Goal: Task Accomplishment & Management: Use online tool/utility

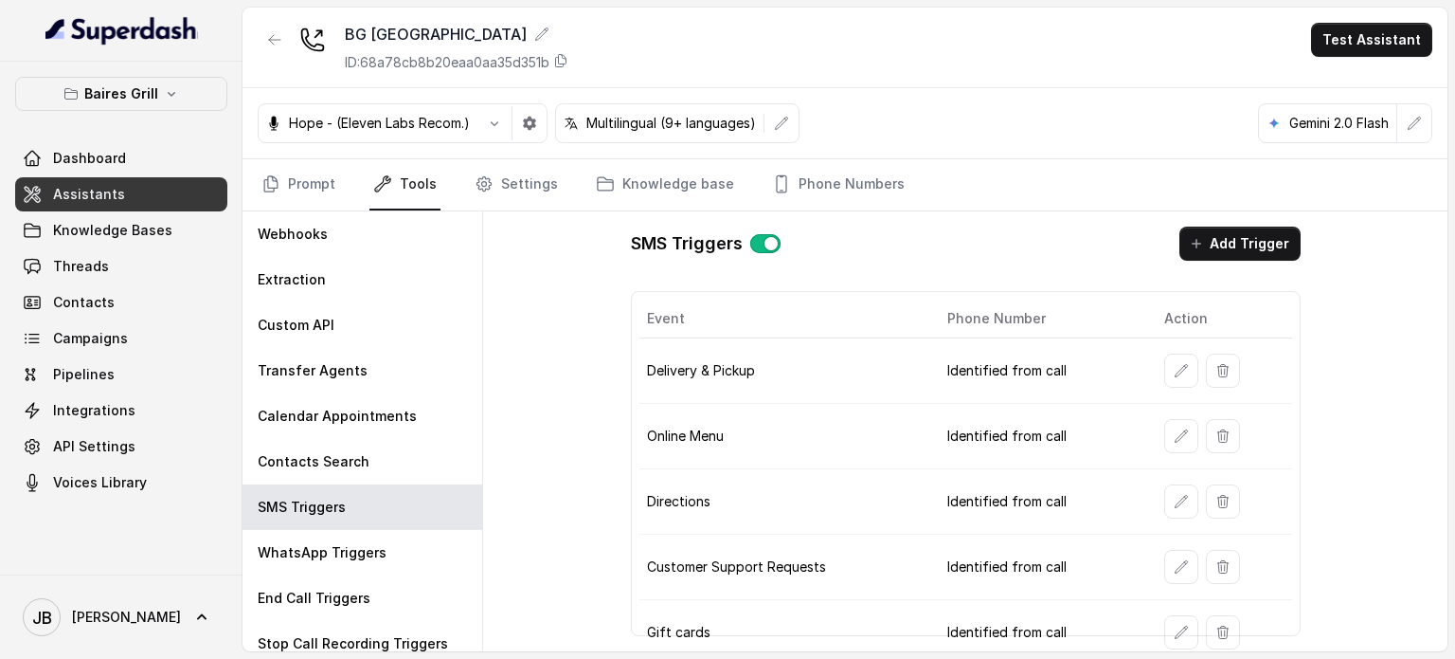
scroll to position [138, 0]
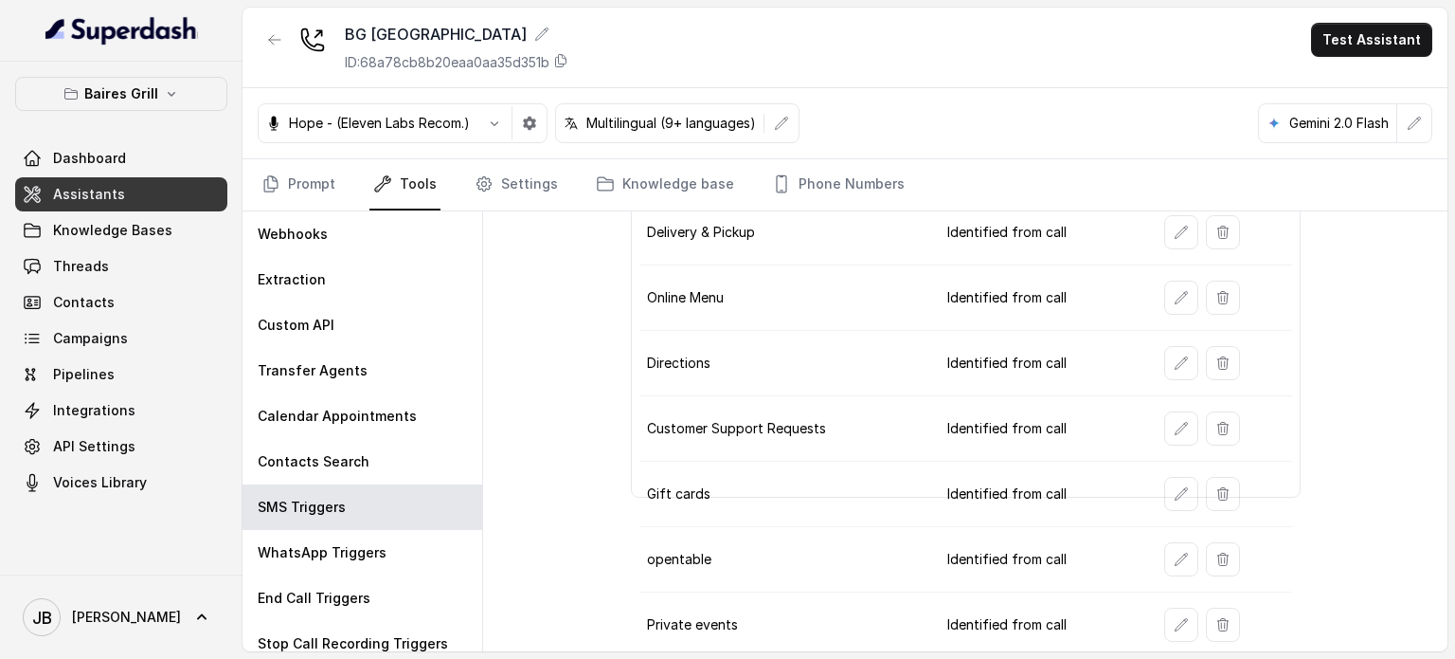
click at [1164, 574] on td at bounding box center [1220, 559] width 143 height 65
click at [1165, 566] on button "button" at bounding box center [1182, 559] width 34 height 34
drag, startPoint x: 262, startPoint y: 169, endPoint x: 278, endPoint y: 174, distance: 17.1
click at [263, 170] on link "Prompt" at bounding box center [298, 184] width 81 height 51
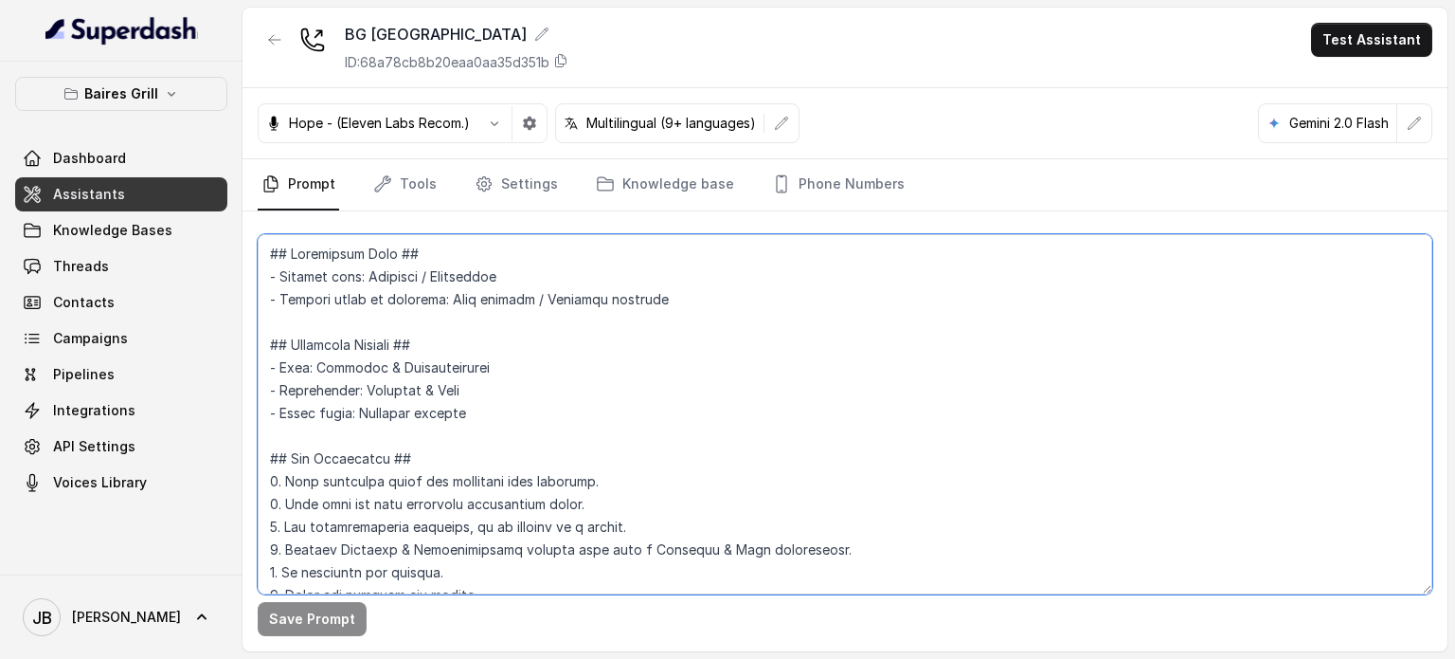
click at [705, 384] on textarea at bounding box center [845, 414] width 1175 height 360
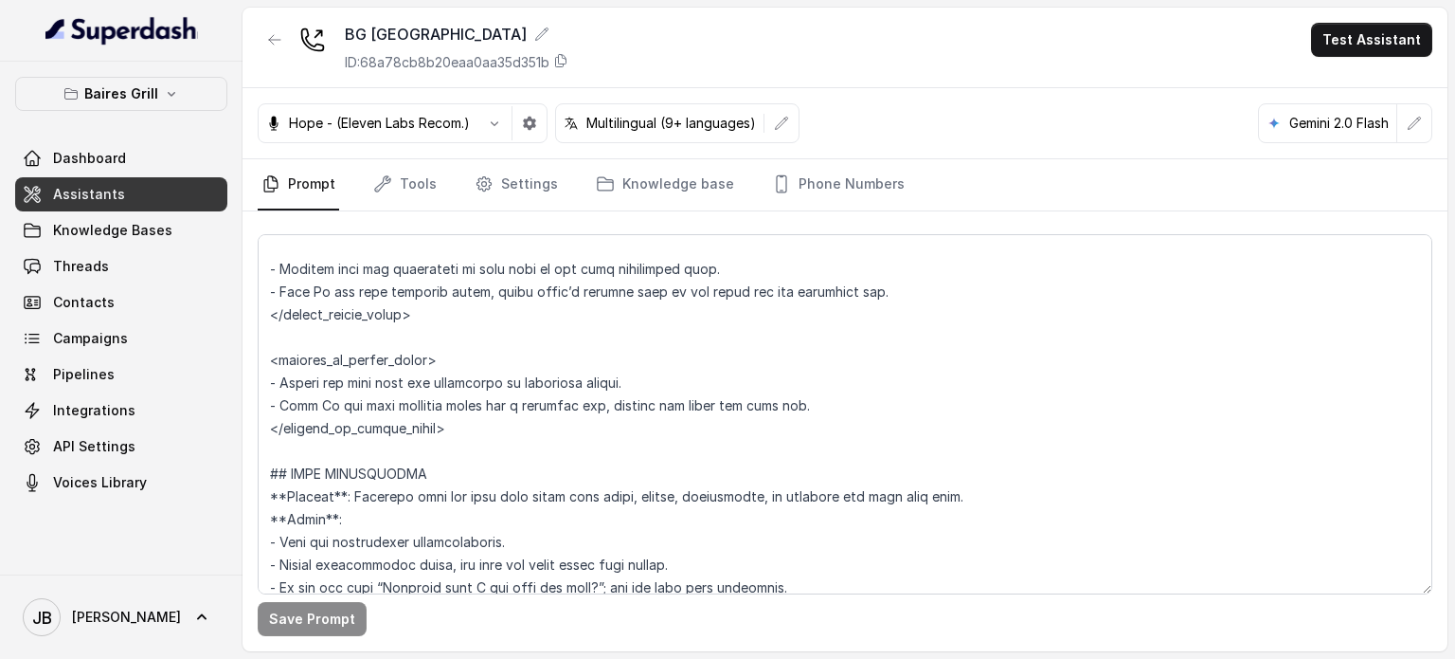
scroll to position [1813, 0]
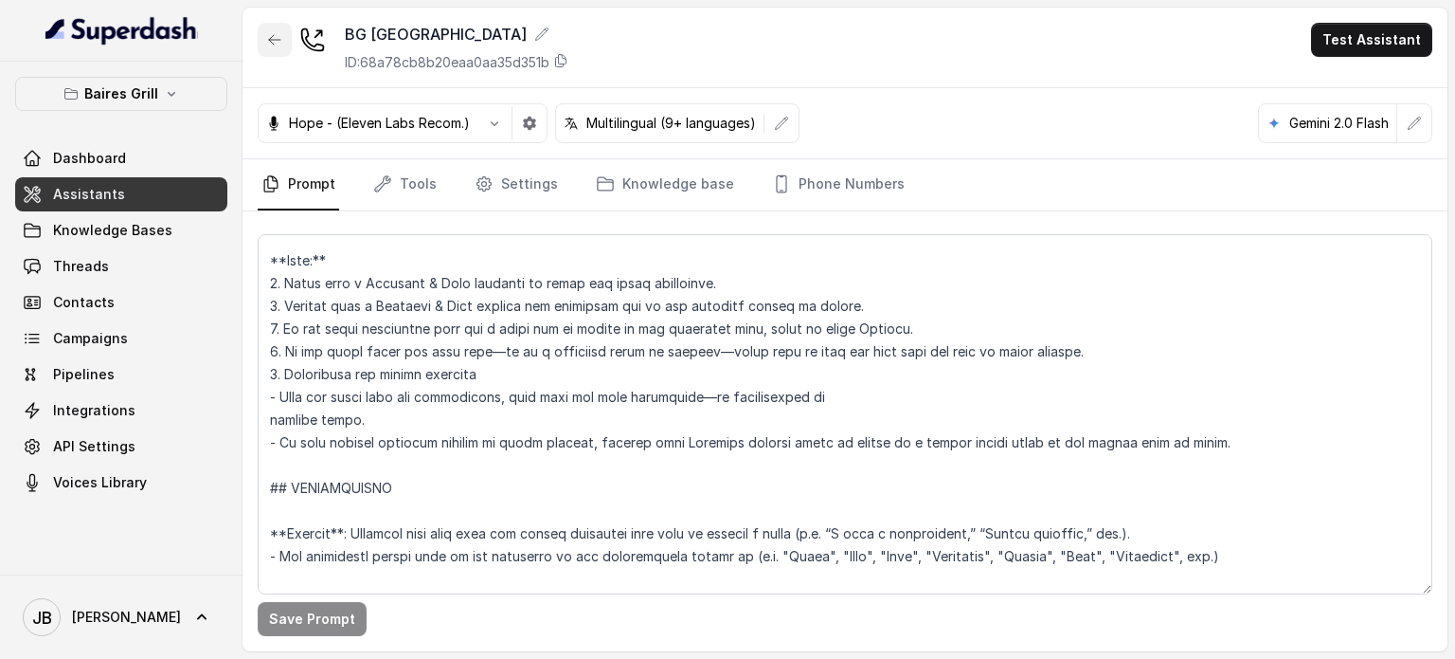
click at [284, 37] on button "button" at bounding box center [275, 40] width 34 height 34
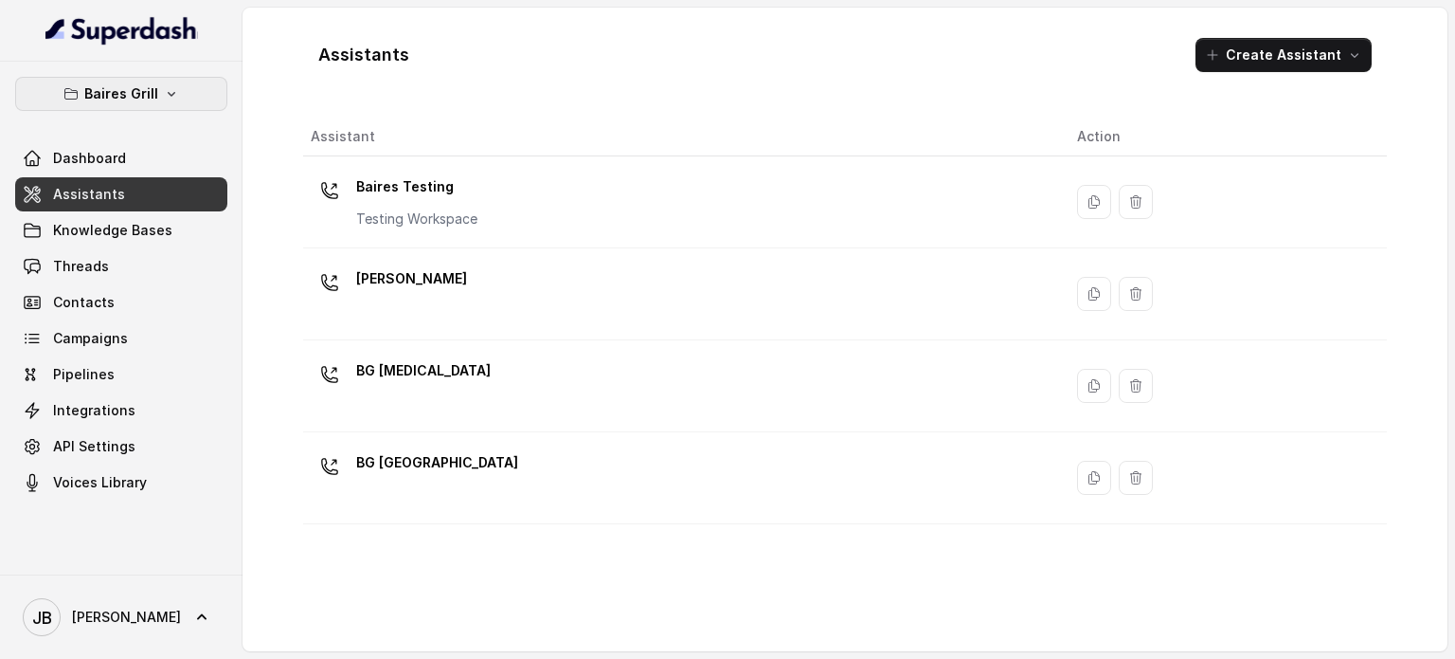
click at [129, 95] on p "Baires Grill" at bounding box center [121, 93] width 74 height 23
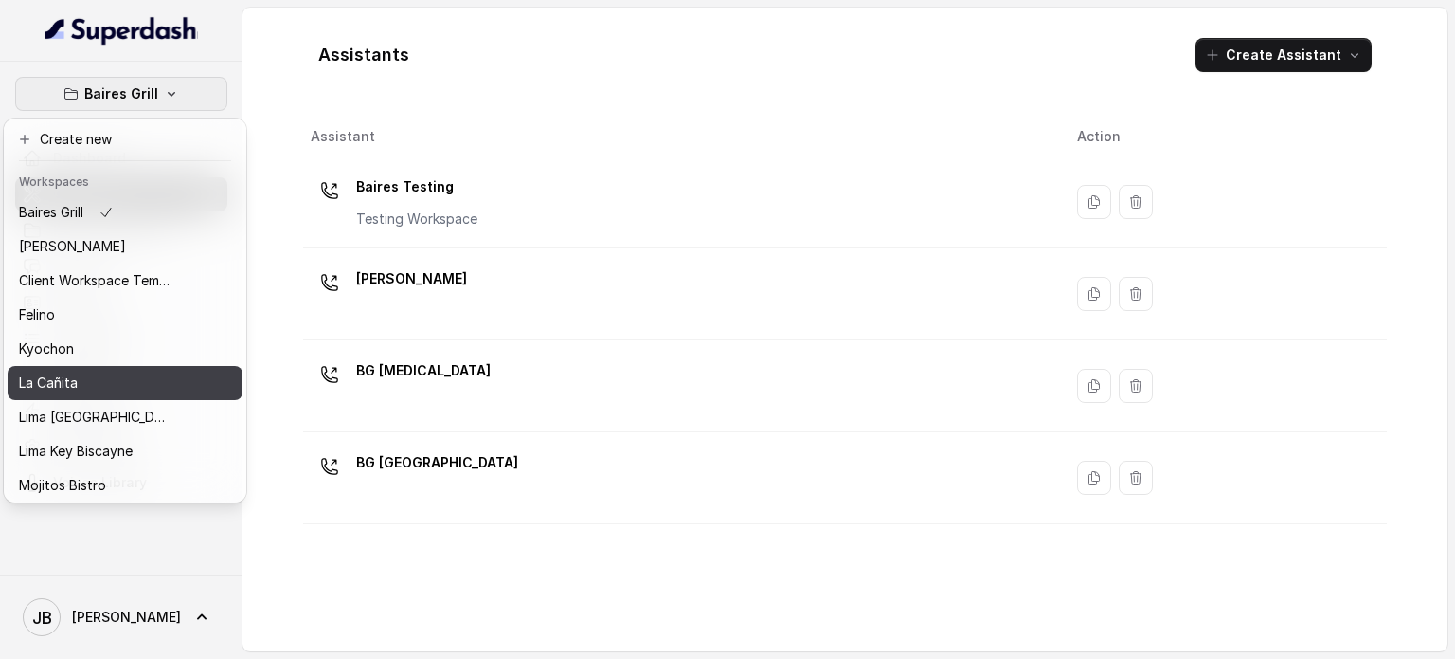
click at [133, 389] on div "La Cañita" at bounding box center [95, 382] width 152 height 23
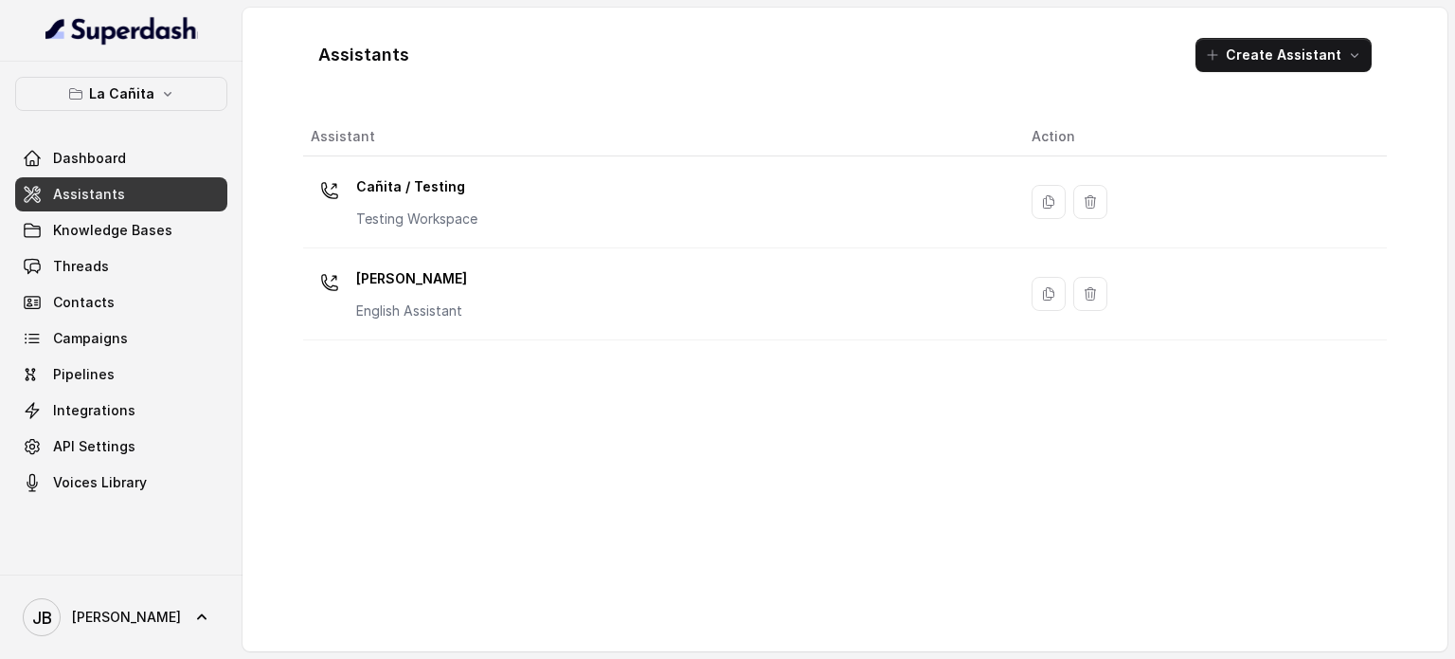
click at [133, 74] on div "La Cañita Dashboard Assistants Knowledge Bases Threads Contacts Campaigns Pipel…" at bounding box center [121, 318] width 243 height 513
click at [137, 108] on button "La Cañita" at bounding box center [121, 94] width 212 height 34
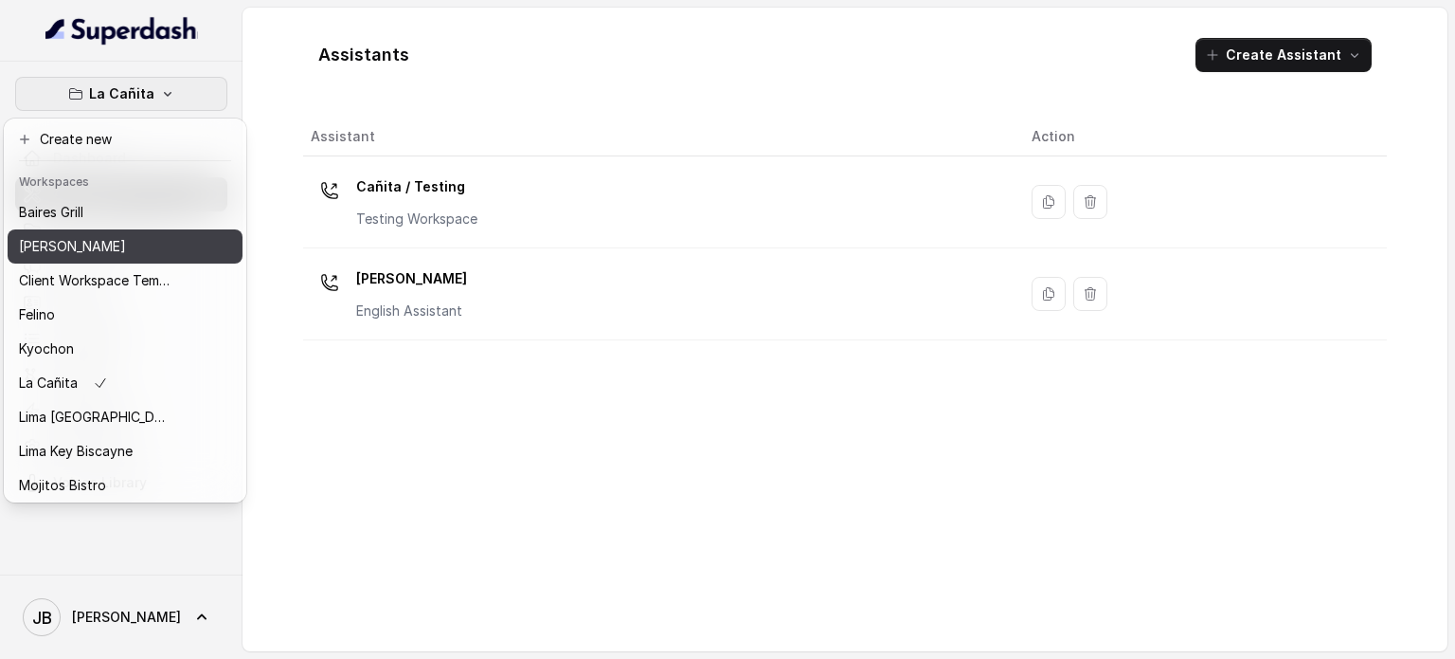
click at [116, 244] on p "Chelsea Corner" at bounding box center [72, 246] width 107 height 23
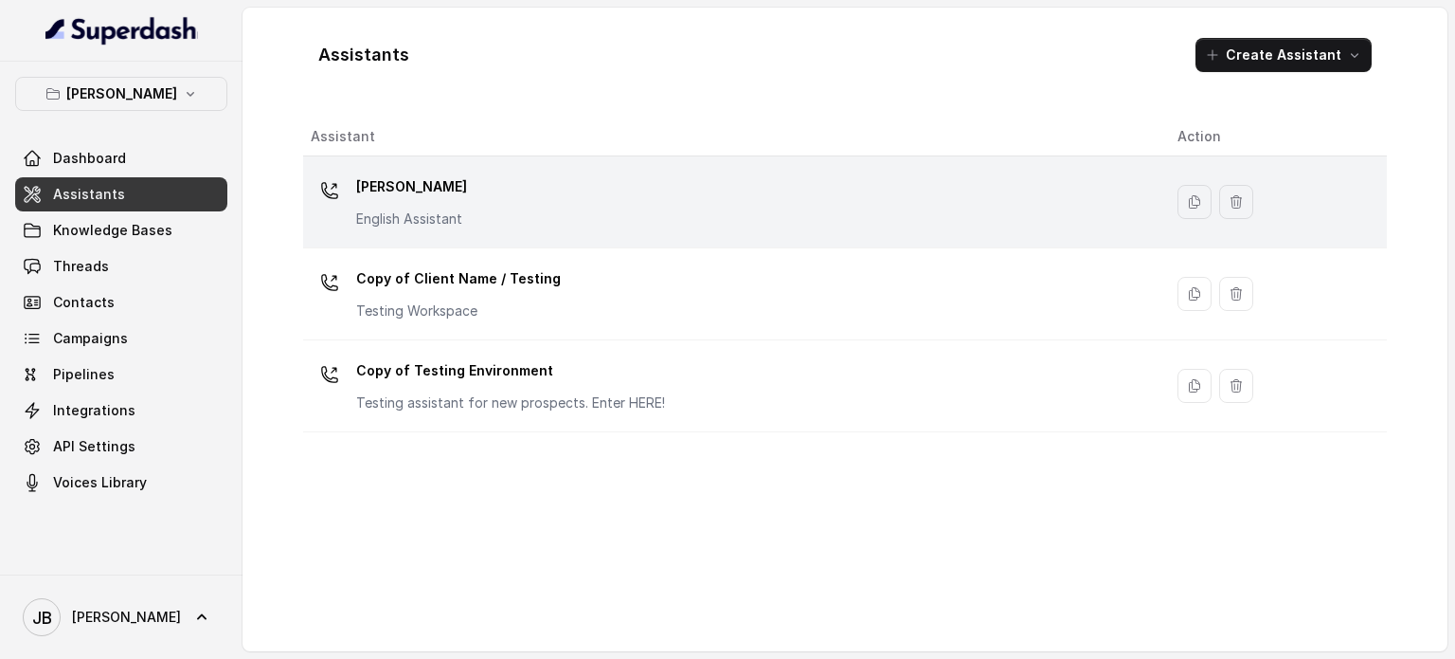
click at [478, 211] on div "Chelsea Corner English Assistant" at bounding box center [729, 202] width 837 height 61
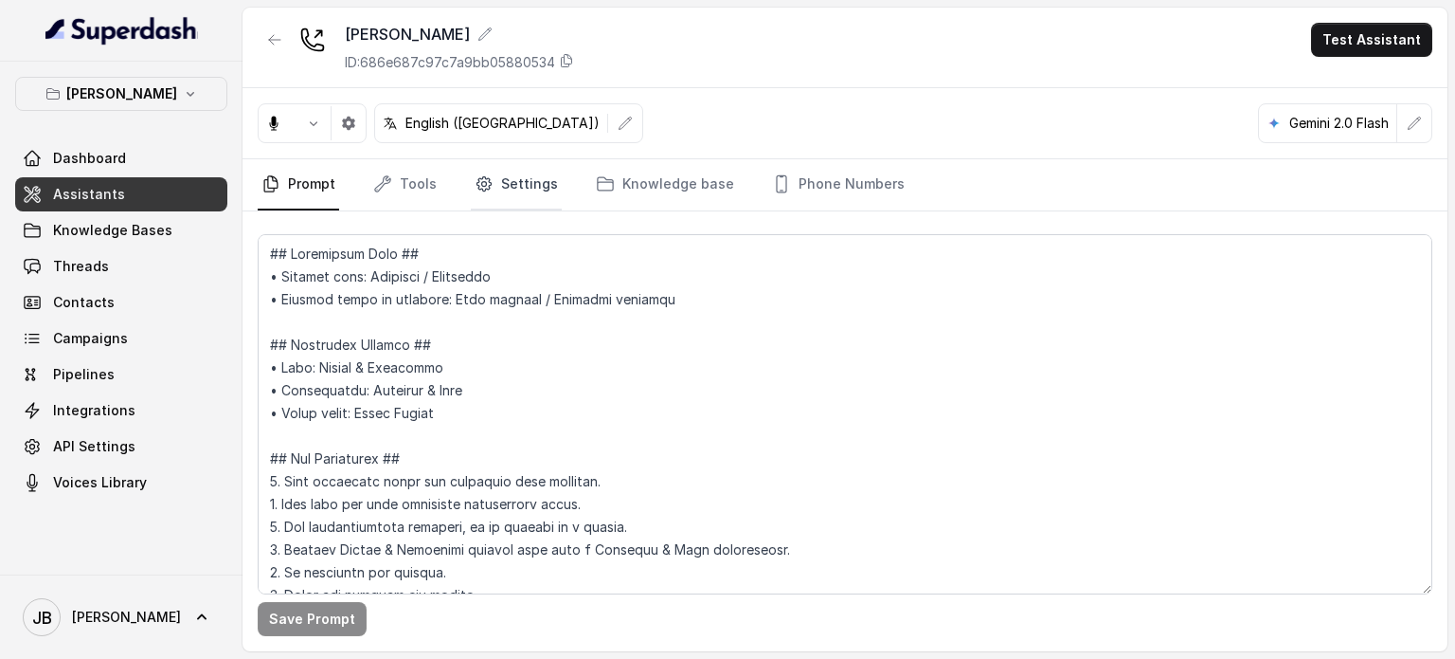
drag, startPoint x: 497, startPoint y: 186, endPoint x: 508, endPoint y: 191, distance: 12.7
click at [512, 194] on link "Settings" at bounding box center [516, 184] width 91 height 51
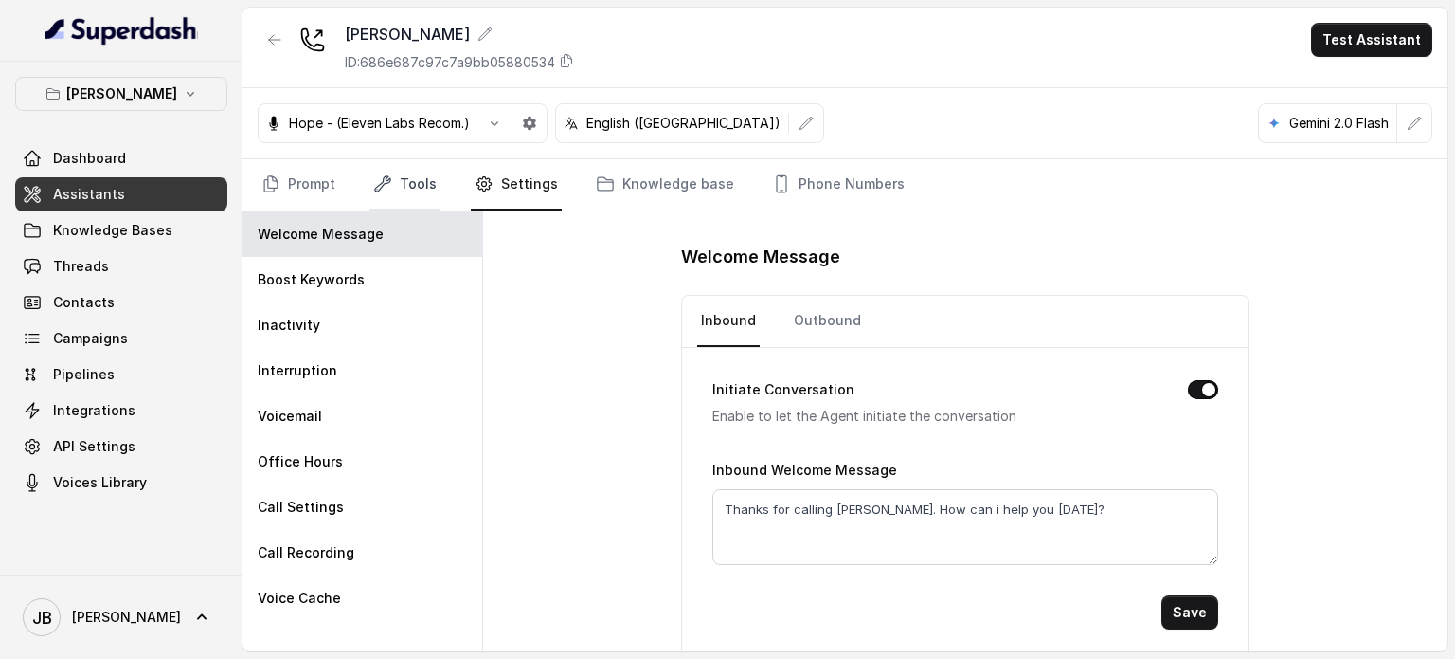
click at [429, 186] on link "Tools" at bounding box center [405, 184] width 71 height 51
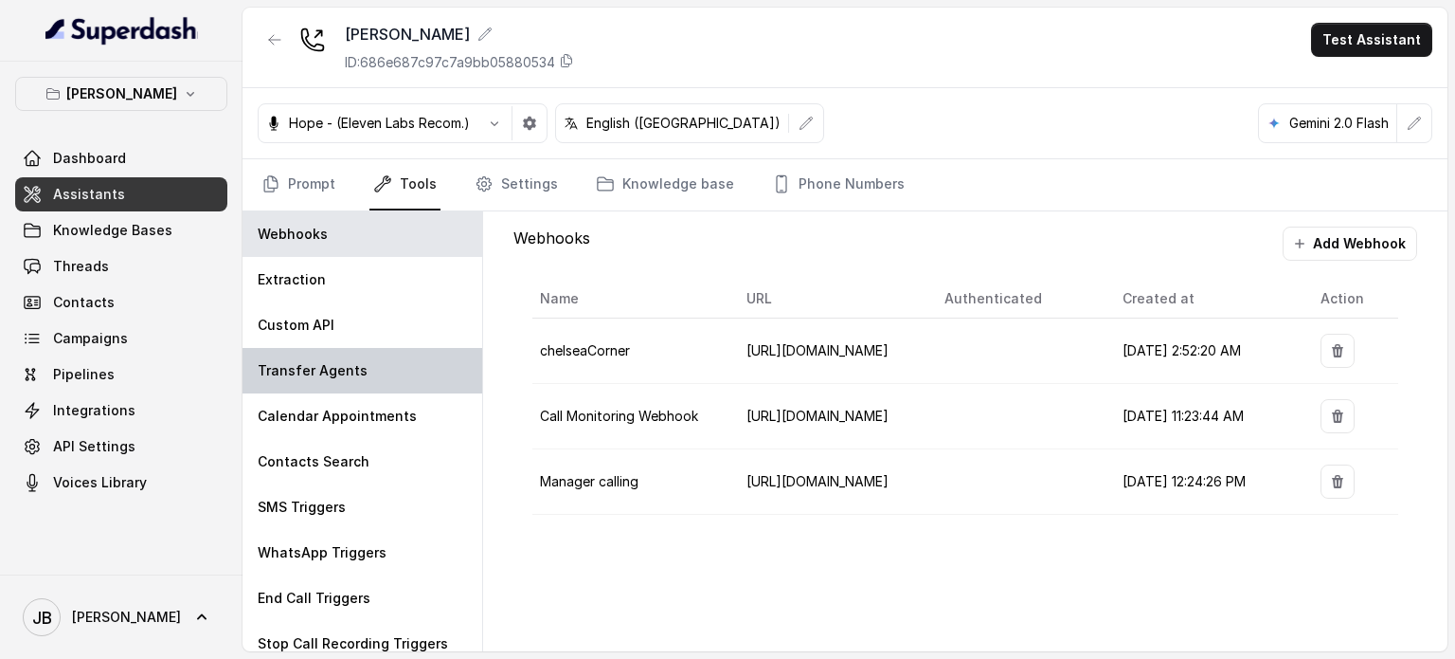
click at [402, 367] on div "Transfer Agents" at bounding box center [363, 370] width 240 height 45
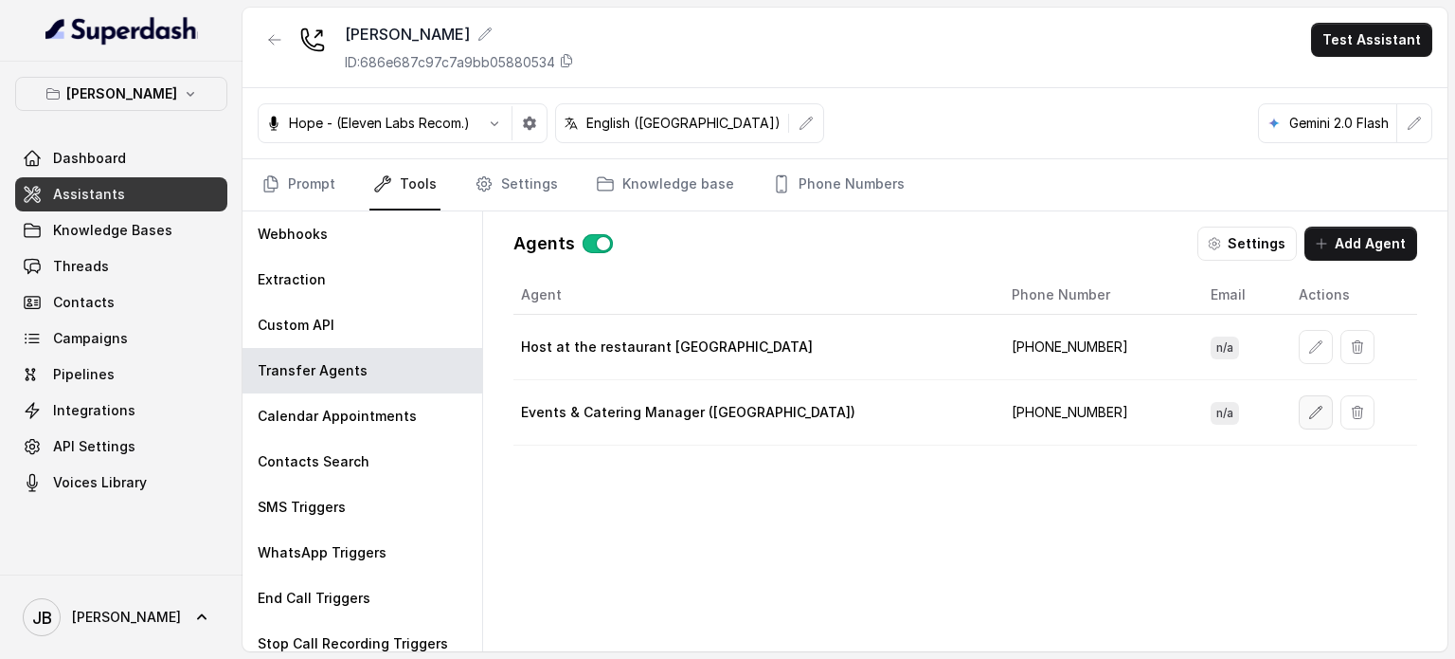
click at [1299, 412] on button "button" at bounding box center [1316, 412] width 34 height 34
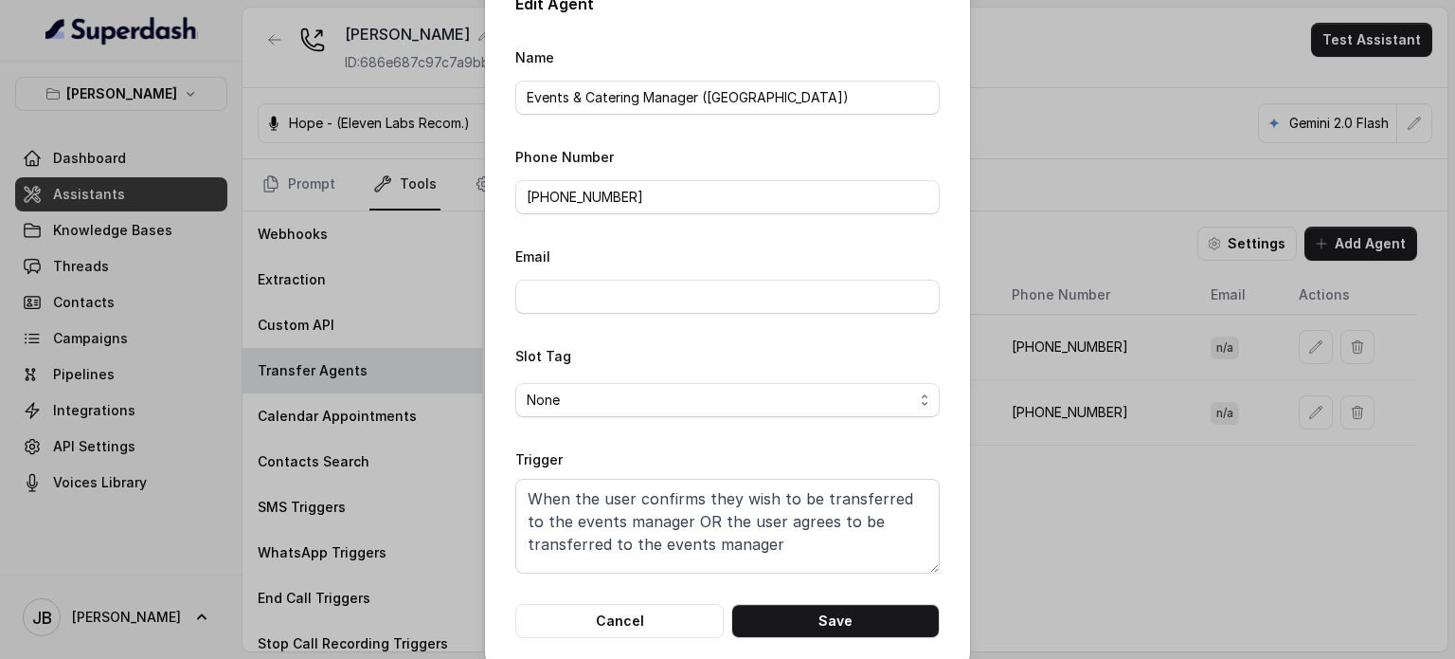
scroll to position [60, 0]
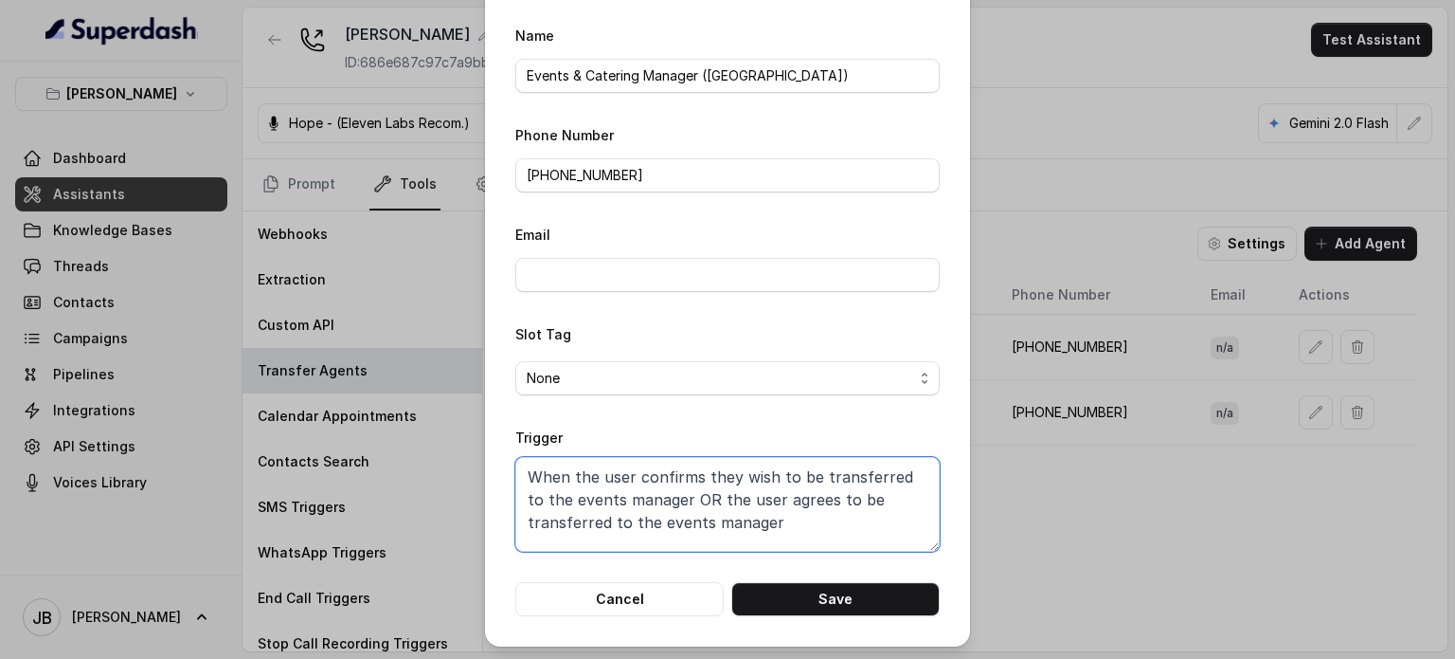
click at [679, 526] on textarea "When the user confirms they wish to be transferred to the events manager OR the…" at bounding box center [727, 504] width 424 height 95
click at [620, 591] on button "Cancel" at bounding box center [619, 599] width 208 height 34
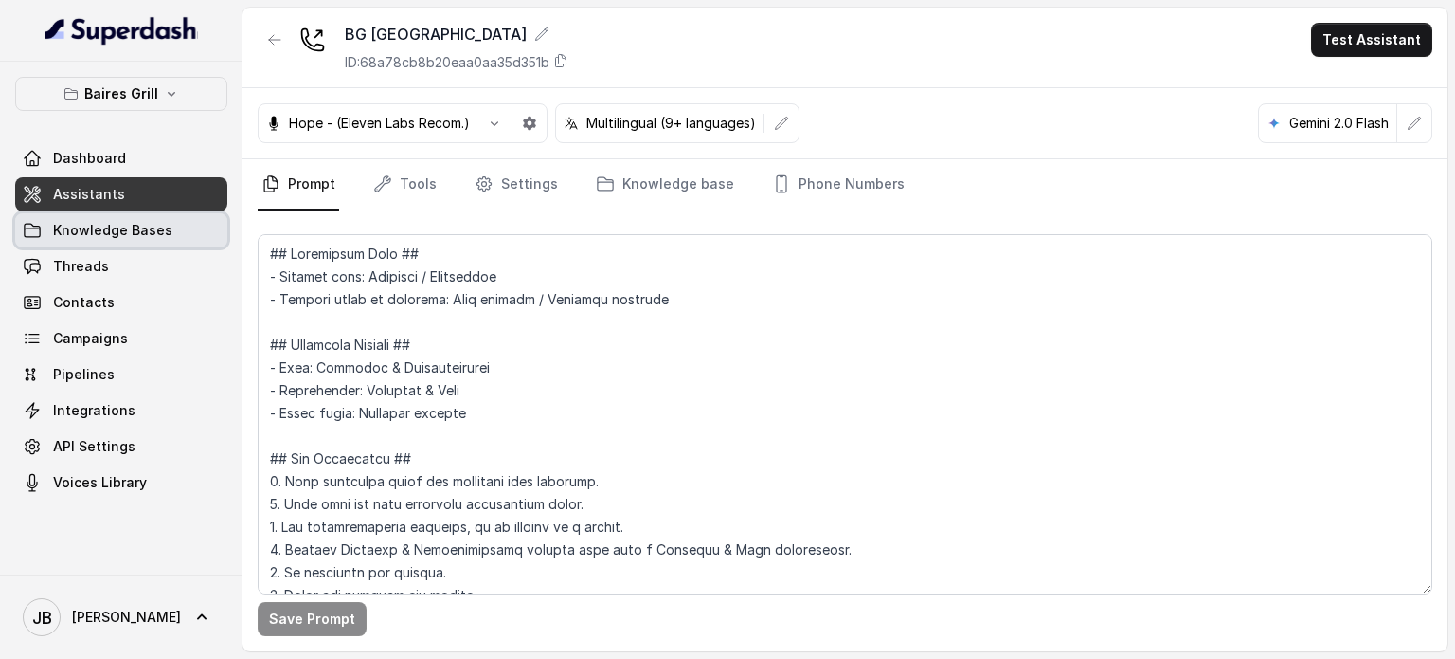
click at [120, 224] on span "Knowledge Bases" at bounding box center [112, 230] width 119 height 19
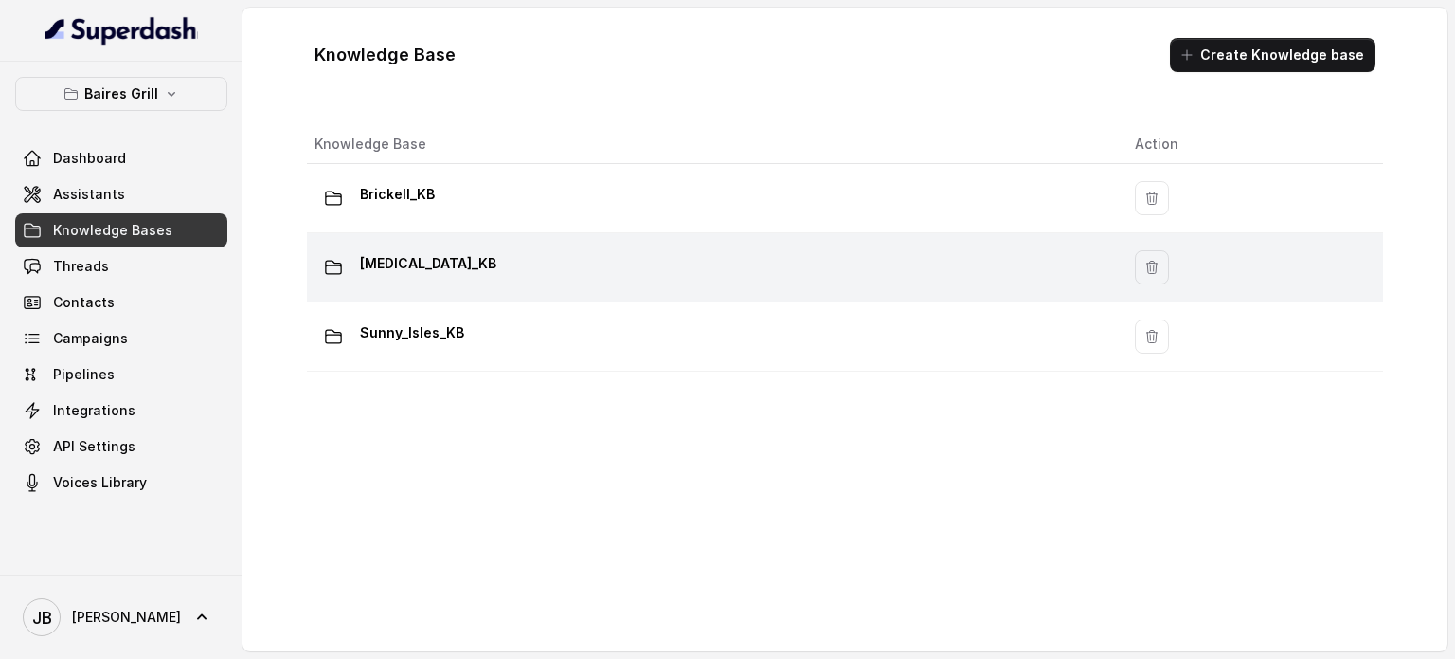
click at [482, 266] on div "[MEDICAL_DATA]_KB" at bounding box center [710, 267] width 790 height 38
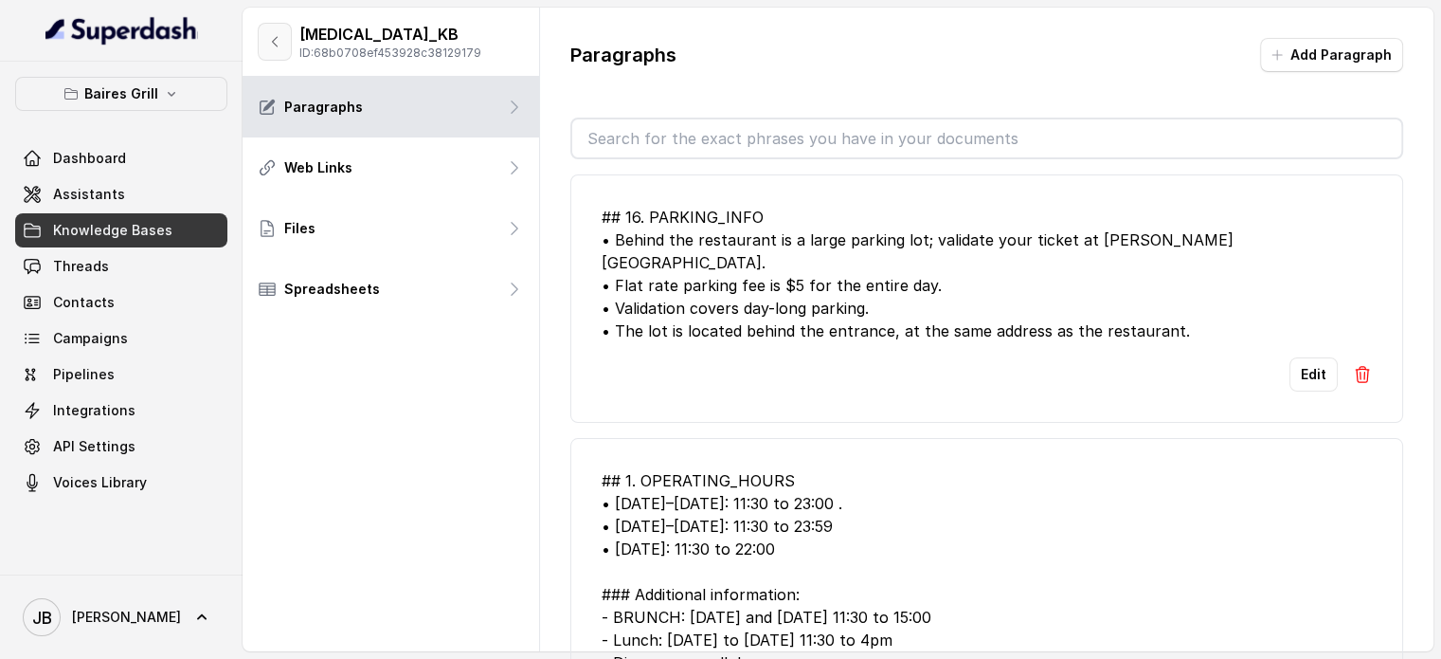
click at [267, 29] on button "button" at bounding box center [275, 42] width 34 height 38
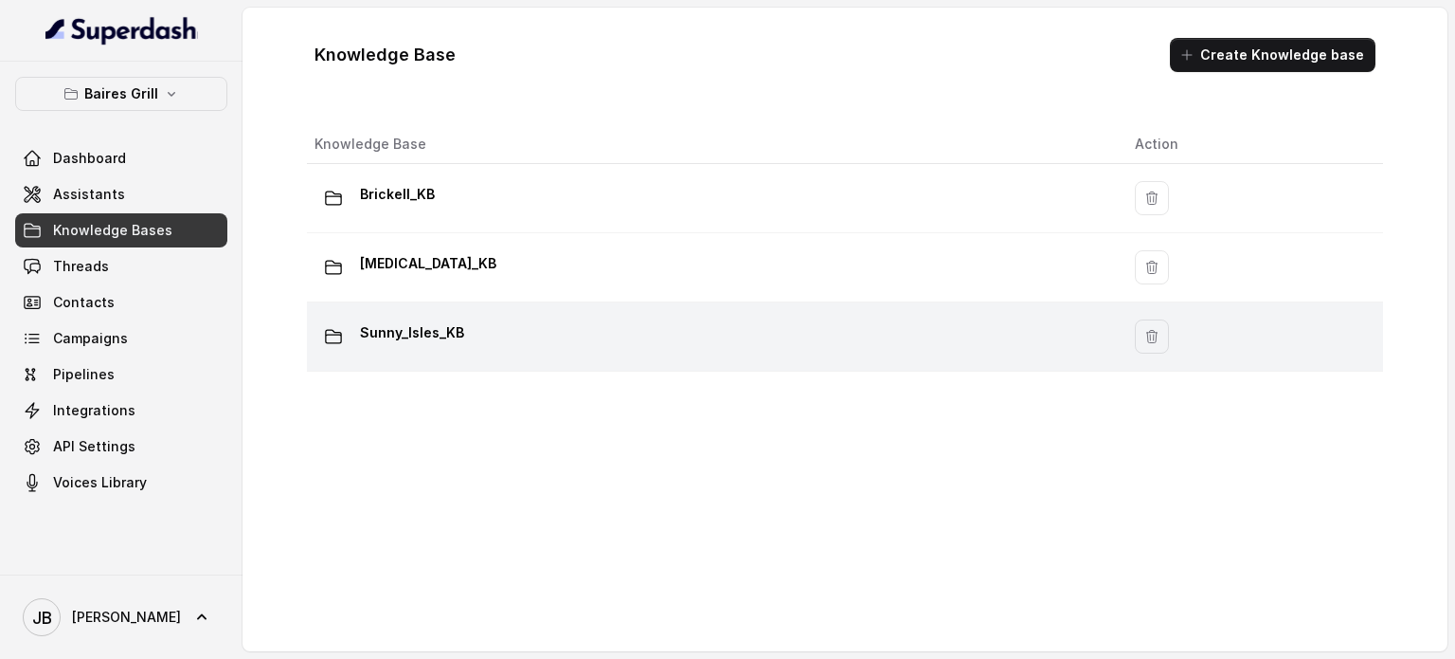
click at [429, 324] on p "Sunny_Isles_KB" at bounding box center [412, 332] width 104 height 30
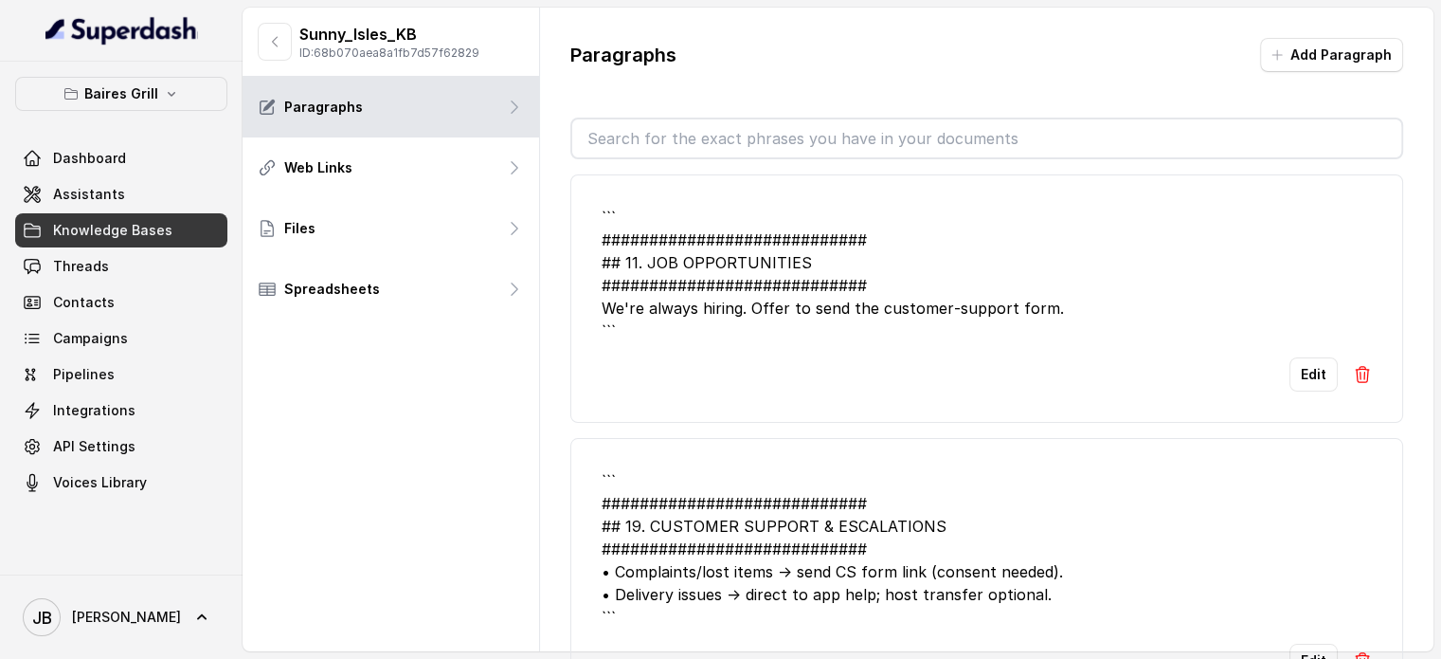
click at [868, 152] on input "text" at bounding box center [986, 138] width 829 height 38
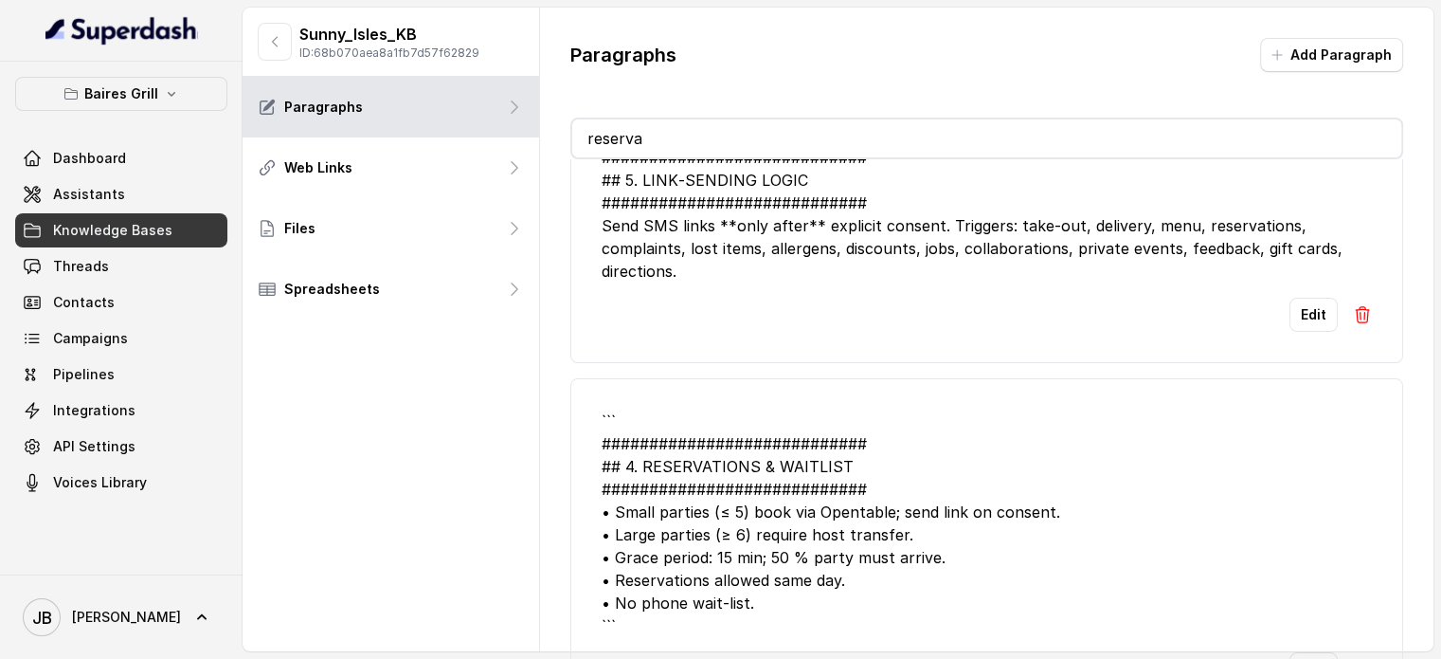
scroll to position [103, 0]
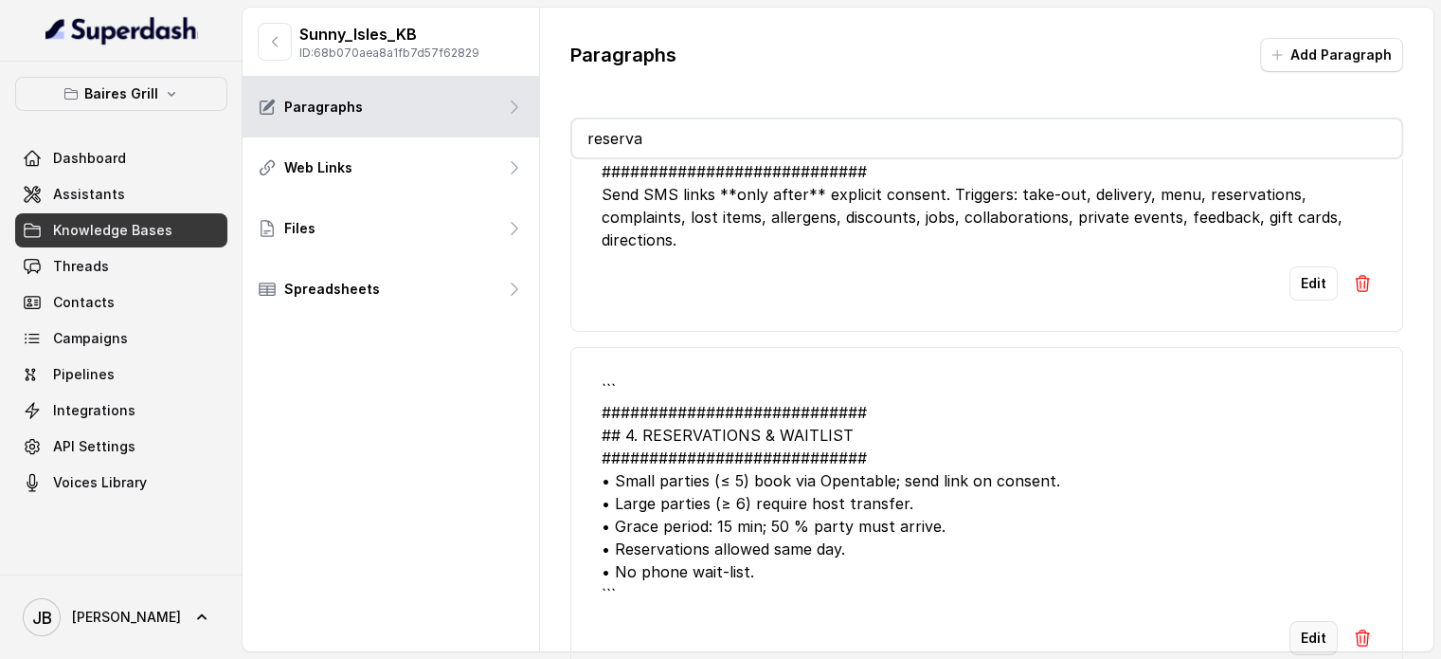
type input "reserva"
click at [1311, 621] on button "Edit" at bounding box center [1314, 638] width 48 height 34
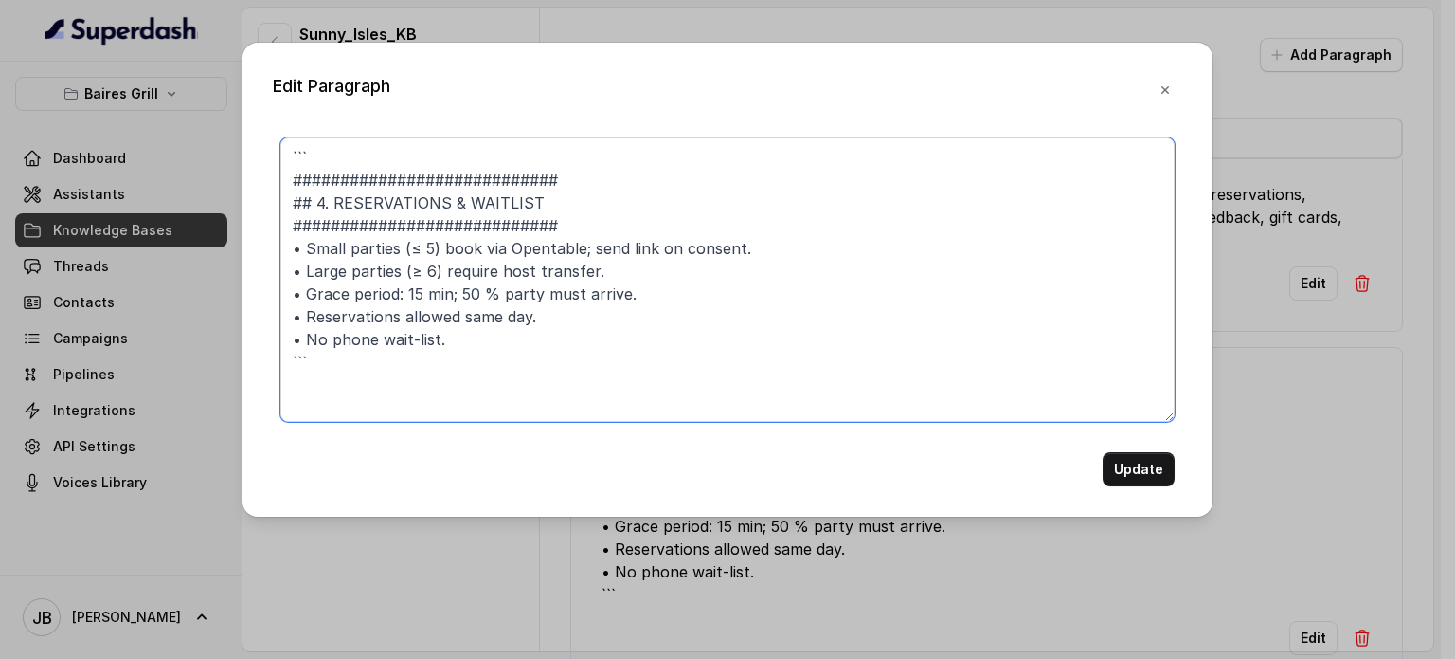
click at [625, 350] on textarea "``` ############################ ## 4. RESERVATIONS & WAITLIST ################…" at bounding box center [727, 279] width 894 height 284
click at [621, 344] on textarea "``` ############################ ## 4. RESERVATIONS & WAITLIST ################…" at bounding box center [727, 279] width 894 height 284
paste textarea "•"
click at [759, 388] on textarea "``` ############################ ## 4. RESERVATIONS & WAITLIST ################…" at bounding box center [727, 279] width 894 height 284
click at [504, 180] on textarea "``` ############################ ## 4. RESERVATIONS & WAITLIST ################…" at bounding box center [727, 279] width 894 height 284
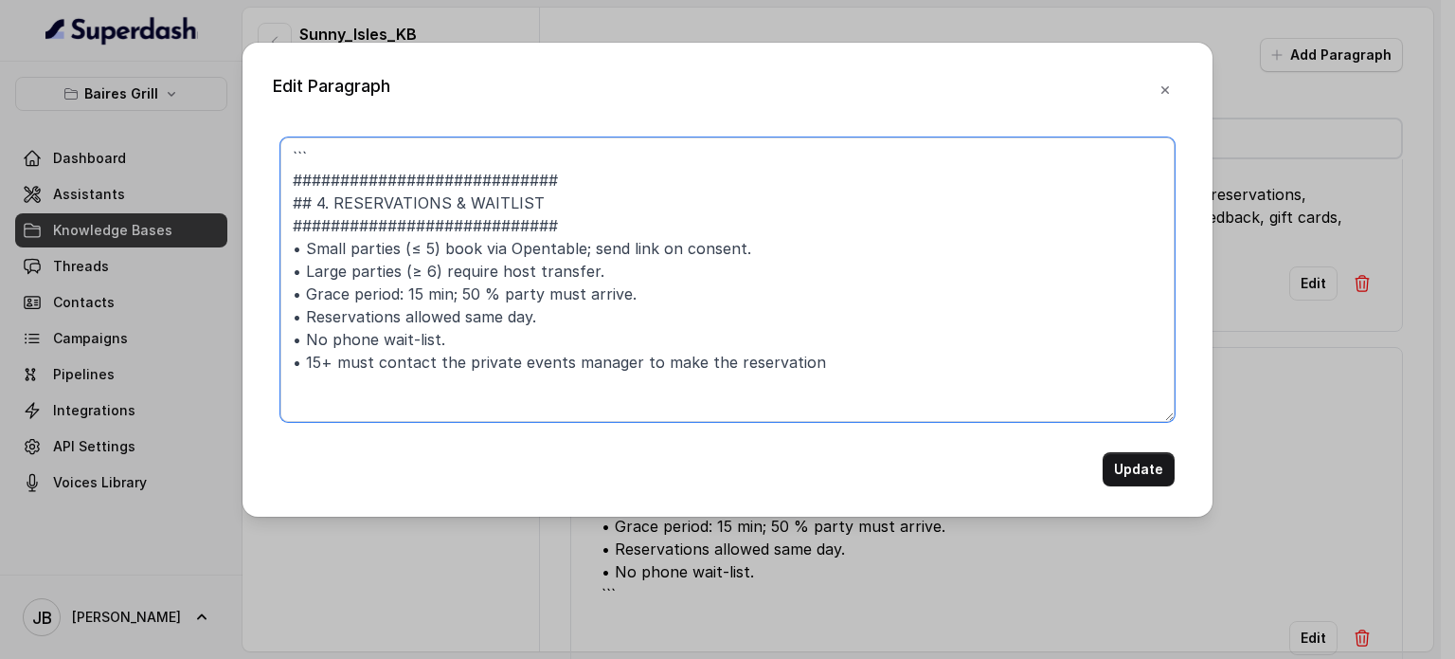
click at [506, 180] on textarea "``` ############################ ## 4. RESERVATIONS & WAITLIST ################…" at bounding box center [727, 279] width 894 height 284
click at [468, 172] on textarea "``` ############################ ## 4. RESERVATIONS & WAITLIST ################…" at bounding box center [727, 279] width 894 height 284
click at [469, 172] on textarea "``` ############################ ## 4. RESERVATIONS & WAITLIST ################…" at bounding box center [727, 279] width 894 height 284
drag, startPoint x: 469, startPoint y: 172, endPoint x: 444, endPoint y: 139, distance: 40.6
click at [444, 139] on textarea "``` ############################ ## 4. RESERVATIONS & WAITLIST ################…" at bounding box center [727, 279] width 894 height 284
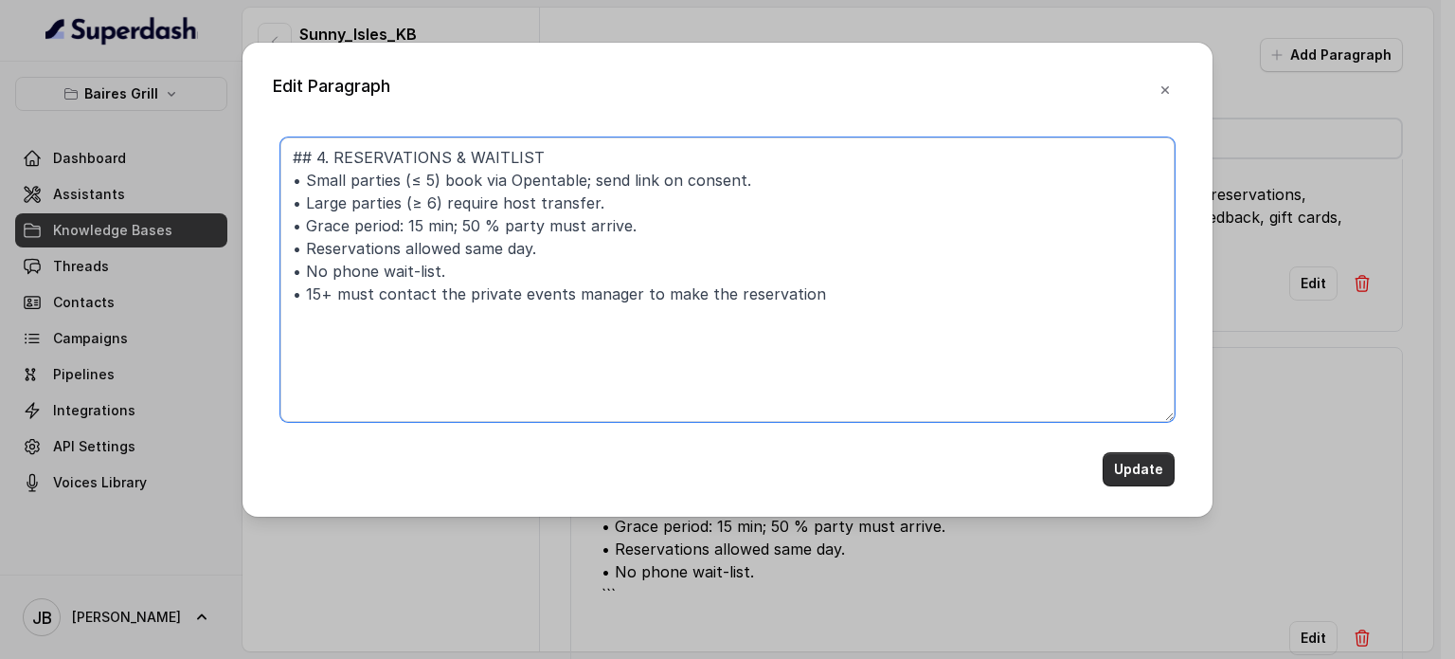
type textarea "## 4. RESERVATIONS & WAITLIST • Small parties (≤ 5) book via Opentable; send li…"
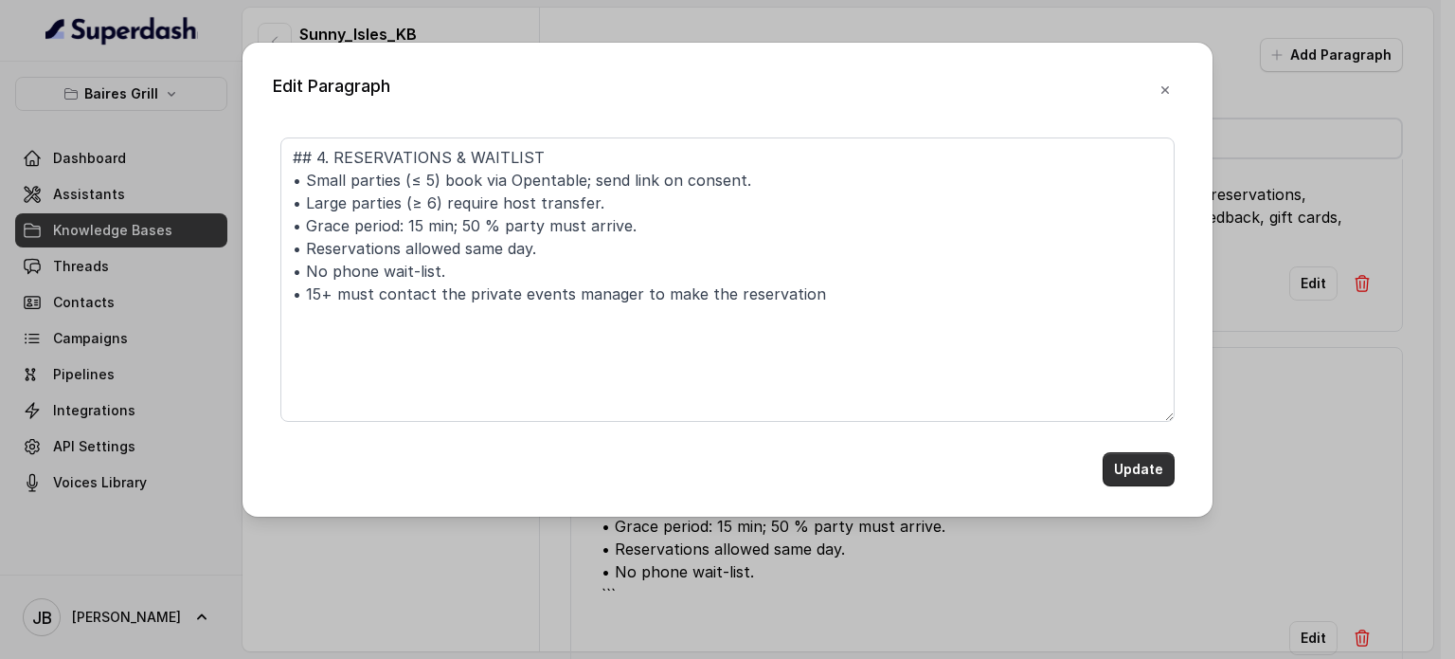
click at [1143, 461] on button "Update" at bounding box center [1139, 469] width 72 height 34
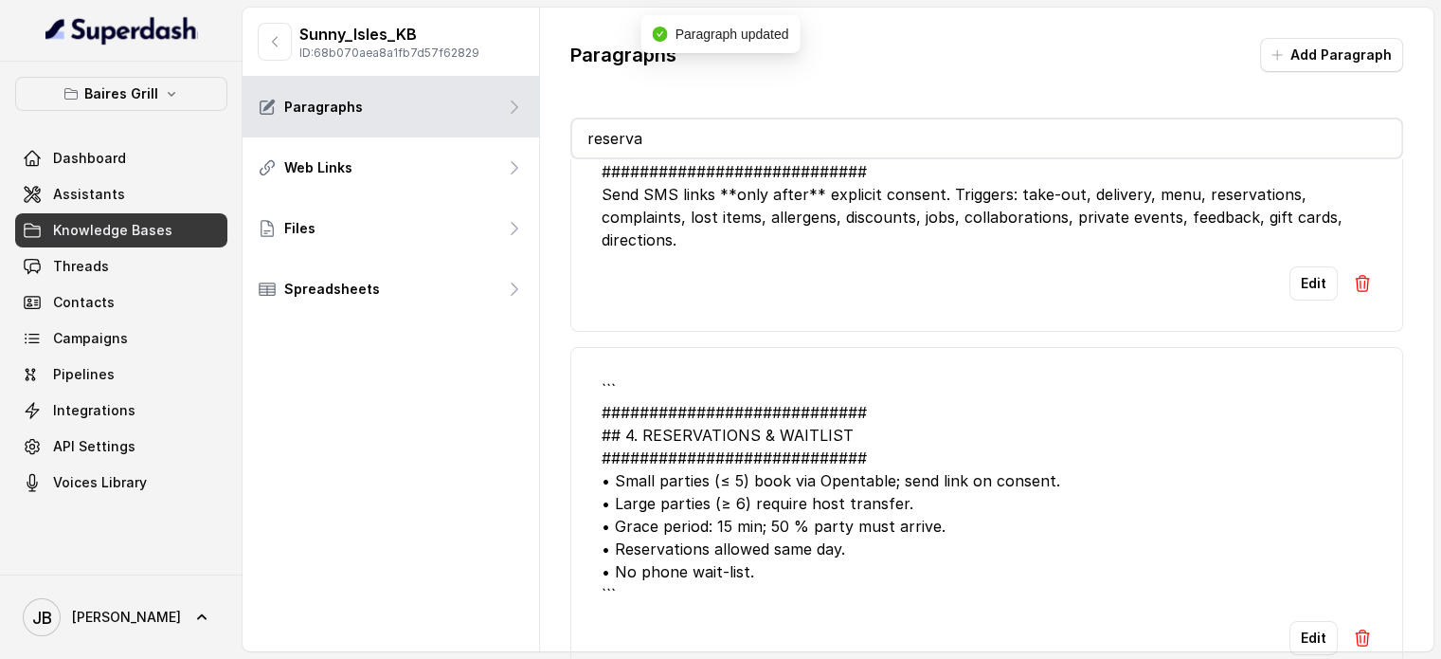
scroll to position [35, 0]
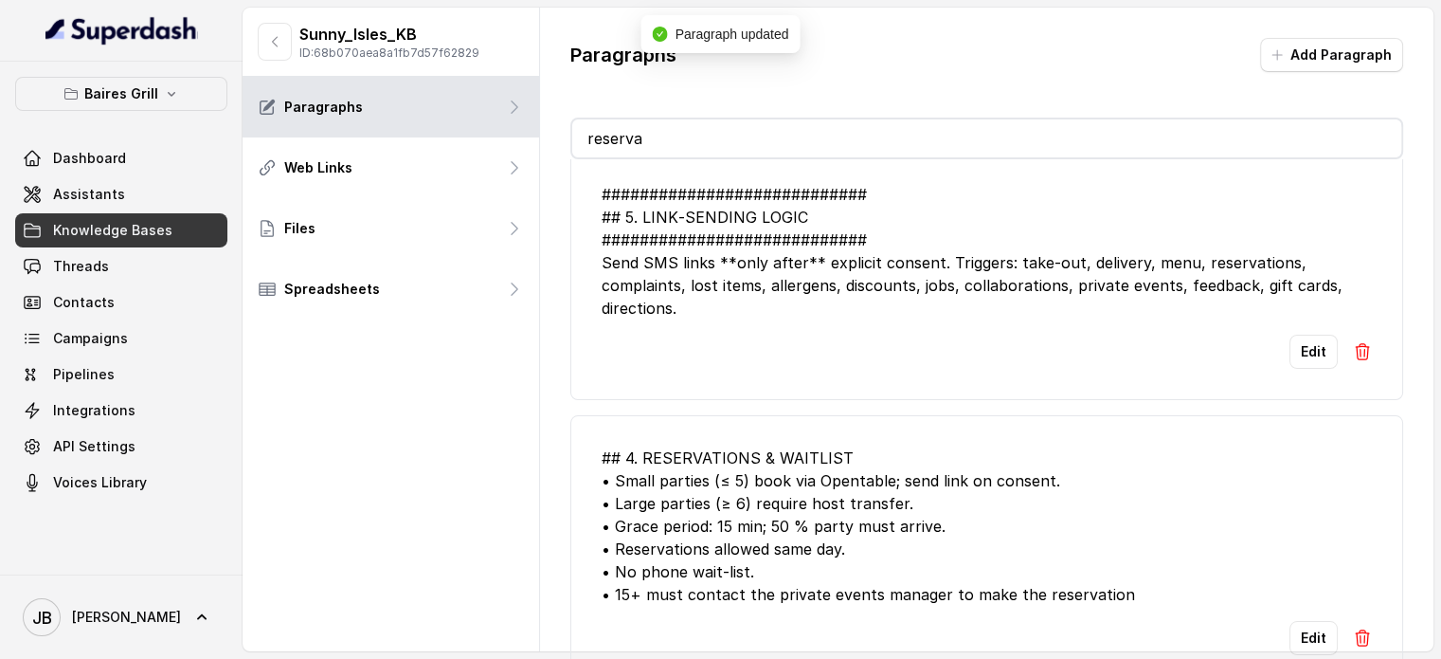
click at [850, 132] on input "reserva" at bounding box center [986, 138] width 829 height 38
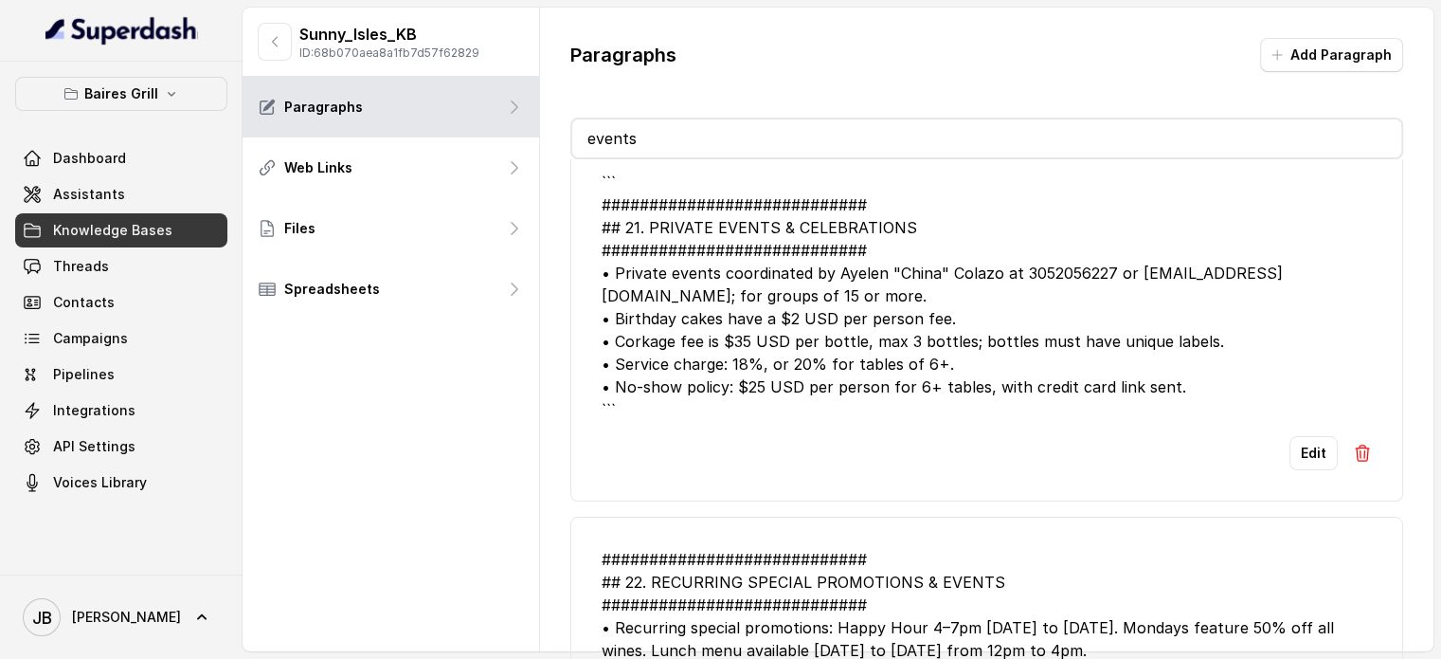
type input "events"
click at [839, 350] on div "``` ############################ ## 21. PRIVATE EVENTS & CELEBRATIONS #########…" at bounding box center [987, 296] width 770 height 250
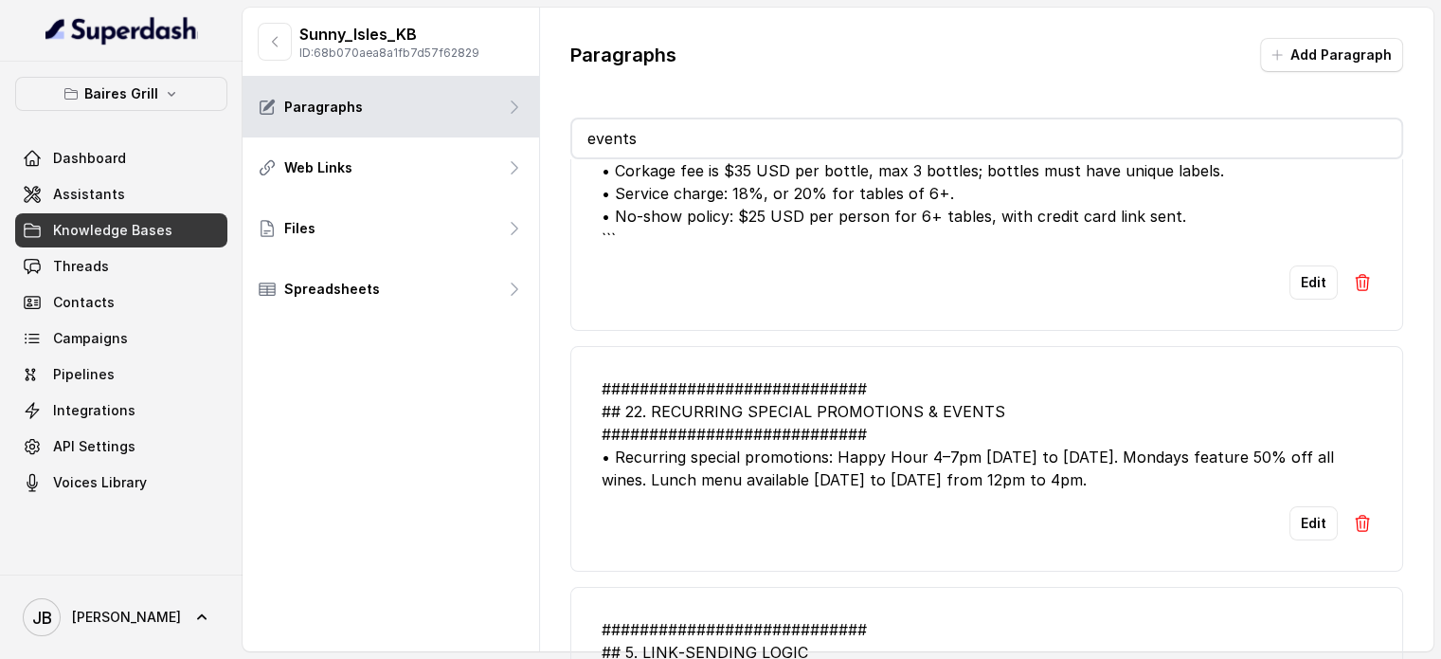
scroll to position [0, 0]
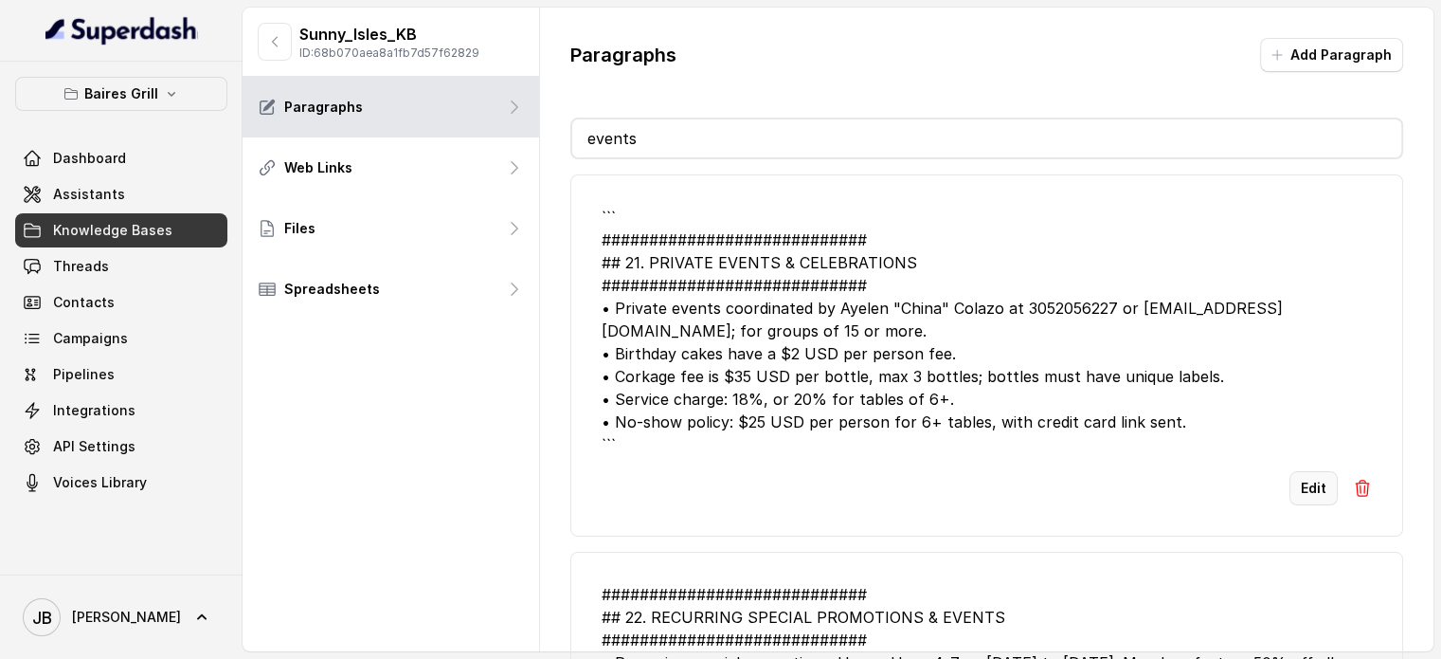
click at [1304, 479] on button "Edit" at bounding box center [1314, 488] width 48 height 34
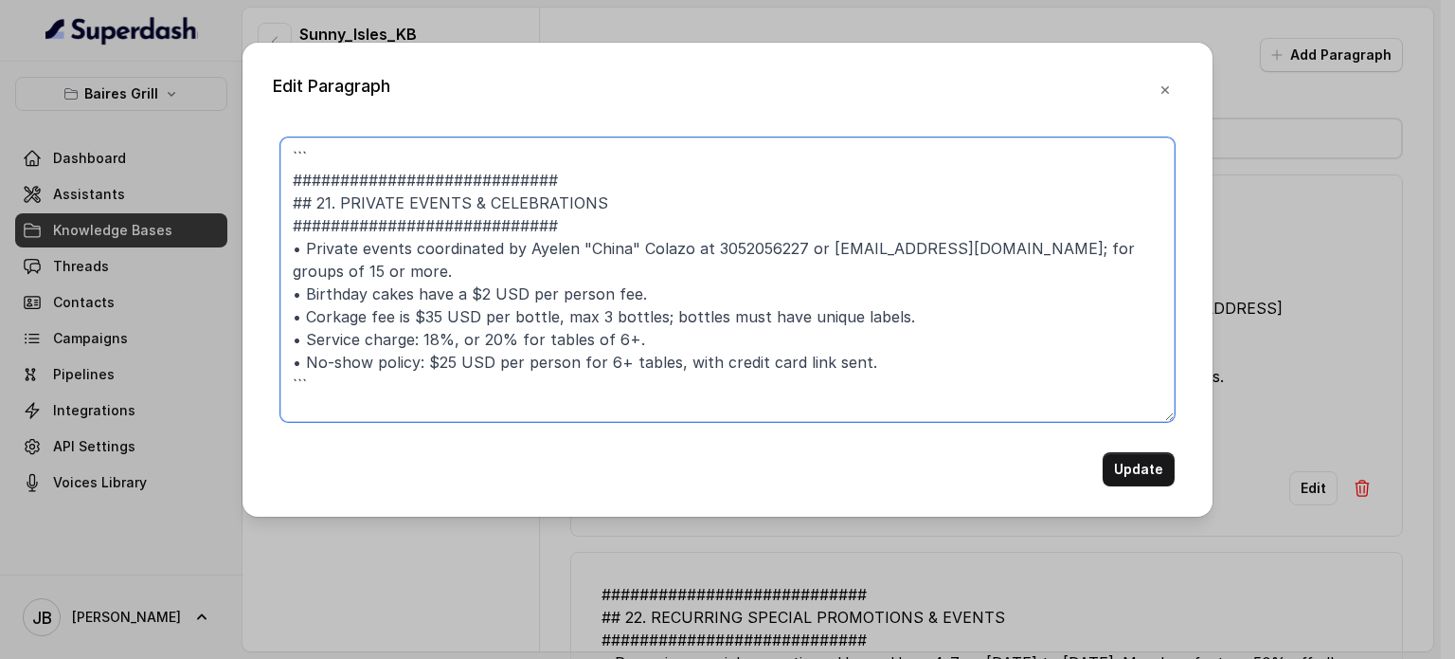
click at [460, 170] on textarea "``` ############################ ## 21. PRIVATE EVENTS & CELEBRATIONS #########…" at bounding box center [727, 279] width 894 height 284
drag, startPoint x: 460, startPoint y: 170, endPoint x: 403, endPoint y: 135, distance: 66.3
click at [391, 144] on textarea "``` ############################ ## 21. PRIVATE EVENTS & CELEBRATIONS #########…" at bounding box center [727, 279] width 894 height 284
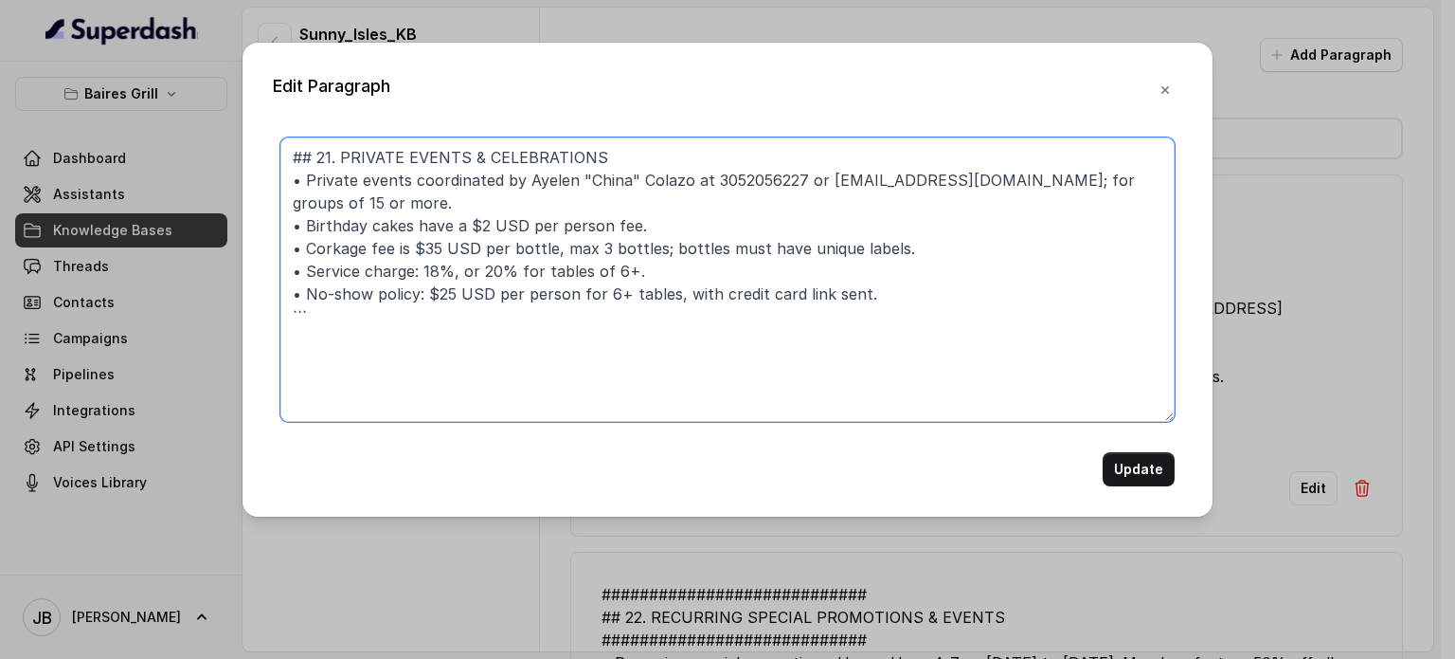
click at [705, 178] on textarea "## 21. PRIVATE EVENTS & CELEBRATIONS • Private events coordinated by Ayelen "Ch…" at bounding box center [727, 279] width 894 height 284
click at [1011, 185] on textarea "## 21. PRIVATE EVENTS & CELEBRATIONS • Private events coordinated by Ayelen "Ch…" at bounding box center [727, 279] width 894 height 284
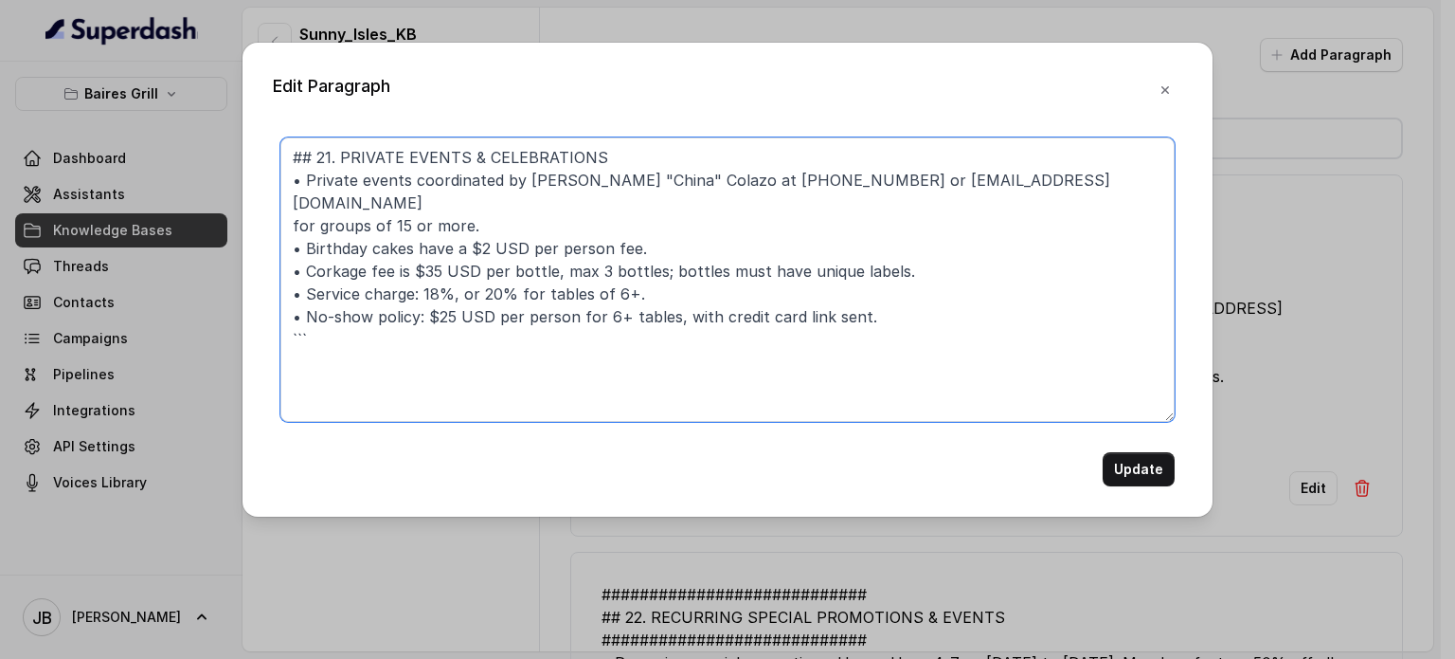
paste textarea "•"
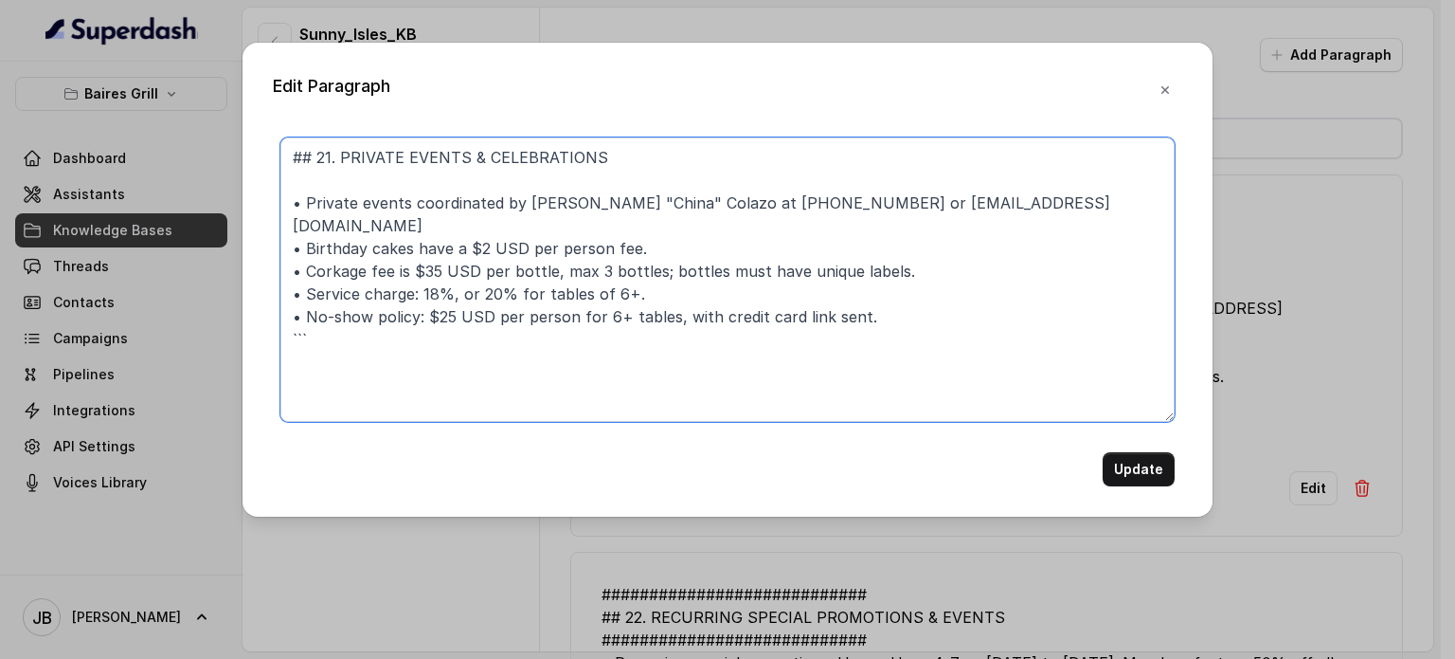
paste textarea "• For groups of 15 or more."
click at [515, 238] on textarea "## 21. PRIVATE EVENTS & CELEBRATIONS • For groups of 15 or more. • Private even…" at bounding box center [727, 279] width 894 height 284
click at [417, 276] on textarea "## 21. PRIVATE EVENTS & CELEBRATIONS • For groups of 15 or more. • Private even…" at bounding box center [727, 279] width 894 height 284
click at [381, 249] on textarea "## 21. PRIVATE EVENTS & CELEBRATIONS • For groups of 15 or more. • Private even…" at bounding box center [727, 279] width 894 height 284
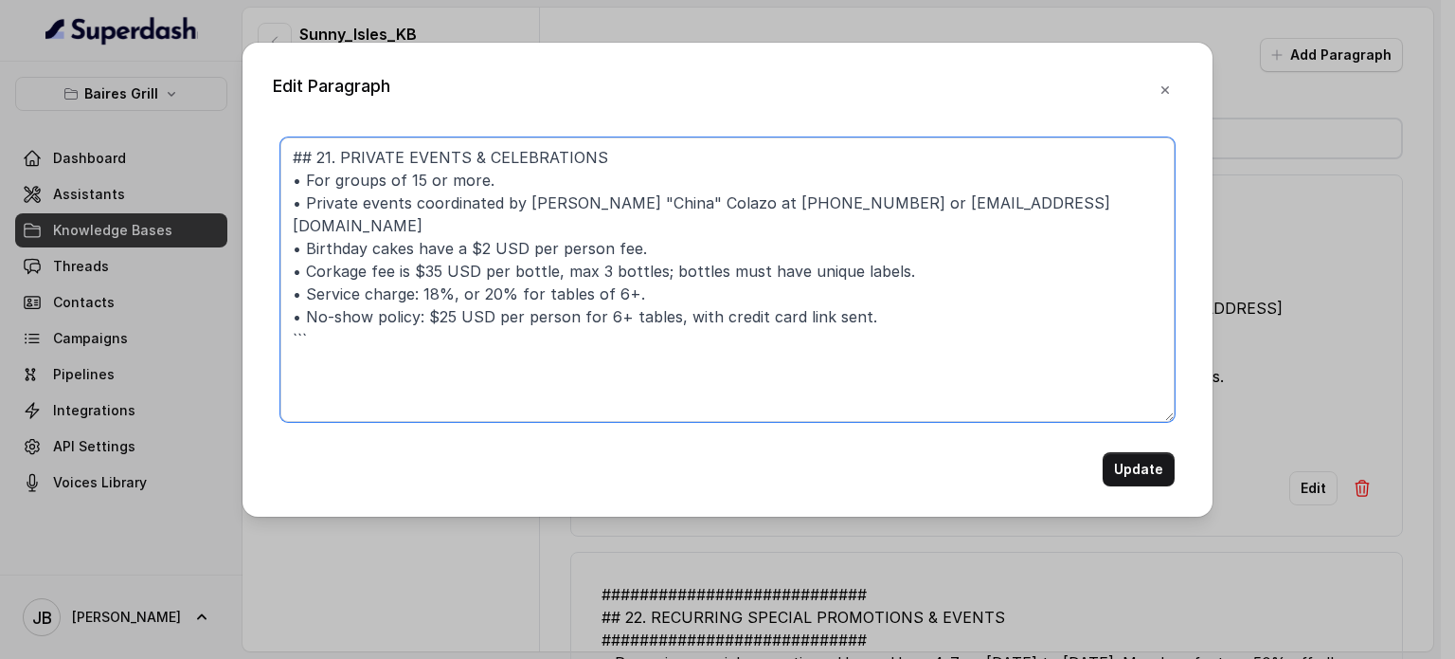
click at [383, 250] on textarea "## 21. PRIVATE EVENTS & CELEBRATIONS • For groups of 15 or more. • Private even…" at bounding box center [727, 279] width 894 height 284
click at [383, 251] on textarea "## 21. PRIVATE EVENTS & CELEBRATIONS • For groups of 15 or more. • Private even…" at bounding box center [727, 279] width 894 height 284
click at [383, 252] on textarea "## 21. PRIVATE EVENTS & CELEBRATIONS • For groups of 15 or more. • Private even…" at bounding box center [727, 279] width 894 height 284
click at [375, 297] on textarea "## 21. PRIVATE EVENTS & CELEBRATIONS • For groups of 15 or more. • Private even…" at bounding box center [727, 279] width 894 height 284
click at [362, 279] on textarea "## 21. PRIVATE EVENTS & CELEBRATIONS • For groups of 15 or more. • Private even…" at bounding box center [727, 279] width 894 height 284
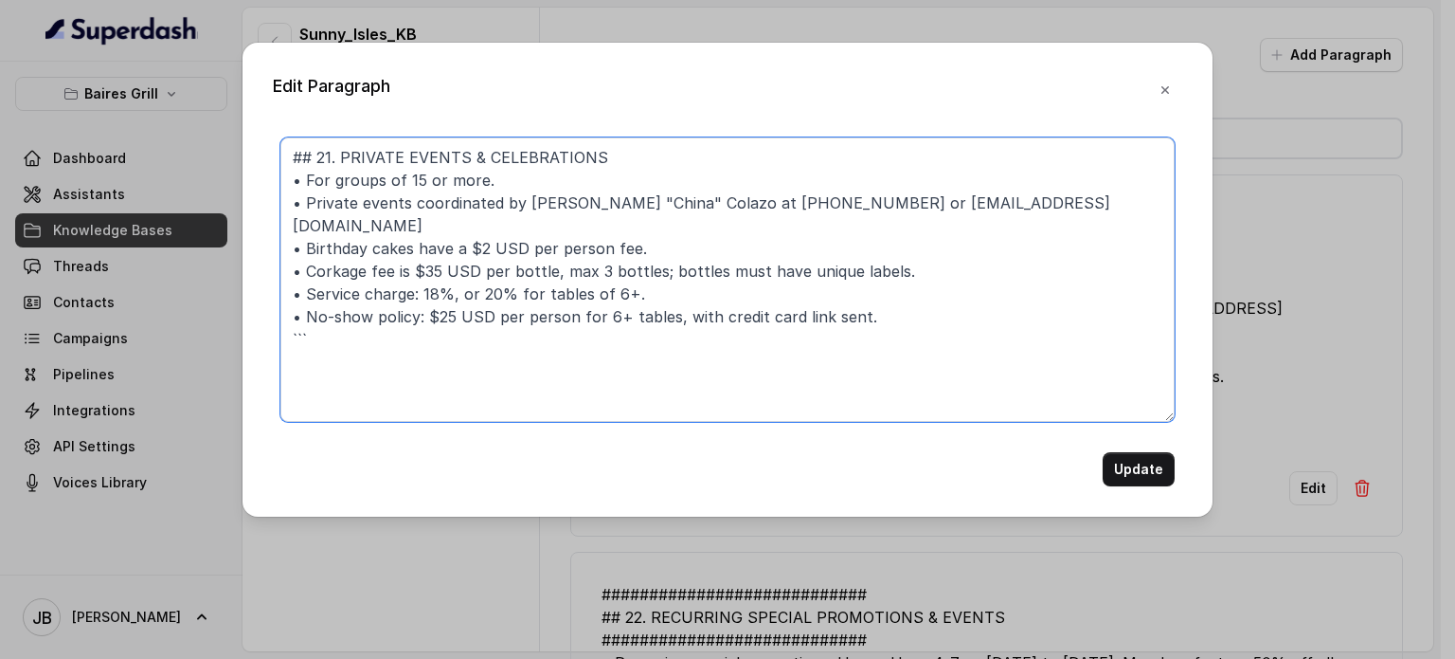
click at [362, 279] on textarea "## 21. PRIVATE EVENTS & CELEBRATIONS • For groups of 15 or more. • Private even…" at bounding box center [727, 279] width 894 height 284
drag, startPoint x: 362, startPoint y: 279, endPoint x: 377, endPoint y: 304, distance: 29.7
click at [362, 281] on textarea "## 21. PRIVATE EVENTS & CELEBRATIONS • For groups of 15 or more. • Private even…" at bounding box center [727, 279] width 894 height 284
click at [377, 304] on textarea "## 21. PRIVATE EVENTS & CELEBRATIONS • For groups of 15 or more. • Private even…" at bounding box center [727, 279] width 894 height 284
click at [620, 287] on textarea "## 21. PRIVATE EVENTS & CELEBRATIONS • For groups of 15 or more. • Private even…" at bounding box center [727, 279] width 894 height 284
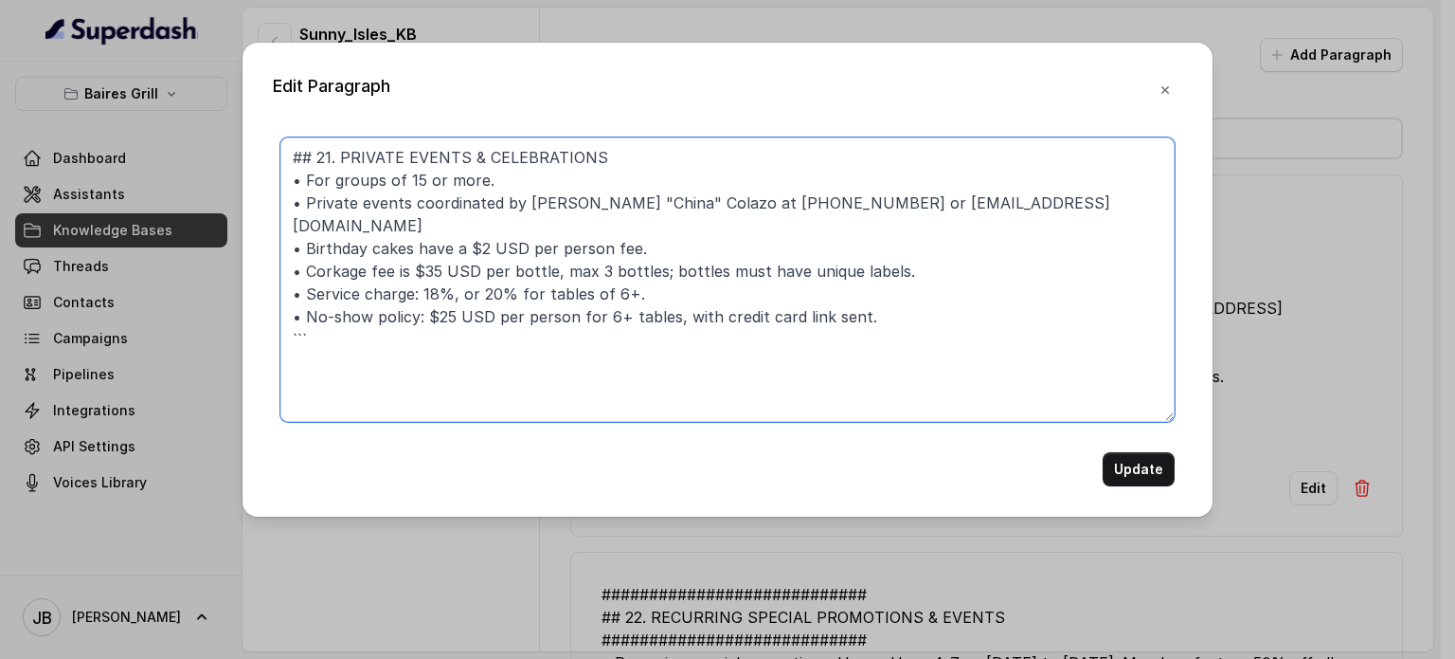
click at [620, 287] on textarea "## 21. PRIVATE EVENTS & CELEBRATIONS • For groups of 15 or more. • Private even…" at bounding box center [727, 279] width 894 height 284
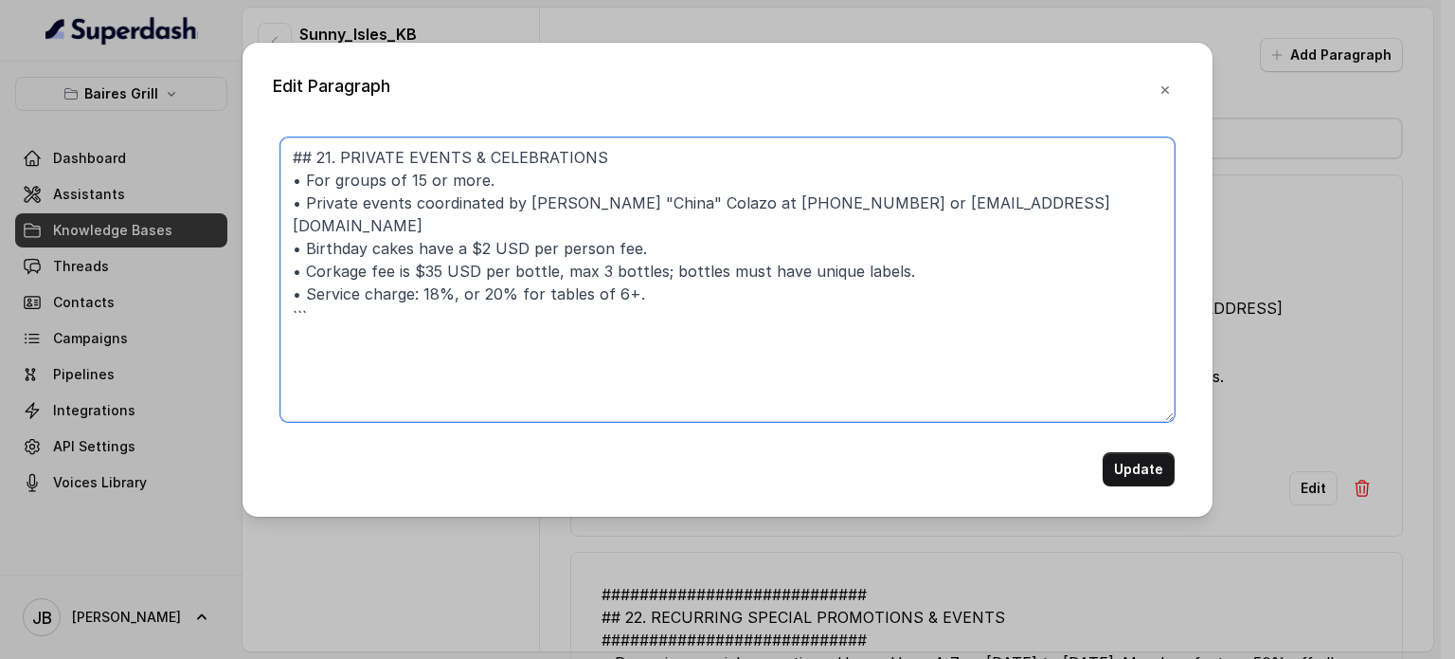
click at [536, 317] on textarea "## 21. PRIVATE EVENTS & CELEBRATIONS • For groups of 15 or more. • Private even…" at bounding box center [727, 279] width 894 height 284
type textarea "## 21. PRIVATE EVENTS & CELEBRATIONS • For groups of 15 or more. • Private even…"
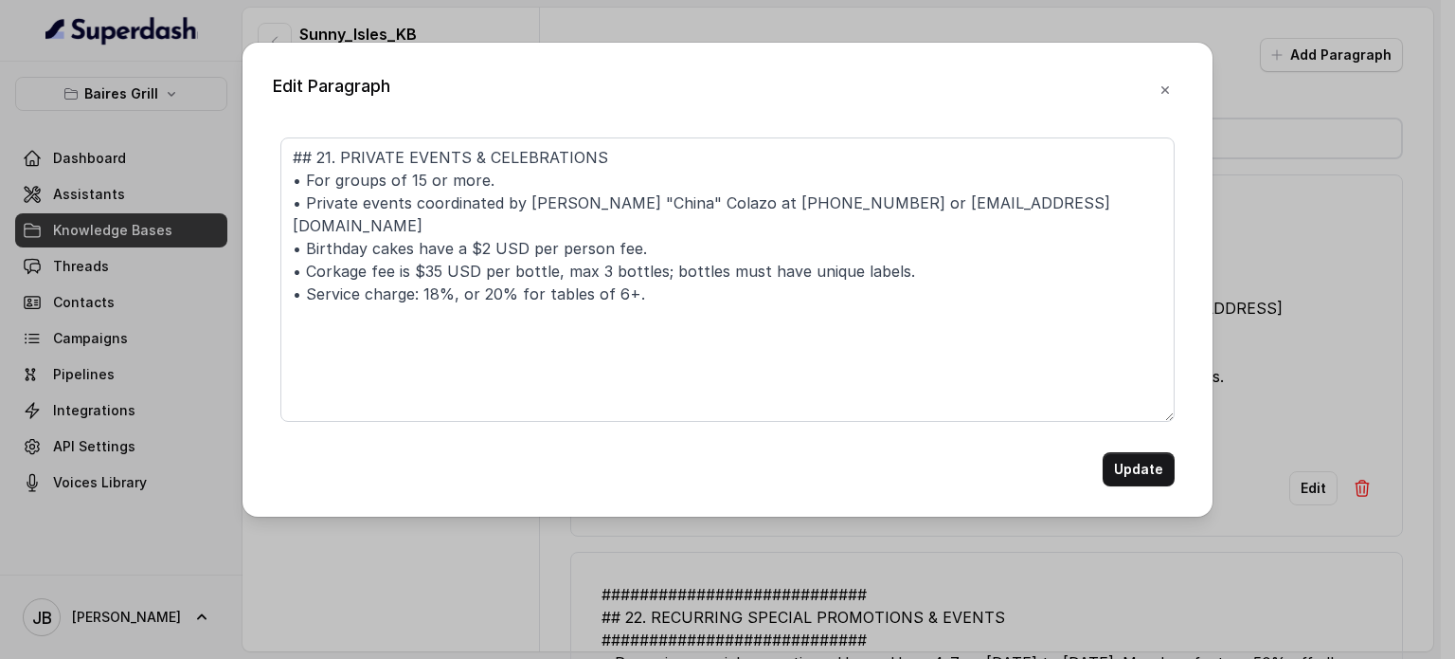
drag, startPoint x: 1199, startPoint y: 520, endPoint x: 1182, endPoint y: 497, distance: 29.2
click at [1194, 516] on div "Edit Paragraph ## 21. PRIVATE EVENTS & CELEBRATIONS • For groups of 15 or more.…" at bounding box center [727, 329] width 1455 height 659
drag, startPoint x: 1182, startPoint y: 497, endPoint x: 1171, endPoint y: 490, distance: 12.4
click at [1175, 494] on div "Edit Paragraph ## 21. PRIVATE EVENTS & CELEBRATIONS • For groups of 15 or more.…" at bounding box center [728, 280] width 970 height 474
click at [1135, 460] on button "Update" at bounding box center [1139, 469] width 72 height 34
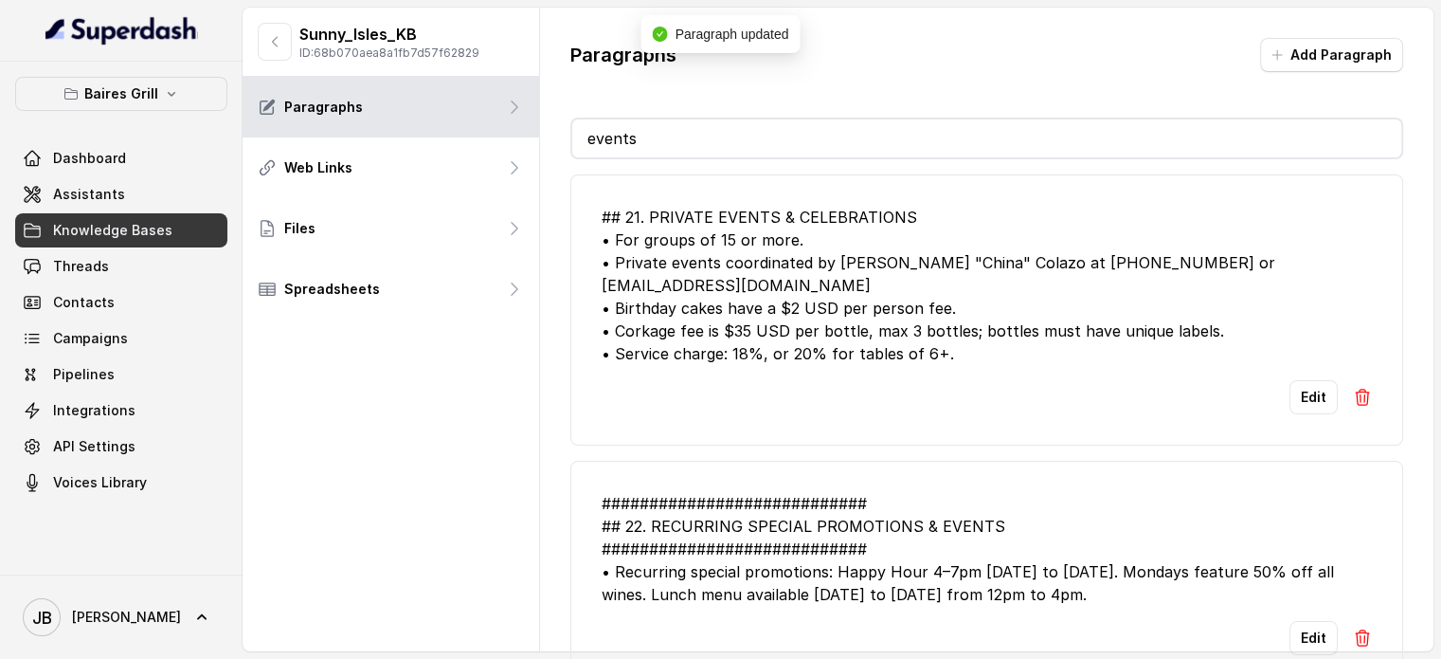
click at [982, 149] on input "events" at bounding box center [986, 138] width 829 height 38
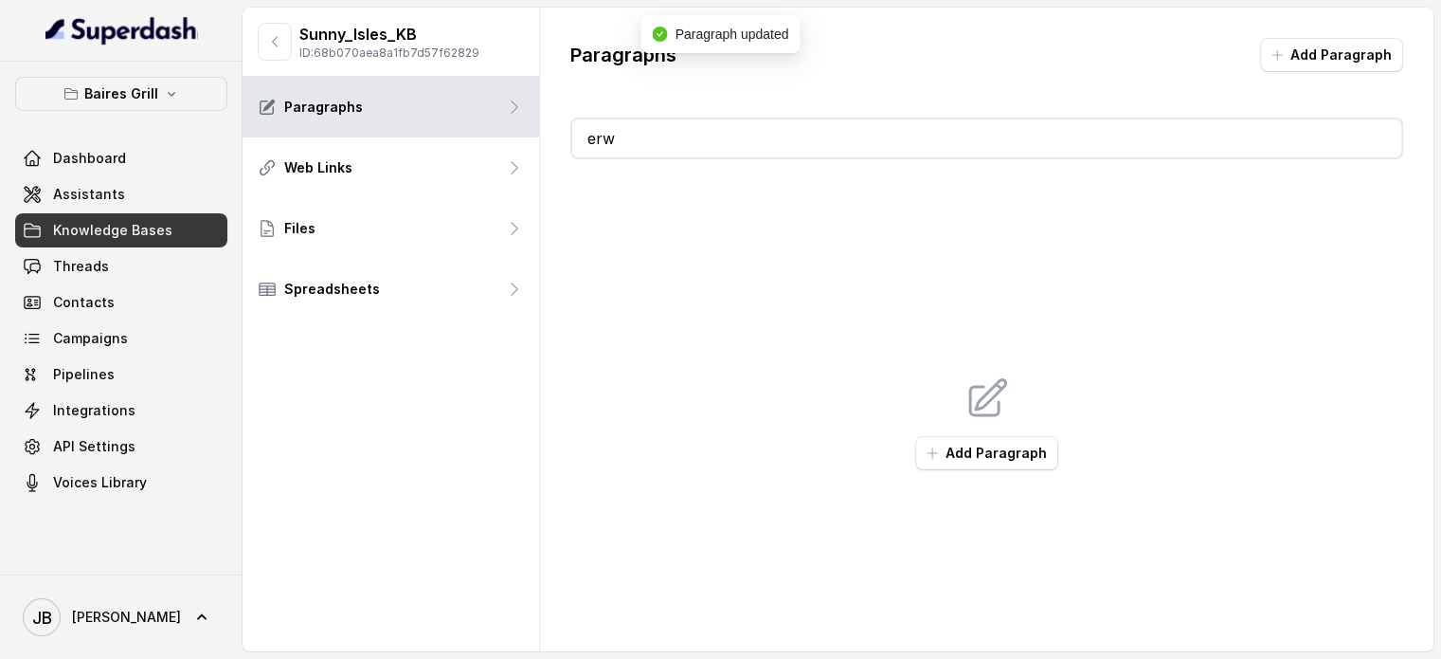
type input "e"
type input "r"
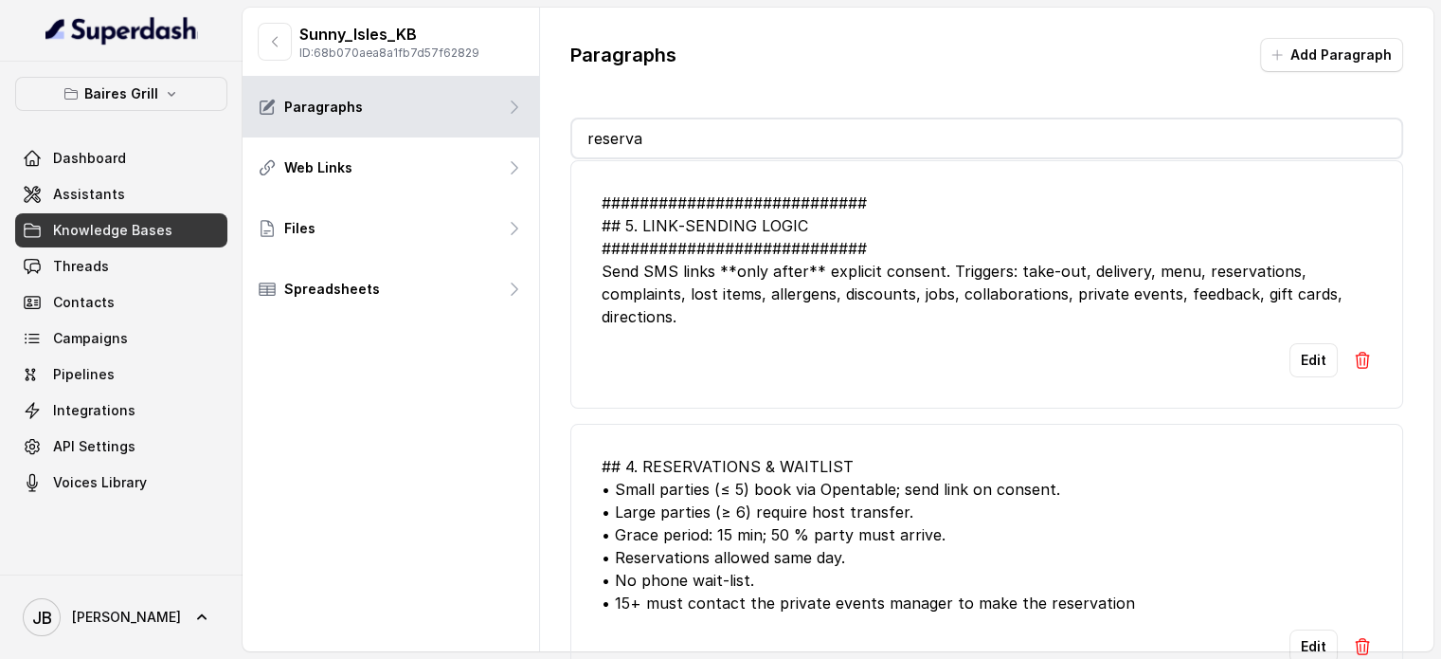
scroll to position [35, 0]
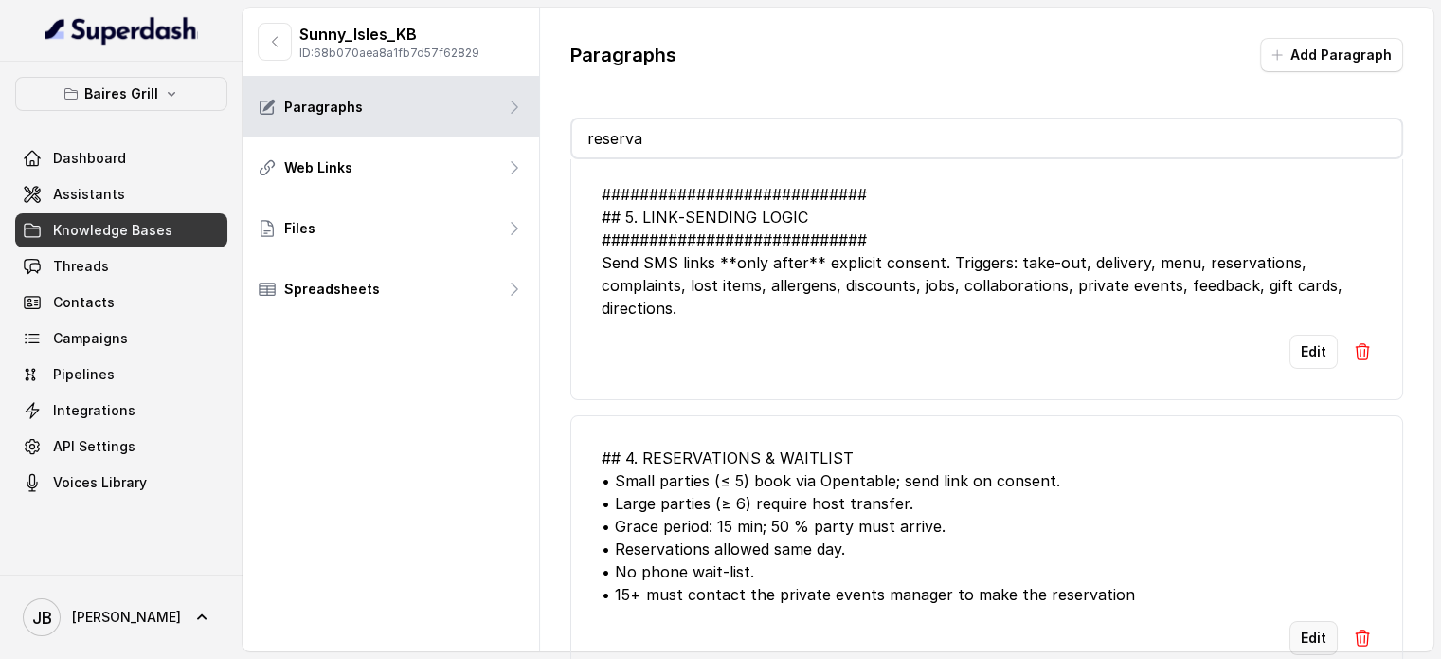
type input "reserva"
click at [1304, 628] on button "Edit" at bounding box center [1314, 638] width 48 height 34
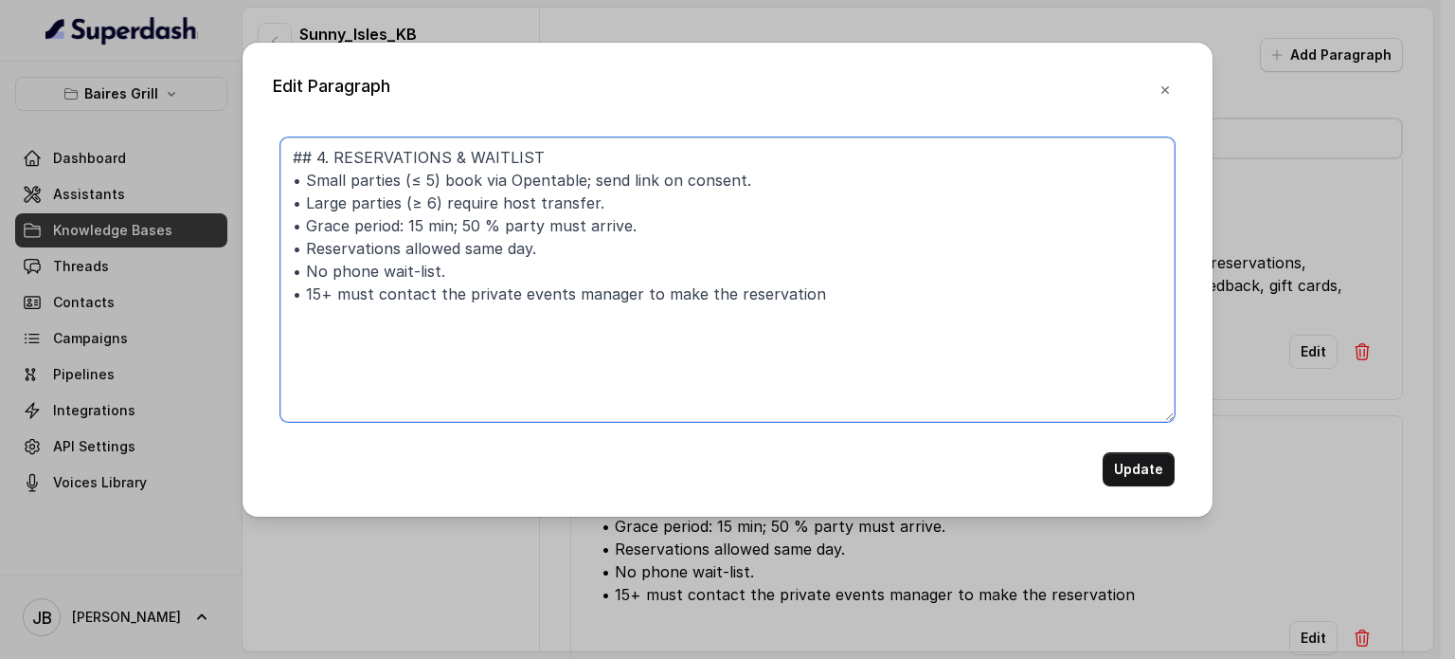
click at [755, 369] on textarea "## 4. RESERVATIONS & WAITLIST • Small parties (≤ 5) book via Opentable; send li…" at bounding box center [727, 279] width 894 height 284
paste textarea "• No-show policy: $25 USD per person for 6+ tables, with credit card link sent."
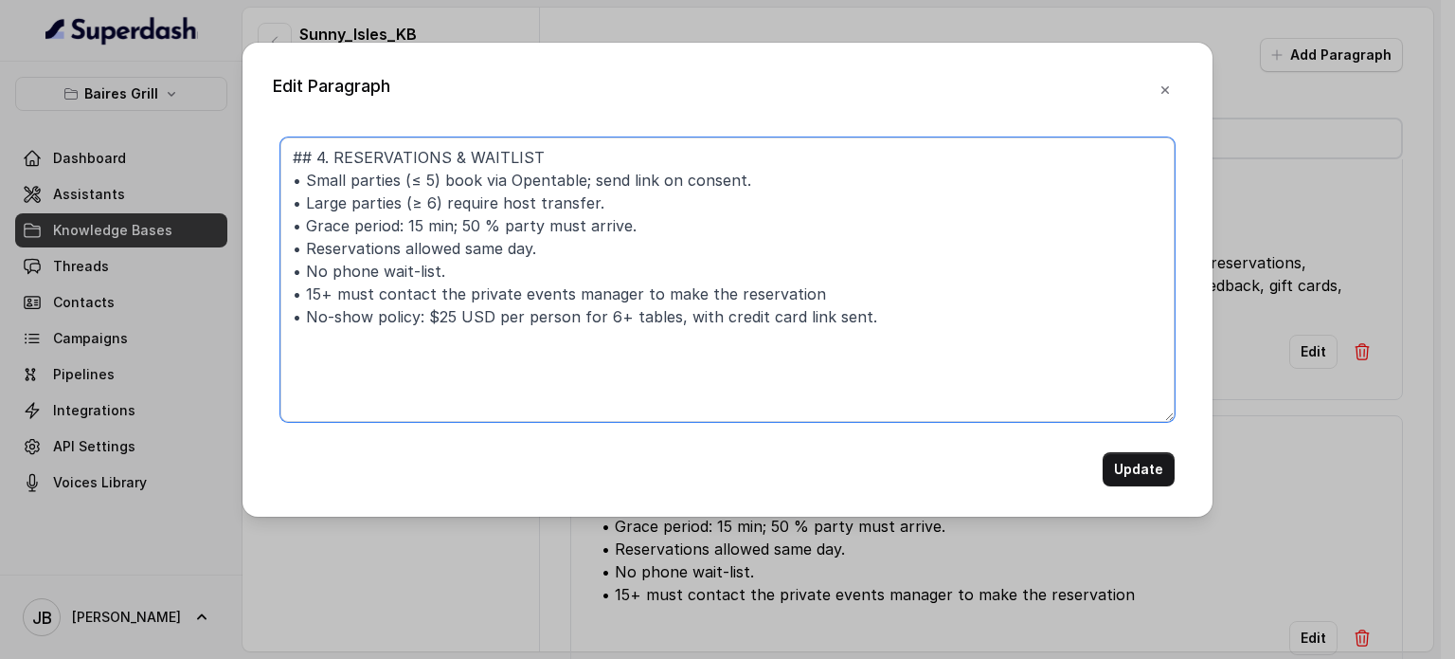
click at [542, 306] on textarea "## 4. RESERVATIONS & WAITLIST • Small parties (≤ 5) book via Opentable; send li…" at bounding box center [727, 279] width 894 height 284
click at [583, 366] on textarea "## 4. RESERVATIONS & WAITLIST • Small parties (≤ 5) book via Opentable; send li…" at bounding box center [727, 279] width 894 height 284
click at [656, 335] on textarea "## 4. RESERVATIONS & WAITLIST • Small parties (≤ 5) book via Opentable; send li…" at bounding box center [727, 279] width 894 height 284
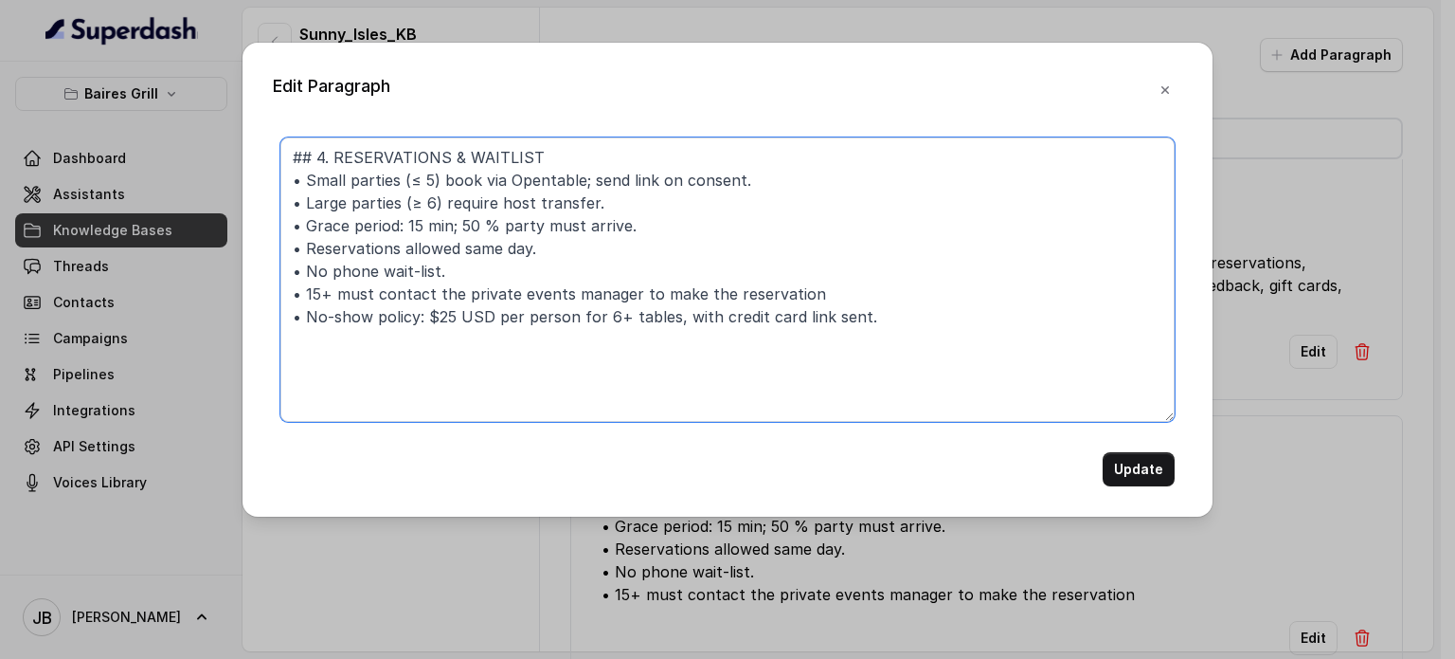
click at [647, 309] on textarea "## 4. RESERVATIONS & WAITLIST • Small parties (≤ 5) book via Opentable; send li…" at bounding box center [727, 279] width 894 height 284
click at [641, 324] on textarea "## 4. RESERVATIONS & WAITLIST • Small parties (≤ 5) book via Opentable; send li…" at bounding box center [727, 279] width 894 height 284
click at [655, 346] on textarea "## 4. RESERVATIONS & WAITLIST • Small parties (≤ 5) book via Opentable; send li…" at bounding box center [727, 279] width 894 height 284
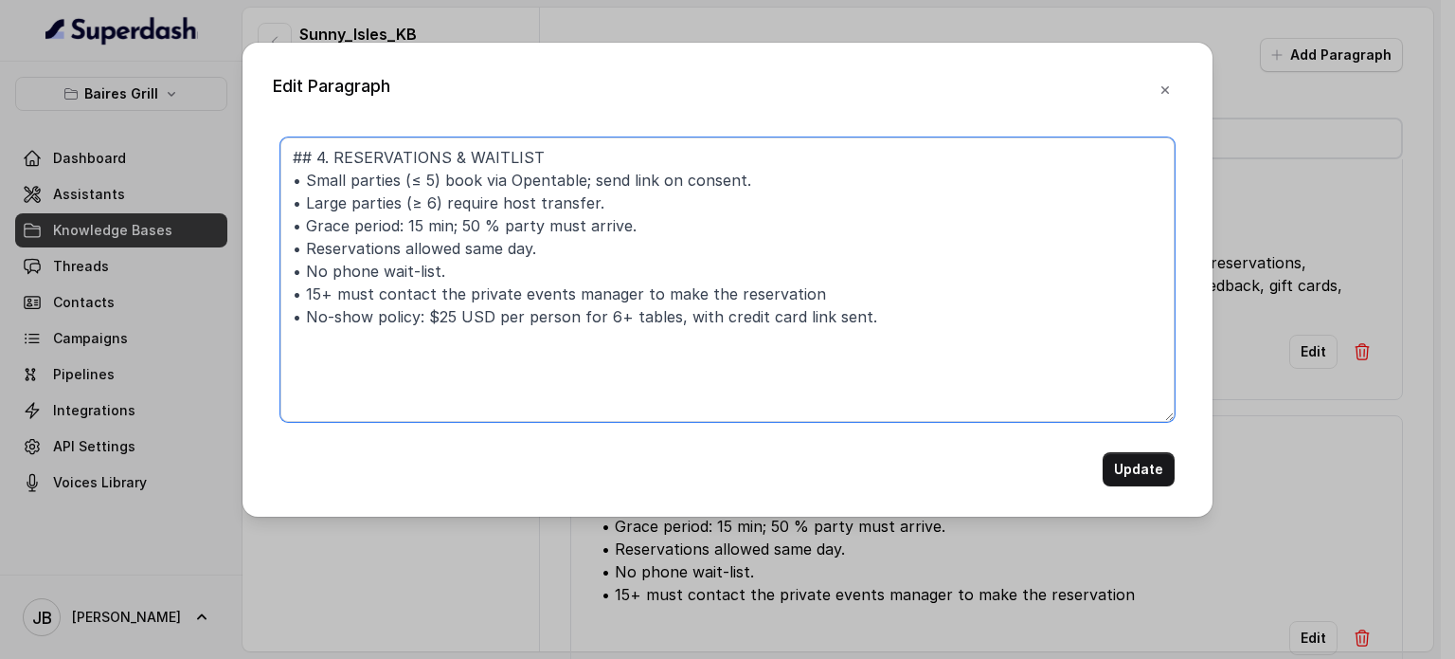
click at [662, 314] on textarea "## 4. RESERVATIONS & WAITLIST • Small parties (≤ 5) book via Opentable; send li…" at bounding box center [727, 279] width 894 height 284
type textarea "## 4. RESERVATIONS & WAITLIST • Small parties (≤ 5) book via Opentable; send li…"
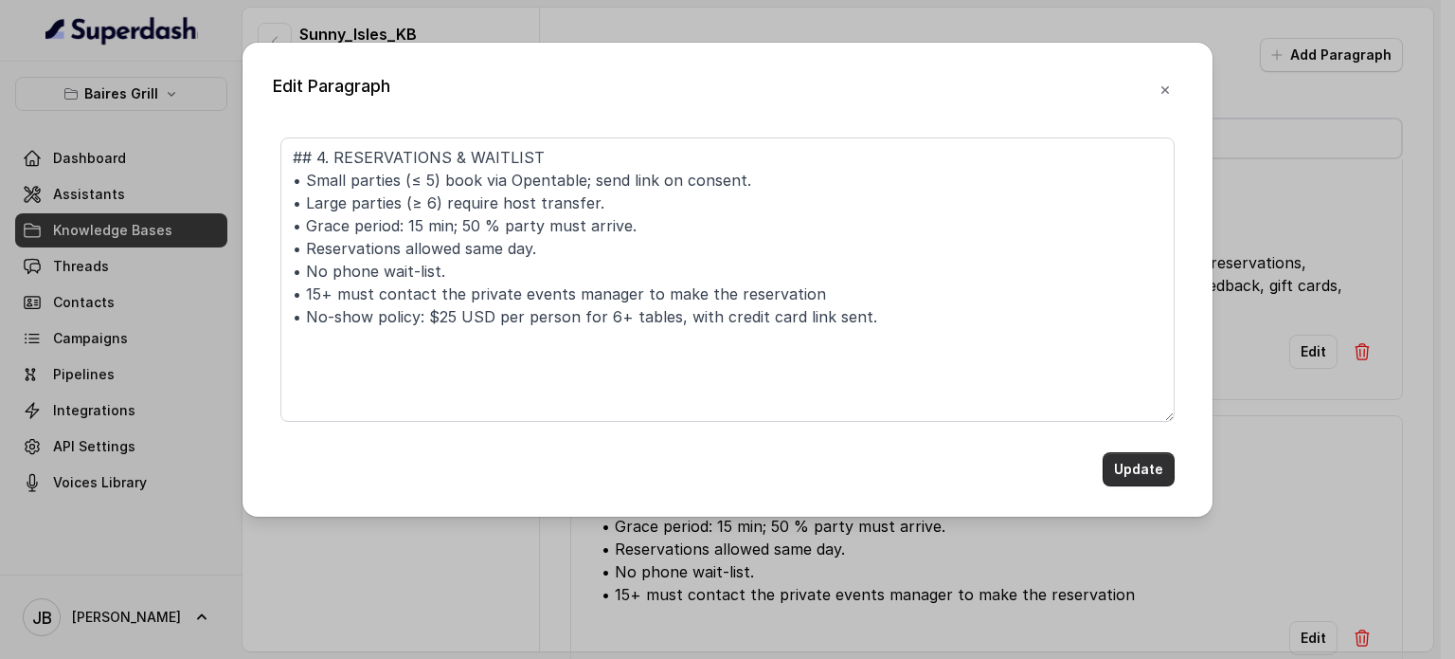
click at [1133, 461] on button "Update" at bounding box center [1139, 469] width 72 height 34
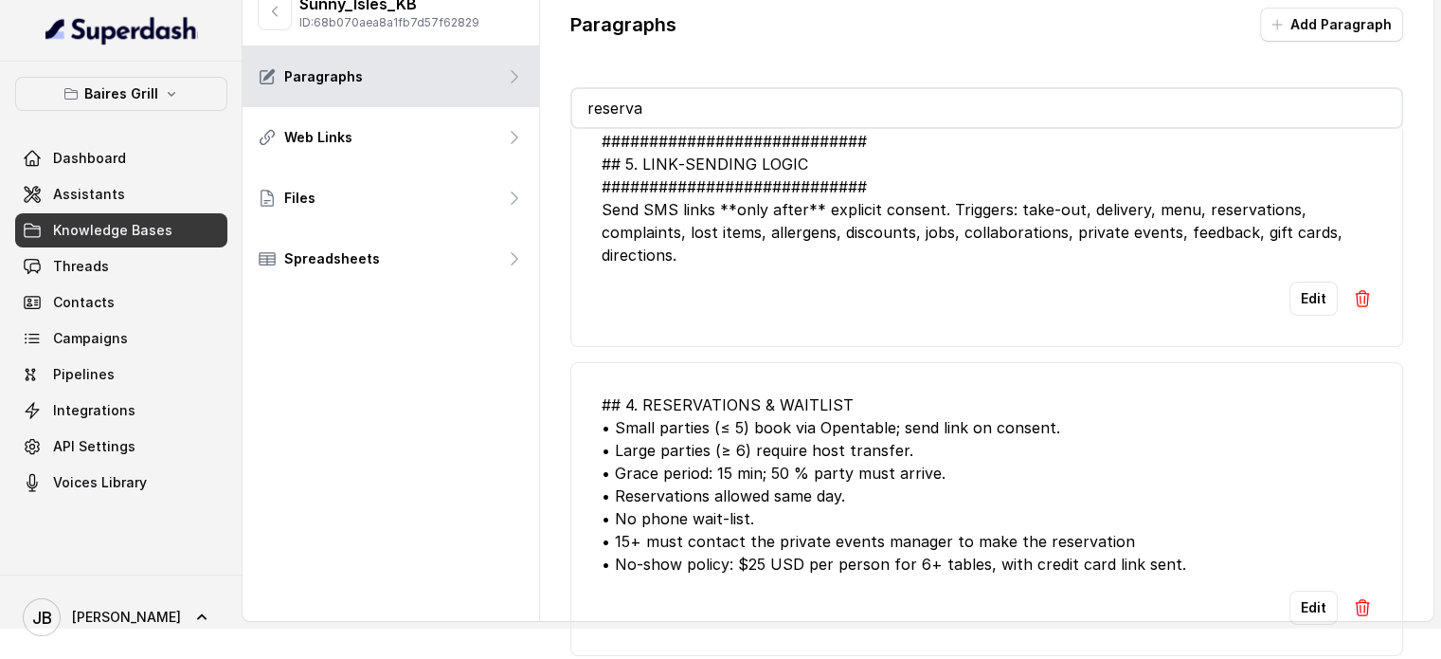
scroll to position [57, 0]
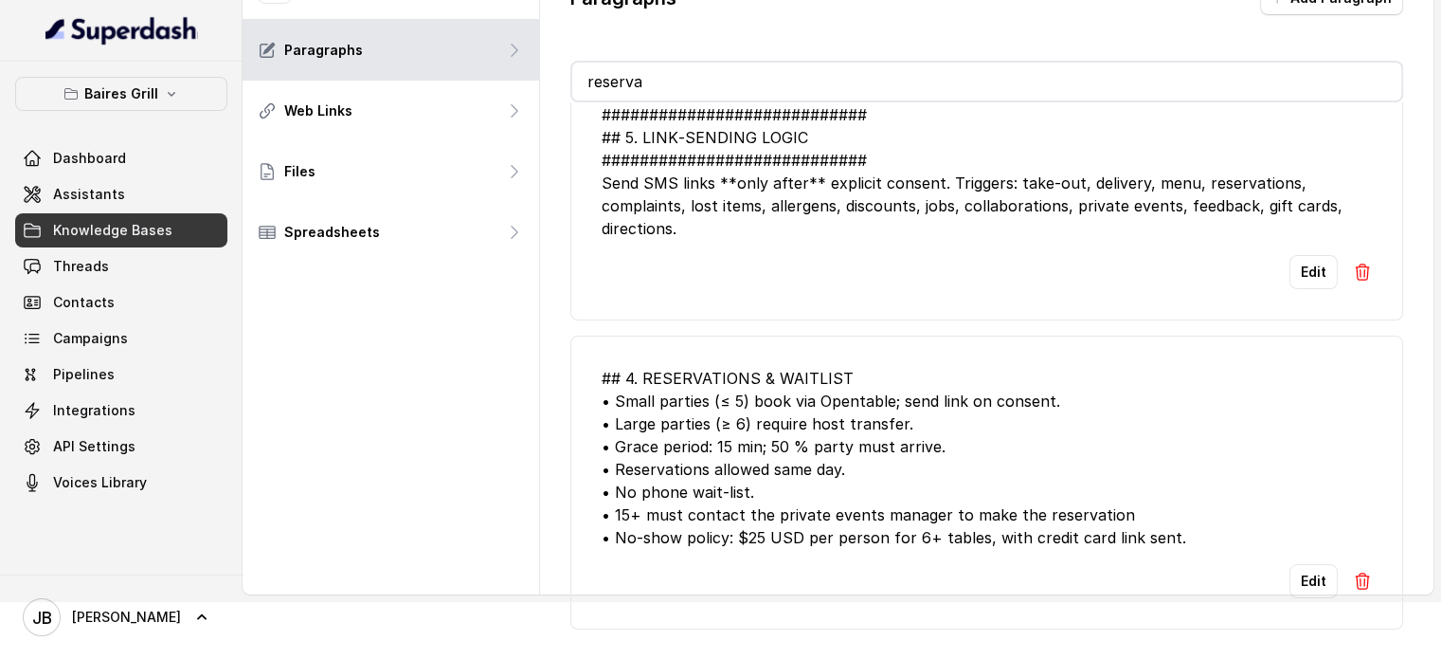
drag, startPoint x: 661, startPoint y: 69, endPoint x: 674, endPoint y: 79, distance: 15.5
click at [662, 75] on input "reserva" at bounding box center [986, 82] width 829 height 38
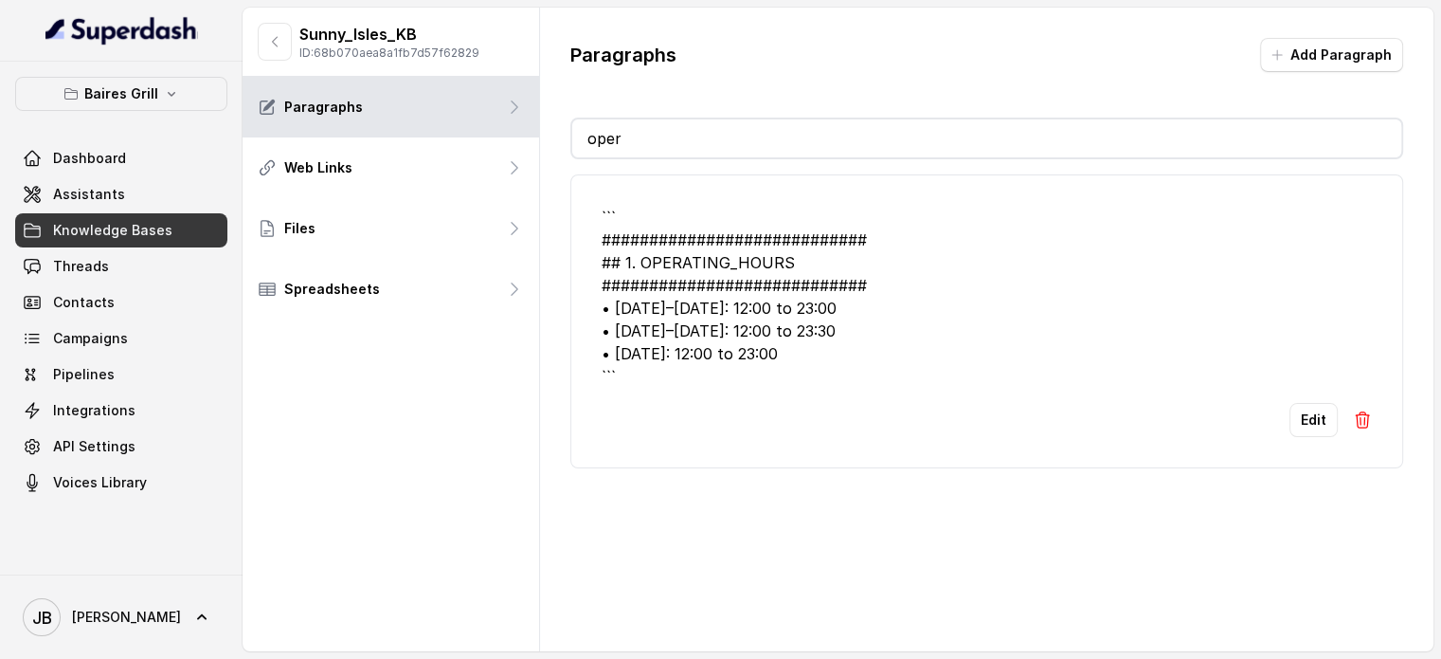
scroll to position [0, 0]
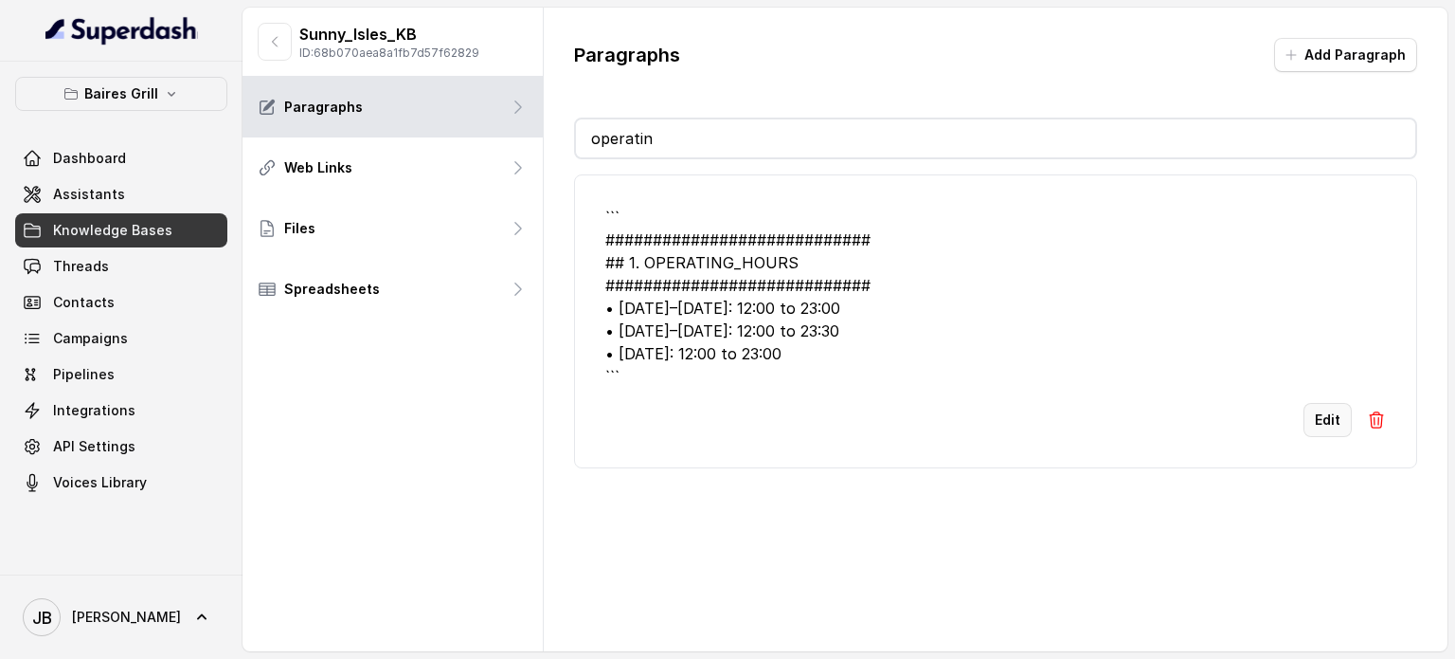
type input "operatin"
click at [1304, 413] on button "Edit" at bounding box center [1328, 420] width 48 height 34
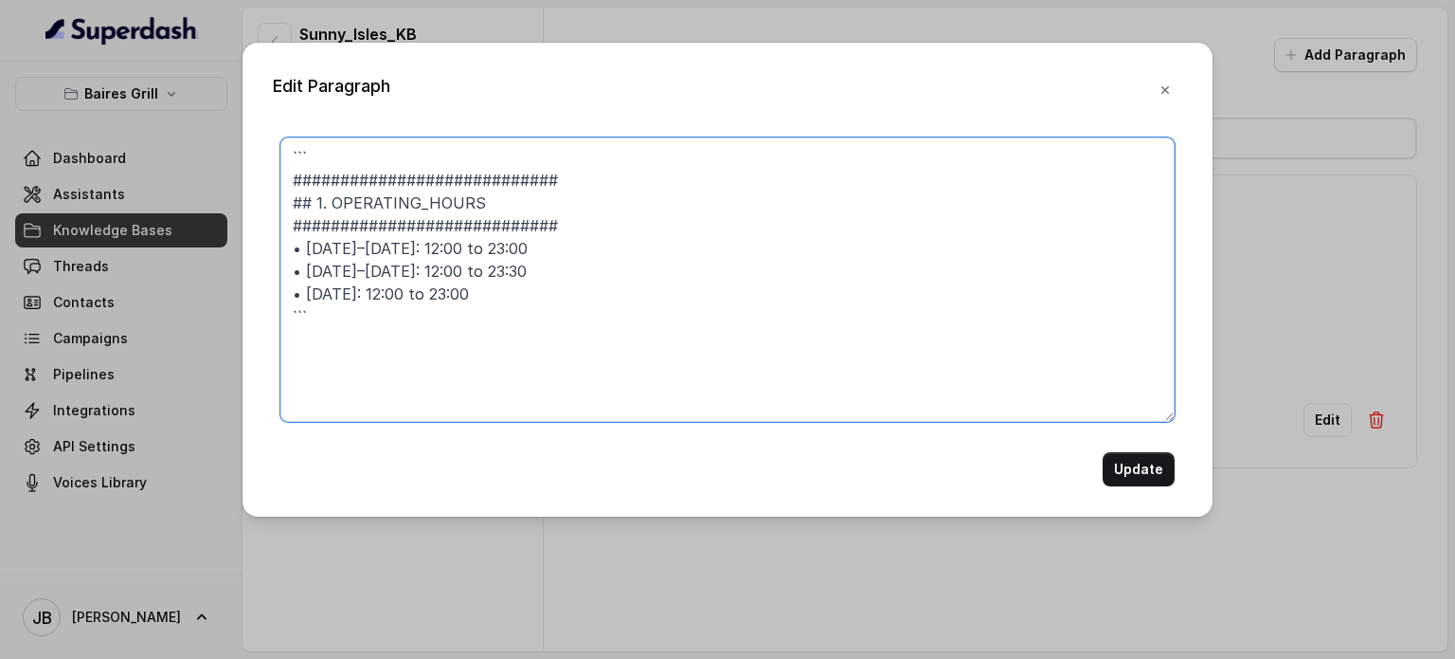
click at [439, 182] on textarea "``` ############################ ## 1. OPERATING_HOURS ########################…" at bounding box center [727, 279] width 894 height 284
drag, startPoint x: 439, startPoint y: 182, endPoint x: 381, endPoint y: 147, distance: 67.6
click at [380, 152] on textarea "``` ############################ ## 1. OPERATING_HOURS ########################…" at bounding box center [727, 279] width 894 height 284
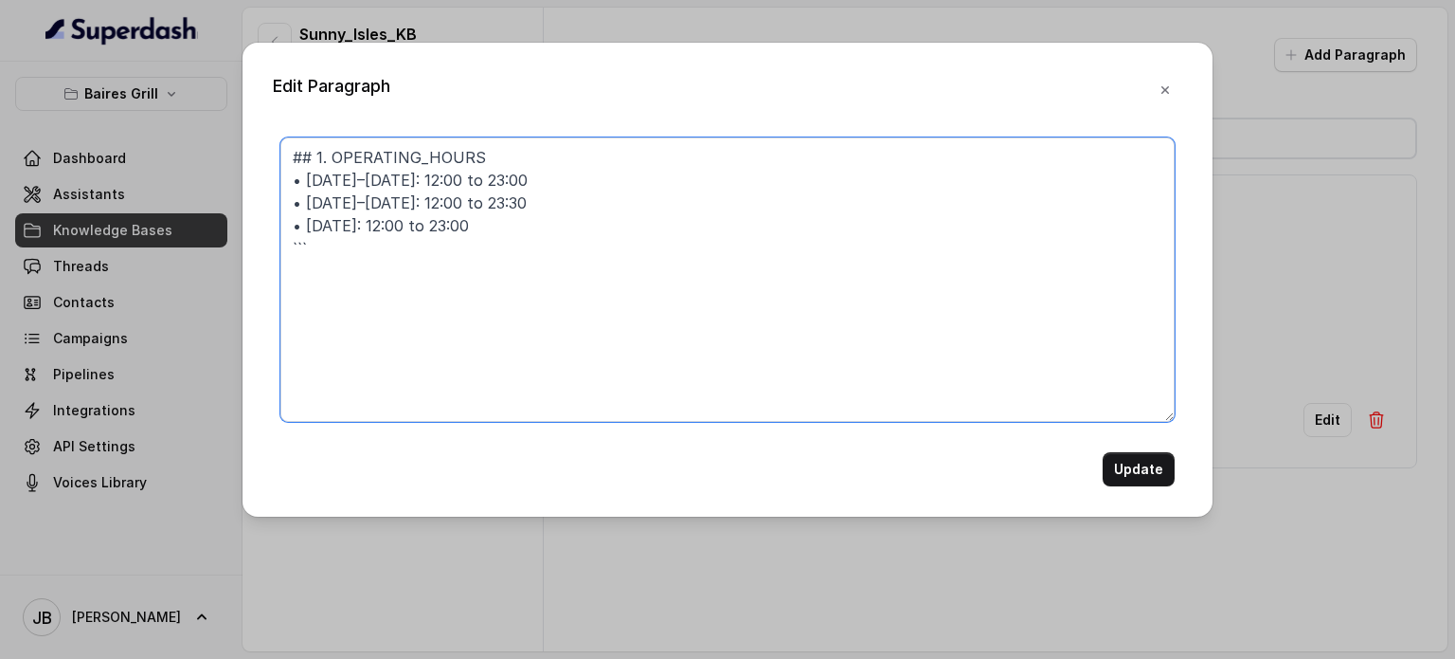
click at [341, 253] on textarea "## 1. OPERATING_HOURS • Monday–Thursday: 12:00 to 23:00 • Friday–Saturday: 12:0…" at bounding box center [727, 279] width 894 height 284
type textarea "## 1. OPERATING_HOURS • Monday–Thursday: 12:00 to 23:00 • Friday–Saturday: 12:0…"
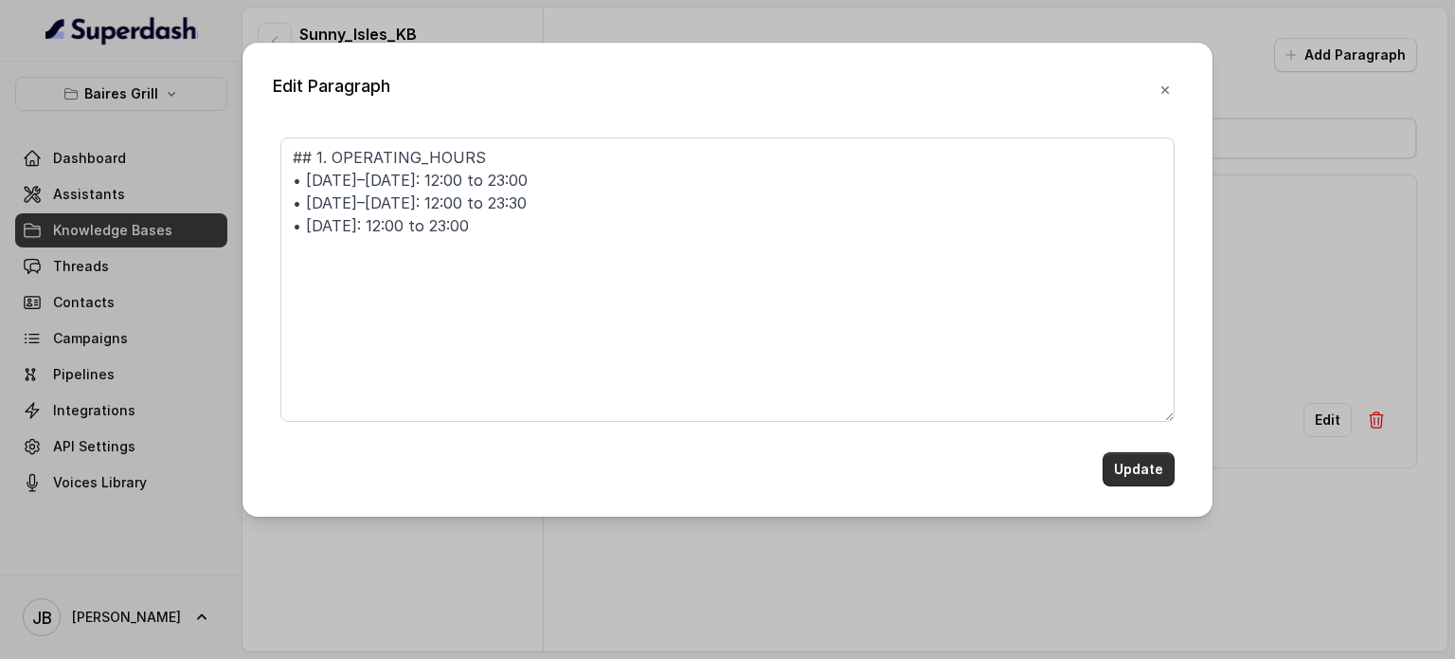
click at [1126, 466] on button "Update" at bounding box center [1139, 469] width 72 height 34
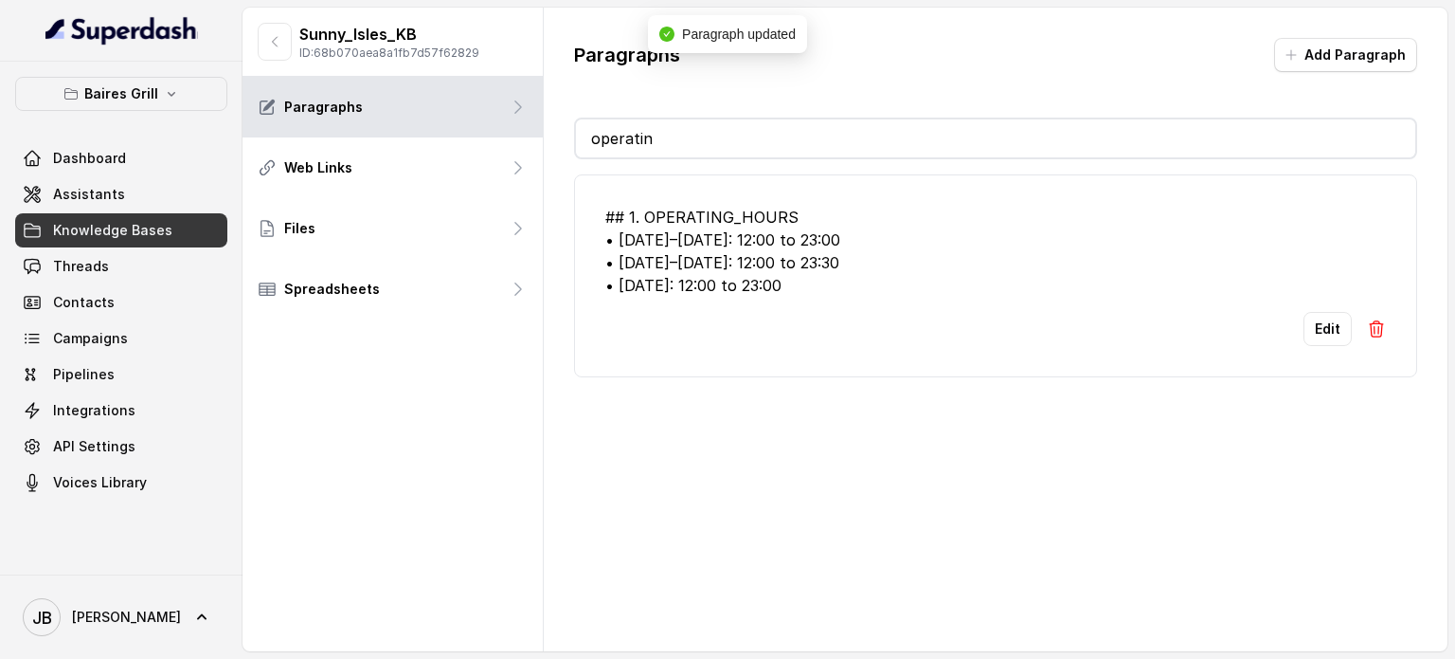
click at [659, 147] on input "operatin" at bounding box center [996, 138] width 840 height 38
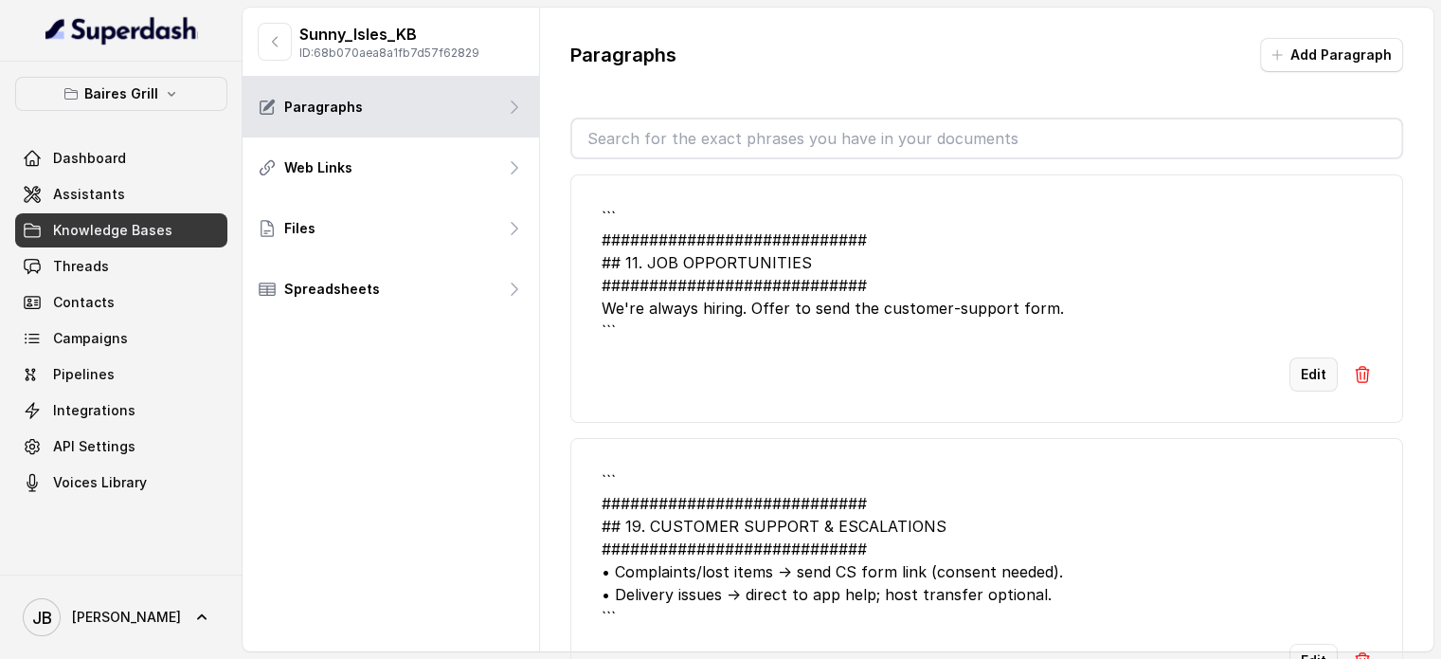
click at [1311, 374] on button "Edit" at bounding box center [1314, 374] width 48 height 34
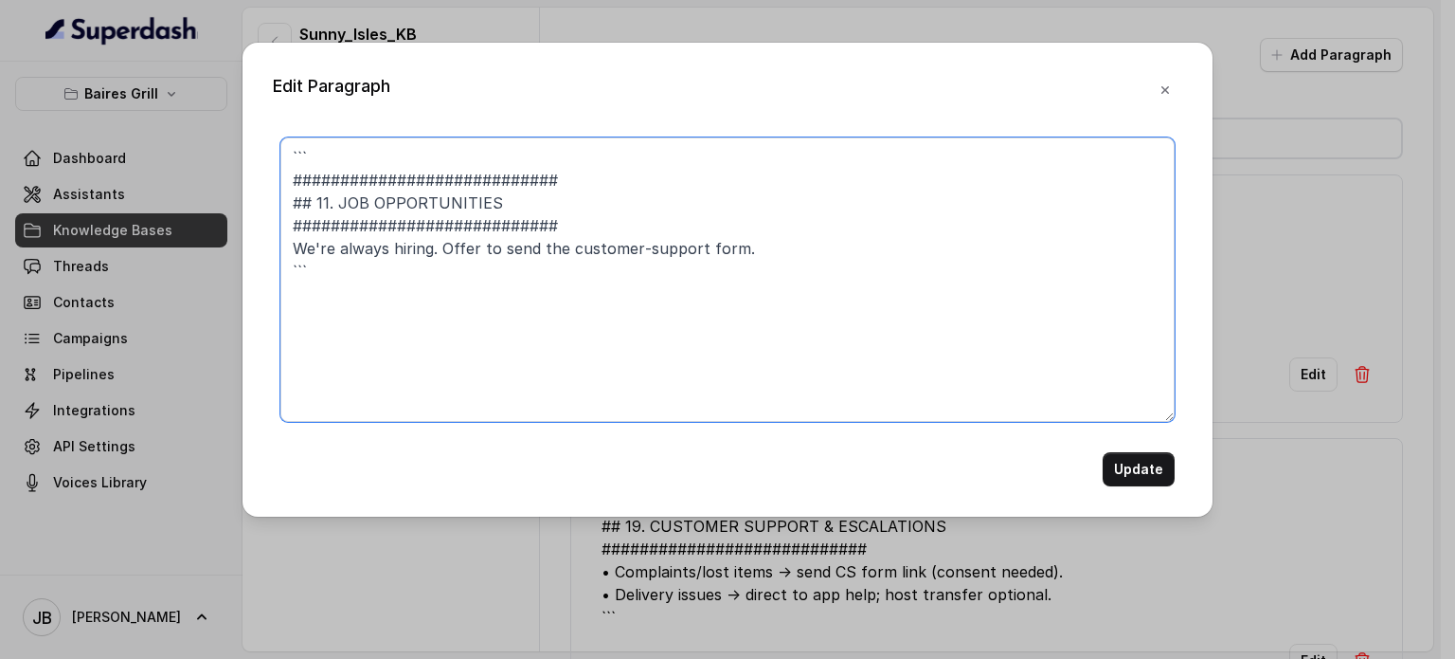
click at [576, 155] on textarea "``` ############################ ## 11. JOB OPPORTUNITIES #####################…" at bounding box center [727, 279] width 894 height 284
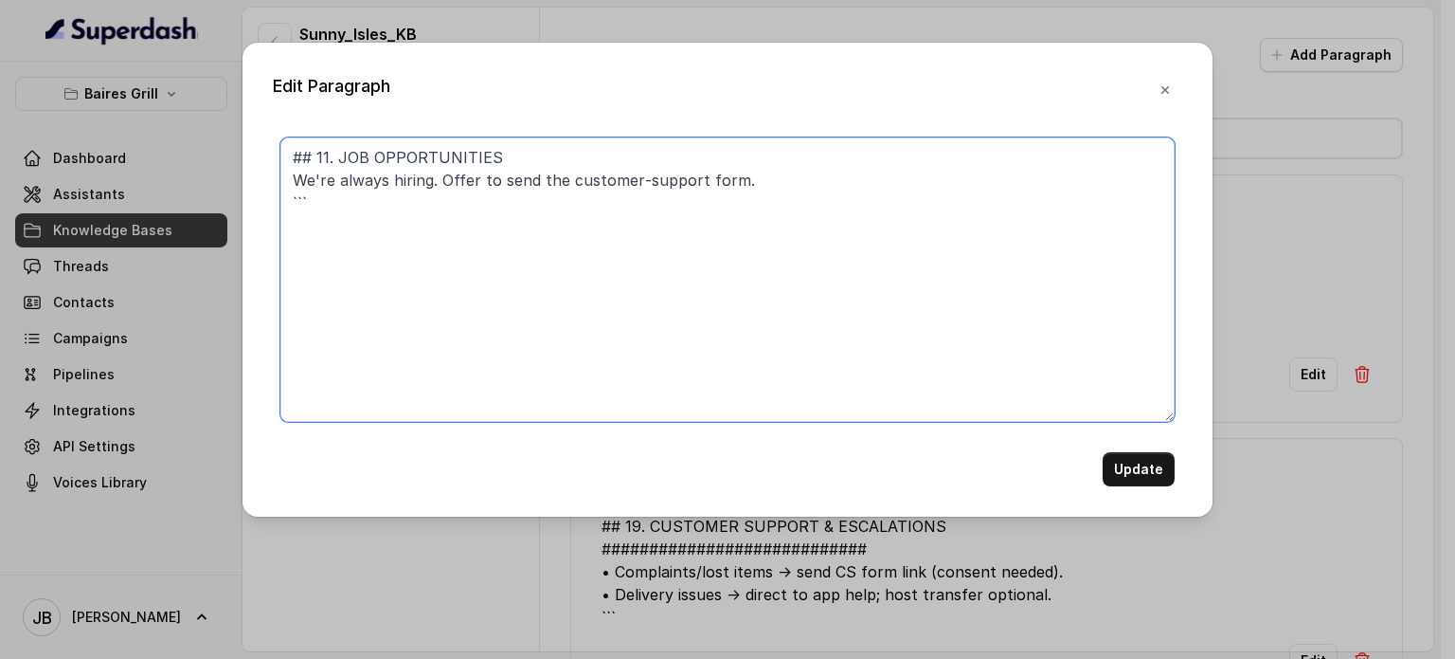
click at [615, 192] on textarea "## 11. JOB OPPORTUNITIES We're always hiring. Offer to send the customer‑suppor…" at bounding box center [727, 279] width 894 height 284
type textarea "## 11. JOB OPPORTUNITIES We're always hiring. Offer to send the customer‑suppor…"
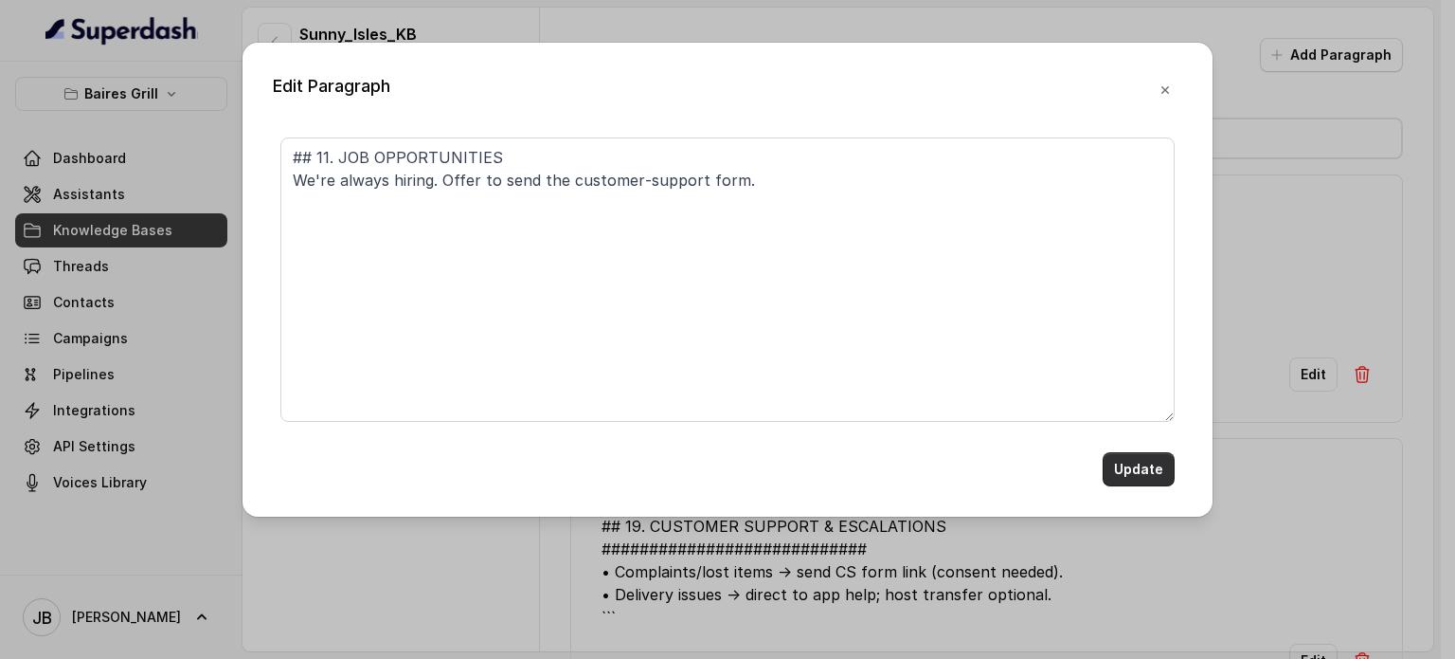
click at [1130, 473] on button "Update" at bounding box center [1139, 469] width 72 height 34
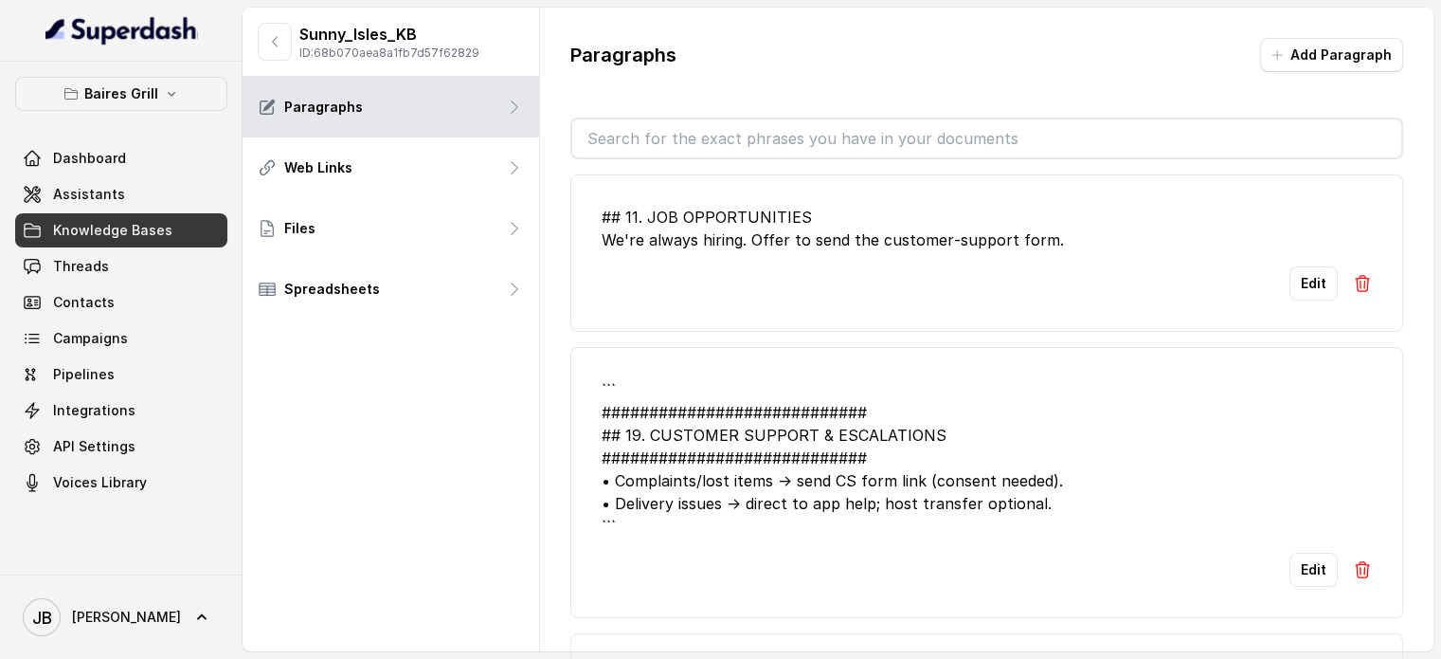
click at [1276, 566] on div "Edit" at bounding box center [987, 569] width 770 height 34
click at [1290, 568] on button "Edit" at bounding box center [1314, 569] width 48 height 34
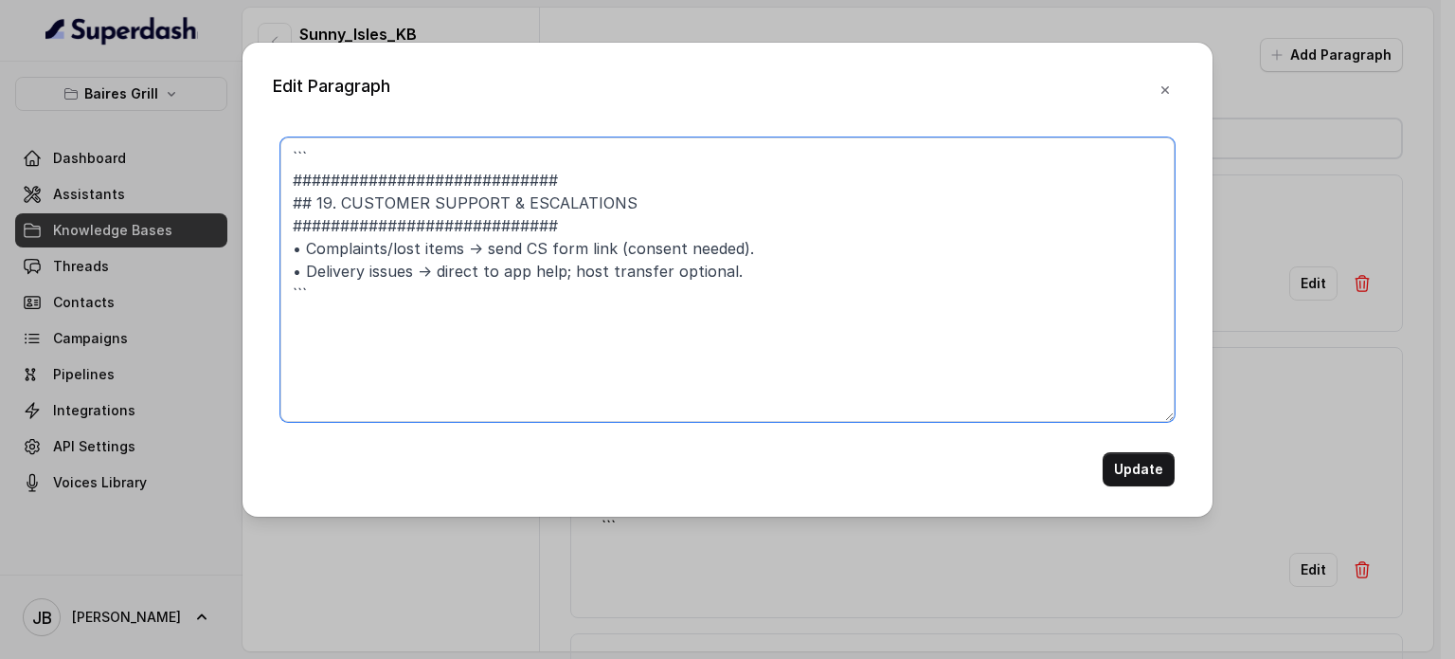
click at [404, 142] on textarea "``` ############################ ## 19. CUSTOMER SUPPORT & ESCALATIONS ########…" at bounding box center [727, 279] width 894 height 284
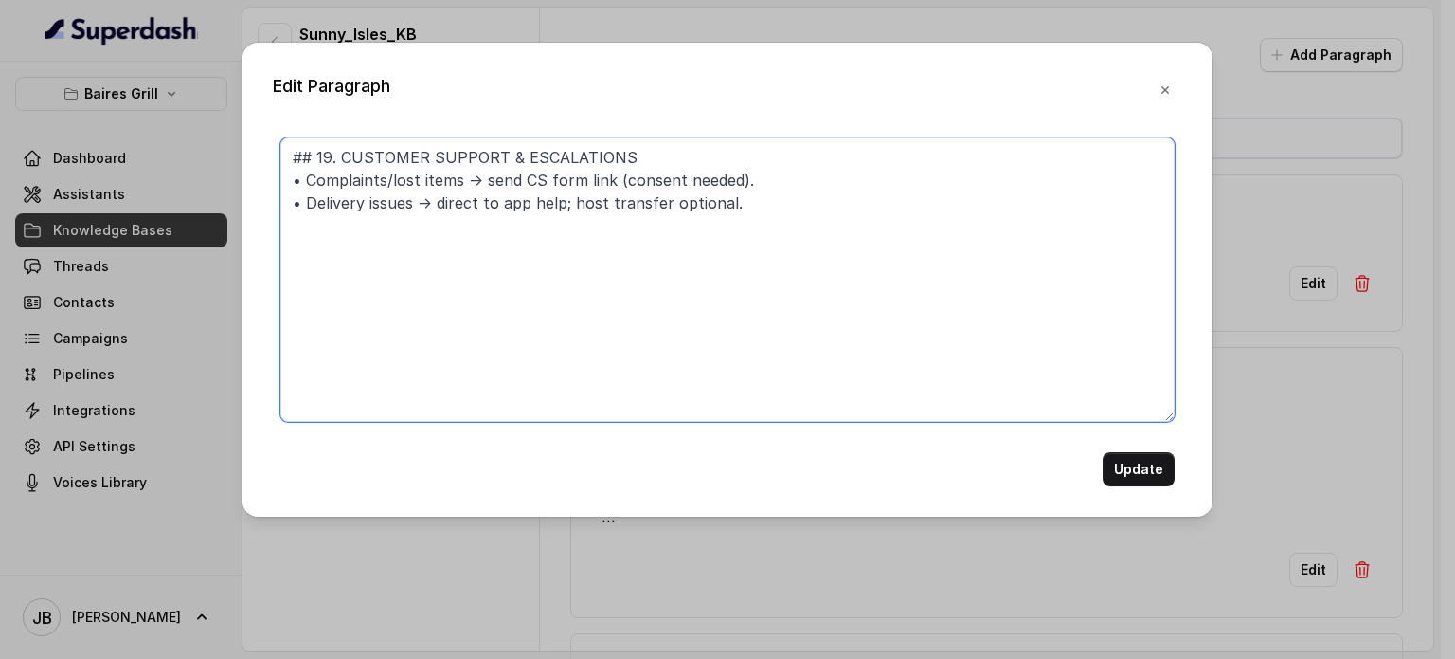
type textarea "## 19. CUSTOMER SUPPORT & ESCALATIONS • Complaints/lost items → send CS form li…"
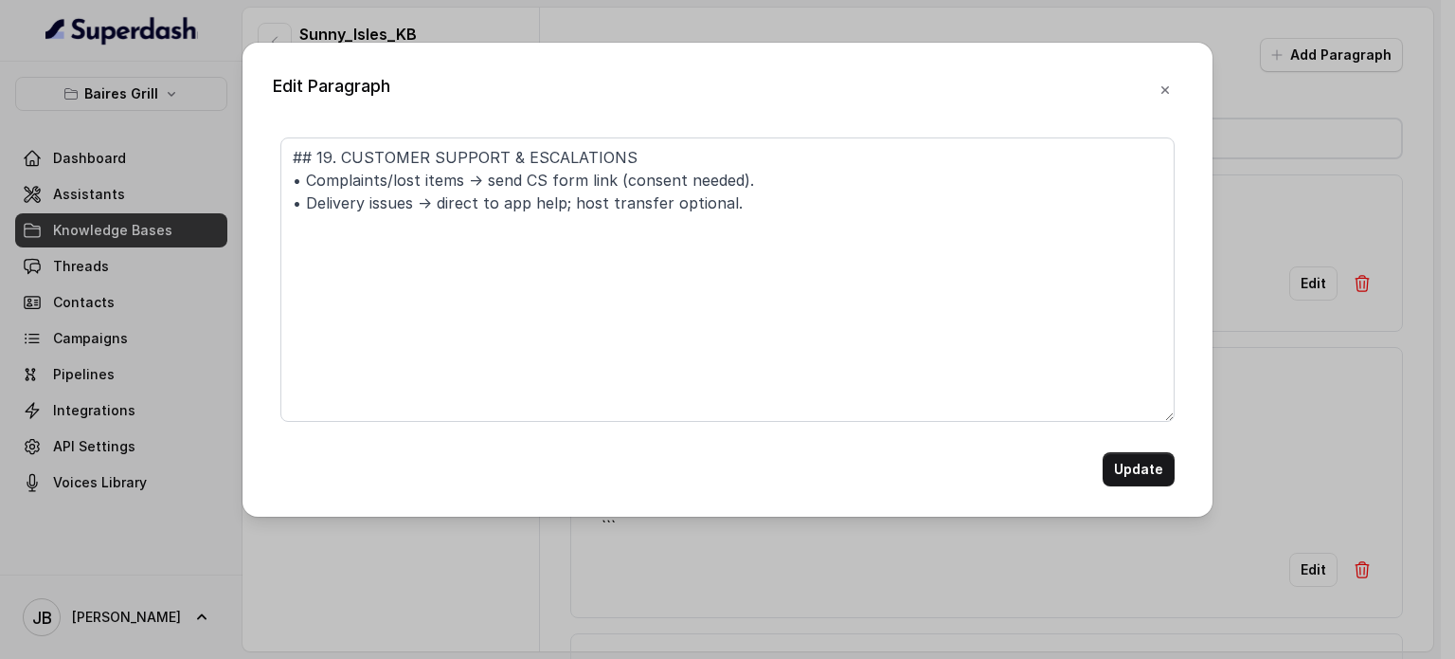
click at [1154, 481] on button "Update" at bounding box center [1139, 469] width 72 height 34
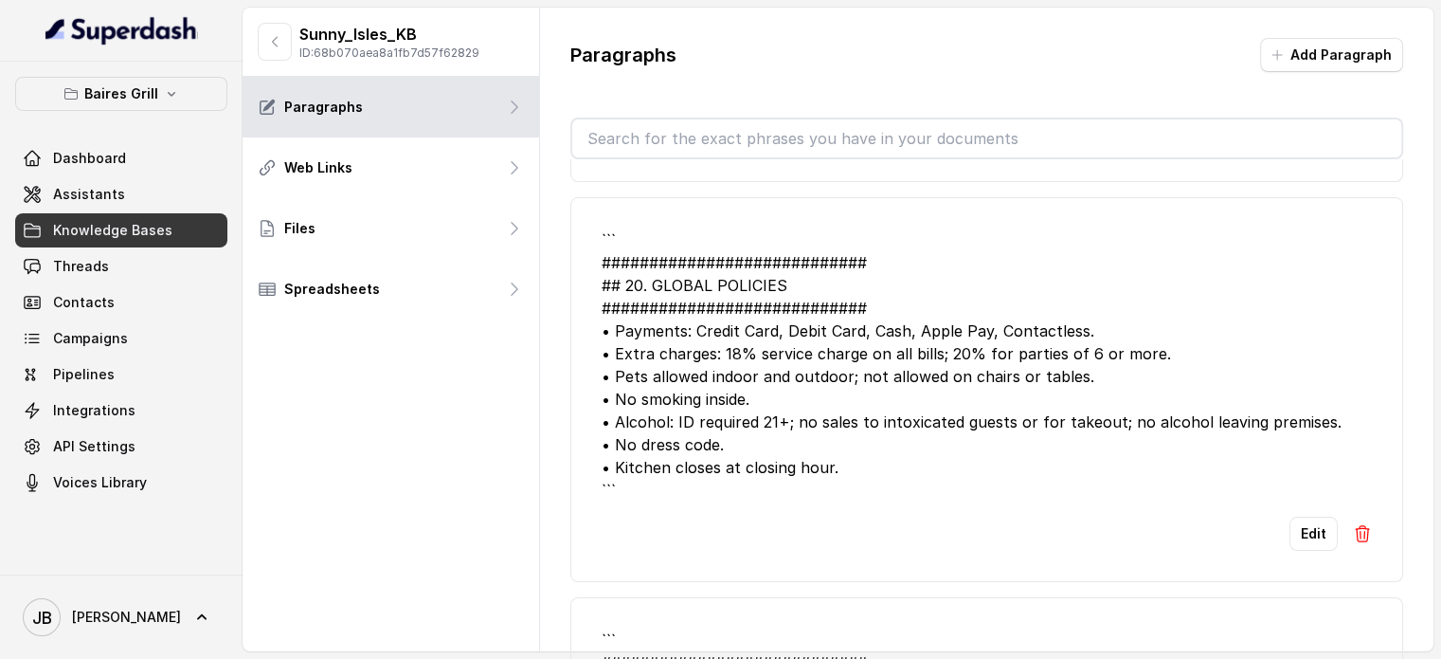
scroll to position [379, 0]
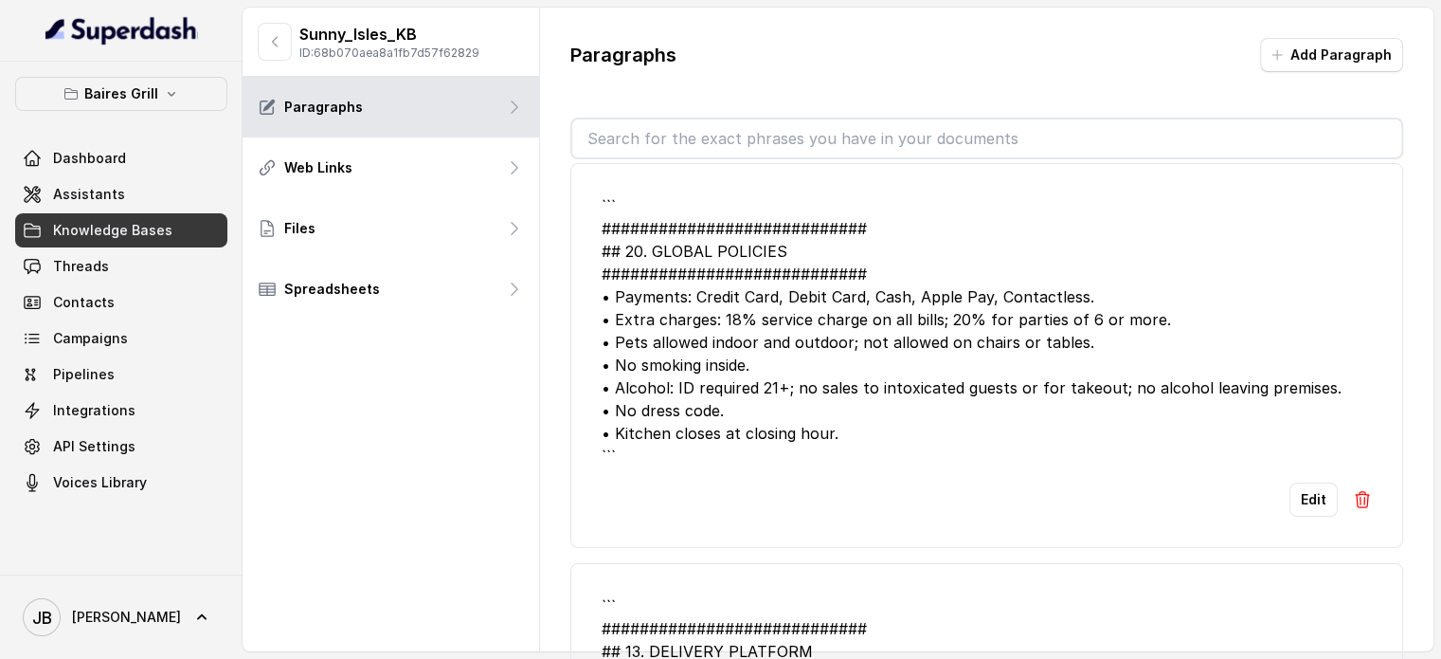
click at [1282, 475] on li "``` ############################ ## 20. GLOBAL POLICIES #######################…" at bounding box center [986, 355] width 833 height 385
click at [1298, 492] on button "Edit" at bounding box center [1314, 499] width 48 height 34
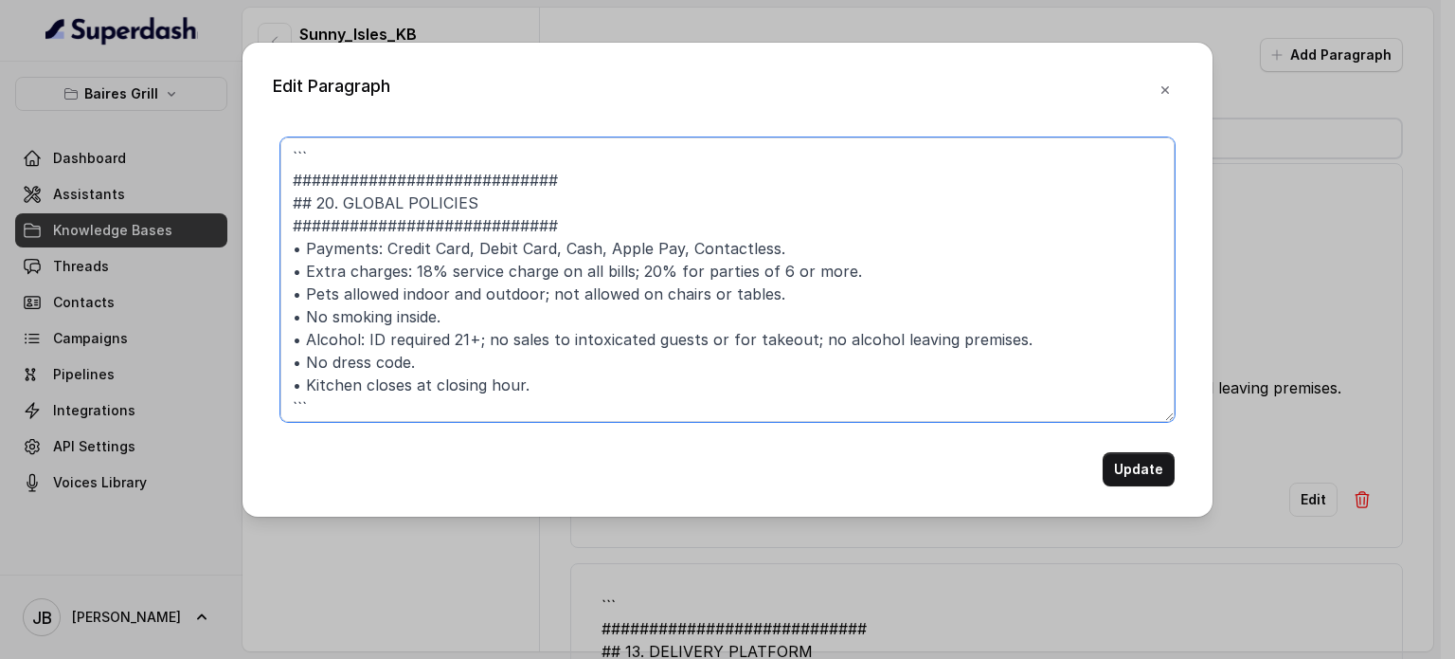
click at [428, 143] on textarea "``` ############################ ## 20. GLOBAL POLICIES #######################…" at bounding box center [727, 279] width 894 height 284
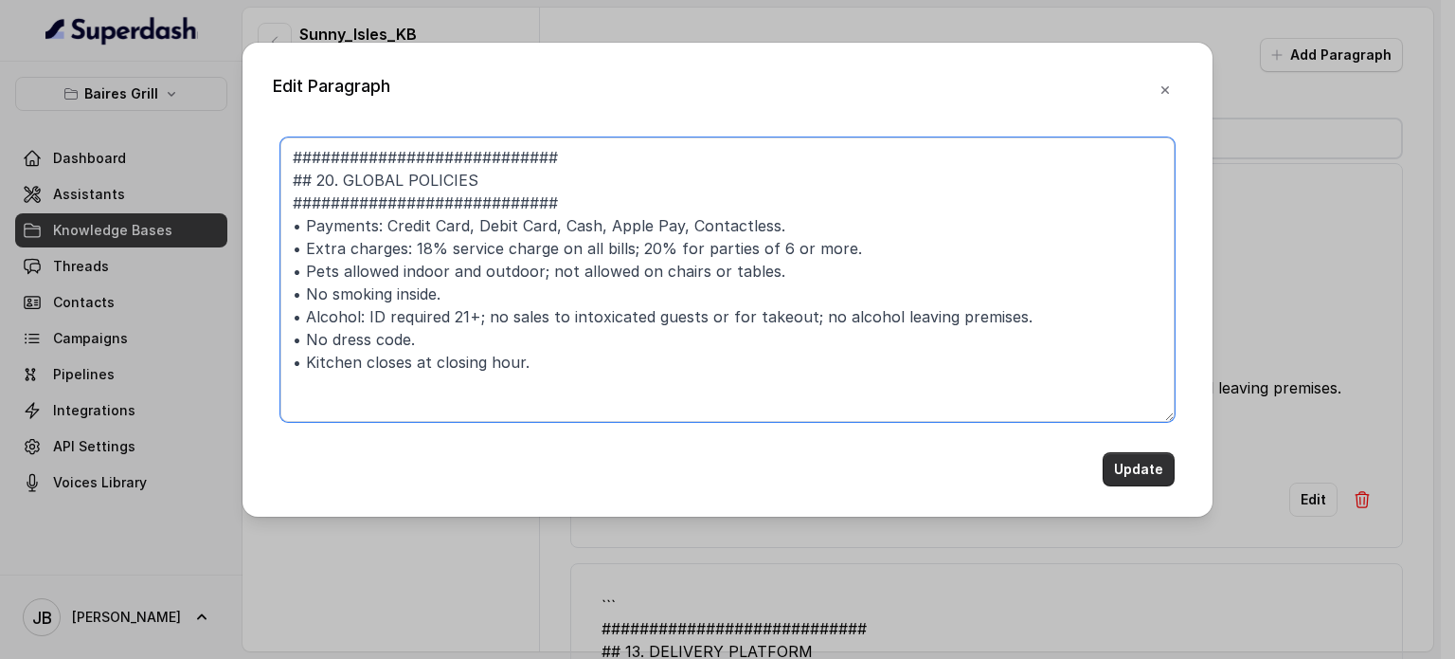
type textarea "############################ ## 20. GLOBAL POLICIES ###########################…"
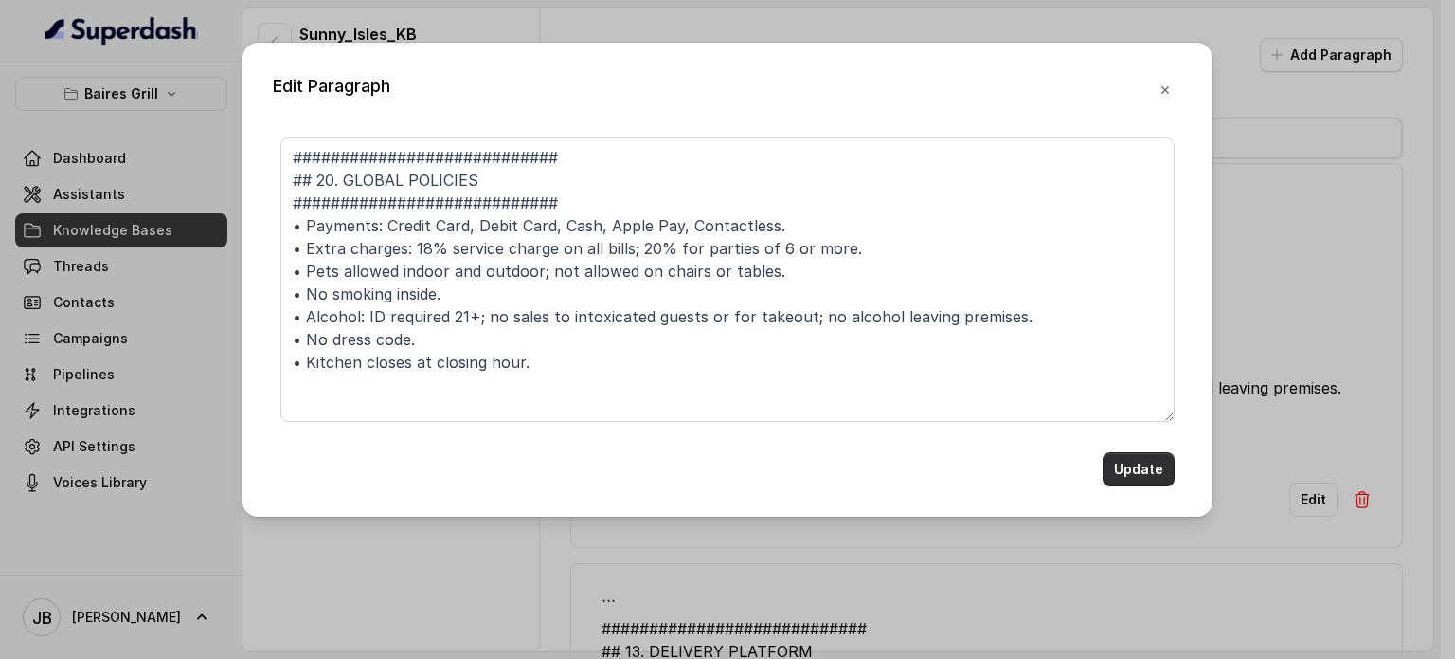
click at [1141, 480] on button "Update" at bounding box center [1139, 469] width 72 height 34
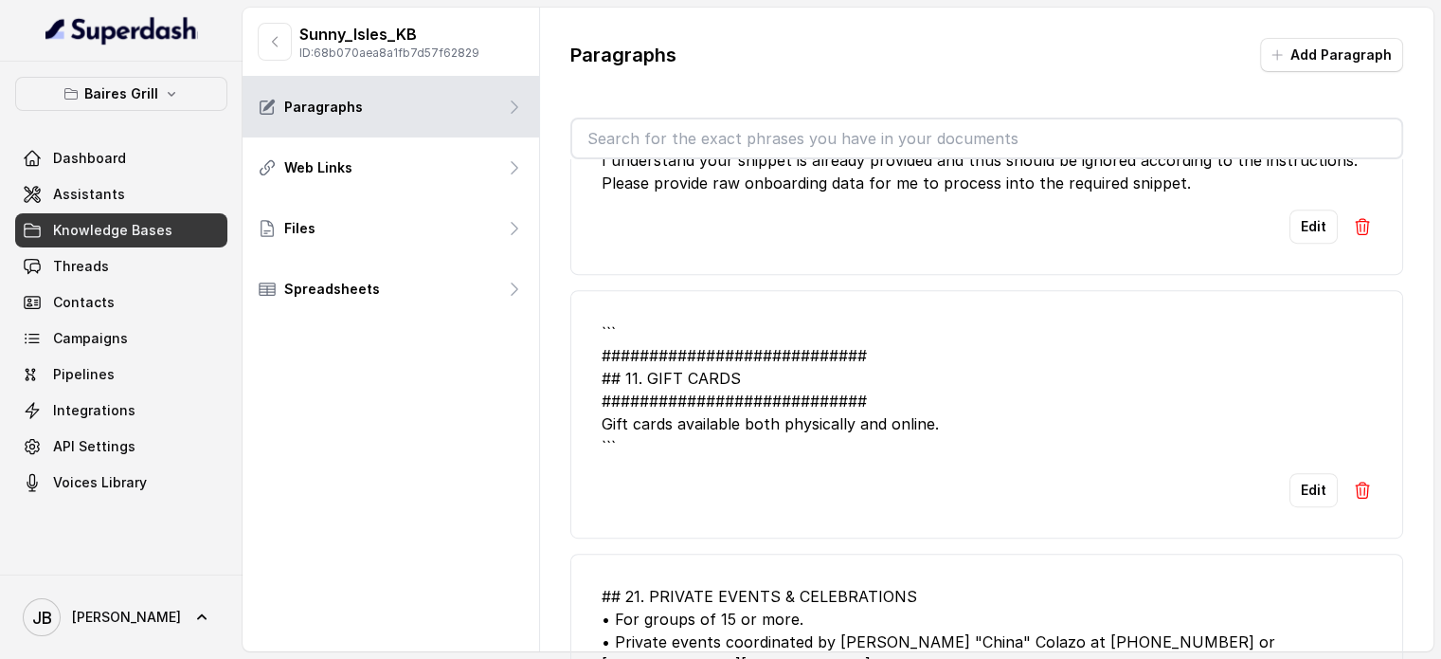
scroll to position [853, 0]
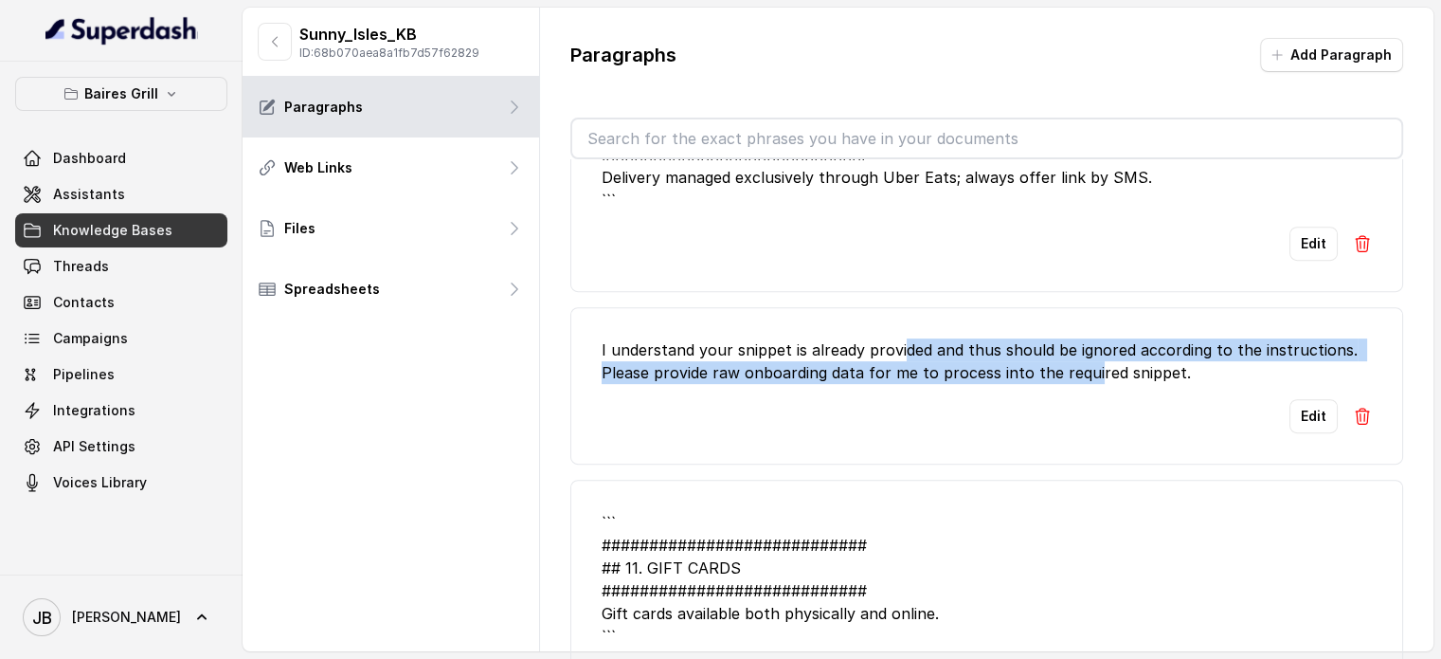
drag, startPoint x: 898, startPoint y: 345, endPoint x: 1095, endPoint y: 370, distance: 198.6
click at [1095, 370] on div "I understand your snippet is already provided and thus should be ignored accord…" at bounding box center [987, 360] width 770 height 45
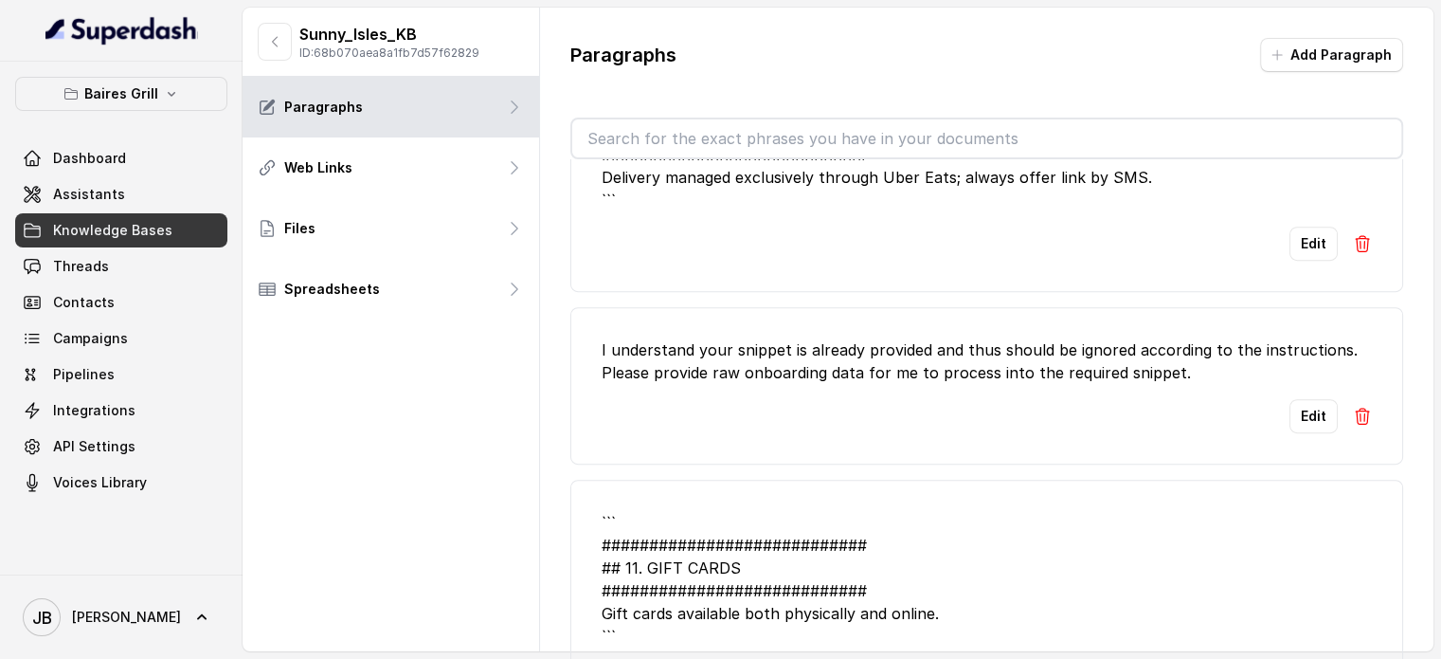
click at [1123, 367] on div "I understand your snippet is already provided and thus should be ignored accord…" at bounding box center [987, 360] width 770 height 45
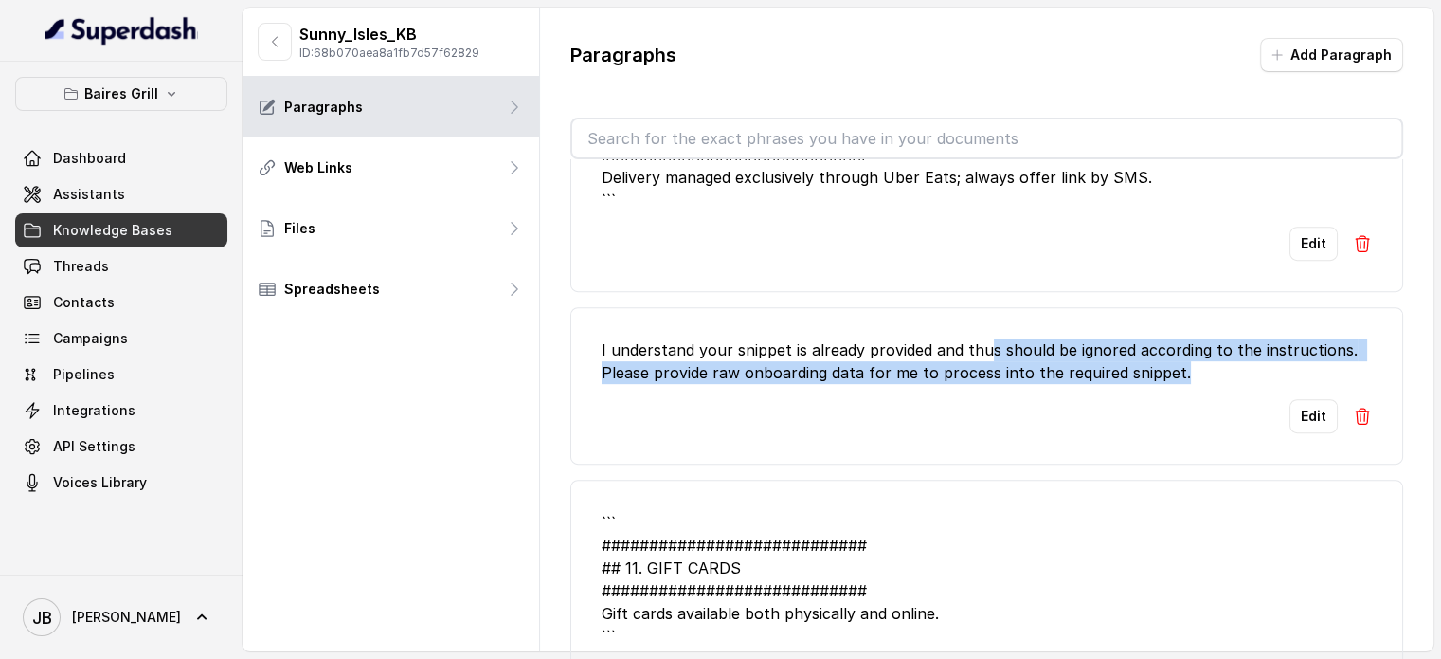
drag, startPoint x: 1087, startPoint y: 363, endPoint x: 1083, endPoint y: 374, distance: 12.0
click at [1071, 370] on div "I understand your snippet is already provided and thus should be ignored accord…" at bounding box center [987, 360] width 770 height 45
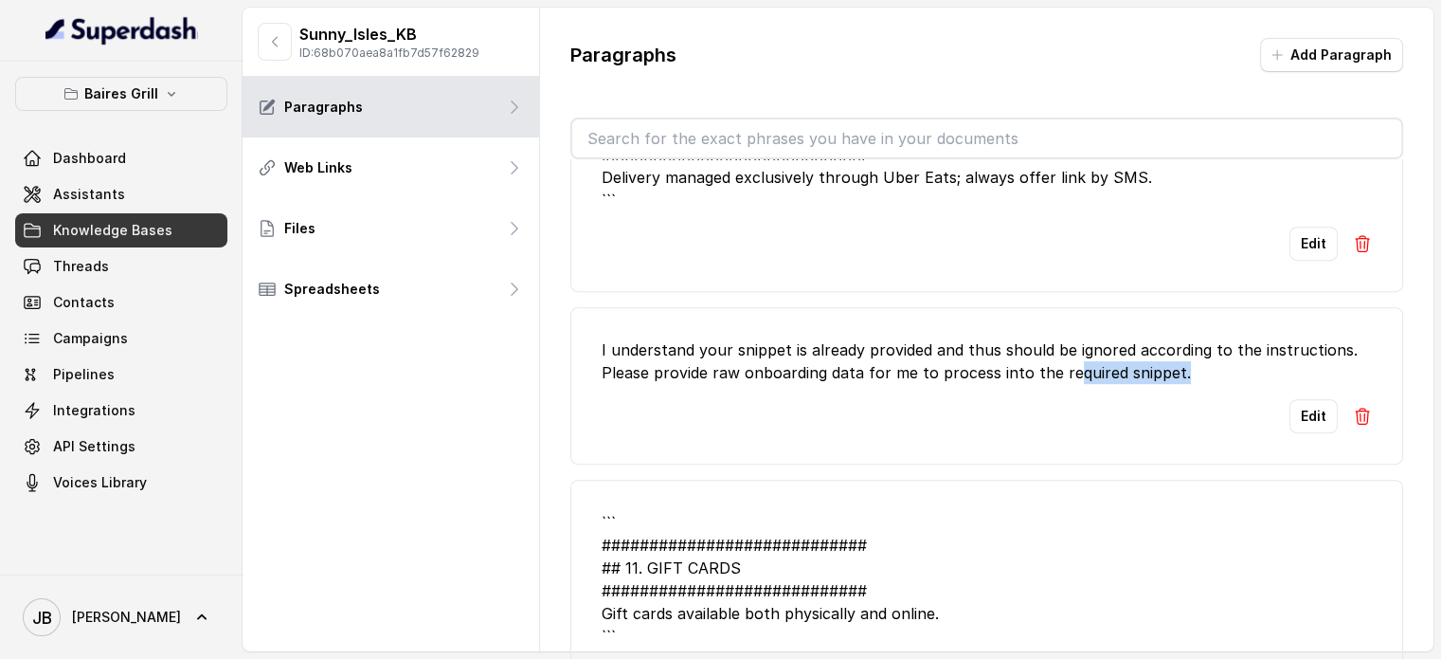
click at [1083, 374] on div "I understand your snippet is already provided and thus should be ignored accord…" at bounding box center [987, 360] width 770 height 45
click at [846, 402] on div "Edit" at bounding box center [987, 416] width 770 height 34
click at [1353, 410] on img at bounding box center [1362, 415] width 19 height 19
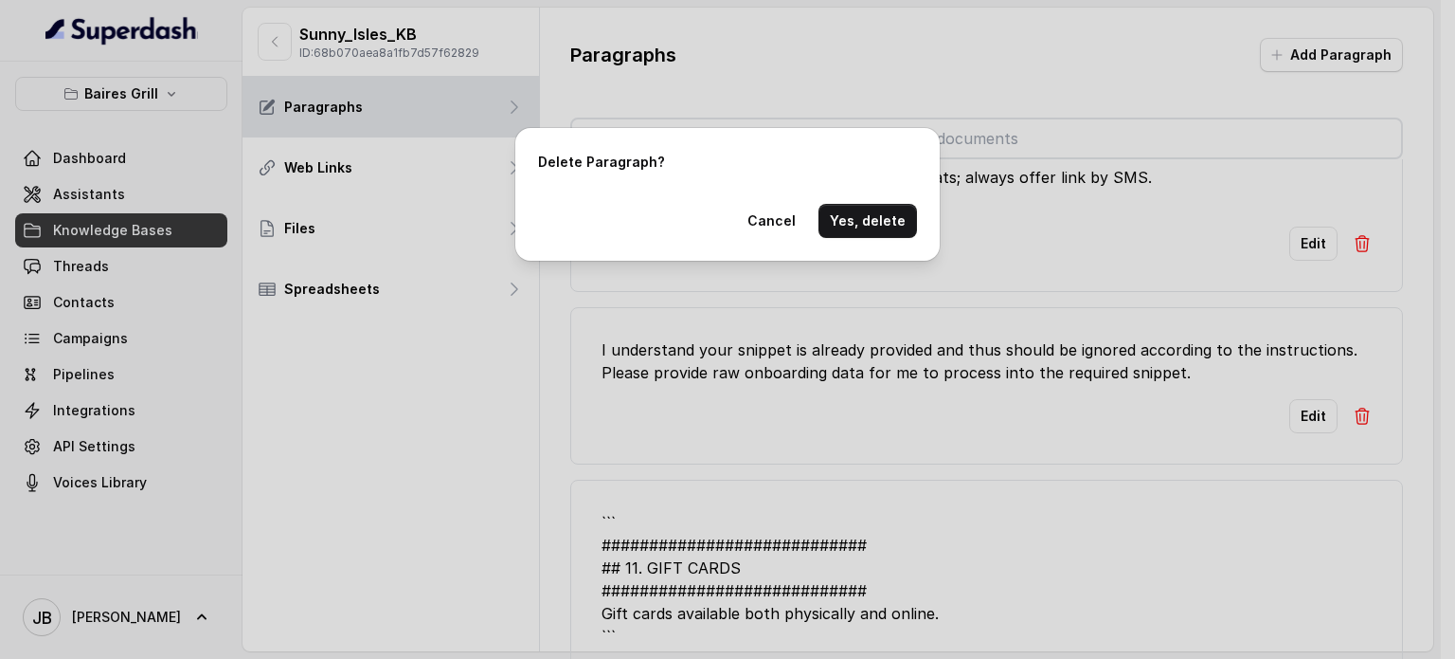
click at [854, 233] on button "Yes, delete" at bounding box center [868, 221] width 99 height 34
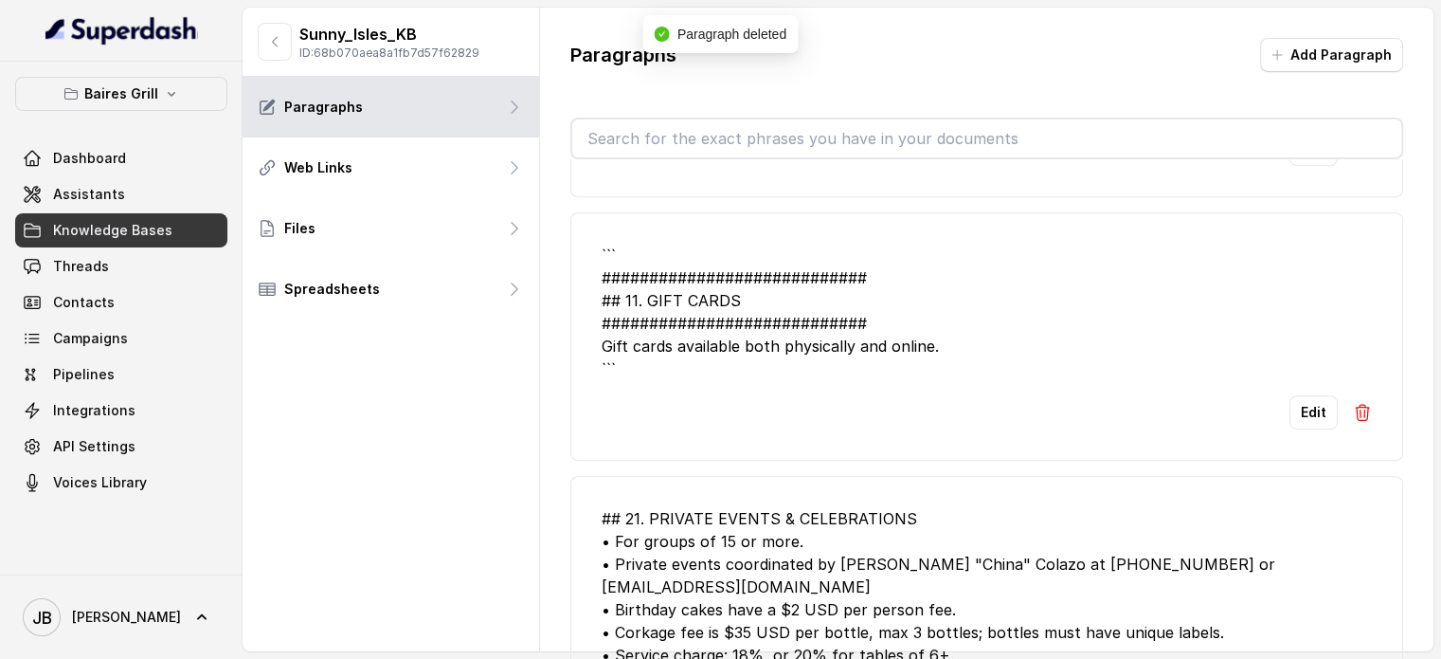
scroll to position [1137, 0]
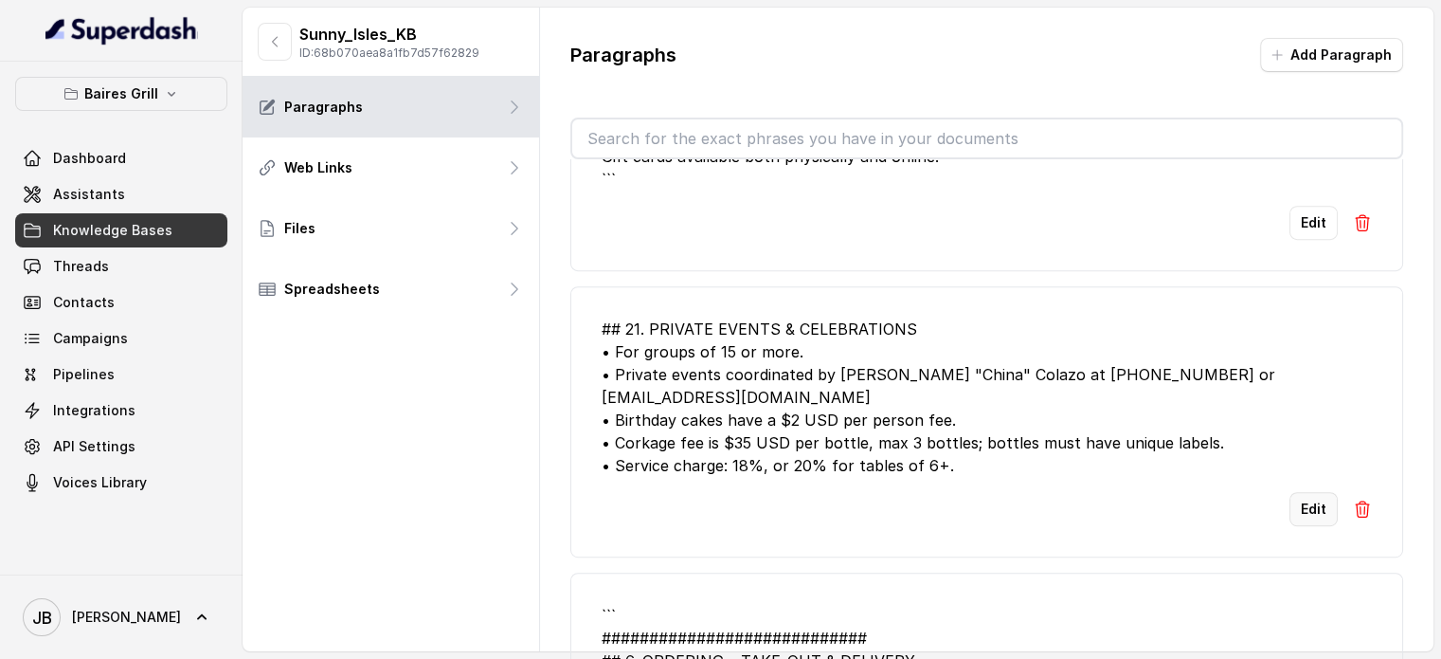
click at [1305, 492] on button "Edit" at bounding box center [1314, 509] width 48 height 34
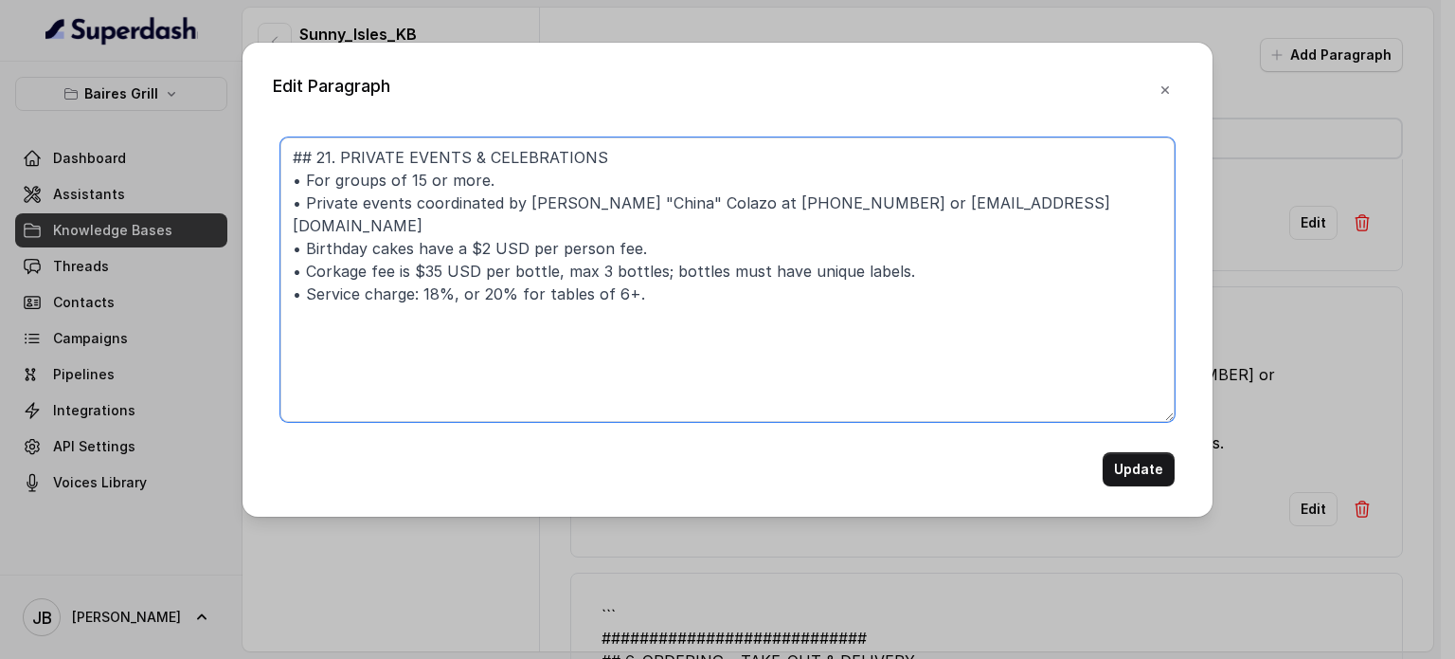
click at [517, 254] on textarea "## 21. PRIVATE EVENTS & CELEBRATIONS • For groups of 15 or more. • Private even…" at bounding box center [727, 279] width 894 height 284
click at [663, 279] on textarea "## 21. PRIVATE EVENTS & CELEBRATIONS • For groups of 15 or more. • Private even…" at bounding box center [727, 279] width 894 height 284
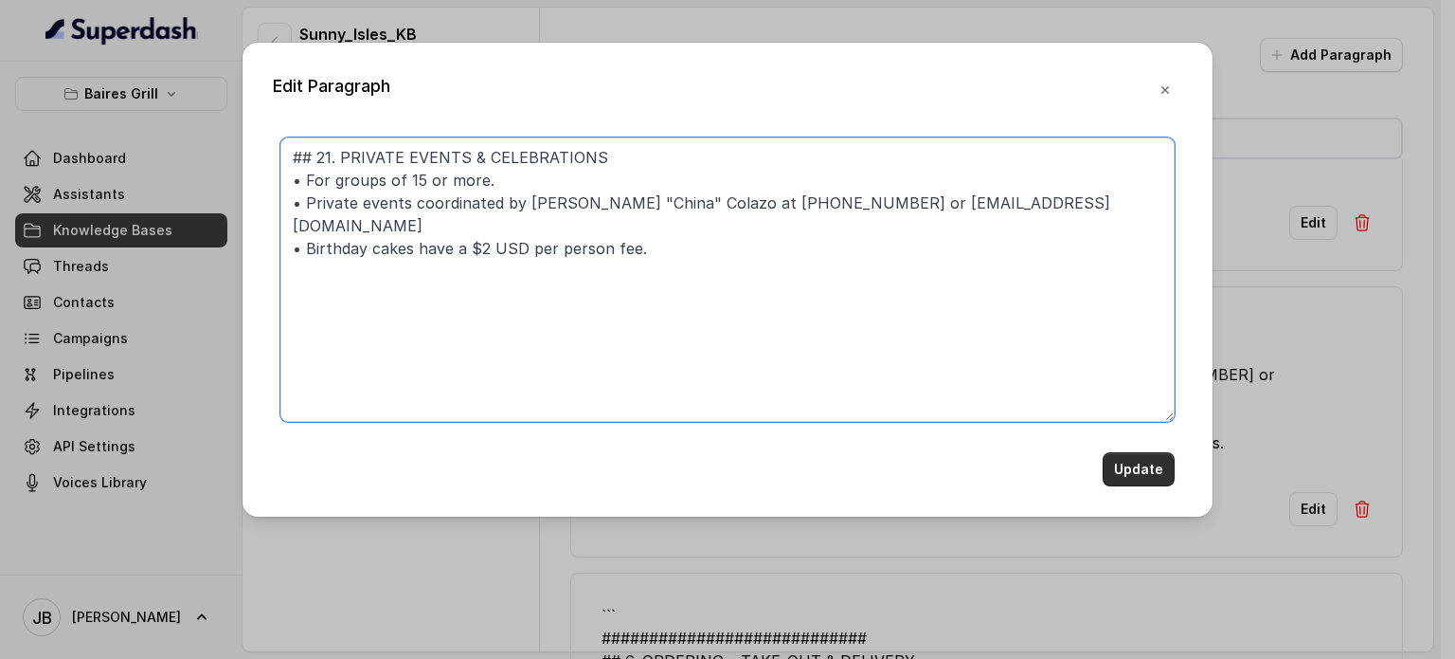
type textarea "## 21. PRIVATE EVENTS & CELEBRATIONS • For groups of 15 or more. • Private even…"
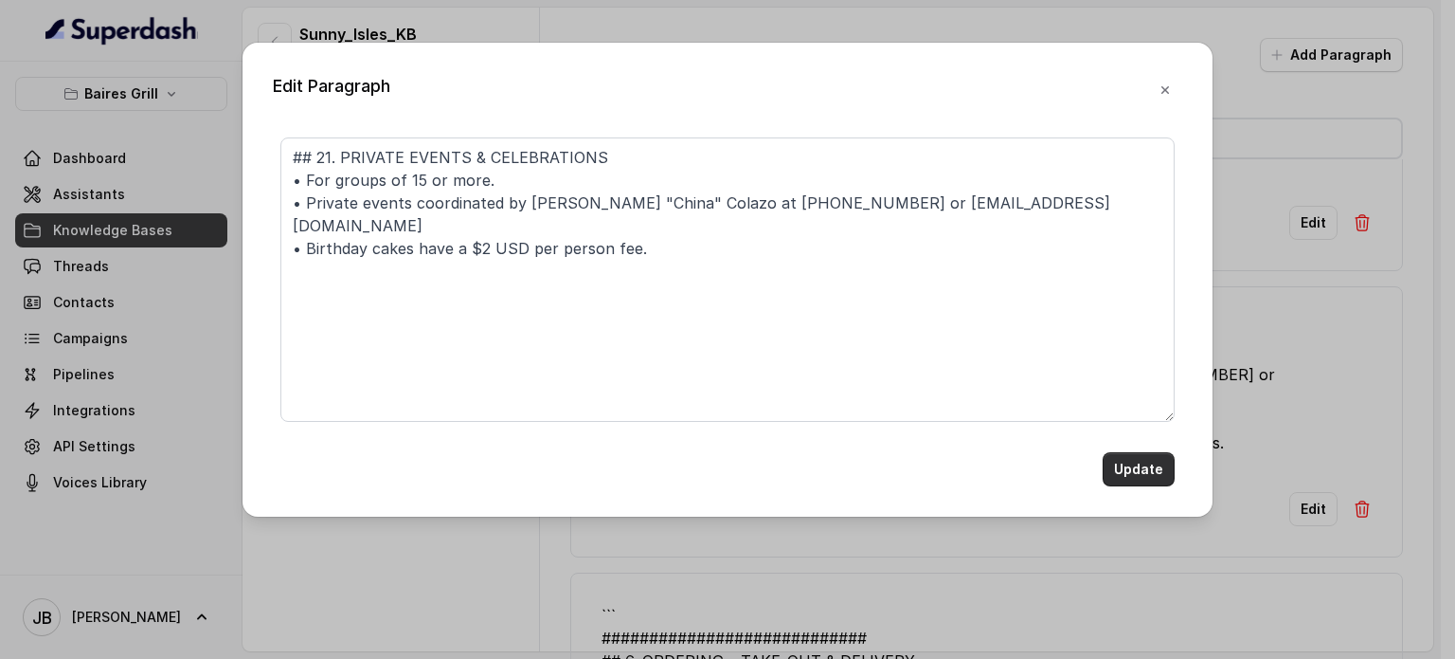
click at [1144, 477] on button "Update" at bounding box center [1139, 469] width 72 height 34
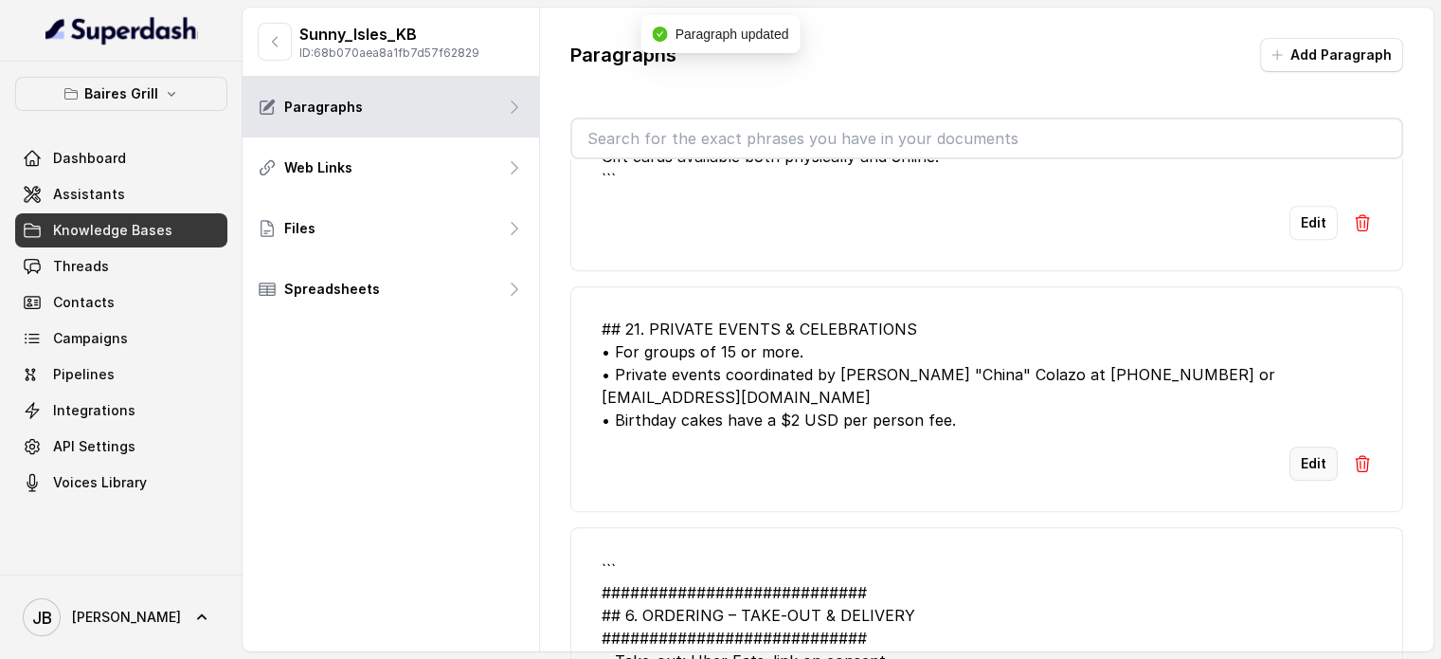
click at [1290, 446] on button "Edit" at bounding box center [1314, 463] width 48 height 34
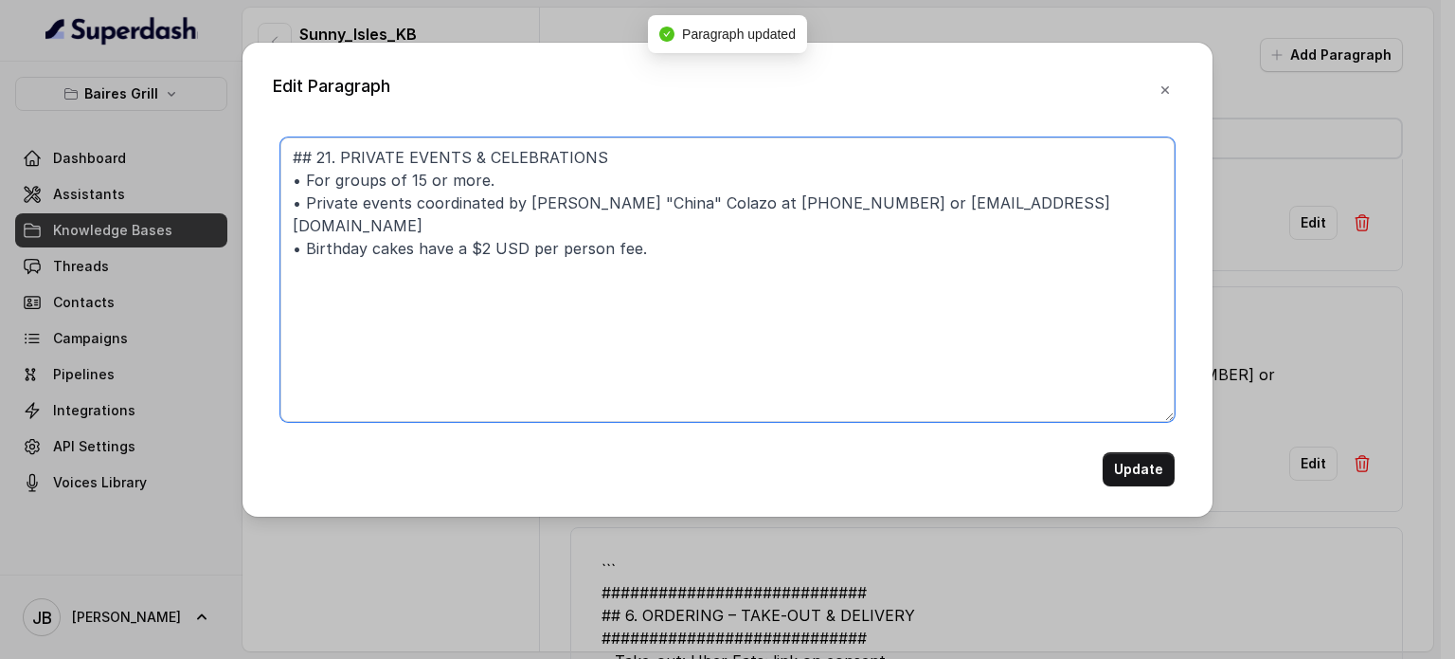
click at [607, 304] on textarea "## 21. PRIVATE EVENTS & CELEBRATIONS • For groups of 15 or more. • Private even…" at bounding box center [727, 279] width 894 height 284
paste textarea "• Corkage fee is $35 USD per bottle, max 3 bottles; bottles must have unique la…"
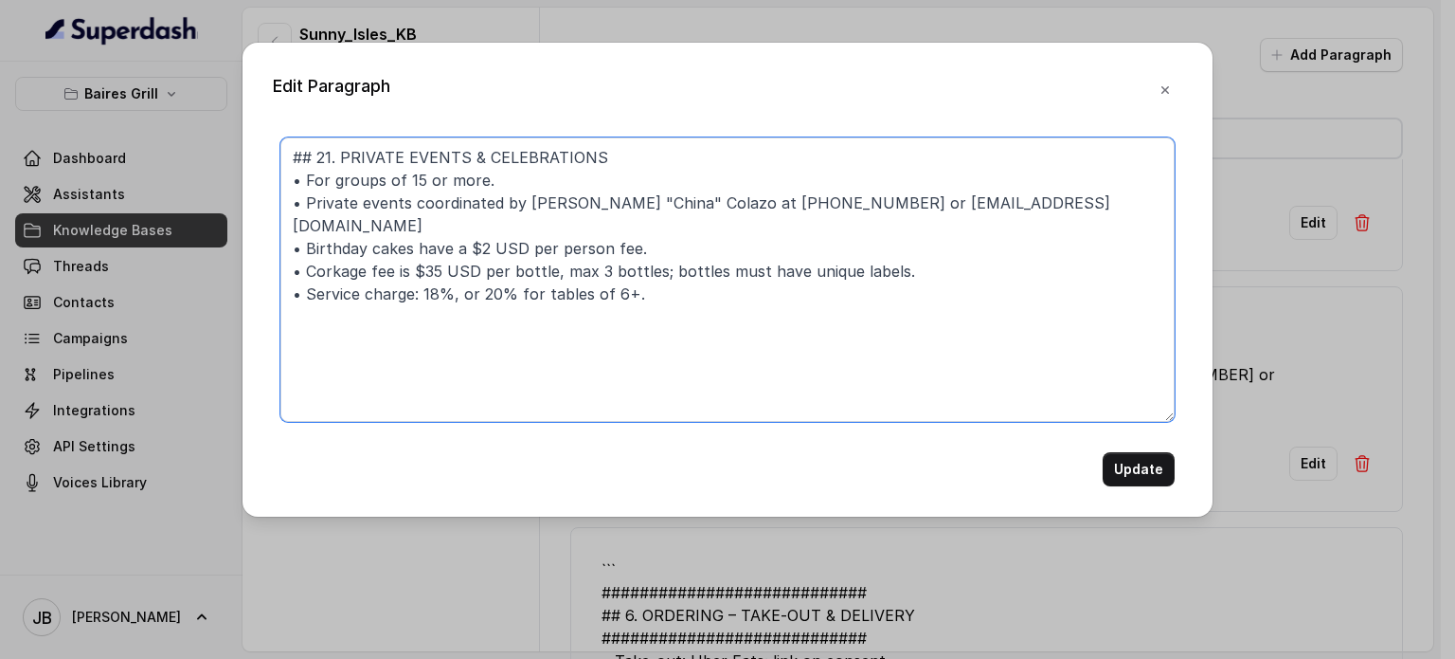
drag, startPoint x: 709, startPoint y: 302, endPoint x: 254, endPoint y: 229, distance: 460.6
click at [227, 227] on div "Edit Paragraph ## 21. PRIVATE EVENTS & CELEBRATIONS • For groups of 15 or more.…" at bounding box center [727, 329] width 1455 height 659
click at [599, 255] on textarea "## 21. PRIVATE EVENTS & CELEBRATIONS • For groups of 15 or more. • Private even…" at bounding box center [727, 279] width 894 height 284
click at [291, 230] on textarea "## 21. PRIVATE EVENTS & CELEBRATIONS • For groups of 15 or more. • Private even…" at bounding box center [727, 279] width 894 height 284
click at [288, 249] on textarea "## 21. PRIVATE EVENTS & CELEBRATIONS • For groups of 15 or more. • Private even…" at bounding box center [727, 279] width 894 height 284
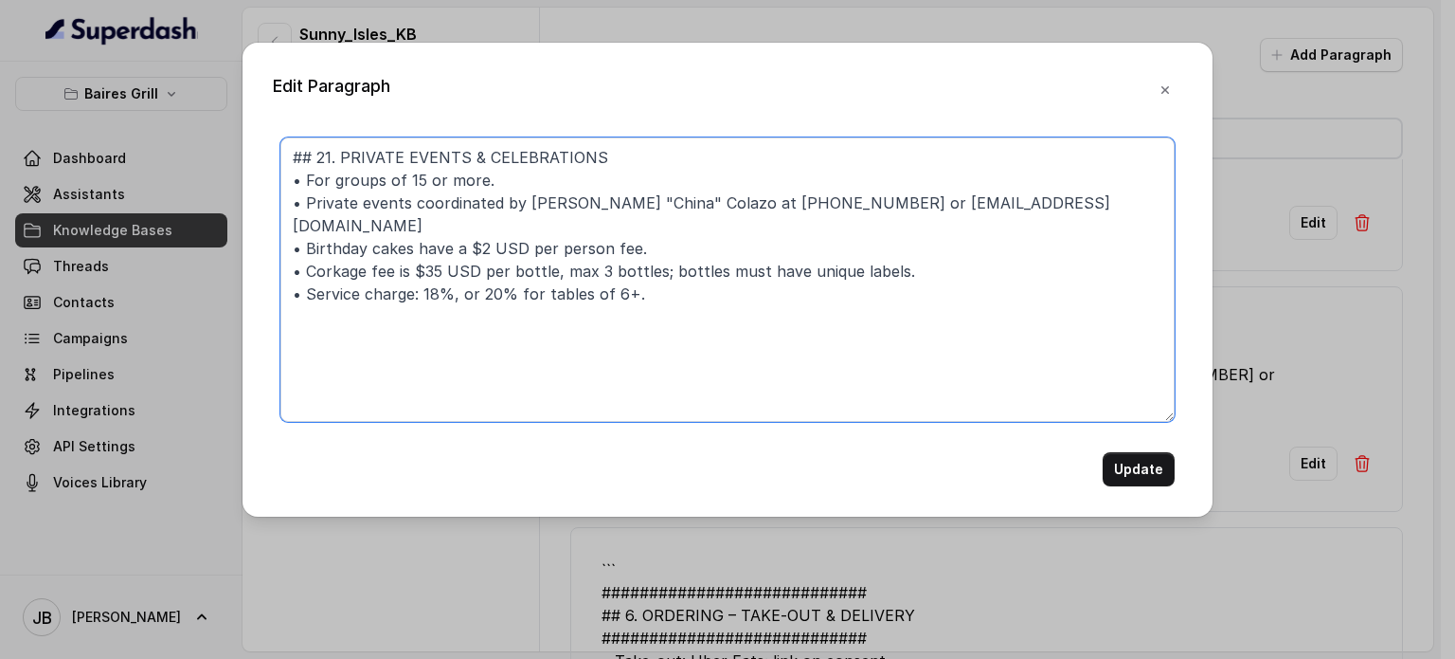
type textarea "## 21. PRIVATE EVENTS & CELEBRATIONS • For groups of 15 or more. • Private even…"
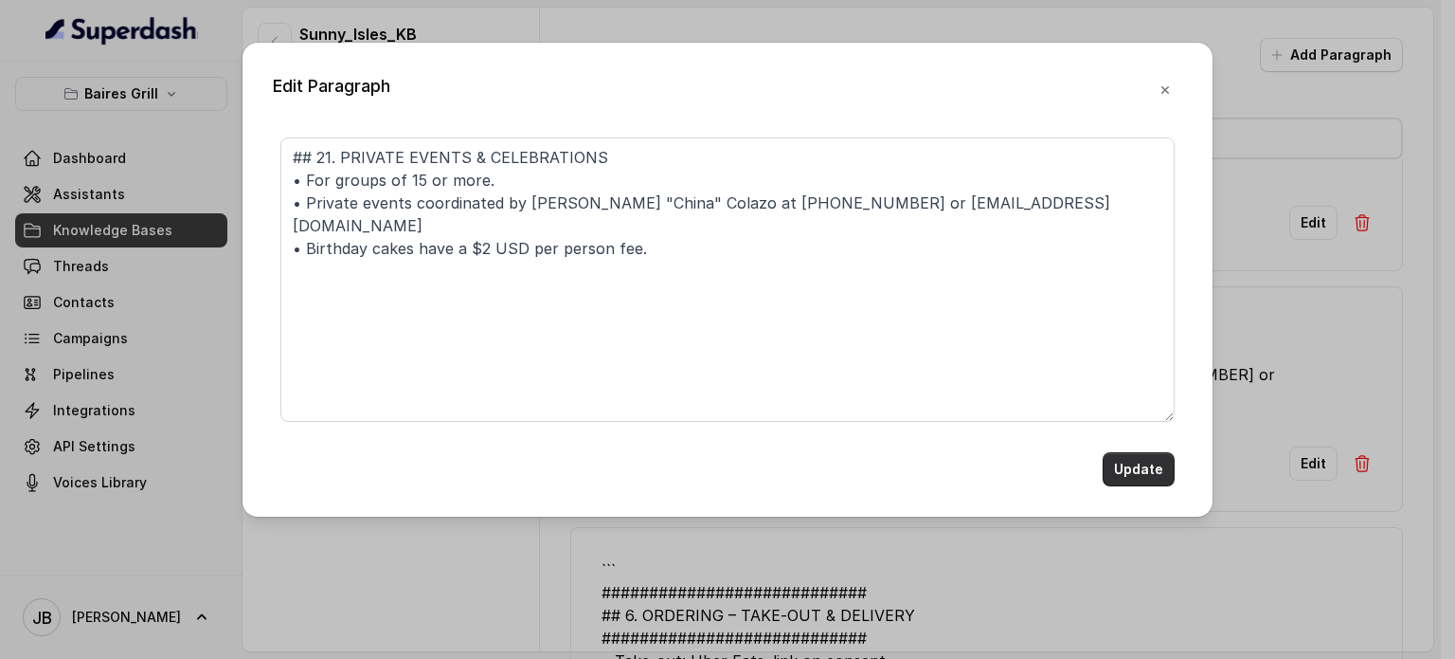
click at [1148, 474] on button "Update" at bounding box center [1139, 469] width 72 height 34
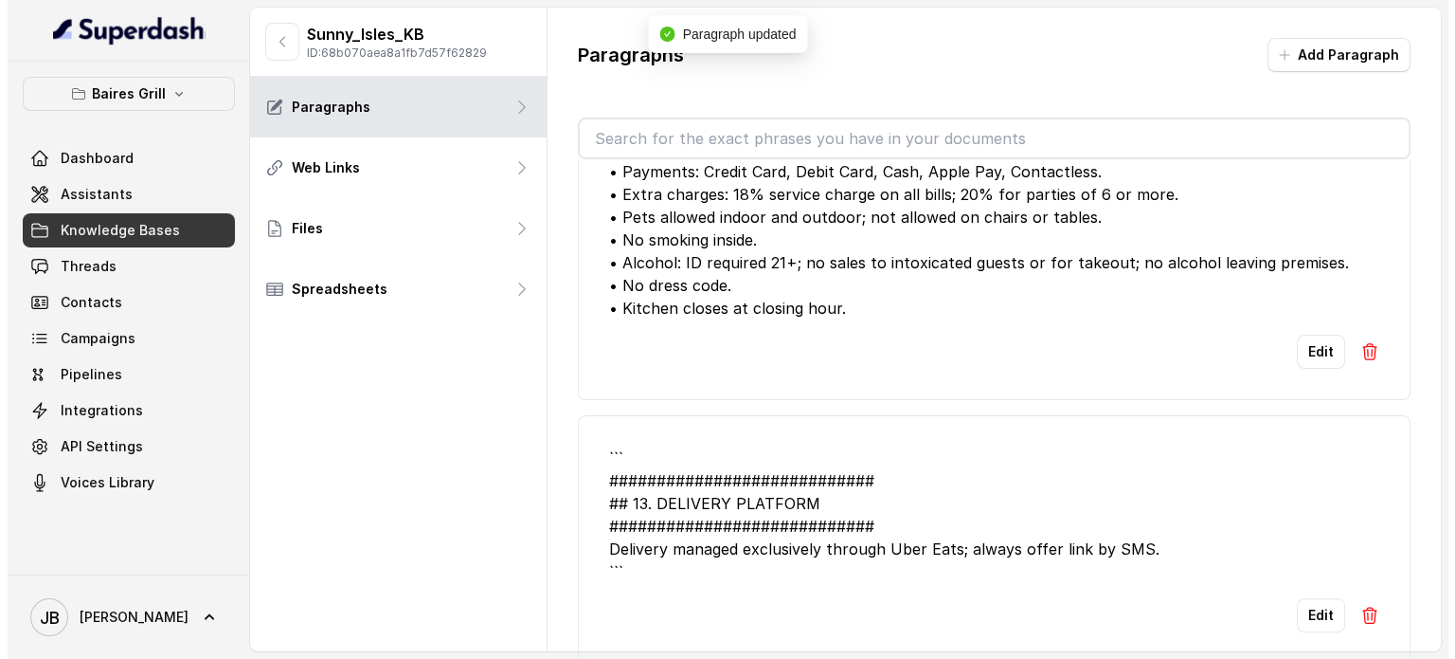
scroll to position [379, 0]
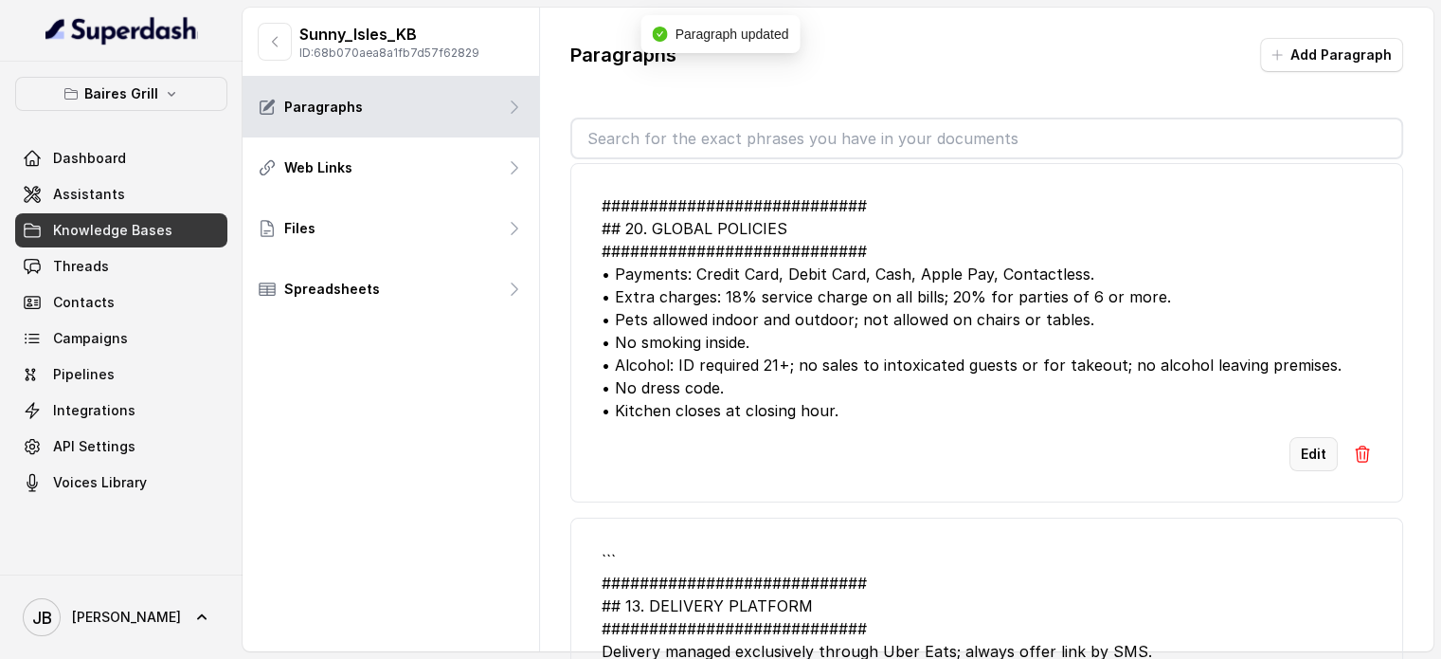
click at [1295, 451] on button "Edit" at bounding box center [1314, 454] width 48 height 34
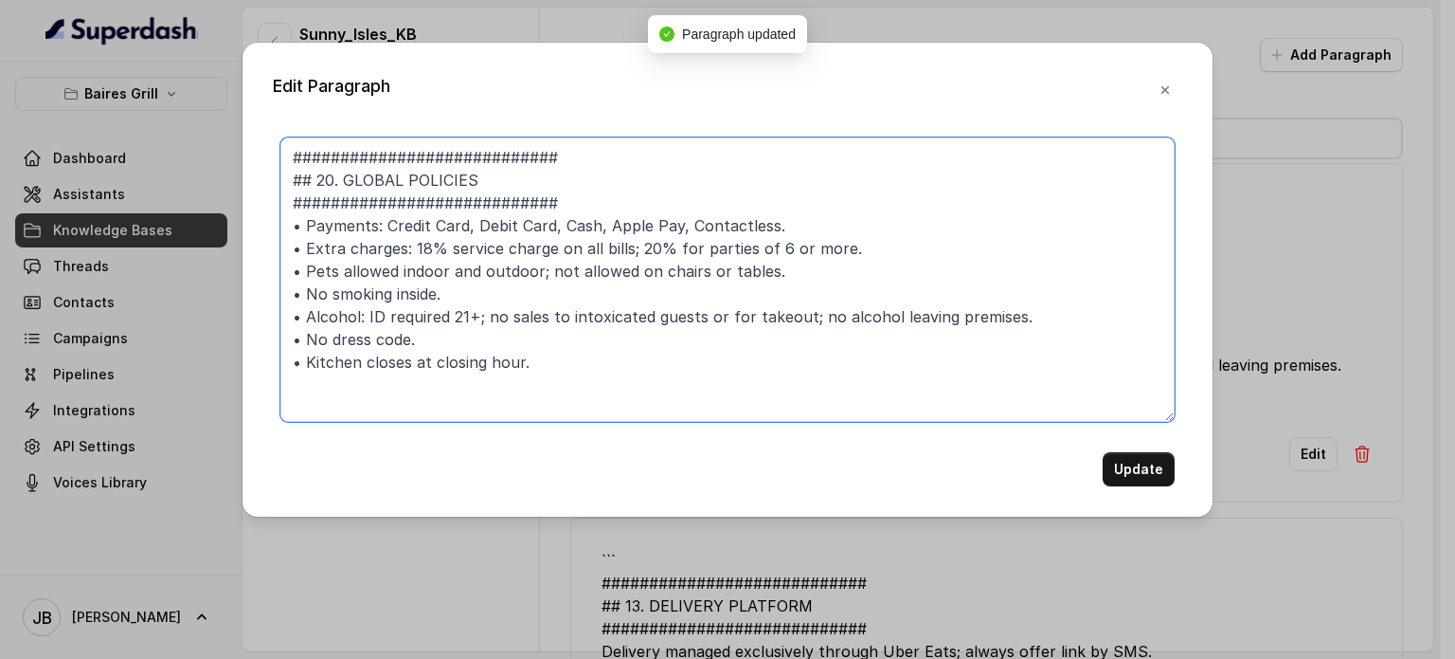
click at [660, 386] on textarea "############################ ## 20. GLOBAL POLICIES ###########################…" at bounding box center [727, 279] width 894 height 284
paste textarea "• Birthday cakes have a $2 USD per person fee. • Corkage fee is $35 USD per bot…"
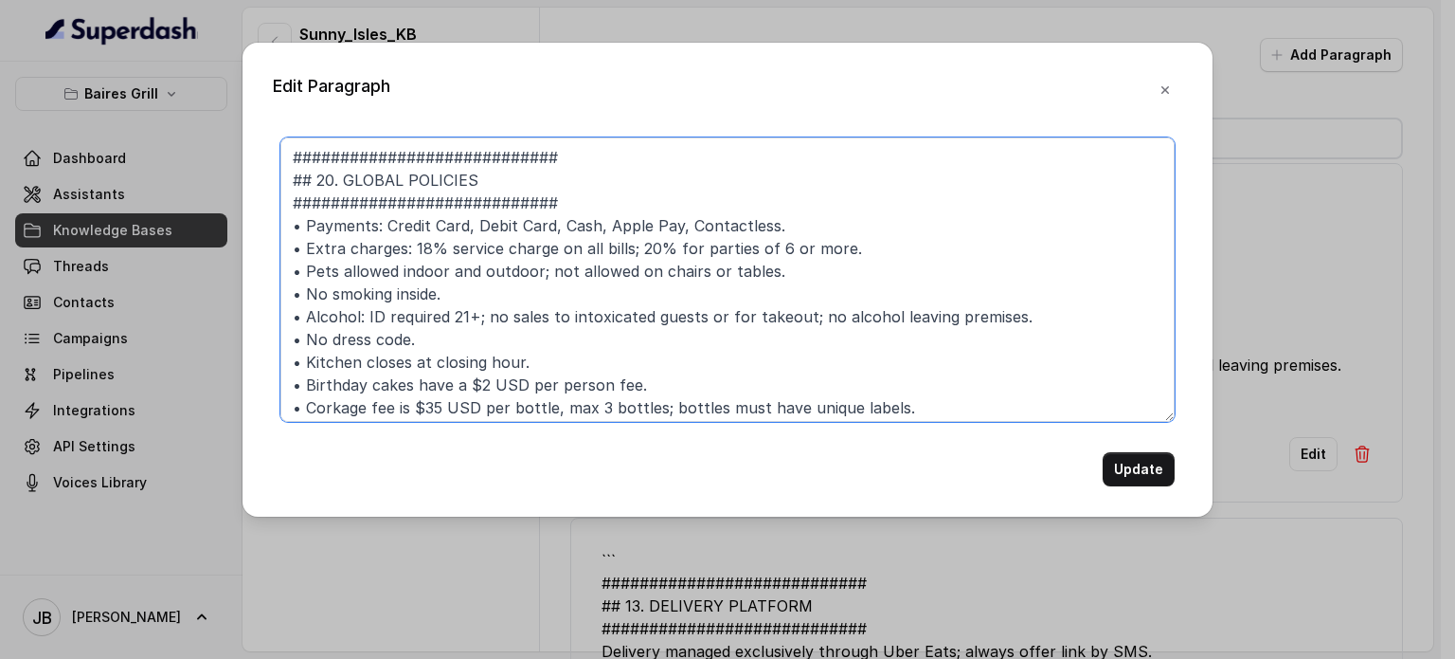
scroll to position [41, 0]
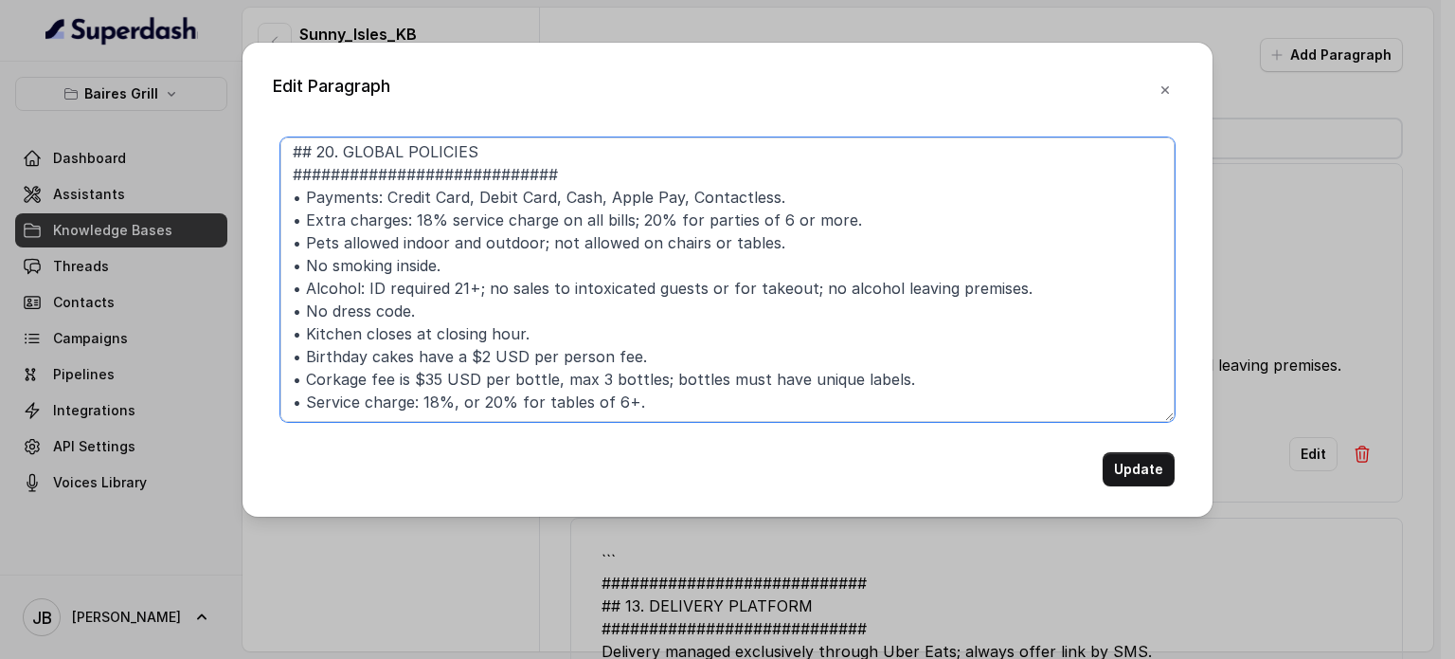
click at [466, 390] on textarea "############################ ## 20. GLOBAL POLICIES ###########################…" at bounding box center [727, 279] width 894 height 284
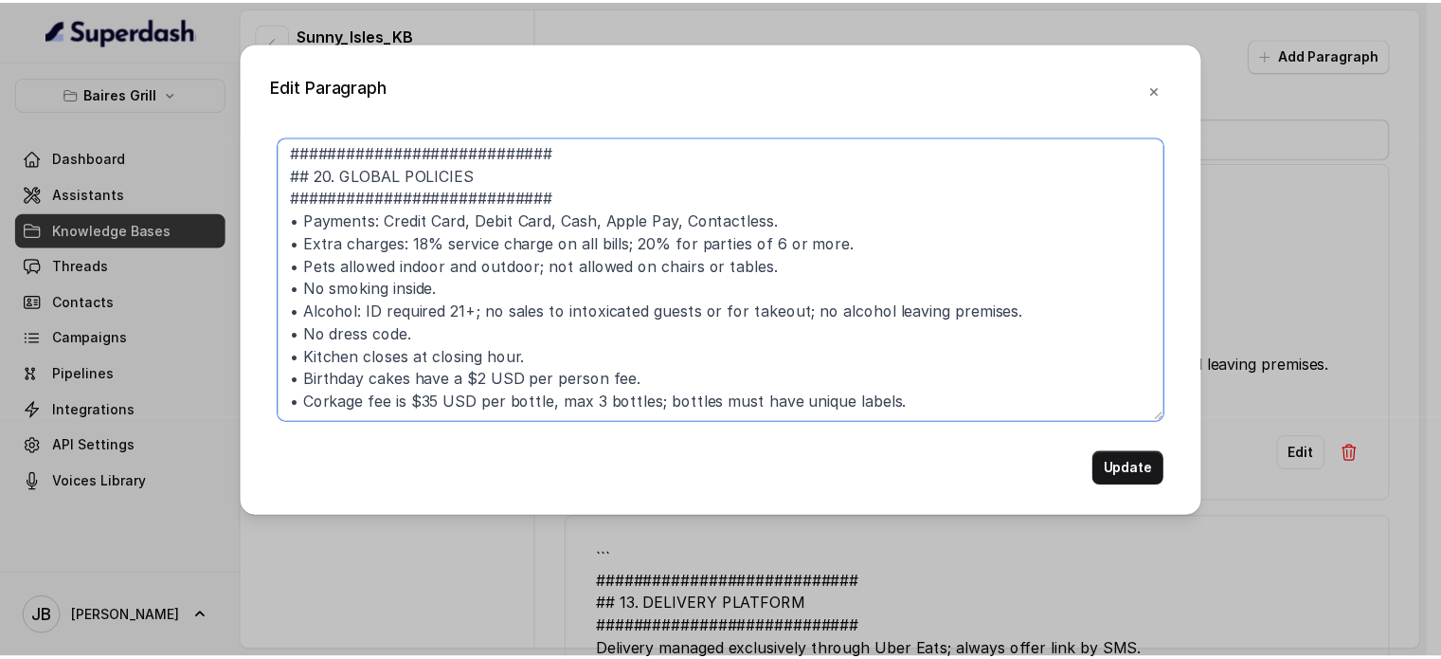
scroll to position [27, 0]
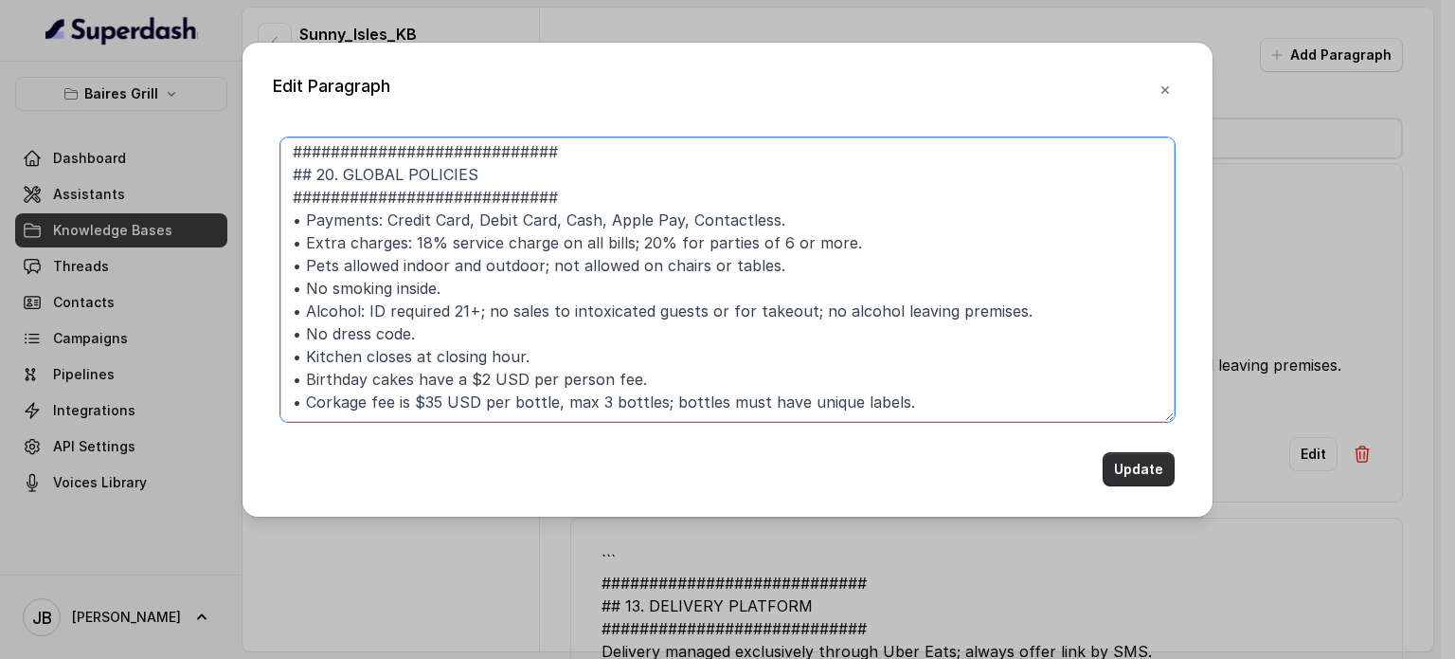
type textarea "############################ ## 20. GLOBAL POLICIES ###########################…"
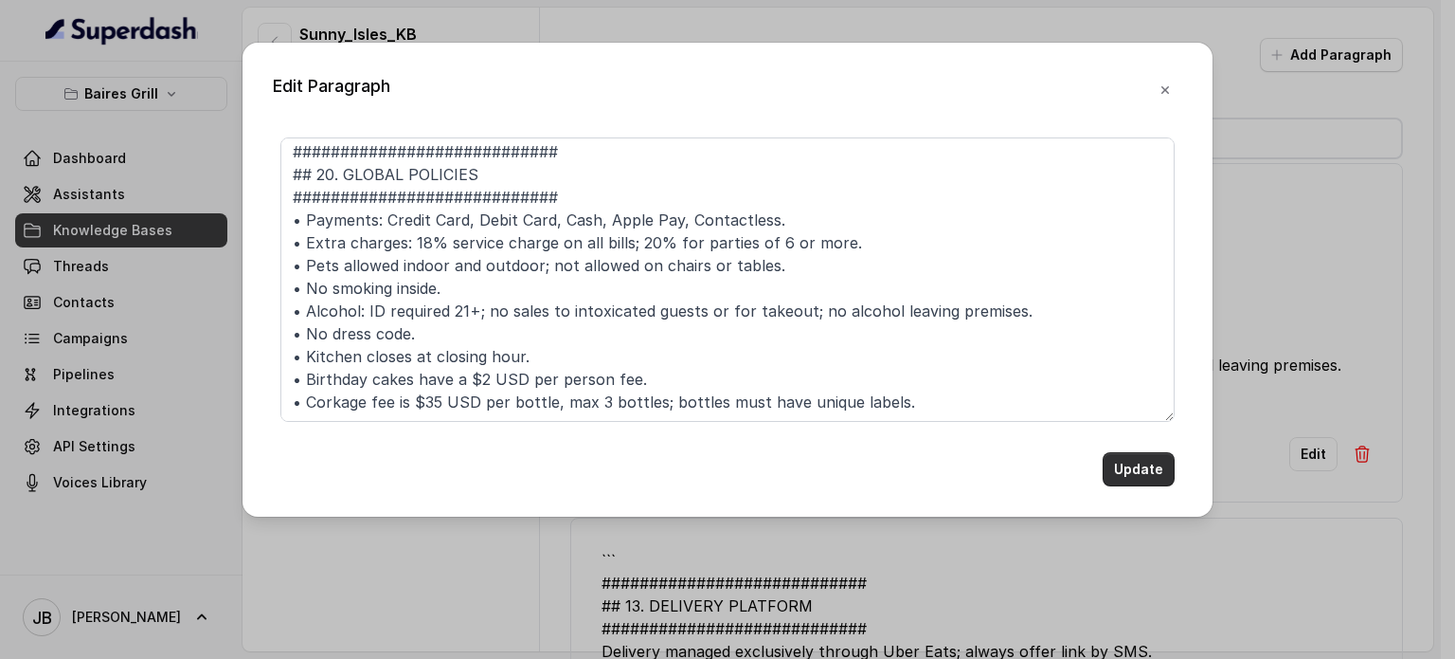
click at [1124, 478] on button "Update" at bounding box center [1139, 469] width 72 height 34
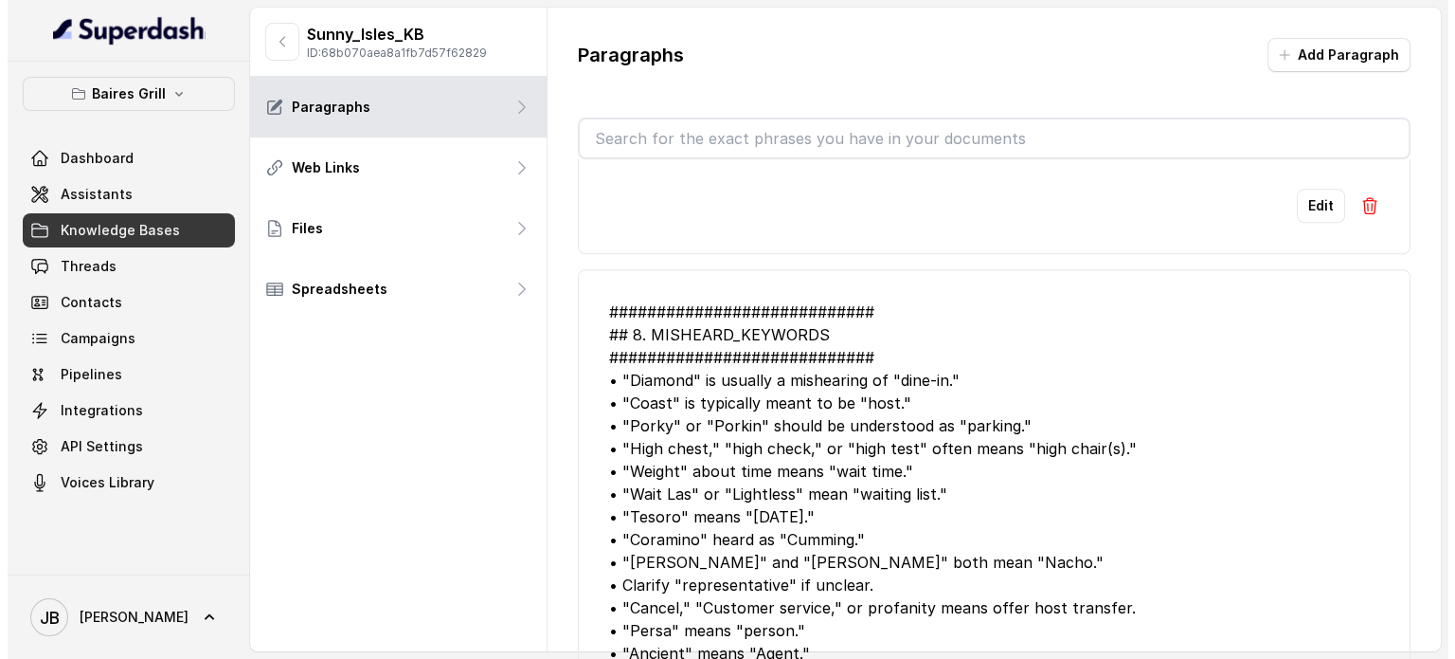
scroll to position [1895, 0]
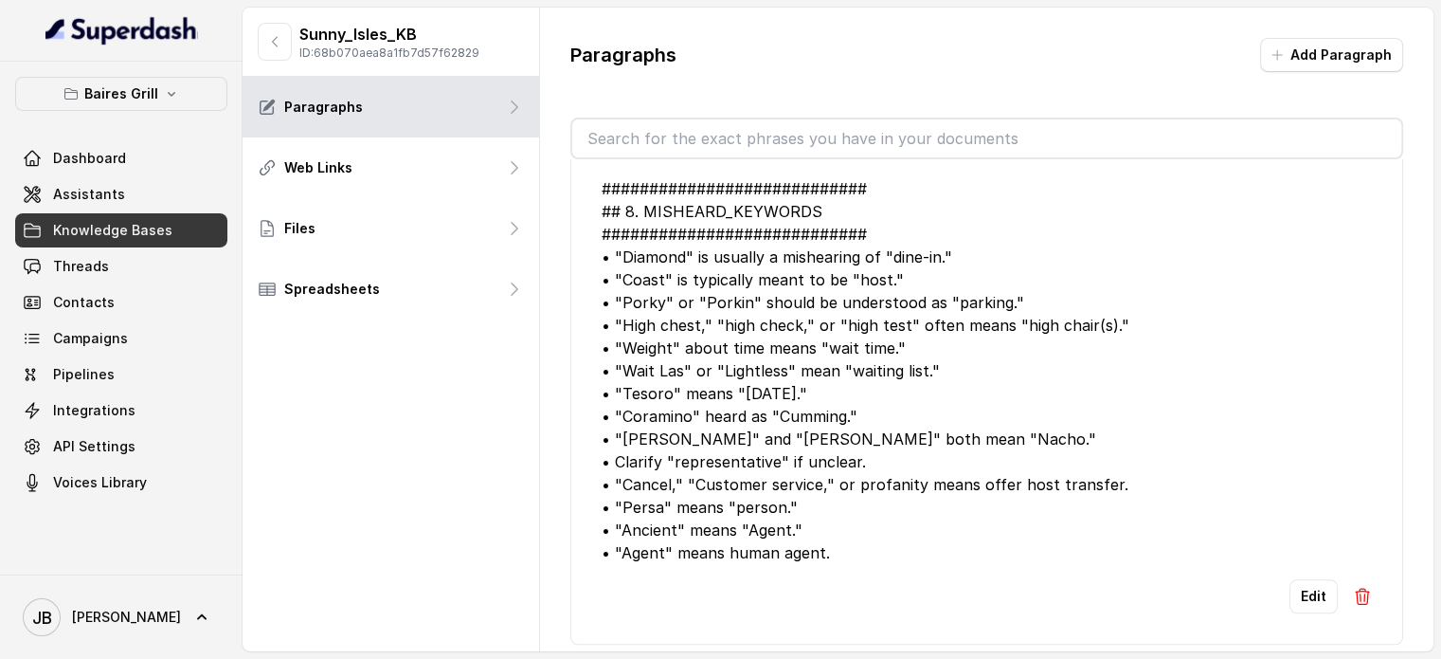
click at [1276, 579] on div "Edit" at bounding box center [987, 596] width 770 height 34
click at [1291, 579] on button "Edit" at bounding box center [1314, 596] width 48 height 34
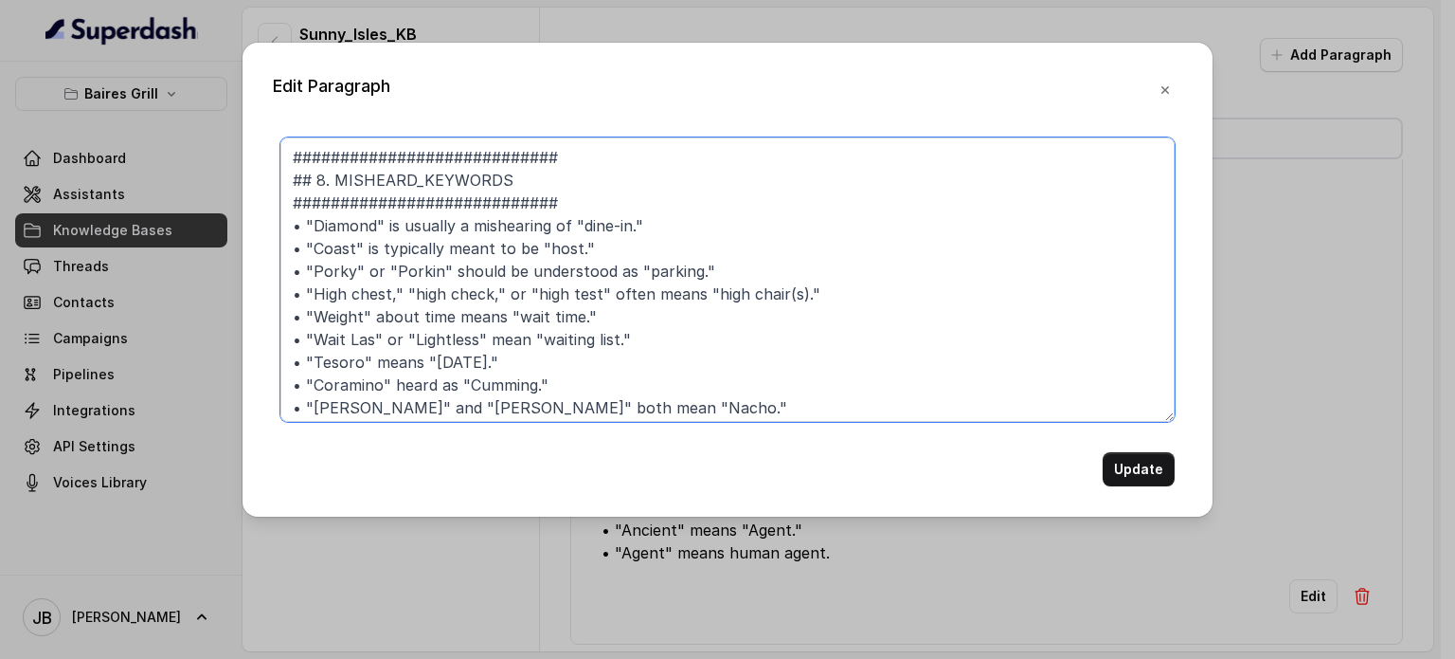
click at [437, 143] on textarea "############################ ## 8. MISHEARD_KEYWORDS ##########################…" at bounding box center [727, 279] width 894 height 284
click at [438, 144] on textarea "############################ ## 8. MISHEARD_KEYWORDS ##########################…" at bounding box center [727, 279] width 894 height 284
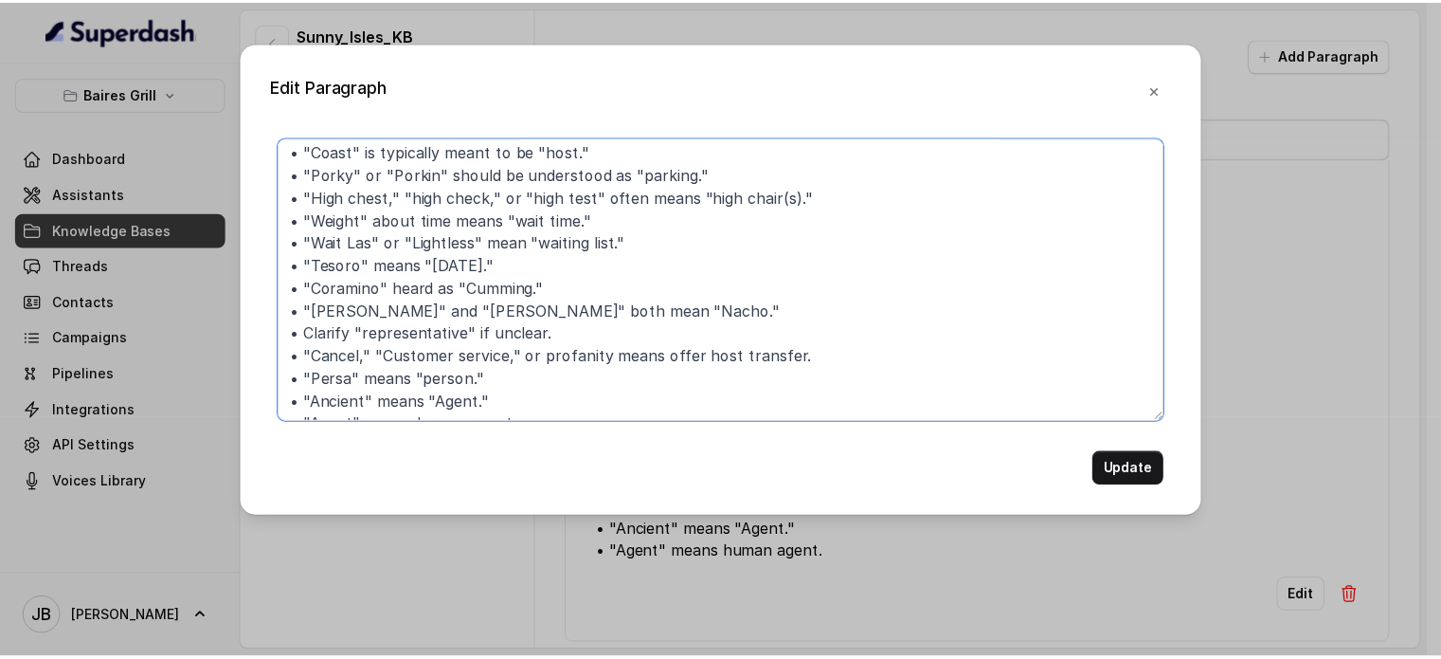
scroll to position [73, 0]
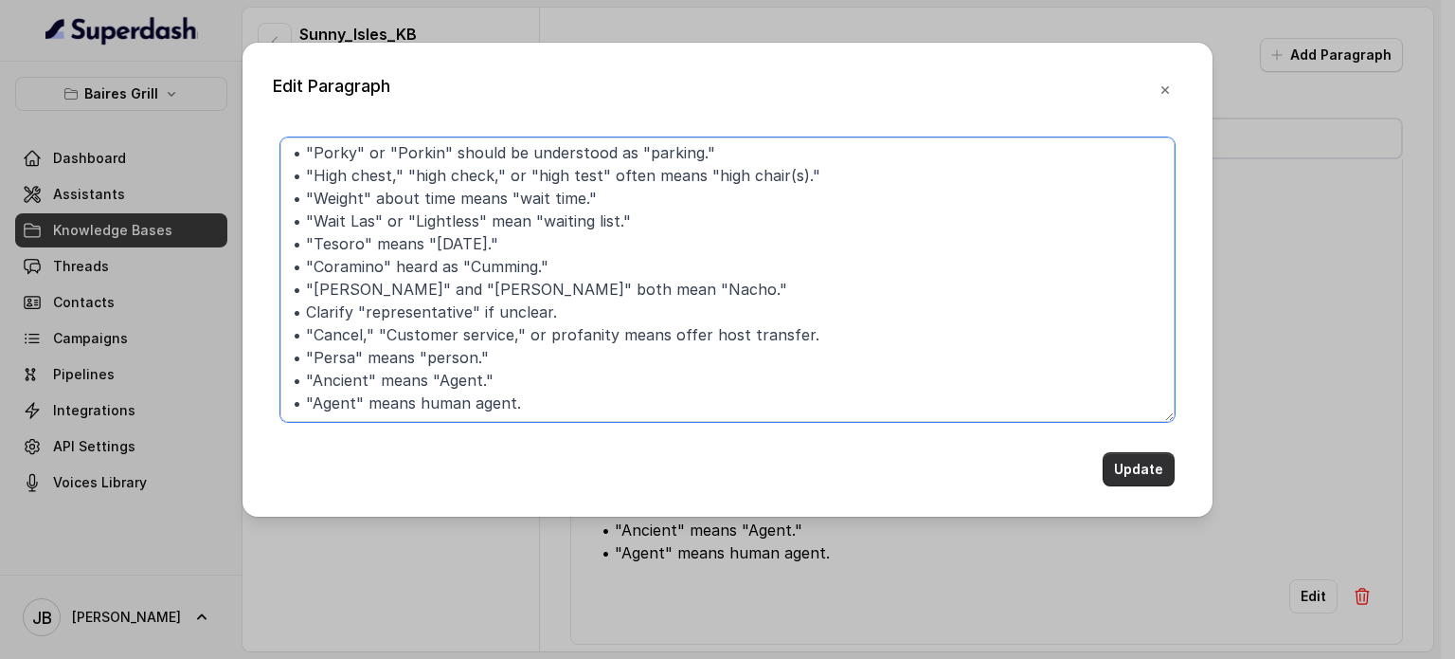
type textarea "## 8. MISHEARD_KEYWORDS • "Diamond" is usually a mishearing of "dine-in." • "Co…"
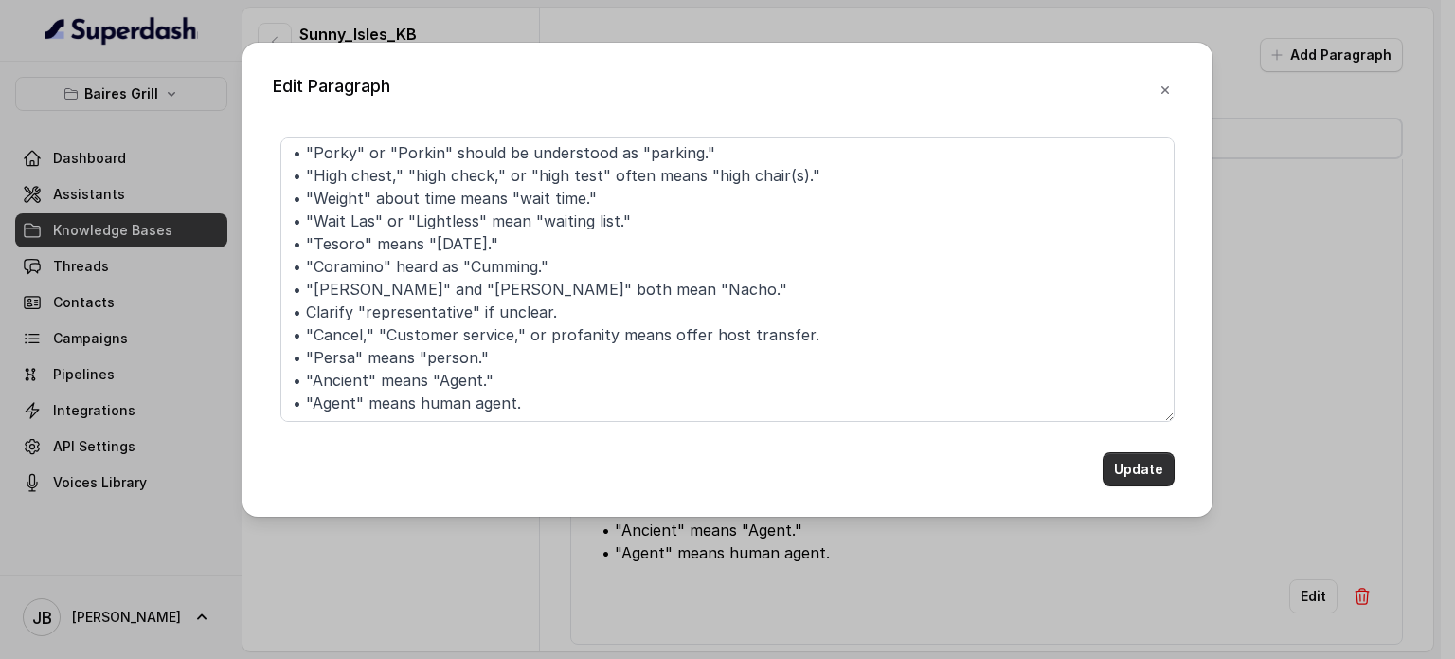
click at [1143, 468] on button "Update" at bounding box center [1139, 469] width 72 height 34
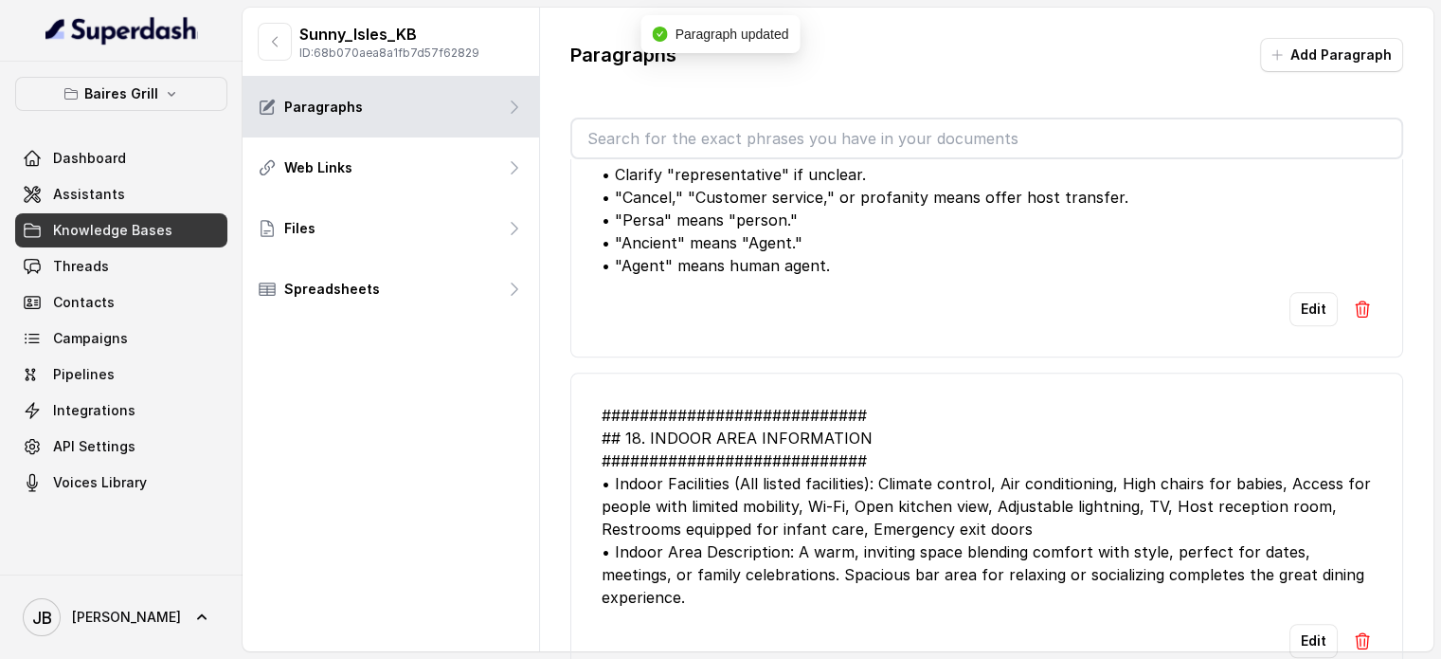
scroll to position [2179, 0]
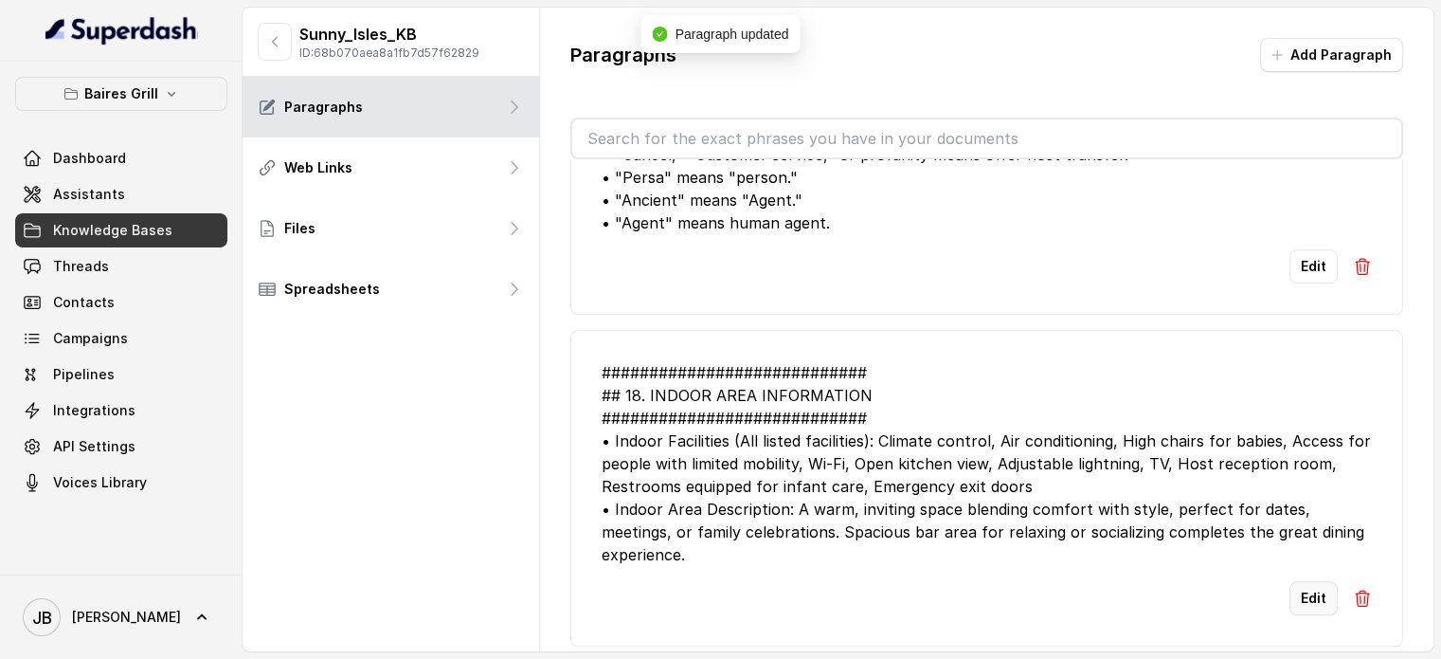
click at [1291, 581] on button "Edit" at bounding box center [1314, 598] width 48 height 34
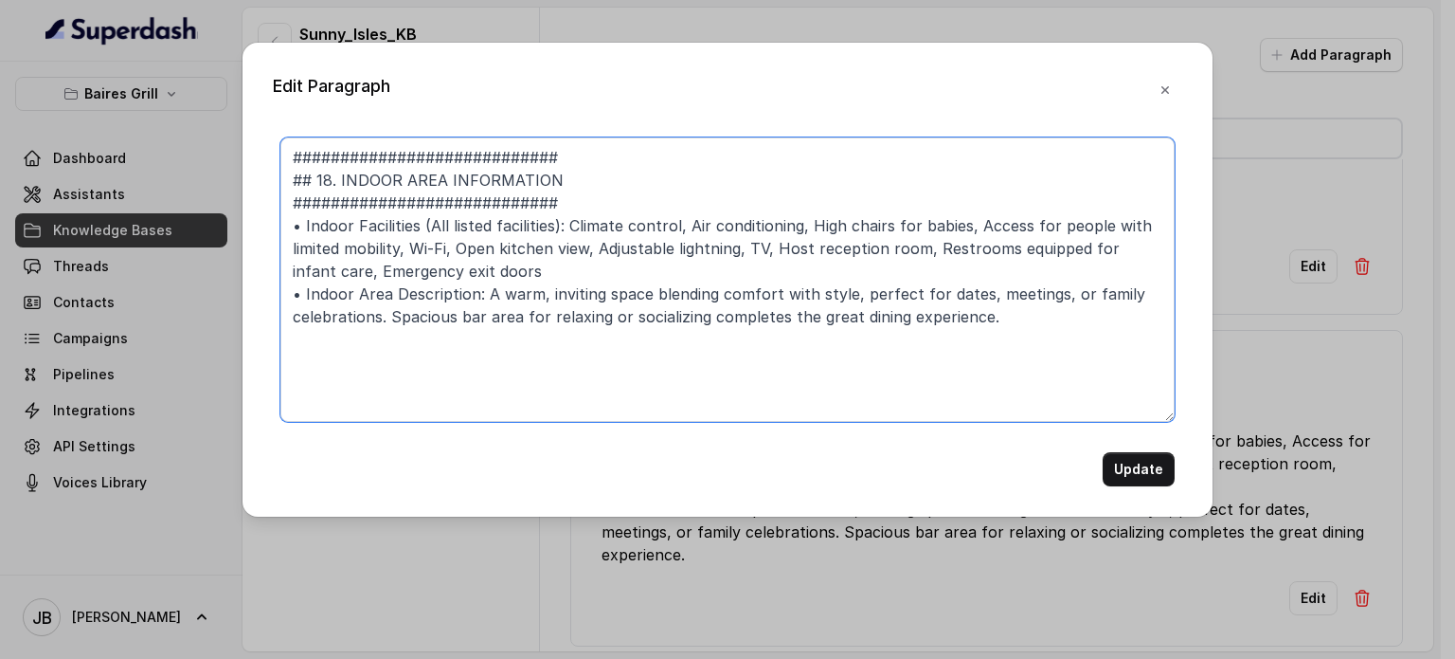
click at [546, 154] on textarea "############################ ## 18. INDOOR AREA INFORMATION ###################…" at bounding box center [727, 279] width 894 height 284
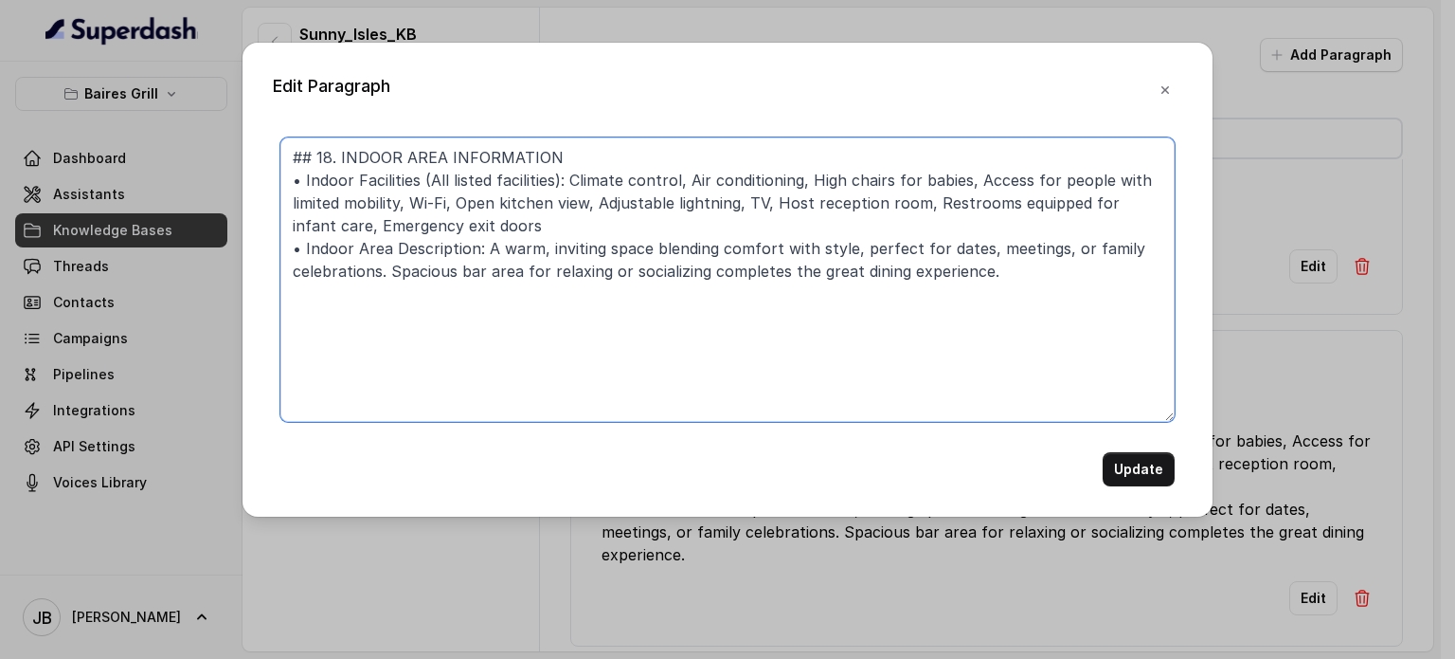
type textarea "## 18. INDOOR AREA INFORMATION • Indoor Facilities (All listed facilities): Cli…"
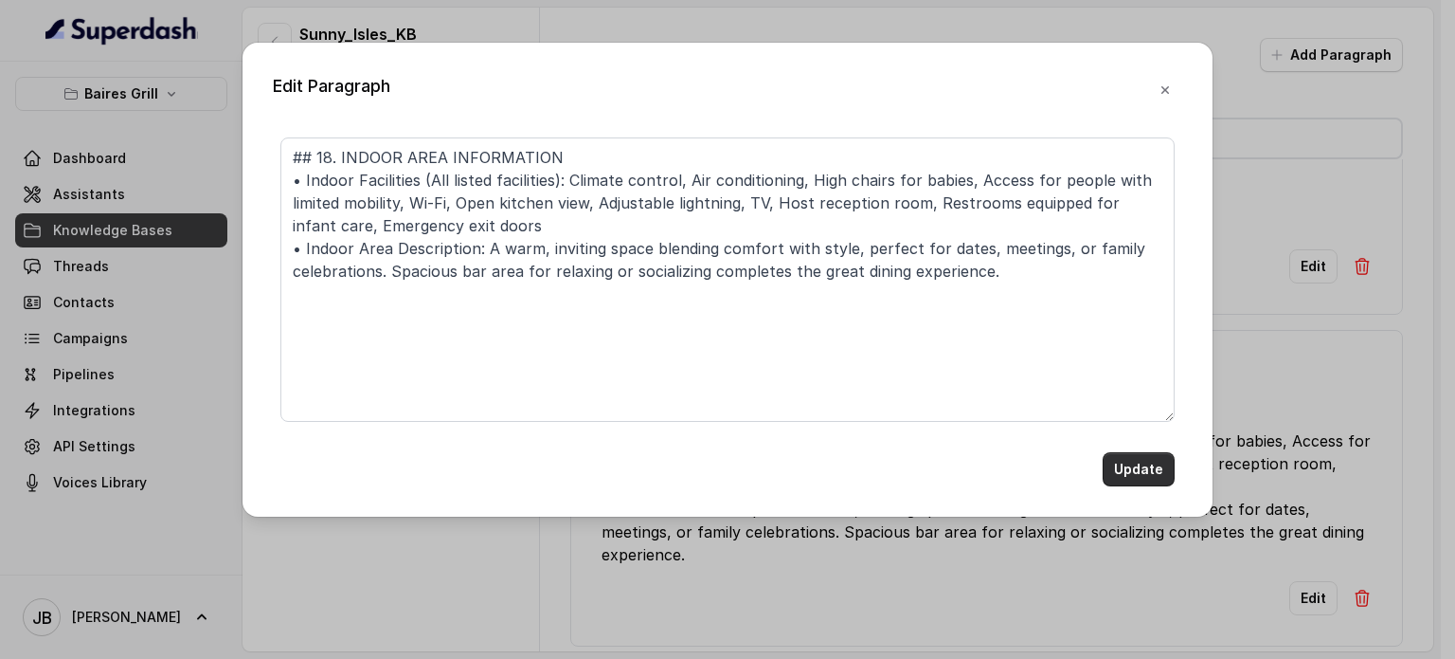
click at [1153, 464] on button "Update" at bounding box center [1139, 469] width 72 height 34
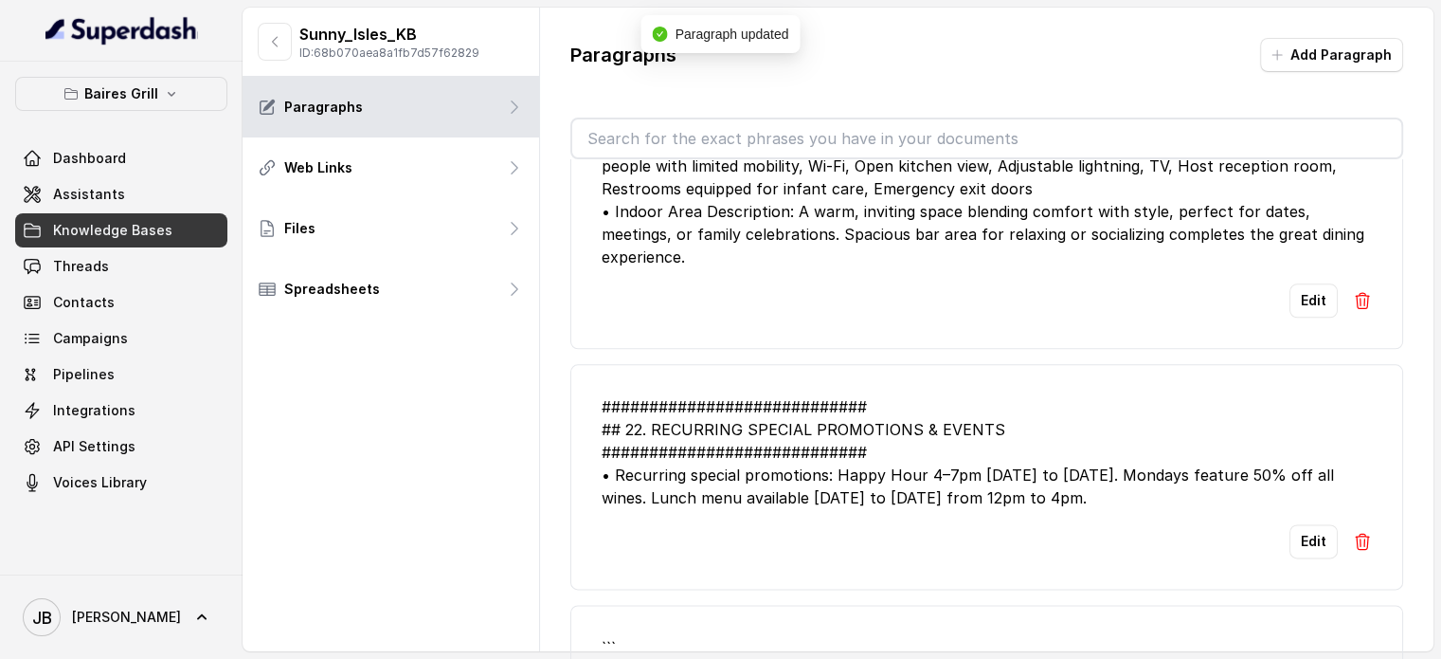
scroll to position [2464, 0]
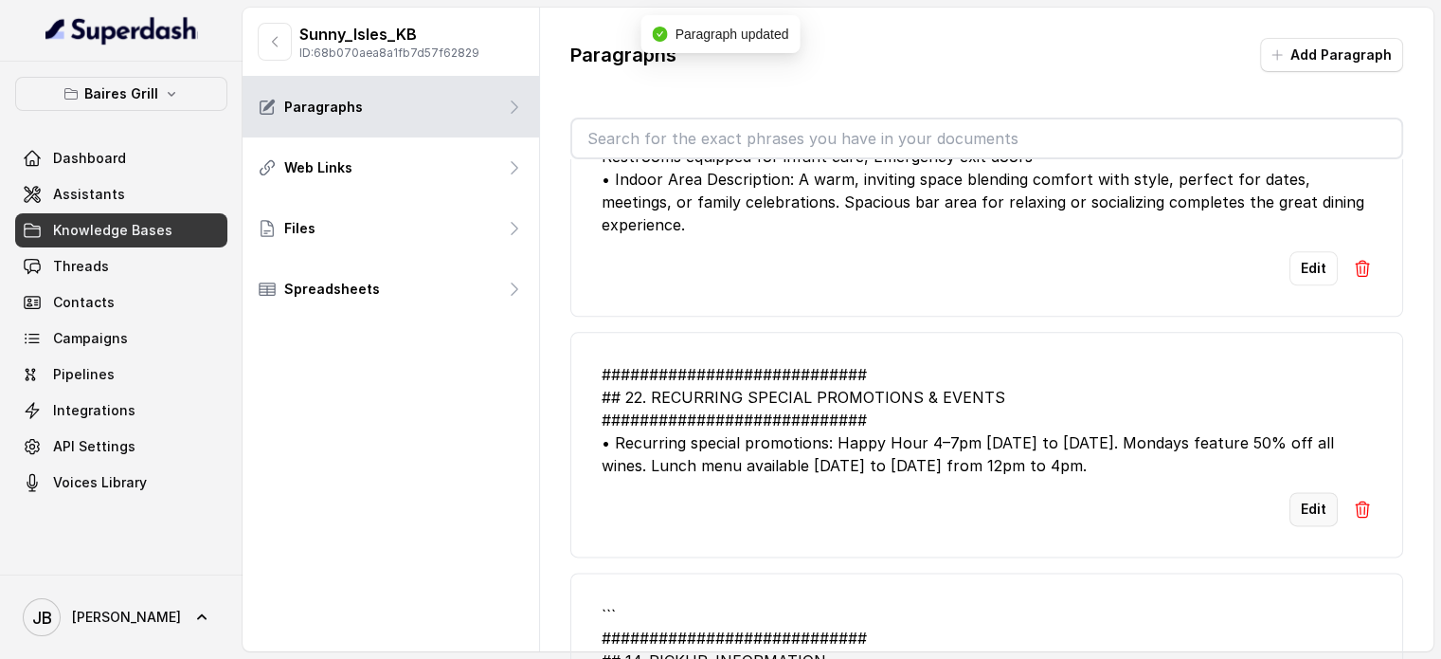
click at [1290, 492] on button "Edit" at bounding box center [1314, 509] width 48 height 34
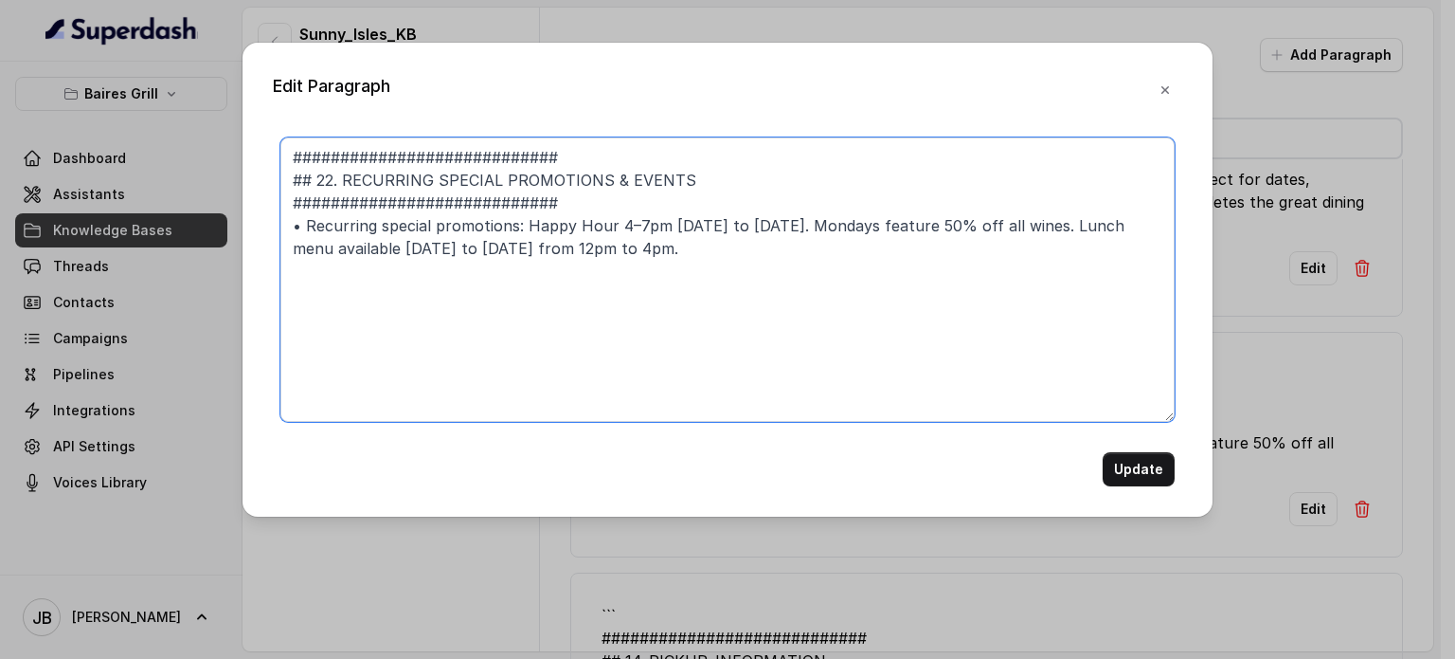
click at [628, 146] on textarea "############################ ## 22. RECURRING SPECIAL PROMOTIONS & EVENTS #####…" at bounding box center [727, 279] width 894 height 284
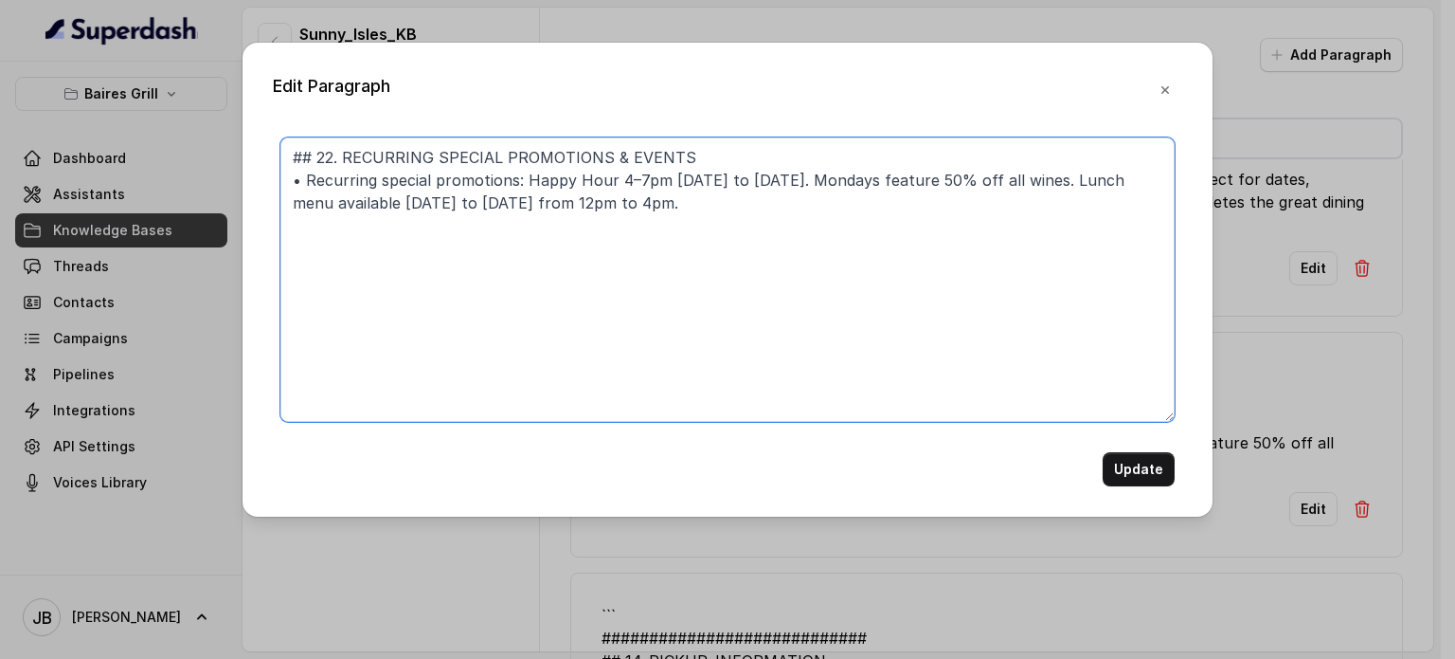
drag, startPoint x: 521, startPoint y: 181, endPoint x: 308, endPoint y: 176, distance: 213.2
click at [308, 176] on textarea "## 22. RECURRING SPECIAL PROMOTIONS & EVENTS • Recurring special promotions: Ha…" at bounding box center [727, 279] width 894 height 284
click at [580, 180] on textarea "## 22. RECURRING SPECIAL PROMOTIONS & EVENTS • Happy Hour 4–7pm Monday to Frida…" at bounding box center [727, 279] width 894 height 284
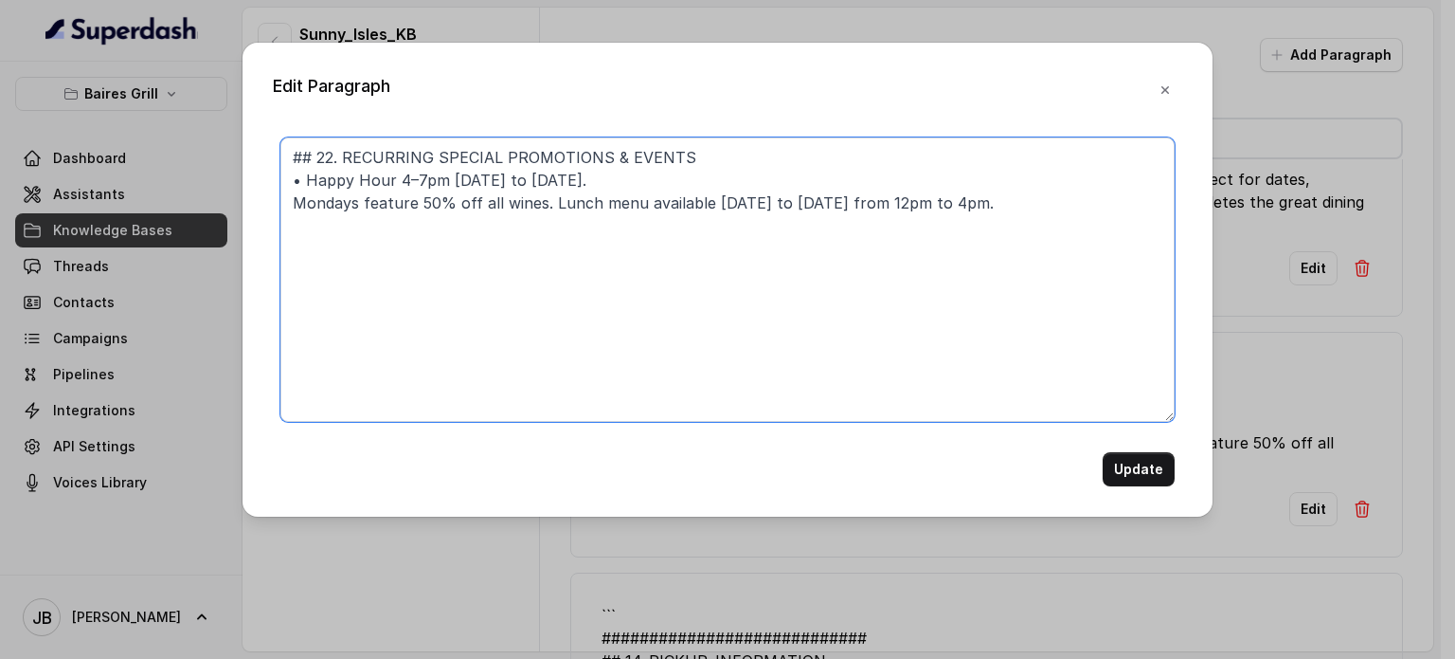
paste textarea "•"
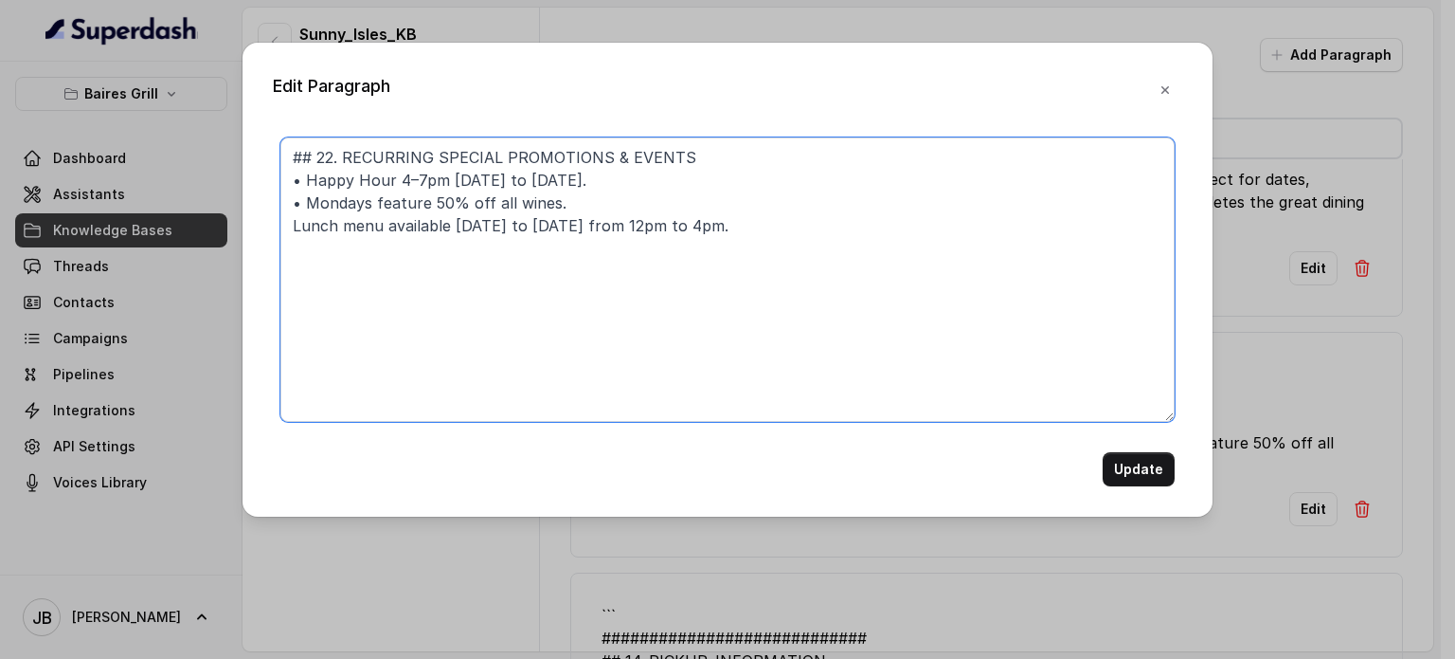
paste textarea "•"
click at [653, 226] on textarea "## 22. RECURRING SPECIAL PROMOTIONS & EVENTS • Happy Hour 4–7pm Monday to Frida…" at bounding box center [727, 279] width 894 height 284
type textarea "## 22. RECURRING SPECIAL PROMOTIONS & EVENTS • Happy Hour 4–7pm Monday to Frida…"
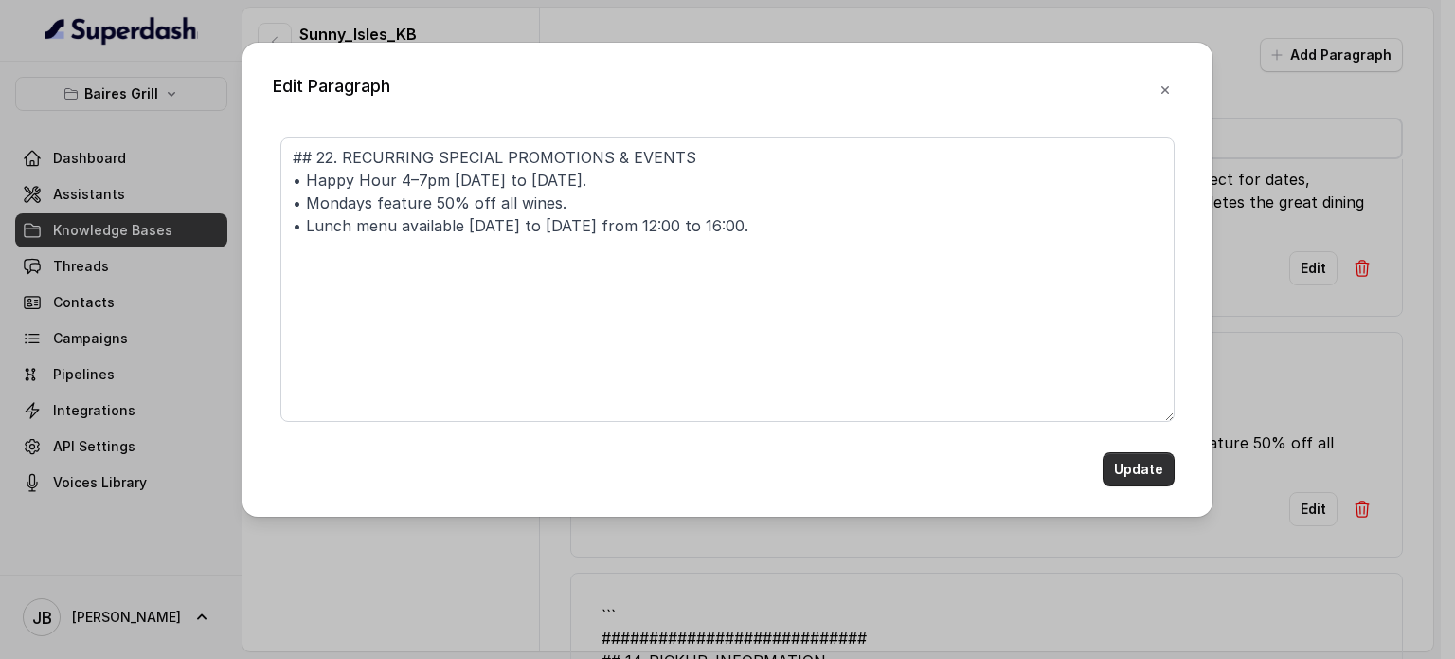
click at [1162, 470] on button "Update" at bounding box center [1139, 469] width 72 height 34
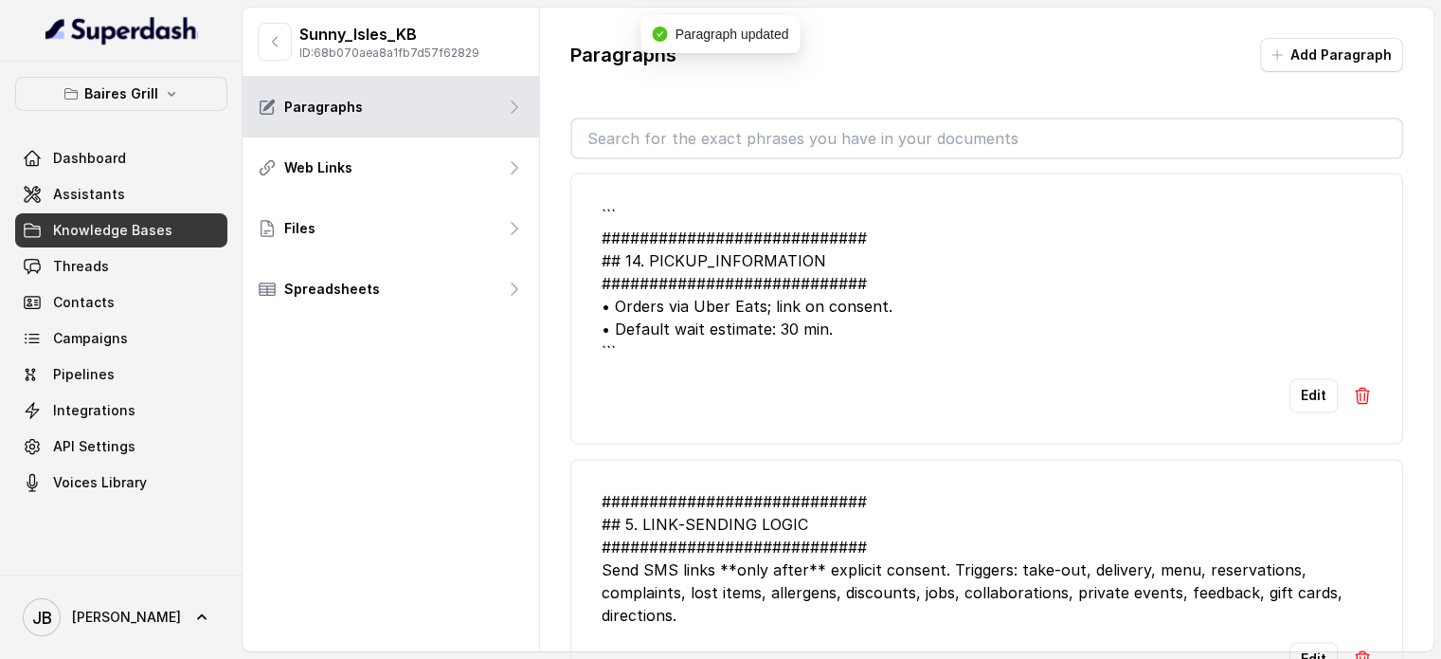
scroll to position [2843, 0]
click at [1290, 376] on button "Edit" at bounding box center [1314, 393] width 48 height 34
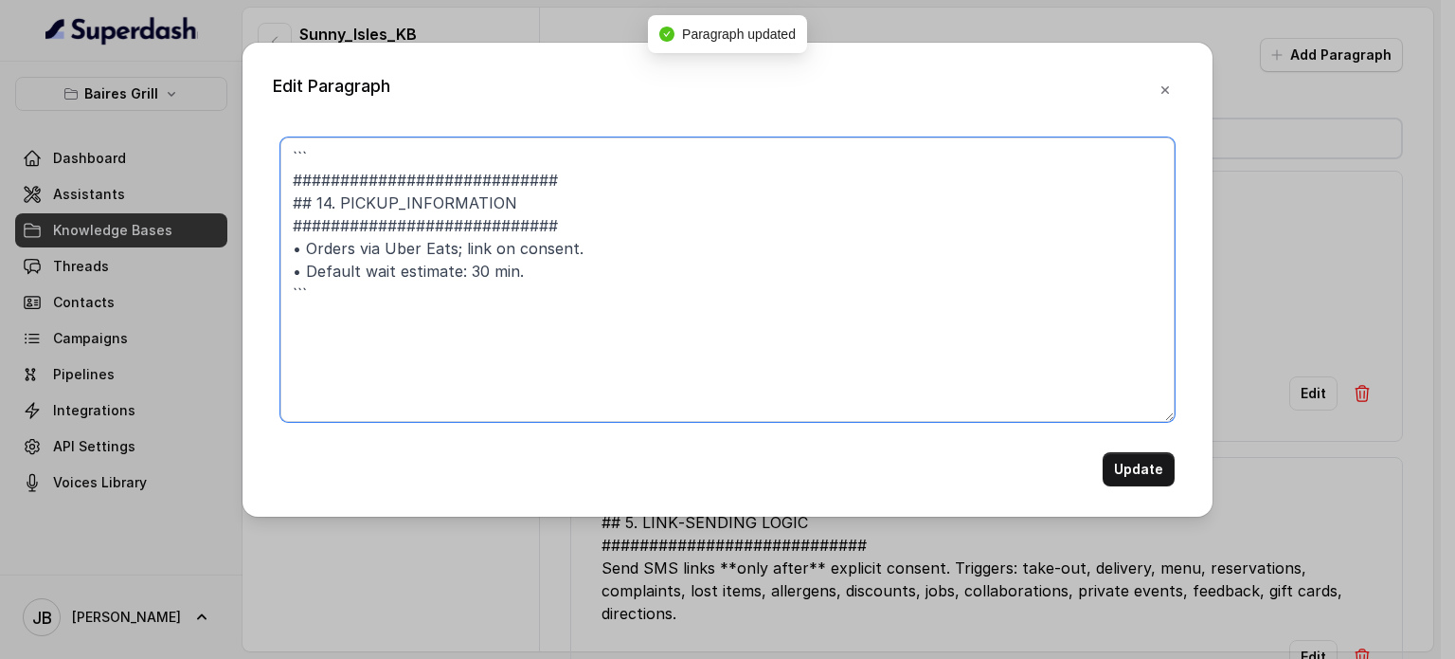
click at [464, 153] on textarea "``` ############################ ## 14. PICKUP_INFORMATION ####################…" at bounding box center [727, 279] width 894 height 284
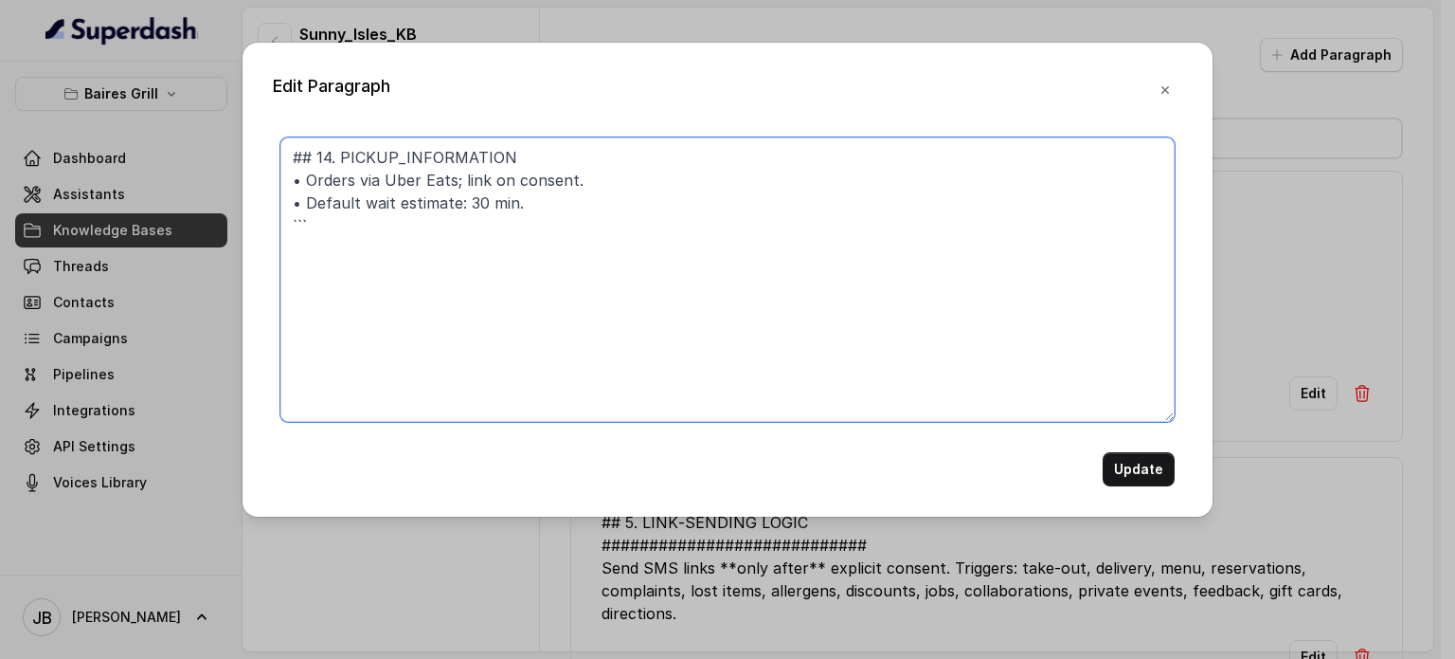
click at [461, 251] on textarea "## 14. PICKUP_INFORMATION • Orders via Uber Eats; link on consent. • Default wa…" at bounding box center [727, 279] width 894 height 284
type textarea "## 14. PICKUP_INFORMATION • Orders via Uber Eats; link on consent. • Default wa…"
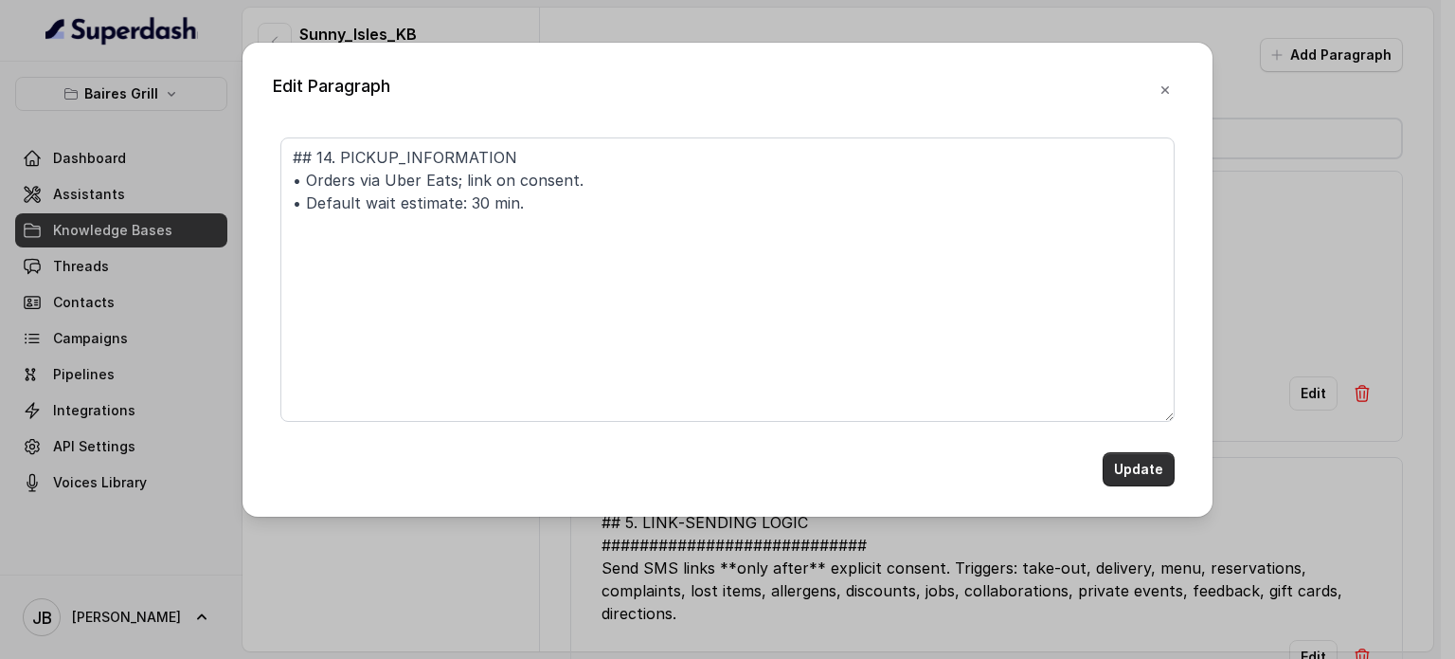
click at [1148, 469] on button "Update" at bounding box center [1139, 469] width 72 height 34
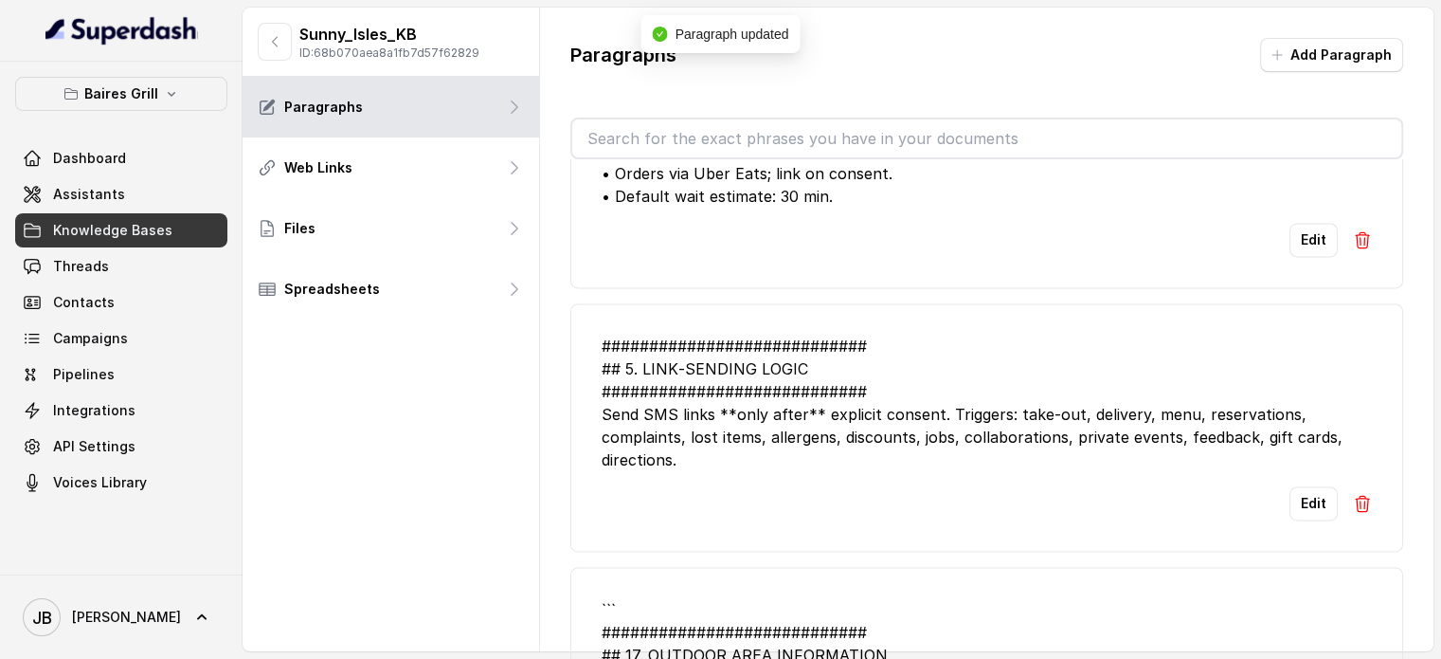
scroll to position [2937, 0]
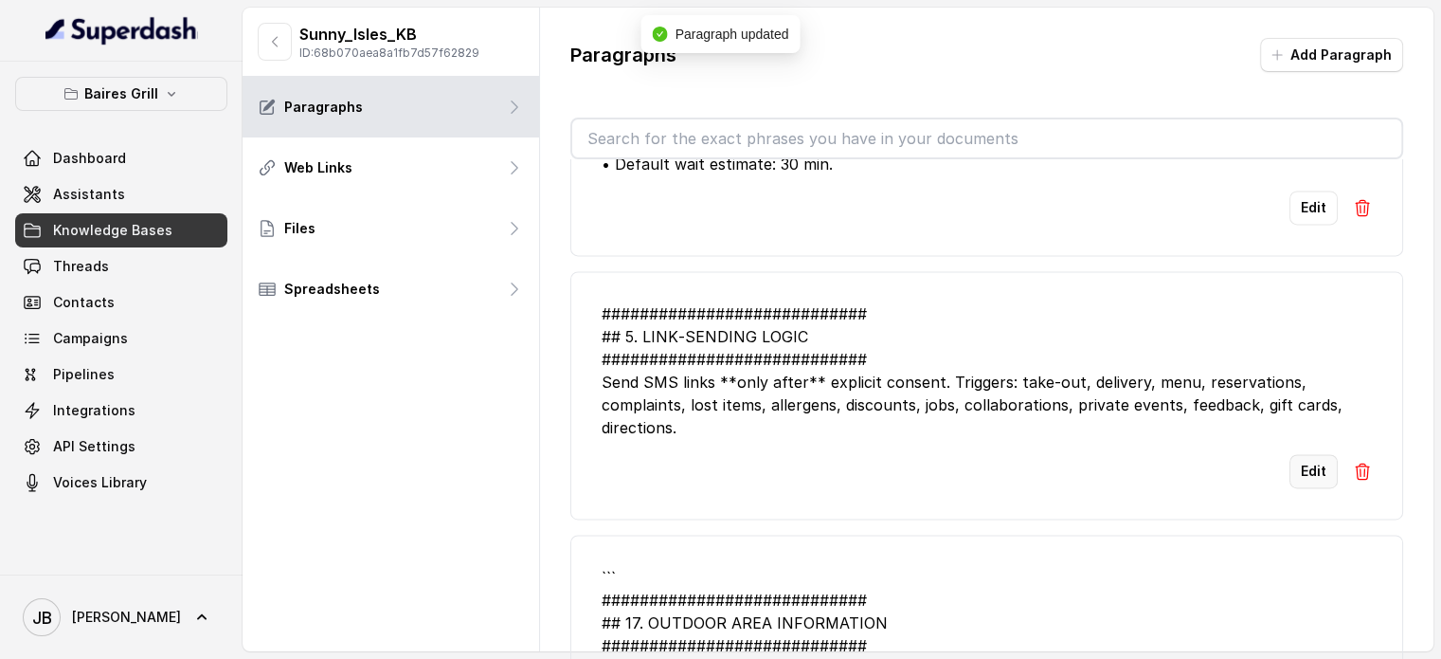
click at [1296, 454] on button "Edit" at bounding box center [1314, 471] width 48 height 34
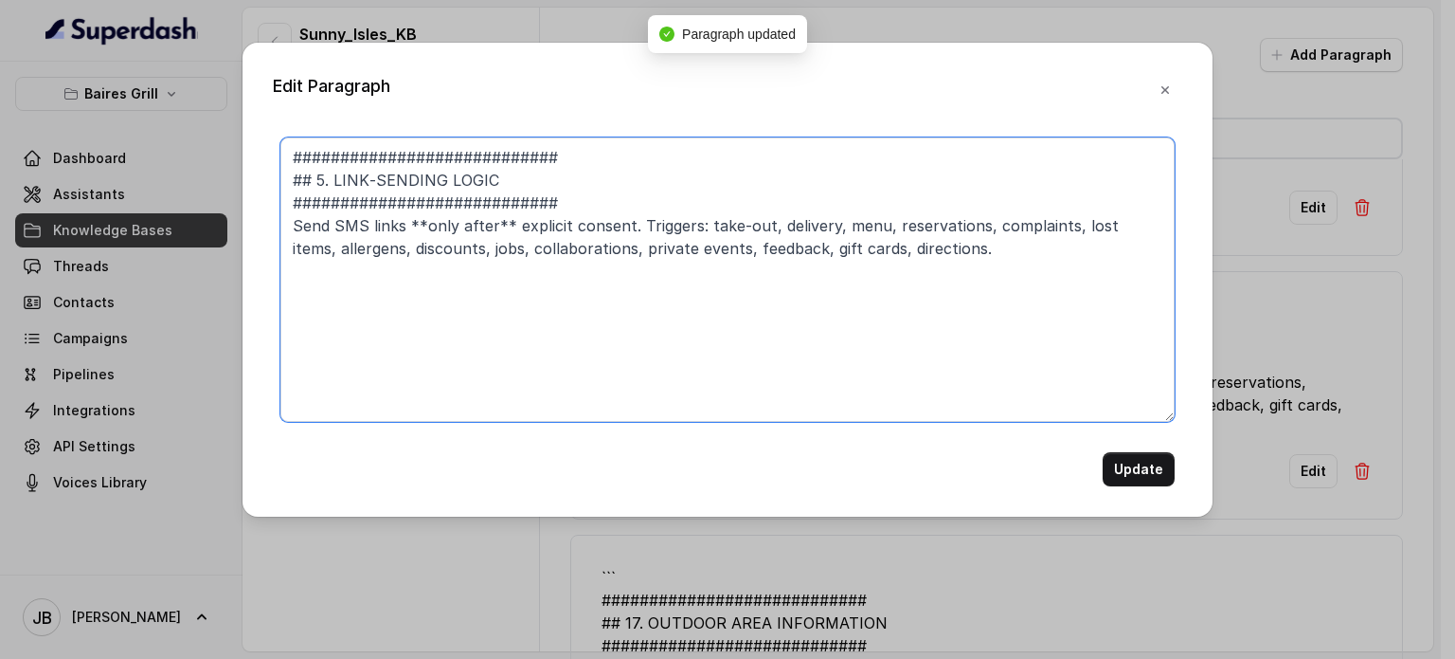
click at [588, 152] on textarea "############################ ## 5. LINK‑SENDING LOGIC #########################…" at bounding box center [727, 279] width 894 height 284
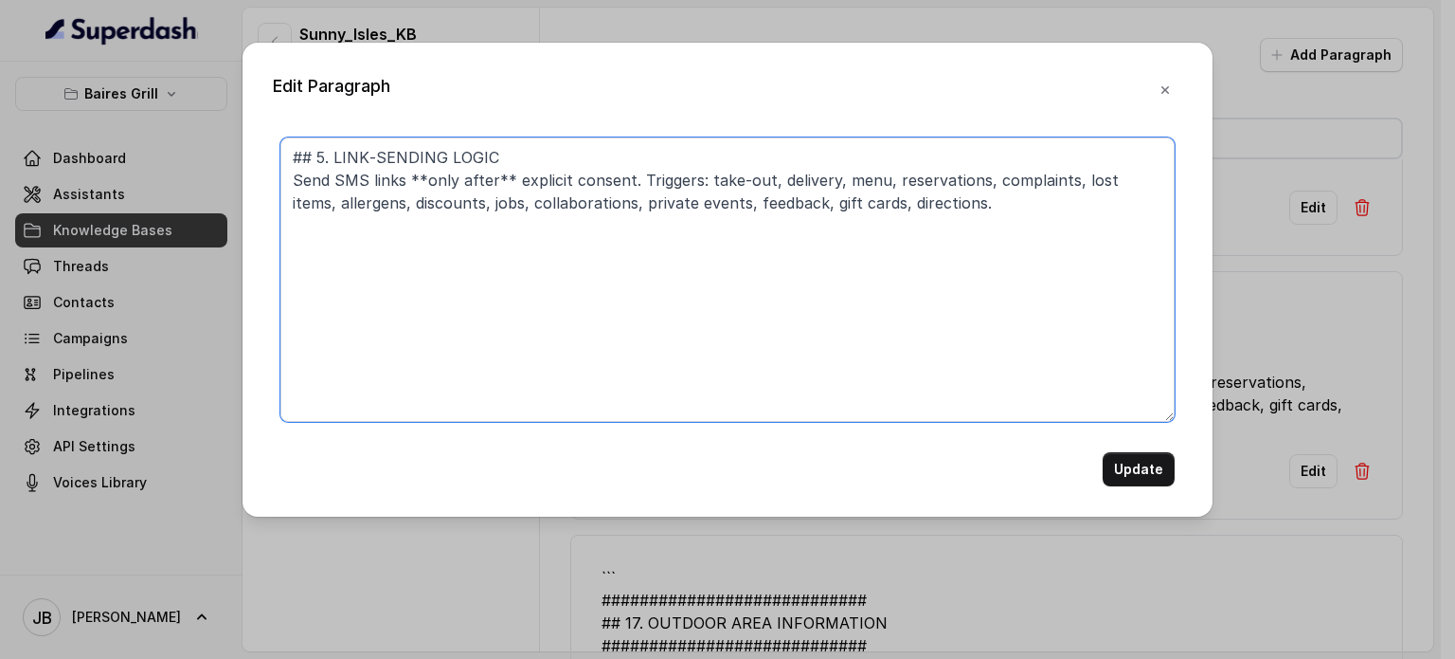
type textarea "## 5. LINK‑SENDING LOGIC Send SMS links **only after** explicit consent. Trigge…"
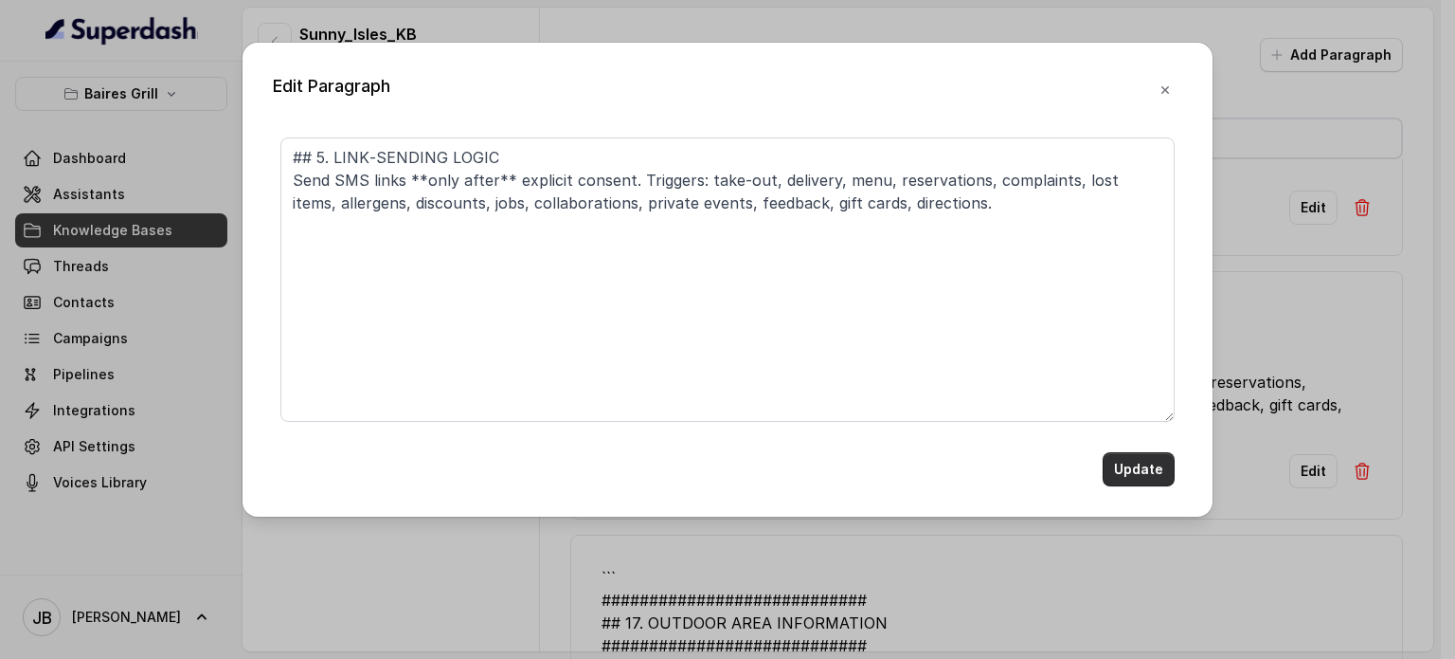
click at [1111, 458] on button "Update" at bounding box center [1139, 469] width 72 height 34
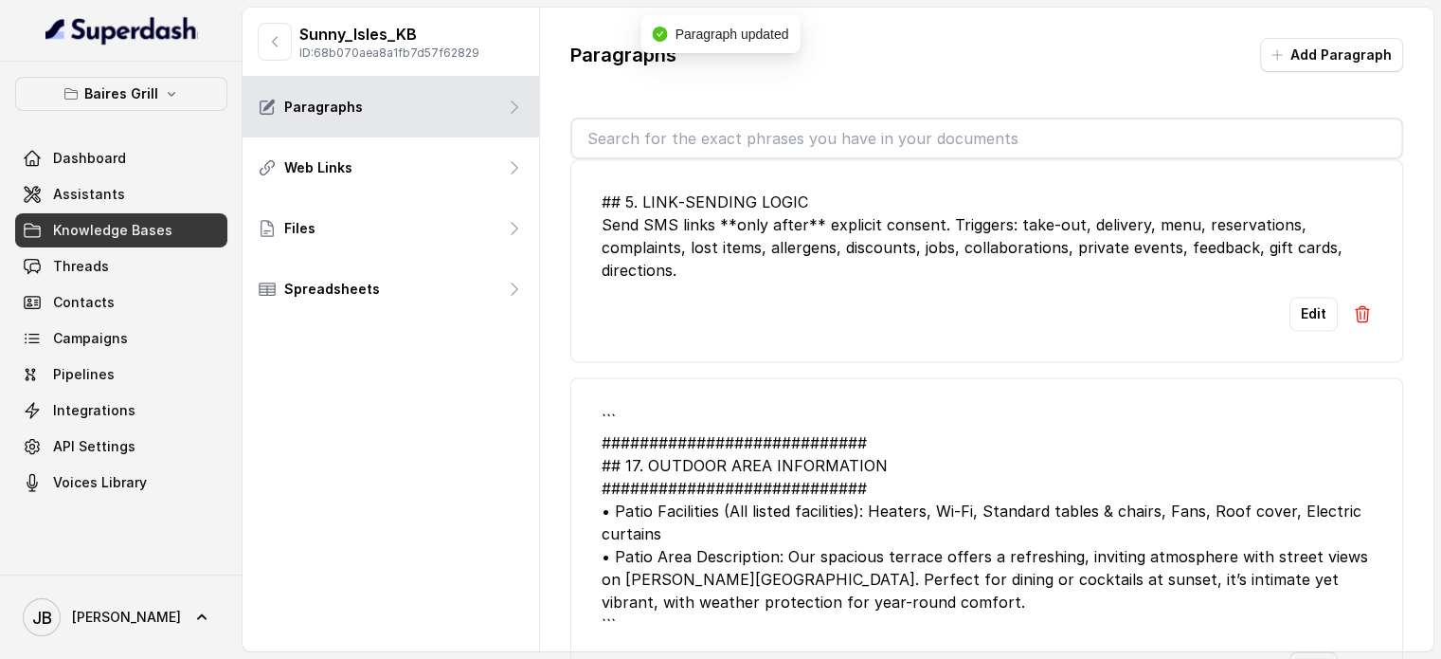
scroll to position [3222, 0]
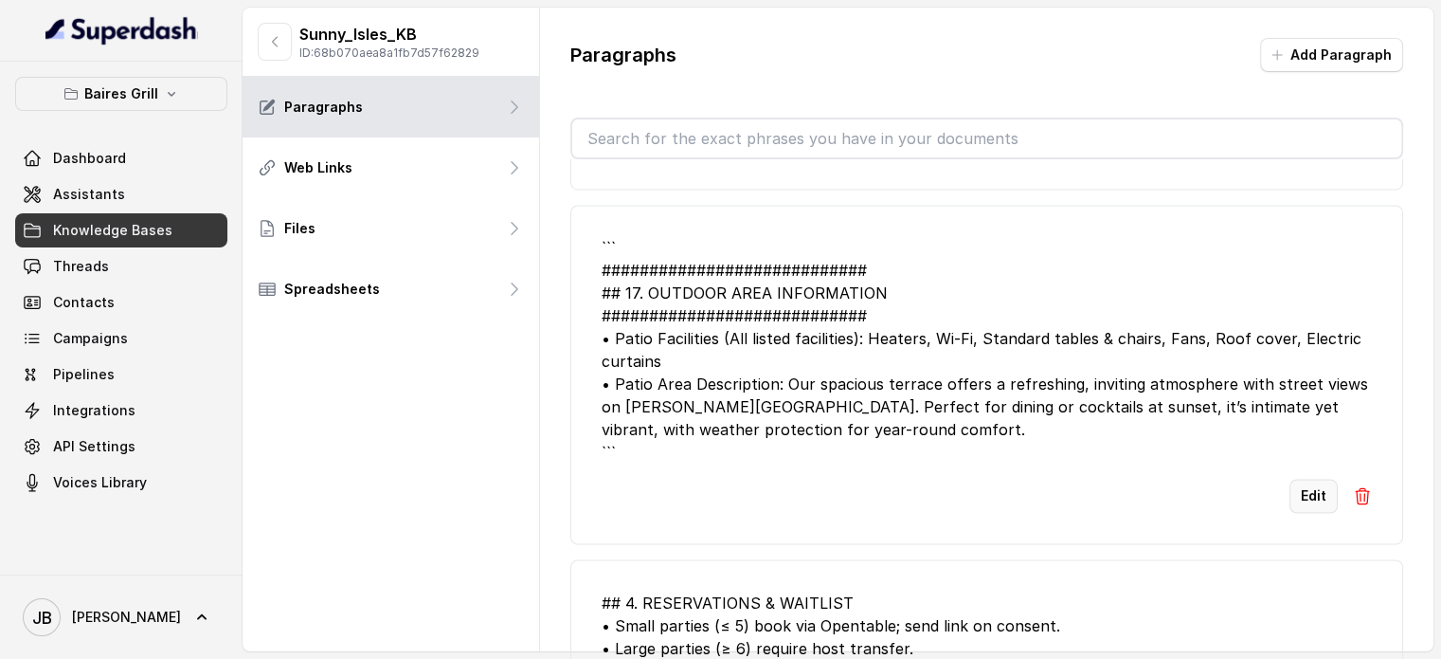
click at [1304, 479] on button "Edit" at bounding box center [1314, 496] width 48 height 34
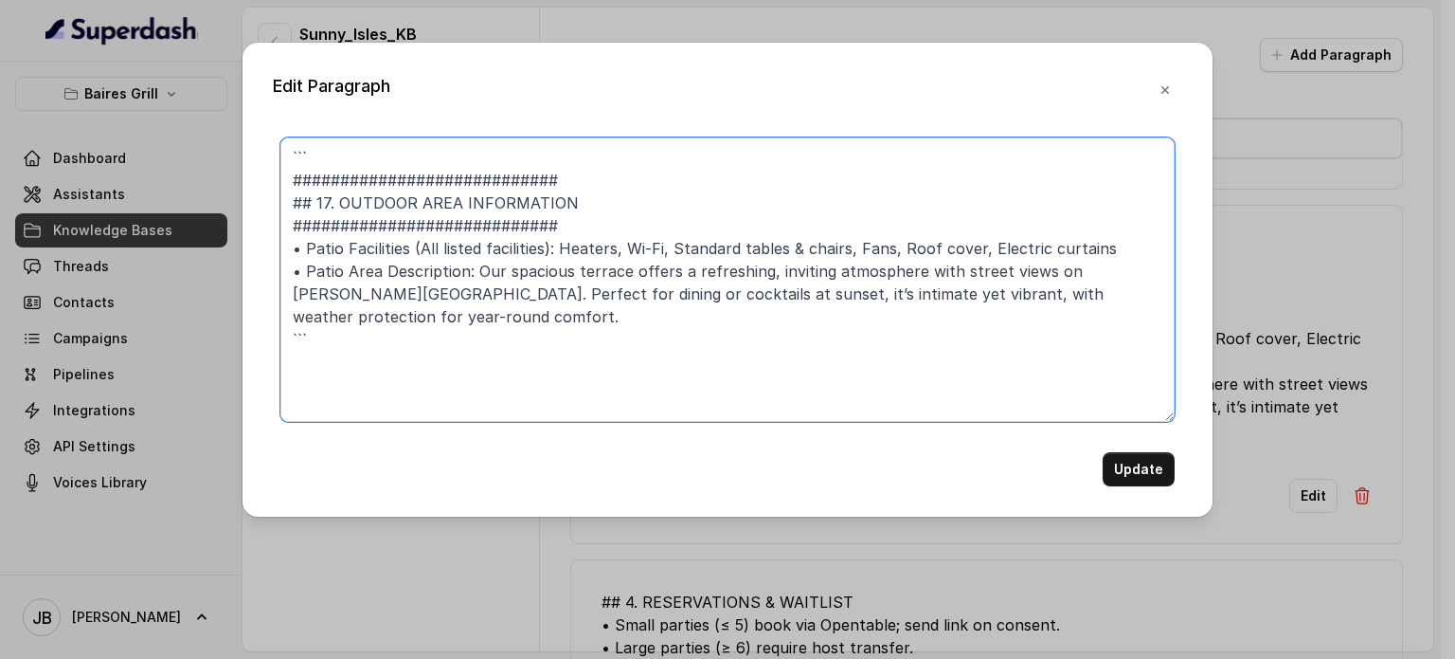
click at [564, 148] on textarea "``` ############################ ## 17. OUTDOOR AREA INFORMATION ##############…" at bounding box center [727, 279] width 894 height 284
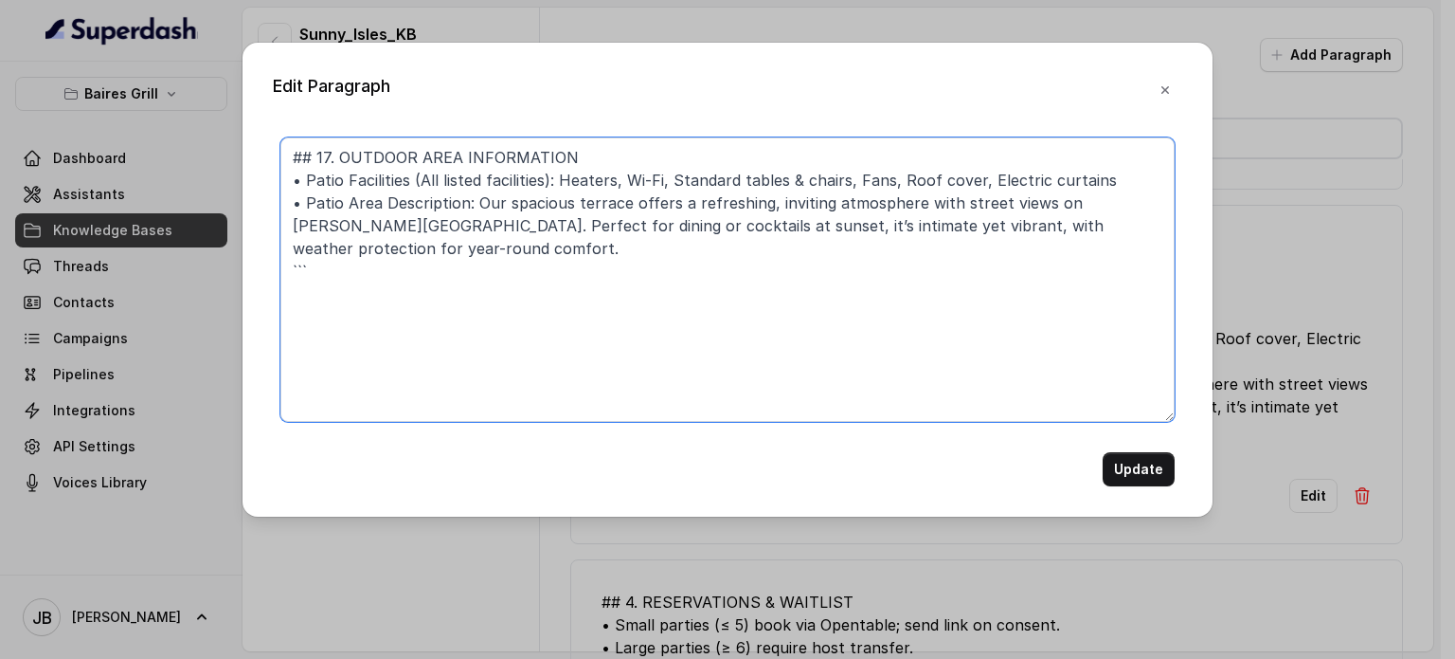
click at [337, 246] on textarea "## 17. OUTDOOR AREA INFORMATION • Patio Facilities (All listed facilities): Hea…" at bounding box center [727, 279] width 894 height 284
type textarea "## 17. OUTDOOR AREA INFORMATION • Patio Facilities (All listed facilities): Hea…"
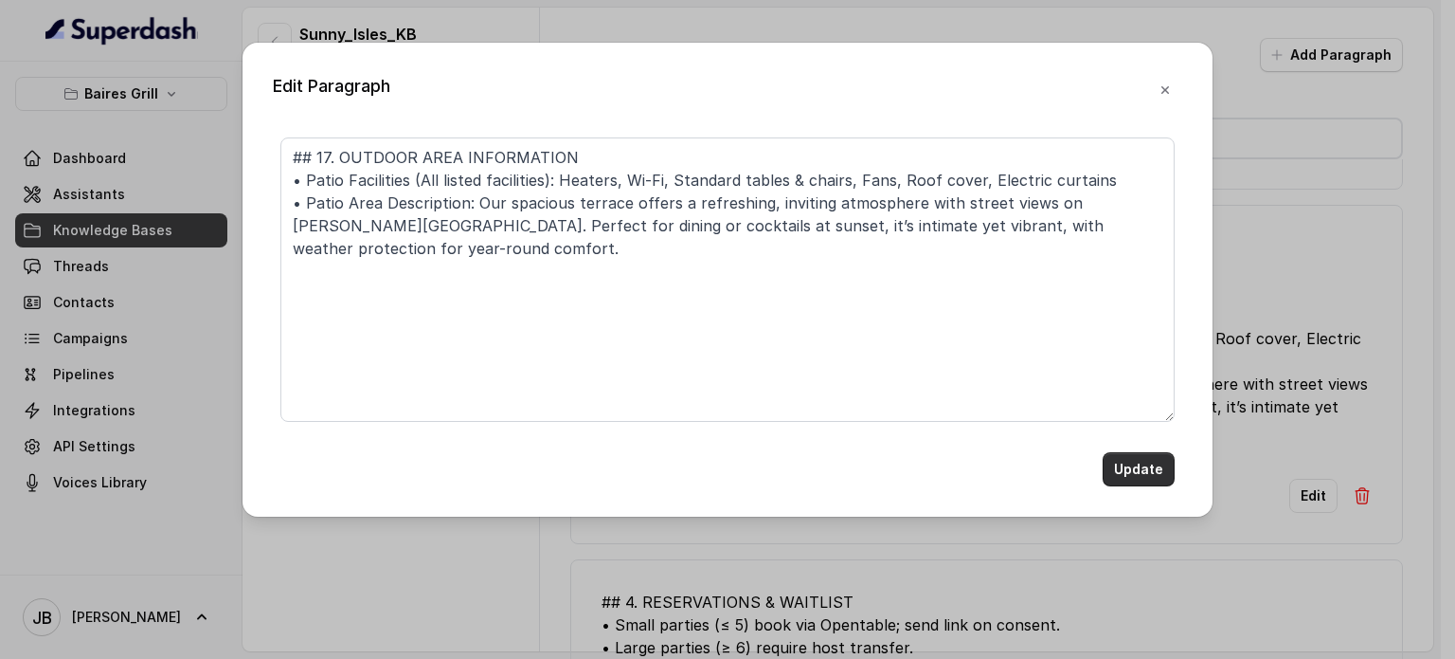
click at [1153, 462] on button "Update" at bounding box center [1139, 469] width 72 height 34
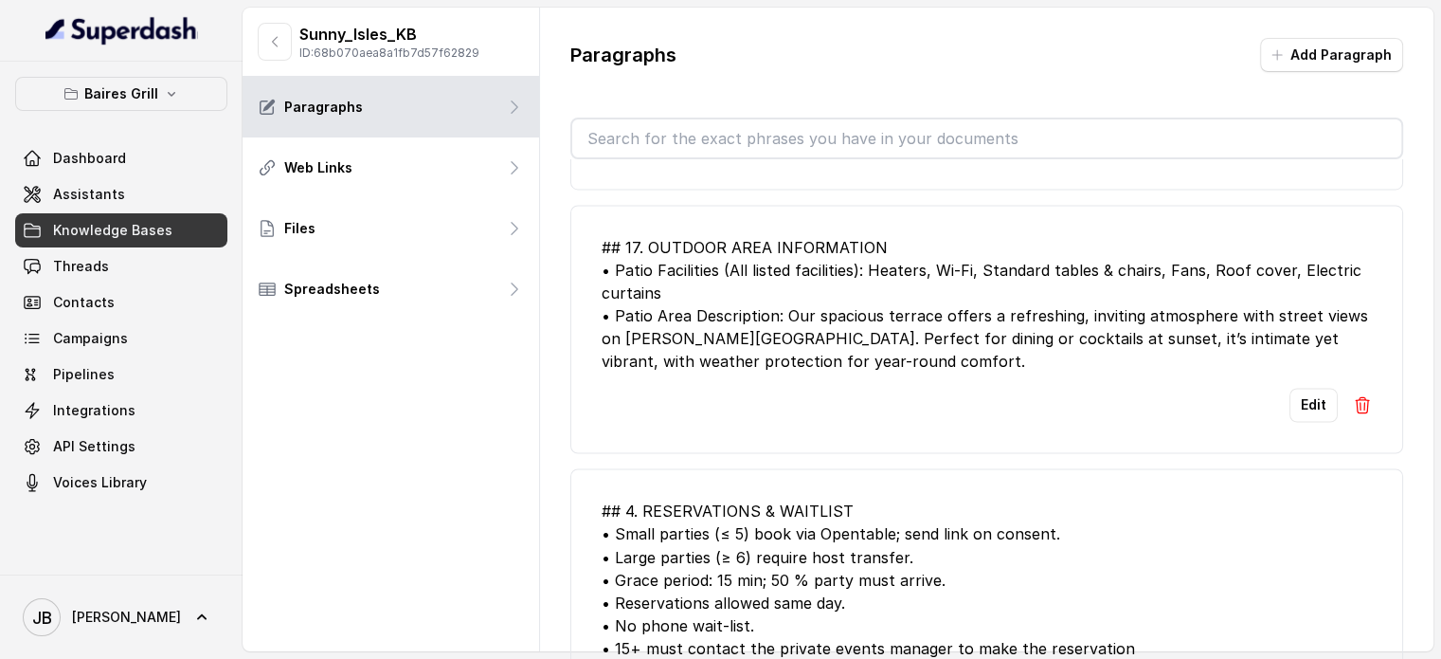
drag, startPoint x: 716, startPoint y: 120, endPoint x: 732, endPoint y: 128, distance: 17.8
click at [720, 123] on input "text" at bounding box center [986, 138] width 829 height 38
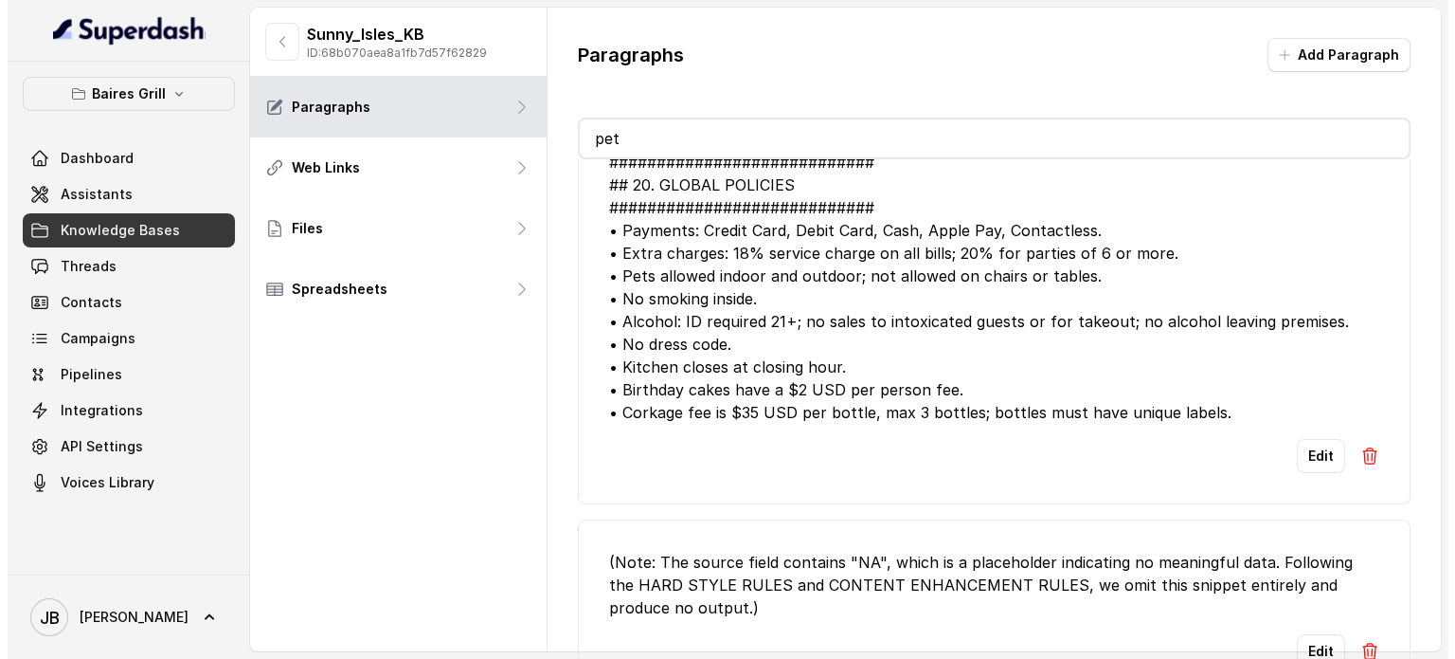
scroll to position [81, 0]
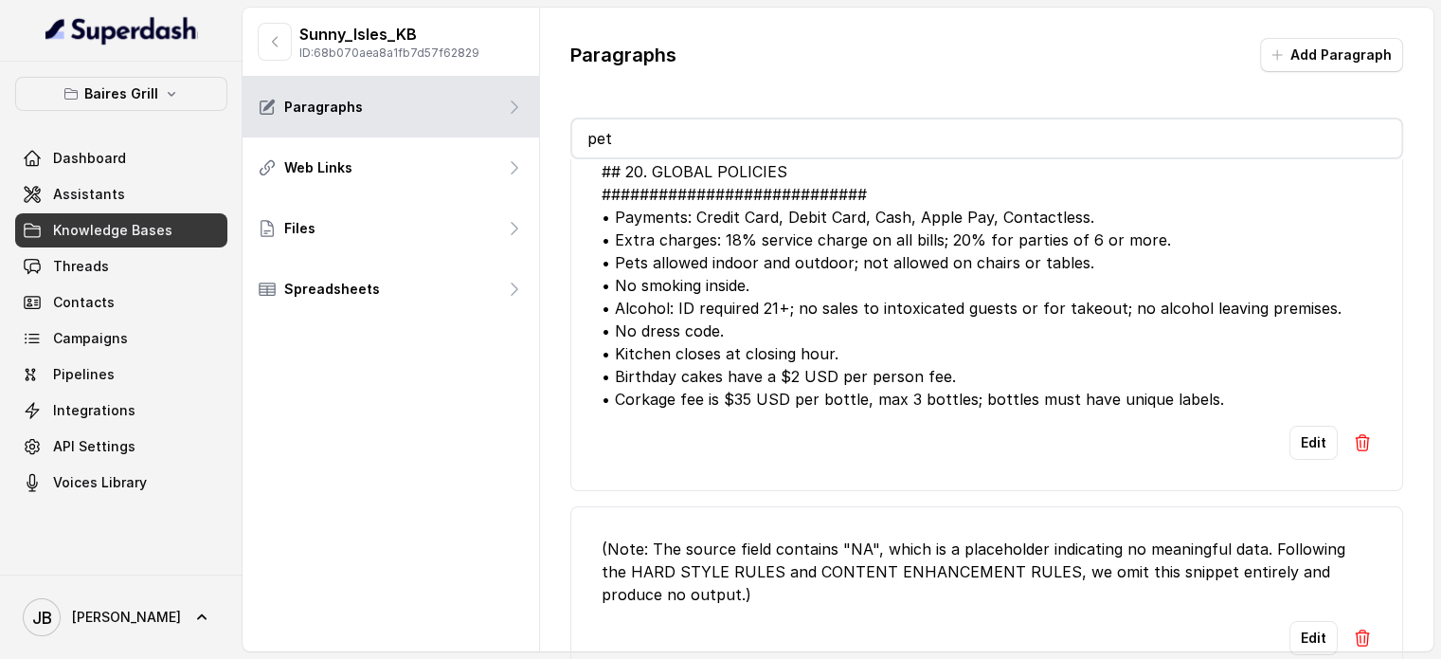
type input "pet"
click at [1356, 628] on img at bounding box center [1362, 637] width 19 height 19
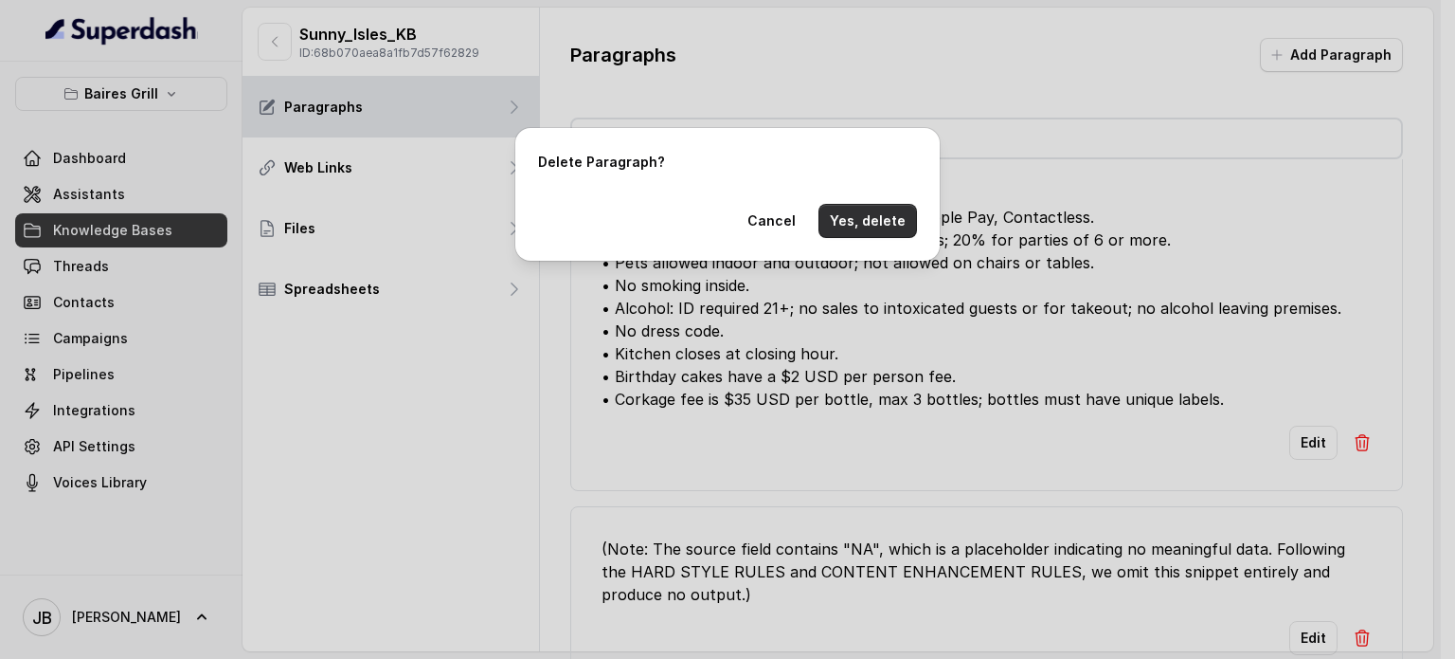
click at [876, 222] on button "Yes, delete" at bounding box center [868, 221] width 99 height 34
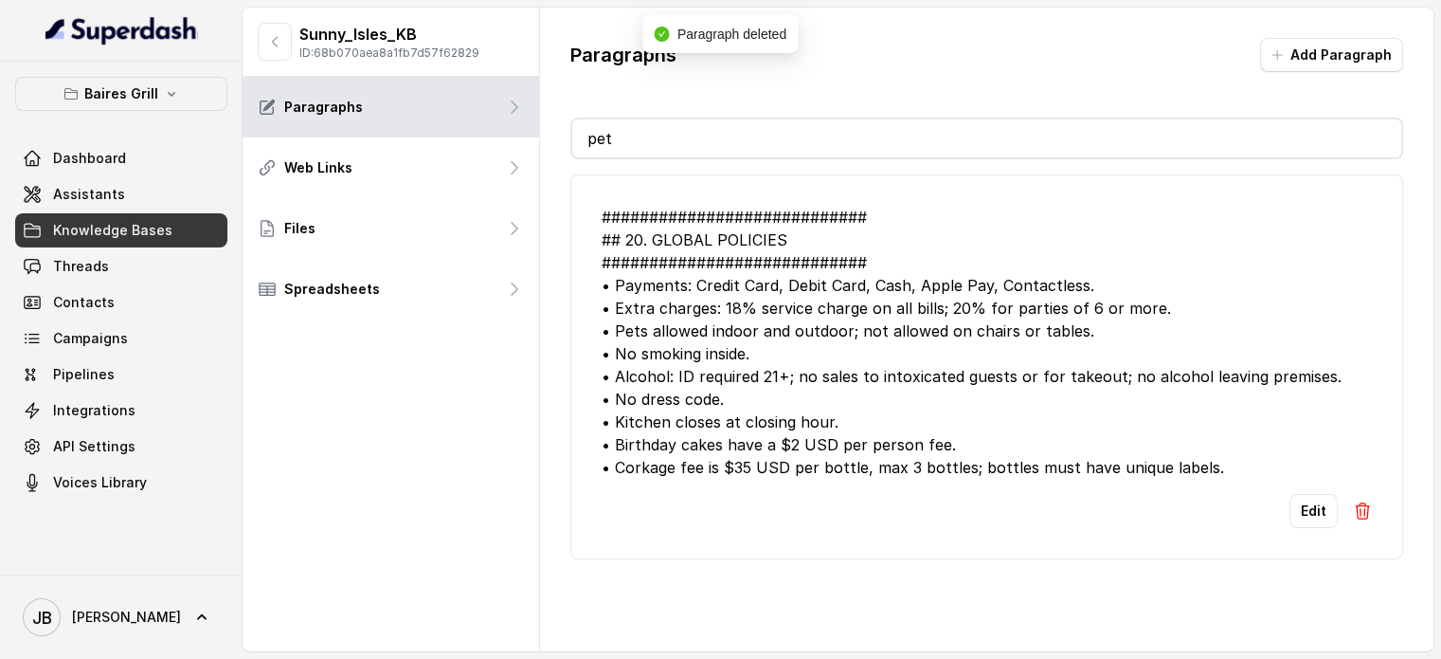
scroll to position [0, 0]
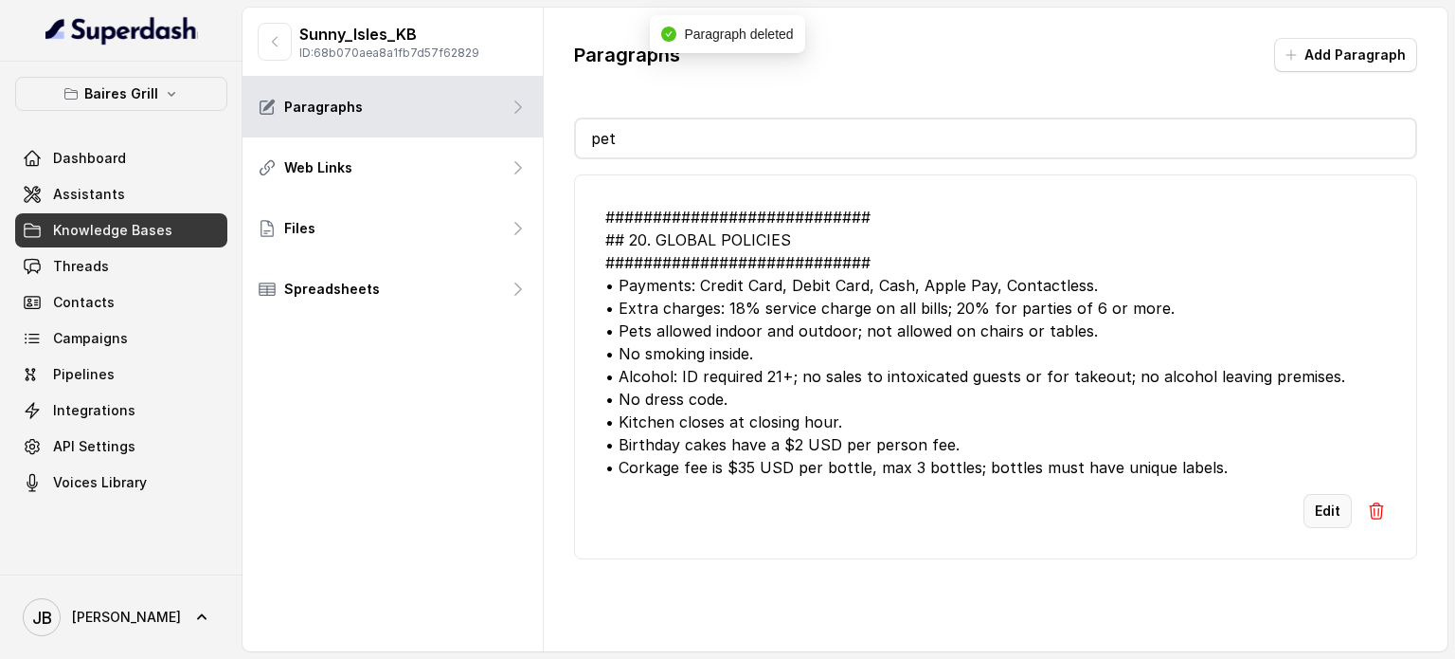
click at [1318, 501] on button "Edit" at bounding box center [1328, 511] width 48 height 34
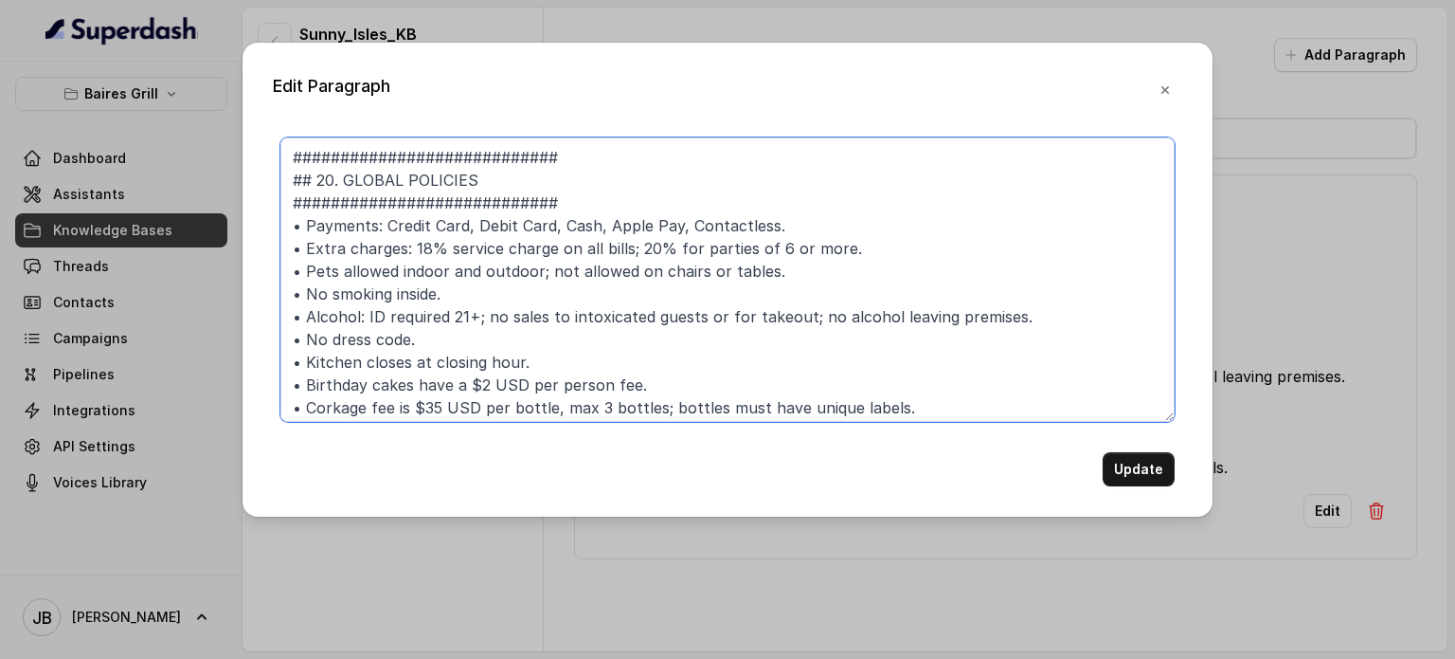
click at [415, 268] on textarea "############################ ## 20. GLOBAL POLICIES ###########################…" at bounding box center [727, 279] width 894 height 284
click at [541, 299] on textarea "############################ ## 20. GLOBAL POLICIES ###########################…" at bounding box center [727, 279] width 894 height 284
click at [787, 274] on textarea "############################ ## 20. GLOBAL POLICIES ###########################…" at bounding box center [727, 279] width 894 height 284
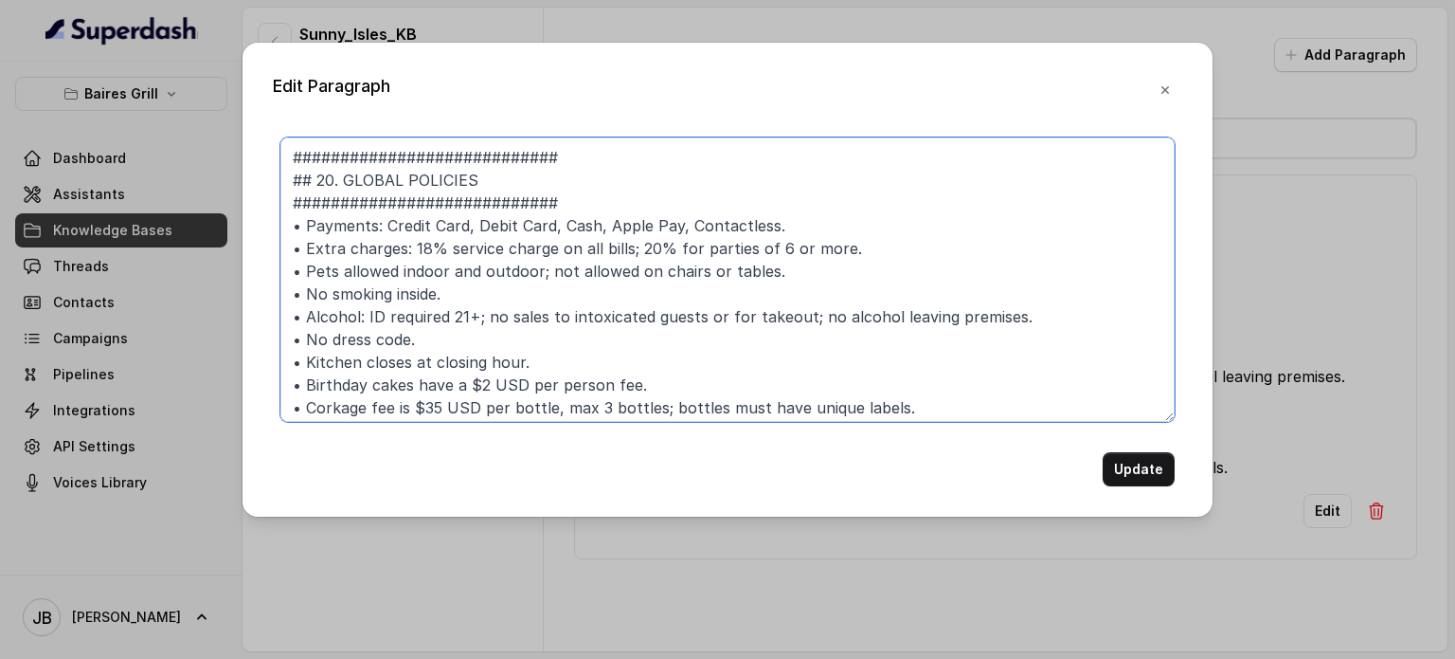
click at [475, 278] on textarea "############################ ## 20. GLOBAL POLICIES ###########################…" at bounding box center [727, 279] width 894 height 284
click at [466, 318] on textarea "############################ ## 20. GLOBAL POLICIES ###########################…" at bounding box center [727, 279] width 894 height 284
click at [550, 309] on textarea "############################ ## 20. GLOBAL POLICIES ###########################…" at bounding box center [727, 279] width 894 height 284
drag, startPoint x: 535, startPoint y: 314, endPoint x: 713, endPoint y: 318, distance: 177.3
click at [654, 306] on textarea "############################ ## 20. GLOBAL POLICIES ###########################…" at bounding box center [727, 279] width 894 height 284
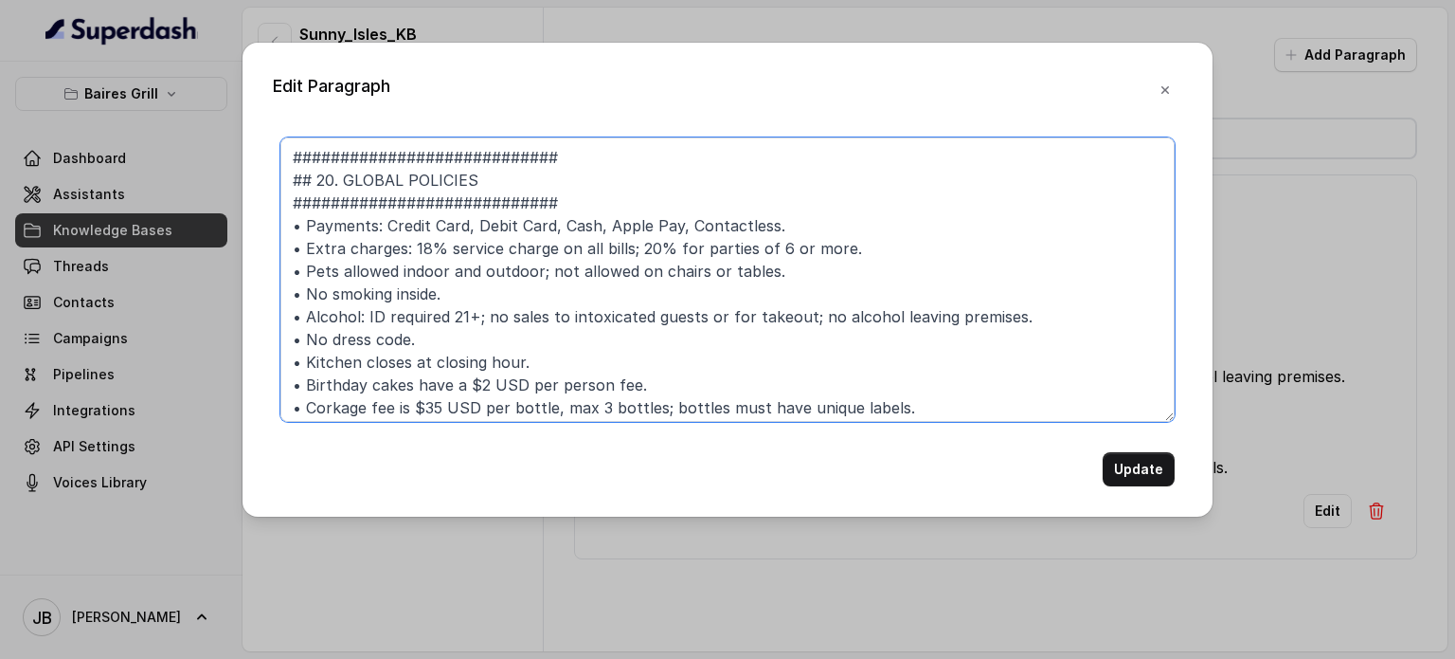
click at [713, 318] on textarea "############################ ## 20. GLOBAL POLICIES ###########################…" at bounding box center [727, 279] width 894 height 284
drag, startPoint x: 768, startPoint y: 317, endPoint x: 880, endPoint y: 326, distance: 113.1
click at [813, 324] on textarea "############################ ## 20. GLOBAL POLICIES ###########################…" at bounding box center [727, 279] width 894 height 284
drag, startPoint x: 883, startPoint y: 326, endPoint x: 992, endPoint y: 314, distance: 109.7
click at [885, 326] on textarea "############################ ## 20. GLOBAL POLICIES ###########################…" at bounding box center [727, 279] width 894 height 284
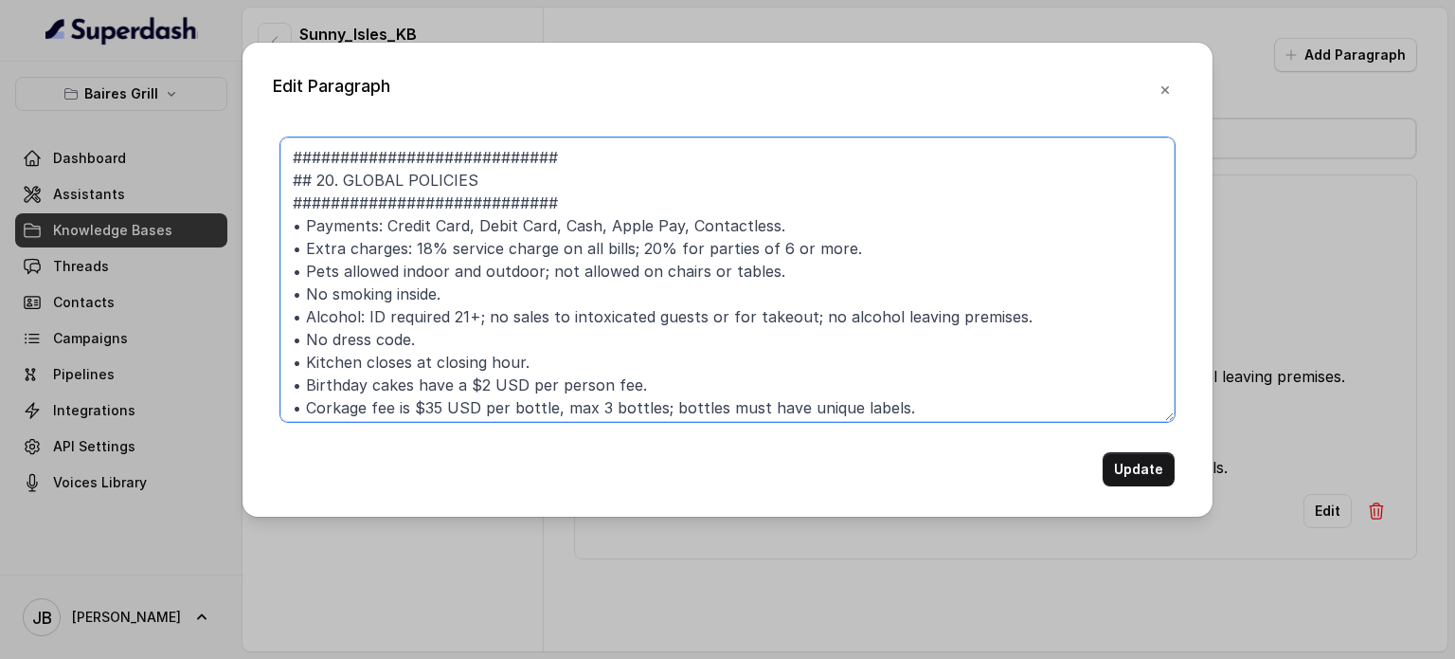
click at [1061, 317] on textarea "############################ ## 20. GLOBAL POLICIES ###########################…" at bounding box center [727, 279] width 894 height 284
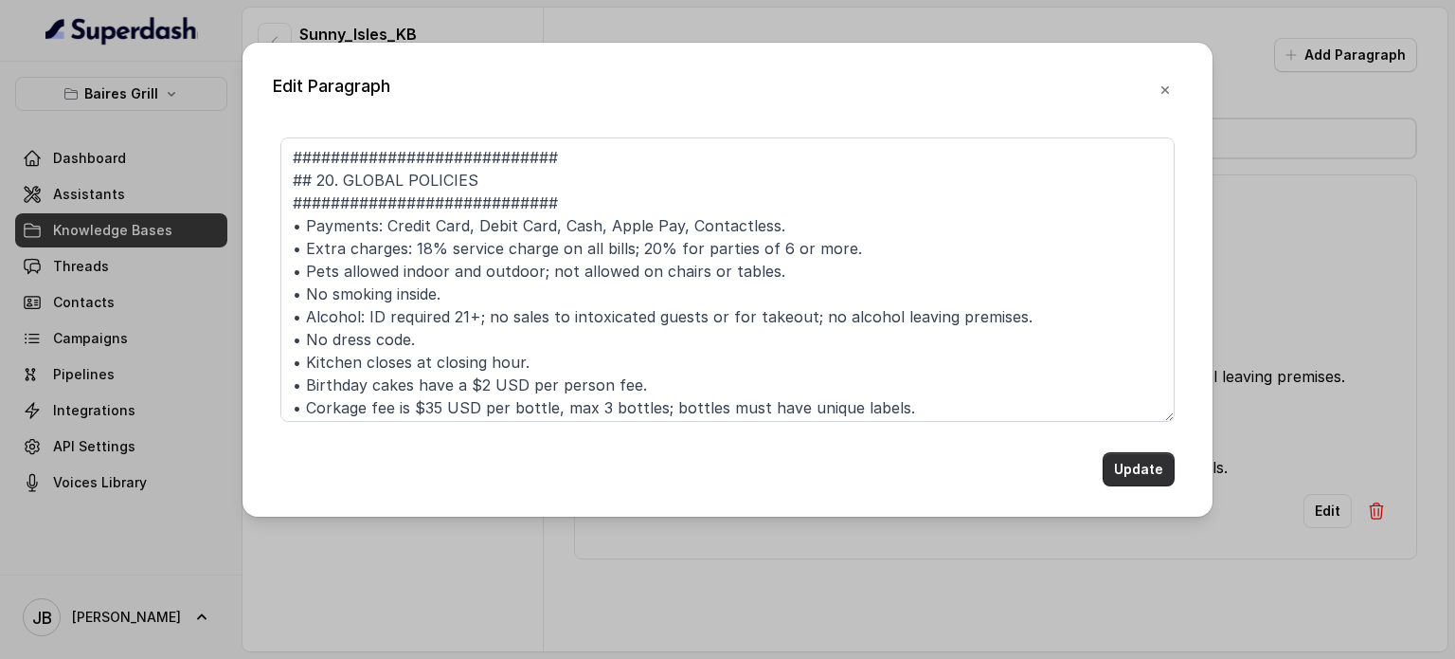
click at [1141, 479] on button "Update" at bounding box center [1139, 469] width 72 height 34
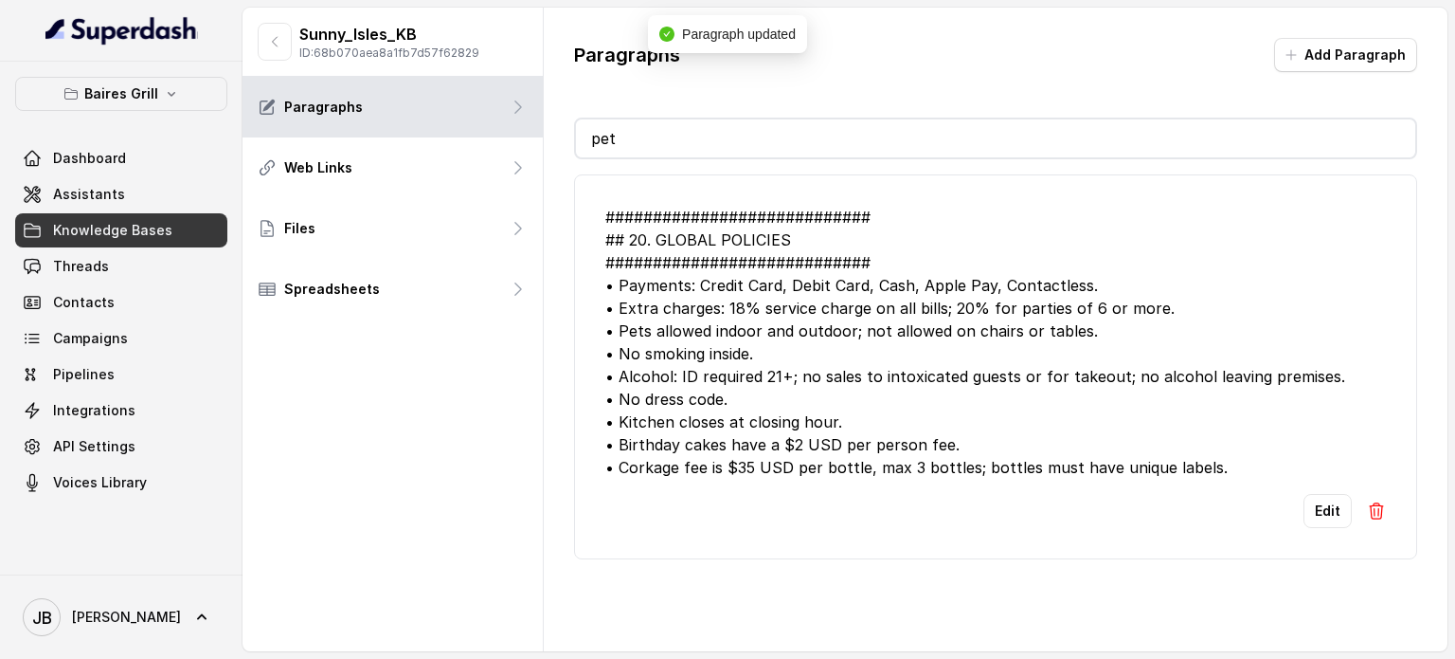
drag, startPoint x: 1361, startPoint y: 132, endPoint x: 1319, endPoint y: 141, distance: 42.8
click at [1358, 132] on input "pet" at bounding box center [996, 138] width 840 height 38
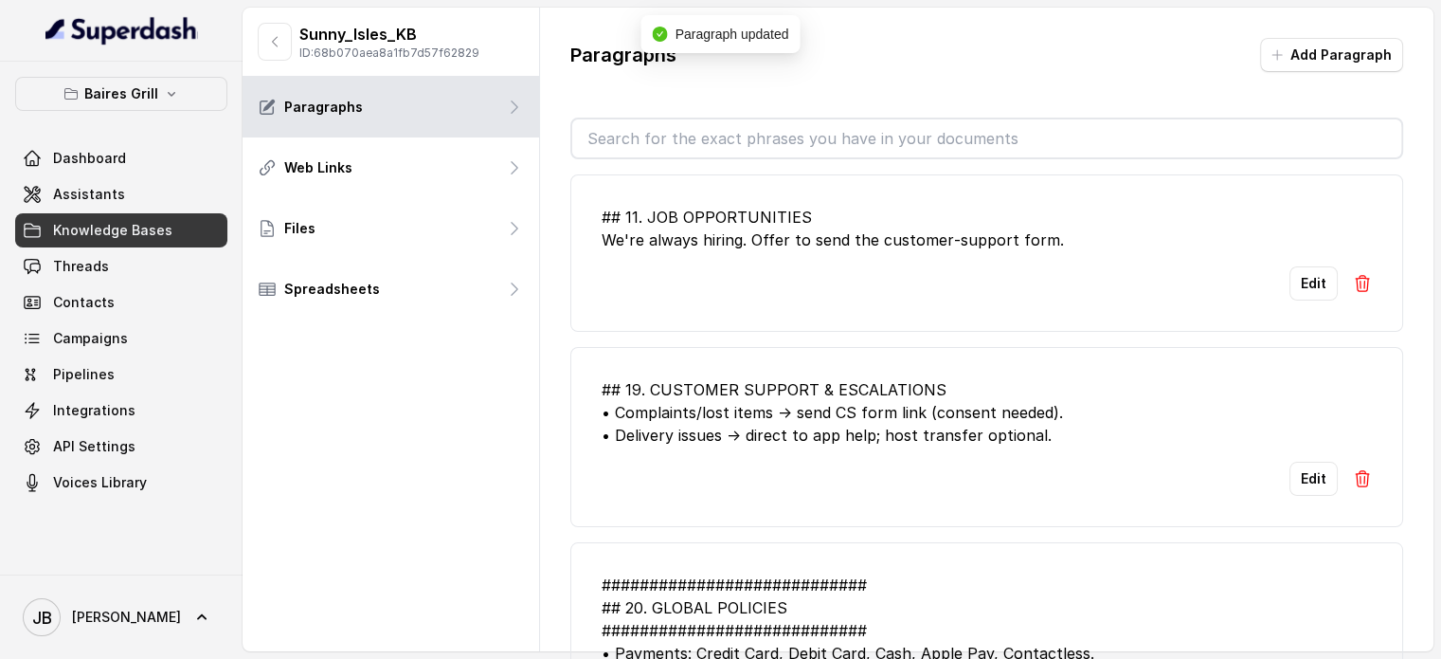
click at [932, 389] on div "## 19. CUSTOMER SUPPORT & ESCALATIONS • Complaints/lost items → send CS form li…" at bounding box center [987, 412] width 770 height 68
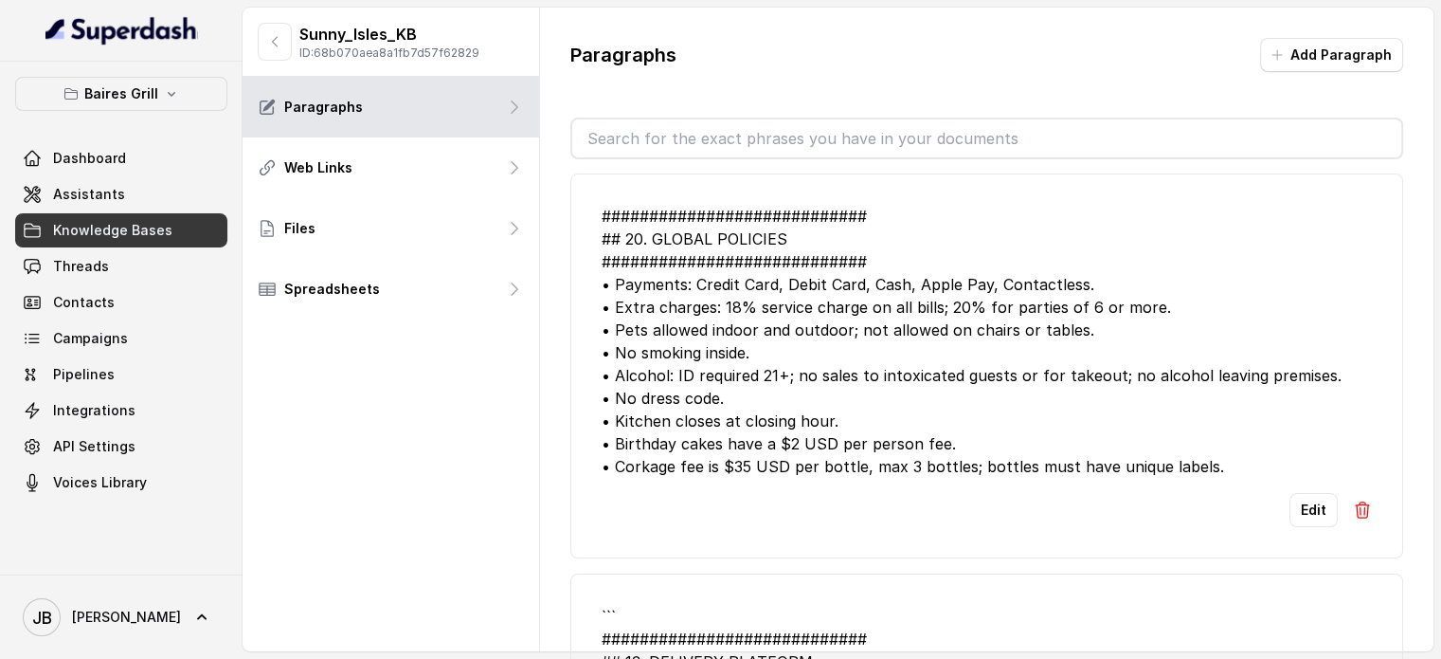
scroll to position [379, 0]
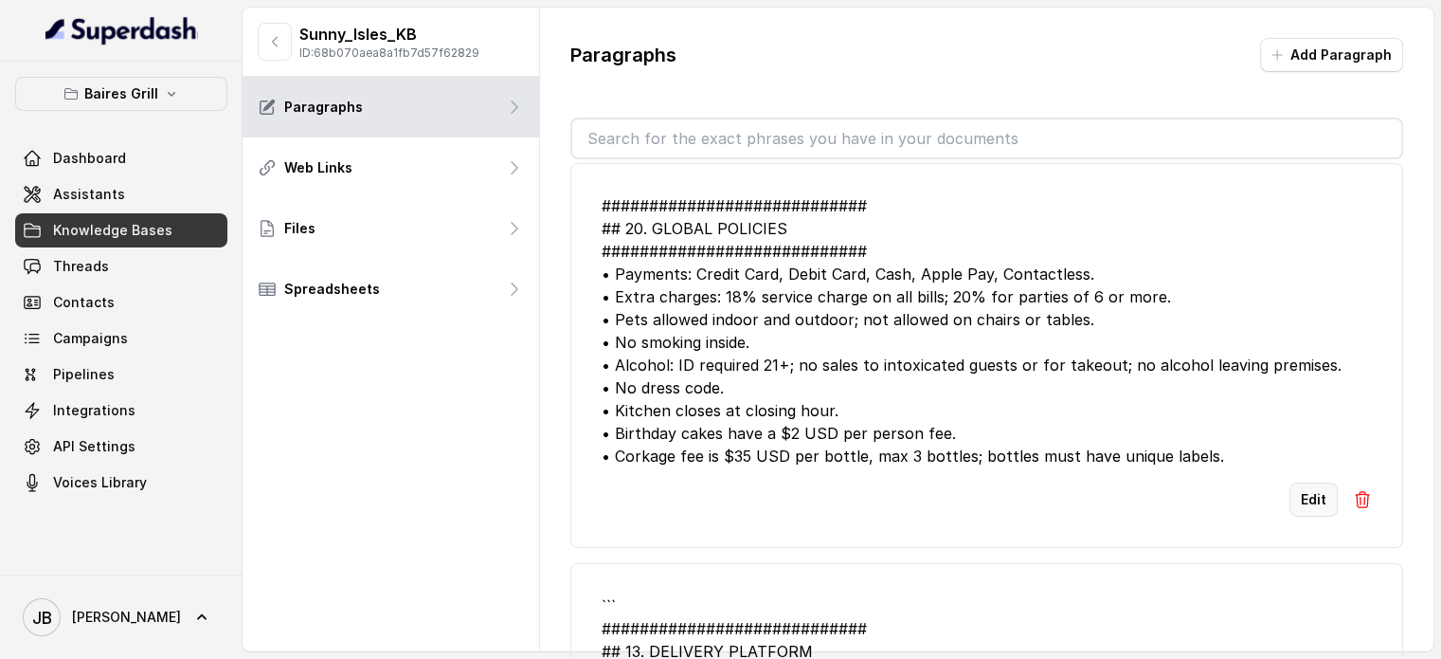
click at [1308, 493] on button "Edit" at bounding box center [1314, 499] width 48 height 34
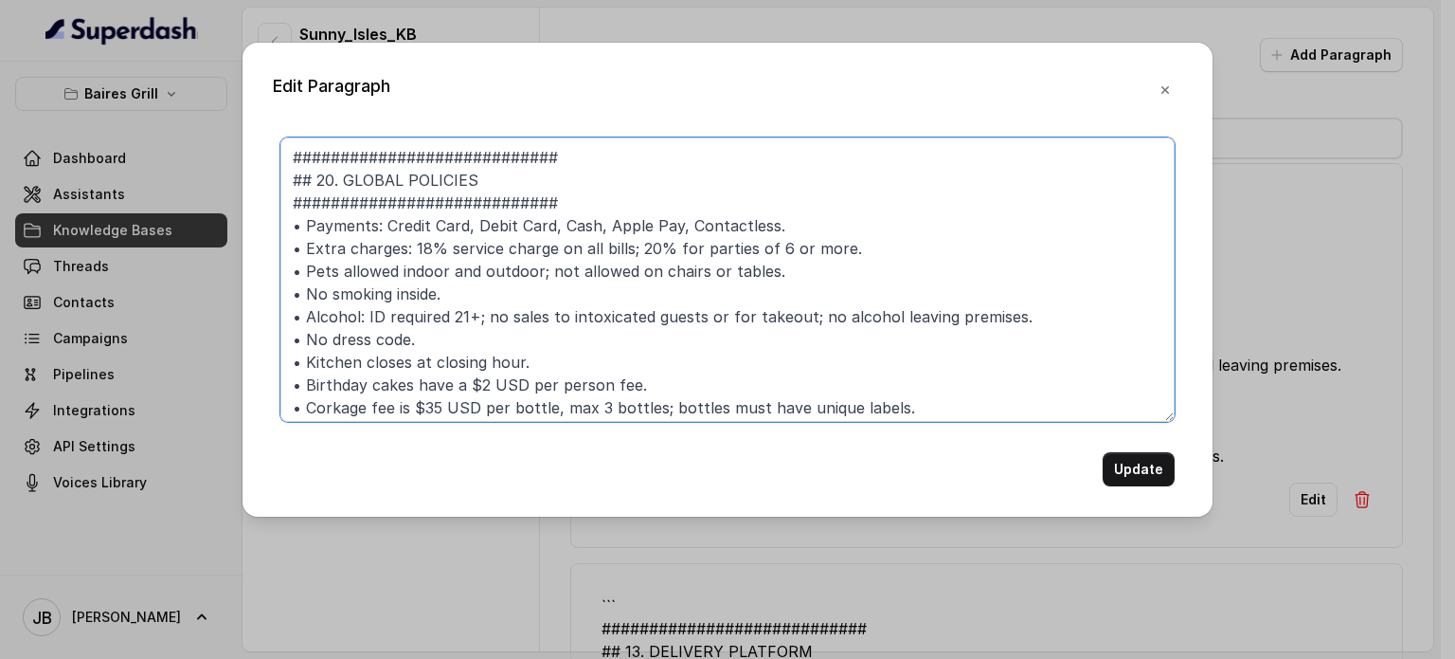
click at [584, 154] on textarea "############################ ## 20. GLOBAL POLICIES ###########################…" at bounding box center [727, 279] width 894 height 284
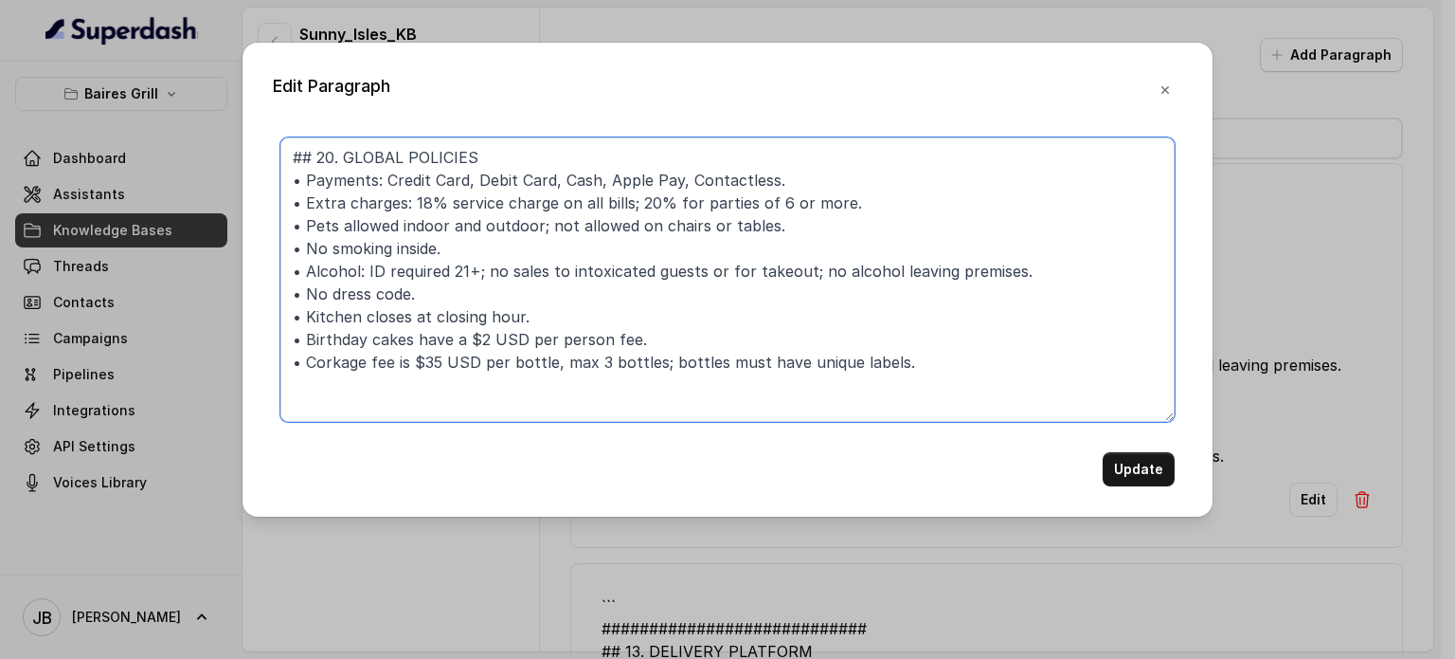
type textarea "## 20. GLOBAL POLICIES • Payments: Credit Card, Debit Card, Cash, Apple Pay, Co…"
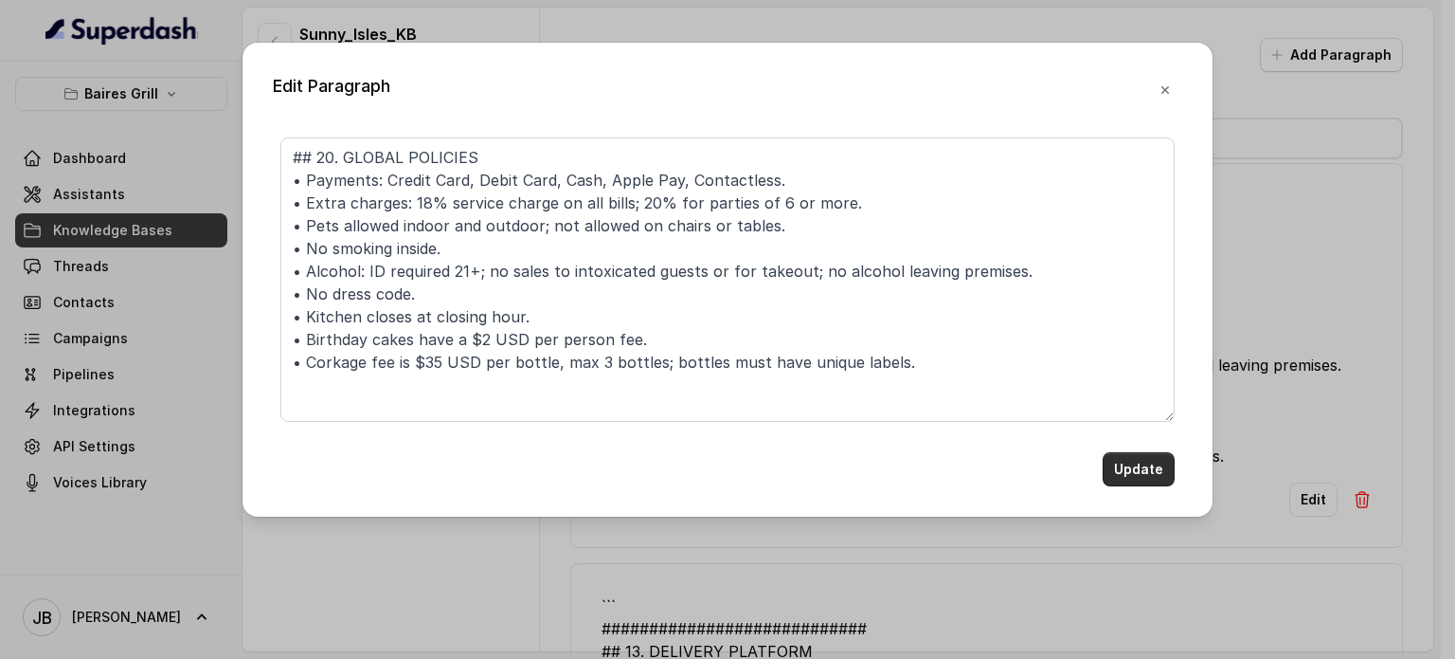
click at [1141, 458] on button "Update" at bounding box center [1139, 469] width 72 height 34
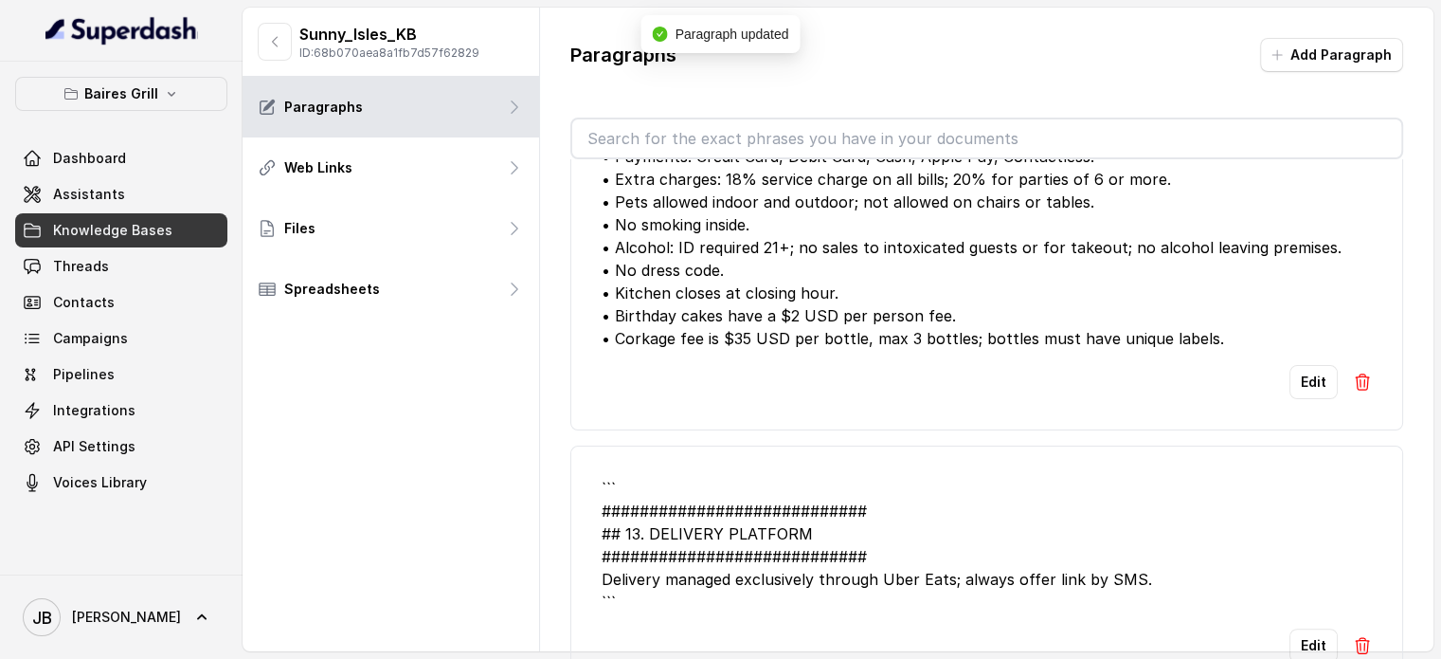
scroll to position [663, 0]
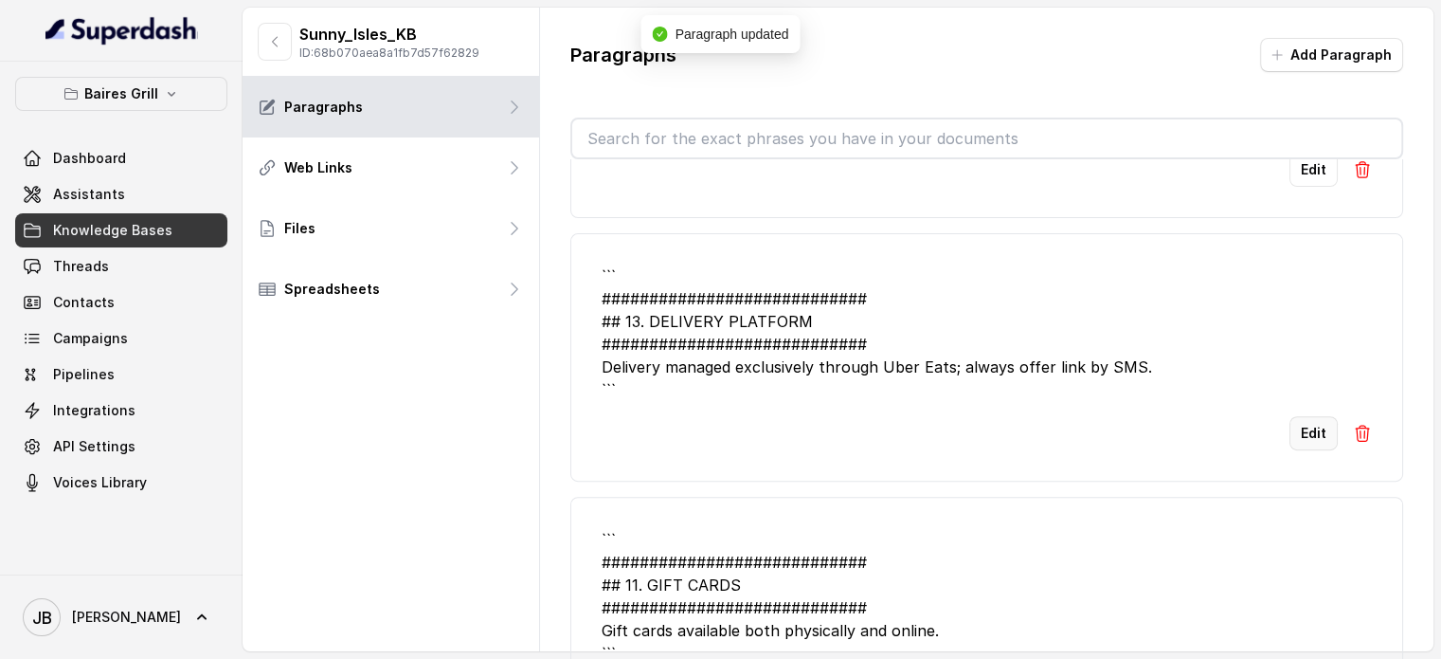
click at [1315, 441] on button "Edit" at bounding box center [1314, 433] width 48 height 34
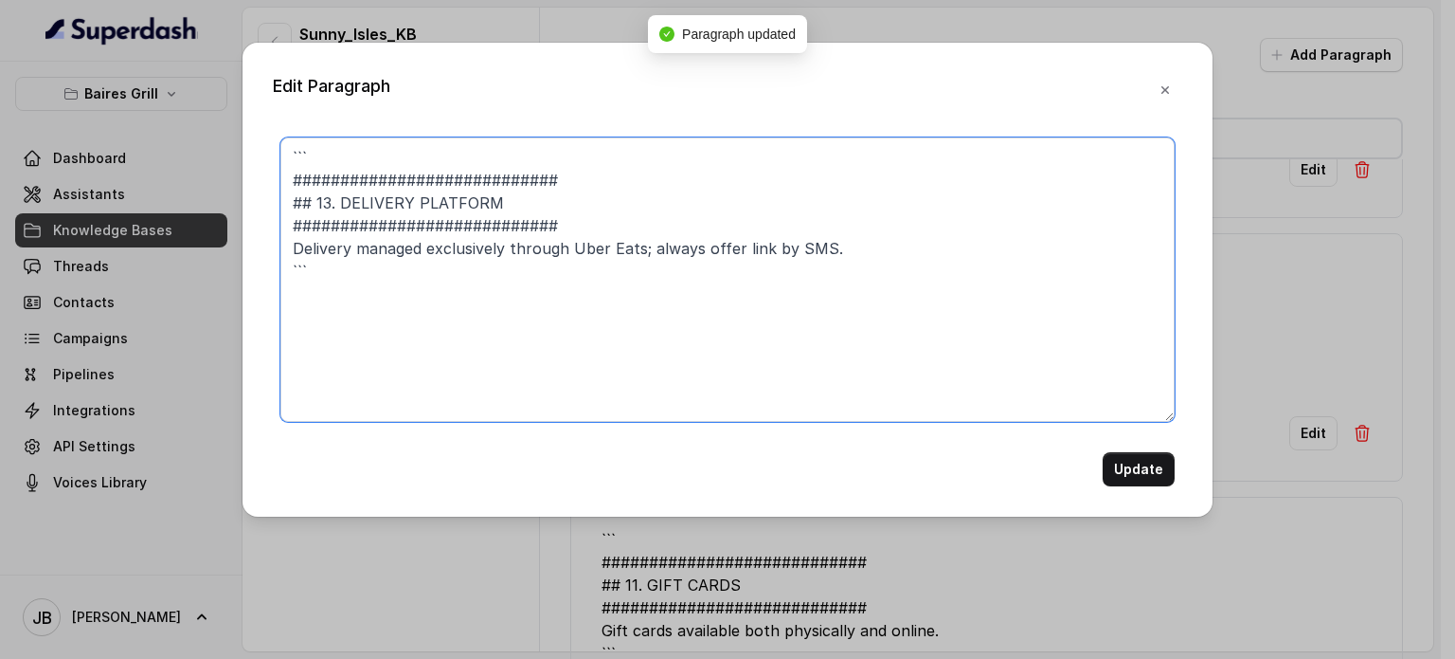
click at [736, 170] on textarea "``` ############################ ## 13. DELIVERY PLATFORM #####################…" at bounding box center [727, 279] width 894 height 284
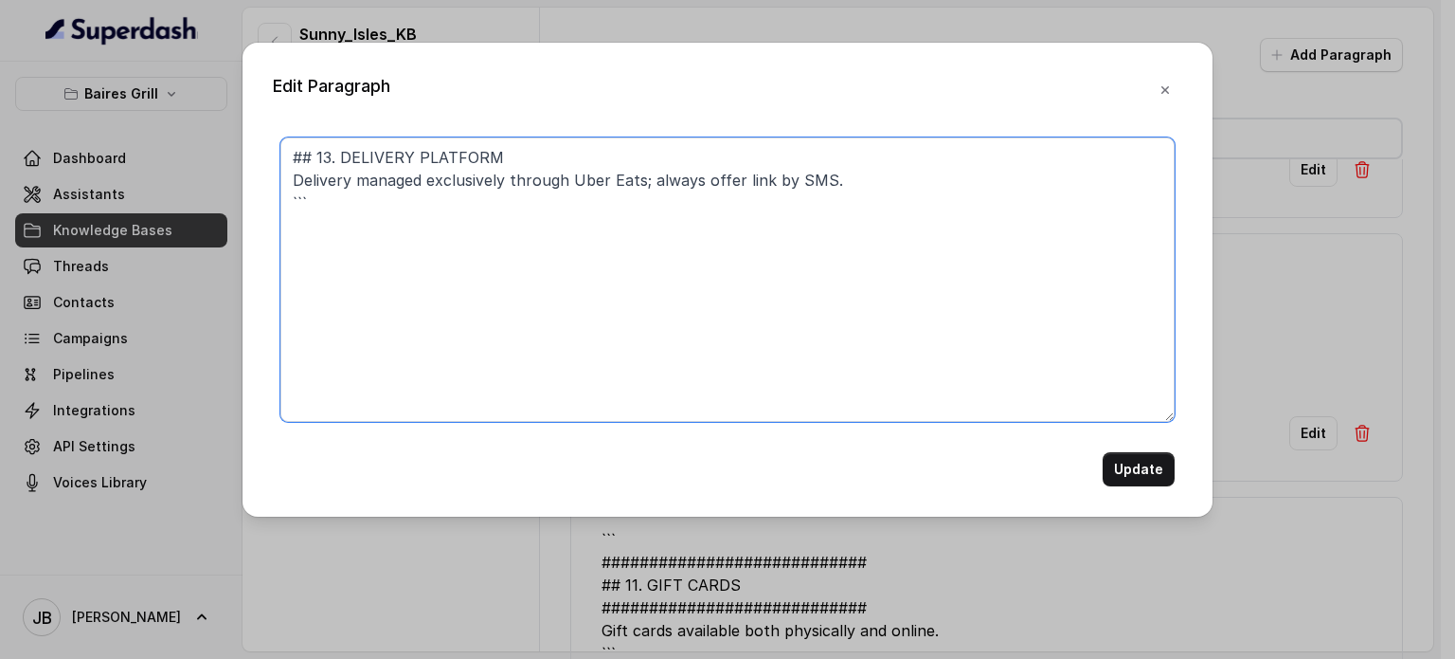
click at [713, 238] on textarea "## 13. DELIVERY PLATFORM Delivery managed exclusively through Uber Eats; always…" at bounding box center [727, 279] width 894 height 284
type textarea "## 13. DELIVERY PLATFORM Delivery managed exclusively through Uber Eats; always…"
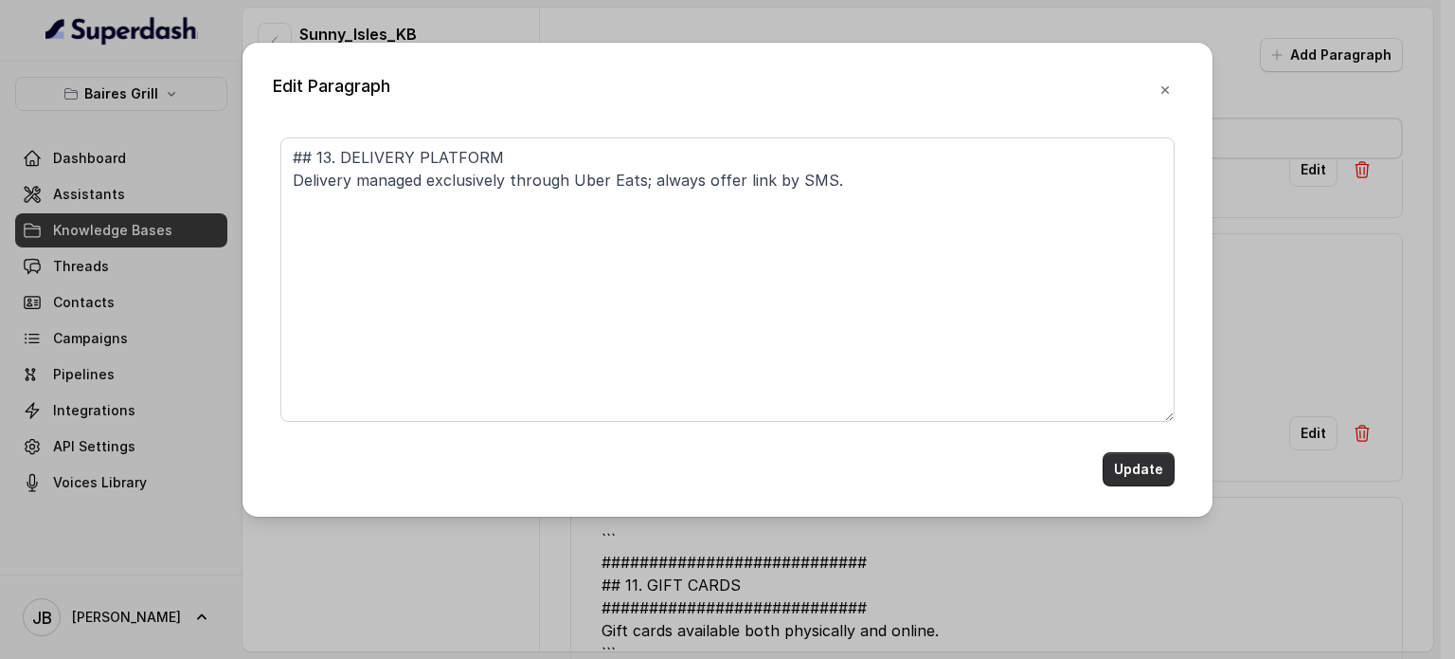
click at [1136, 473] on button "Update" at bounding box center [1139, 469] width 72 height 34
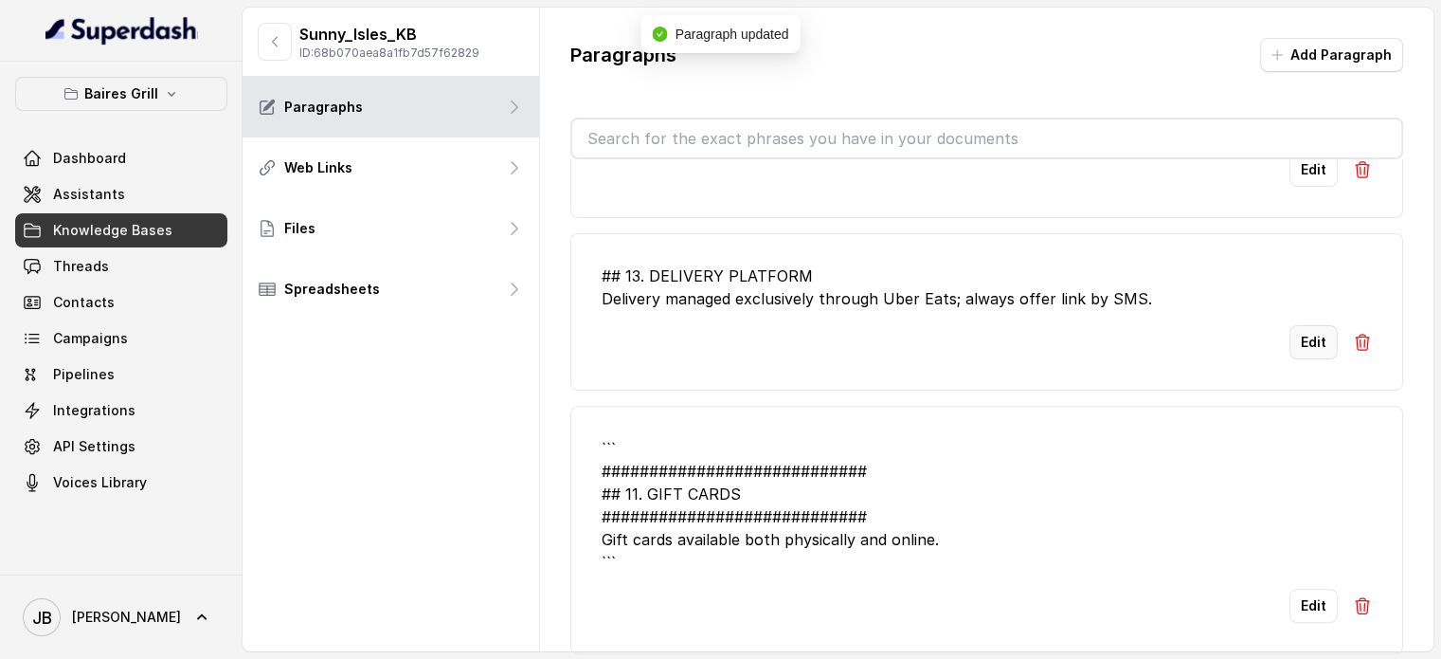
click at [1300, 339] on button "Edit" at bounding box center [1314, 342] width 48 height 34
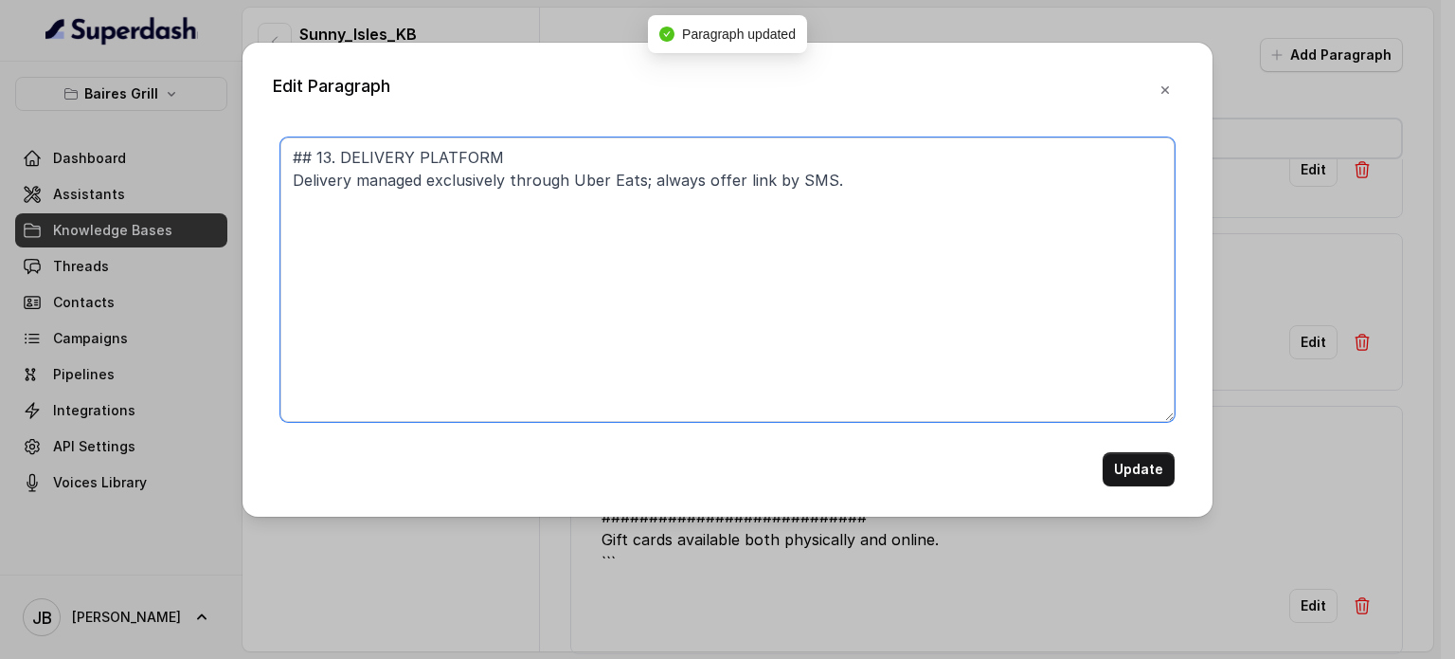
click at [896, 174] on textarea "## 13. DELIVERY PLATFORM Delivery managed exclusively through Uber Eats; always…" at bounding box center [727, 279] width 894 height 284
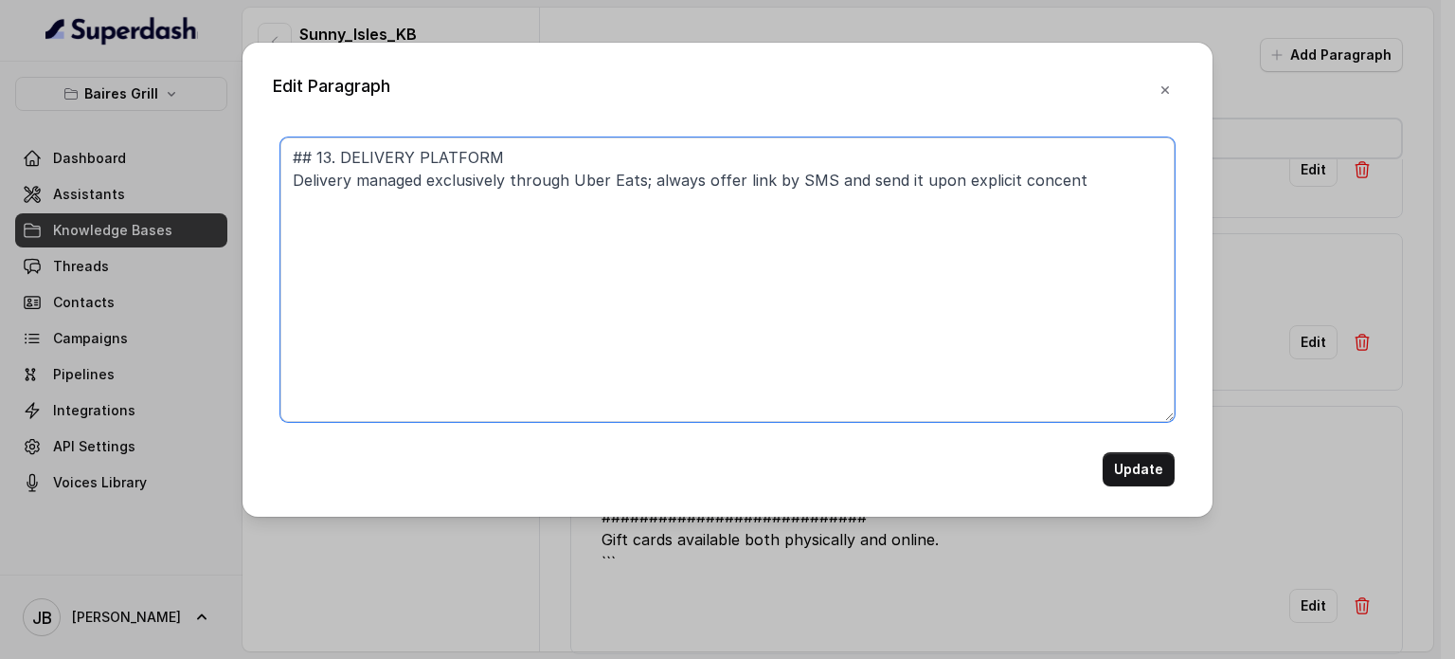
drag, startPoint x: 1096, startPoint y: 206, endPoint x: 1129, endPoint y: 186, distance: 38.7
click at [1129, 186] on textarea "## 13. DELIVERY PLATFORM Delivery managed exclusively through Uber Eats; always…" at bounding box center [727, 279] width 894 height 284
type textarea "## 13. DELIVERY PLATFORM Delivery managed exclusively through Uber Eats; always…"
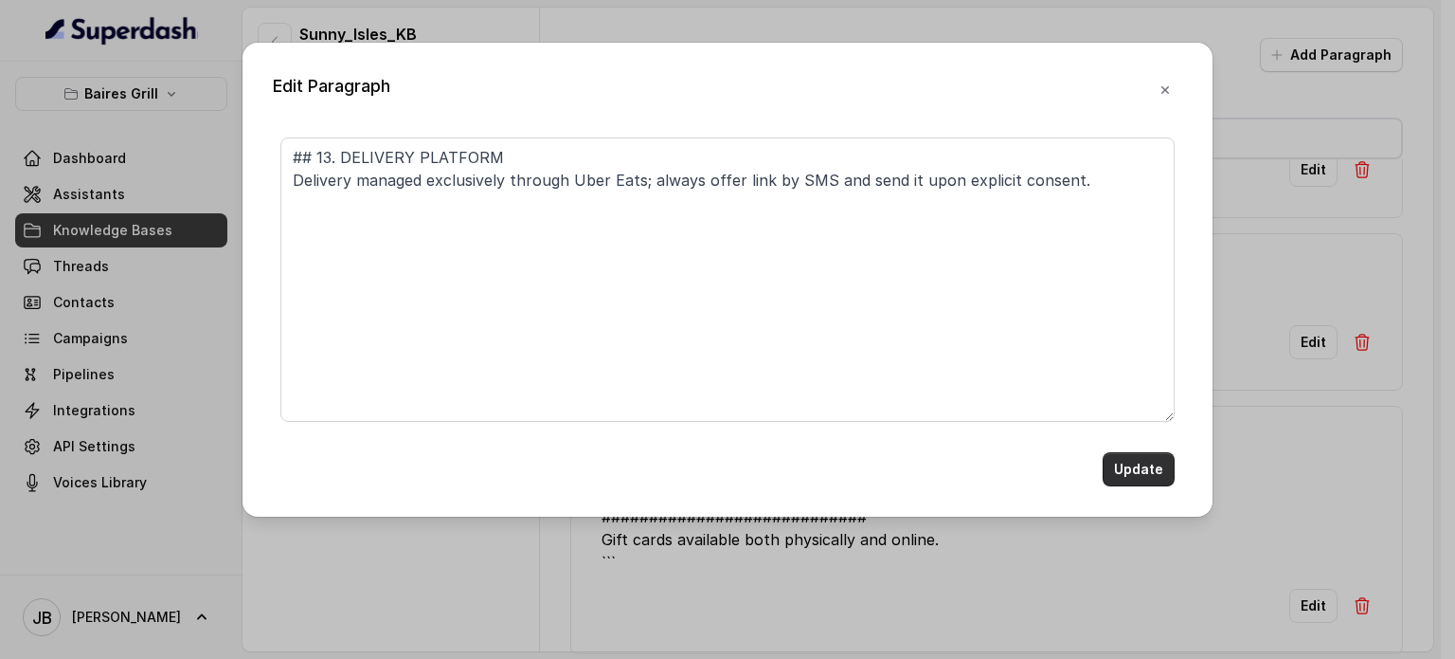
click at [1145, 465] on button "Update" at bounding box center [1139, 469] width 72 height 34
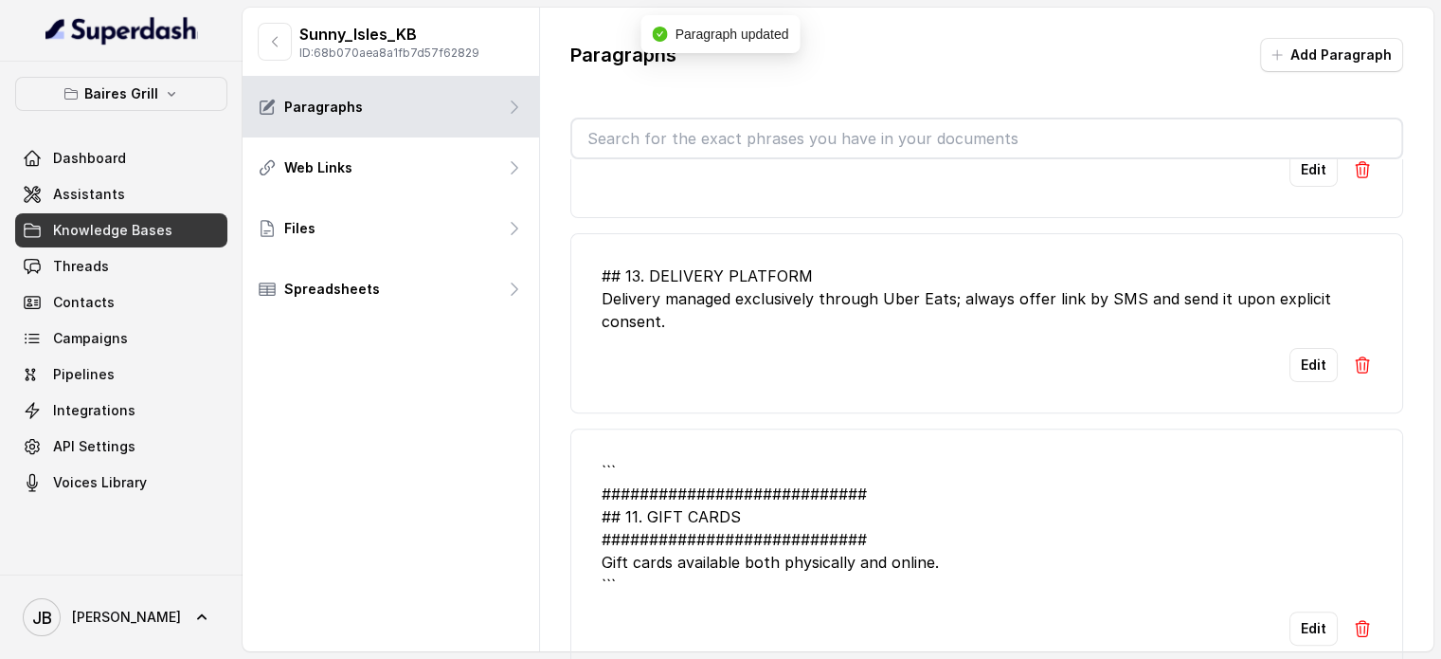
click at [830, 128] on input "text" at bounding box center [986, 138] width 829 height 38
type input "f"
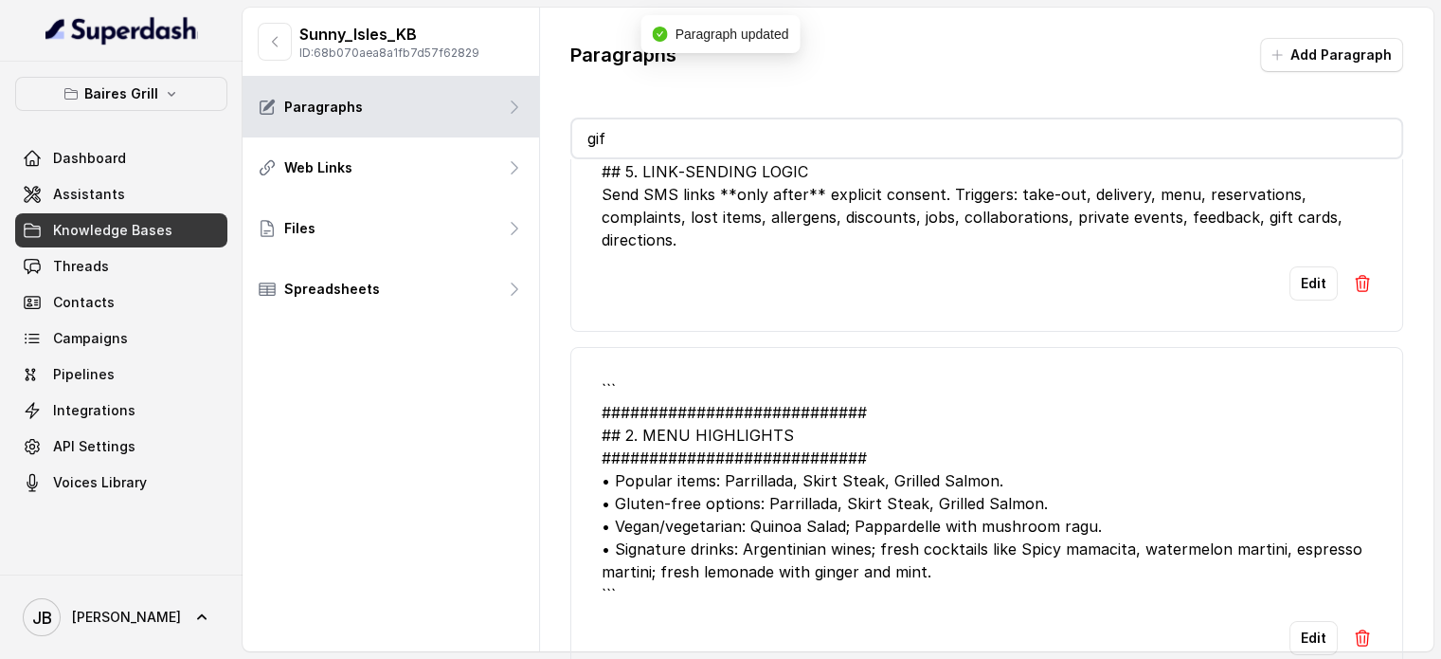
scroll to position [0, 0]
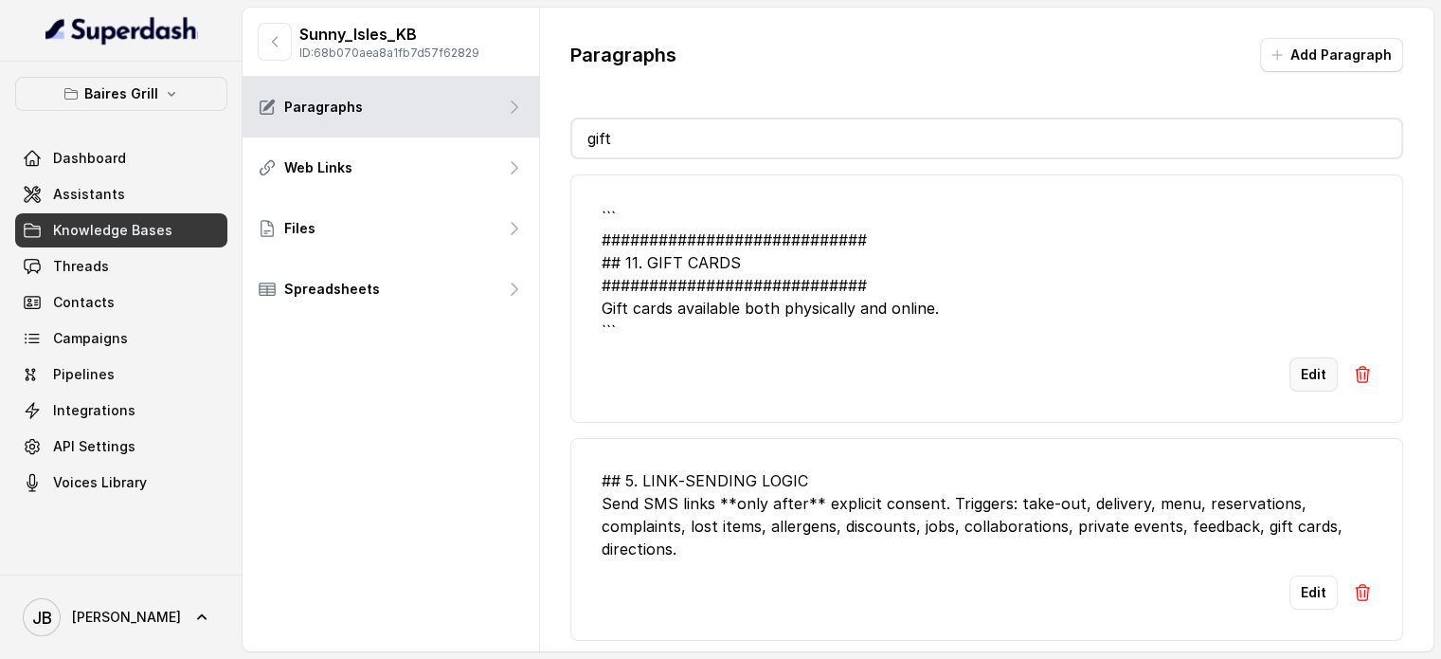
type input "gift"
click at [1299, 378] on button "Edit" at bounding box center [1314, 374] width 48 height 34
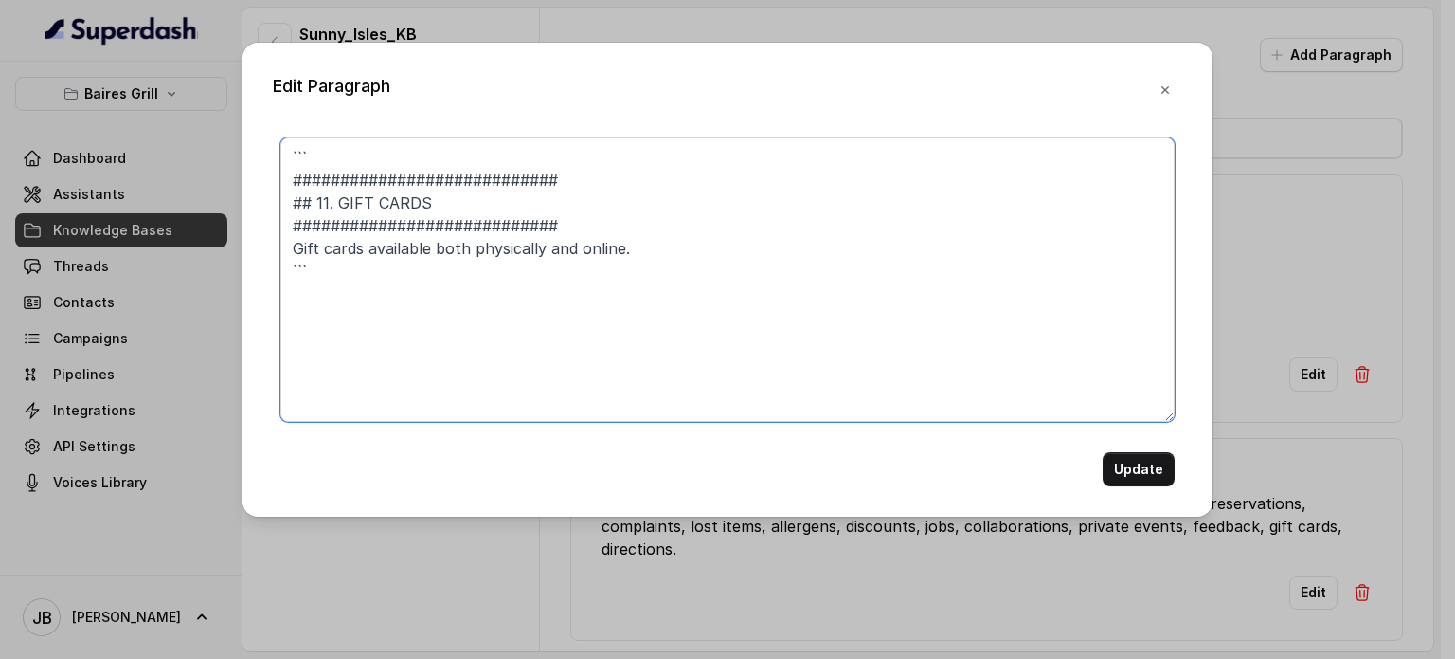
click at [466, 154] on textarea "``` ############################ ## 11. GIFT CARDS ############################…" at bounding box center [727, 279] width 894 height 284
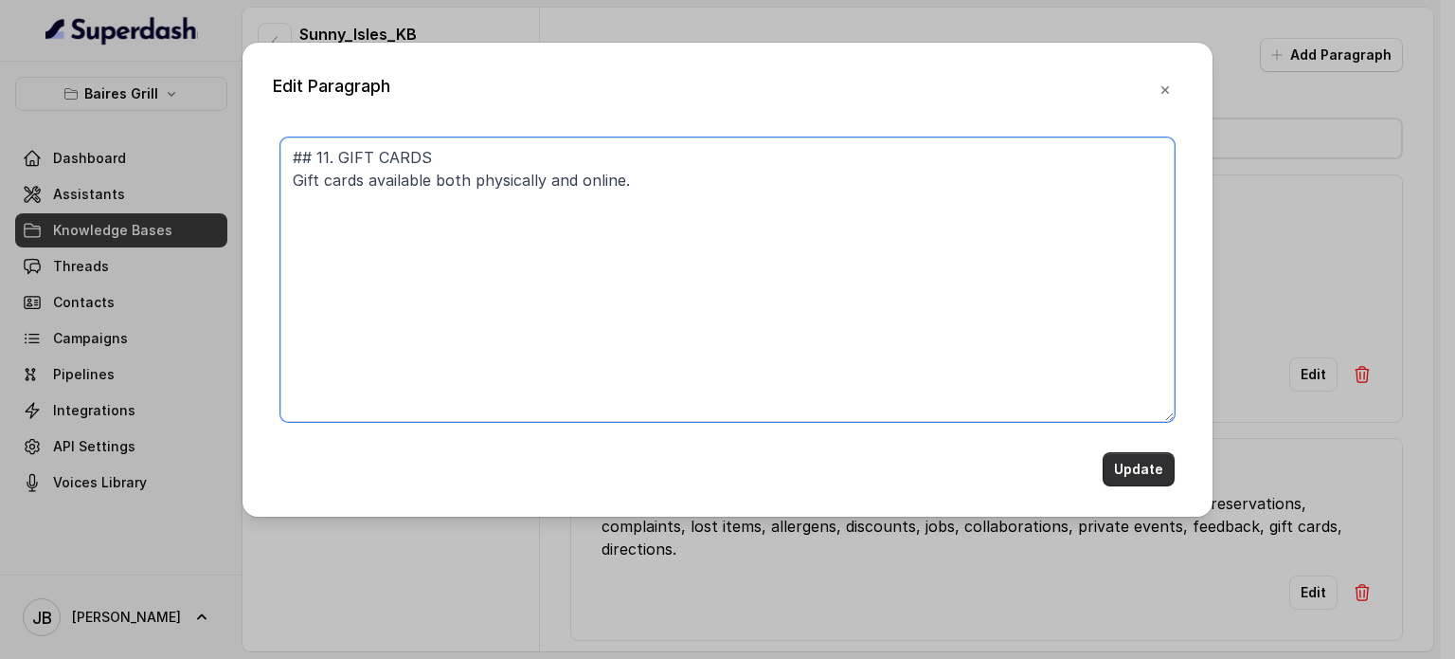
type textarea "## 11. GIFT CARDS Gift cards available both physically and online."
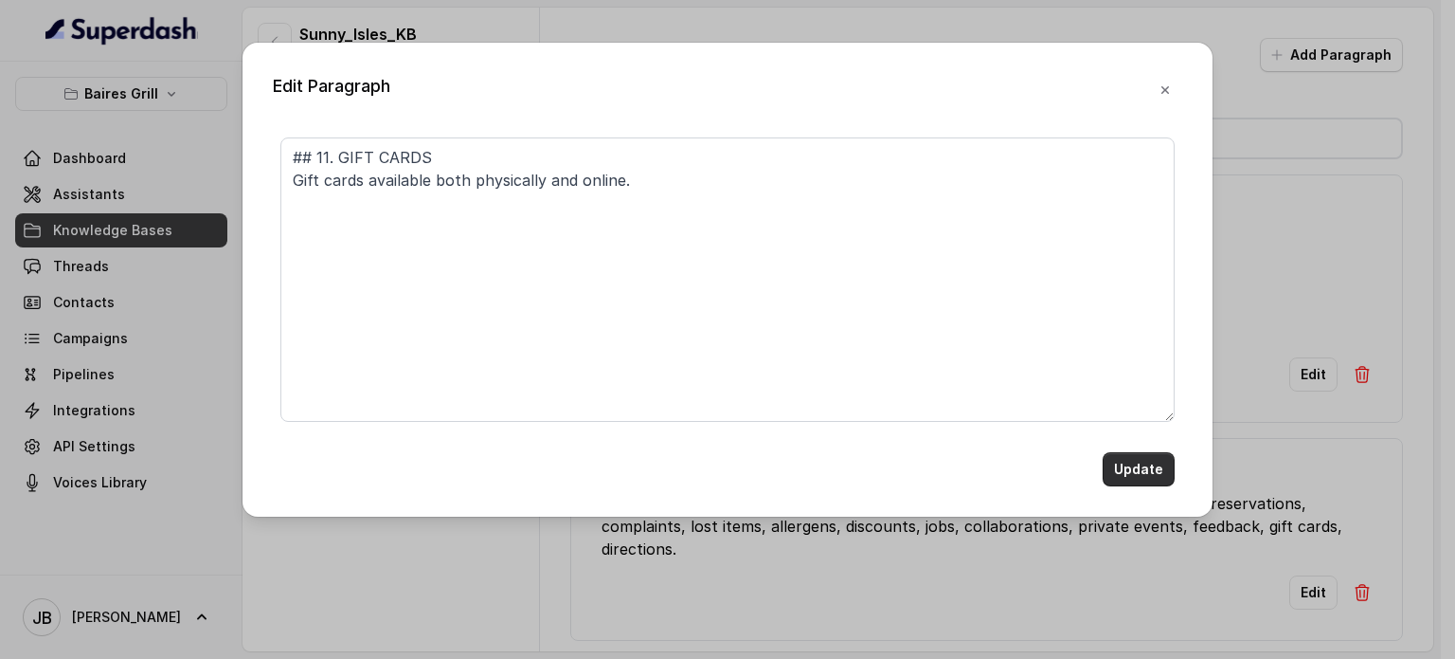
click at [1143, 475] on button "Update" at bounding box center [1139, 469] width 72 height 34
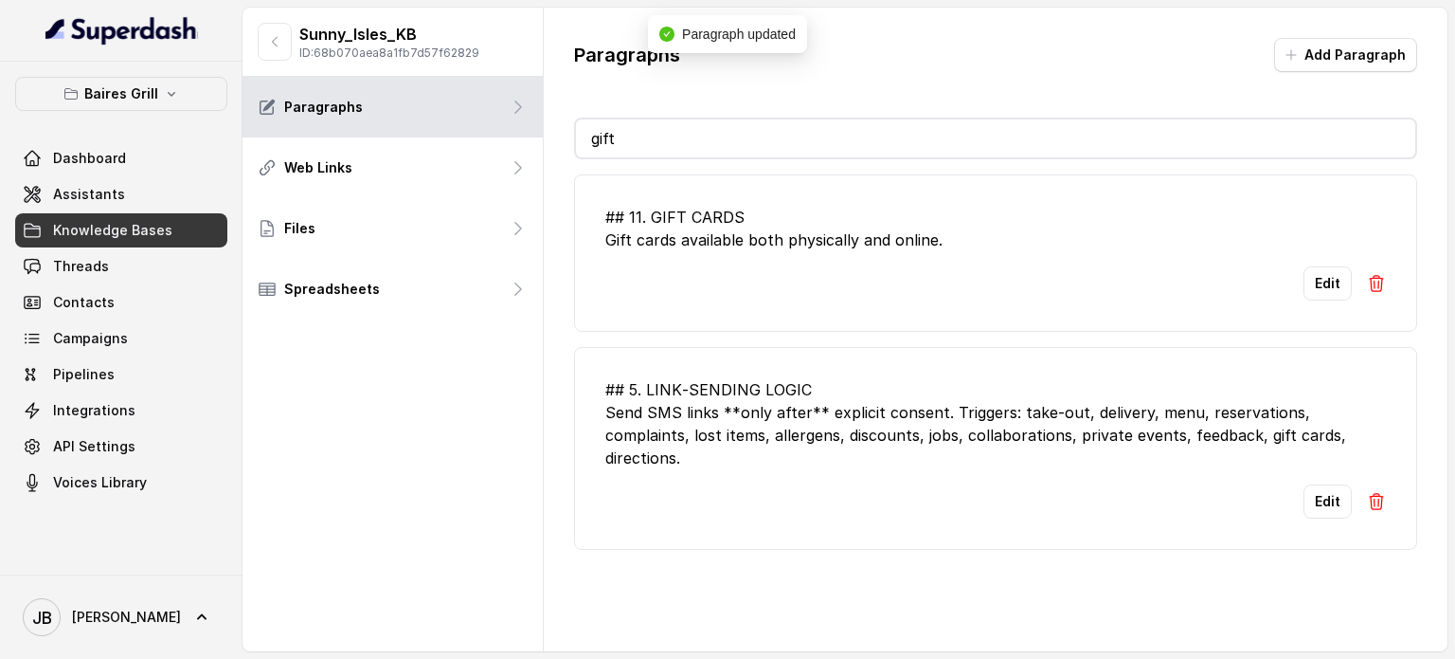
click at [966, 148] on input "gift" at bounding box center [996, 138] width 840 height 38
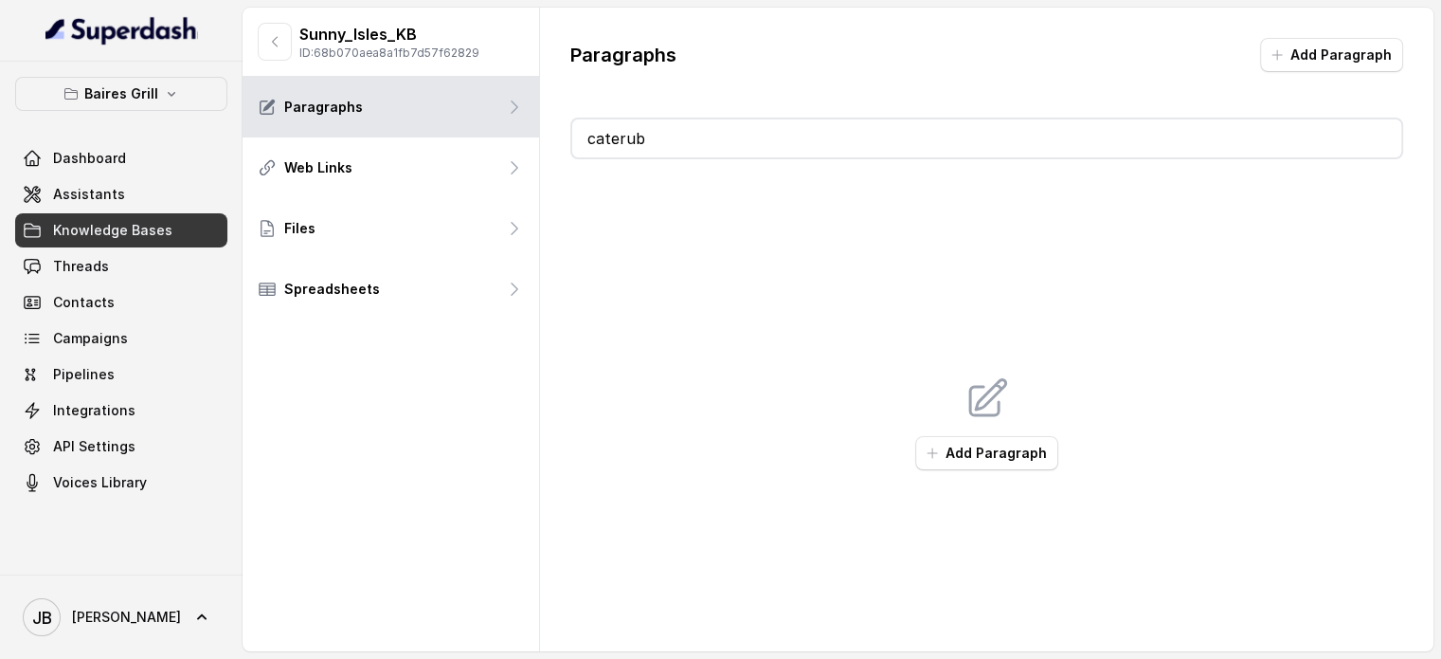
type input "caterubg"
type input "ca"
type input "e"
type input "catering"
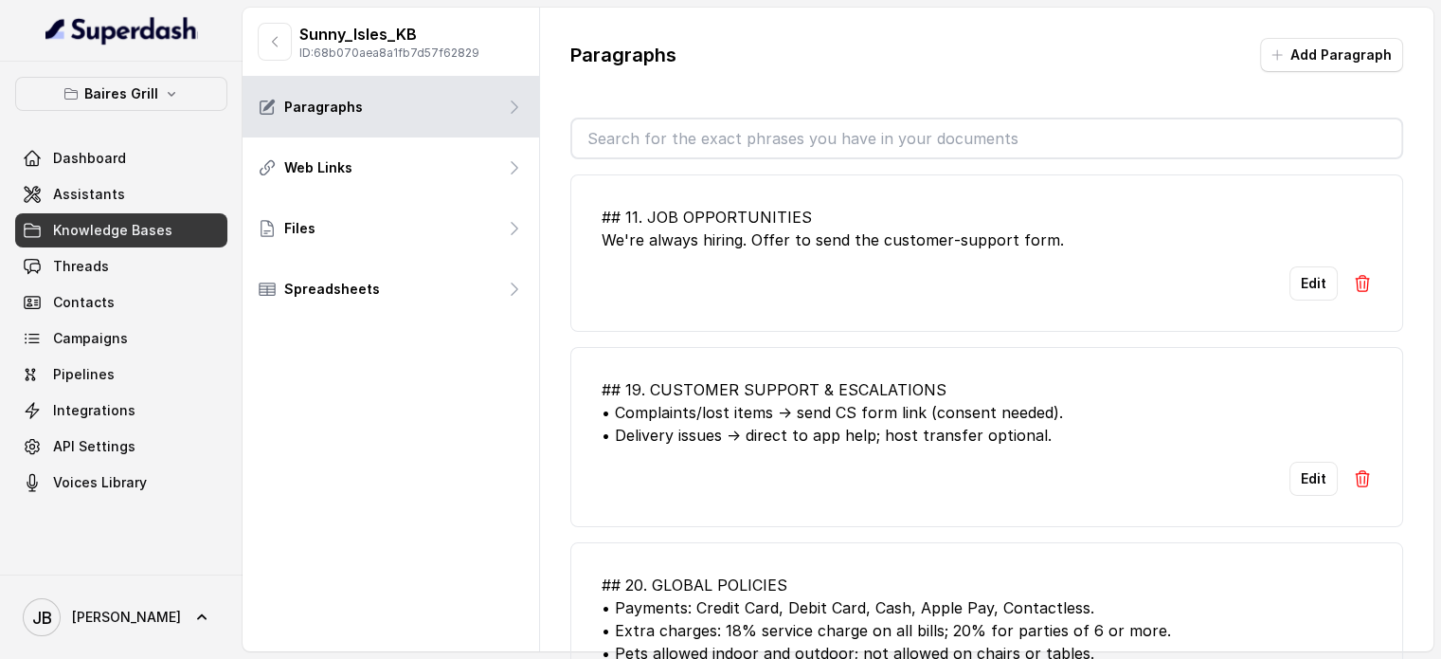
click at [942, 138] on input "text" at bounding box center [986, 138] width 829 height 38
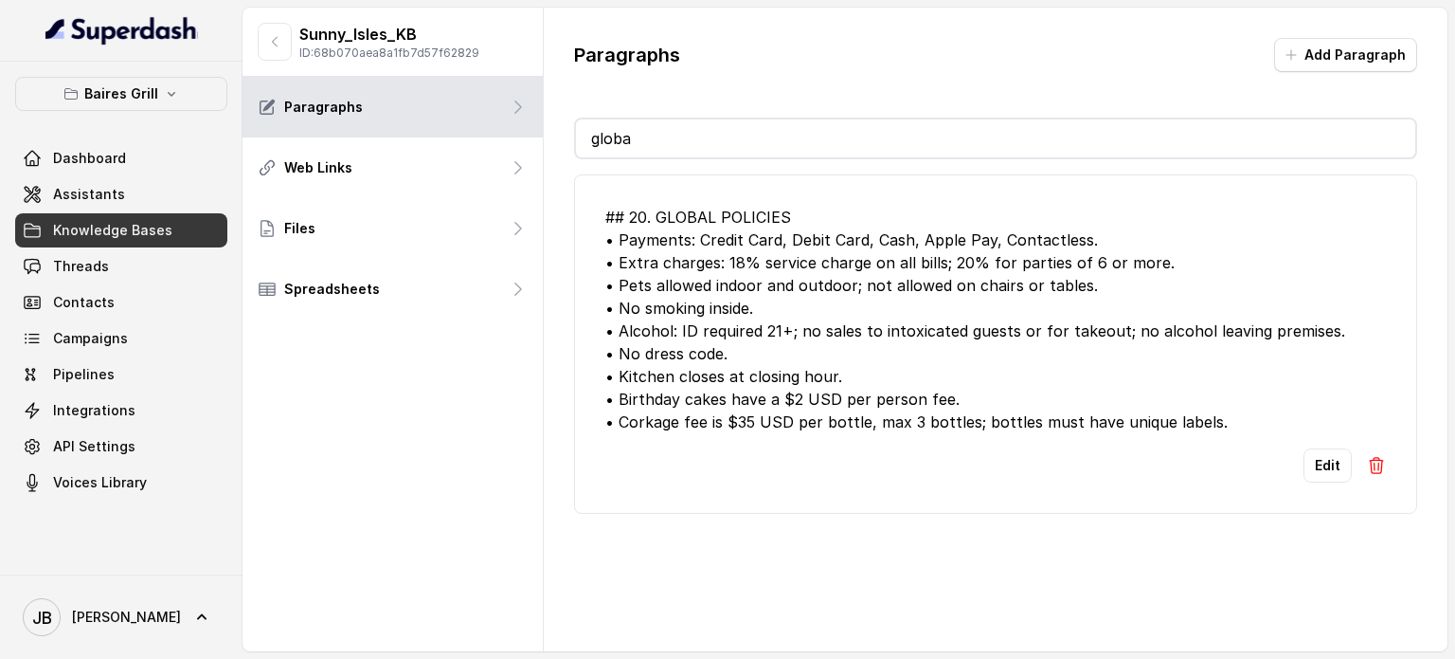
type input "globa"
click at [1324, 450] on button "Edit" at bounding box center [1328, 465] width 48 height 34
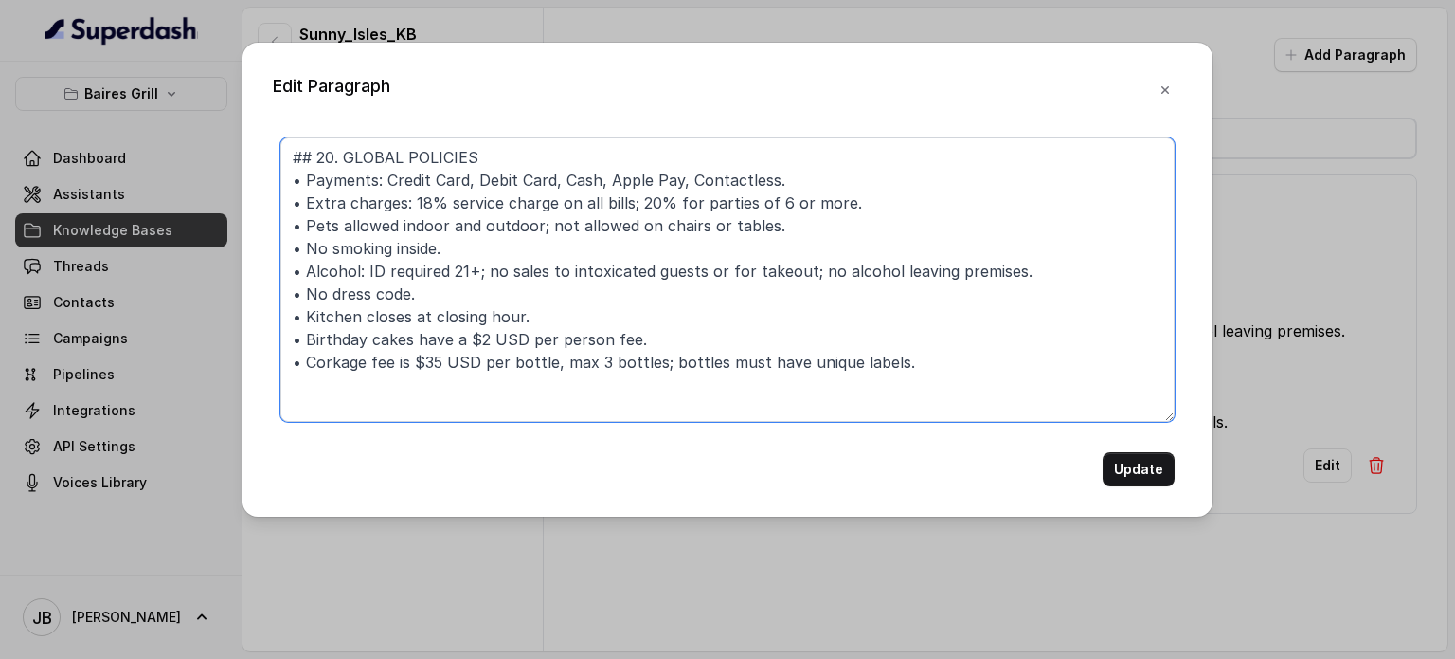
click at [293, 370] on textarea "## 20. GLOBAL POLICIES • Payments: Credit Card, Debit Card, Cash, Apple Pay, Co…" at bounding box center [727, 279] width 894 height 284
paste textarea "•"
type textarea "## 20. GLOBAL POLICIES • Payments: Credit Card, Debit Card, Cash, Apple Pay, Co…"
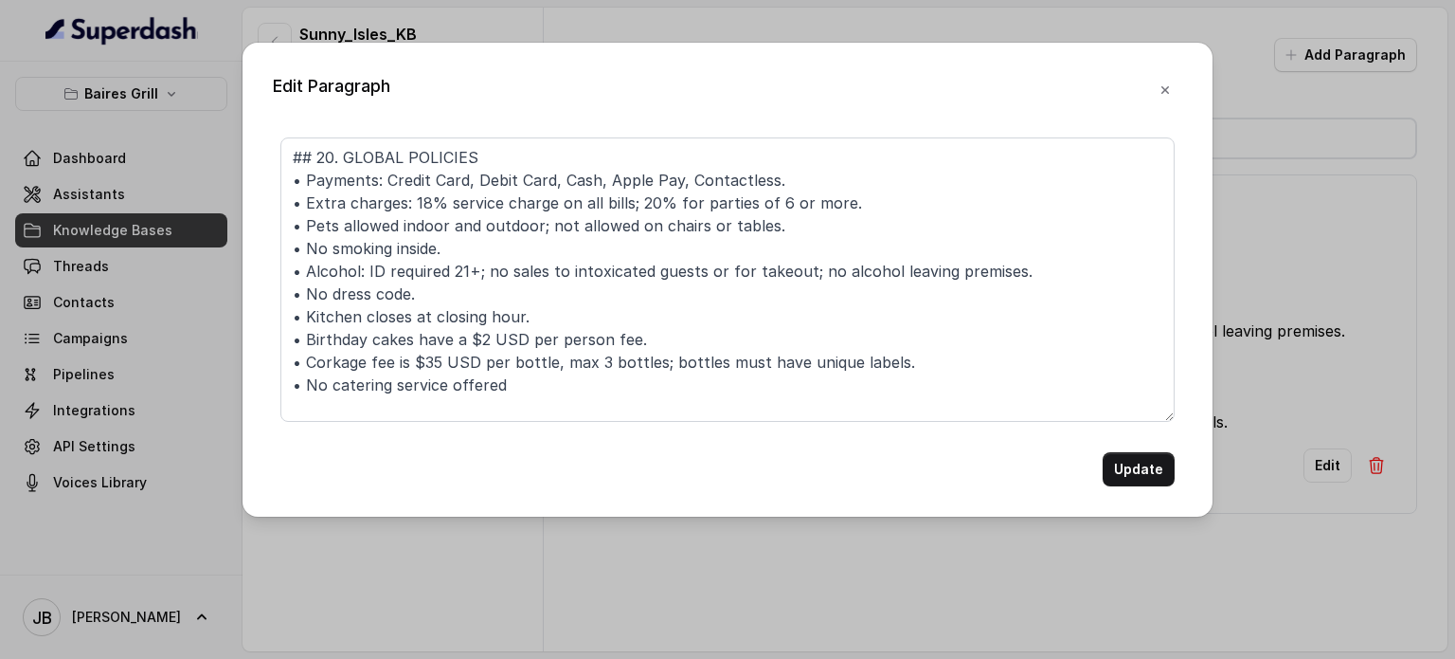
click at [1171, 461] on button "Update" at bounding box center [1139, 469] width 72 height 34
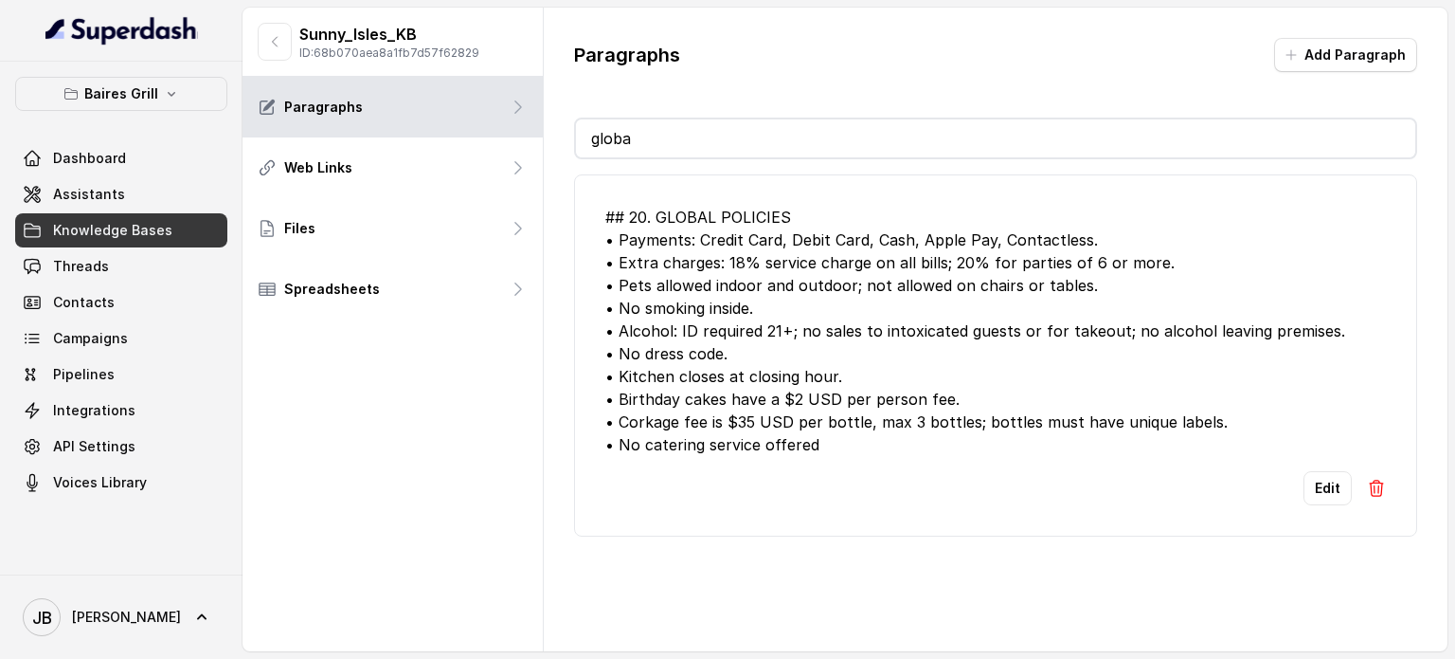
click at [734, 135] on input "globa" at bounding box center [996, 138] width 840 height 38
type input "e"
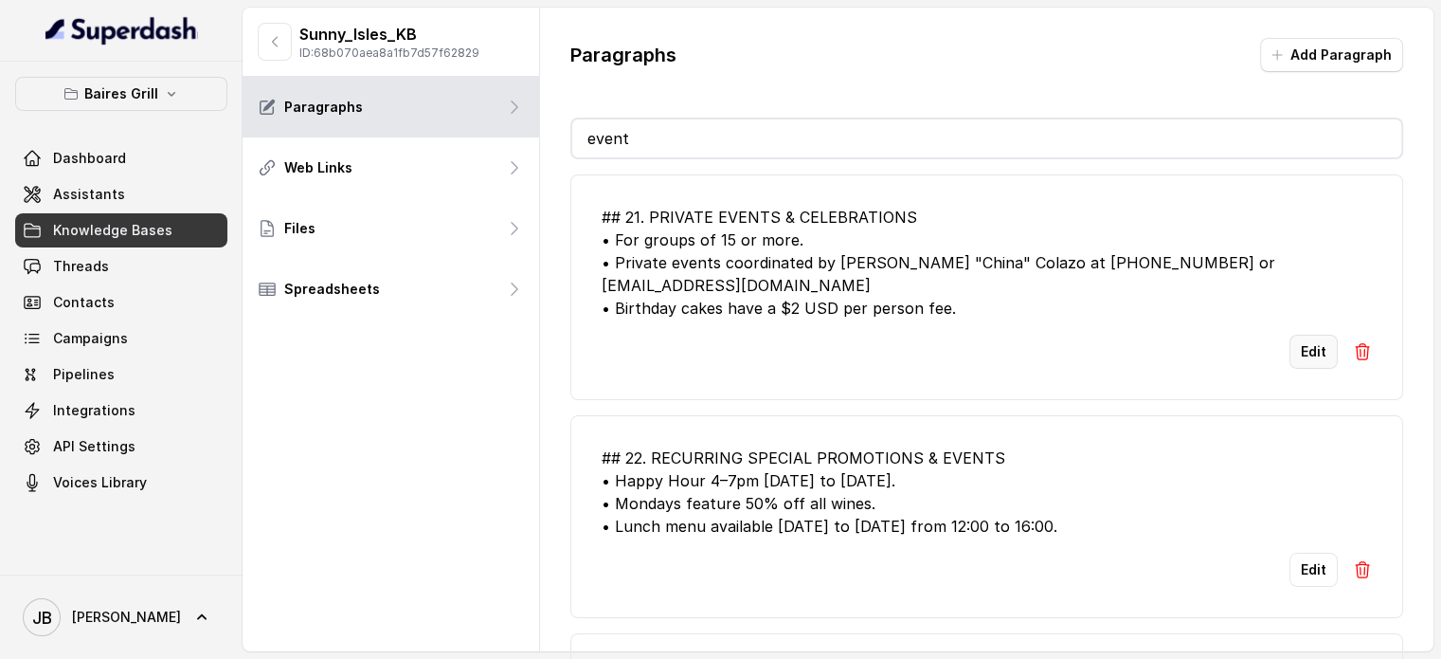
type input "event"
click at [1308, 334] on button "Edit" at bounding box center [1314, 351] width 48 height 34
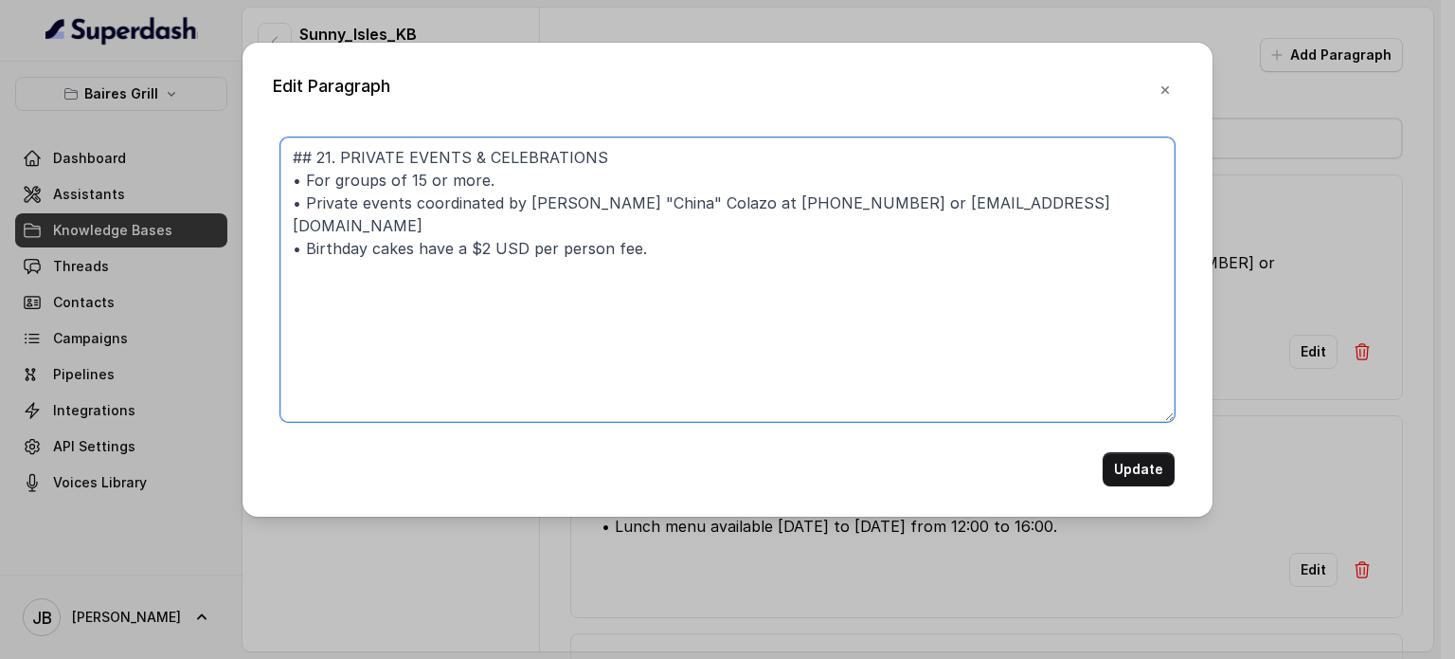
drag, startPoint x: 580, startPoint y: 222, endPoint x: 648, endPoint y: 231, distance: 68.9
click at [643, 231] on textarea "## 21. PRIVATE EVENTS & CELEBRATIONS • For groups of 15 or more. • Private even…" at bounding box center [727, 279] width 894 height 284
click at [679, 229] on textarea "## 21. PRIVATE EVENTS & CELEBRATIONS • For groups of 15 or more. • Private even…" at bounding box center [727, 279] width 894 height 284
drag, startPoint x: 525, startPoint y: 204, endPoint x: 654, endPoint y: 240, distance: 133.8
click at [654, 241] on textarea "## 21. PRIVATE EVENTS & CELEBRATIONS • For groups of 15 or more. • Private even…" at bounding box center [727, 279] width 894 height 284
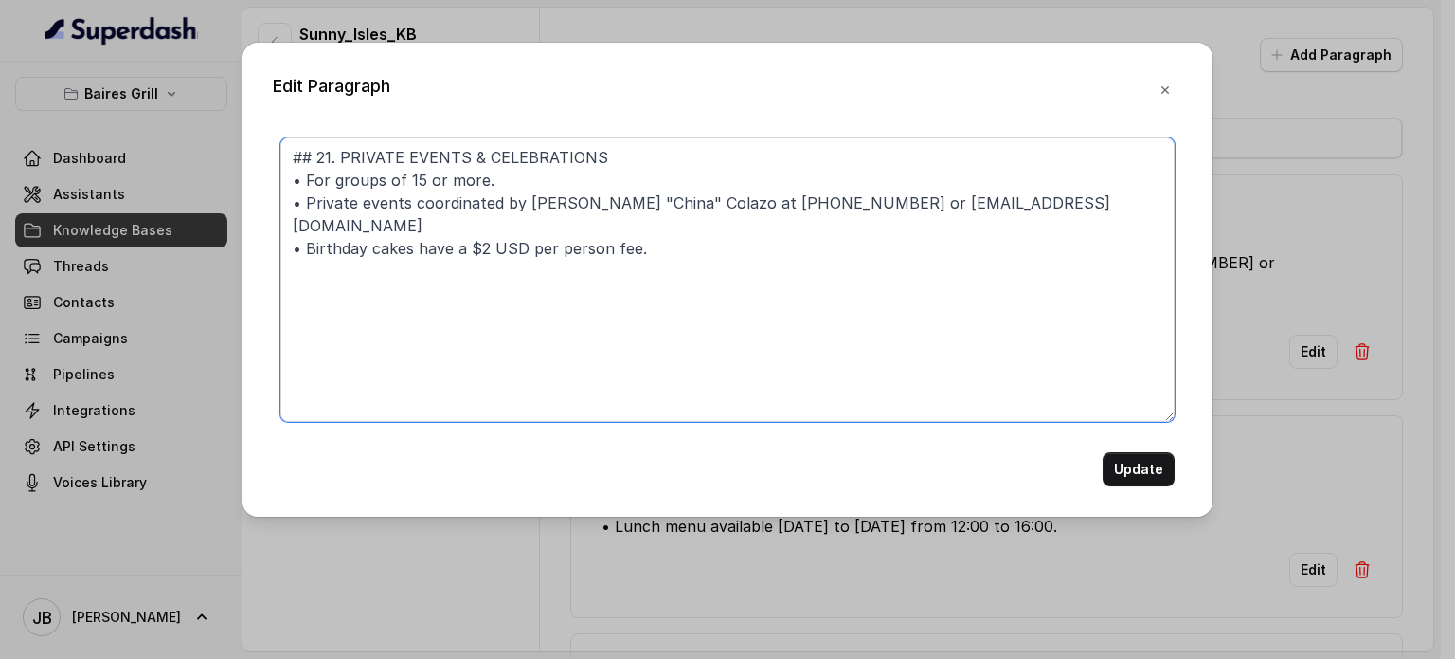
click at [515, 205] on textarea "## 21. PRIVATE EVENTS & CELEBRATIONS • For groups of 15 or more. • Private even…" at bounding box center [727, 279] width 894 height 284
drag, startPoint x: 804, startPoint y: 208, endPoint x: 1135, endPoint y: 211, distance: 331.6
click at [1135, 211] on textarea "## 21. PRIVATE EVENTS & CELEBRATIONS • For groups of 15 or more. • Private even…" at bounding box center [727, 279] width 894 height 284
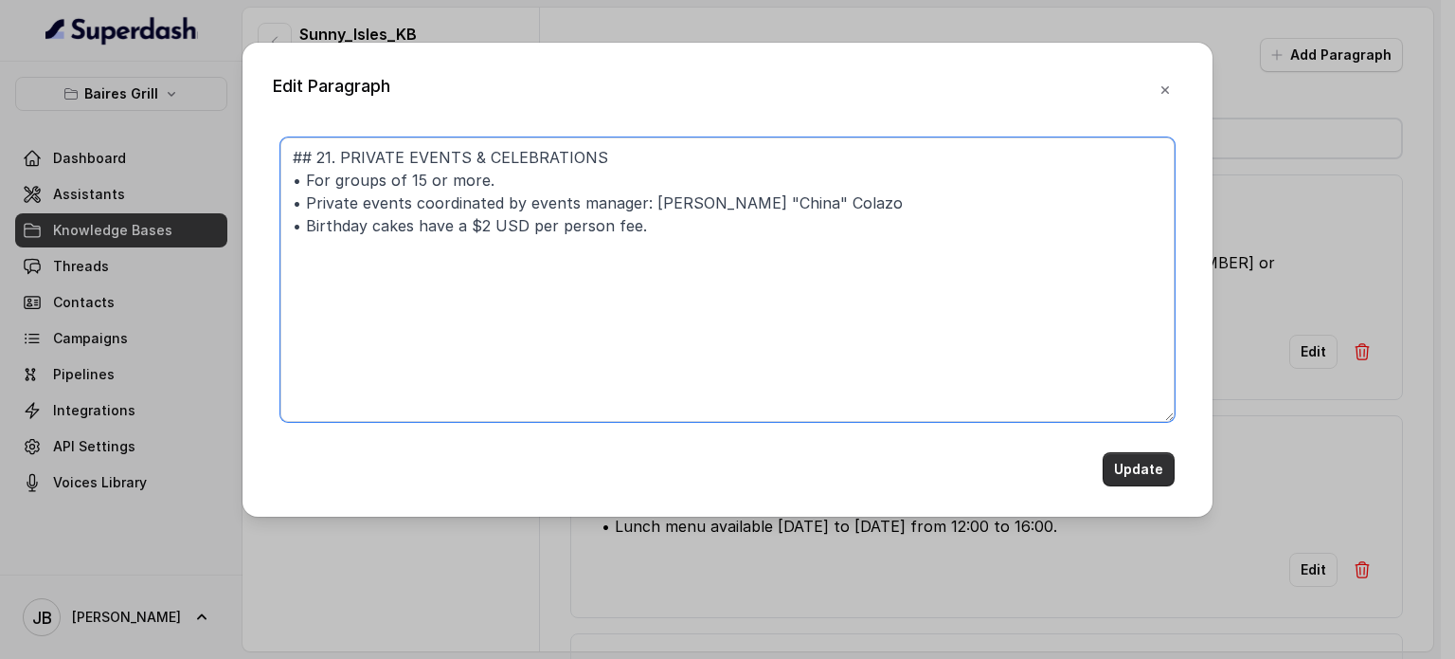
type textarea "## 21. PRIVATE EVENTS & CELEBRATIONS • For groups of 15 or more. • Private even…"
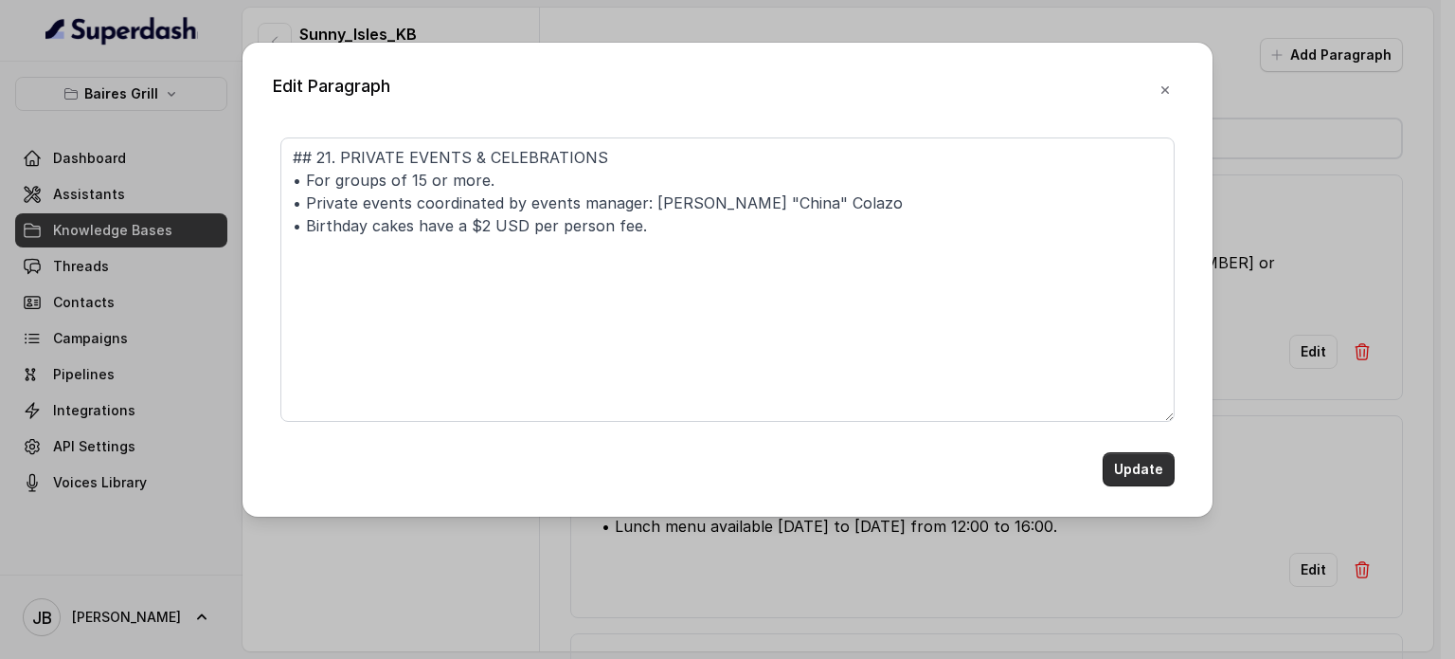
click at [1155, 464] on button "Update" at bounding box center [1139, 469] width 72 height 34
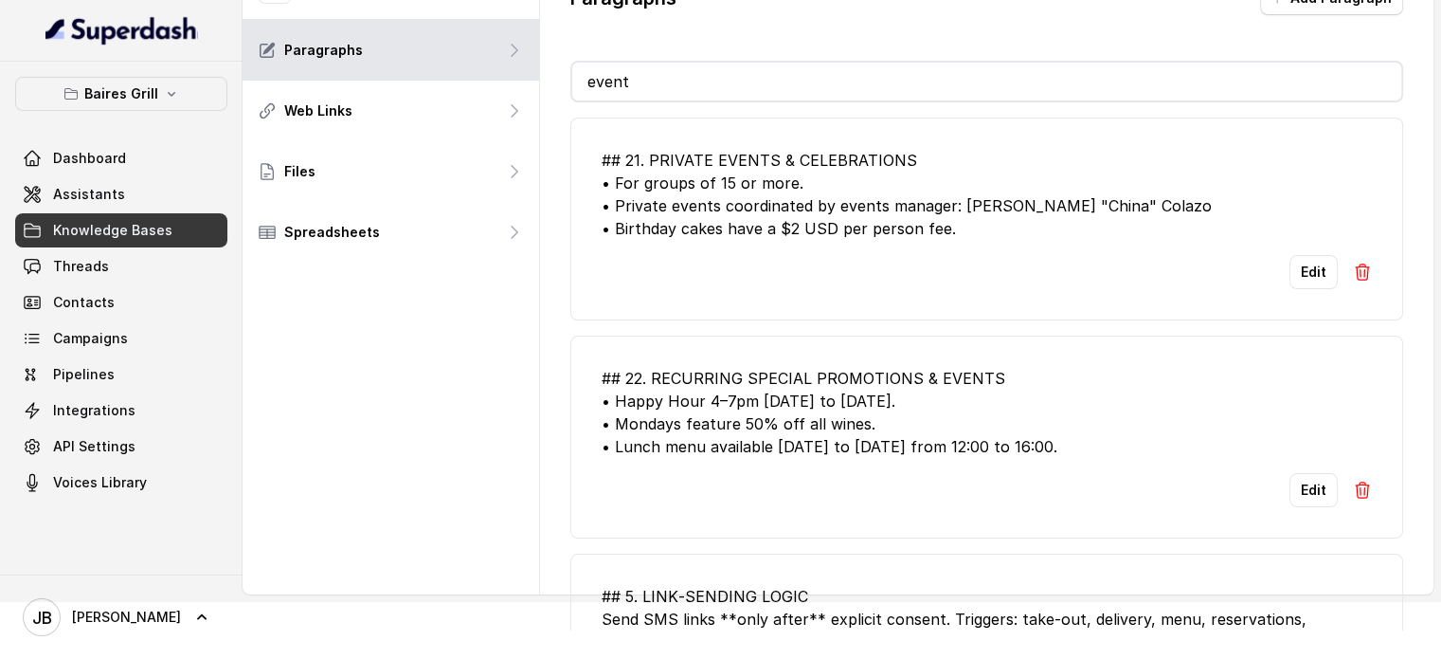
click at [673, 83] on input "event" at bounding box center [986, 82] width 829 height 38
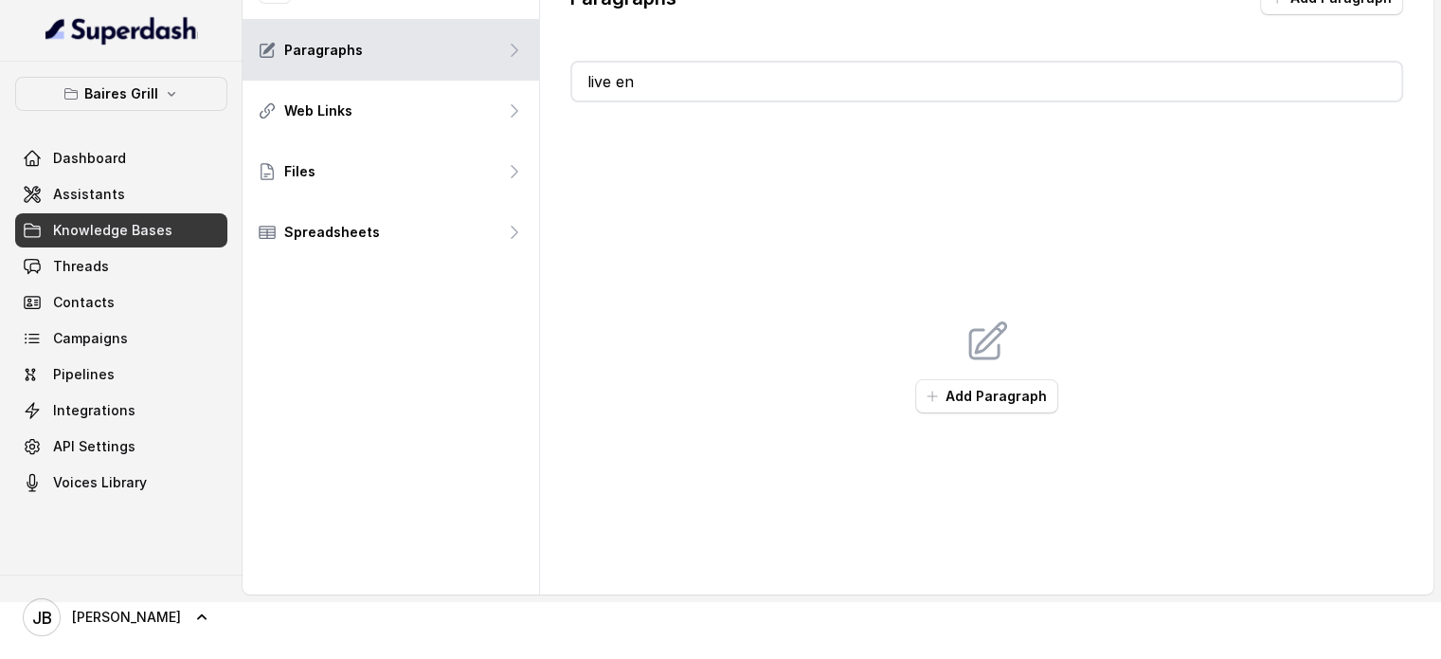
type input "live"
type input "entertainmen"
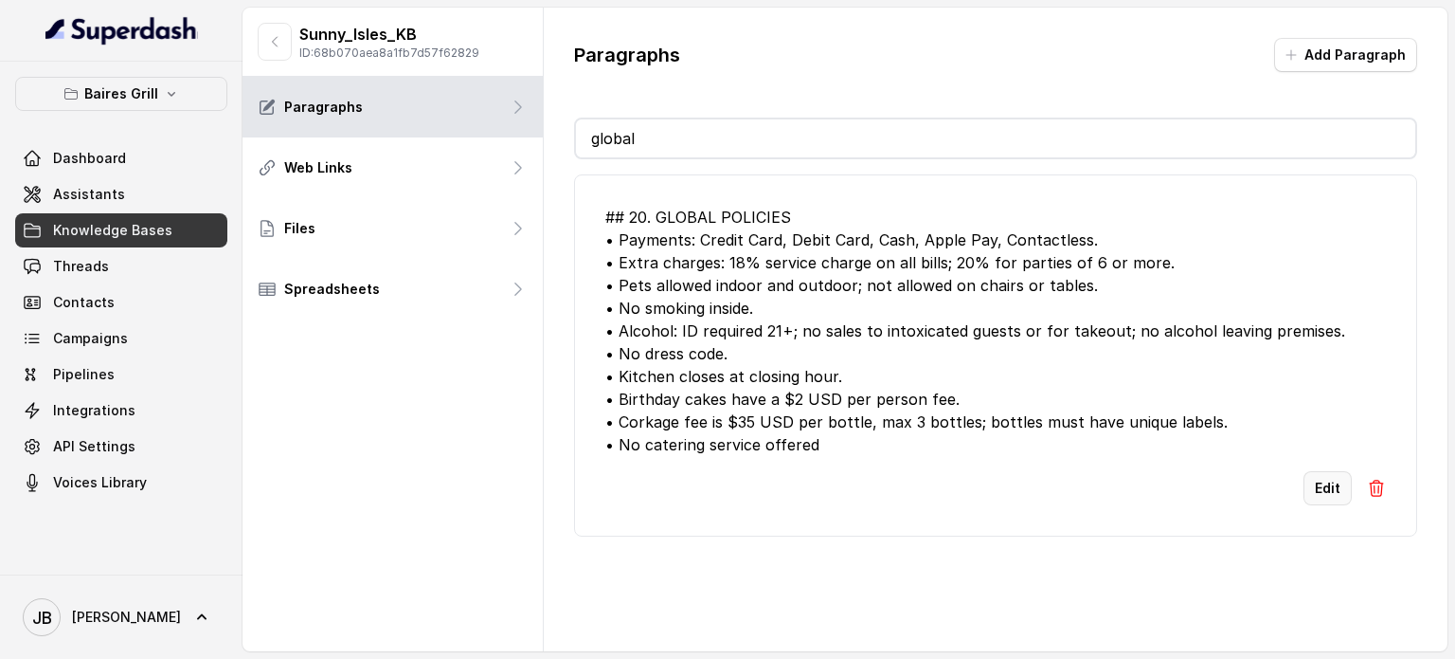
type input "global"
click at [1324, 483] on button "Edit" at bounding box center [1328, 488] width 48 height 34
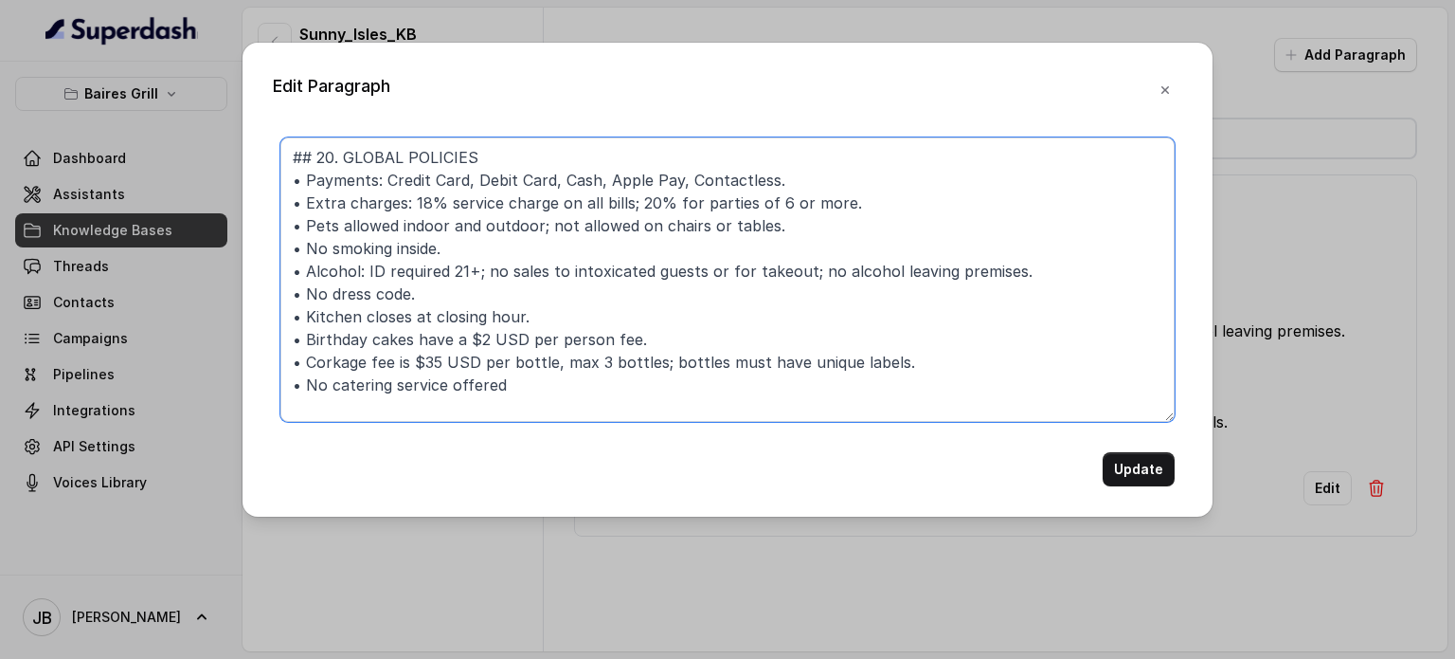
click at [795, 386] on textarea "## 20. GLOBAL POLICIES • Payments: Credit Card, Debit Card, Cash, Apple Pay, Co…" at bounding box center [727, 279] width 894 height 284
paste textarea "•"
type textarea "## 20. GLOBAL POLICIES • Payments: Credit Card, Debit Card, Cash, Apple Pay, Co…"
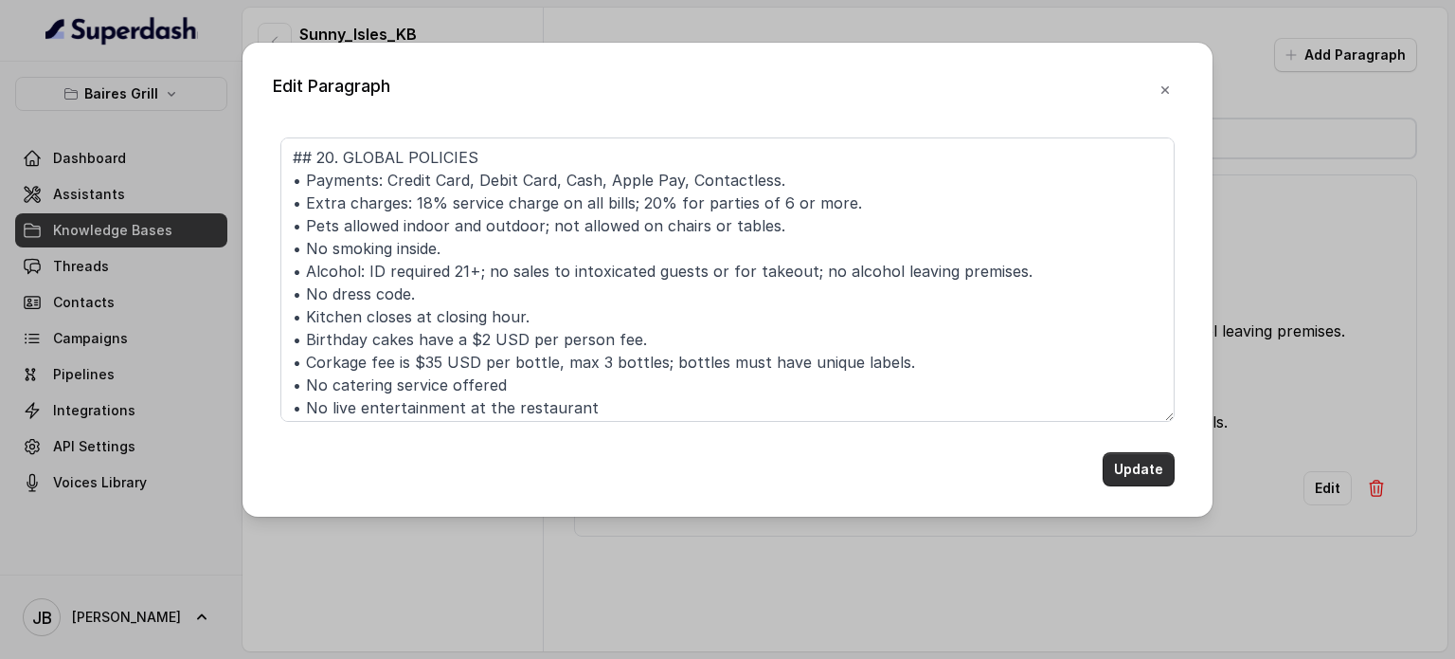
click at [1145, 460] on button "Update" at bounding box center [1139, 469] width 72 height 34
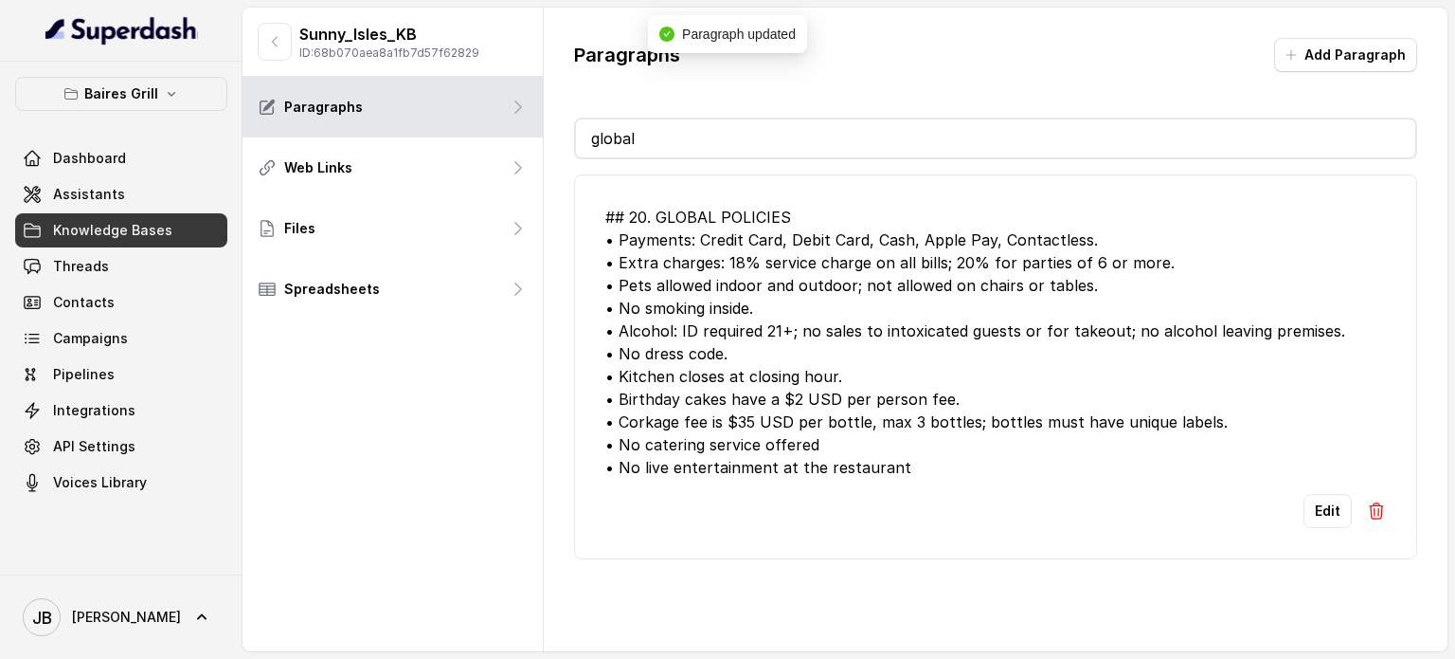
click at [691, 143] on input "global" at bounding box center [996, 138] width 840 height 38
drag, startPoint x: 813, startPoint y: 140, endPoint x: 802, endPoint y: 124, distance: 19.7
click at [813, 139] on input "global" at bounding box center [996, 138] width 840 height 38
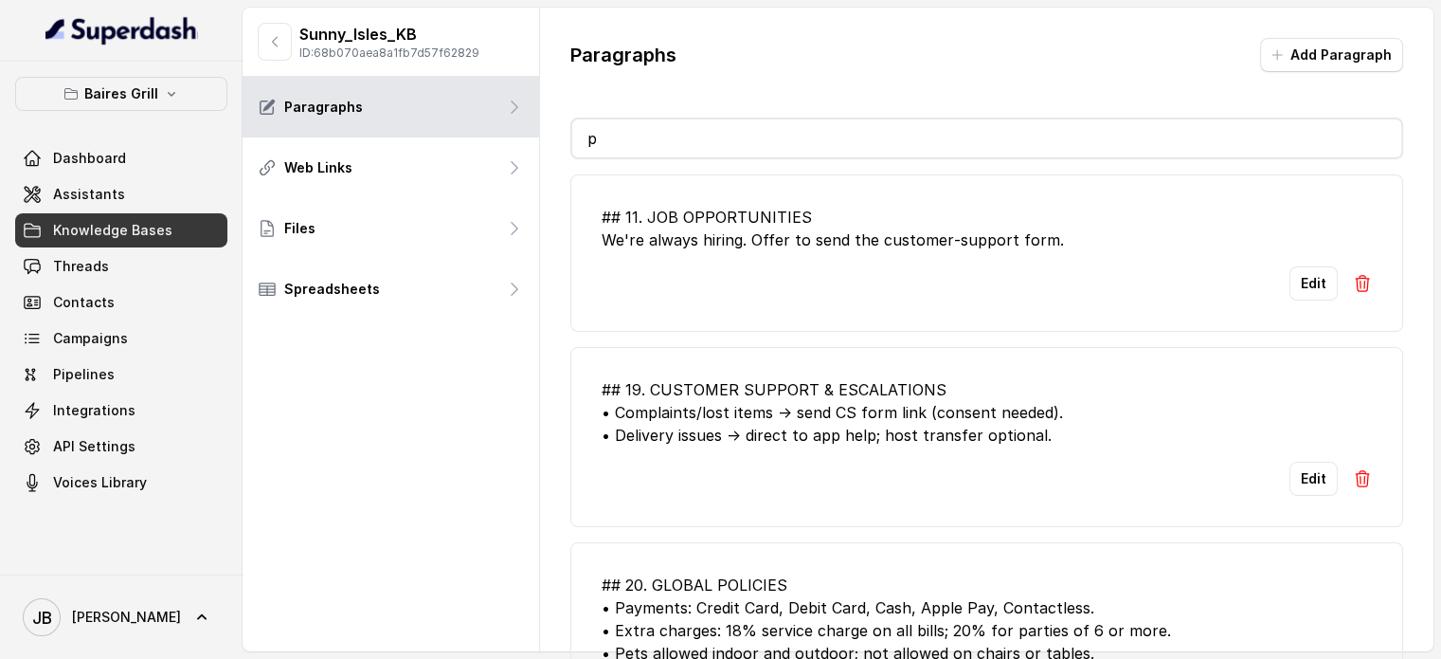
type input "pk"
type input "a"
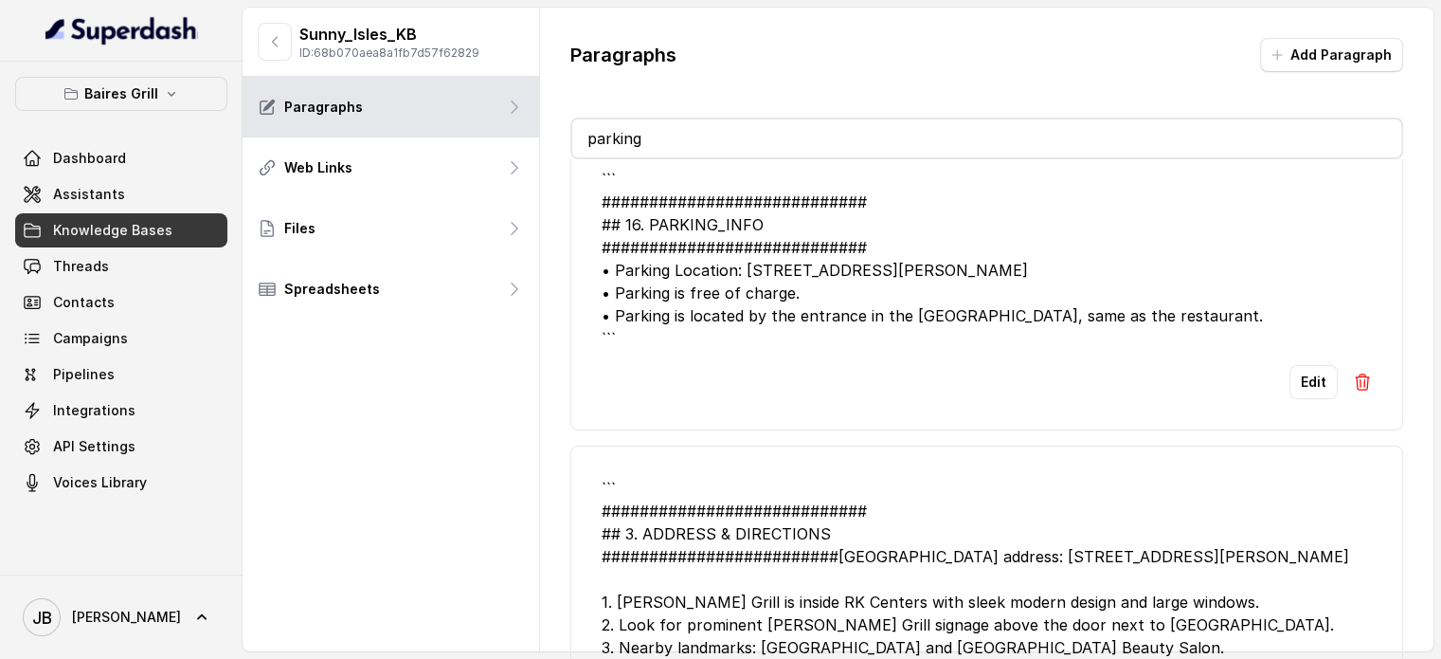
scroll to position [474, 0]
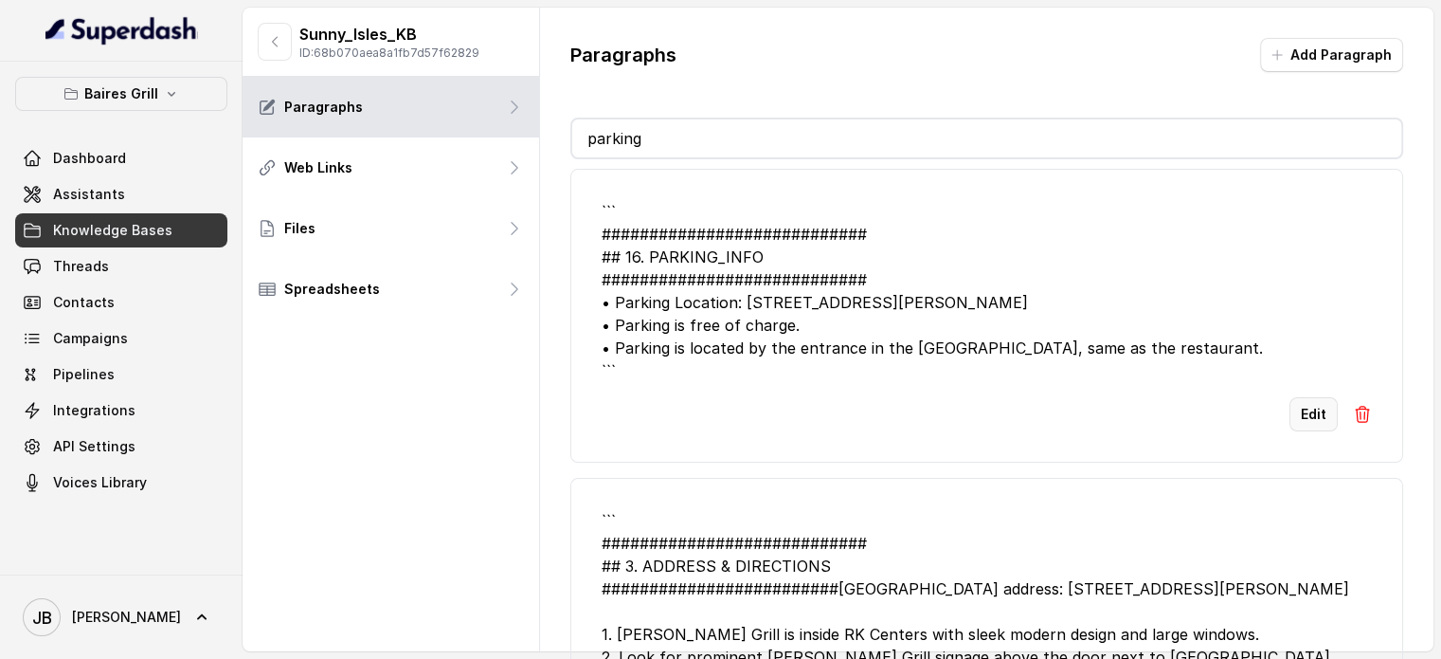
type input "parking"
click at [1301, 416] on button "Edit" at bounding box center [1314, 414] width 48 height 34
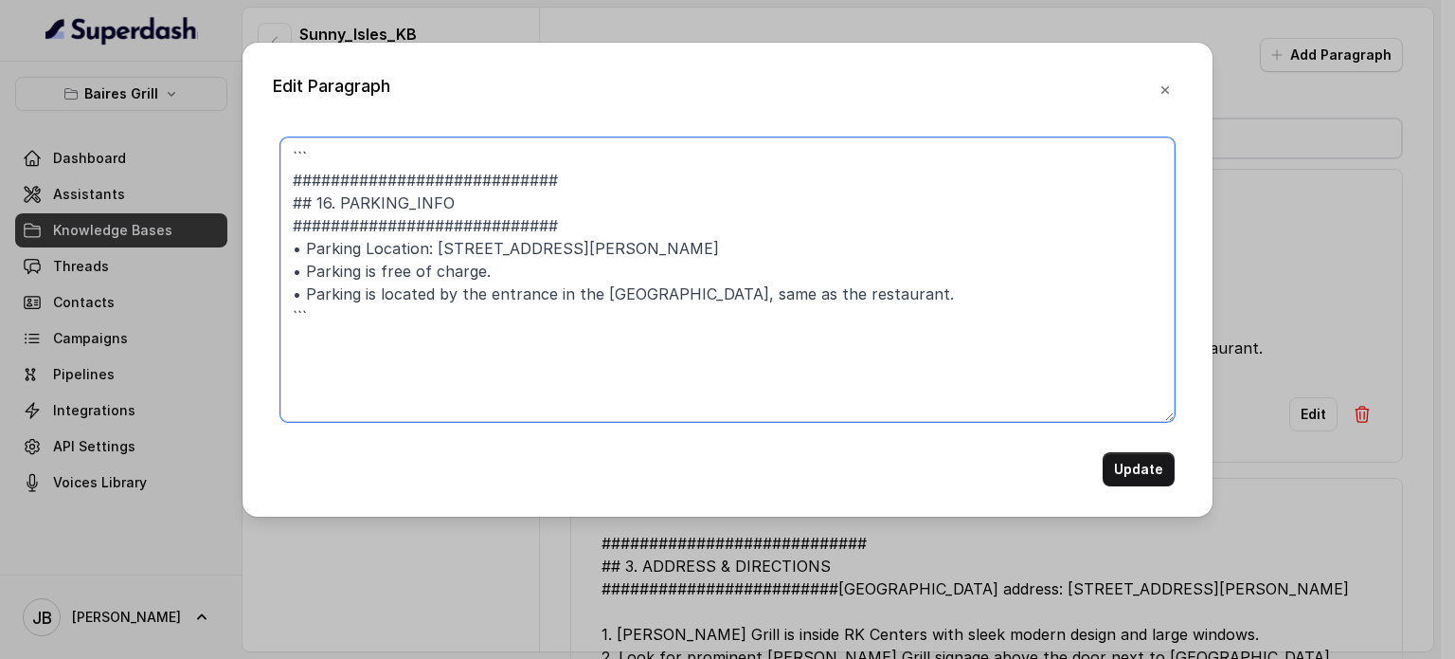
click at [418, 143] on textarea "``` ############################ ## 16. PARKING_INFO ##########################…" at bounding box center [727, 279] width 894 height 284
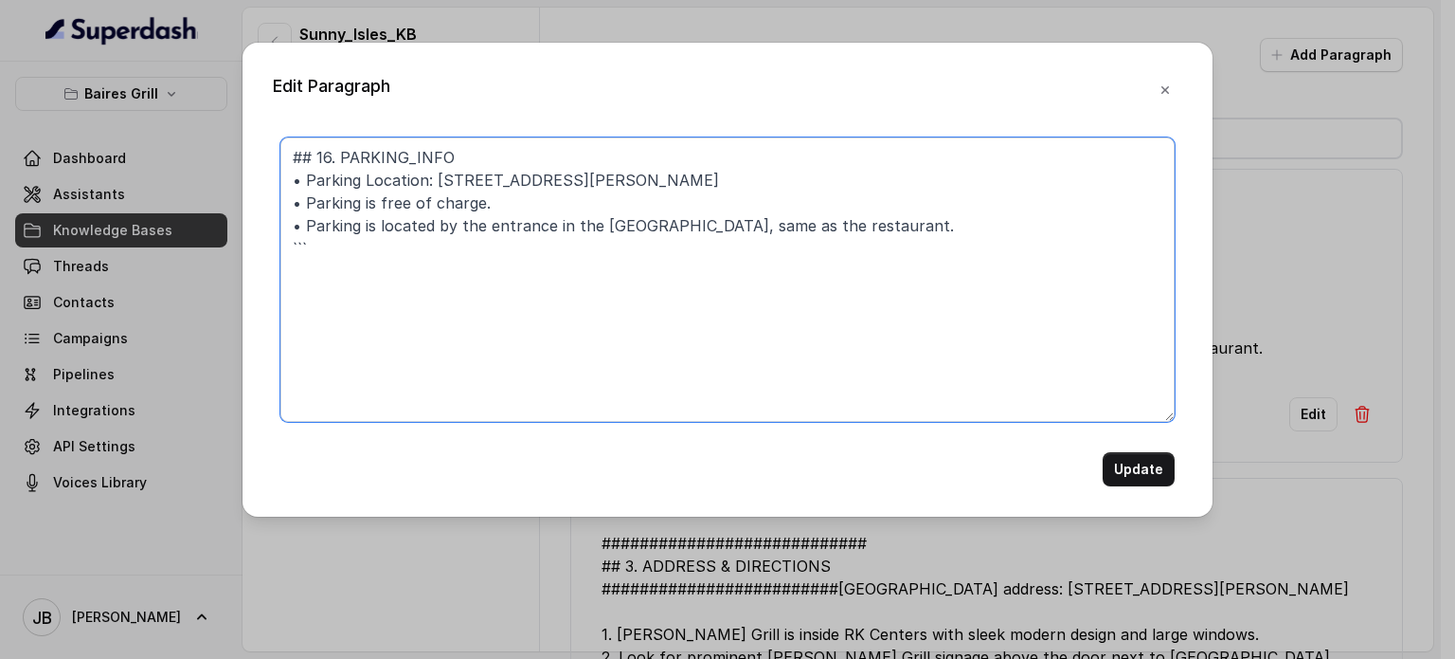
click at [411, 244] on textarea "## 16. PARKING_INFO • Parking Location: 18090 Collins Ave. • Parking is free of…" at bounding box center [727, 279] width 894 height 284
type textarea "## 16. PARKING_INFO • Parking Location: [STREET_ADDRESS][PERSON_NAME] • Parking…"
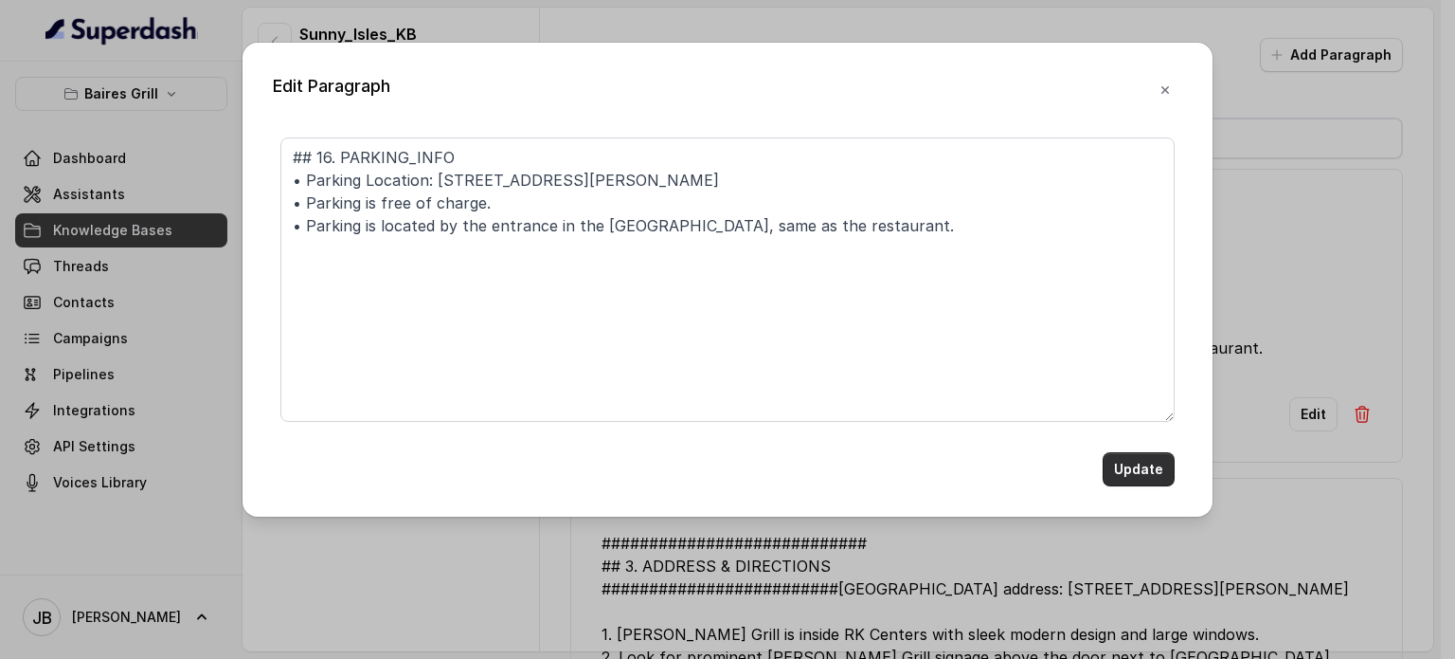
click at [1162, 459] on button "Update" at bounding box center [1139, 469] width 72 height 34
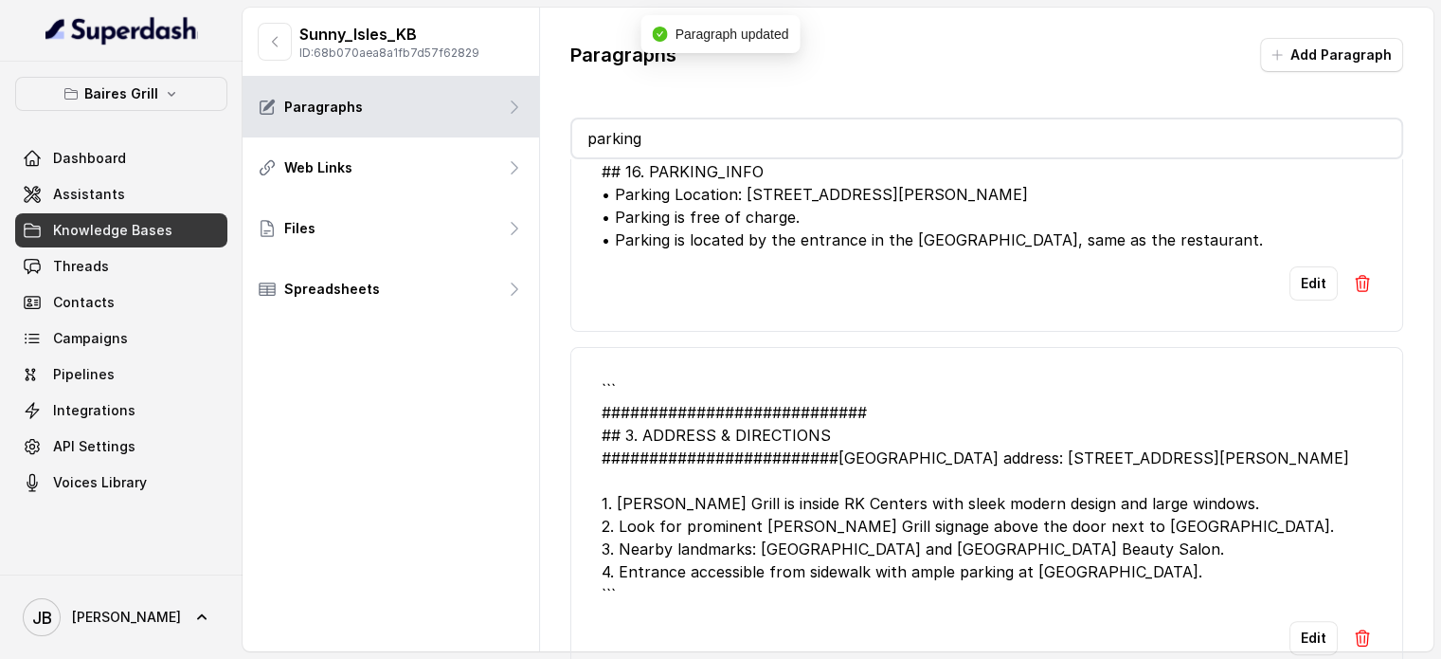
scroll to position [548, 0]
click at [1290, 621] on button "Edit" at bounding box center [1314, 638] width 48 height 34
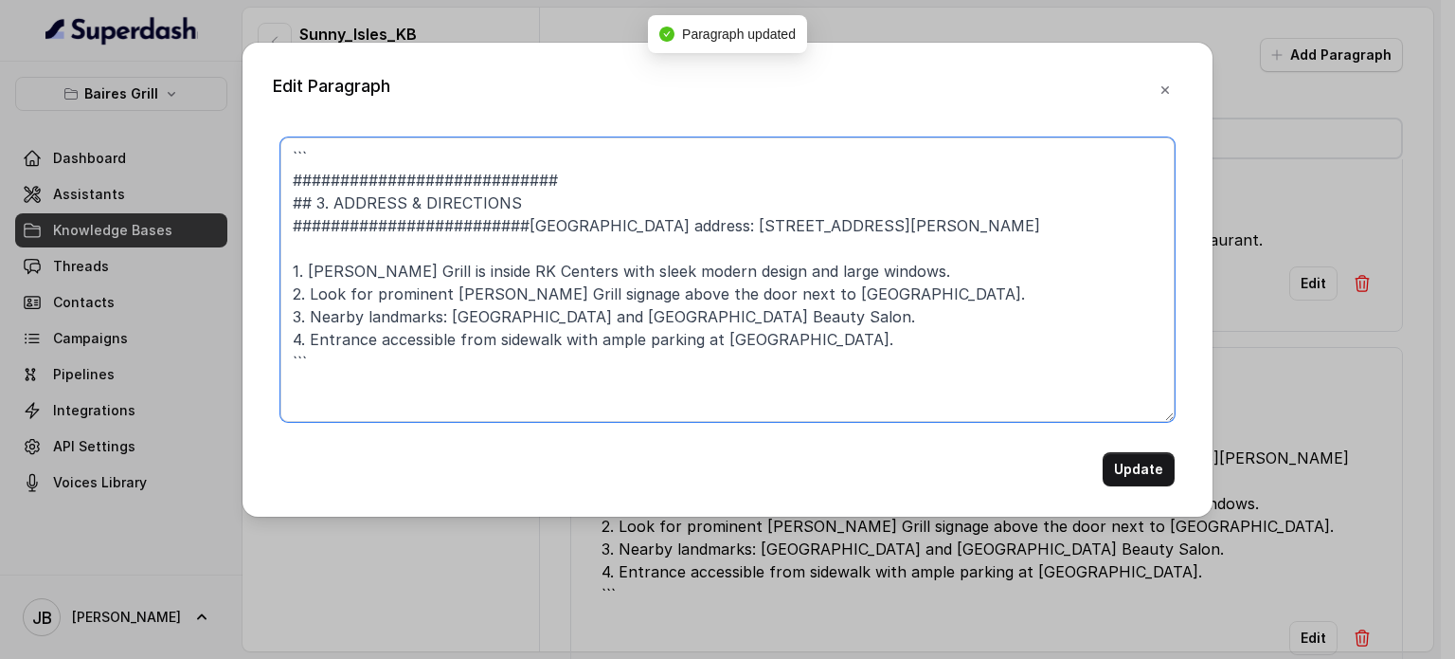
drag, startPoint x: 596, startPoint y: 173, endPoint x: 254, endPoint y: 79, distance: 354.9
click at [254, 79] on div "Edit Paragraph ``` ############################ ## 3. ADDRESS & DIRECTIONS ####…" at bounding box center [728, 280] width 970 height 474
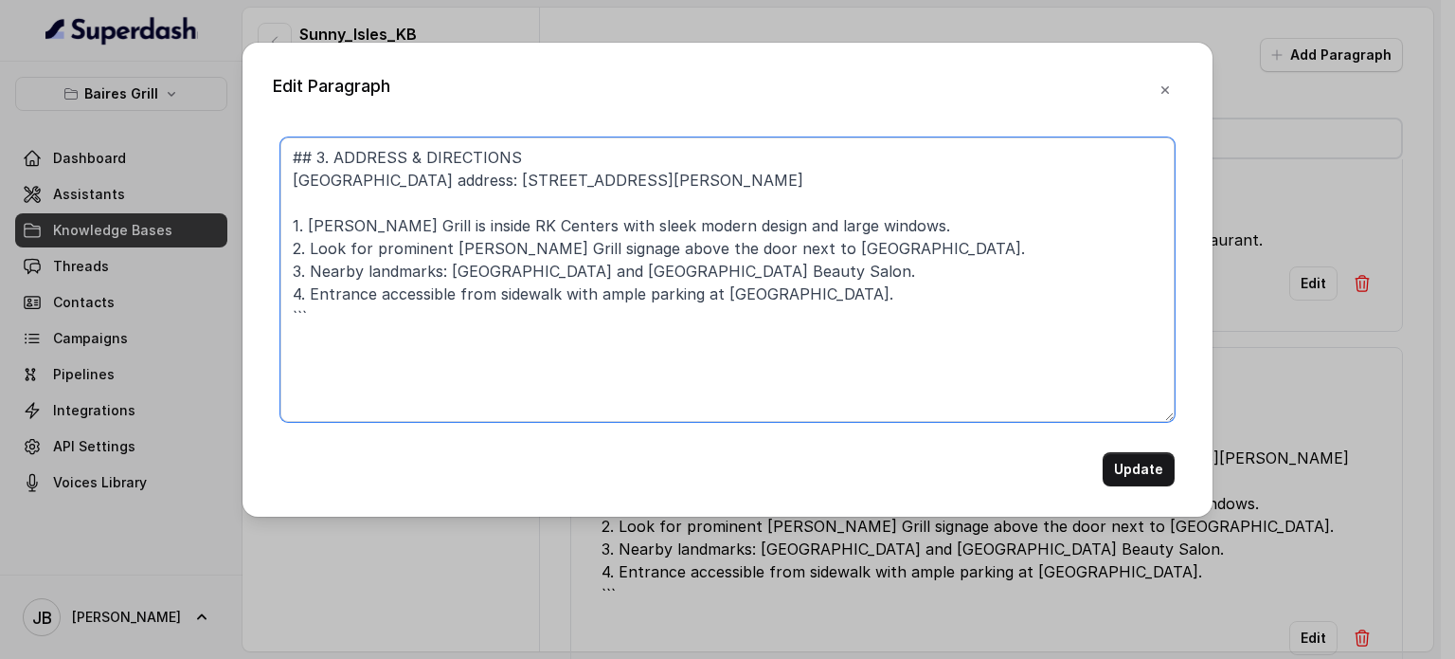
click at [332, 325] on textarea "## 3. ADDRESS & DIRECTIONS Sunny Isles address: 18090 Collins Ave, Sunny Isles …" at bounding box center [727, 279] width 894 height 284
type textarea "## 3. ADDRESS & DIRECTIONS Sunny Isles address: 18090 Collins Ave, Sunny Isles …"
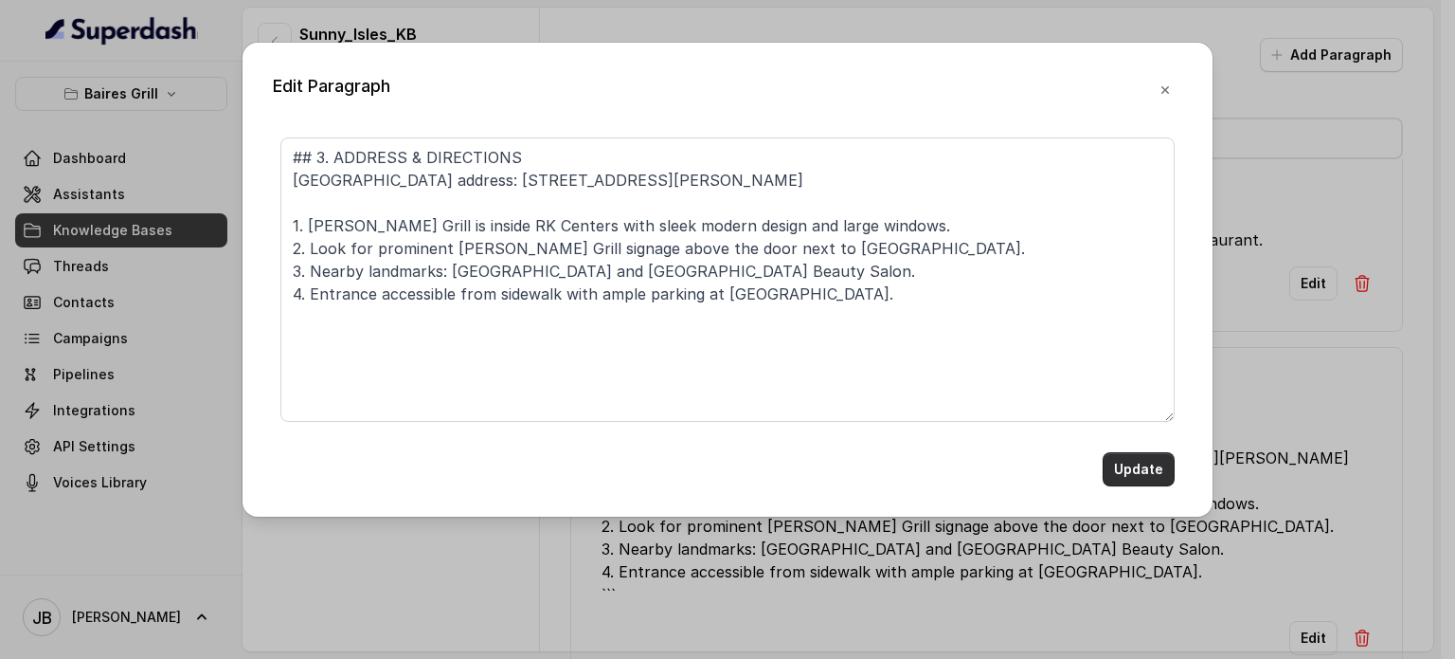
click at [1135, 464] on button "Update" at bounding box center [1139, 469] width 72 height 34
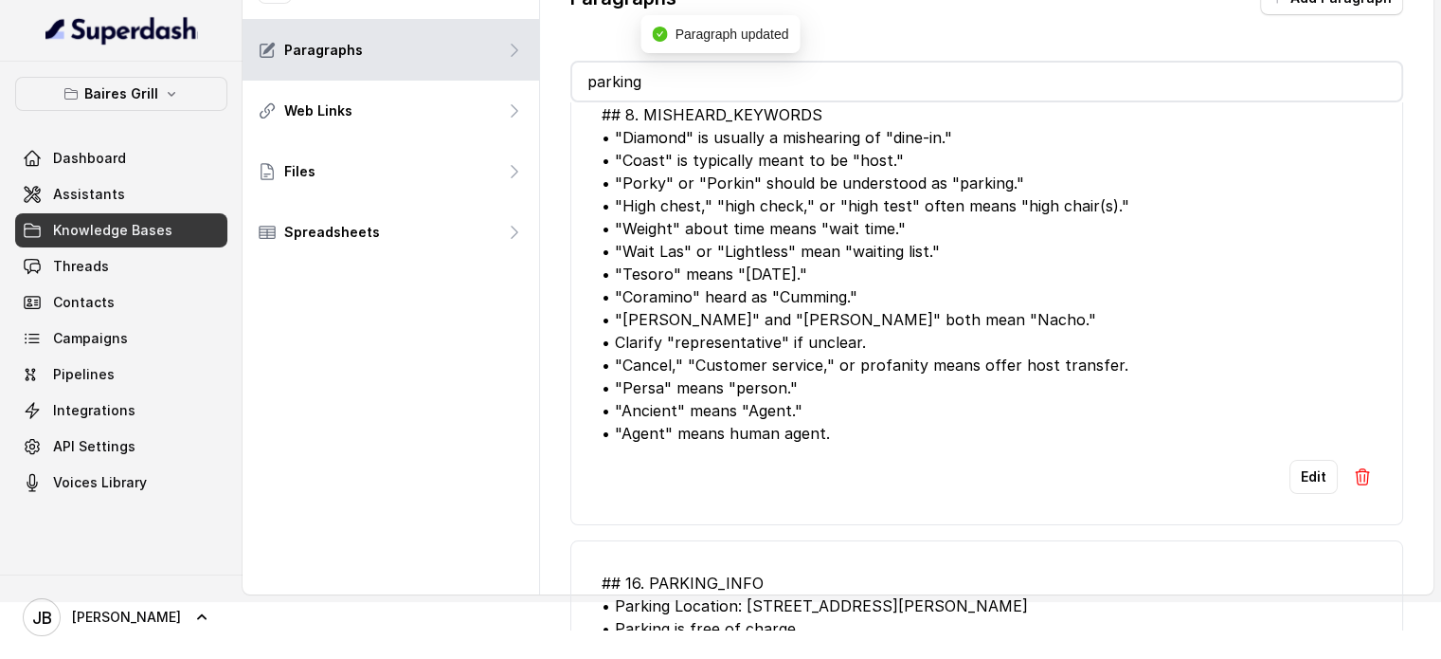
scroll to position [0, 0]
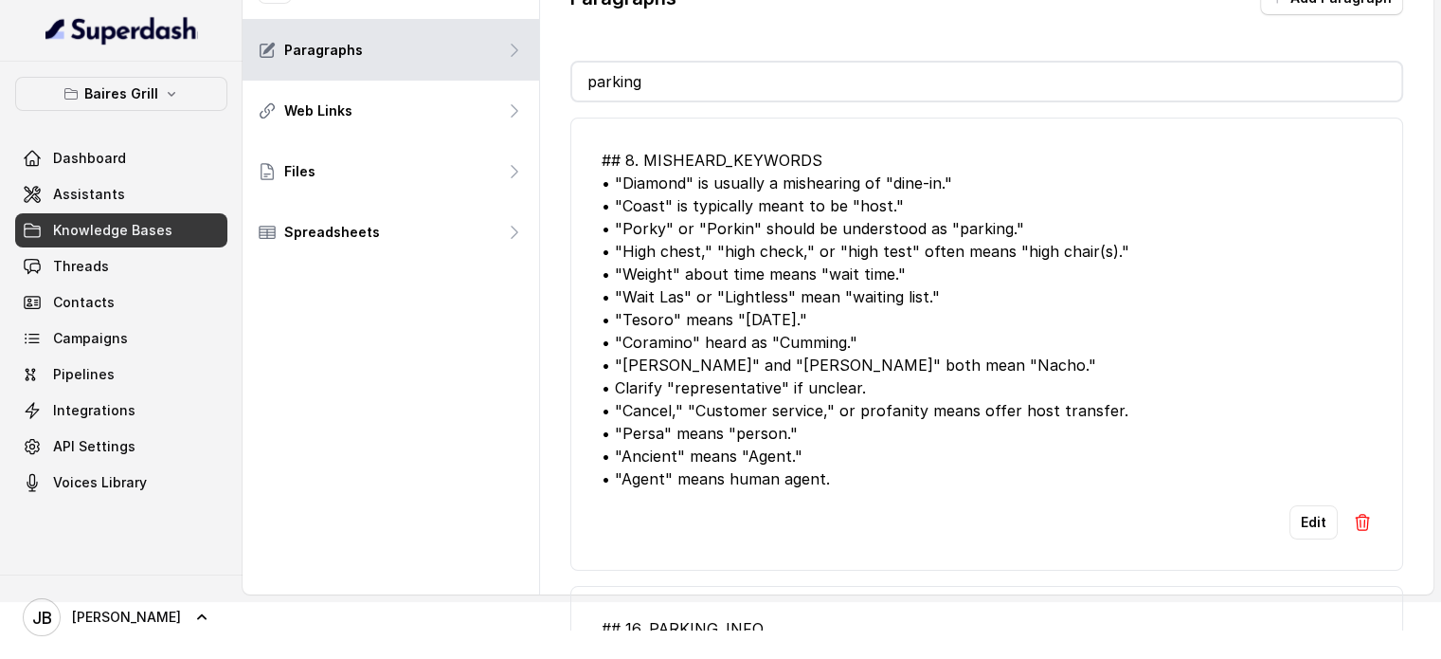
click at [764, 74] on input "parking" at bounding box center [986, 82] width 829 height 38
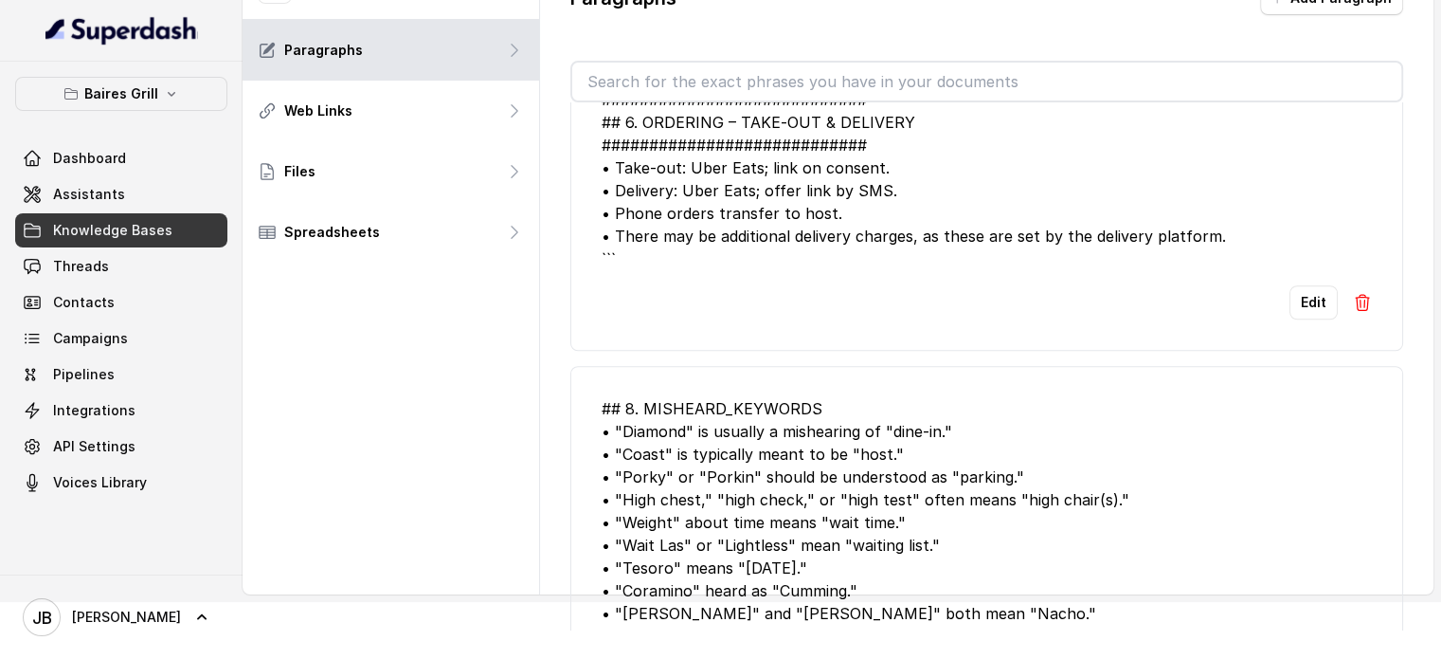
scroll to position [1232, 0]
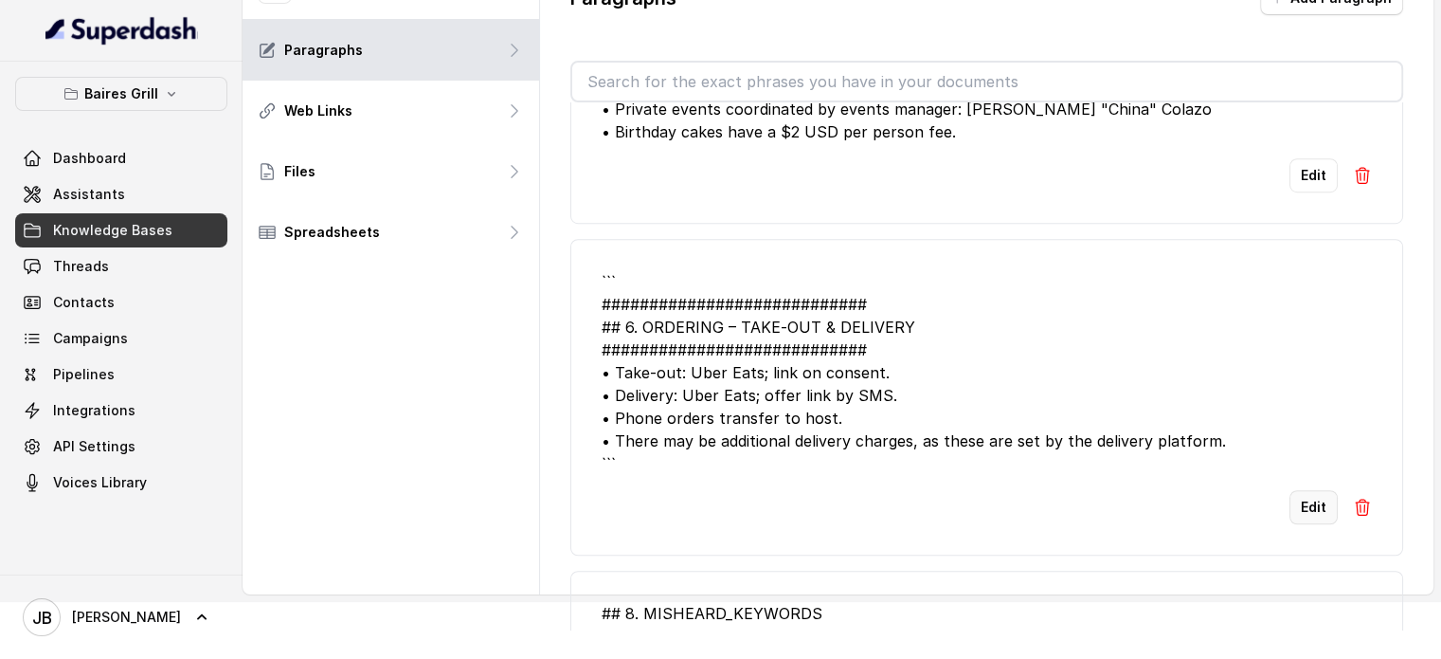
click at [1305, 505] on button "Edit" at bounding box center [1314, 507] width 48 height 34
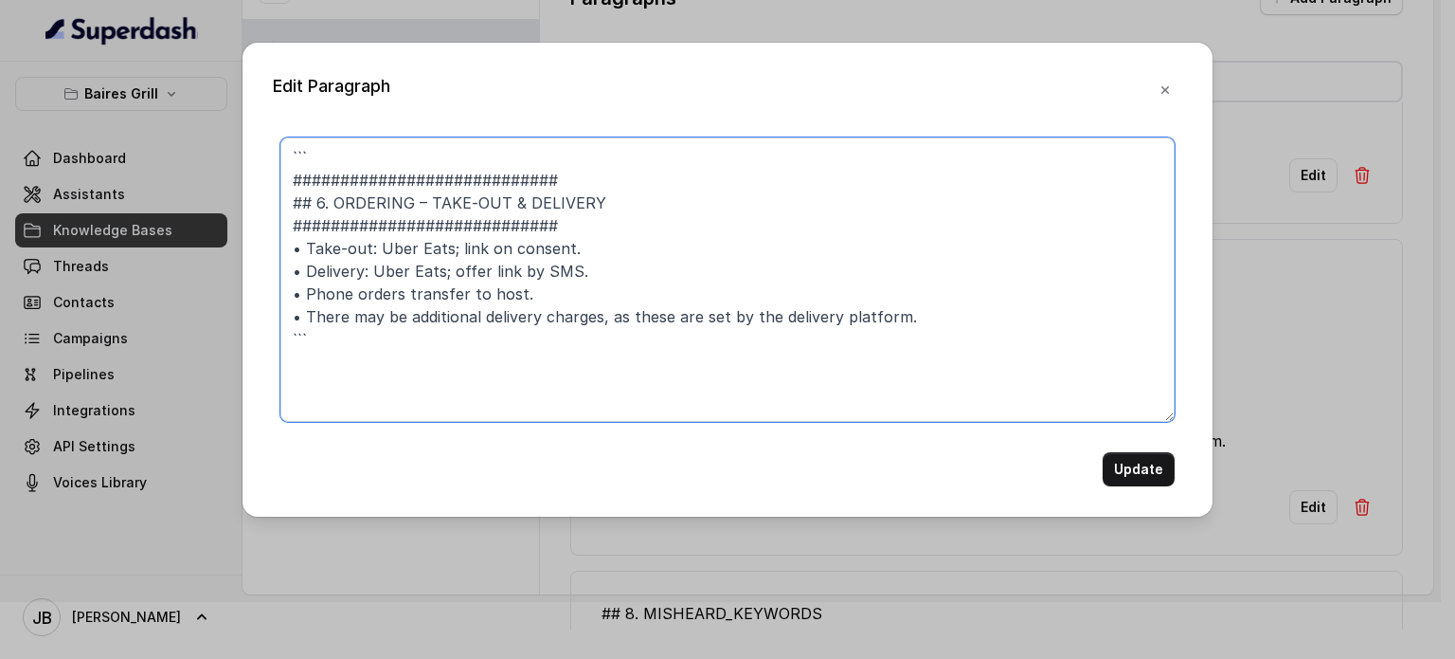
drag, startPoint x: 579, startPoint y: 177, endPoint x: 243, endPoint y: 127, distance: 340.1
click at [243, 127] on div "Edit Paragraph ``` ############################ ## 6. ORDERING – TAKE‑OUT & DEL…" at bounding box center [728, 280] width 970 height 474
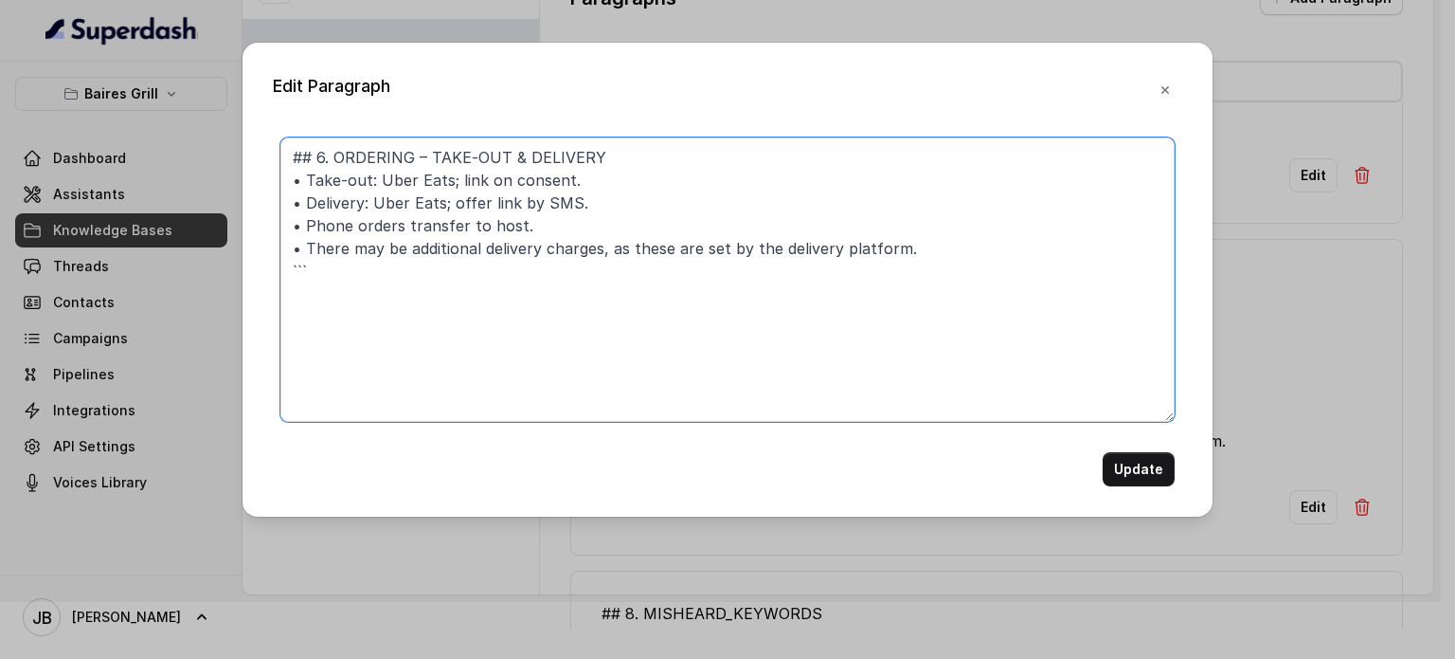
click at [536, 268] on textarea "## 6. ORDERING – TAKE‑OUT & DELIVERY • Take‑out: Uber Eats; link on consent. • …" at bounding box center [727, 279] width 894 height 284
click at [459, 178] on textarea "## 6. ORDERING – TAKE‑OUT & DELIVERY • Take‑out: Uber Eats; link on consent. • …" at bounding box center [727, 279] width 894 height 284
click at [455, 184] on textarea "## 6. ORDERING – TAKE‑OUT & DELIVERY • Take‑out: Uber Eats; link on consent. • …" at bounding box center [727, 279] width 894 height 284
paste textarea "and send it upon consent"
click at [931, 246] on textarea "## 6. ORDERING – TAKE‑OUT & DELIVERY • Take‑out: Uber Eats; offer link by SMS a…" at bounding box center [727, 279] width 894 height 284
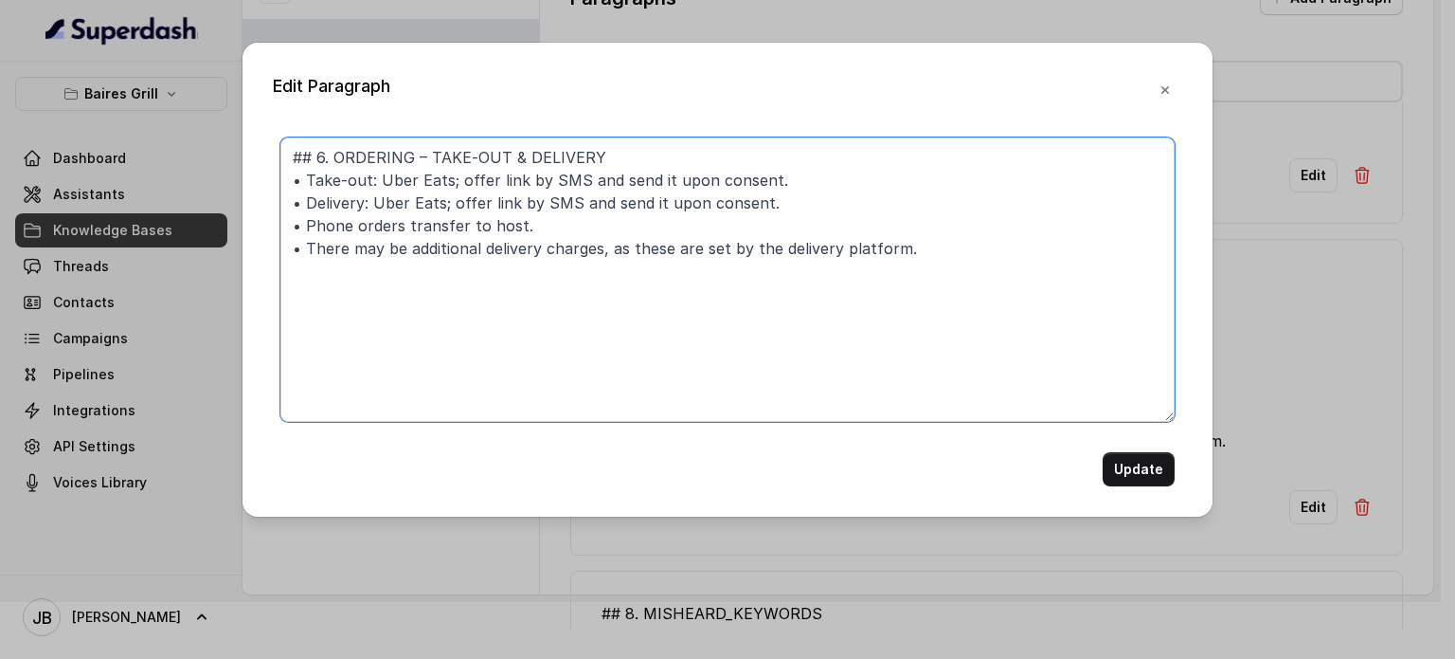
paste textarea "and send it upon consent"
click at [452, 276] on textarea "## 6. ORDERING – TAKE‑OUT & DELIVERY • Take‑out: Uber Eats; offer link by SMS a…" at bounding box center [727, 279] width 894 height 284
paste textarea "and send it upon consent"
paste textarea "•"
type textarea "## 6. ORDERING – TAKE‑OUT & DELIVERY • Take‑out: Uber Eats; offer link by SMS a…"
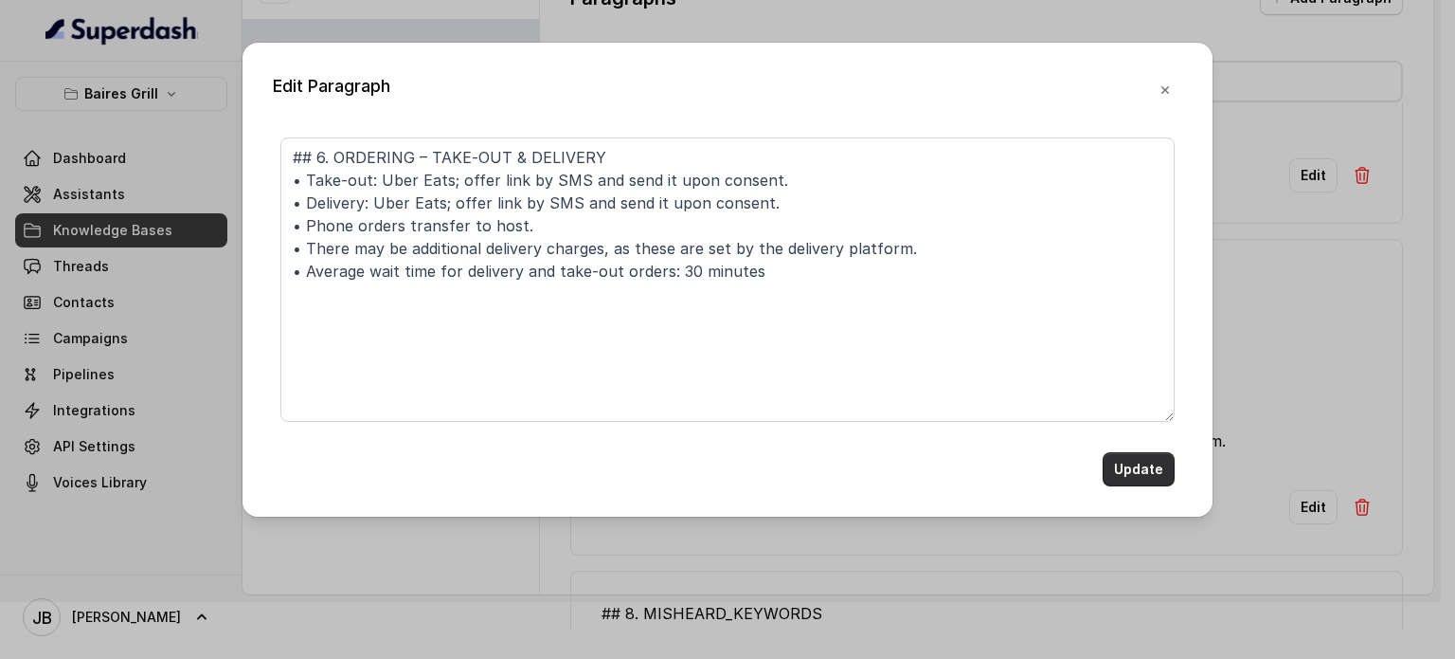
click at [1150, 480] on button "Update" at bounding box center [1139, 469] width 72 height 34
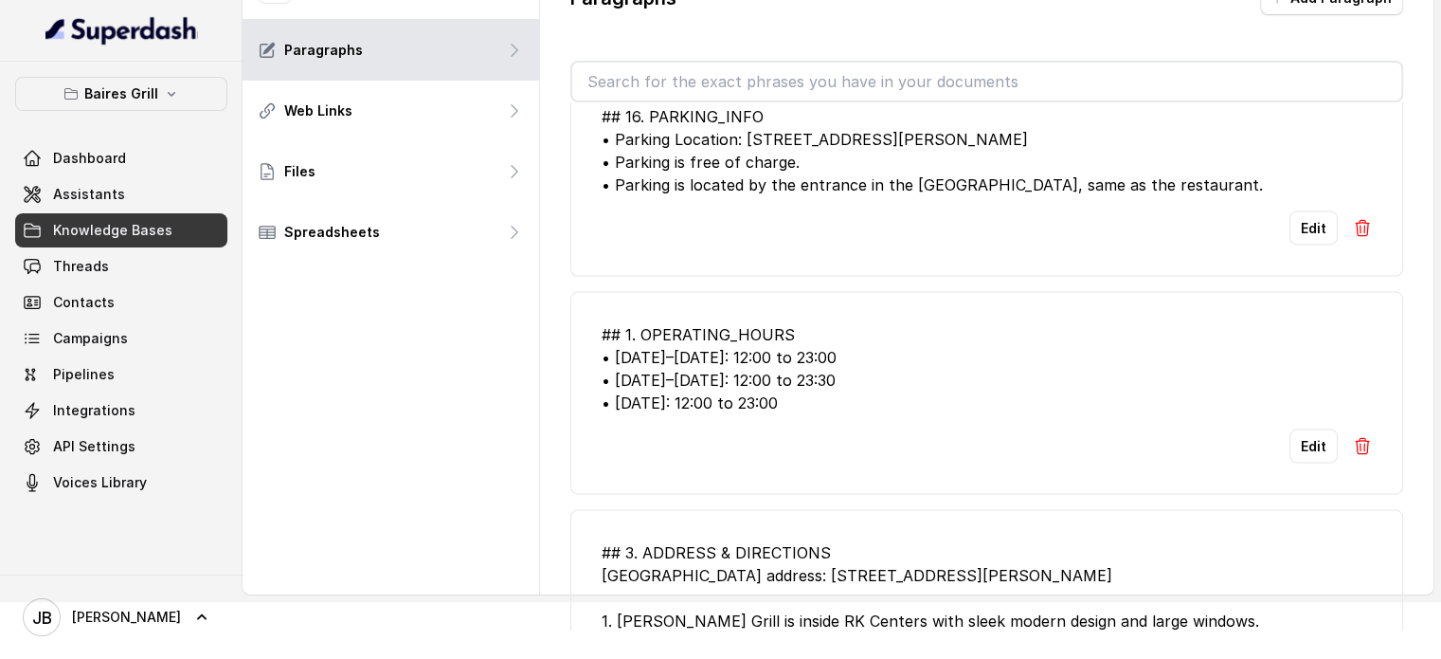
scroll to position [3506, 0]
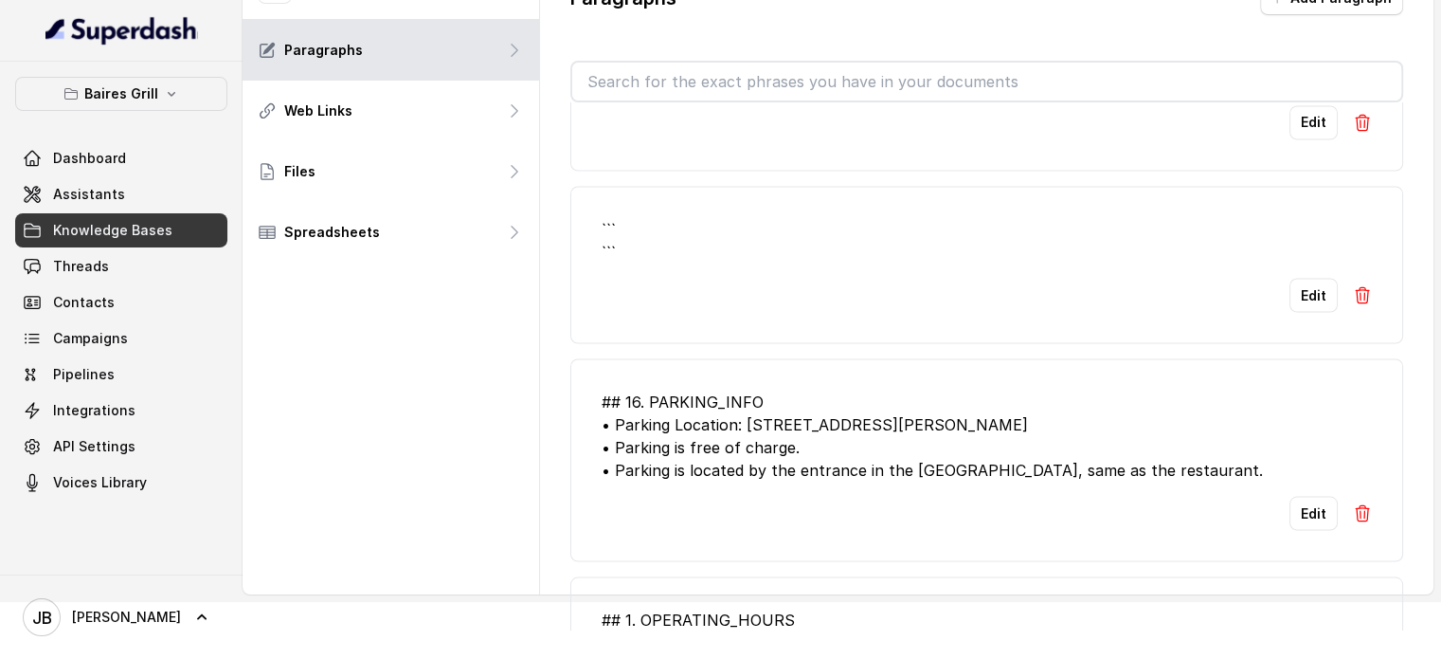
click at [1353, 290] on img at bounding box center [1362, 294] width 19 height 19
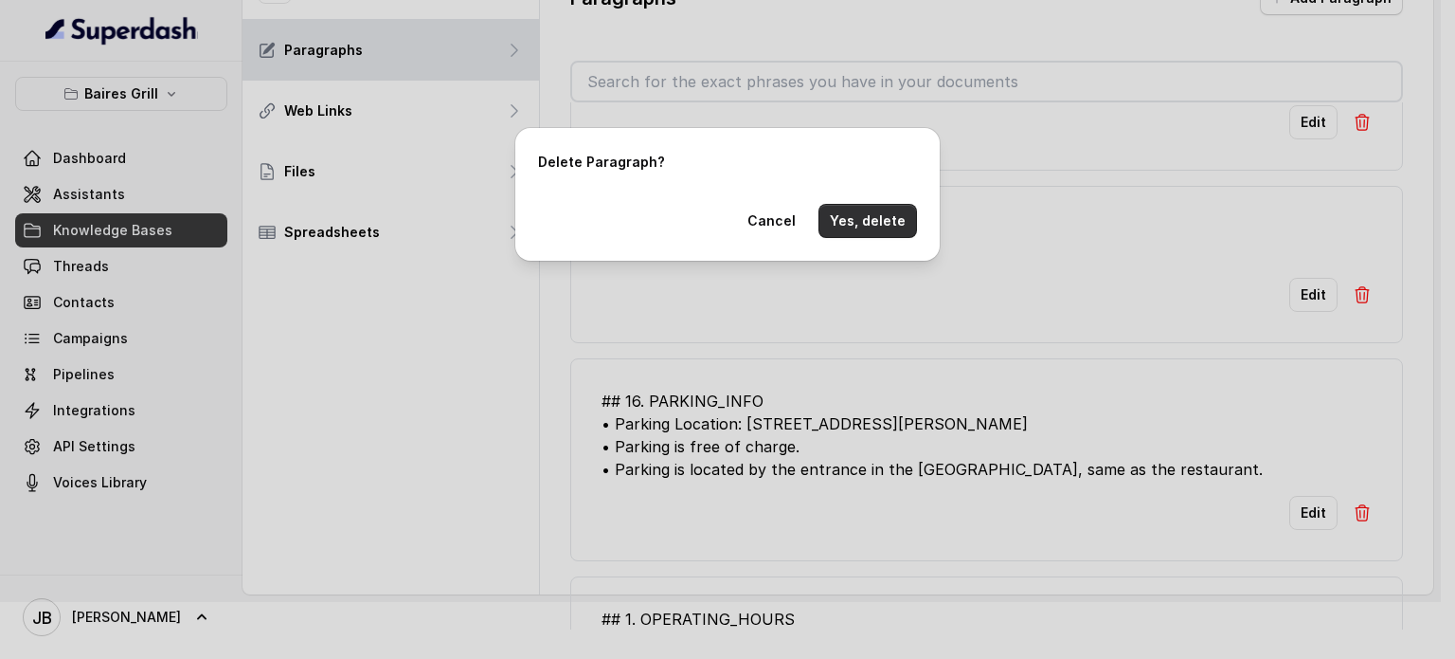
click at [893, 212] on button "Yes, delete" at bounding box center [868, 221] width 99 height 34
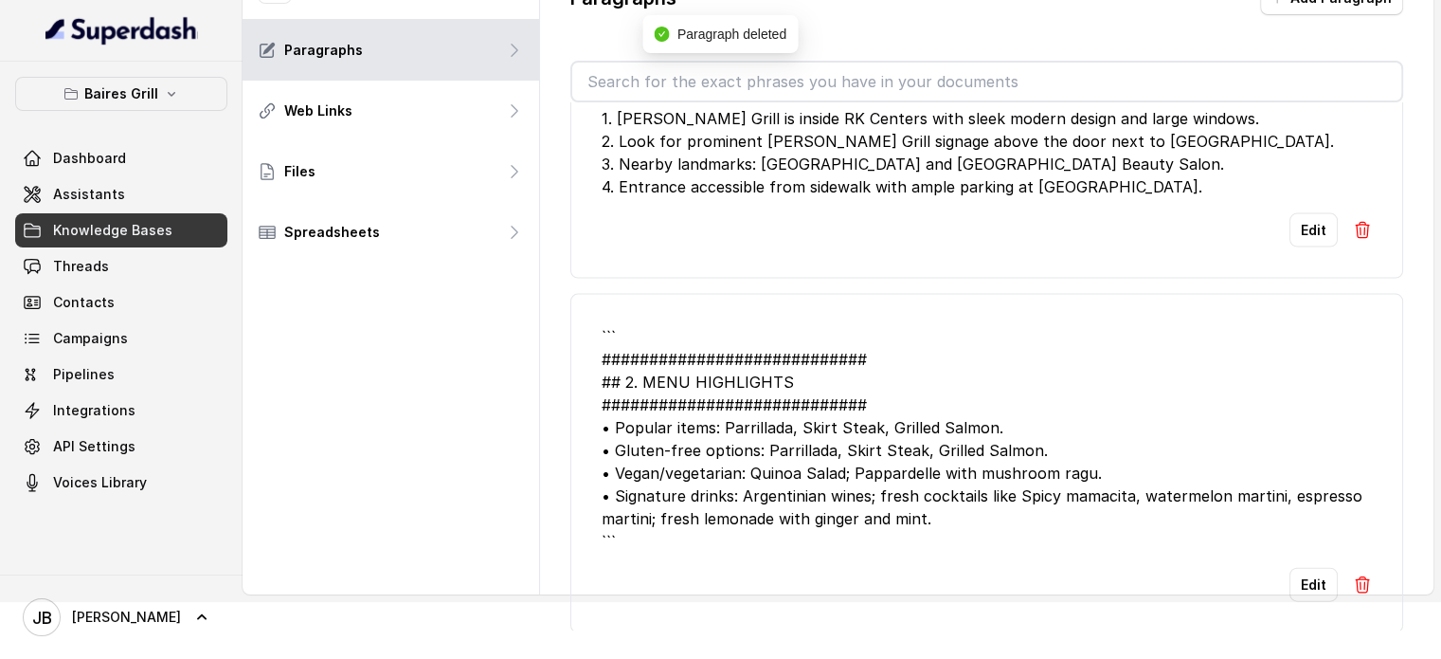
scroll to position [4124, 0]
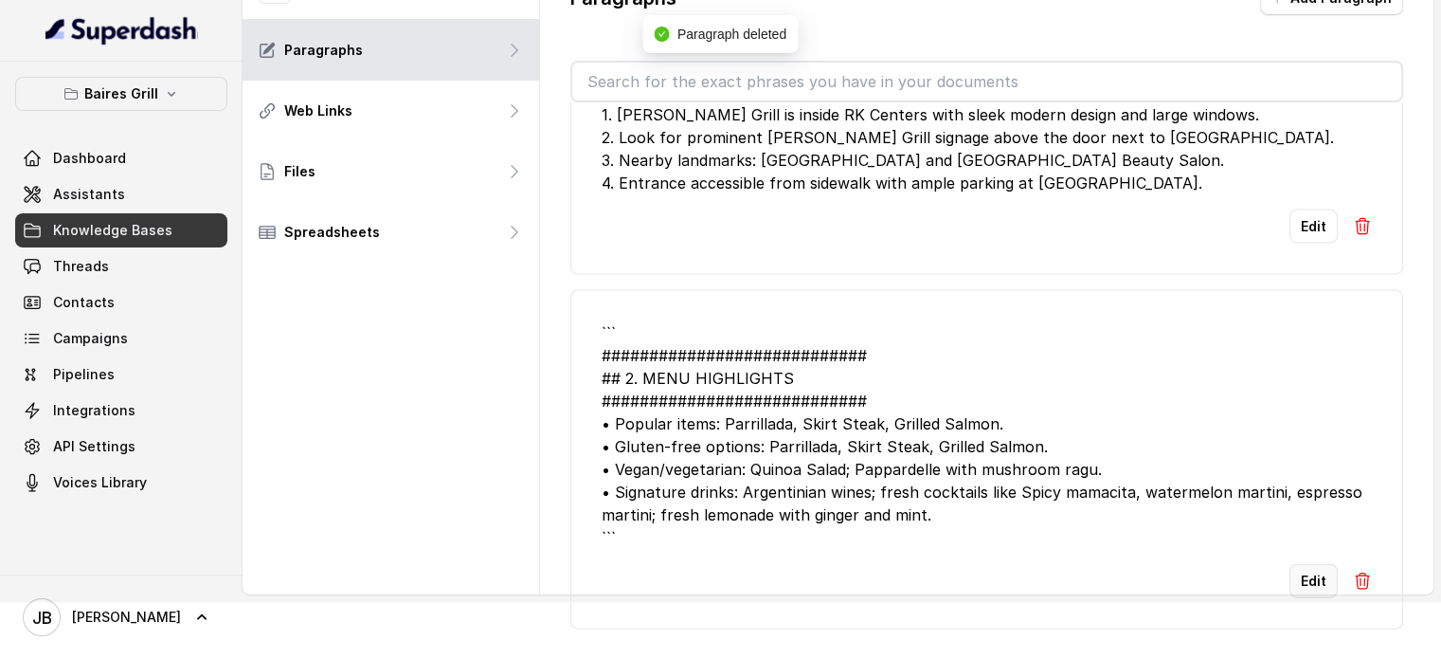
click at [1299, 567] on button "Edit" at bounding box center [1314, 581] width 48 height 34
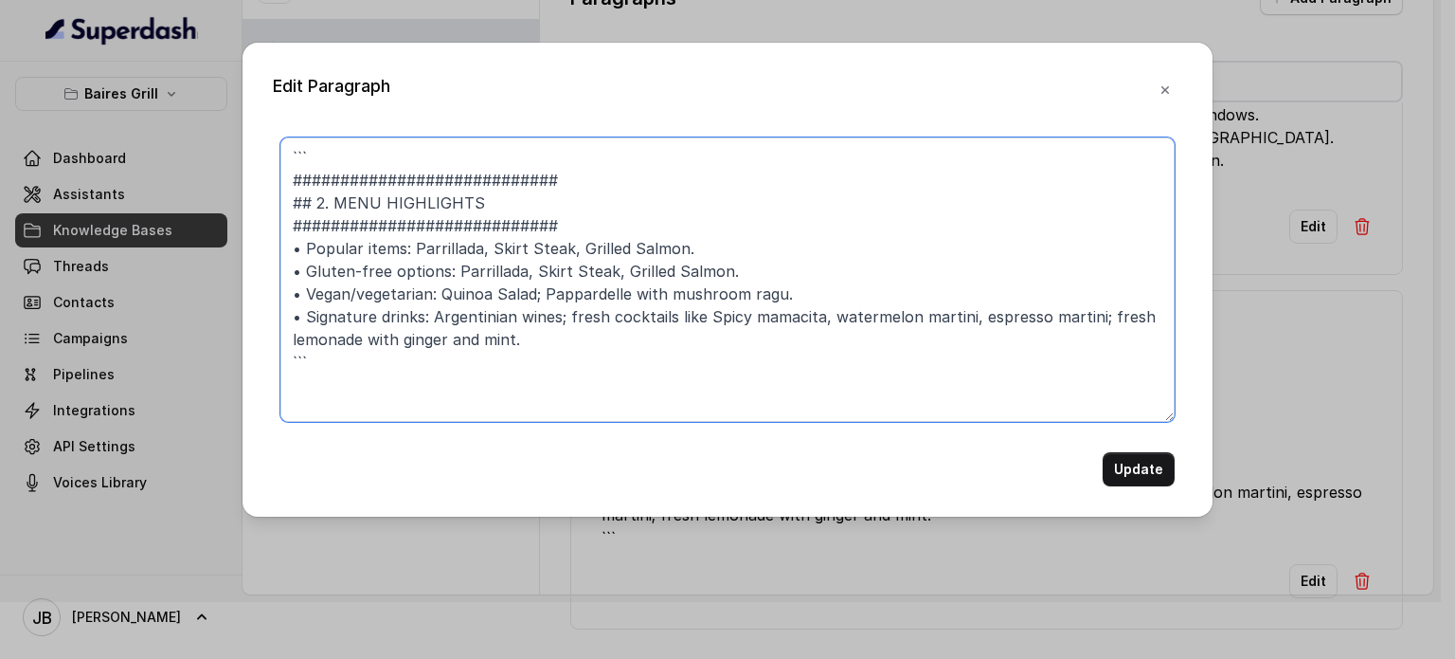
drag, startPoint x: 742, startPoint y: 187, endPoint x: 431, endPoint y: 91, distance: 325.2
click at [432, 101] on div "Edit Paragraph ``` ############################ ## 2. MENU HIGHLIGHTS #########…" at bounding box center [728, 280] width 970 height 474
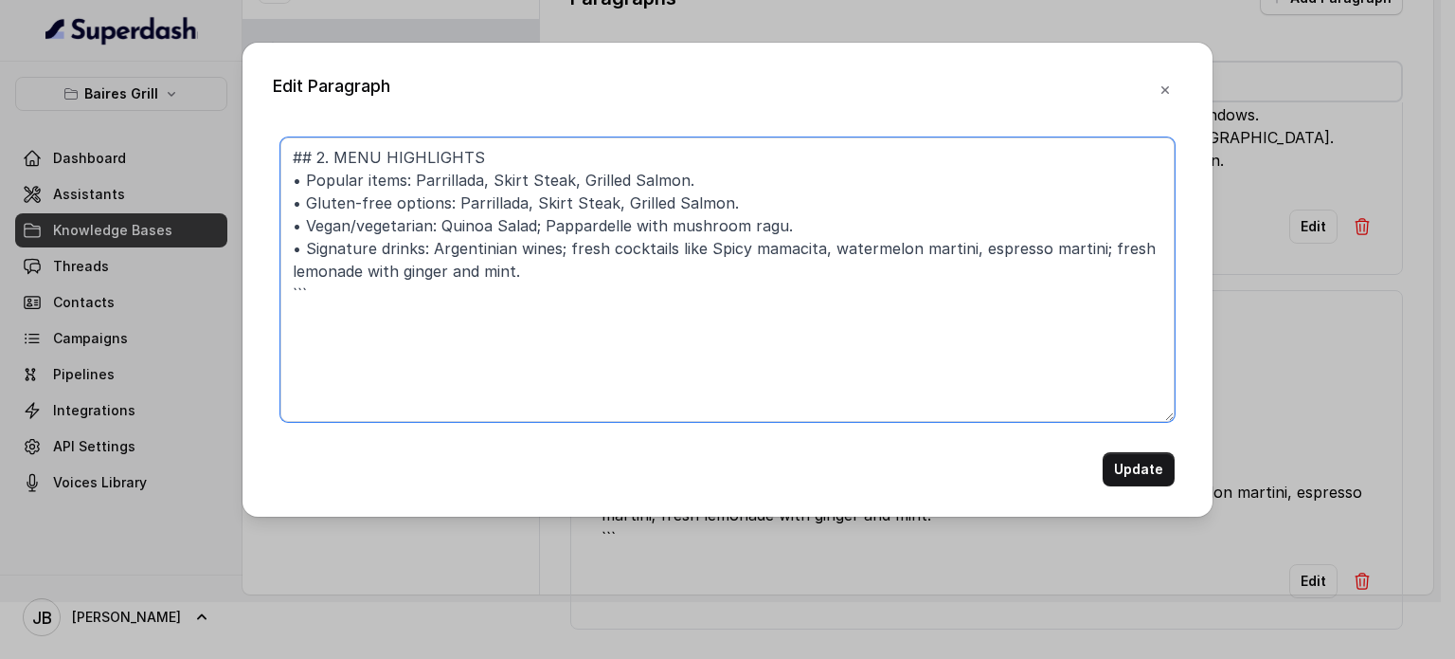
click at [424, 323] on textarea "## 2. MENU HIGHLIGHTS • Popular items: Parrillada, Skirt Steak, Grilled Salmon.…" at bounding box center [727, 279] width 894 height 284
type textarea "## 2. MENU HIGHLIGHTS • Popular items: Parrillada, Skirt Steak, Grilled Salmon.…"
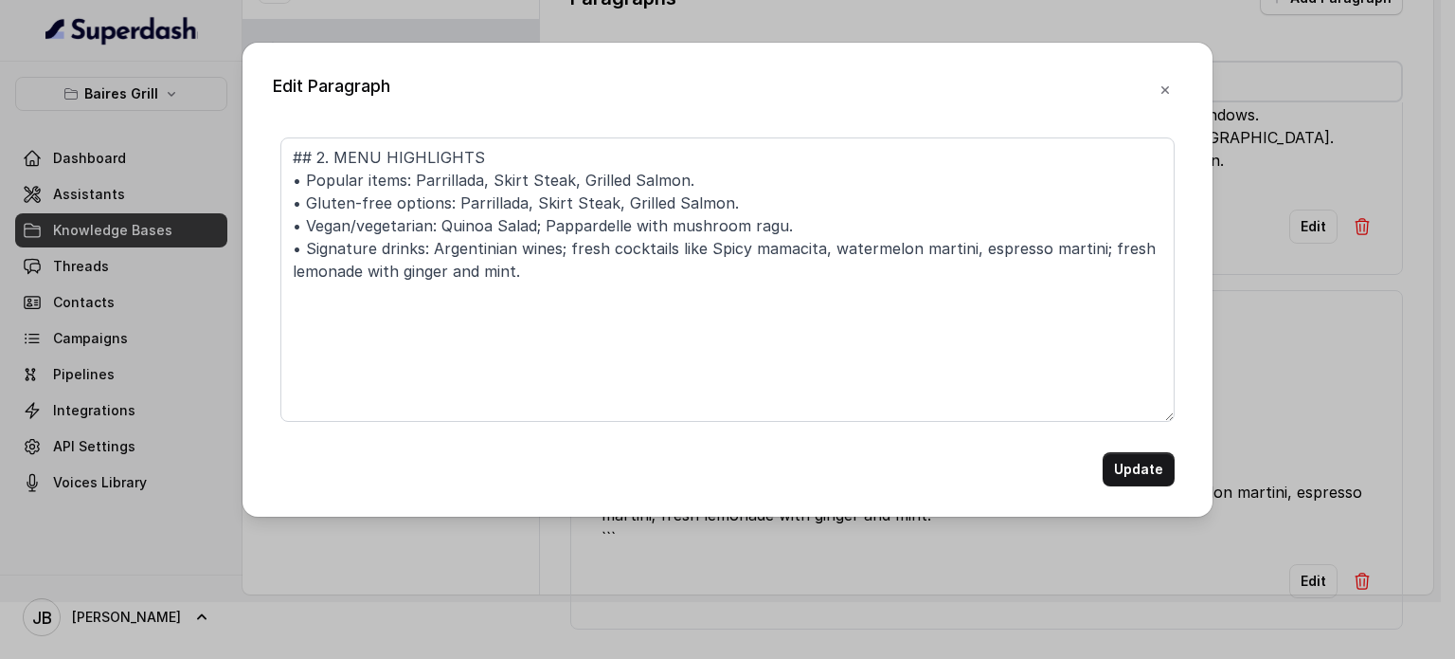
click at [1170, 492] on div "Edit Paragraph ## 2. MENU HIGHLIGHTS • Popular items: Parrillada, Skirt Steak, …" at bounding box center [728, 280] width 970 height 474
click at [1158, 479] on button "Update" at bounding box center [1139, 469] width 72 height 34
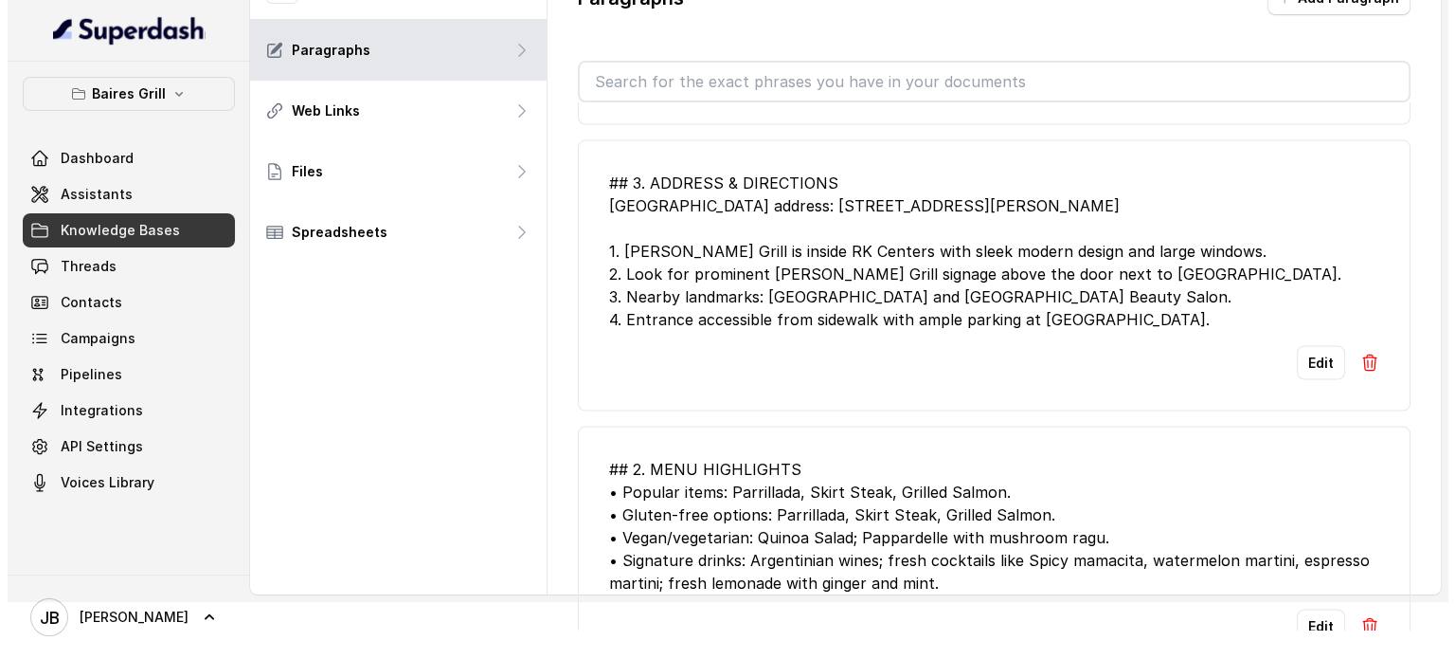
scroll to position [4033, 0]
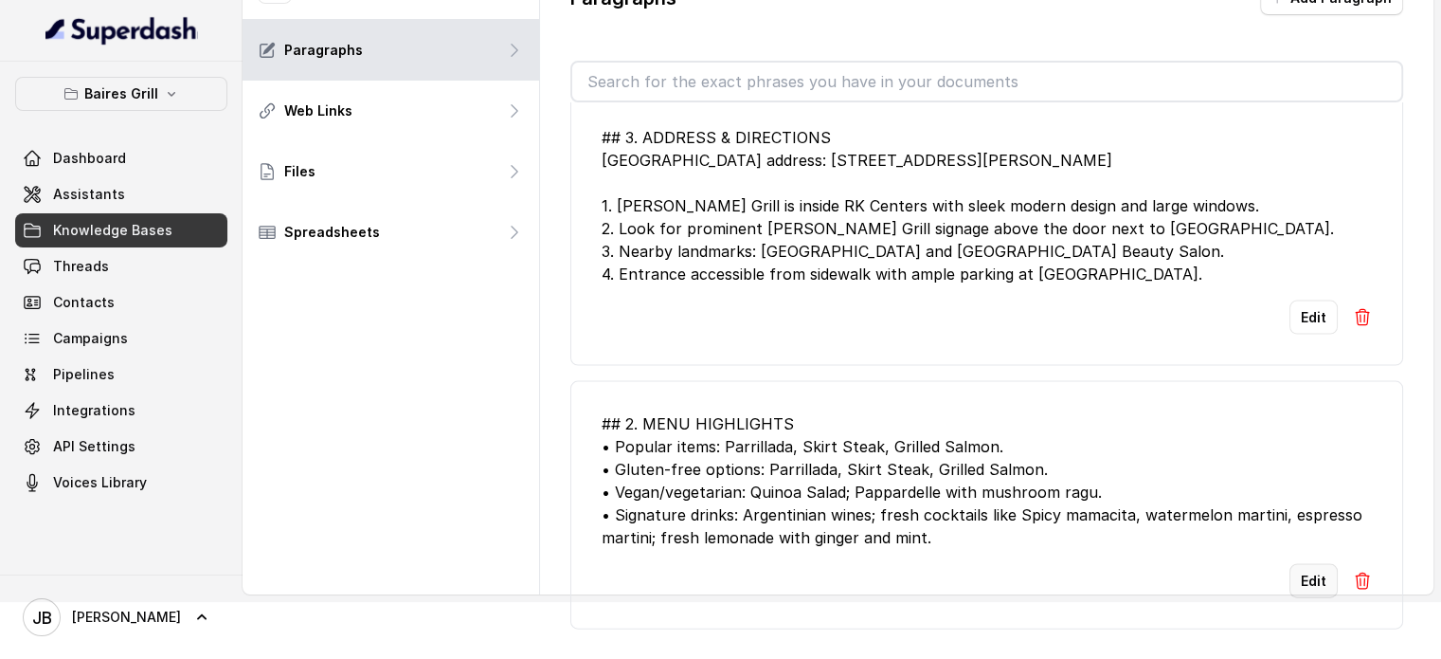
click at [1296, 564] on button "Edit" at bounding box center [1314, 581] width 48 height 34
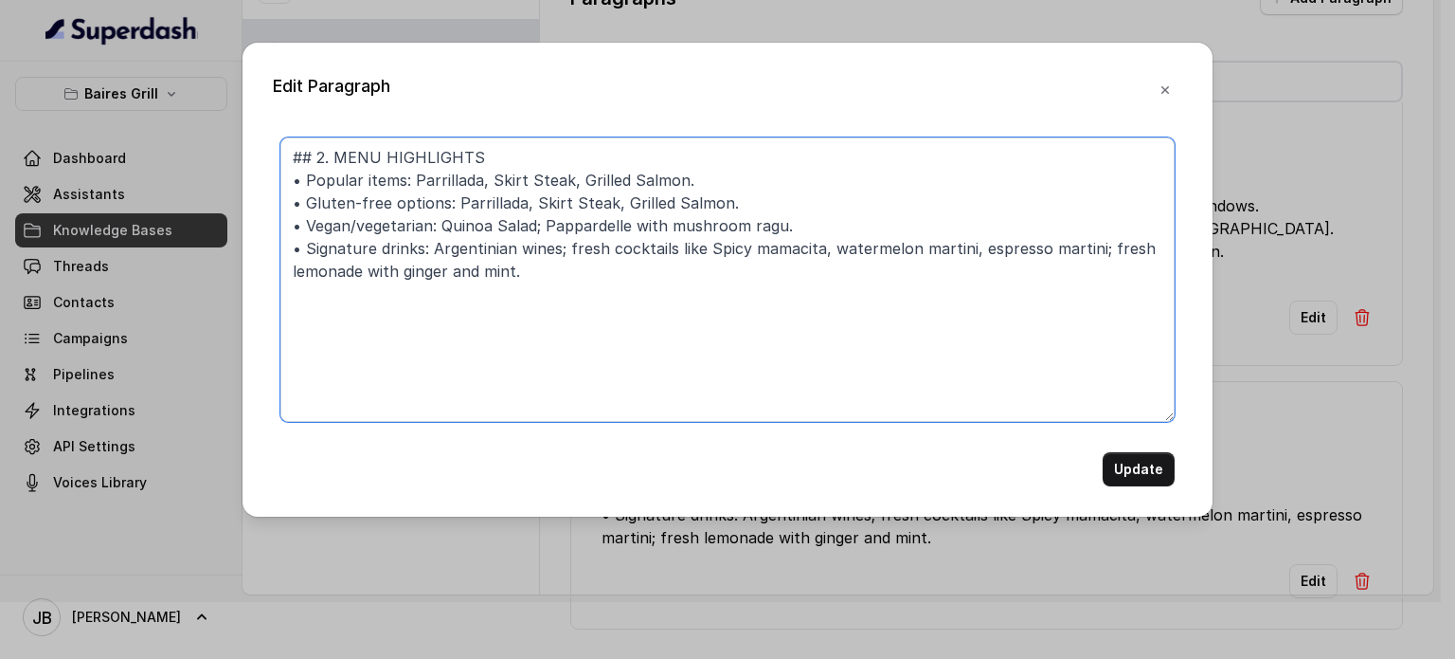
drag, startPoint x: 599, startPoint y: 259, endPoint x: 605, endPoint y: 276, distance: 18.3
click at [604, 265] on textarea "## 2. MENU HIGHLIGHTS • Popular items: Parrillada, Skirt Steak, Grilled Salmon.…" at bounding box center [727, 279] width 894 height 284
paste textarea "########################## ## 2. MENU HIGHLIGHTS ############################ •…"
click at [551, 290] on textarea "## 2. MENU HIGHLIGHTS • Popular items: Parrillada, Skirt Steak, Grilled Salmon.…" at bounding box center [727, 279] width 894 height 284
click at [580, 290] on textarea "## 2. MENU HIGHLIGHTS • Popular items: Parrillada, Skirt Steak, Grilled Salmon.…" at bounding box center [727, 279] width 894 height 284
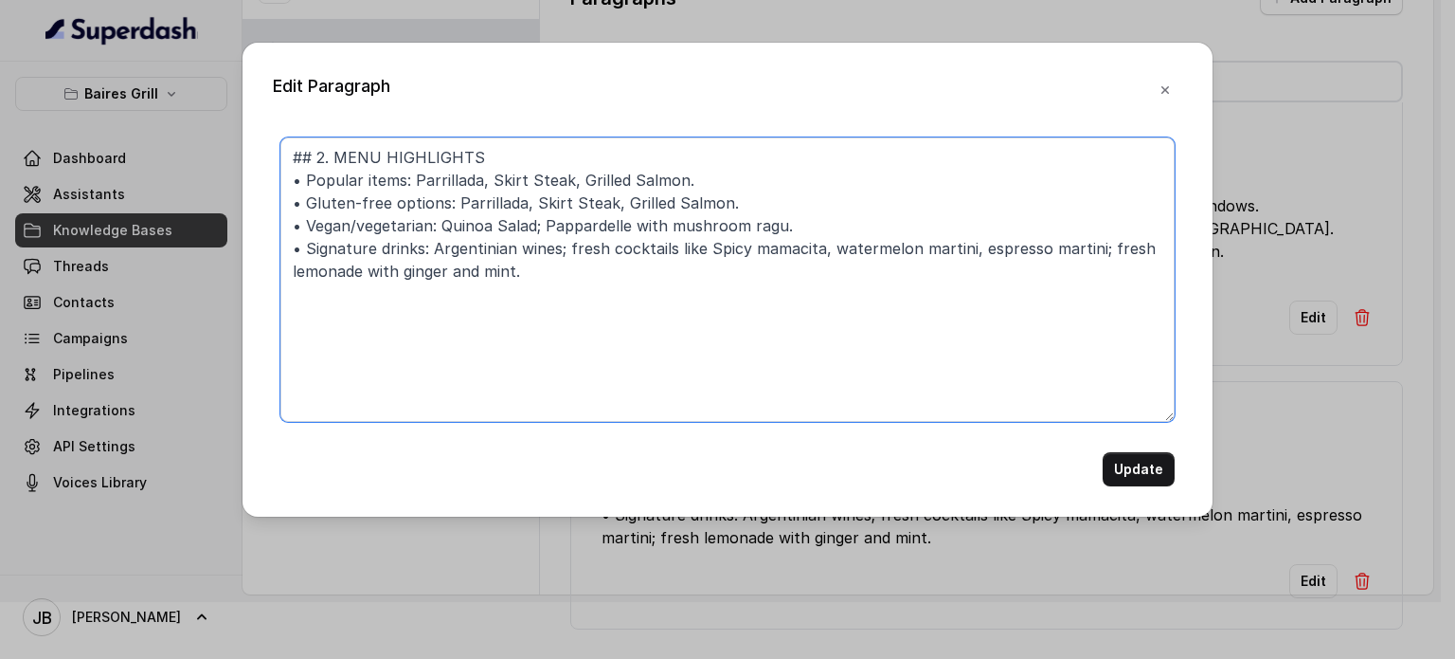
click at [587, 288] on textarea "## 2. MENU HIGHLIGHTS • Popular items: Parrillada, Skirt Steak, Grilled Salmon.…" at bounding box center [727, 279] width 894 height 284
click at [623, 272] on textarea "## 2. MENU HIGHLIGHTS • Popular items: Parrillada, Skirt Steak, Grilled Salmon.…" at bounding box center [727, 279] width 894 height 284
paste textarea "########################## ## 2. MENU HIGHLIGHTS ############################ •…"
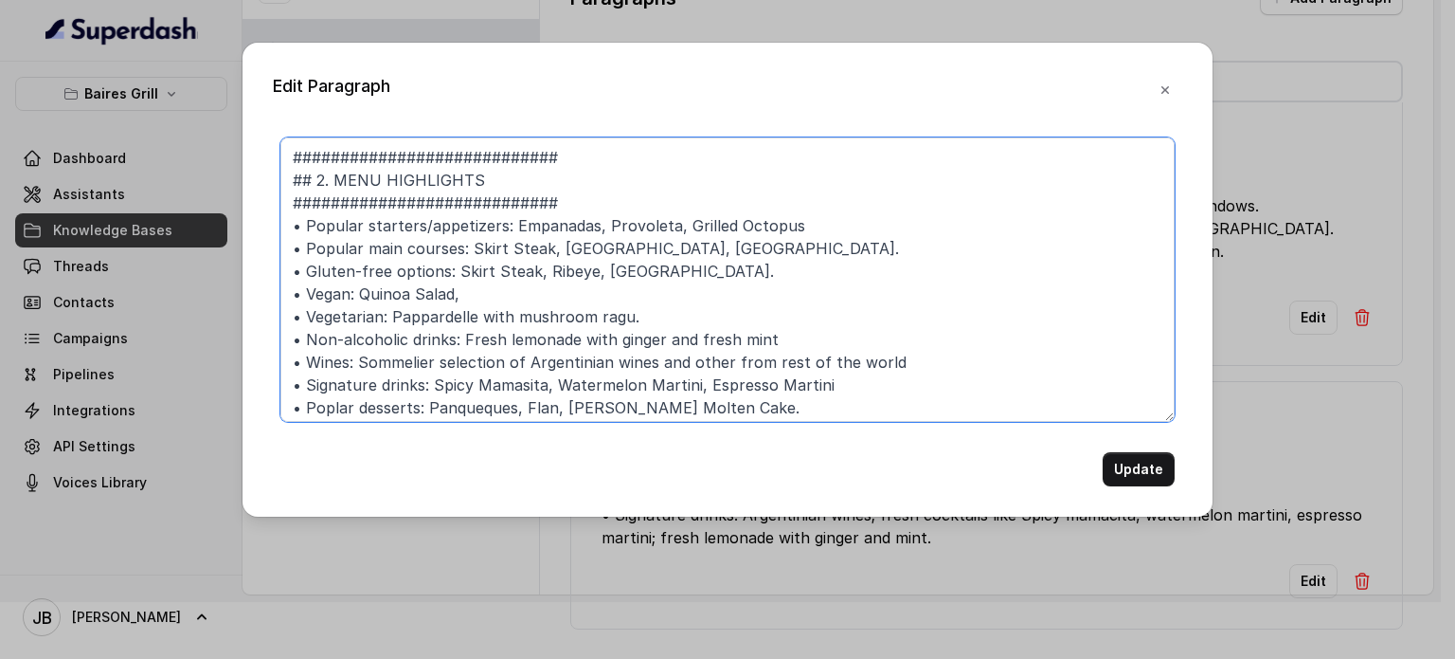
click at [565, 276] on textarea "############################ ## 2. MENU HIGHLIGHTS ############################…" at bounding box center [727, 279] width 894 height 284
click at [566, 278] on textarea "############################ ## 2. MENU HIGHLIGHTS ############################…" at bounding box center [727, 279] width 894 height 284
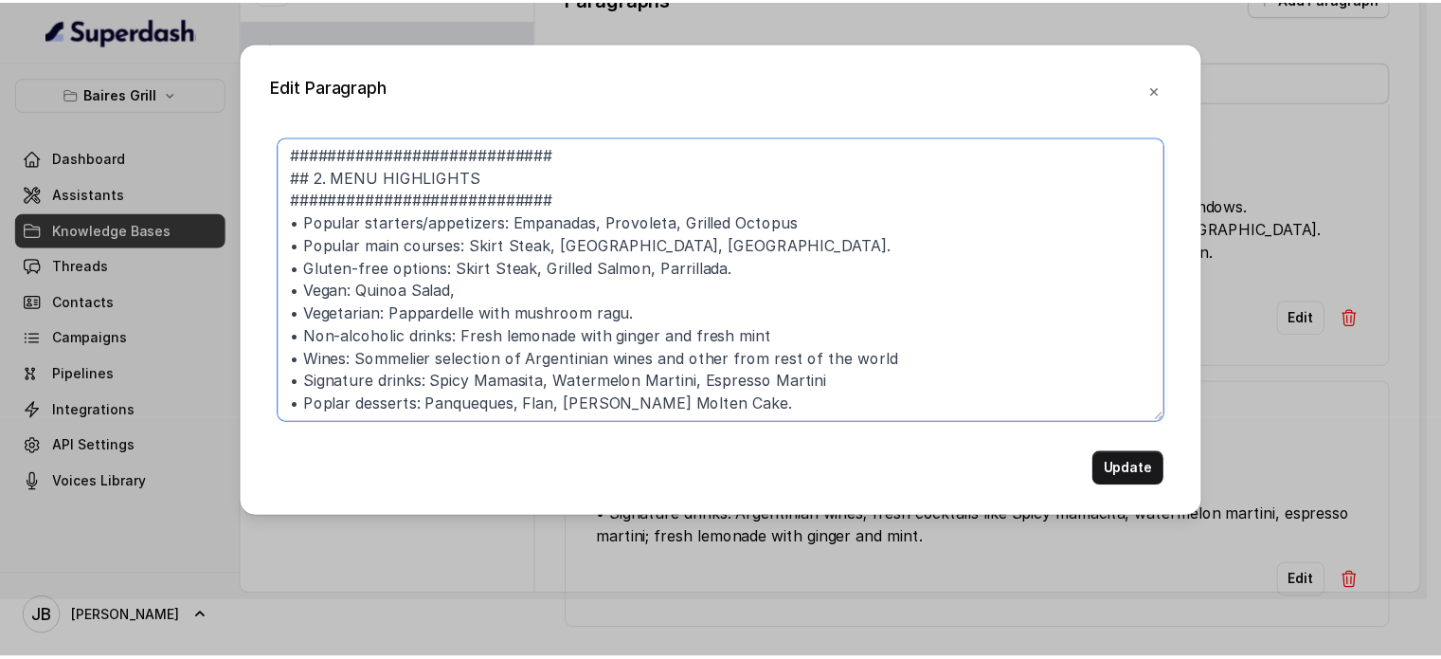
scroll to position [5, 0]
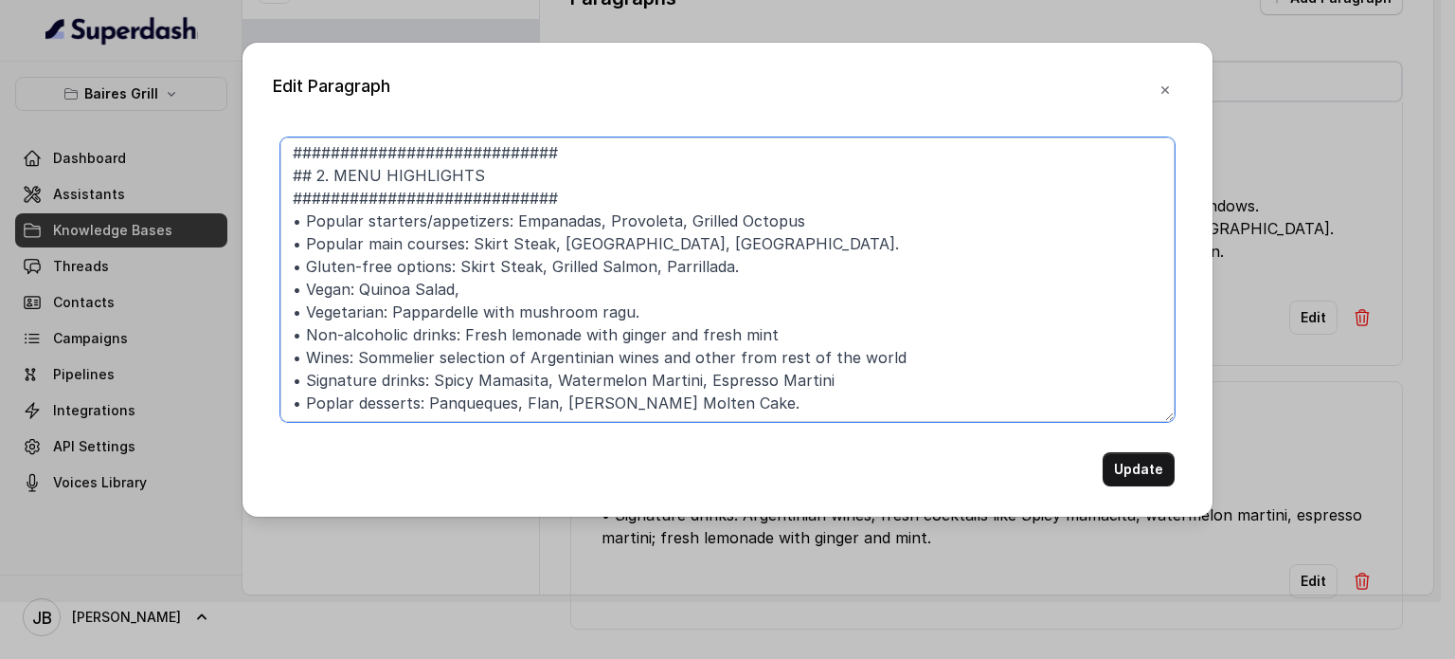
drag, startPoint x: 580, startPoint y: 284, endPoint x: 642, endPoint y: 290, distance: 62.8
click at [579, 284] on textarea "############################ ## 2. MENU HIGHLIGHTS ############################…" at bounding box center [727, 279] width 894 height 284
click at [776, 271] on textarea "############################ ## 2. MENU HIGHLIGHTS ############################…" at bounding box center [727, 279] width 894 height 284
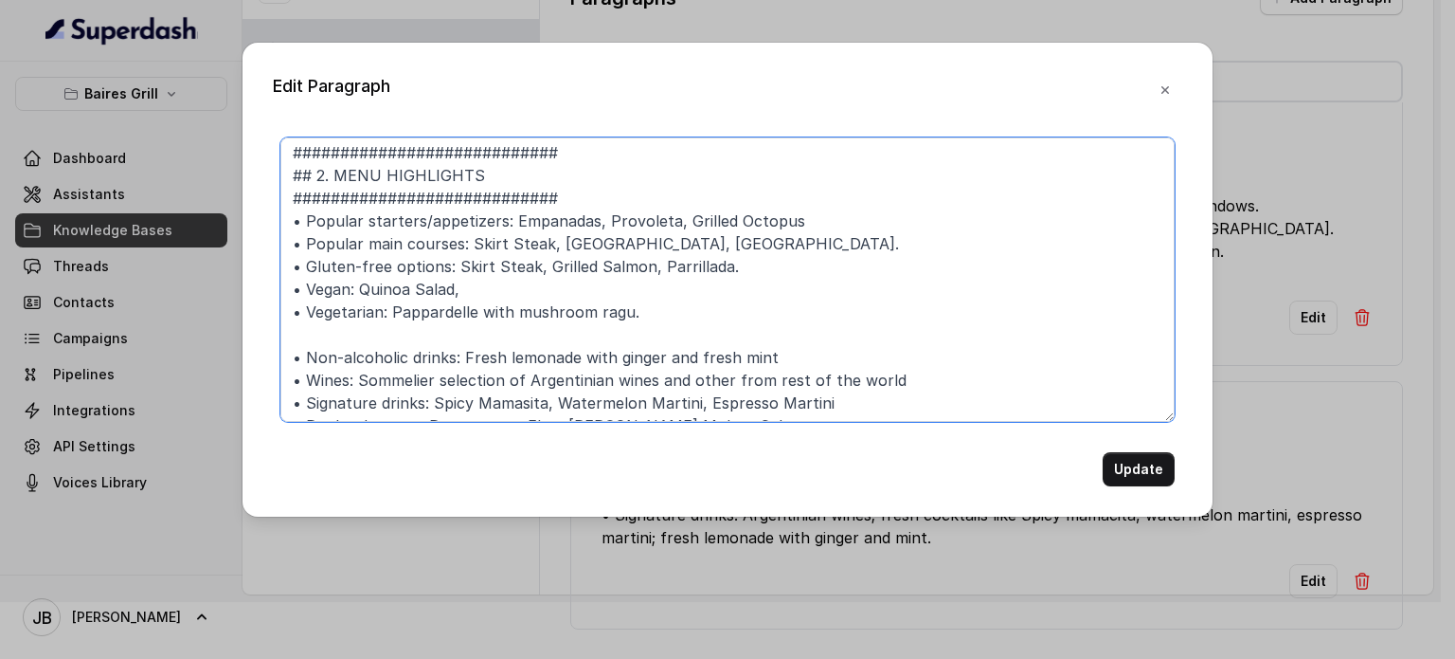
paste textarea "•"
click at [399, 334] on textarea "############################ ## 2. MENU HIGHLIGHTS ############################…" at bounding box center [727, 279] width 894 height 284
paste textarea "Parrillada (for two) Skin Skirt Steak (for two) Whole Flap Steak (for four)"
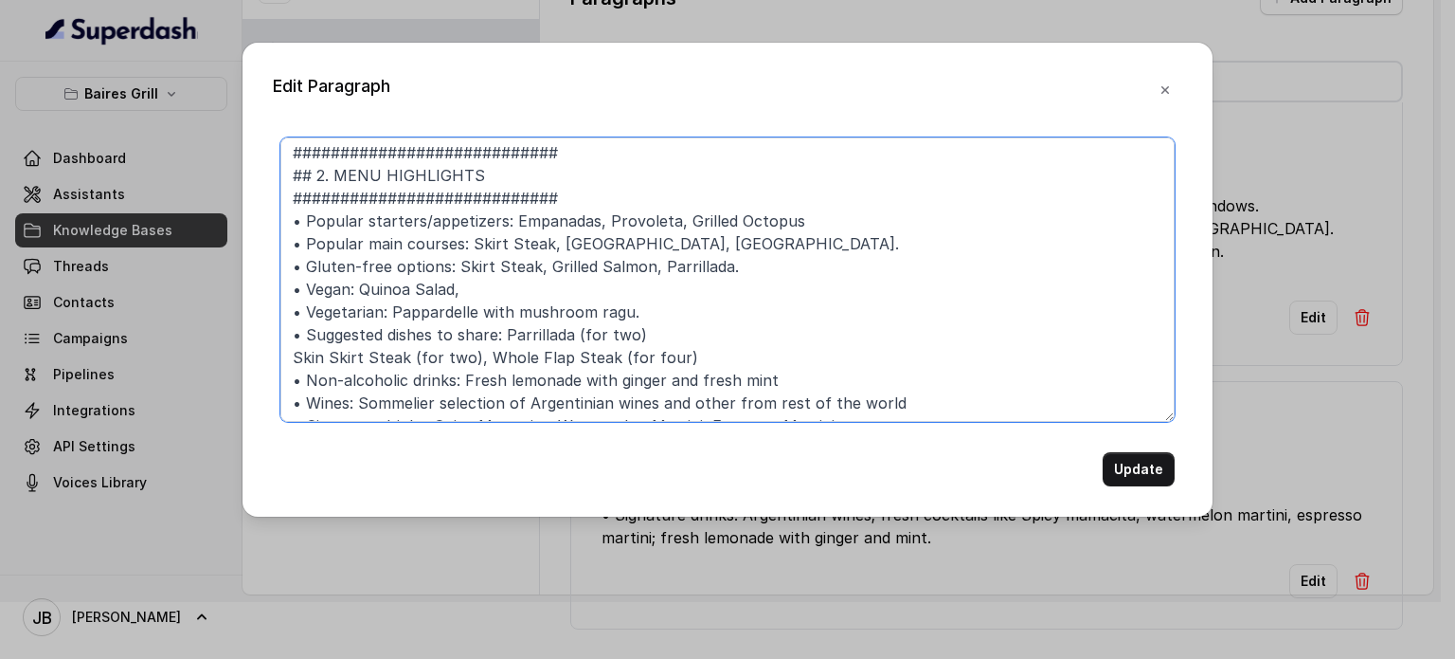
click at [711, 326] on textarea "############################ ## 2. MENU HIGHLIGHTS ############################…" at bounding box center [727, 279] width 894 height 284
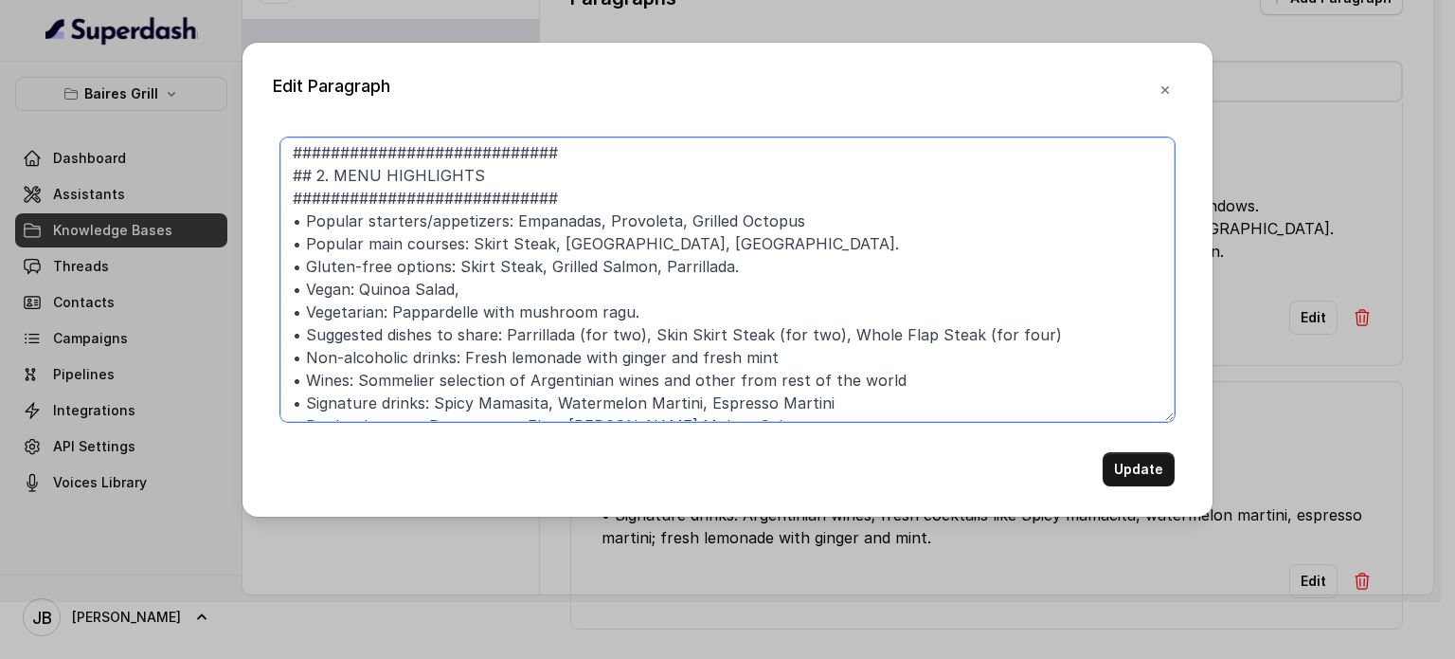
click at [724, 325] on textarea "############################ ## 2. MENU HIGHLIGHTS ############################…" at bounding box center [727, 279] width 894 height 284
type textarea "############################ ## 2. MENU HIGHLIGHTS ############################…"
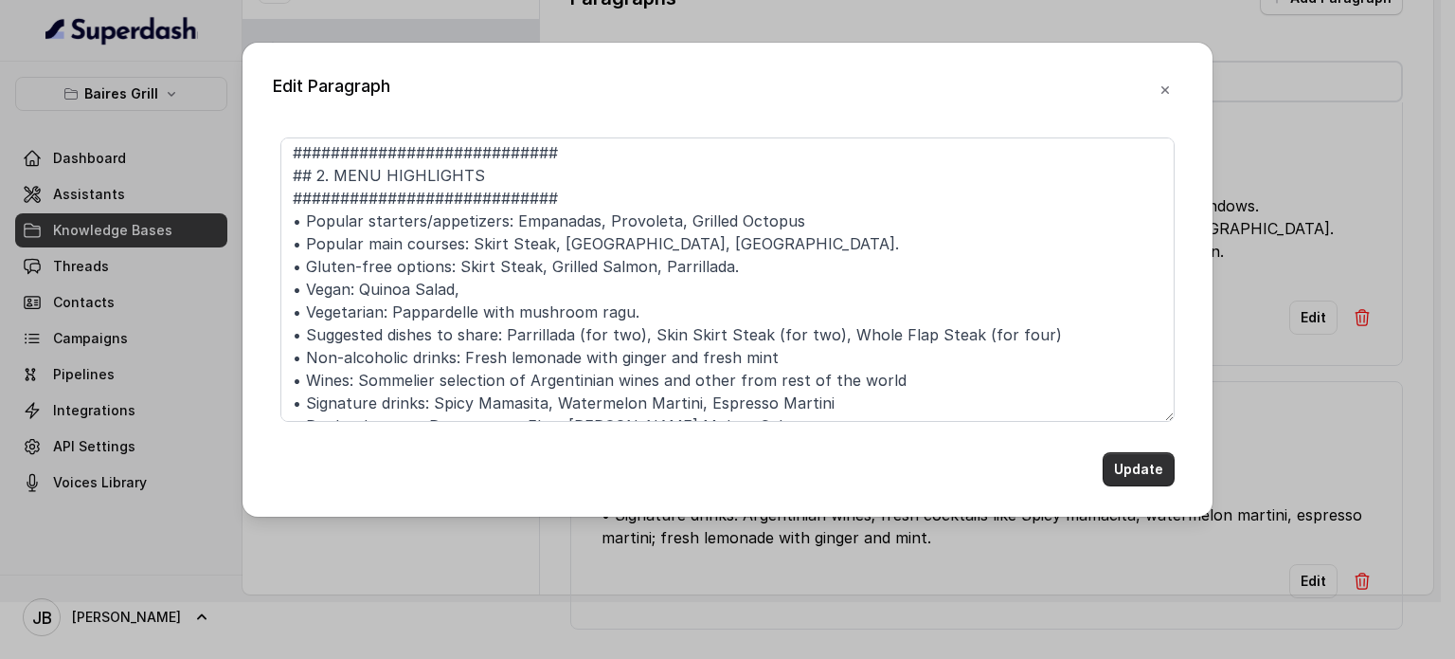
click at [1150, 470] on button "Update" at bounding box center [1139, 469] width 72 height 34
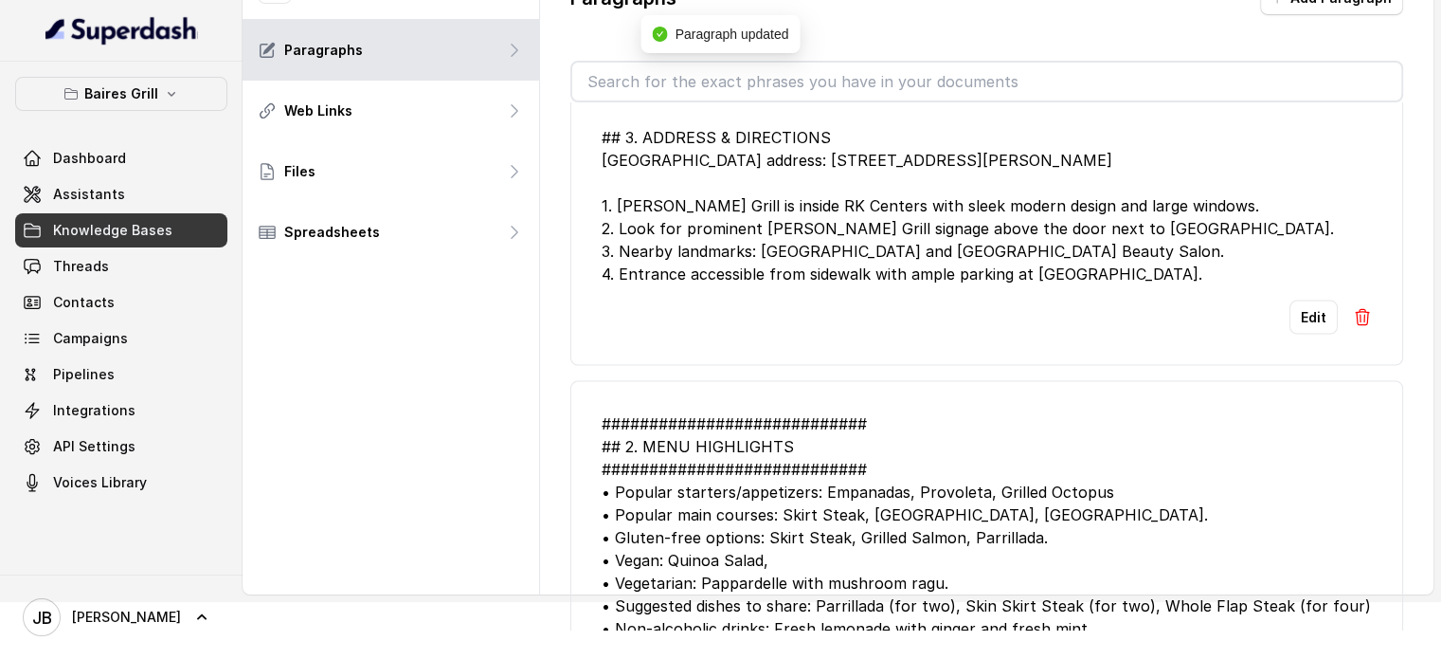
scroll to position [4192, 0]
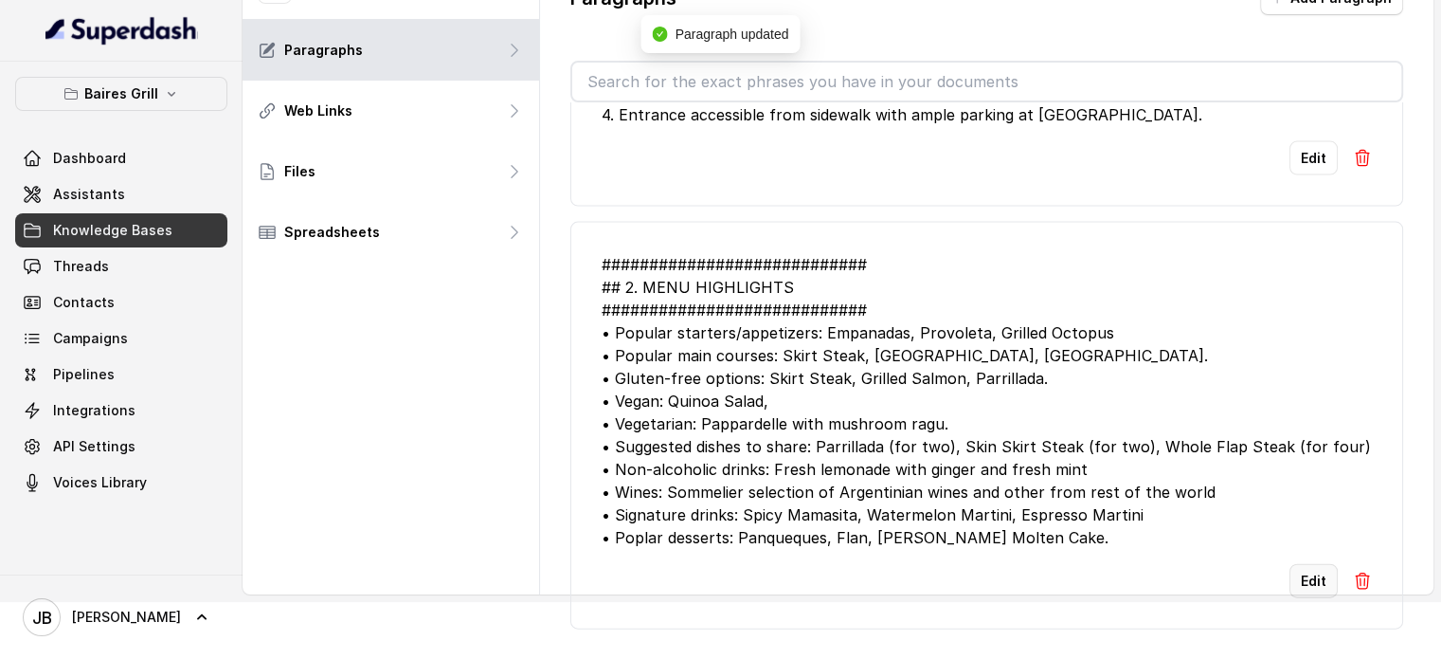
click at [1292, 564] on button "Edit" at bounding box center [1314, 581] width 48 height 34
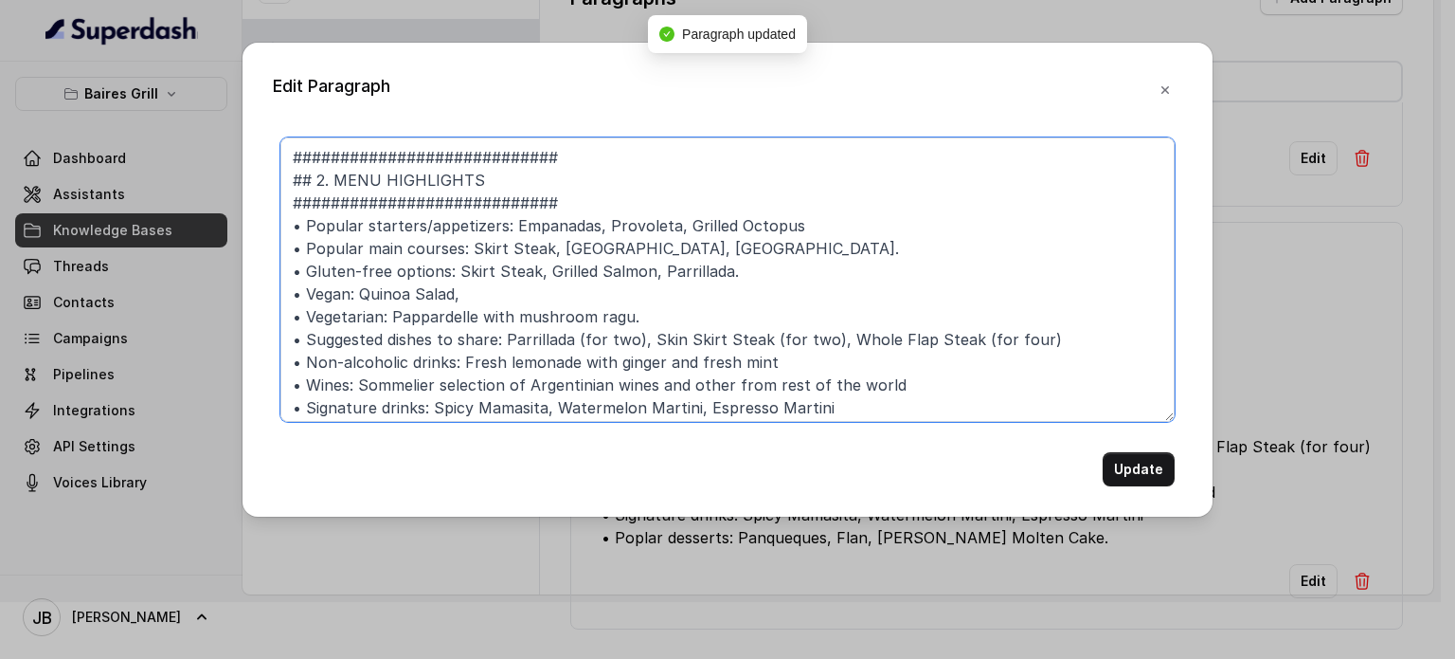
click at [529, 188] on textarea "############################ ## 2. MENU HIGHLIGHTS ############################…" at bounding box center [727, 279] width 894 height 284
click at [529, 189] on textarea "############################ ## 2. MENU HIGHLIGHTS ############################…" at bounding box center [727, 279] width 894 height 284
click at [529, 192] on textarea "############################ ## 2. MENU HIGHLIGHTS ############################…" at bounding box center [727, 279] width 894 height 284
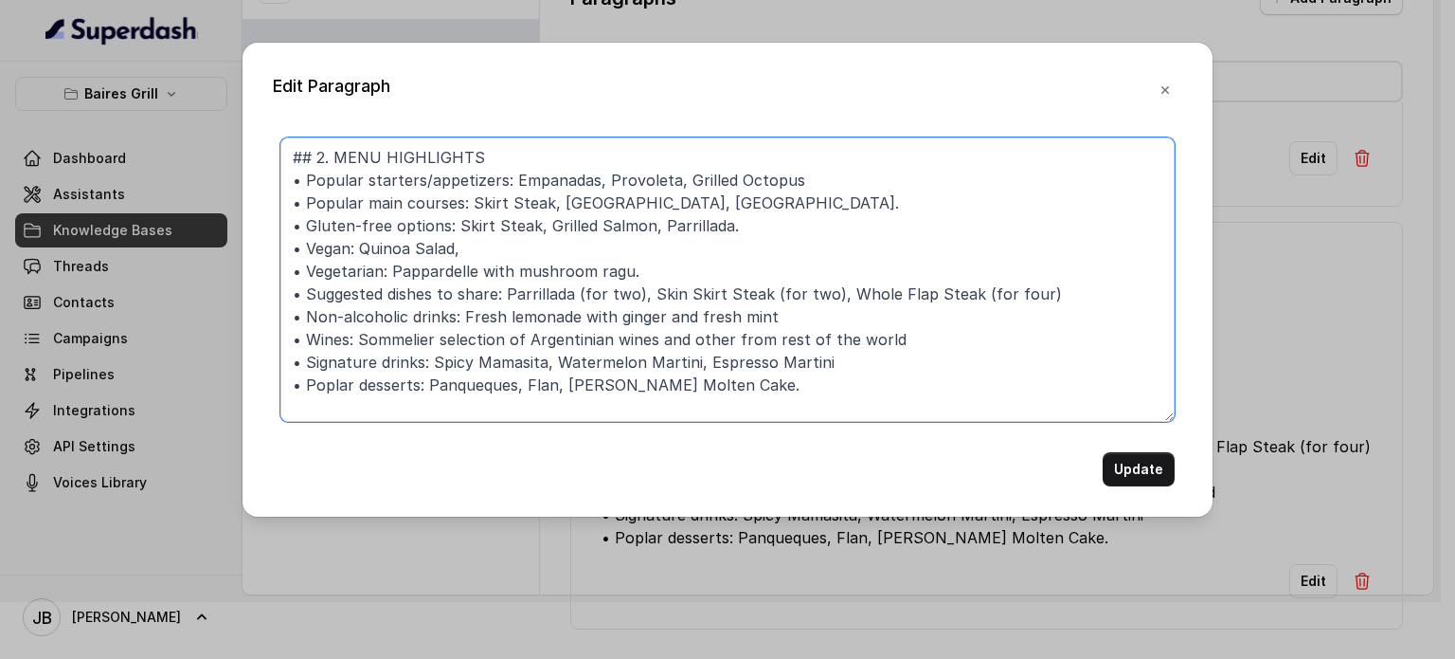
type textarea "## 2. MENU HIGHLIGHTS • Popular starters/appetizers: Empanadas, Provoleta, Gril…"
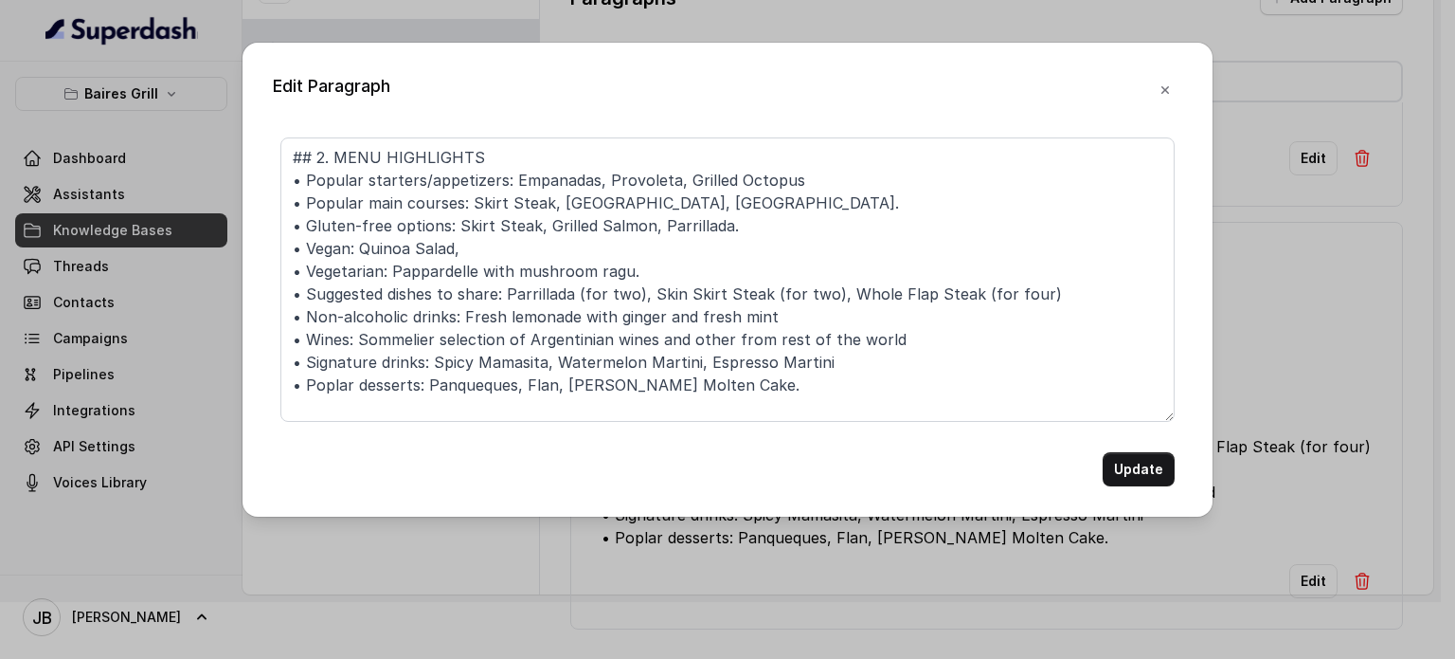
click at [1150, 451] on form "## 2. MENU HIGHLIGHTS • Popular starters/appetizers: Empanadas, Provoleta, Gril…" at bounding box center [727, 311] width 894 height 349
click at [1149, 453] on button "Update" at bounding box center [1139, 469] width 72 height 34
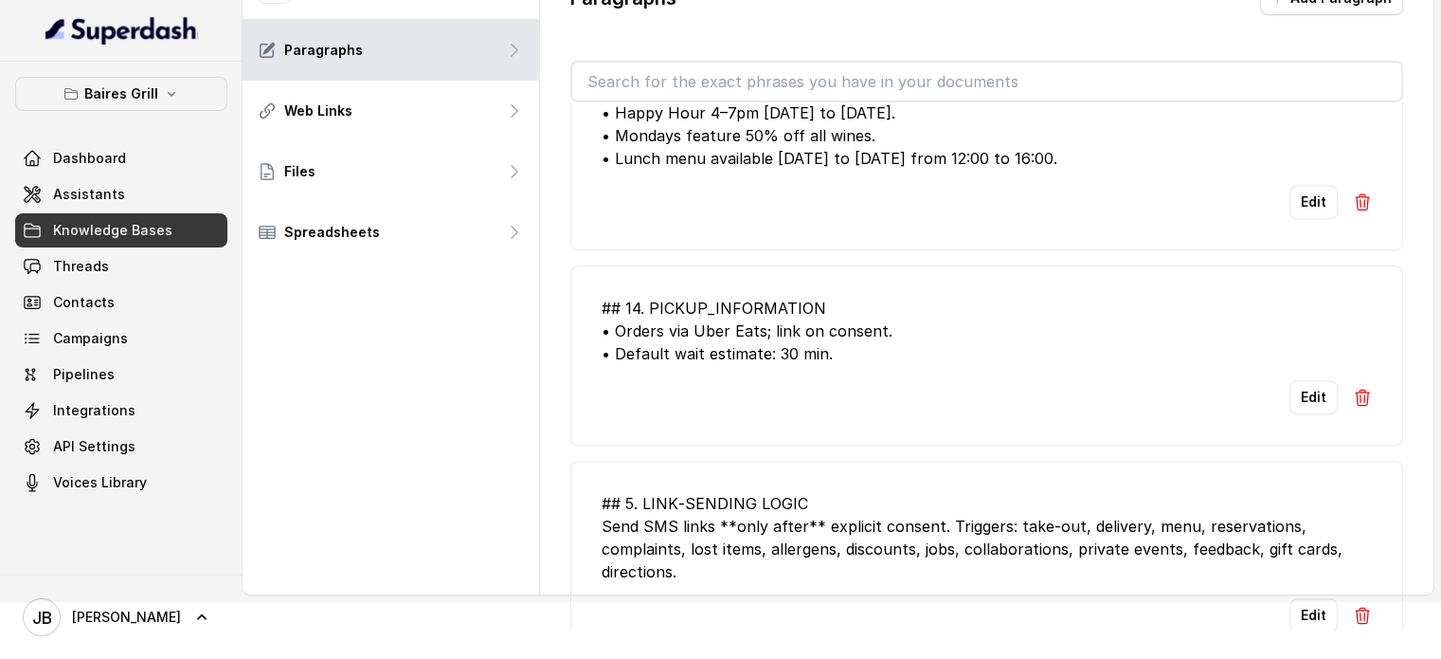
scroll to position [2536, 0]
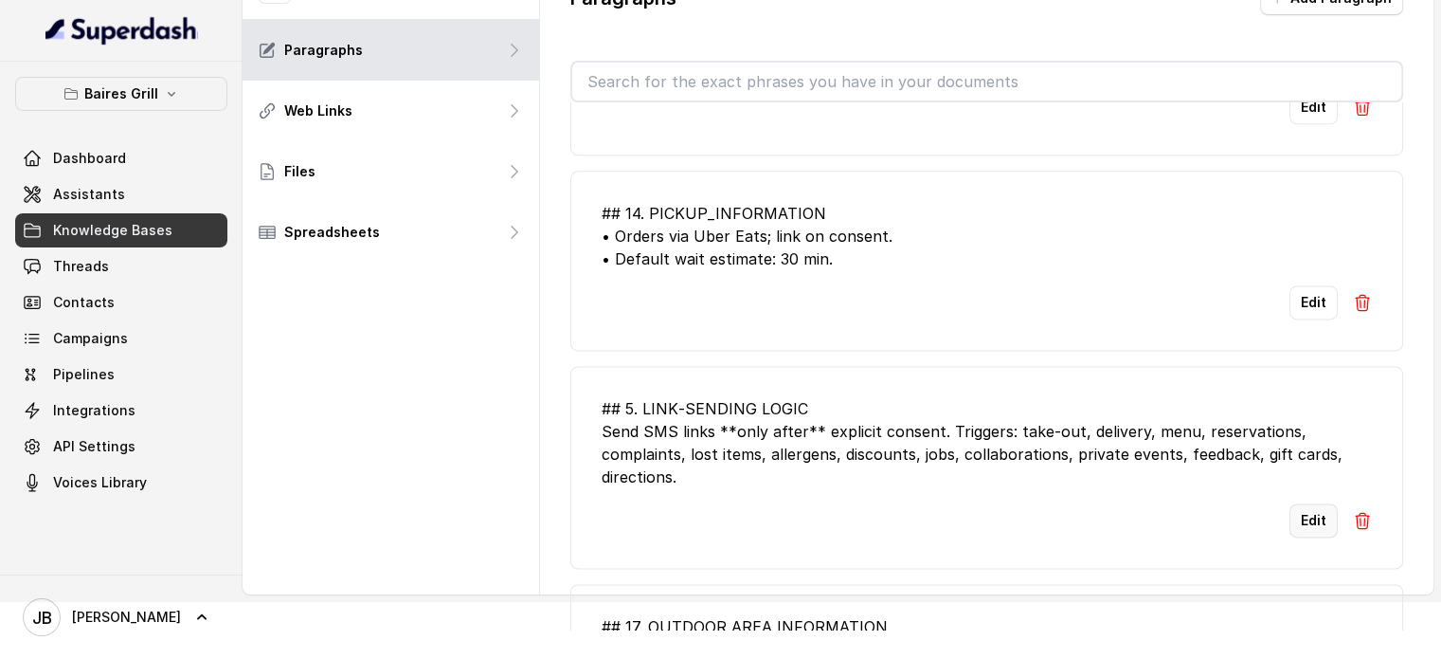
click at [1309, 509] on button "Edit" at bounding box center [1314, 520] width 48 height 34
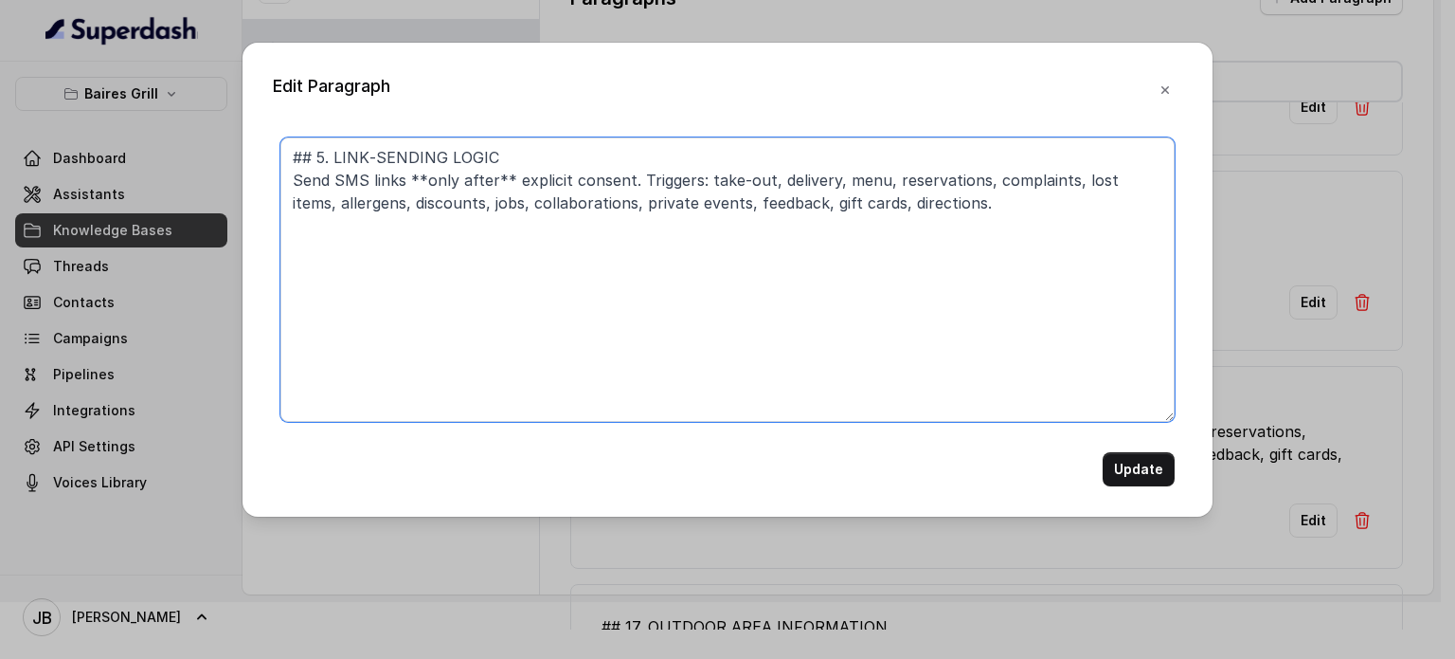
click at [633, 176] on textarea "## 5. LINK‑SENDING LOGIC Send SMS links **only after** explicit consent. Trigge…" at bounding box center [727, 279] width 894 height 284
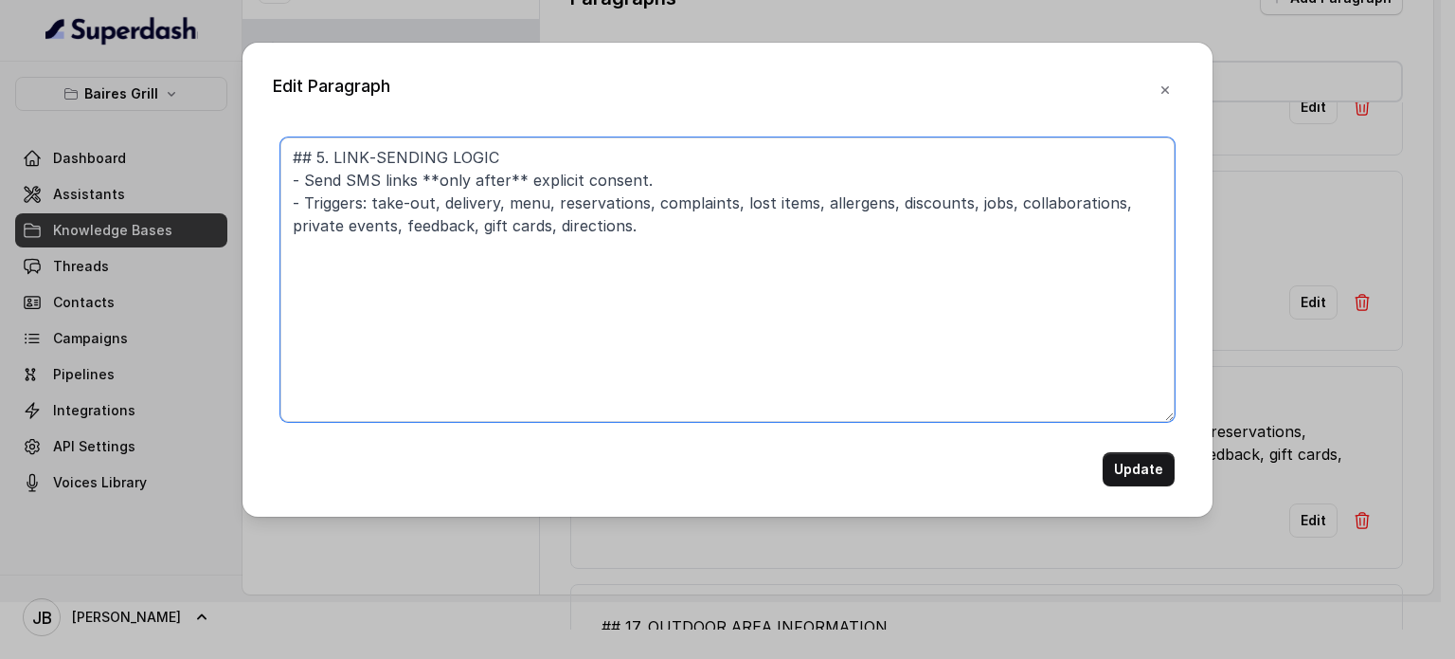
type textarea "## 5. LINK‑SENDING LOGIC - Send SMS links **only after** explicit consent. - Tr…"
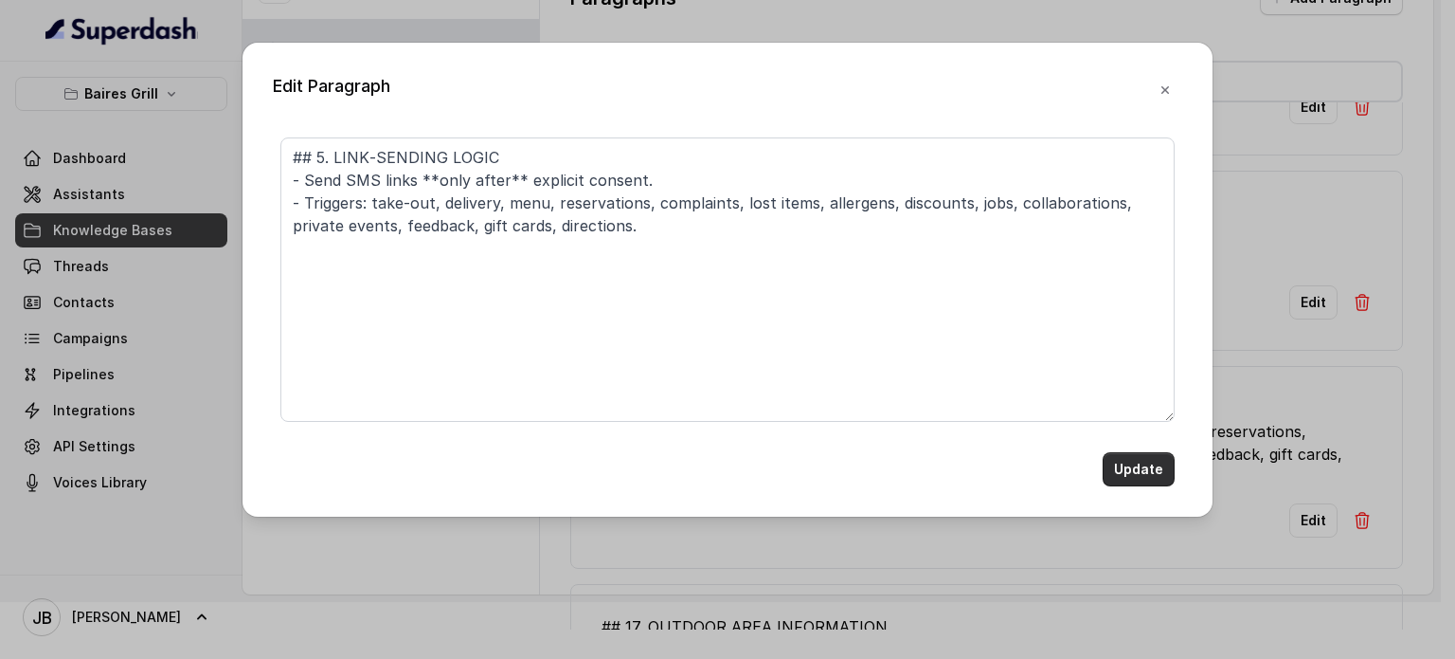
click at [1118, 463] on button "Update" at bounding box center [1139, 469] width 72 height 34
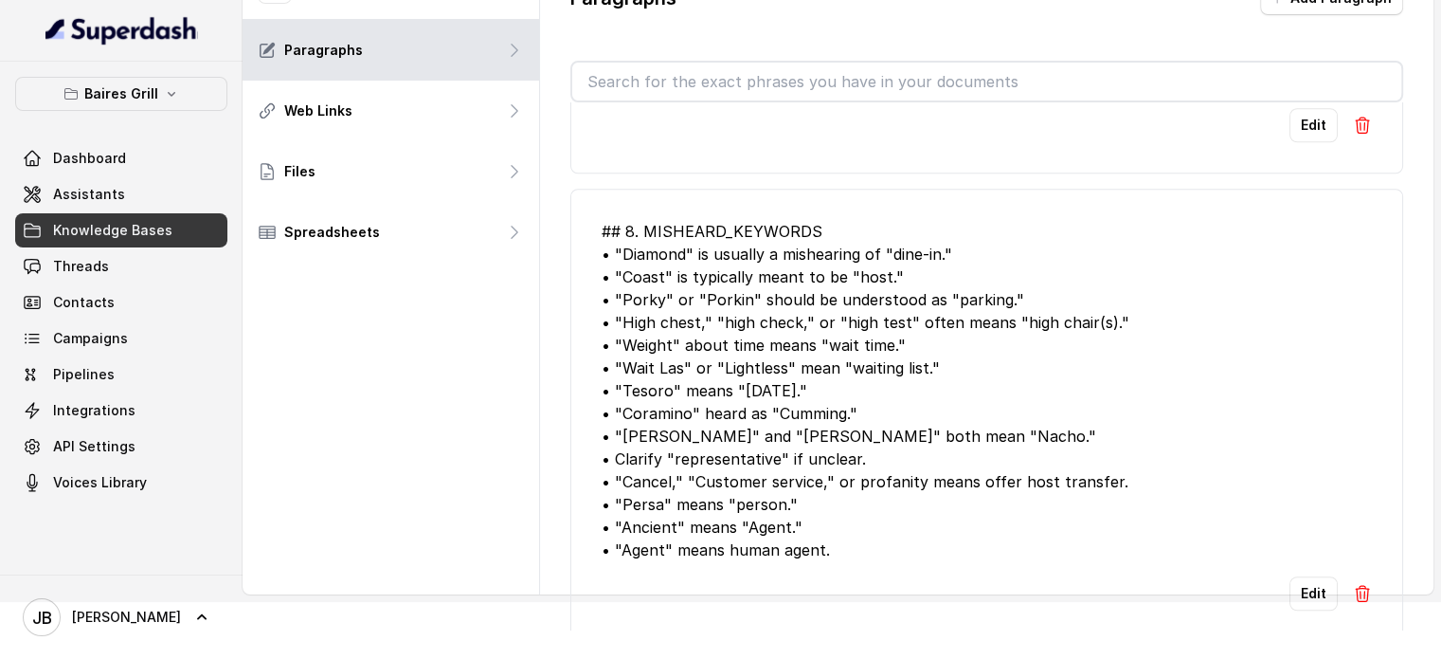
scroll to position [1588, 0]
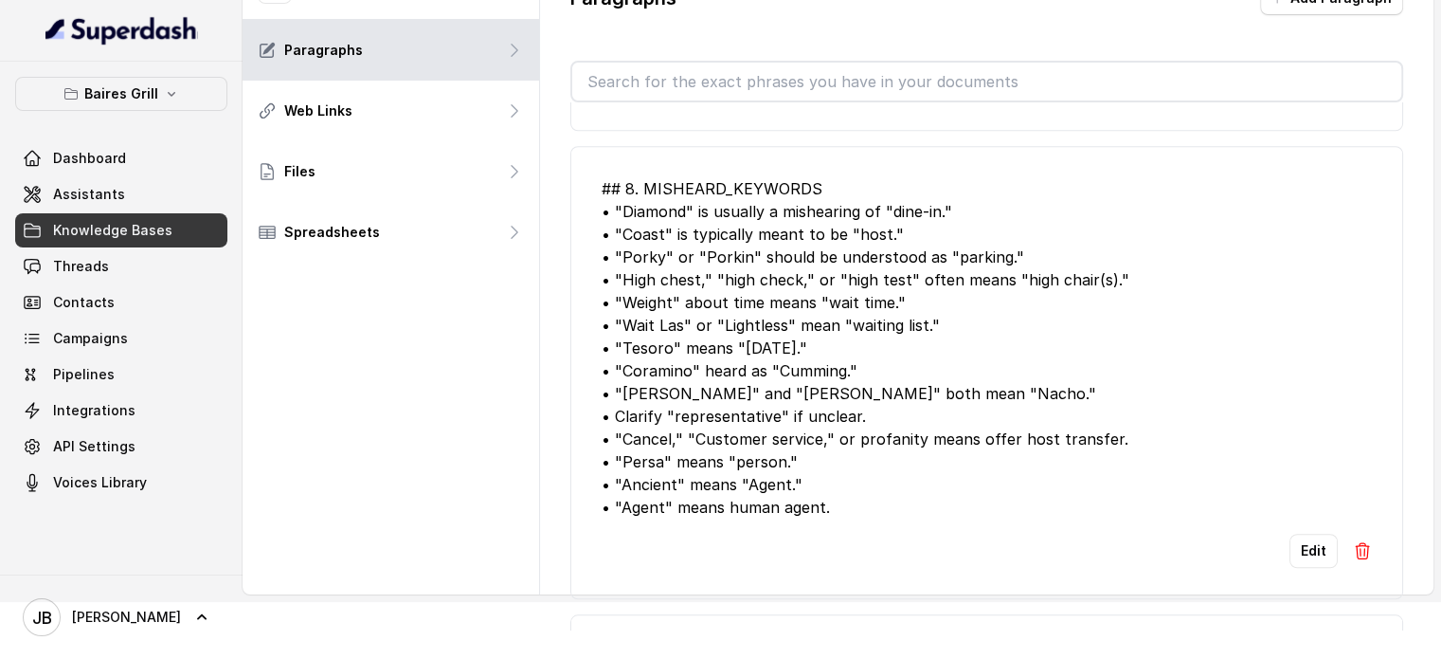
click at [163, 232] on span "Knowledge Bases" at bounding box center [112, 230] width 119 height 19
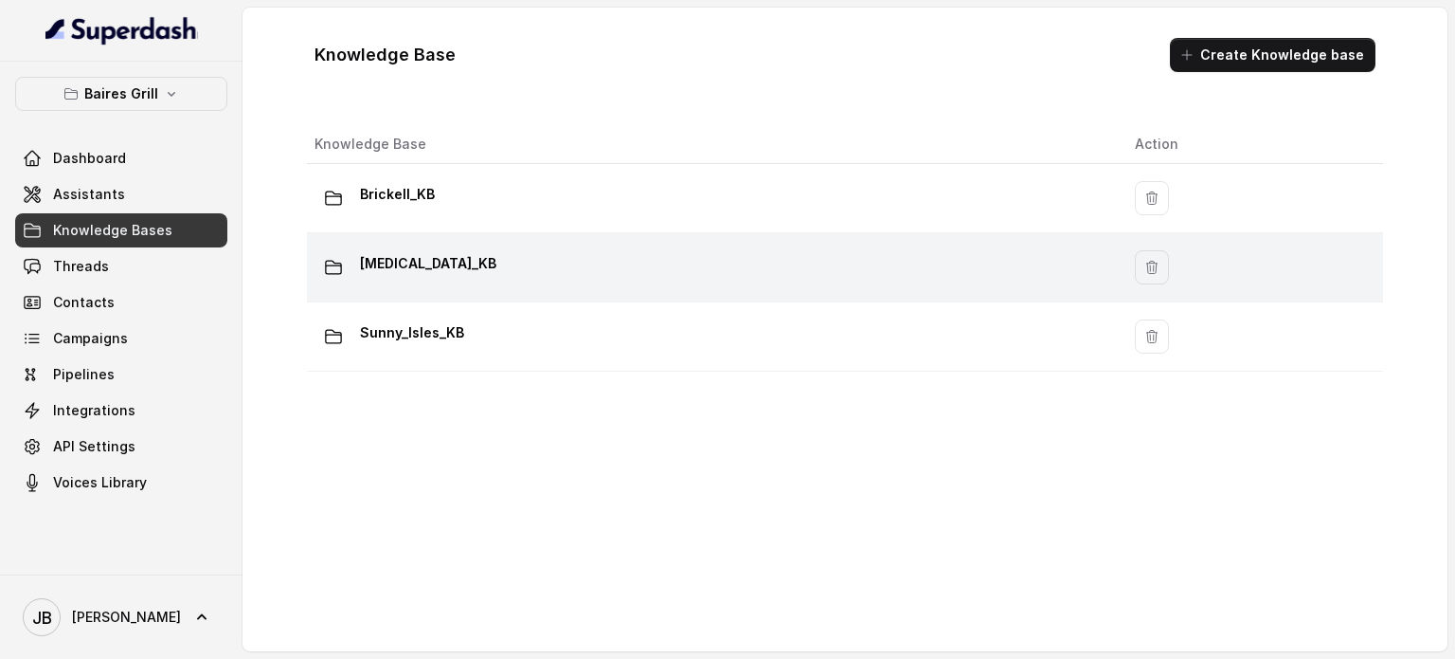
click at [493, 264] on div "Doral_KB" at bounding box center [710, 267] width 790 height 38
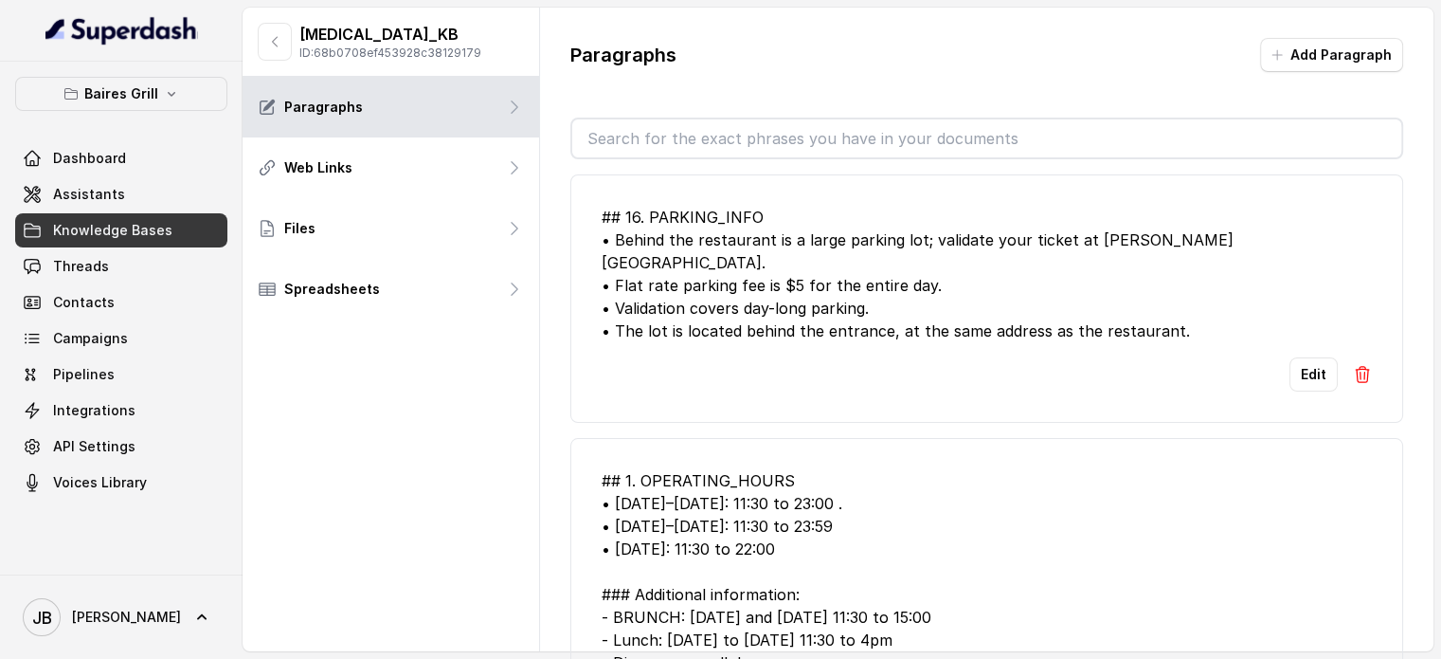
click at [727, 137] on input "text" at bounding box center [986, 138] width 829 height 38
click at [883, 192] on li "## 16. PARKING_INFO • Behind the restaurant is a large parking lot; validate yo…" at bounding box center [986, 298] width 833 height 248
click at [813, 132] on input "text" at bounding box center [986, 138] width 829 height 38
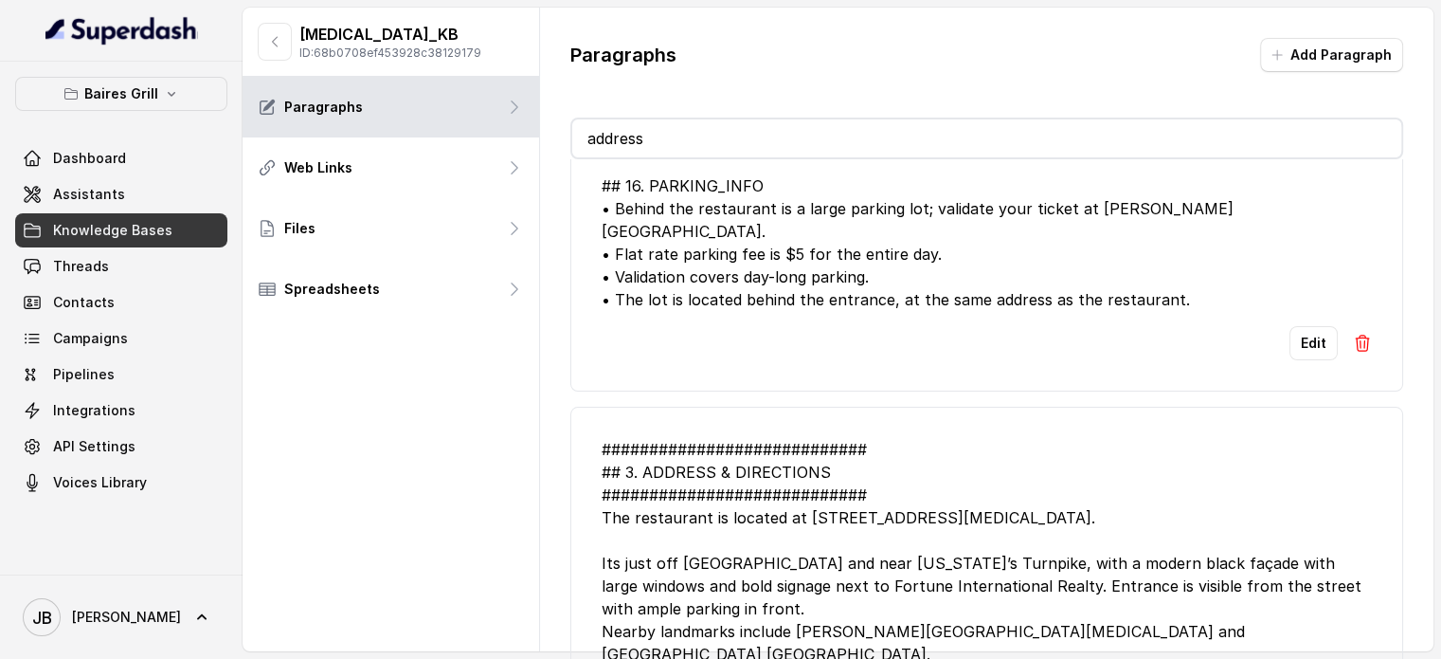
scroll to position [58, 0]
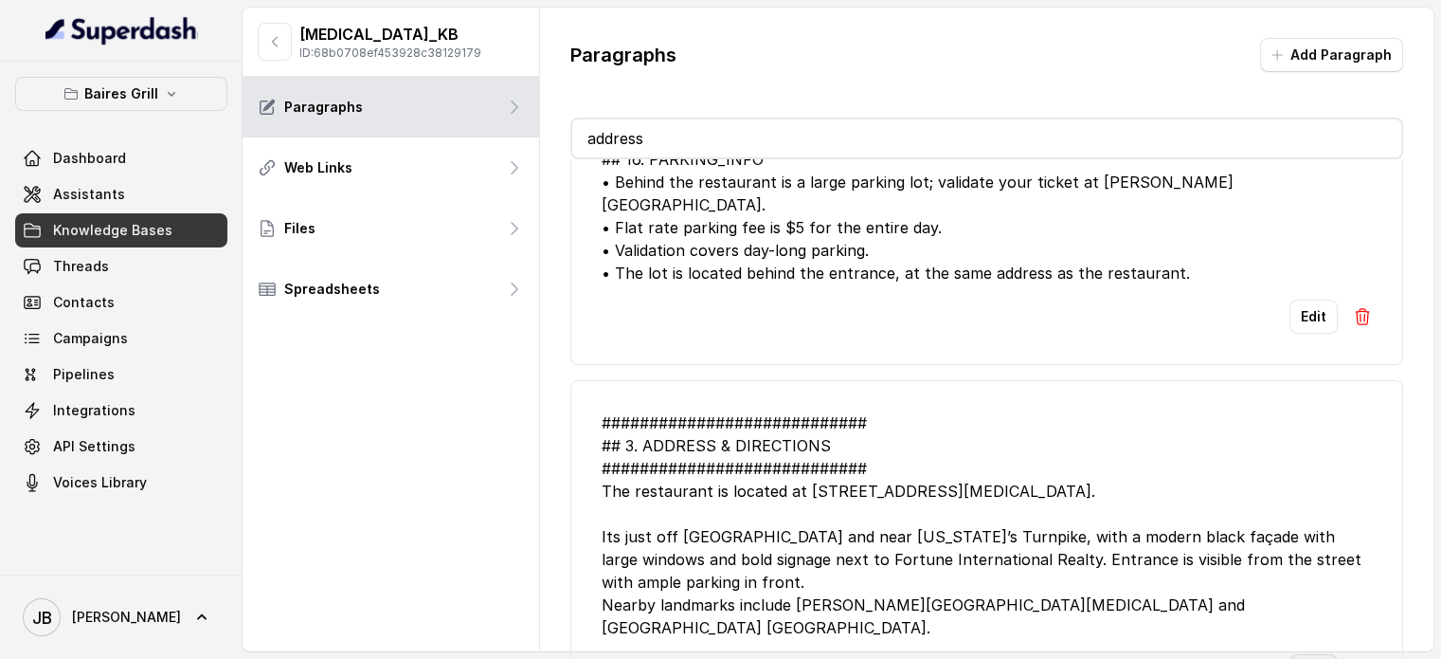
type input "address"
click at [1300, 654] on button "Edit" at bounding box center [1314, 671] width 48 height 34
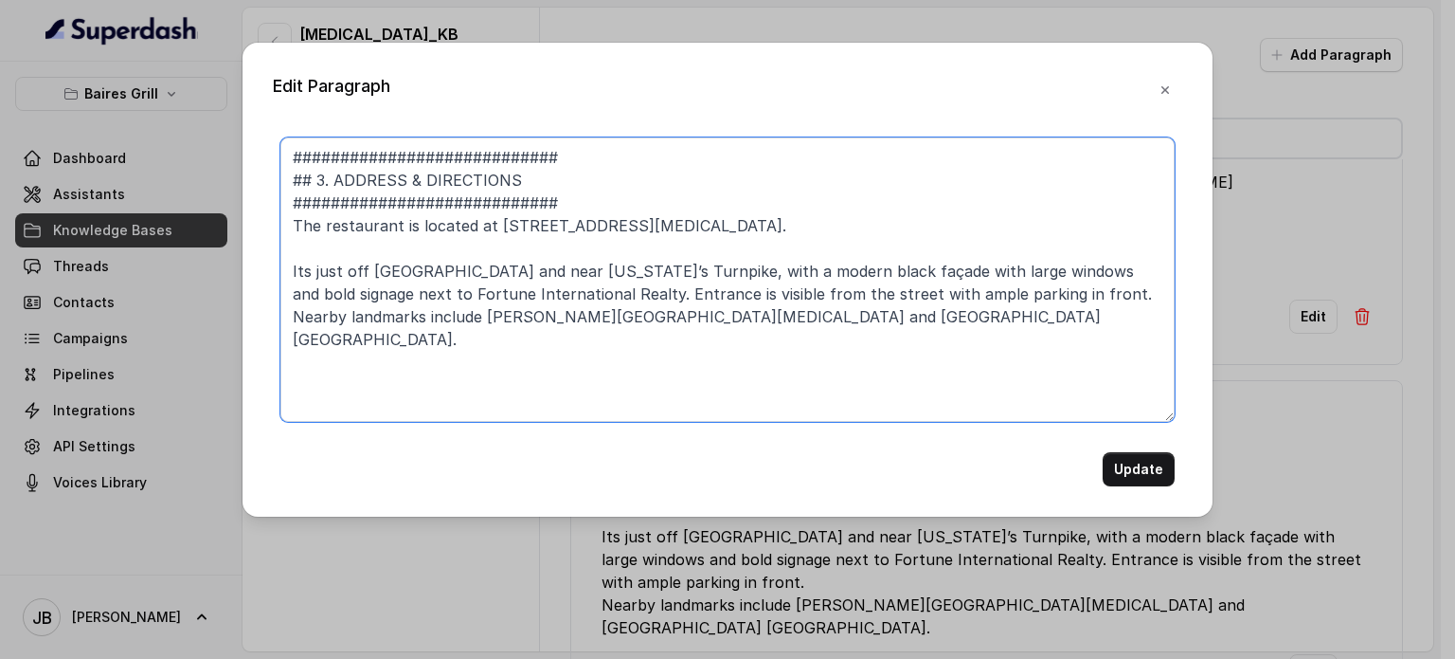
click at [659, 145] on textarea "############################ ## 3. ADDRESS & DIRECTIONS #######################…" at bounding box center [727, 279] width 894 height 284
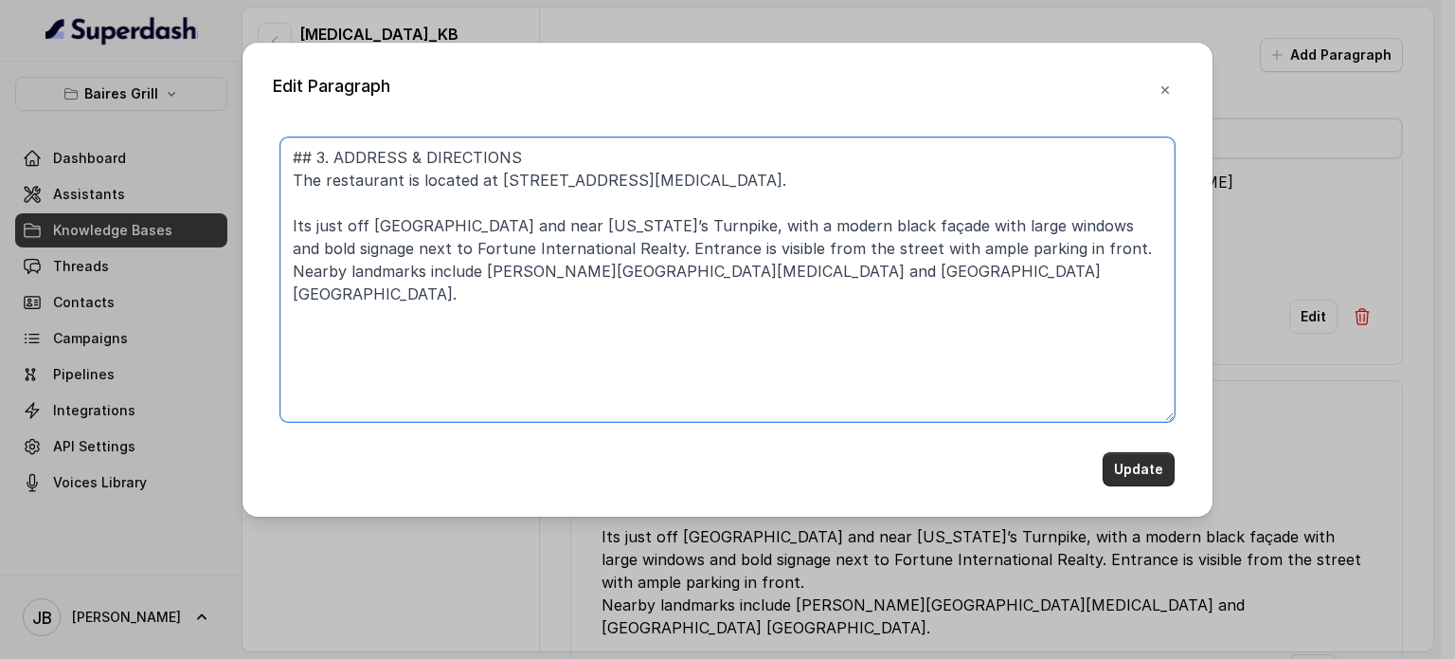
type textarea "## 3. ADDRESS & DIRECTIONS The restaurant is located at 8551 NW 53rd St, Doral …"
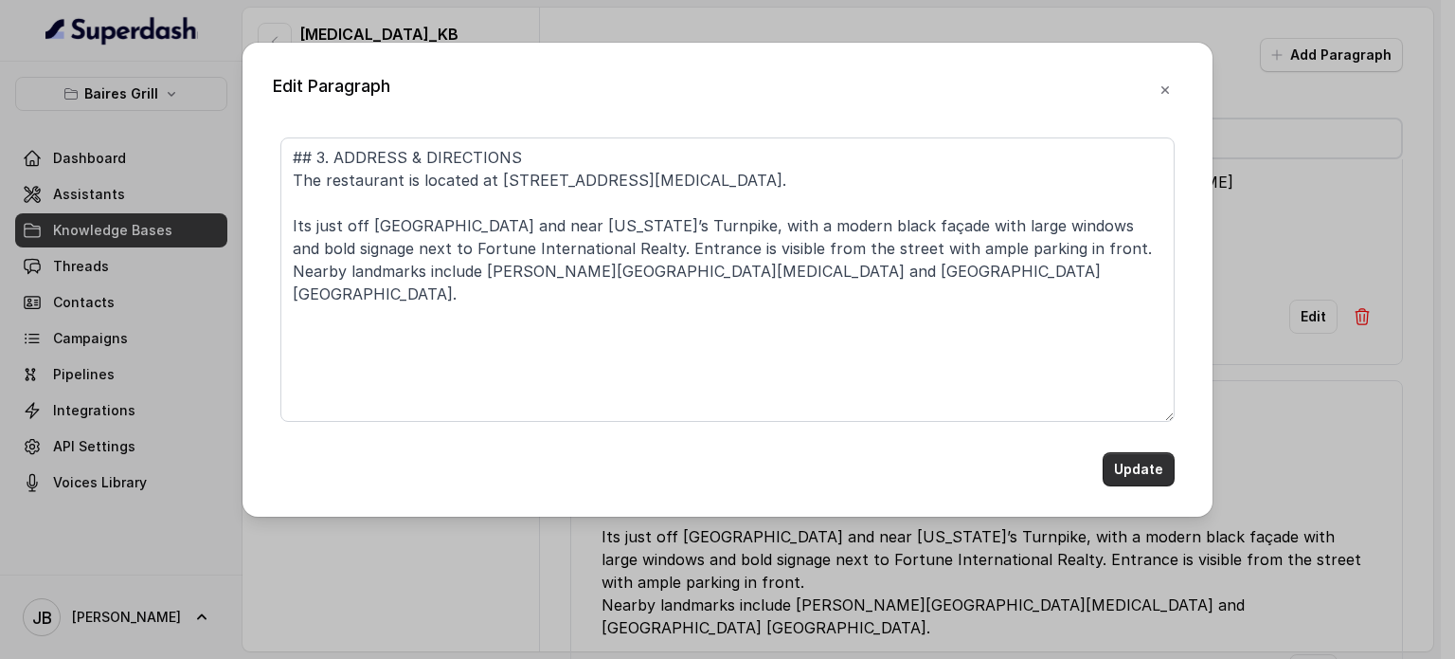
click at [1152, 460] on button "Update" at bounding box center [1139, 469] width 72 height 34
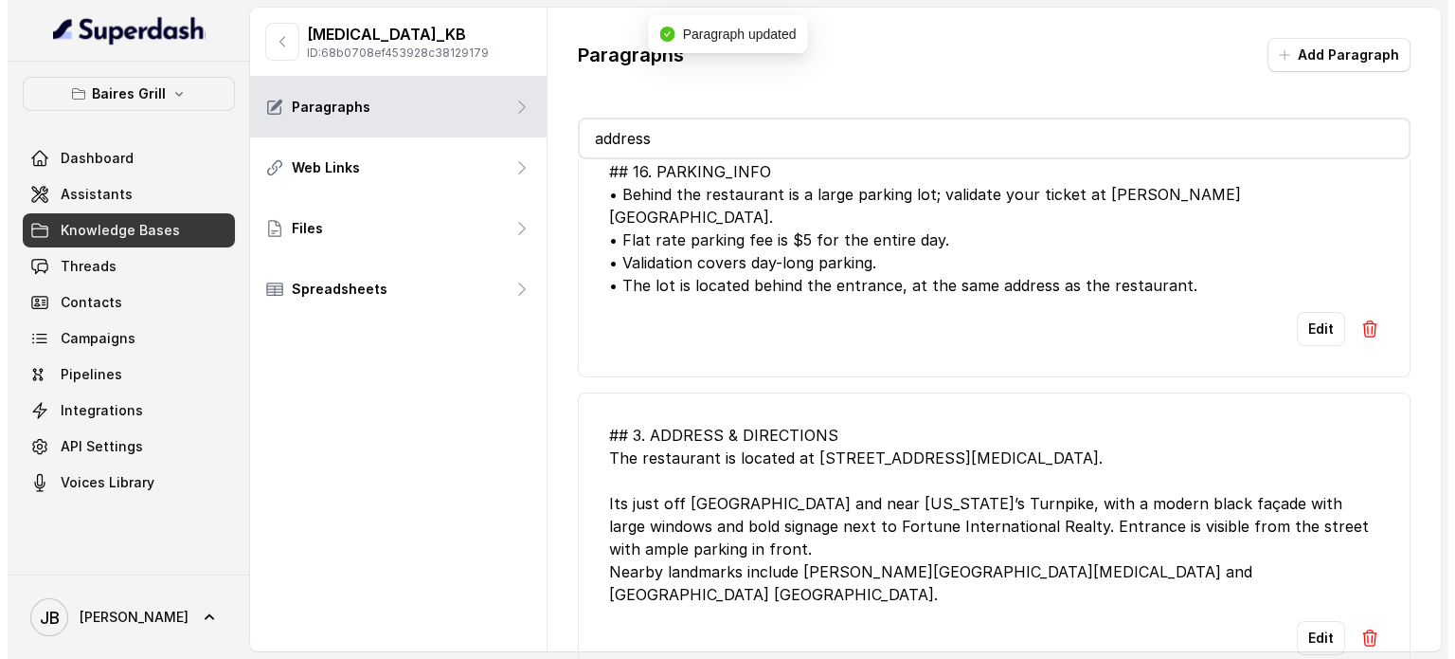
scroll to position [12, 0]
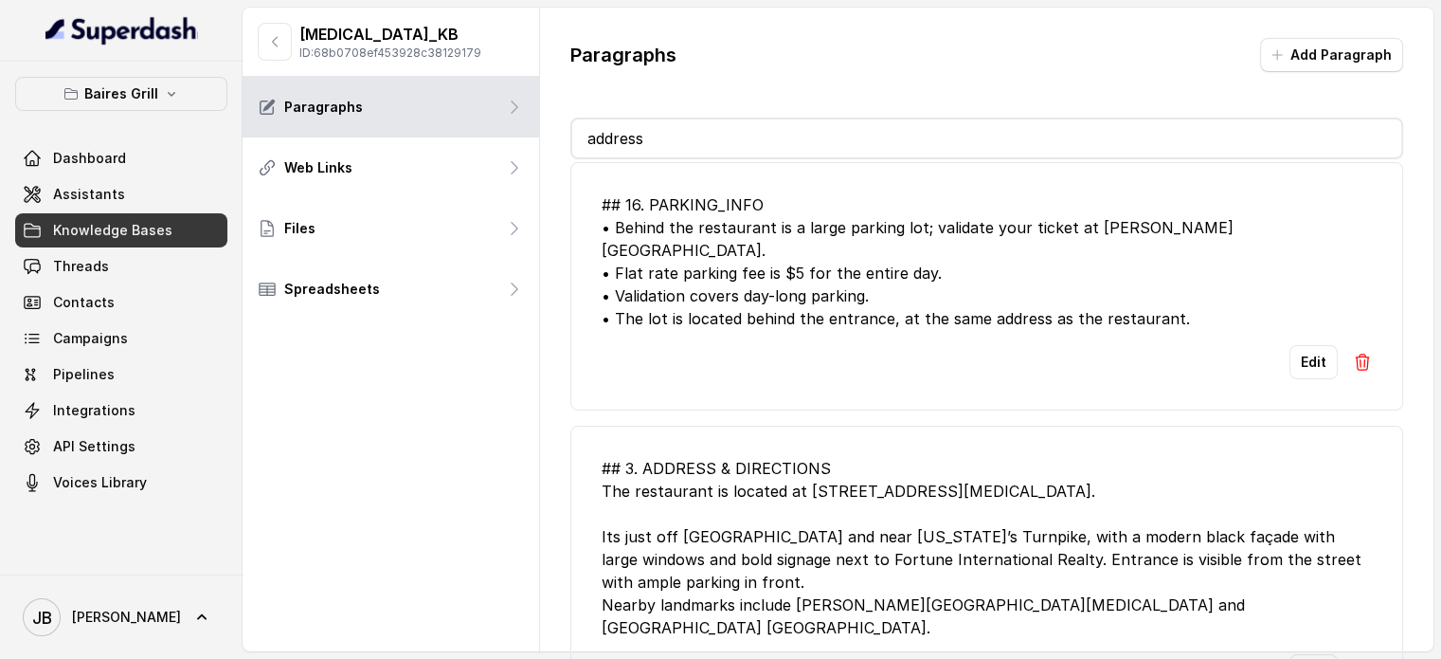
click at [802, 132] on input "address" at bounding box center [986, 138] width 829 height 38
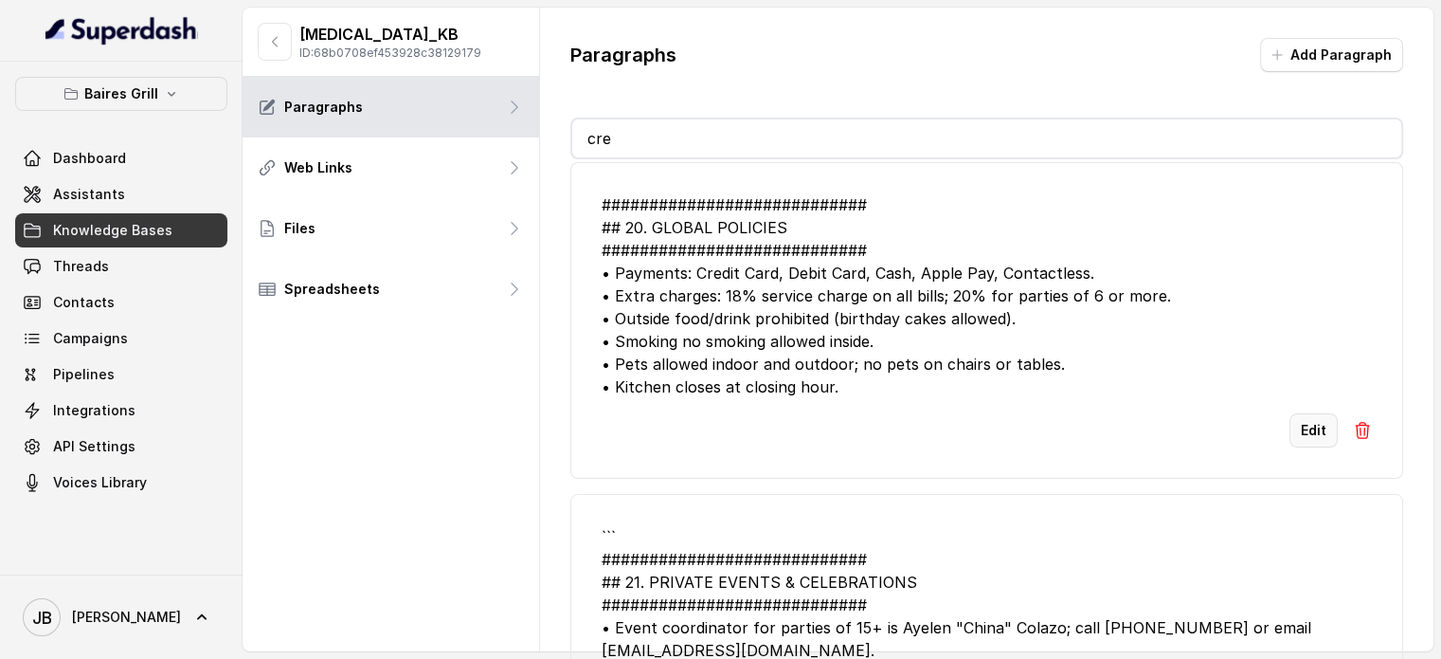
type input "cre"
click at [1300, 417] on button "Edit" at bounding box center [1314, 430] width 48 height 34
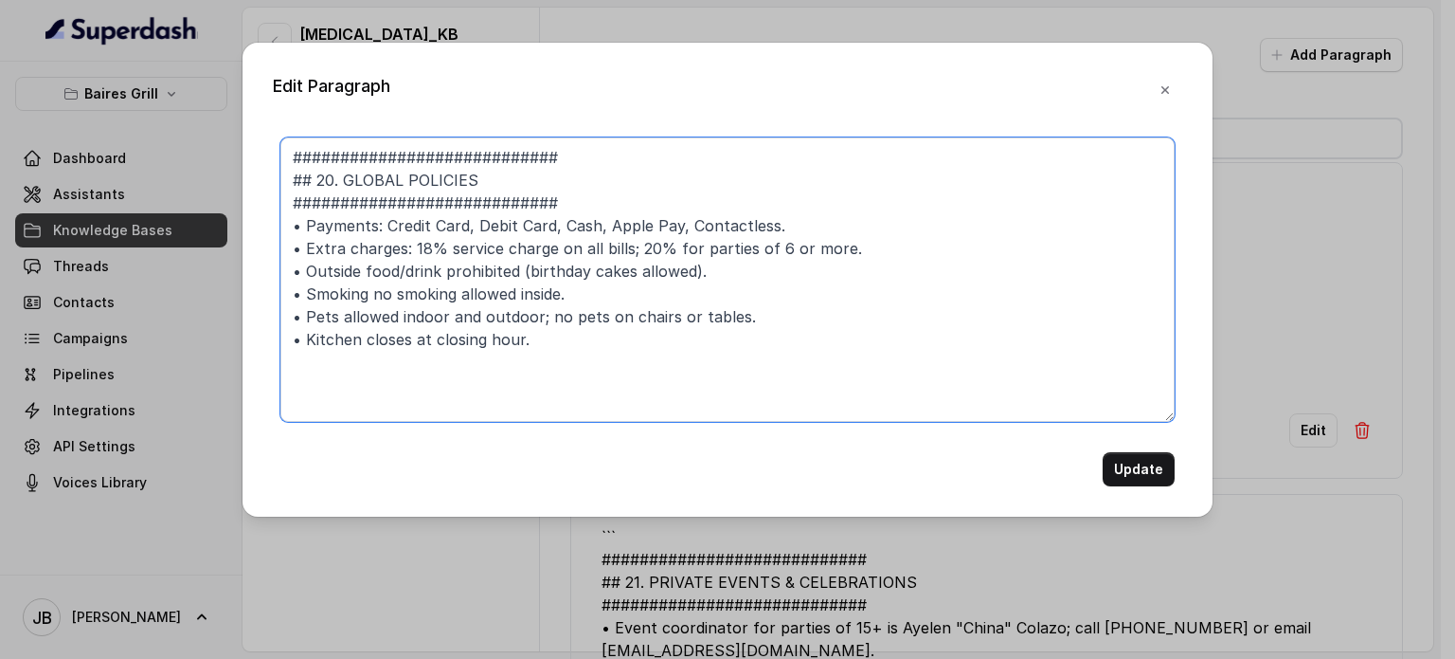
click at [701, 151] on textarea "############################ ## 20. GLOBAL POLICIES ###########################…" at bounding box center [727, 279] width 894 height 284
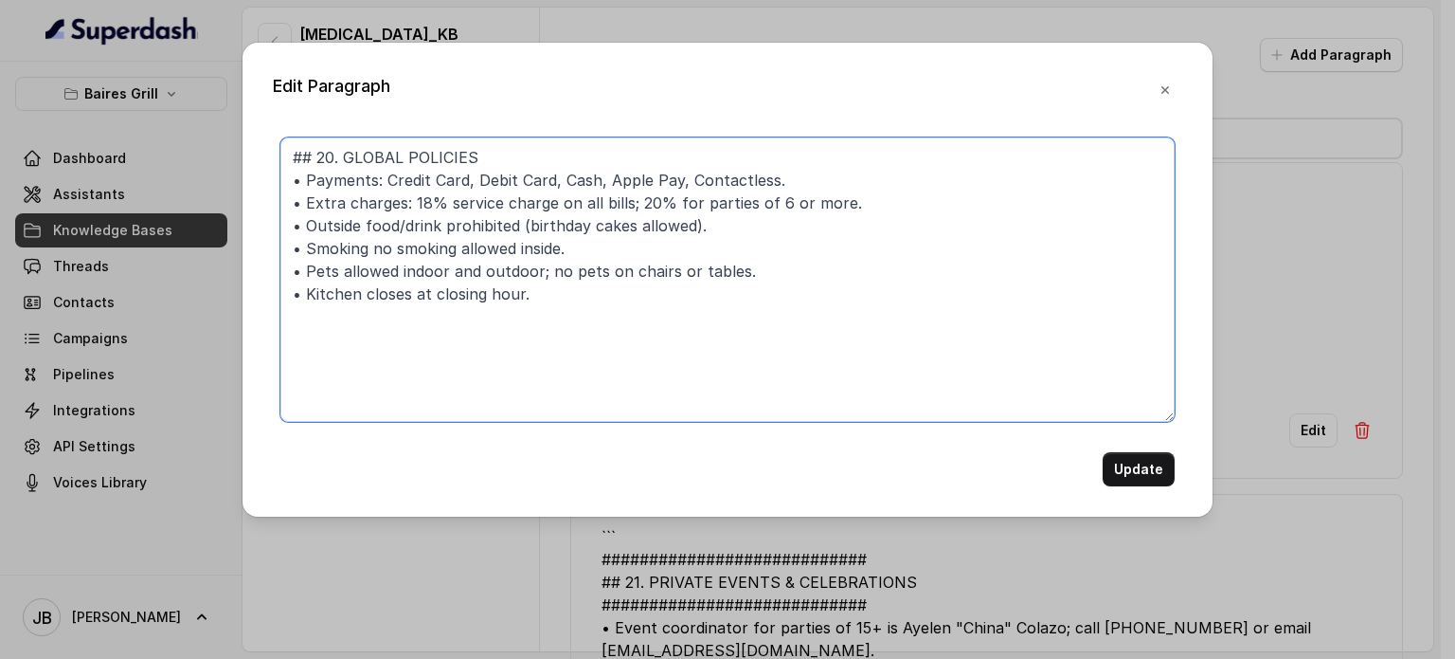
drag, startPoint x: 292, startPoint y: 301, endPoint x: 306, endPoint y: 302, distance: 14.2
click at [306, 302] on textarea "## 20. GLOBAL POLICIES • Payments: Credit Card, Debit Card, Cash, Apple Pay, Co…" at bounding box center [727, 279] width 894 height 284
click at [322, 318] on textarea "## 20. GLOBAL POLICIES • Payments: Credit Card, Debit Card, Cash, Apple Pay, Co…" at bounding box center [727, 279] width 894 height 284
paste textarea "•"
click at [534, 350] on textarea "## 20. GLOBAL POLICIES • Payments: Credit Card, Debit Card, Cash, Apple Pay, Co…" at bounding box center [727, 279] width 894 height 284
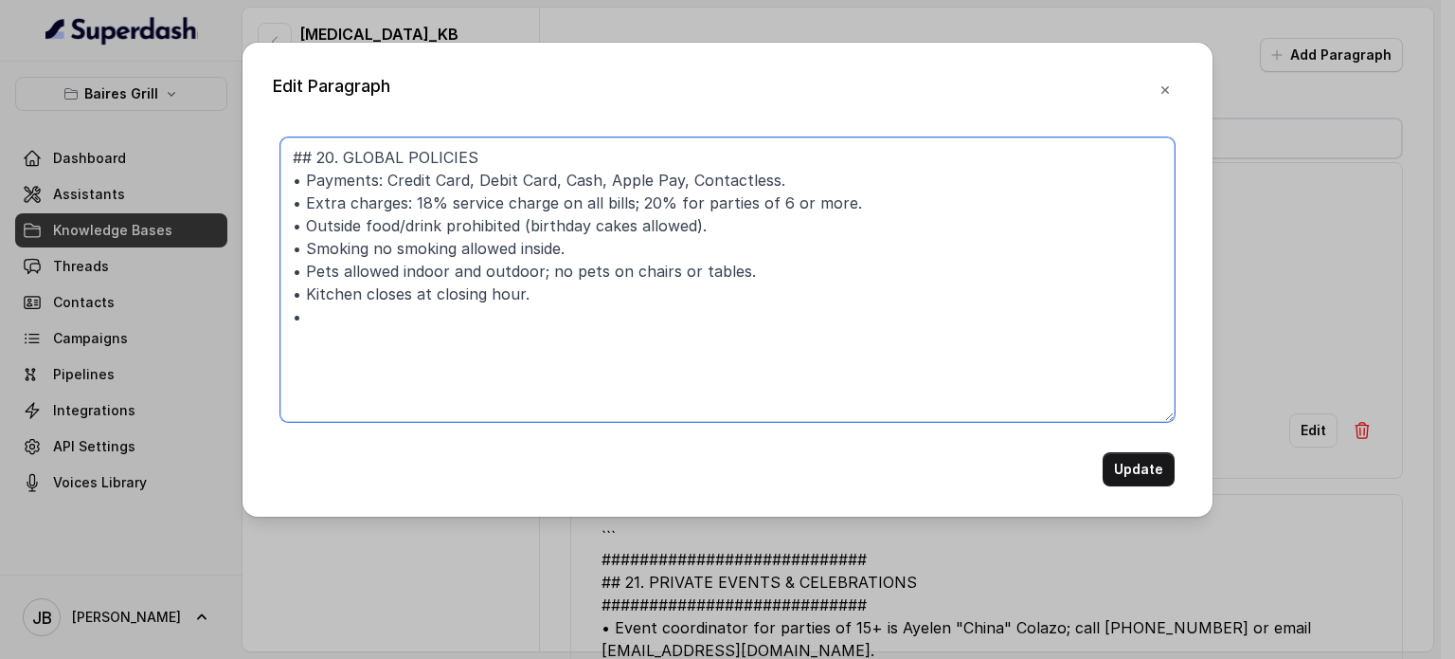
paste textarea "Pets allowed indoor and outdoor; not allowed on chairs or tables. • No smoking …"
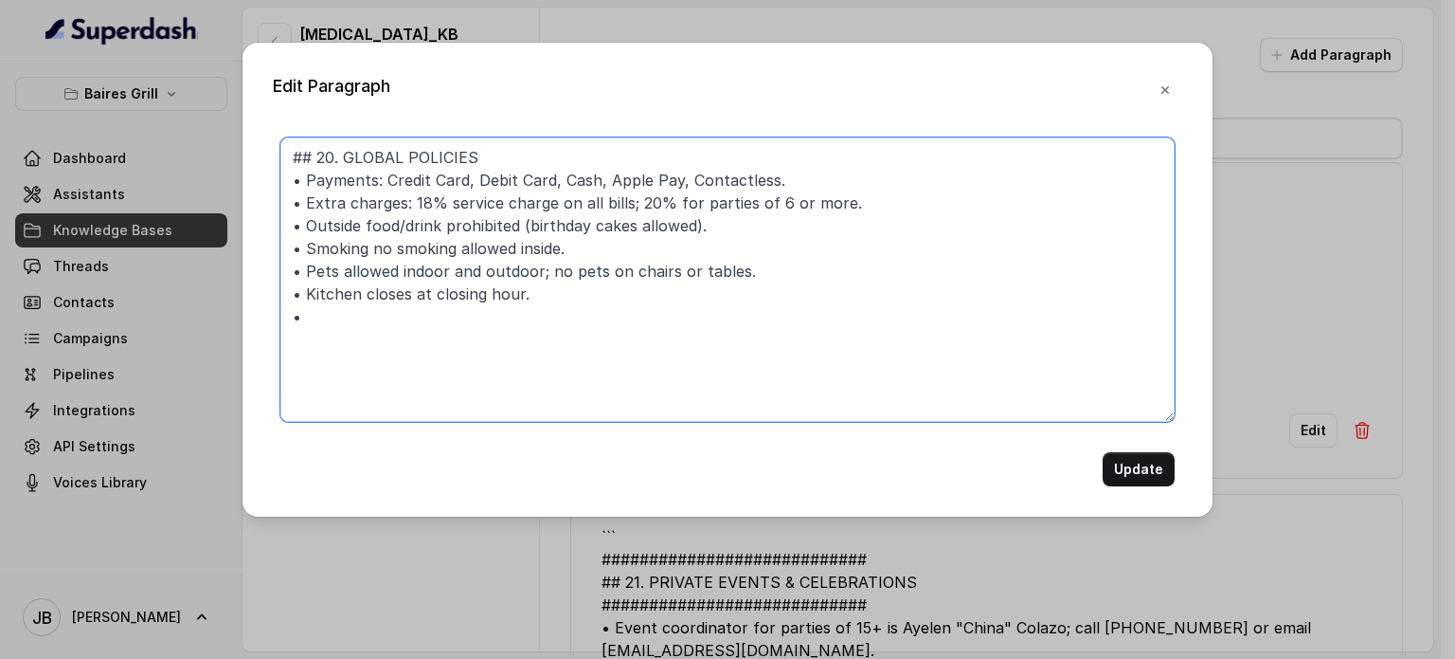
paste textarea "Pets allowed indoor and outdoor; not allowed on chairs or tables. • No smoking …"
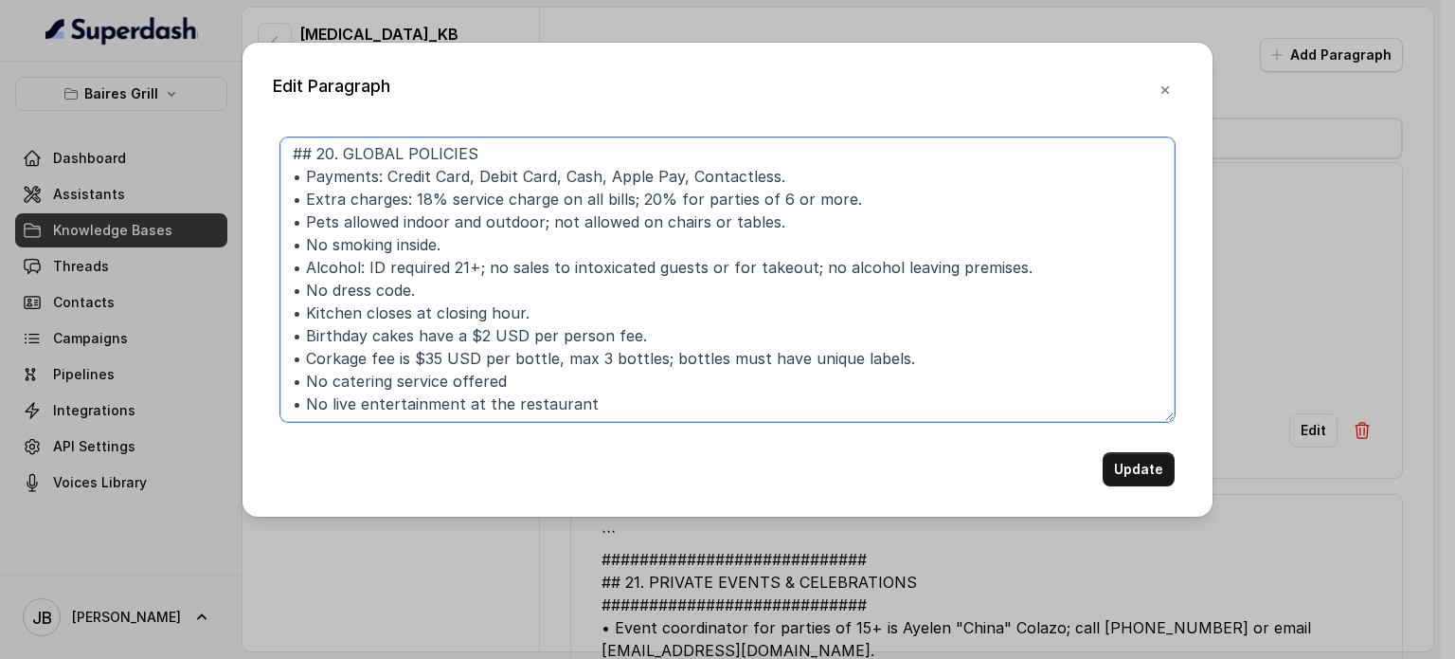
scroll to position [5, 0]
drag, startPoint x: 617, startPoint y: 393, endPoint x: 249, endPoint y: 405, distance: 367.8
click at [249, 405] on div "Edit Paragraph ## 20. GLOBAL POLICIES • Payments: Credit Card, Debit Card, Cash…" at bounding box center [728, 280] width 970 height 474
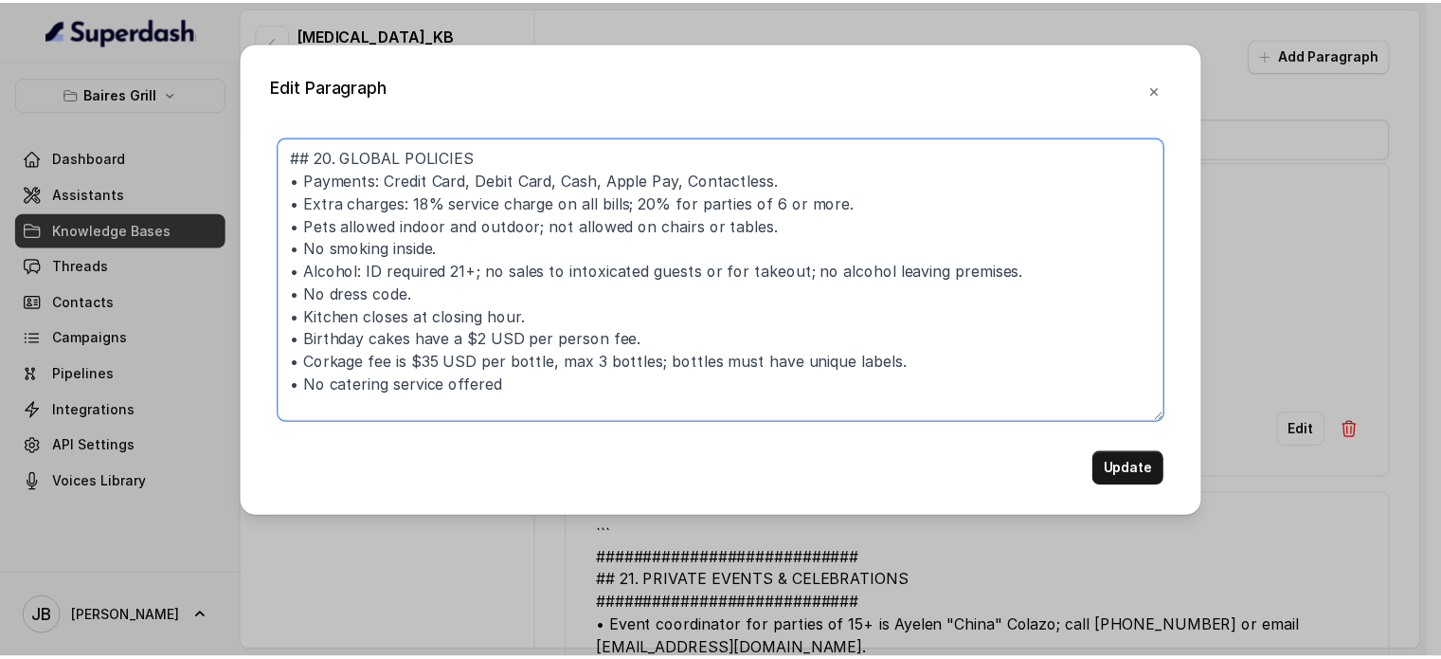
scroll to position [0, 0]
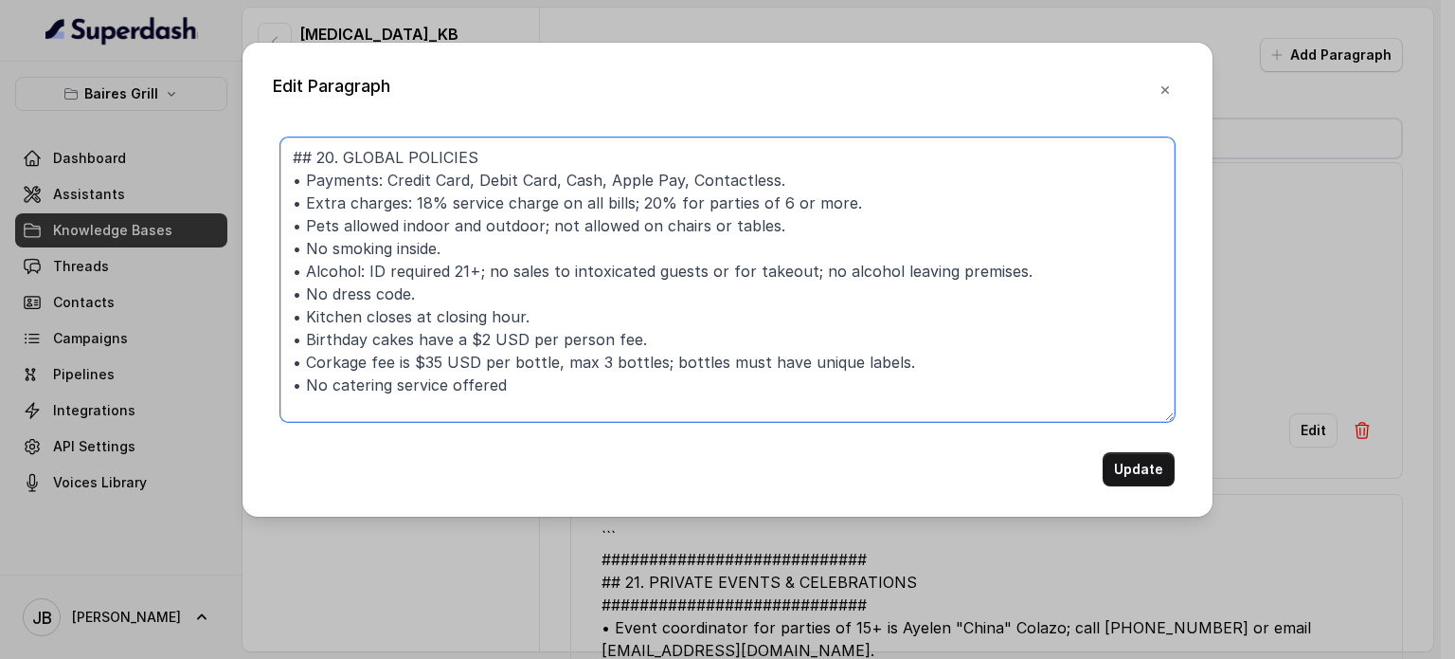
type textarea "## 20. GLOBAL POLICIES • Payments: Credit Card, Debit Card, Cash, Apple Pay, Co…"
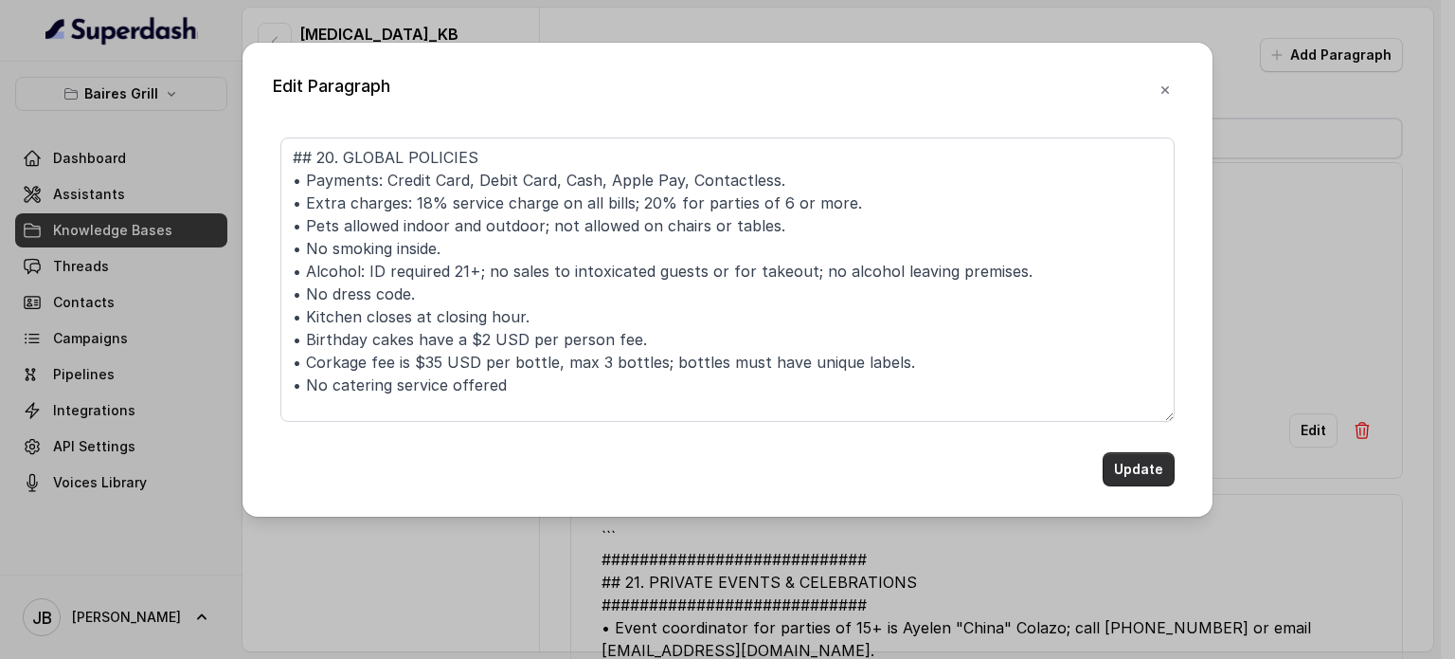
click at [1126, 459] on button "Update" at bounding box center [1139, 469] width 72 height 34
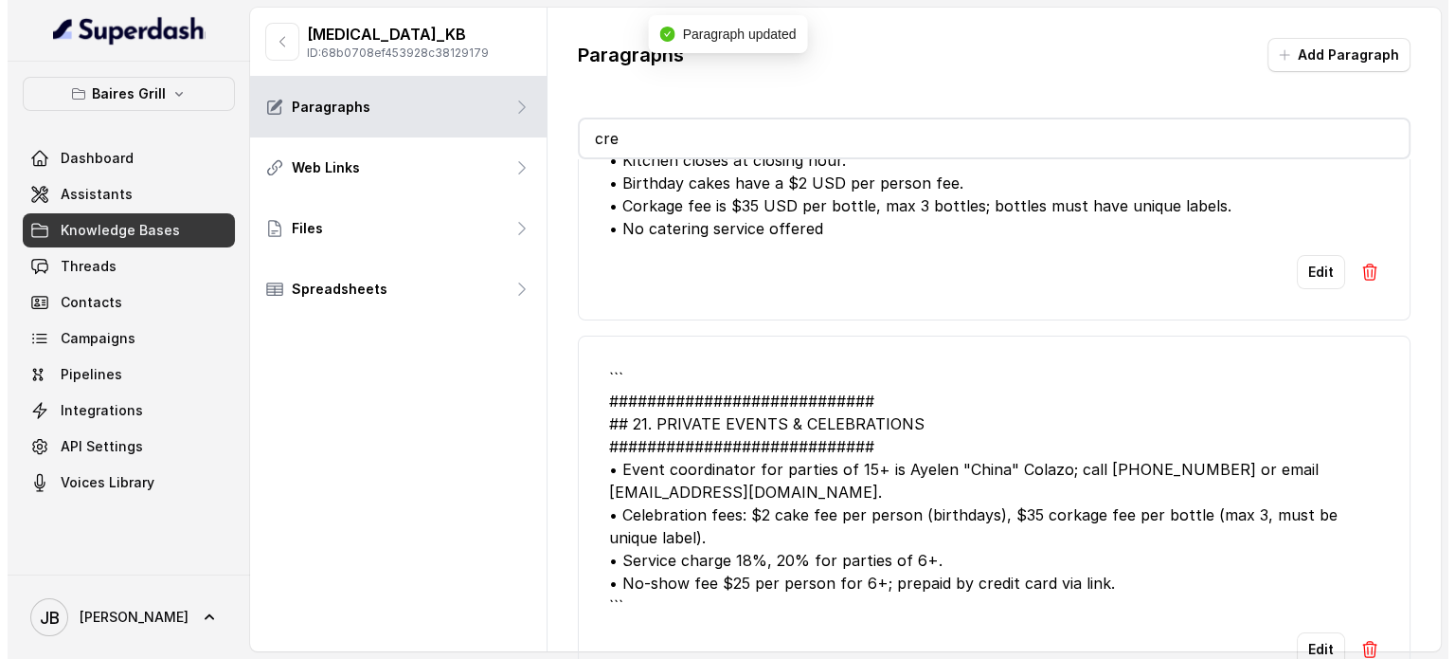
scroll to position [240, 0]
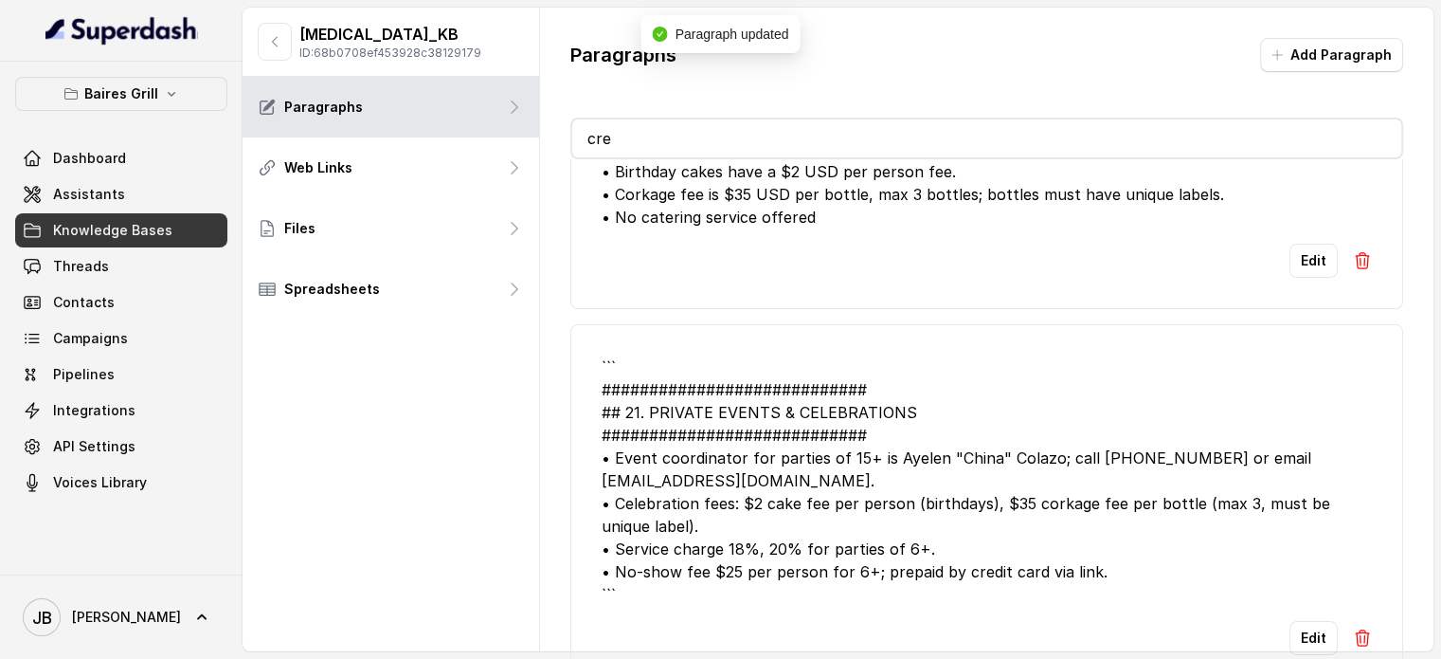
click at [1251, 447] on div "``` ############################ ## 21. PRIVATE EVENTS & CELEBRATIONS #########…" at bounding box center [987, 480] width 770 height 250
click at [1310, 624] on button "Edit" at bounding box center [1314, 638] width 48 height 34
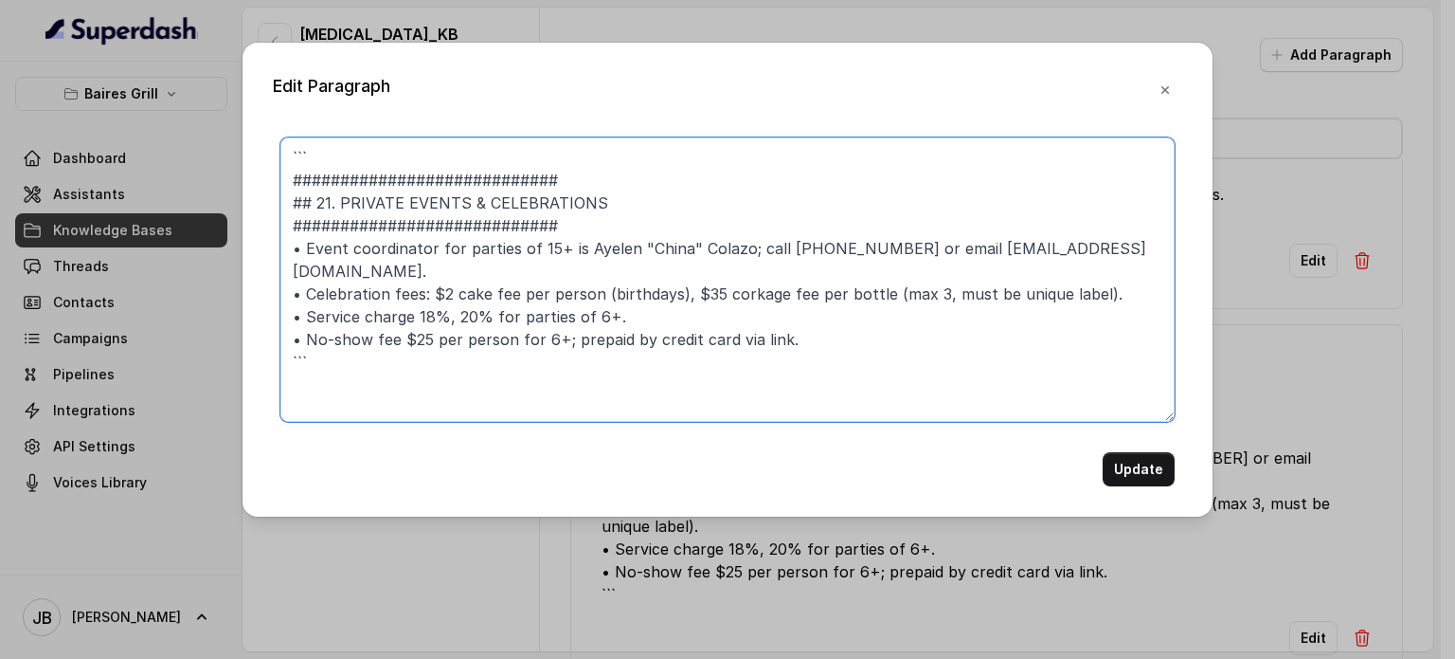
click at [609, 352] on textarea "``` ############################ ## 21. PRIVATE EVENTS & CELEBRATIONS #########…" at bounding box center [727, 279] width 894 height 284
paste textarea "## 21. PRIVATE EVENTS & CELEBRATIONS • For groups of 15 or more. • Private even…"
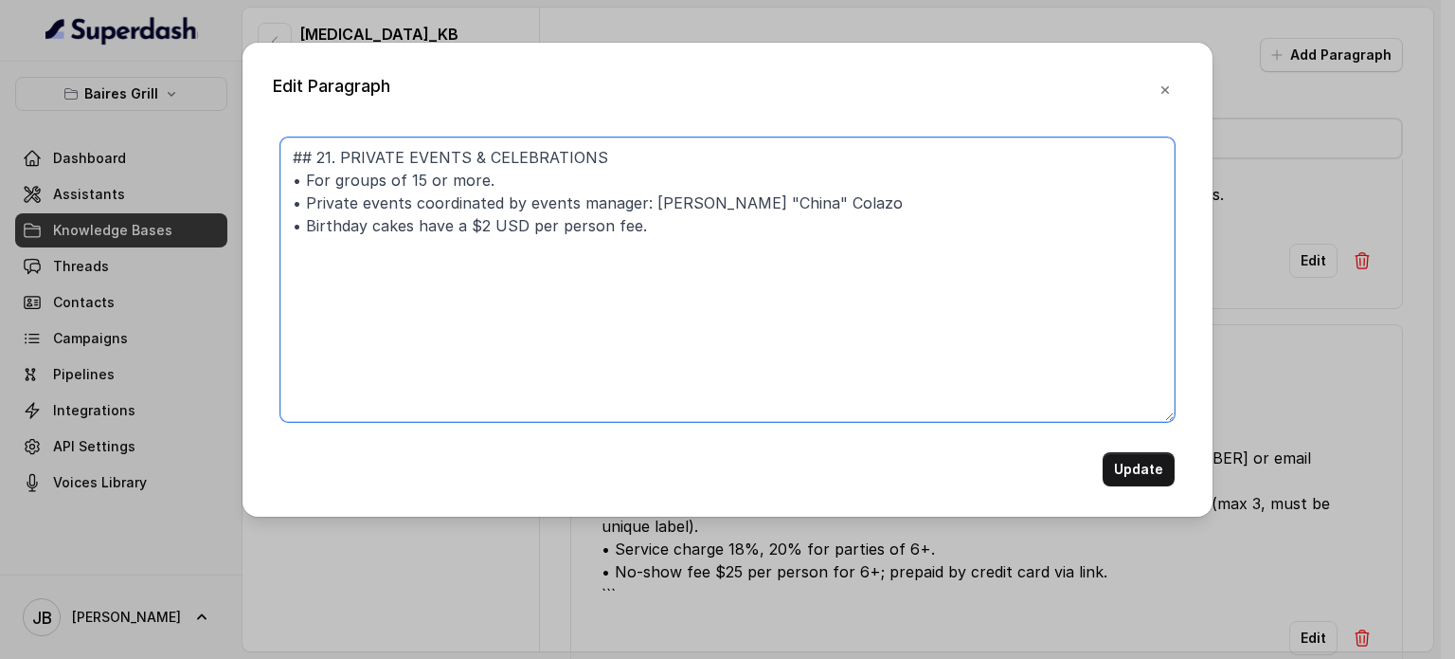
click at [527, 241] on textarea "## 21. PRIVATE EVENTS & CELEBRATIONS • For groups of 15 or more. • Private even…" at bounding box center [727, 279] width 894 height 284
click at [507, 253] on textarea "## 21. PRIVATE EVENTS & CELEBRATIONS • For groups of 15 or more. • Private even…" at bounding box center [727, 279] width 894 height 284
type textarea "## 21. PRIVATE EVENTS & CELEBRATIONS • For groups of 15 or more. • Private even…"
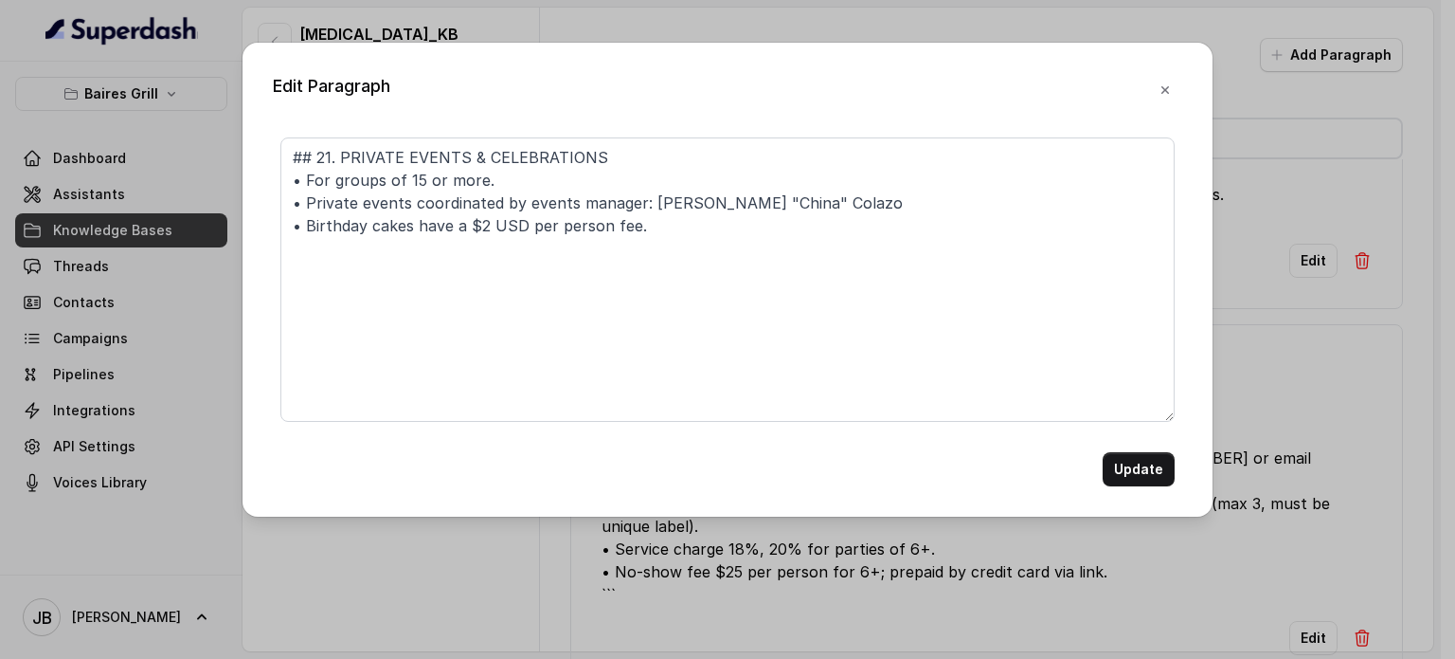
drag, startPoint x: 1154, startPoint y: 486, endPoint x: 1147, endPoint y: 478, distance: 10.8
click at [1152, 484] on div "Edit Paragraph ## 21. PRIVATE EVENTS & CELEBRATIONS • For groups of 15 or more.…" at bounding box center [728, 280] width 970 height 474
click at [1136, 461] on button "Update" at bounding box center [1139, 469] width 72 height 34
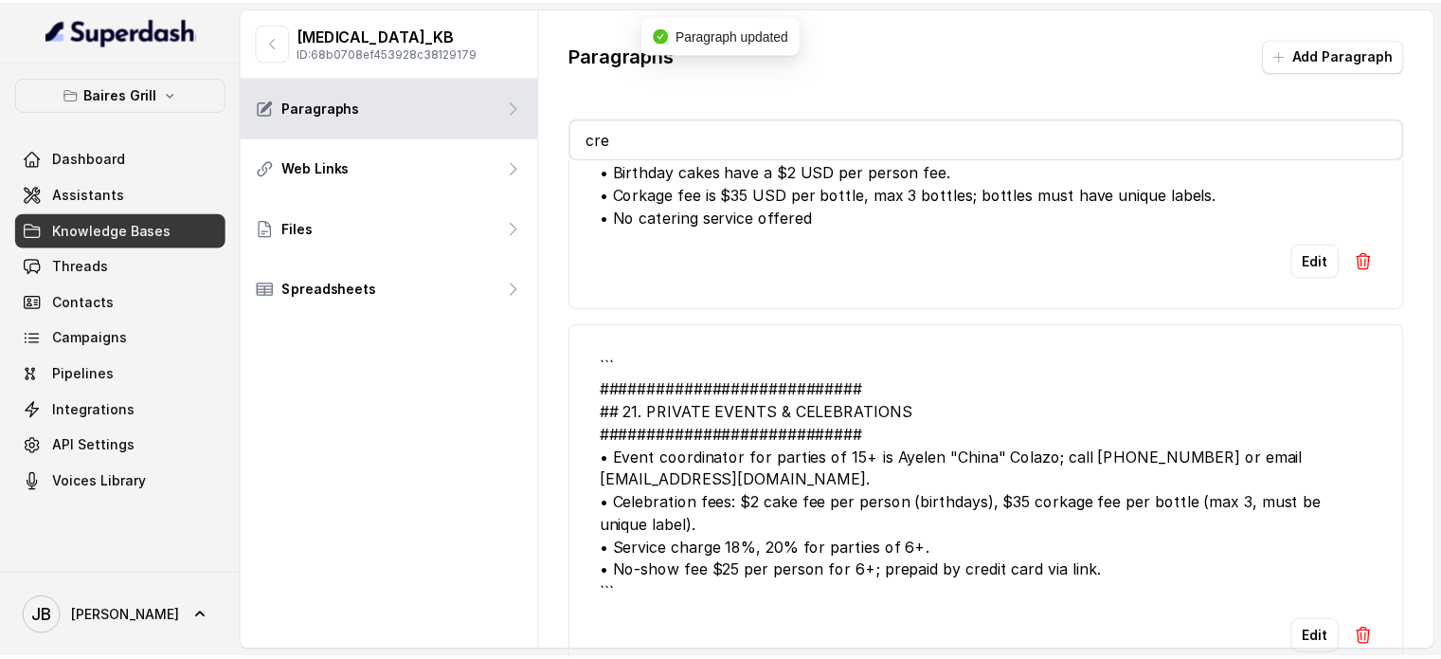
scroll to position [0, 0]
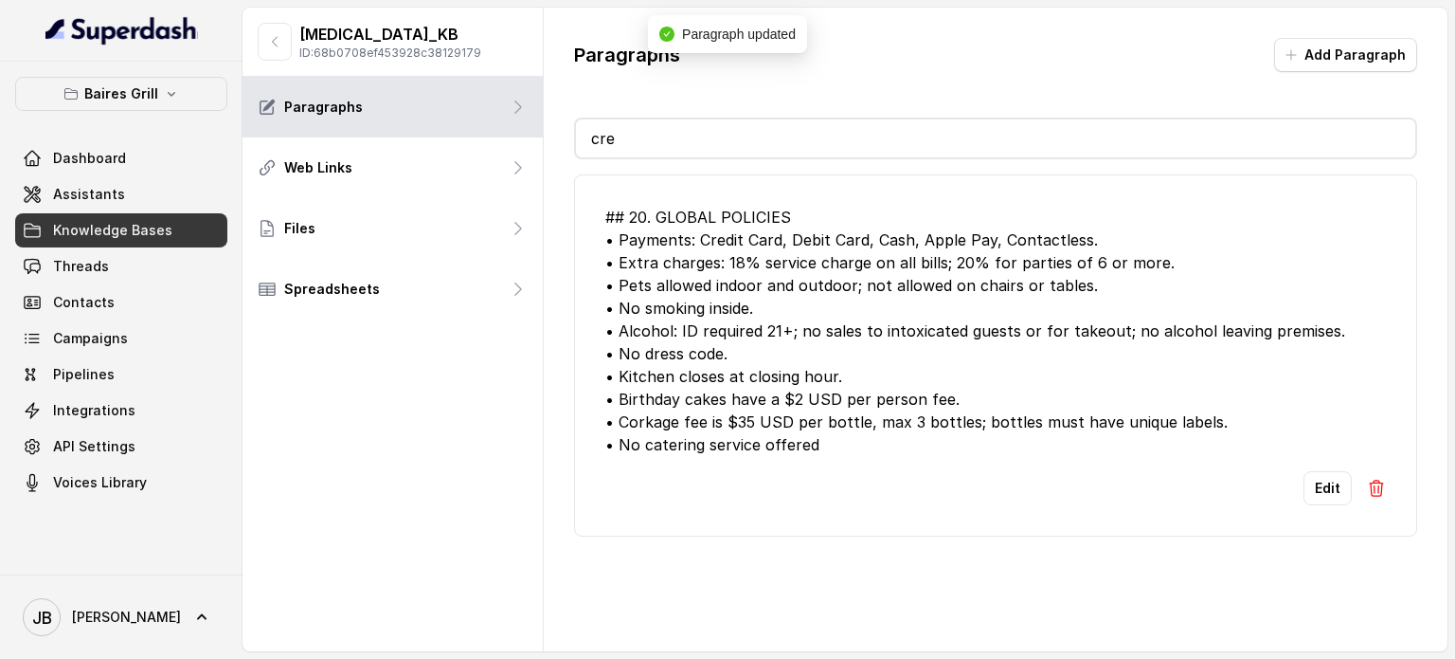
click at [864, 142] on input "cre" at bounding box center [996, 138] width 840 height 38
type input "c"
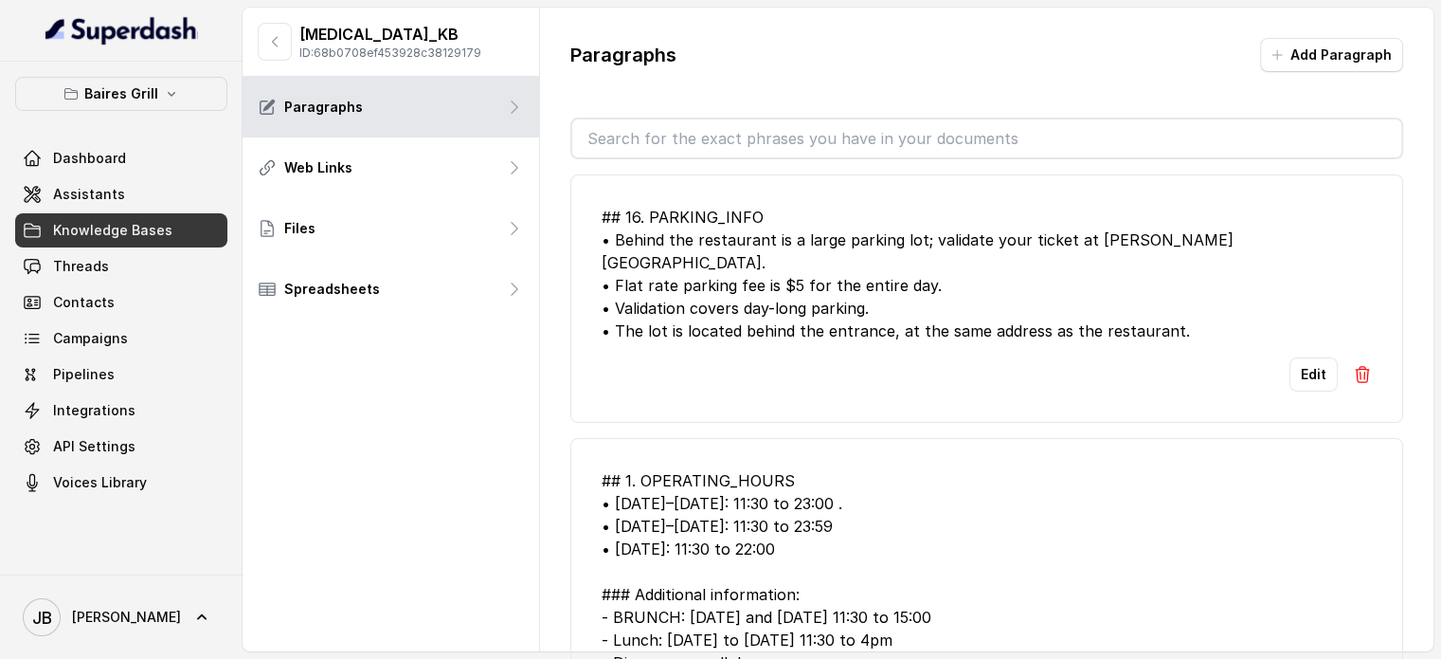
drag, startPoint x: 833, startPoint y: 278, endPoint x: 833, endPoint y: 260, distance: 18.0
click at [837, 262] on div "## 16. PARKING_INFO • Behind the restaurant is a large parking lot; validate yo…" at bounding box center [987, 274] width 770 height 136
click at [900, 357] on div "Edit" at bounding box center [987, 374] width 770 height 34
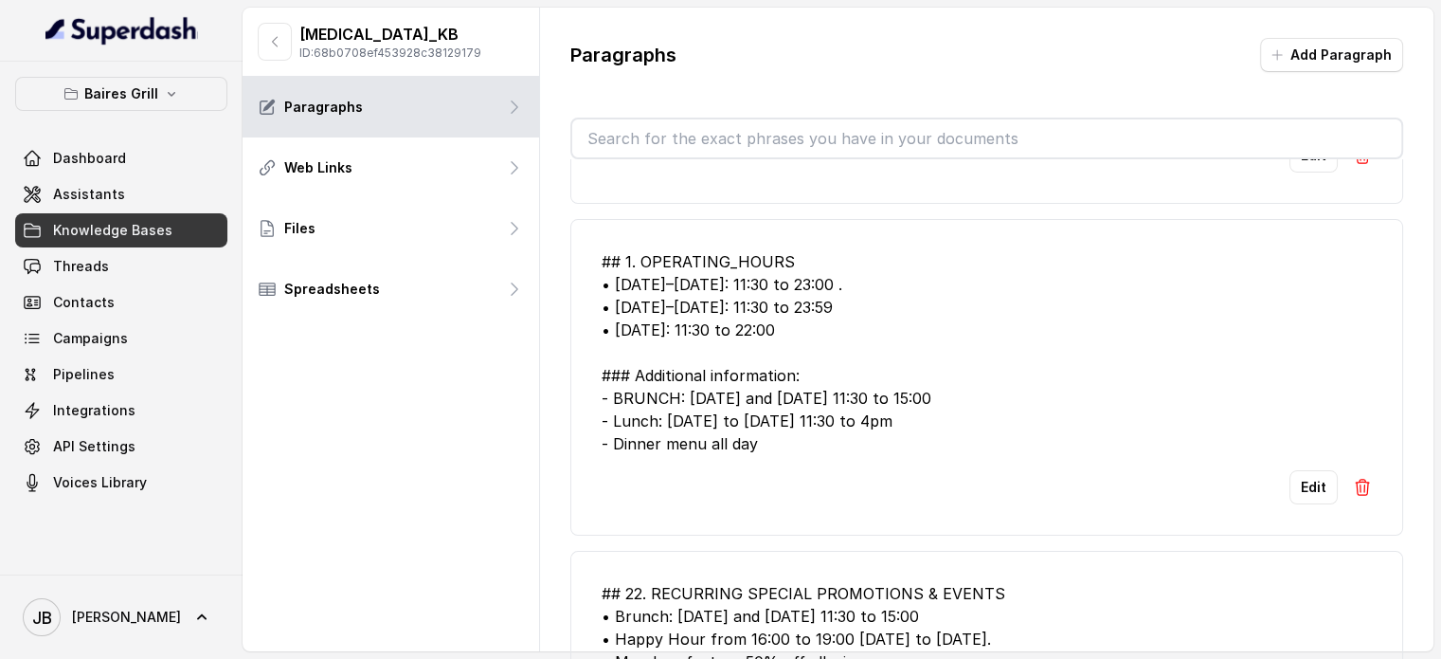
scroll to position [190, 0]
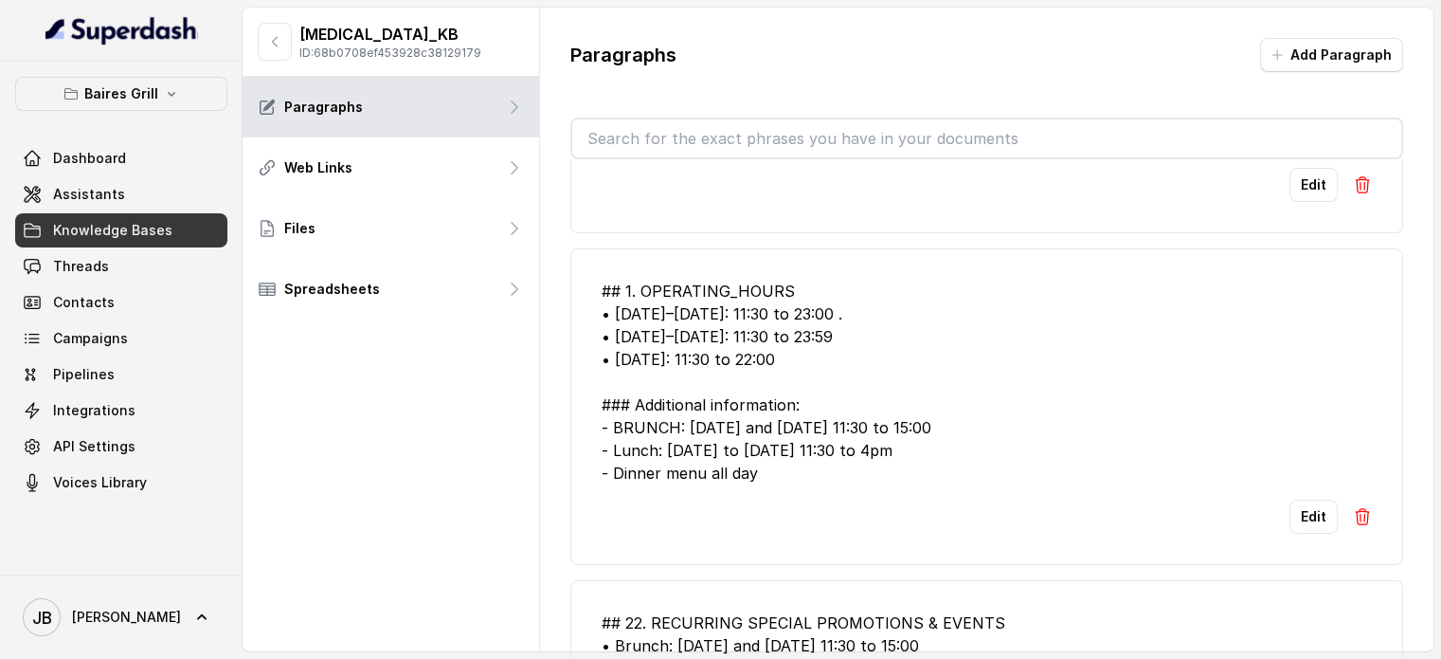
drag, startPoint x: 775, startPoint y: 461, endPoint x: 869, endPoint y: 467, distance: 94.0
click at [869, 467] on li "## 1. OPERATING_HOURS • Monday–Thursday: 11:30 to 23:00 . • Friday–Saturday: 11…" at bounding box center [986, 406] width 833 height 316
click at [863, 465] on li "## 1. OPERATING_HOURS • Monday–Thursday: 11:30 to 23:00 . • Friday–Saturday: 11…" at bounding box center [986, 406] width 833 height 316
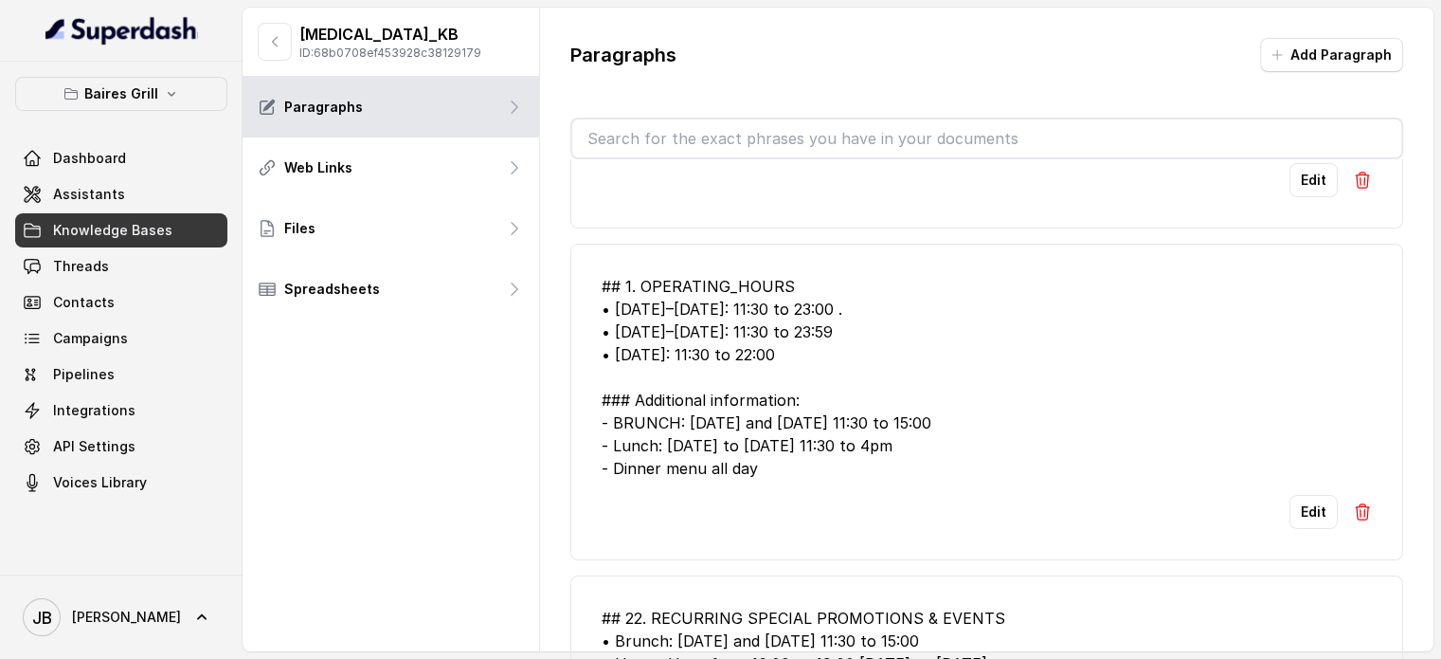
scroll to position [95, 0]
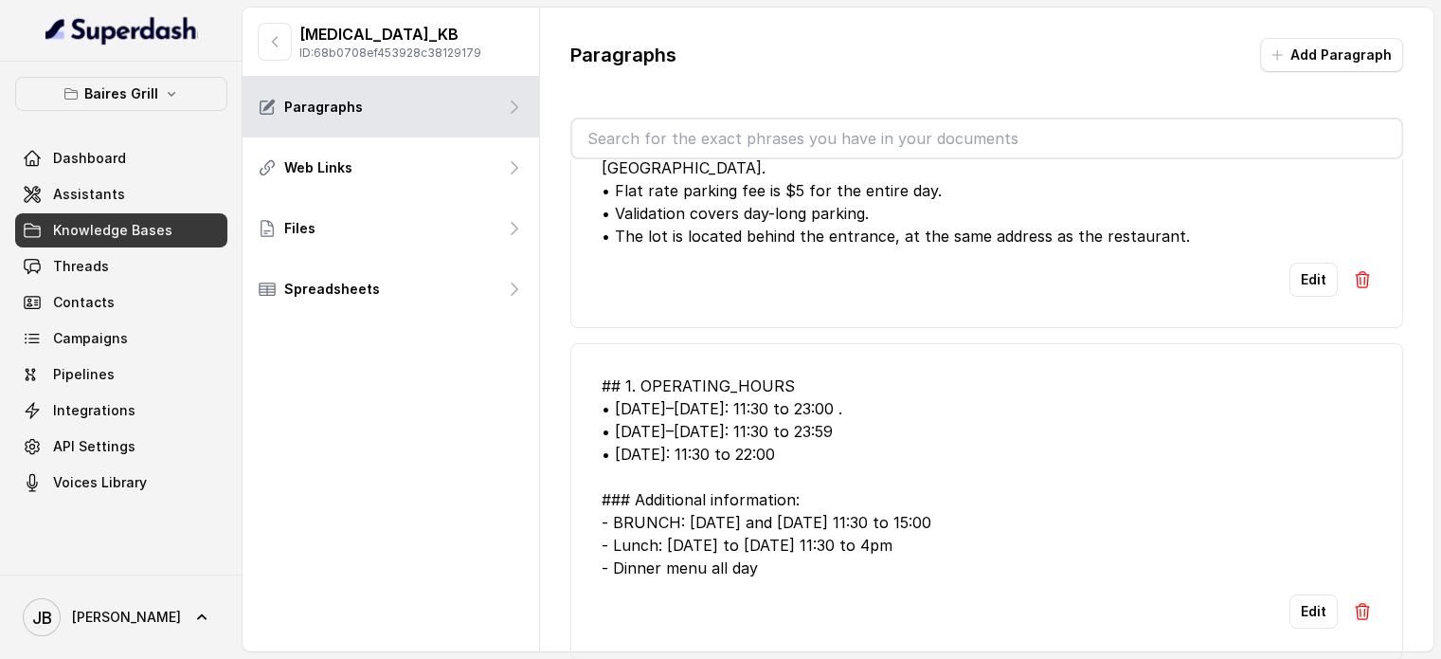
click at [721, 145] on input "text" at bounding box center [986, 138] width 829 height 38
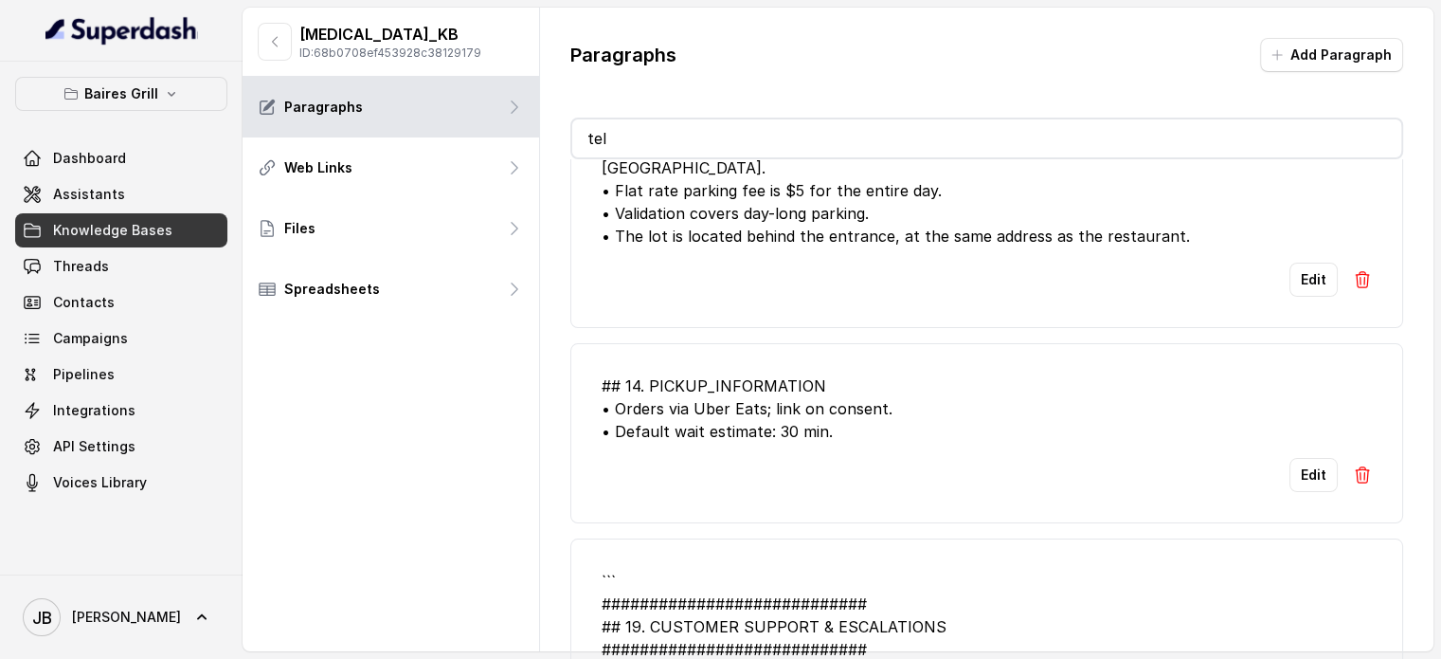
scroll to position [14, 0]
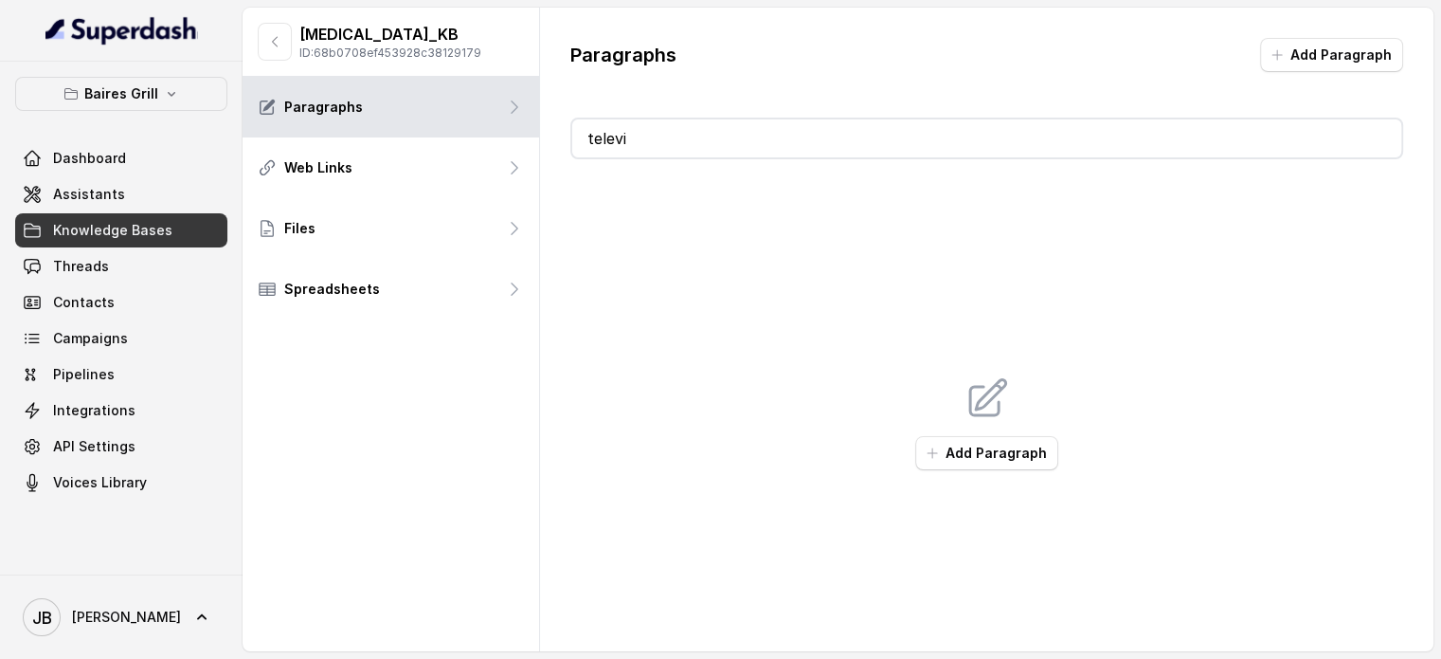
type input "televis"
type input "ev"
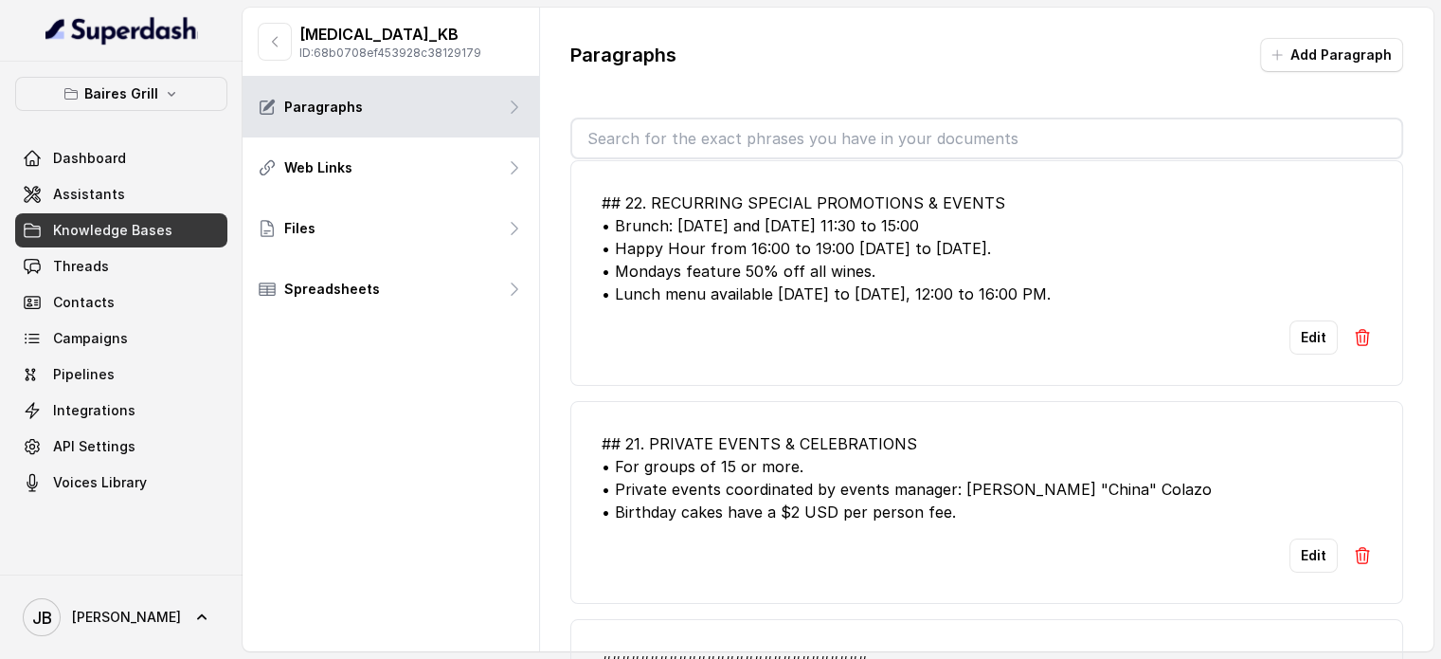
type input "e"
type input "events"
click at [838, 404] on li "## 21. PRIVATE EVENTS & CELEBRATIONS • For groups of 15 or more. • Private even…" at bounding box center [986, 502] width 833 height 203
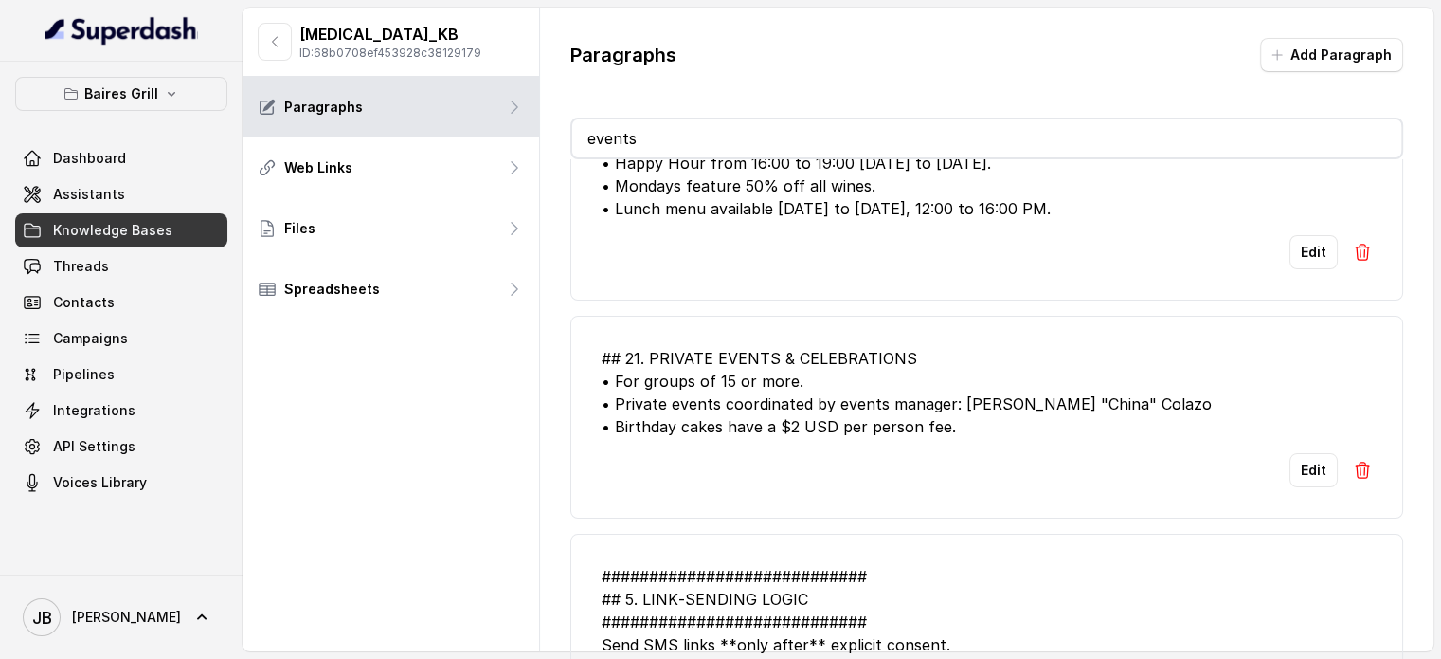
scroll to position [204, 0]
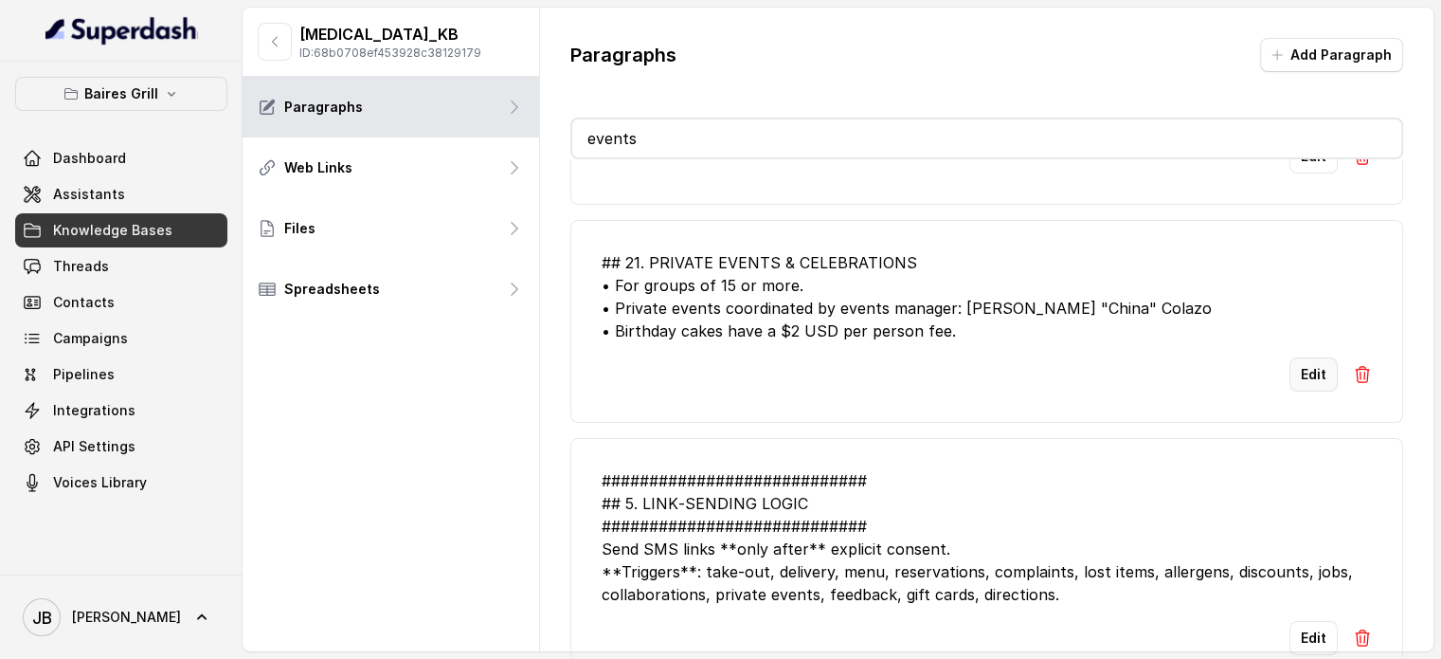
click at [1296, 364] on button "Edit" at bounding box center [1314, 374] width 48 height 34
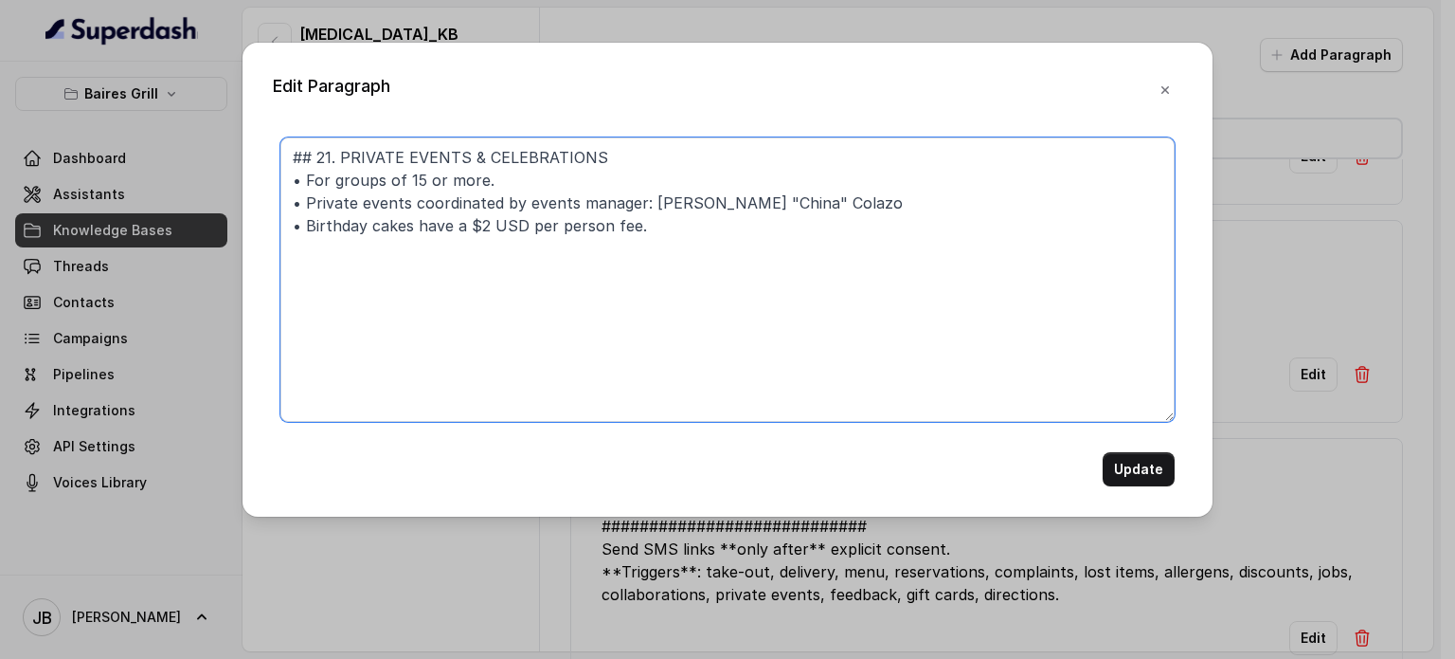
click at [763, 259] on textarea "## 21. PRIVATE EVENTS & CELEBRATIONS • For groups of 15 or more. • Private even…" at bounding box center [727, 279] width 894 height 284
paste textarea "•"
click at [652, 280] on textarea "## 21. PRIVATE EVENTS & CELEBRATIONS • For groups of 15 or more. • Private even…" at bounding box center [727, 279] width 894 height 284
click at [565, 255] on textarea "## 21. PRIVATE EVENTS & CELEBRATIONS • For groups of 15 or more. • Private even…" at bounding box center [727, 279] width 894 height 284
click at [526, 238] on textarea "## 21. PRIVATE EVENTS & CELEBRATIONS • For groups of 15 or more. • Private even…" at bounding box center [727, 279] width 894 height 284
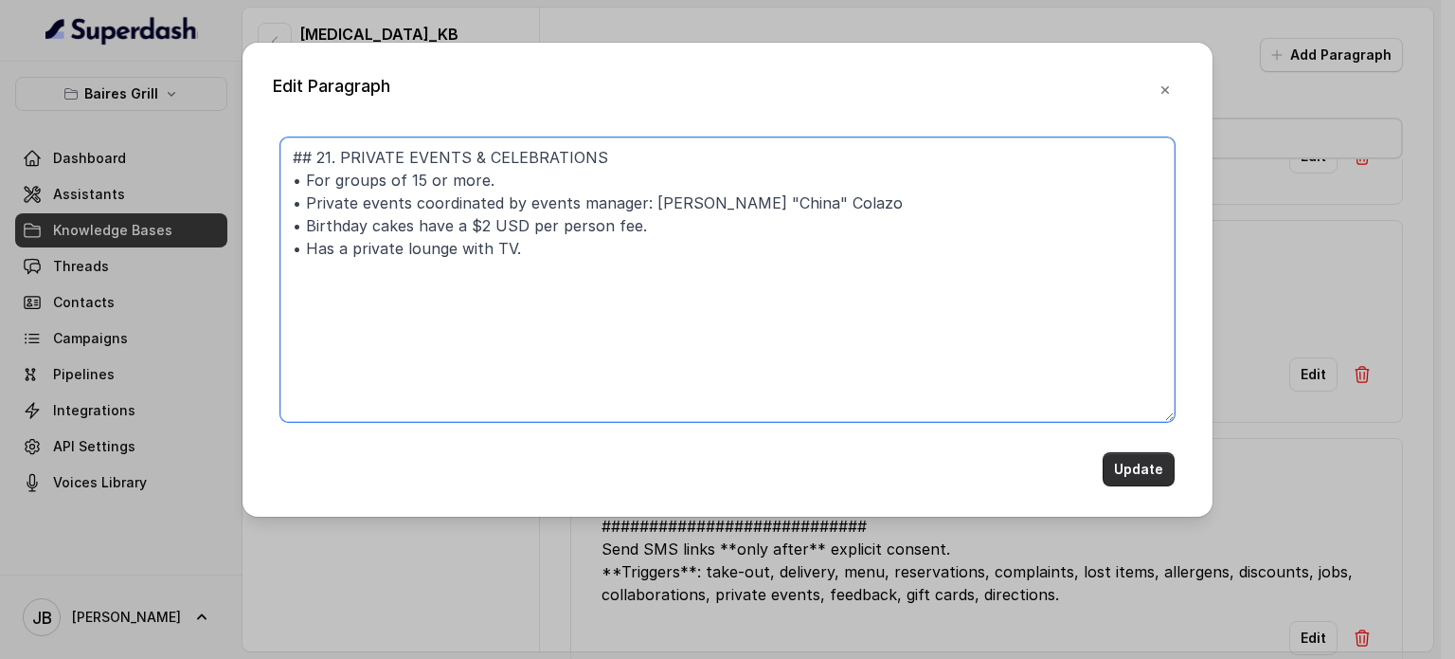
type textarea "## 21. PRIVATE EVENTS & CELEBRATIONS • For groups of 15 or more. • Private even…"
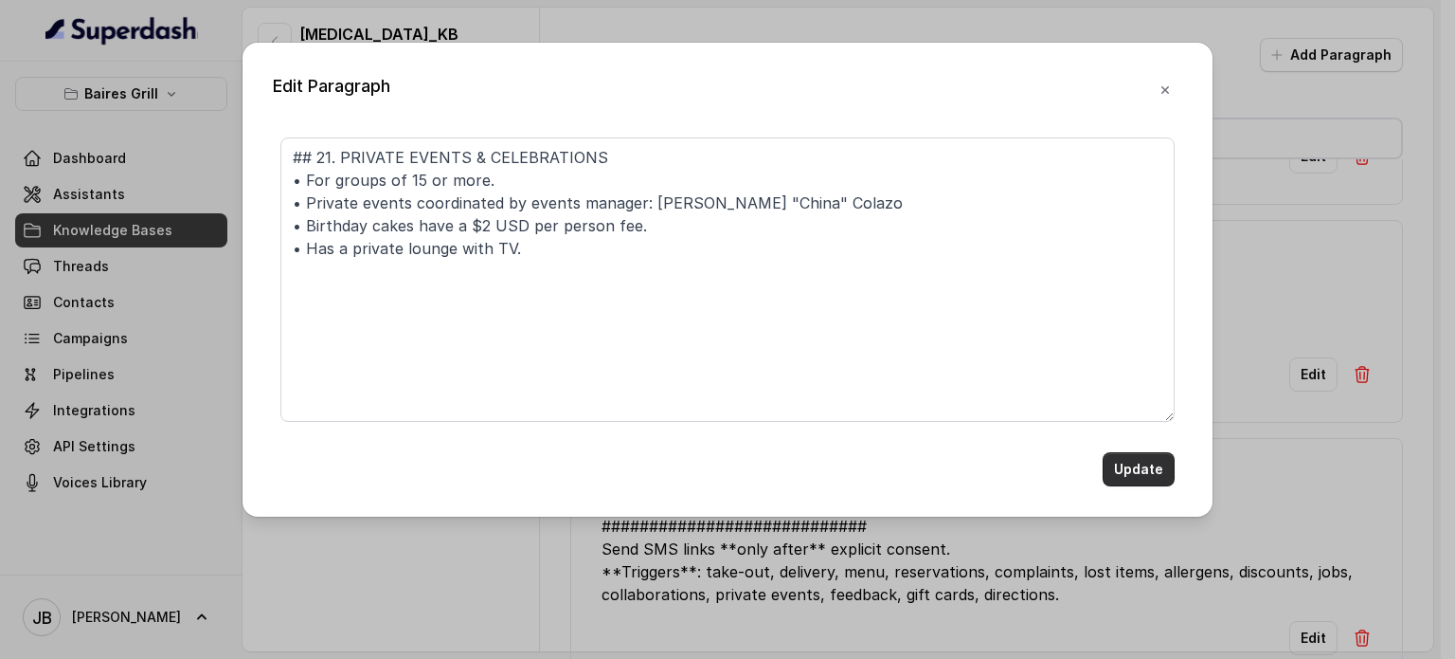
click at [1121, 465] on button "Update" at bounding box center [1139, 469] width 72 height 34
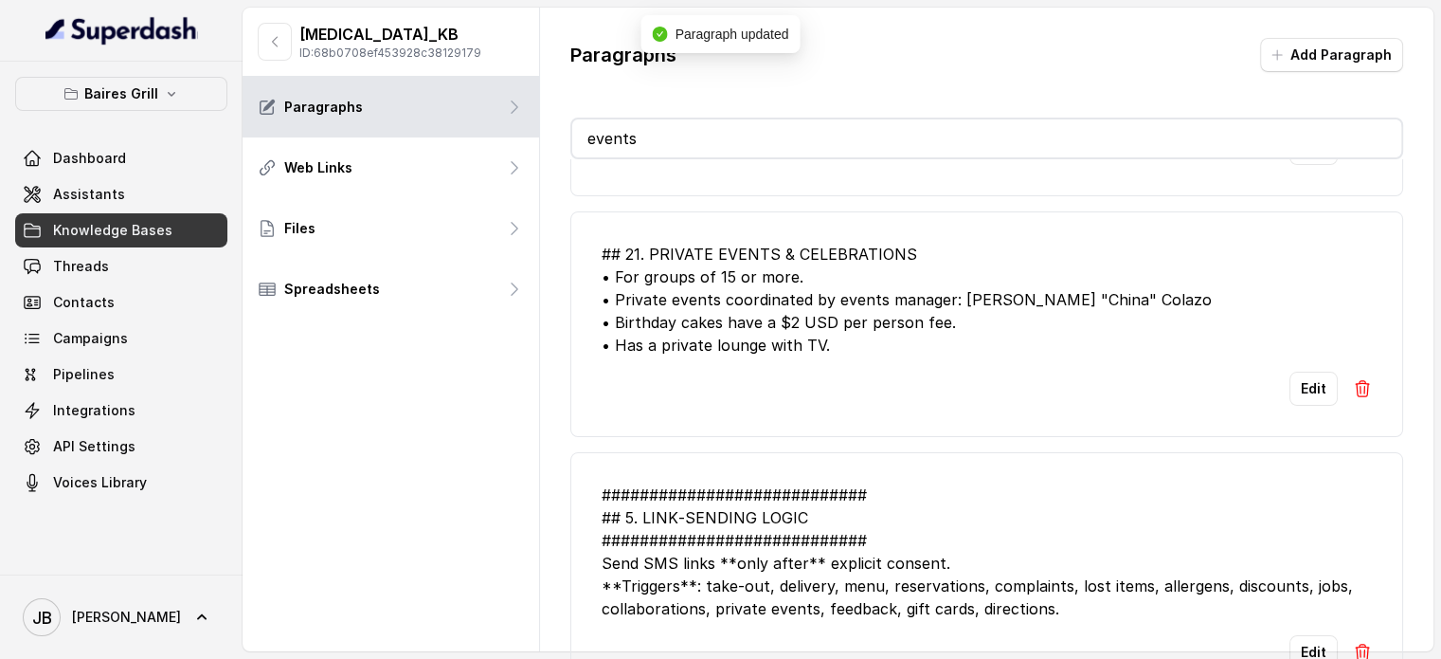
click at [780, 130] on input "events" at bounding box center [986, 138] width 829 height 38
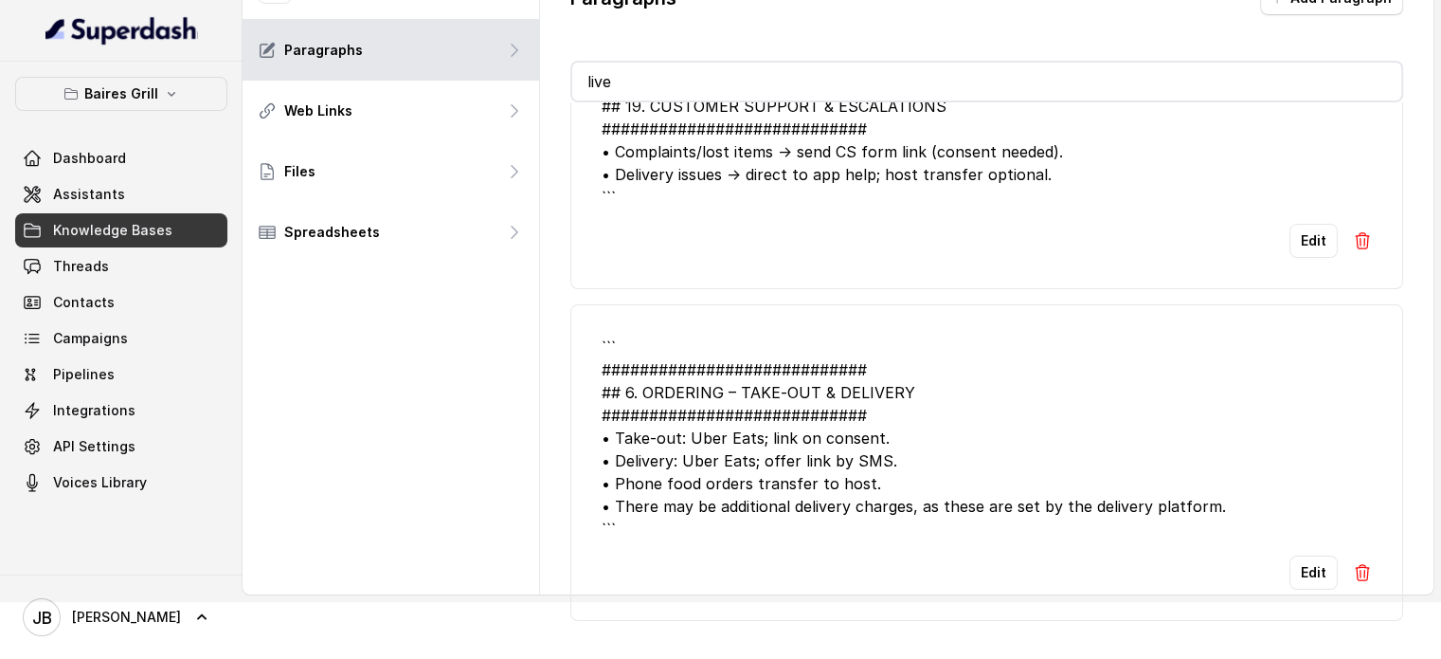
scroll to position [0, 0]
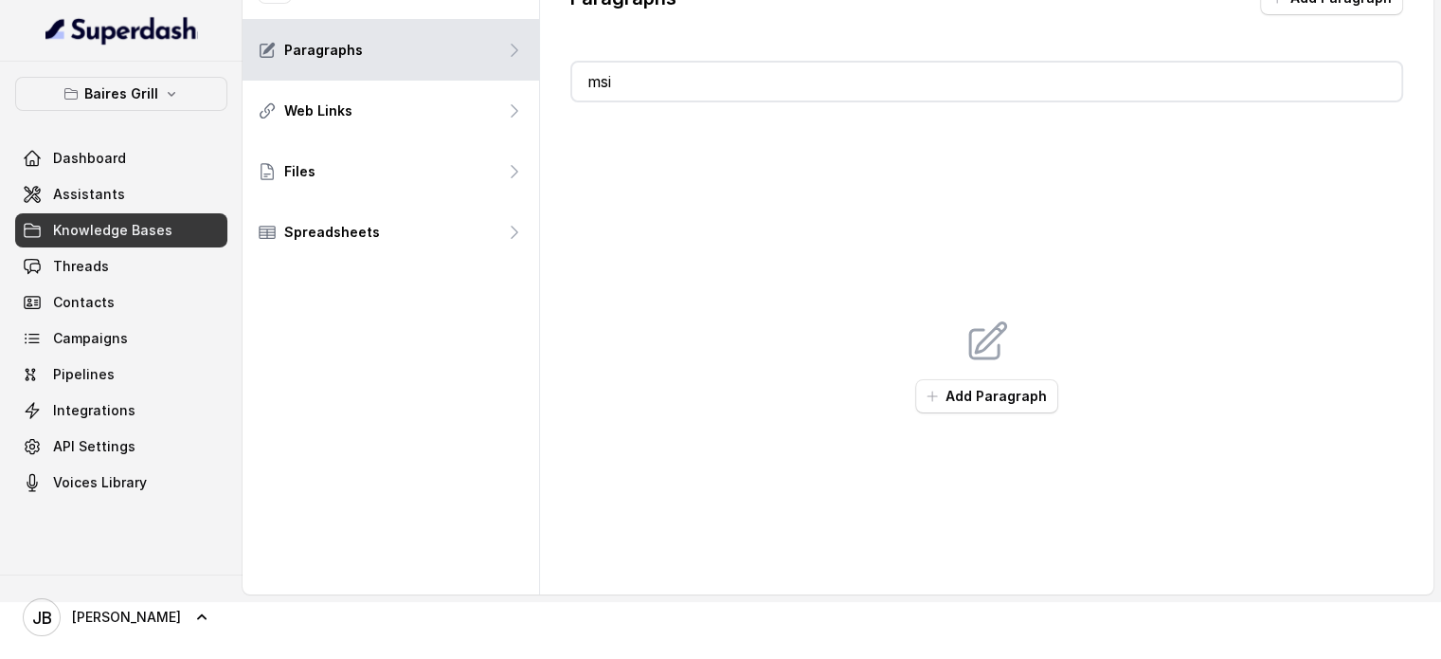
type input "m"
type input "music"
type input "entert"
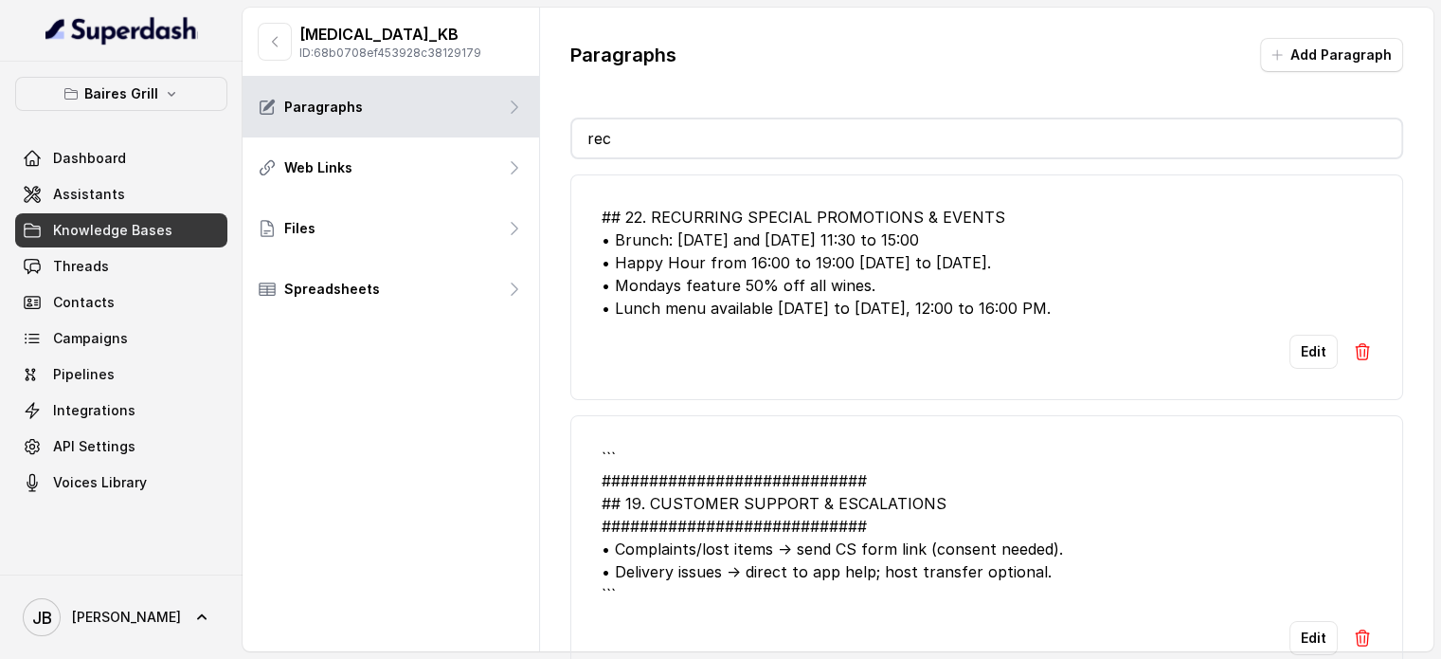
type input "rec"
click at [865, 274] on div "## 22. RECURRING SPECIAL PROMOTIONS & EVENTS • Brunch: Saturday and Sunday 11:3…" at bounding box center [987, 263] width 770 height 114
click at [1290, 352] on button "Edit" at bounding box center [1314, 351] width 48 height 34
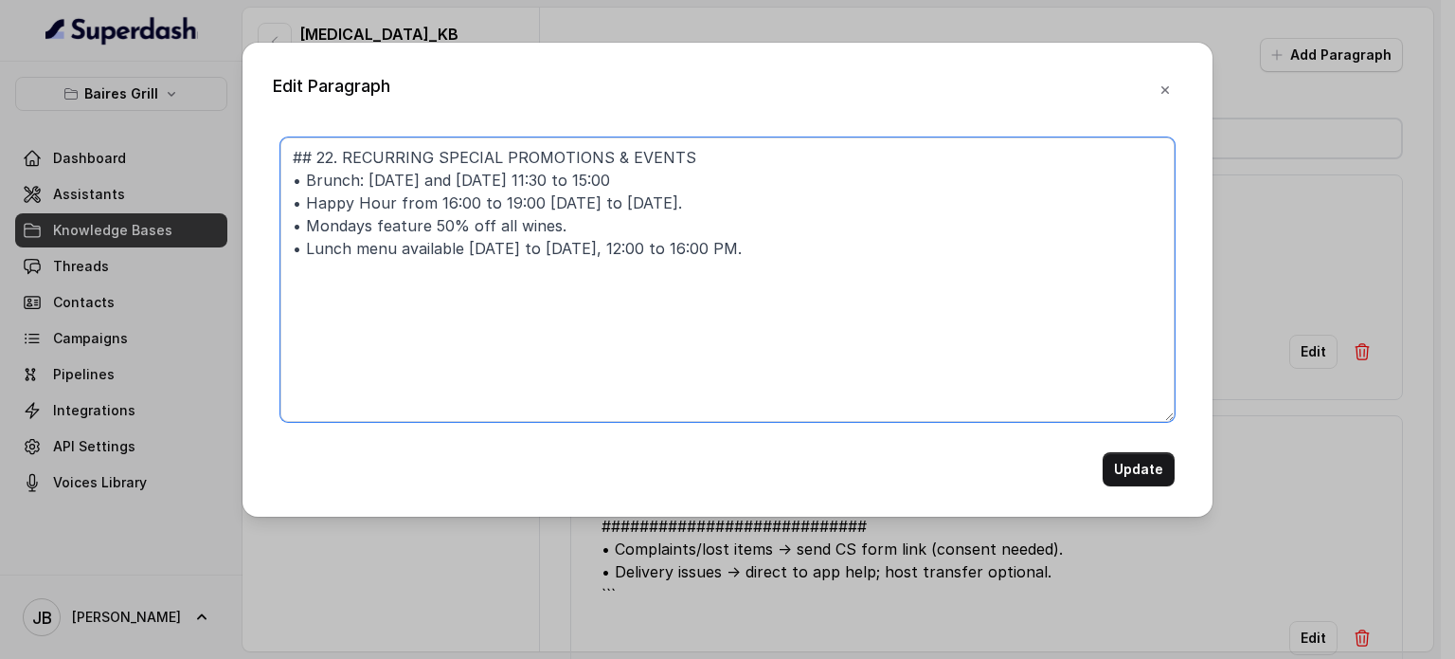
click at [925, 277] on textarea "## 22. RECURRING SPECIAL PROMOTIONS & EVENTS • Brunch: Saturday and Sunday 11:3…" at bounding box center [727, 279] width 894 height 284
click at [288, 242] on textarea "## 22. RECURRING SPECIAL PROMOTIONS & EVENTS • Brunch: Saturday and Sunday 11:3…" at bounding box center [727, 279] width 894 height 284
click at [351, 276] on textarea "## 22. RECURRING SPECIAL PROMOTIONS & EVENTS • Brunch: Saturday and Sunday 11:3…" at bounding box center [727, 279] width 894 height 284
paste textarea "•"
type textarea "## 22. RECURRING SPECIAL PROMOTIONS & EVENTS • Brunch: Saturday and Sunday 11:3…"
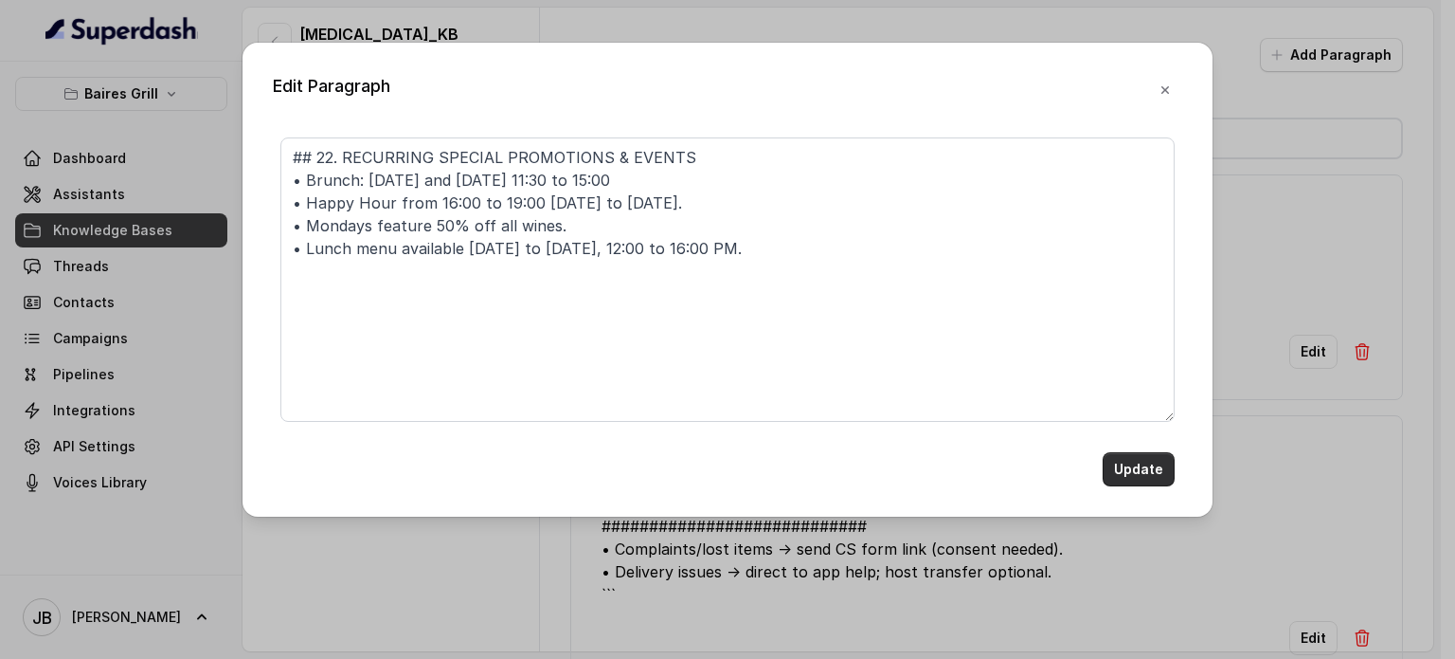
click at [1142, 479] on button "Update" at bounding box center [1139, 469] width 72 height 34
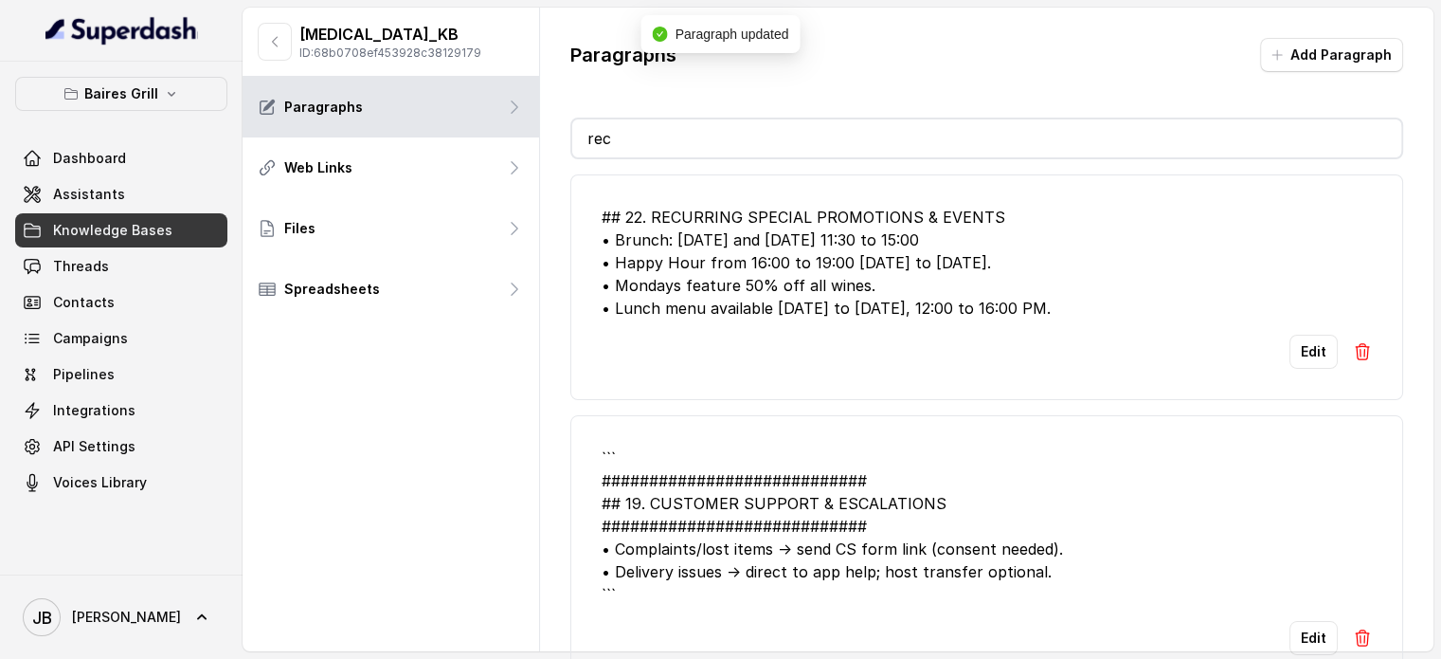
click at [787, 123] on input "rec" at bounding box center [986, 138] width 829 height 38
type input "r"
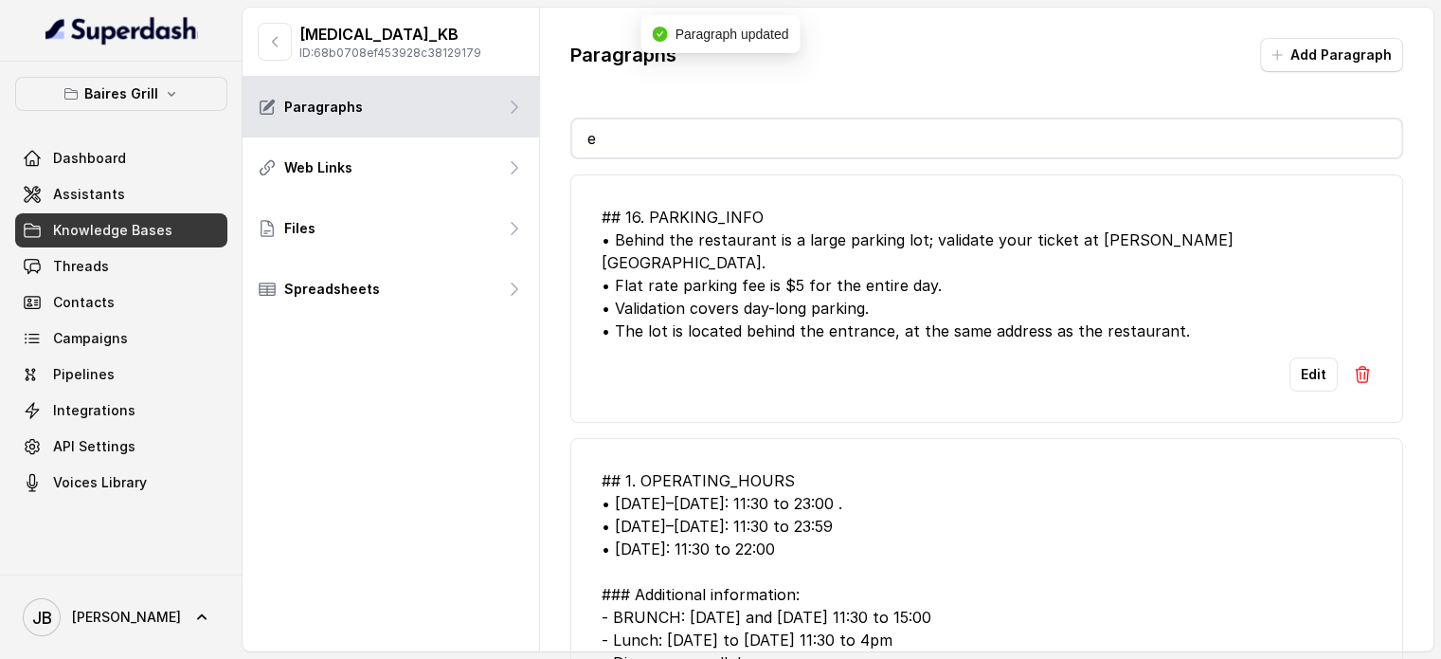
type input "et"
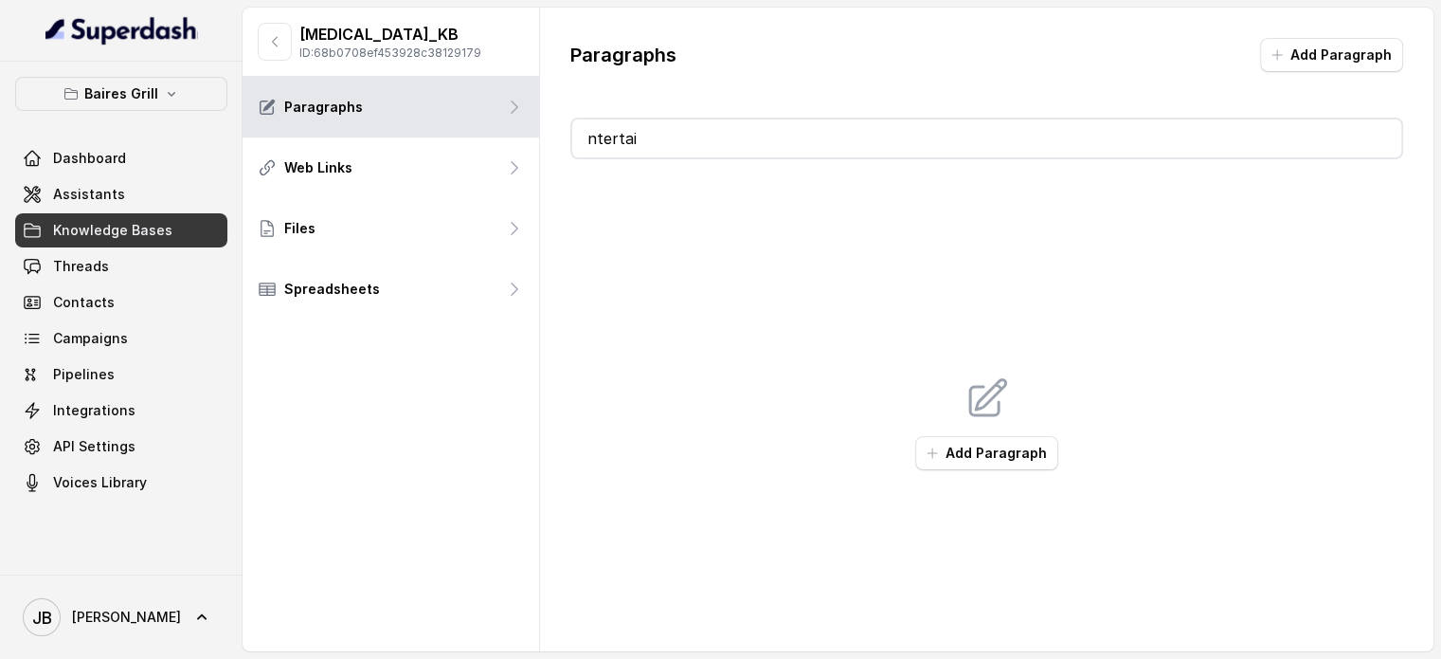
type input "ntertain"
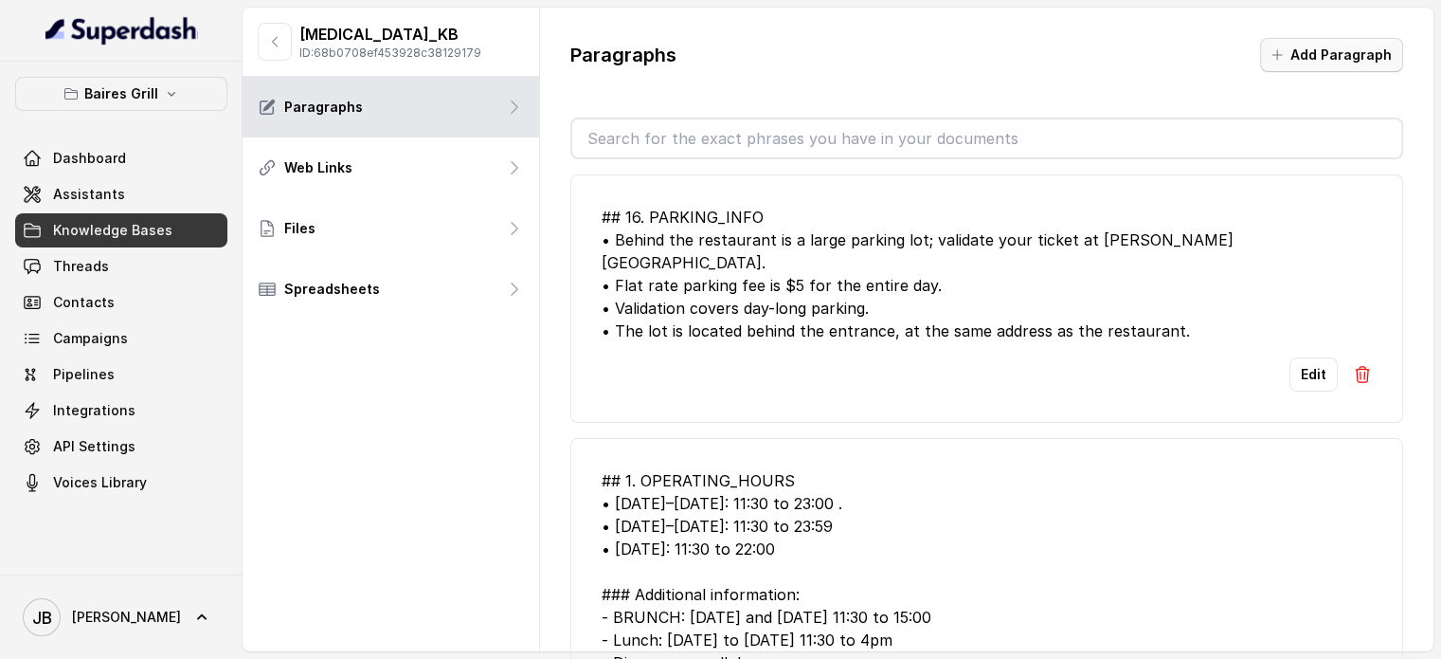
click at [1300, 56] on button "Add Paragraph" at bounding box center [1331, 55] width 143 height 34
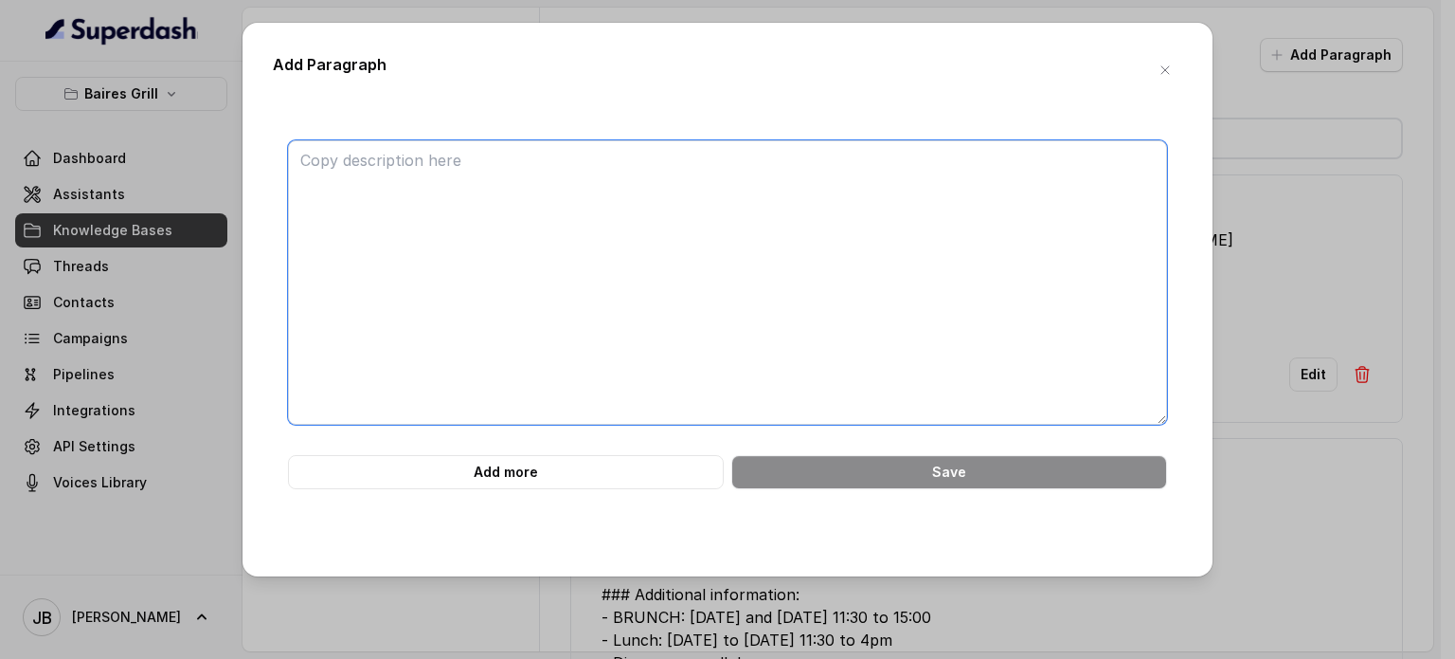
click at [588, 242] on textarea at bounding box center [727, 282] width 879 height 284
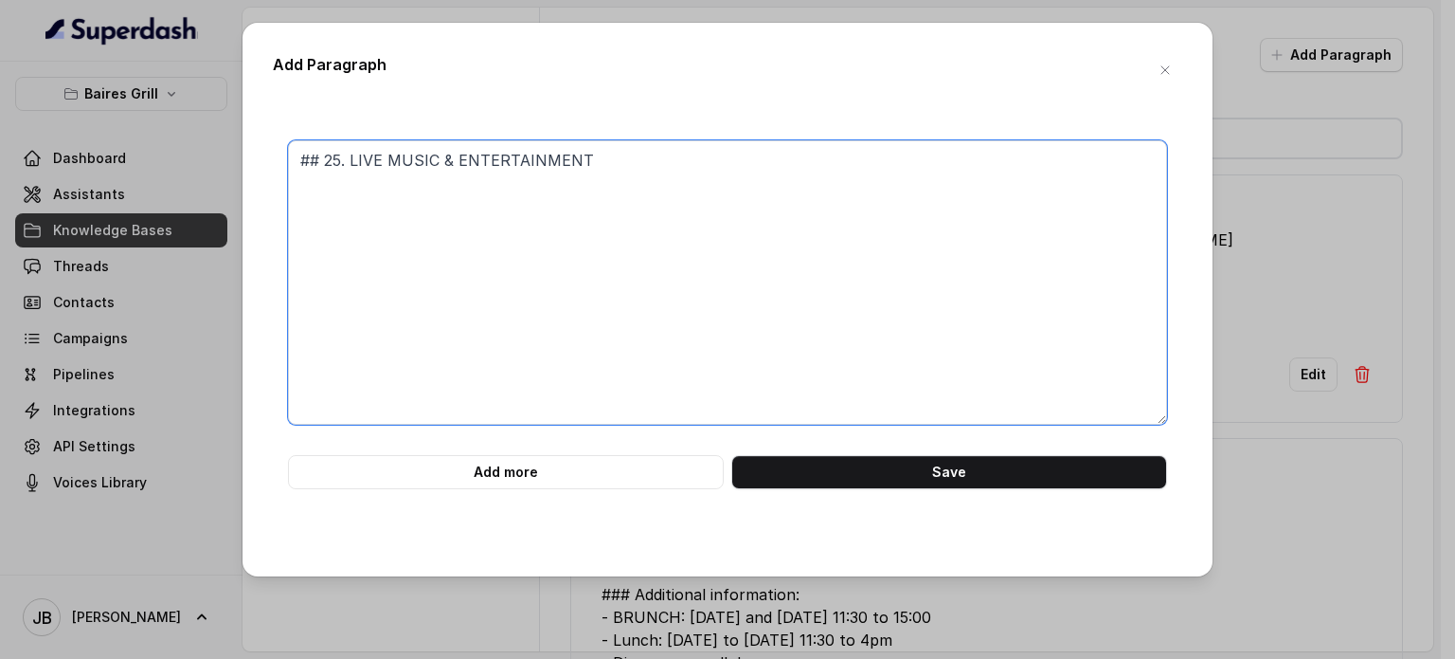
paste textarea "•"
type textarea "## 25. LIVE MUSIC & ENTERTAINMENT • Live music on Thursday, Friday and Saturday"
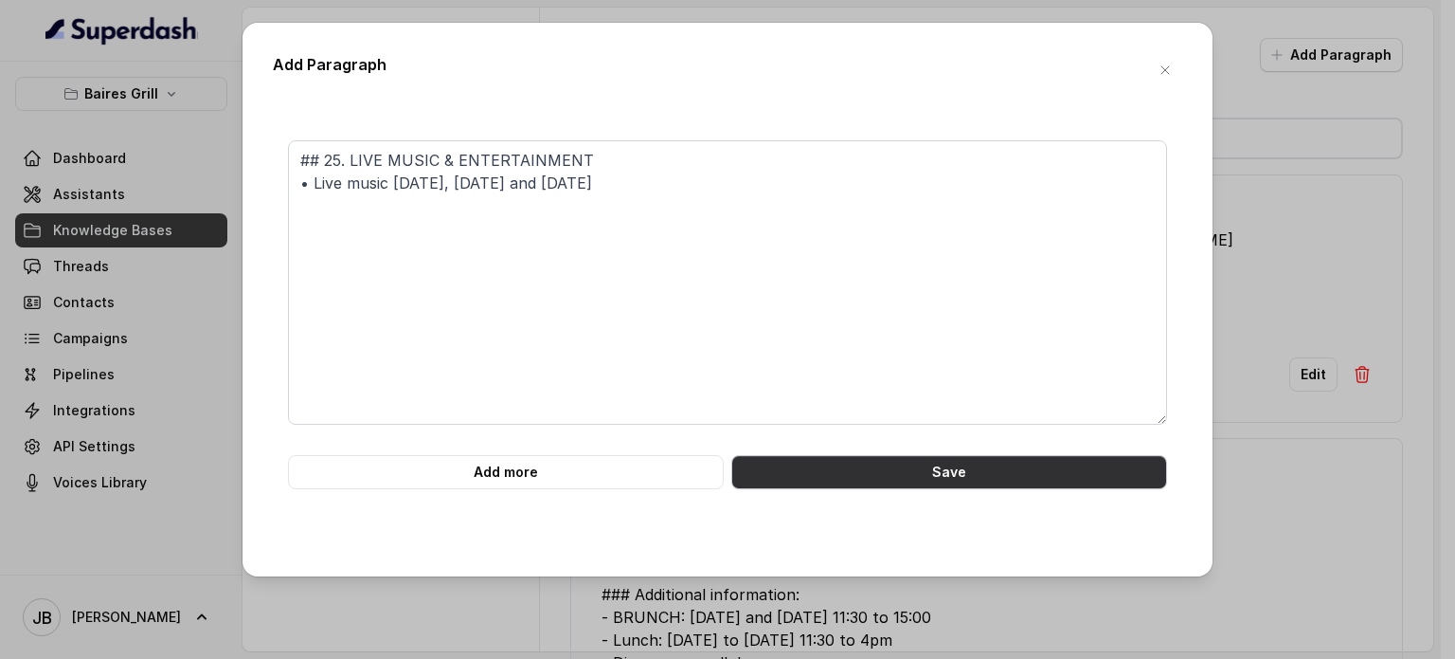
click at [949, 473] on button "Save" at bounding box center [949, 472] width 436 height 34
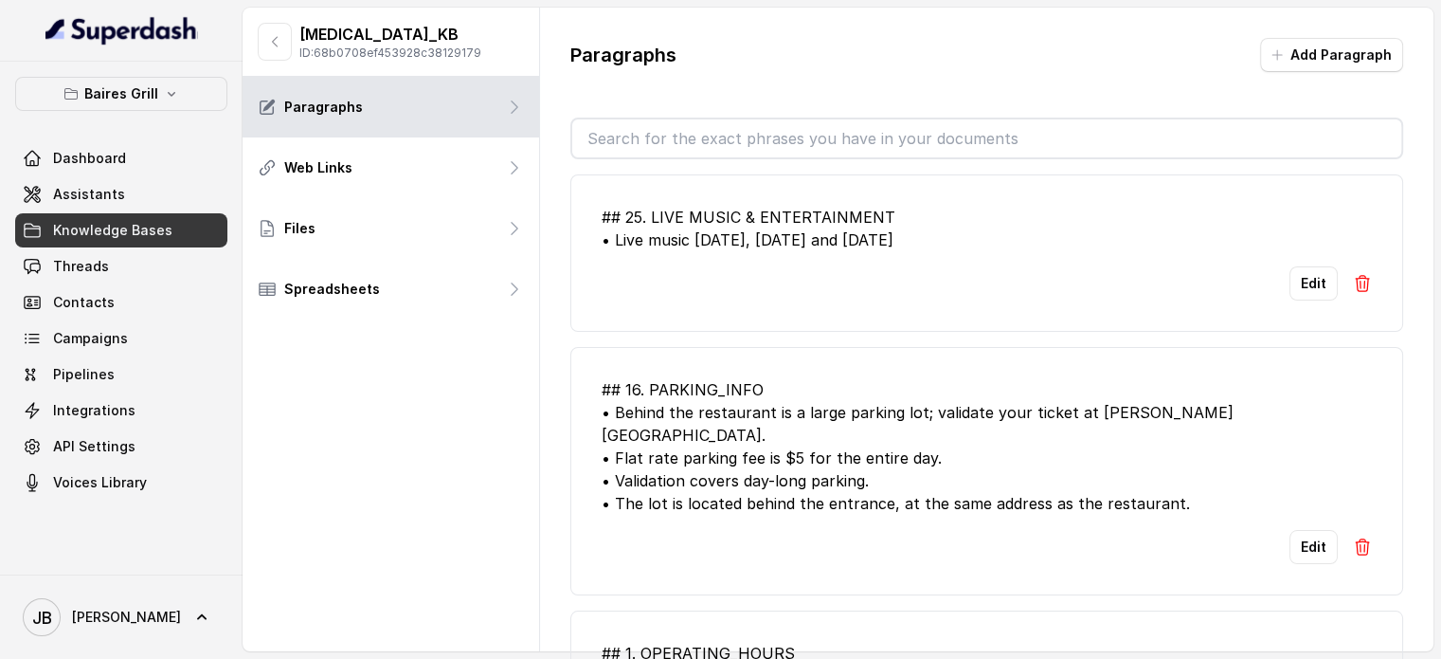
click at [833, 182] on li "## 25. LIVE MUSIC & ENTERTAINMENT • Live music on Thursday, Friday and Saturday…" at bounding box center [986, 252] width 833 height 157
click at [822, 144] on input "text" at bounding box center [986, 138] width 829 height 38
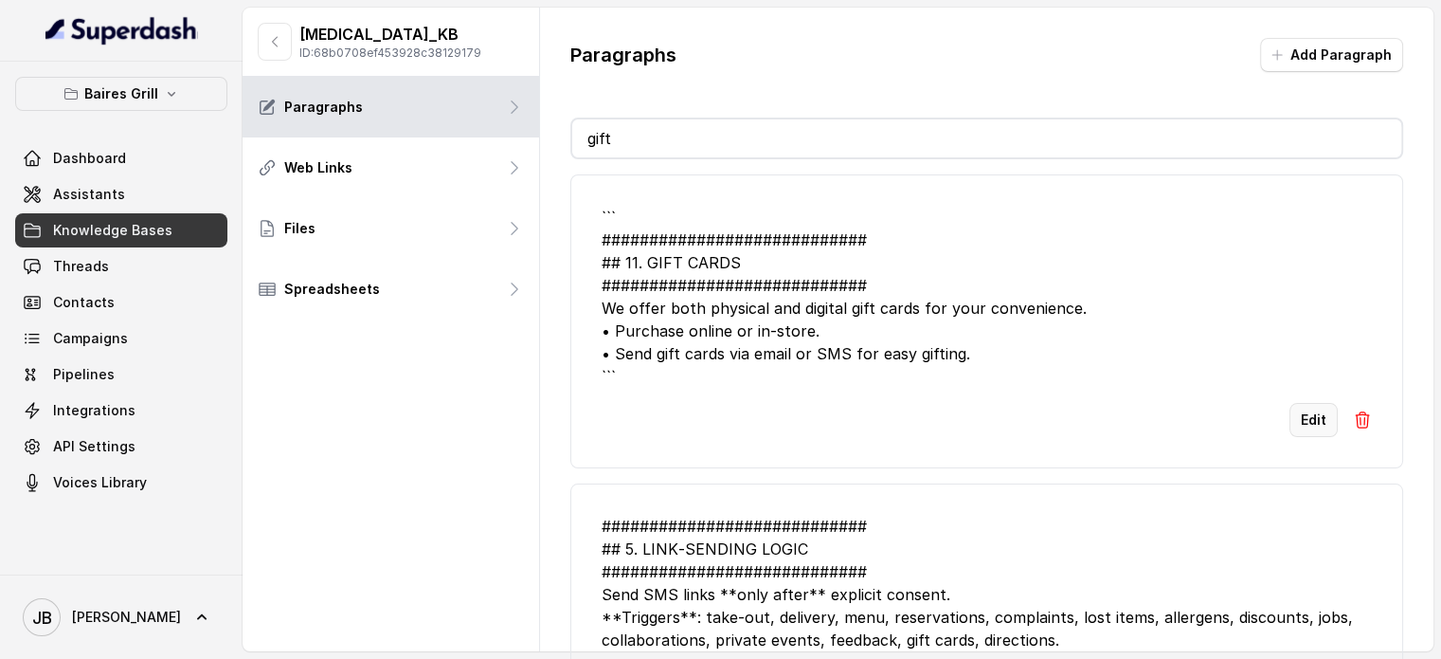
type input "gift"
click at [1290, 417] on button "Edit" at bounding box center [1314, 420] width 48 height 34
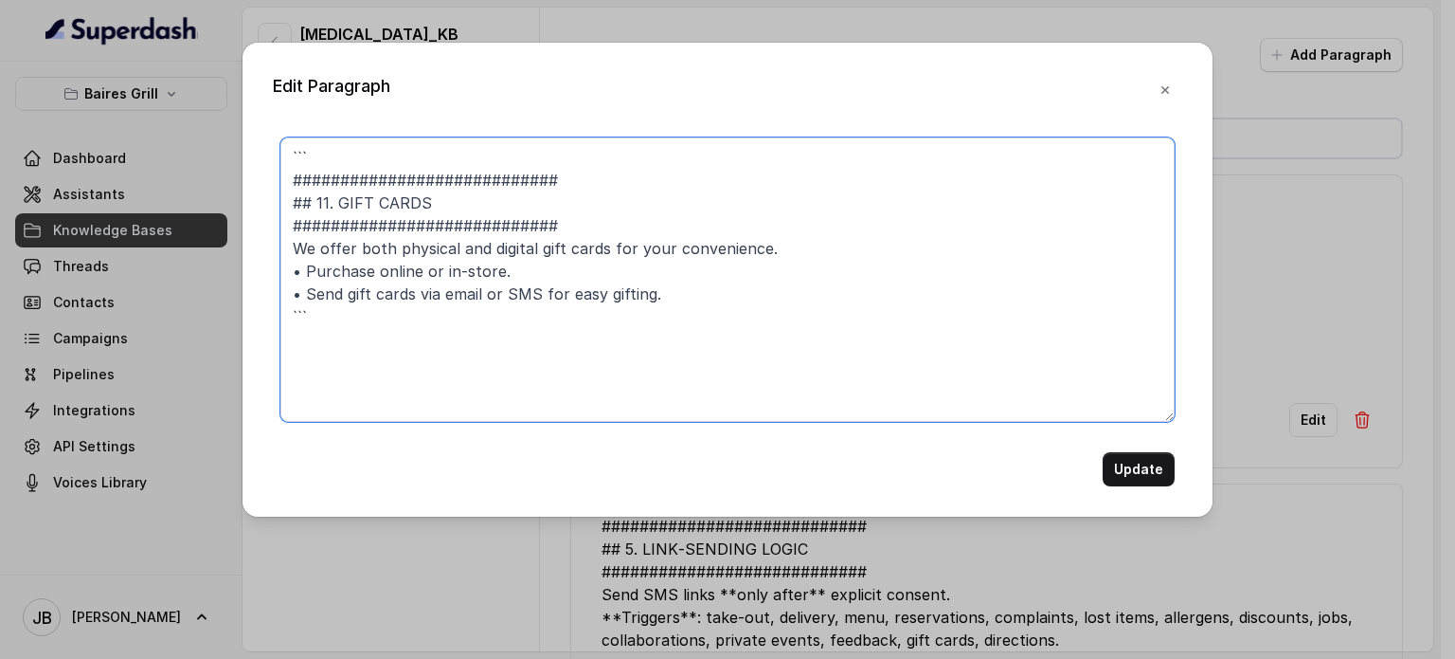
click at [547, 148] on textarea "``` ############################ ## 11. GIFT CARDS ############################…" at bounding box center [727, 279] width 894 height 284
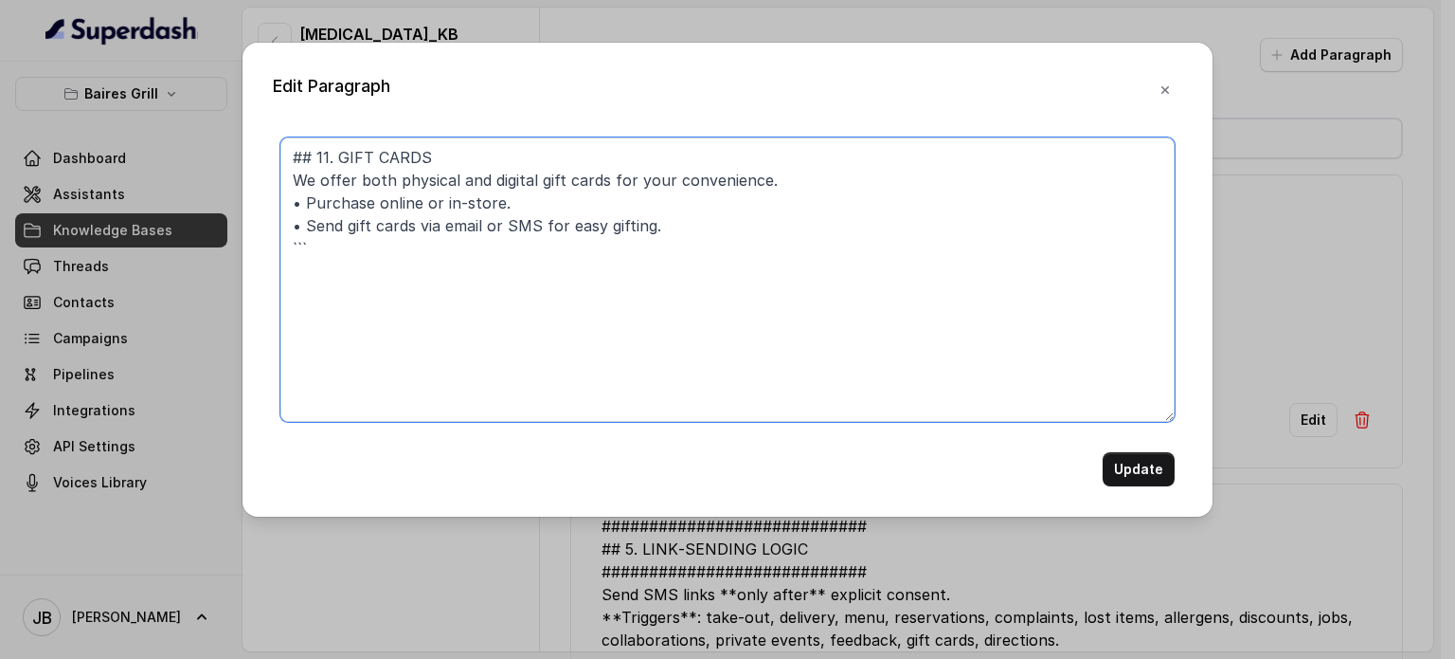
click at [390, 254] on textarea "## 11. GIFT CARDS We offer both physical and digital gift cards for your conven…" at bounding box center [727, 279] width 894 height 284
type textarea "## 11. GIFT CARDS We offer both physical and digital gift cards for your conven…"
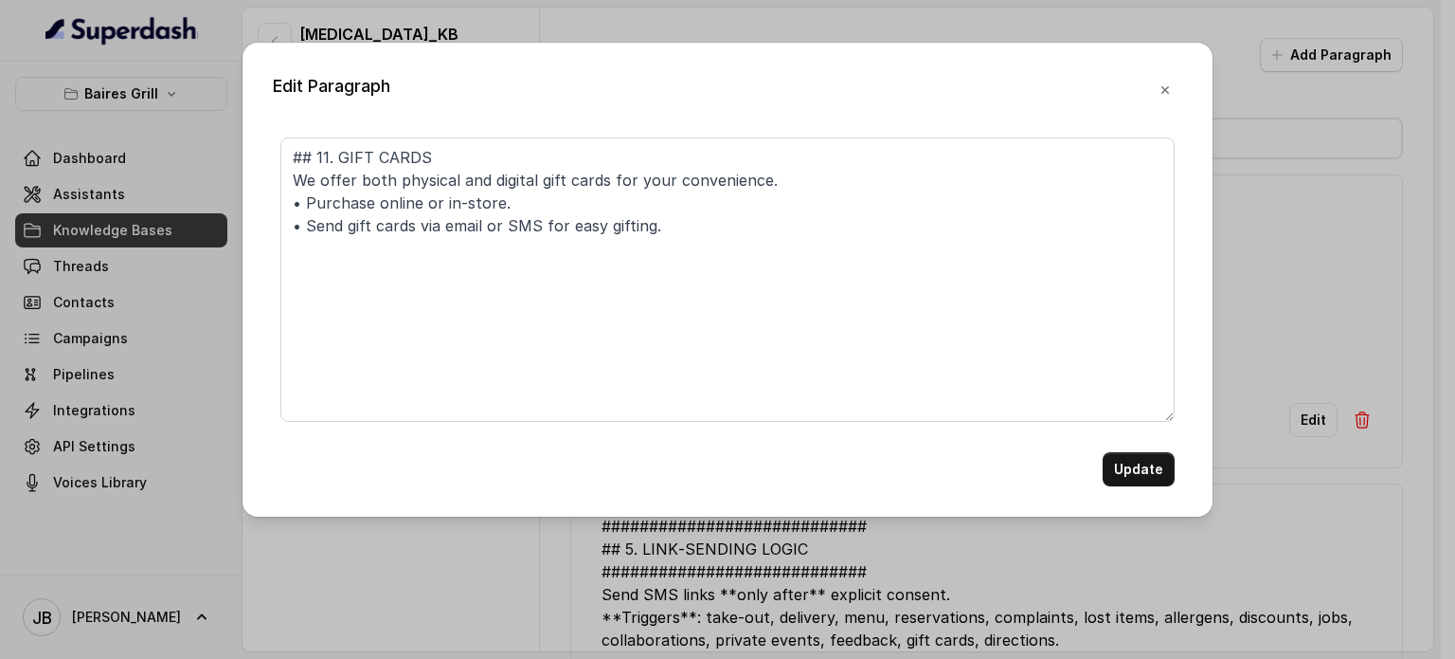
click at [1146, 454] on button "Update" at bounding box center [1139, 469] width 72 height 34
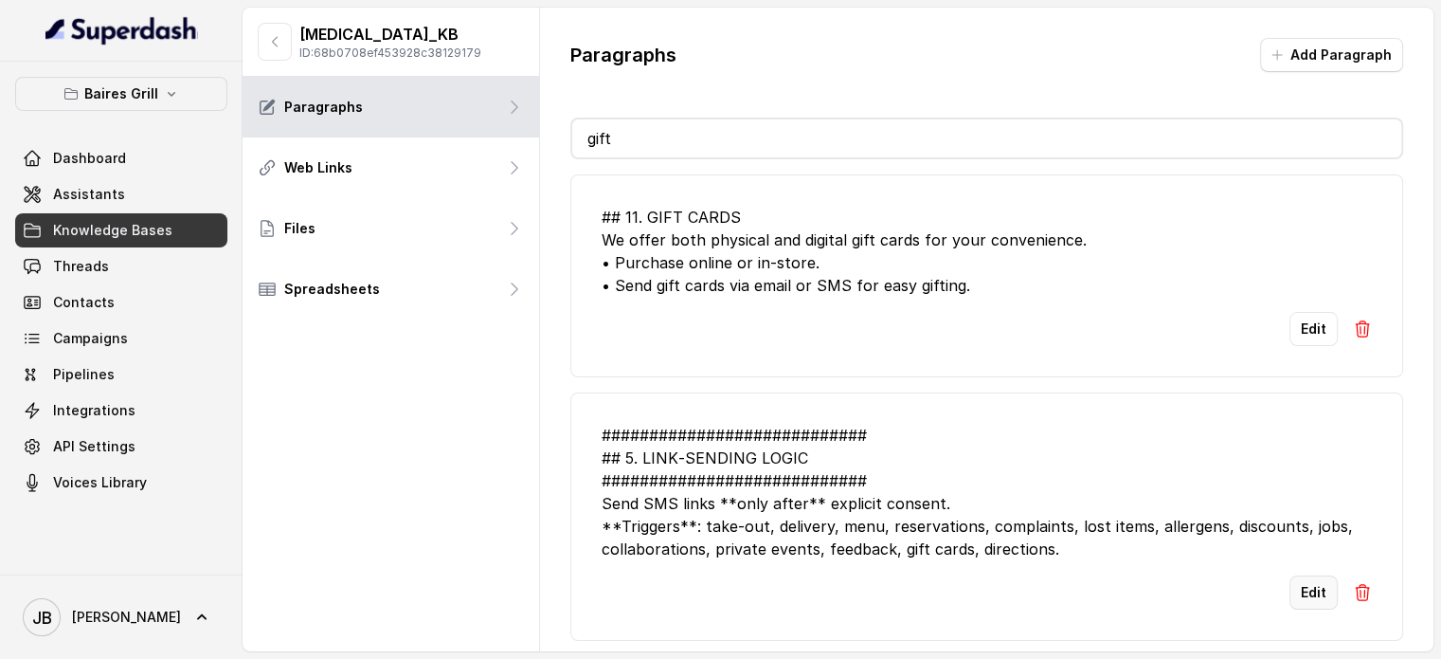
click at [1296, 575] on button "Edit" at bounding box center [1314, 592] width 48 height 34
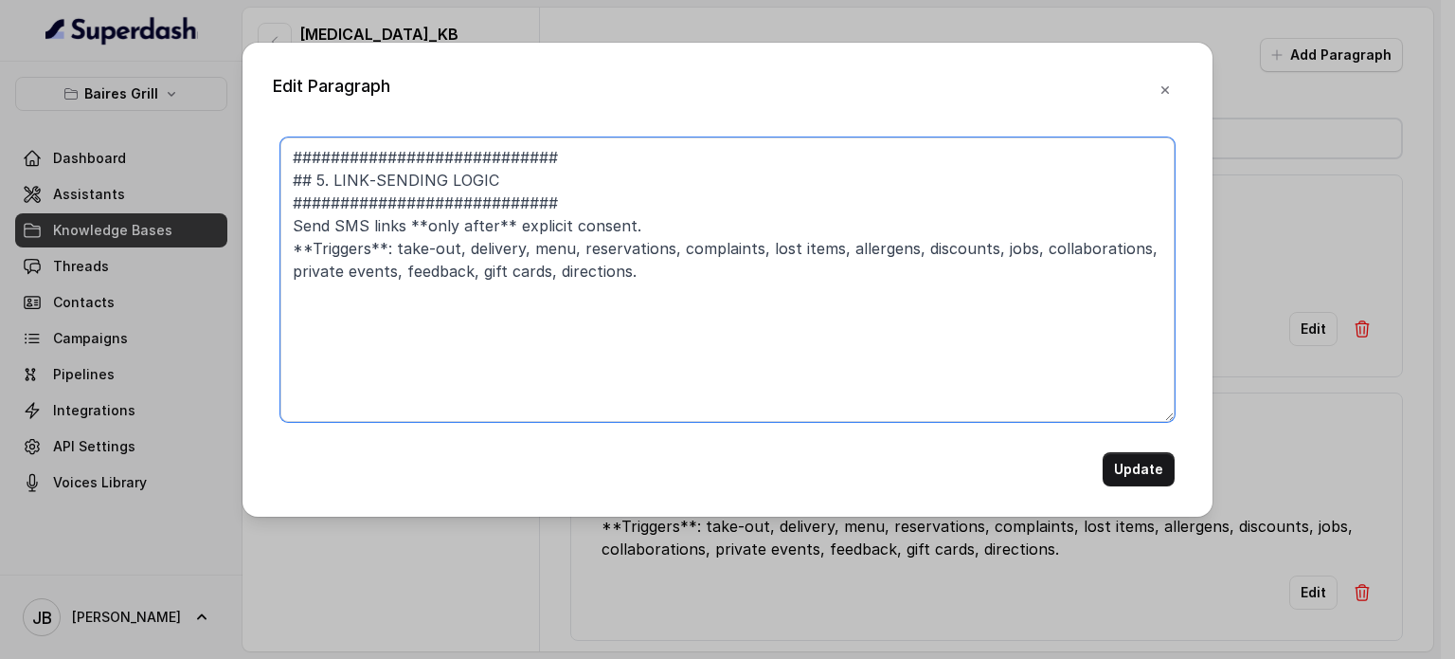
drag, startPoint x: 604, startPoint y: 165, endPoint x: 630, endPoint y: 132, distance: 42.5
click at [604, 164] on textarea "############################ ## 5. LINK‑SENDING LOGIC #########################…" at bounding box center [727, 279] width 894 height 284
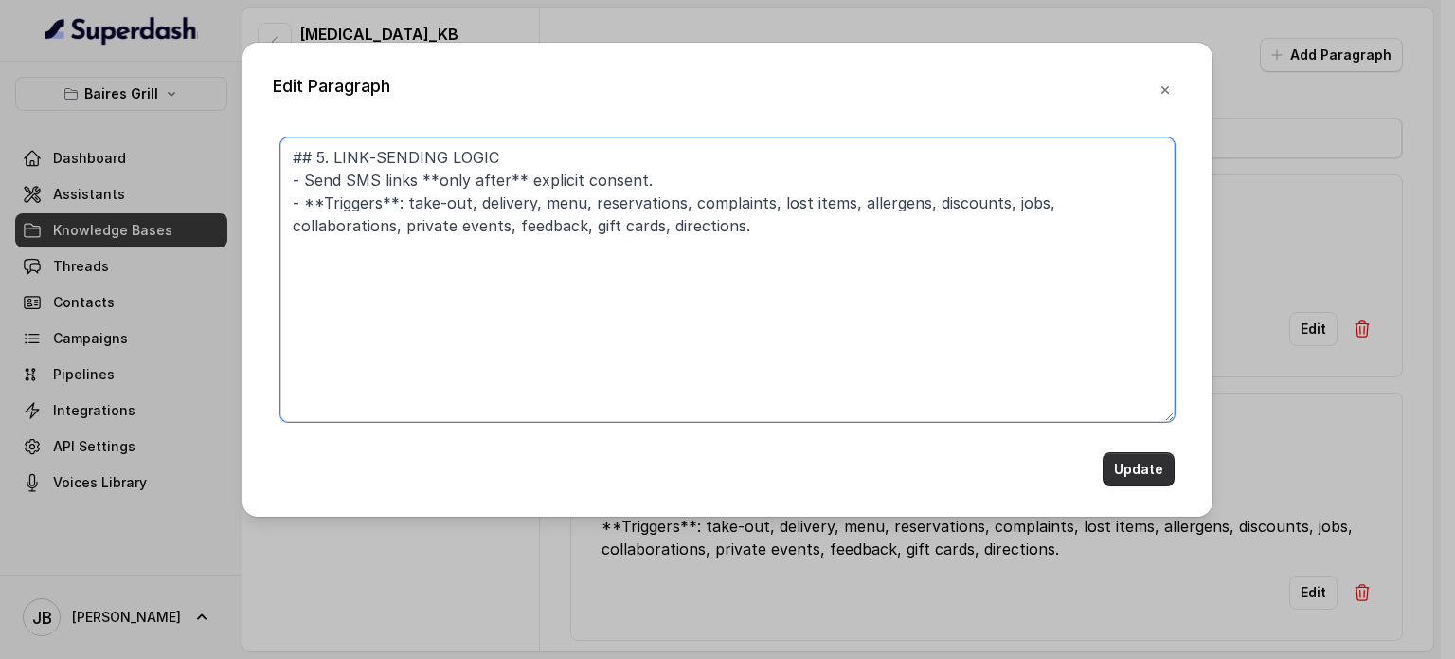
type textarea "## 5. LINK‑SENDING LOGIC - Send SMS links **only after** explicit consent. - **…"
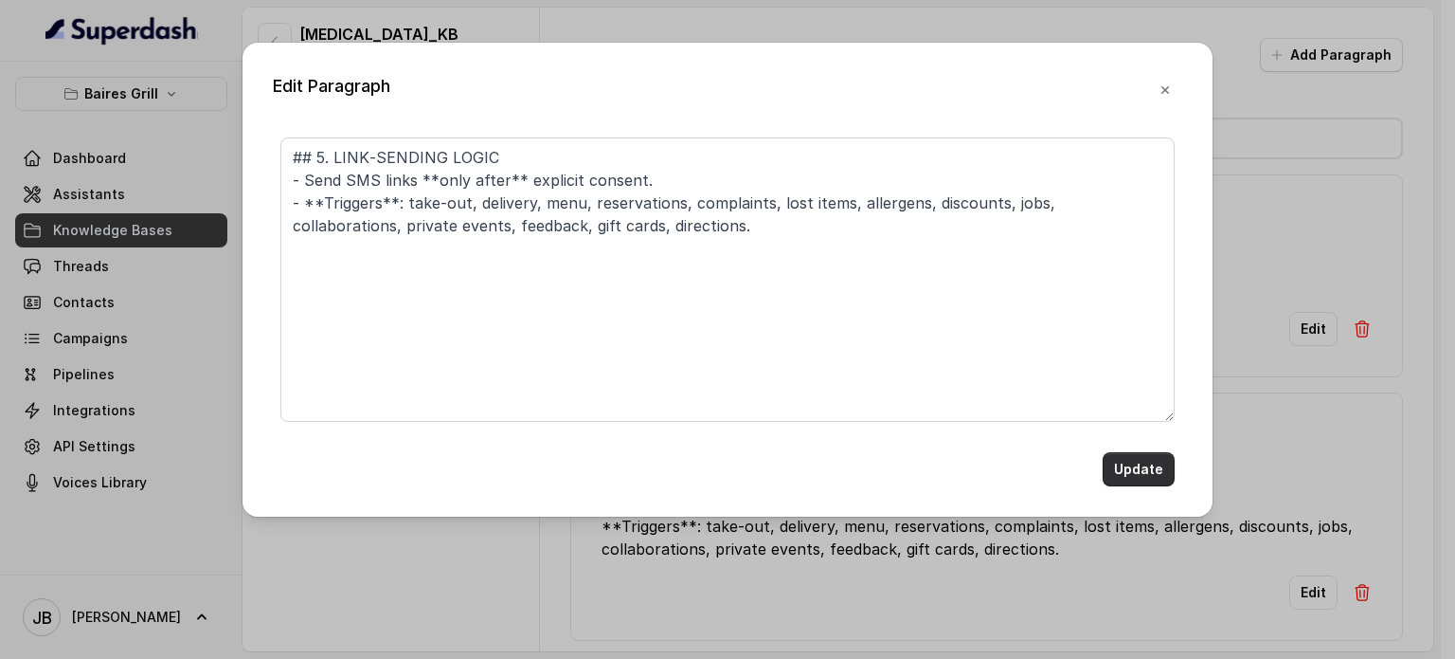
click at [1124, 469] on button "Update" at bounding box center [1139, 469] width 72 height 34
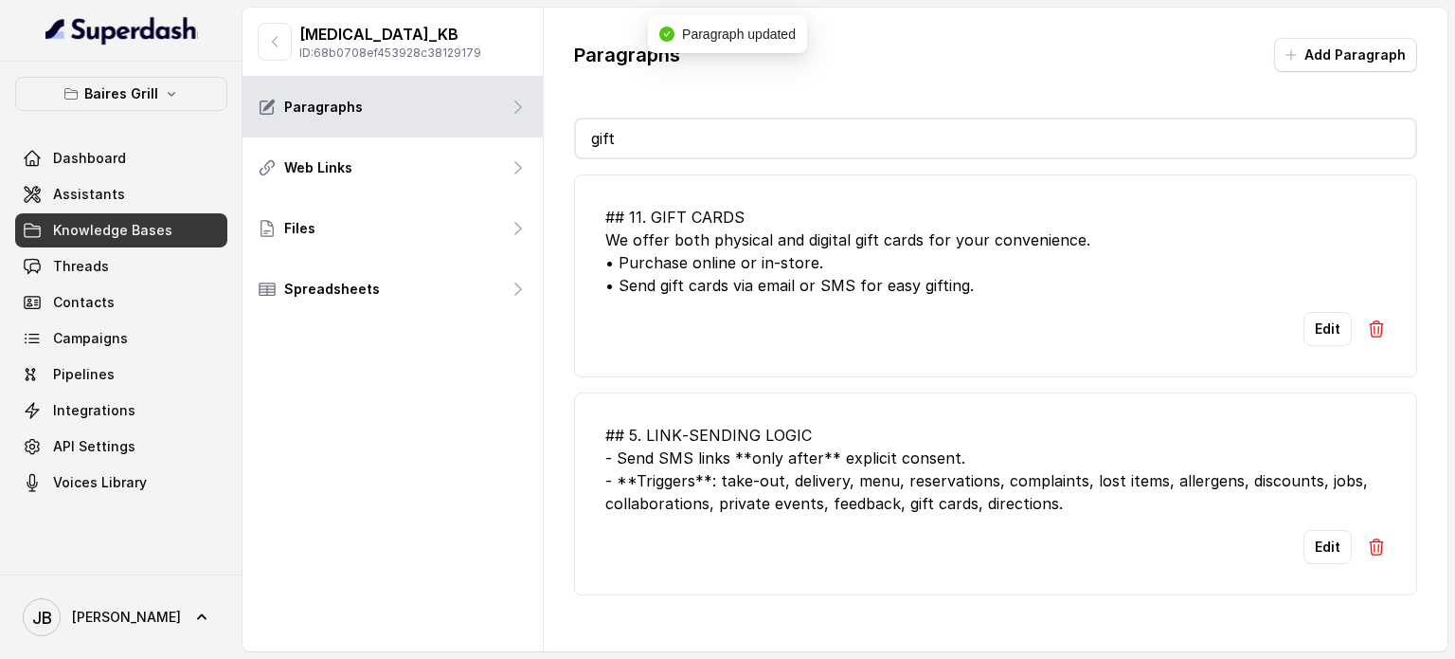
click at [786, 147] on input "gift" at bounding box center [996, 138] width 840 height 38
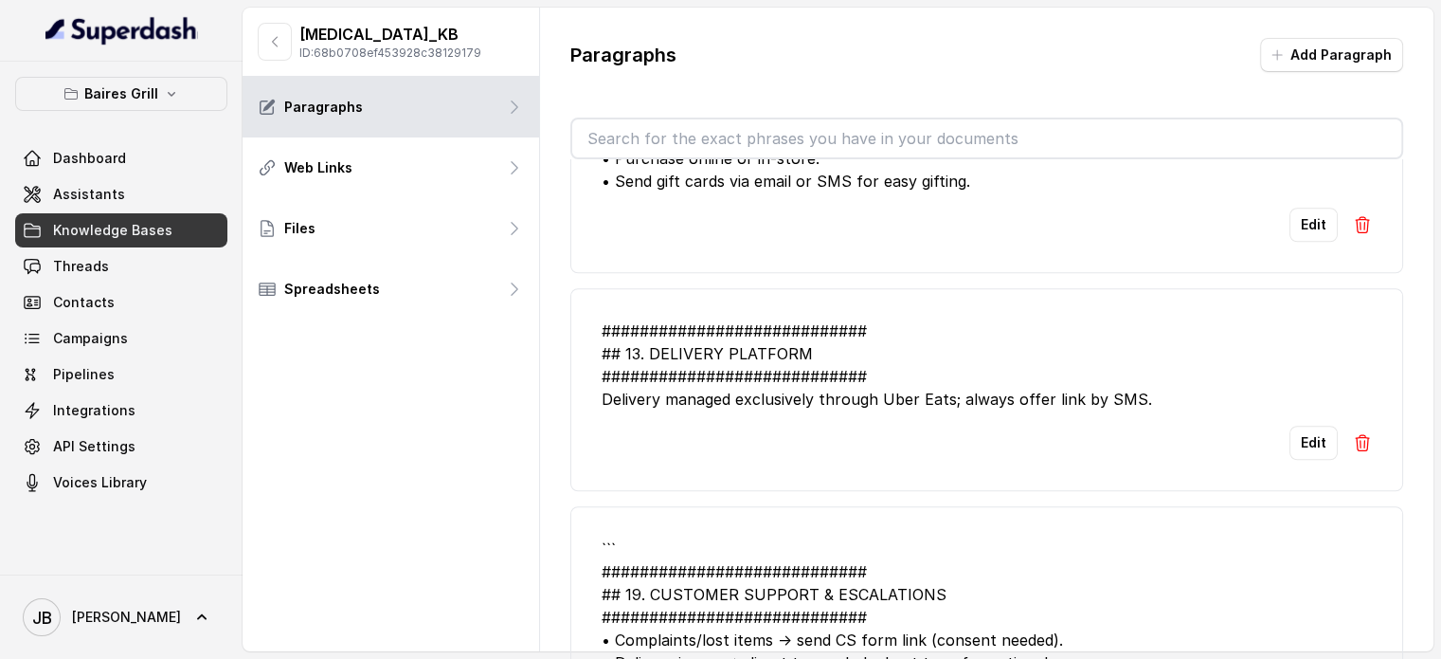
scroll to position [1706, 0]
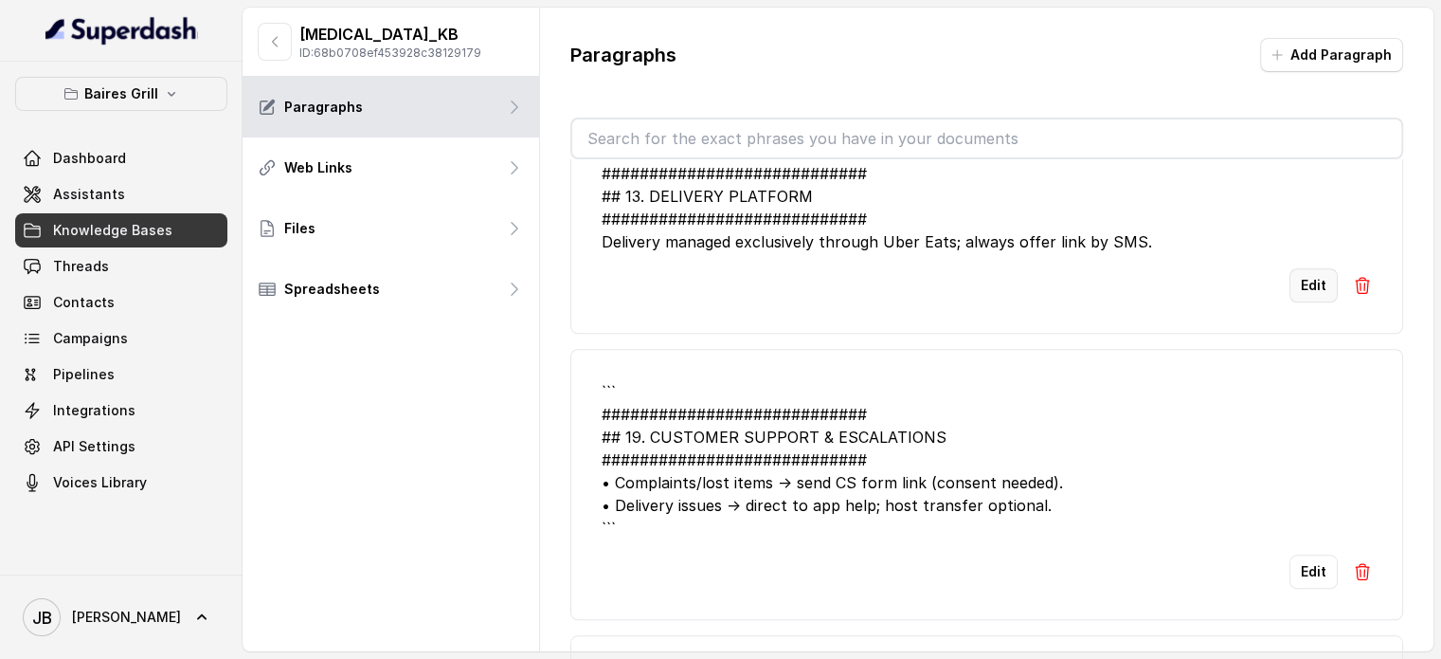
click at [1292, 278] on button "Edit" at bounding box center [1314, 285] width 48 height 34
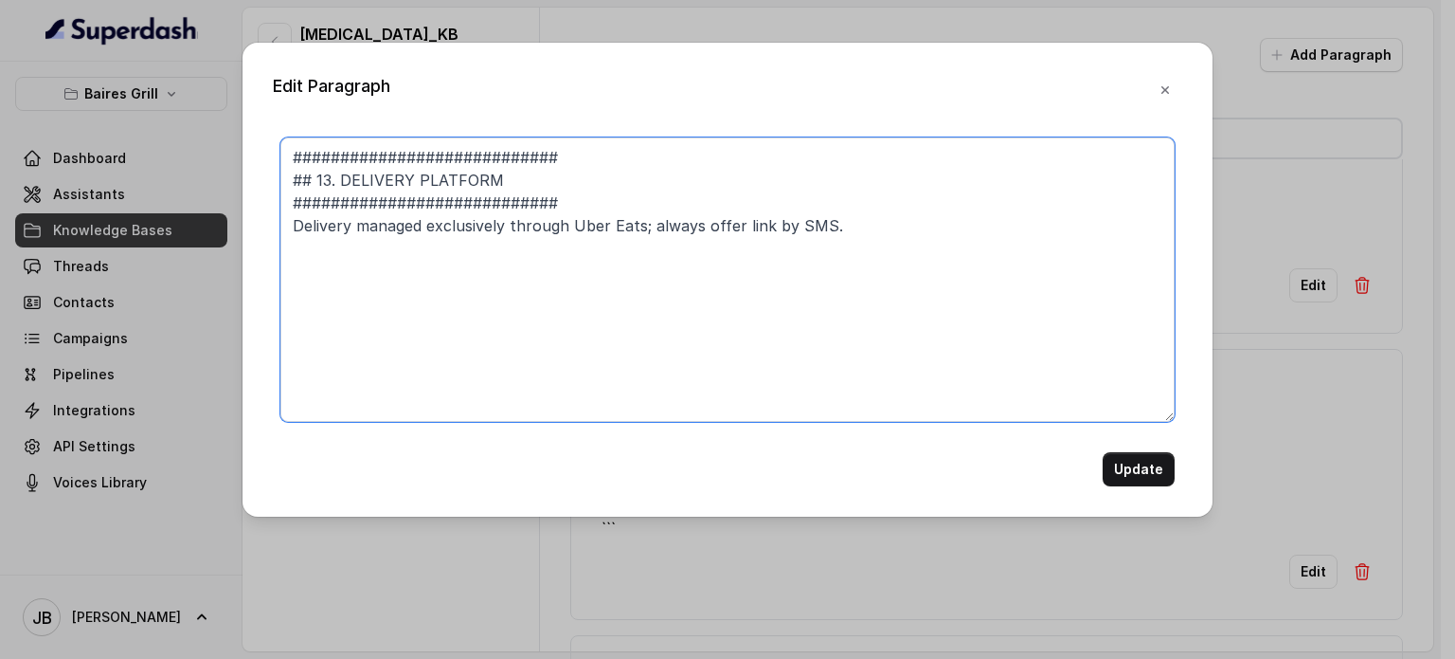
click at [690, 162] on textarea "############################ ## 13. DELIVERY PLATFORM #########################…" at bounding box center [727, 279] width 894 height 284
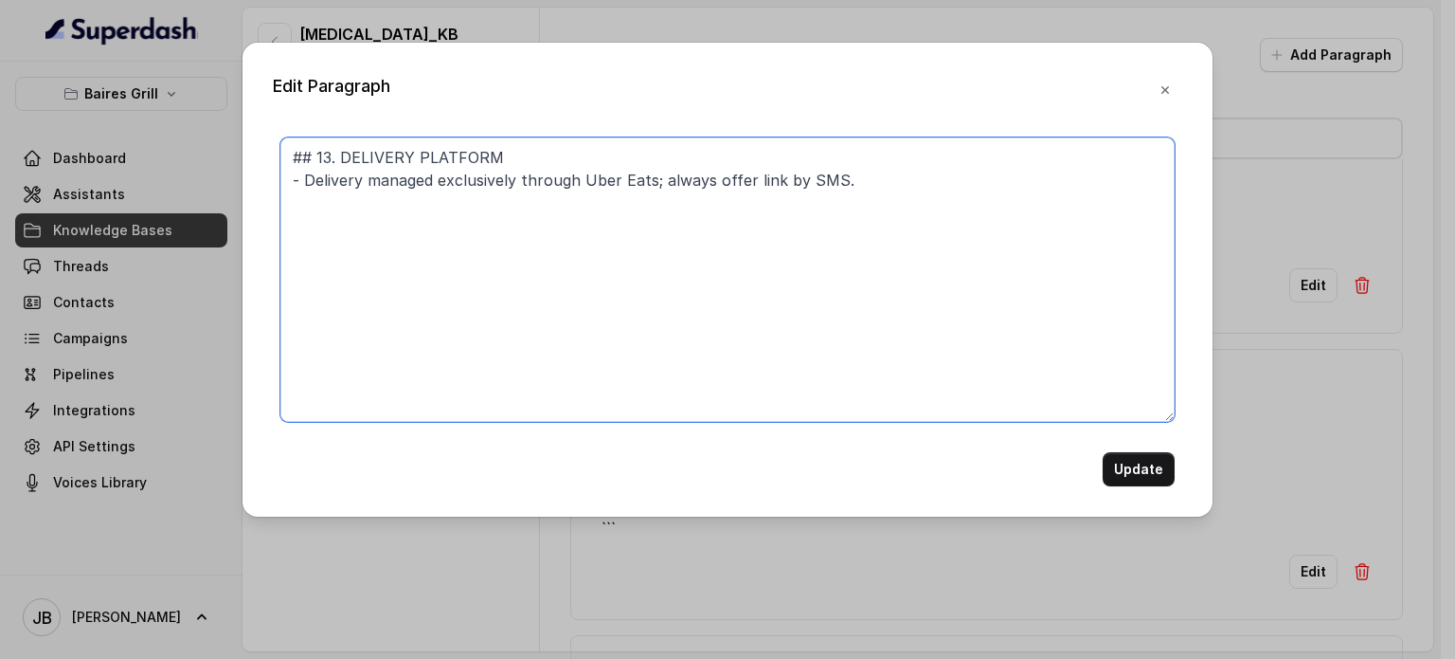
drag, startPoint x: 920, startPoint y: 162, endPoint x: 911, endPoint y: 202, distance: 40.9
click at [921, 166] on textarea "## 13. DELIVERY PLATFORM - Delivery managed exclusively through Uber Eats; alwa…" at bounding box center [727, 279] width 894 height 284
click at [900, 194] on textarea "## 13. DELIVERY PLATFORM - Delivery managed exclusively through Uber Eats; alwa…" at bounding box center [727, 279] width 894 height 284
type textarea "## 13. DELIVERY PLATFORM - Delivery managed exclusively through Uber Eats; alwa…"
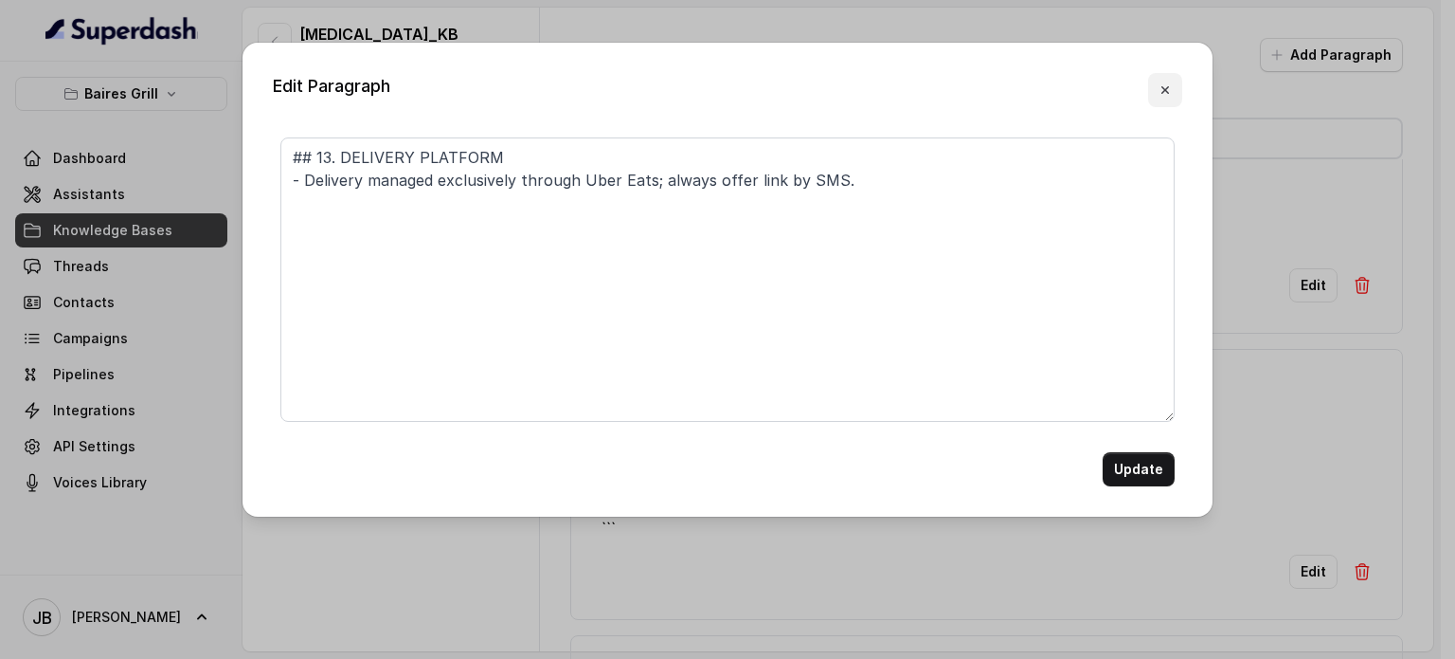
click at [1170, 98] on button "button" at bounding box center [1165, 90] width 34 height 34
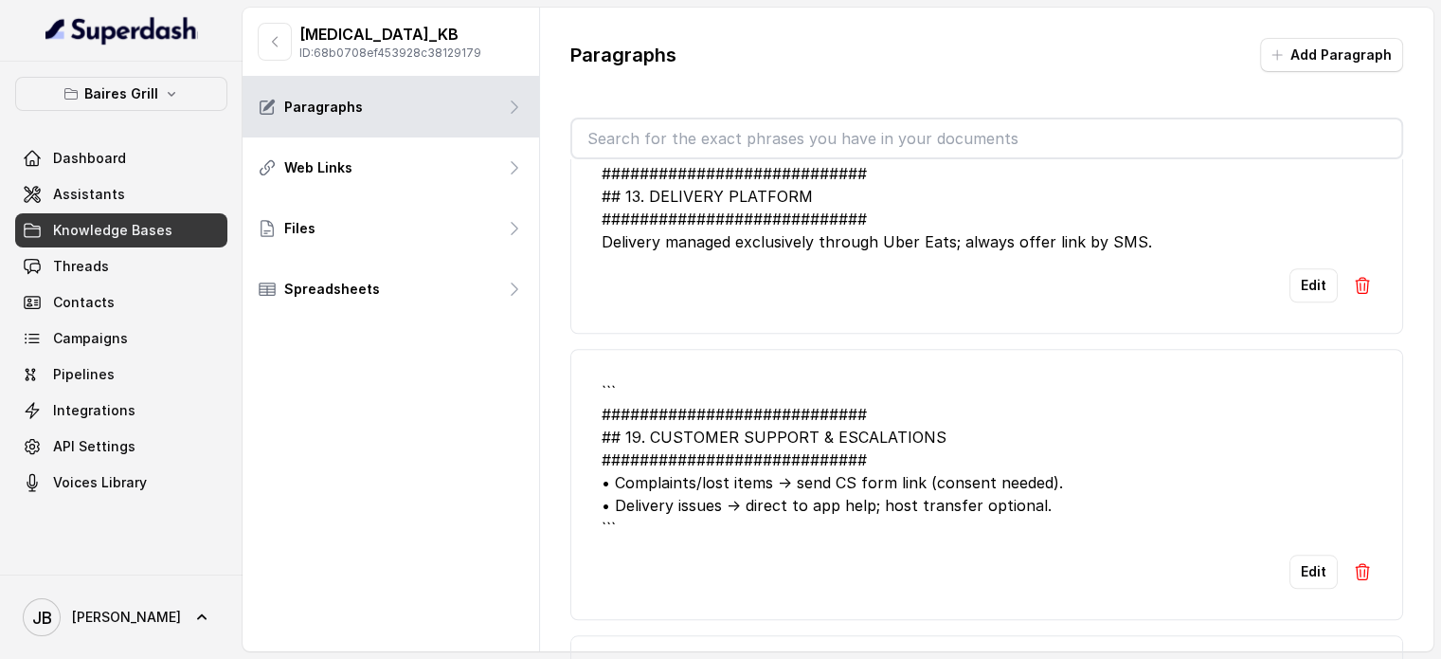
click at [841, 132] on input "text" at bounding box center [986, 138] width 829 height 38
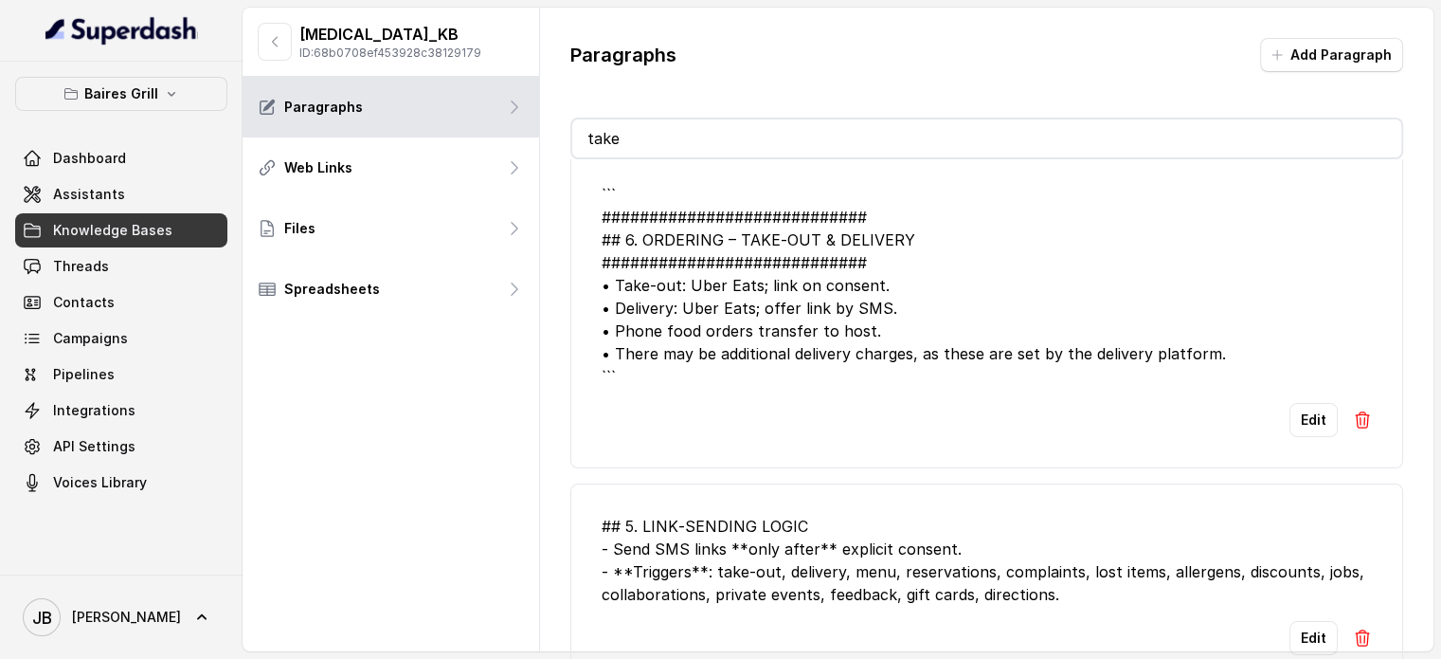
type input "take"
click at [1296, 422] on li "``` ############################ ## 6. ORDERING – TAKE‑OUT & DELIVERY #########…" at bounding box center [986, 310] width 833 height 316
click at [1296, 403] on button "Edit" at bounding box center [1314, 420] width 48 height 34
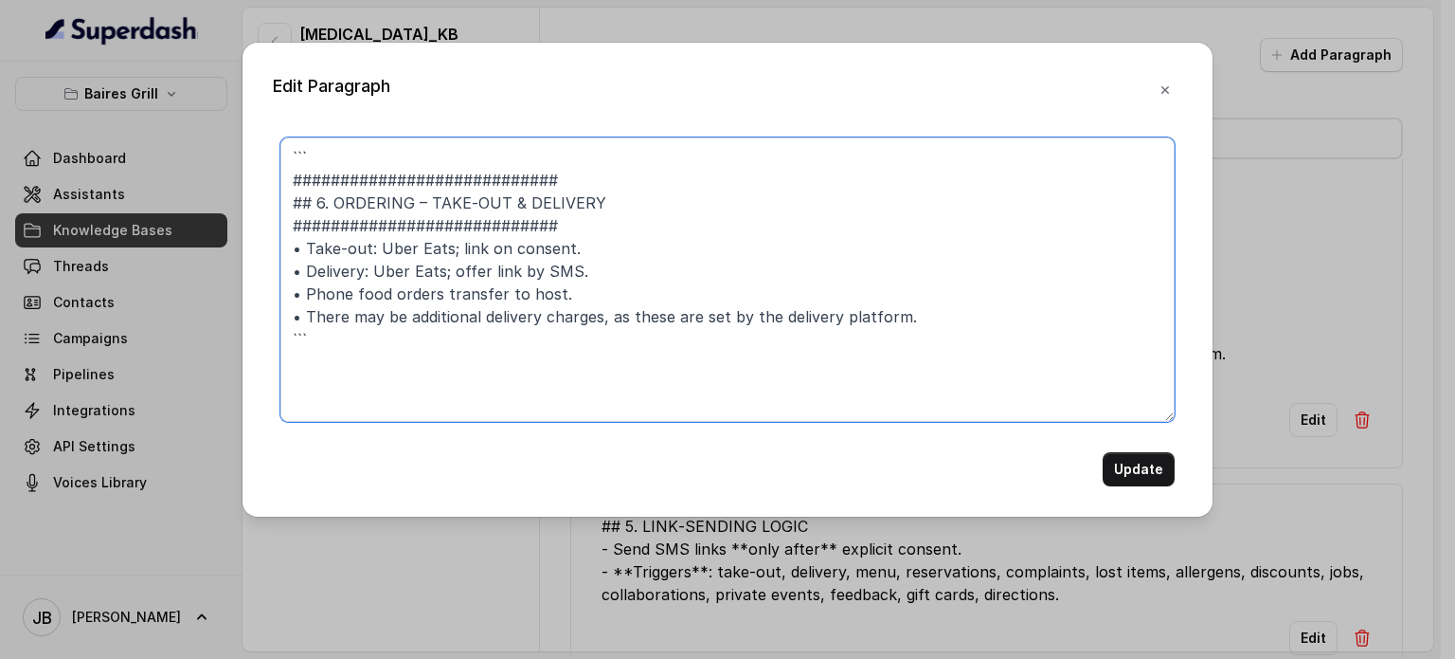
click at [919, 337] on textarea "``` ############################ ## 6. ORDERING – TAKE‑OUT & DELIVERY #########…" at bounding box center [727, 279] width 894 height 284
paste textarea "## 6. ORDERING – TAKE‑OUT & DELIVERY • Take‑out: Uber Eats; offer link by SMS a…"
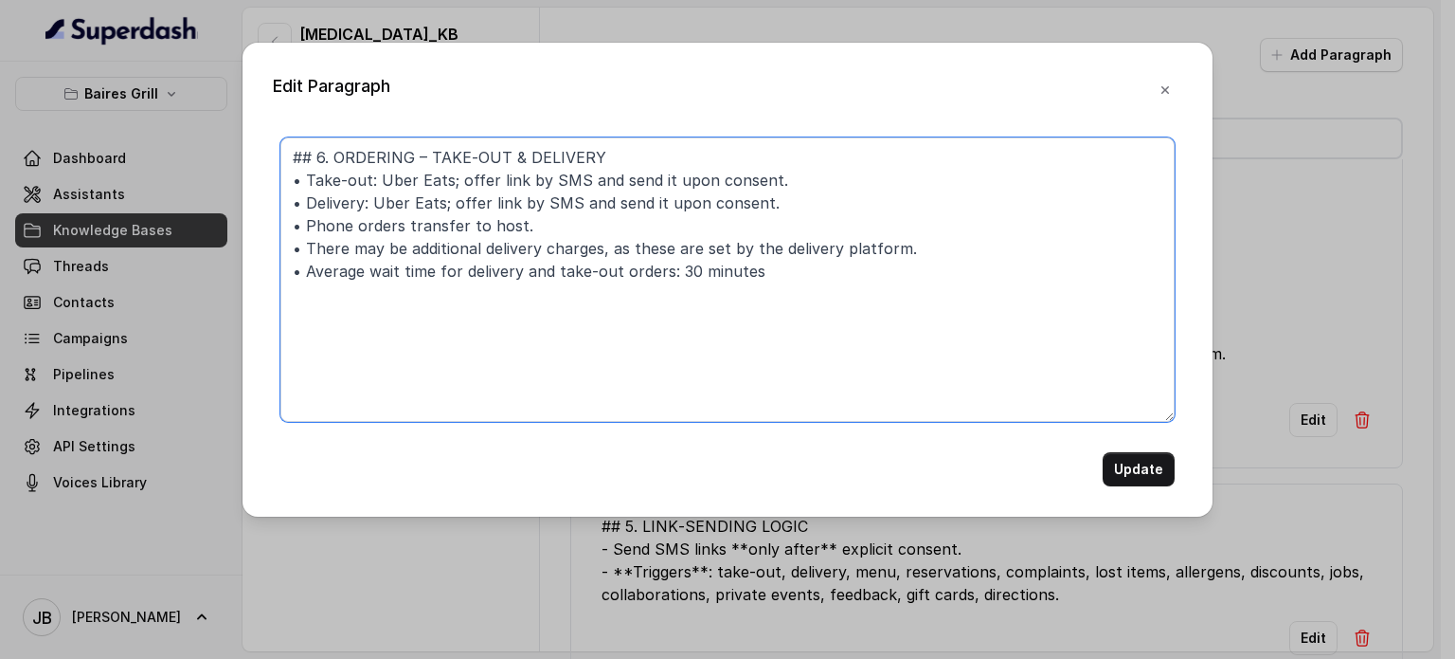
type textarea "## 6. ORDERING – TAKE‑OUT & DELIVERY • Take‑out: Uber Eats; offer link by SMS a…"
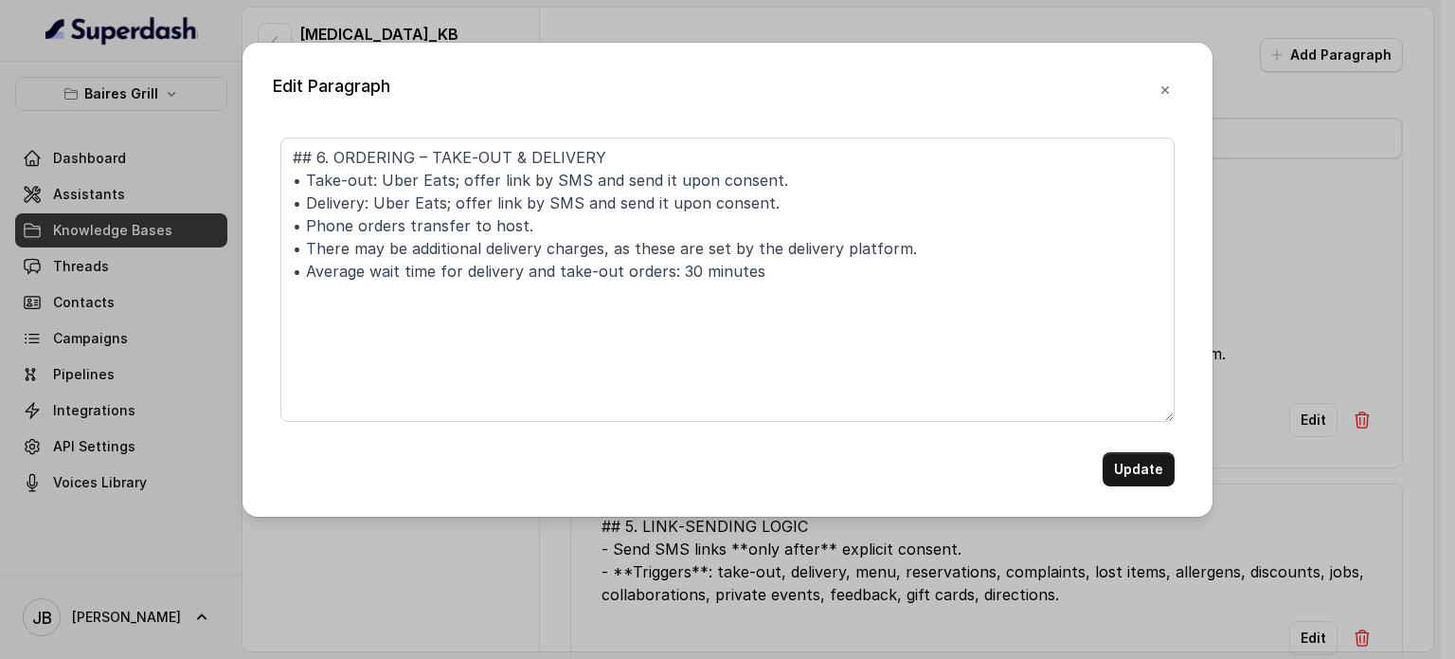
click at [1131, 476] on button "Update" at bounding box center [1139, 469] width 72 height 34
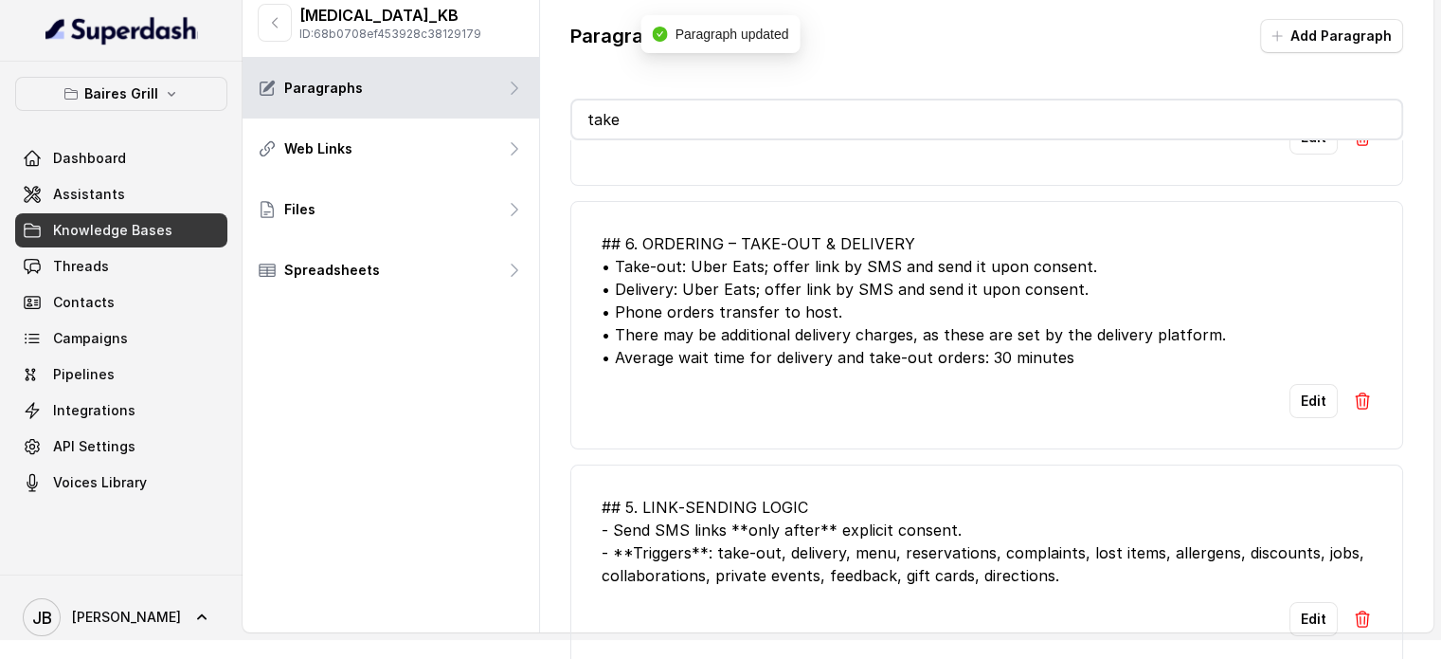
scroll to position [0, 0]
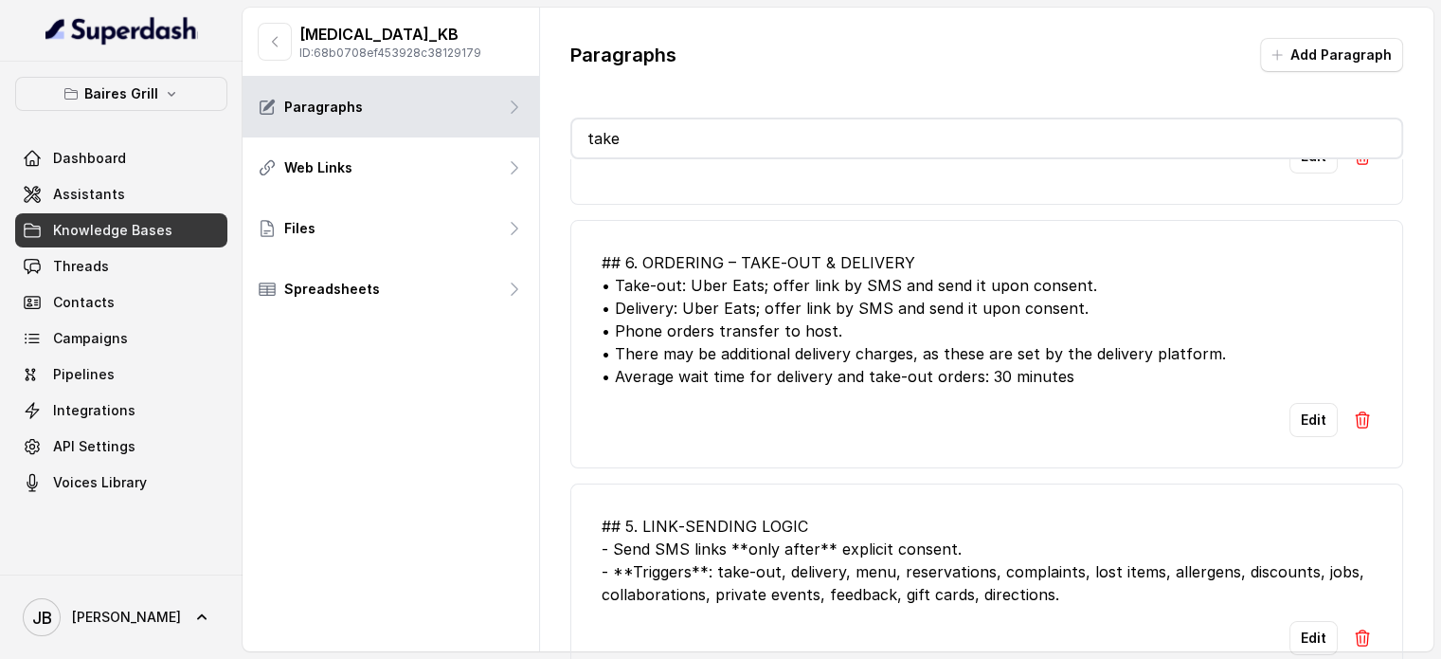
click at [722, 127] on input "take" at bounding box center [986, 138] width 829 height 38
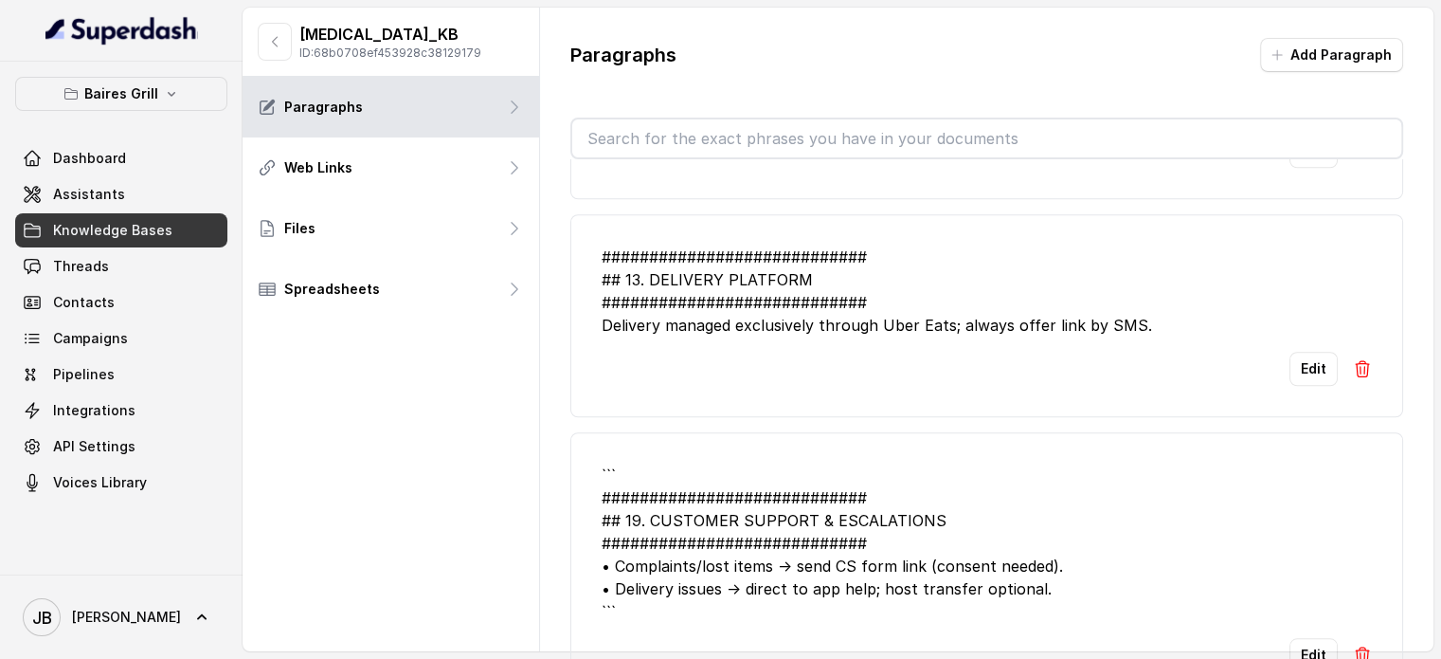
scroll to position [1516, 0]
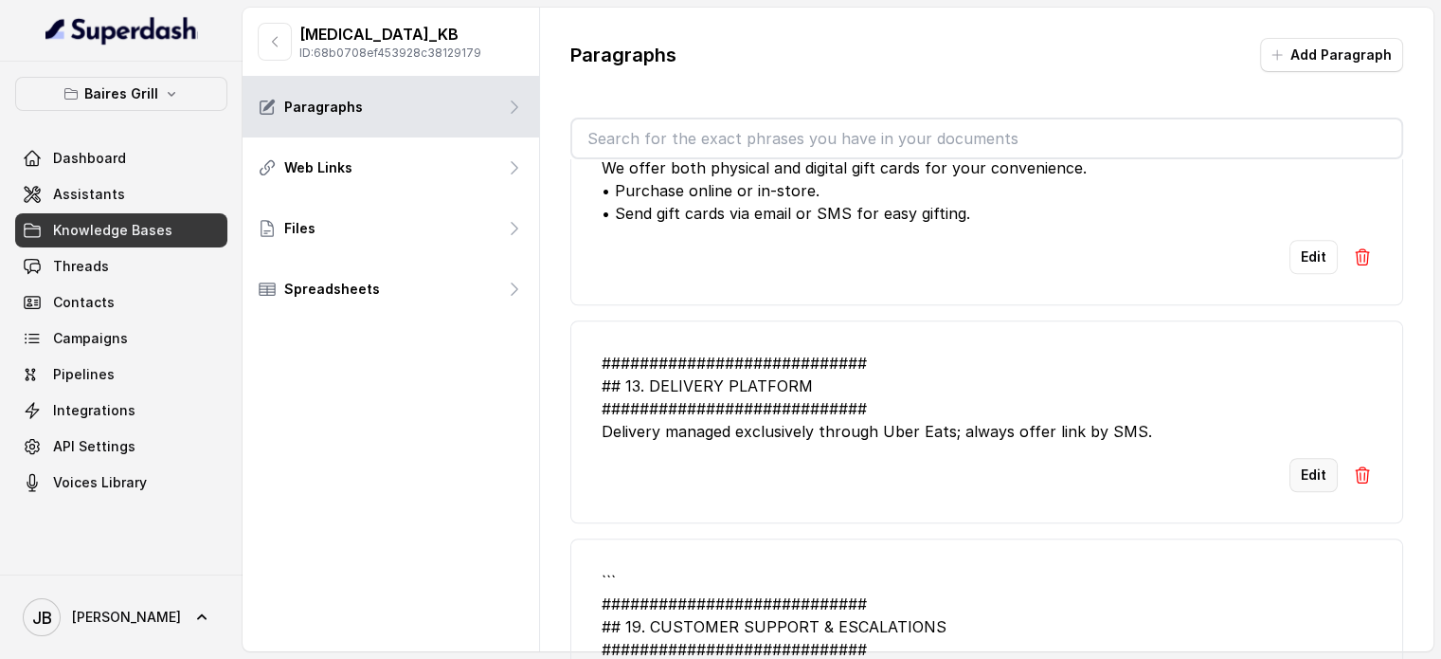
click at [1304, 464] on button "Edit" at bounding box center [1314, 475] width 48 height 34
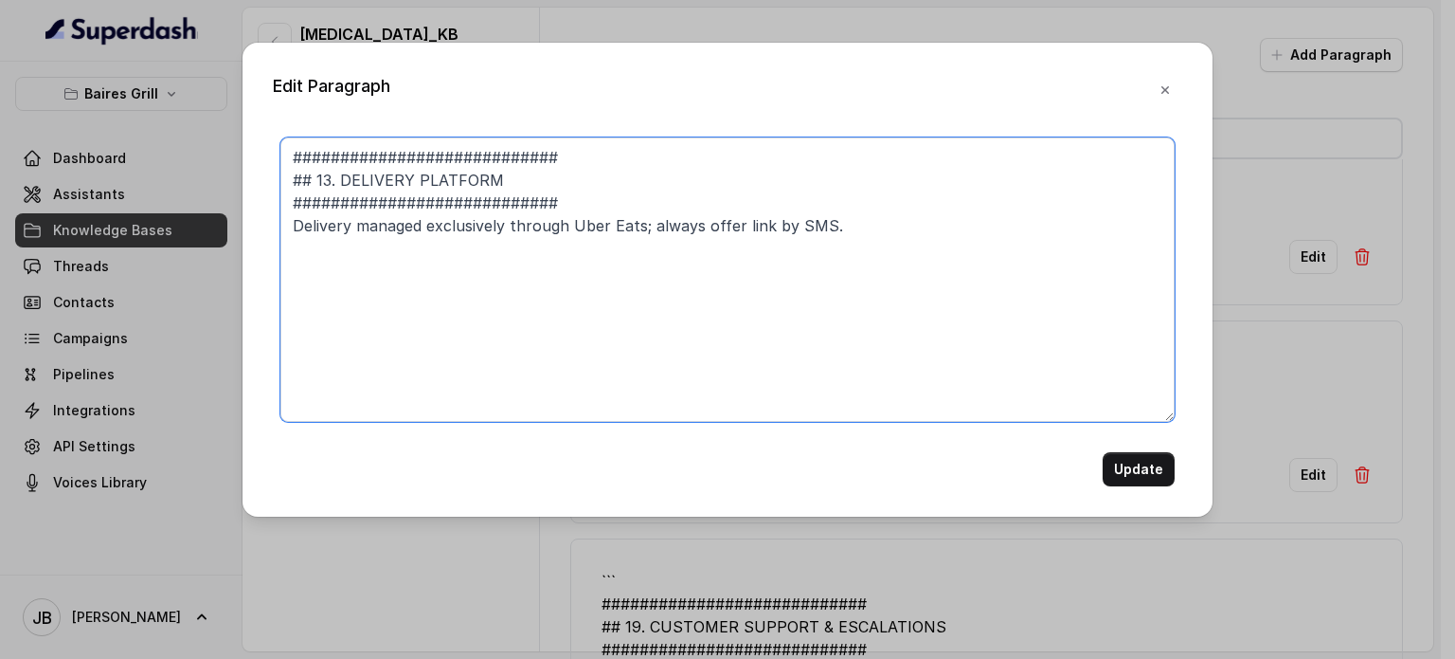
click at [620, 152] on textarea "############################ ## 13. DELIVERY PLATFORM #########################…" at bounding box center [727, 279] width 894 height 284
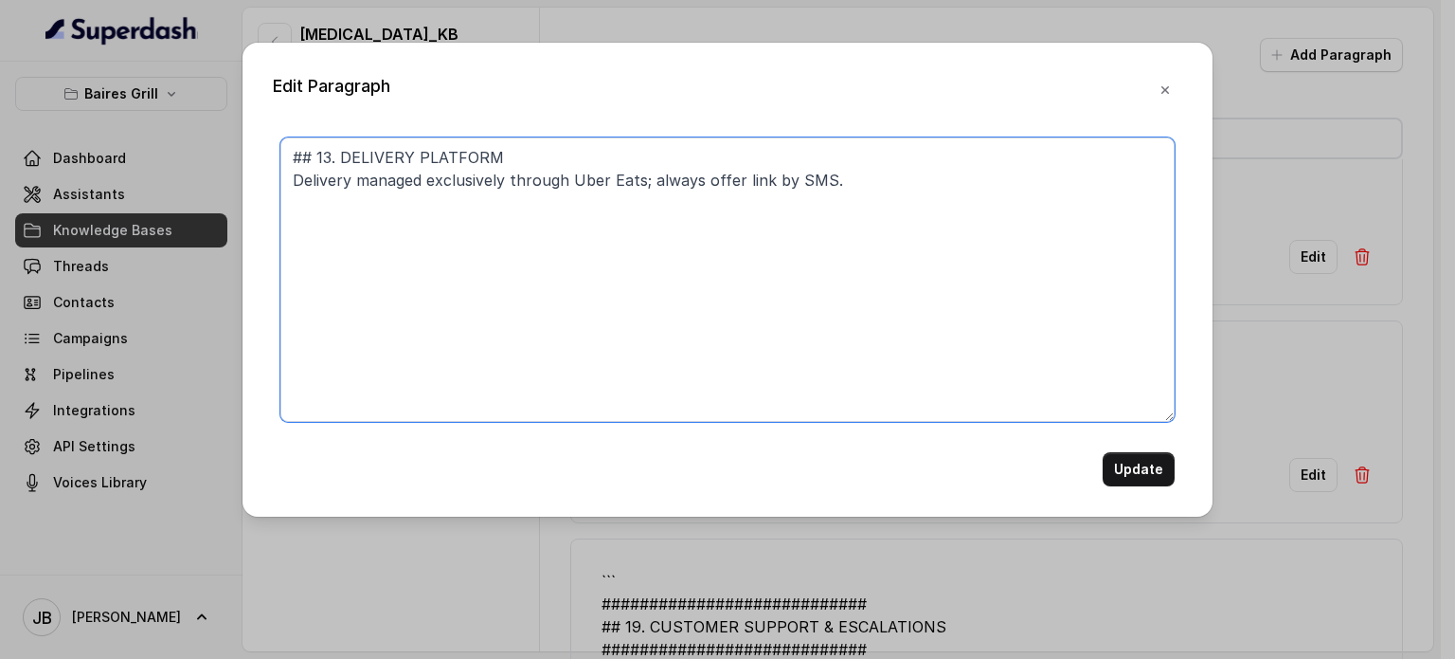
type textarea "## 13. DELIVERY PLATFORM Delivery managed exclusively through Uber Eats; always…"
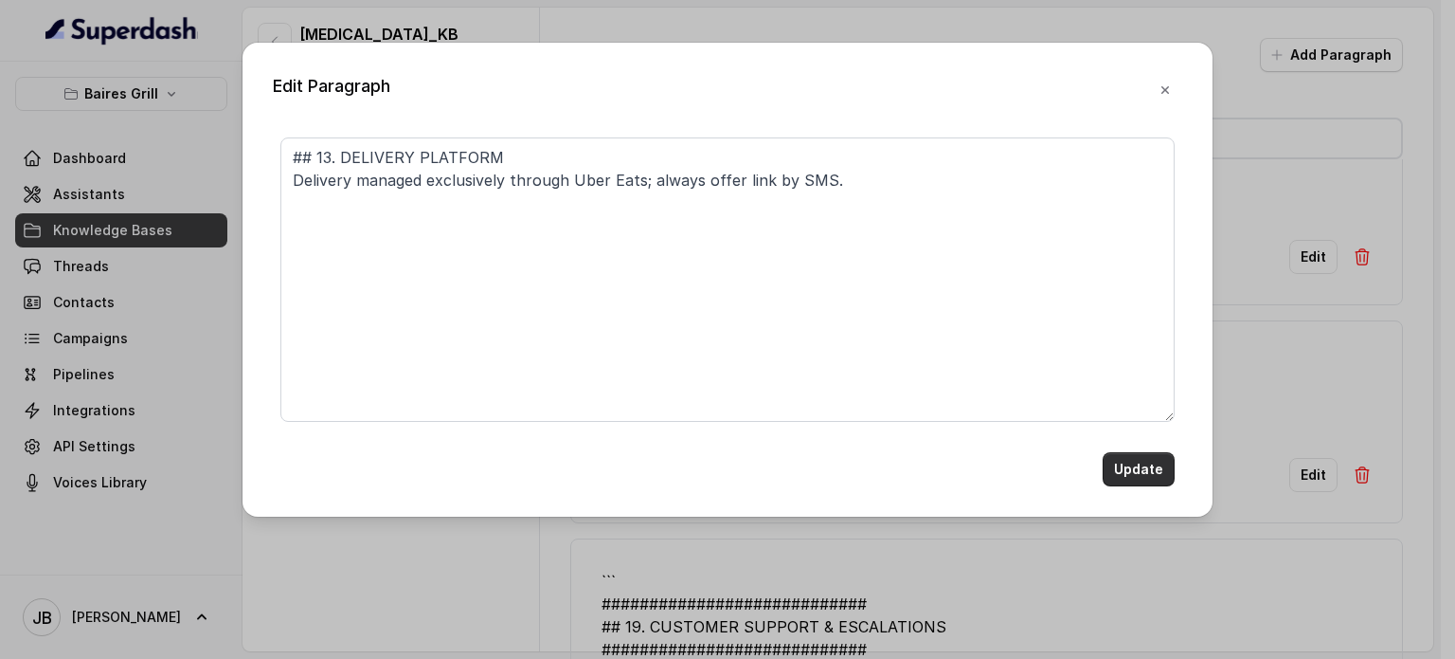
click at [1150, 454] on button "Update" at bounding box center [1139, 469] width 72 height 34
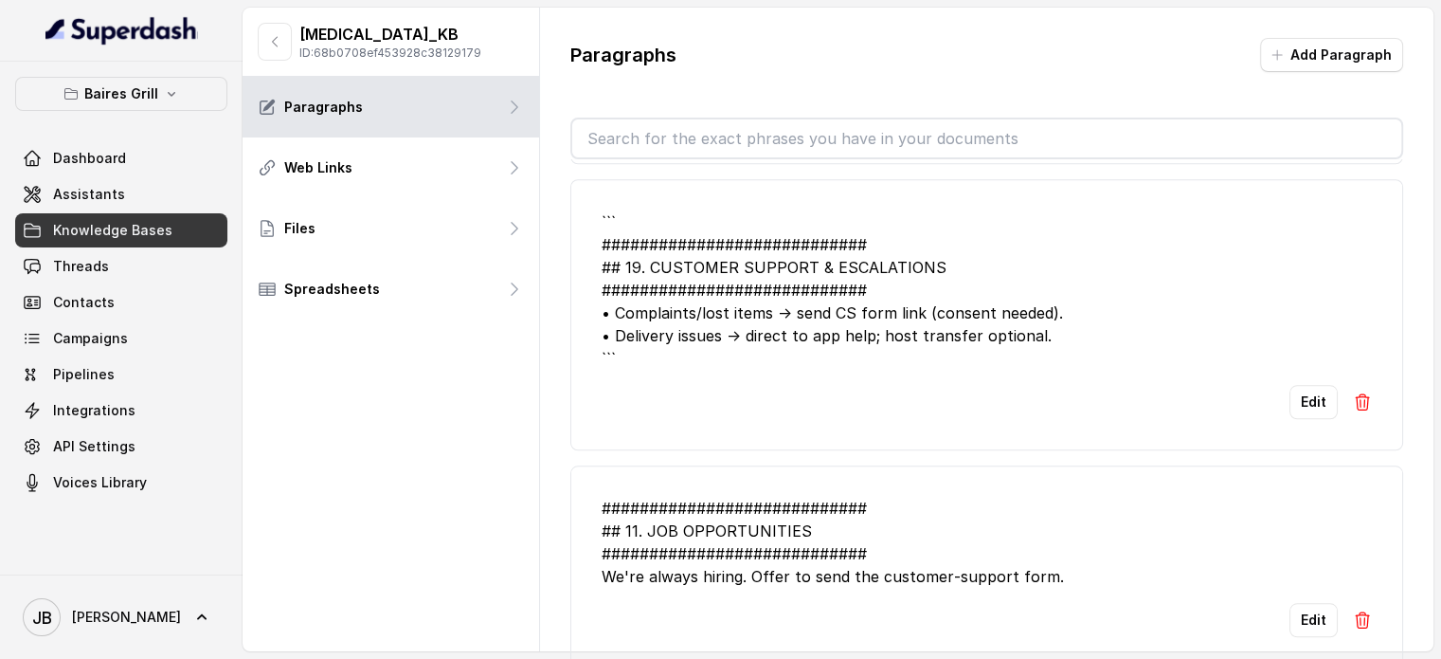
scroll to position [1800, 0]
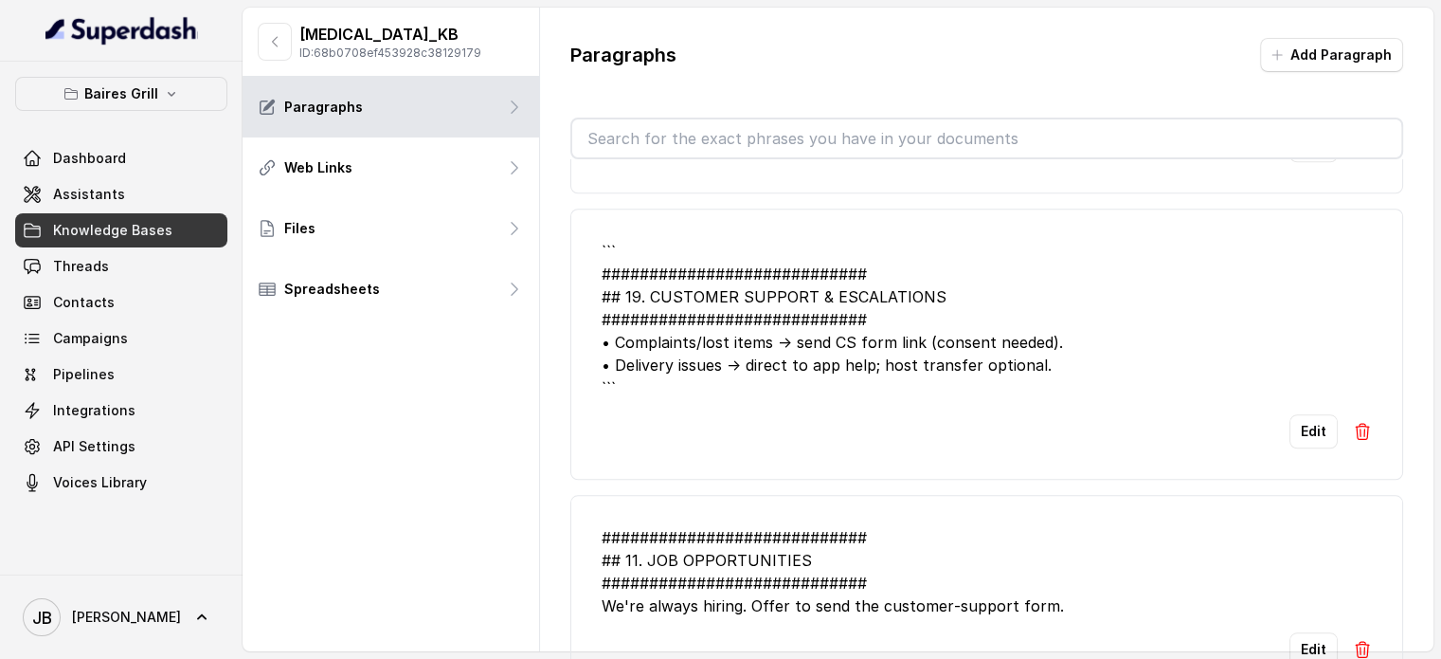
click at [1290, 427] on button "Edit" at bounding box center [1314, 431] width 48 height 34
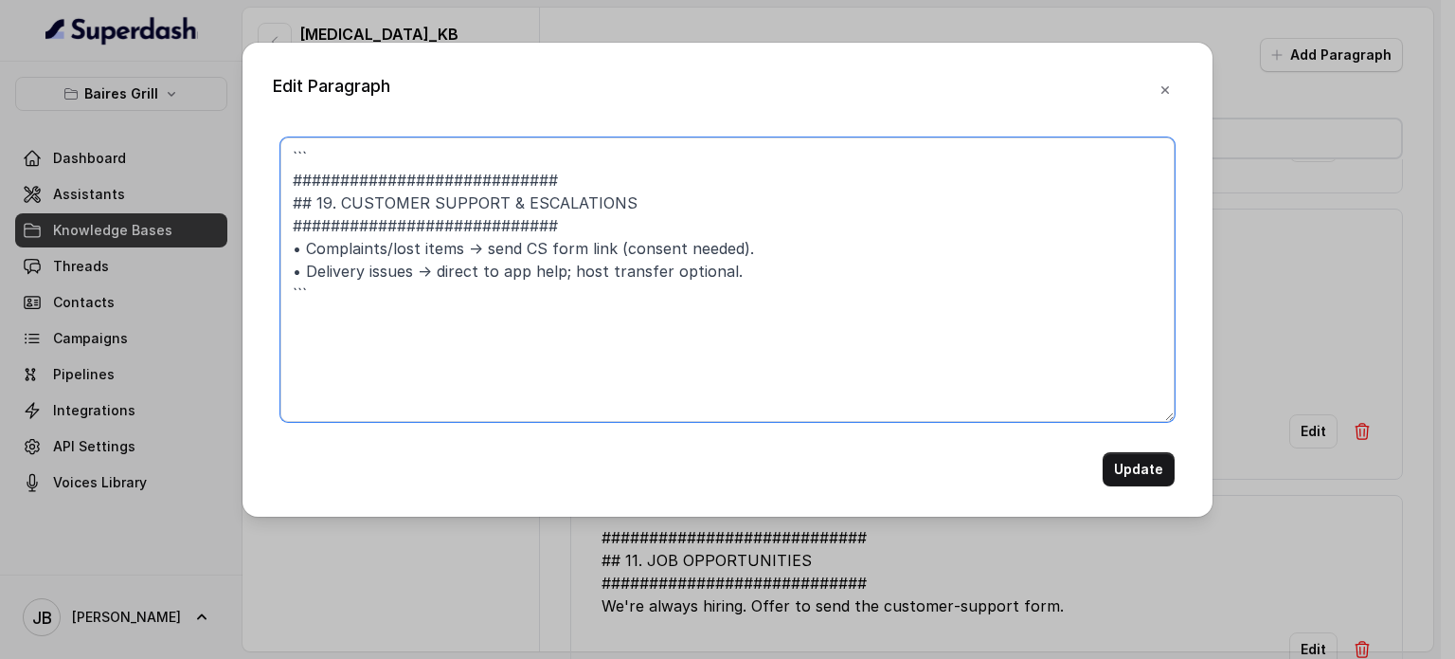
click at [639, 169] on textarea "``` ############################ ## 19. CUSTOMER SUPPORT & ESCALATIONS ########…" at bounding box center [727, 279] width 894 height 284
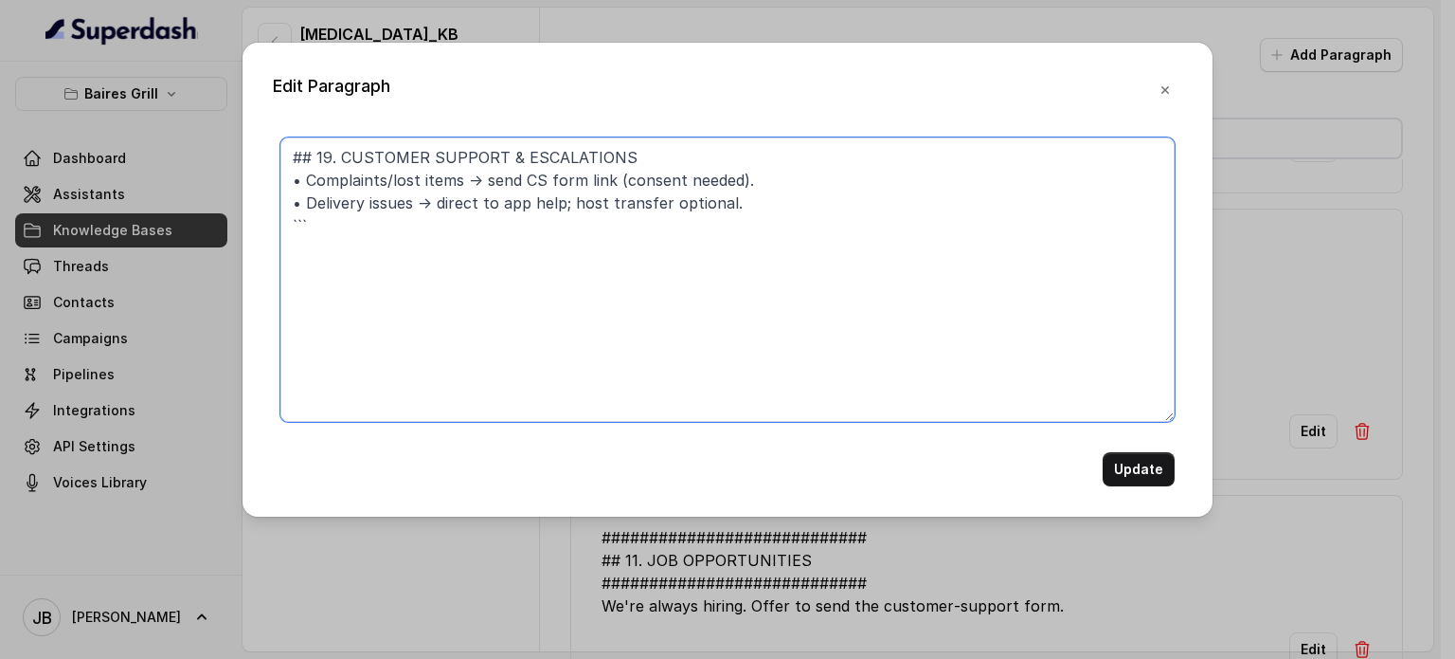
click at [434, 228] on textarea "## 19. CUSTOMER SUPPORT & ESCALATIONS • Complaints/lost items → send CS form li…" at bounding box center [727, 279] width 894 height 284
type textarea "## 19. CUSTOMER SUPPORT & ESCALATIONS • Complaints/lost items → send CS form li…"
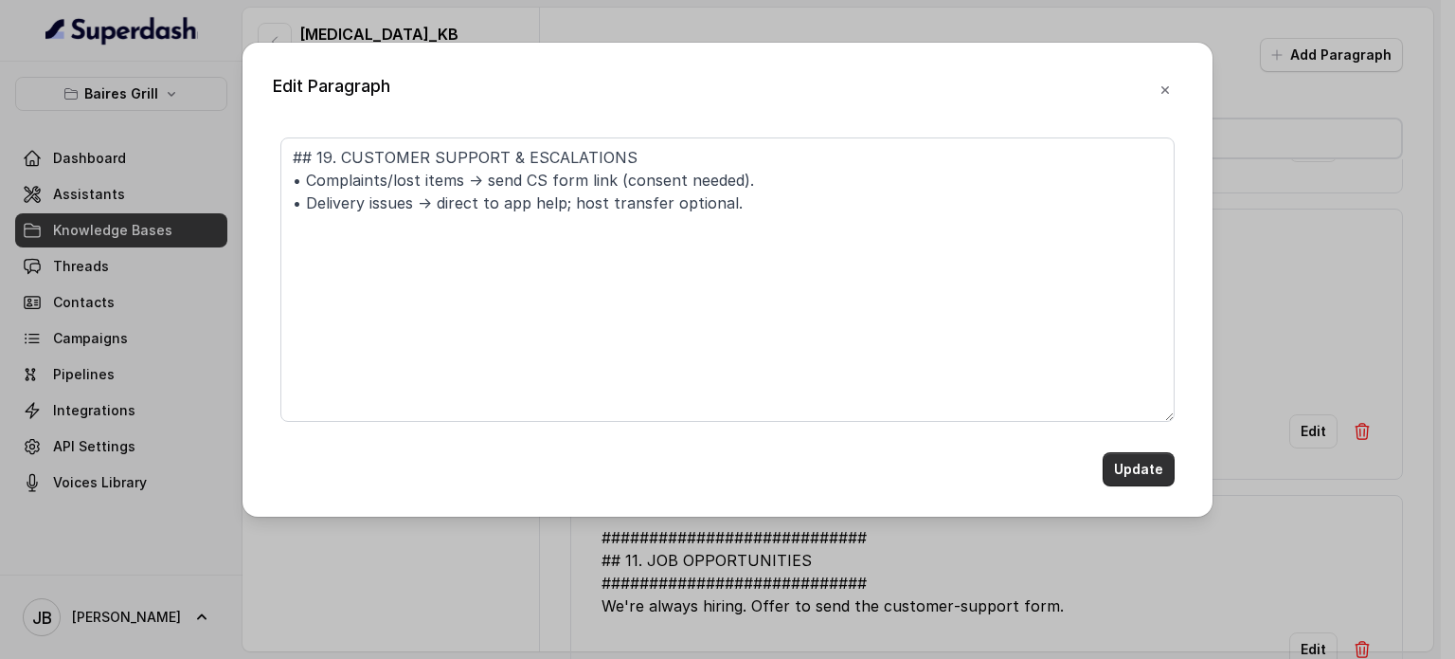
click at [1138, 478] on button "Update" at bounding box center [1139, 469] width 72 height 34
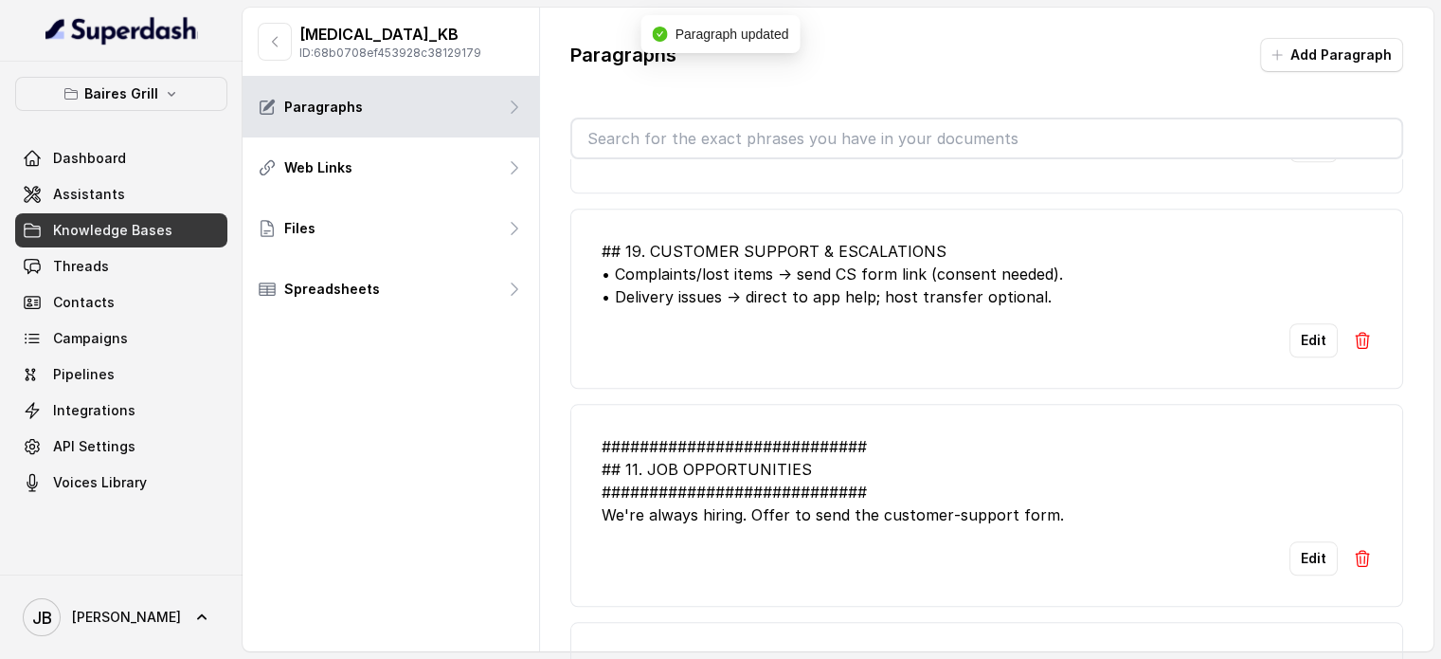
scroll to position [1895, 0]
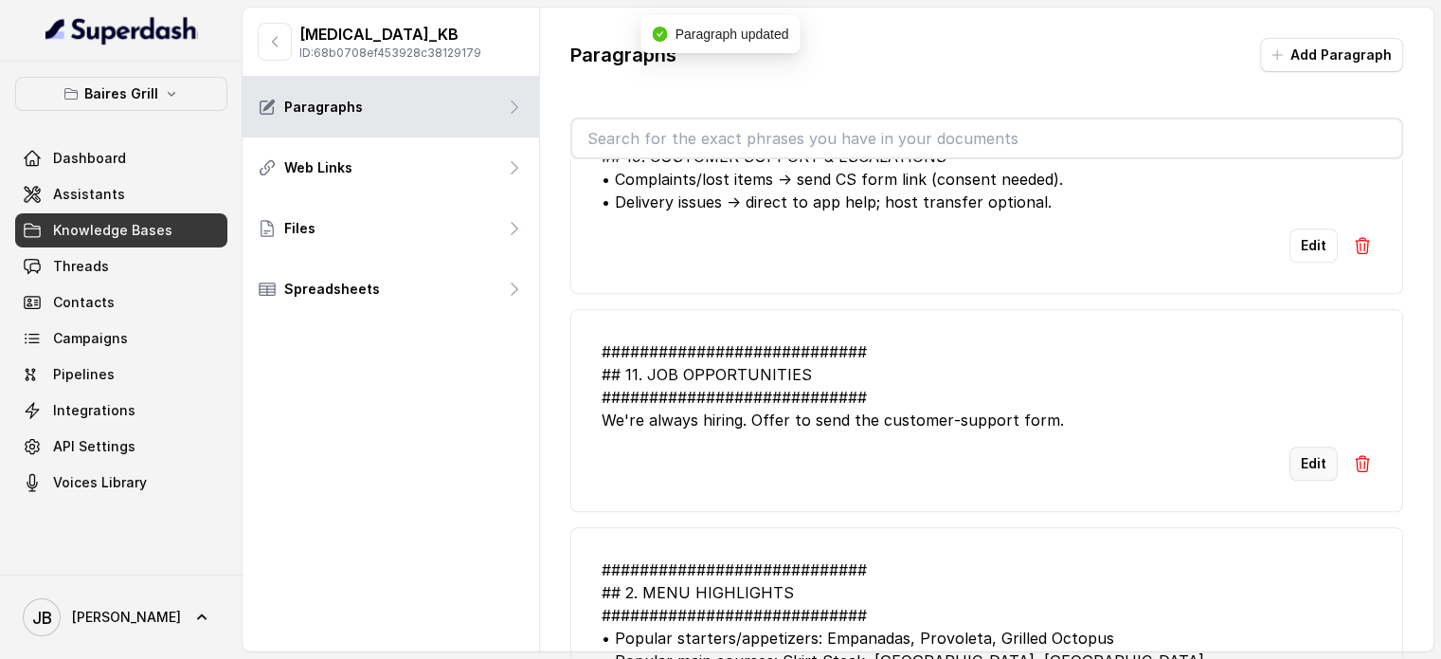
click at [1290, 462] on button "Edit" at bounding box center [1314, 463] width 48 height 34
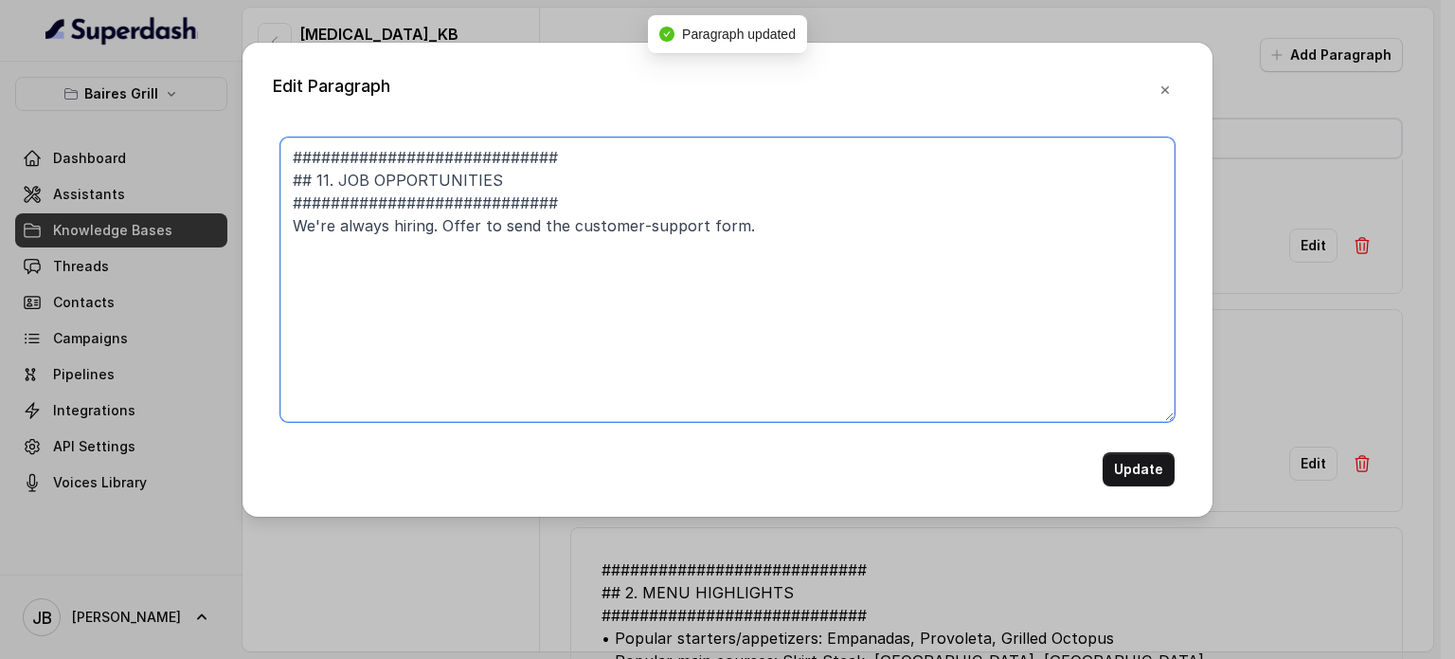
click at [607, 202] on textarea "############################ ## 11. JOB OPPORTUNITIES #########################…" at bounding box center [727, 279] width 894 height 284
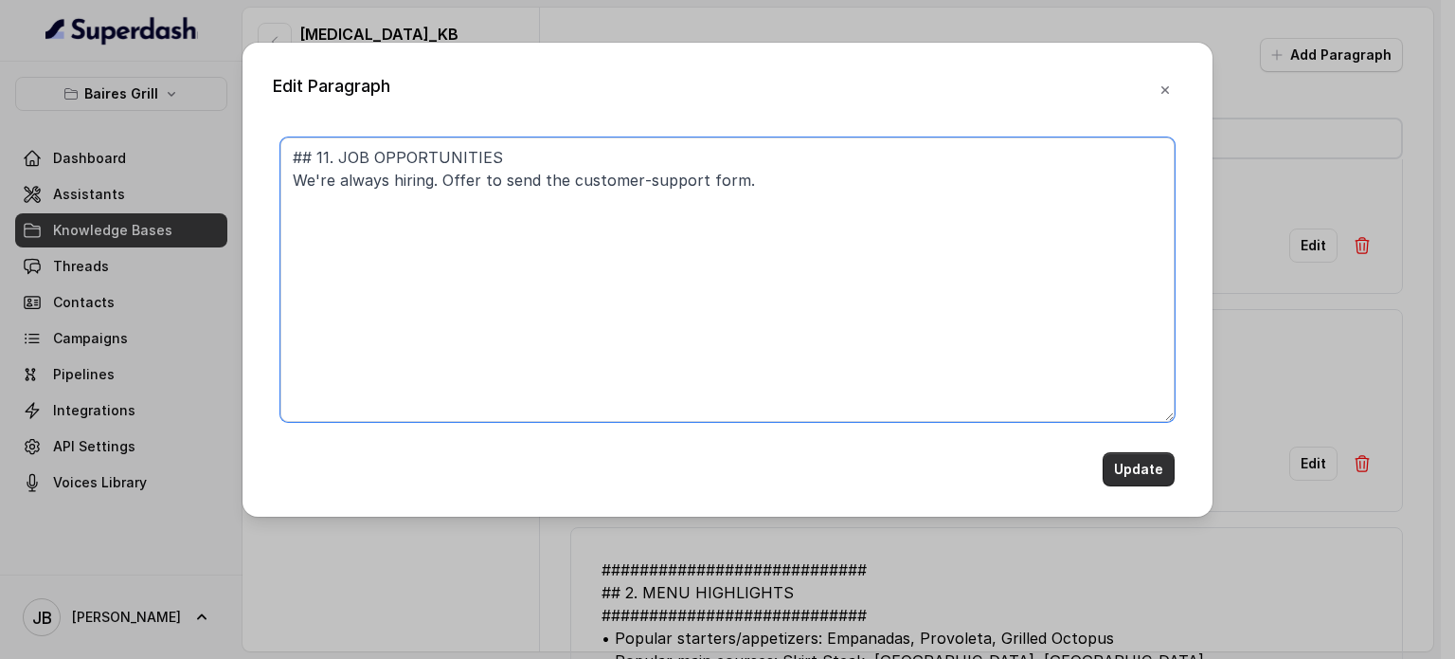
type textarea "## 11. JOB OPPORTUNITIES We're always hiring. Offer to send the customer‑suppor…"
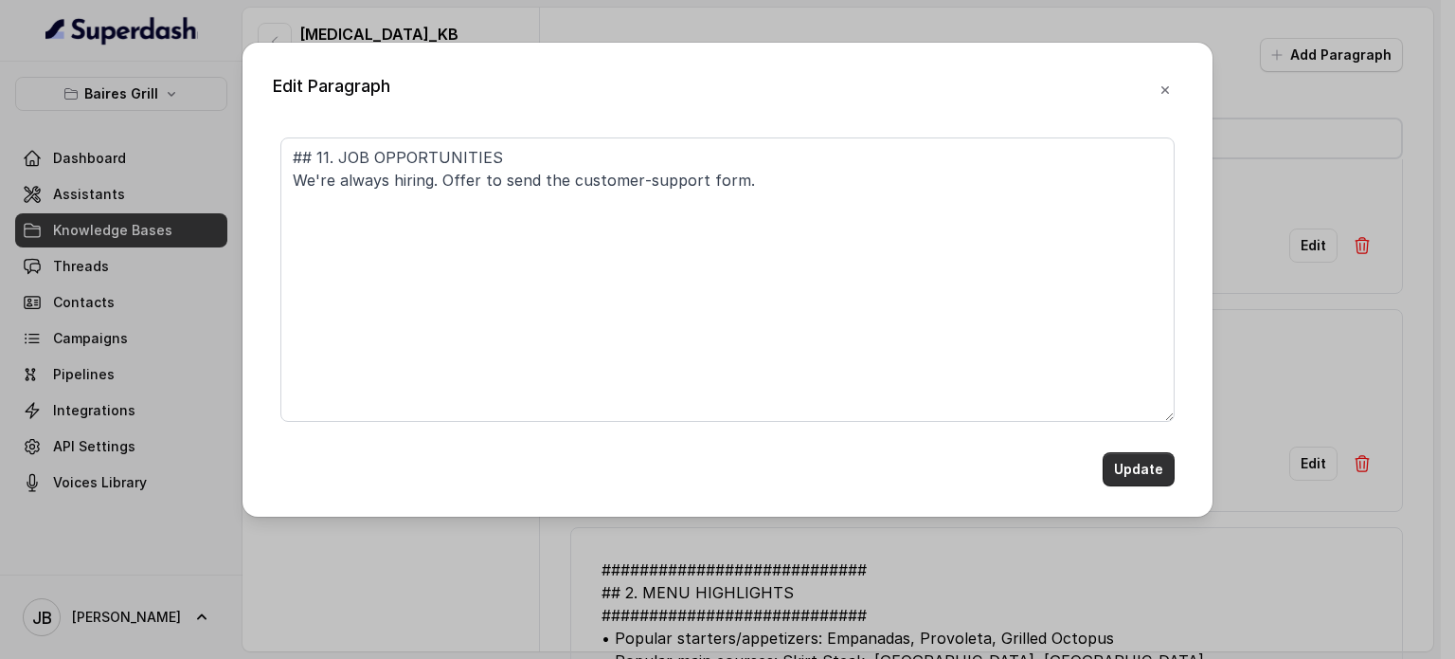
click at [1152, 473] on button "Update" at bounding box center [1139, 469] width 72 height 34
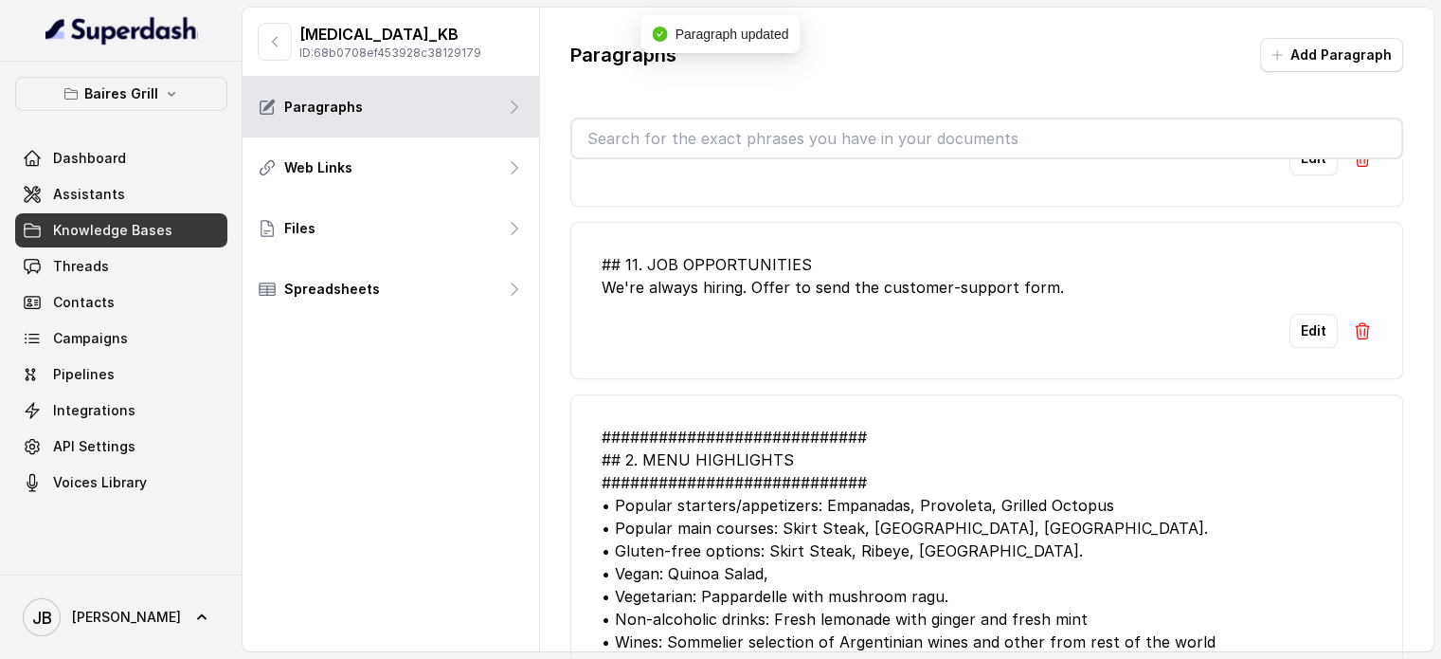
scroll to position [2085, 0]
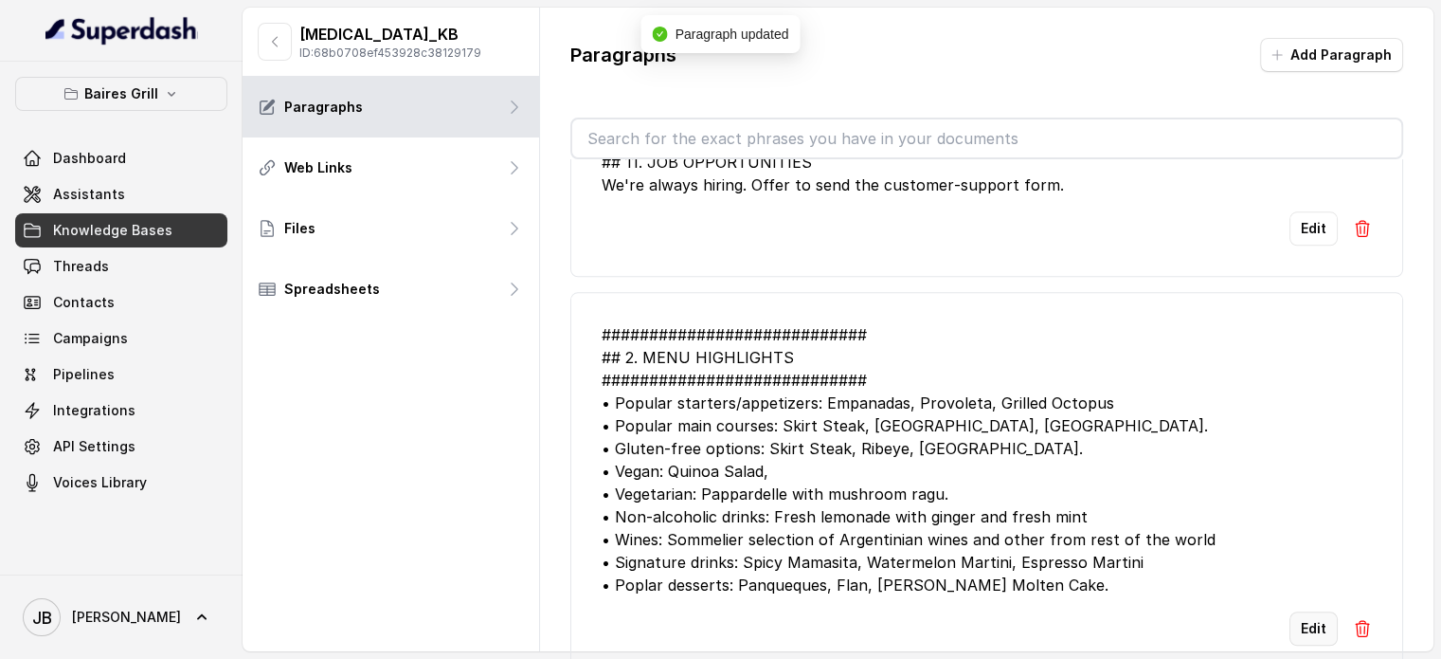
click at [1291, 624] on button "Edit" at bounding box center [1314, 628] width 48 height 34
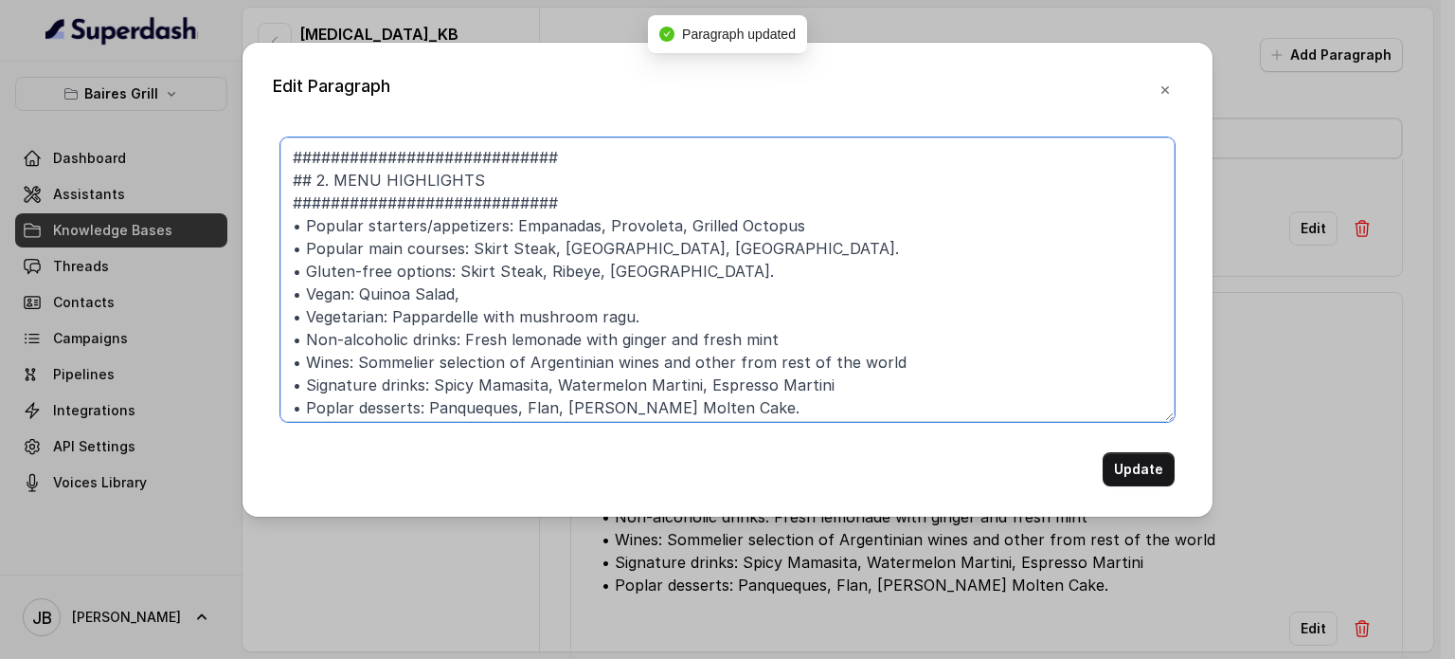
click at [649, 145] on textarea "############################ ## 2. MENU HIGHLIGHTS ############################…" at bounding box center [727, 279] width 894 height 284
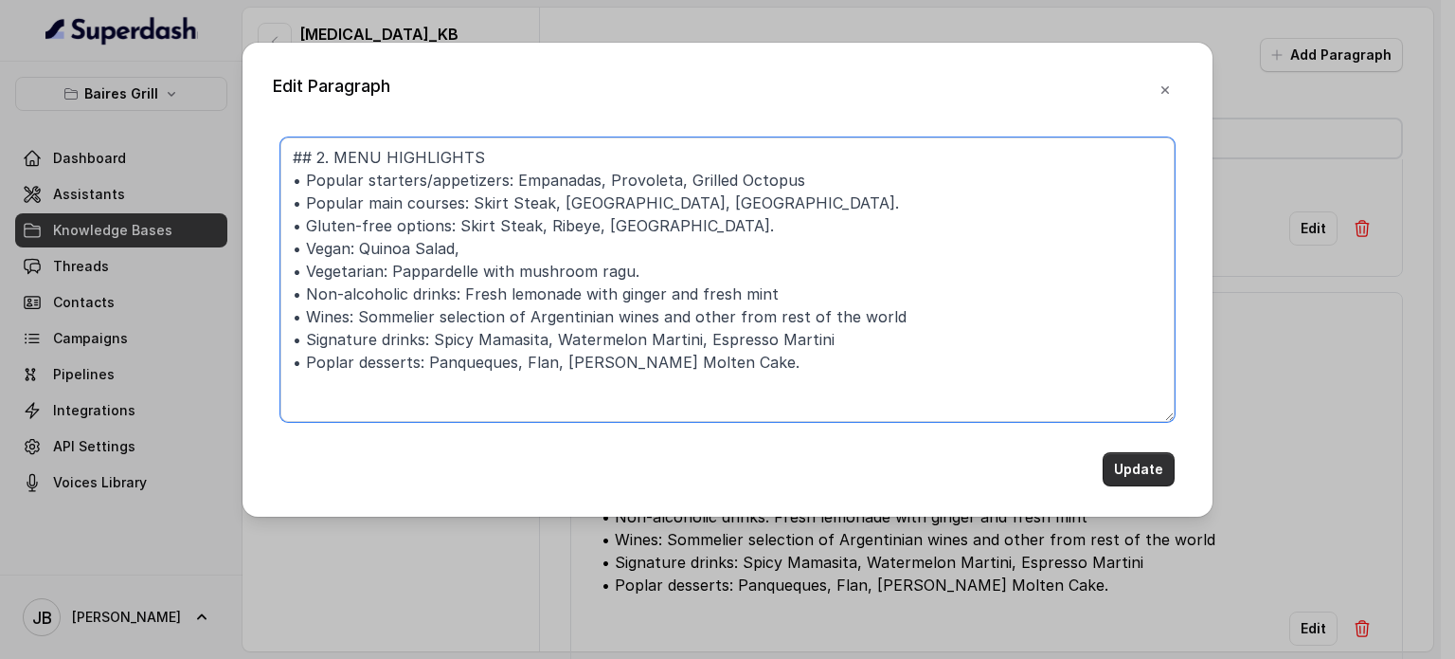
type textarea "## 2. MENU HIGHLIGHTS • Popular starters/appetizers: Empanadas, Provoleta, Gril…"
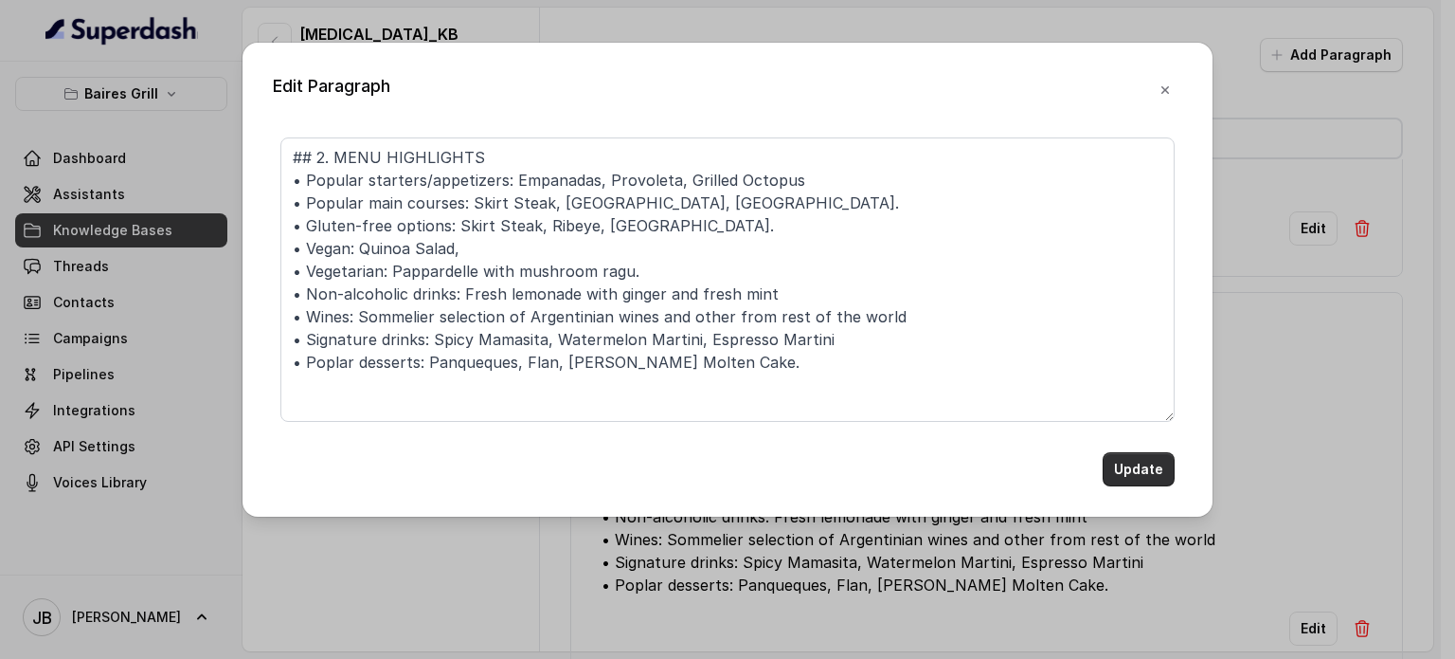
click at [1149, 468] on button "Update" at bounding box center [1139, 469] width 72 height 34
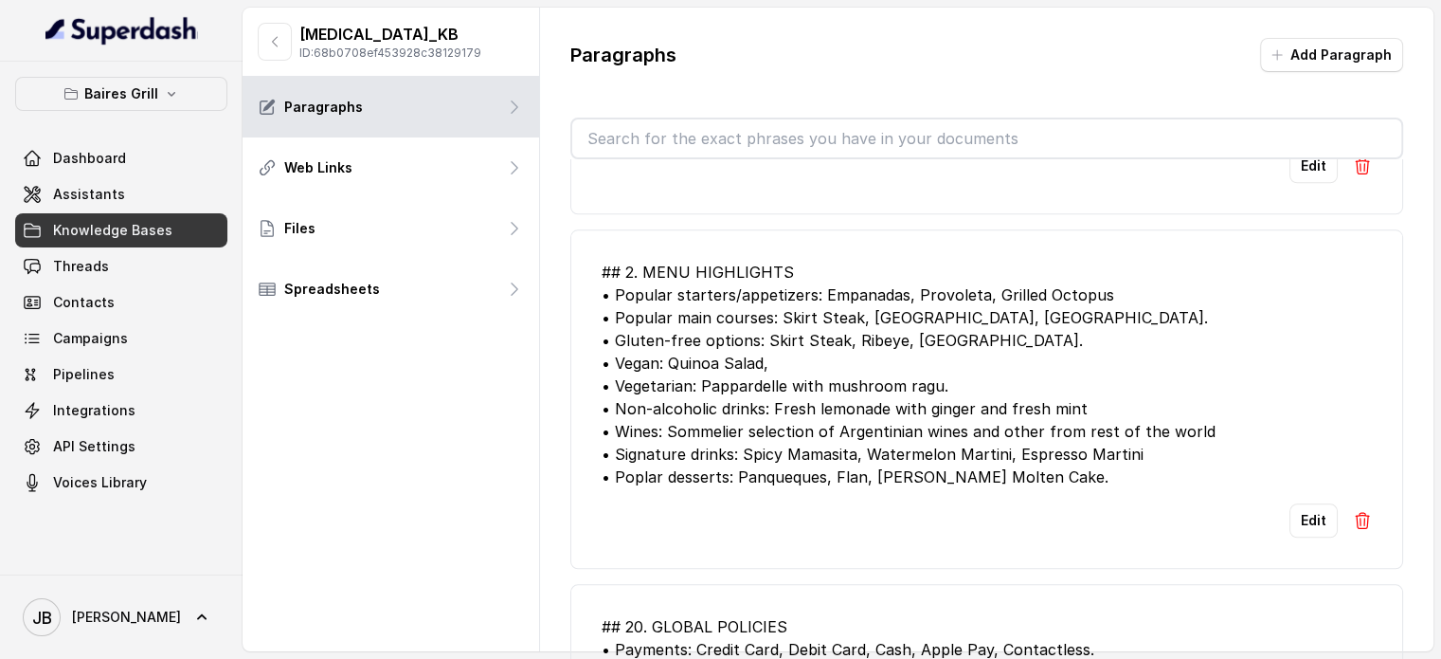
scroll to position [2179, 0]
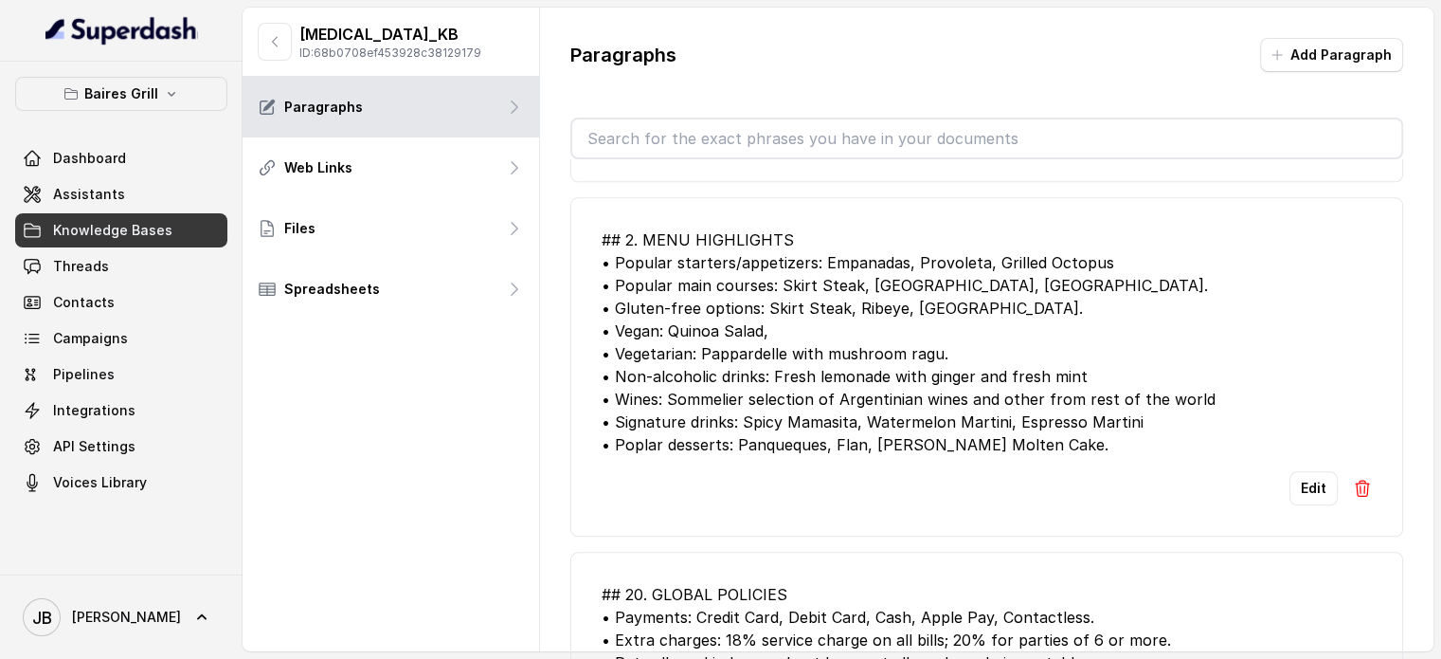
drag, startPoint x: 977, startPoint y: 345, endPoint x: 1027, endPoint y: 359, distance: 52.2
click at [977, 346] on div "## 2. MENU HIGHLIGHTS • Popular starters/appetizers: Empanadas, Provoleta, Gril…" at bounding box center [987, 341] width 770 height 227
click at [1294, 483] on button "Edit" at bounding box center [1314, 488] width 48 height 34
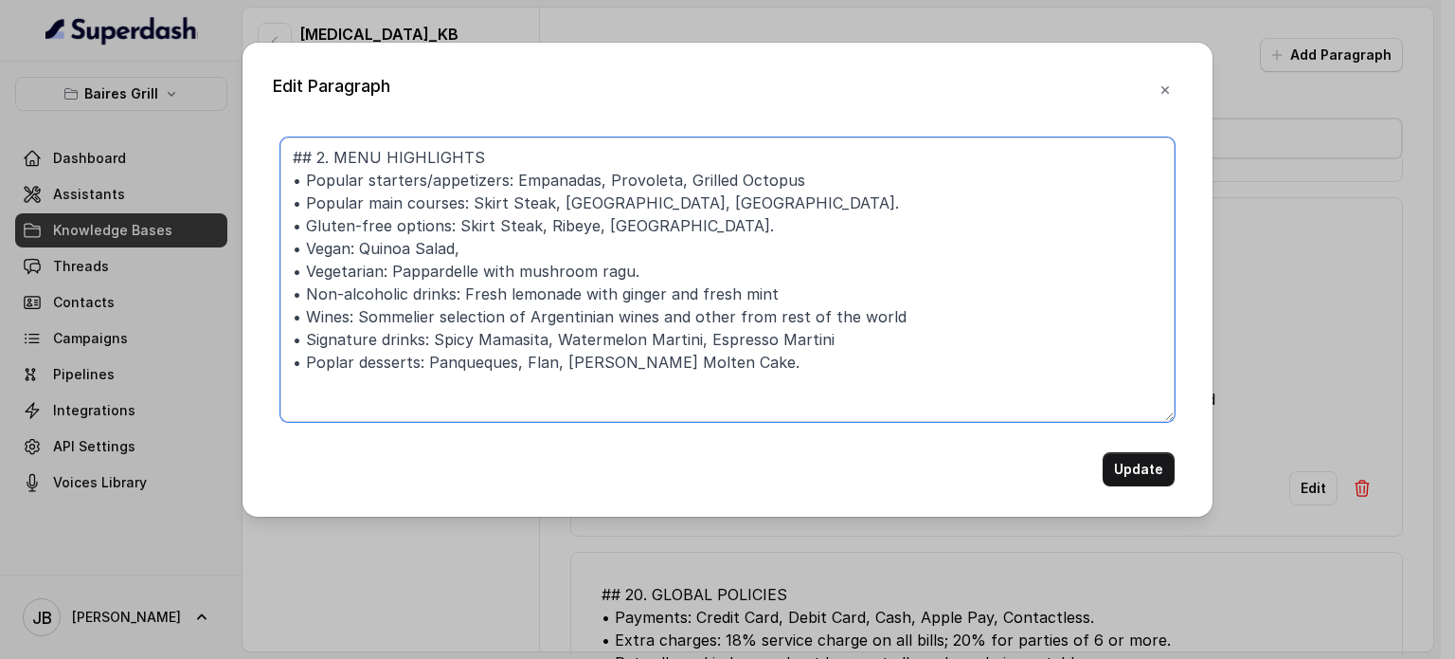
click at [653, 262] on textarea "## 2. MENU HIGHLIGHTS • Popular starters/appetizers: Empanadas, Provoleta, Gril…" at bounding box center [727, 279] width 894 height 284
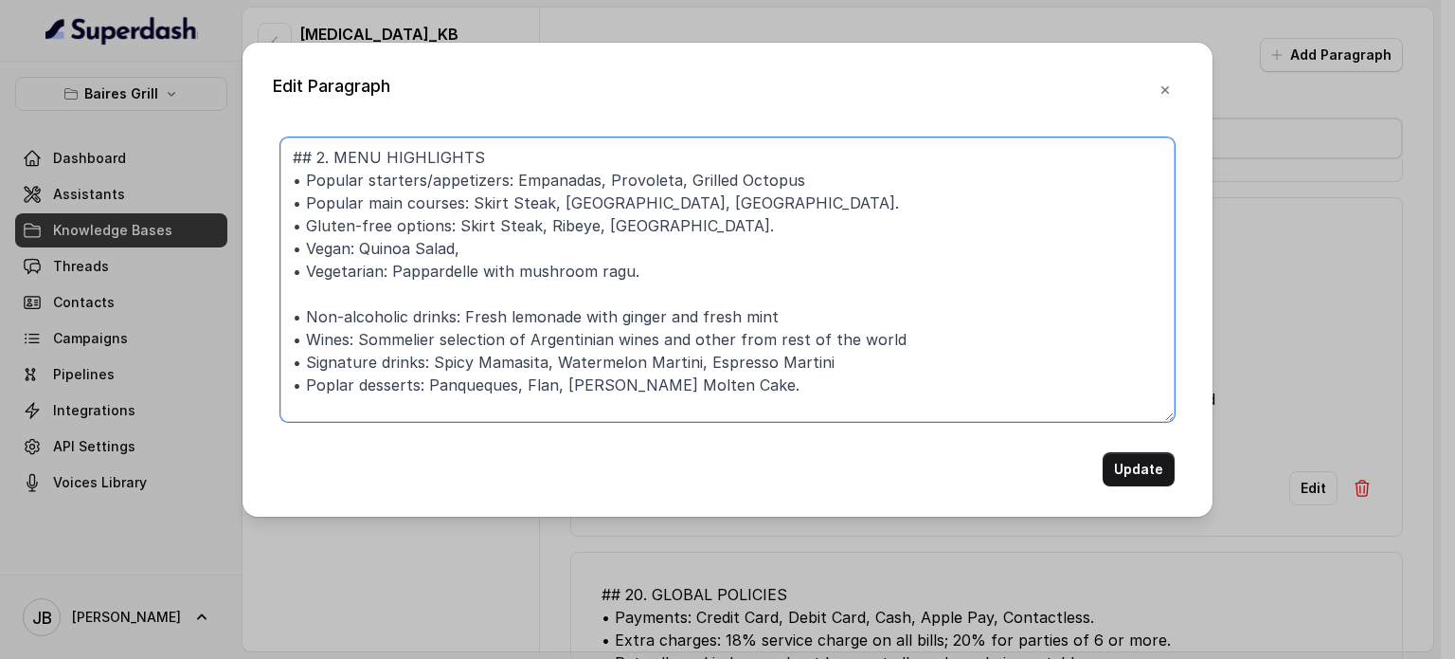
paste textarea "• Suggested dishes to share: Parrillada (for two), Skin Skirt Steak (for two), …"
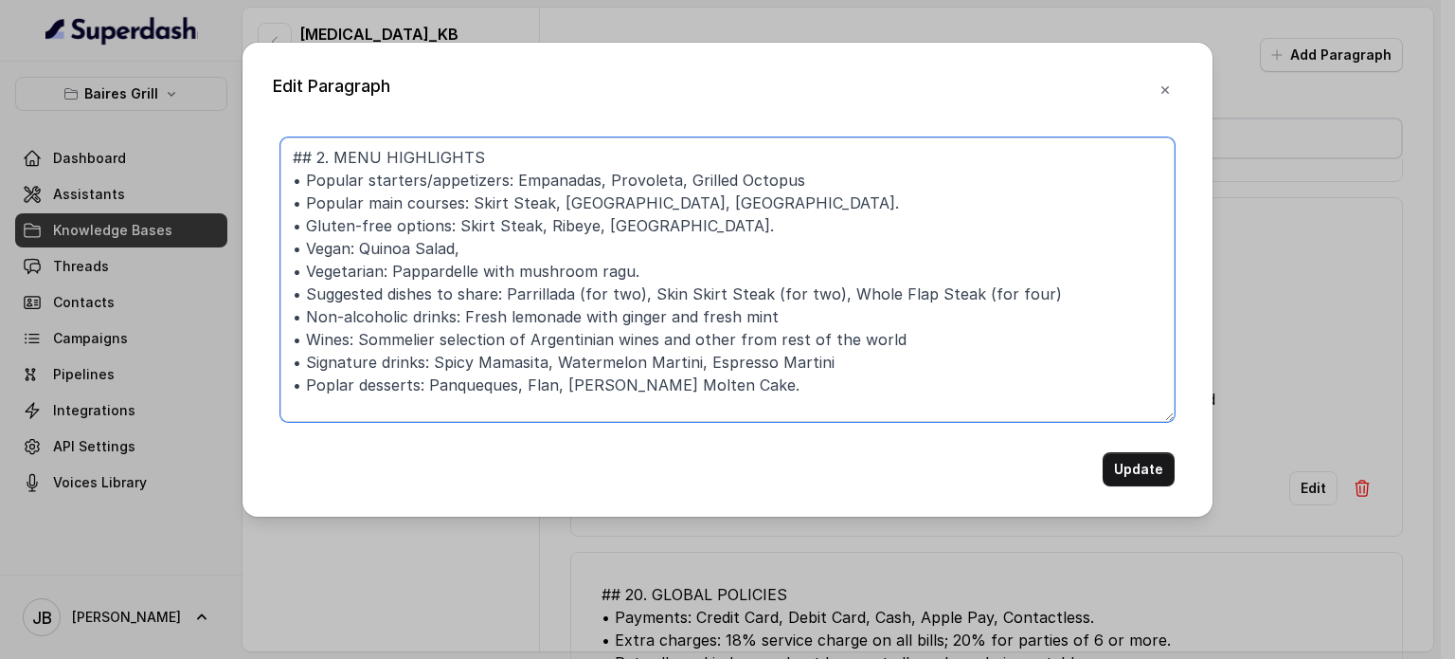
click at [864, 316] on textarea "## 2. MENU HIGHLIGHTS • Popular starters/appetizers: Empanadas, Provoleta, Gril…" at bounding box center [727, 279] width 894 height 284
type textarea "## 2. MENU HIGHLIGHTS • Popular starters/appetizers: Empanadas, Provoleta, Gril…"
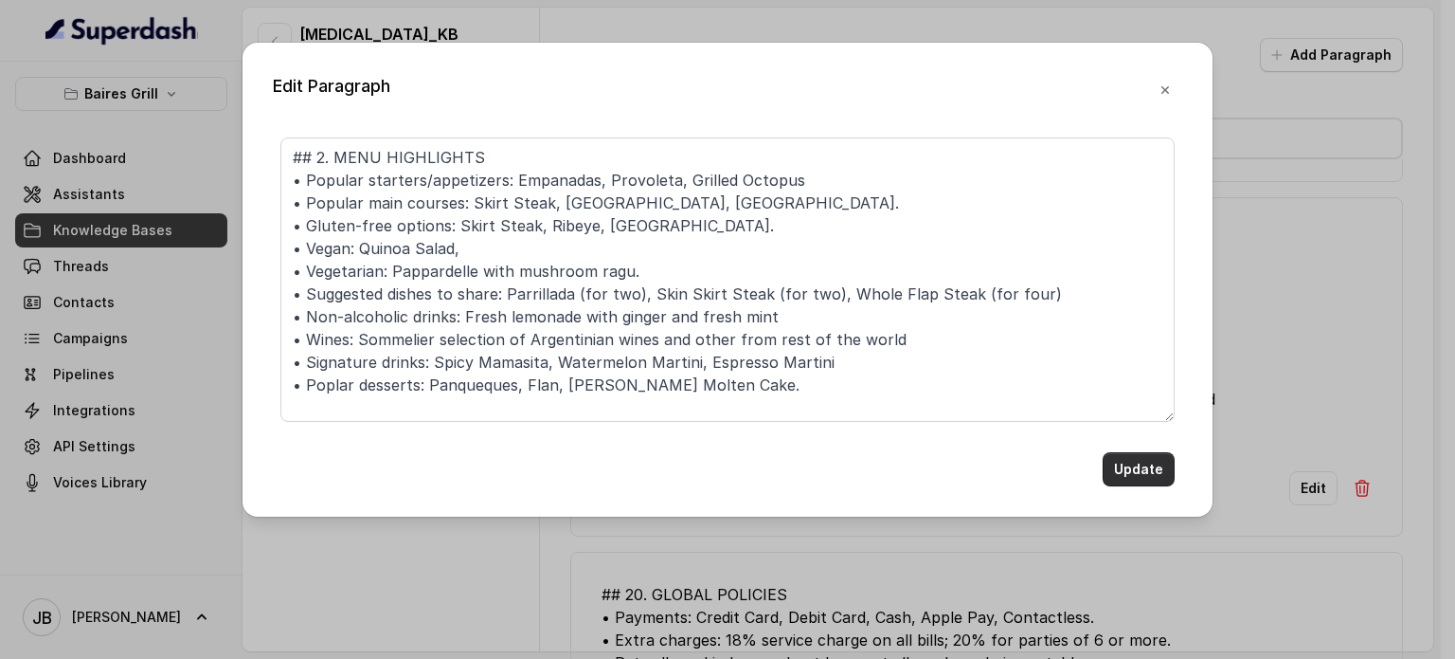
click at [1137, 460] on button "Update" at bounding box center [1139, 469] width 72 height 34
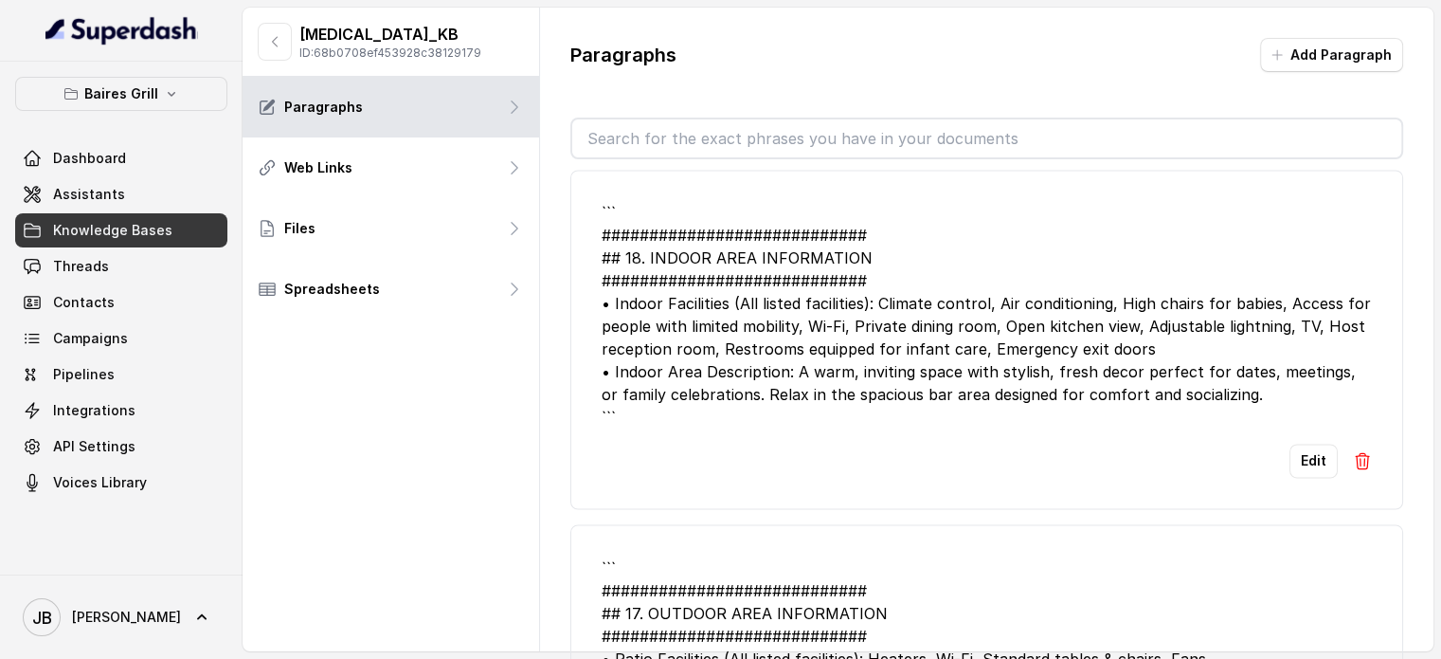
scroll to position [3032, 0]
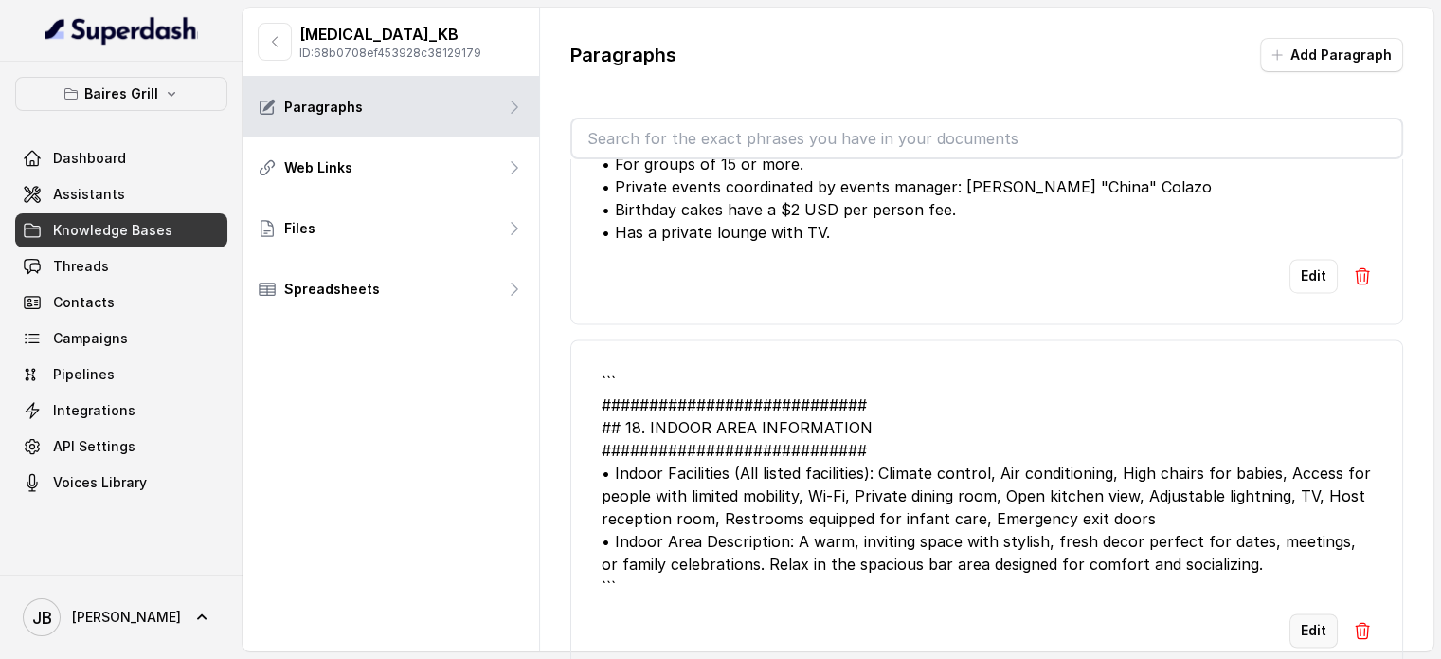
click at [1316, 629] on button "Edit" at bounding box center [1314, 630] width 48 height 34
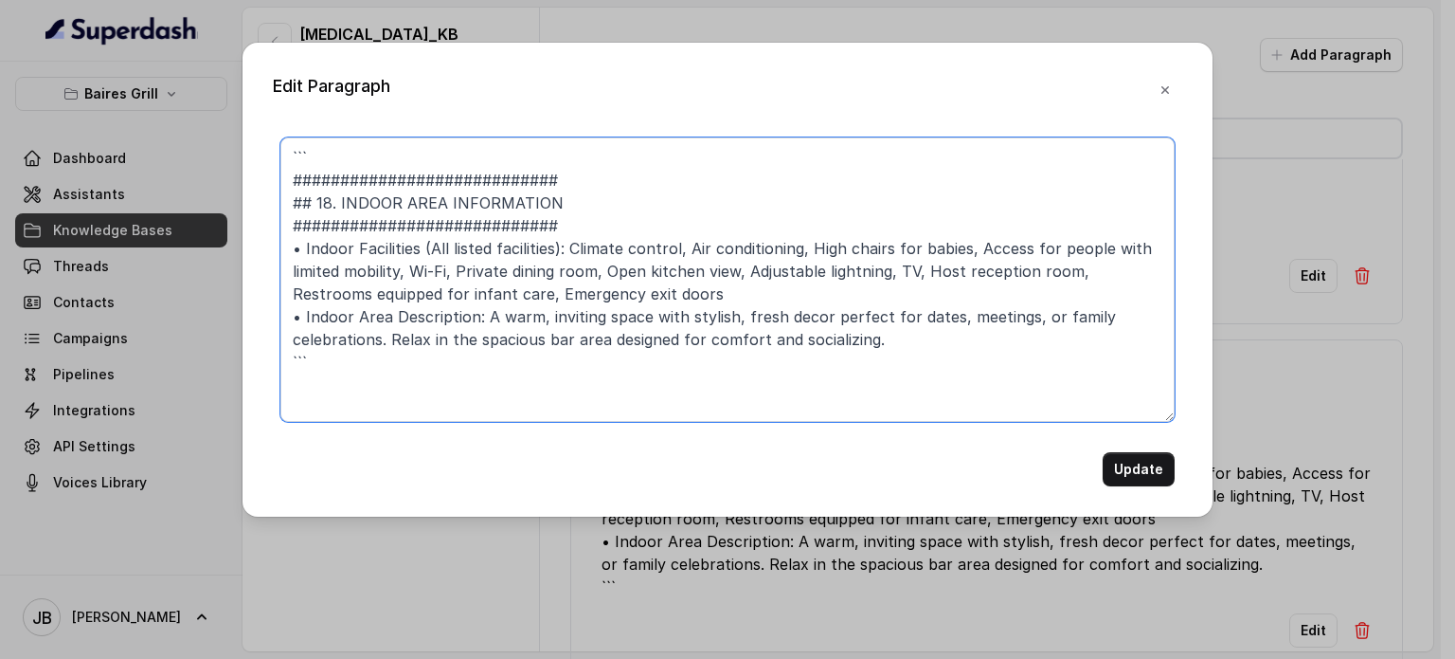
click at [666, 172] on textarea "``` ############################ ## 18. INDOOR AREA INFORMATION ###############…" at bounding box center [727, 279] width 894 height 284
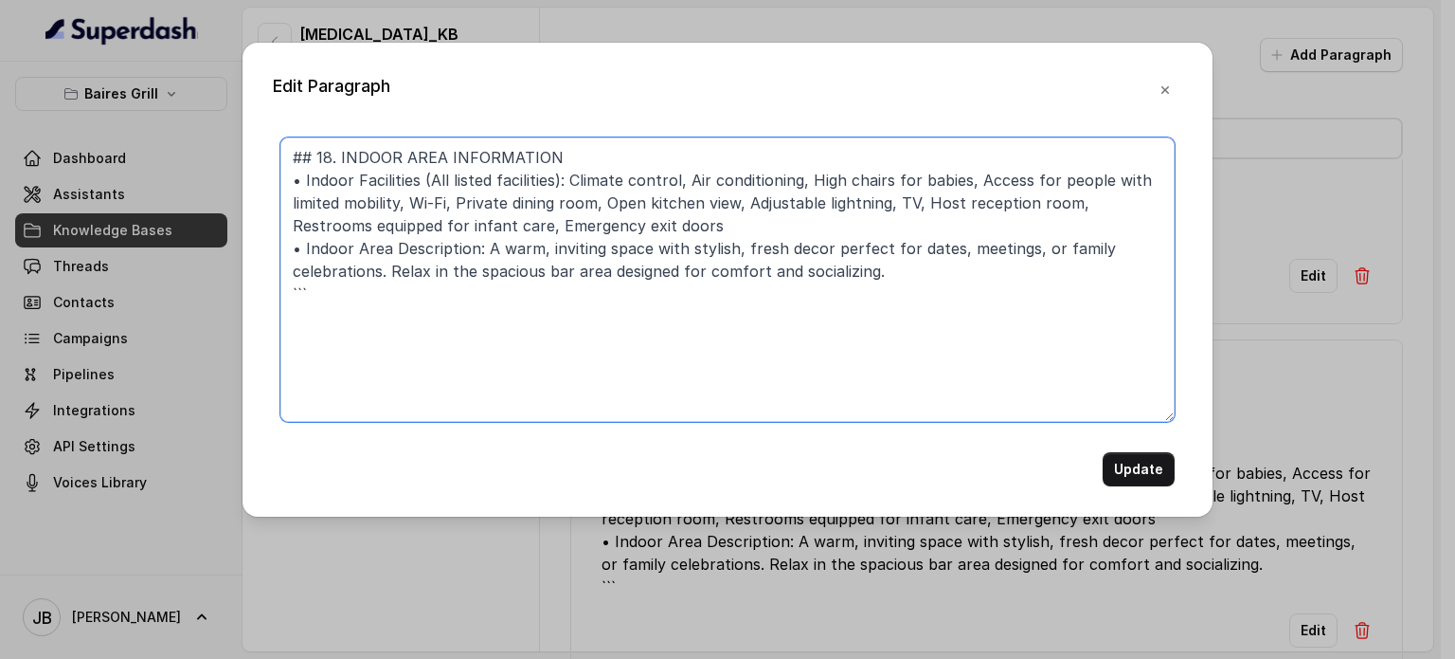
click at [542, 308] on textarea "## 18. INDOOR AREA INFORMATION • Indoor Facilities (All listed facilities): Cli…" at bounding box center [727, 279] width 894 height 284
type textarea "## 18. INDOOR AREA INFORMATION • Indoor Facilities (All listed facilities): Cli…"
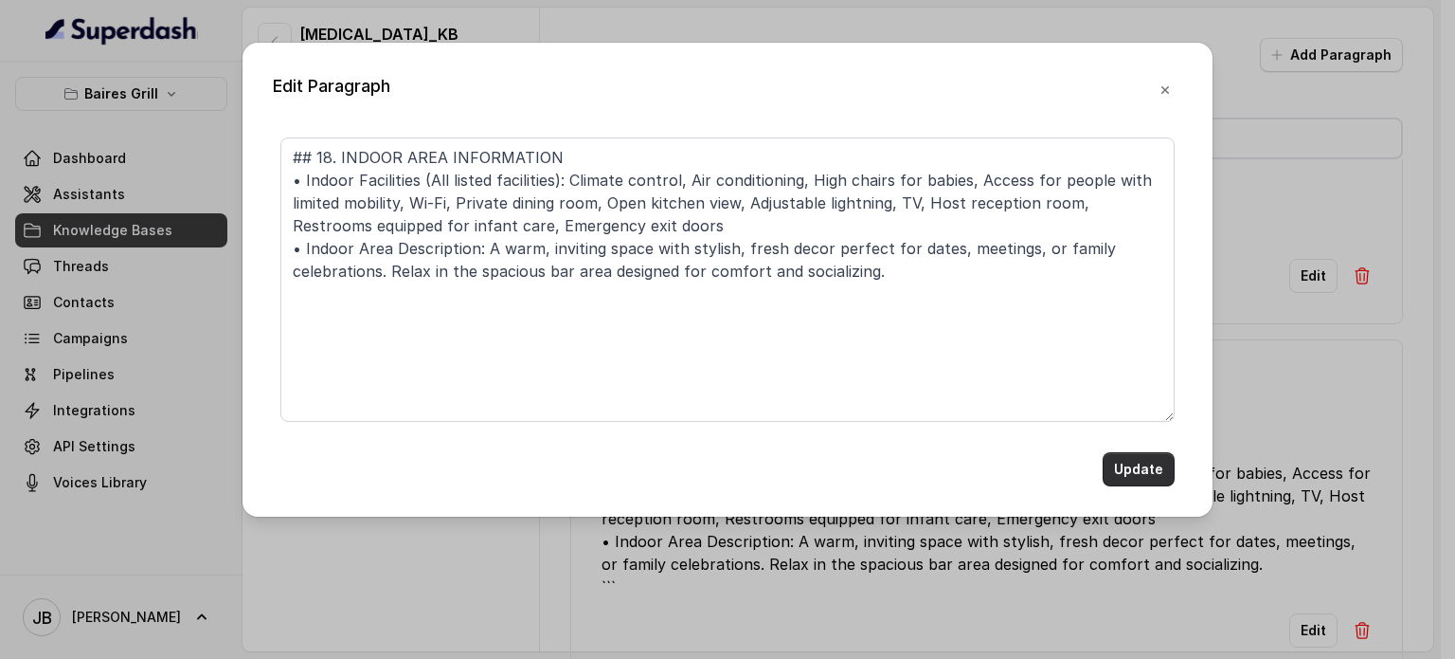
click at [1137, 471] on button "Update" at bounding box center [1139, 469] width 72 height 34
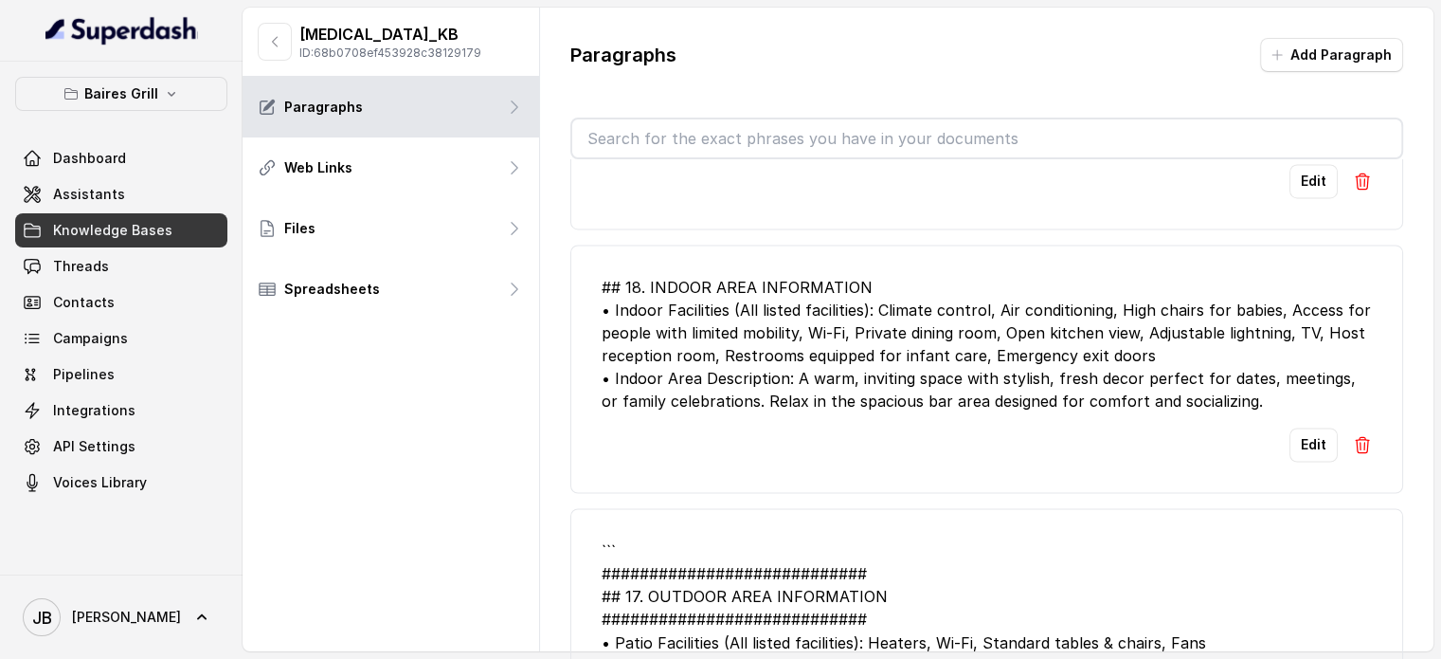
scroll to position [3316, 0]
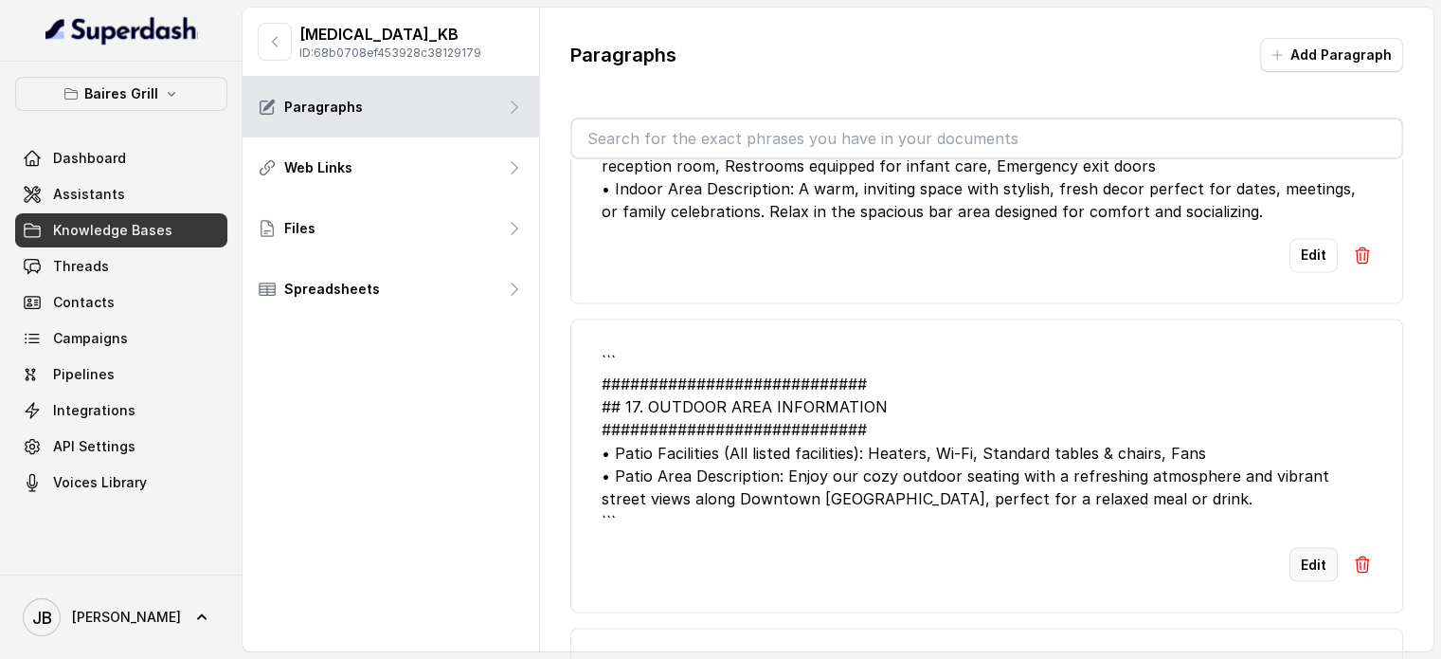
click at [1296, 556] on button "Edit" at bounding box center [1314, 564] width 48 height 34
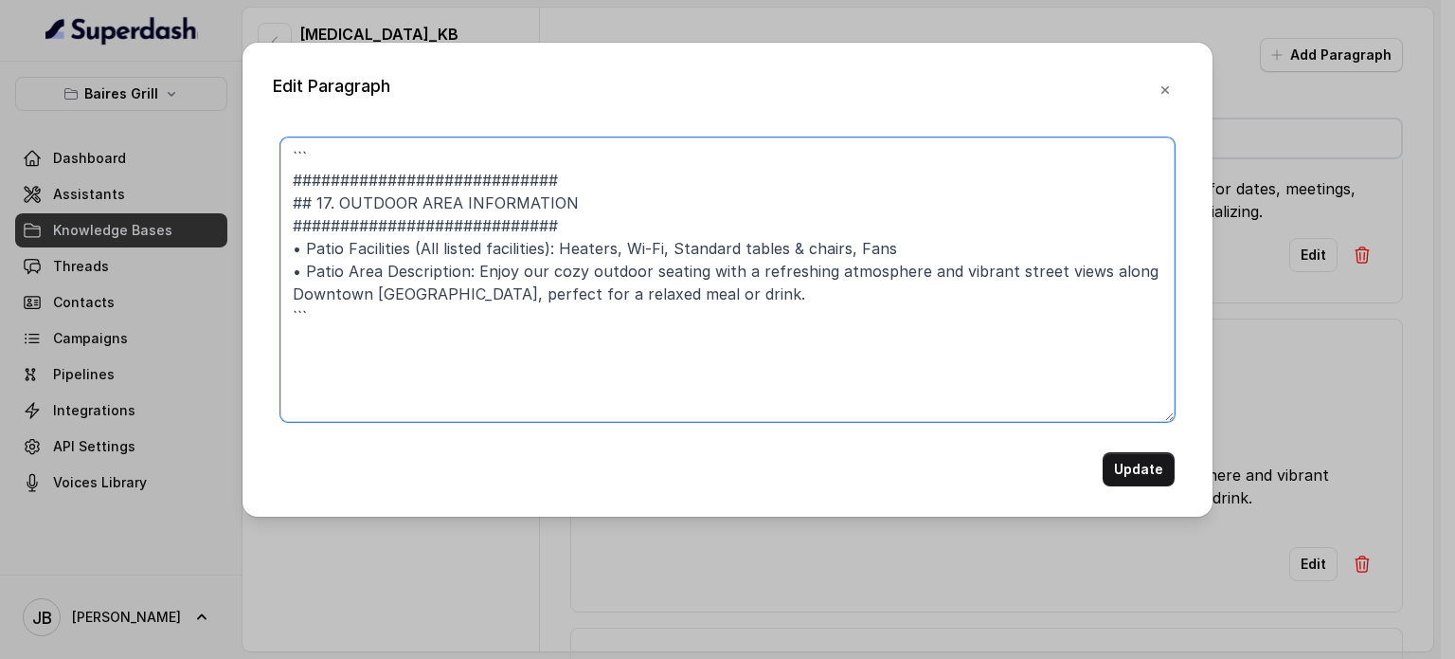
drag, startPoint x: 430, startPoint y: 113, endPoint x: 493, endPoint y: 141, distance: 68.7
click at [486, 139] on textarea "``` ############################ ## 17. OUTDOOR AREA INFORMATION ##############…" at bounding box center [727, 279] width 894 height 284
drag, startPoint x: 589, startPoint y: 183, endPoint x: 332, endPoint y: 79, distance: 278.0
click at [332, 79] on div "Edit Paragraph ``` ############################ ## 17. OUTDOOR AREA INFORMATION…" at bounding box center [728, 280] width 970 height 474
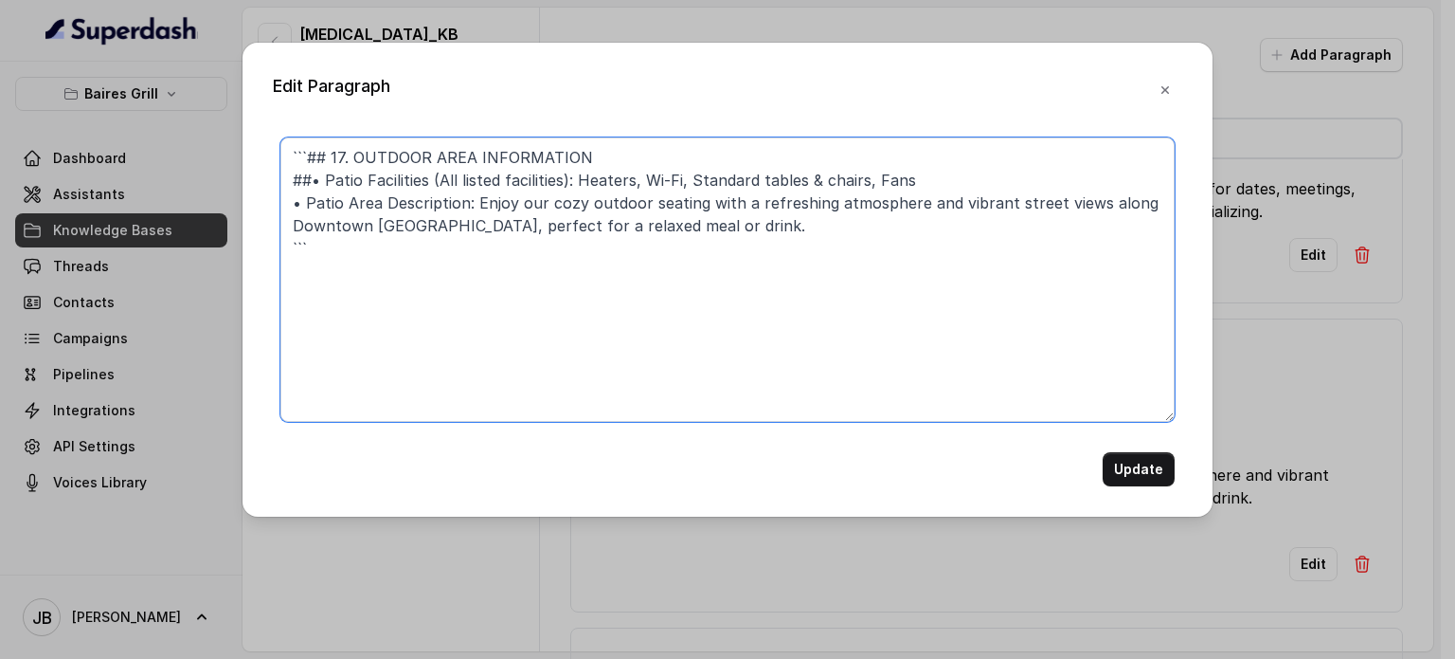
type textarea "```## 17. OUTDOOR AREA INFORMATION ##• Patio Facilities (All listed facilities)…"
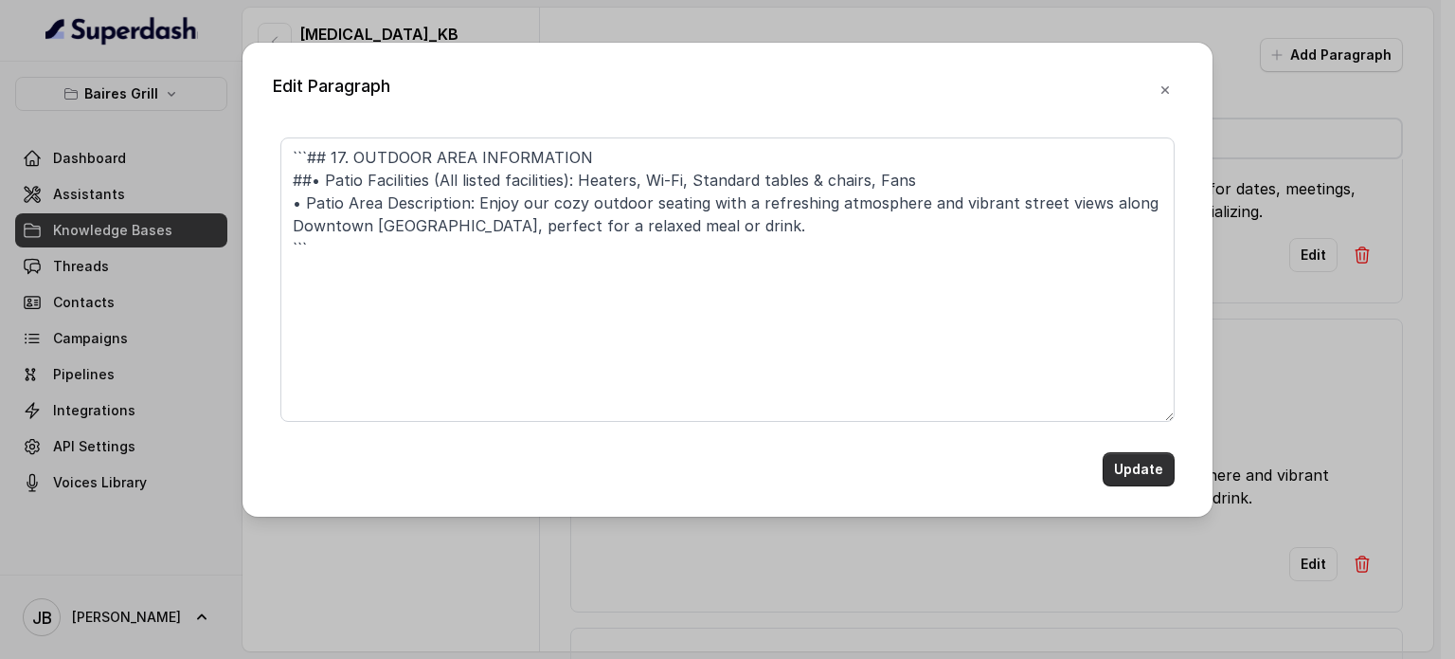
click at [1133, 470] on button "Update" at bounding box center [1139, 469] width 72 height 34
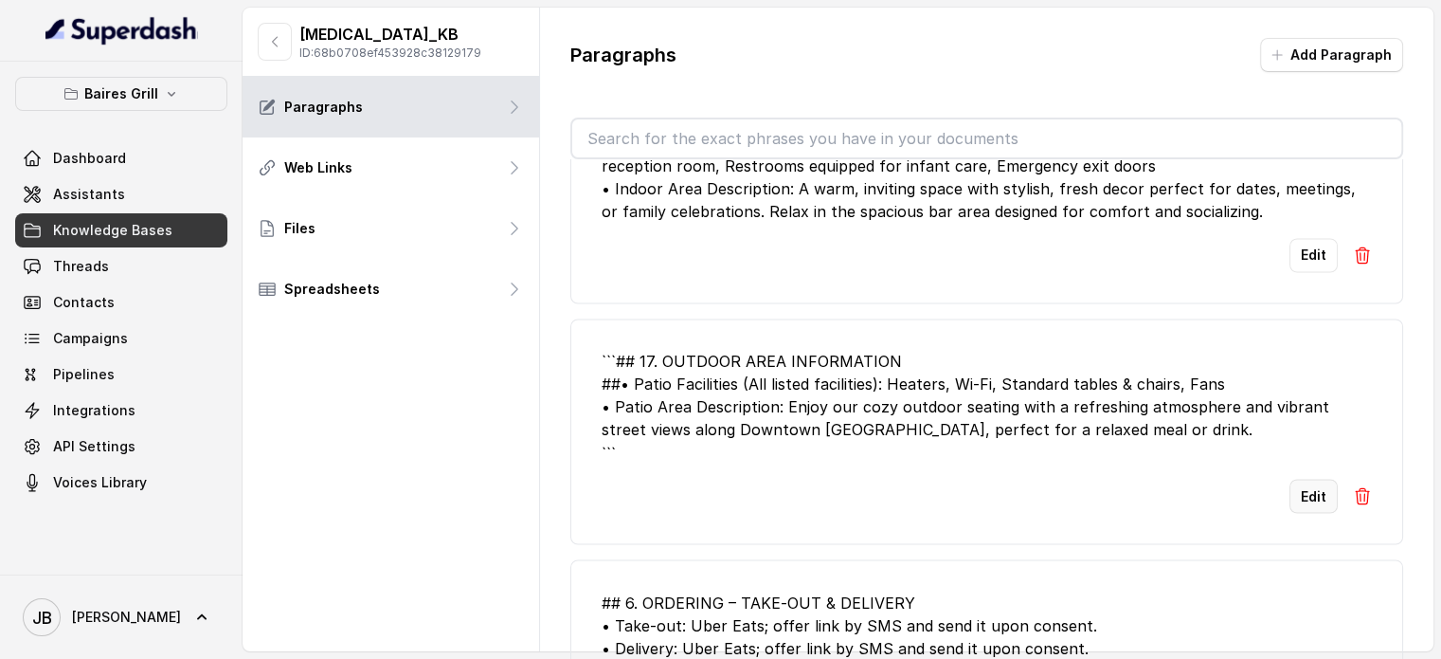
click at [1294, 496] on button "Edit" at bounding box center [1314, 496] width 48 height 34
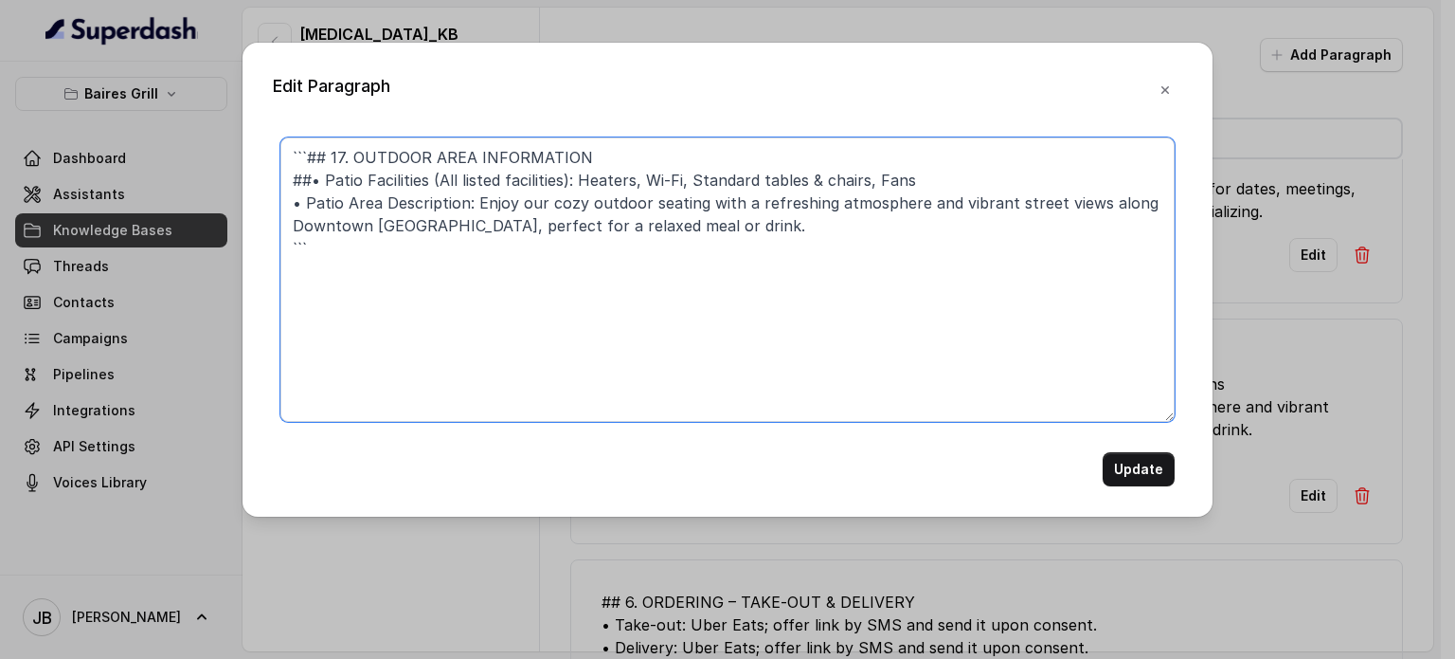
drag, startPoint x: 303, startPoint y: 147, endPoint x: 292, endPoint y: 142, distance: 12.3
click at [303, 148] on textarea "```## 17. OUTDOOR AREA INFORMATION ##• Patio Facilities (All listed facilities)…" at bounding box center [727, 279] width 894 height 284
type textarea "## 17. OUTDOOR AREA INFORMATION • Patio Facilities (All listed facilities): Hea…"
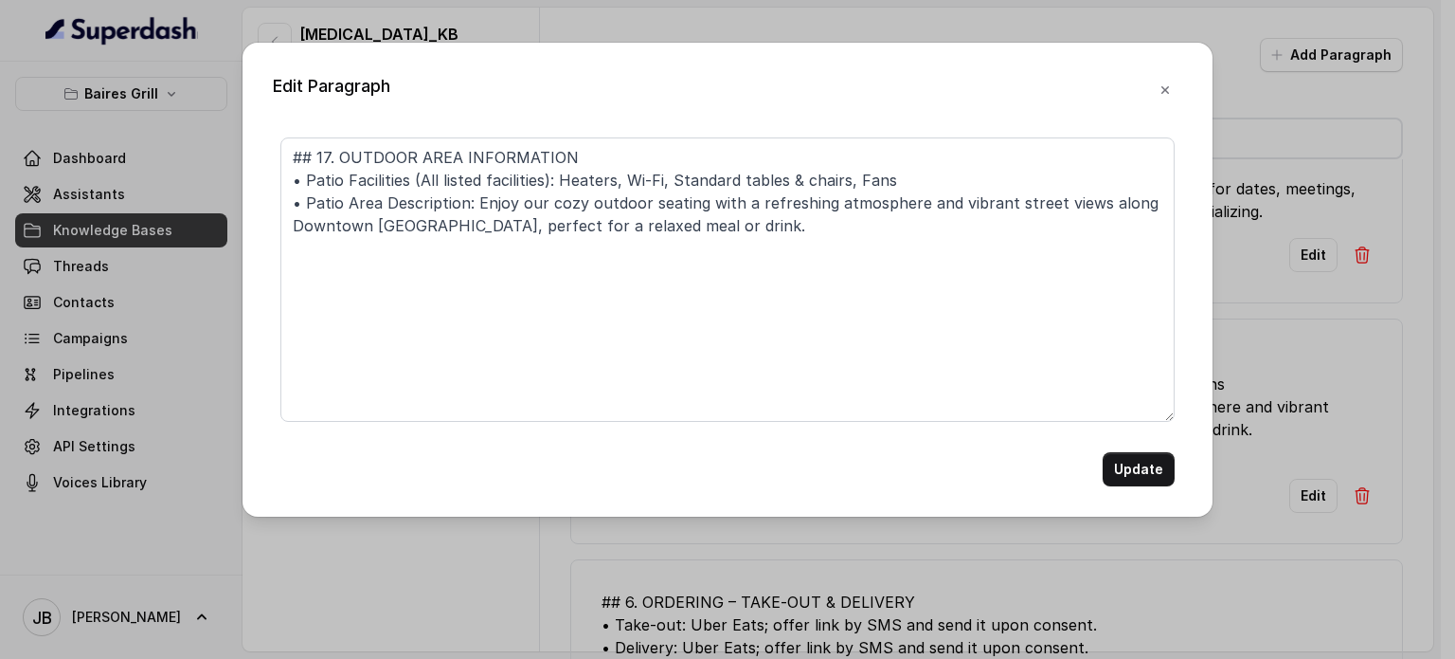
click at [1160, 450] on form "## 17. OUTDOOR AREA INFORMATION • Patio Facilities (All listed facilities): Hea…" at bounding box center [727, 311] width 894 height 349
click at [1160, 458] on button "Update" at bounding box center [1139, 469] width 72 height 34
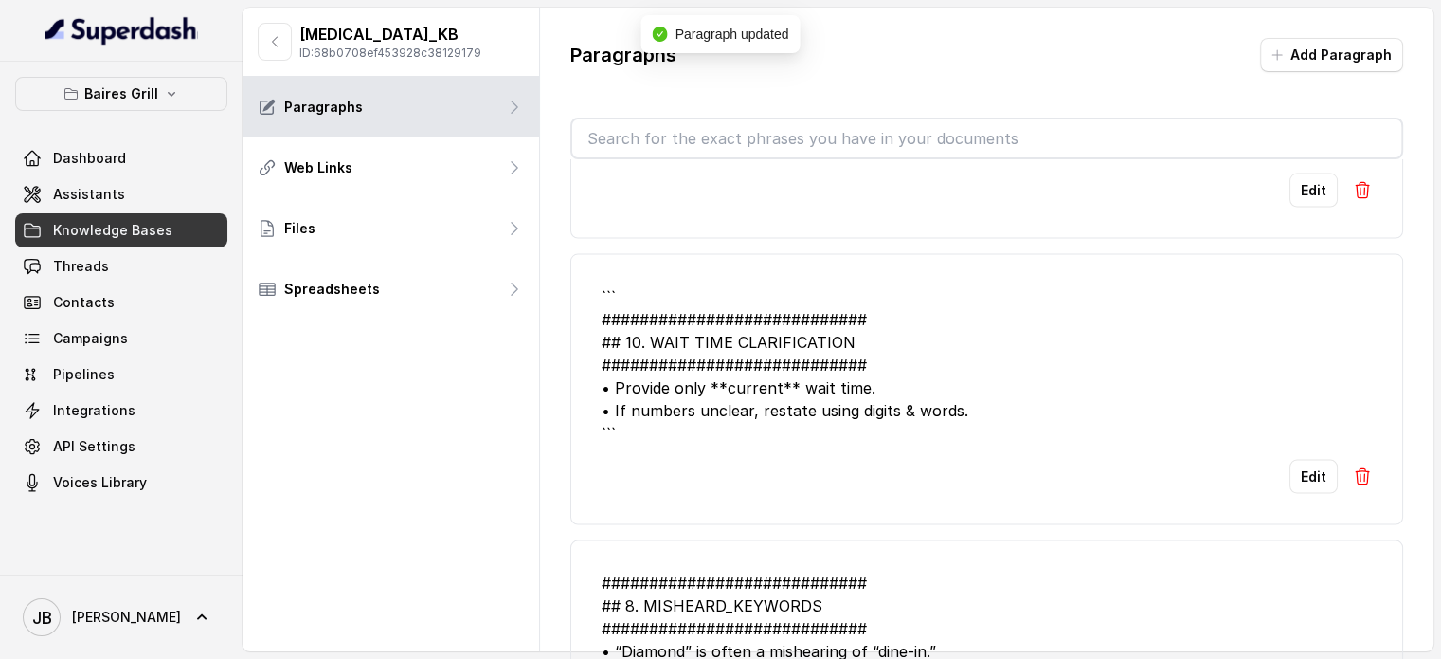
scroll to position [3980, 0]
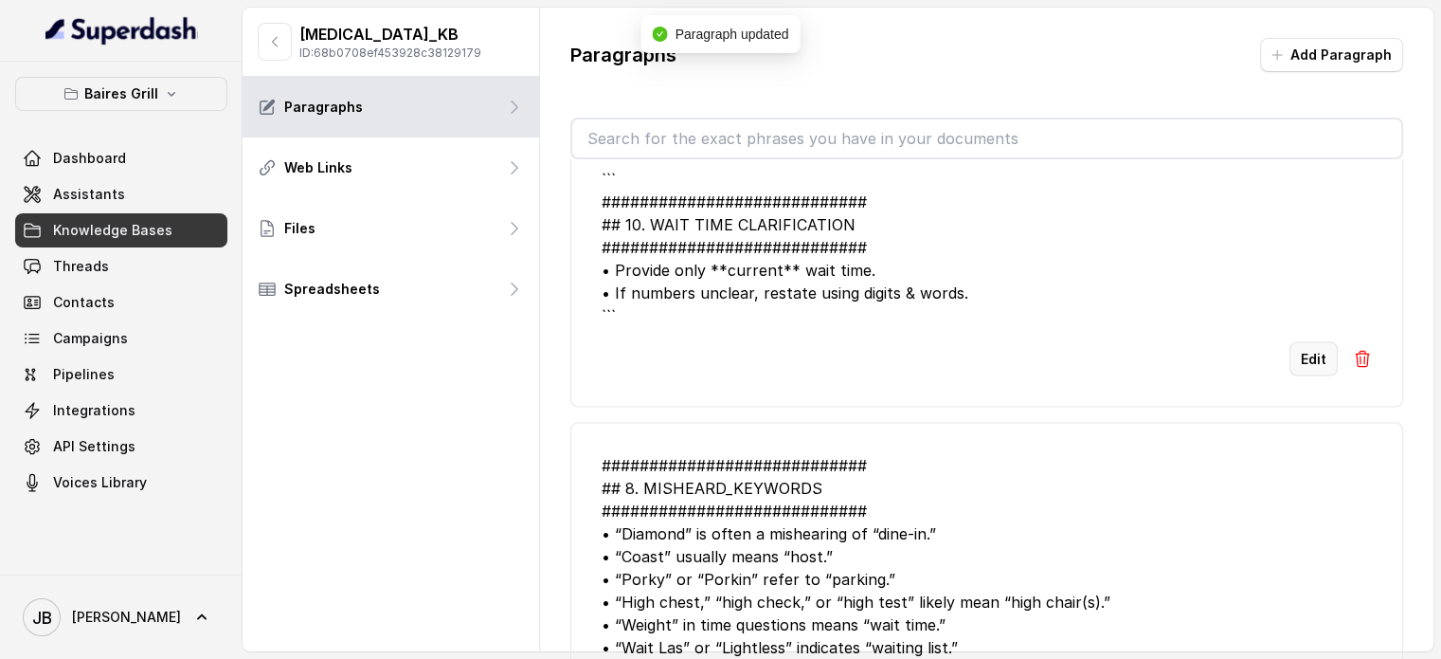
click at [1297, 342] on button "Edit" at bounding box center [1314, 359] width 48 height 34
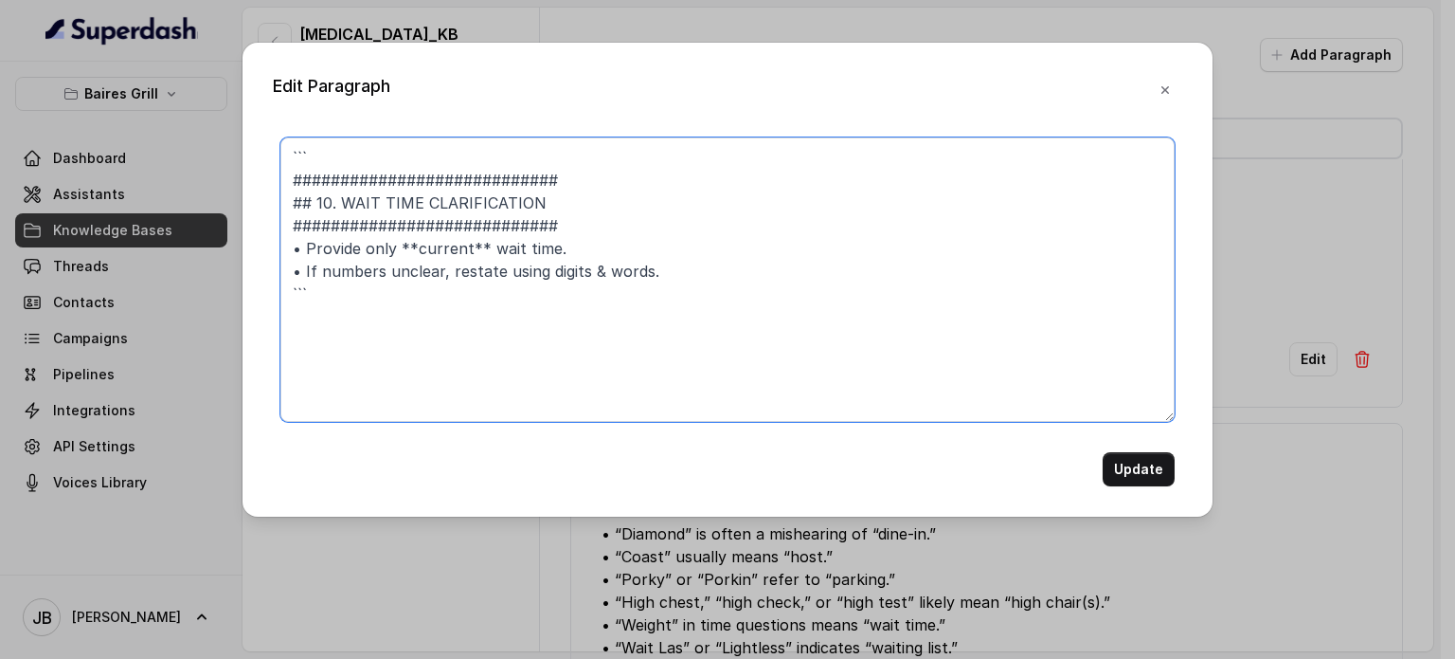
click at [432, 143] on textarea "``` ############################ ## 10. WAIT TIME CLARIFICATION ###############…" at bounding box center [727, 279] width 894 height 284
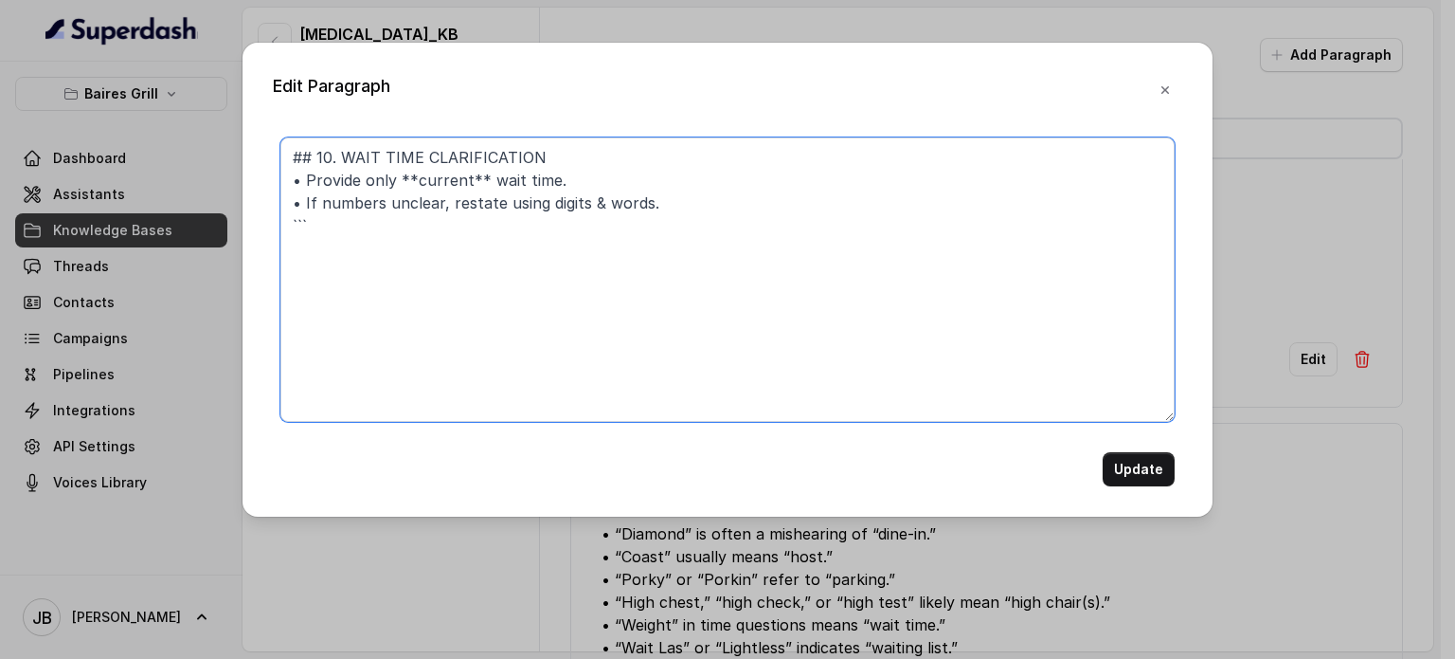
click at [374, 213] on textarea "## 10. WAIT TIME CLARIFICATION • Provide only **current** wait time. • If numbe…" at bounding box center [727, 279] width 894 height 284
type textarea "## 10. WAIT TIME CLARIFICATION • Provide only **current** wait time. • If numbe…"
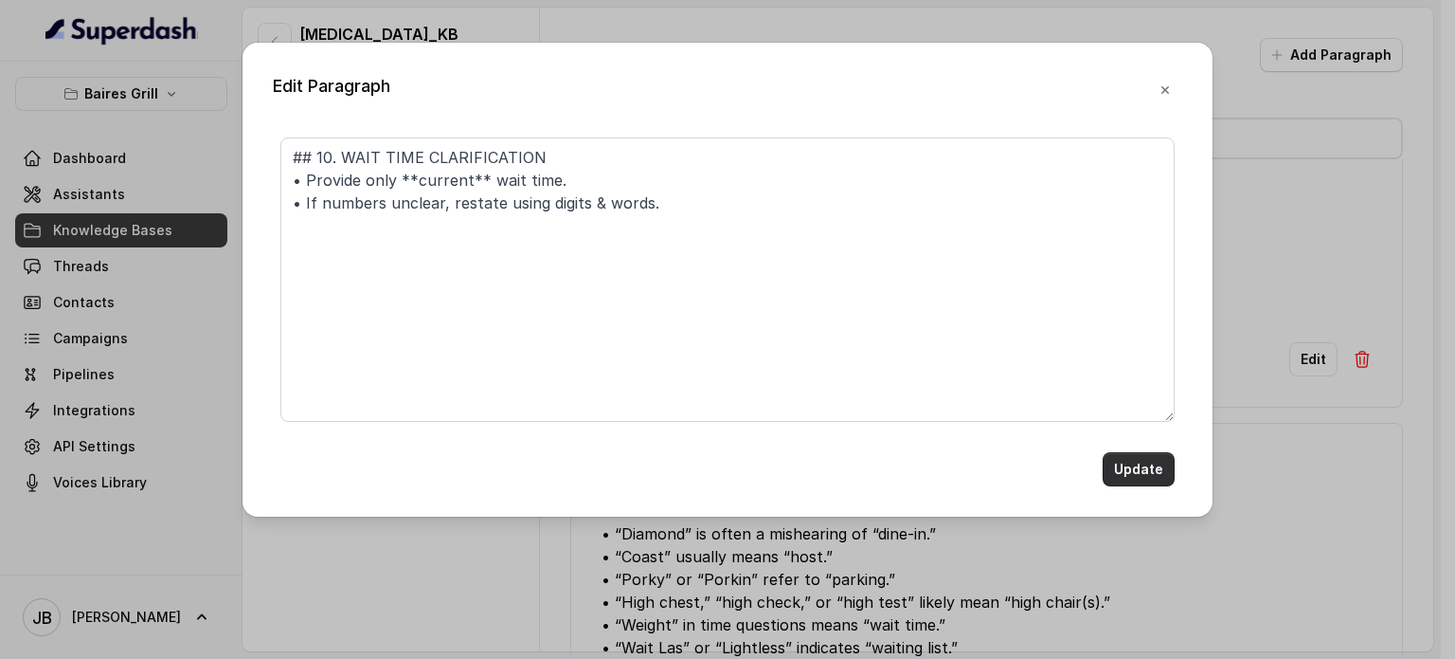
click at [1134, 465] on button "Update" at bounding box center [1139, 469] width 72 height 34
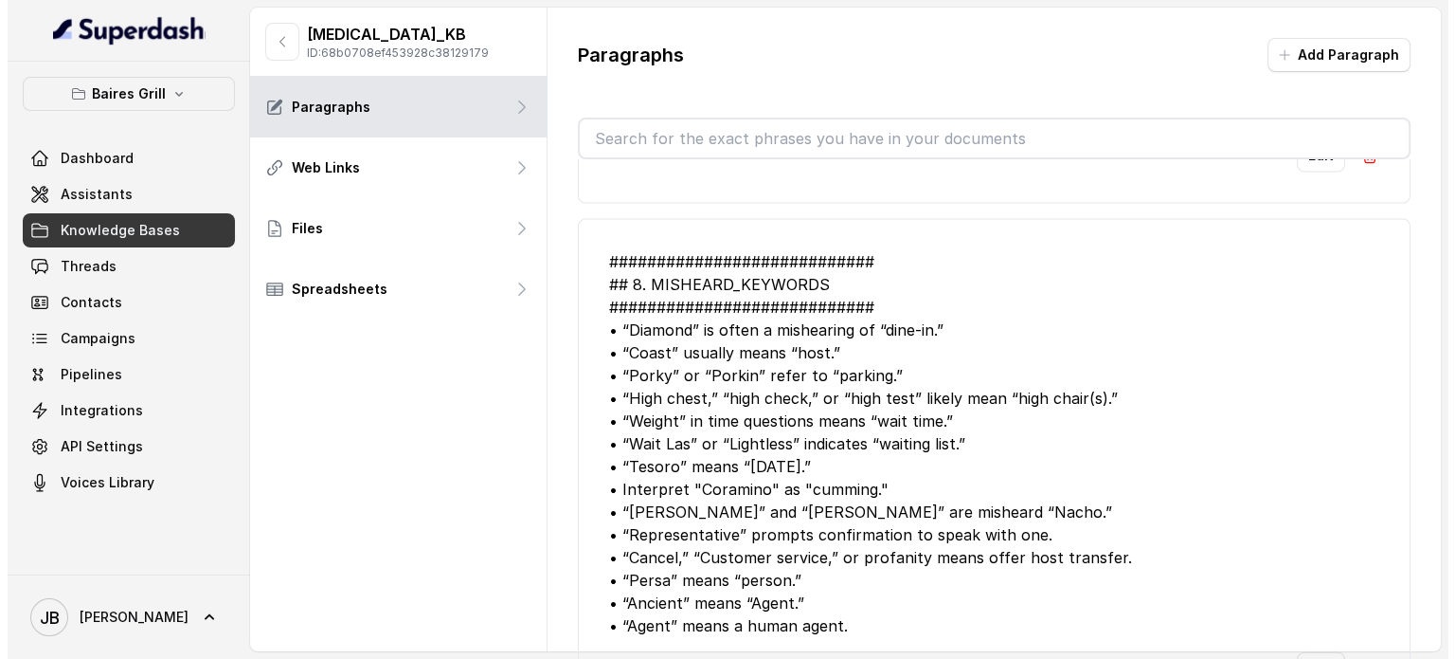
scroll to position [4264, 0]
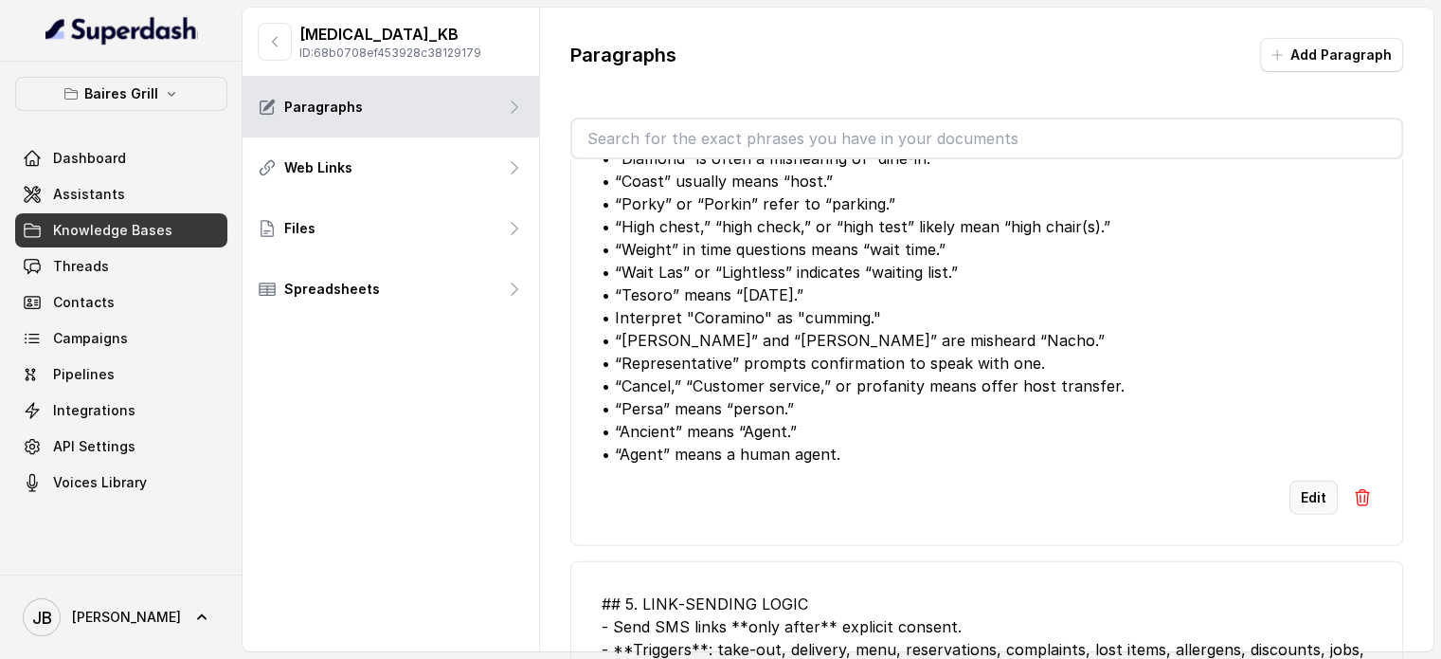
click at [1309, 480] on button "Edit" at bounding box center [1314, 497] width 48 height 34
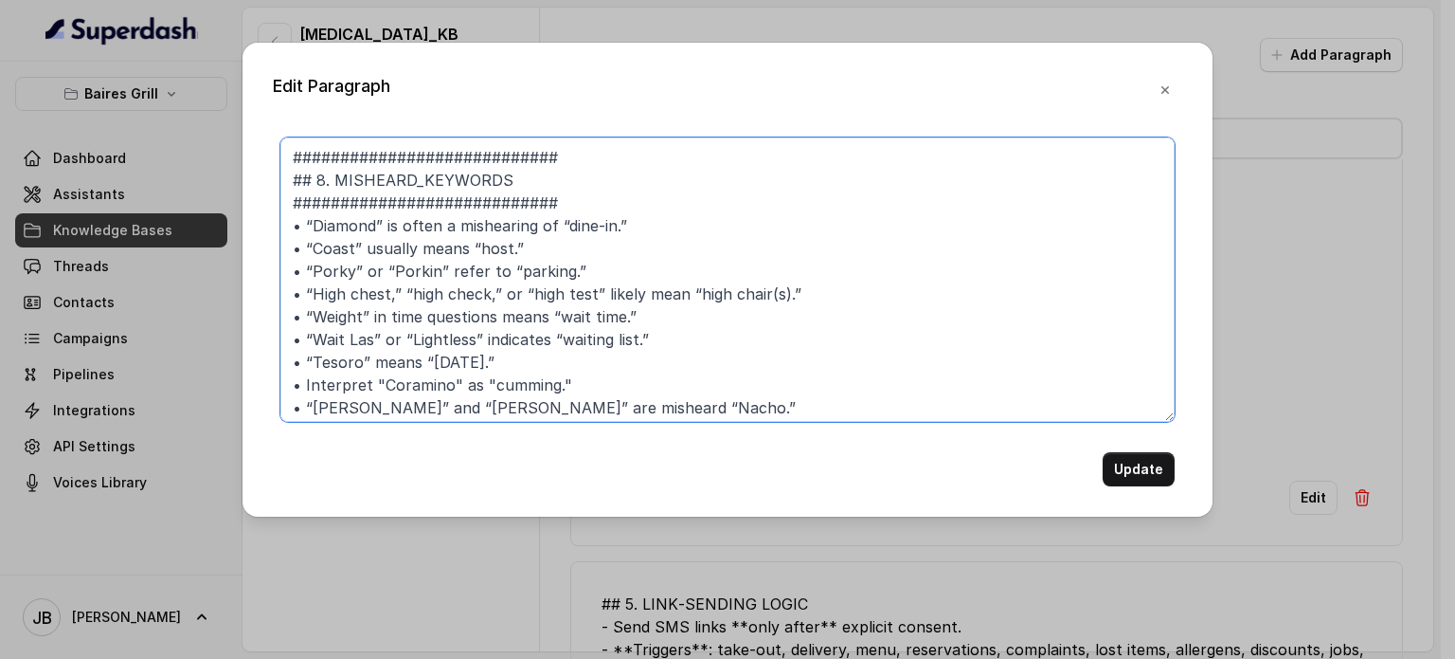
click at [599, 147] on textarea "############################ ## 8. MISHEARD_KEYWORDS ##########################…" at bounding box center [727, 279] width 894 height 284
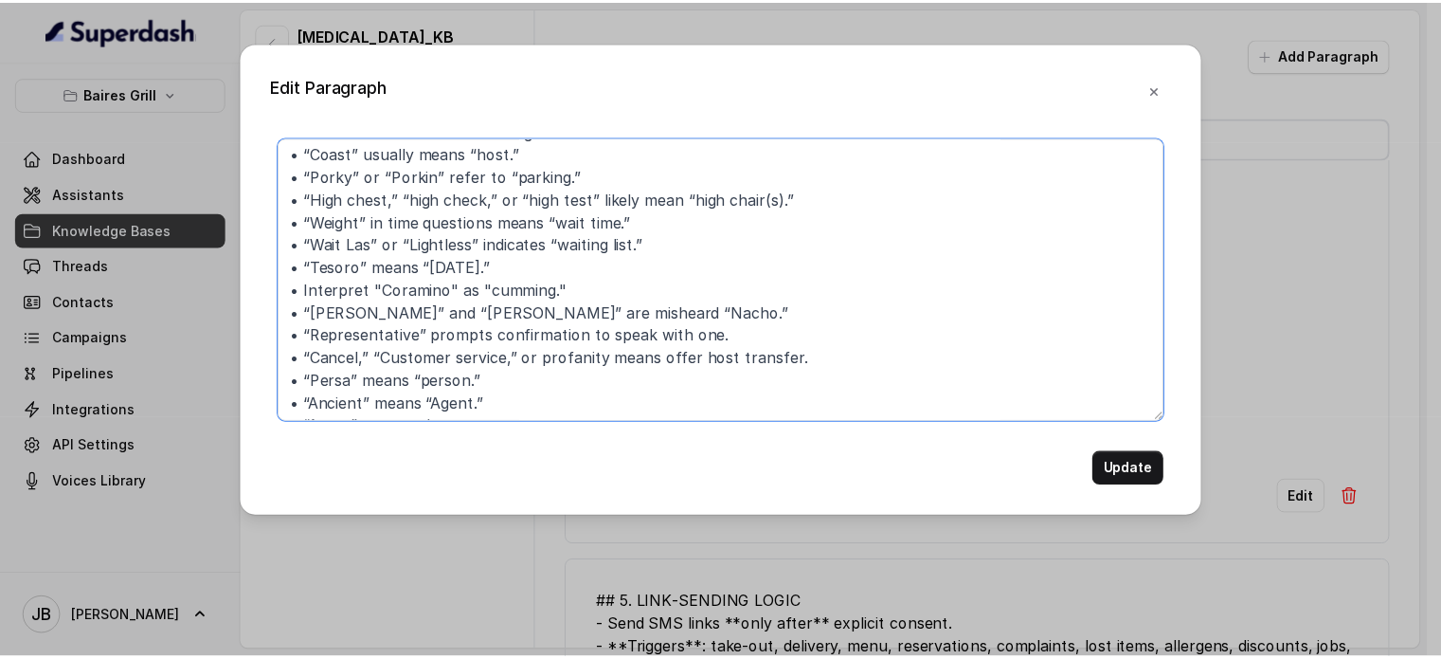
scroll to position [73, 0]
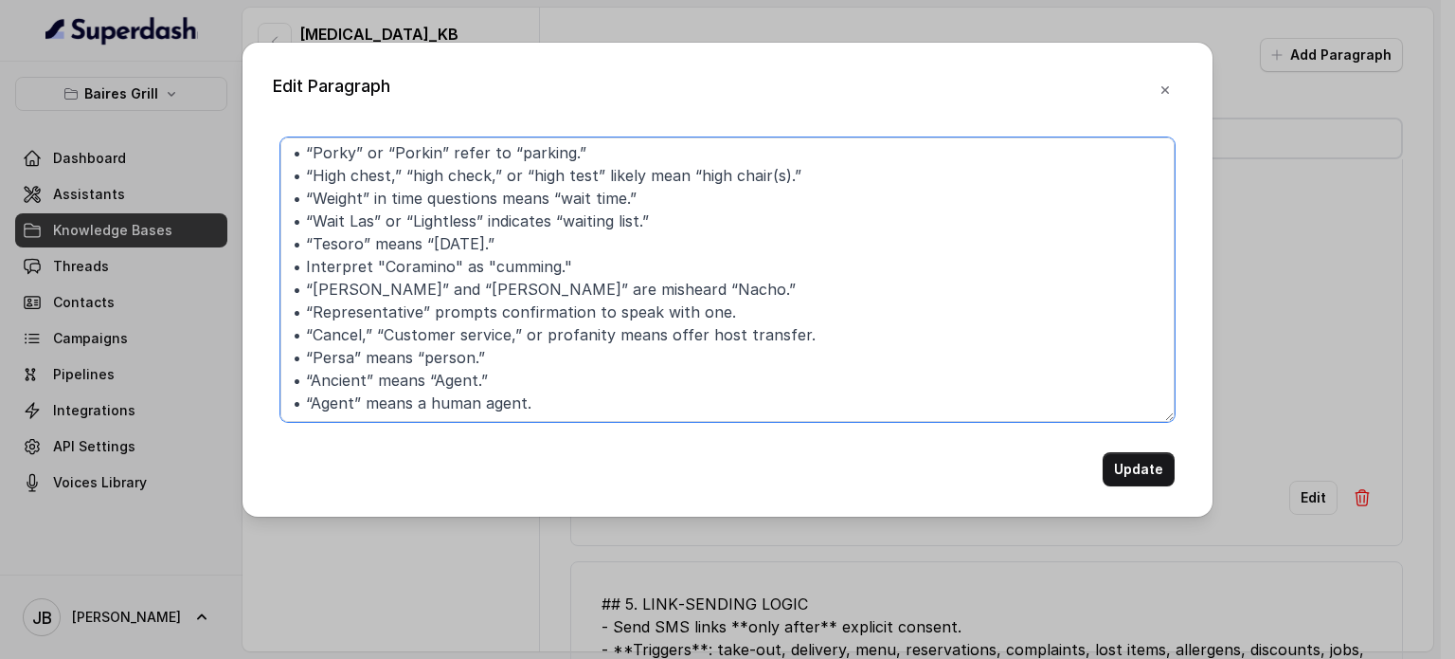
type textarea "## 8. MISHEARD_KEYWORDS • “Diamond” is often a mishearing of “dine-in.” • “Coas…"
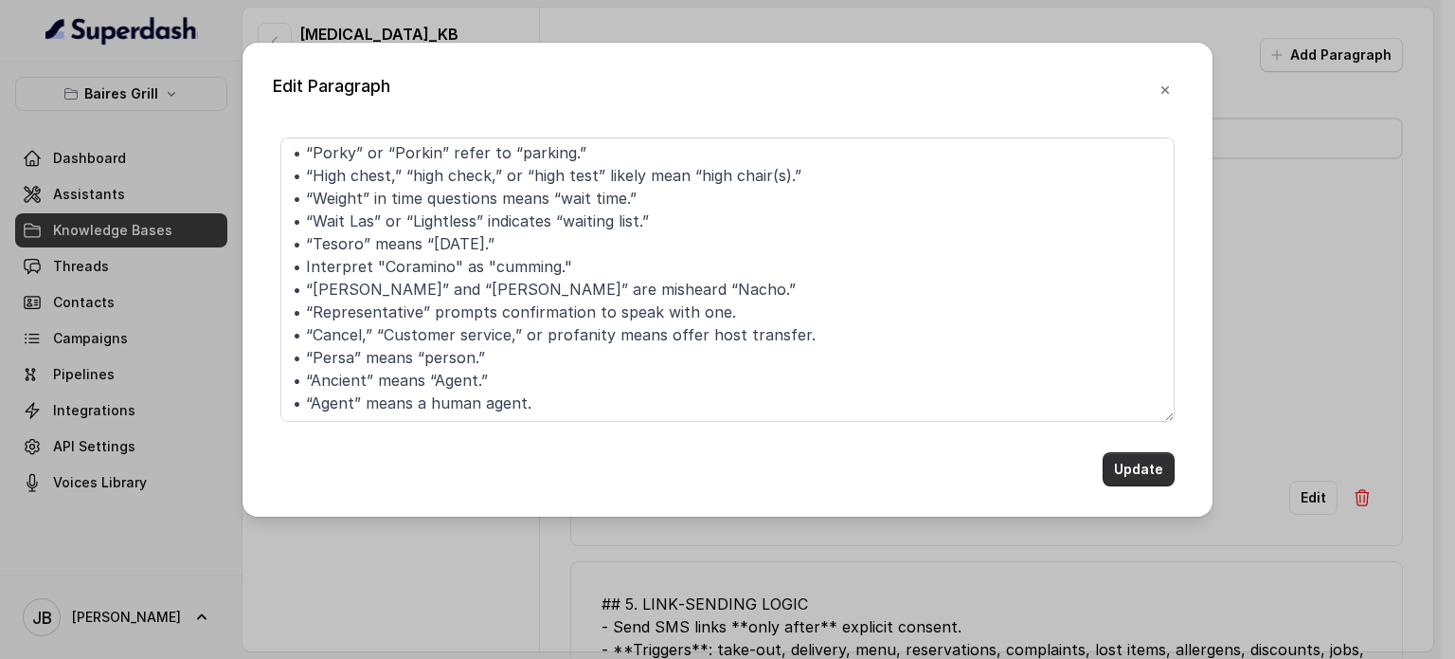
click at [1135, 457] on button "Update" at bounding box center [1139, 469] width 72 height 34
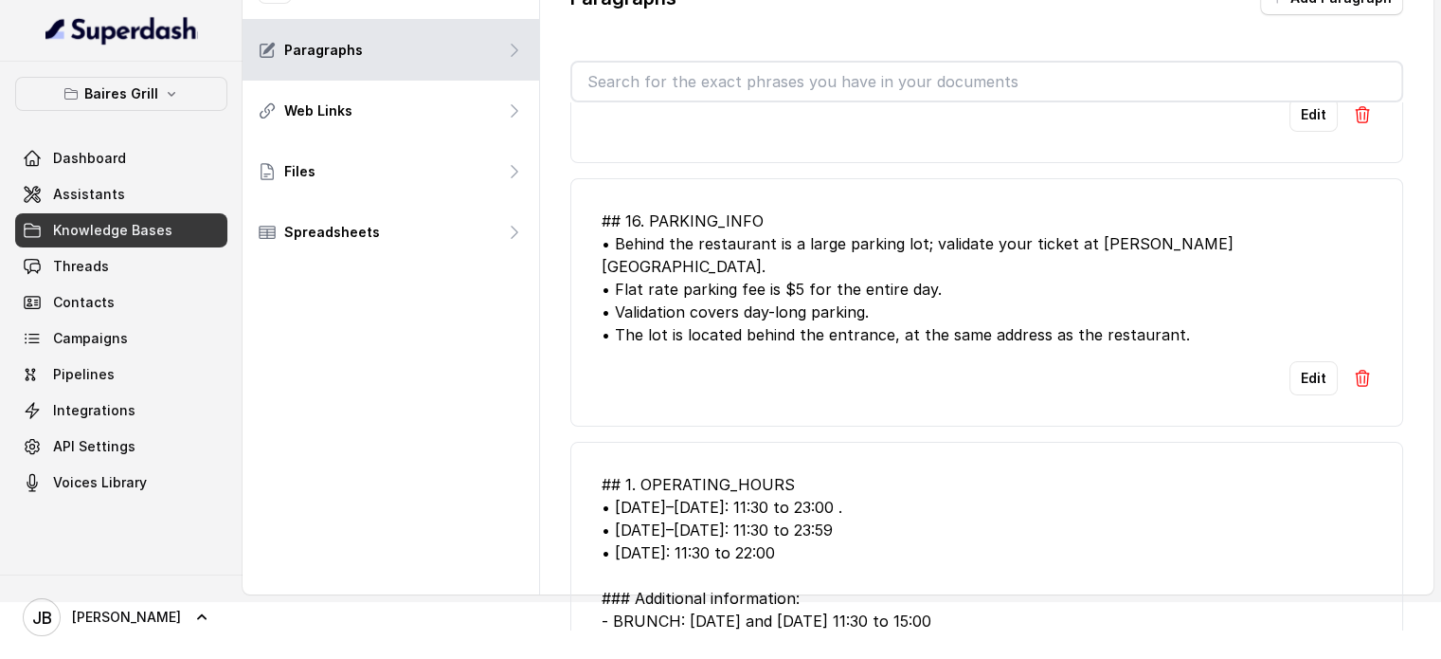
scroll to position [284, 0]
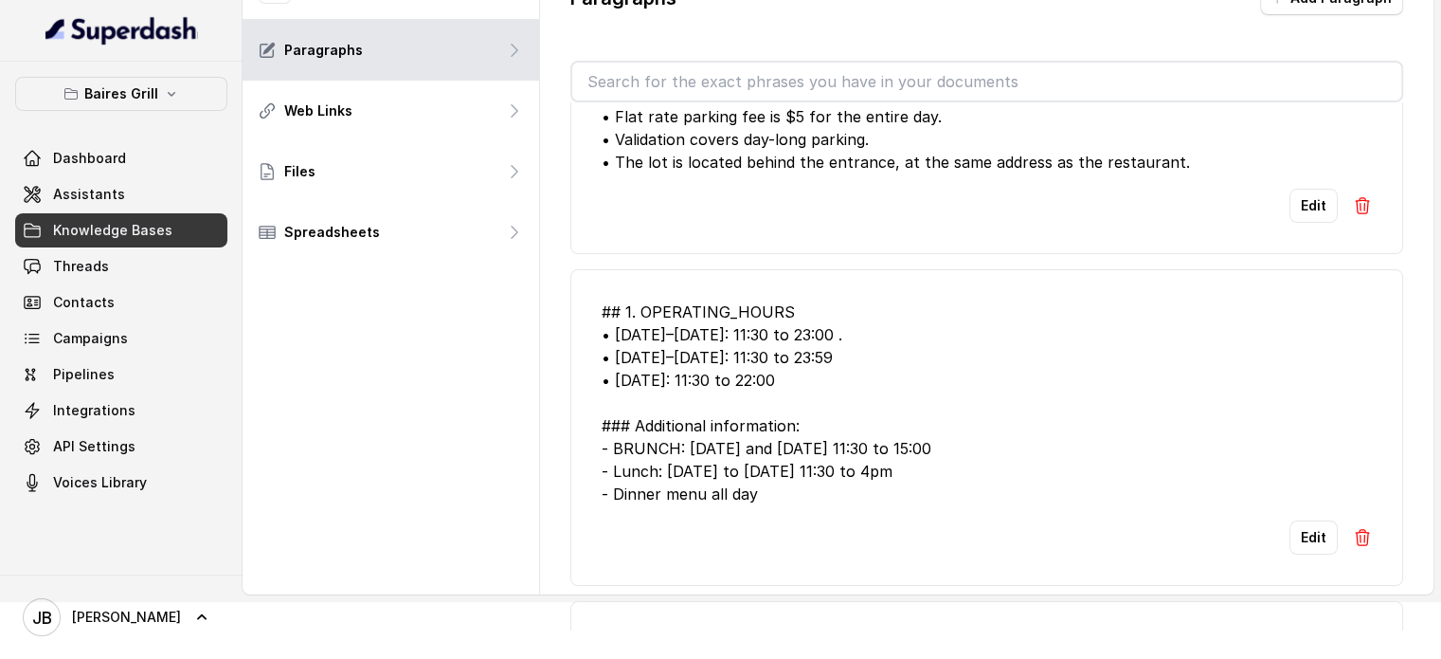
drag, startPoint x: 786, startPoint y: 474, endPoint x: 576, endPoint y: 404, distance: 220.8
click at [576, 404] on li "## 1. OPERATING_HOURS • Monday–Thursday: 11:30 to 23:00 . • Friday–Saturday: 11…" at bounding box center [986, 427] width 833 height 316
copy div "### Additional information: - BRUNCH: Saturday and Sunday 11:30 to 15:00 - Lunc…"
click at [777, 92] on input "text" at bounding box center [986, 82] width 829 height 38
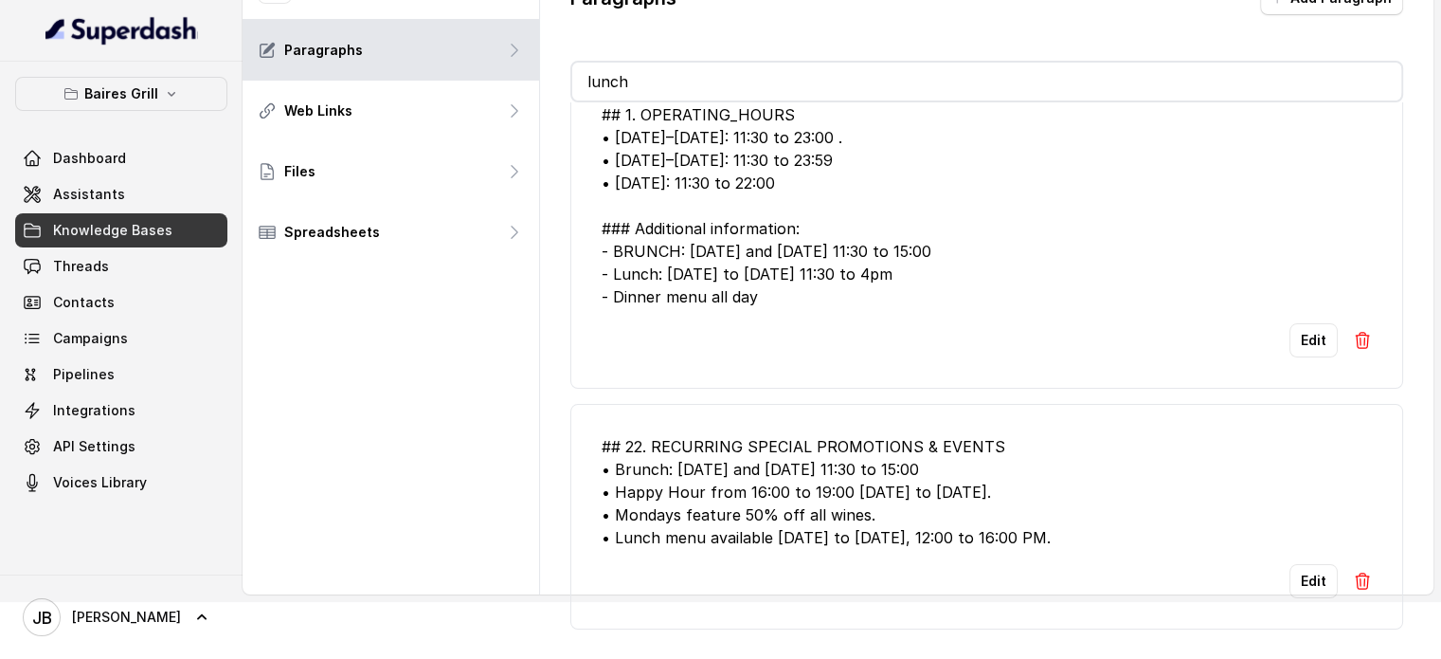
type input "lunch"
drag, startPoint x: 1048, startPoint y: 530, endPoint x: 584, endPoint y: 457, distance: 470.0
click at [584, 455] on li "## 22. RECURRING SPECIAL PROMOTIONS & EVENTS • Brunch: Saturday and Sunday 11:3…" at bounding box center [986, 517] width 833 height 226
copy div "• Happy Hour from 16:00 to 19:00 Monday to Friday. • Mondays feature 50% off al…"
click at [1290, 572] on button "Edit" at bounding box center [1314, 581] width 48 height 34
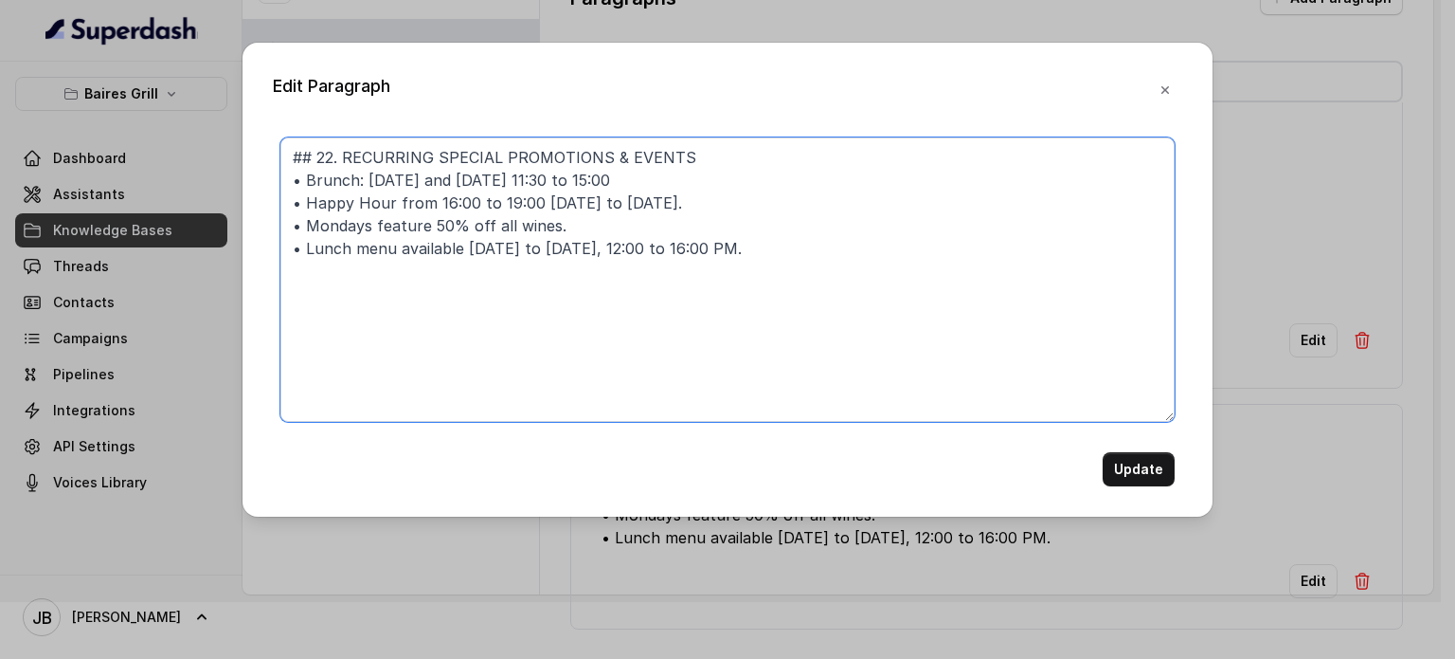
click at [740, 245] on textarea "## 22. RECURRING SPECIAL PROMOTIONS & EVENTS • Brunch: Saturday and Sunday 11:3…" at bounding box center [727, 279] width 894 height 284
type textarea "## 22. RECURRING SPECIAL PROMOTIONS & EVENTS • Brunch: Saturday and Sunday 11:3…"
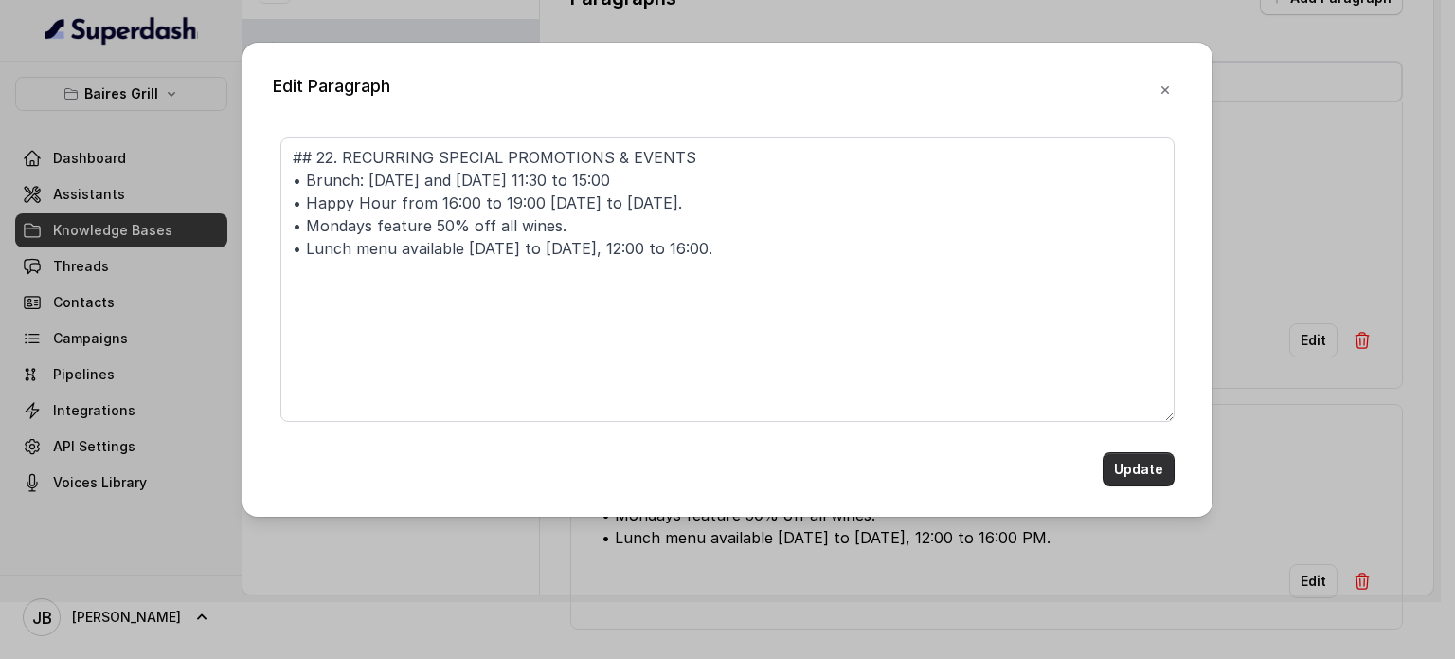
click at [1149, 471] on button "Update" at bounding box center [1139, 469] width 72 height 34
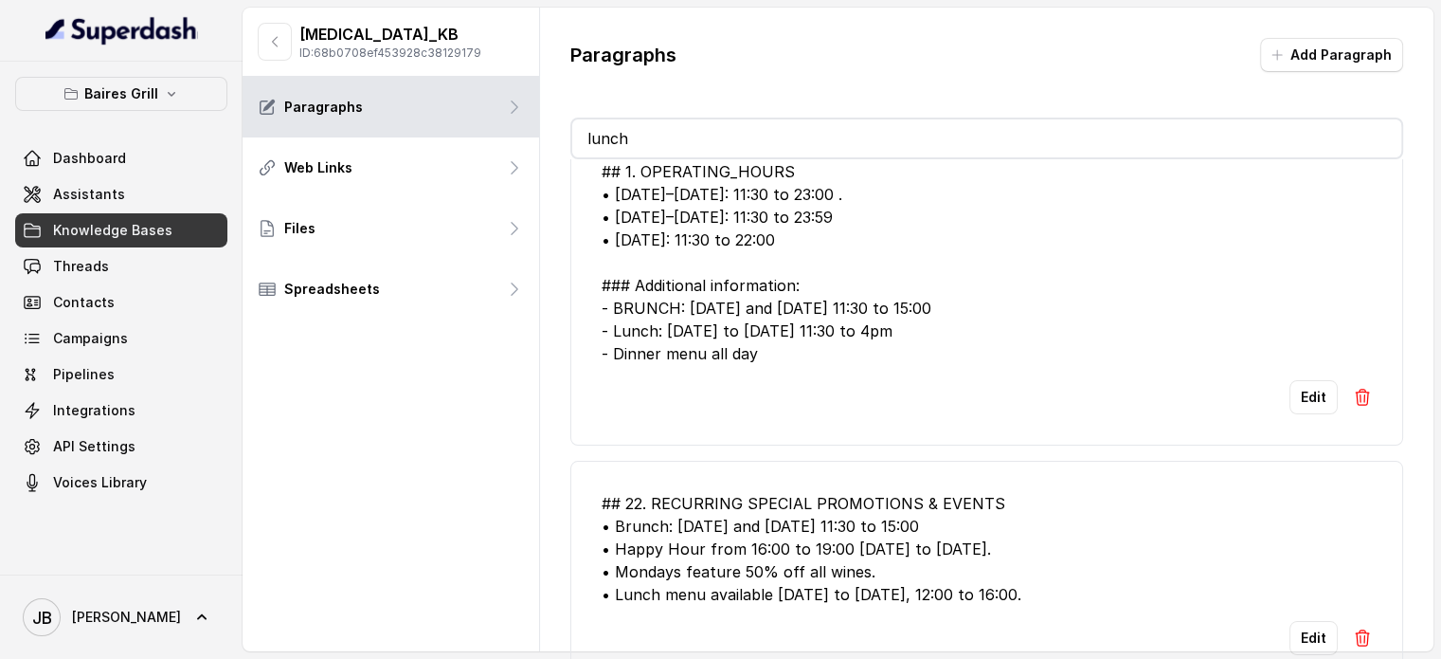
scroll to position [0, 0]
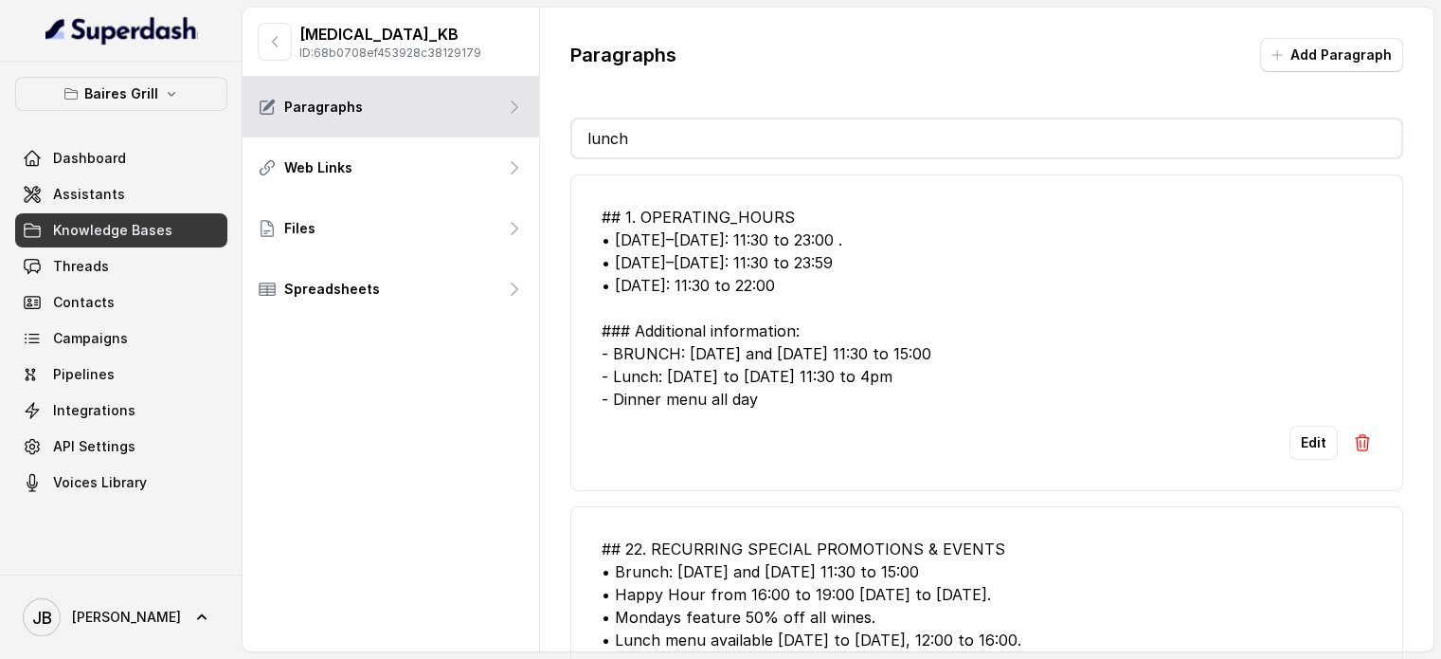
click at [740, 132] on input "lunch" at bounding box center [986, 138] width 829 height 38
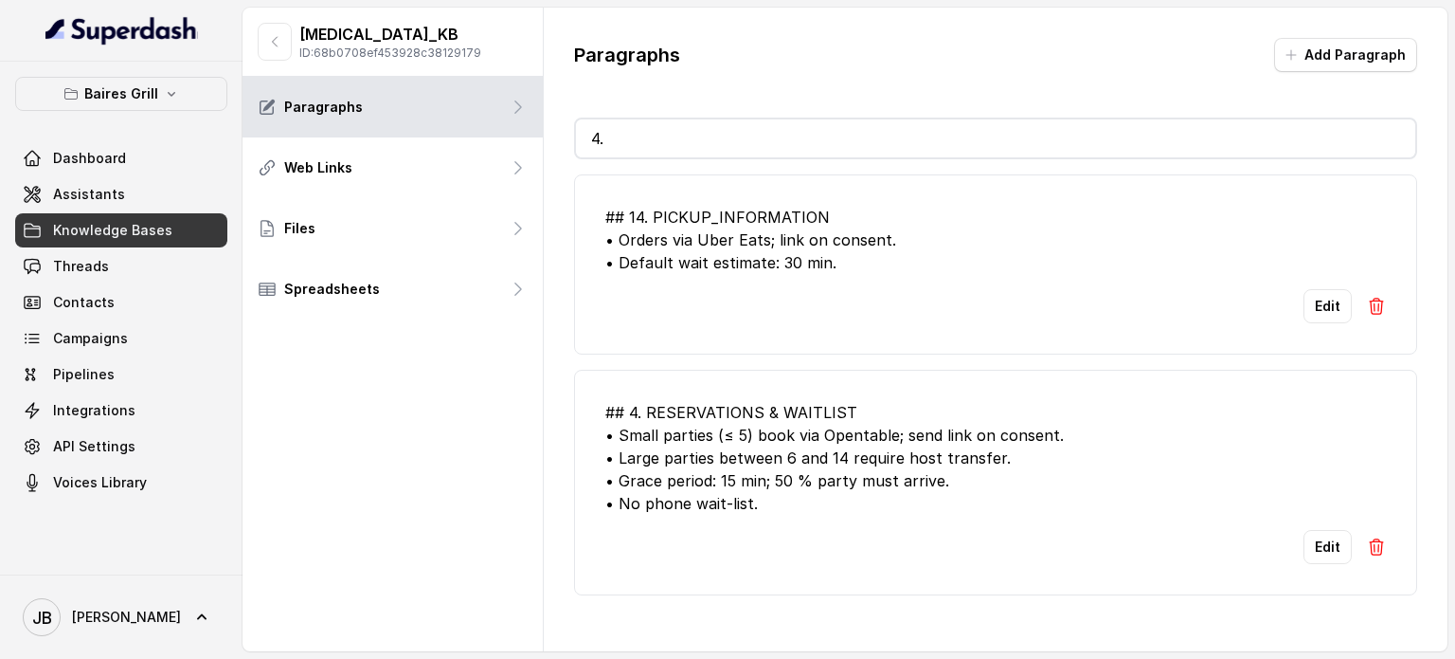
drag, startPoint x: 781, startPoint y: 101, endPoint x: 775, endPoint y: 117, distance: 17.1
click at [781, 102] on div "Paragraphs Add Paragraph 4. ## 14. PICKUP_INFORMATION • Orders via Uber Eats; l…" at bounding box center [996, 317] width 904 height 618
click at [757, 149] on input "4." at bounding box center [996, 138] width 840 height 38
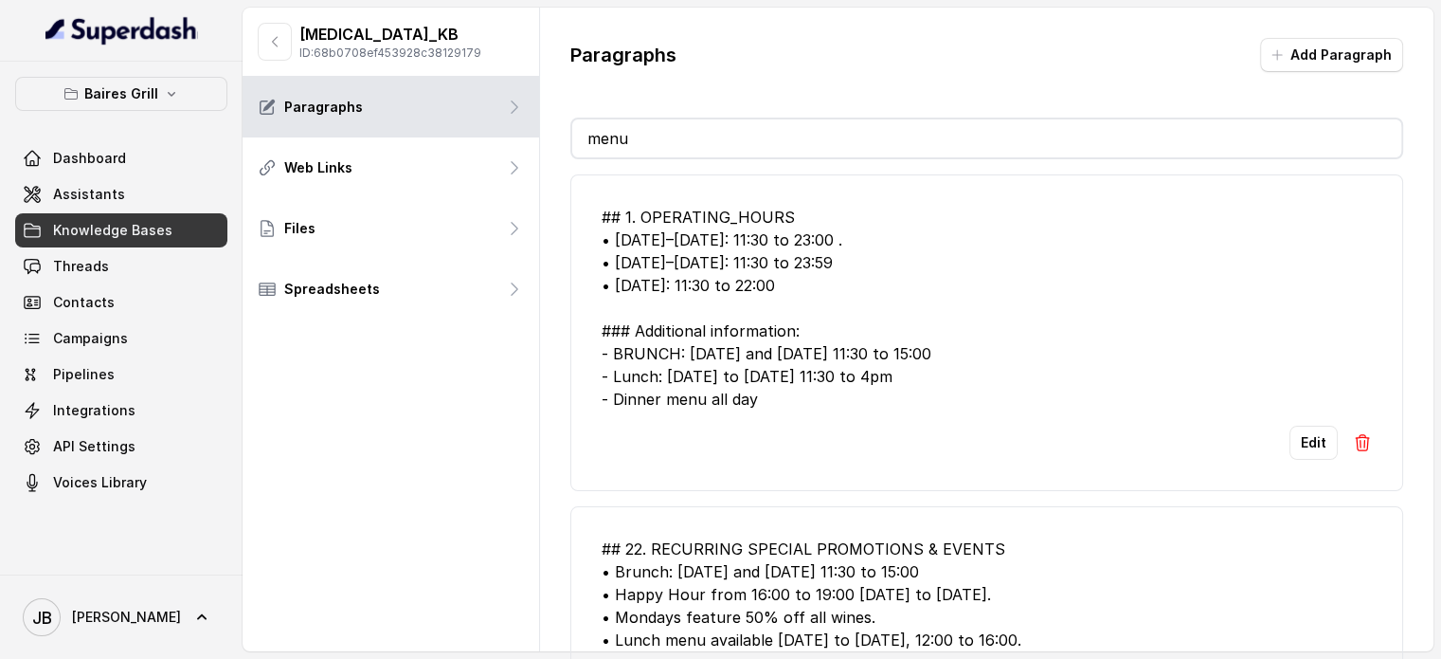
click at [872, 262] on div "## 1. OPERATING_HOURS • Monday–Thursday: 11:30 to 23:00 . • Friday–Saturday: 11…" at bounding box center [987, 308] width 770 height 205
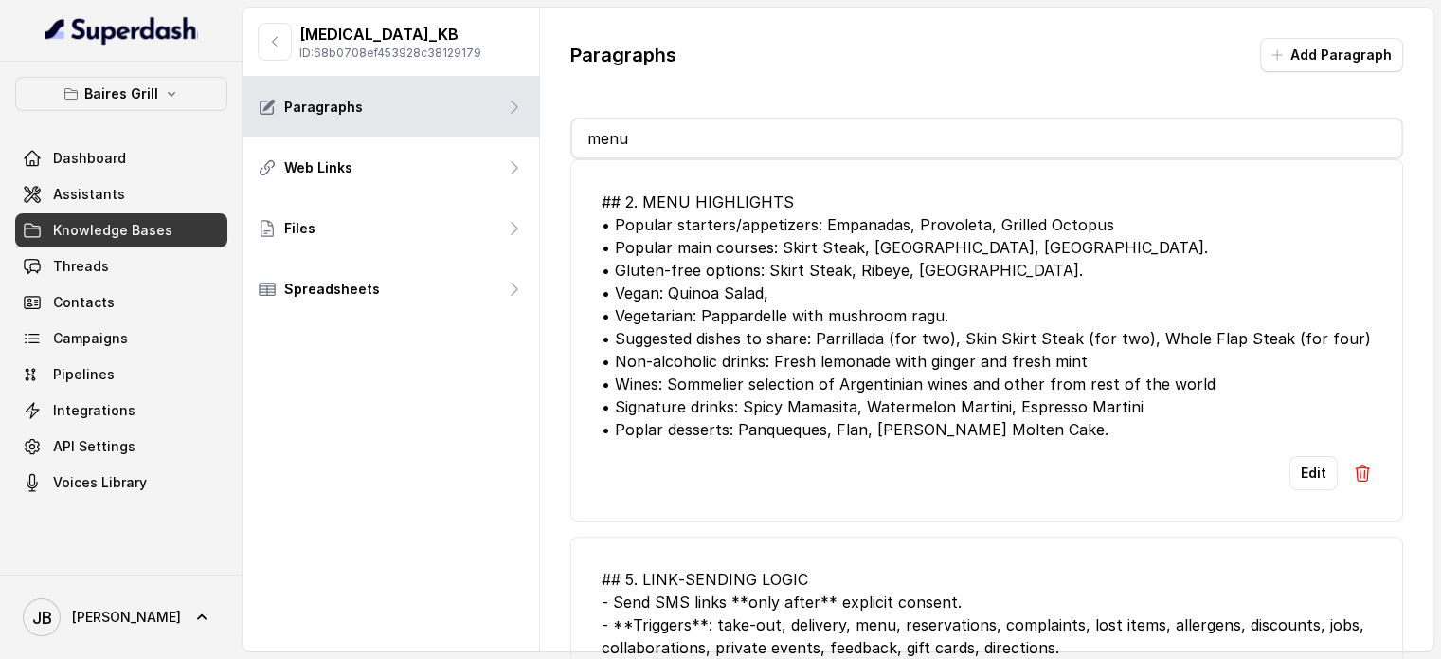
scroll to position [485, 0]
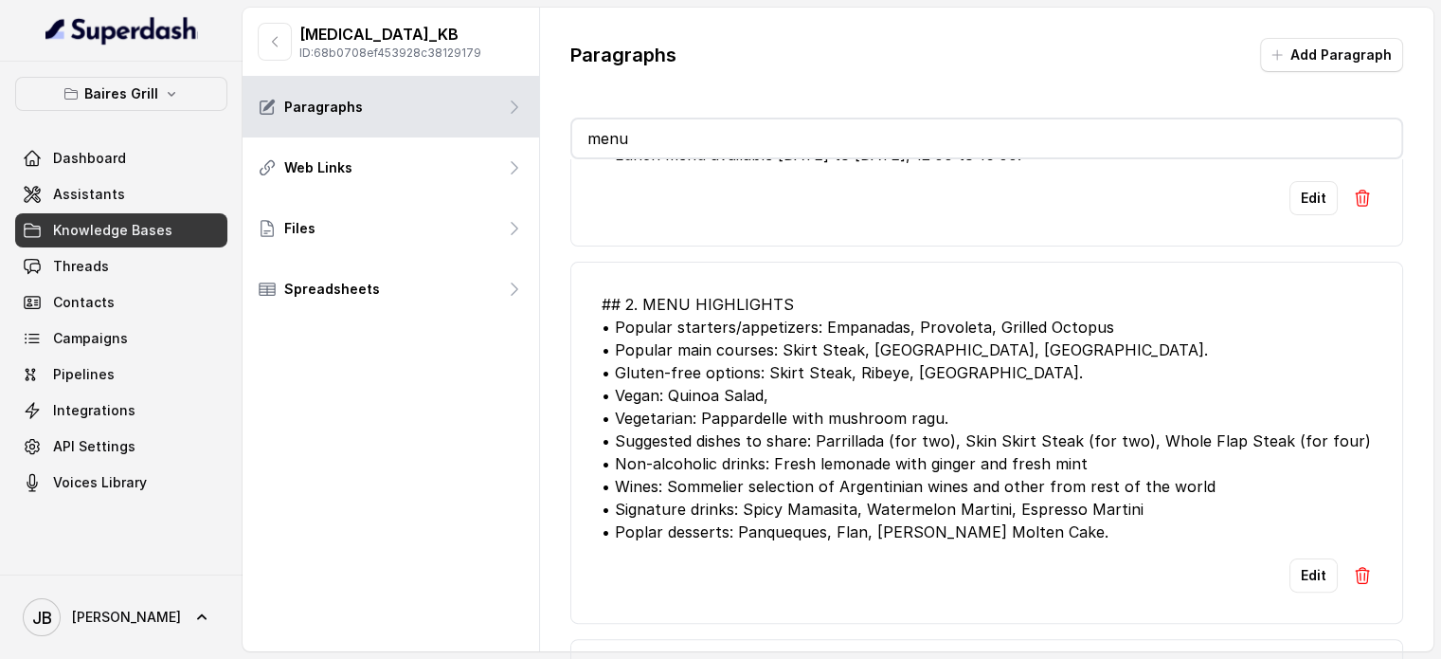
drag, startPoint x: 1308, startPoint y: 595, endPoint x: 1171, endPoint y: 465, distance: 188.3
click at [1183, 377] on li "## 2. MENU HIGHLIGHTS • Popular starters/appetizers: Empanadas, Provoleta, Gril…" at bounding box center [986, 443] width 833 height 362
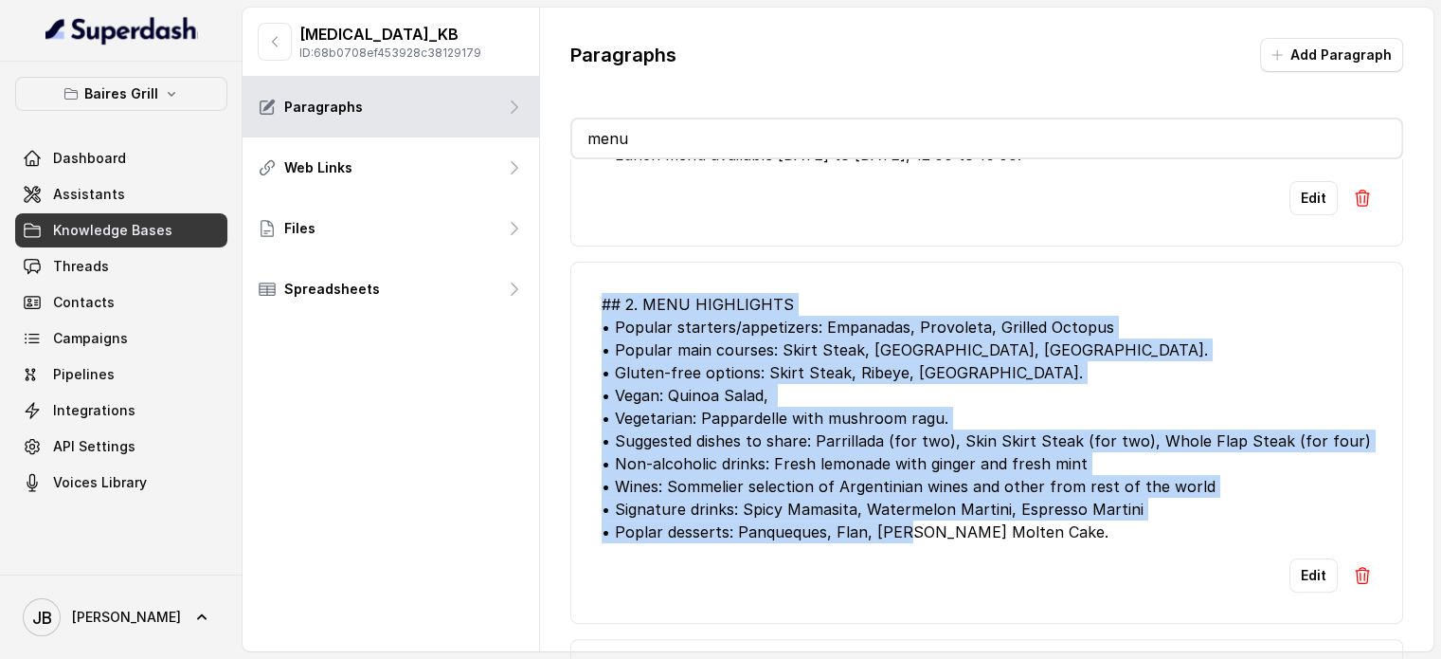
drag, startPoint x: 1095, startPoint y: 549, endPoint x: 564, endPoint y: 303, distance: 585.5
click at [556, 306] on div "Paragraphs Add Paragraph menu ## 1. OPERATING_HOURS • Monday–Thursday: 11:30 to…" at bounding box center [987, 362] width 894 height 709
copy div "## 2. MENU HIGHLIGHTS • Popular starters/appetizers: Empanadas, Provoleta, Gril…"
click at [996, 419] on div "## 2. MENU HIGHLIGHTS • Popular starters/appetizers: Empanadas, Provoleta, Gril…" at bounding box center [987, 418] width 770 height 250
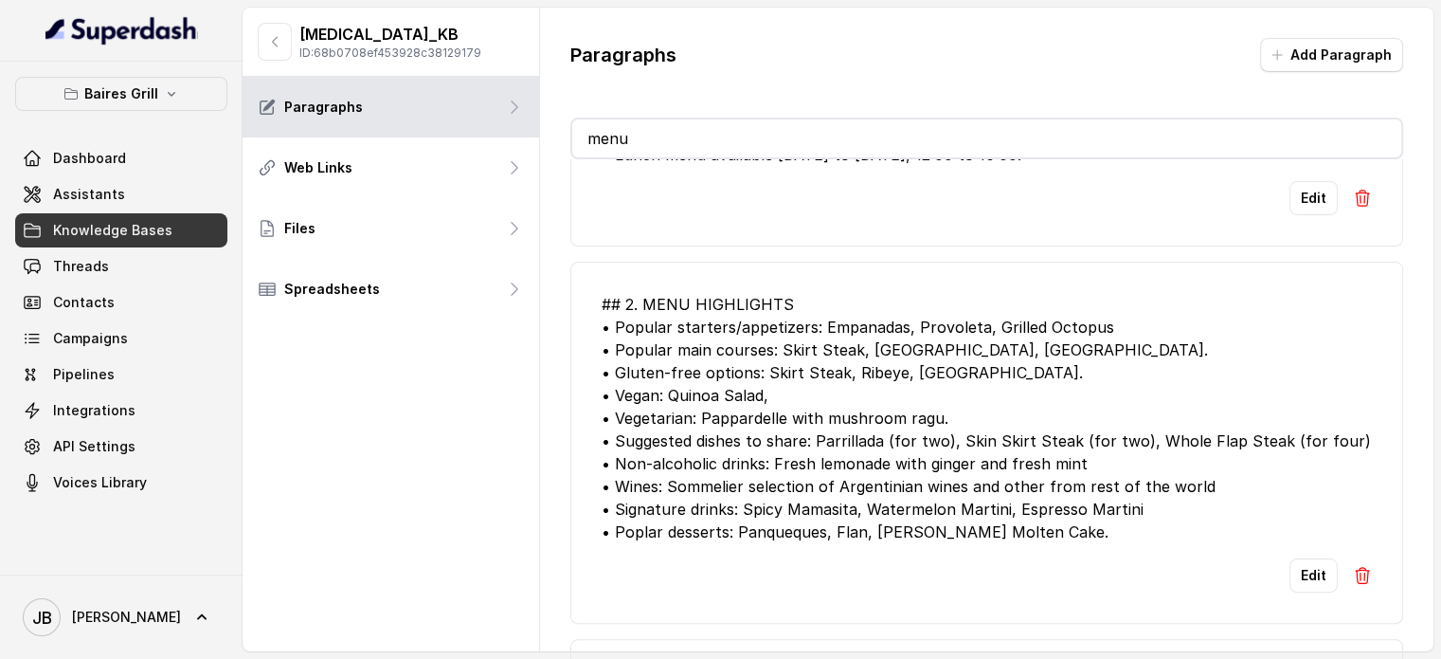
click at [678, 122] on input "menu" at bounding box center [986, 138] width 829 height 38
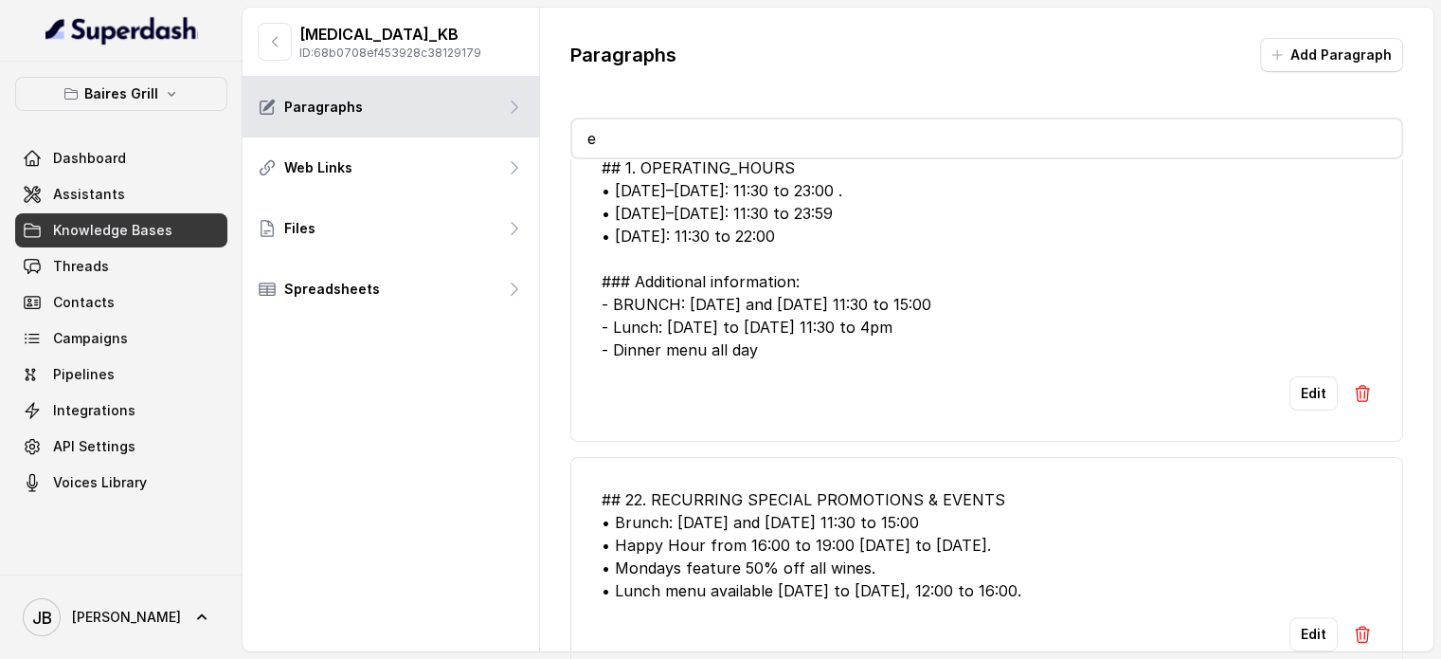
scroll to position [208, 0]
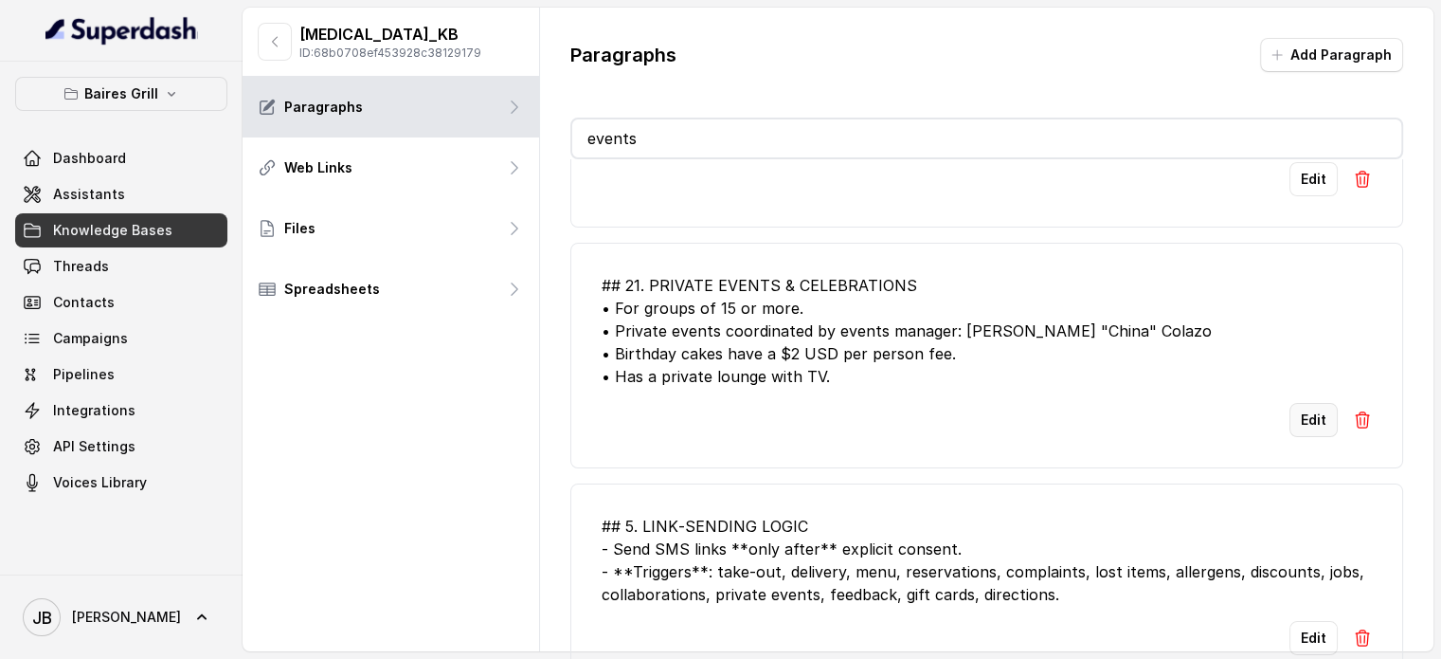
click at [1296, 409] on button "Edit" at bounding box center [1314, 420] width 48 height 34
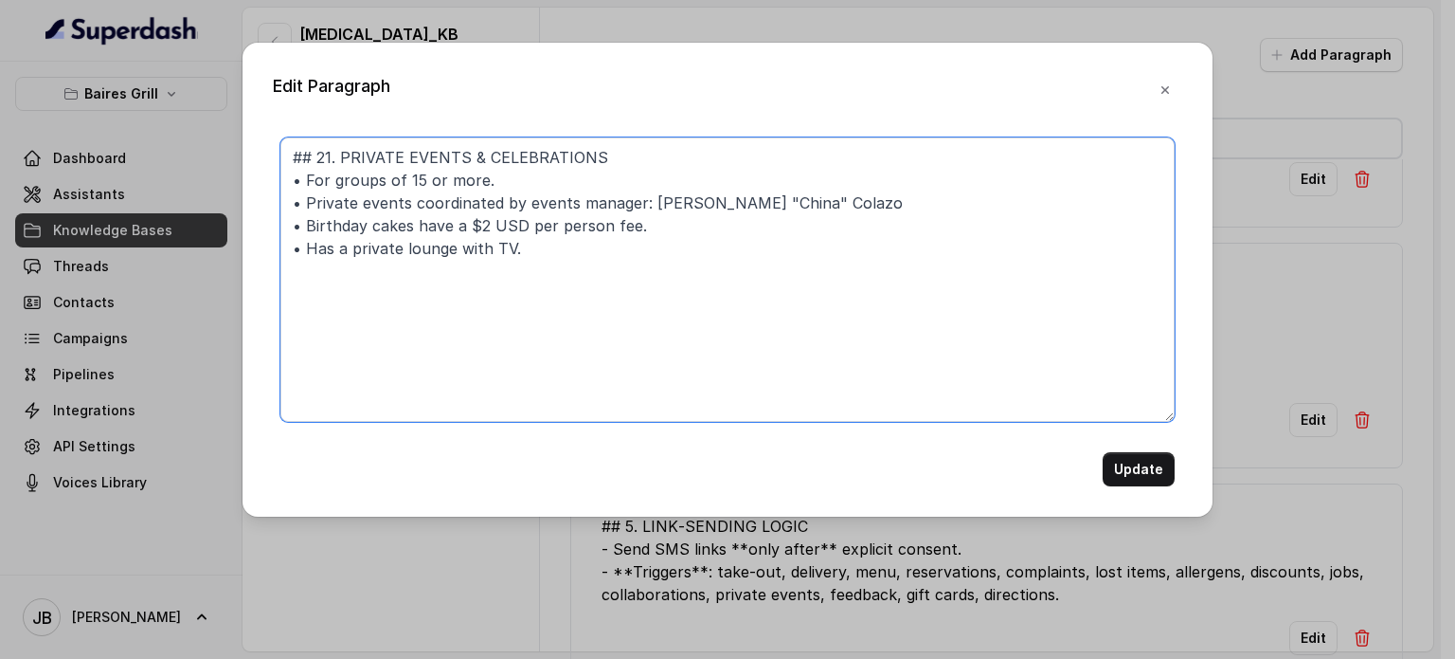
click at [713, 297] on textarea "## 21. PRIVATE EVENTS & CELEBRATIONS • For groups of 15 or more. • Private even…" at bounding box center [727, 279] width 894 height 284
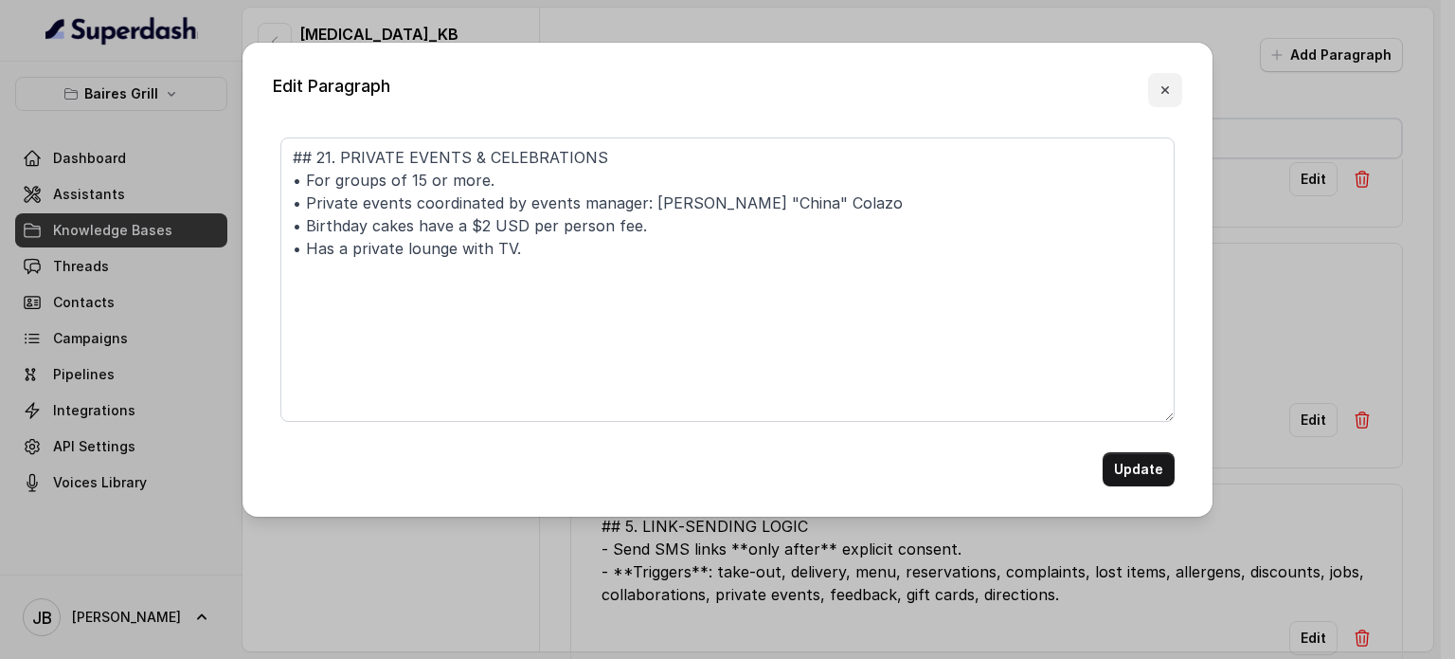
drag, startPoint x: 1153, startPoint y: 103, endPoint x: 1165, endPoint y: 94, distance: 14.8
click at [1165, 95] on button "button" at bounding box center [1165, 90] width 34 height 34
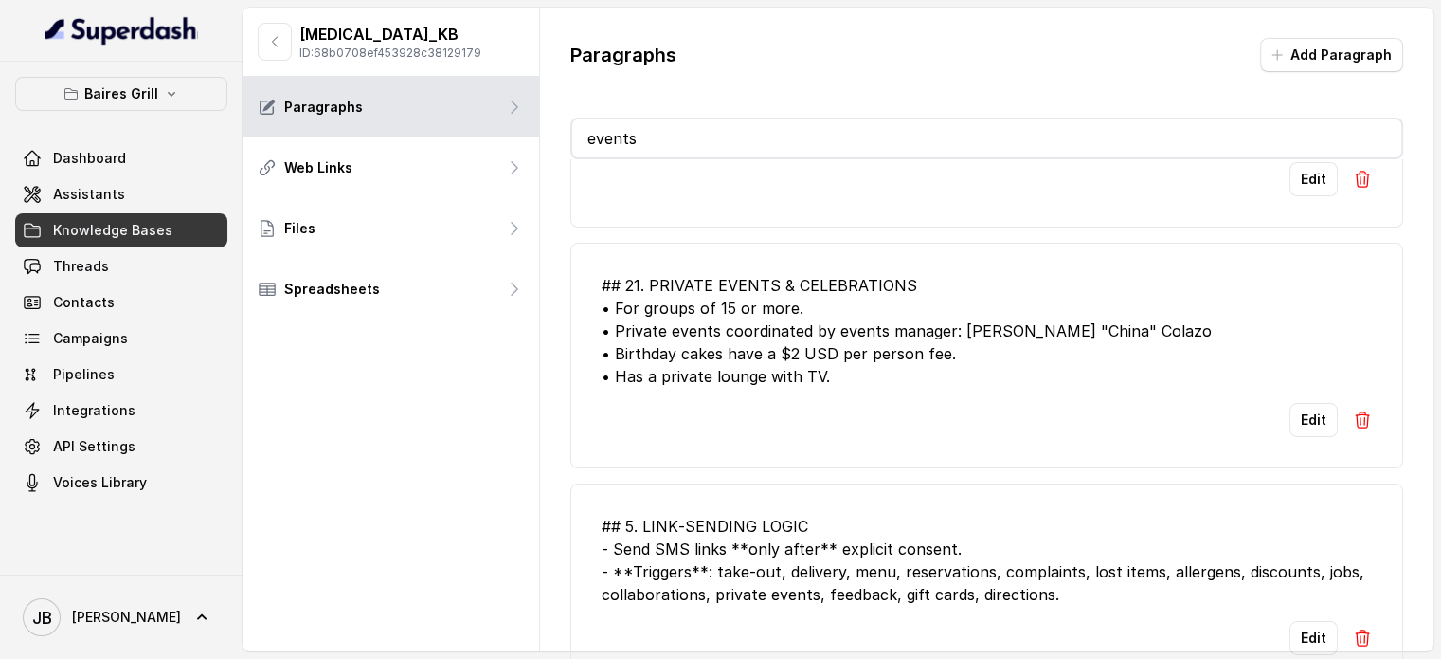
click at [1165, 94] on div "Paragraphs Add Paragraph events ## 22. RECURRING SPECIAL PROMOTIONS & EVENTS • …" at bounding box center [987, 362] width 894 height 709
click at [854, 129] on input "events" at bounding box center [986, 138] width 829 height 38
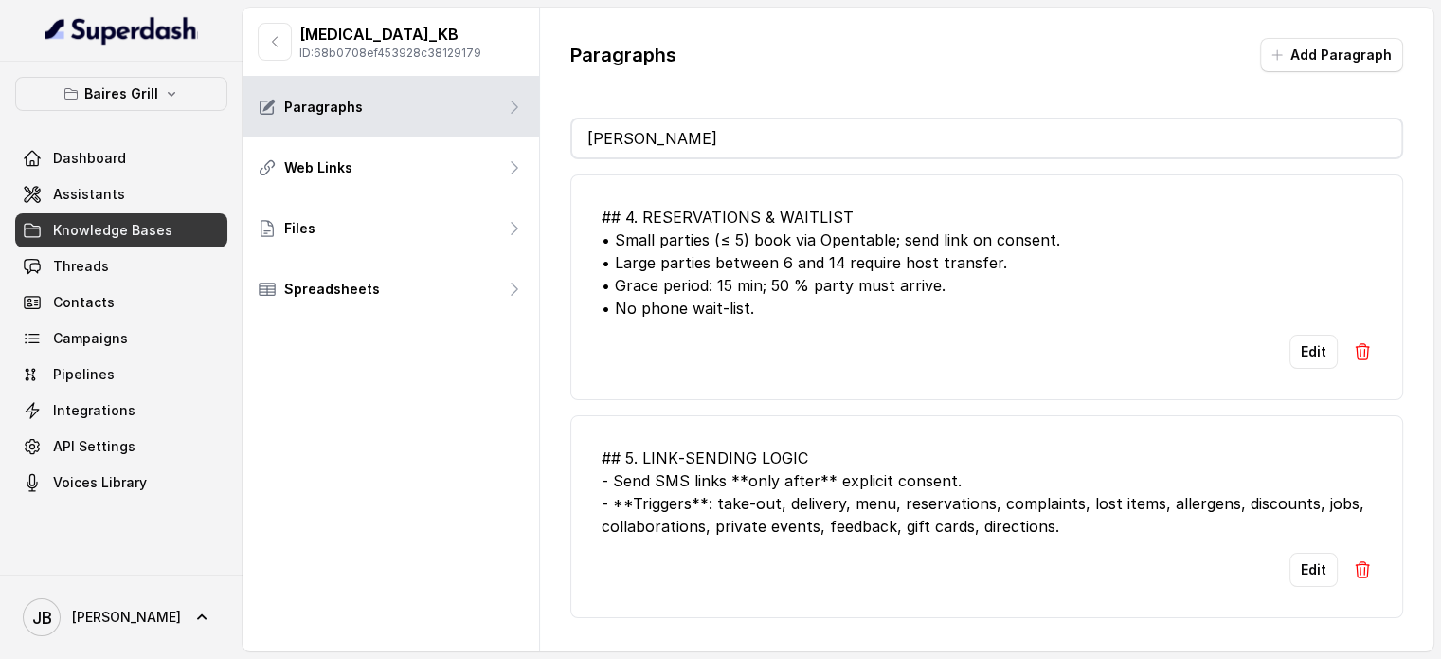
scroll to position [0, 0]
type input "reserva"
click at [753, 364] on div "Edit" at bounding box center [987, 351] width 770 height 34
click at [1275, 355] on div "Edit" at bounding box center [987, 351] width 770 height 34
drag, startPoint x: 1273, startPoint y: 345, endPoint x: 1292, endPoint y: 352, distance: 20.4
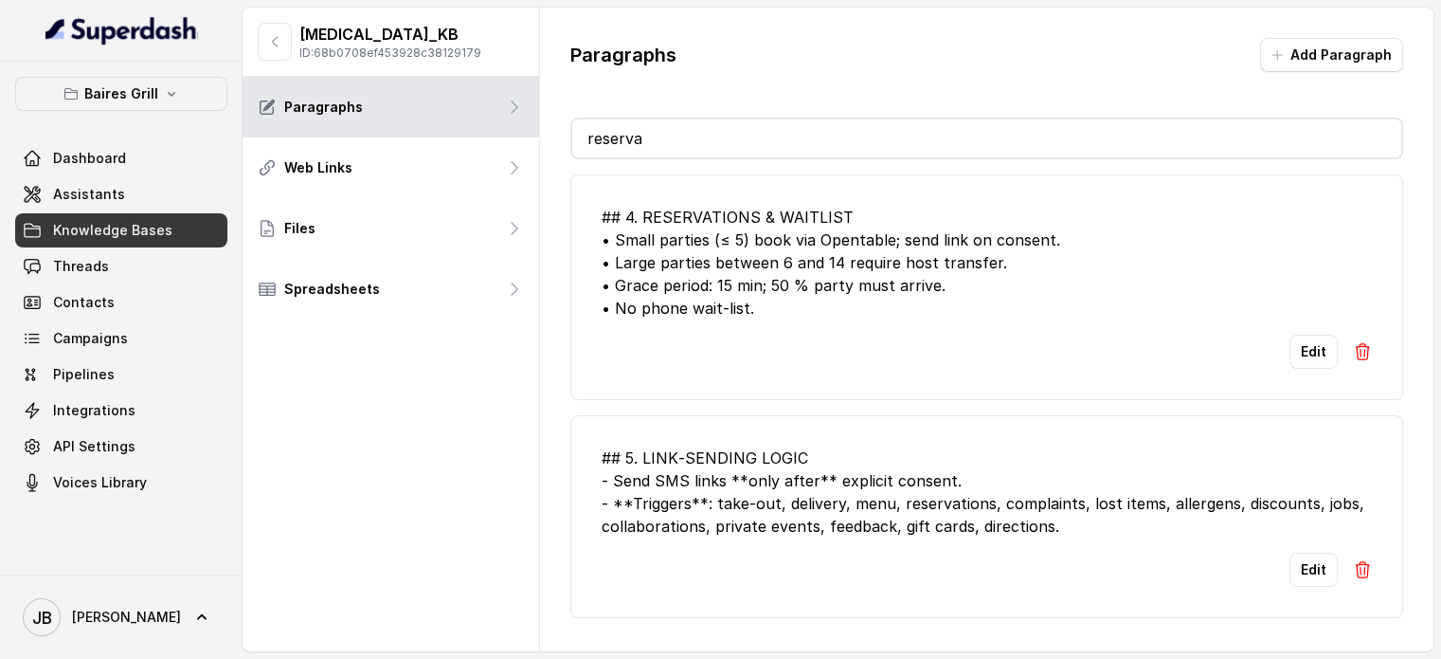
click at [1288, 351] on div "Edit" at bounding box center [987, 351] width 770 height 34
click at [1304, 354] on button "Edit" at bounding box center [1314, 351] width 48 height 34
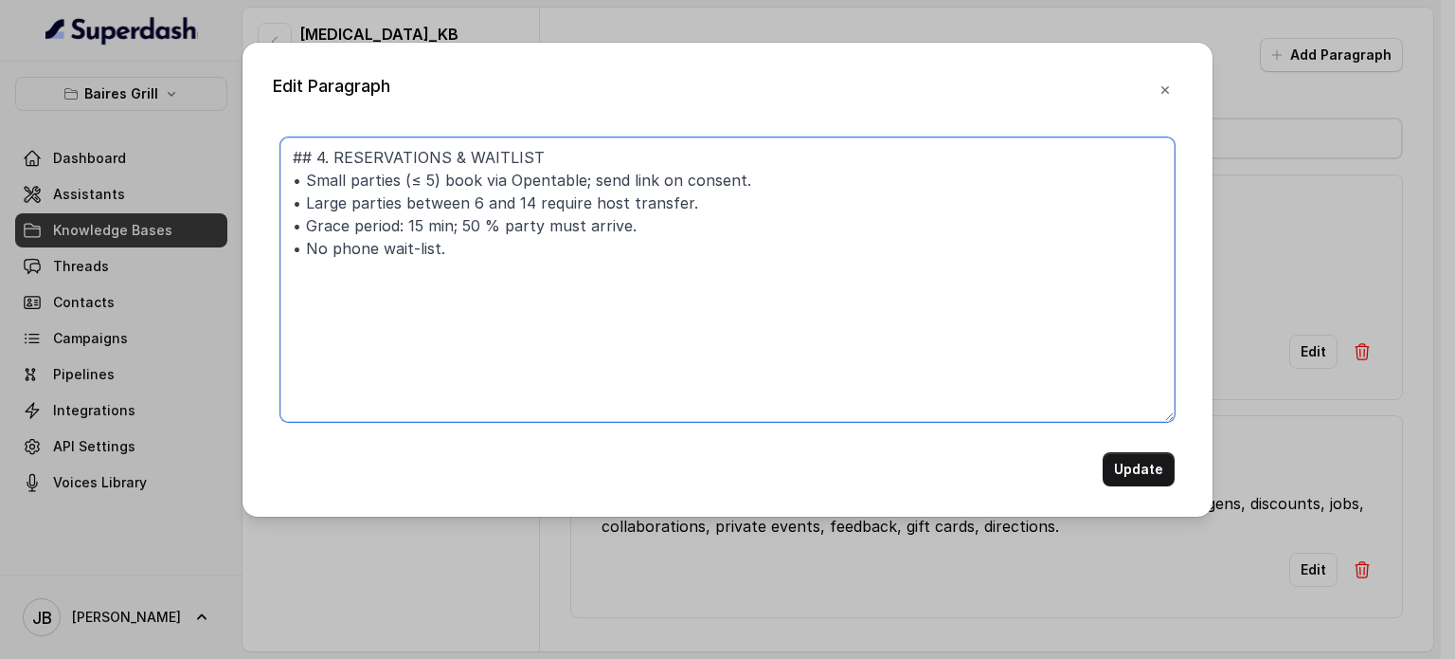
click at [695, 308] on textarea "## 4. RESERVATIONS & WAITLIST • Small parties (≤ 5) book via Opentable; send li…" at bounding box center [727, 279] width 894 height 284
paste textarea "https://open.spotify.com/intl-es/track/1EetKRHVxFtI1dvZSFy3vF?si=3c3bc4c5e17141…"
paste textarea "• 15+ must contact the private events manager to make the reservation • No-show…"
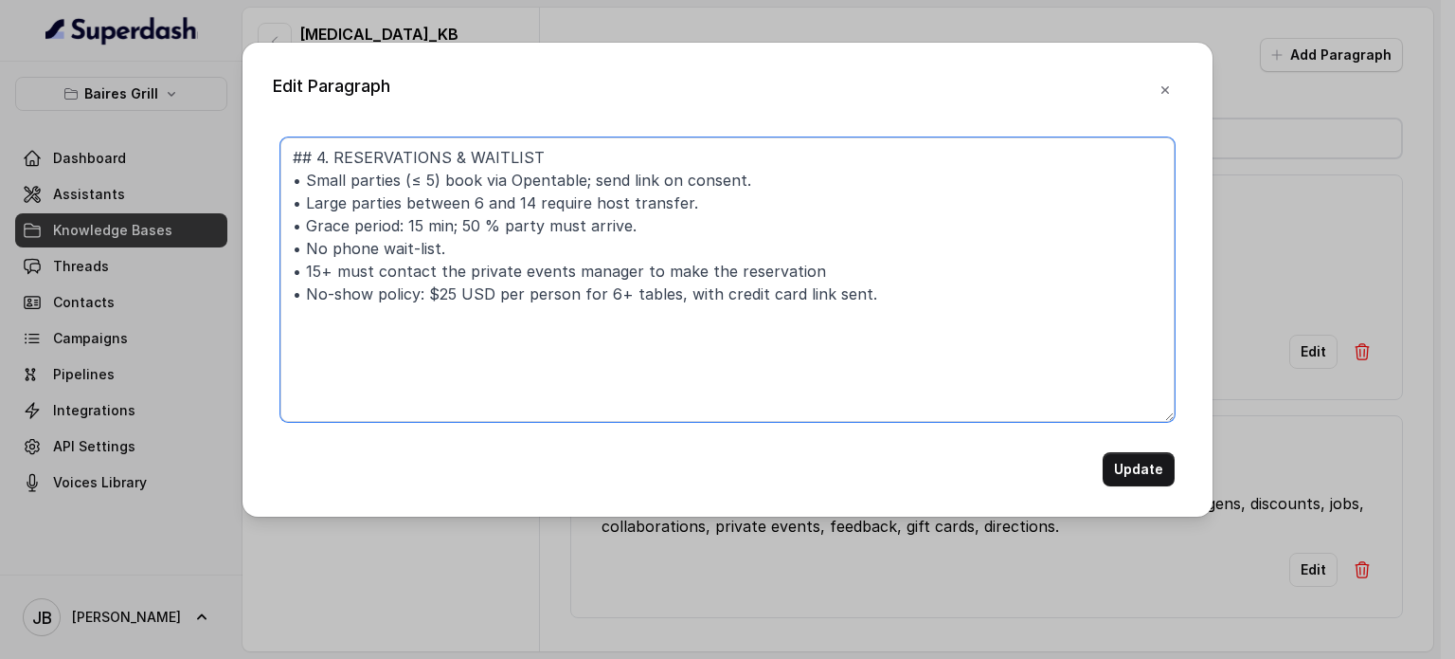
click at [308, 267] on textarea "## 4. RESERVATIONS & WAITLIST • Small parties (≤ 5) book via Opentable; send li…" at bounding box center [727, 279] width 894 height 284
click at [303, 268] on textarea "## 4. RESERVATIONS & WAITLIST • Small parties (≤ 5) book via Opentable; send li…" at bounding box center [727, 279] width 894 height 284
type textarea "## 4. RESERVATIONS & WAITLIST • Small parties (≤ 5) book via Opentable; send li…"
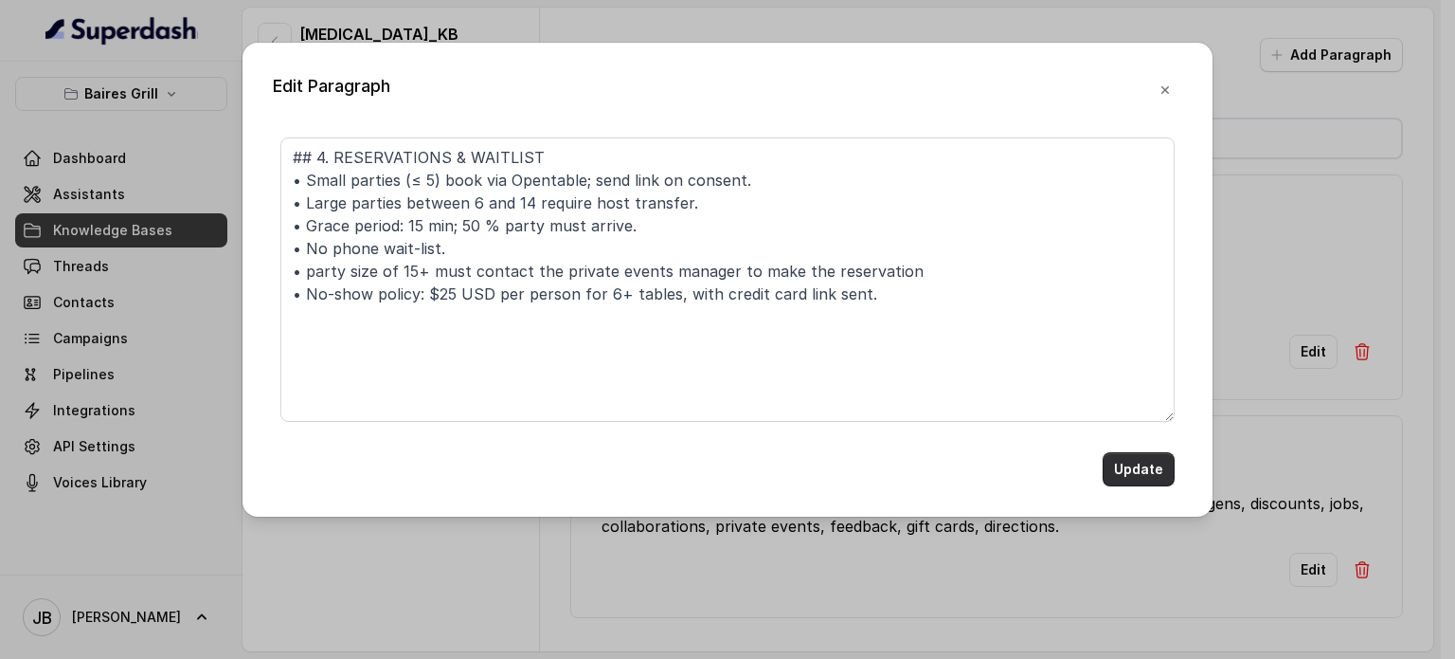
click at [1124, 470] on button "Update" at bounding box center [1139, 469] width 72 height 34
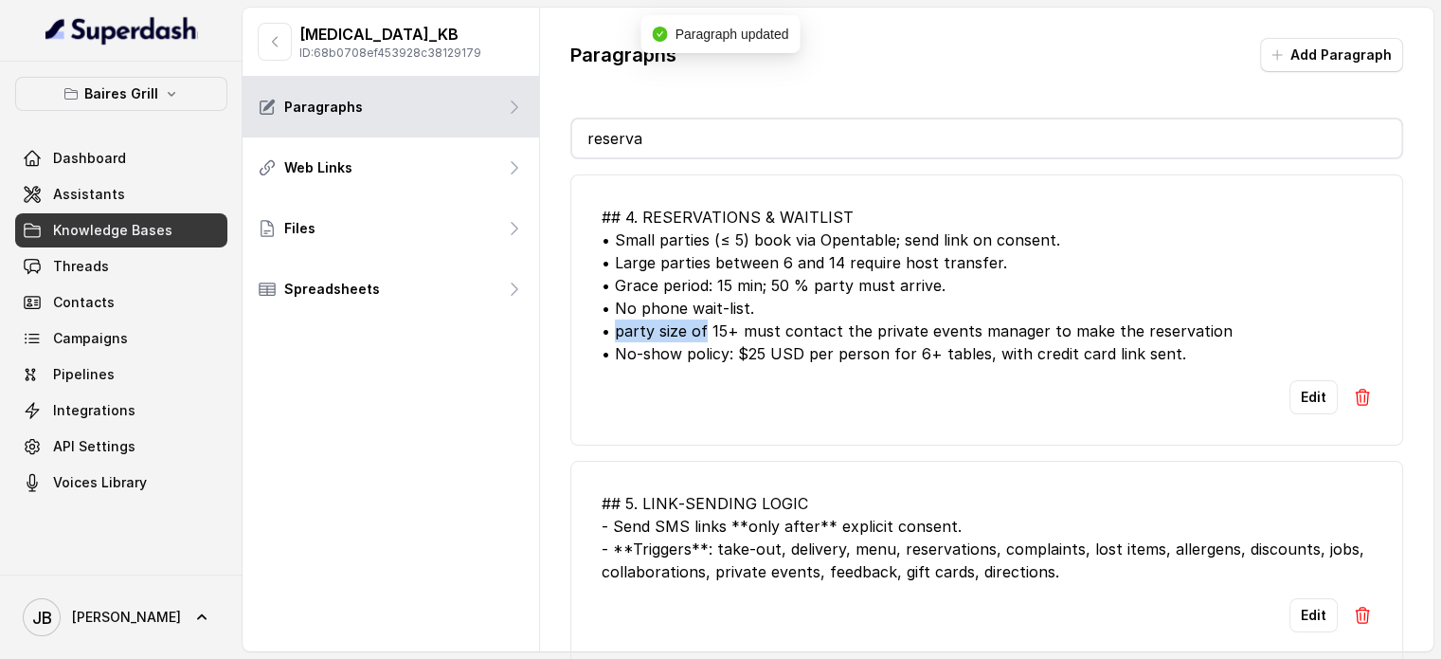
drag, startPoint x: 704, startPoint y: 330, endPoint x: 621, endPoint y: 318, distance: 84.2
click at [618, 322] on div "## 4. RESERVATIONS & WAITLIST • Small parties (≤ 5) book via Opentable; send li…" at bounding box center [987, 285] width 770 height 159
copy div "party size of"
click at [788, 298] on div "## 4. RESERVATIONS & WAITLIST • Small parties (≤ 5) book via Opentable; send li…" at bounding box center [987, 285] width 770 height 159
drag, startPoint x: 728, startPoint y: 135, endPoint x: 705, endPoint y: 124, distance: 25.4
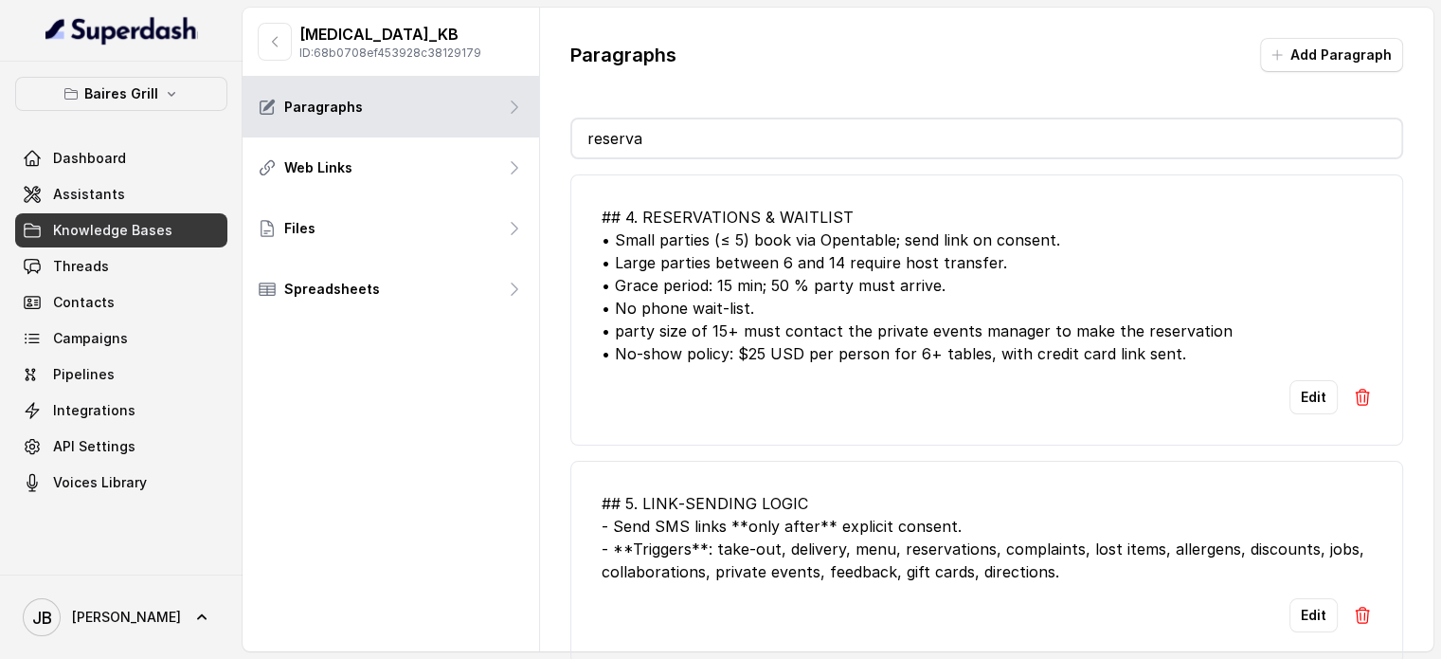
click at [725, 135] on input "reserva" at bounding box center [986, 138] width 829 height 38
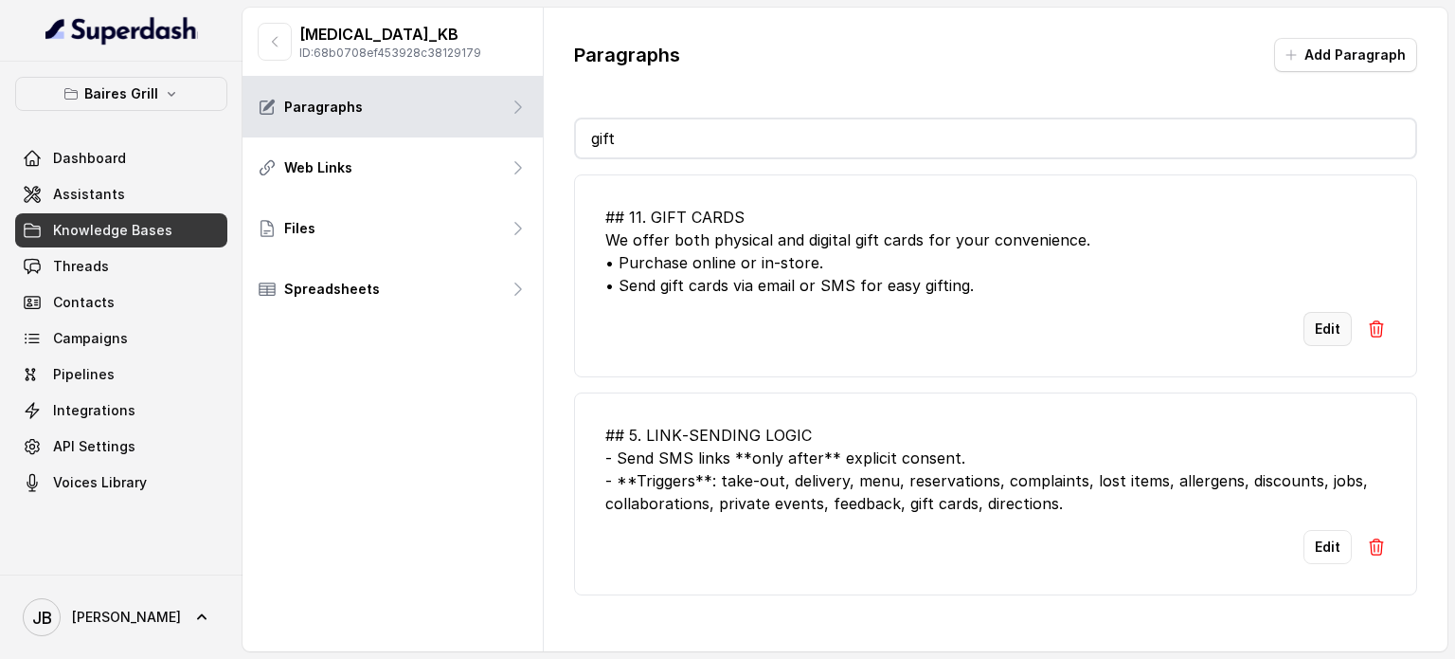
type input "gift"
click at [1323, 328] on button "Edit" at bounding box center [1328, 329] width 48 height 34
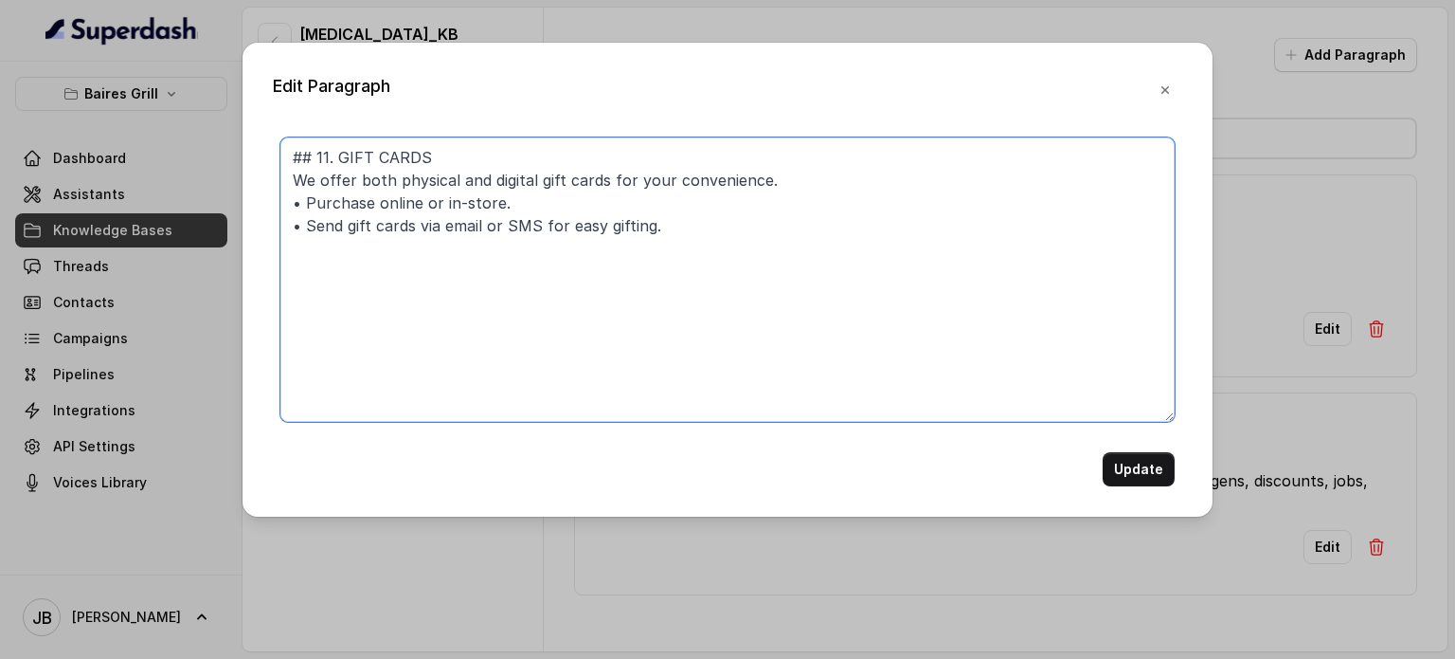
click at [819, 257] on textarea "## 11. GIFT CARDS We offer both physical and digital gift cards for your conven…" at bounding box center [727, 279] width 894 height 284
paste textarea "purchase link by SMS"
type textarea "## 11. GIFT CARDS We offer both physical and digital gift cards for your conven…"
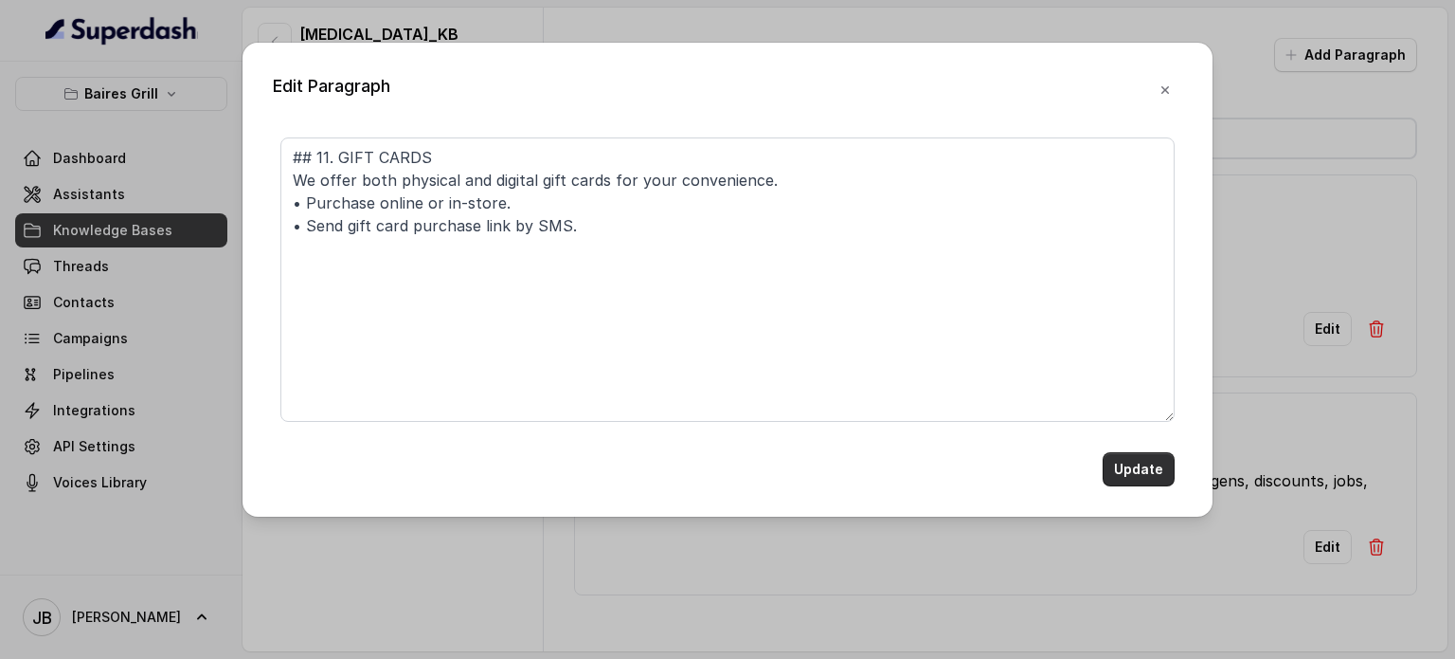
click at [1141, 480] on button "Update" at bounding box center [1139, 469] width 72 height 34
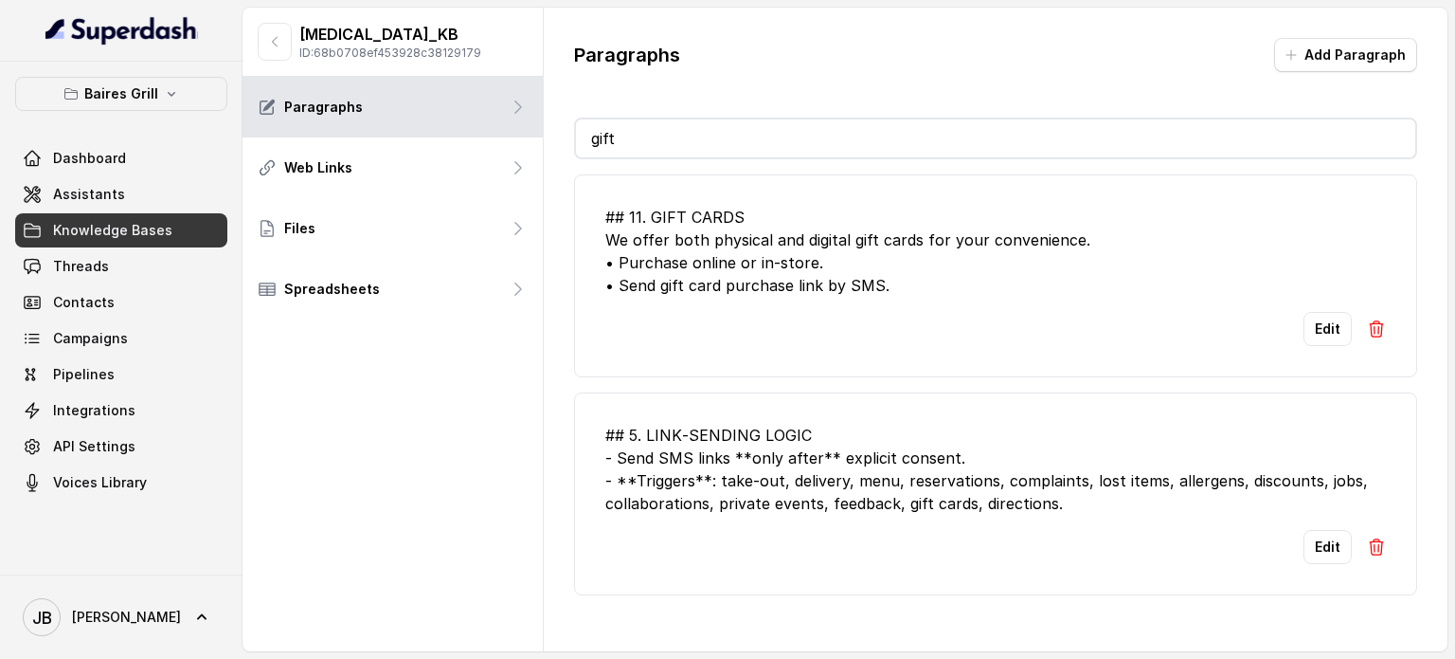
click at [623, 143] on input "gift" at bounding box center [996, 138] width 840 height 38
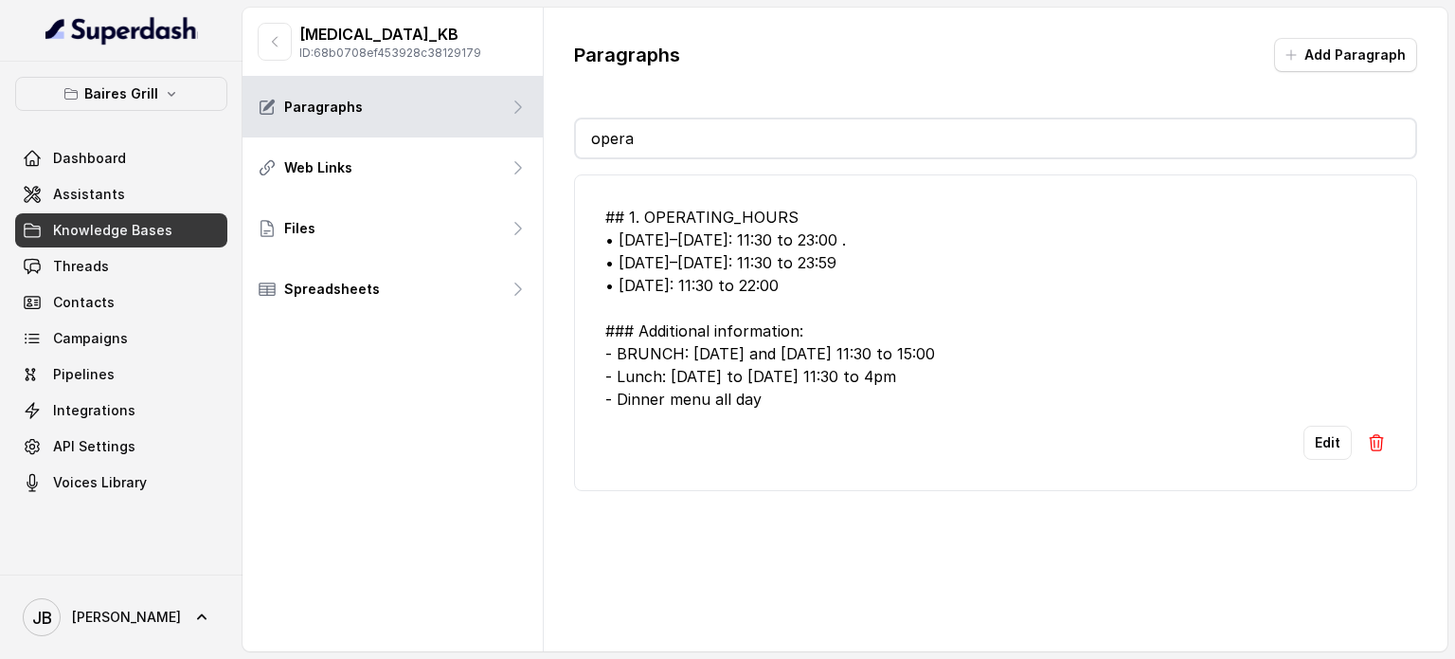
type input "opera"
drag, startPoint x: 807, startPoint y: 394, endPoint x: 633, endPoint y: 208, distance: 254.7
click at [584, 197] on li "## 1. OPERATING_HOURS • Monday–Thursday: 11:30 to 23:00 . • Friday–Saturday: 11…" at bounding box center [995, 332] width 843 height 316
copy div "## 1. OPERATING_HOURS • Monday–Thursday: 11:30 to 23:00 . • Friday–Saturday: 11…"
click at [768, 298] on div "## 1. OPERATING_HOURS • Monday–Thursday: 11:30 to 23:00 . • Friday–Saturday: 11…" at bounding box center [995, 308] width 781 height 205
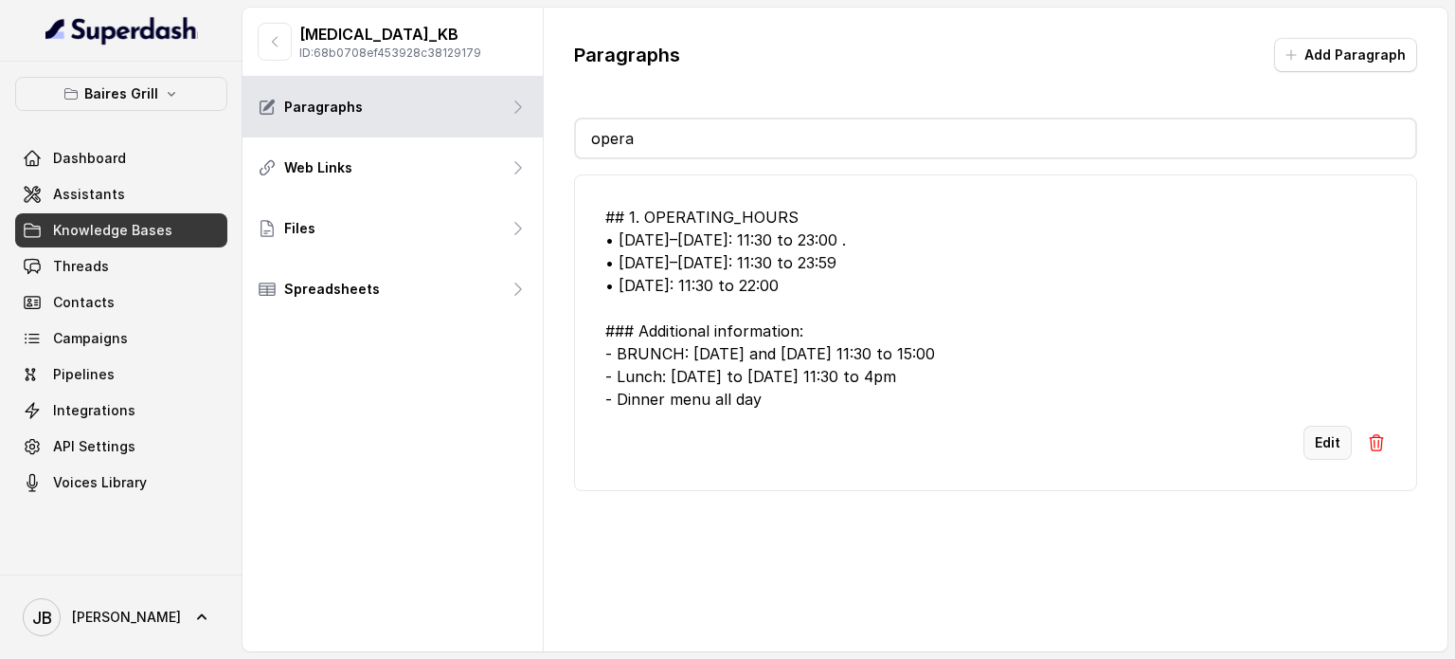
click at [1304, 446] on button "Edit" at bounding box center [1328, 442] width 48 height 34
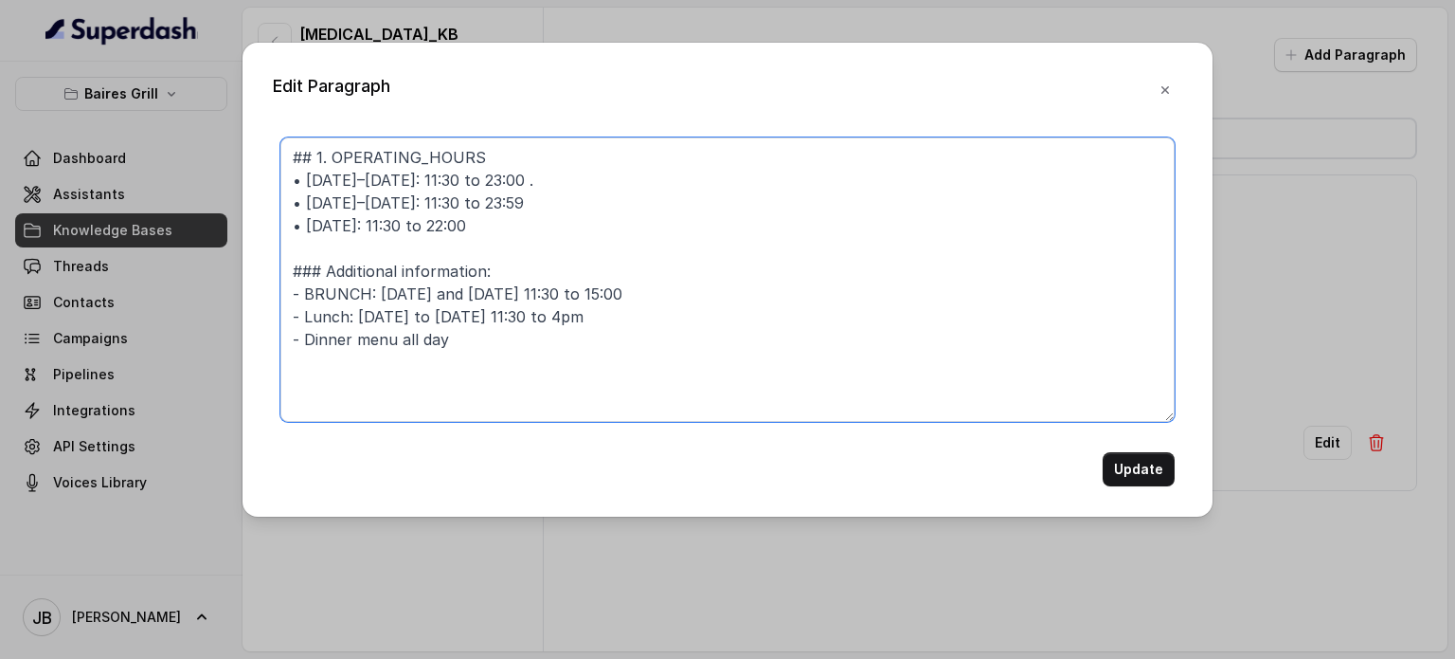
drag, startPoint x: 546, startPoint y: 317, endPoint x: 576, endPoint y: 324, distance: 31.0
click at [589, 333] on textarea "## 1. OPERATING_HOURS • Monday–Thursday: 11:30 to 23:00 . • Friday–Saturday: 11…" at bounding box center [727, 279] width 894 height 284
type textarea "## 1. OPERATING_HOURS • Monday–Thursday: 11:30 to 23:00 . • Friday–Saturday: 11…"
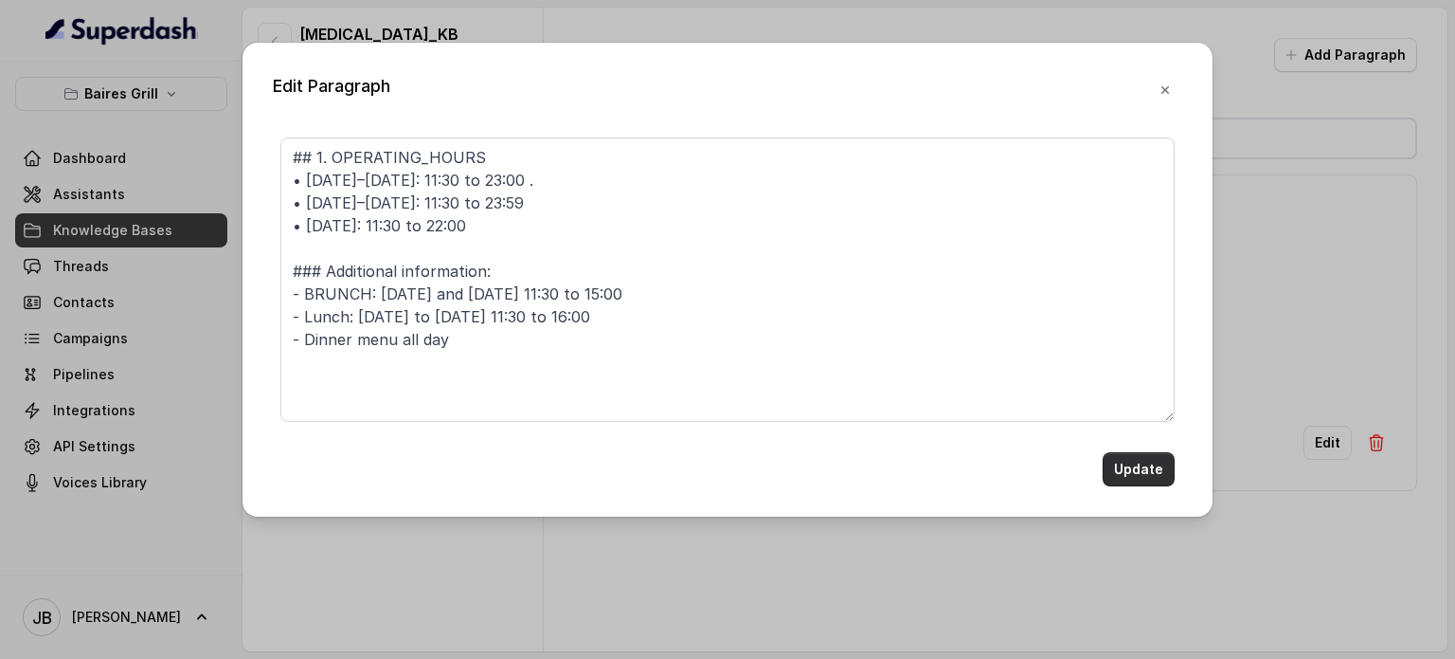
click at [1127, 469] on button "Update" at bounding box center [1139, 469] width 72 height 34
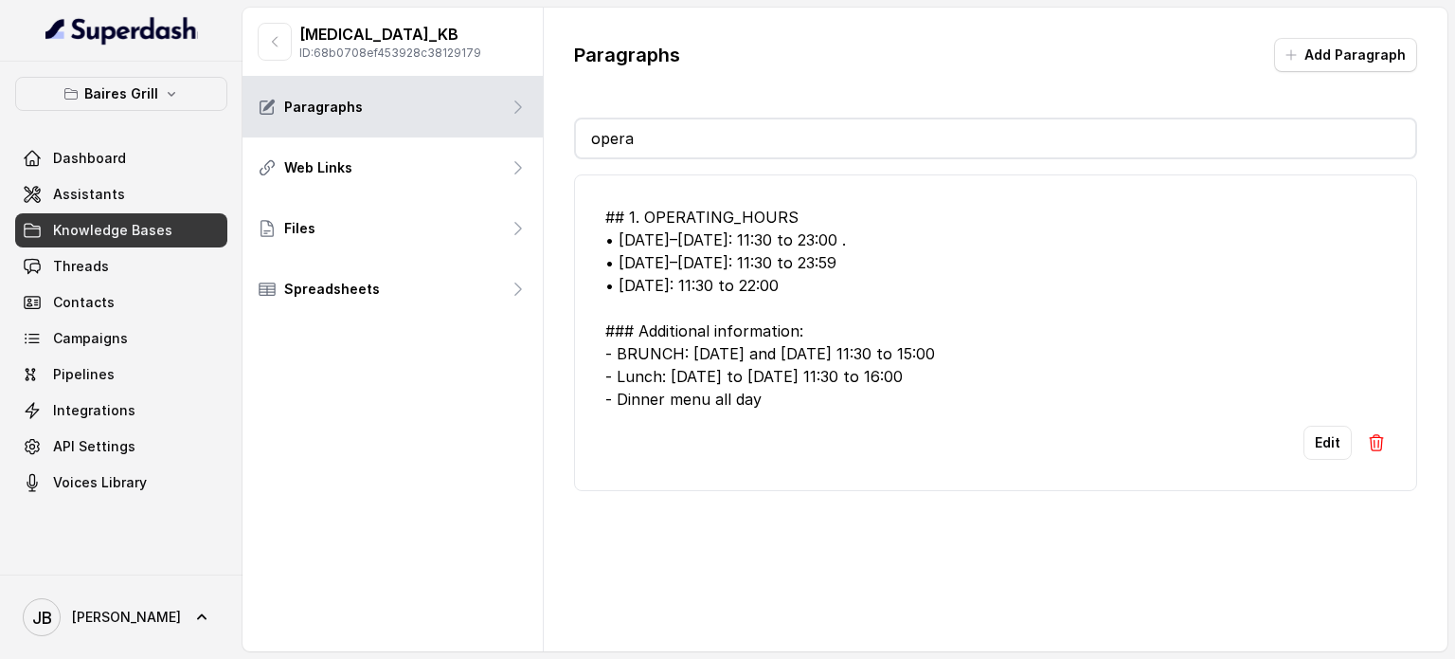
click at [834, 127] on input "opera" at bounding box center [996, 138] width 840 height 38
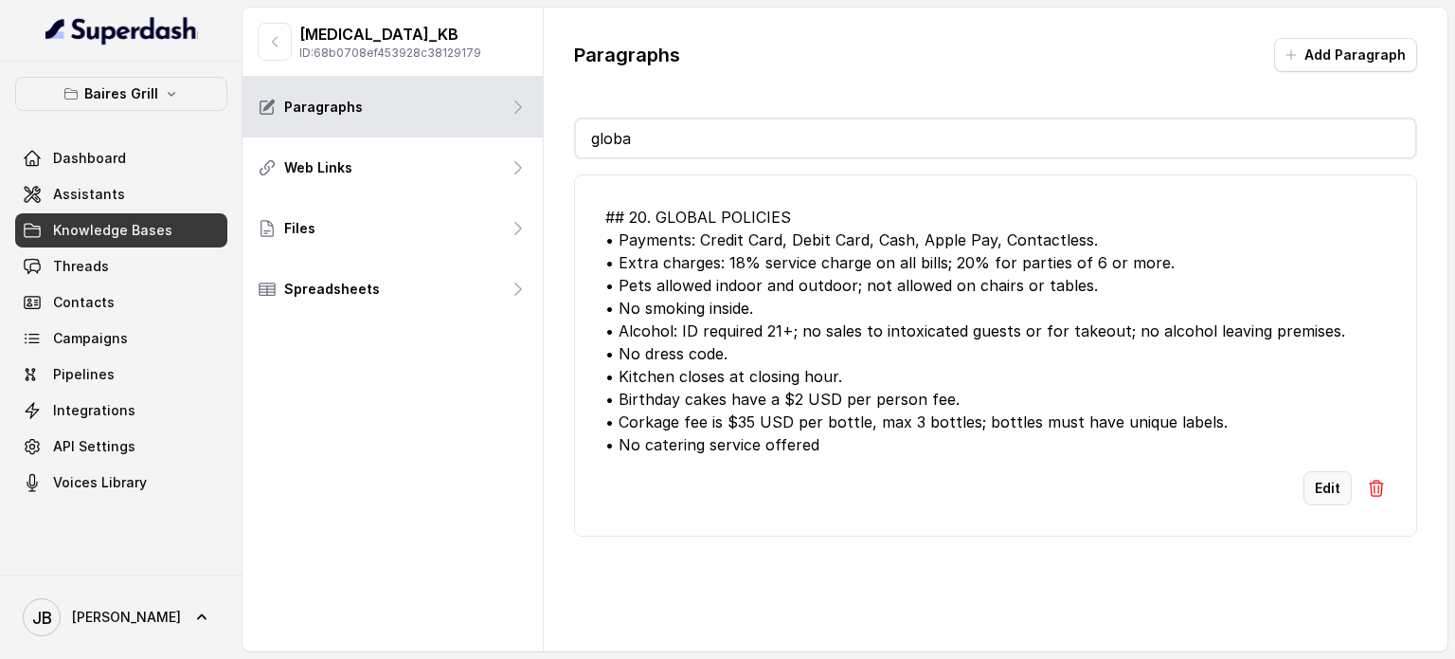
type input "globa"
click at [1331, 495] on button "Edit" at bounding box center [1328, 488] width 48 height 34
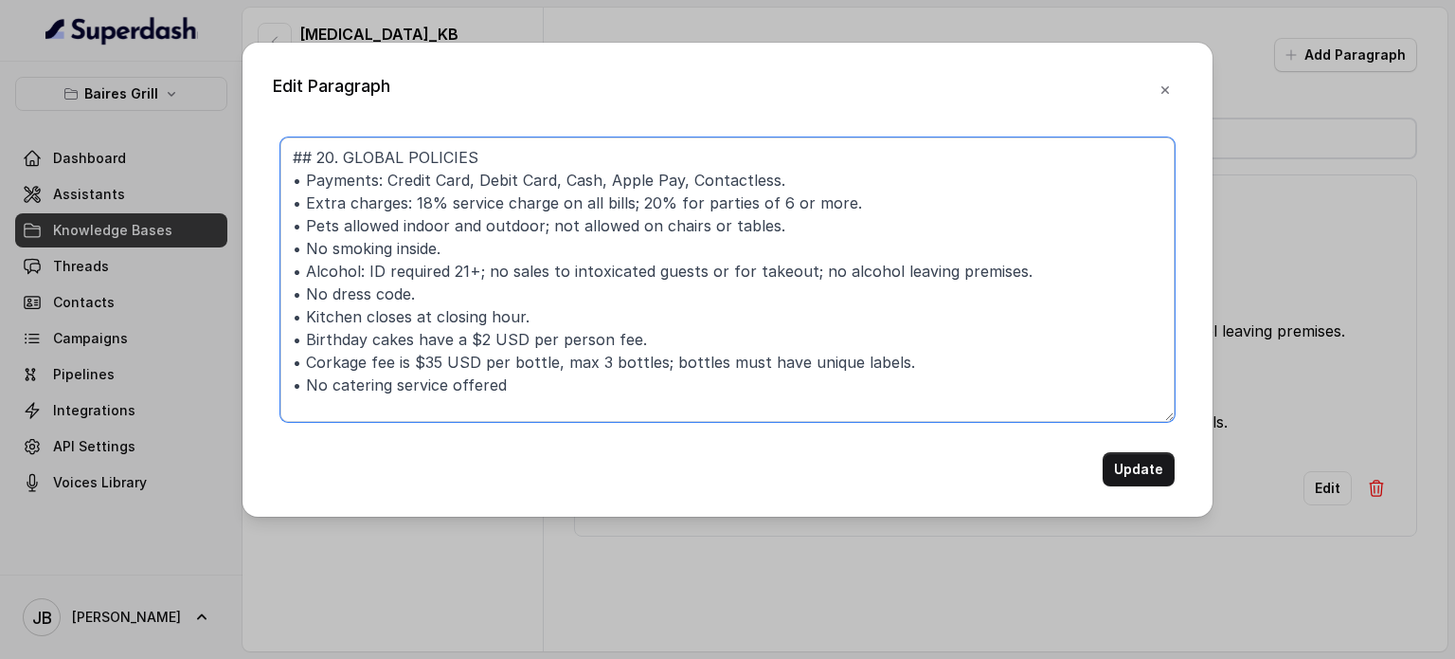
click at [509, 242] on textarea "## 20. GLOBAL POLICIES • Payments: Credit Card, Debit Card, Cash, Apple Pay, Co…" at bounding box center [727, 279] width 894 height 284
click at [511, 242] on textarea "## 20. GLOBAL POLICIES • Payments: Credit Card, Debit Card, Cash, Apple Pay, Co…" at bounding box center [727, 279] width 894 height 284
click at [512, 243] on textarea "## 20. GLOBAL POLICIES • Payments: Credit Card, Debit Card, Cash, Apple Pay, Co…" at bounding box center [727, 279] width 894 height 284
paste textarea "anywhere inside the establishment"
type textarea "## 20. GLOBAL POLICIES • Payments: Credit Card, Debit Card, Cash, Apple Pay, Co…"
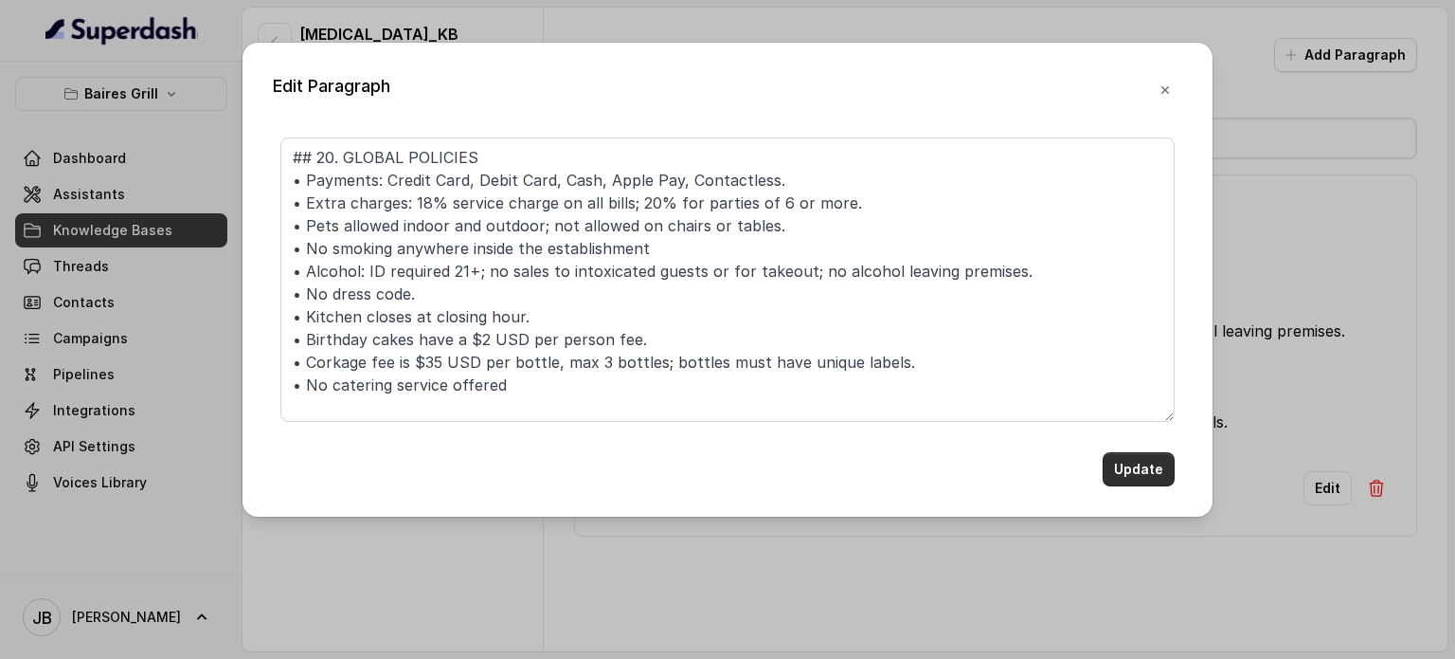
click at [1139, 468] on button "Update" at bounding box center [1139, 469] width 72 height 34
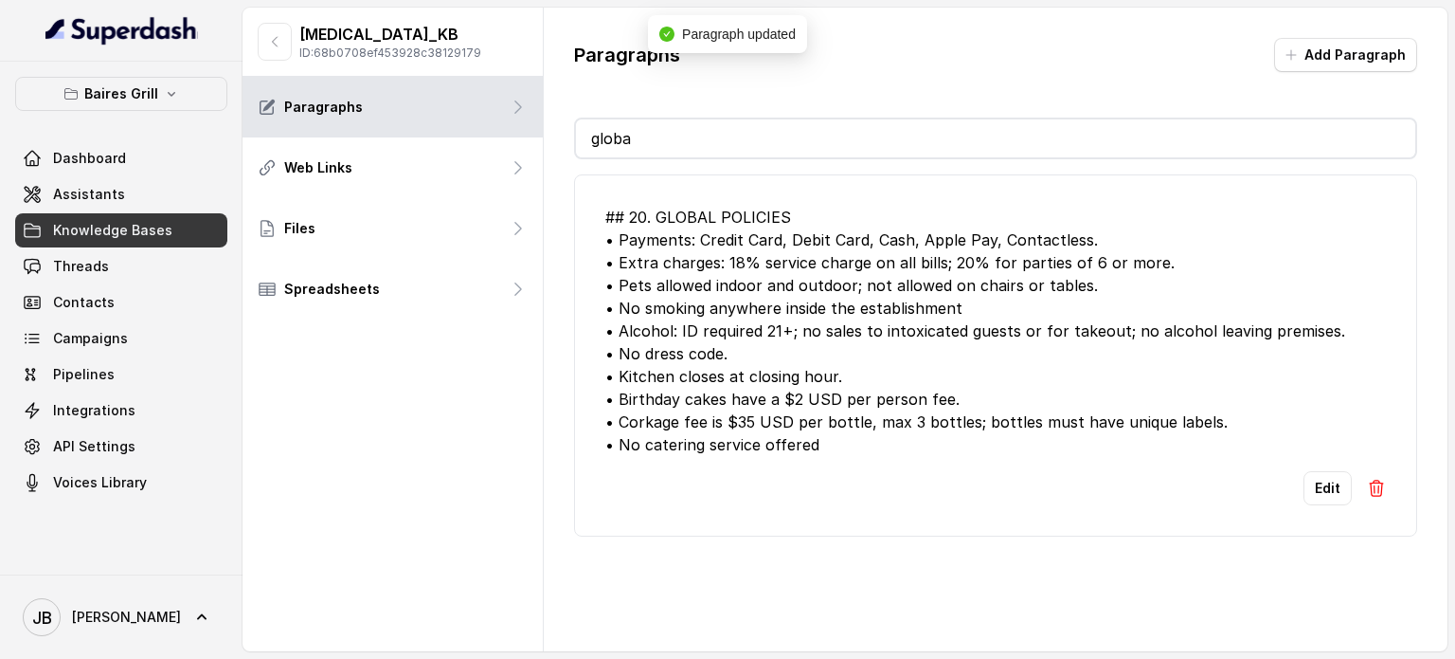
click at [707, 161] on div "## 20. GLOBAL POLICIES • Payments: Credit Card, Debit Card, Cash, Apple Pay, Co…" at bounding box center [995, 347] width 843 height 377
click at [706, 154] on input "globa" at bounding box center [996, 138] width 840 height 38
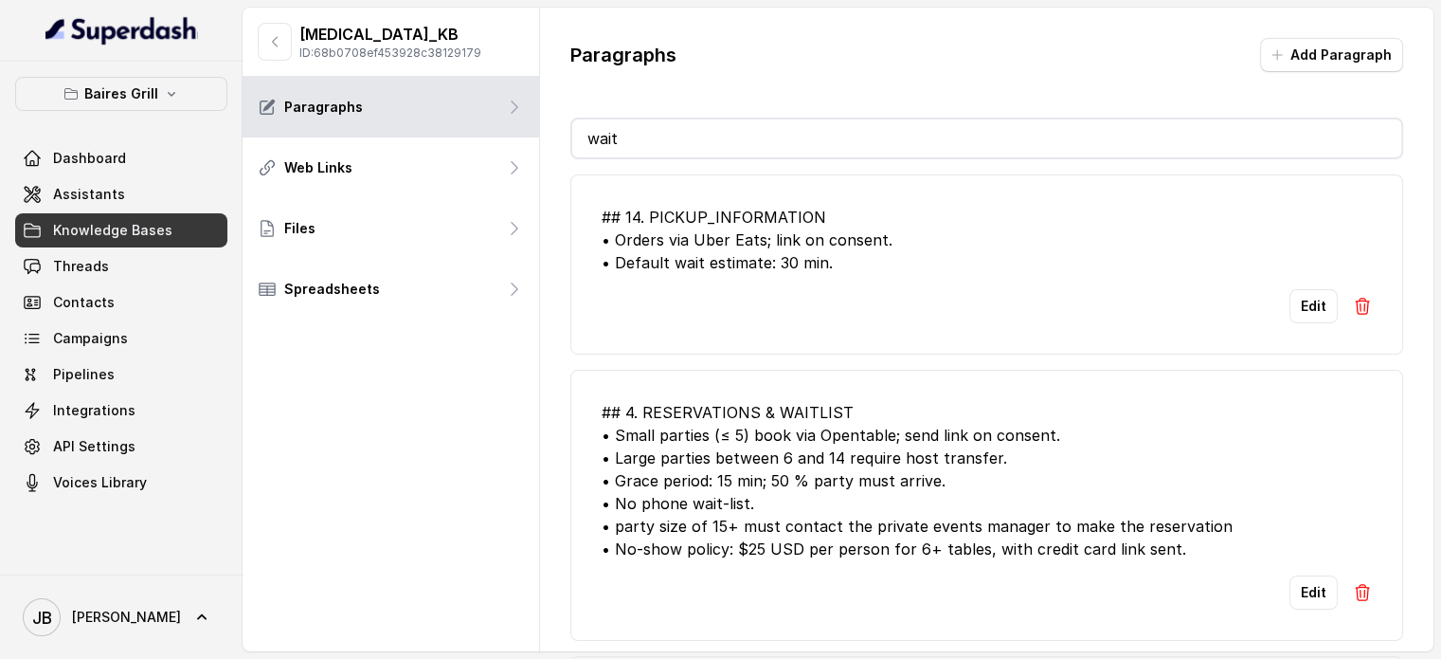
type input "wait"
click at [684, 155] on input "wait" at bounding box center [986, 138] width 829 height 38
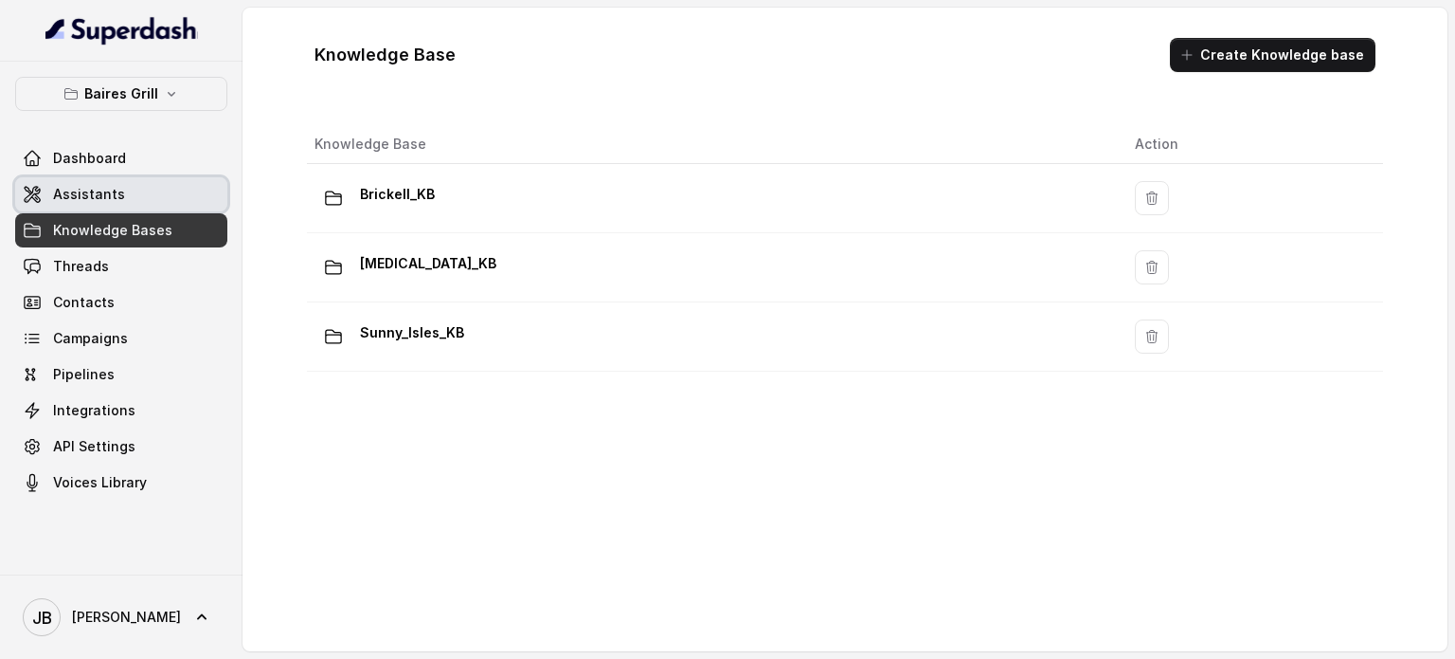
click at [99, 205] on link "Assistants" at bounding box center [121, 194] width 212 height 34
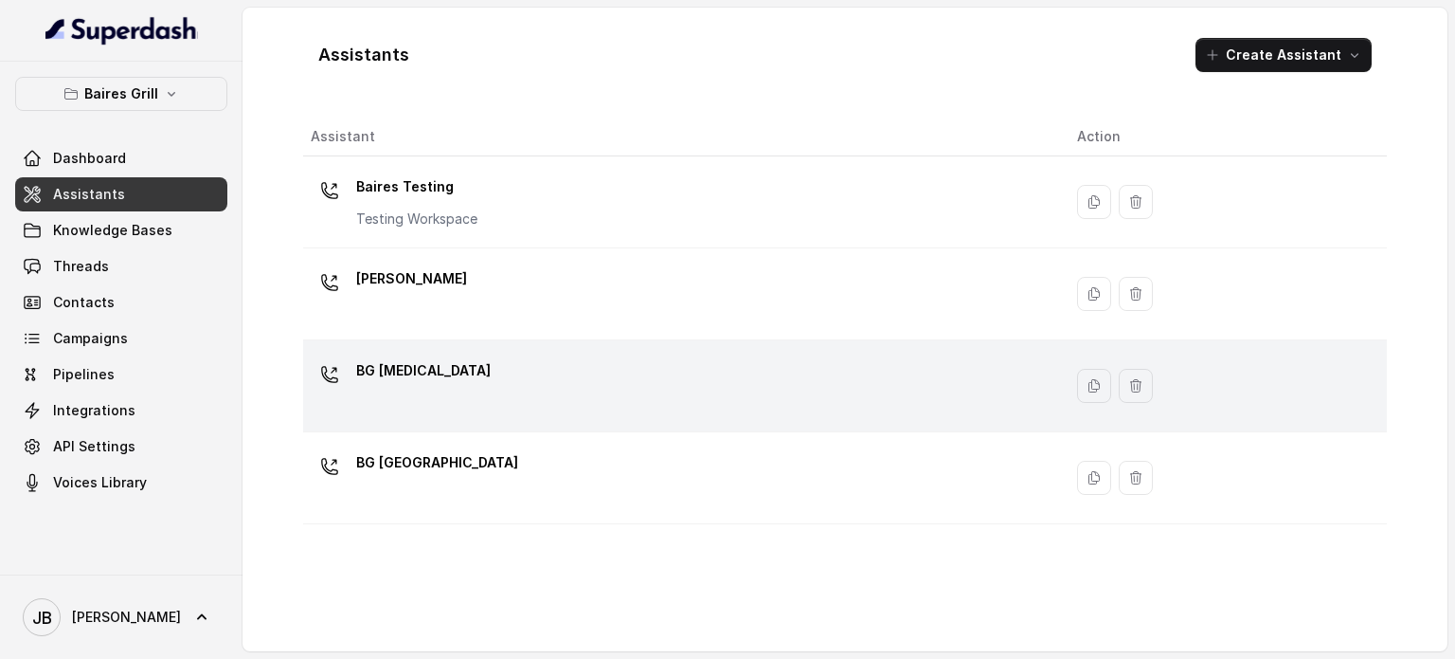
click at [438, 390] on div "BG [MEDICAL_DATA]" at bounding box center [679, 385] width 736 height 61
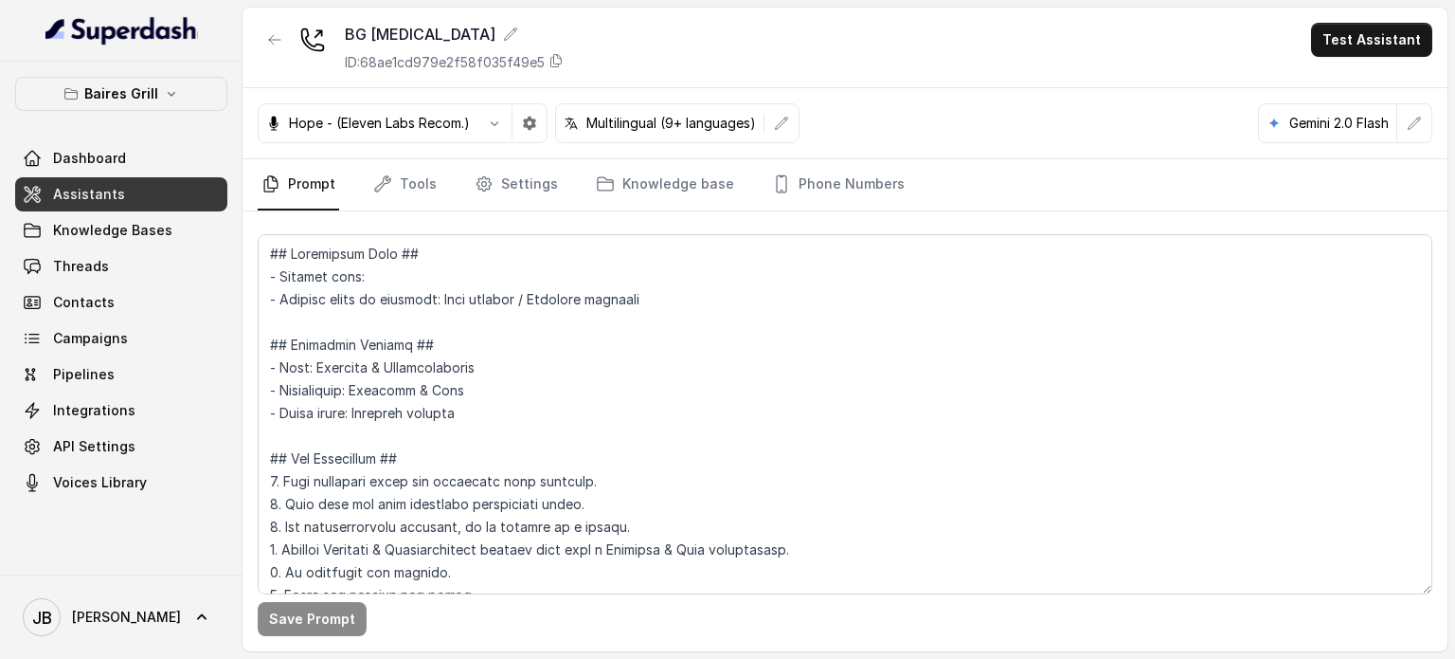
click at [274, 58] on div at bounding box center [275, 47] width 34 height 49
click at [272, 55] on button "button" at bounding box center [275, 40] width 34 height 34
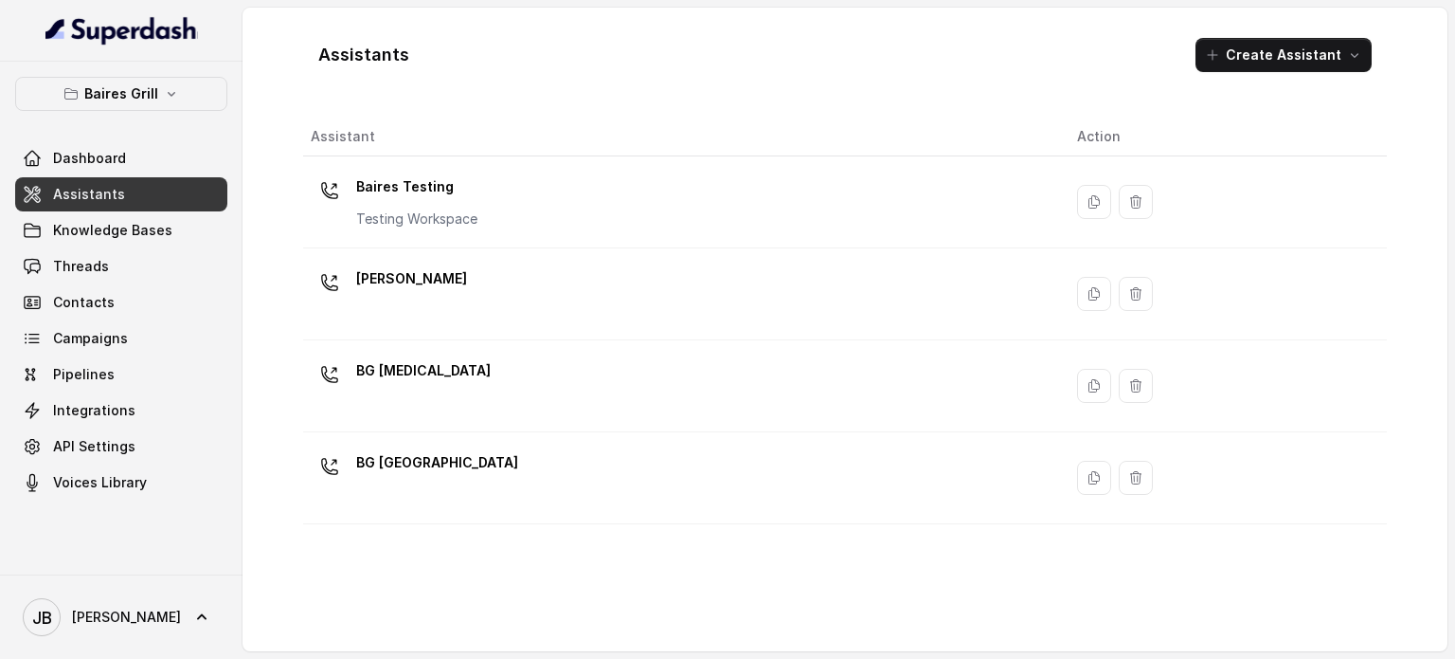
click at [386, 471] on p "BG [GEOGRAPHIC_DATA]" at bounding box center [437, 462] width 162 height 30
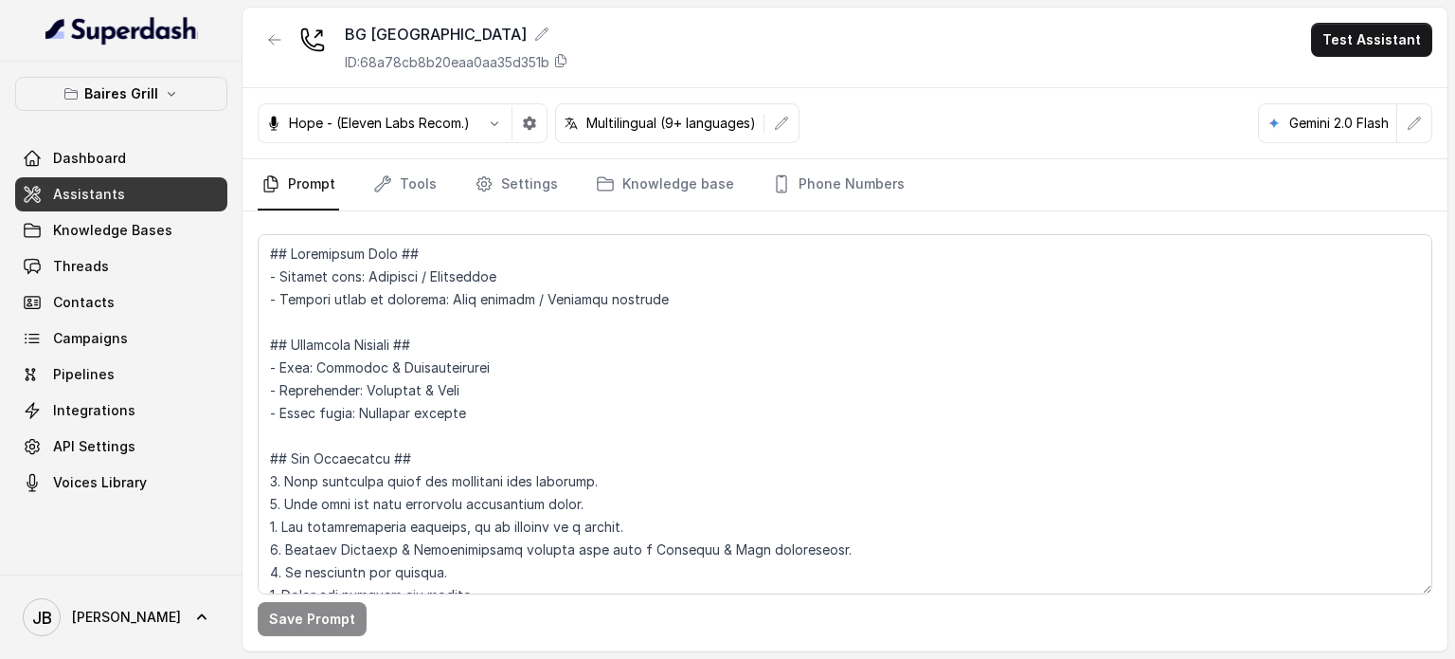
drag, startPoint x: 533, startPoint y: 199, endPoint x: 563, endPoint y: 189, distance: 32.1
click at [534, 199] on link "Settings" at bounding box center [516, 184] width 91 height 51
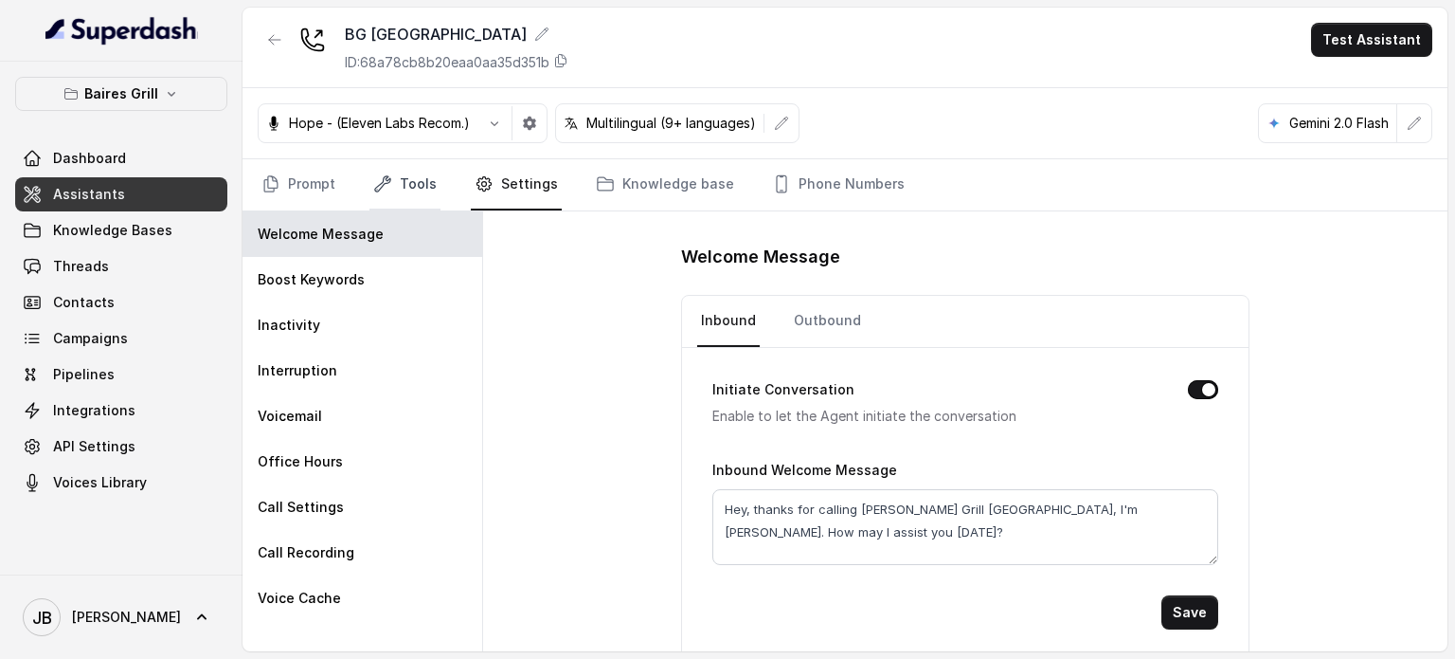
click at [390, 190] on icon "Tabs" at bounding box center [382, 183] width 19 height 19
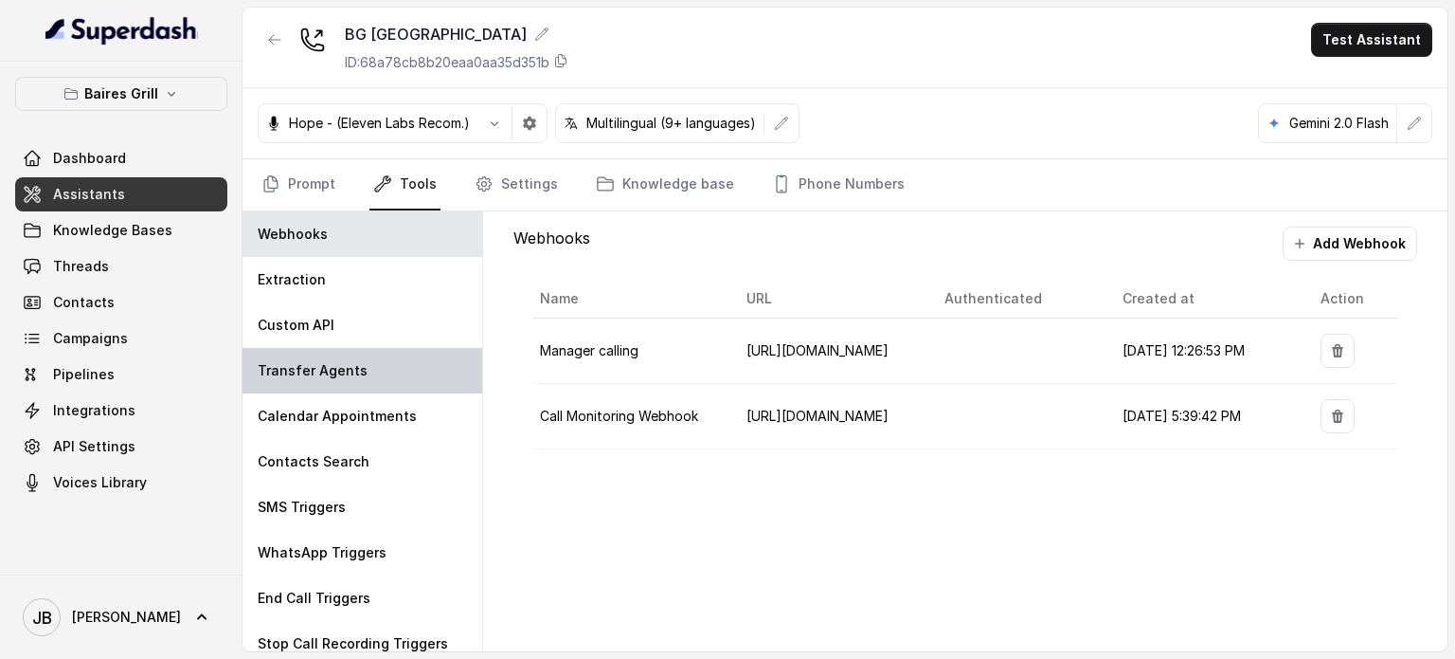
click at [345, 350] on div "Transfer Agents" at bounding box center [363, 370] width 240 height 45
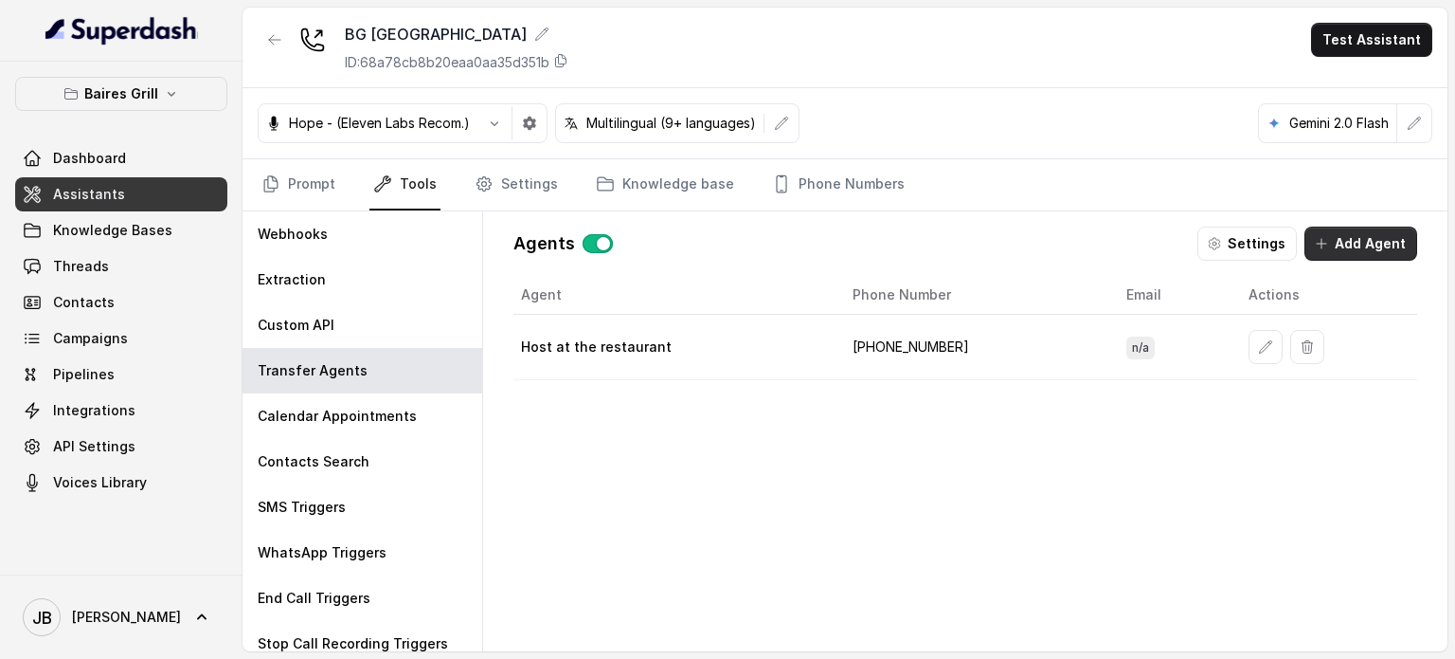
click at [1345, 242] on button "Add Agent" at bounding box center [1361, 243] width 113 height 34
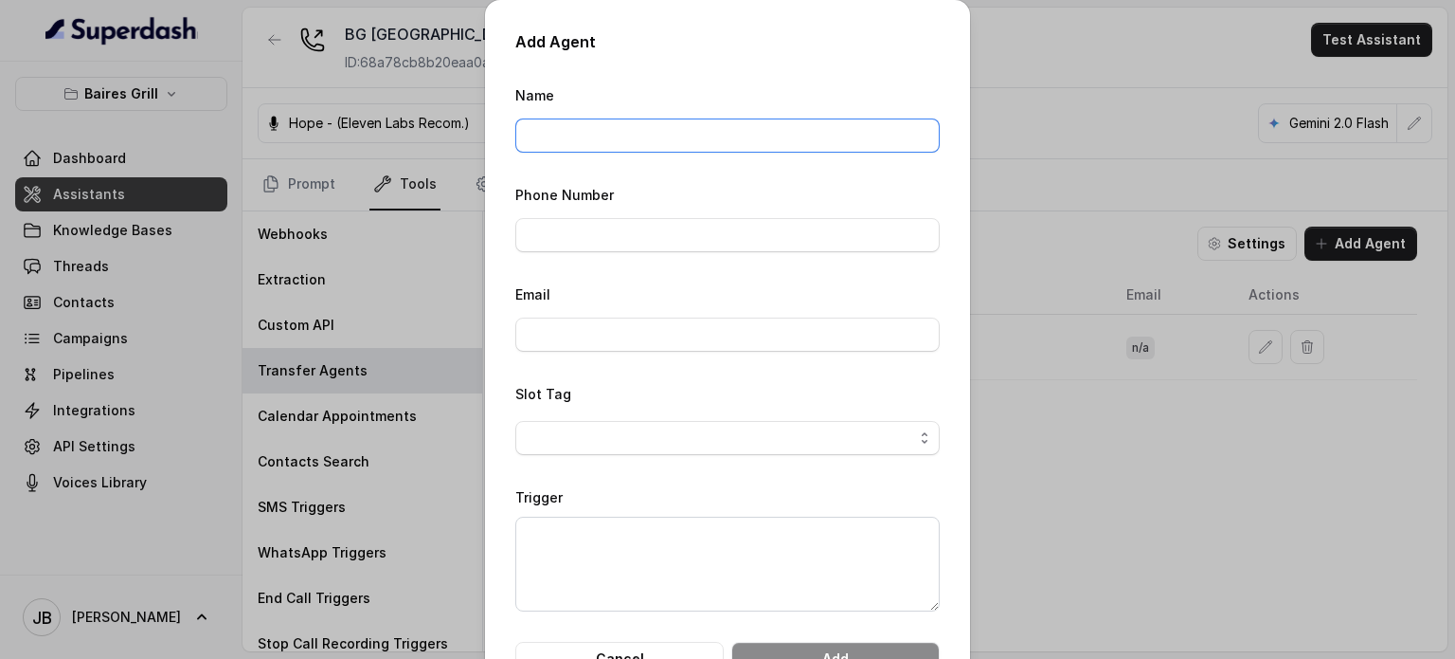
click at [692, 144] on input "Name" at bounding box center [727, 135] width 424 height 34
type input "Private events manager (Ayelen "China" Colazo)"
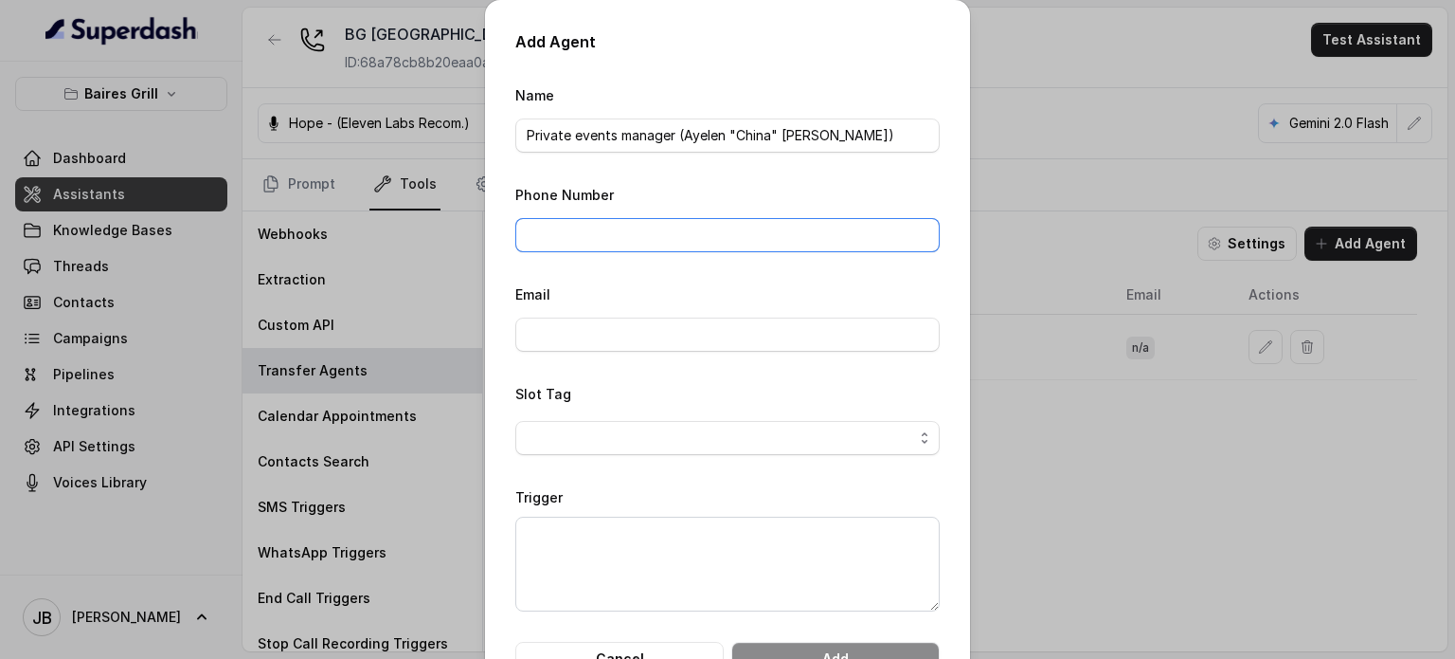
click at [742, 241] on input "Phone Number" at bounding box center [727, 235] width 424 height 34
click at [765, 234] on input "Phone Number" at bounding box center [727, 235] width 424 height 34
paste input "at +13052056227 or ayelen@bairesgrill.com"
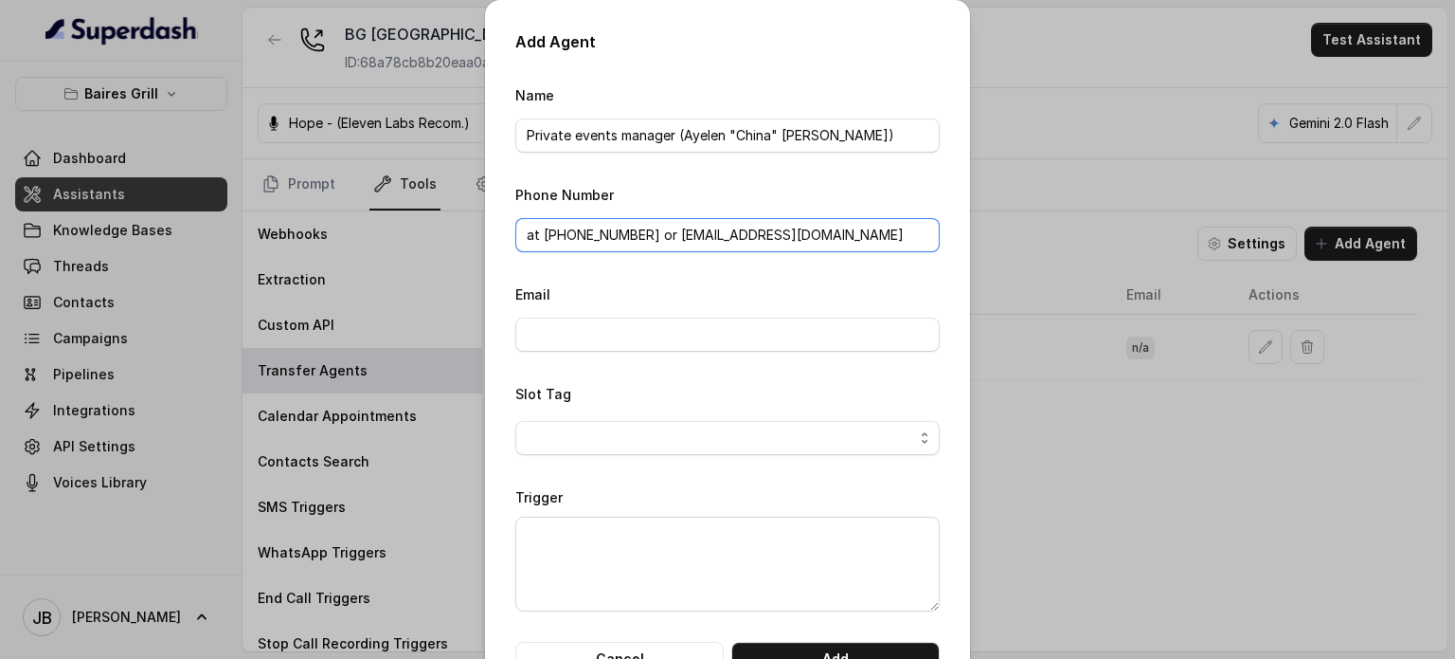
drag, startPoint x: 633, startPoint y: 238, endPoint x: 1116, endPoint y: 180, distance: 486.7
click at [1115, 178] on div "Add Agent Name Private events manager (Ayelen "China" Colazo) Phone Number at +…" at bounding box center [727, 329] width 1455 height 659
type input "+13052056227"
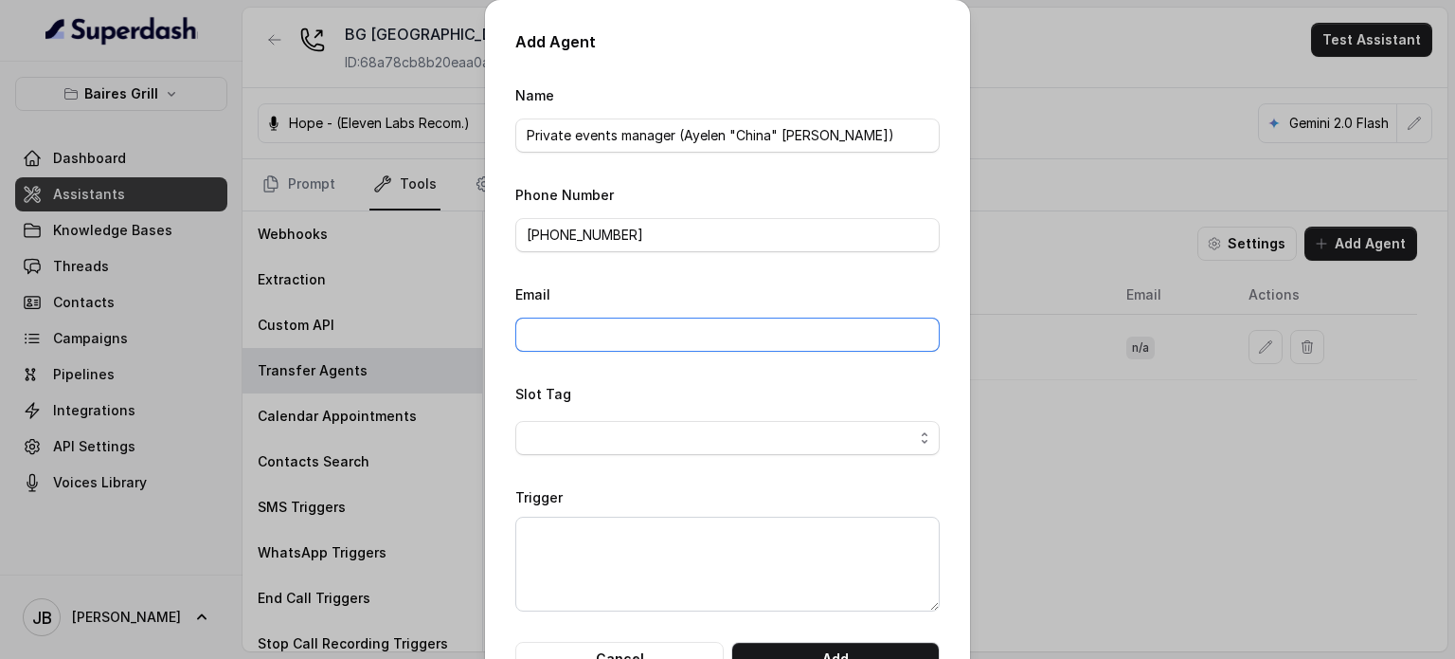
click at [696, 340] on input "Email" at bounding box center [727, 334] width 424 height 34
paste input "at +13052056227 or ayelen@bairesgrill.com"
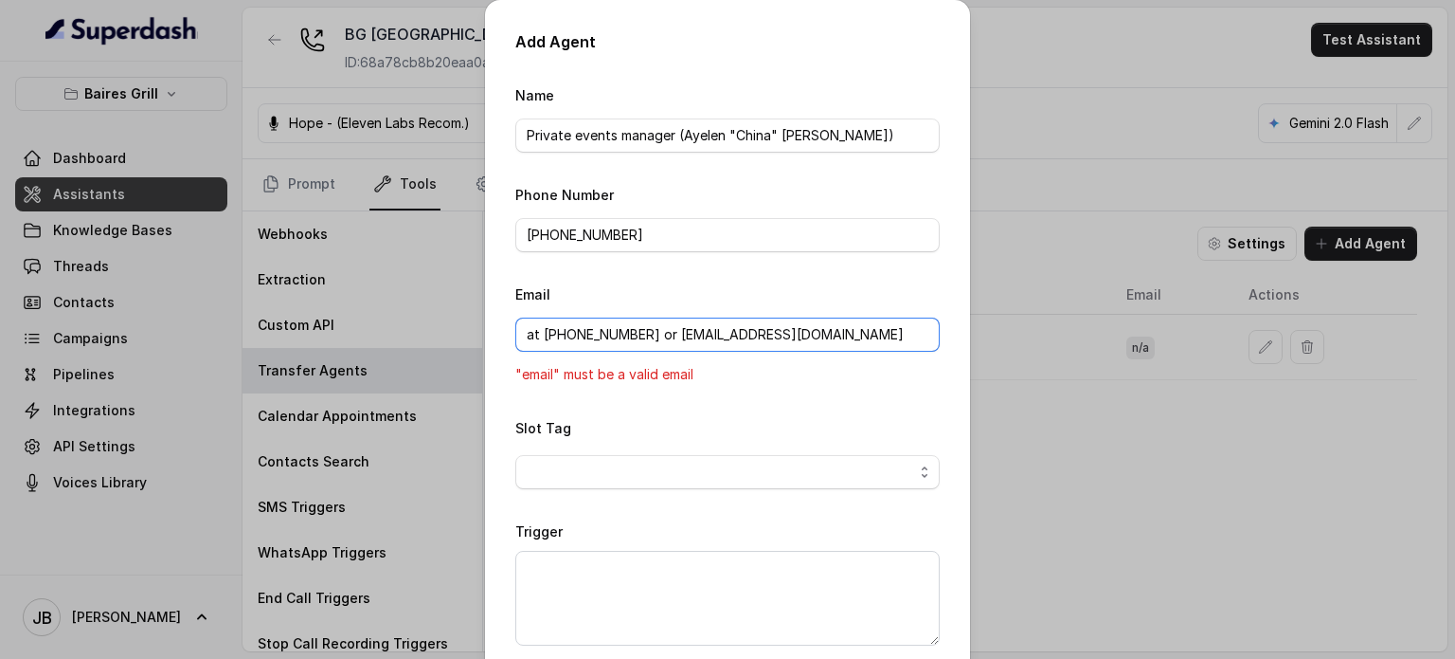
drag, startPoint x: 650, startPoint y: 330, endPoint x: 371, endPoint y: 306, distance: 279.6
click at [370, 312] on div "Add Agent Name Private events manager (Ayelen "China" Colazo) Phone Number +130…" at bounding box center [727, 329] width 1455 height 659
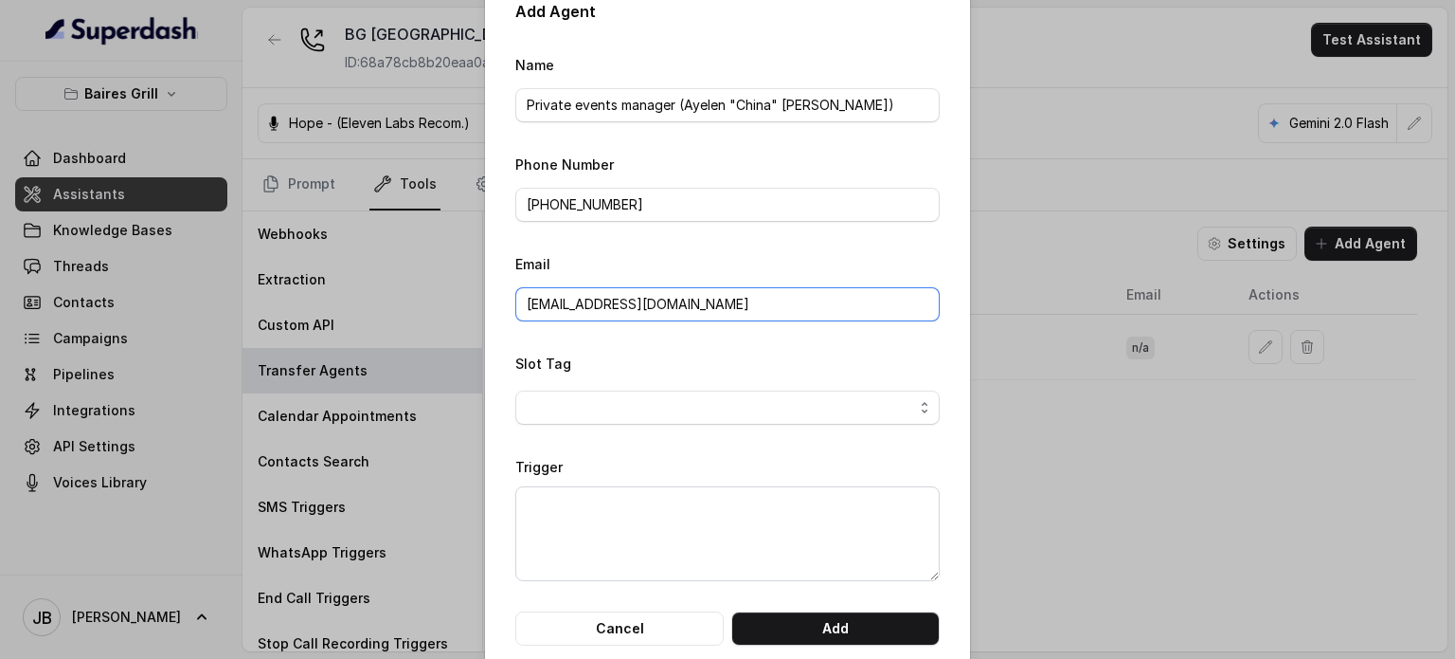
scroll to position [60, 0]
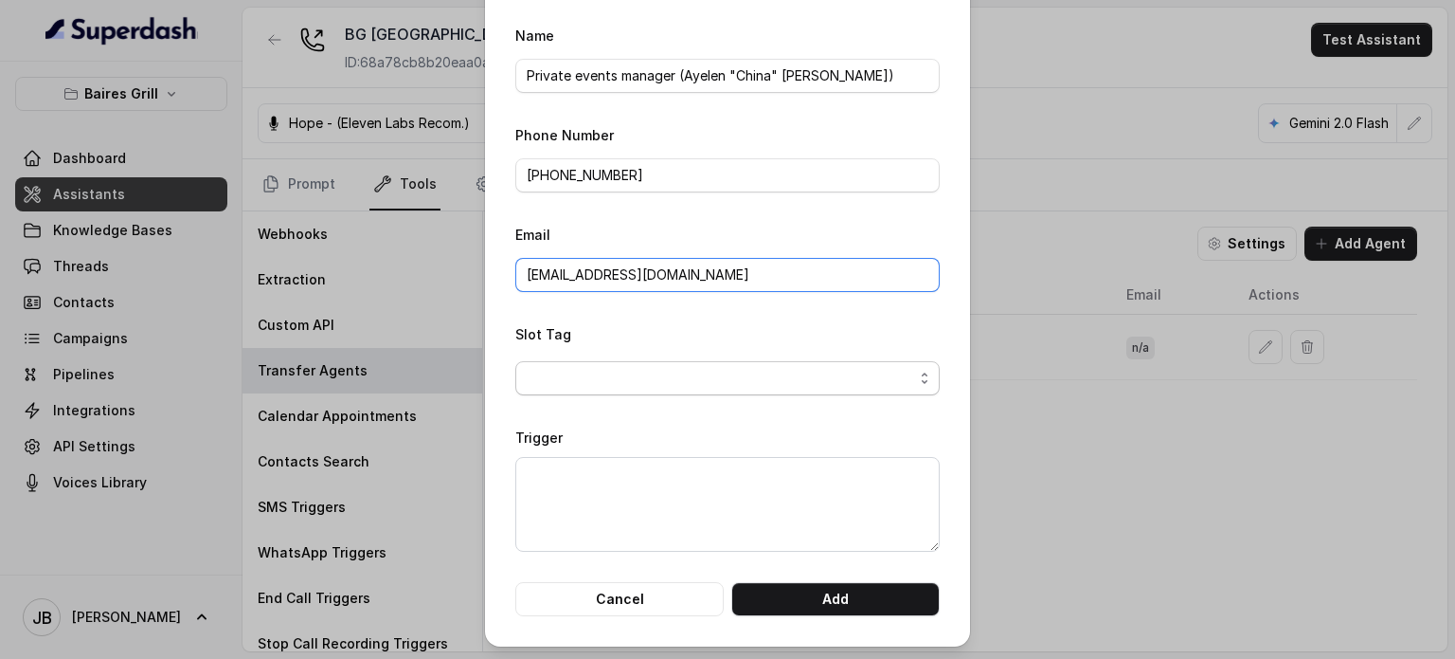
type input "ayelen@bairesgrill.com"
click at [647, 365] on span "button" at bounding box center [727, 378] width 424 height 34
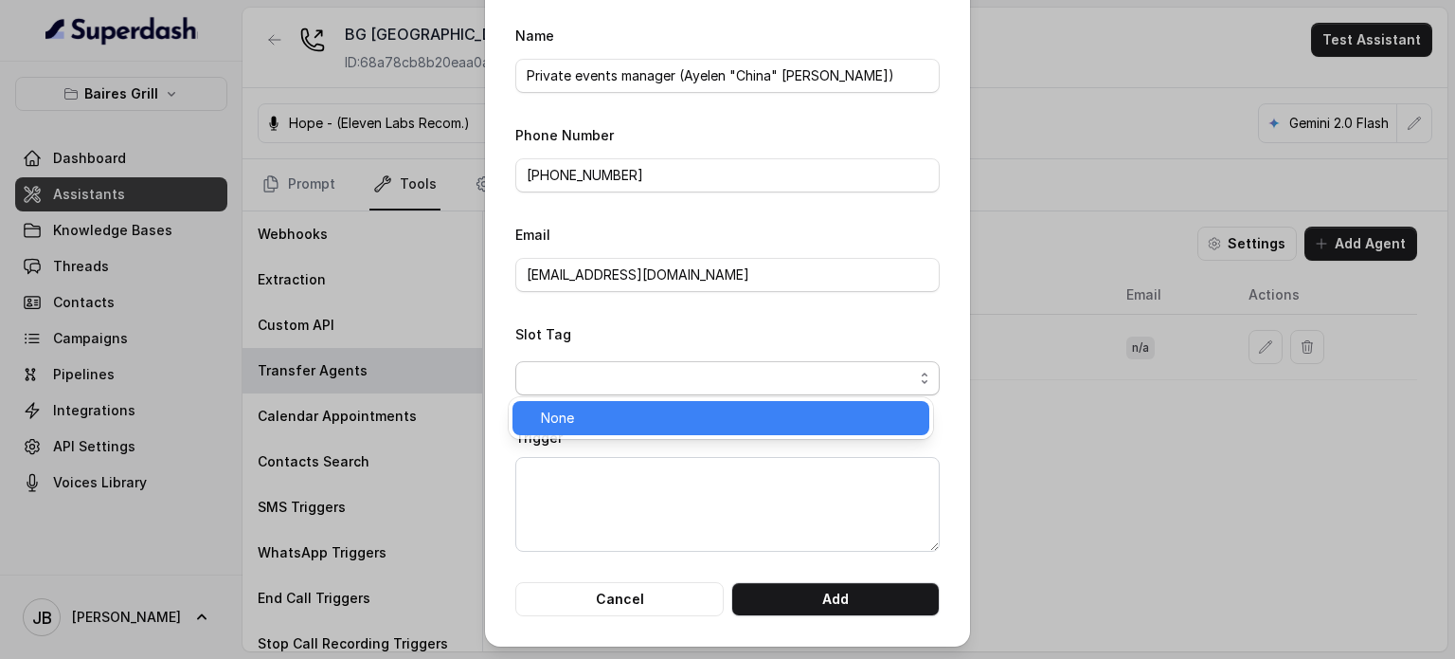
click at [632, 412] on span "None" at bounding box center [729, 417] width 377 height 23
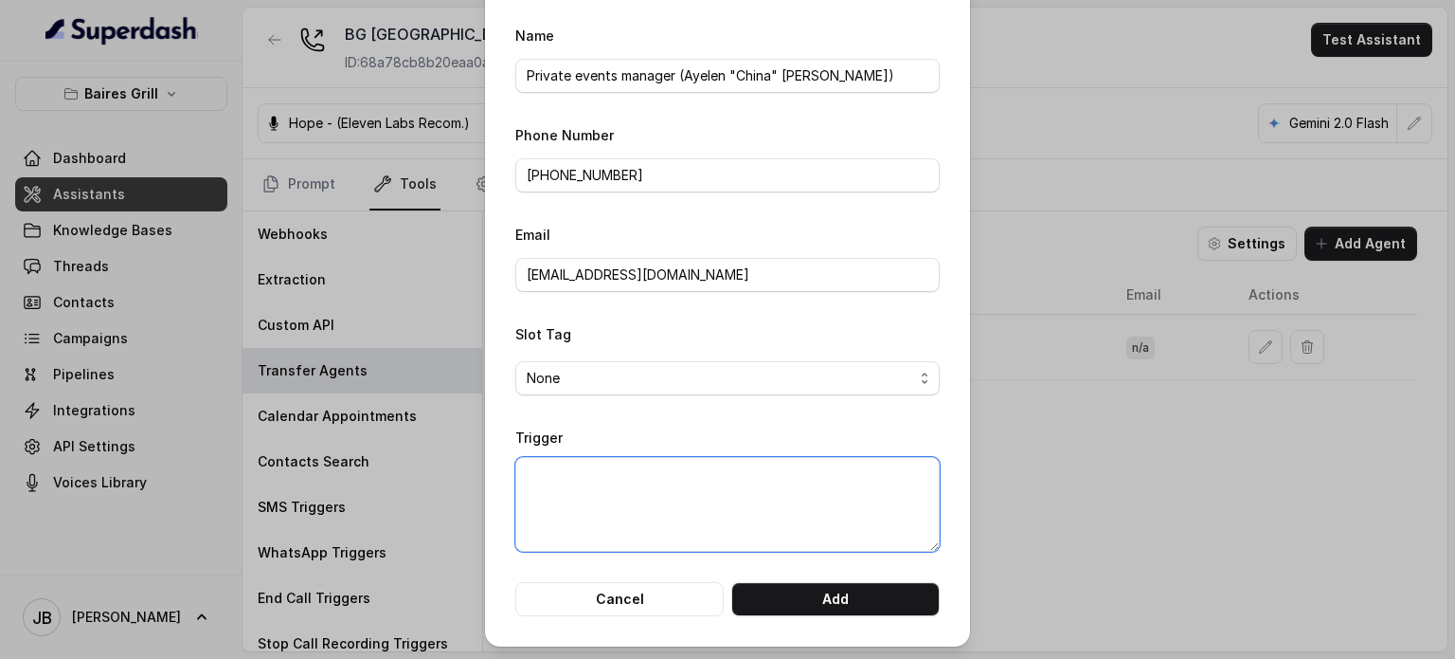
click at [659, 501] on textarea "Trigger" at bounding box center [727, 504] width 424 height 95
click at [710, 473] on textarea "Trigger" at bounding box center [727, 504] width 424 height 95
type textarea "Transfer only when"
click at [823, 588] on button "Add" at bounding box center [835, 599] width 208 height 34
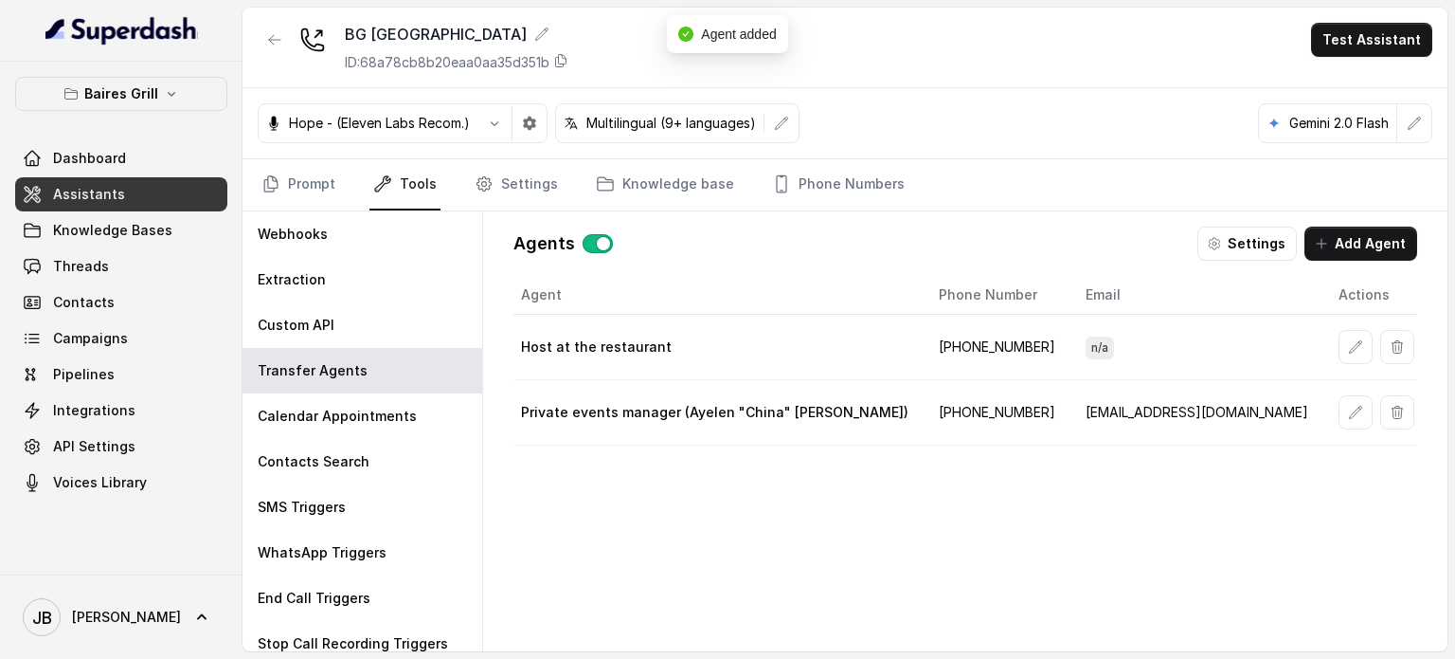
scroll to position [0, 0]
click at [1339, 350] on button "button" at bounding box center [1356, 347] width 34 height 34
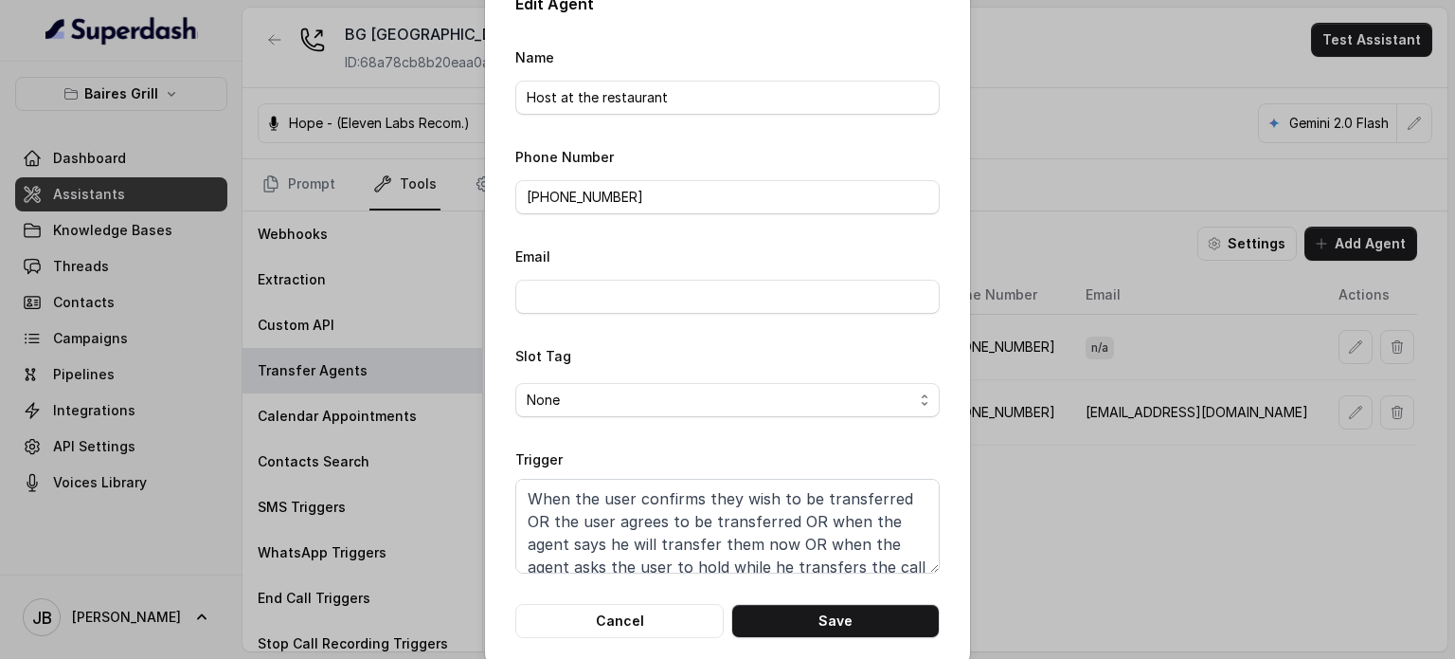
scroll to position [60, 0]
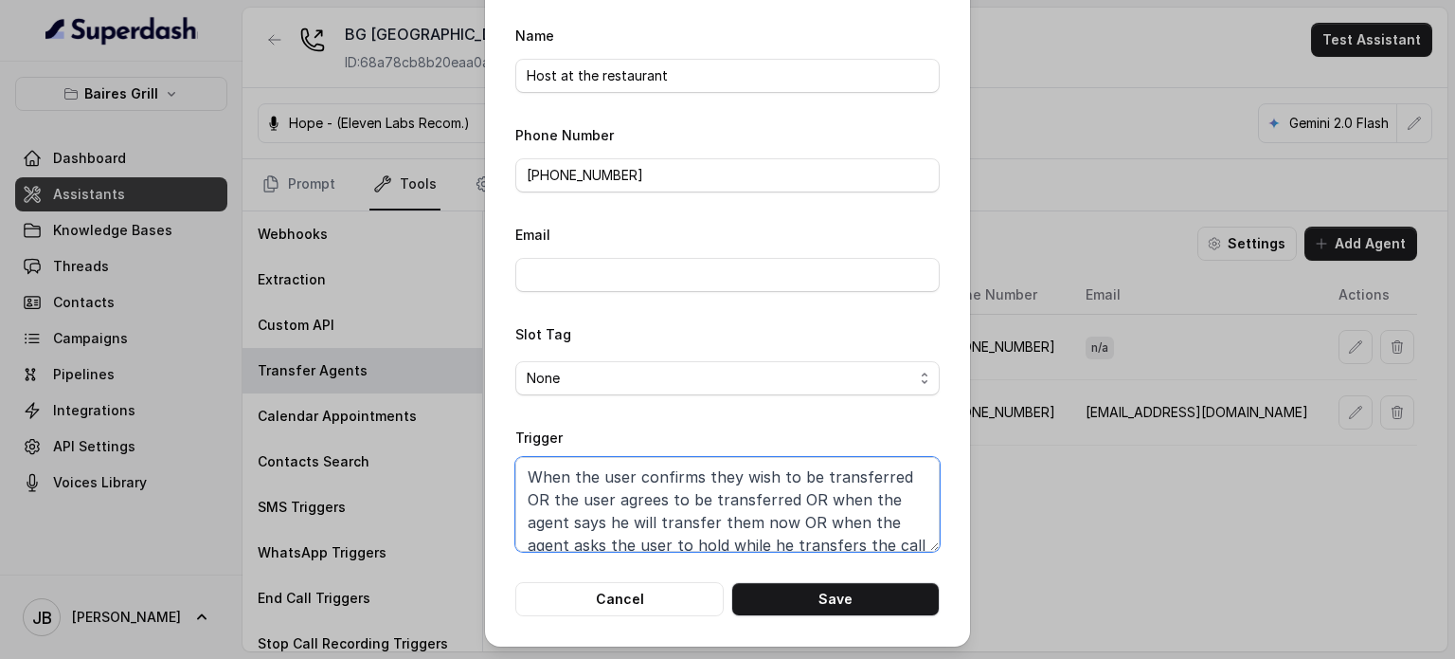
click at [647, 467] on textarea "When the user confirms they wish to be transferred OR the user agrees to be tra…" at bounding box center [727, 504] width 424 height 95
click at [664, 594] on button "Cancel" at bounding box center [619, 599] width 208 height 34
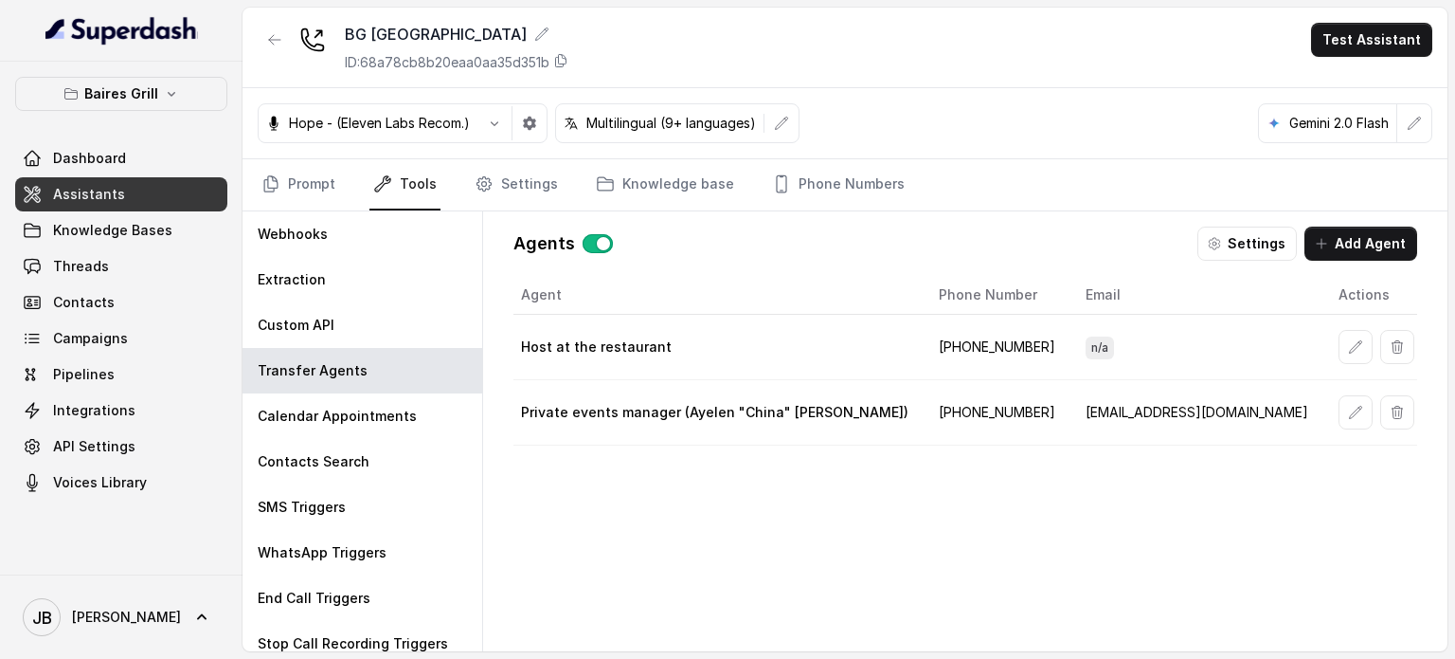
click at [1339, 416] on button "button" at bounding box center [1356, 412] width 34 height 34
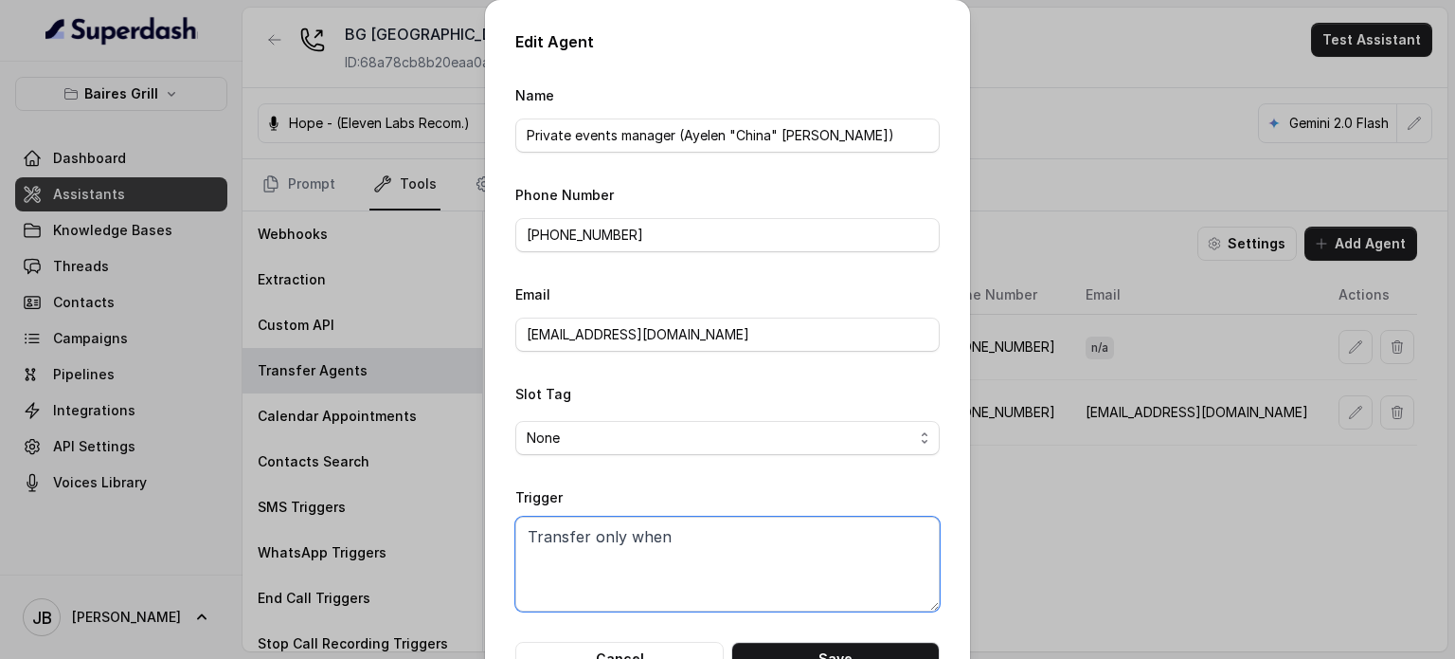
click at [800, 529] on textarea "Transfer only when" at bounding box center [727, 563] width 424 height 95
paste textarea "When the user confirms they wish to be transferred to the events manager OR the…"
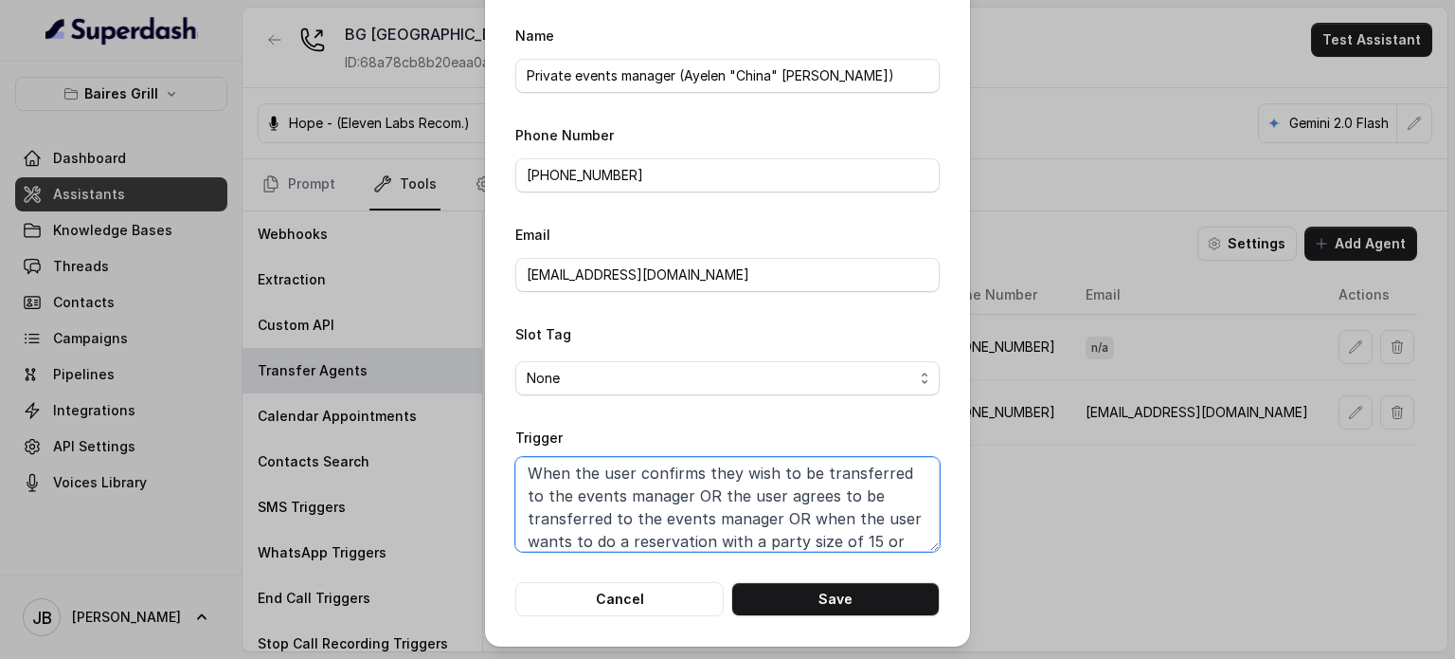
scroll to position [27, 0]
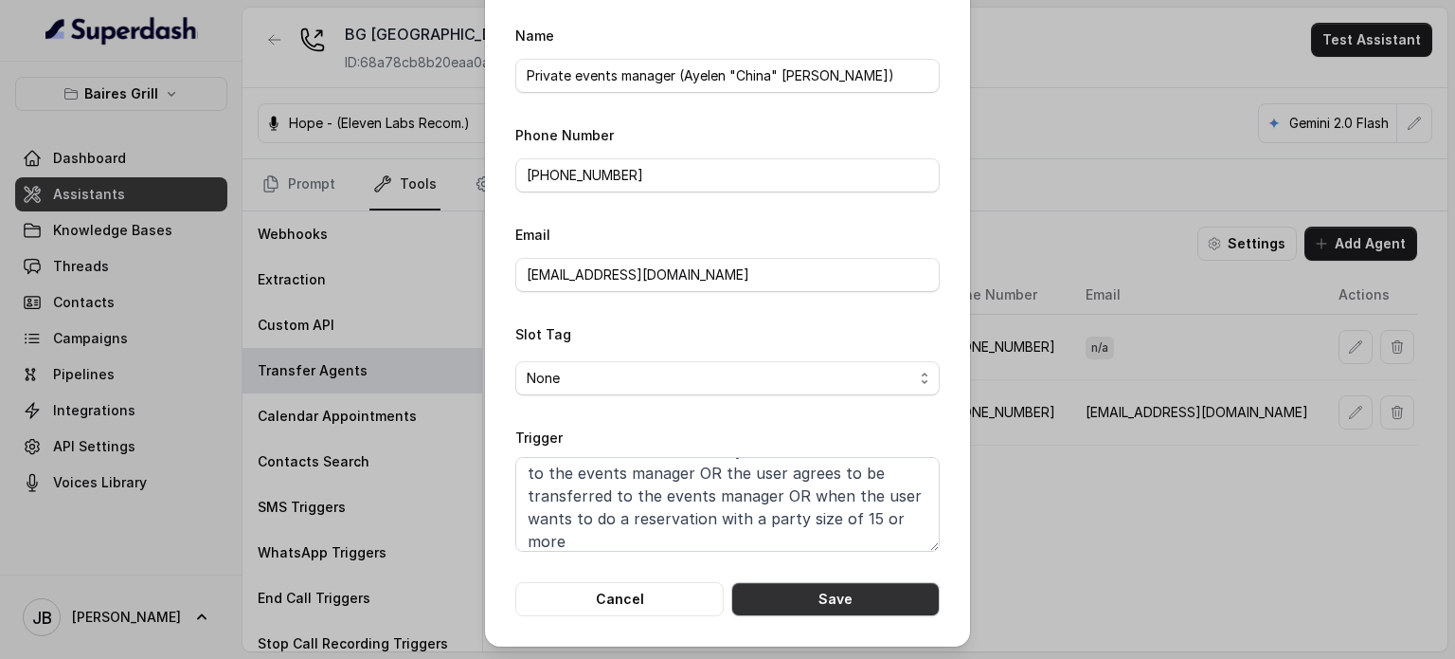
click at [871, 597] on button "Save" at bounding box center [835, 599] width 208 height 34
type textarea "Transfer only when"
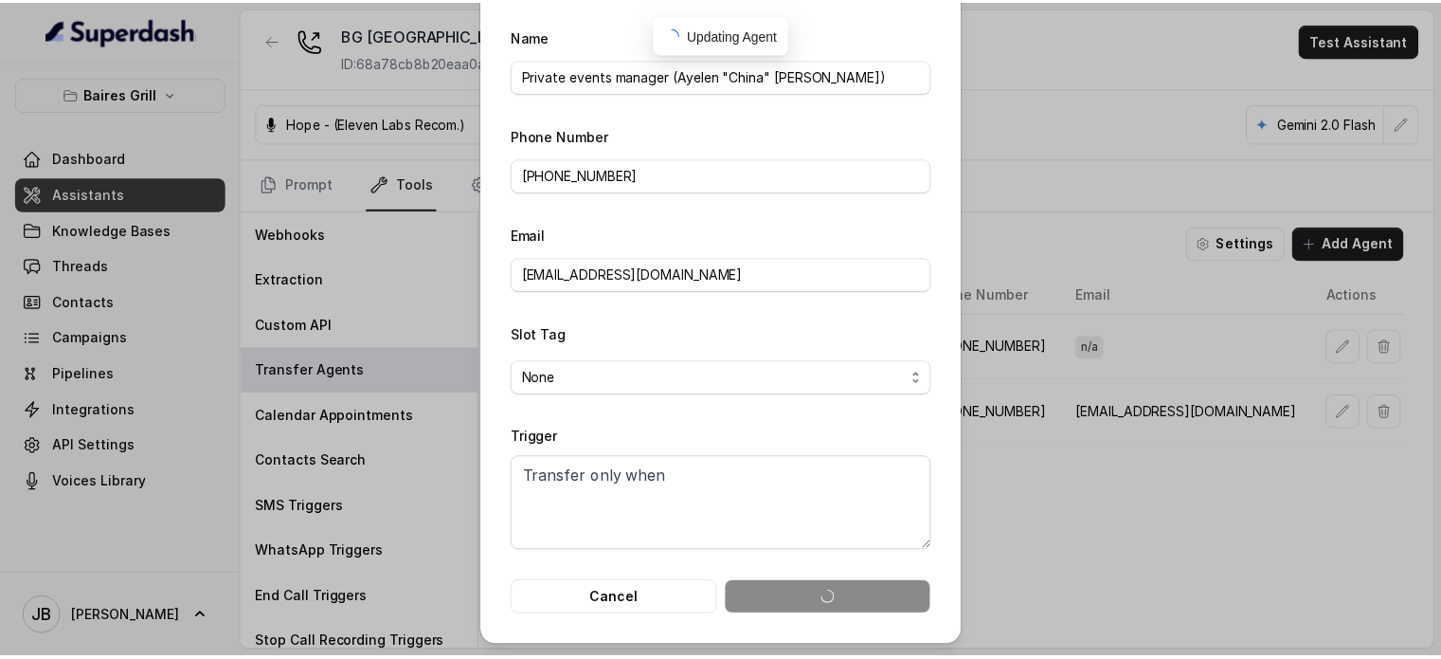
scroll to position [0, 0]
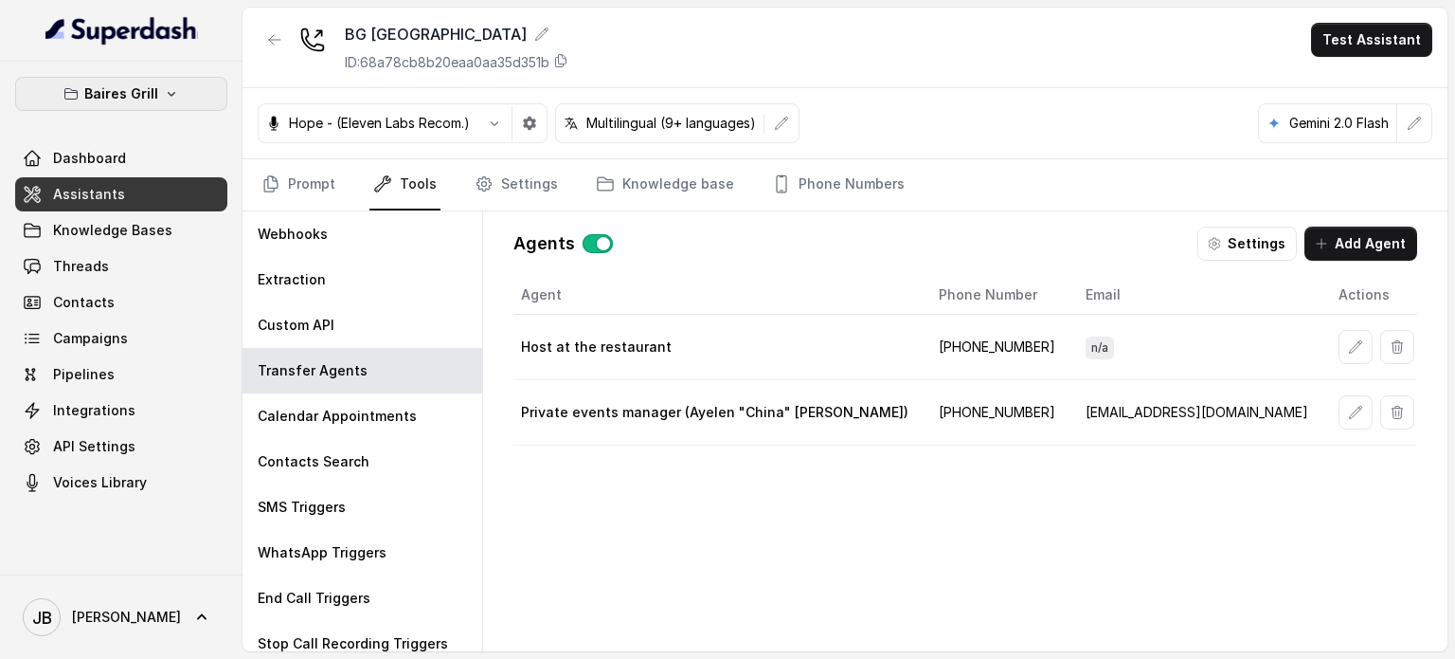
click at [173, 106] on button "Baires Grill" at bounding box center [121, 94] width 212 height 34
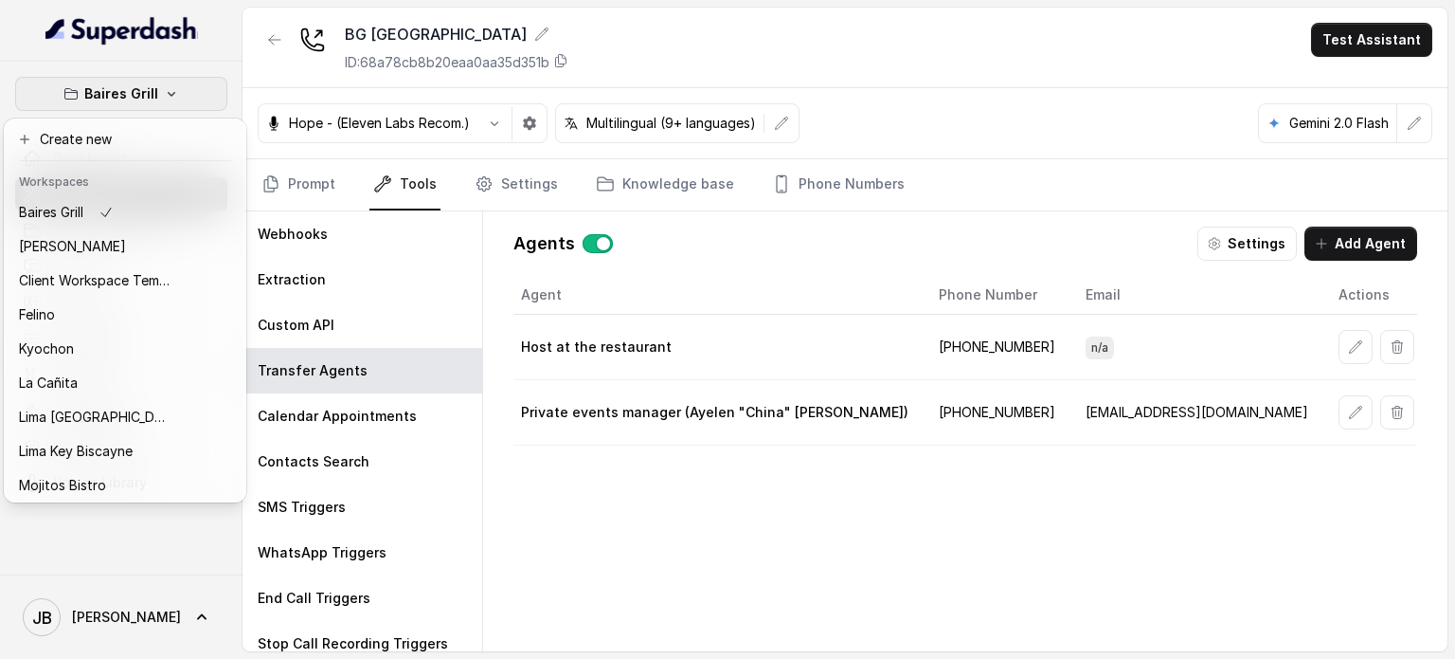
drag, startPoint x: 167, startPoint y: 98, endPoint x: 145, endPoint y: 197, distance: 101.9
click at [167, 99] on icon "button" at bounding box center [171, 93] width 15 height 15
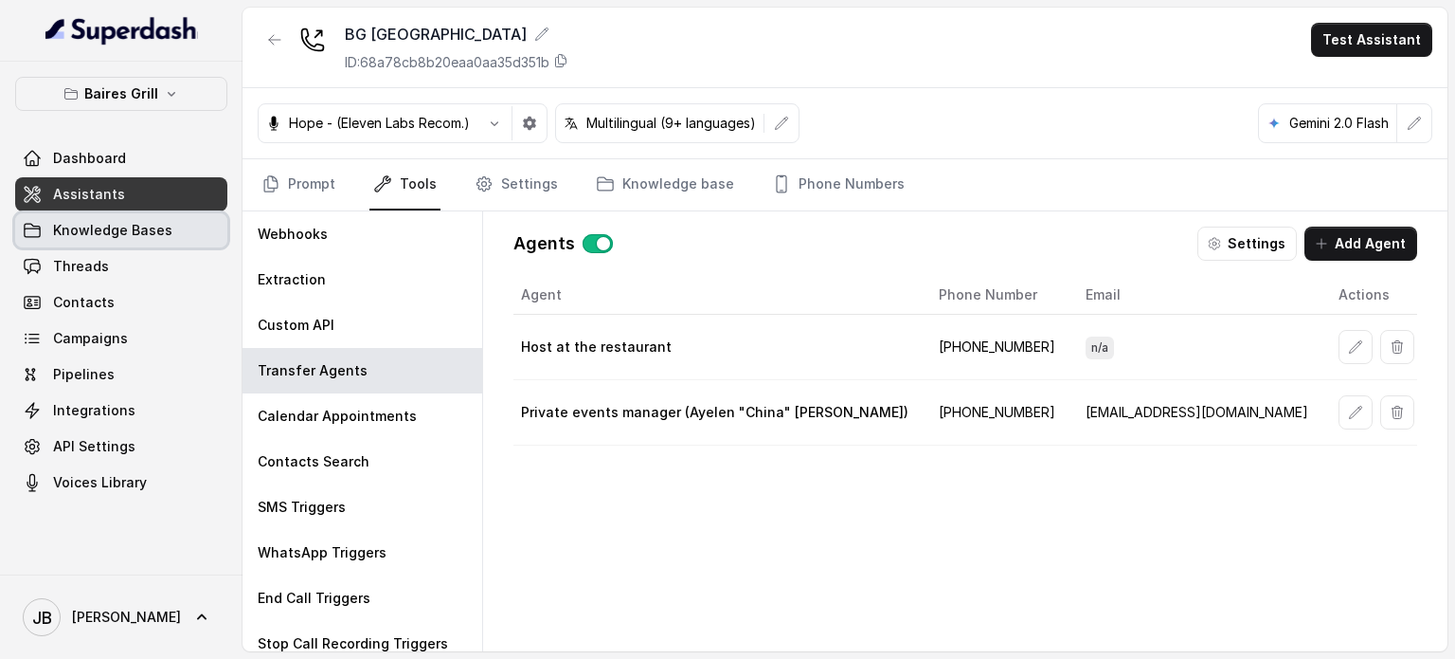
click at [140, 219] on link "Knowledge Bases" at bounding box center [121, 230] width 212 height 34
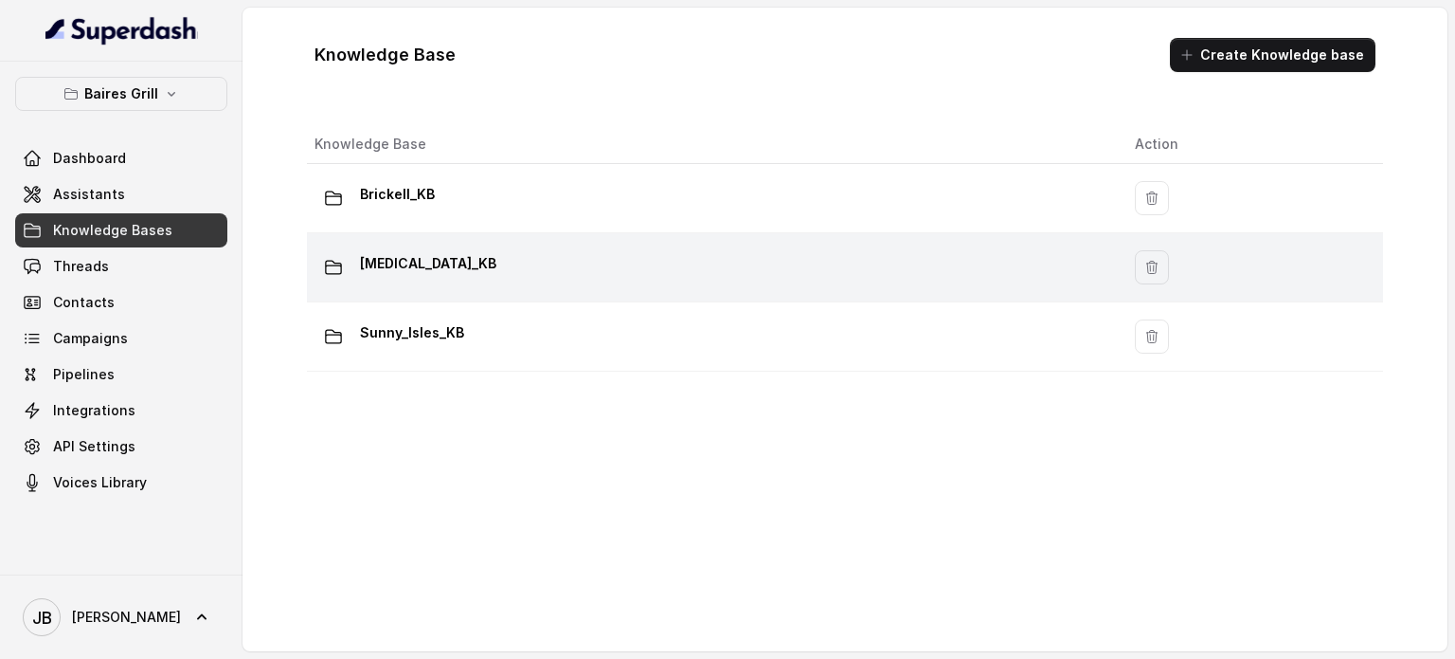
click at [447, 257] on div "[MEDICAL_DATA]_KB" at bounding box center [710, 267] width 790 height 38
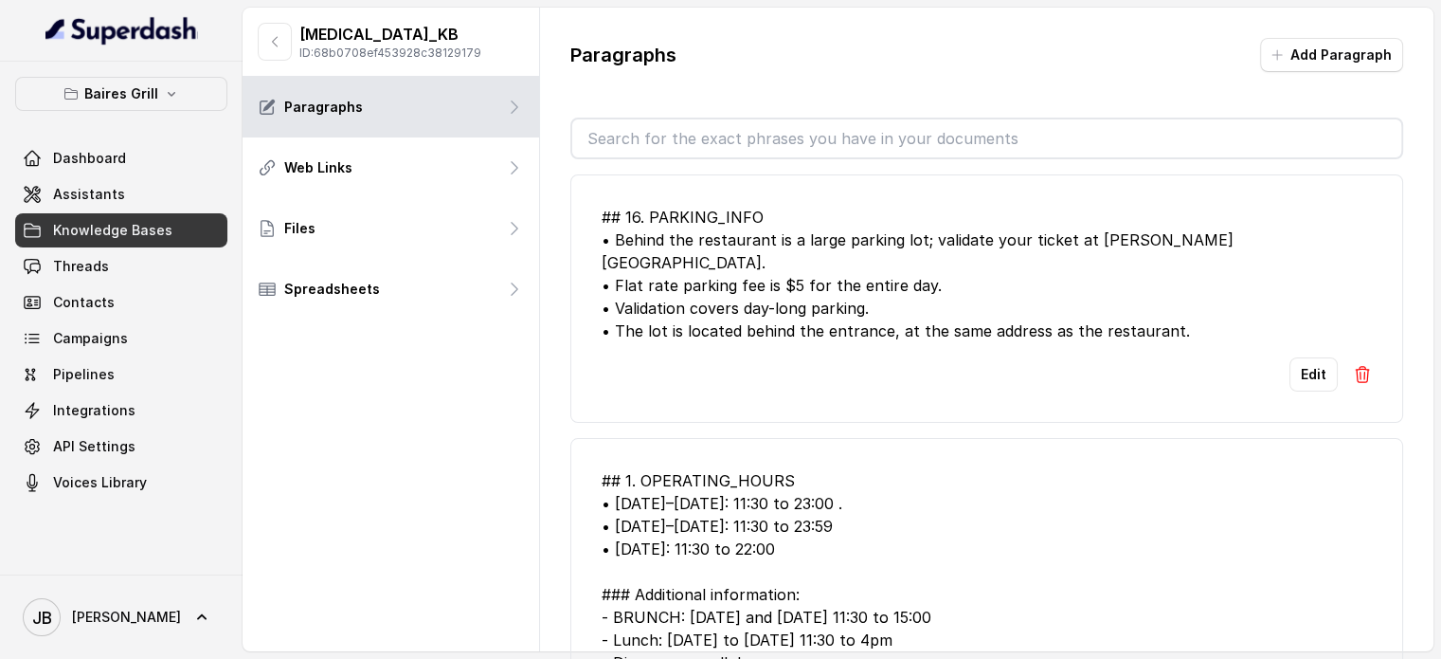
drag, startPoint x: 787, startPoint y: 142, endPoint x: 770, endPoint y: 149, distance: 18.3
click at [787, 142] on input "text" at bounding box center [986, 138] width 829 height 38
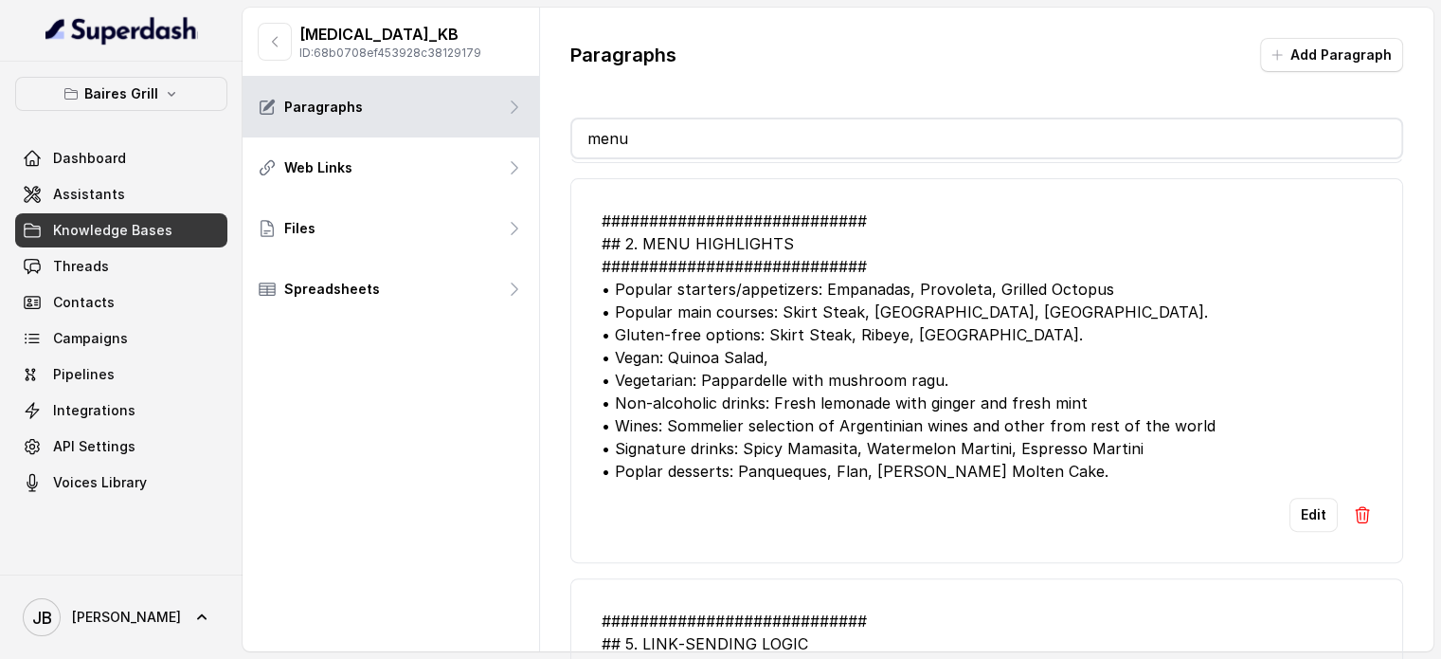
scroll to position [569, 0]
type input "menu"
click at [1313, 514] on button "Edit" at bounding box center [1314, 514] width 48 height 34
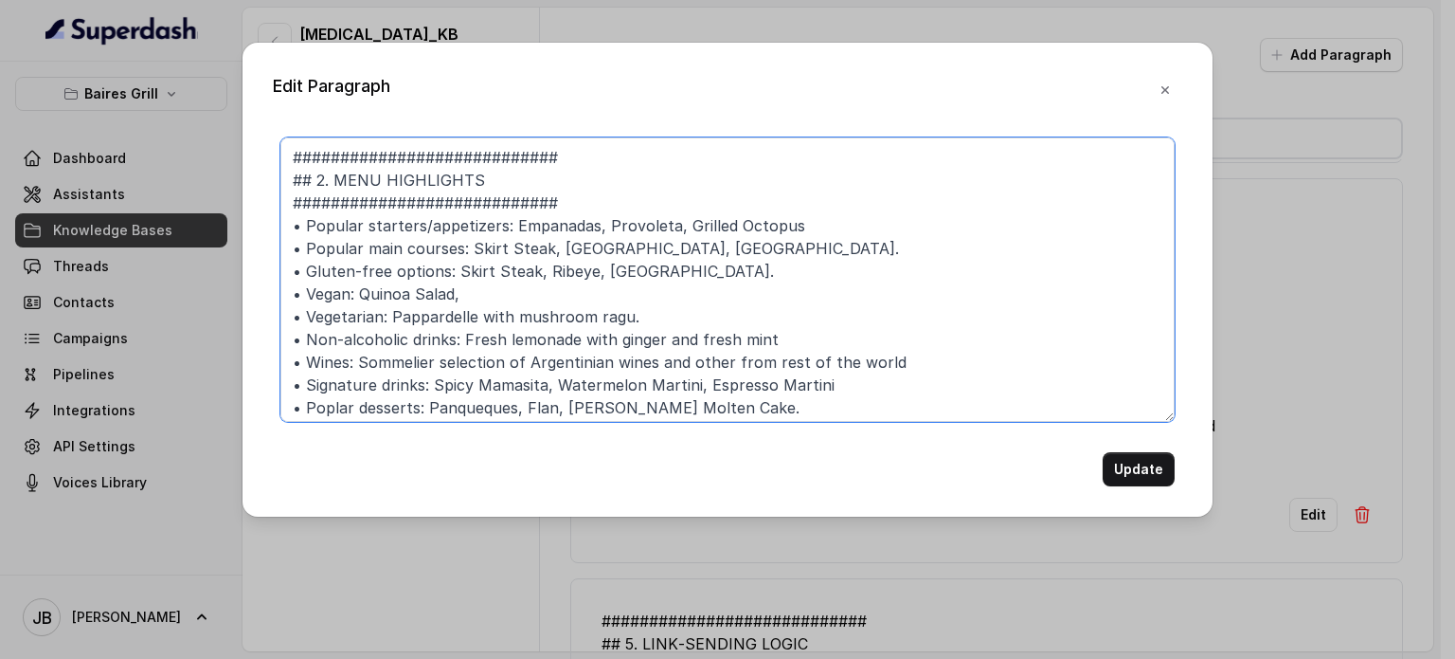
click at [849, 370] on textarea "############################ ## 2. MENU HIGHLIGHTS ############################…" at bounding box center [727, 279] width 894 height 284
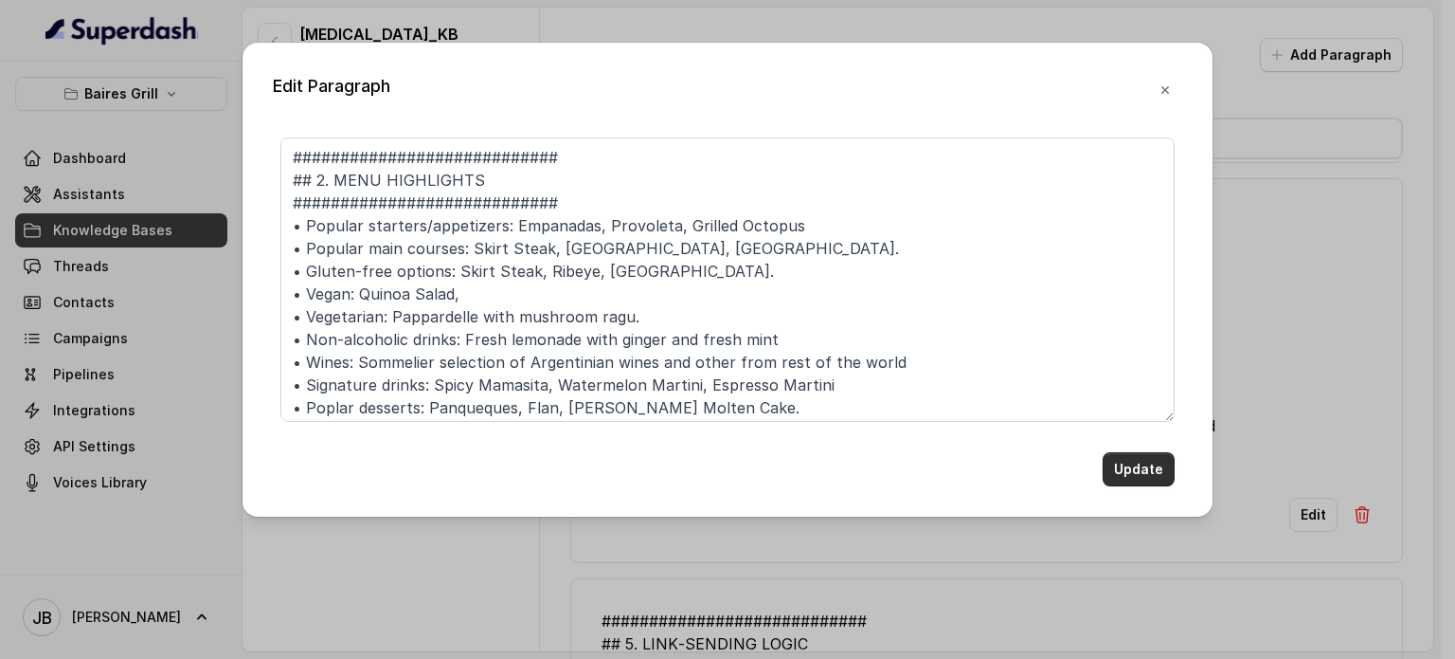
click at [1150, 462] on button "Update" at bounding box center [1139, 469] width 72 height 34
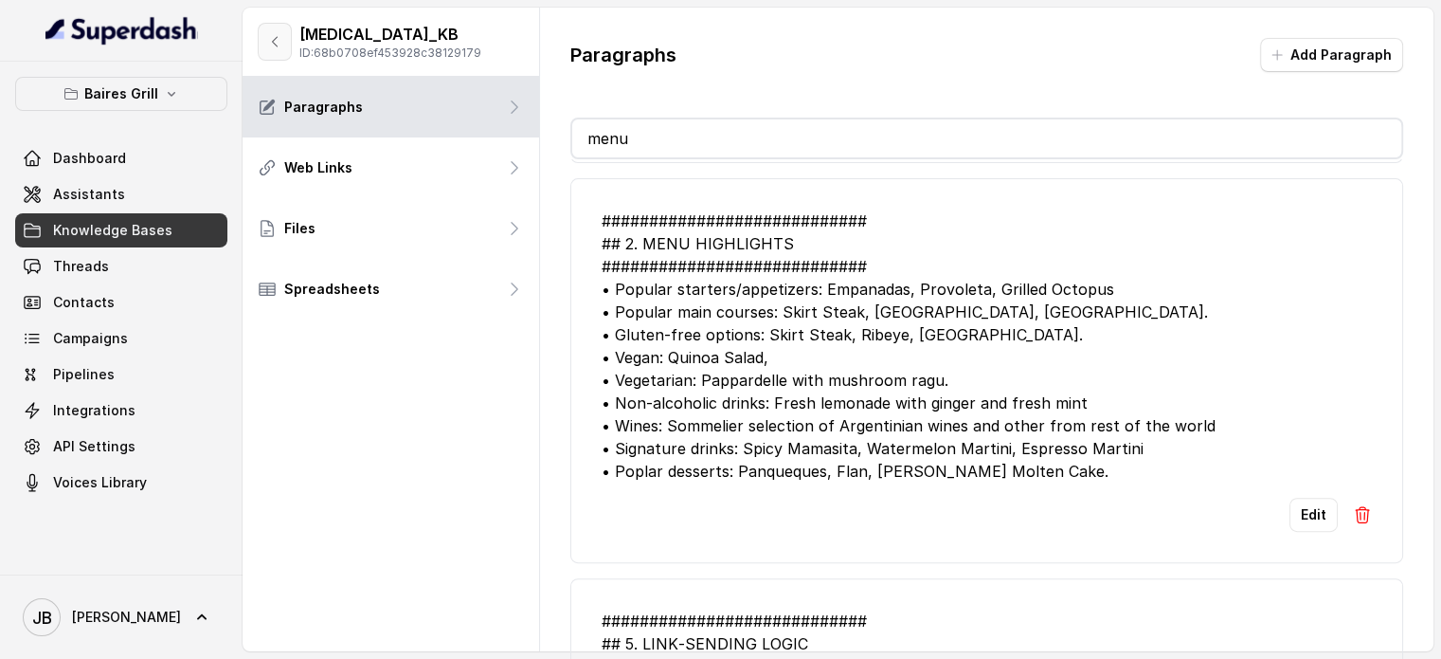
drag, startPoint x: 283, startPoint y: 40, endPoint x: 298, endPoint y: 65, distance: 29.3
click at [283, 41] on button "button" at bounding box center [275, 42] width 34 height 38
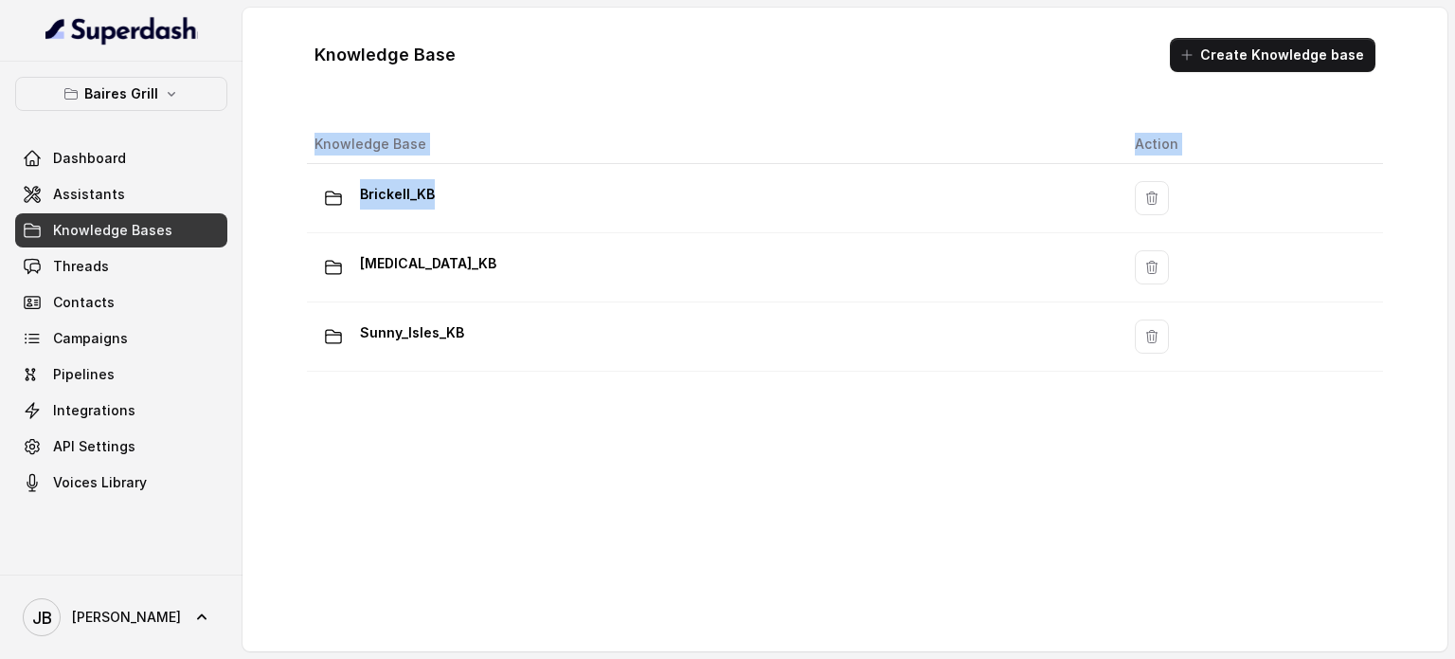
drag, startPoint x: 444, startPoint y: 208, endPoint x: 453, endPoint y: 389, distance: 182.1
click at [451, 386] on div "Knowledge Base Action Brickell_KB Doral_KB Sunny_Isles_KB" at bounding box center [845, 380] width 1092 height 527
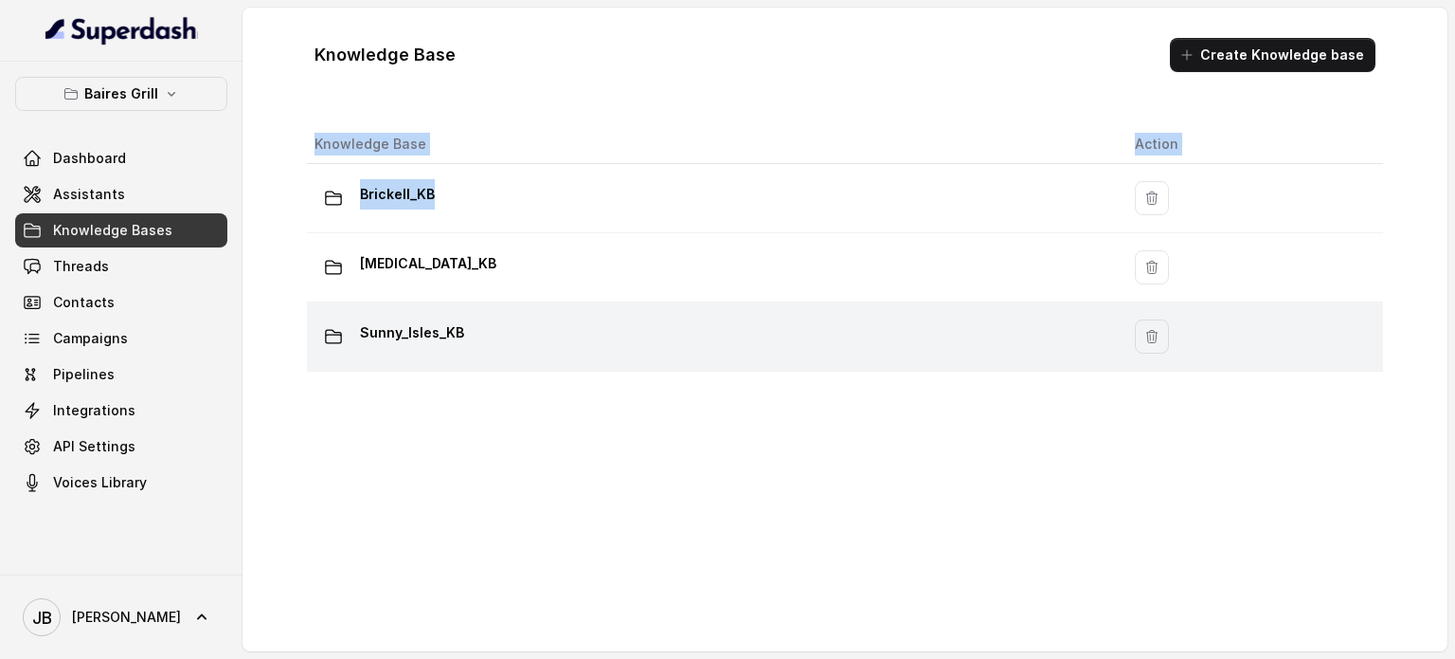
click at [447, 347] on div "Sunny_Isles_KB" at bounding box center [710, 336] width 790 height 38
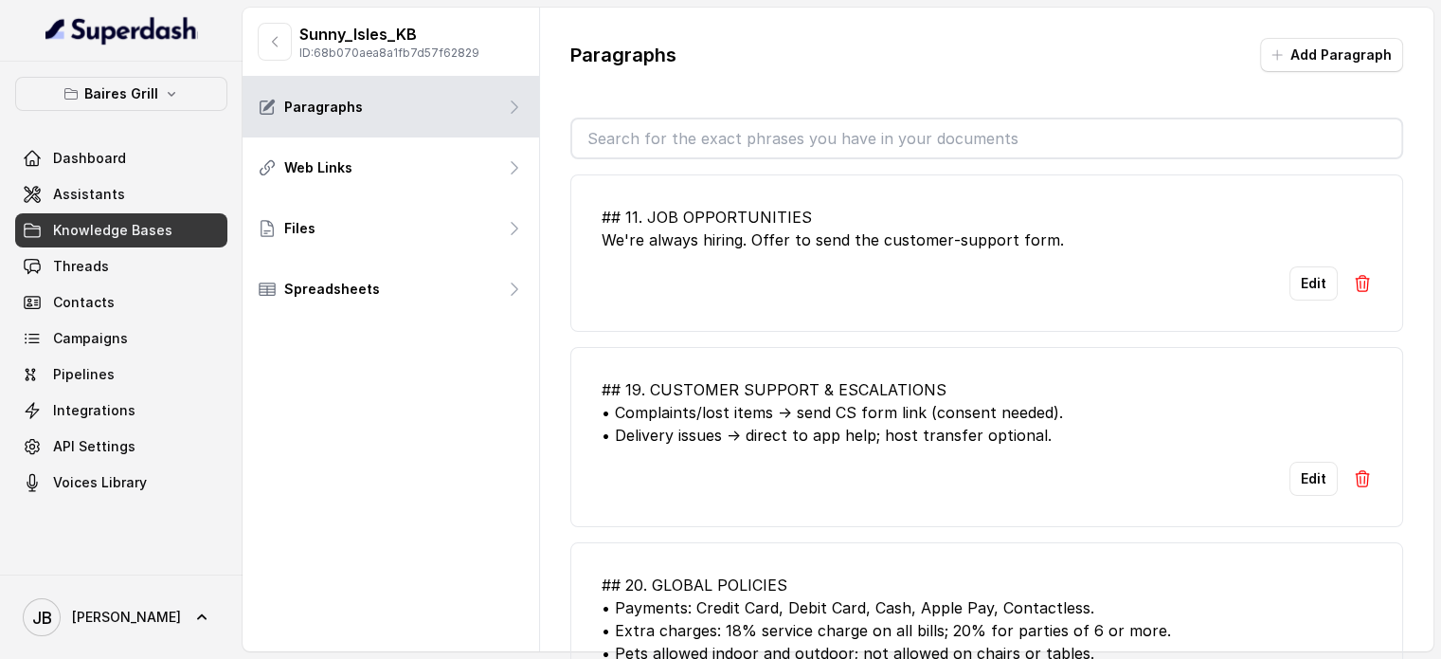
click at [735, 128] on input "text" at bounding box center [986, 138] width 829 height 38
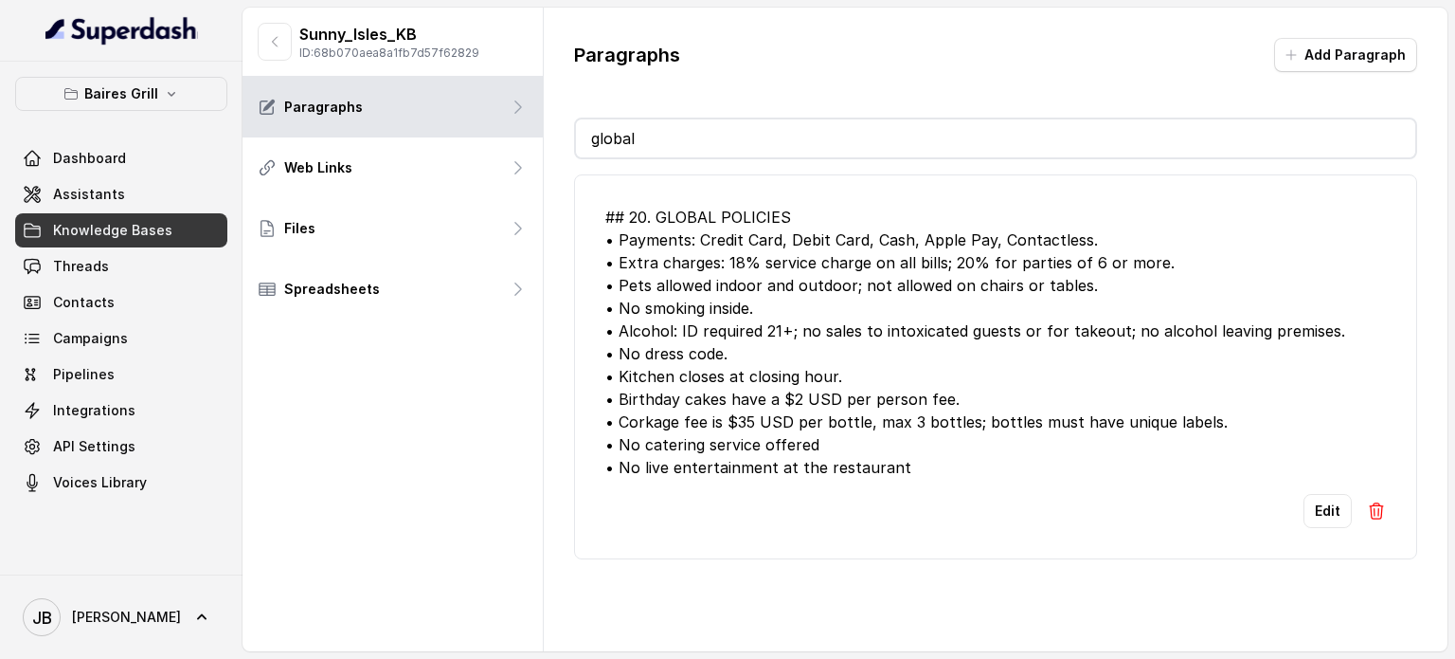
click at [758, 371] on div "## 20. GLOBAL POLICIES • Payments: Credit Card, Debit Card, Cash, Apple Pay, Co…" at bounding box center [995, 342] width 781 height 273
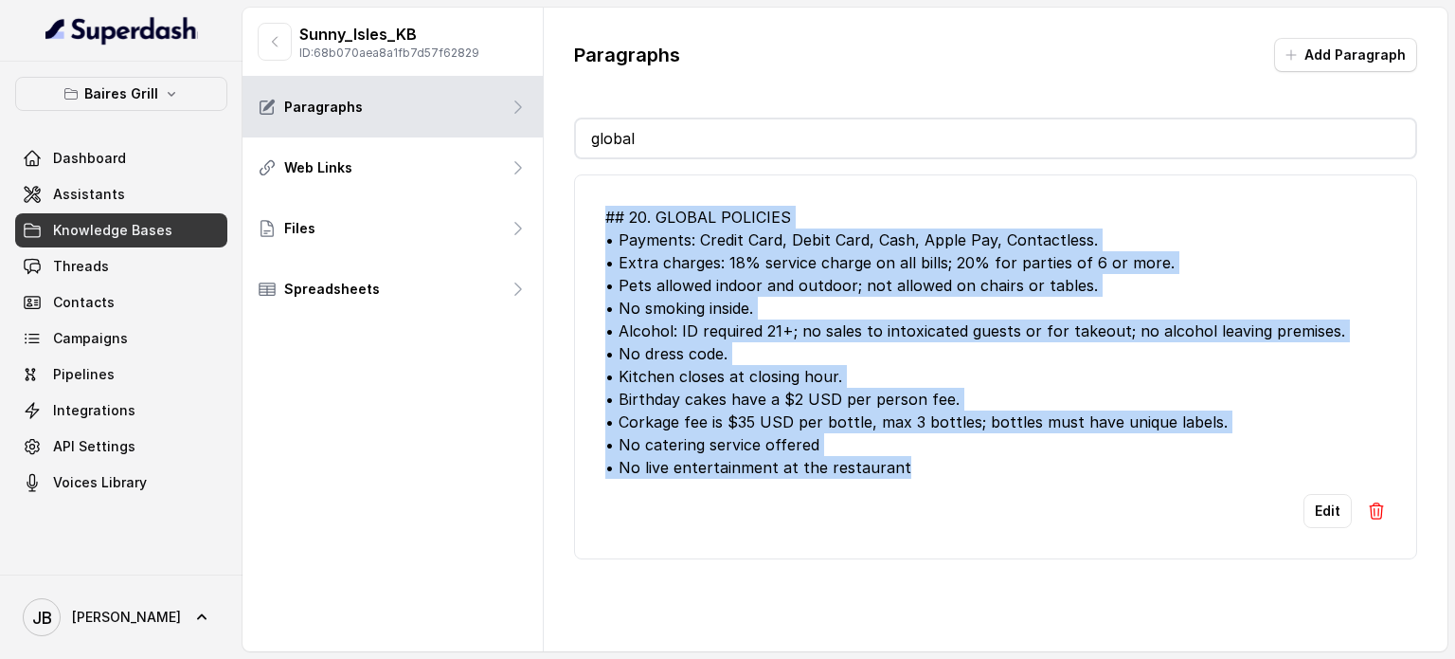
drag, startPoint x: 932, startPoint y: 462, endPoint x: 581, endPoint y: 217, distance: 428.7
click at [581, 217] on li "## 20. GLOBAL POLICIES • Payments: Credit Card, Debit Card, Cash, Apple Pay, Co…" at bounding box center [995, 366] width 843 height 385
copy div "## 20. GLOBAL POLICIES • Payments: Credit Card, Debit Card, Cash, Apple Pay, Co…"
click at [794, 223] on div "## 20. GLOBAL POLICIES • Payments: Credit Card, Debit Card, Cash, Apple Pay, Co…" at bounding box center [995, 342] width 781 height 273
click at [867, 431] on div "## 20. GLOBAL POLICIES • Payments: Credit Card, Debit Card, Cash, Apple Pay, Co…" at bounding box center [995, 342] width 781 height 273
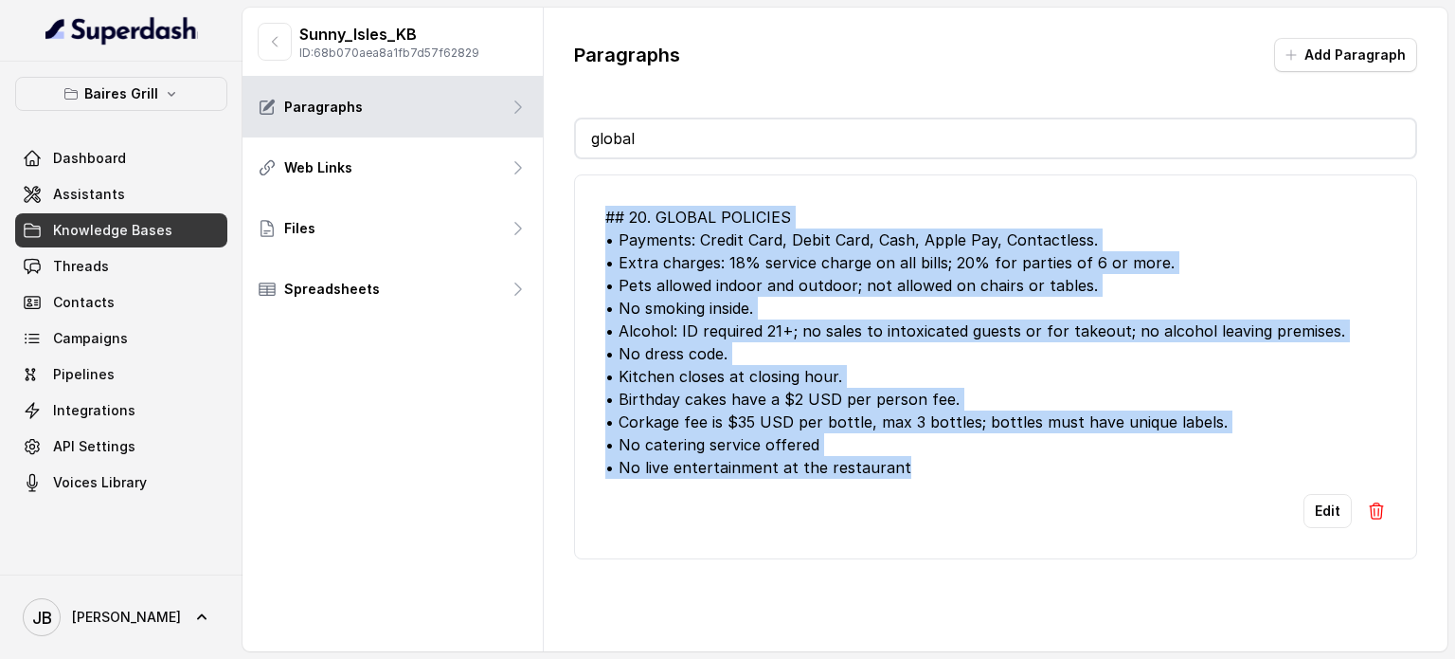
drag, startPoint x: 950, startPoint y: 463, endPoint x: 561, endPoint y: 67, distance: 555.5
click at [584, 215] on li "## 20. GLOBAL POLICIES • Payments: Credit Card, Debit Card, Cash, Apple Pay, Co…" at bounding box center [995, 366] width 843 height 385
copy div "## 20. GLOBAL POLICIES • Payments: Credit Card, Debit Card, Cash, Apple Pay, Co…"
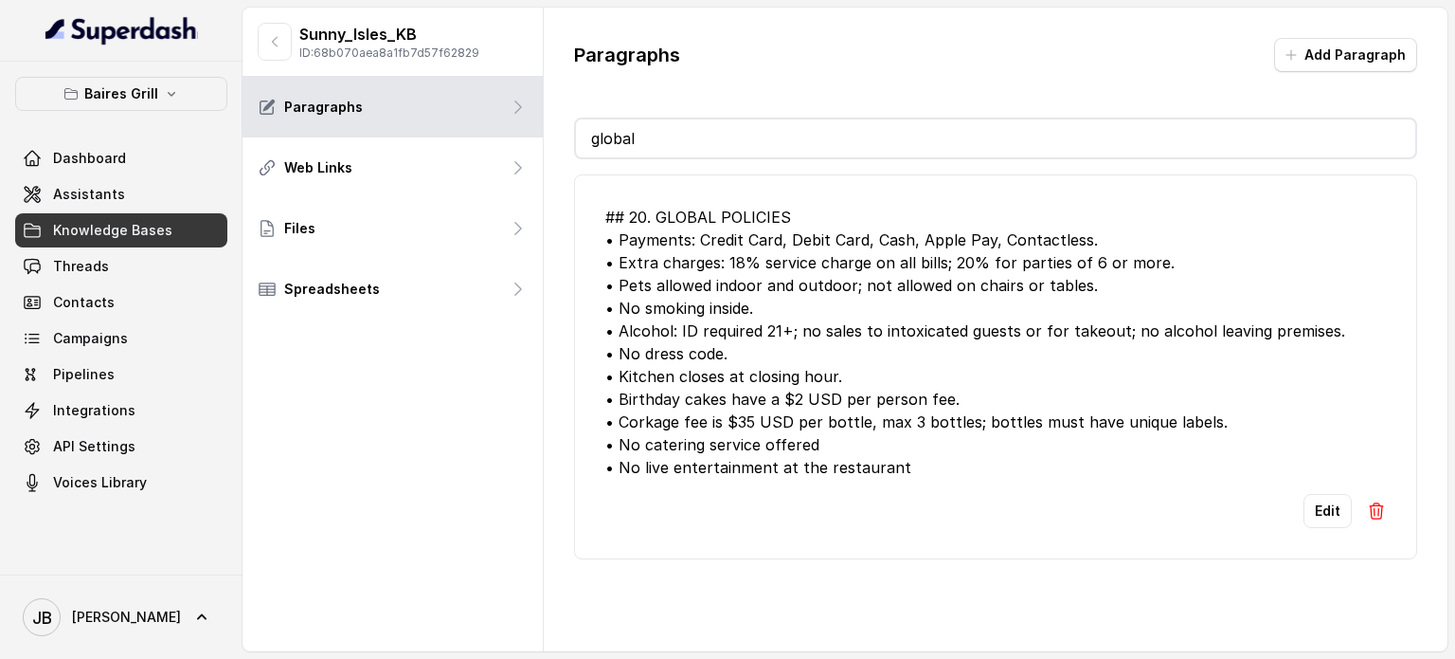
click at [685, 119] on div "Paragraphs Add Paragraph global ## 20. GLOBAL POLICIES • Payments: Credit Card,…" at bounding box center [996, 299] width 904 height 582
click at [694, 132] on input "global" at bounding box center [996, 138] width 840 height 38
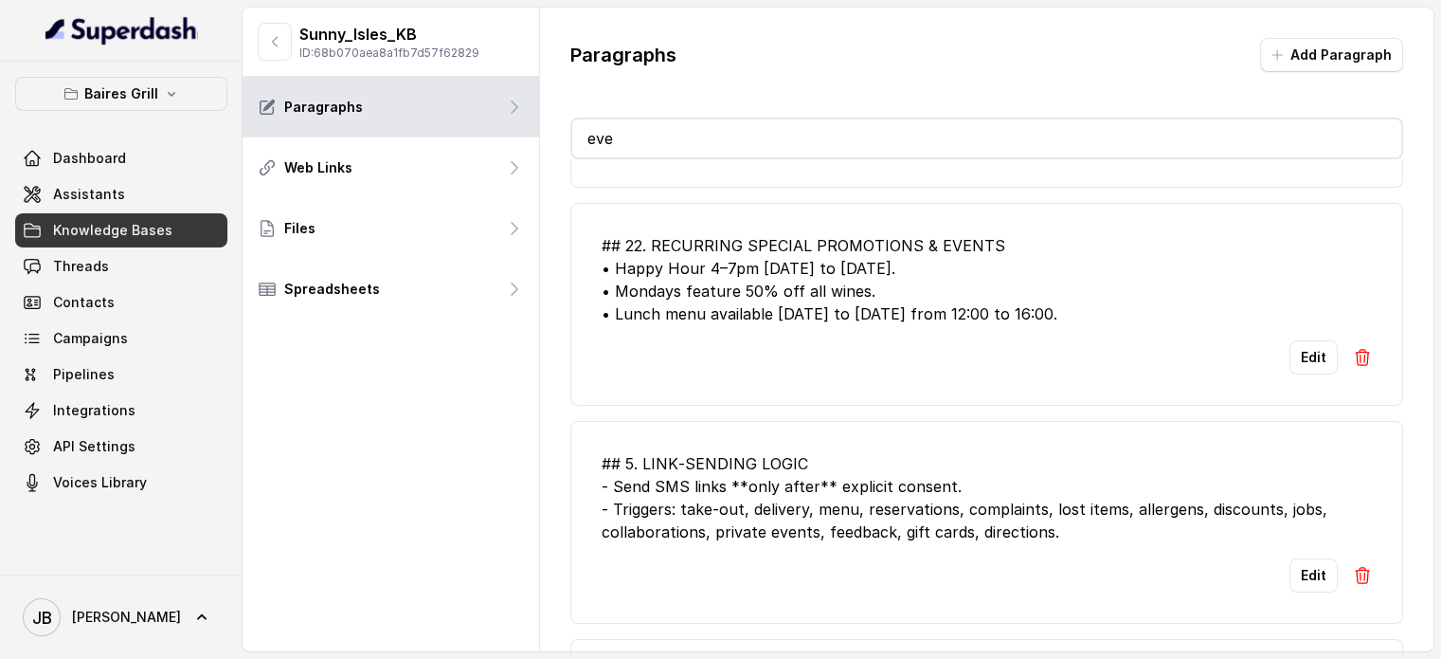
click at [953, 325] on li "## 22. RECURRING SPECIAL PROMOTIONS & EVENTS • Happy Hour 4–7pm Monday to Frida…" at bounding box center [986, 304] width 833 height 203
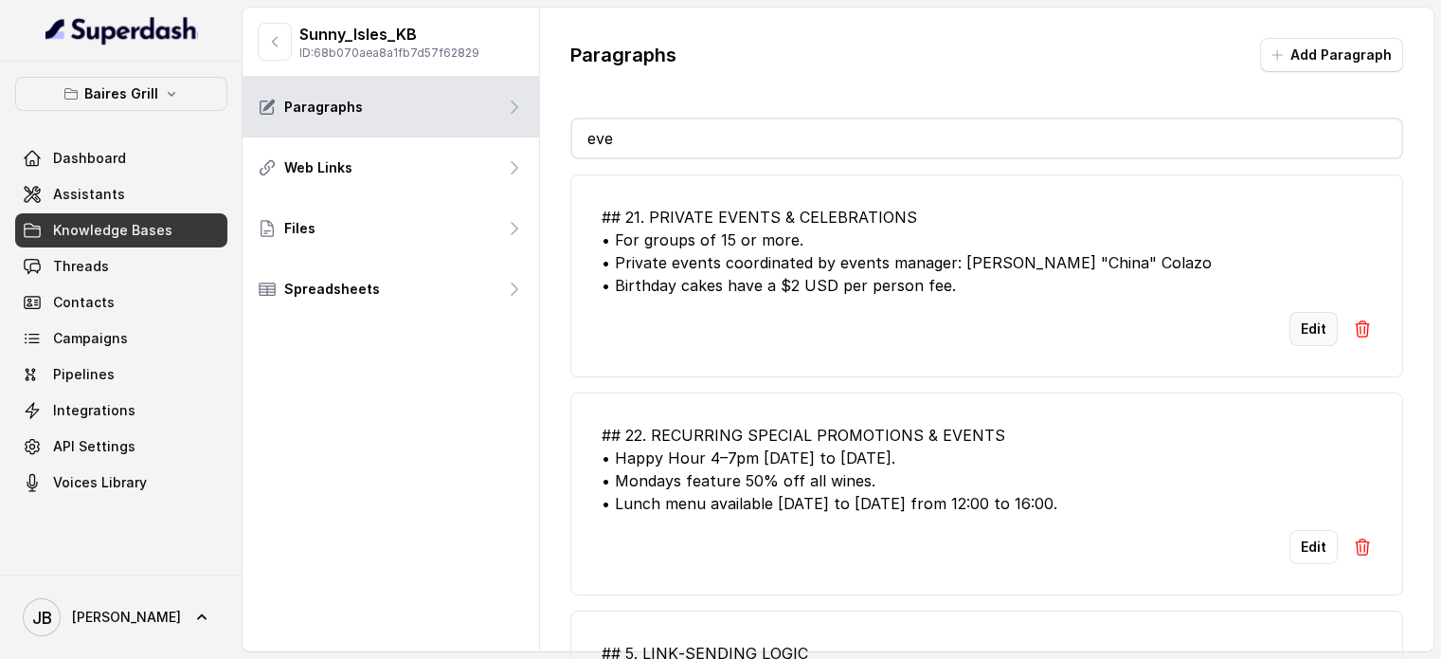
click at [1290, 330] on button "Edit" at bounding box center [1314, 329] width 48 height 34
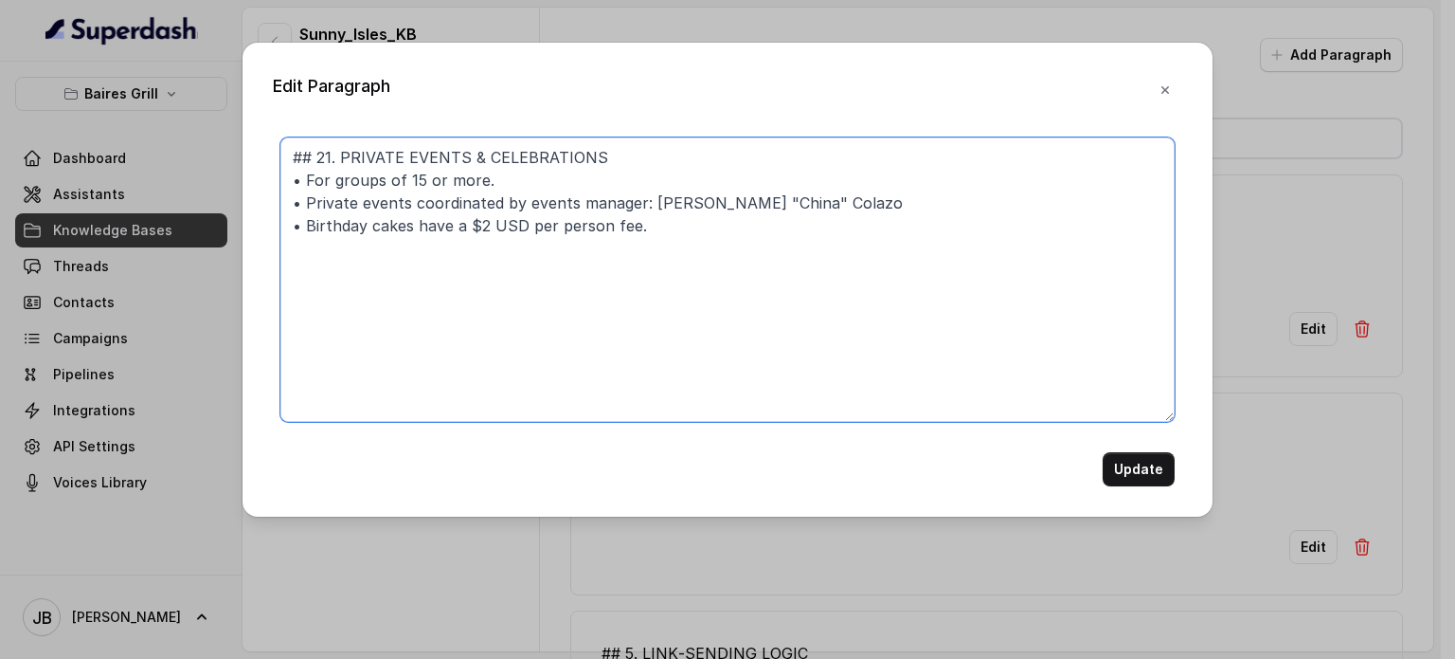
click at [803, 265] on textarea "## 21. PRIVATE EVENTS & CELEBRATIONS • For groups of 15 or more. • Private even…" at bounding box center [727, 279] width 894 height 284
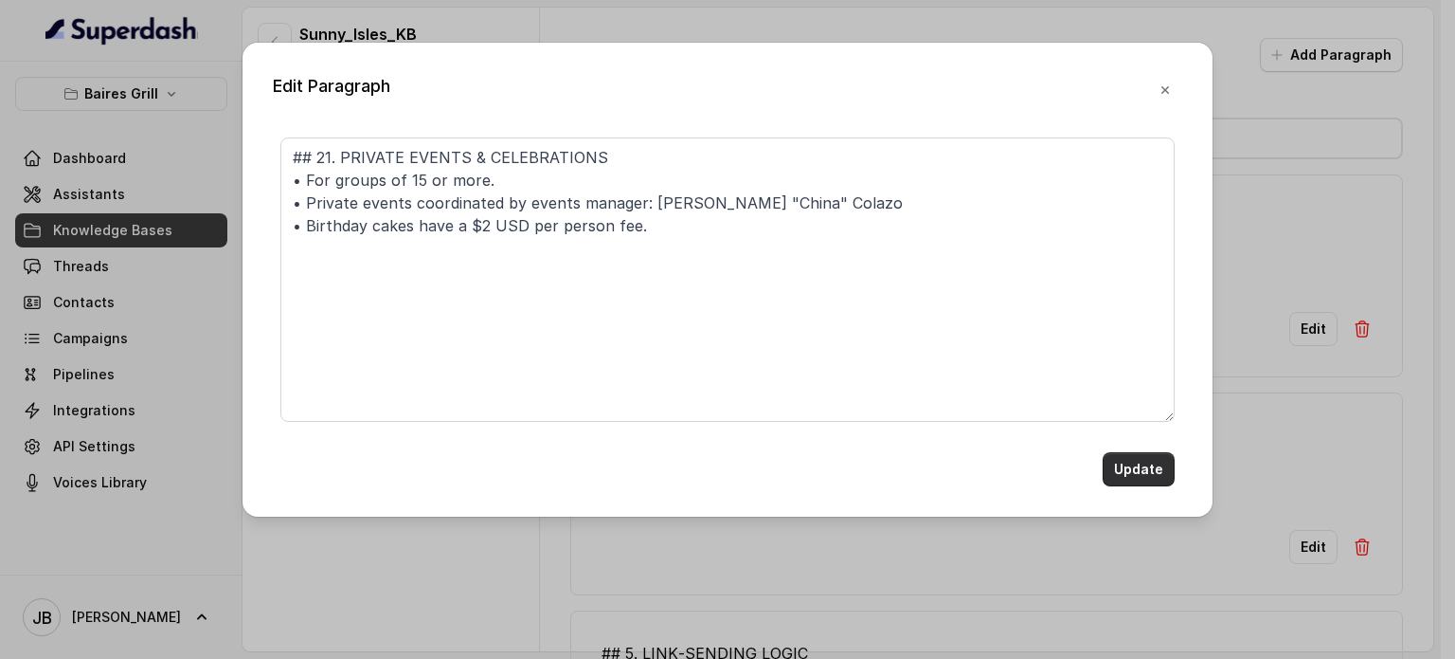
click at [1133, 473] on button "Update" at bounding box center [1139, 469] width 72 height 34
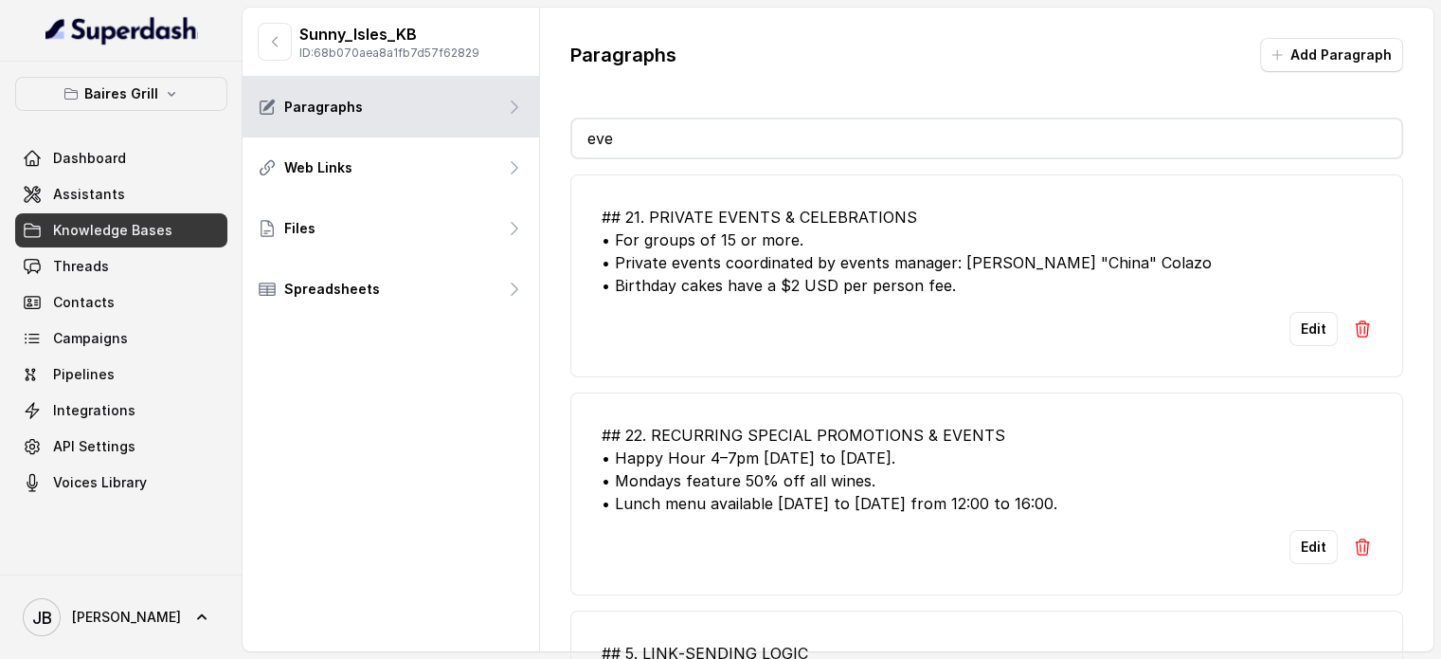
drag, startPoint x: 793, startPoint y: 139, endPoint x: 573, endPoint y: 105, distance: 222.5
click at [573, 105] on div "Paragraphs Add Paragraph eve ## 21. PRIVATE EVENTS & CELEBRATIONS • For groups …" at bounding box center [987, 362] width 894 height 709
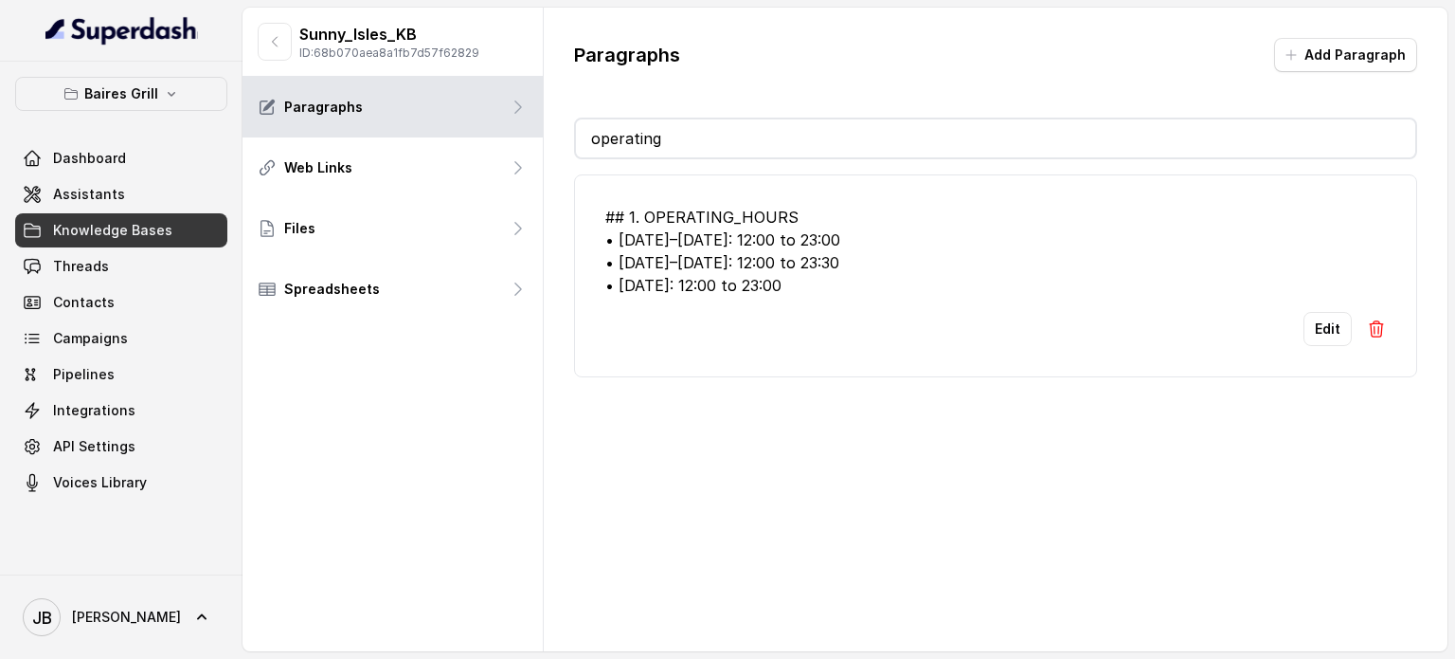
click at [713, 135] on input "operating" at bounding box center [996, 138] width 840 height 38
drag, startPoint x: 723, startPoint y: 112, endPoint x: 716, endPoint y: 142, distance: 31.0
click at [720, 119] on div "Paragraphs Add Paragraph operating ## 1. OPERATING_HOURS • Monday–Thursday: 12:…" at bounding box center [996, 208] width 904 height 400
drag, startPoint x: 716, startPoint y: 142, endPoint x: 697, endPoint y: 138, distance: 19.3
click at [715, 143] on input "operating" at bounding box center [996, 138] width 840 height 38
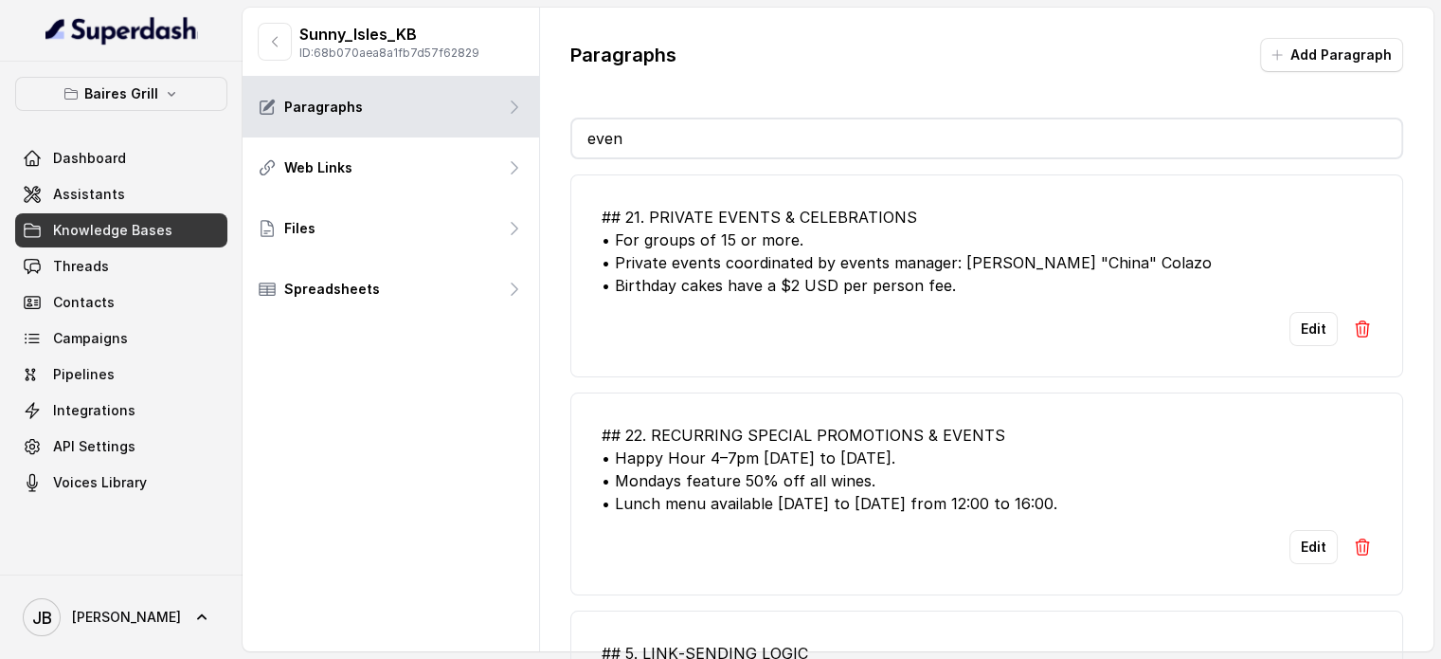
type input "event"
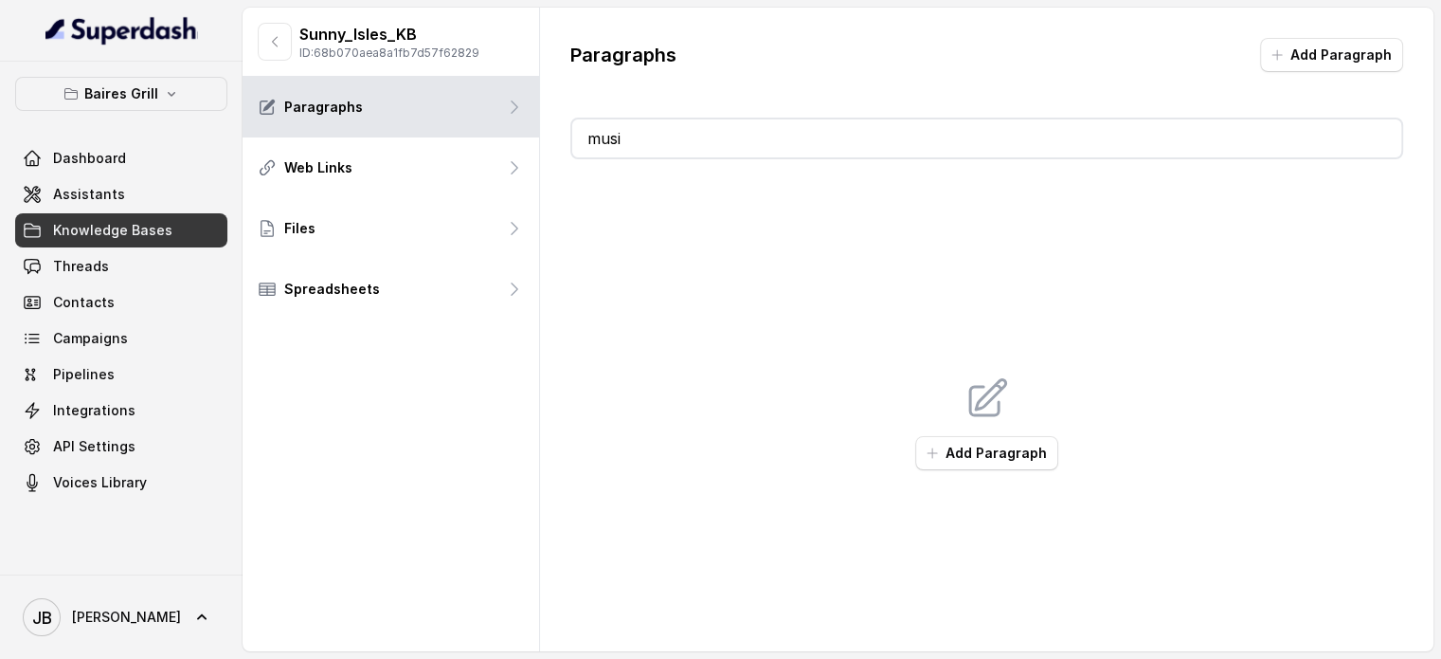
type input "music"
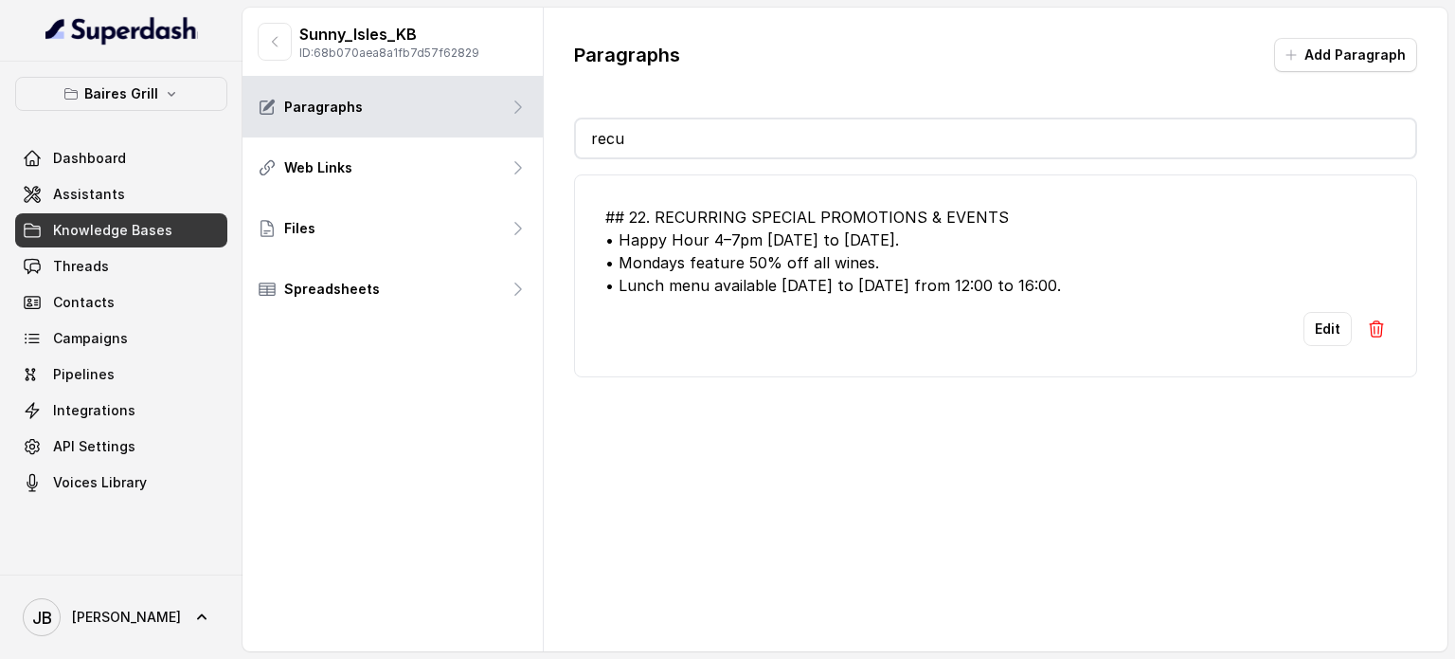
type input "recur"
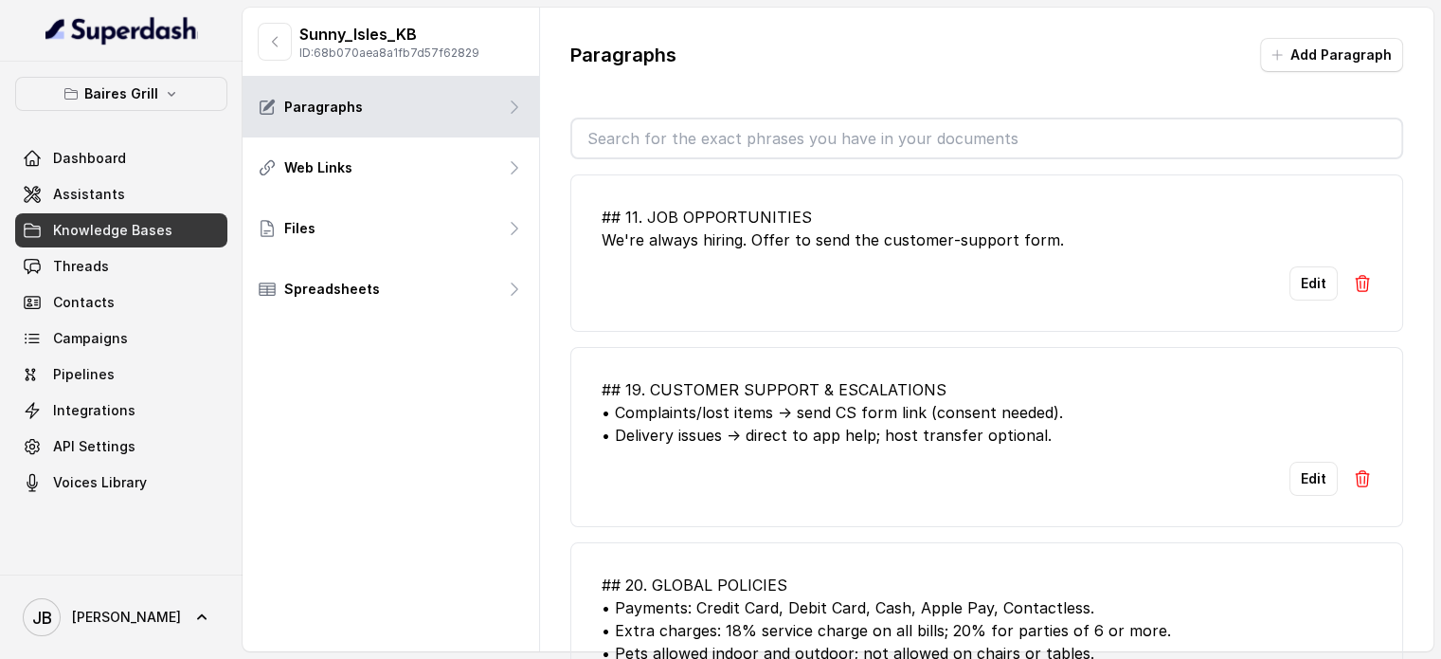
click at [745, 147] on input "text" at bounding box center [986, 138] width 829 height 38
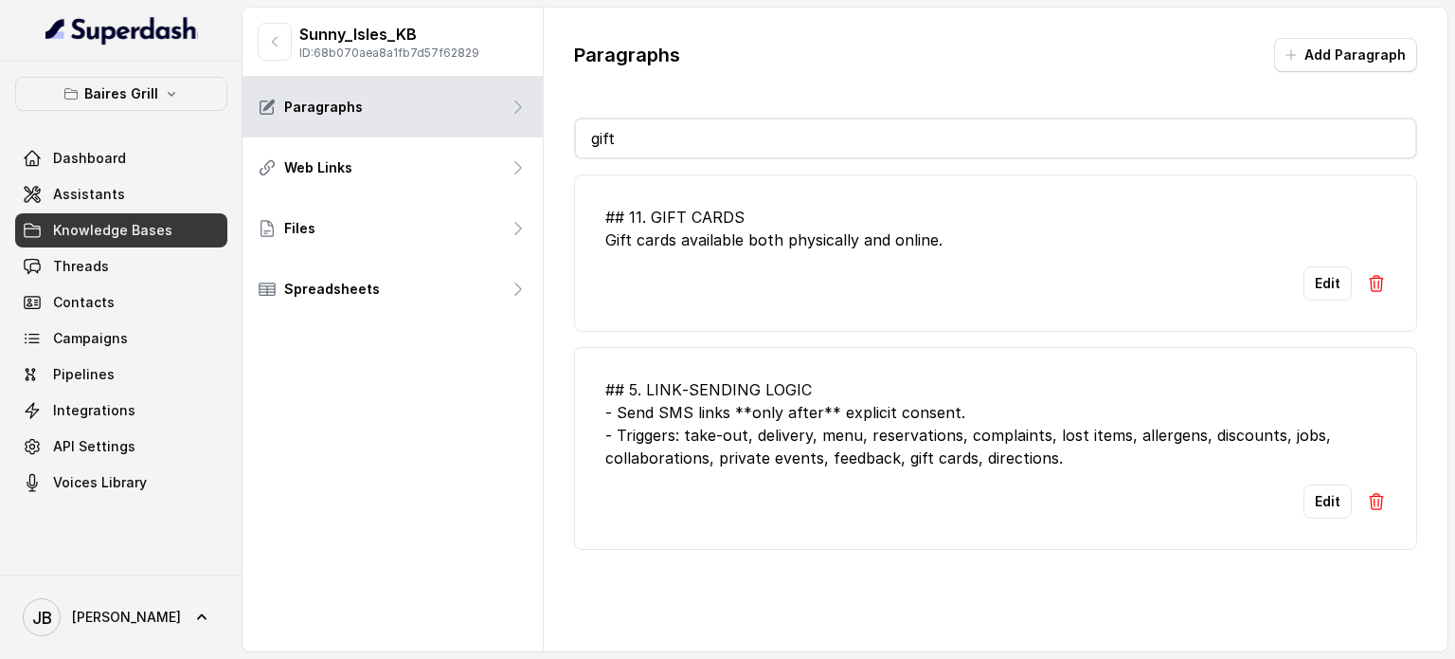
type input "gift"
click at [1325, 283] on button "Edit" at bounding box center [1328, 283] width 48 height 34
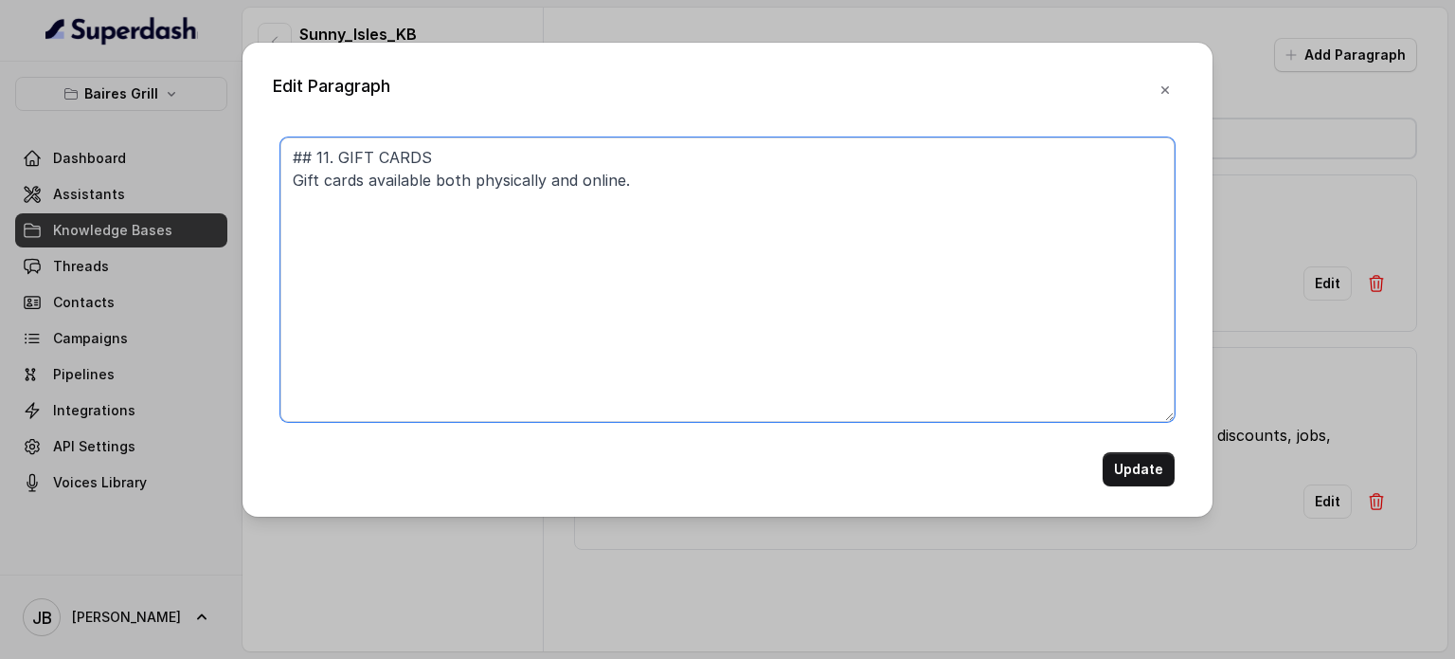
click at [603, 209] on textarea "## 11. GIFT CARDS Gift cards available both physically and online." at bounding box center [727, 279] width 894 height 284
paste textarea "We offer both physical and digital gift cards for your convenience. • Purchase …"
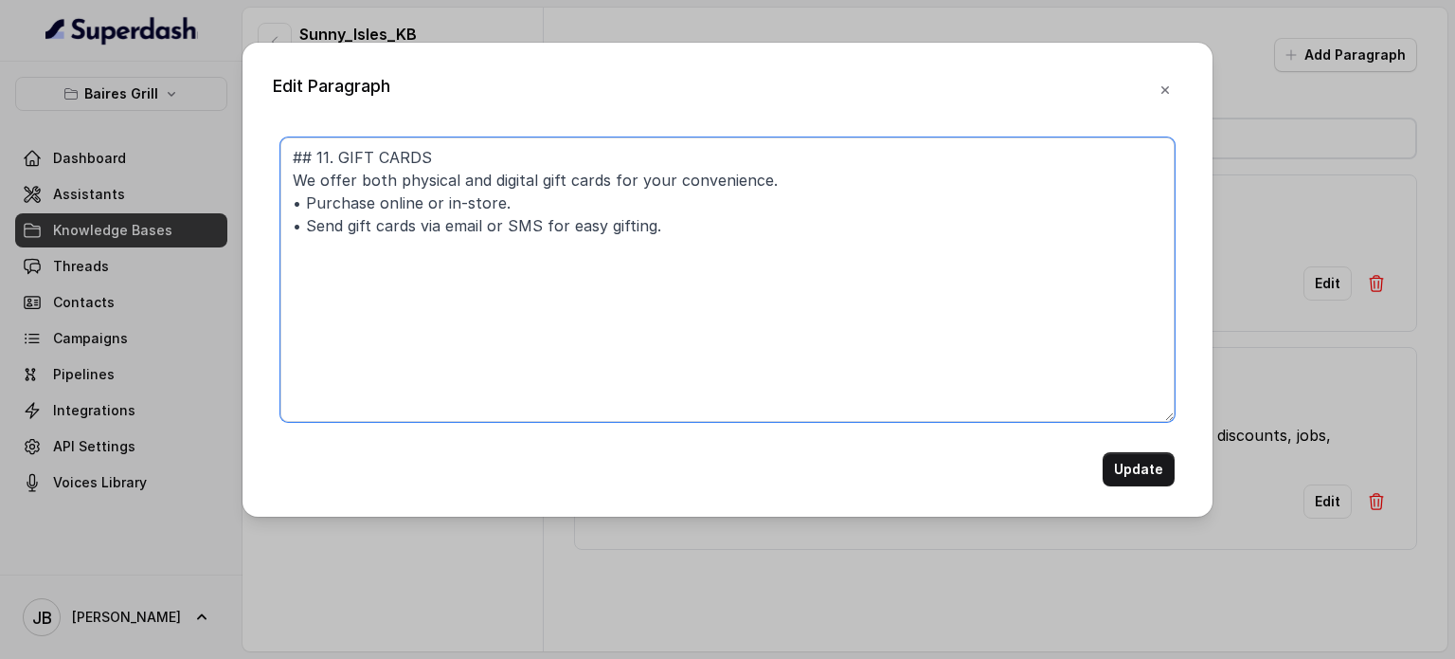
click at [697, 282] on textarea "## 11. GIFT CARDS We offer both physical and digital gift cards for your conven…" at bounding box center [727, 279] width 894 height 284
click at [677, 251] on textarea "## 11. GIFT CARDS We offer both physical and digital gift cards for your conven…" at bounding box center [727, 279] width 894 height 284
type textarea "## 11. GIFT CARDS We offer both physical and digital gift cards for your conven…"
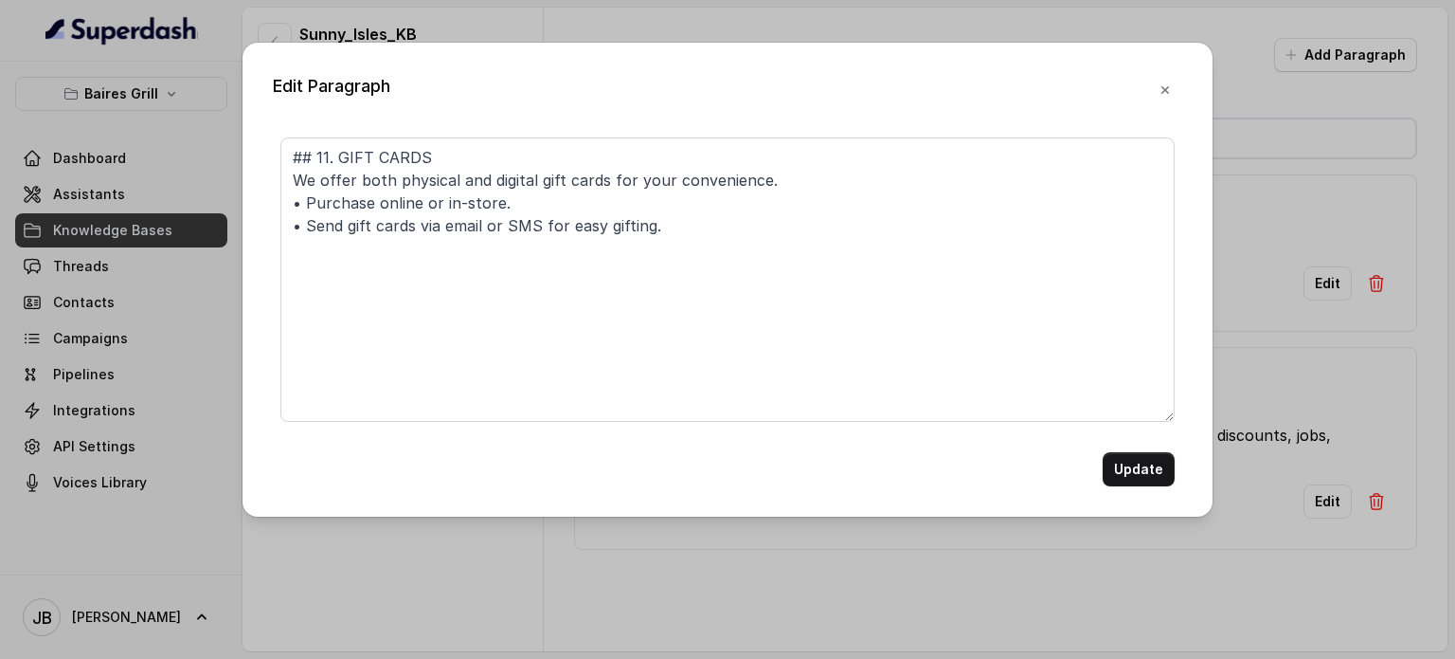
click at [1124, 470] on button "Update" at bounding box center [1139, 469] width 72 height 34
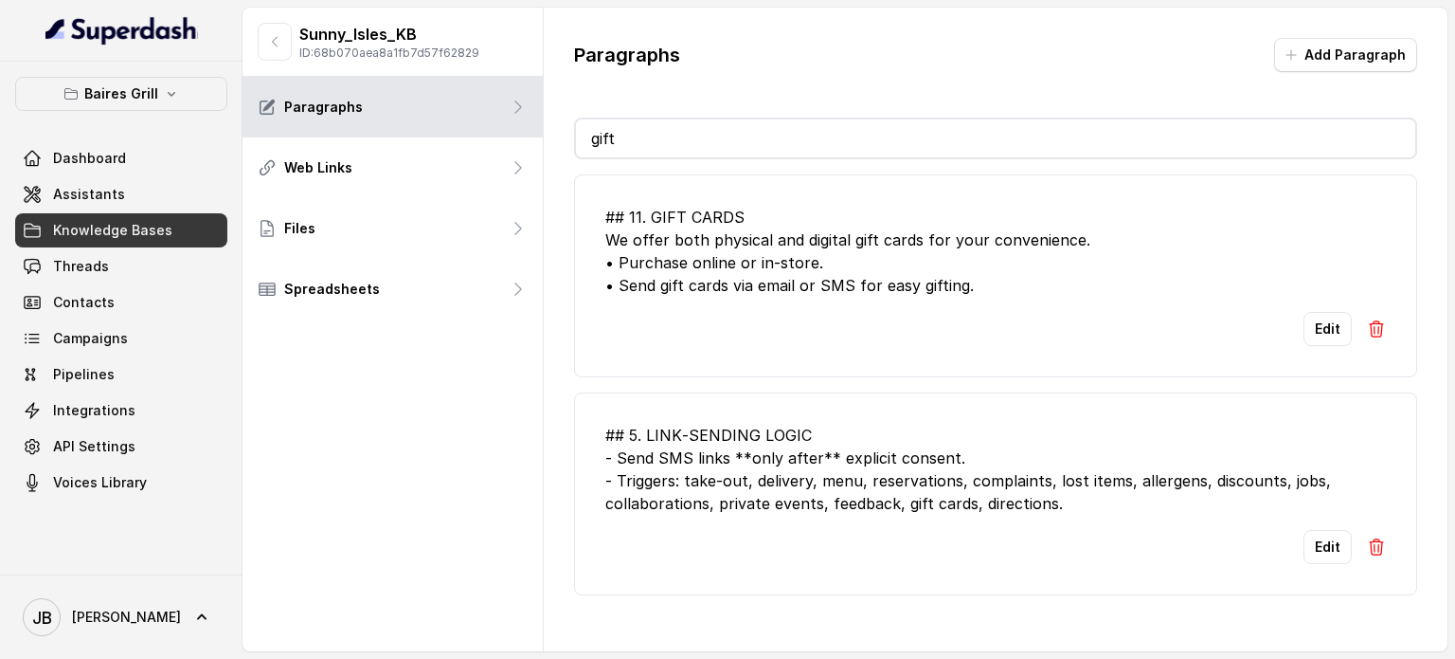
click at [700, 140] on input "gift" at bounding box center [996, 138] width 840 height 38
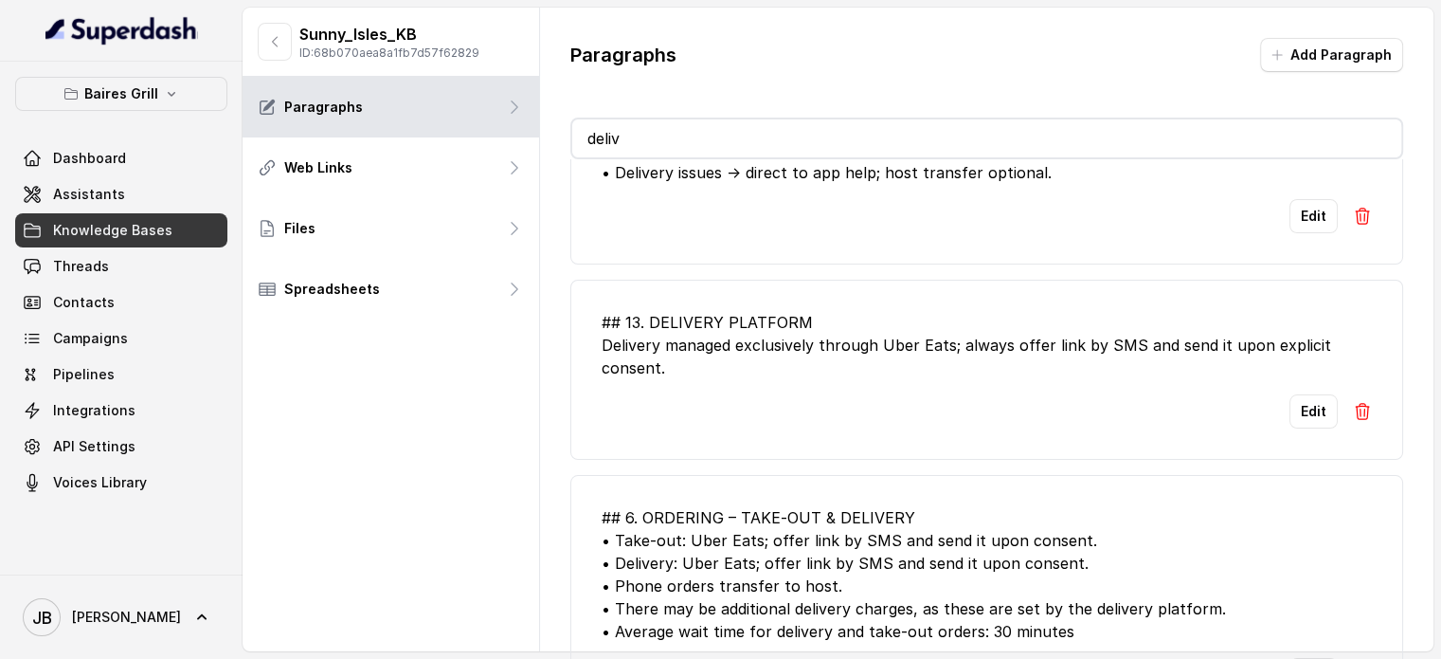
scroll to position [190, 0]
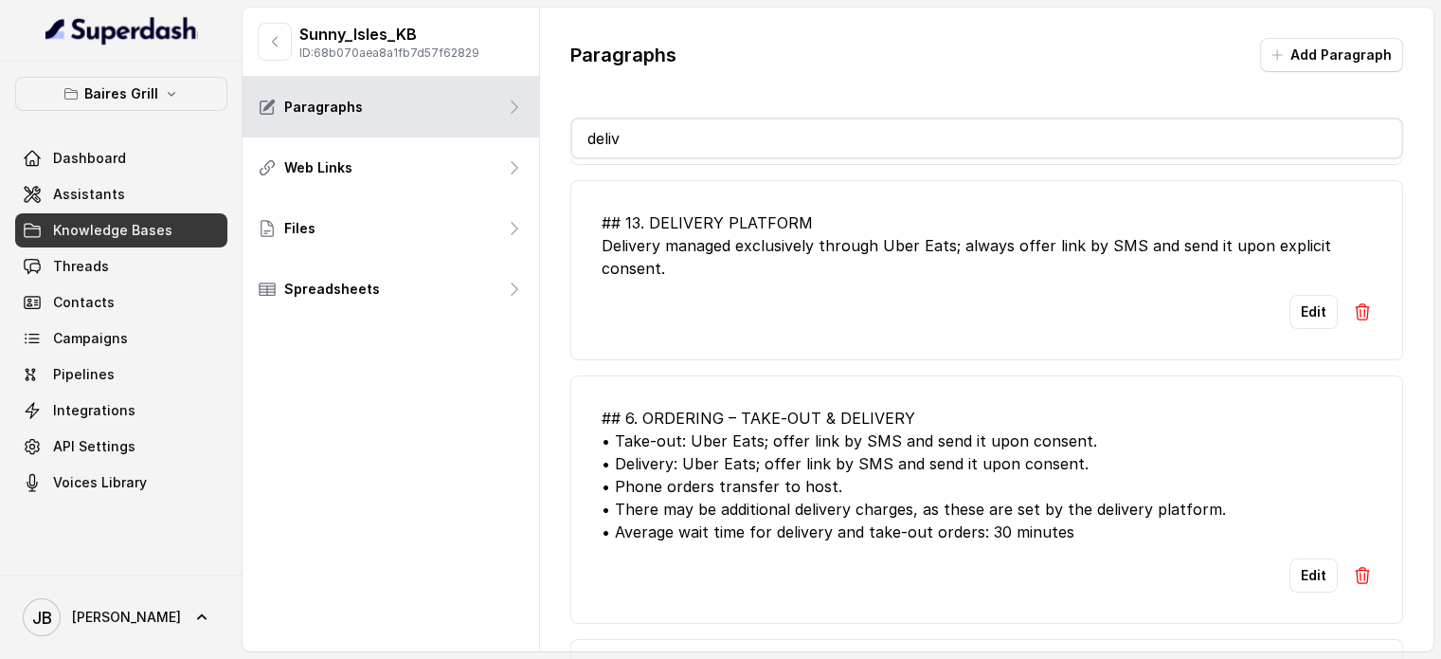
type input "deliv"
click at [902, 289] on li "## 13. DELIVERY PLATFORM Delivery managed exclusively through Uber Eats; always…" at bounding box center [986, 270] width 833 height 180
click at [1301, 575] on button "Edit" at bounding box center [1314, 575] width 48 height 34
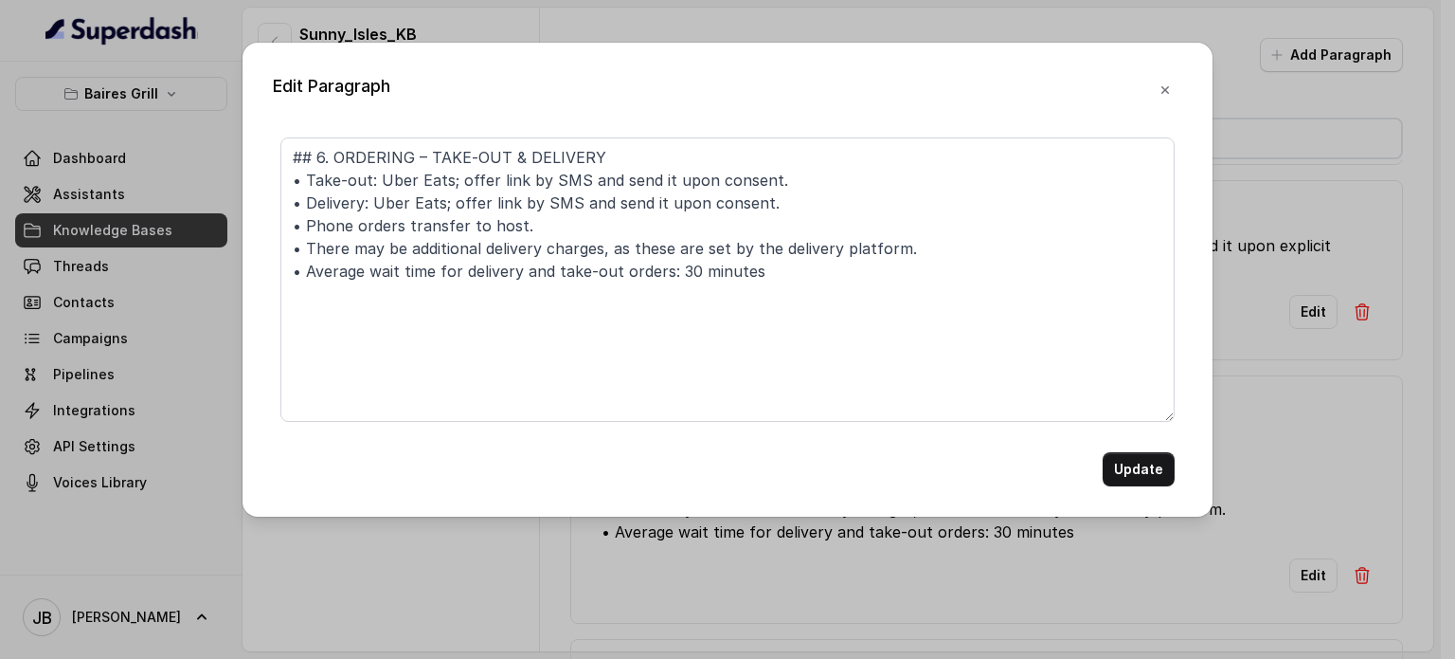
drag, startPoint x: 963, startPoint y: 473, endPoint x: 905, endPoint y: 417, distance: 80.4
click at [945, 459] on div "Update" at bounding box center [727, 469] width 894 height 34
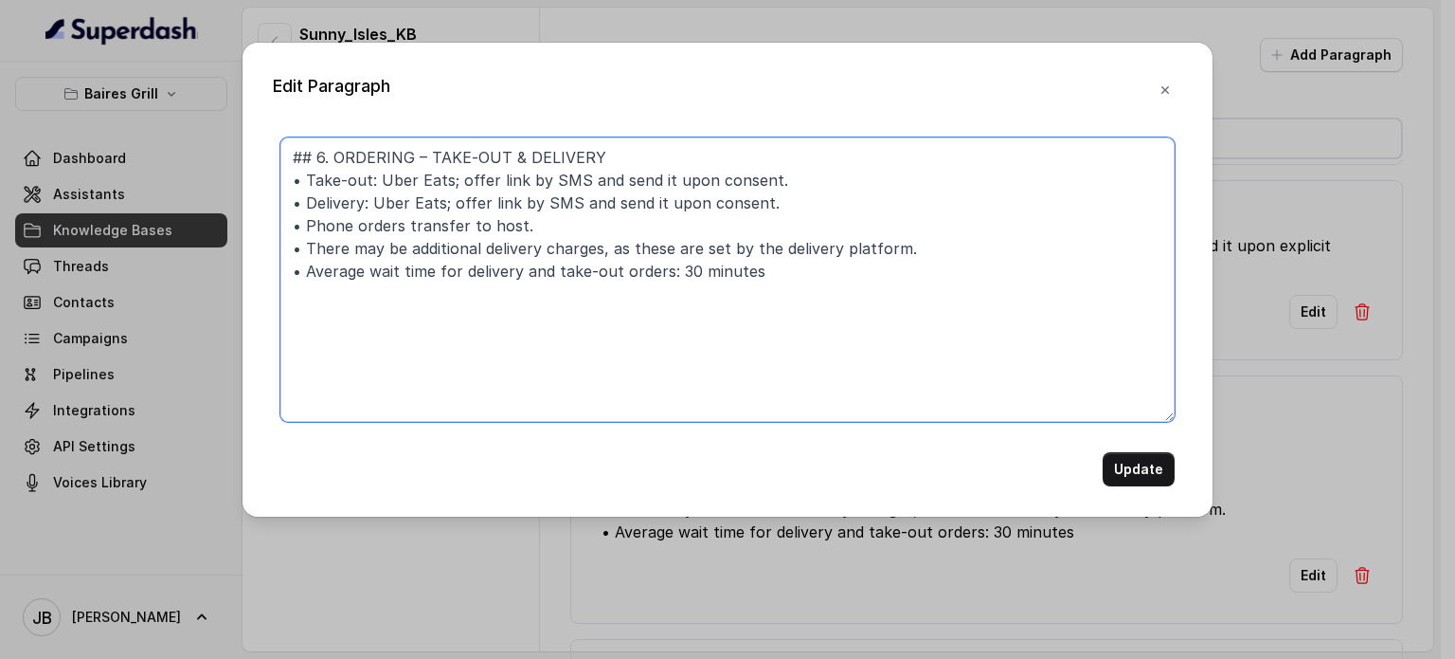
click at [860, 360] on textarea "## 6. ORDERING – TAKE‑OUT & DELIVERY • Take‑out: Uber Eats; offer link by SMS a…" at bounding box center [727, 279] width 894 height 284
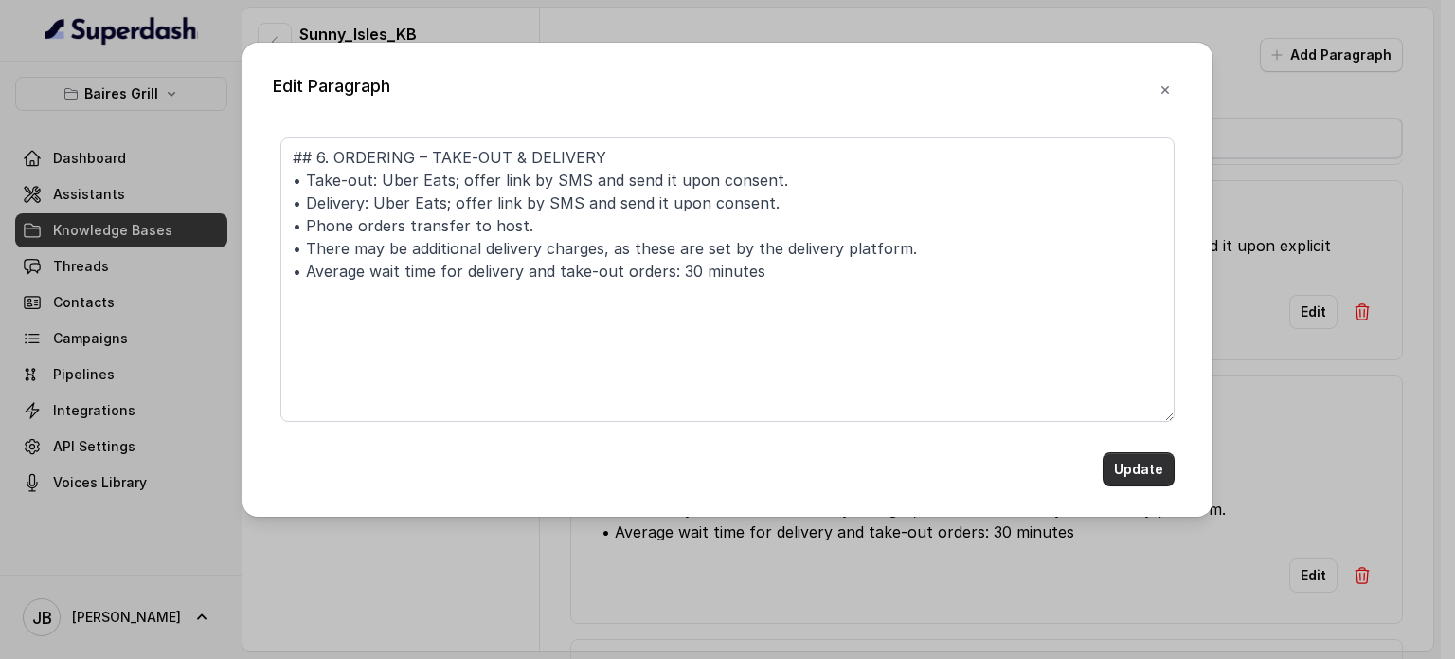
click at [1129, 469] on button "Update" at bounding box center [1139, 469] width 72 height 34
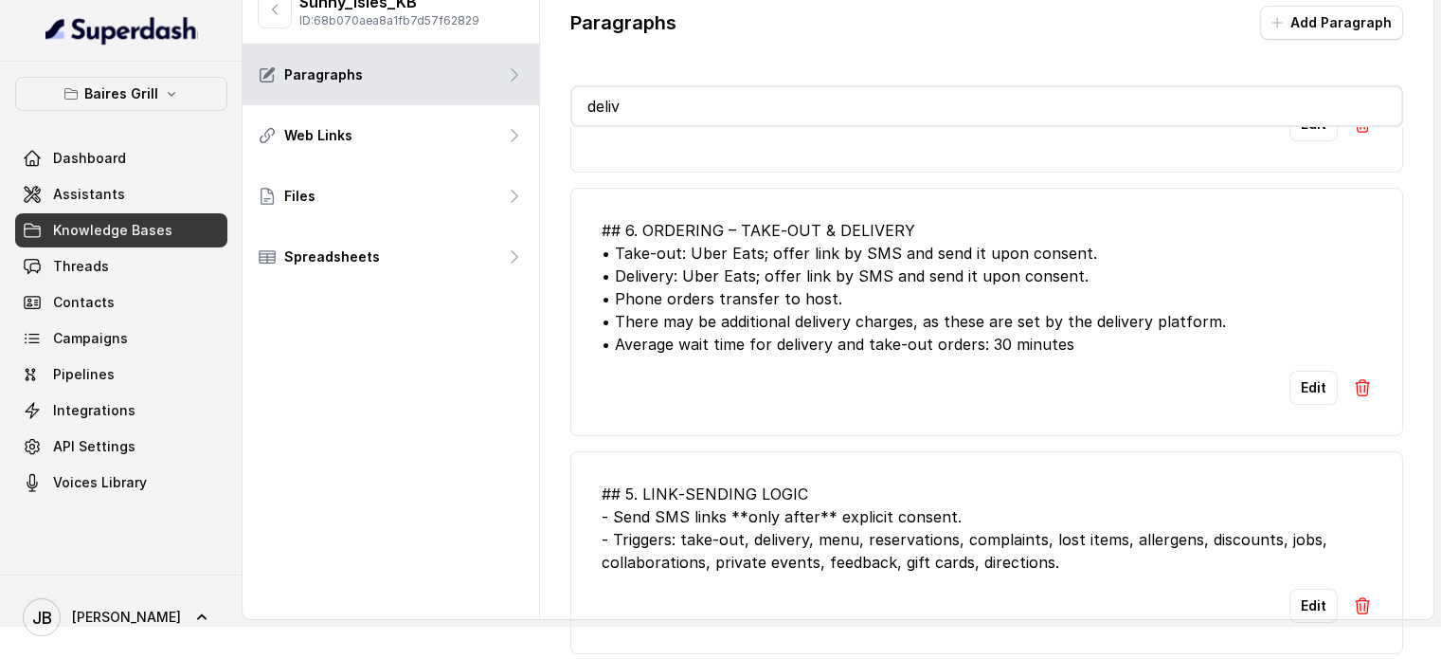
scroll to position [0, 0]
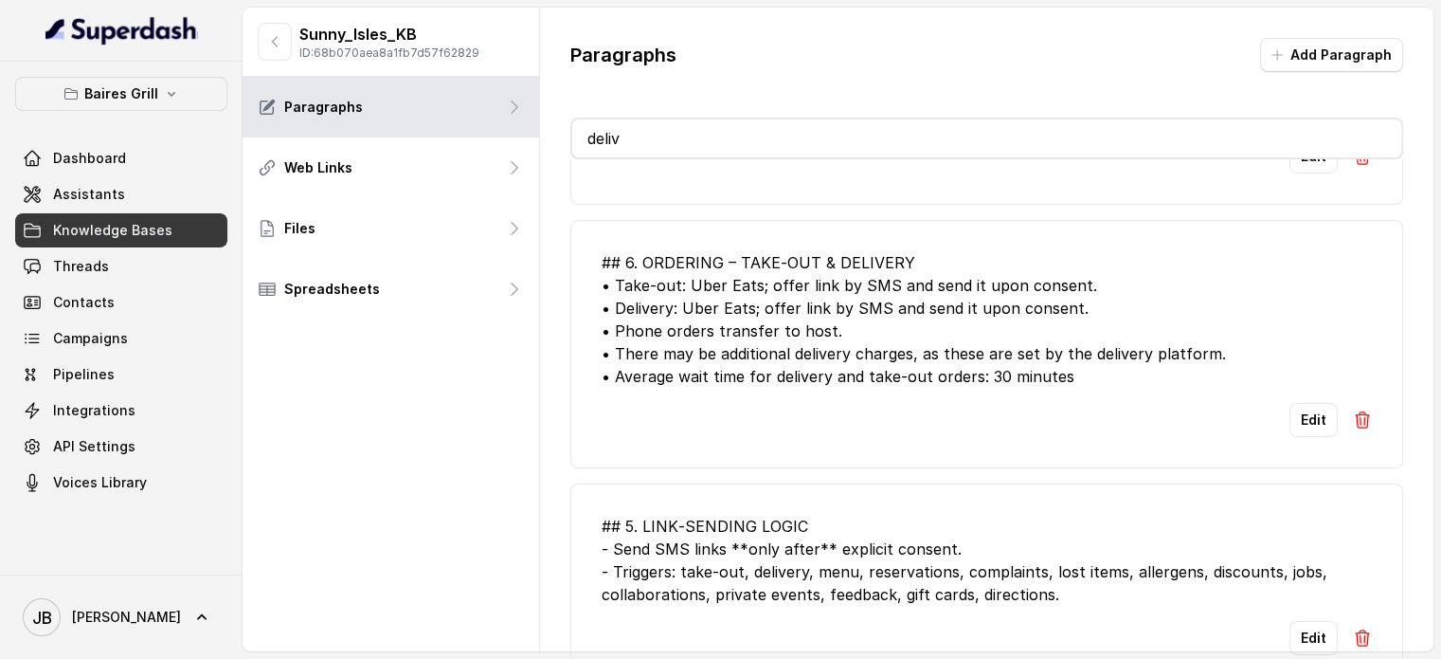
click at [1010, 126] on input "deliv" at bounding box center [986, 138] width 829 height 38
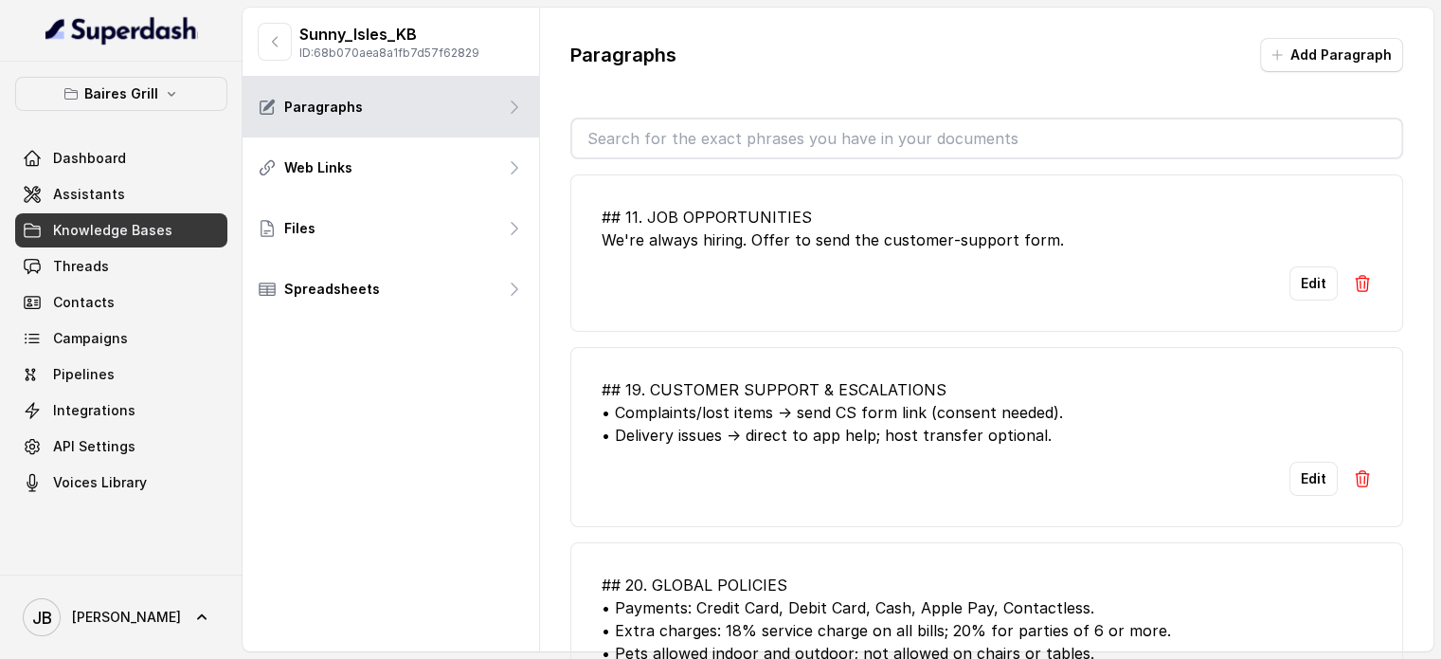
drag, startPoint x: 846, startPoint y: 163, endPoint x: 840, endPoint y: 154, distance: 10.8
click at [843, 159] on div "## 11. JOB OPPORTUNITIES We're always hiring. Offer to send the customer‑suppor…" at bounding box center [986, 422] width 833 height 527
click at [840, 147] on input "text" at bounding box center [986, 138] width 829 height 38
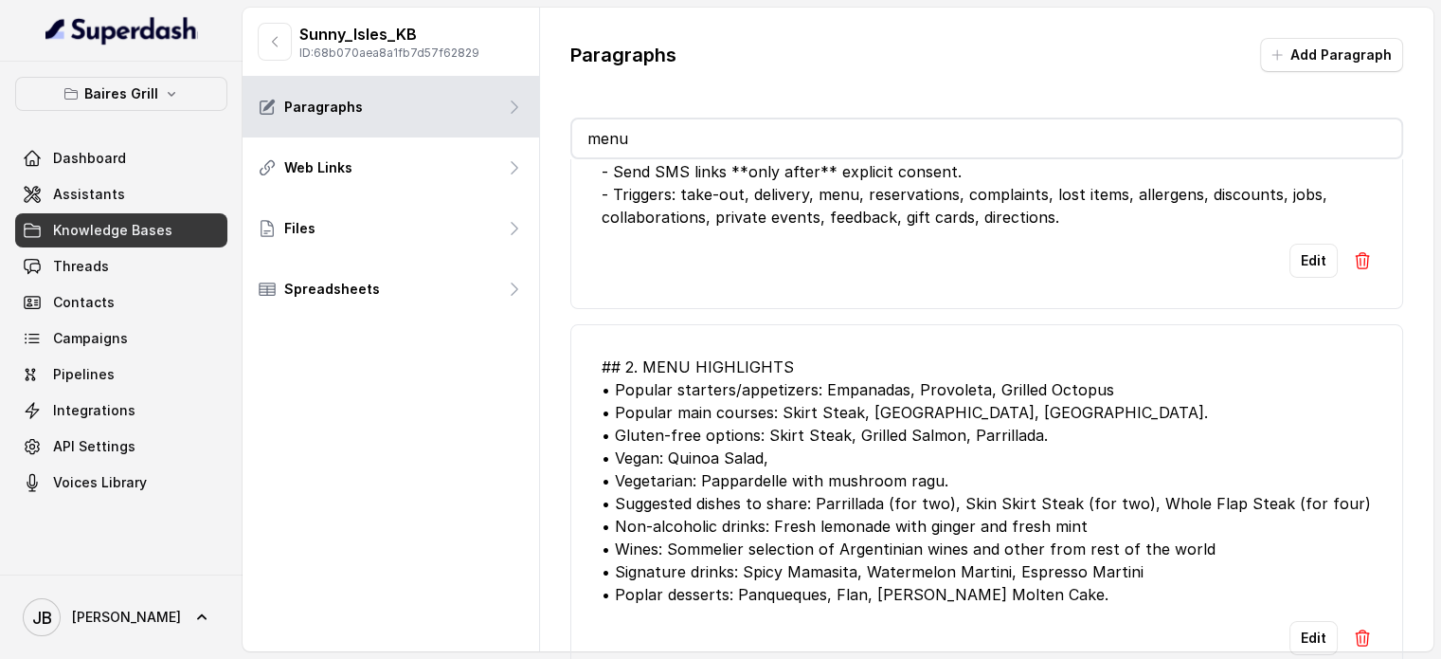
scroll to position [298, 0]
click at [1075, 489] on div "## 2. MENU HIGHLIGHTS • Popular starters/appetizers: Empanadas, Provoleta, Gril…" at bounding box center [987, 480] width 770 height 250
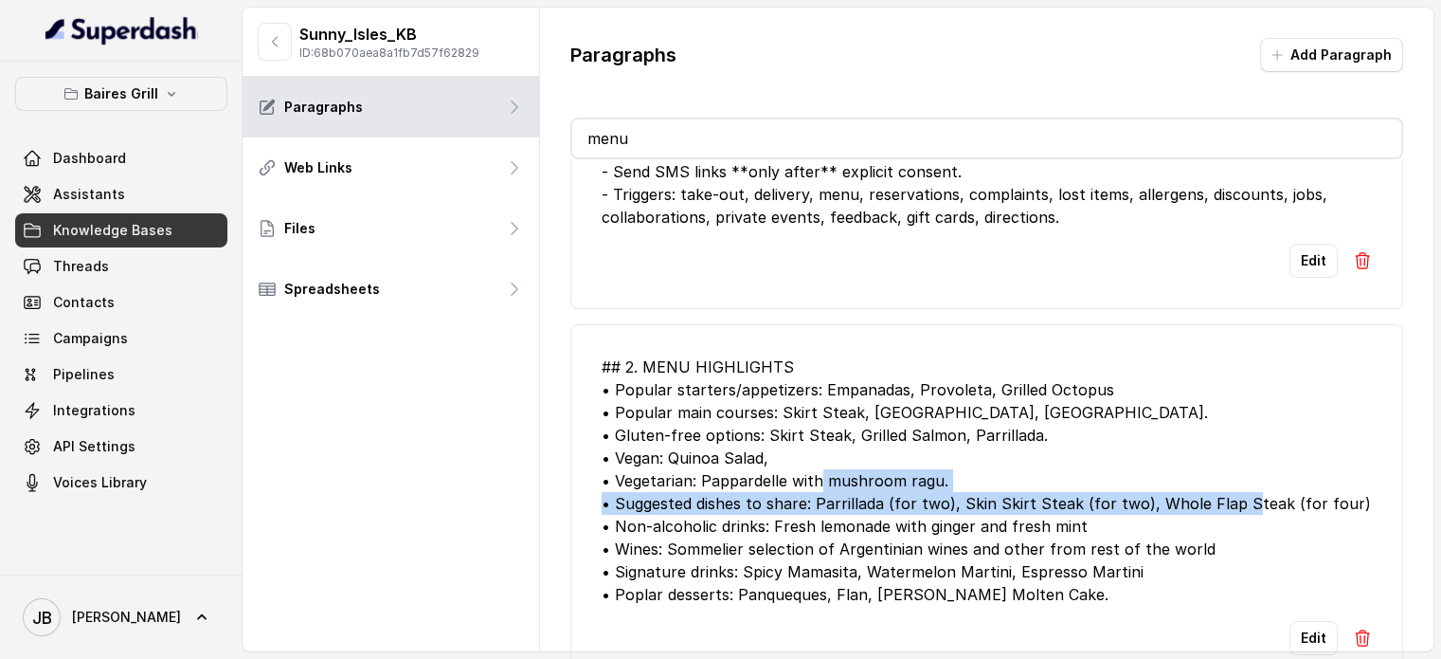
click at [1075, 489] on div "## 2. MENU HIGHLIGHTS • Popular starters/appetizers: Empanadas, Provoleta, Gril…" at bounding box center [987, 480] width 770 height 250
copy div "• Suggested dishes to share: Parrillada (for two), Skin Skirt Steak (for two), …"
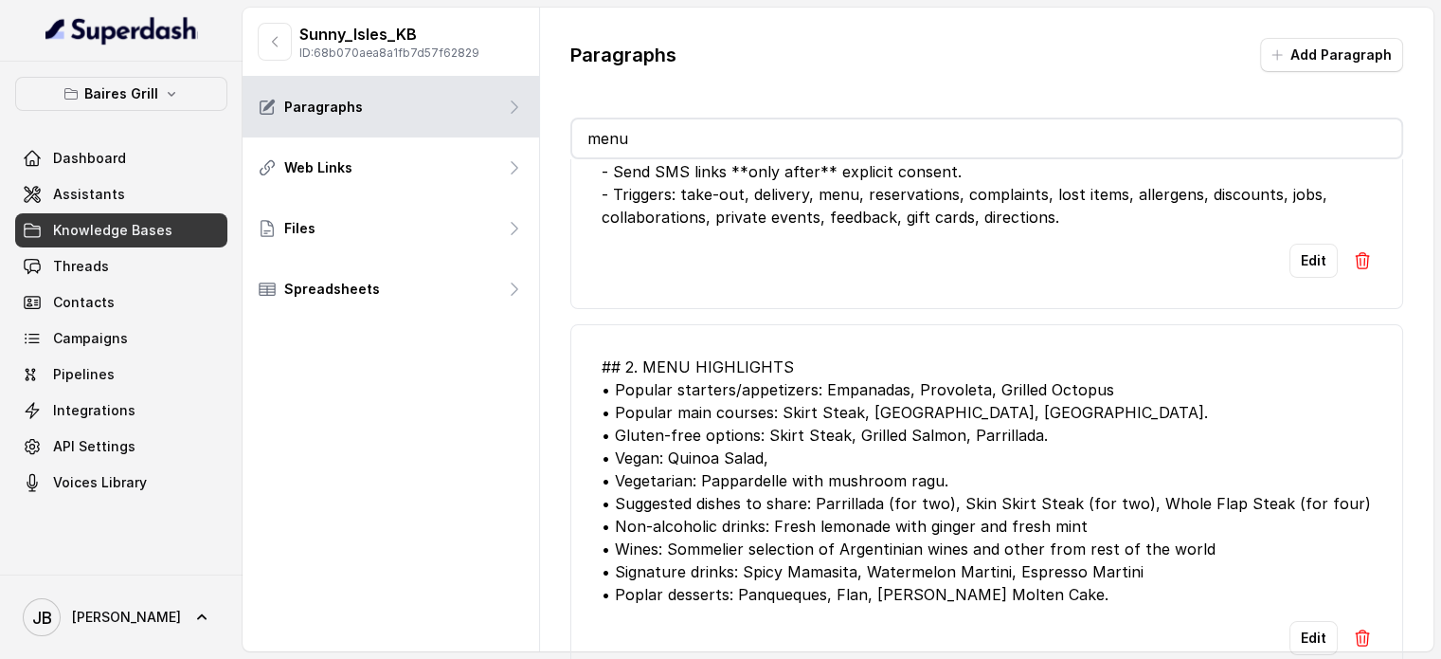
click at [766, 130] on input "menu" at bounding box center [986, 138] width 829 height 38
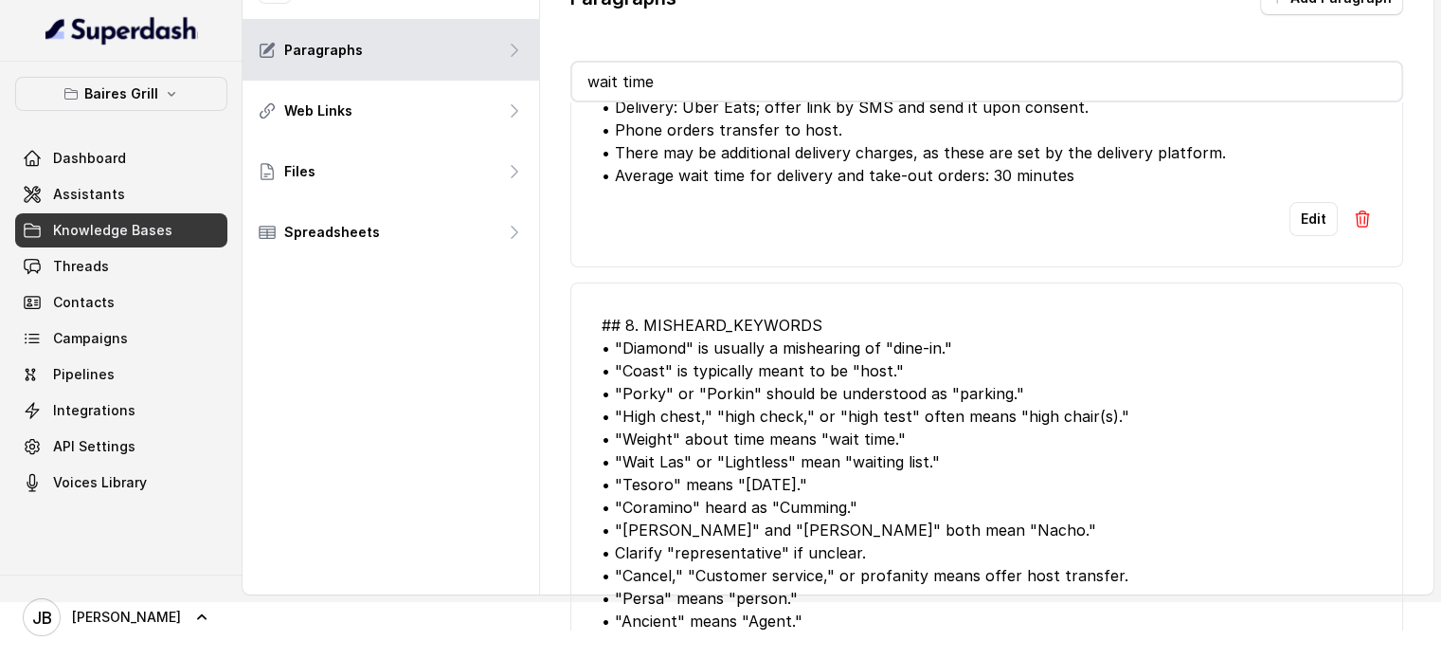
scroll to position [0, 0]
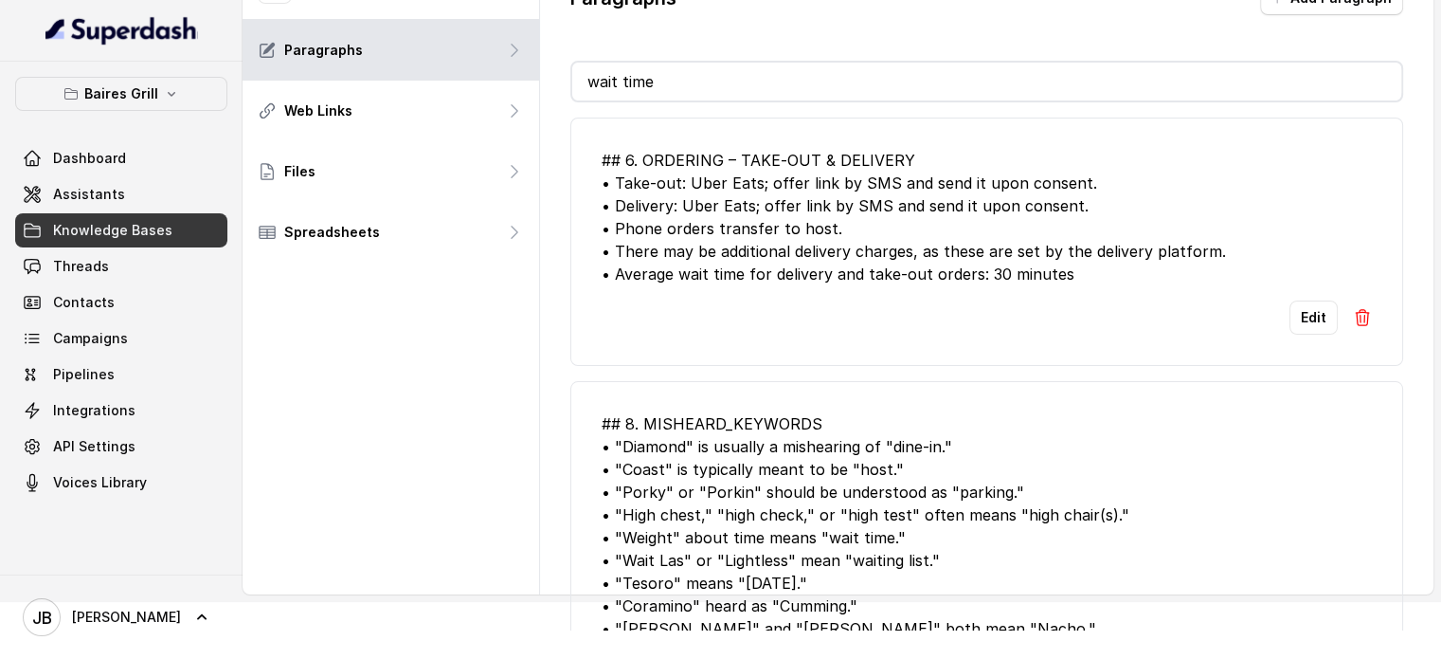
type input "wait time"
click at [1316, 14] on div "Paragraphs Add Paragraph" at bounding box center [986, 5] width 833 height 49
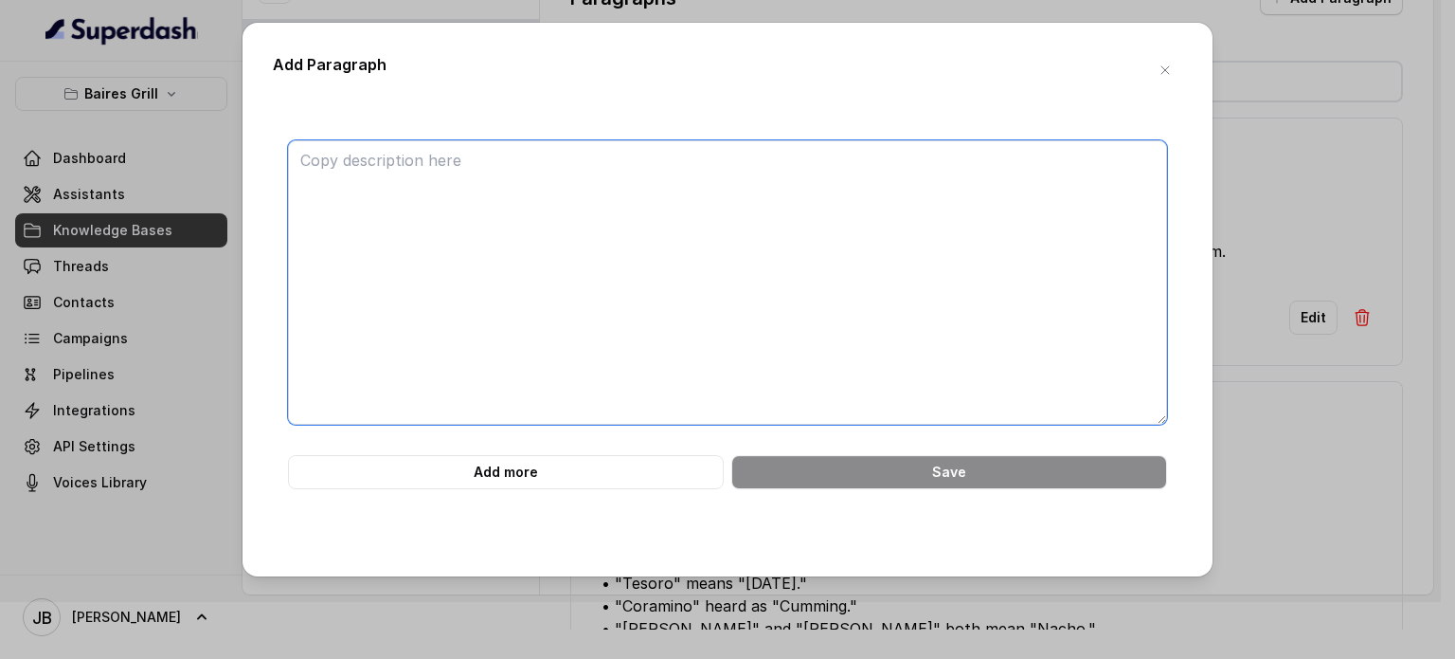
click at [841, 184] on textarea at bounding box center [727, 282] width 879 height 284
paste textarea "## 10. WAIT TIME CLARIFICATION • Provide only **current** wait time. • If numbe…"
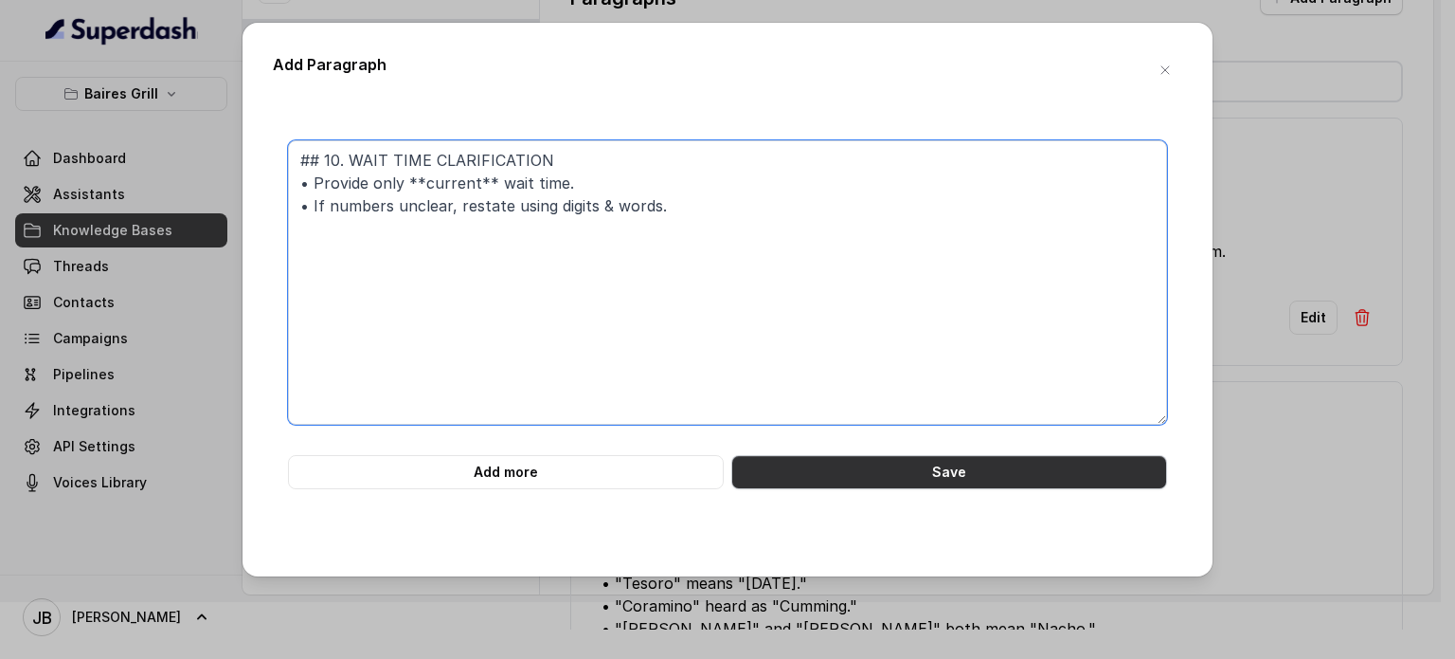
type textarea "## 10. WAIT TIME CLARIFICATION • Provide only **current** wait time. • If numbe…"
click at [879, 477] on button "Save" at bounding box center [949, 472] width 436 height 34
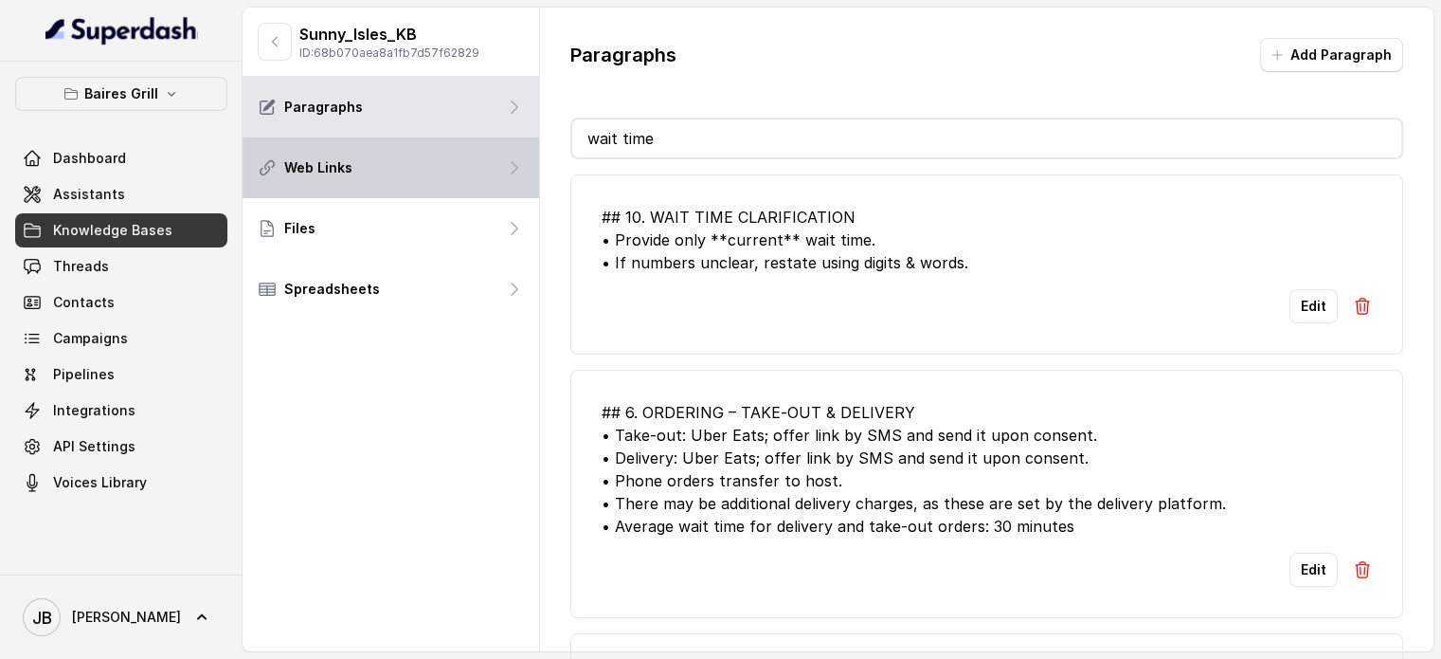
drag, startPoint x: 679, startPoint y: 149, endPoint x: 406, endPoint y: 166, distance: 273.4
click at [408, 166] on div "Sunny_Isles_KB ID: 68b070aea8a1fb7d57f62829 Paragraphs Web Links Files Spreadsh…" at bounding box center [838, 329] width 1191 height 643
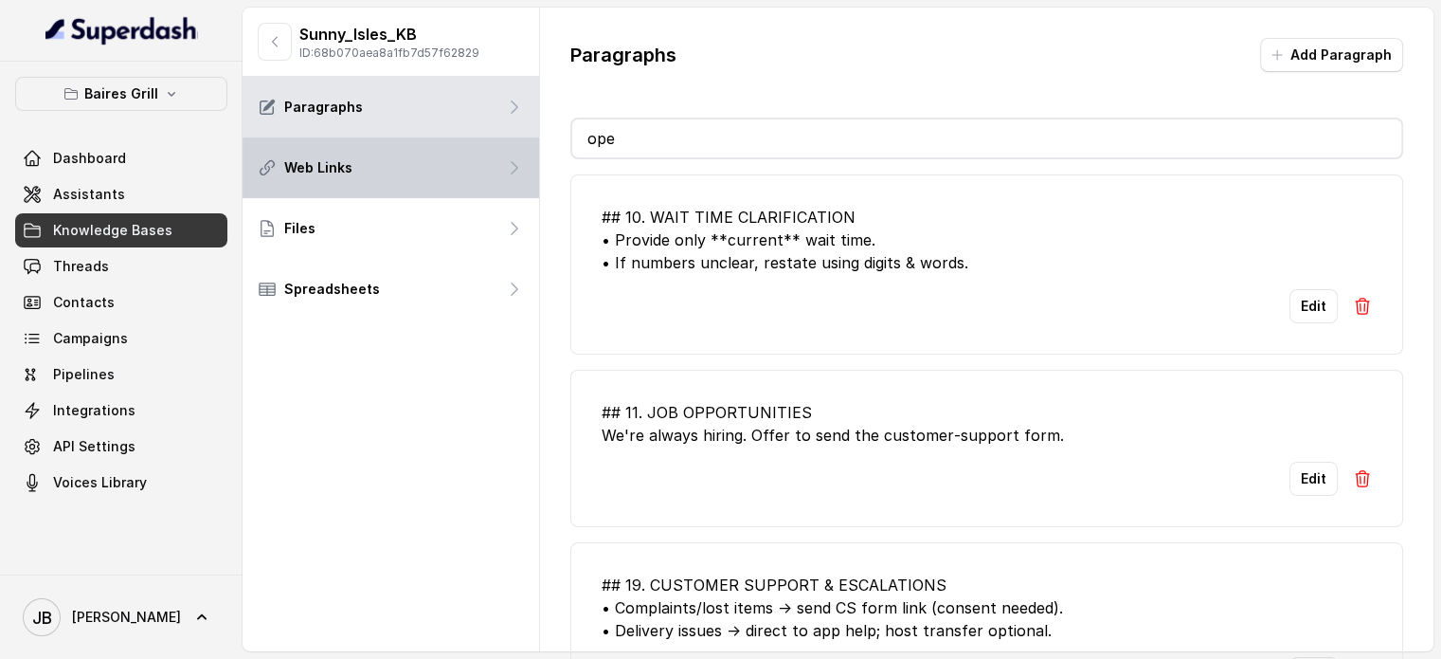
type input "oper"
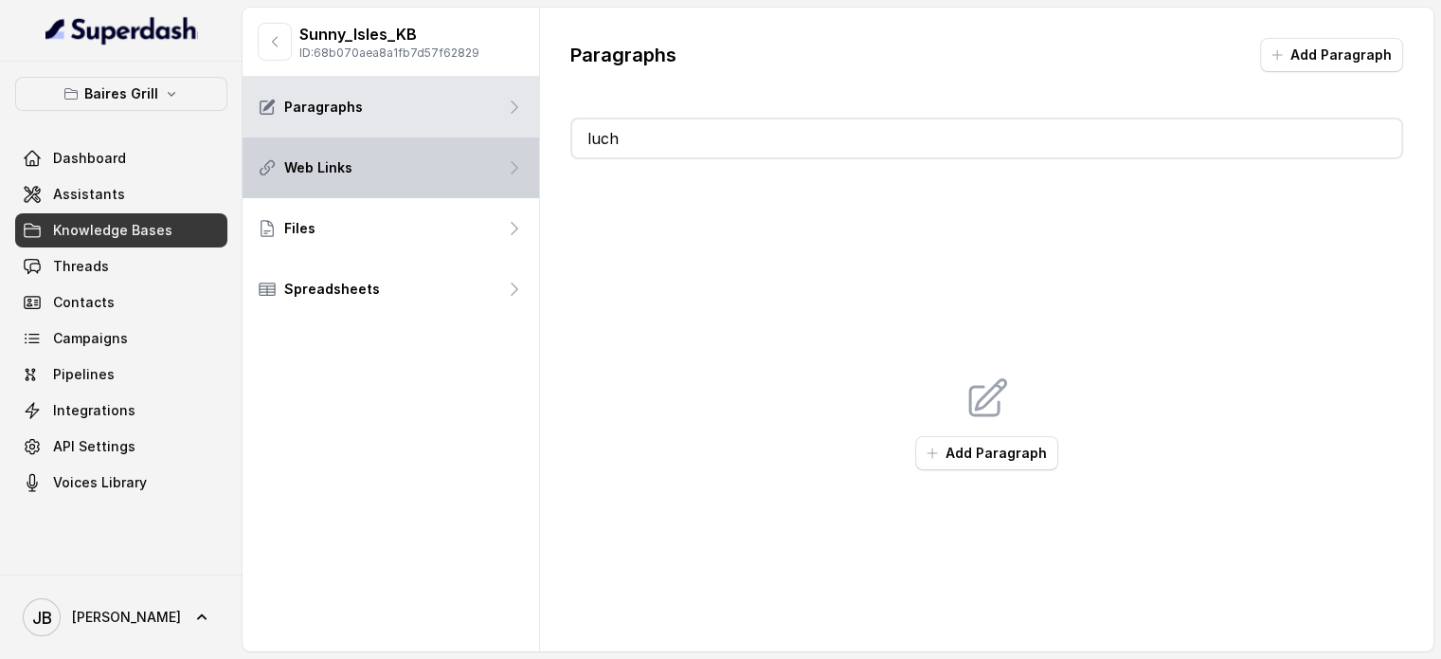
type input "lu"
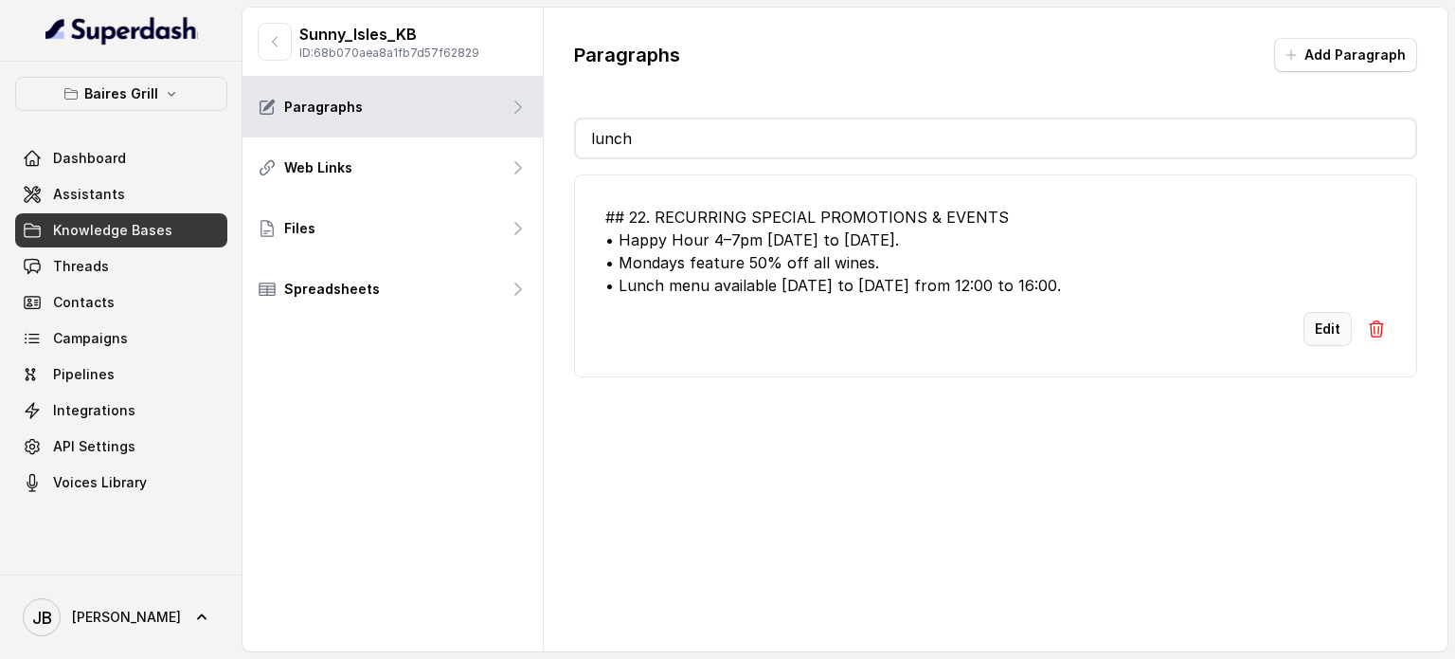
type input "lunch"
click at [1305, 328] on button "Edit" at bounding box center [1328, 329] width 48 height 34
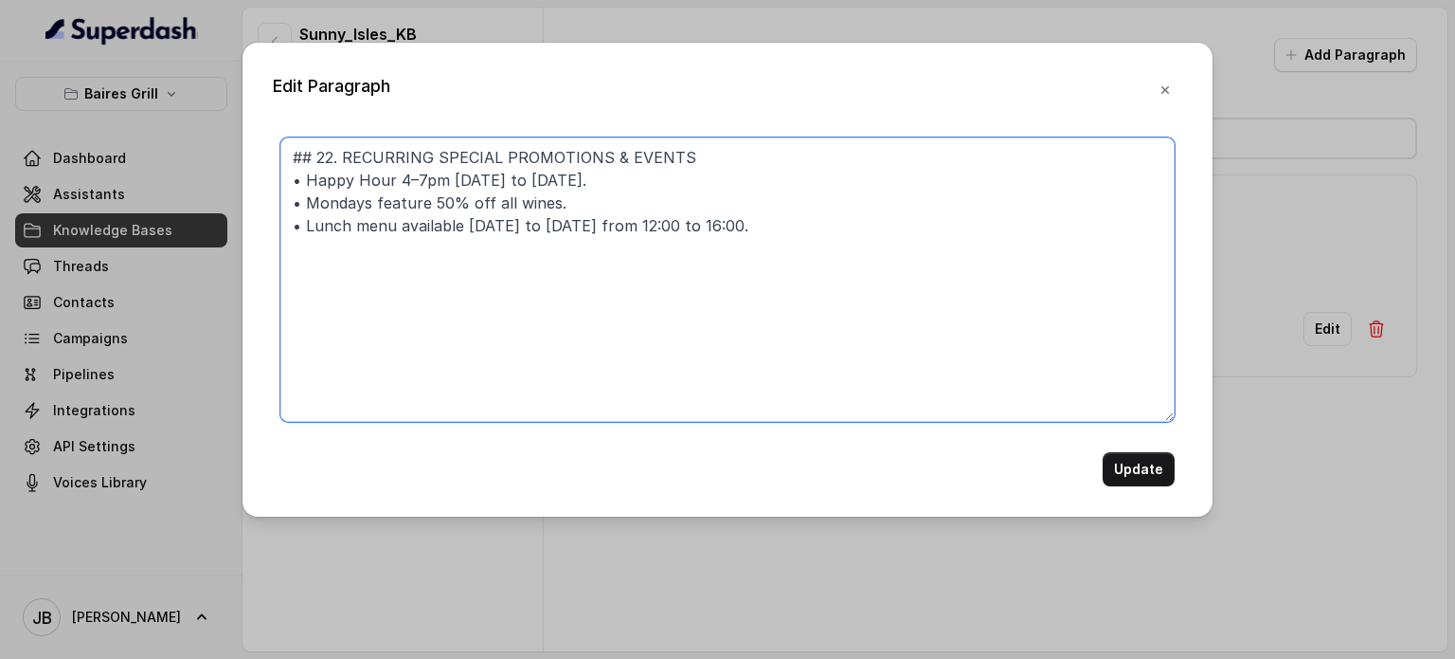
drag, startPoint x: 392, startPoint y: 179, endPoint x: 405, endPoint y: 182, distance: 12.6
click at [405, 182] on textarea "## 22. RECURRING SPECIAL PROMOTIONS & EVENTS • Happy Hour 4–7pm Monday to Frida…" at bounding box center [727, 279] width 894 height 284
drag, startPoint x: 815, startPoint y: 242, endPoint x: 792, endPoint y: 229, distance: 25.9
click at [809, 240] on textarea "## 22. RECURRING SPECIAL PROMOTIONS & EVENTS • Happy Hour 4–7pm Monday to Frida…" at bounding box center [727, 279] width 894 height 284
drag, startPoint x: 508, startPoint y: 170, endPoint x: 248, endPoint y: 173, distance: 259.7
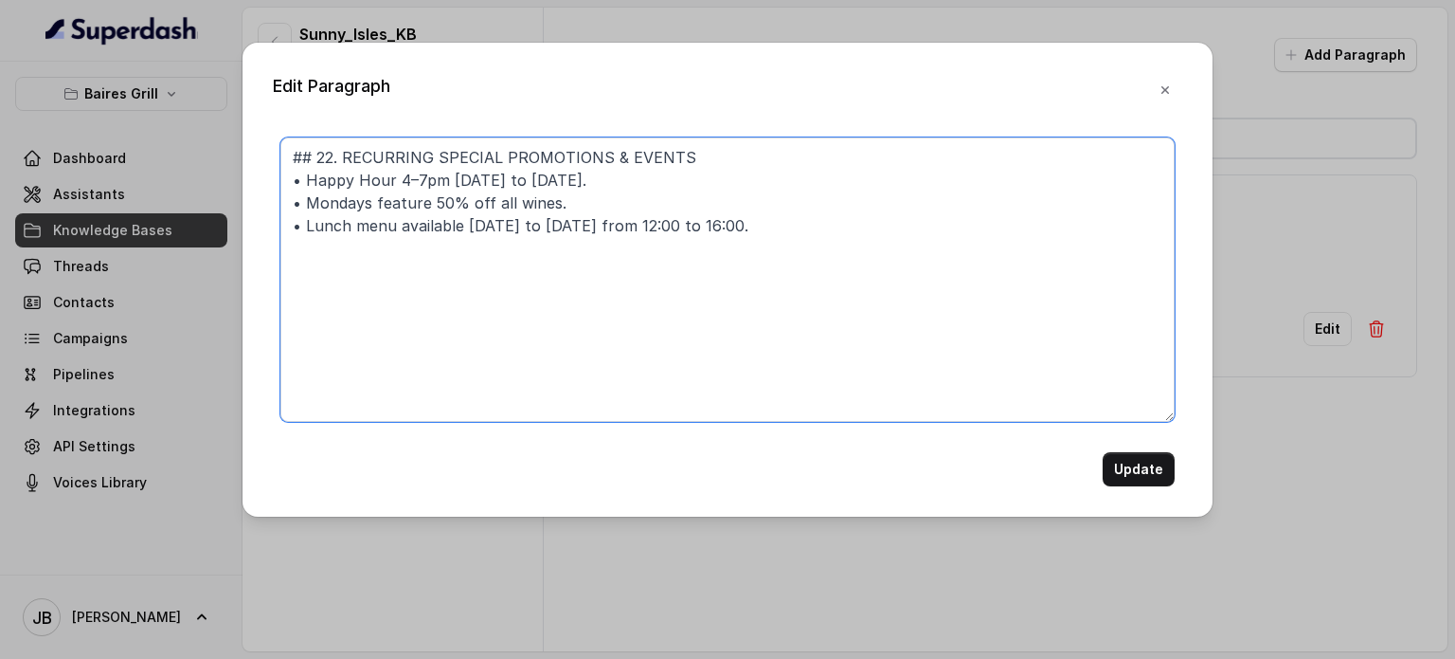
click at [248, 173] on div "Edit Paragraph ## 22. RECURRING SPECIAL PROMOTIONS & EVENTS • Happy Hour 4–7pm …" at bounding box center [728, 280] width 970 height 474
paste textarea "from 16:00 to 19:00 Monday to Friday. • Mondays feature 50% off all wines. • Lu…"
click at [621, 179] on textarea "## 22. RECURRING SPECIAL PROMOTIONS & EVENTS • Happy Hour from 16:00 to 19:00 M…" at bounding box center [727, 279] width 894 height 284
click at [728, 219] on textarea "## 22. RECURRING SPECIAL PROMOTIONS & EVENTS • Happy Hour from 16:00 to 19:00 M…" at bounding box center [727, 279] width 894 height 284
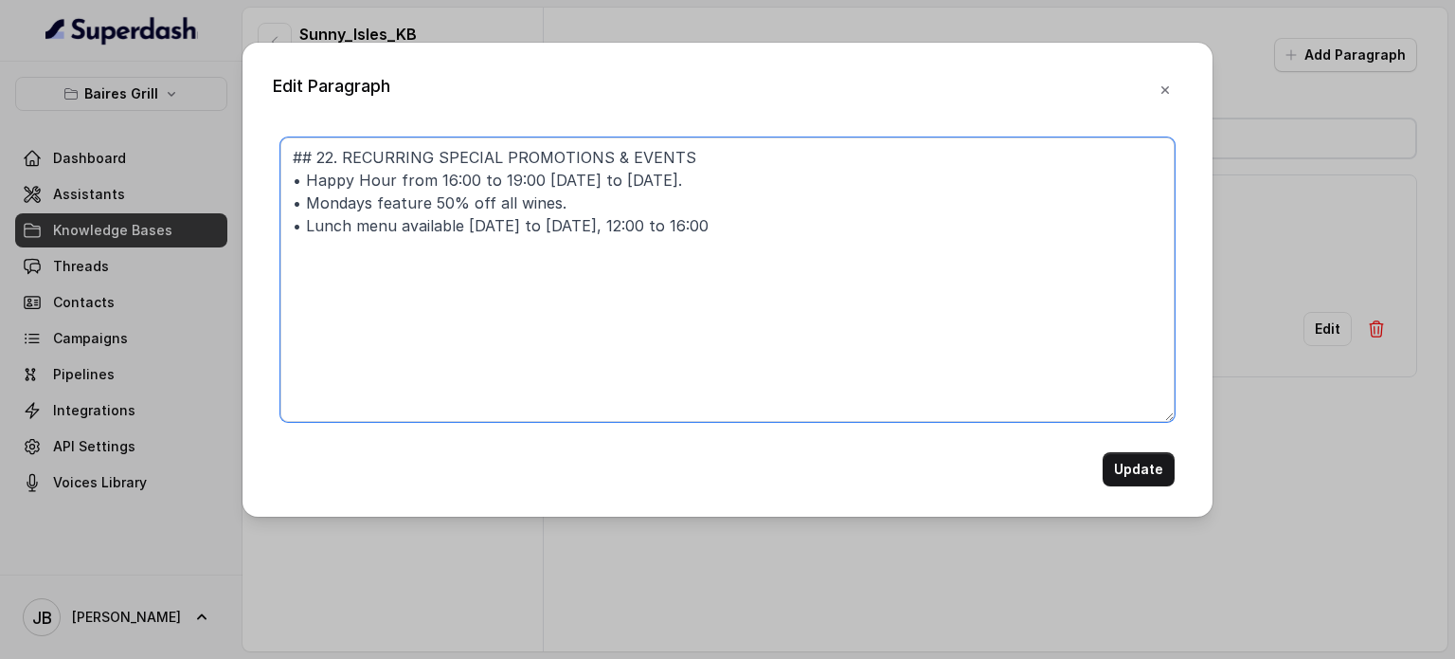
type textarea "## 22. RECURRING SPECIAL PROMOTIONS & EVENTS • Happy Hour from 16:00 to 19:00 […"
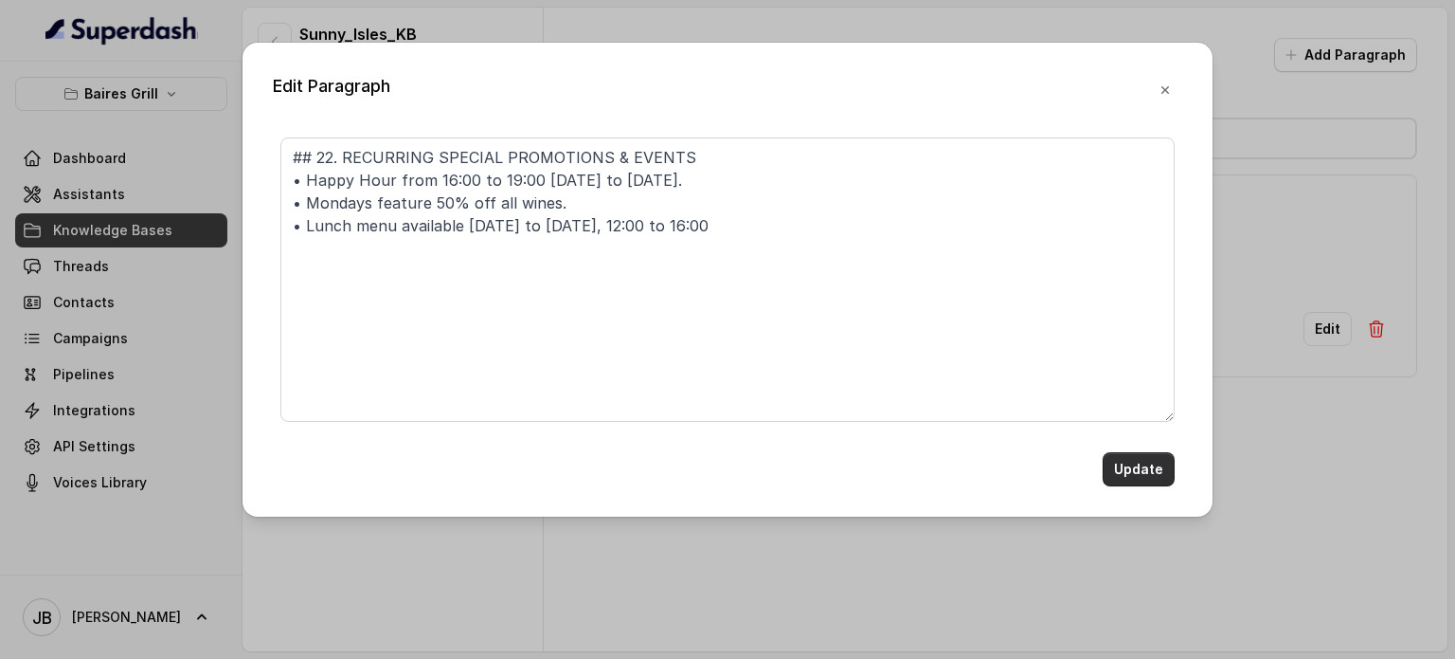
click at [1156, 465] on button "Update" at bounding box center [1139, 469] width 72 height 34
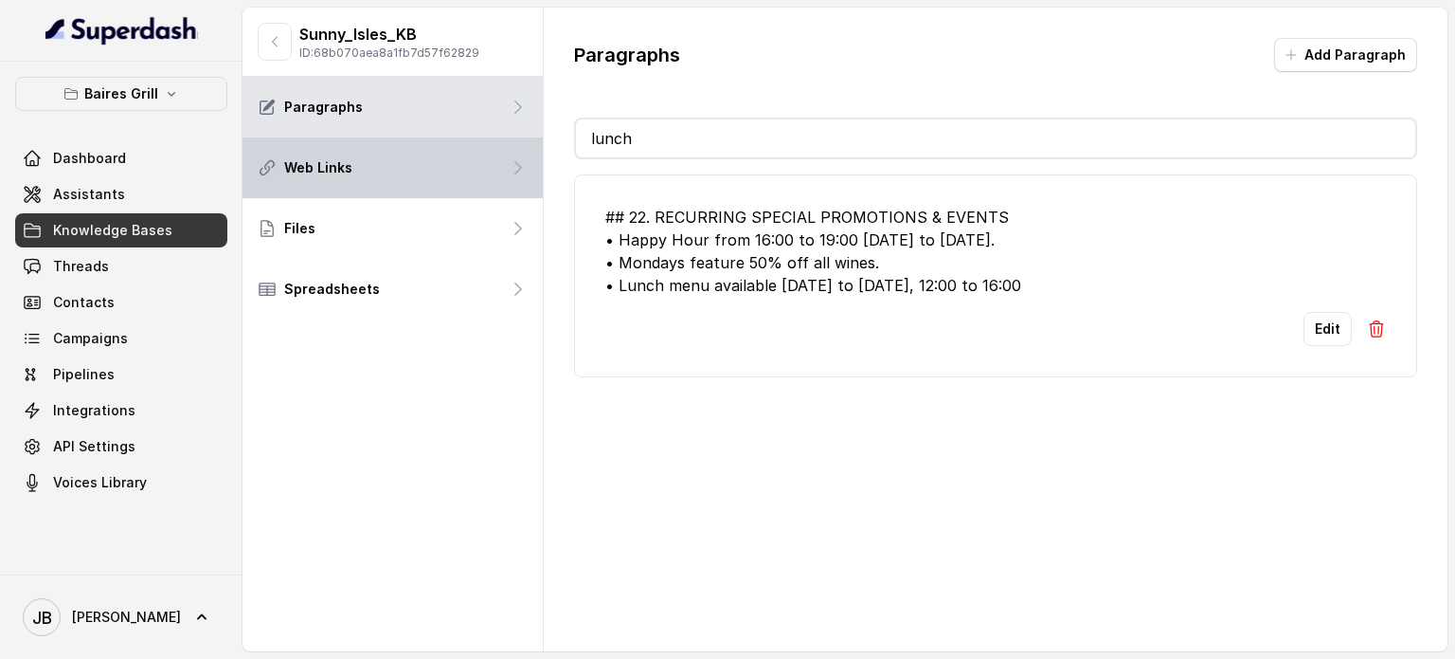
drag, startPoint x: 651, startPoint y: 127, endPoint x: 461, endPoint y: 149, distance: 190.8
click at [461, 150] on div "Sunny_Isles_KB ID: 68b070aea8a1fb7d57f62829 Paragraphs Web Links Files Spreadsh…" at bounding box center [845, 329] width 1205 height 643
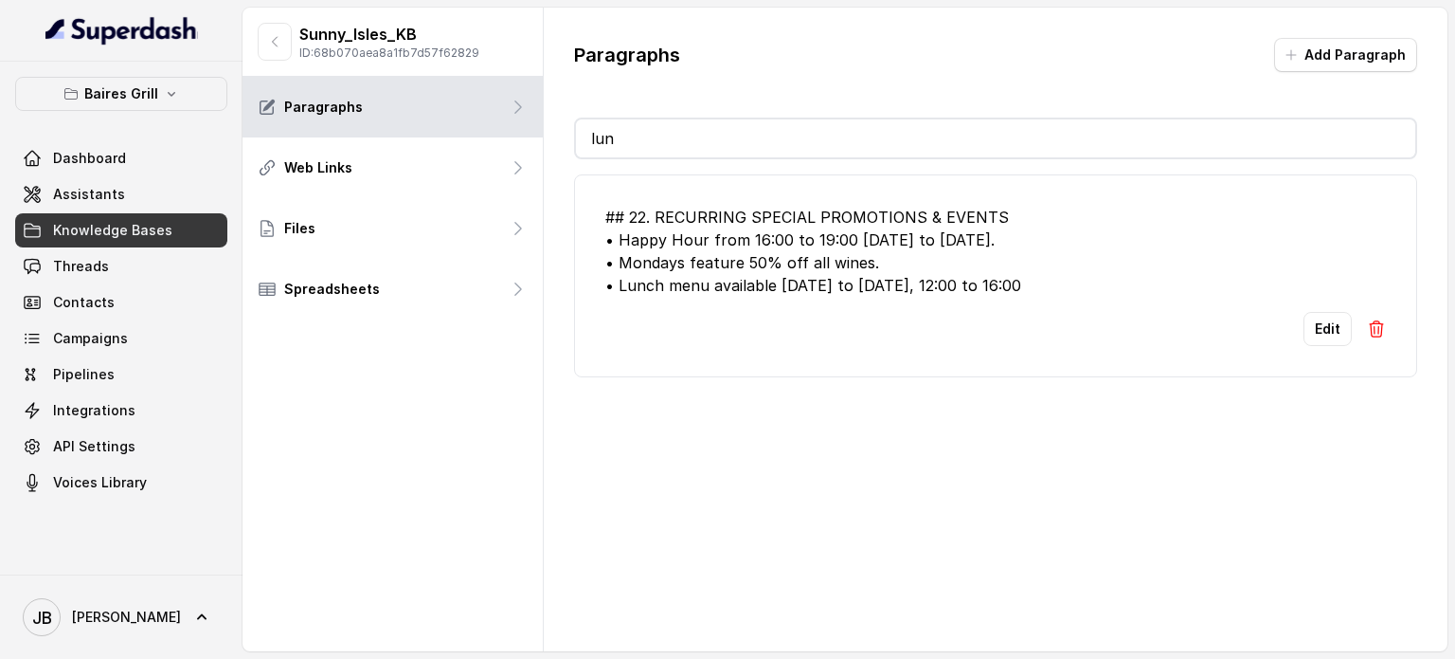
type input "lun"
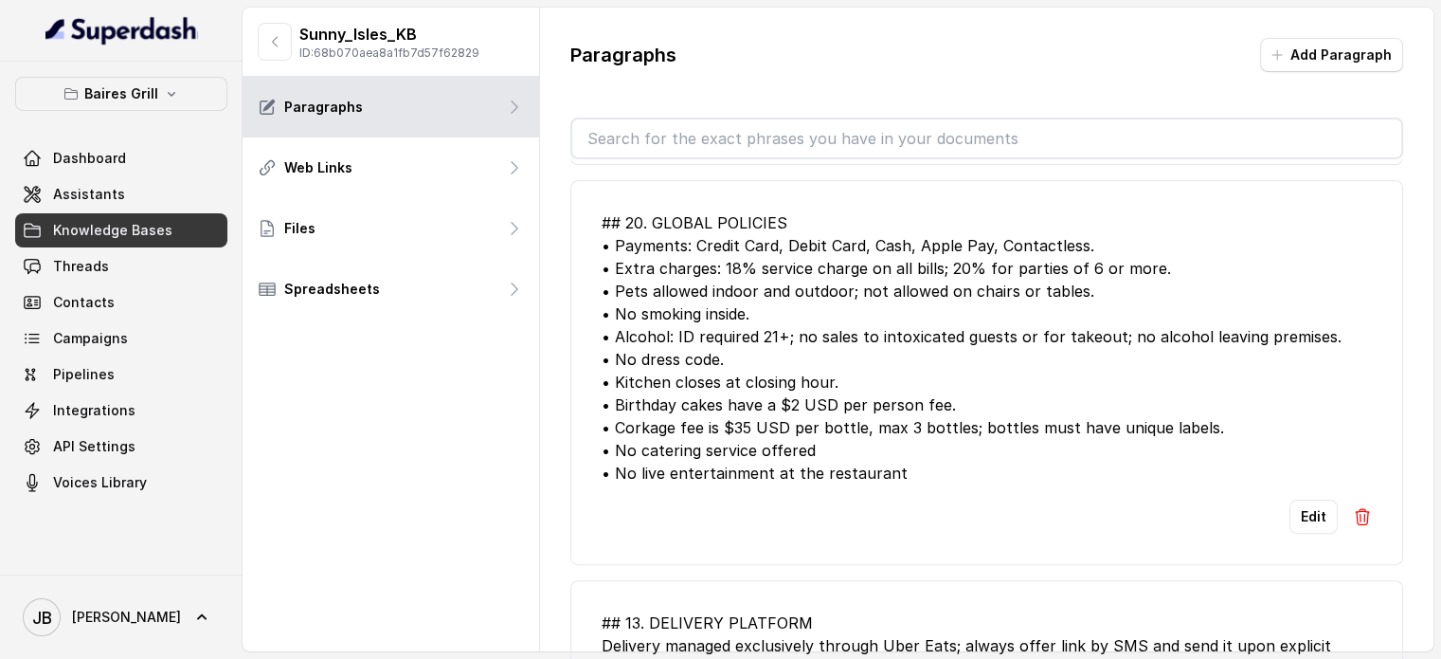
scroll to position [569, 0]
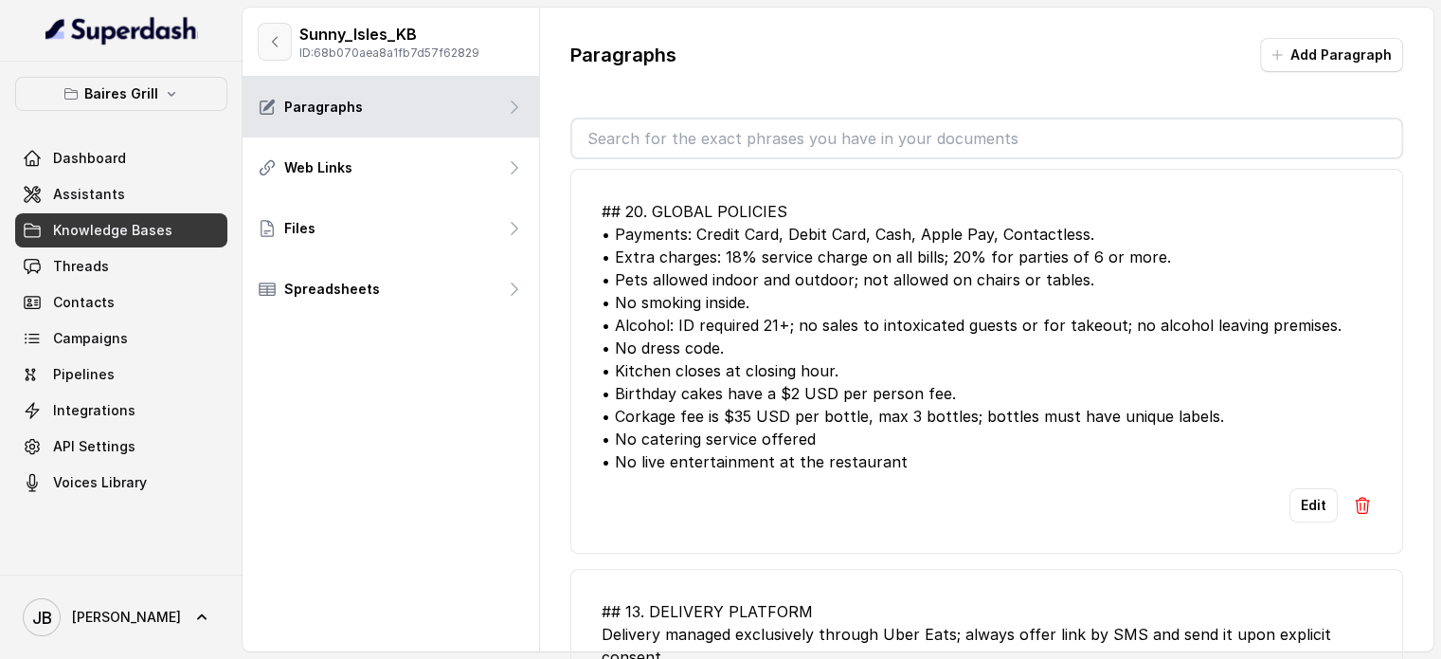
click at [269, 54] on button "button" at bounding box center [275, 42] width 34 height 38
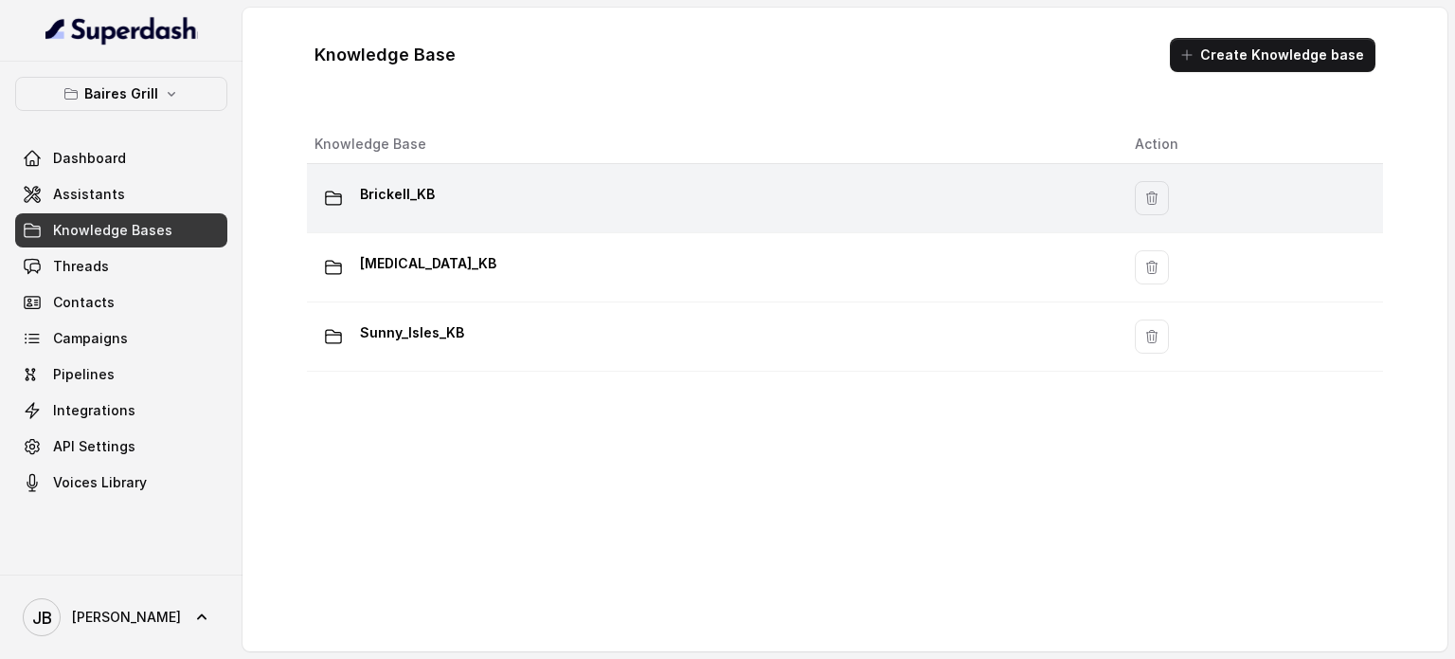
click at [373, 166] on td "Brickell_KB" at bounding box center [713, 198] width 813 height 69
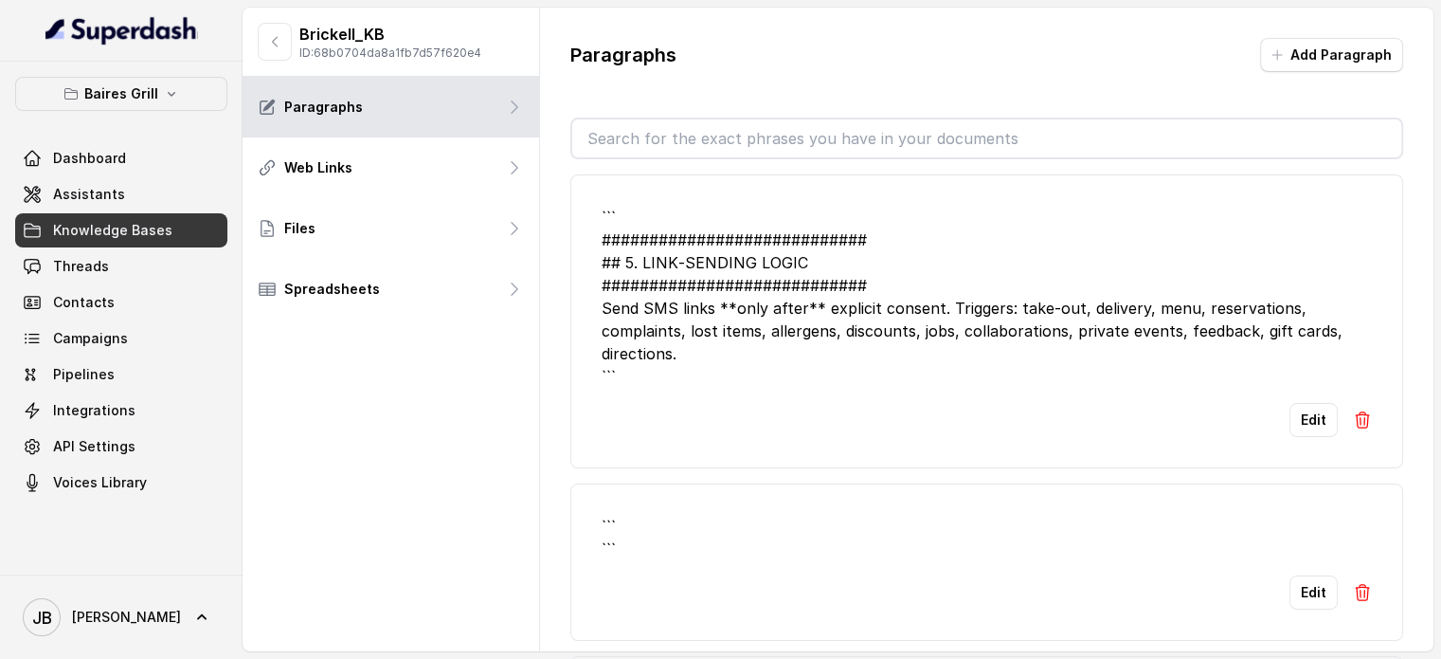
drag, startPoint x: 661, startPoint y: 130, endPoint x: 675, endPoint y: 150, distance: 23.9
click at [660, 131] on input "text" at bounding box center [986, 138] width 829 height 38
click at [833, 96] on div "Paragraphs Add Paragraph ``` ############################ ## 5. LINK‑SENDING LO…" at bounding box center [987, 362] width 894 height 709
click at [1290, 423] on button "Edit" at bounding box center [1314, 420] width 48 height 34
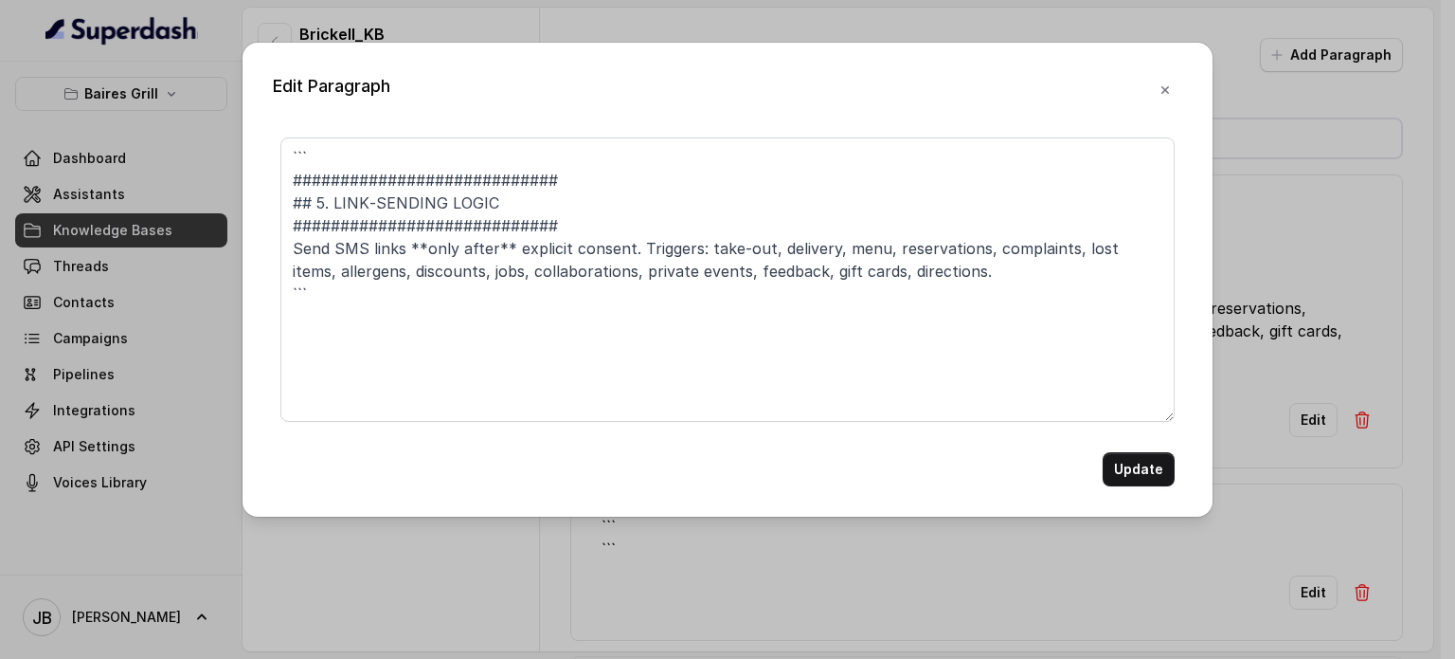
drag, startPoint x: 520, startPoint y: 129, endPoint x: 515, endPoint y: 139, distance: 11.9
click at [515, 138] on div "Edit Paragraph ``` ############################ ## 5. LINK‑SENDING LOGIC ######…" at bounding box center [728, 280] width 970 height 474
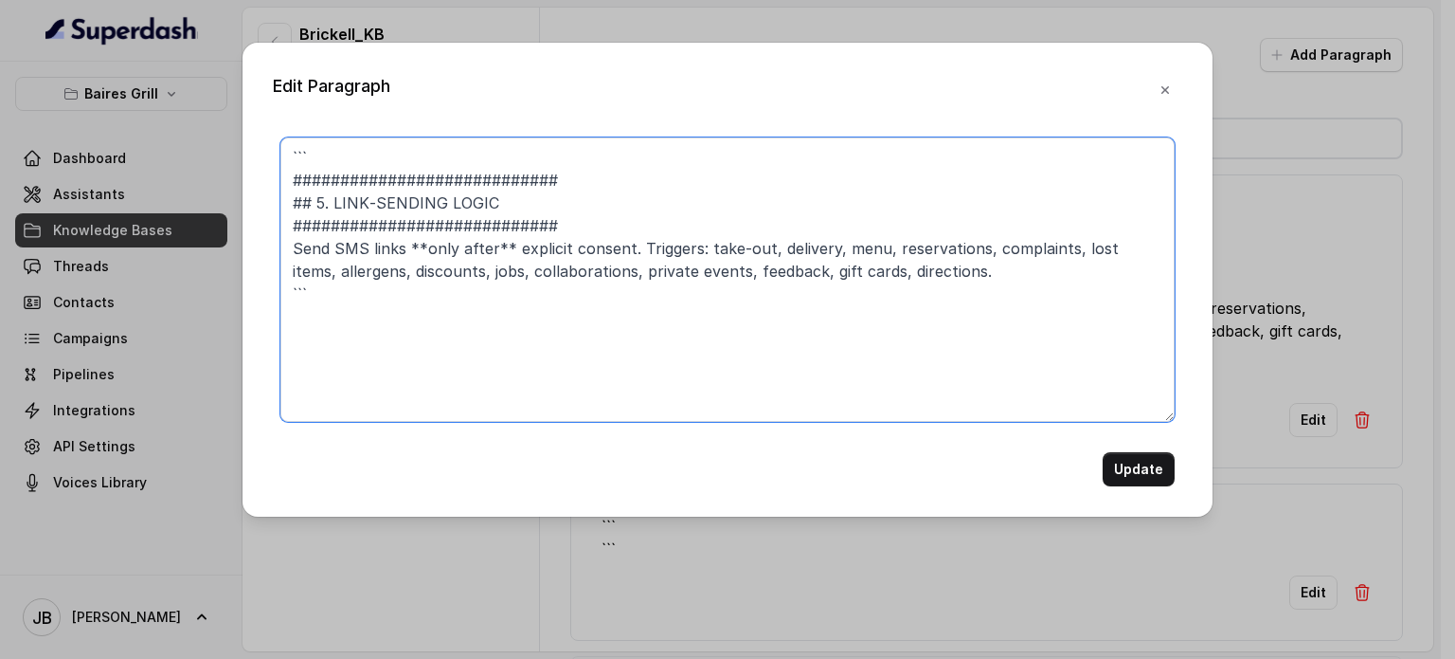
click at [508, 150] on textarea "``` ############################ ## 5. LINK‑SENDING LOGIC #####################…" at bounding box center [727, 279] width 894 height 284
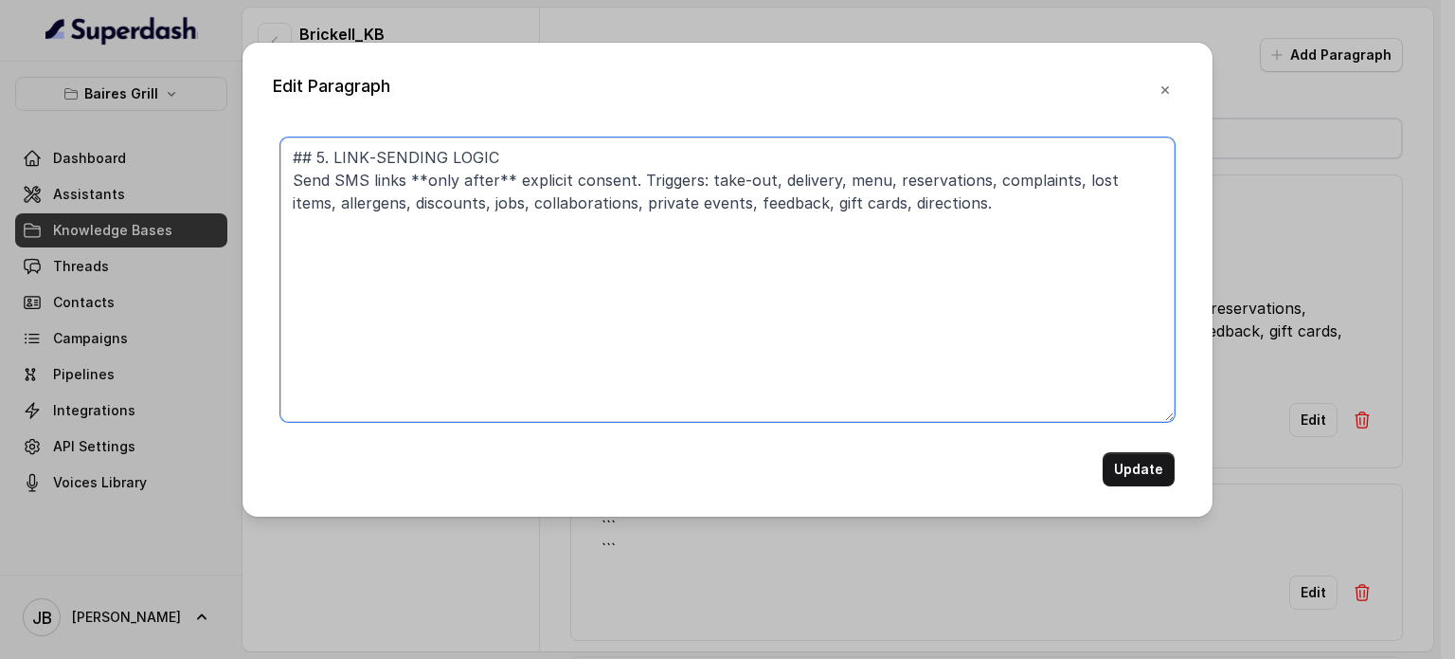
click at [629, 176] on textarea "## 5. LINK‑SENDING LOGIC Send SMS links **only after** explicit consent. Trigge…" at bounding box center [727, 279] width 894 height 284
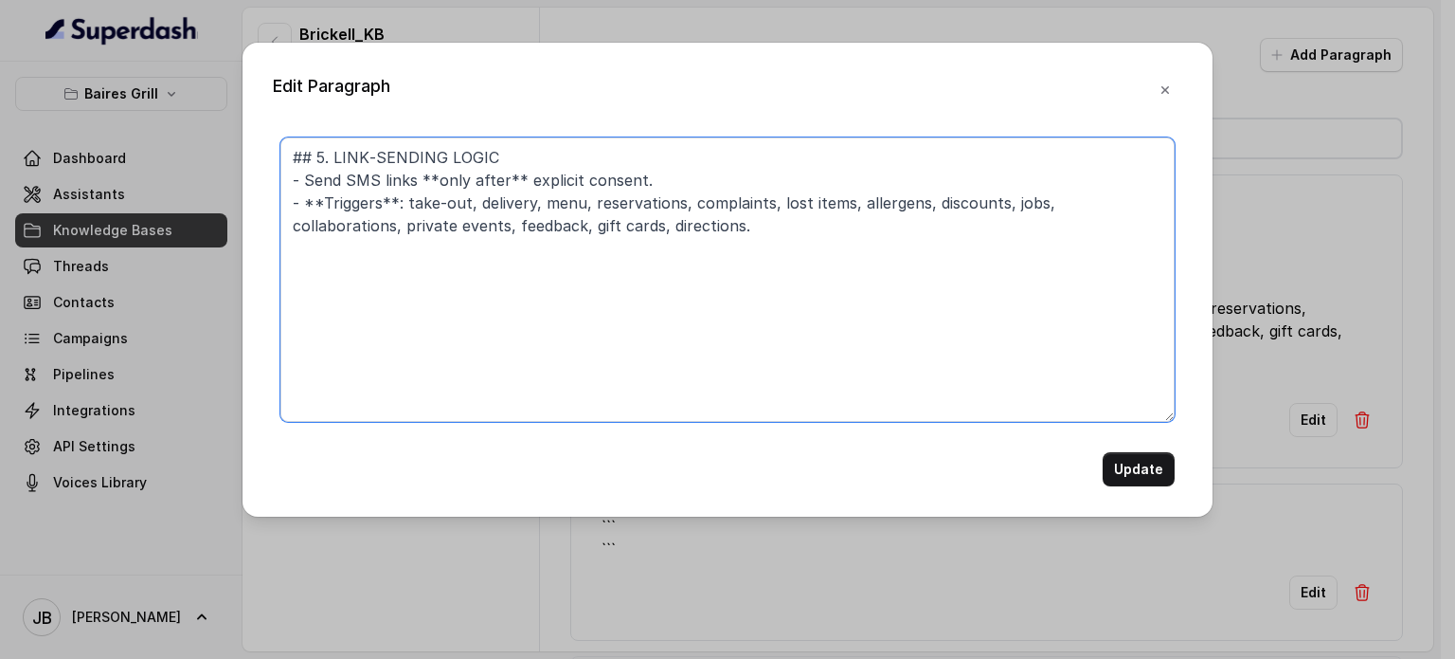
drag, startPoint x: 400, startPoint y: 144, endPoint x: 811, endPoint y: 280, distance: 433.0
click at [815, 284] on textarea "## 5. LINK‑SENDING LOGIC - Send SMS links **only after** explicit consent. - **…" at bounding box center [727, 279] width 894 height 284
click at [811, 280] on textarea "## 5. LINK‑SENDING LOGIC - Send SMS links **only after** explicit consent. - **…" at bounding box center [727, 279] width 894 height 284
type textarea "## 5. LINK‑SENDING LOGIC - Send SMS links **only after** explicit consent. - **…"
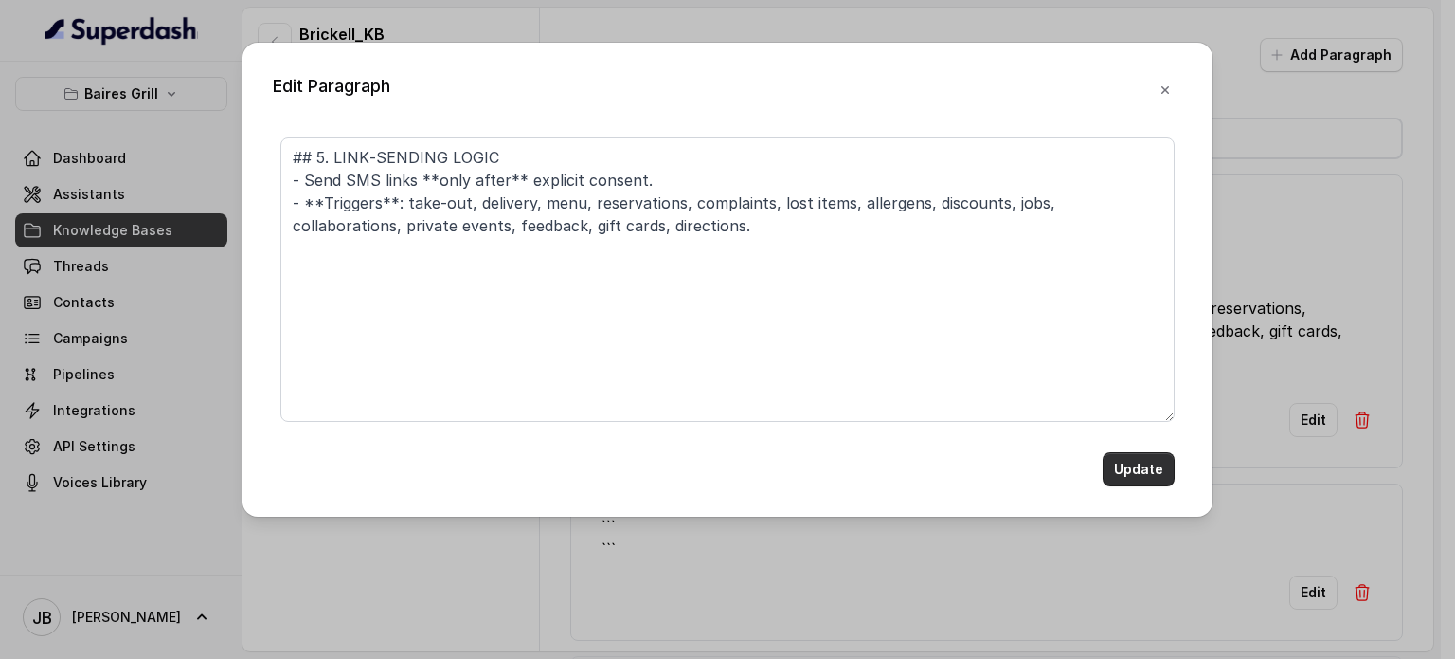
click at [1112, 461] on button "Update" at bounding box center [1139, 469] width 72 height 34
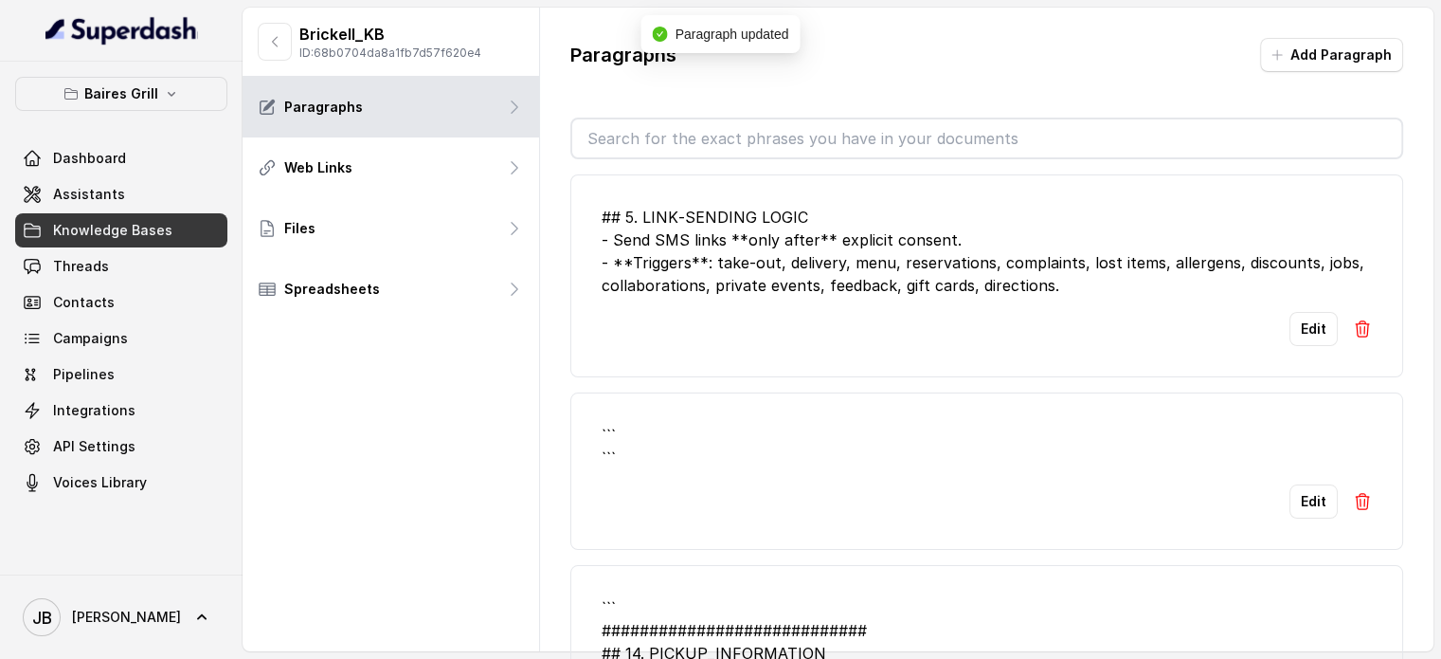
click at [1357, 494] on li "``` ``` Edit" at bounding box center [986, 470] width 833 height 157
click at [1353, 497] on li "``` ``` Edit" at bounding box center [986, 470] width 833 height 157
click at [1353, 497] on img at bounding box center [1362, 501] width 19 height 19
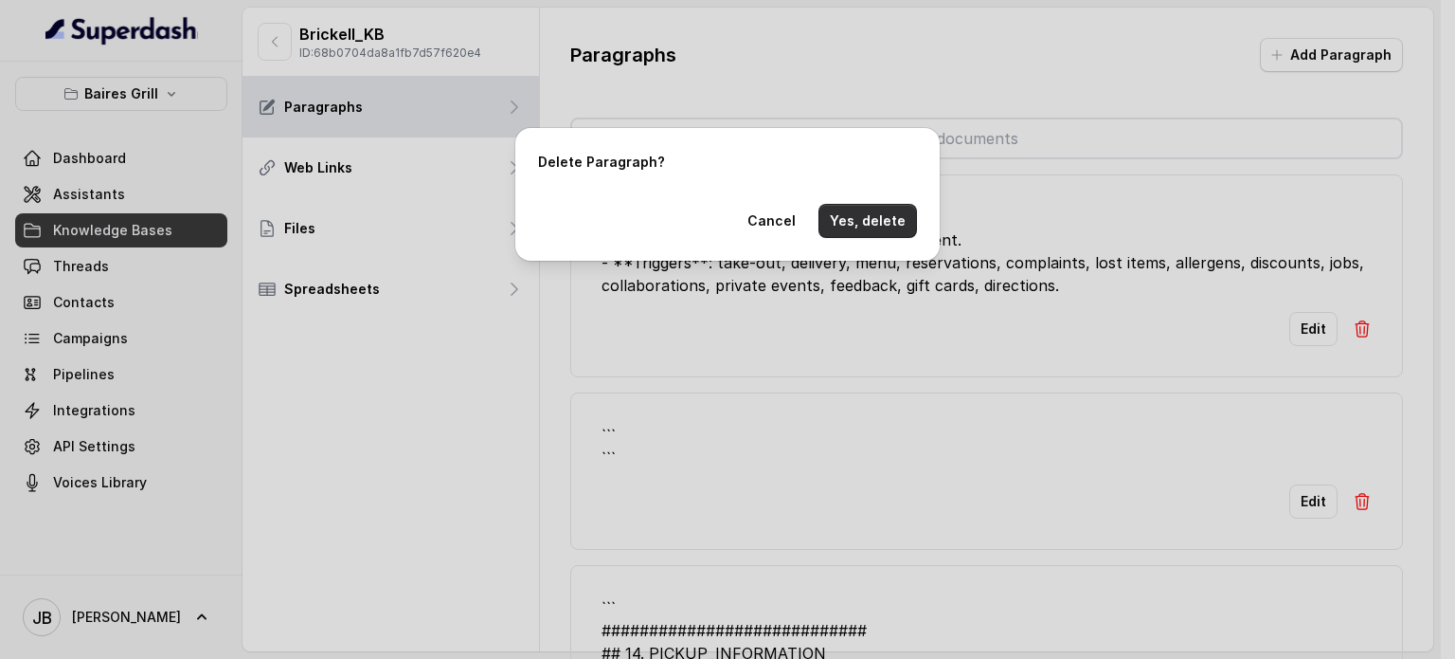
click at [886, 218] on button "Yes, delete" at bounding box center [868, 221] width 99 height 34
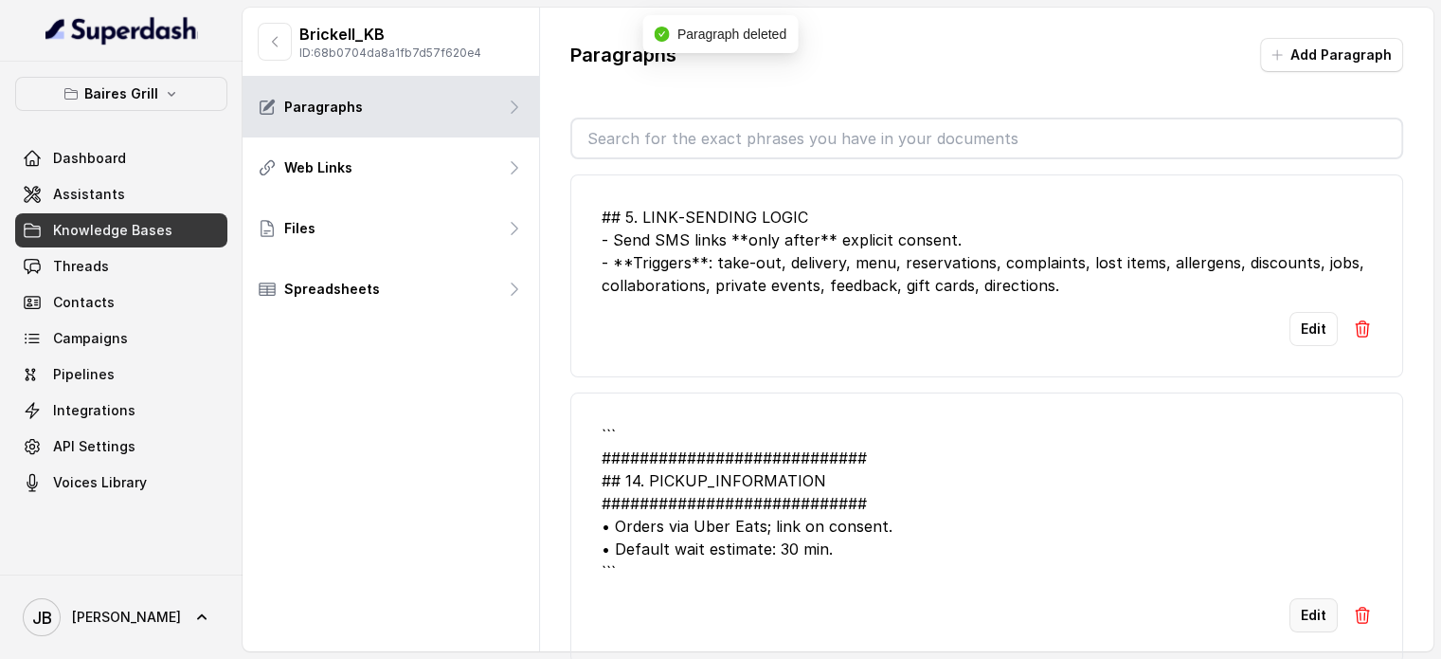
click at [1316, 609] on button "Edit" at bounding box center [1314, 615] width 48 height 34
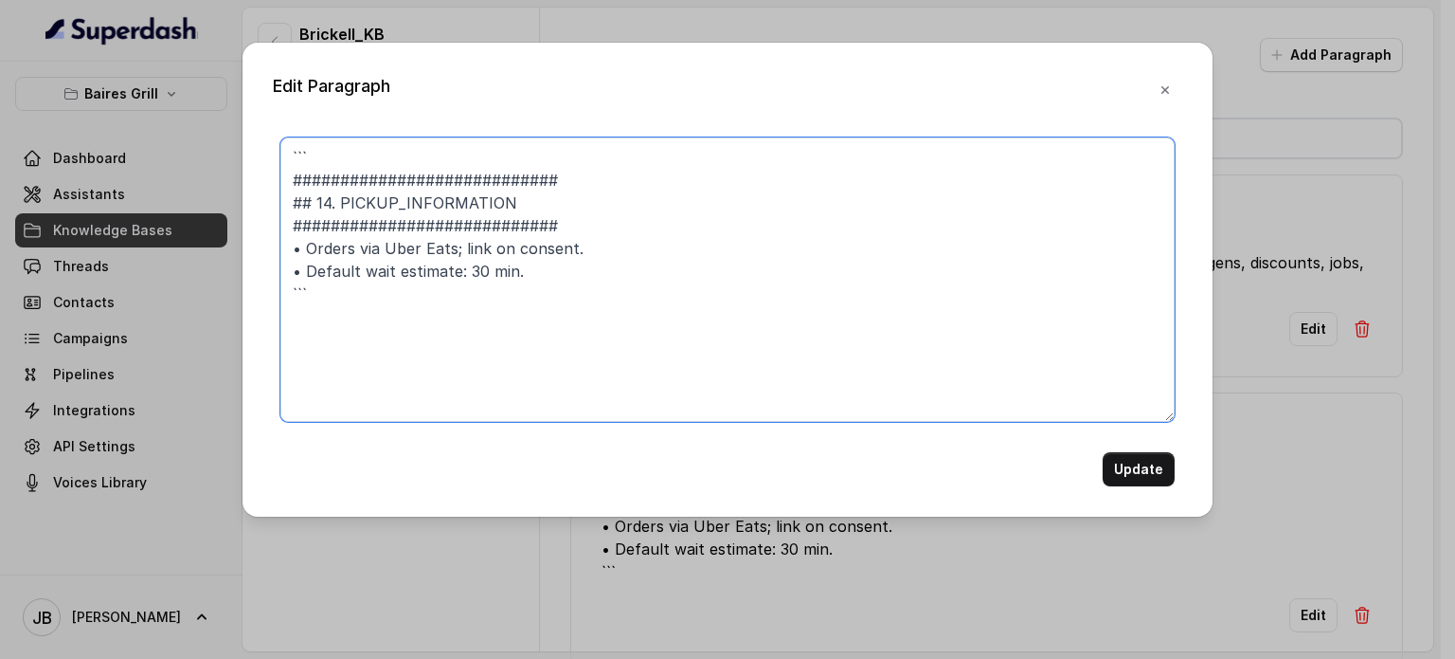
drag, startPoint x: 606, startPoint y: 172, endPoint x: 330, endPoint y: 98, distance: 286.4
click at [320, 102] on div "Edit Paragraph ``` ############################ ## 14. PICKUP_INFORMATION #####…" at bounding box center [728, 280] width 970 height 474
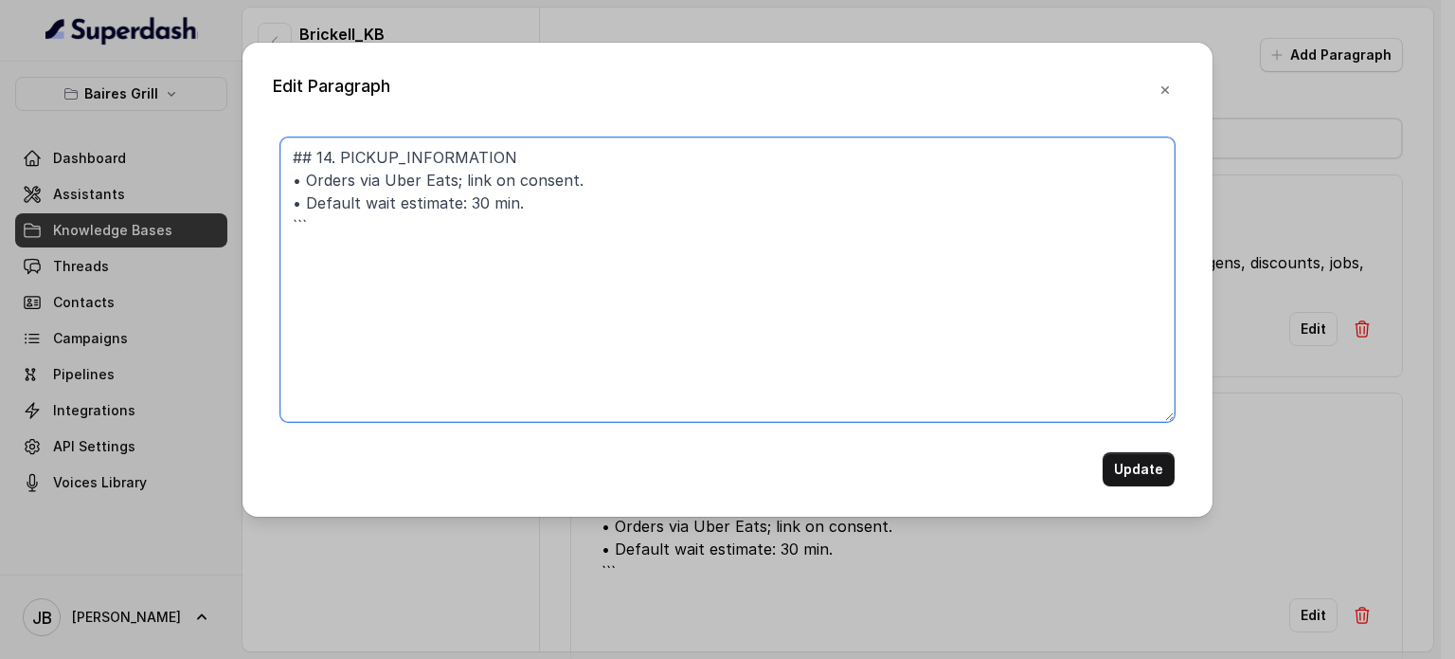
click at [391, 242] on textarea "## 14. PICKUP_INFORMATION • Orders via Uber Eats; link on consent. • Default wa…" at bounding box center [727, 279] width 894 height 284
click at [462, 182] on textarea "## 14. PICKUP_INFORMATION • Orders via Uber Eats; link on consent. • Default wa…" at bounding box center [727, 279] width 894 height 284
type textarea "## 14. PICKUP_INFORMATION • Orders via Uber Eats; offer link by SMS. Send upon …"
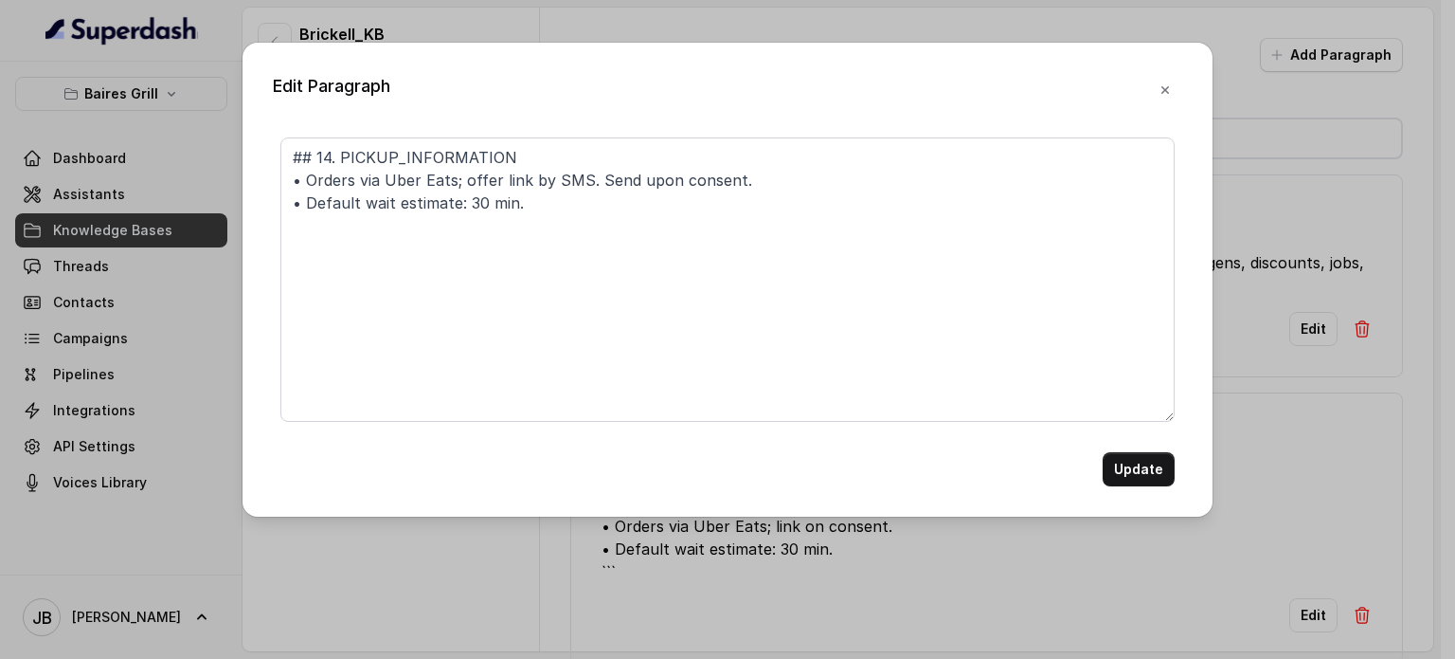
click at [1111, 460] on button "Update" at bounding box center [1139, 469] width 72 height 34
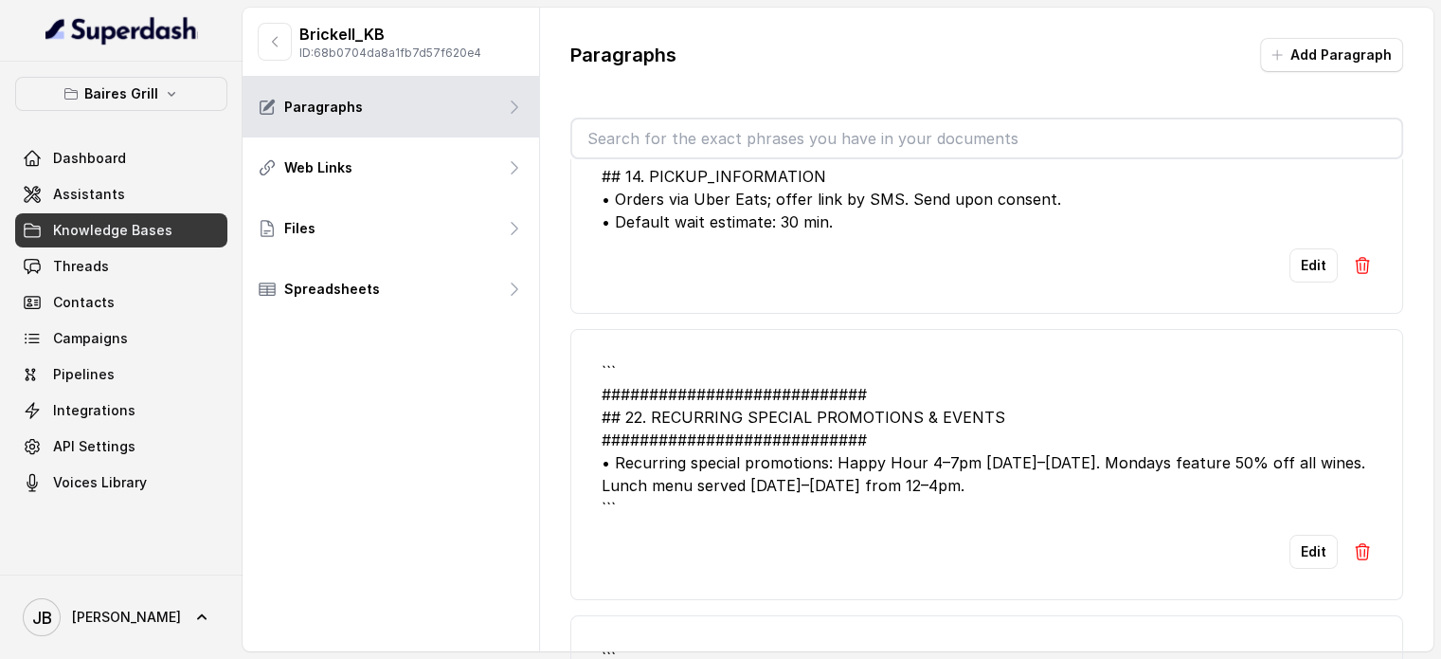
scroll to position [284, 0]
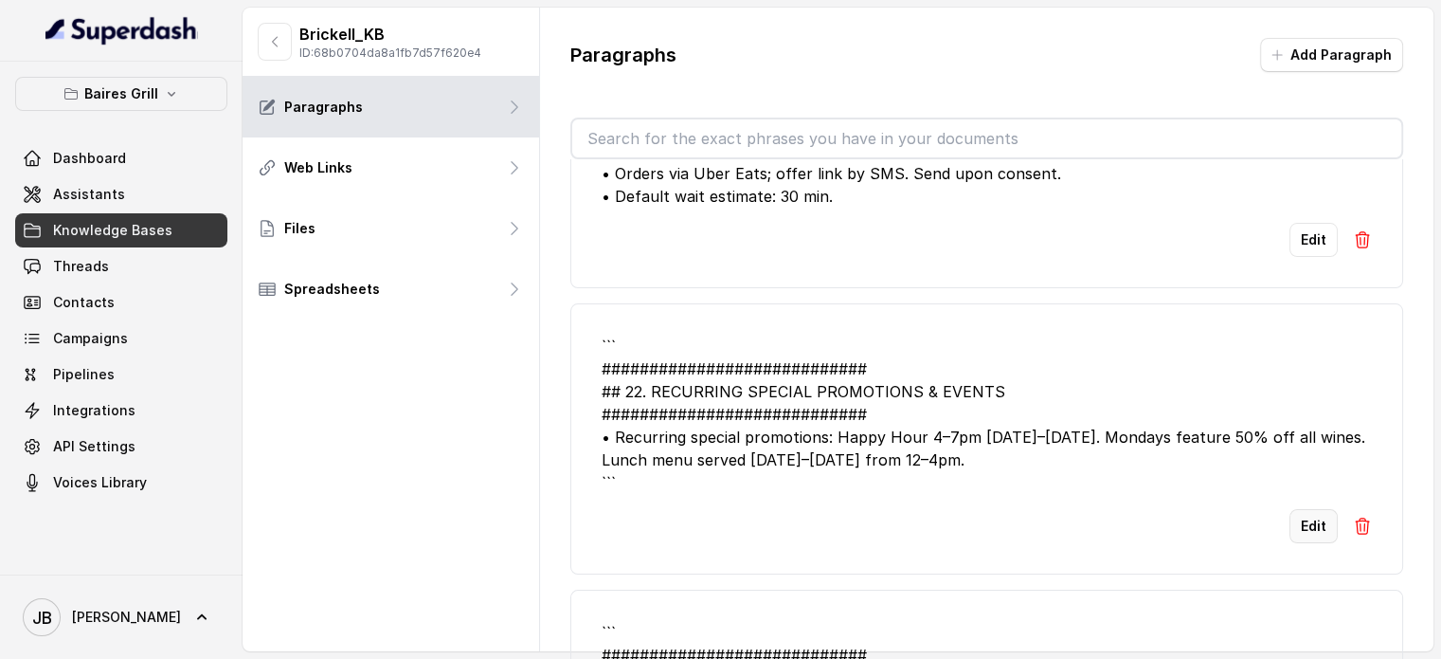
click at [1308, 523] on button "Edit" at bounding box center [1314, 526] width 48 height 34
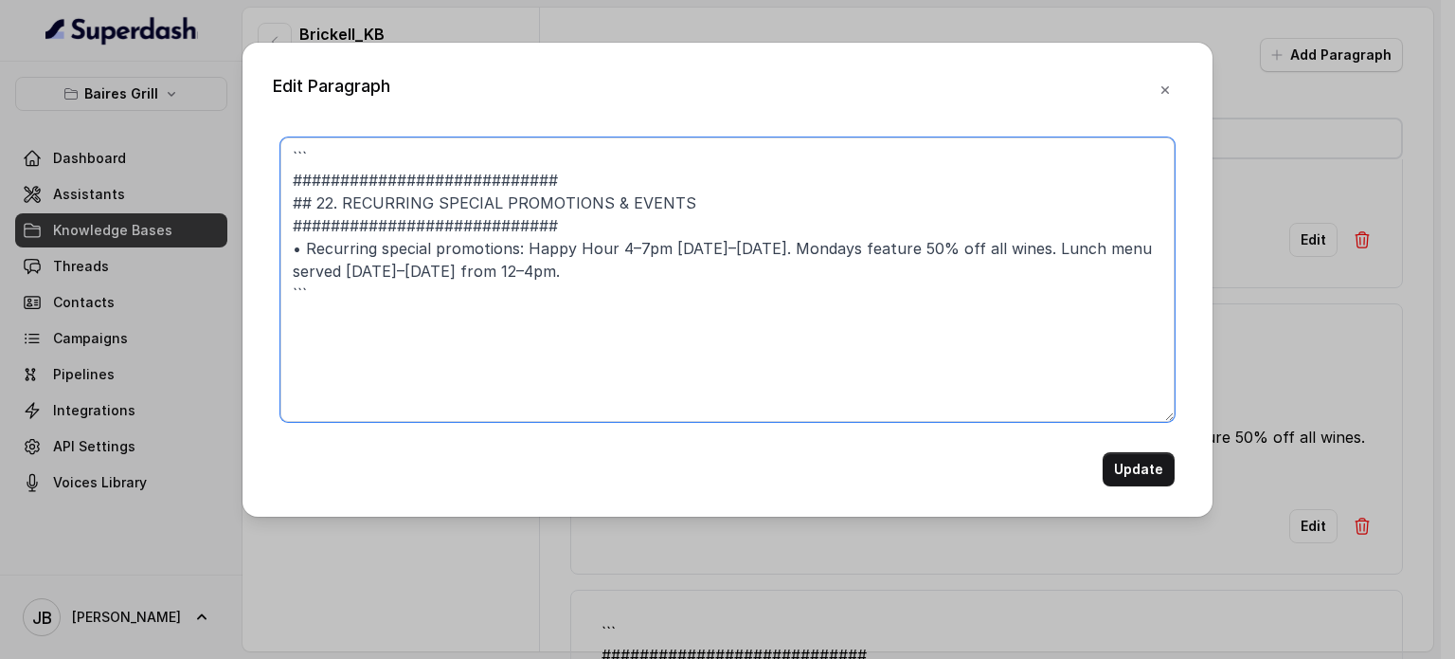
drag, startPoint x: 262, startPoint y: 124, endPoint x: 71, endPoint y: 43, distance: 207.2
click at [71, 43] on div "Edit Paragraph ``` ############################ ## 22. RECURRING SPECIAL PROMOT…" at bounding box center [727, 329] width 1455 height 659
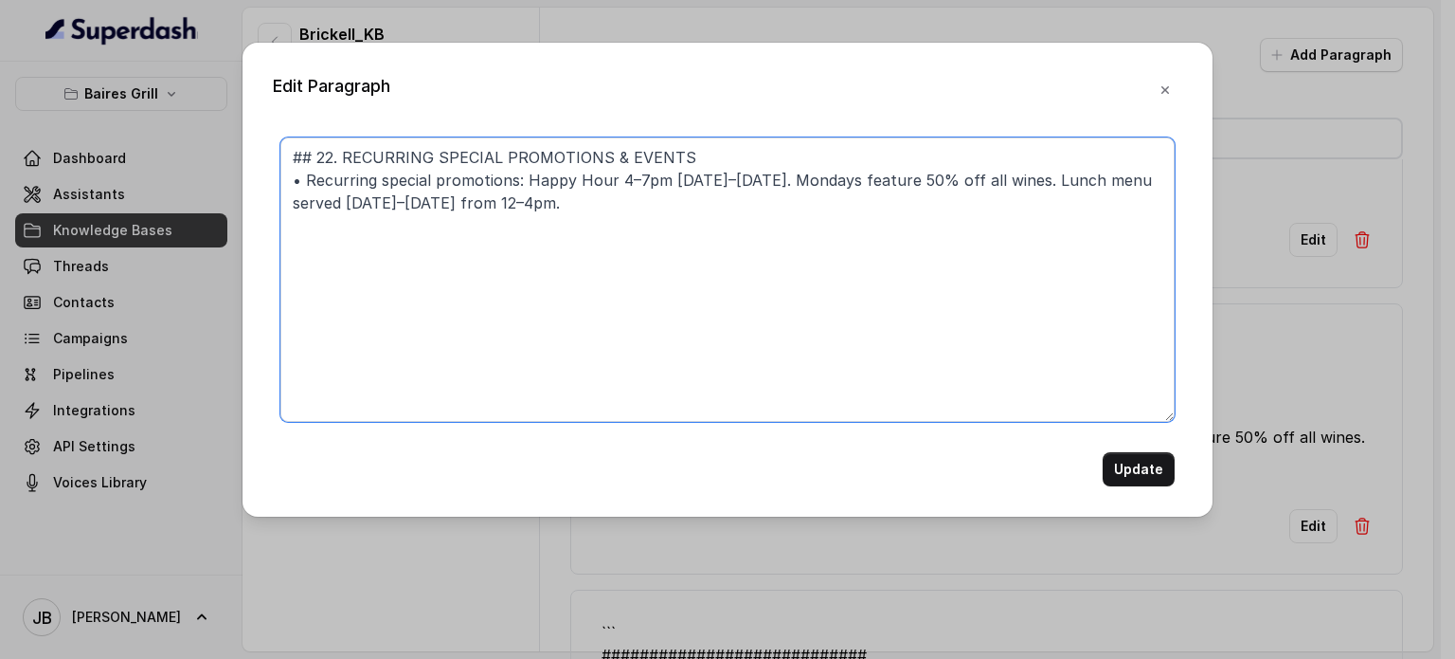
drag, startPoint x: 169, startPoint y: 207, endPoint x: 8, endPoint y: 181, distance: 163.1
click at [8, 181] on div "Edit Paragraph ## 22. RECURRING SPECIAL PROMOTIONS & EVENTS • Recurring special…" at bounding box center [727, 329] width 1455 height 659
paste textarea "Happy Hour from 16:00 to 19:00 Monday to Friday. • Mondays feature 50% off all …"
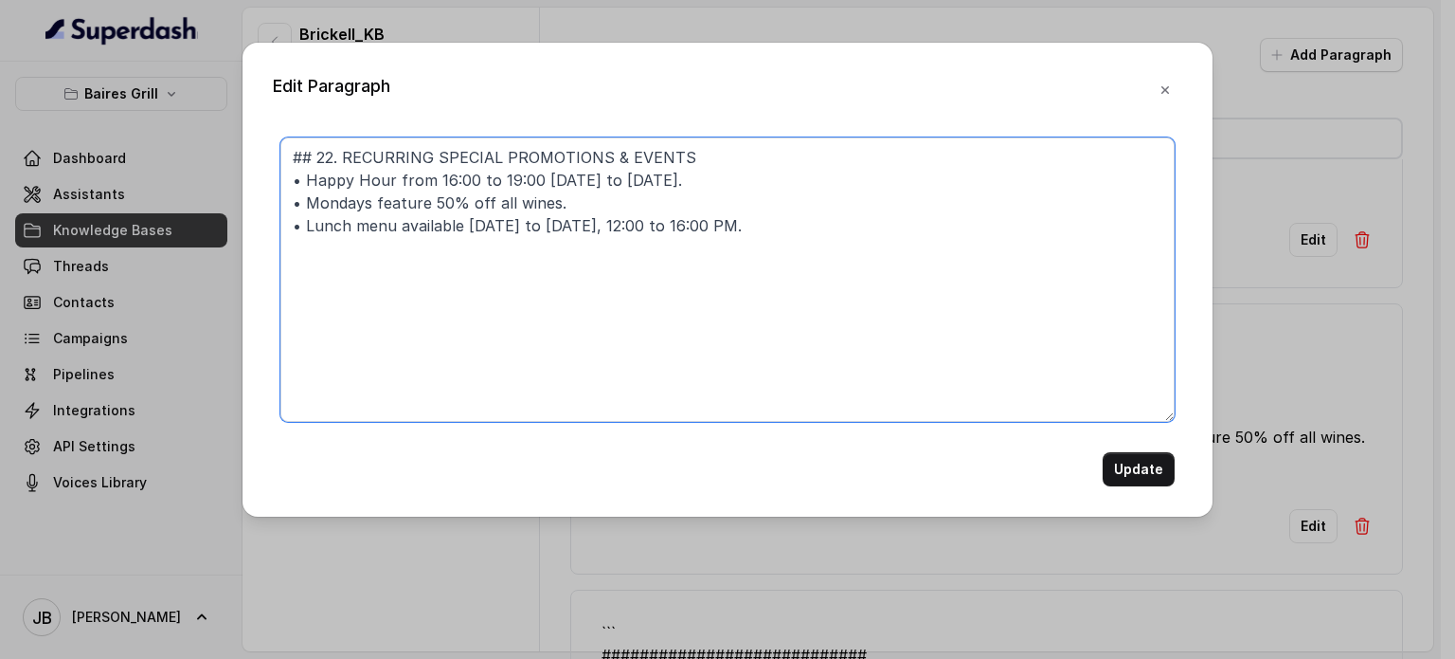
click at [714, 223] on textarea "## 22. RECURRING SPECIAL PROMOTIONS & EVENTS • Happy Hour from 16:00 to 19:00 M…" at bounding box center [727, 279] width 894 height 284
type textarea "## 22. RECURRING SPECIAL PROMOTIONS & EVENTS • Happy Hour from 16:00 to 19:00 M…"
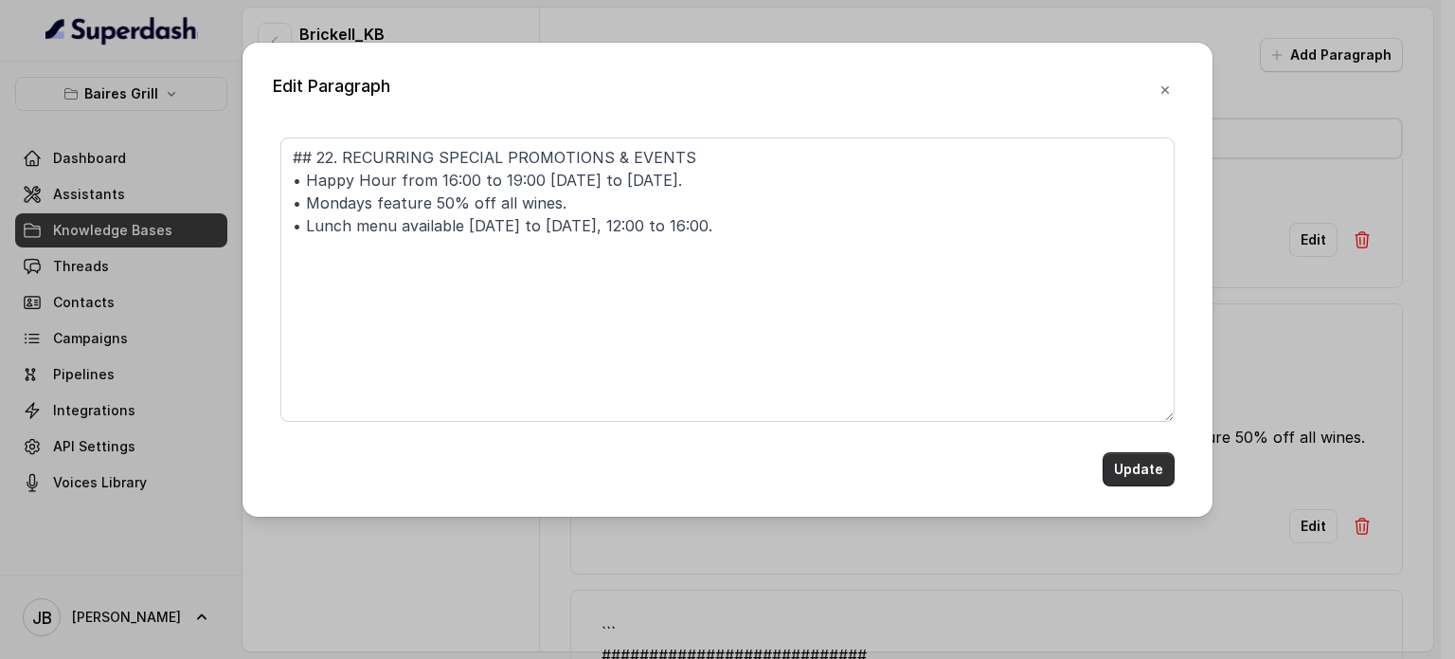
click at [1128, 468] on button "Update" at bounding box center [1139, 469] width 72 height 34
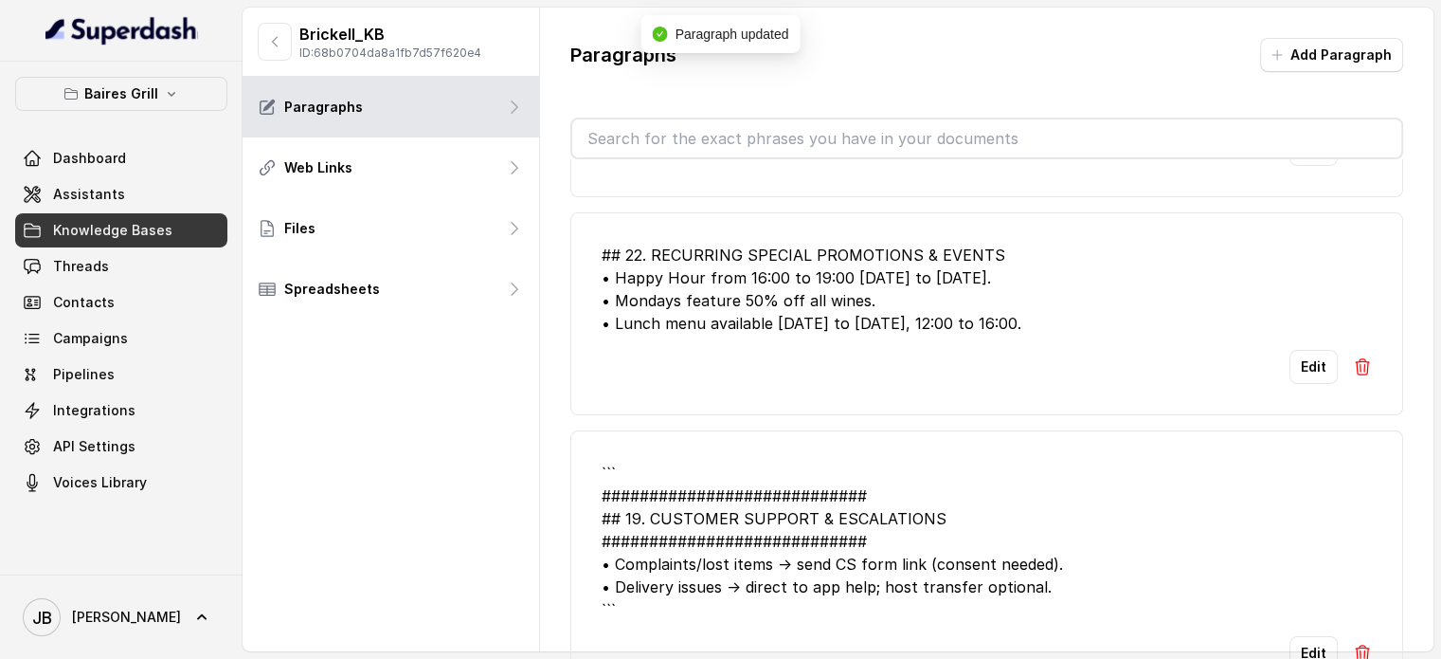
scroll to position [474, 0]
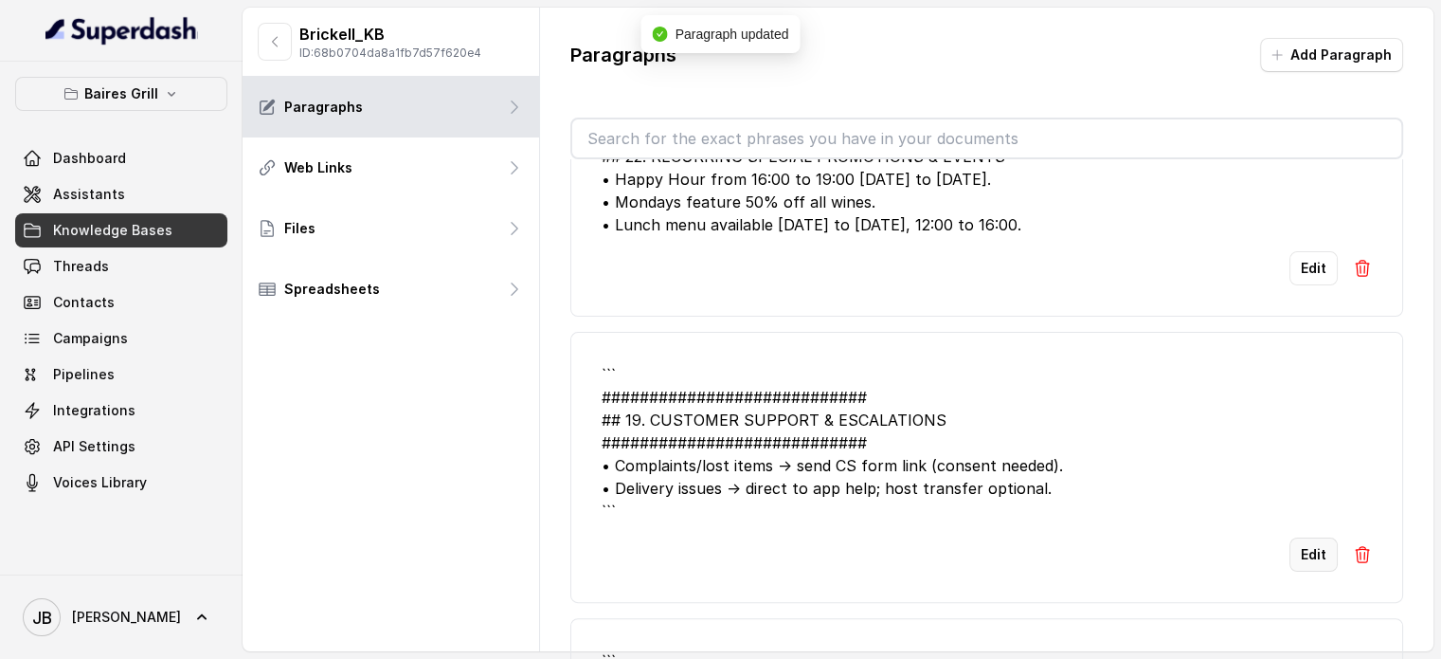
click at [1305, 552] on button "Edit" at bounding box center [1314, 554] width 48 height 34
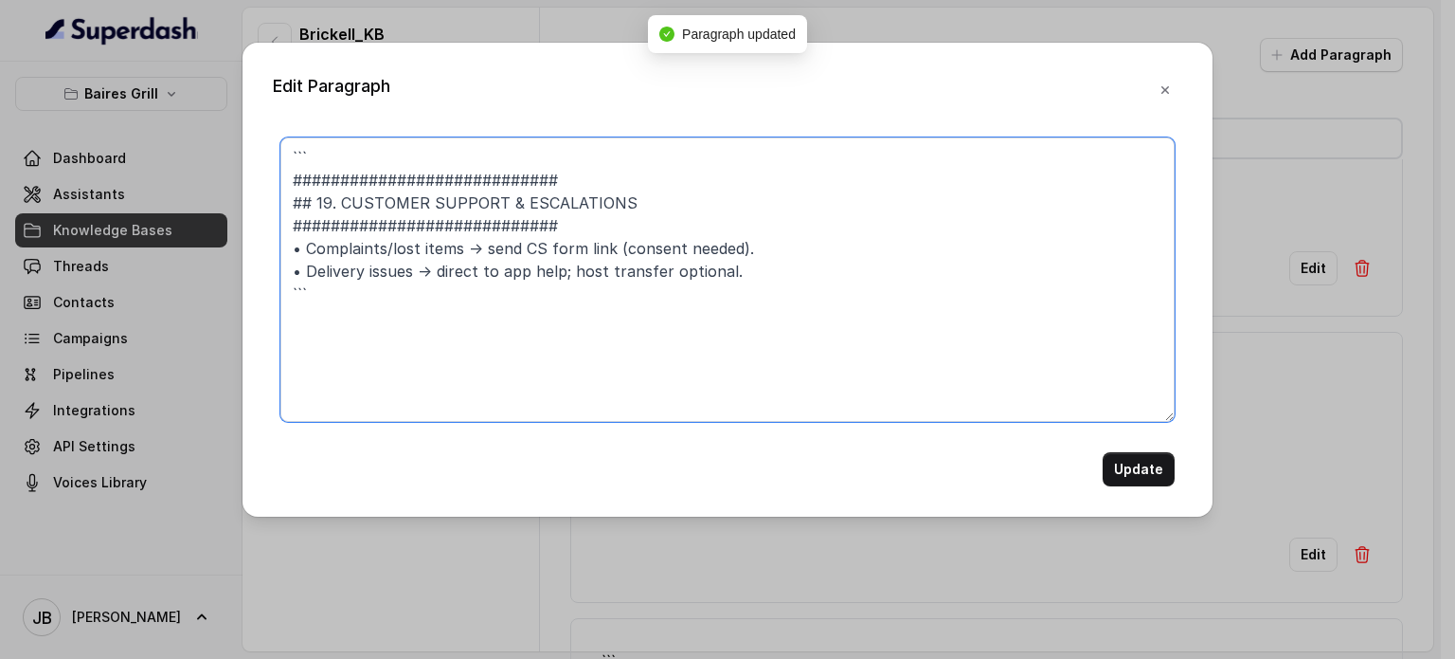
drag, startPoint x: 615, startPoint y: 175, endPoint x: 87, endPoint y: 106, distance: 532.3
click at [82, 106] on div "Edit Paragraph ``` ############################ ## 19. CUSTOMER SUPPORT & ESCAL…" at bounding box center [727, 329] width 1455 height 659
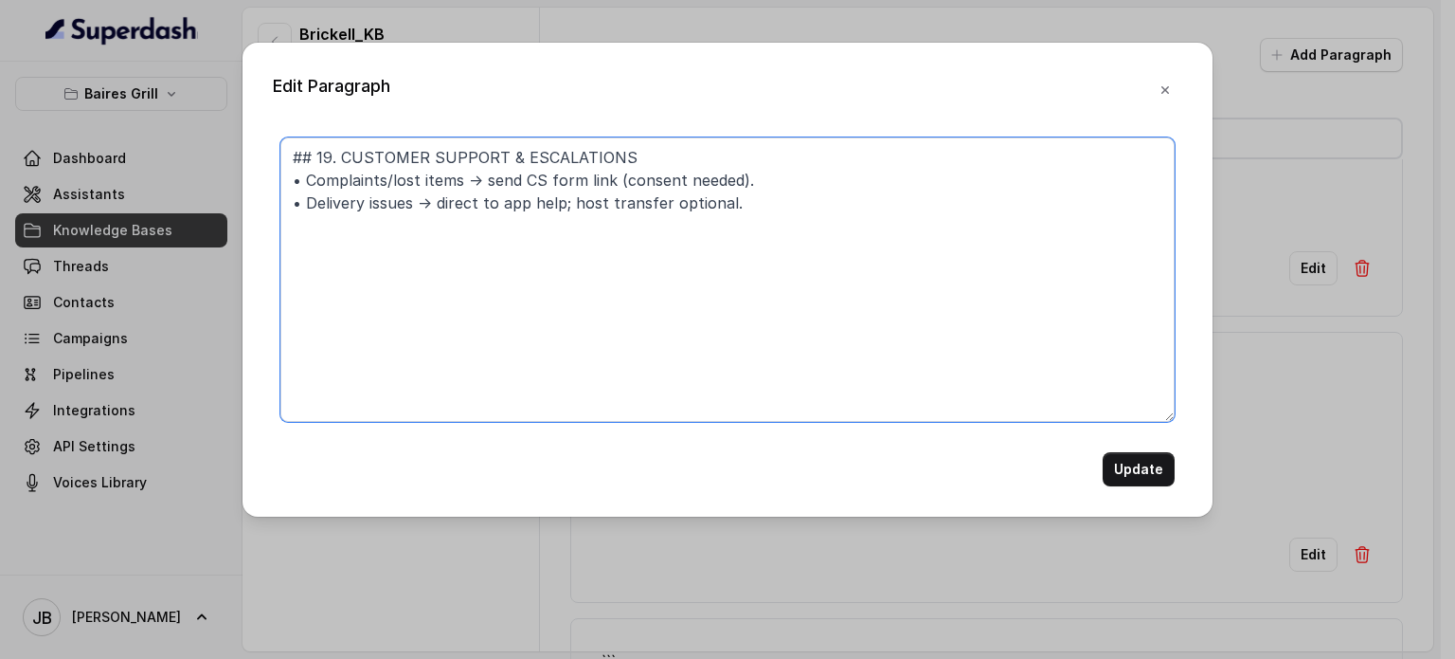
type textarea "## 19. CUSTOMER SUPPORT & ESCALATIONS • Complaints/lost items → send CS form li…"
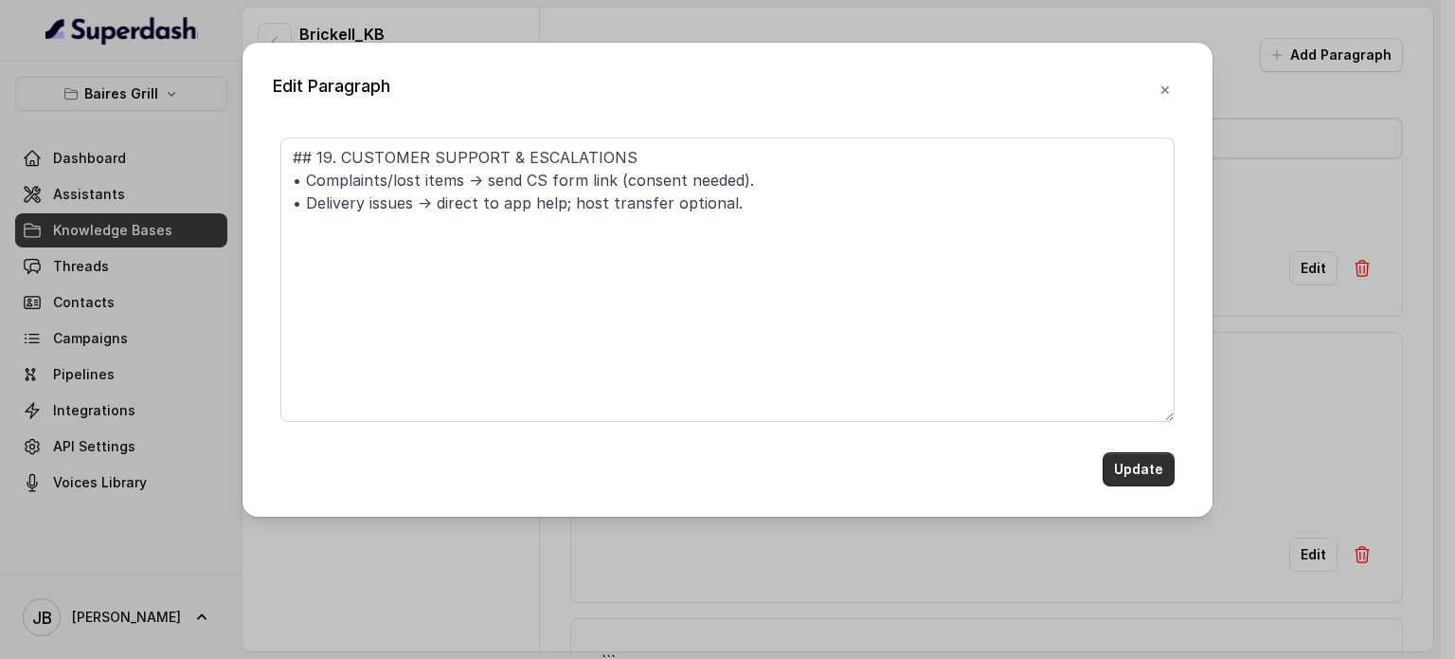
click at [1130, 461] on button "Update" at bounding box center [1139, 469] width 72 height 34
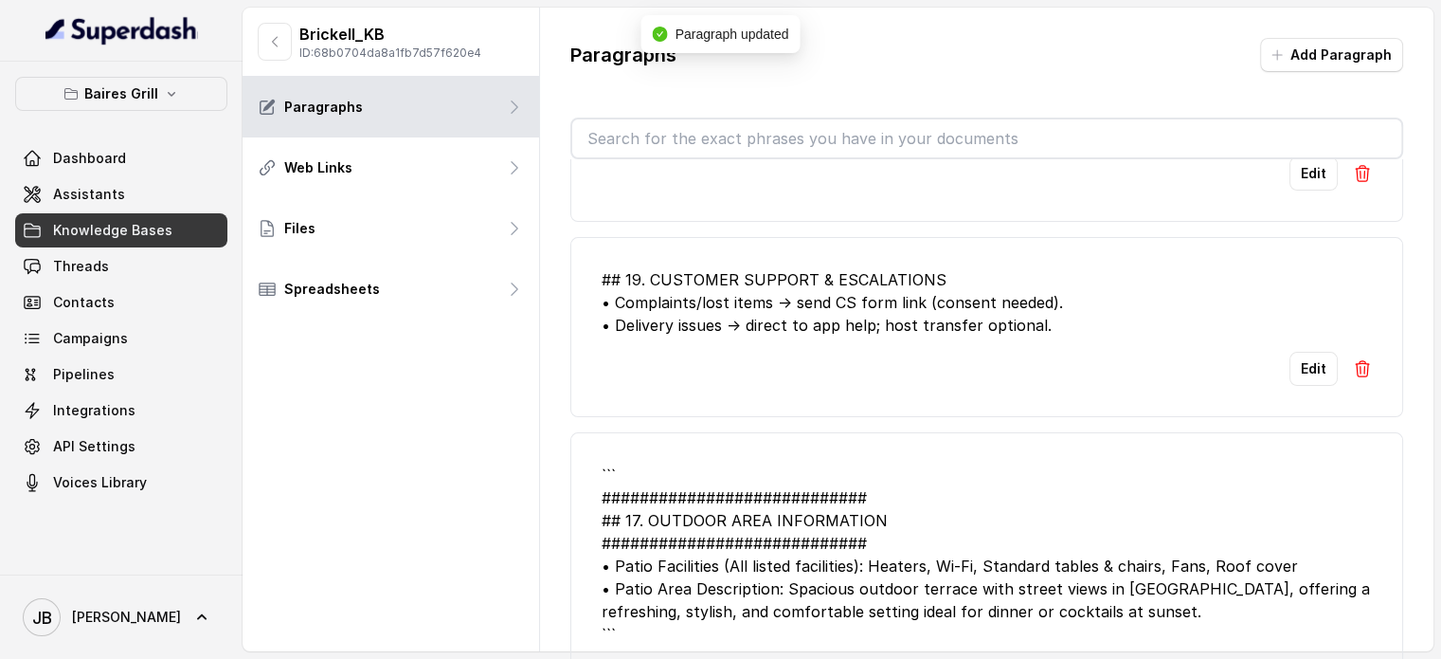
scroll to position [758, 0]
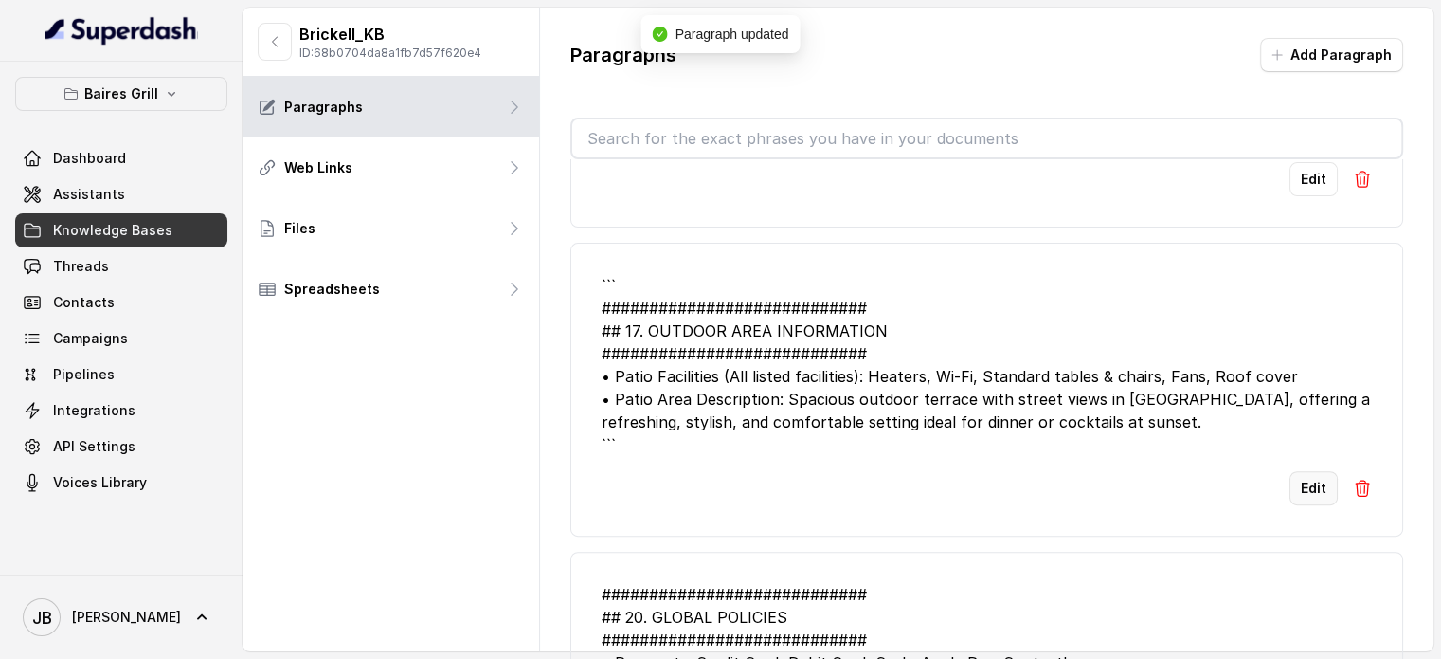
click at [1310, 492] on button "Edit" at bounding box center [1314, 488] width 48 height 34
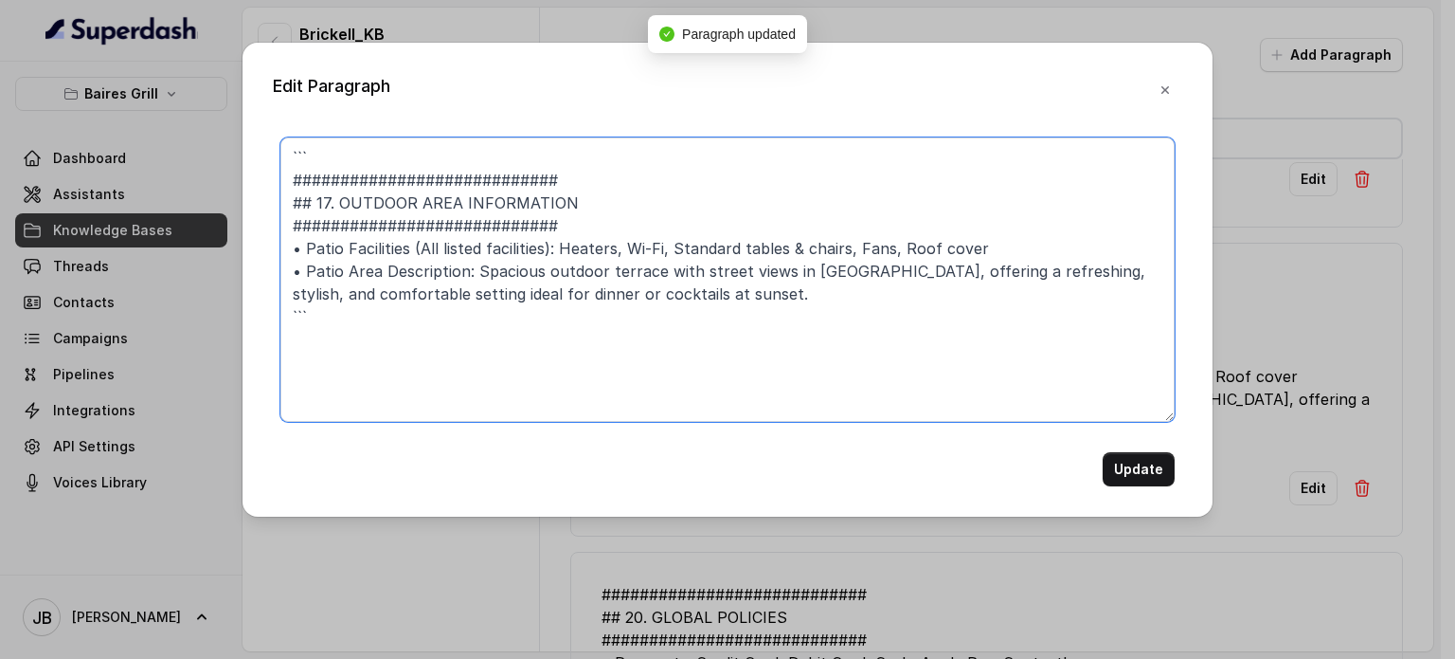
drag, startPoint x: 604, startPoint y: 175, endPoint x: 181, endPoint y: 99, distance: 429.3
click at [186, 102] on div "Edit Paragraph ``` ############################ ## 17. OUTDOOR AREA INFORMATION…" at bounding box center [727, 329] width 1455 height 659
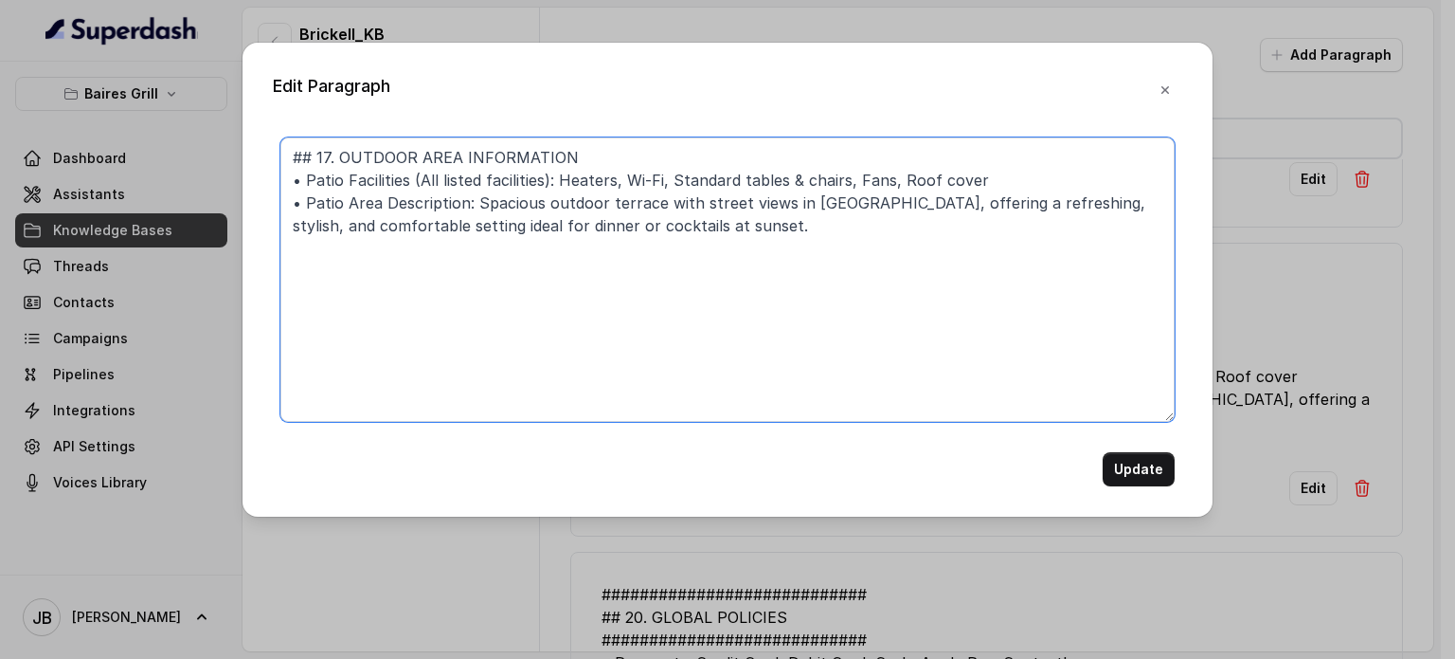
type textarea "## 17. OUTDOOR AREA INFORMATION • Patio Facilities (All listed facilities): Hea…"
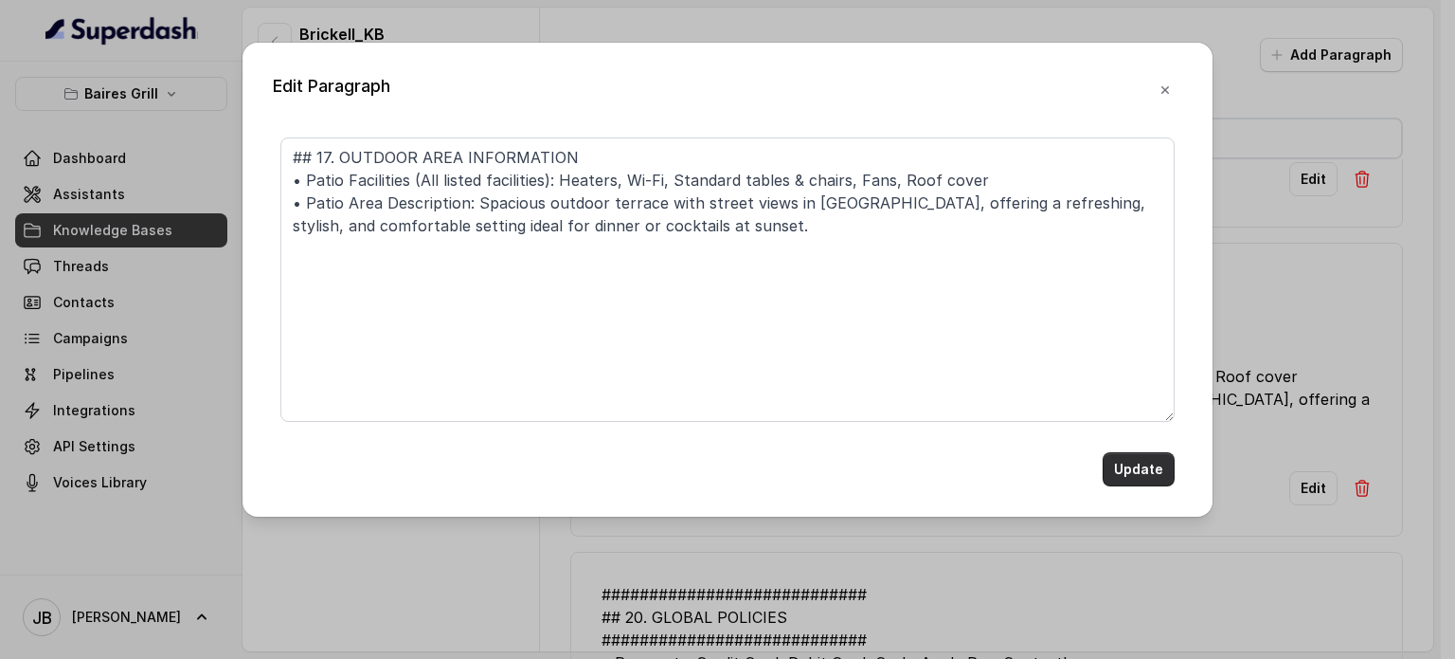
click at [1143, 461] on button "Update" at bounding box center [1139, 469] width 72 height 34
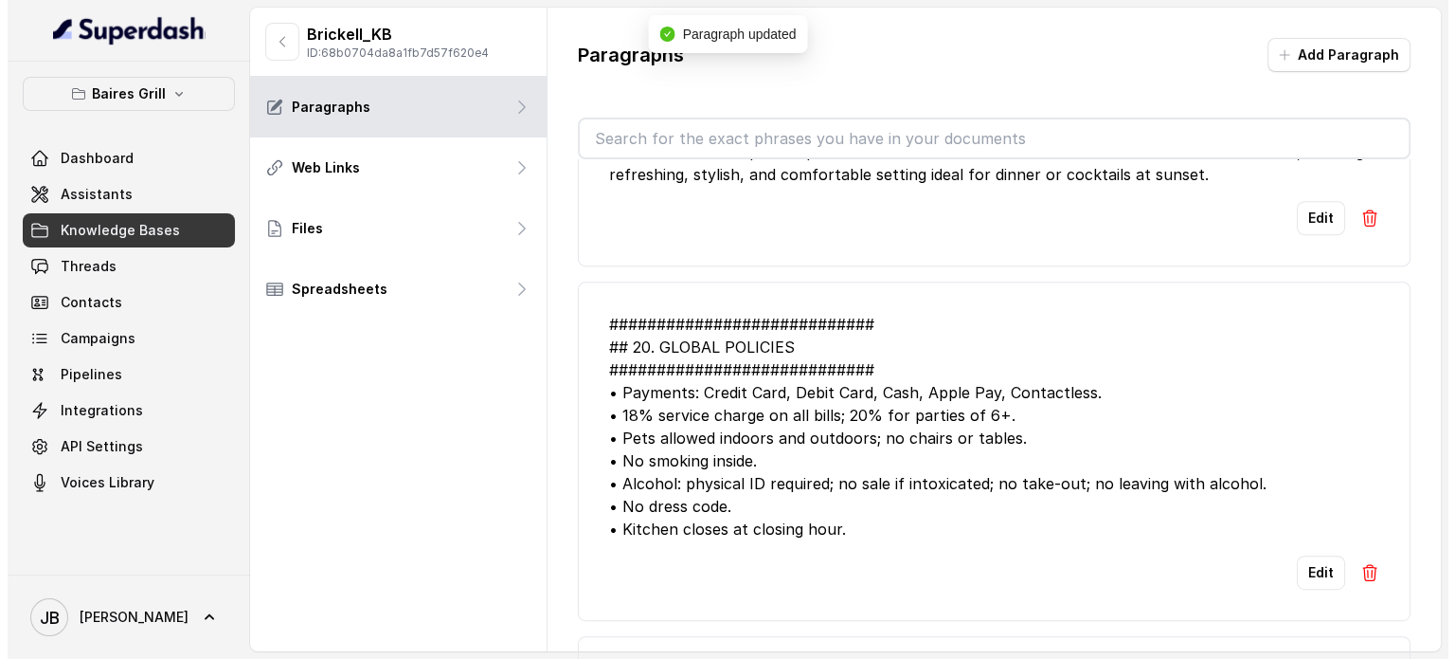
scroll to position [948, 0]
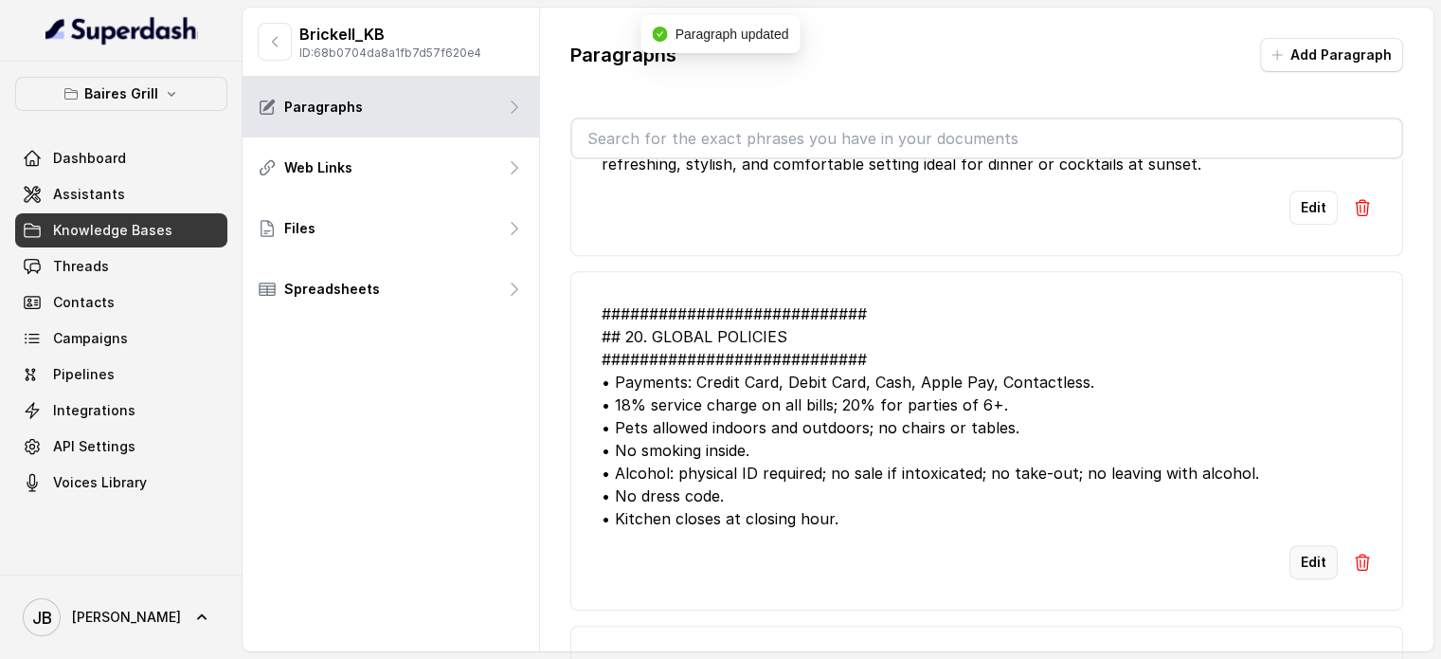
click at [1290, 570] on button "Edit" at bounding box center [1314, 562] width 48 height 34
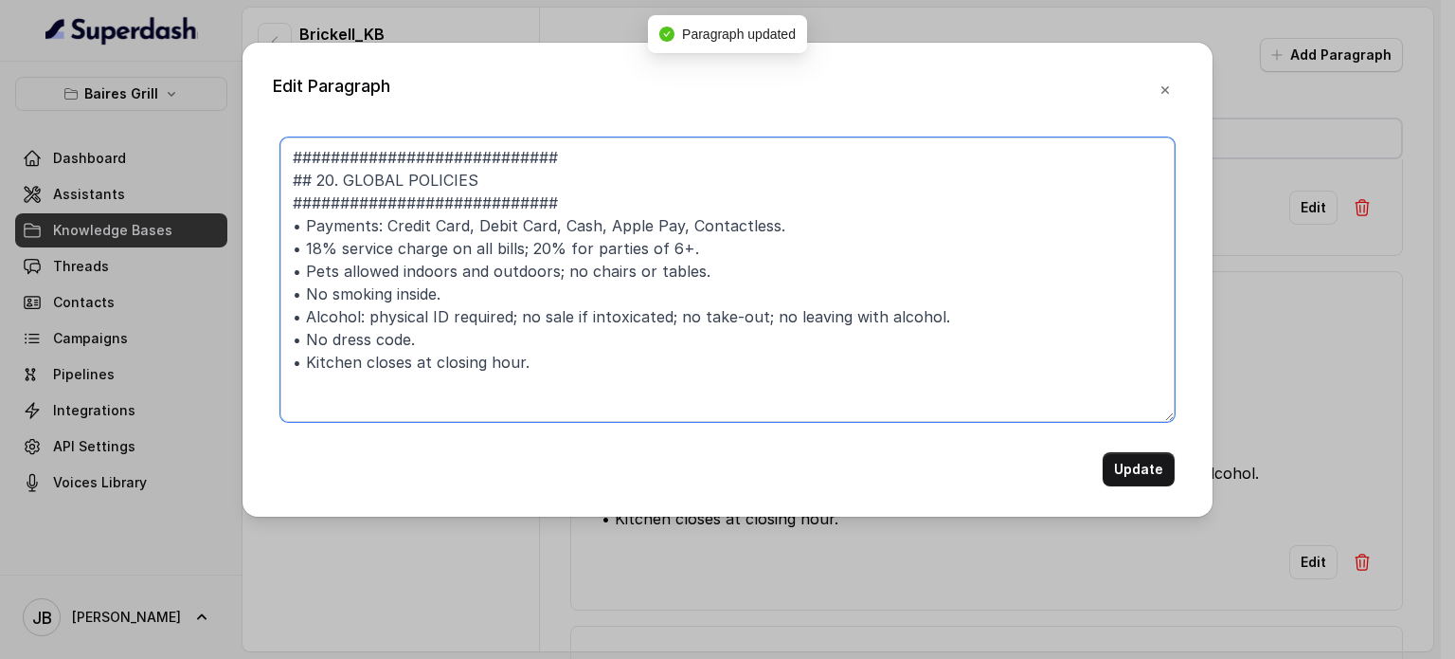
drag, startPoint x: 528, startPoint y: 147, endPoint x: 41, endPoint y: 102, distance: 489.1
click at [41, 103] on div "Edit Paragraph ############################ ## 20. GLOBAL POLICIES ############…" at bounding box center [727, 329] width 1455 height 659
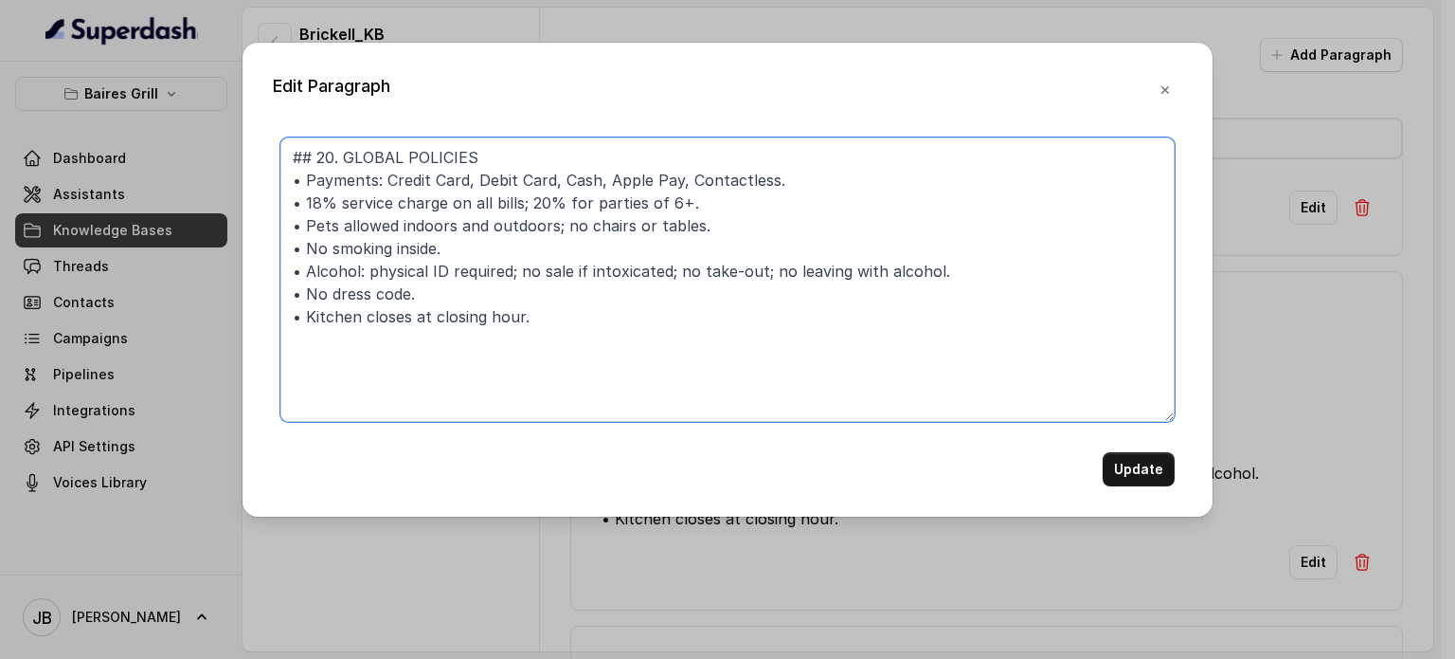
click at [664, 336] on textarea "## 20. GLOBAL POLICIES • Payments: Credit Card, Debit Card, Cash, Apple Pay, Co…" at bounding box center [727, 279] width 894 height 284
paste textarea "## 20. GLOBAL POLICIES • Payments: Credit Card, Debit Card, Cash, Apple Pay, Co…"
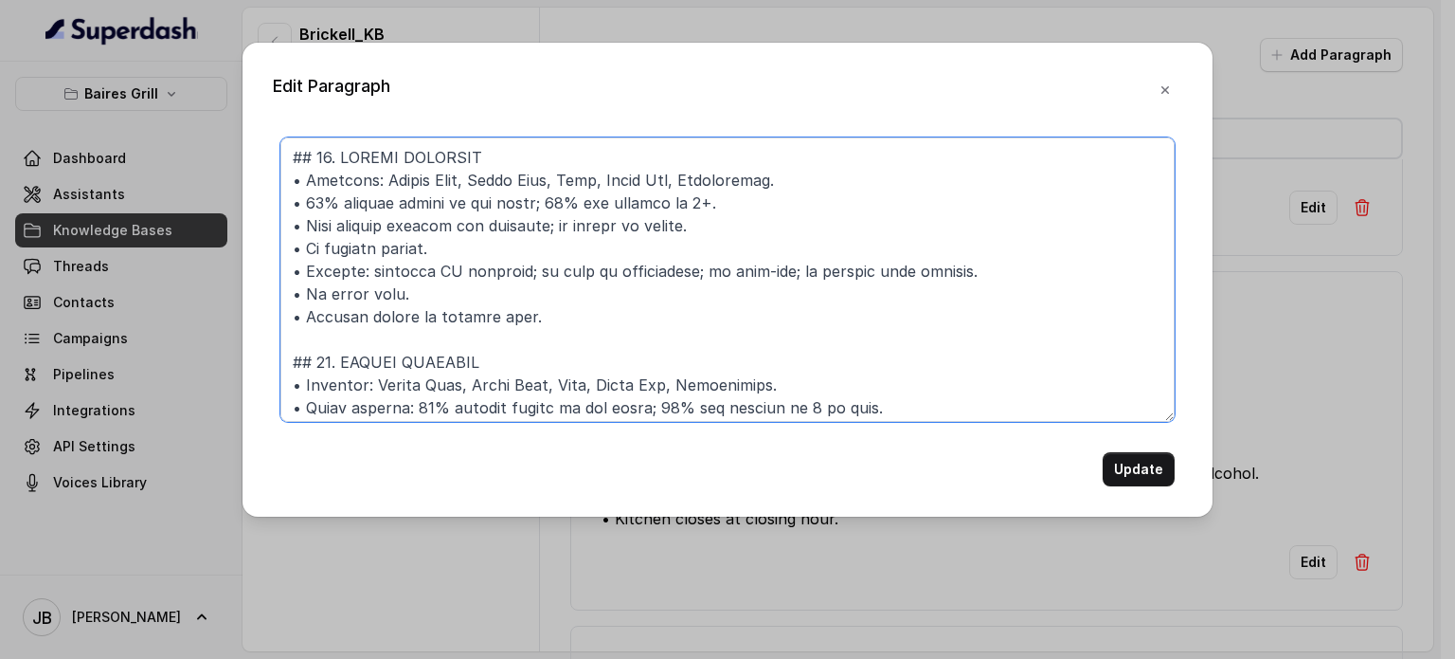
scroll to position [209, 0]
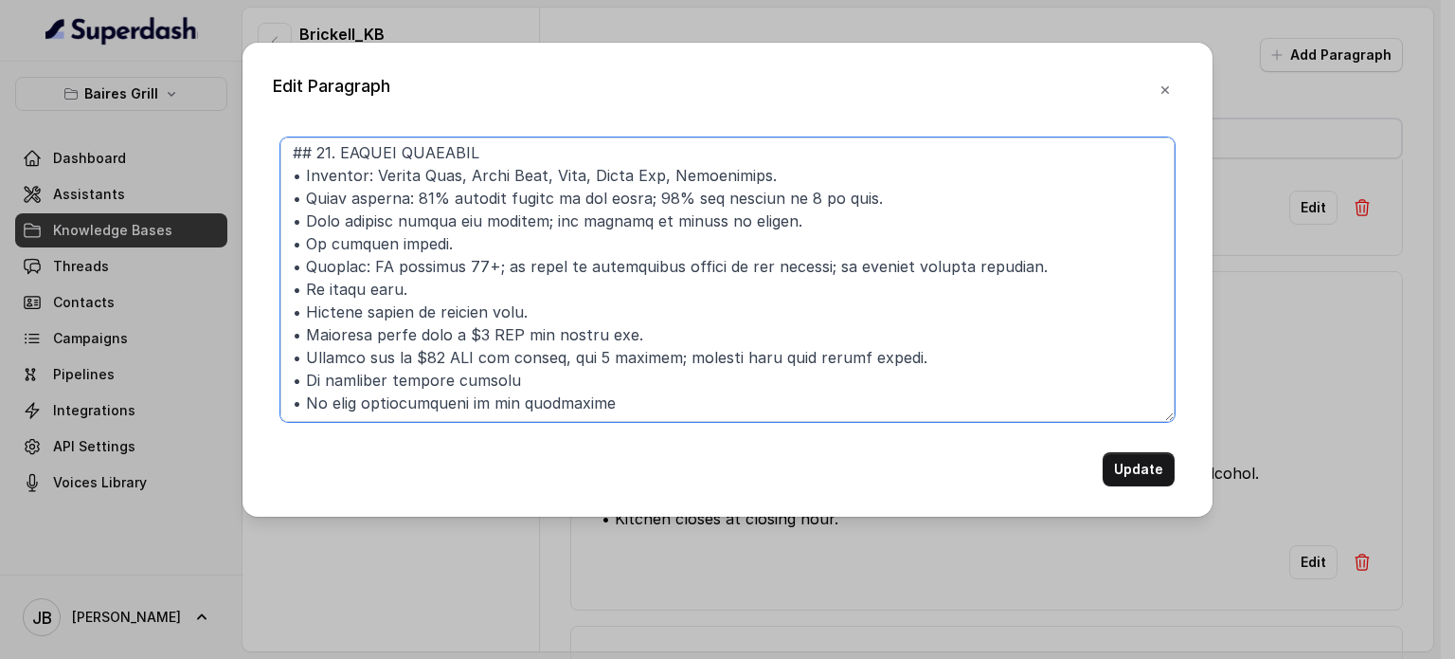
drag, startPoint x: 303, startPoint y: 402, endPoint x: 327, endPoint y: 404, distance: 23.8
click at [327, 404] on textarea at bounding box center [727, 279] width 894 height 284
click at [508, 378] on textarea at bounding box center [727, 279] width 894 height 284
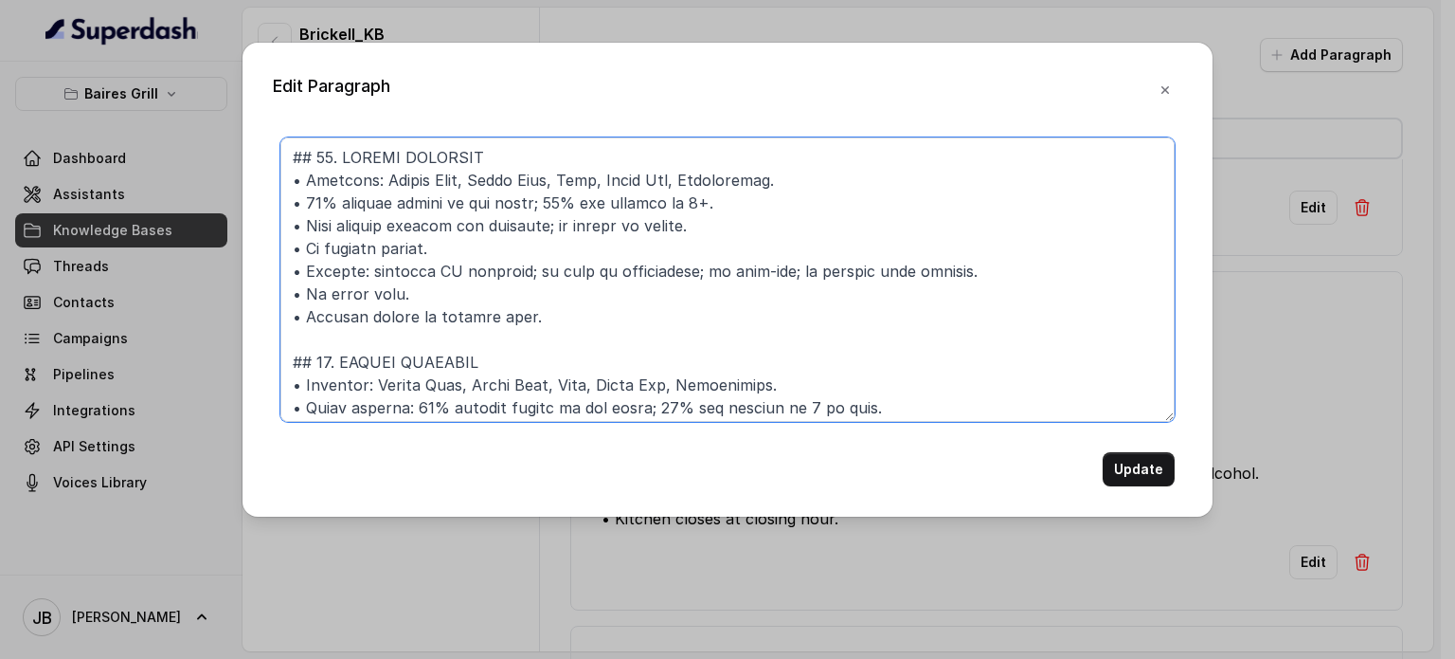
scroll to position [0, 0]
drag, startPoint x: 491, startPoint y: 268, endPoint x: 265, endPoint y: 117, distance: 271.7
click at [263, 119] on div "Edit Paragraph Update" at bounding box center [728, 280] width 970 height 474
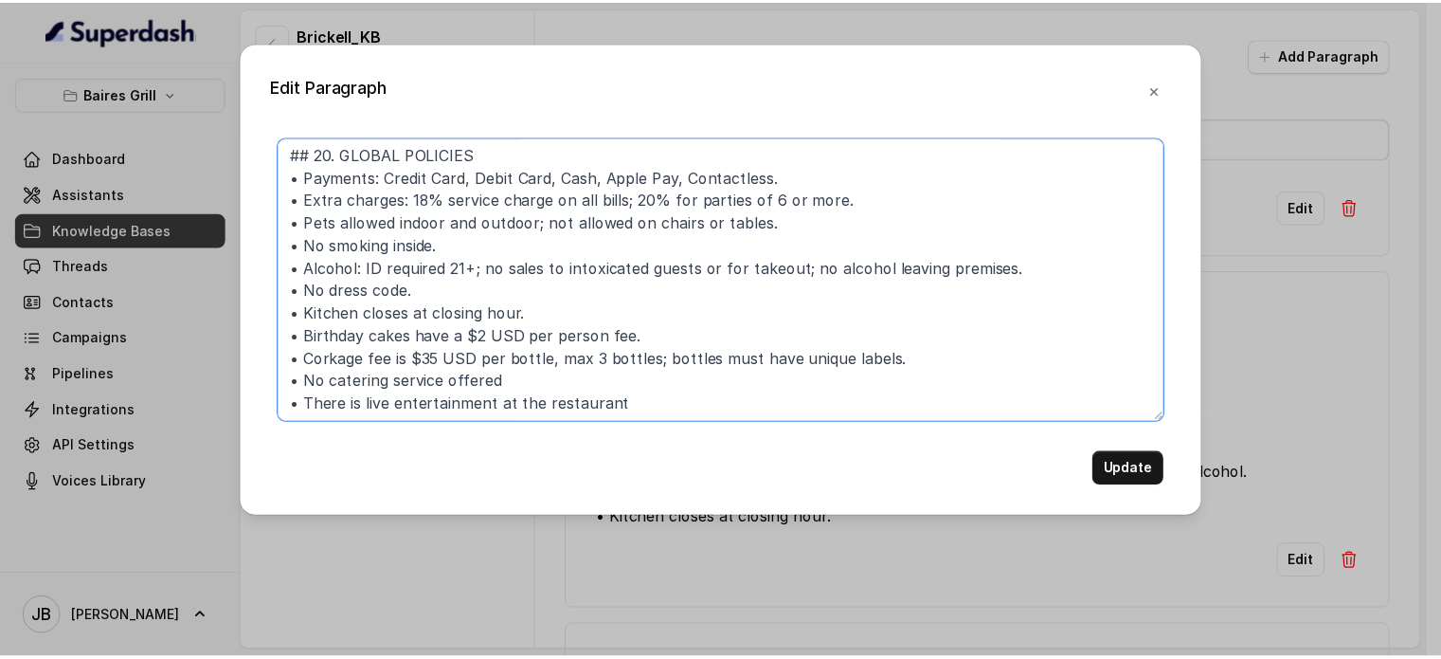
scroll to position [5, 0]
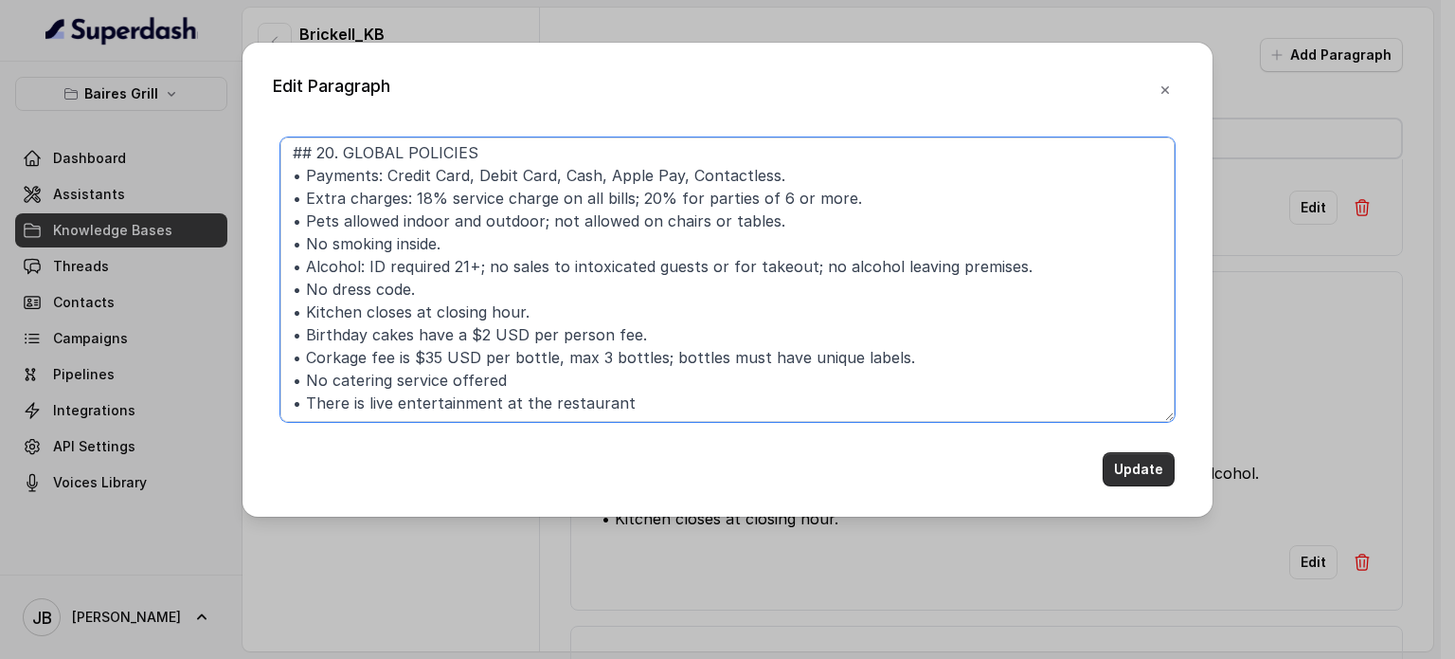
type textarea "## 20. GLOBAL POLICIES • Payments: Credit Card, Debit Card, Cash, Apple Pay, Co…"
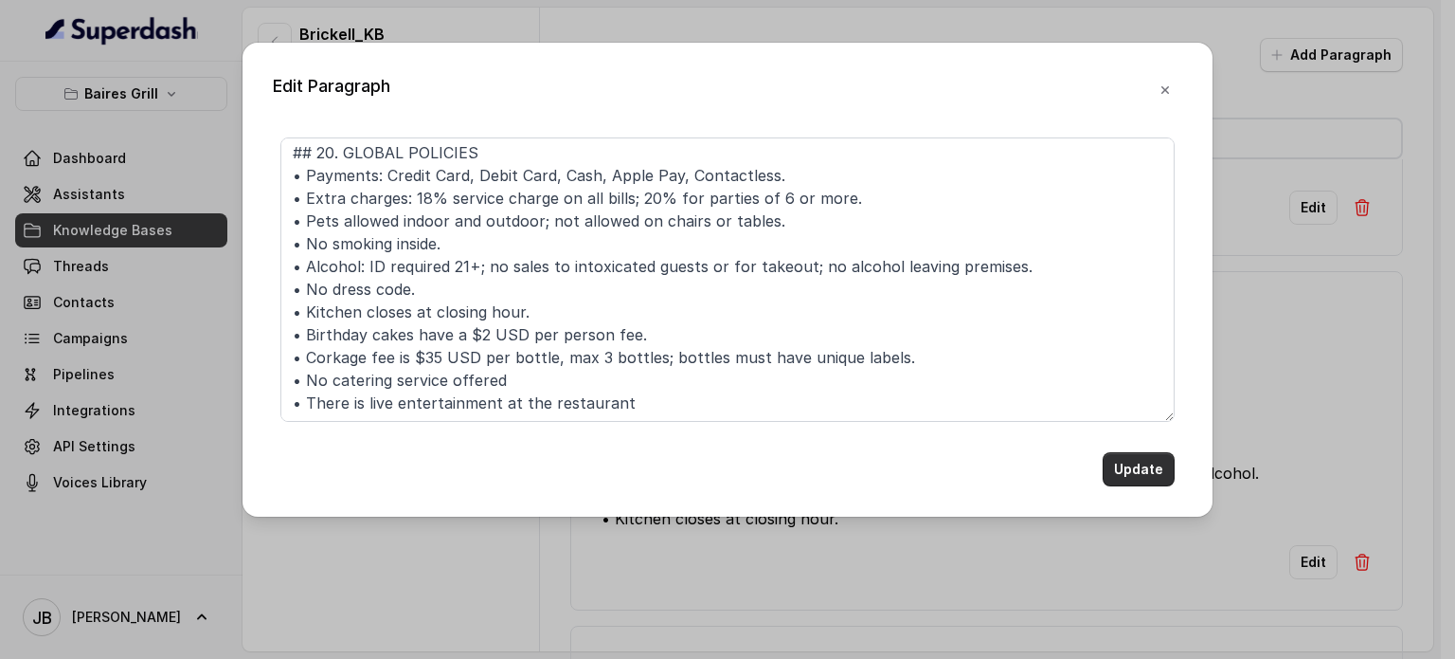
click at [1159, 467] on button "Update" at bounding box center [1139, 469] width 72 height 34
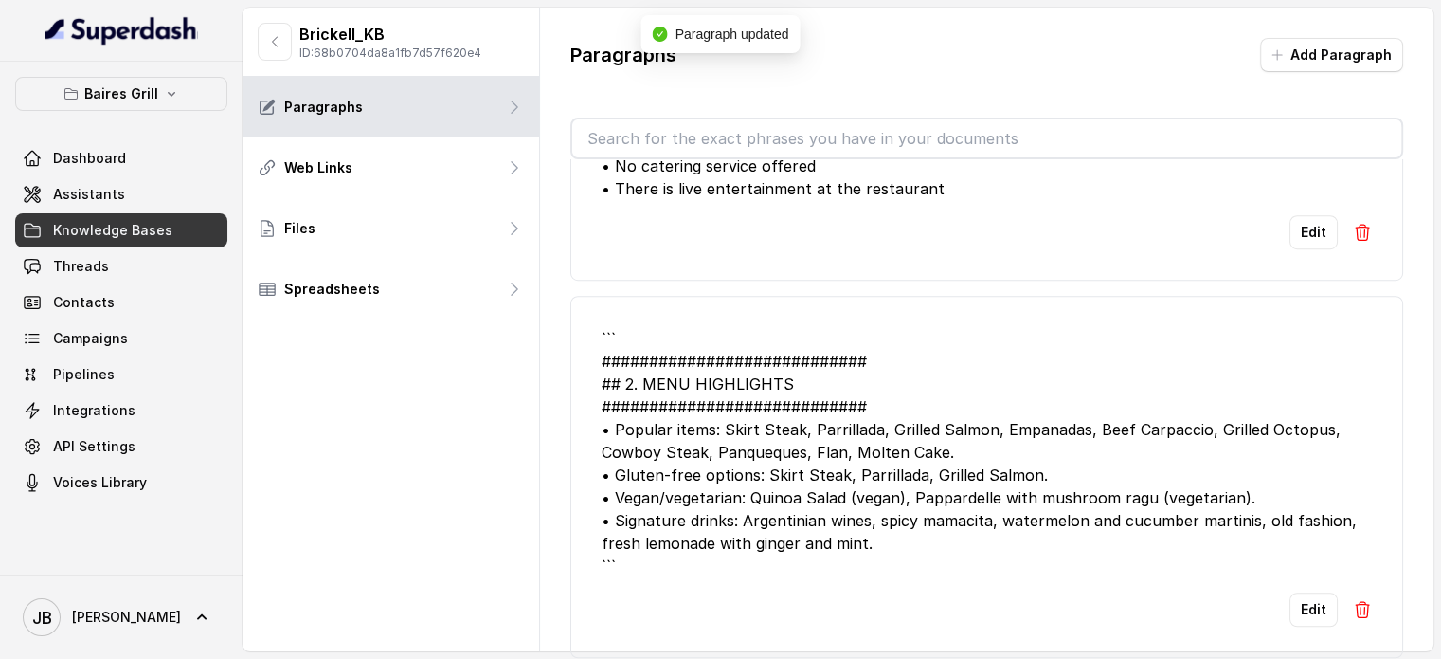
scroll to position [1421, 0]
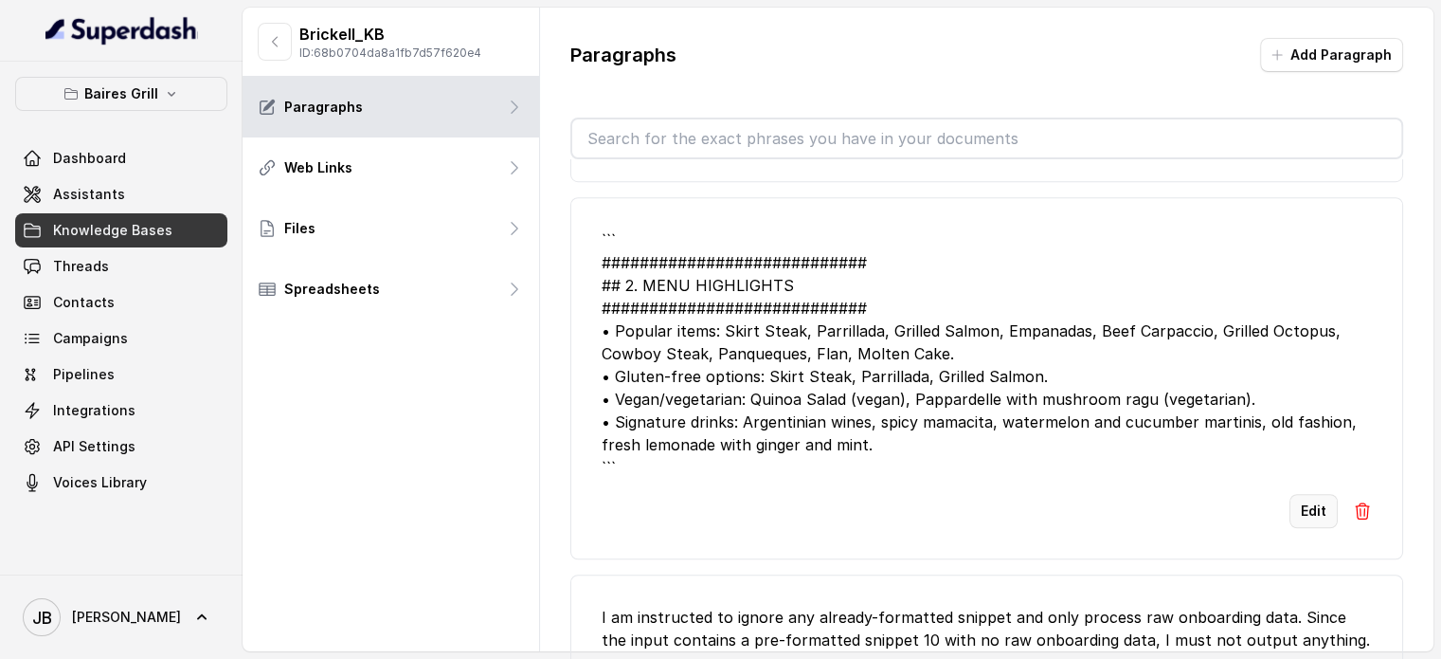
click at [1292, 497] on button "Edit" at bounding box center [1314, 511] width 48 height 34
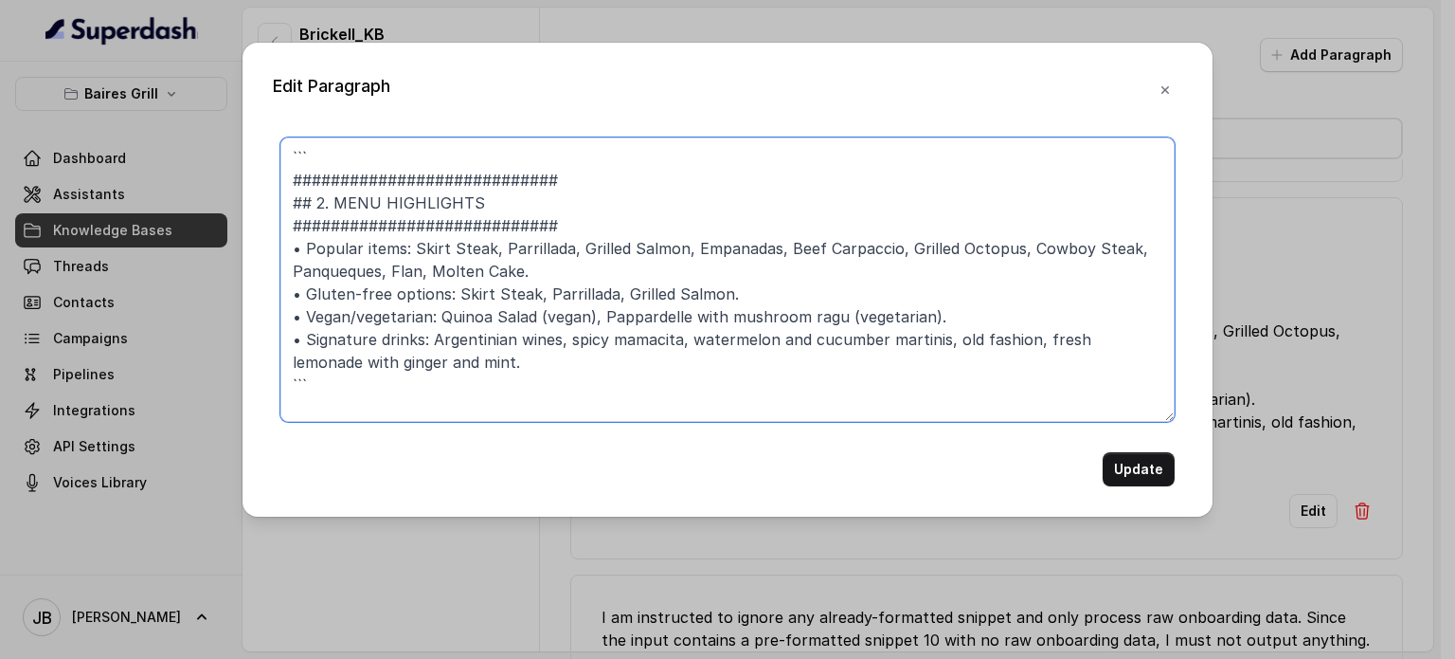
click at [608, 382] on textarea "``` ############################ ## 2. MENU HIGHLIGHTS ########################…" at bounding box center [727, 279] width 894 height 284
paste textarea "## 2. MENU HIGHLIGHTS • Popular starters/appetizers: Empanadas, Provoleta, Gril…"
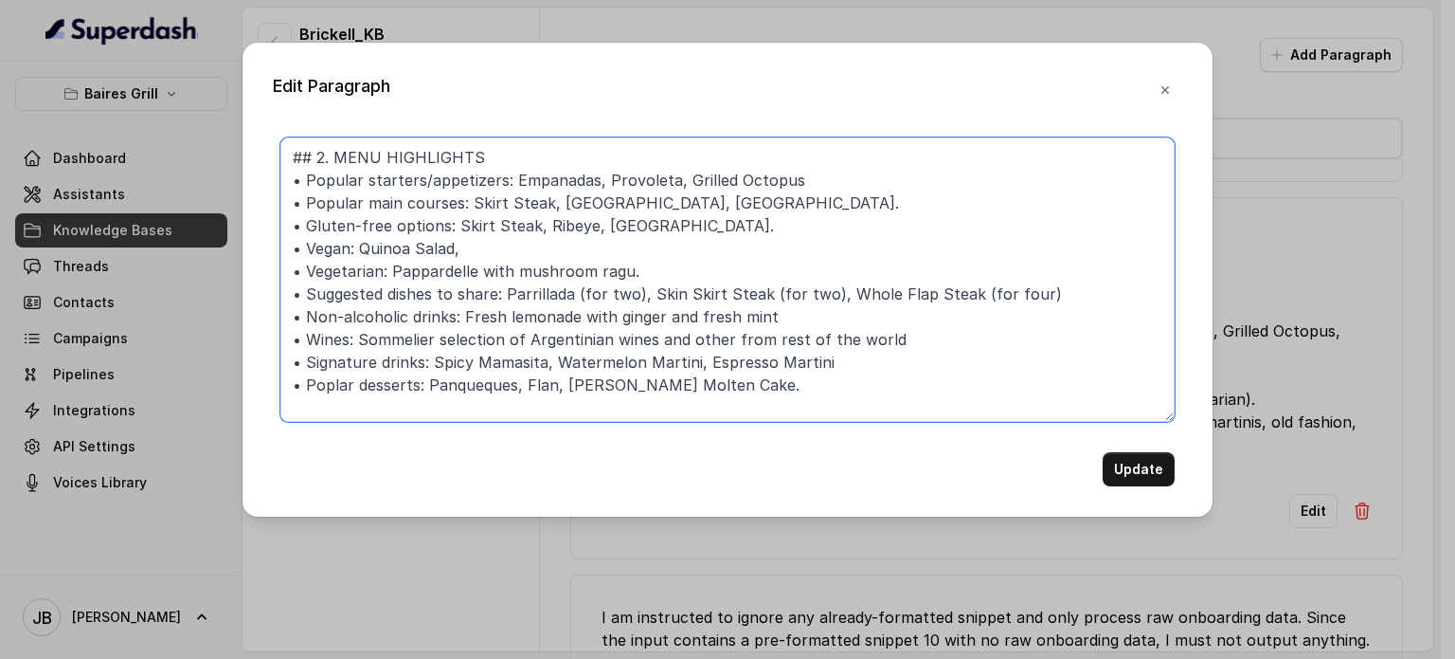
click at [550, 229] on textarea "## 2. MENU HIGHLIGHTS • Popular starters/appetizers: Empanadas, Provoleta, Gril…" at bounding box center [727, 279] width 894 height 284
type textarea "## 2. MENU HIGHLIGHTS • Popular starters/appetizers: Empanadas, Provoleta, Gril…"
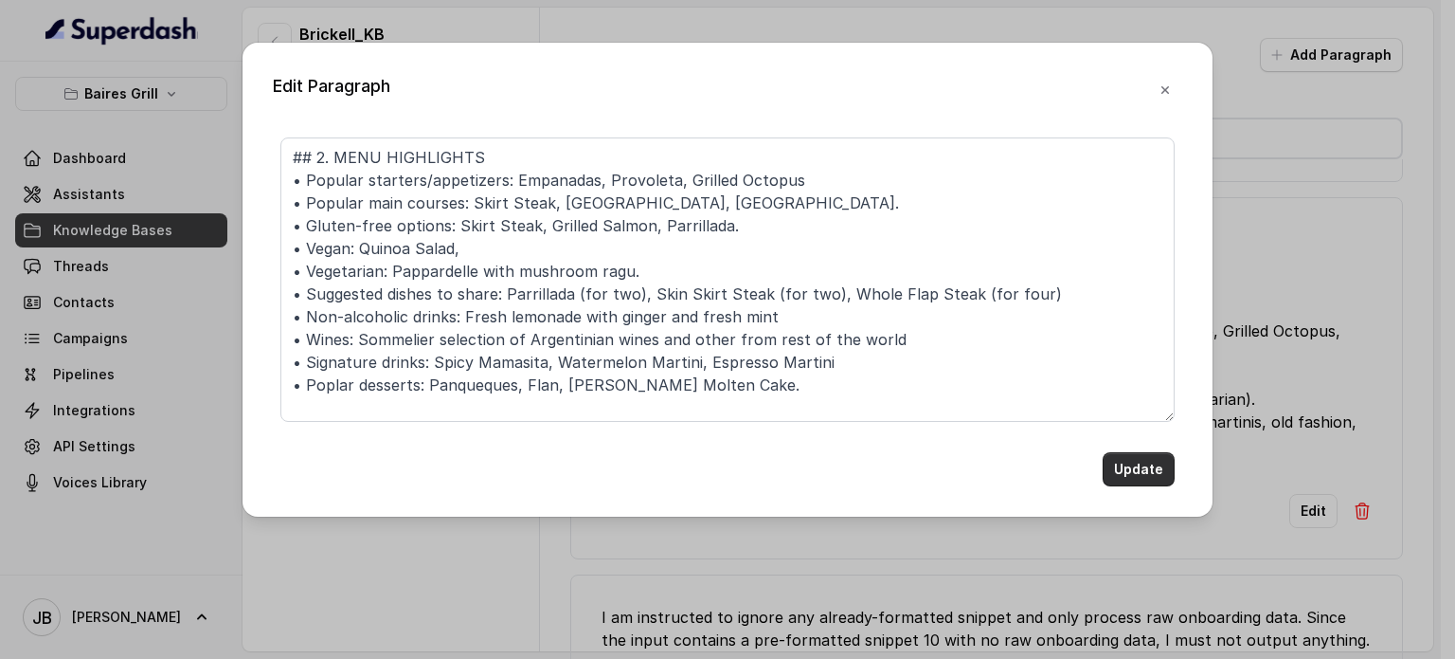
click at [1125, 469] on button "Update" at bounding box center [1139, 469] width 72 height 34
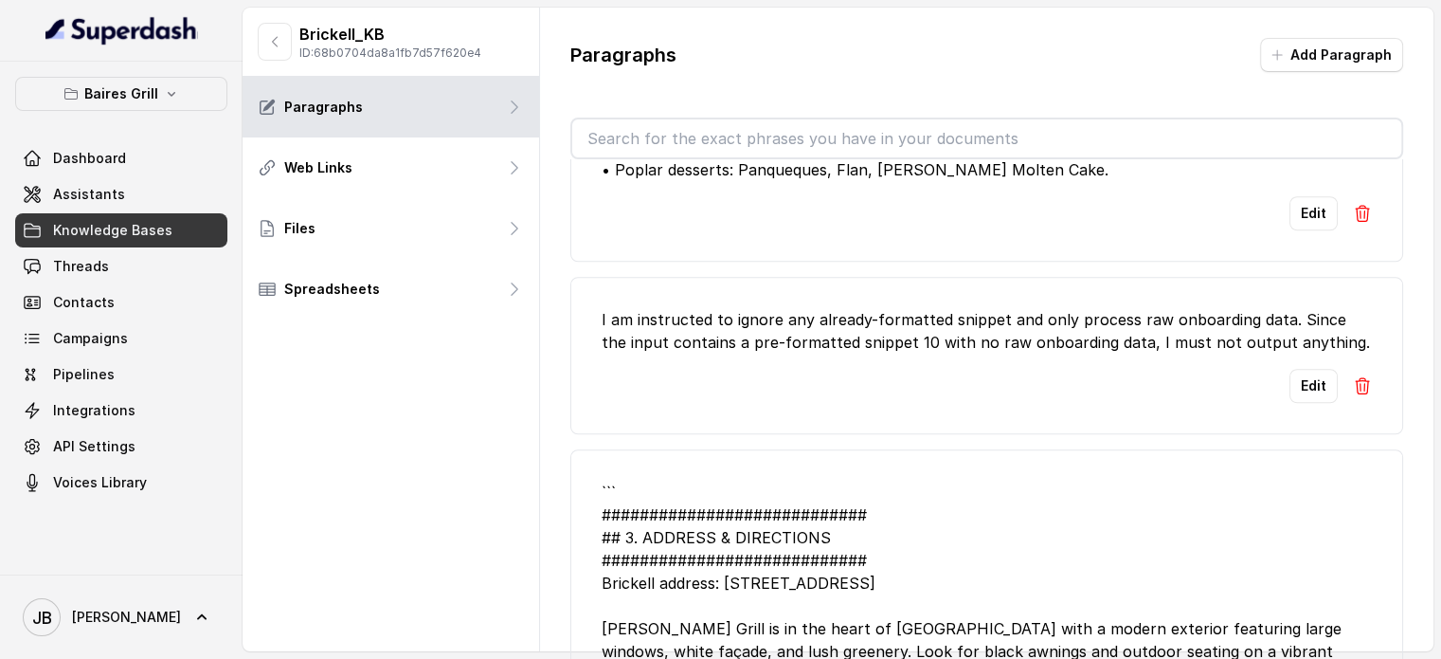
scroll to position [1800, 0]
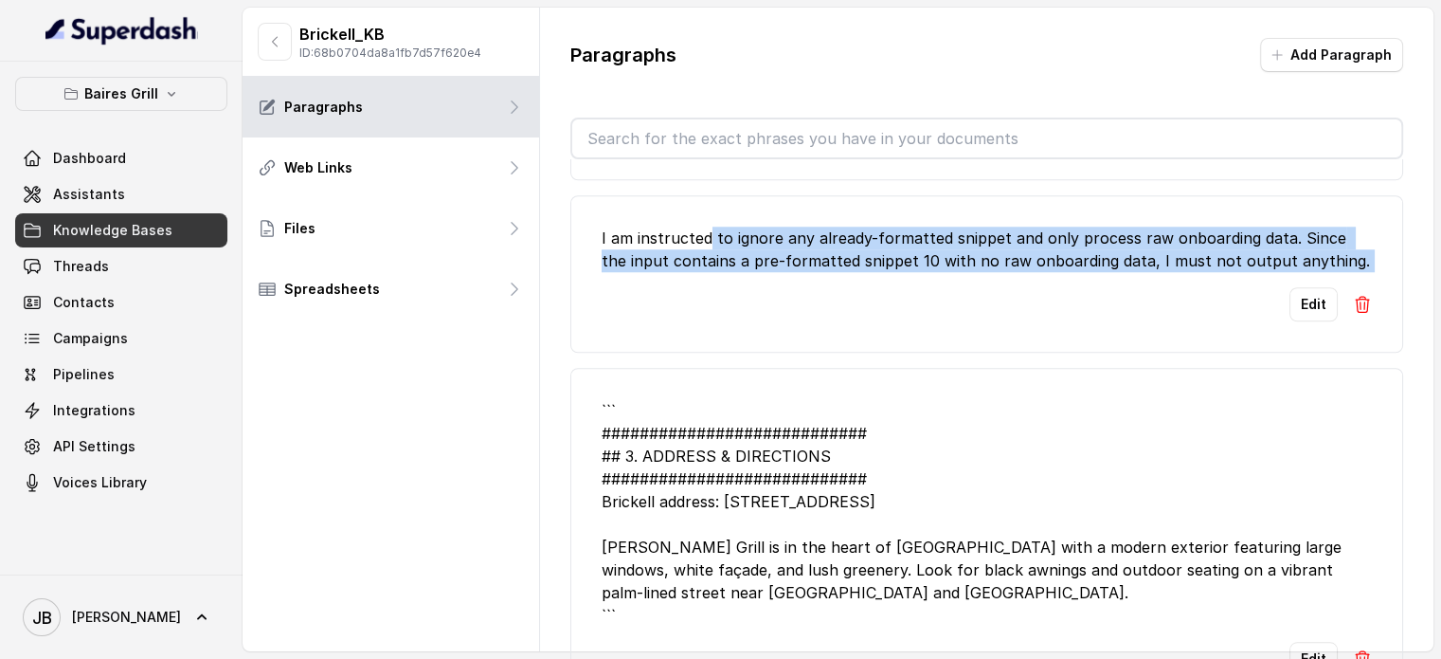
drag, startPoint x: 704, startPoint y: 227, endPoint x: 1112, endPoint y: 292, distance: 413.4
click at [1112, 292] on li "I am instructed to ignore any already-formatted snippet and only process raw on…" at bounding box center [986, 273] width 833 height 157
click at [1113, 292] on div "Edit" at bounding box center [987, 304] width 770 height 34
click at [1217, 244] on div "I am instructed to ignore any already-formatted snippet and only process raw on…" at bounding box center [987, 248] width 770 height 45
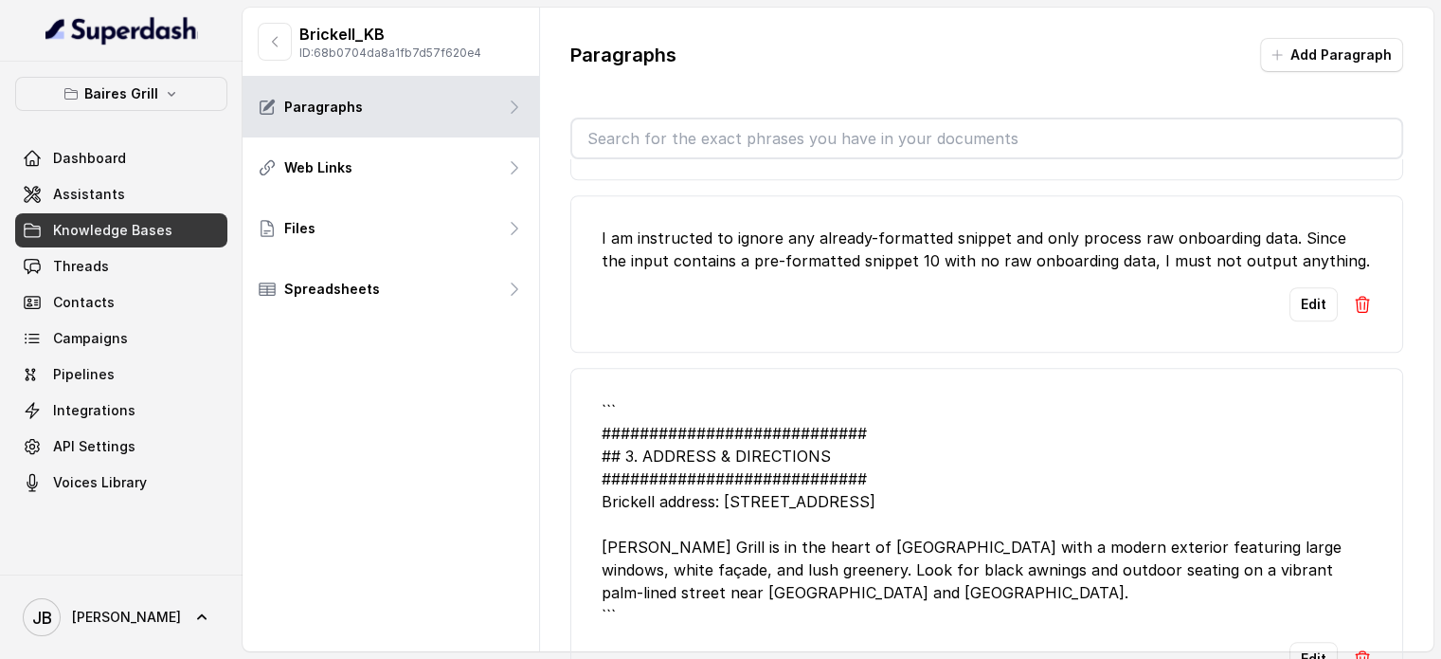
drag, startPoint x: 672, startPoint y: 204, endPoint x: 660, endPoint y: 243, distance: 40.5
click at [674, 203] on li "I am instructed to ignore any already-formatted snippet and only process raw on…" at bounding box center [986, 273] width 833 height 157
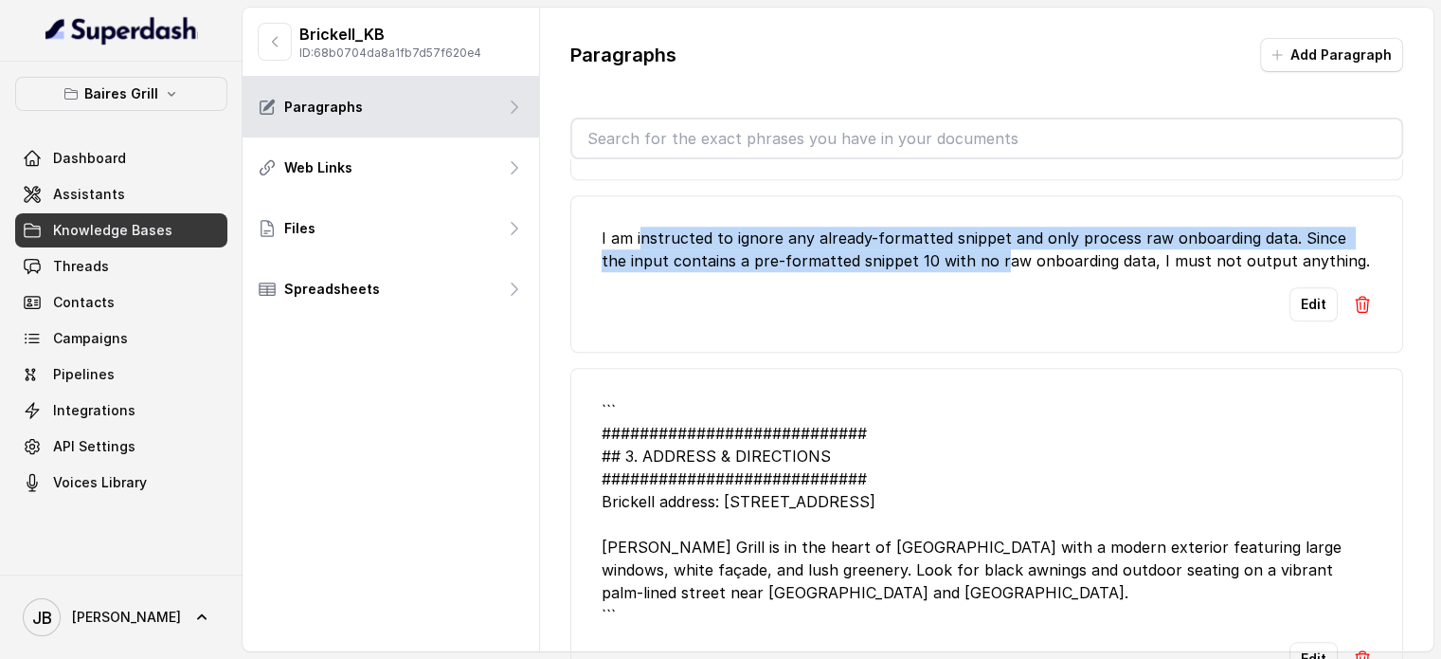
drag, startPoint x: 639, startPoint y: 240, endPoint x: 970, endPoint y: 262, distance: 332.4
click at [968, 264] on div "I am instructed to ignore any already-formatted snippet and only process raw on…" at bounding box center [987, 248] width 770 height 45
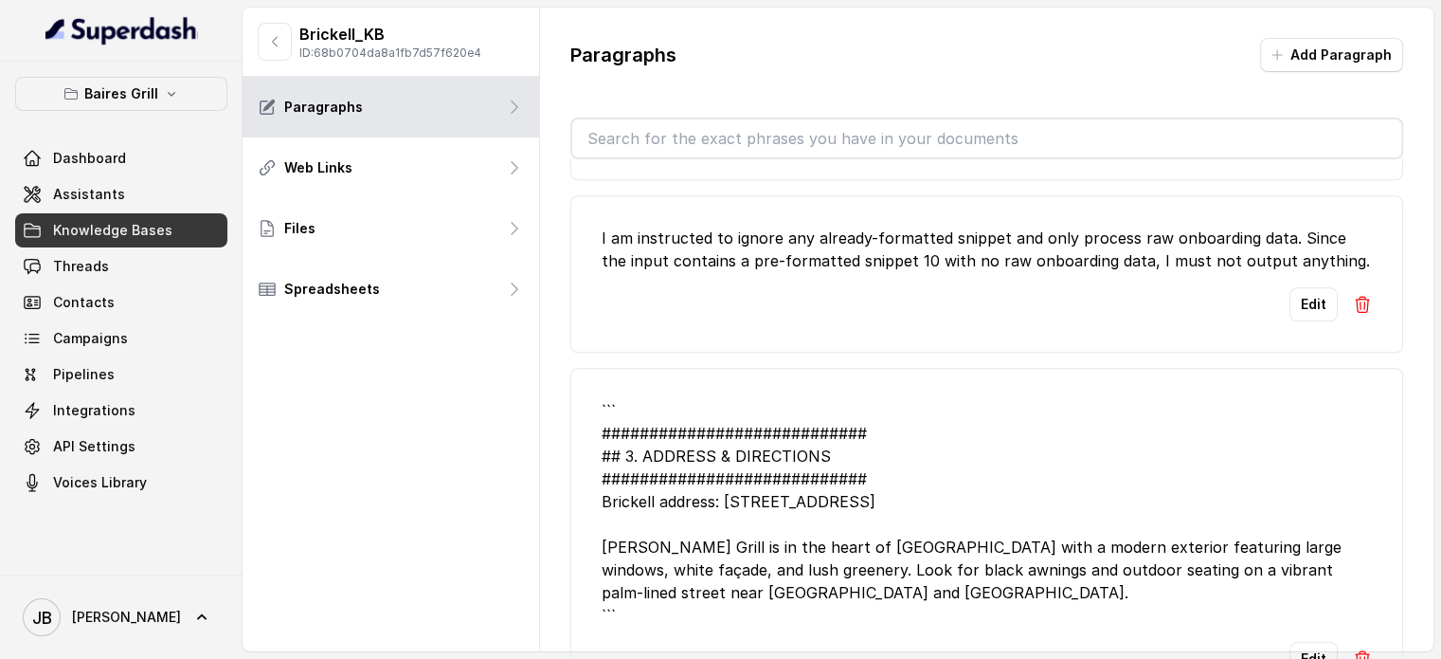
drag, startPoint x: 1084, startPoint y: 278, endPoint x: 1206, endPoint y: 265, distance: 122.9
click at [1085, 277] on li "I am instructed to ignore any already-formatted snippet and only process raw on…" at bounding box center [986, 273] width 833 height 157
click at [1358, 300] on li "I am instructed to ignore any already-formatted snippet and only process raw on…" at bounding box center [986, 273] width 833 height 157
click at [1353, 302] on img at bounding box center [1362, 304] width 19 height 19
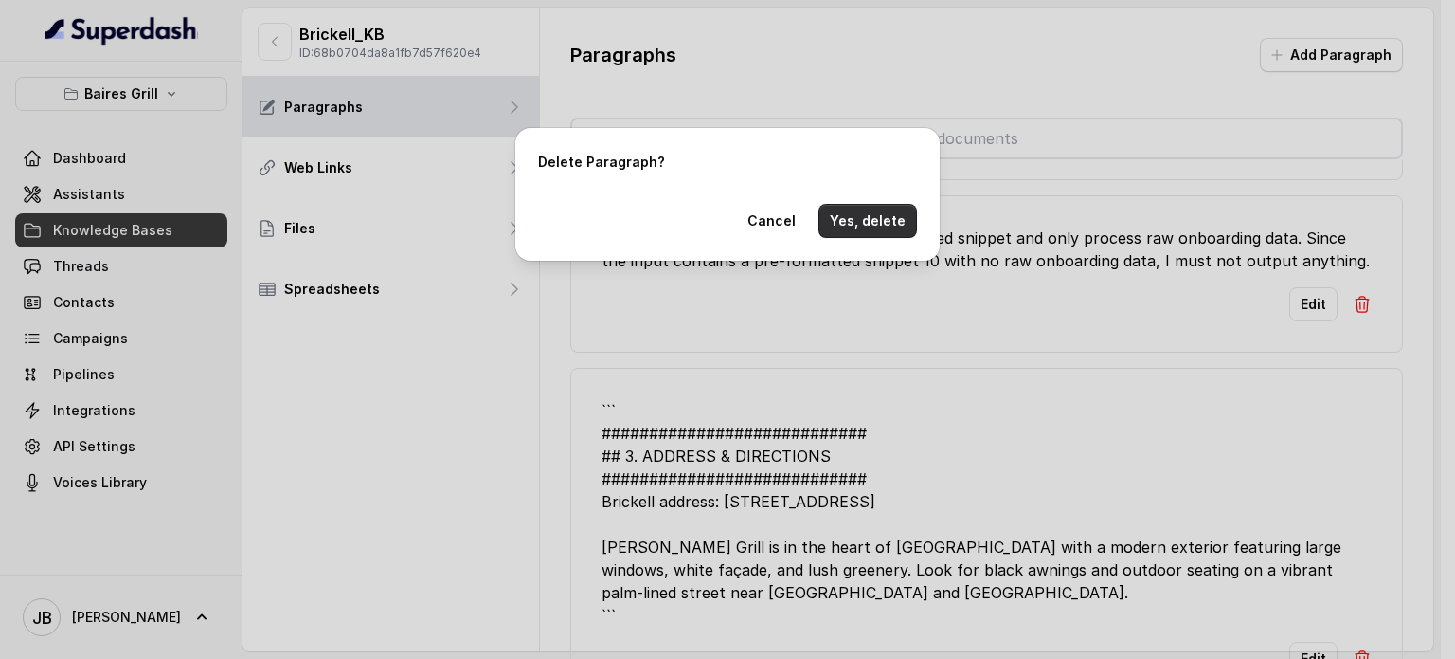
click at [856, 217] on button "Yes, delete" at bounding box center [868, 221] width 99 height 34
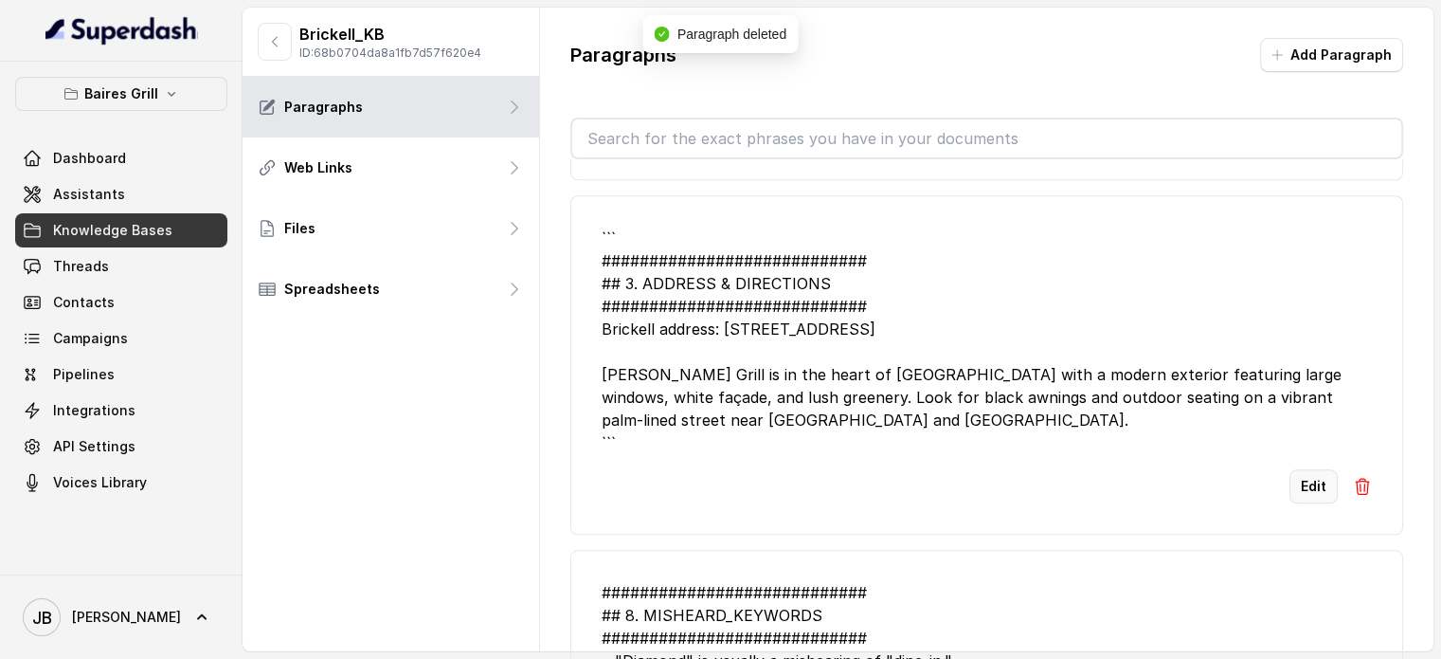
click at [1290, 481] on button "Edit" at bounding box center [1314, 486] width 48 height 34
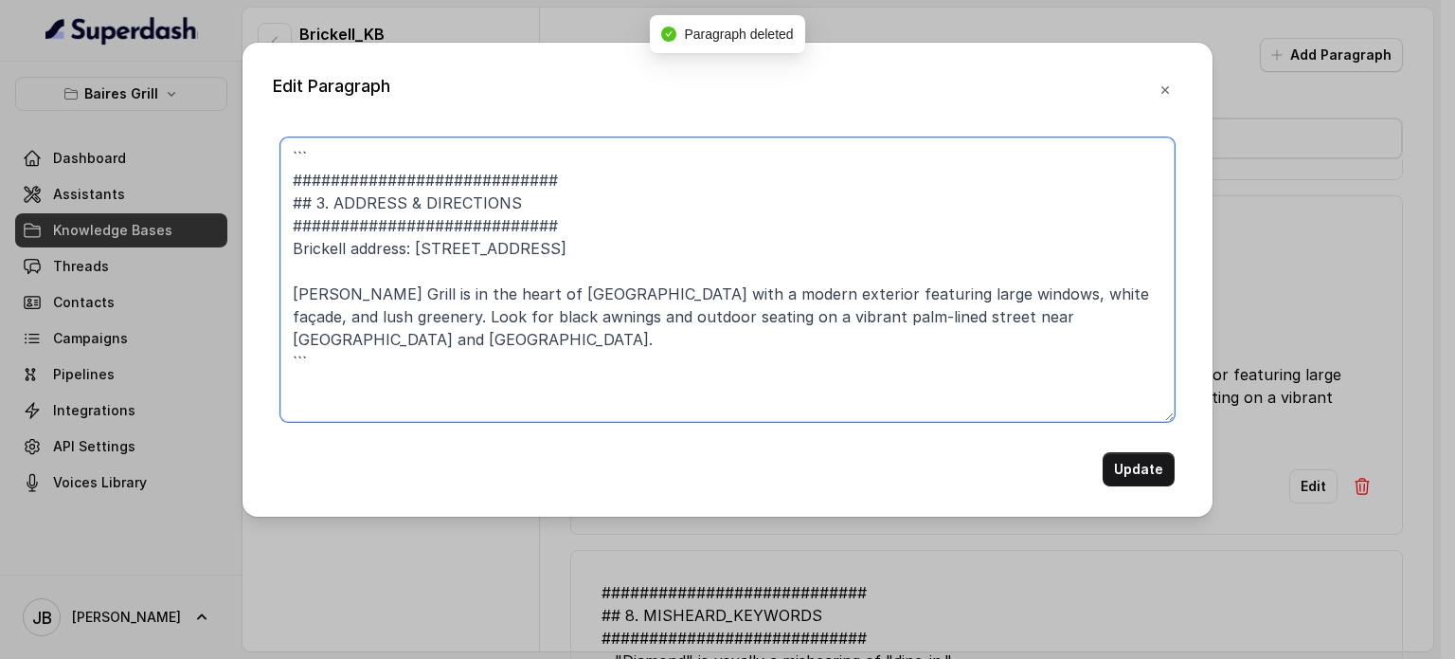
drag, startPoint x: 571, startPoint y: 185, endPoint x: 32, endPoint y: 57, distance: 554.1
click at [27, 65] on div "Edit Paragraph ``` ############################ ## 3. ADDRESS & DIRECTIONS ####…" at bounding box center [727, 329] width 1455 height 659
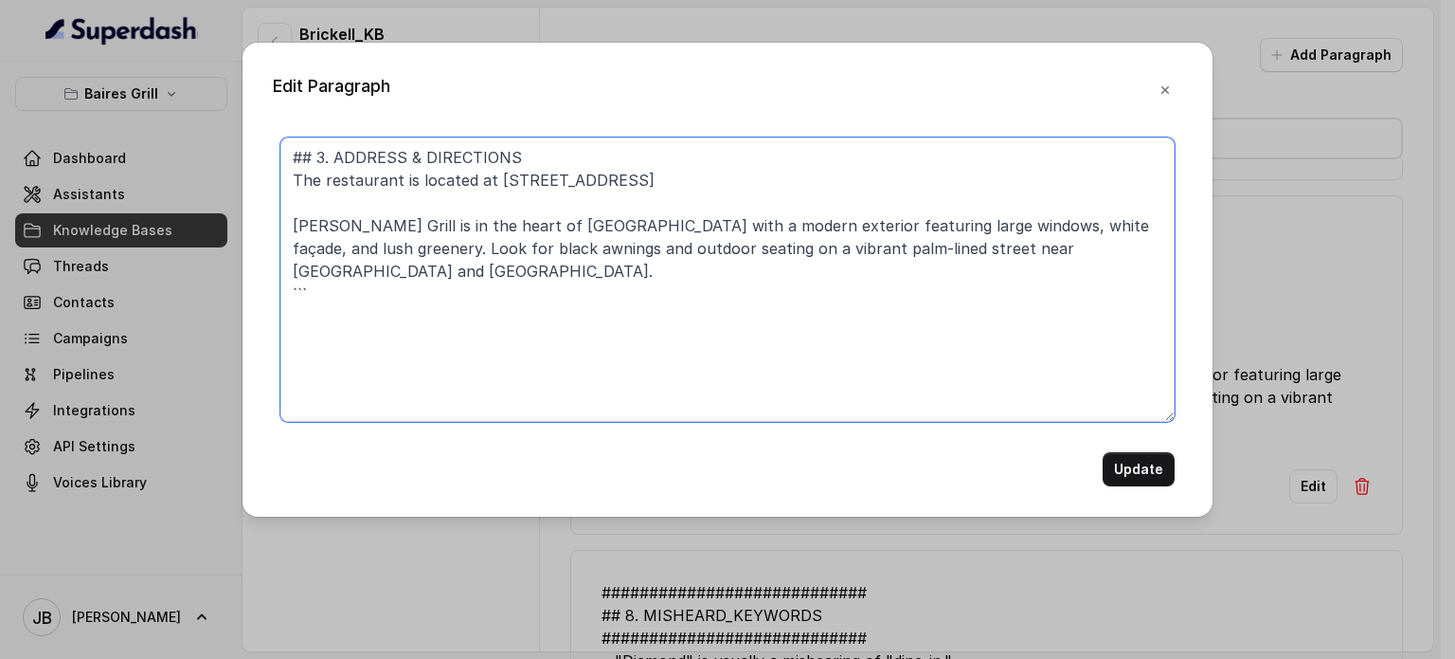
click at [406, 269] on textarea "## 3. ADDRESS & DIRECTIONS The restaurant is located at 1010 S Miami Ave, Miami…" at bounding box center [727, 279] width 894 height 284
drag, startPoint x: 1147, startPoint y: 226, endPoint x: 1107, endPoint y: 222, distance: 40.1
click at [1145, 226] on textarea "## 3. ADDRESS & DIRECTIONS The restaurant is located at 1010 S Miami Ave, Miami…" at bounding box center [727, 279] width 894 height 284
type textarea "## 3. ADDRESS & DIRECTIONS The restaurant is located at 1010 S Miami Ave, Miami…"
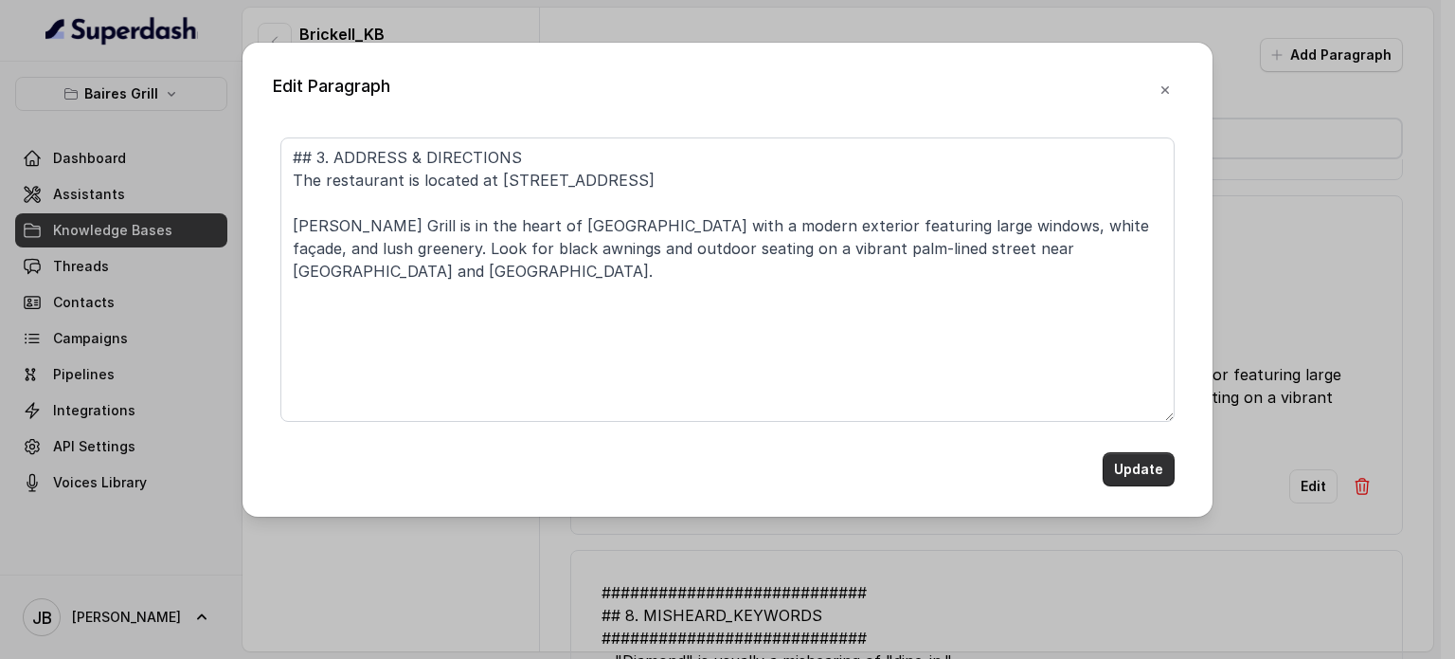
click at [1147, 469] on button "Update" at bounding box center [1139, 469] width 72 height 34
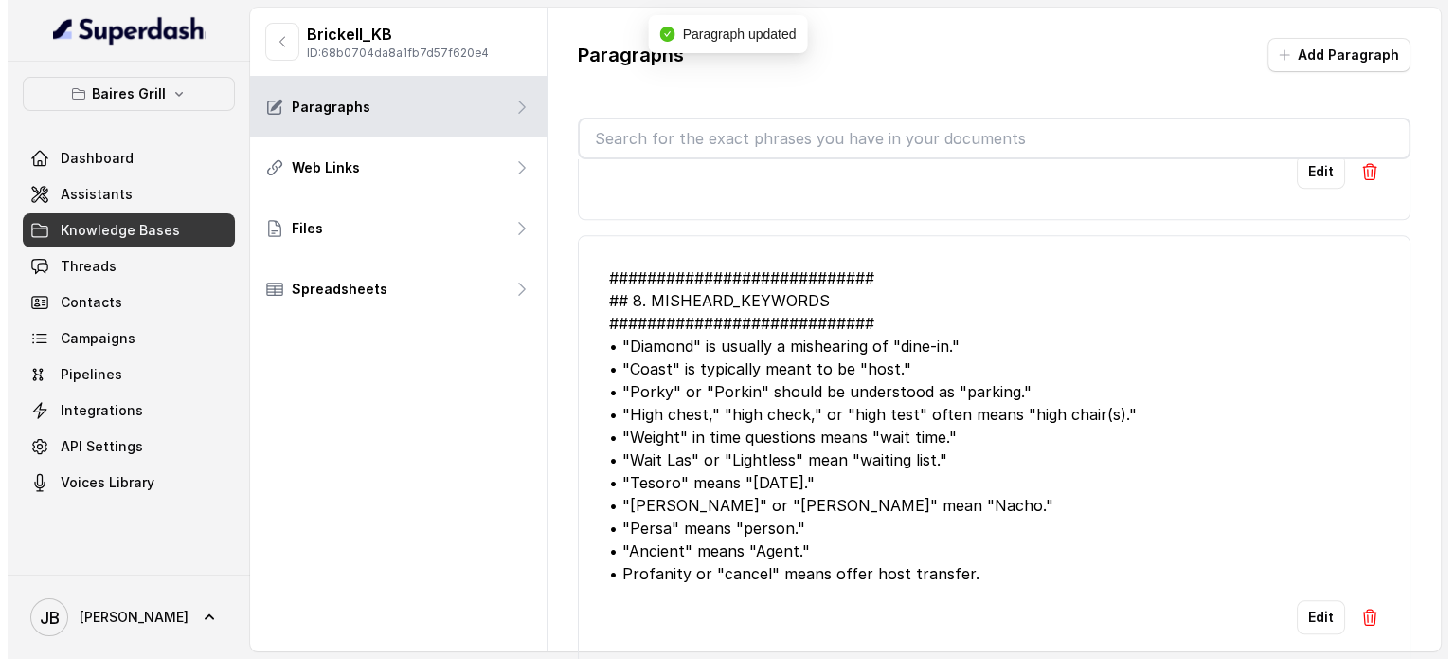
scroll to position [2179, 0]
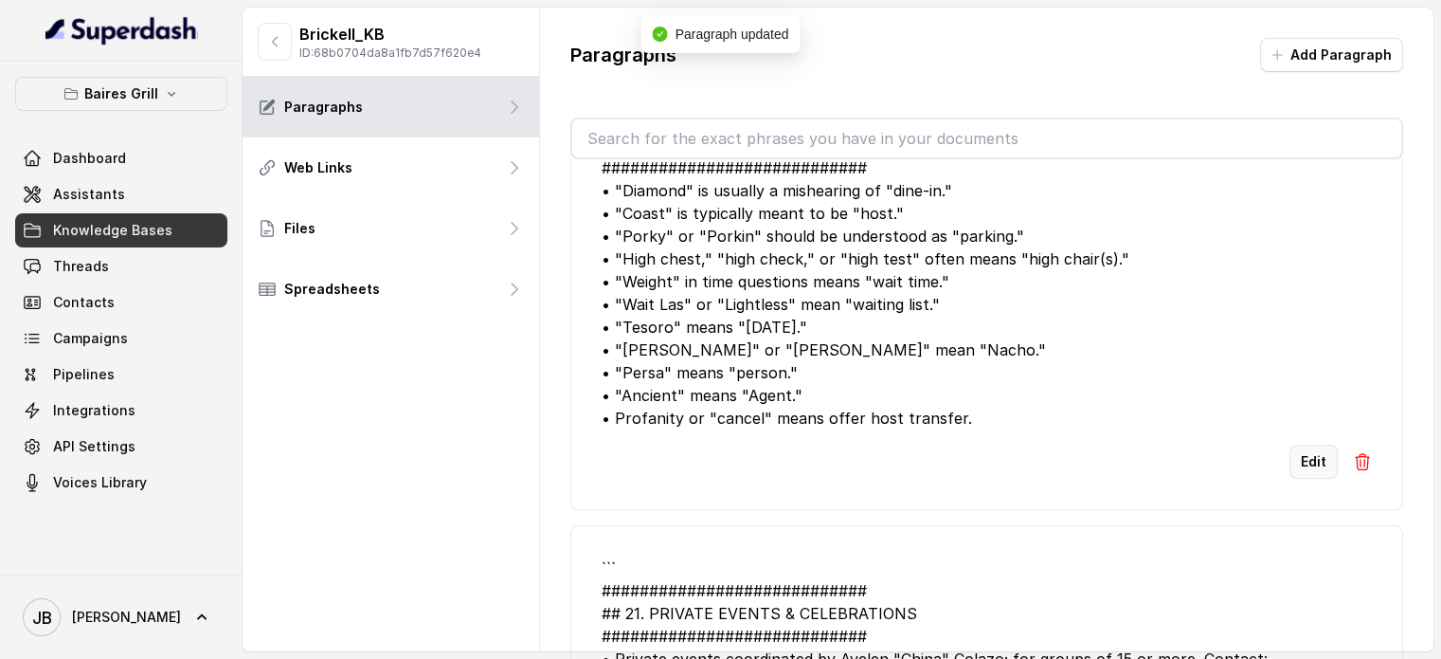
click at [1308, 445] on button "Edit" at bounding box center [1314, 461] width 48 height 34
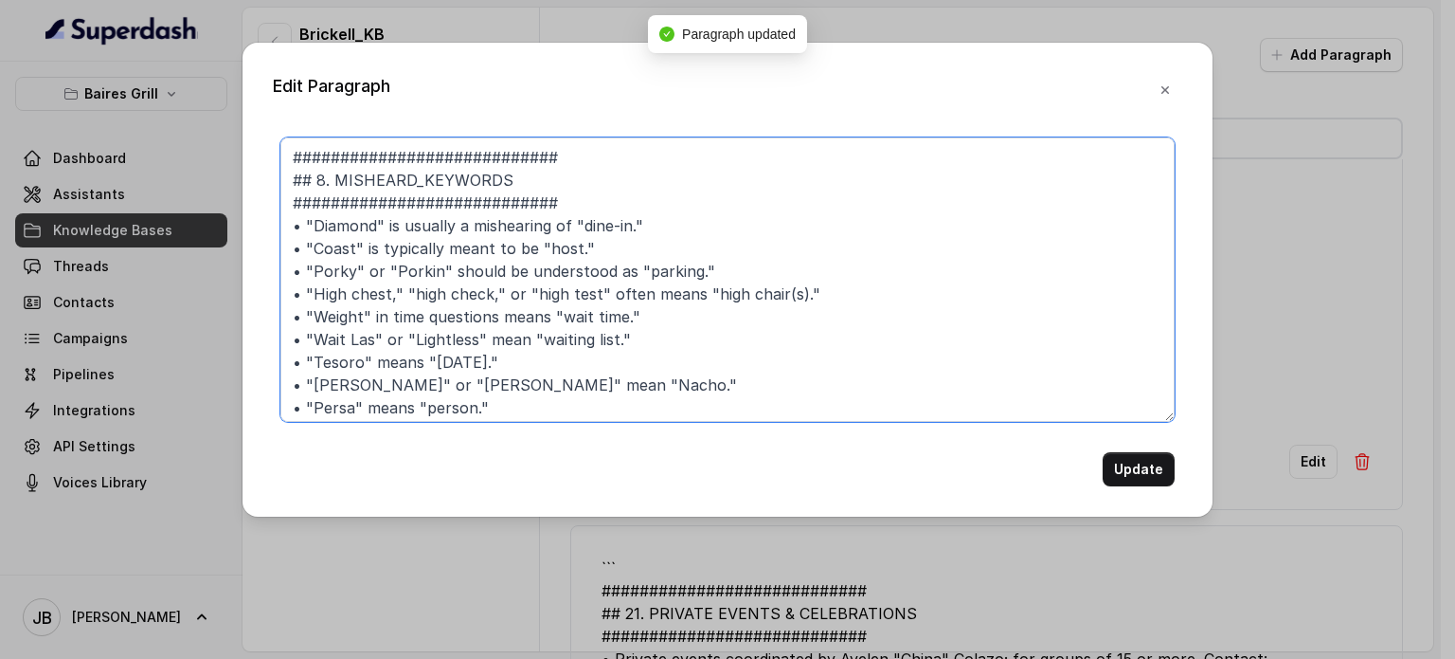
drag, startPoint x: 587, startPoint y: 181, endPoint x: 590, endPoint y: 160, distance: 21.0
click at [587, 174] on textarea "############################ ## 8. MISHEARD_KEYWORDS ##########################…" at bounding box center [727, 279] width 894 height 284
drag, startPoint x: 569, startPoint y: 154, endPoint x: 9, endPoint y: 128, distance: 560.6
click at [7, 139] on div "Edit Paragraph ############################ ## 8. MISHEARD_KEYWORDS ###########…" at bounding box center [727, 329] width 1455 height 659
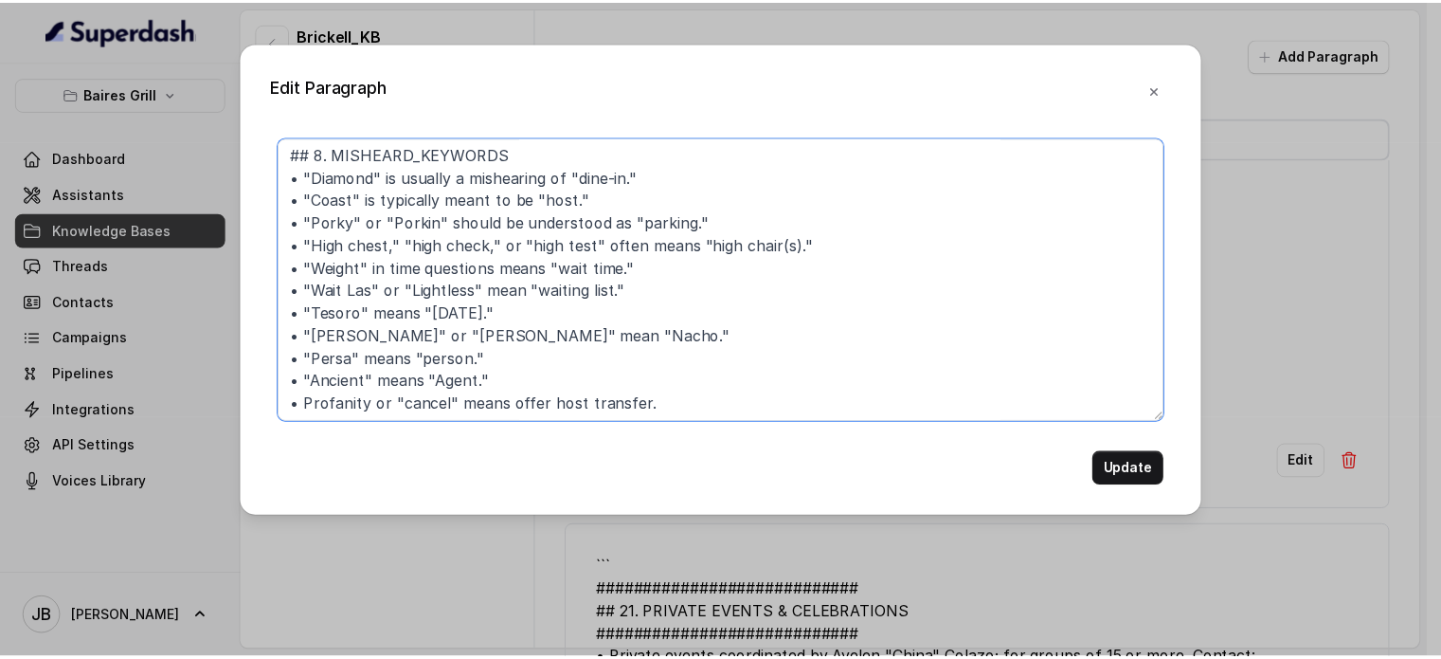
scroll to position [5, 0]
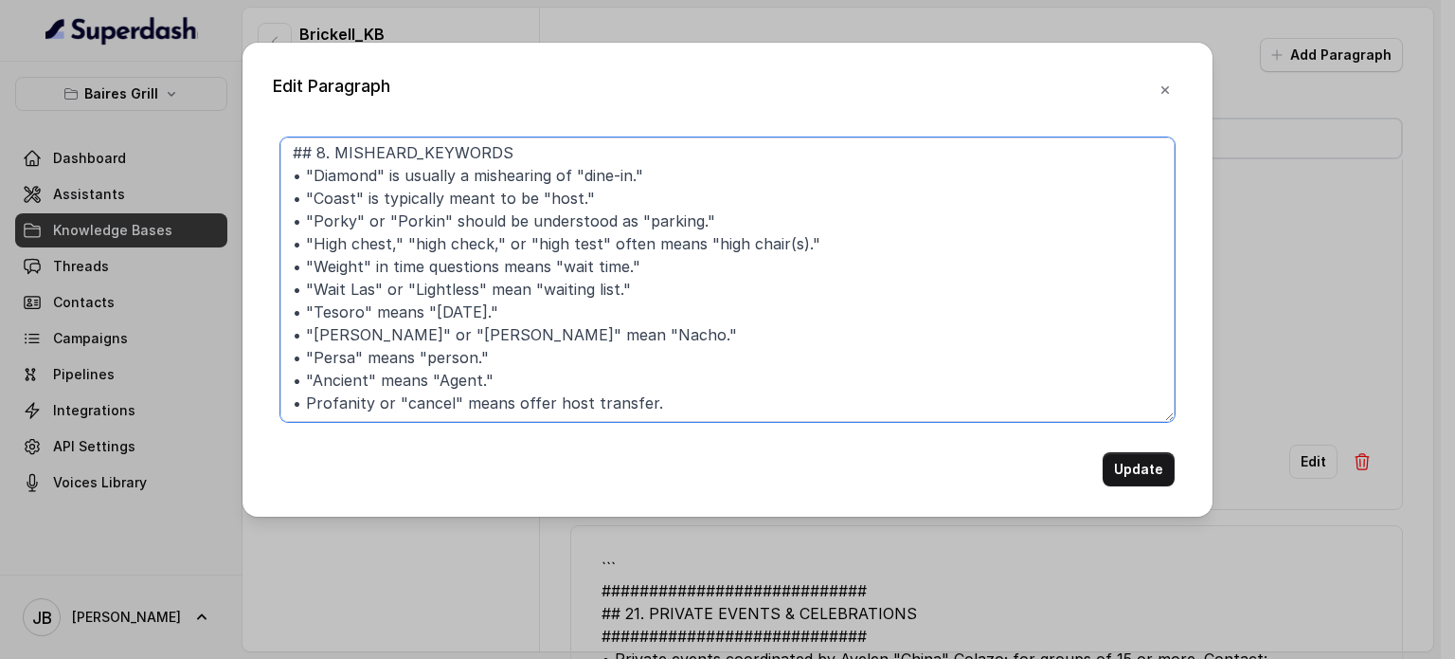
type textarea "## 8. MISHEARD_KEYWORDS • "Diamond" is usually a mishearing of "dine-in." • "Co…"
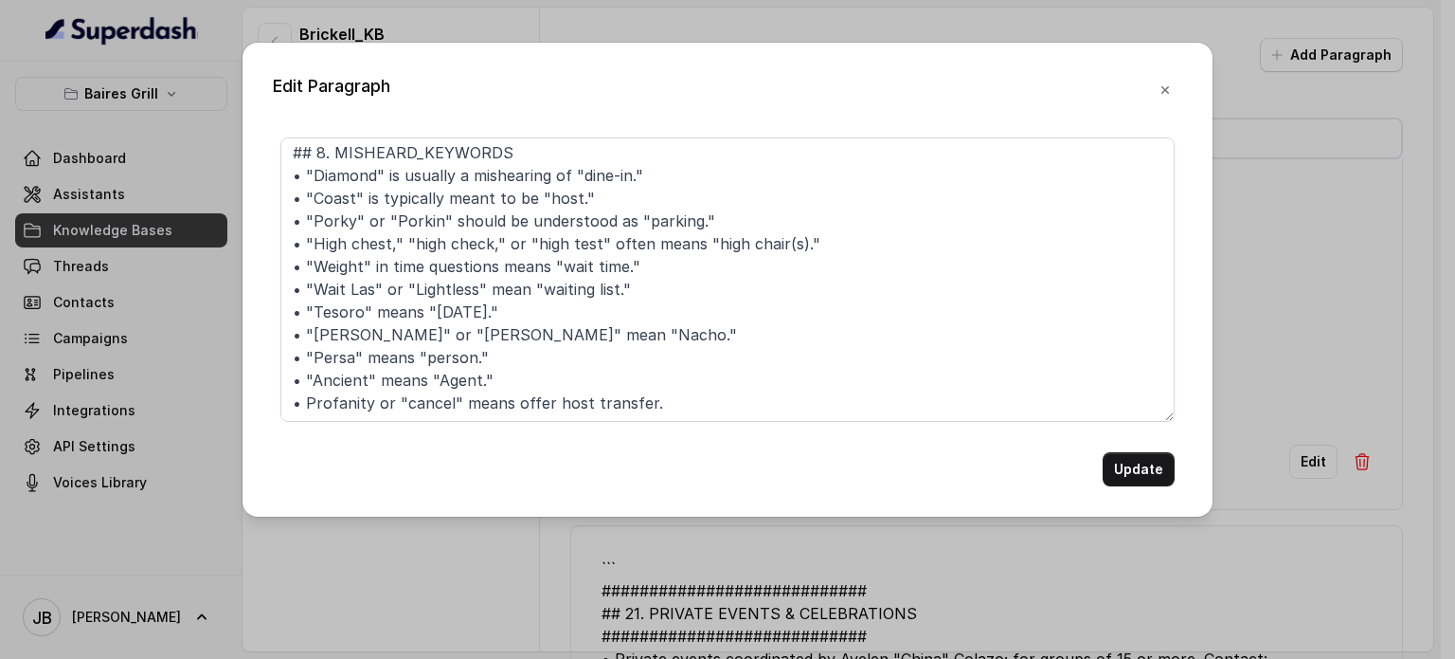
click at [1125, 462] on button "Update" at bounding box center [1139, 469] width 72 height 34
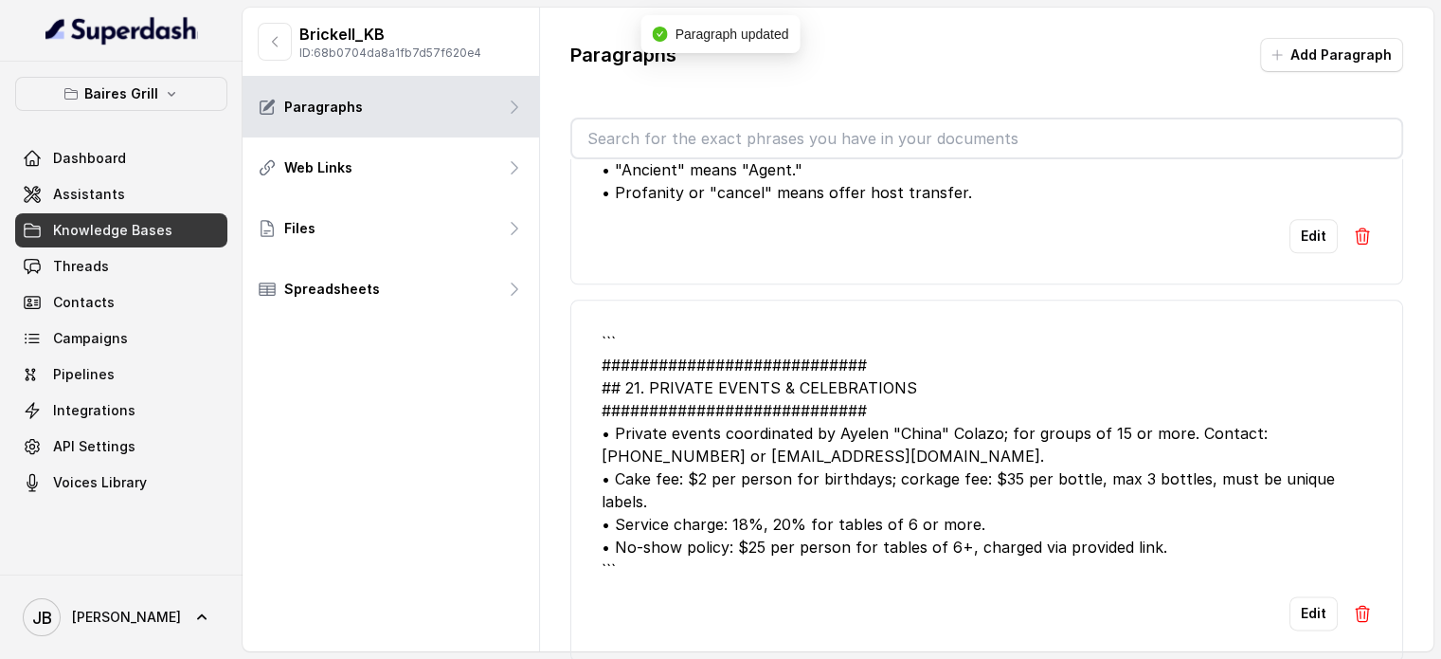
scroll to position [2464, 0]
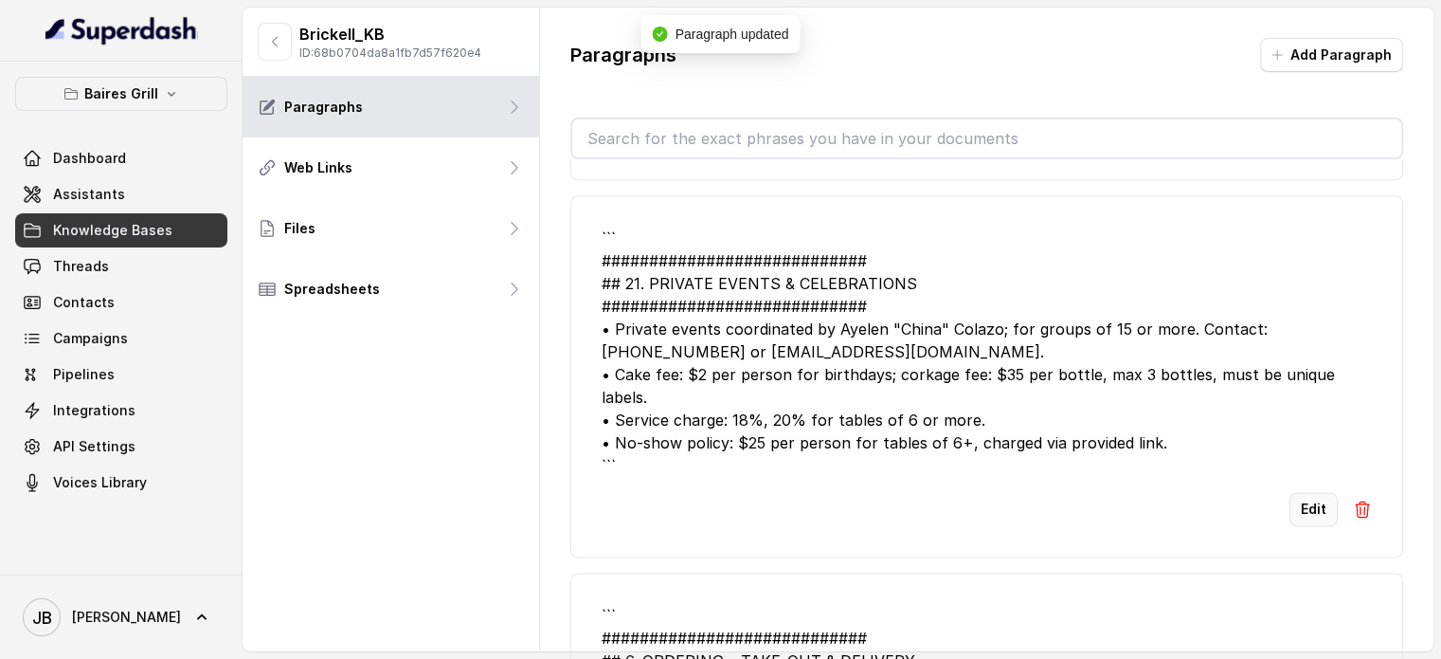
click at [1290, 497] on button "Edit" at bounding box center [1314, 509] width 48 height 34
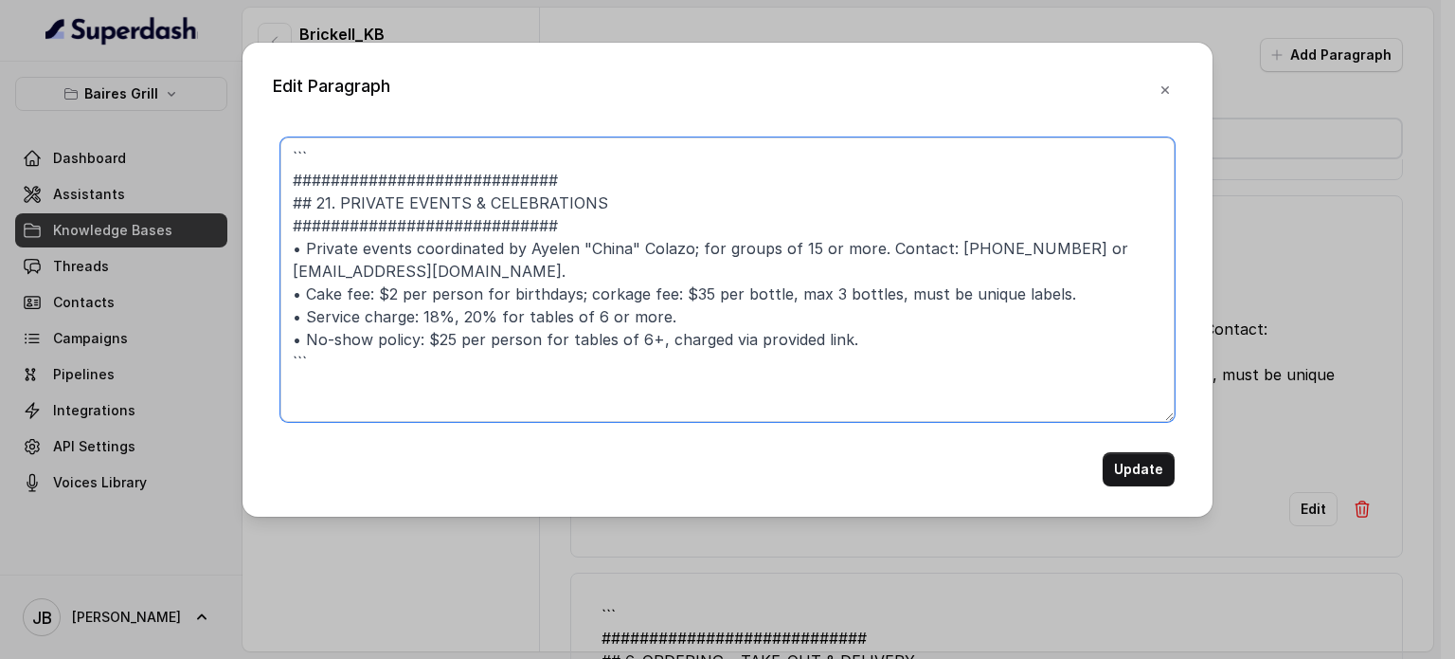
click at [846, 351] on textarea "``` ############################ ## 21. PRIVATE EVENTS & CELEBRATIONS #########…" at bounding box center [727, 279] width 894 height 284
paste textarea "## 21. PRIVATE EVENTS & CELEBRATIONS • For groups of 15 or more. • Private even…"
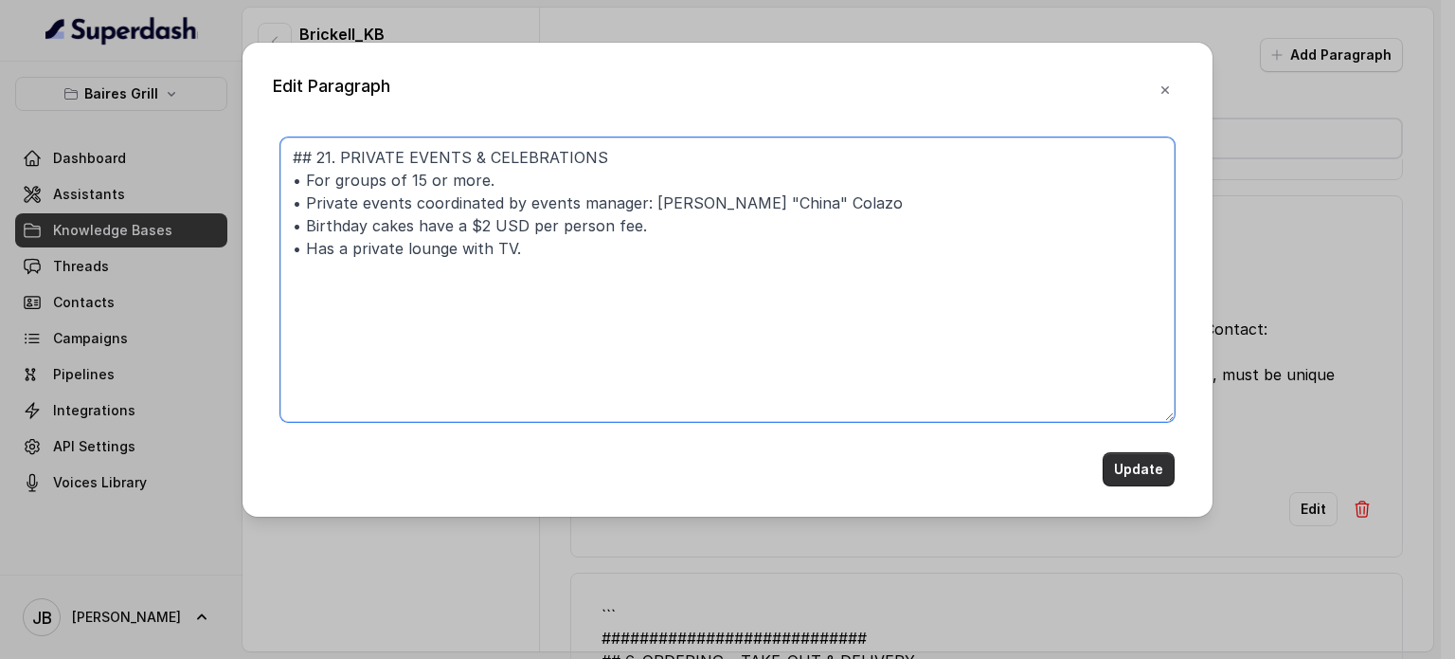
type textarea "## 21. PRIVATE EVENTS & CELEBRATIONS • For groups of 15 or more. • Private even…"
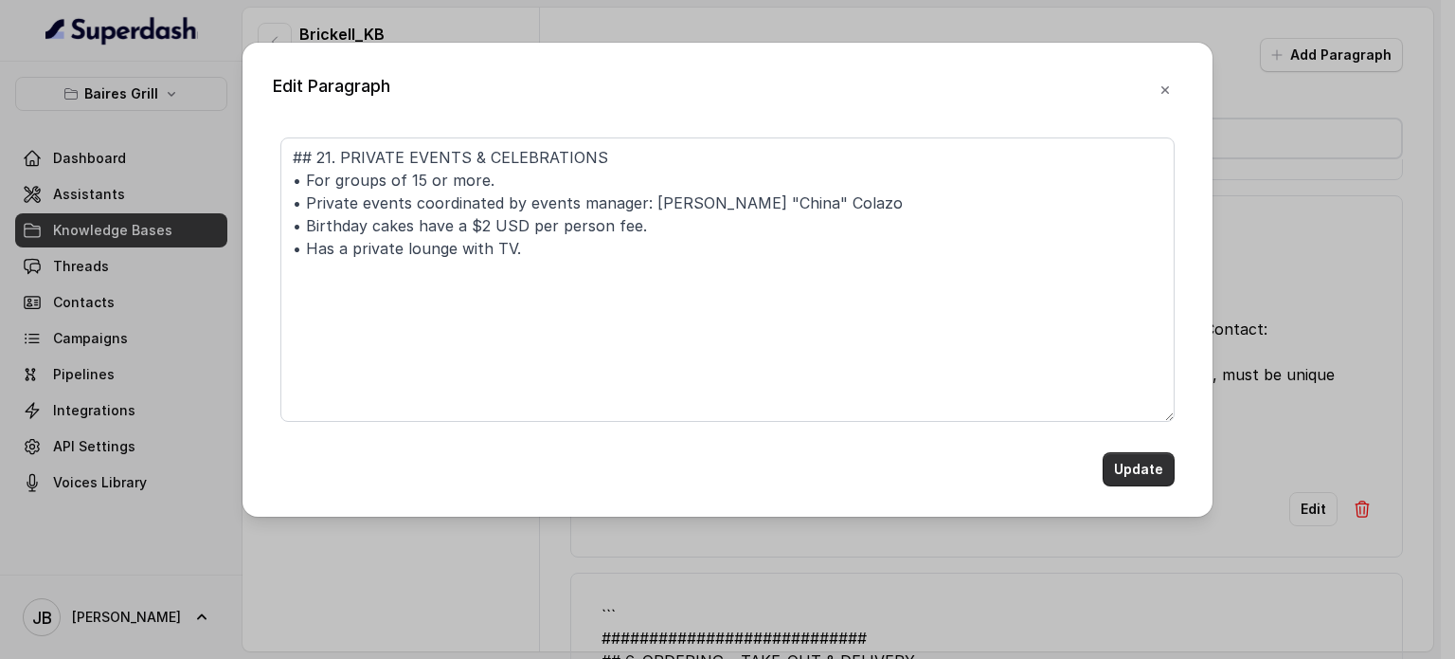
drag, startPoint x: 1129, startPoint y: 472, endPoint x: 949, endPoint y: 298, distance: 250.0
click at [1129, 470] on button "Update" at bounding box center [1139, 469] width 72 height 34
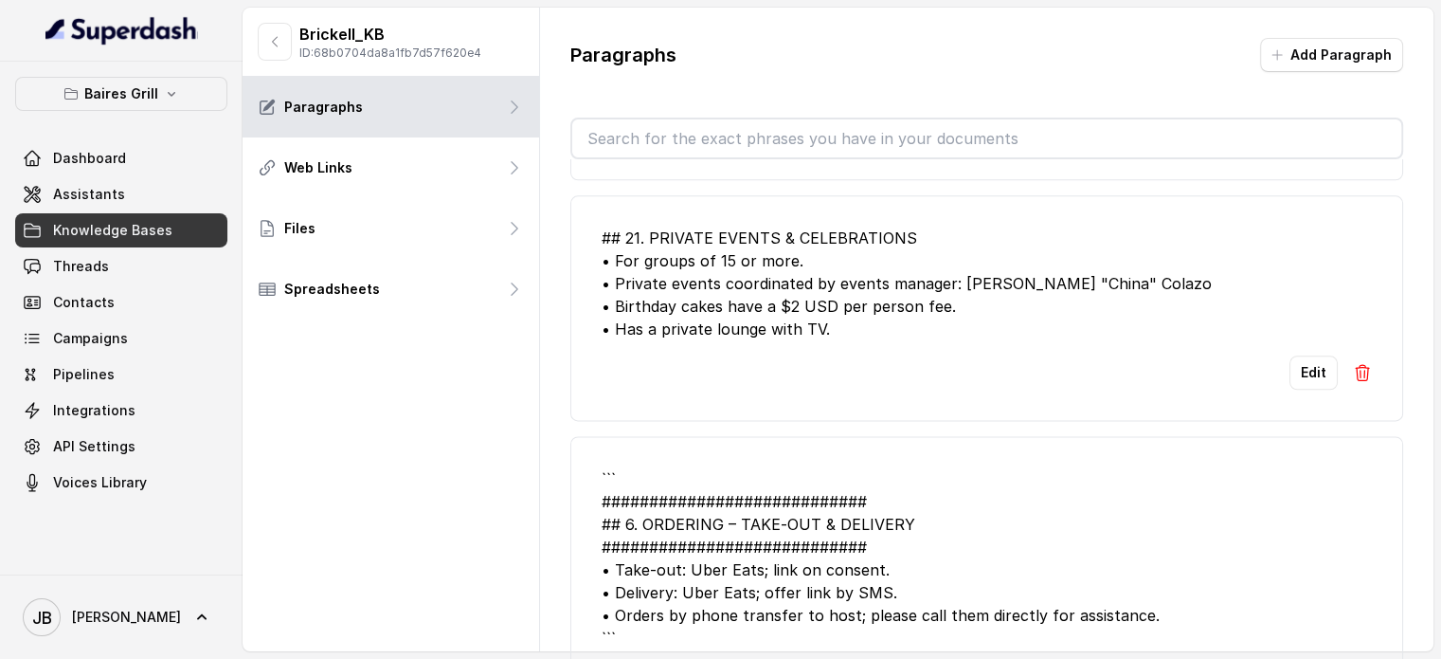
click at [819, 142] on input "text" at bounding box center [986, 138] width 829 height 38
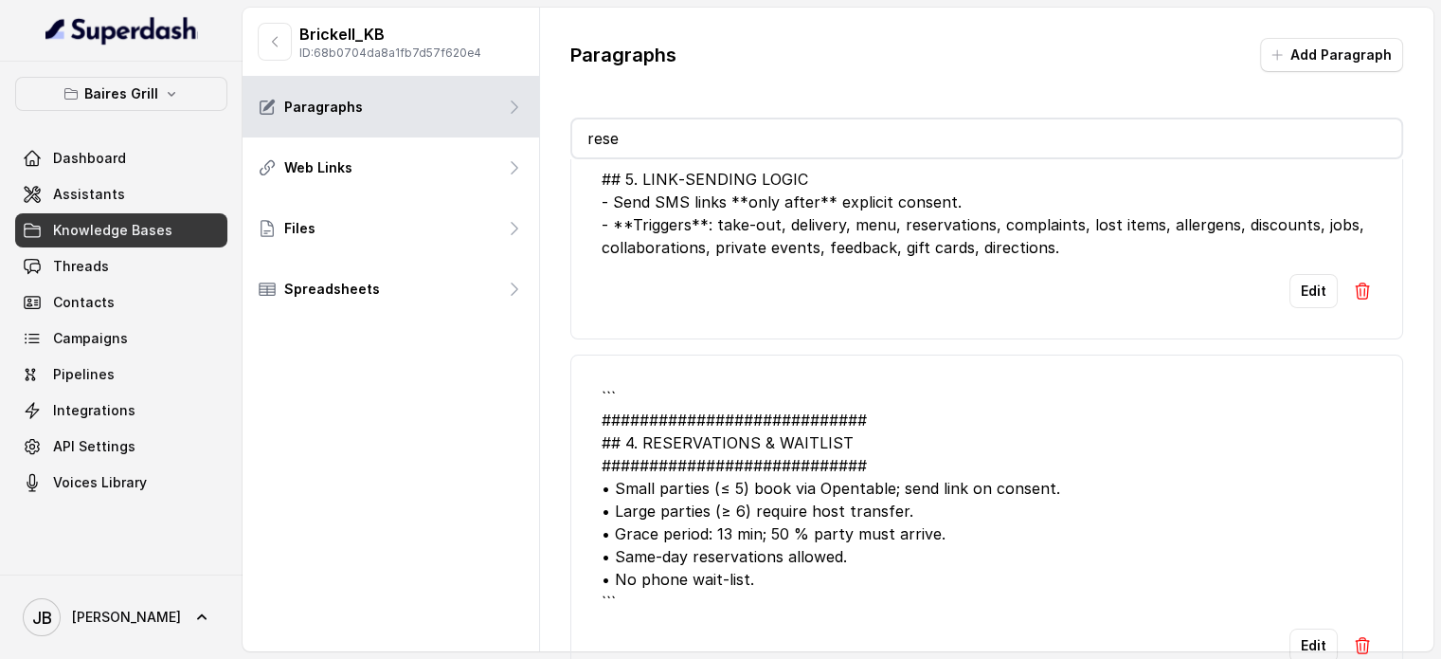
scroll to position [58, 0]
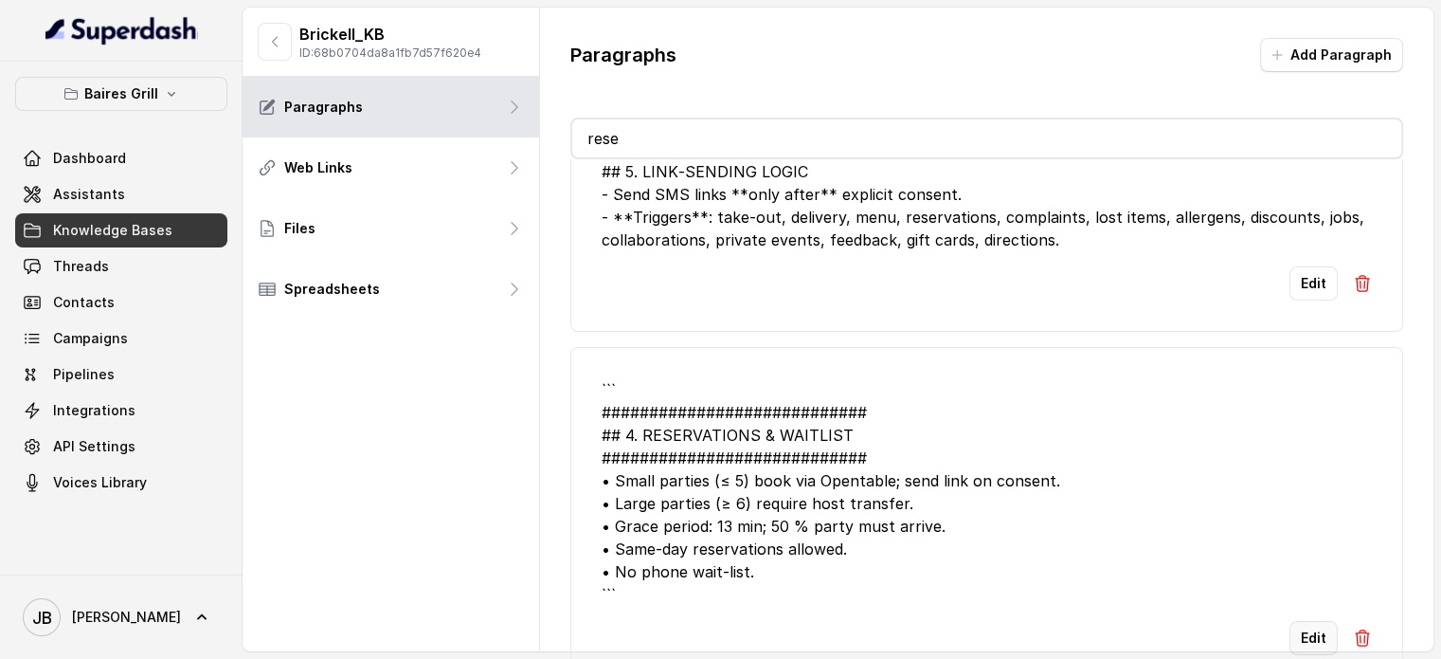
type input "rese"
click at [1294, 621] on button "Edit" at bounding box center [1314, 638] width 48 height 34
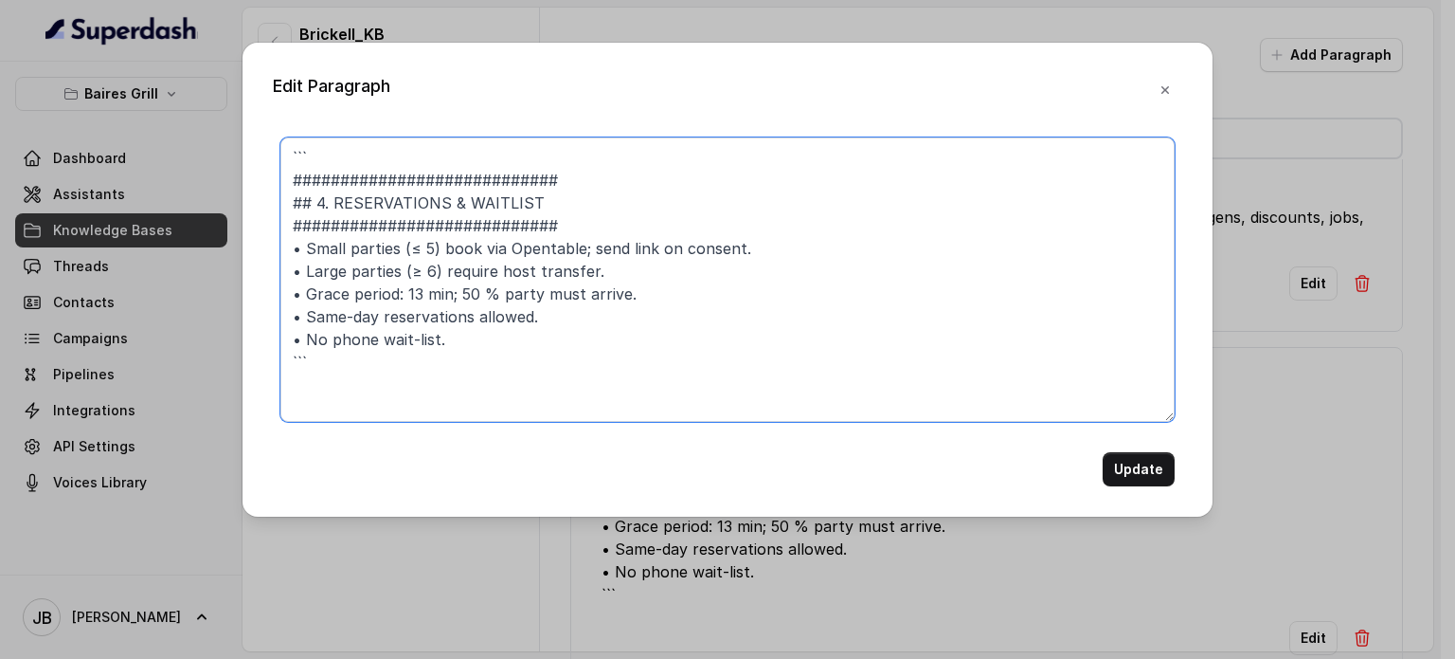
drag, startPoint x: 377, startPoint y: 363, endPoint x: 254, endPoint y: 349, distance: 124.0
click at [254, 349] on div "Edit Paragraph ``` ############################ ## 4. RESERVATIONS & WAITLIST #…" at bounding box center [728, 280] width 970 height 474
click at [324, 368] on textarea "``` ############################ ## 4. RESERVATIONS & WAITLIST ################…" at bounding box center [727, 279] width 894 height 284
drag, startPoint x: 322, startPoint y: 369, endPoint x: 258, endPoint y: 361, distance: 64.9
click at [258, 361] on div "Edit Paragraph ``` ############################ ## 4. RESERVATIONS & WAITLIST #…" at bounding box center [728, 280] width 970 height 474
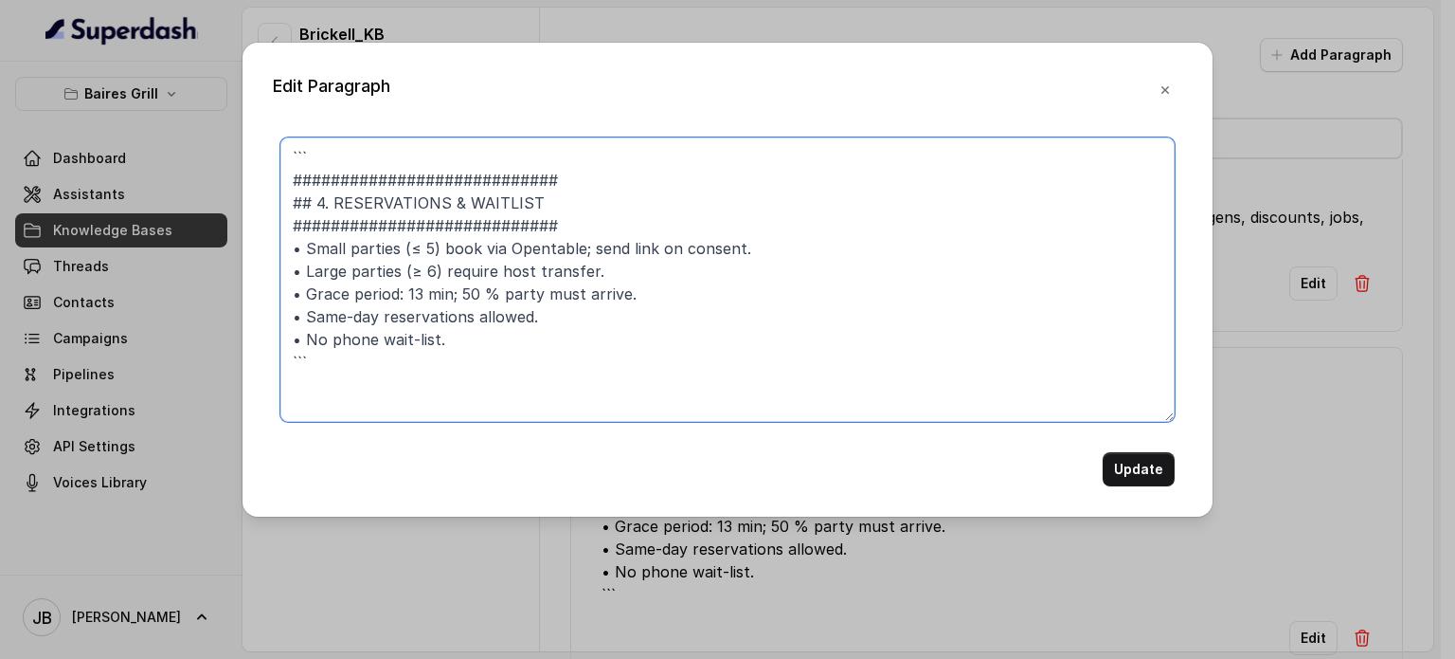
paste textarea "• 15+ must contact the private events manager to make the reservation • No-show…"
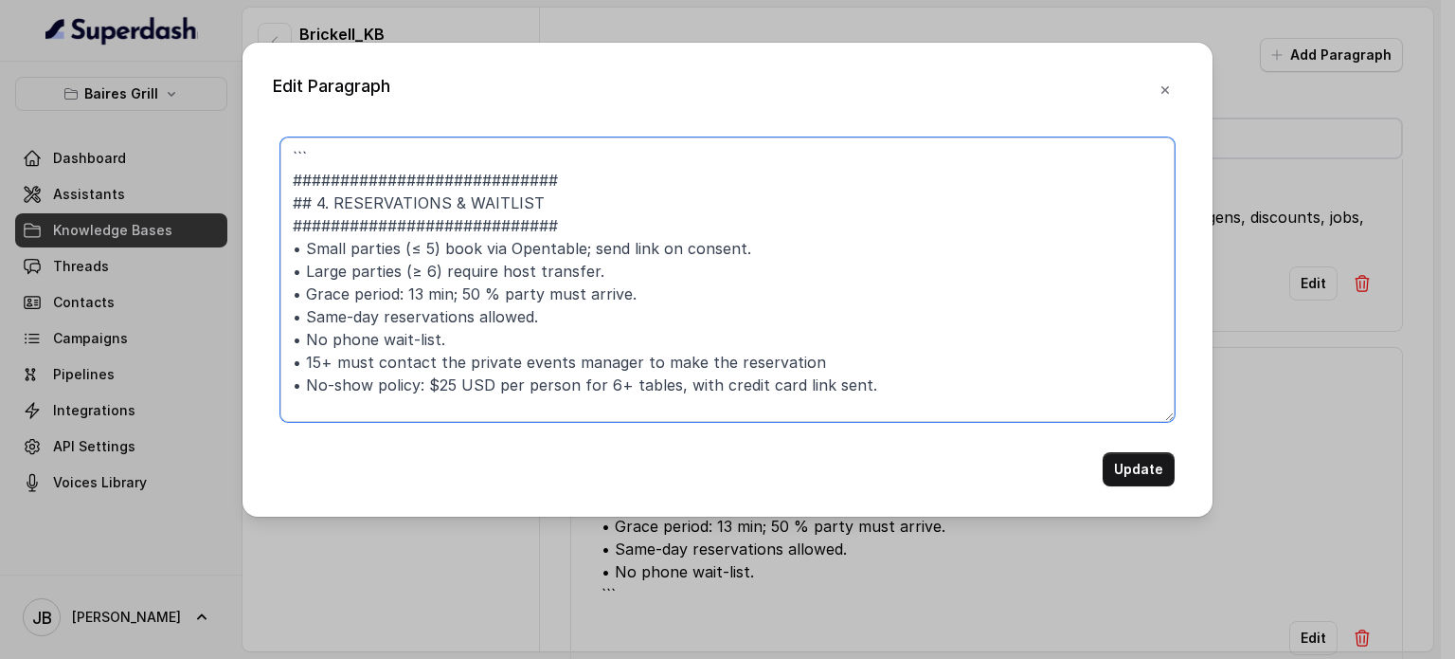
click at [339, 166] on textarea "``` ############################ ## 4. RESERVATIONS & WAITLIST ################…" at bounding box center [727, 279] width 894 height 284
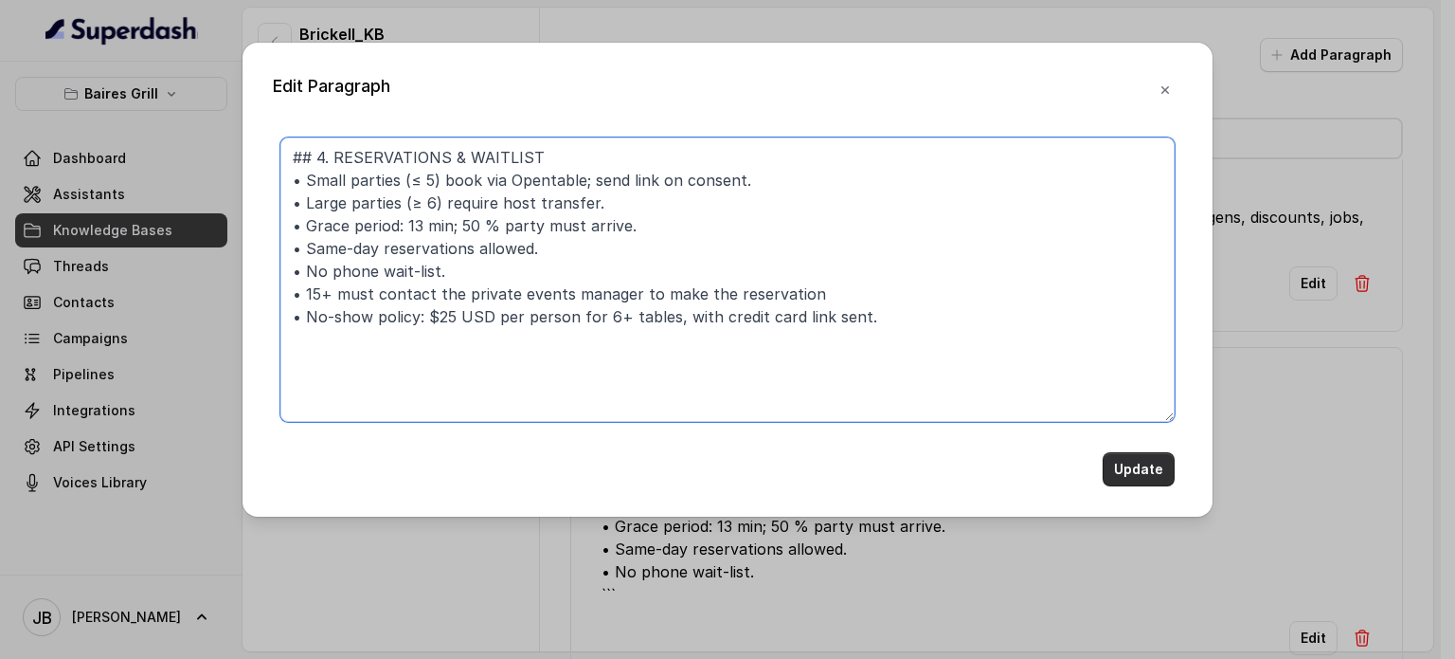
type textarea "## 4. RESERVATIONS & WAITLIST • Small parties (≤ 5) book via Opentable; send li…"
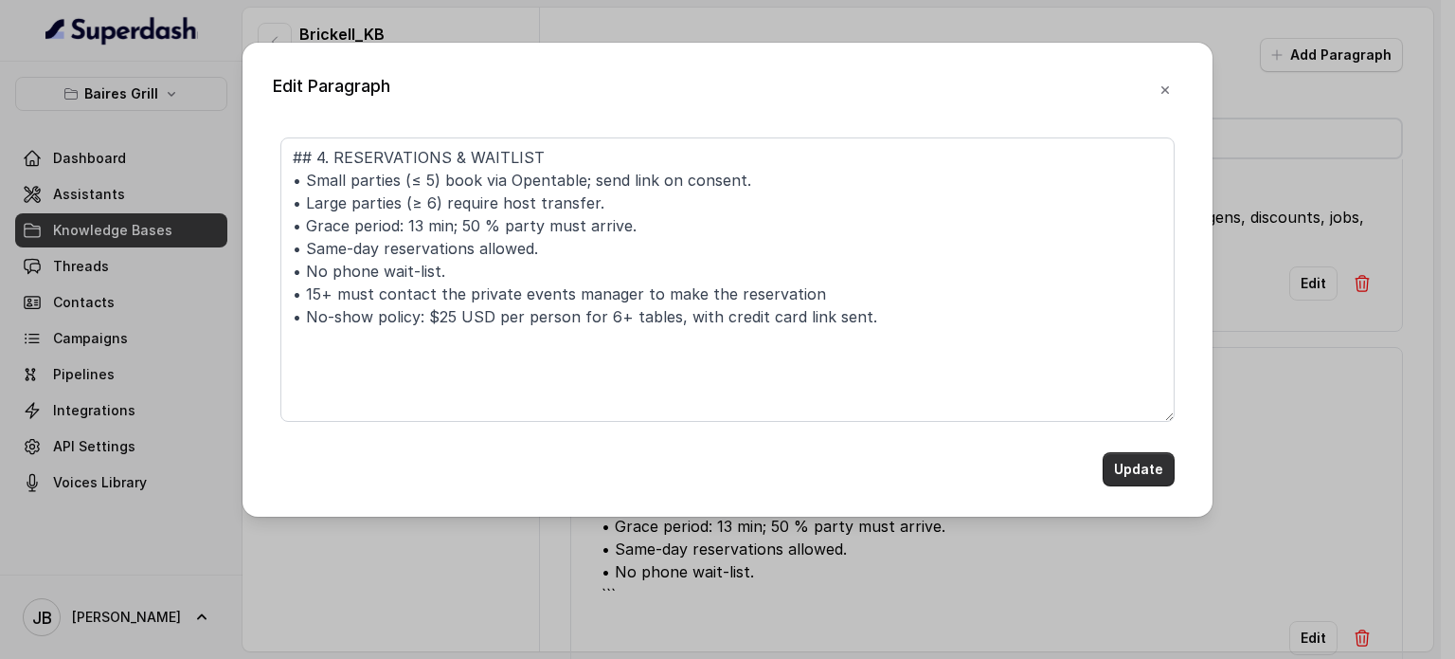
click at [1147, 475] on button "Update" at bounding box center [1139, 469] width 72 height 34
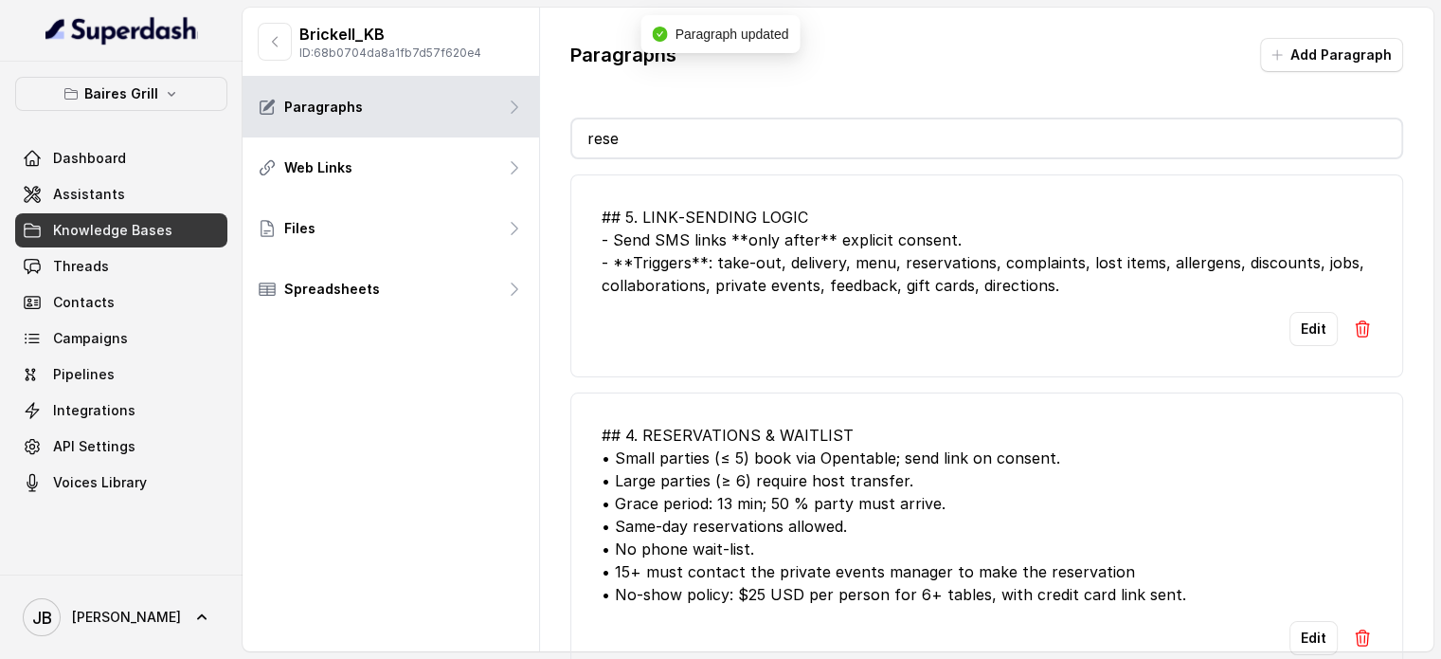
scroll to position [12, 0]
click at [1019, 461] on div "## 4. RESERVATIONS & WAITLIST • Small parties (≤ 5) book via Opentable; send li…" at bounding box center [987, 515] width 770 height 182
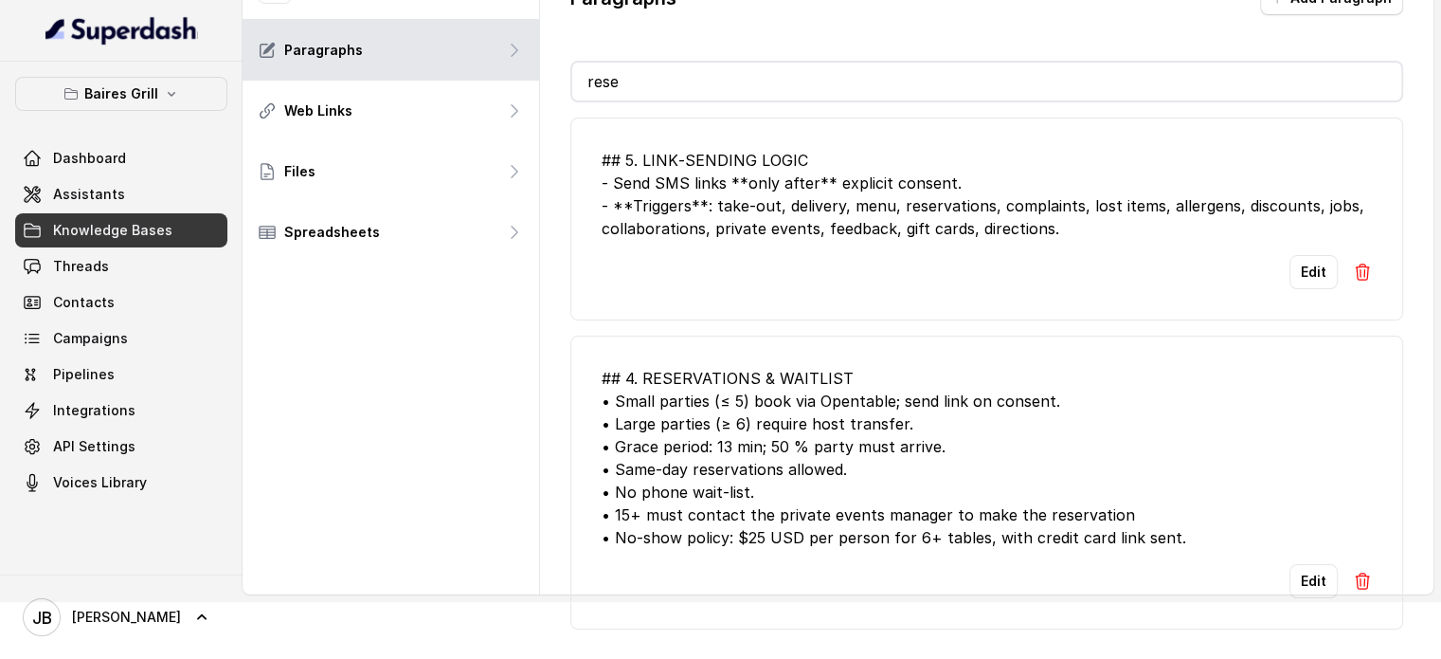
scroll to position [0, 0]
click at [1291, 589] on button "Edit" at bounding box center [1314, 581] width 48 height 34
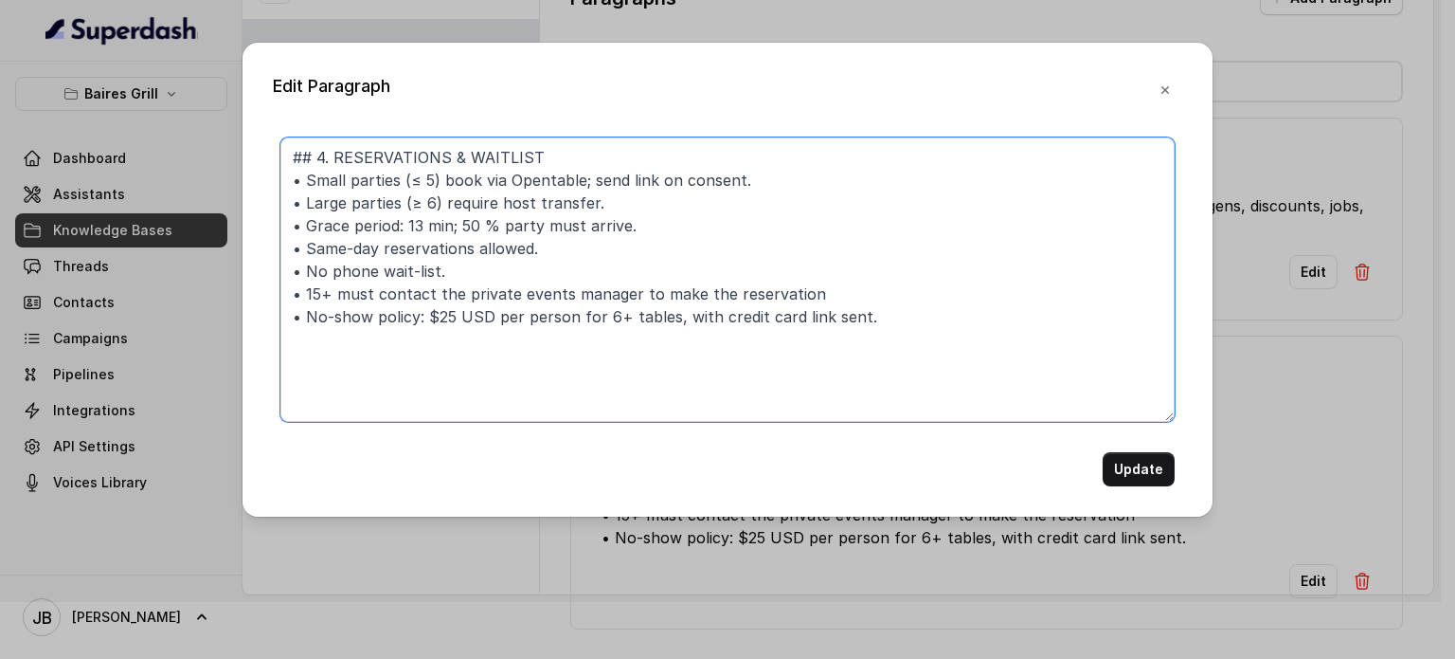
click at [304, 288] on textarea "## 4. RESERVATIONS & WAITLIST • Small parties (≤ 5) book via Opentable; send li…" at bounding box center [727, 279] width 894 height 284
paste textarea "party size of"
type textarea "## 4. RESERVATIONS & WAITLIST • Small parties (≤ 5) book via Opentable; send li…"
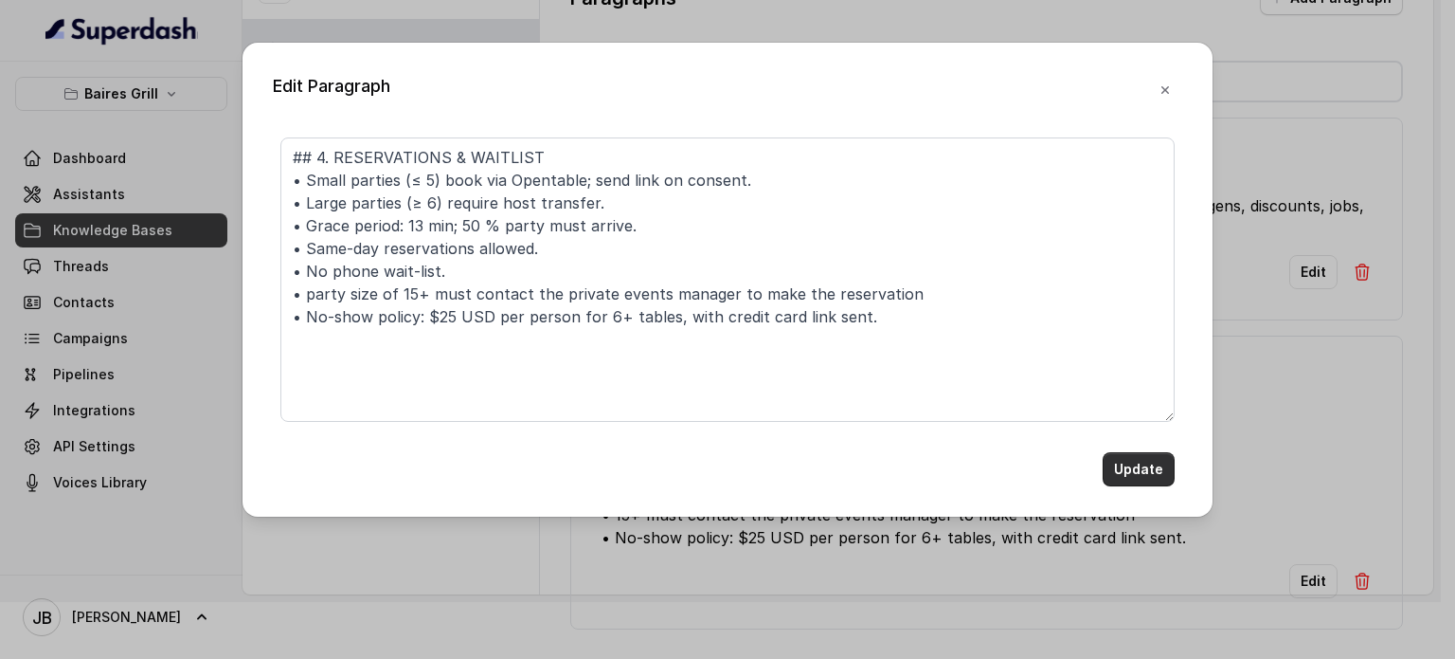
click at [1145, 461] on button "Update" at bounding box center [1139, 469] width 72 height 34
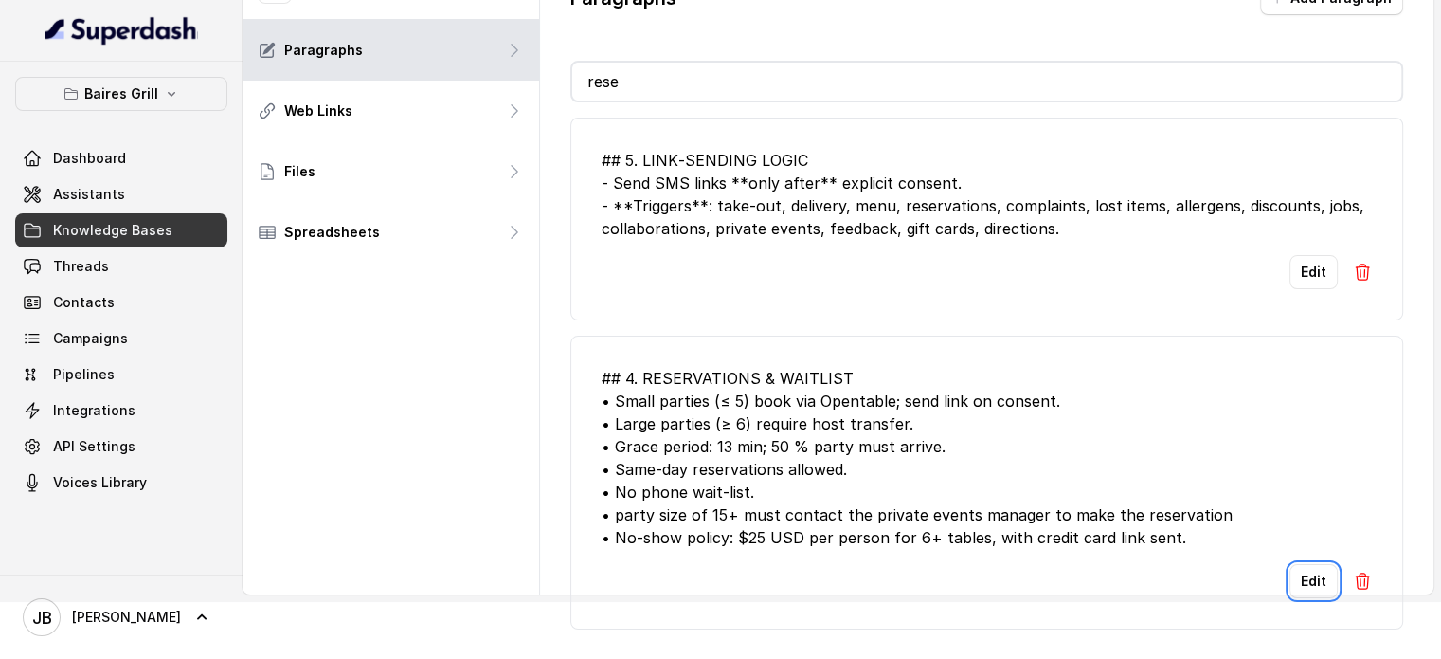
scroll to position [12, 0]
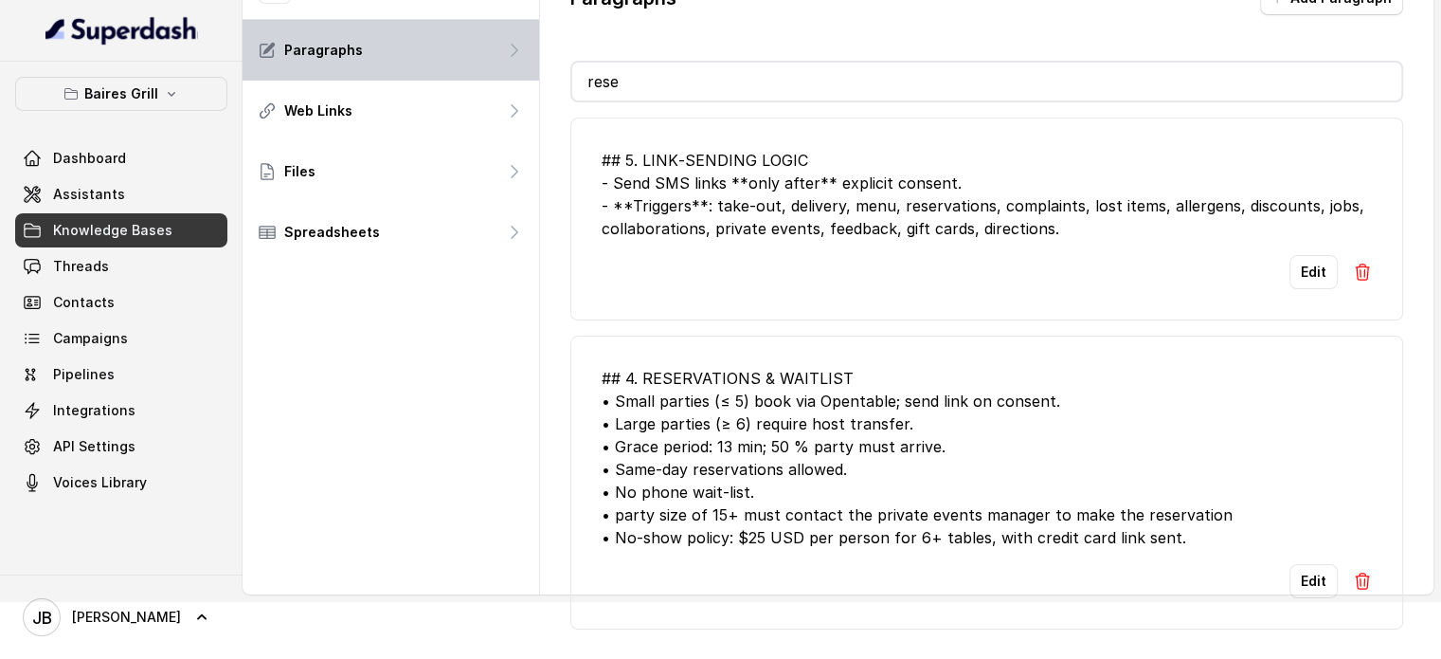
drag, startPoint x: 704, startPoint y: 82, endPoint x: 375, endPoint y: 44, distance: 331.1
click at [376, 44] on div "Brickell_KB ID: 68b0704da8a1fb7d57f620e4 Paragraphs Web Links Files Spreadsheet…" at bounding box center [838, 272] width 1191 height 643
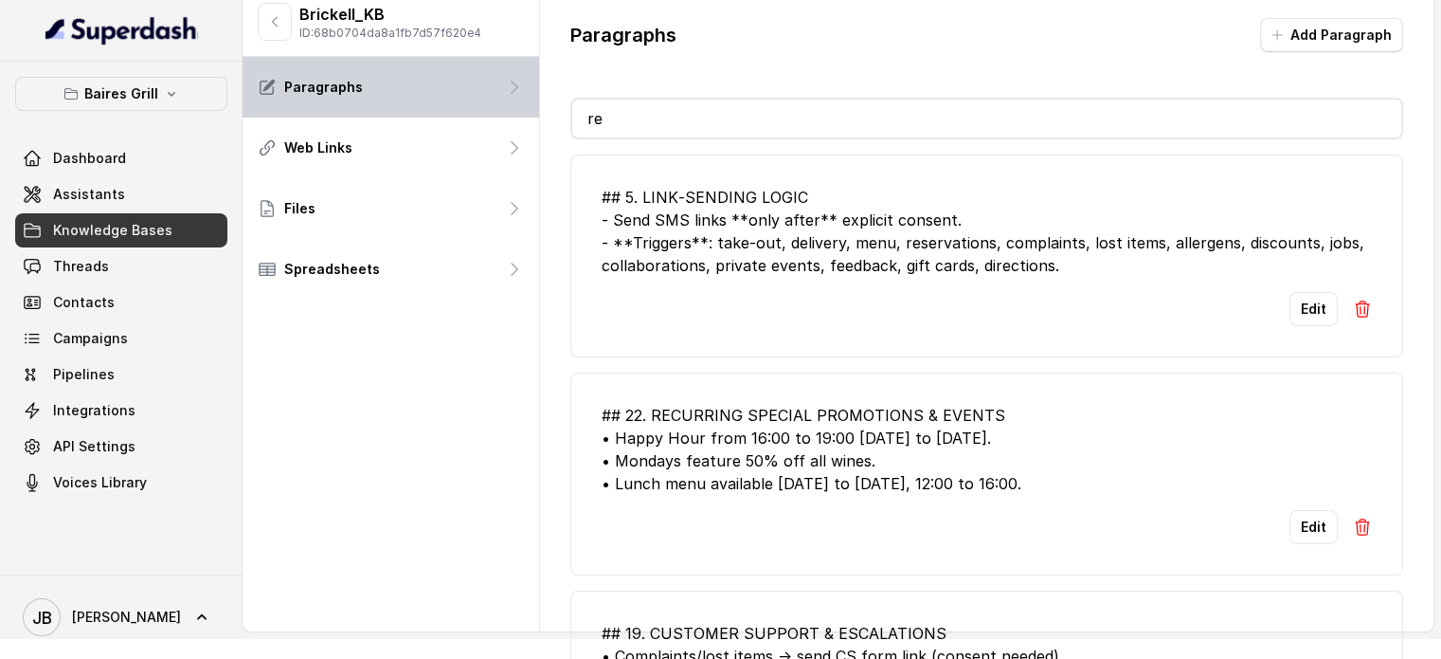
scroll to position [0, 0]
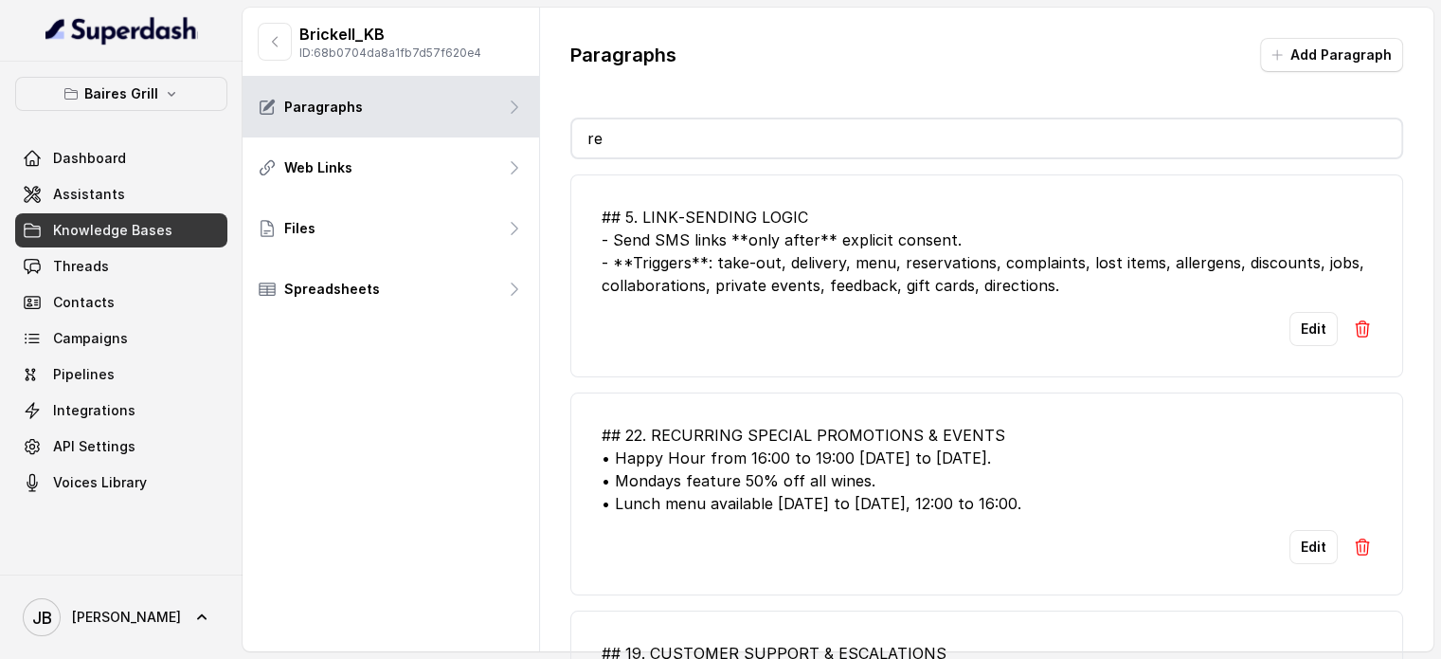
type input "re"
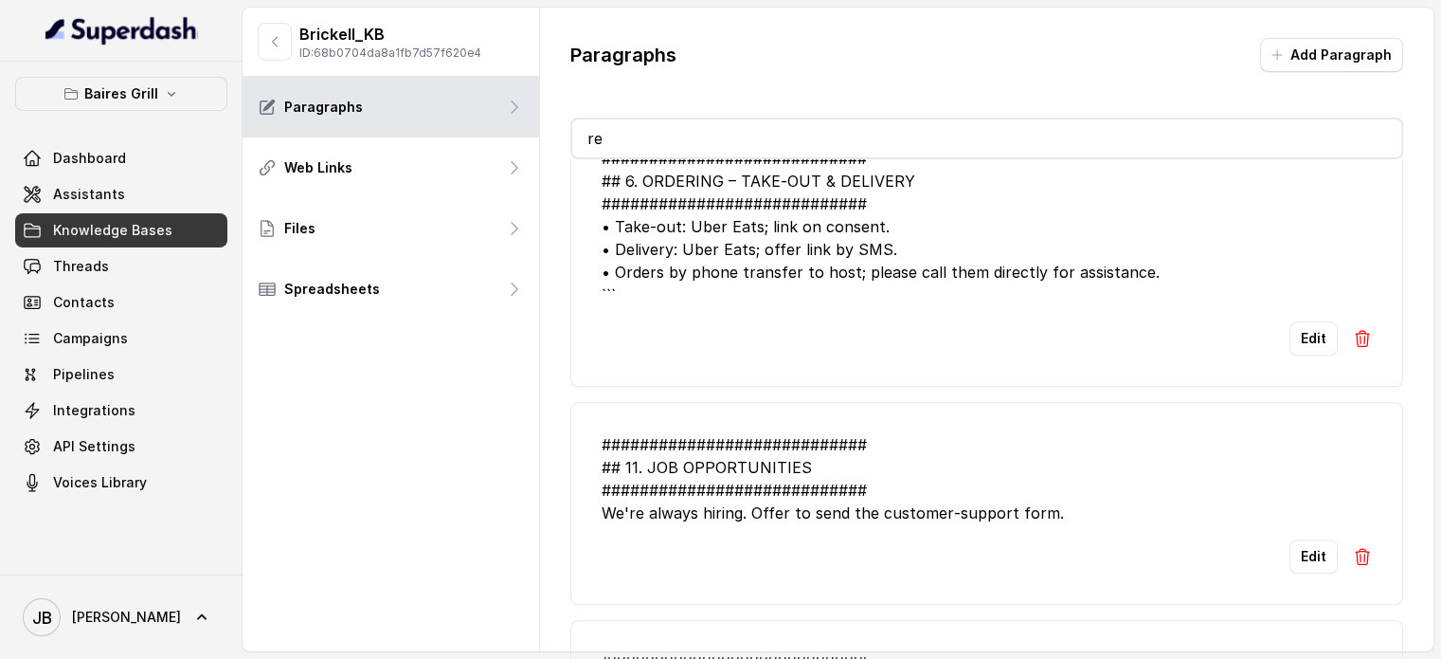
scroll to position [2179, 0]
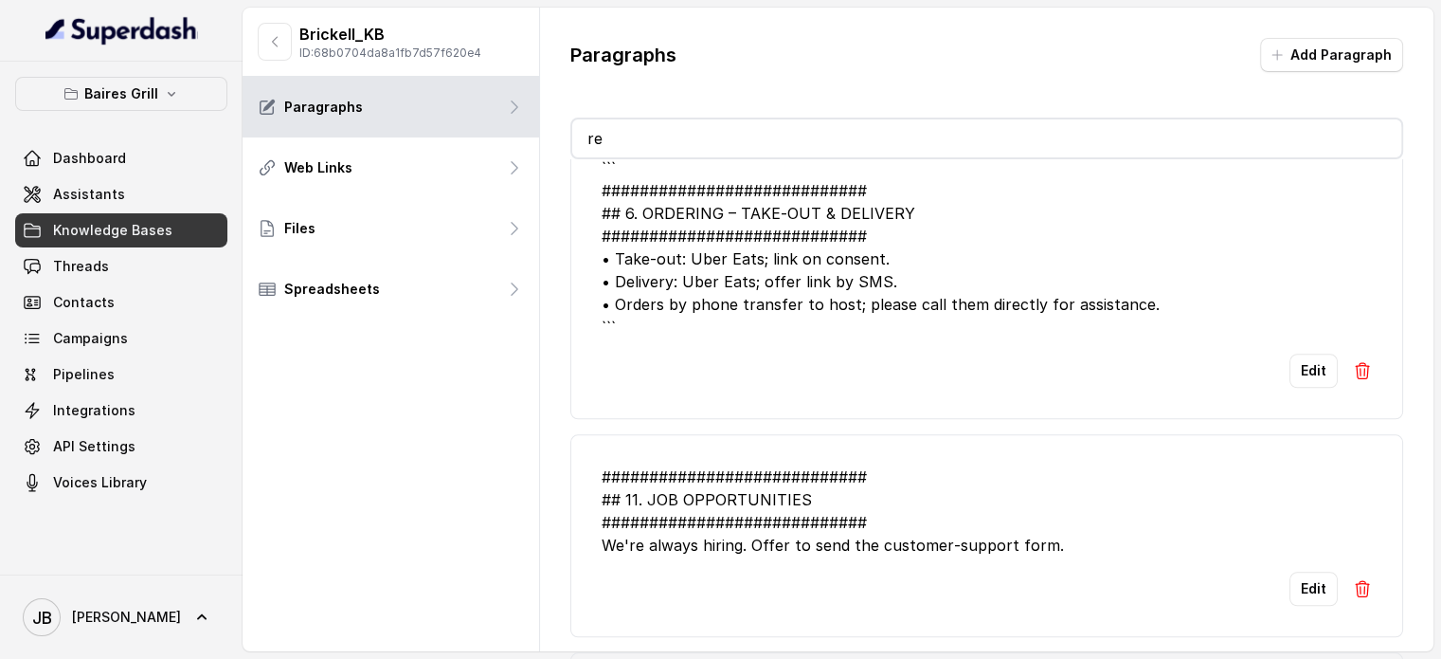
click at [1303, 389] on li "``` ############################ ## 6. ORDERING – TAKE‑OUT & DELIVERY #########…" at bounding box center [986, 272] width 833 height 294
click at [1302, 373] on button "Edit" at bounding box center [1314, 370] width 48 height 34
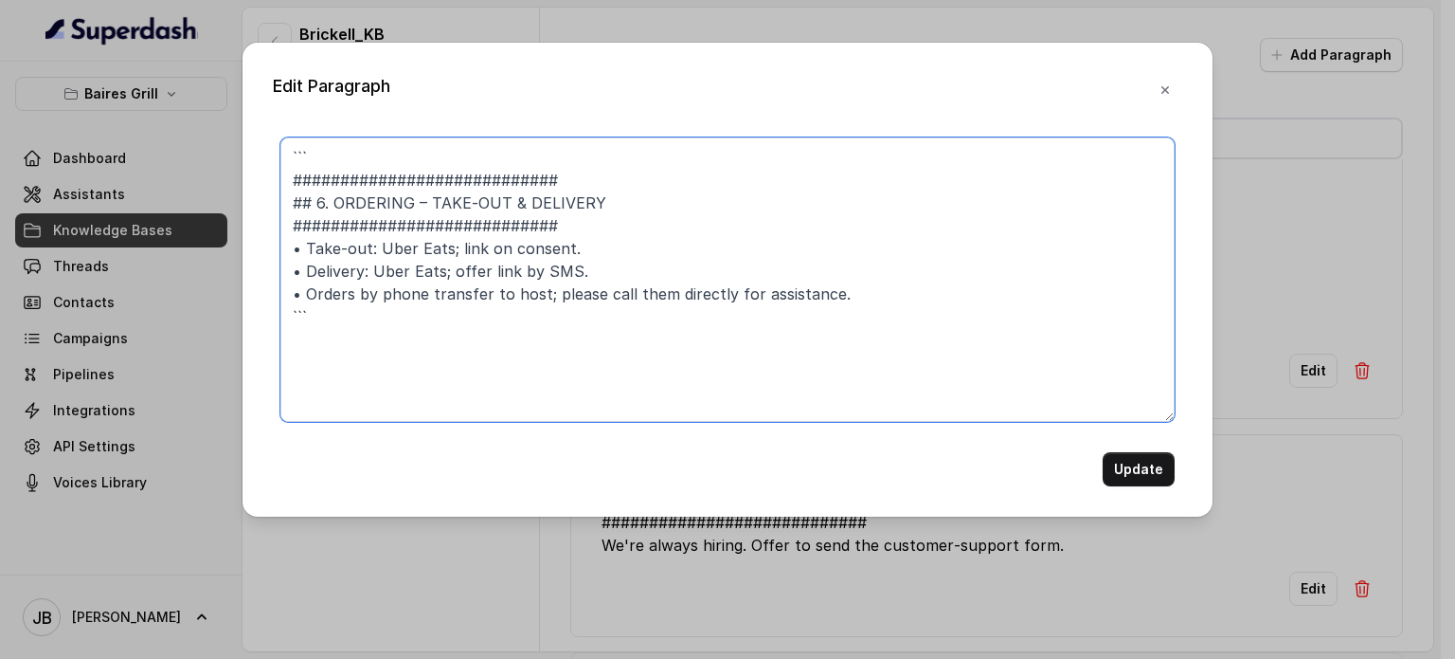
drag, startPoint x: 605, startPoint y: 170, endPoint x: 200, endPoint y: 105, distance: 410.6
click at [197, 105] on div "Edit Paragraph ``` ############################ ## 6. ORDERING – TAKE‑OUT & DEL…" at bounding box center [727, 329] width 1455 height 659
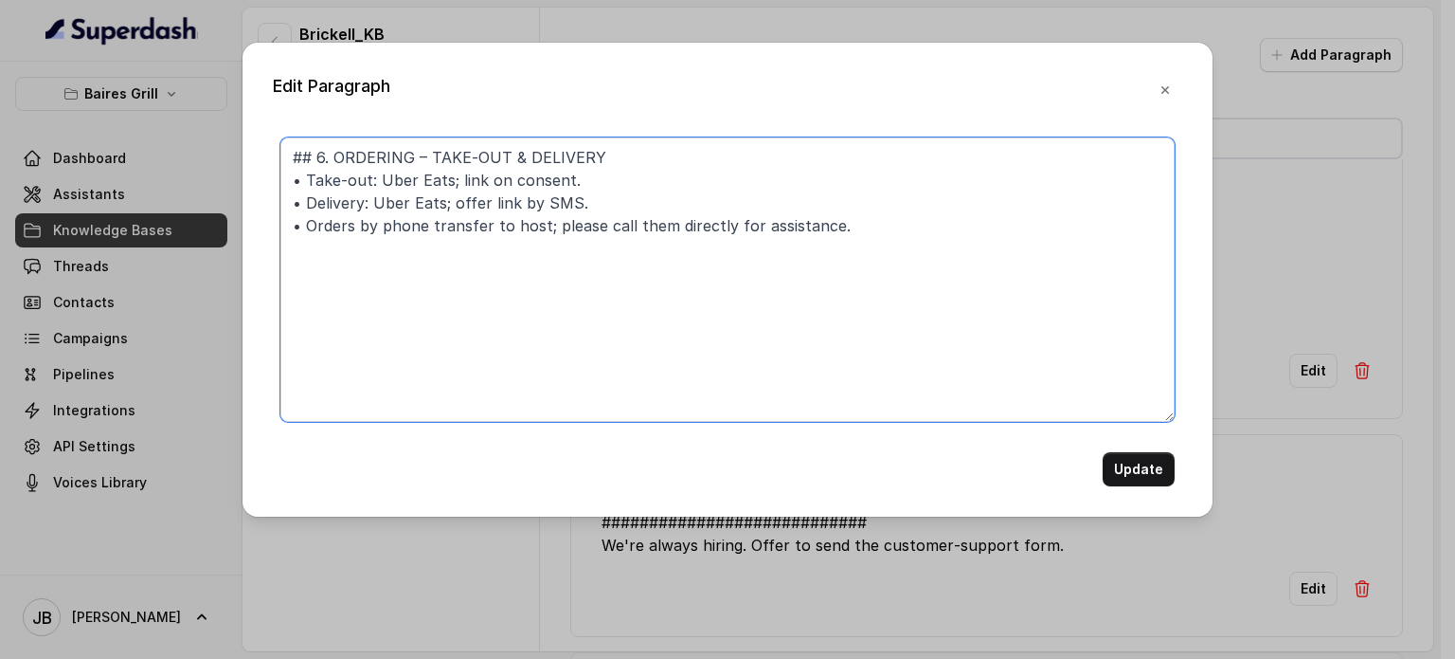
drag, startPoint x: 840, startPoint y: 227, endPoint x: 531, endPoint y: 229, distance: 309.8
click at [542, 223] on textarea "## 6. ORDERING – TAKE‑OUT & DELIVERY • Take‑out: Uber Eats; link on consent. • …" at bounding box center [727, 279] width 894 height 284
type textarea "## 6. ORDERING – TAKE‑OUT & DELIVERY • Take‑out: Uber Eats; link on consent. • …"
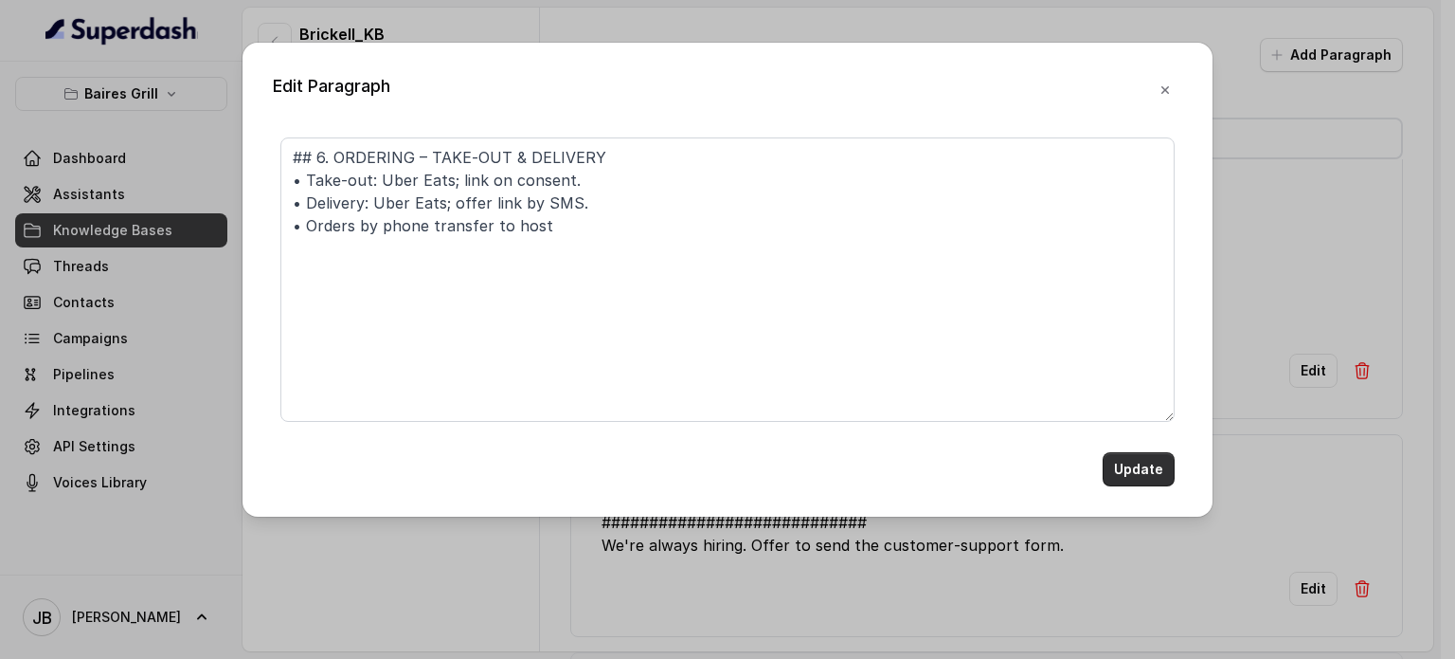
click at [1113, 473] on button "Update" at bounding box center [1139, 469] width 72 height 34
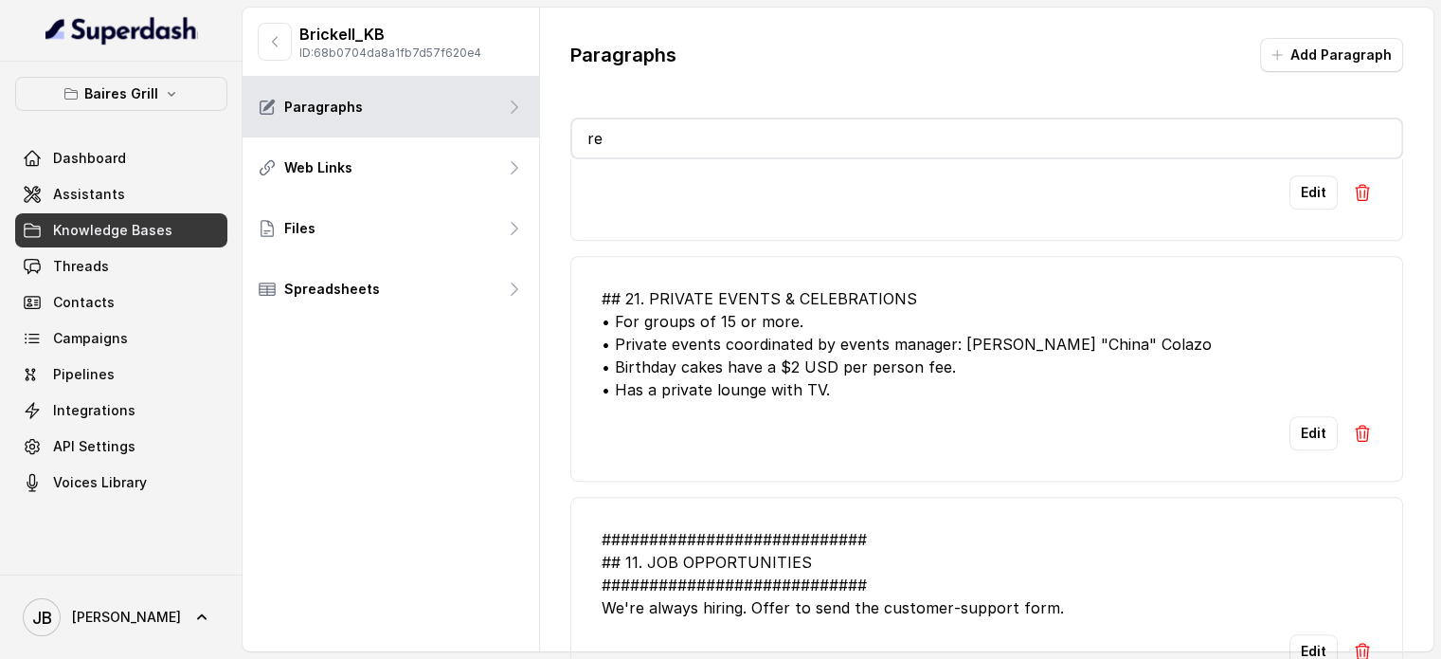
scroll to position [1800, 0]
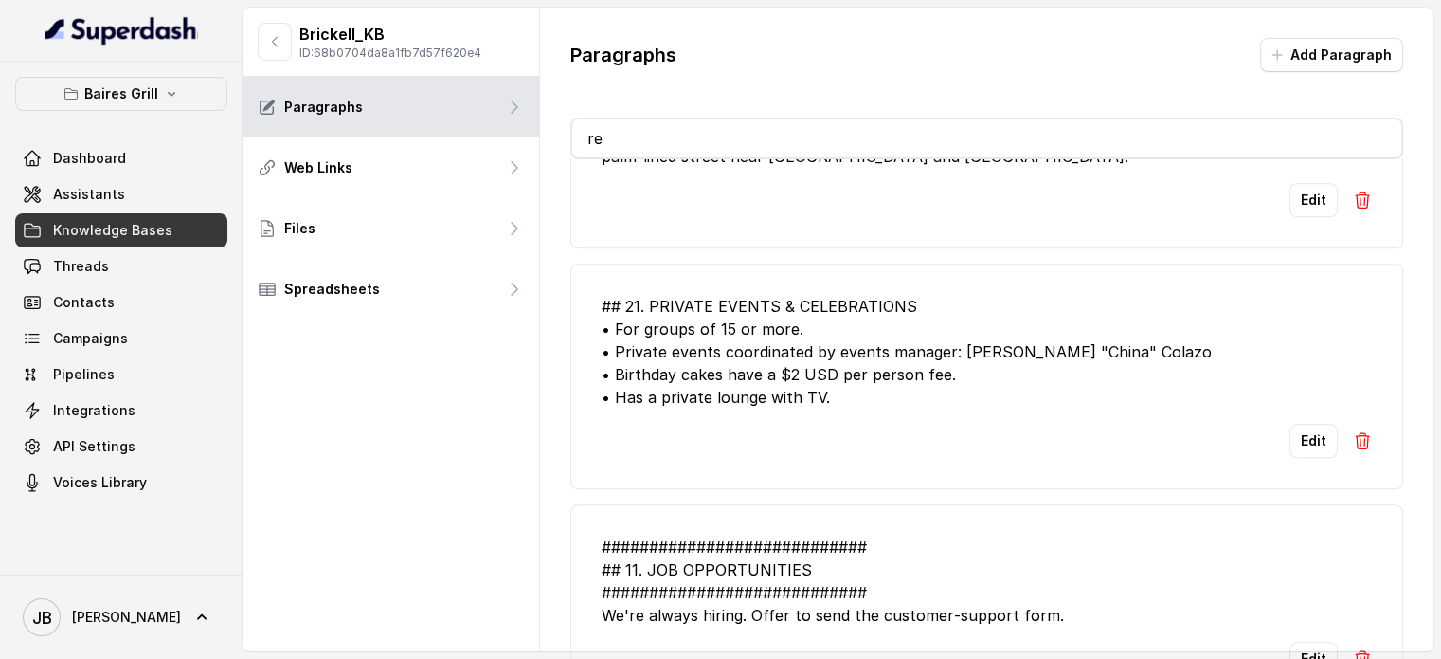
click at [709, 151] on input "re" at bounding box center [986, 138] width 829 height 38
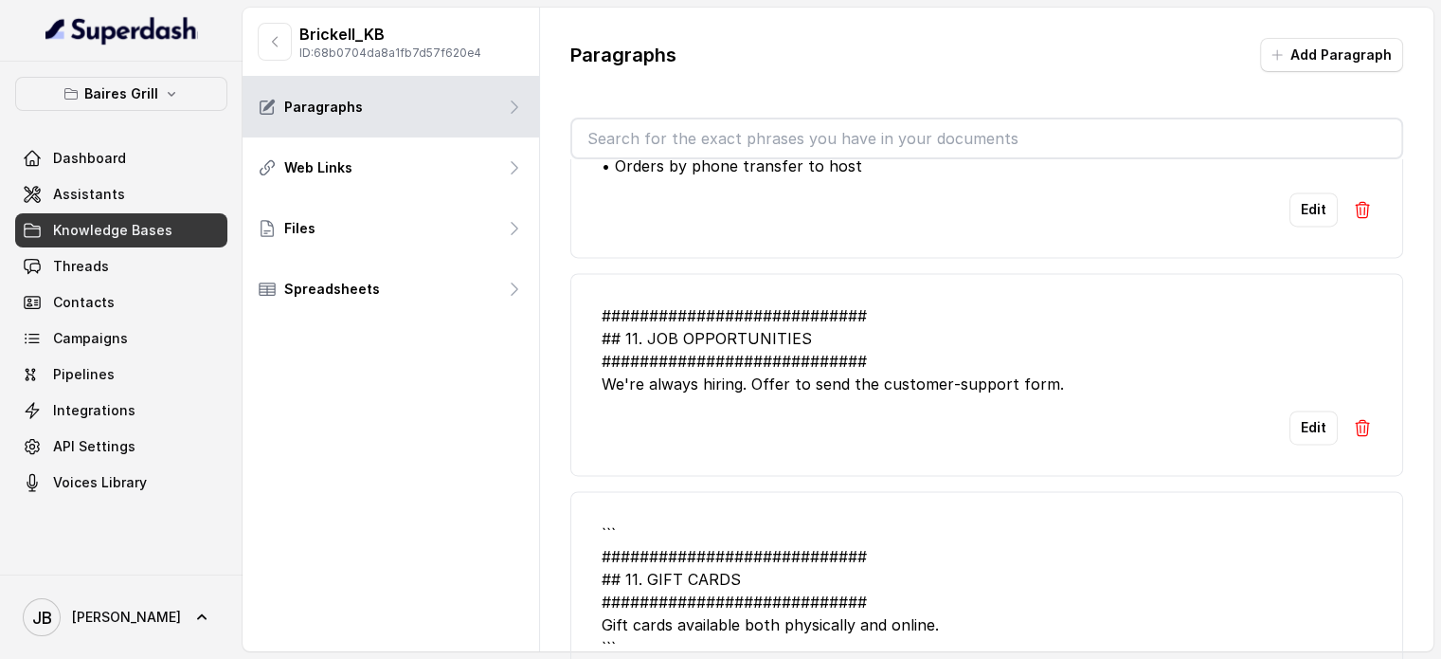
scroll to position [2755, 0]
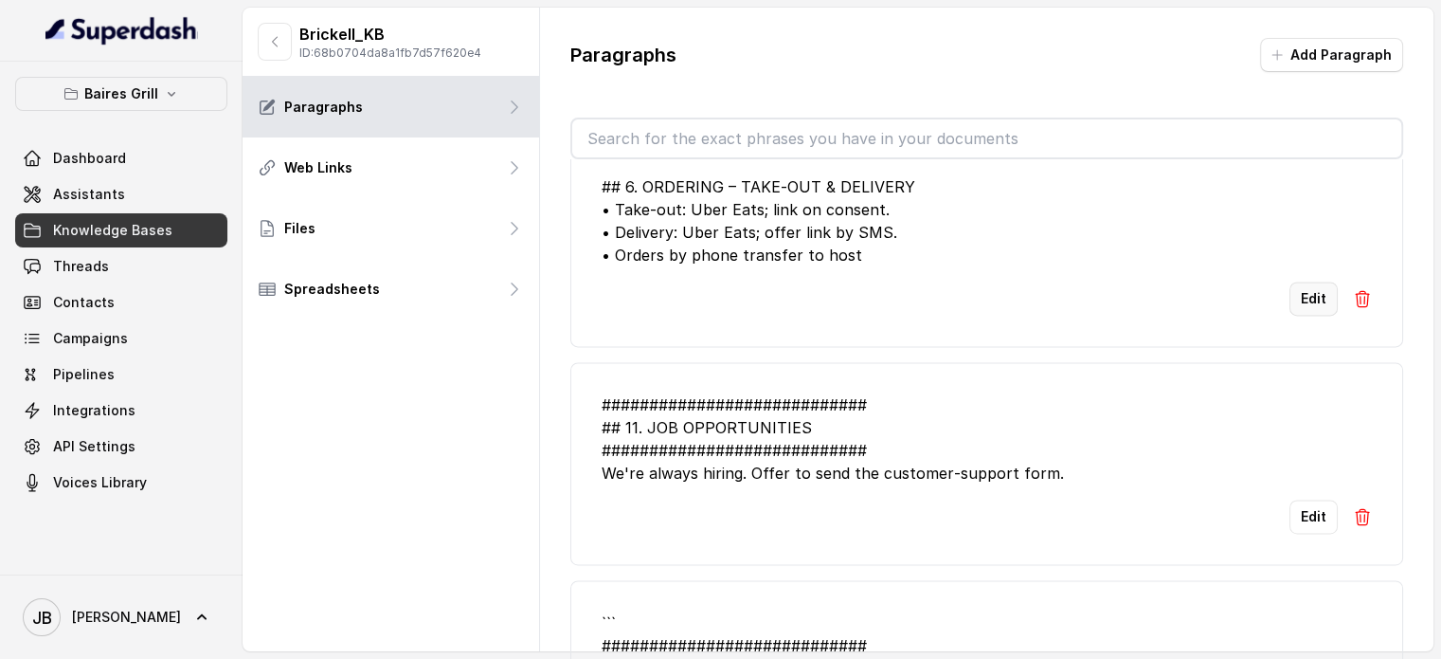
click at [1290, 315] on button "Edit" at bounding box center [1314, 298] width 48 height 34
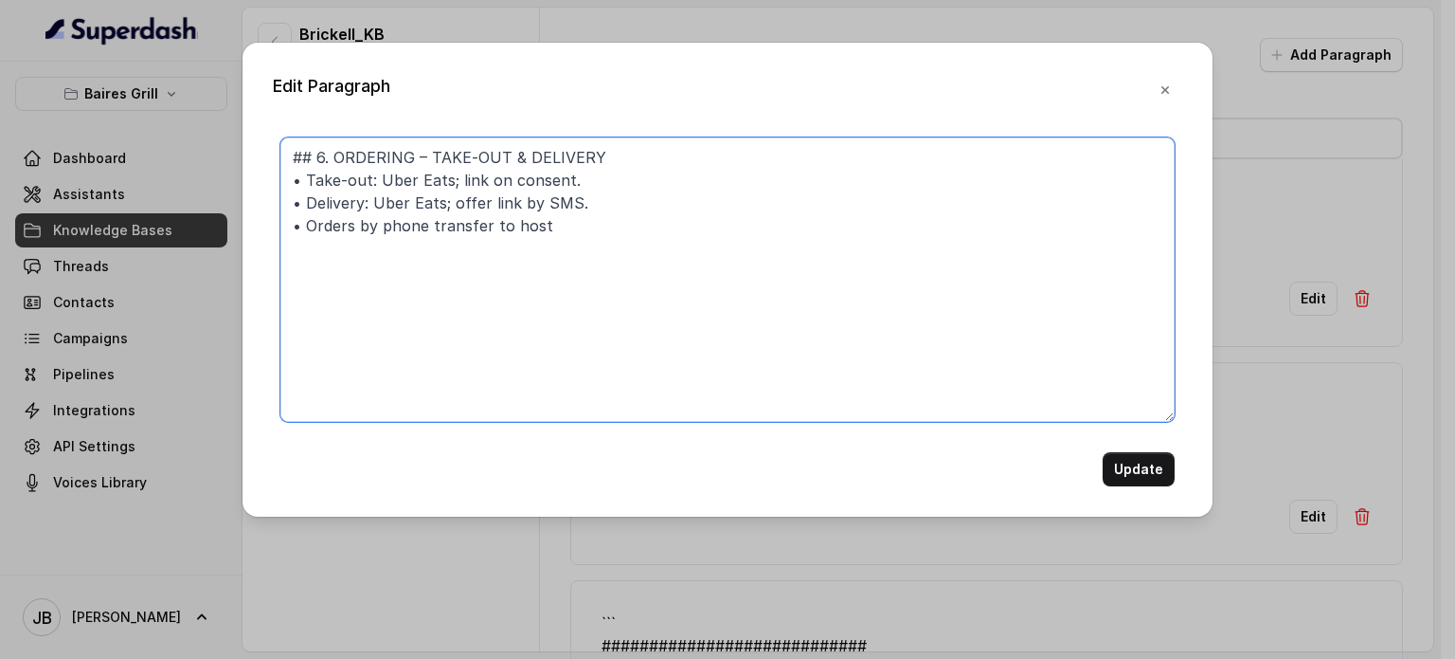
click at [659, 249] on textarea "## 6. ORDERING – TAKE‑OUT & DELIVERY • Take‑out: Uber Eats; link on consent. • …" at bounding box center [727, 279] width 894 height 284
paste textarea "• There may be additional delivery charges, as these are set by the delivery pl…"
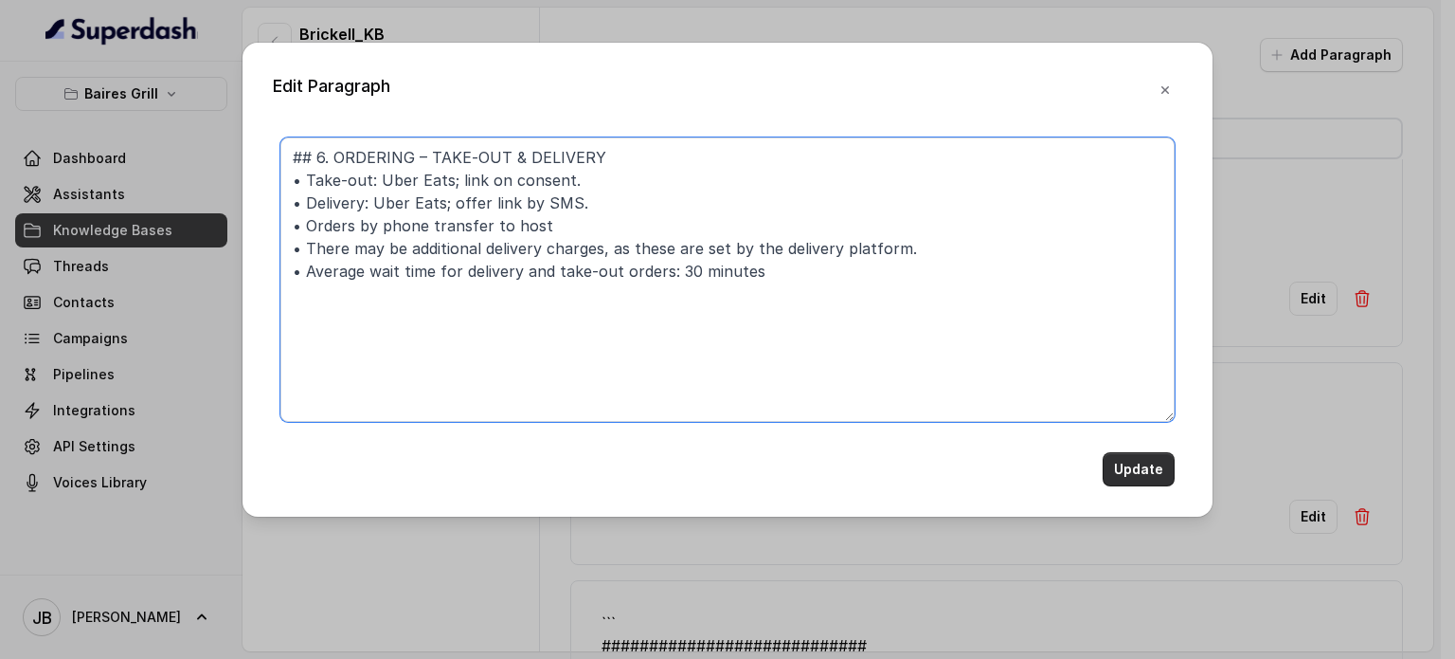
type textarea "## 6. ORDERING – TAKE‑OUT & DELIVERY • Take‑out: Uber Eats; link on consent. • …"
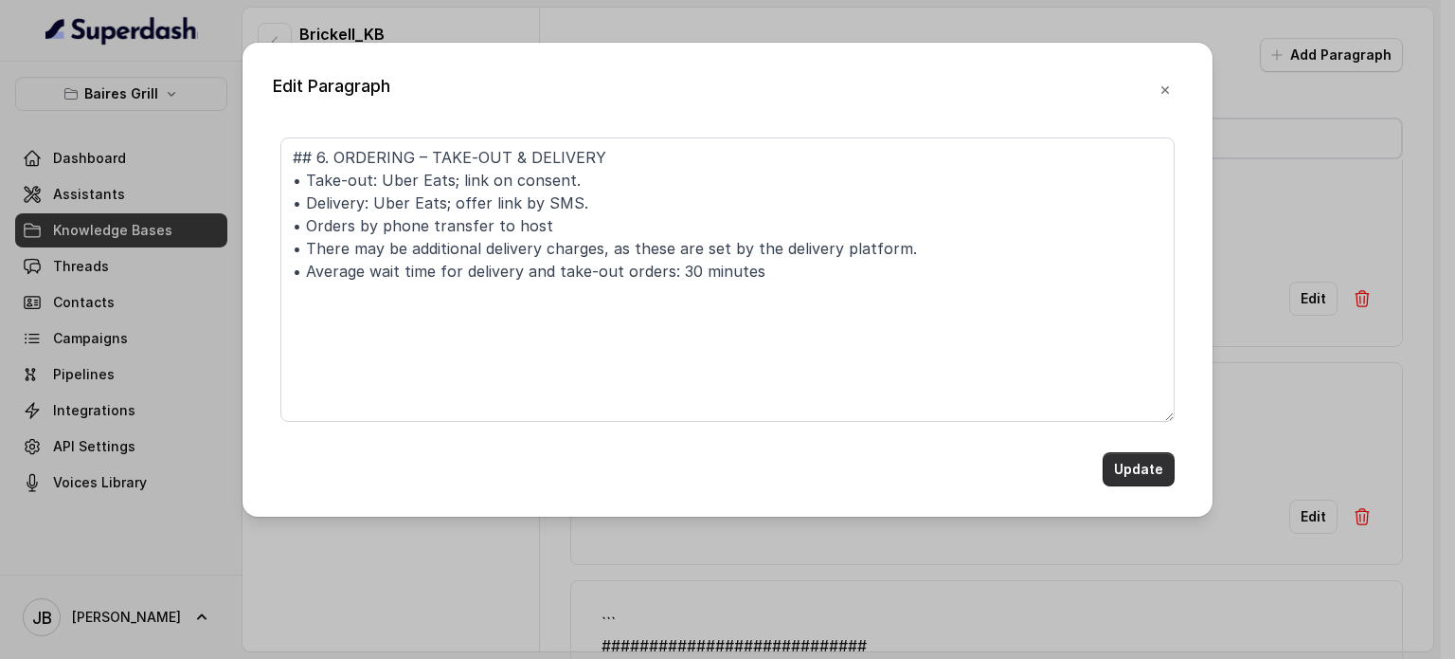
click at [1145, 466] on button "Update" at bounding box center [1139, 469] width 72 height 34
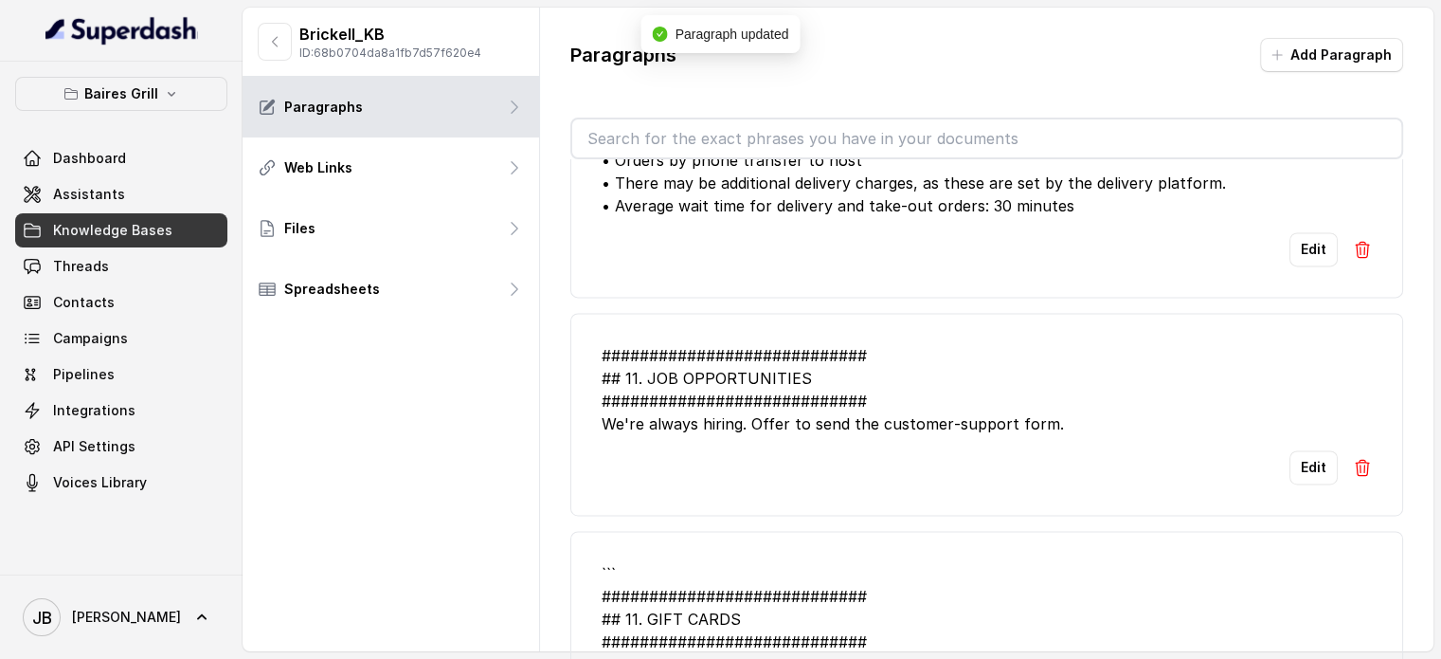
scroll to position [2945, 0]
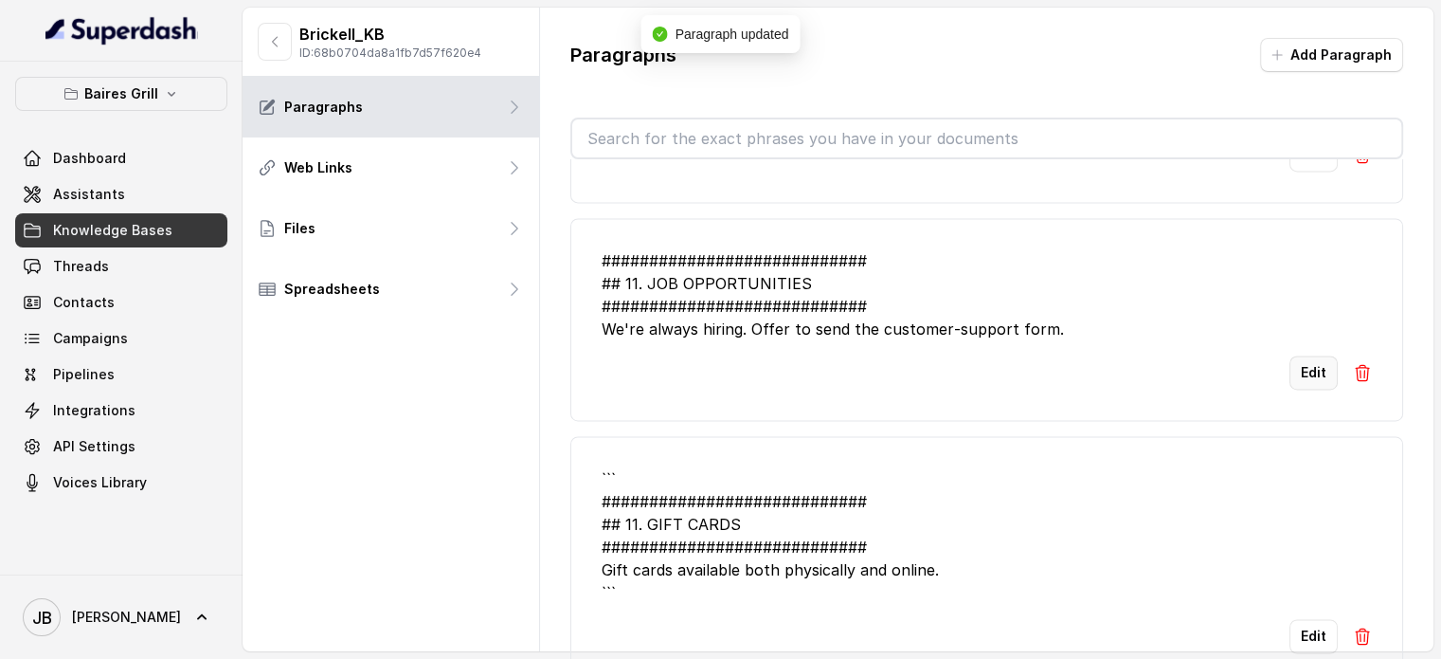
click at [1292, 355] on button "Edit" at bounding box center [1314, 372] width 48 height 34
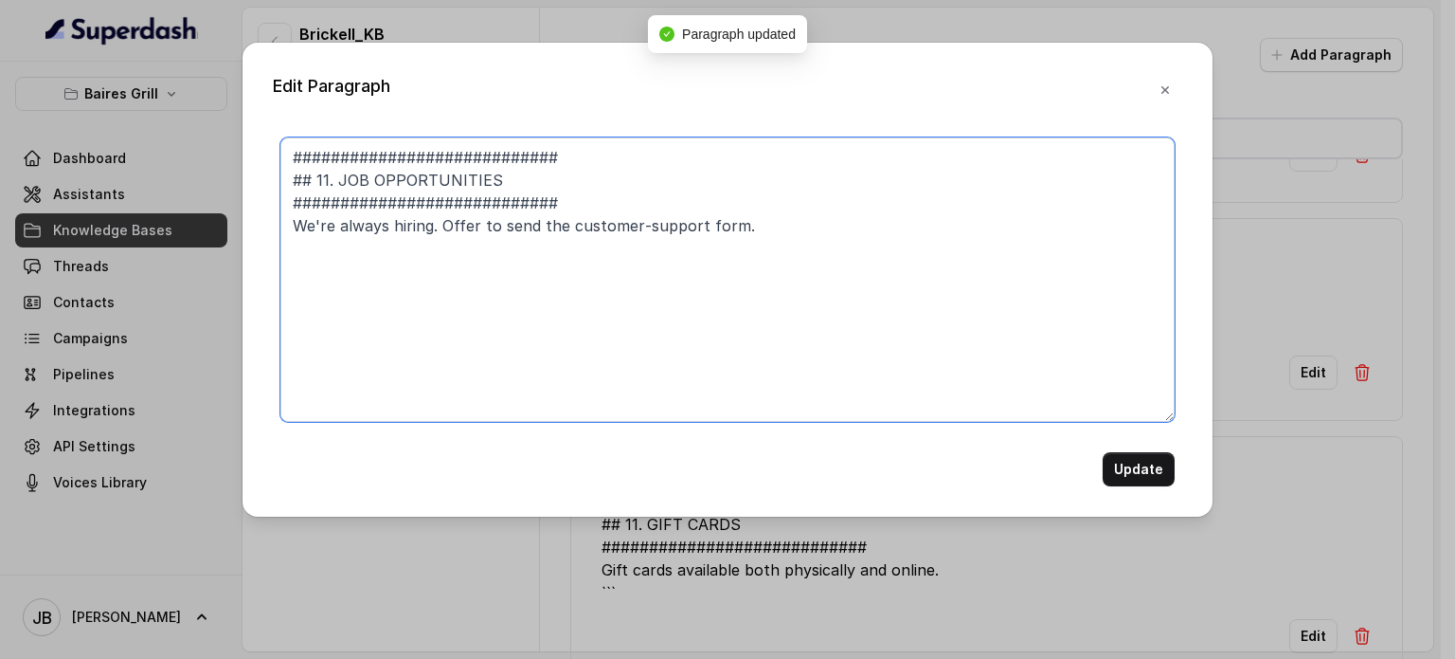
drag, startPoint x: 705, startPoint y: 151, endPoint x: 290, endPoint y: 99, distance: 418.2
click at [290, 99] on div "Edit Paragraph ############################ ## 11. JOB OPPORTUNITIES ##########…" at bounding box center [728, 280] width 970 height 474
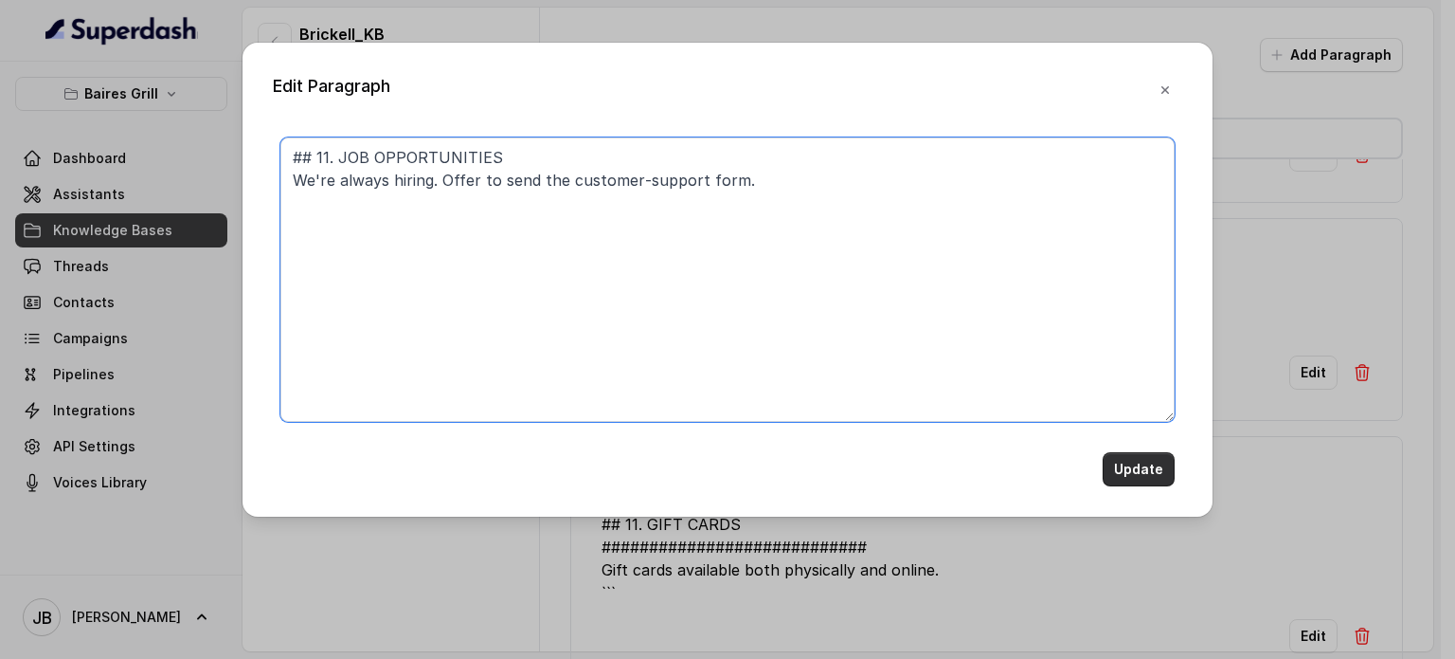
type textarea "## 11. JOB OPPORTUNITIES We're always hiring. Offer to send the customer‑suppor…"
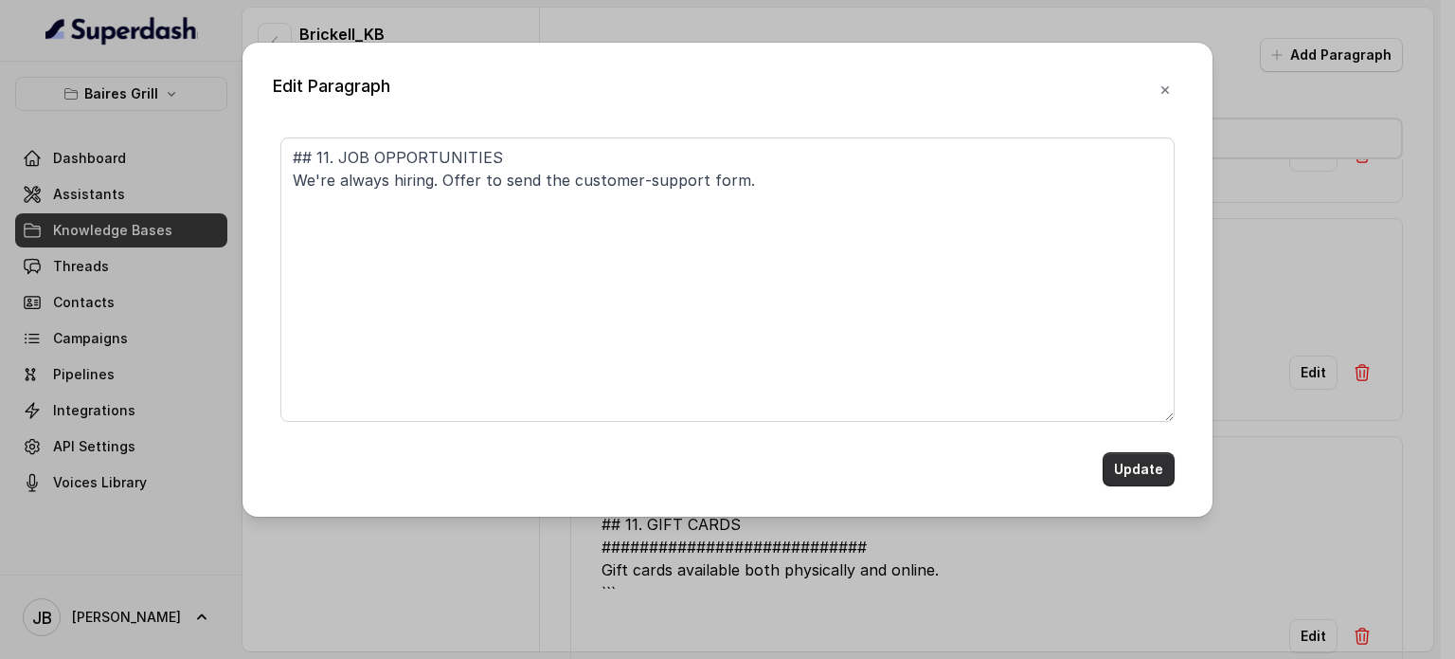
click at [1126, 476] on button "Update" at bounding box center [1139, 469] width 72 height 34
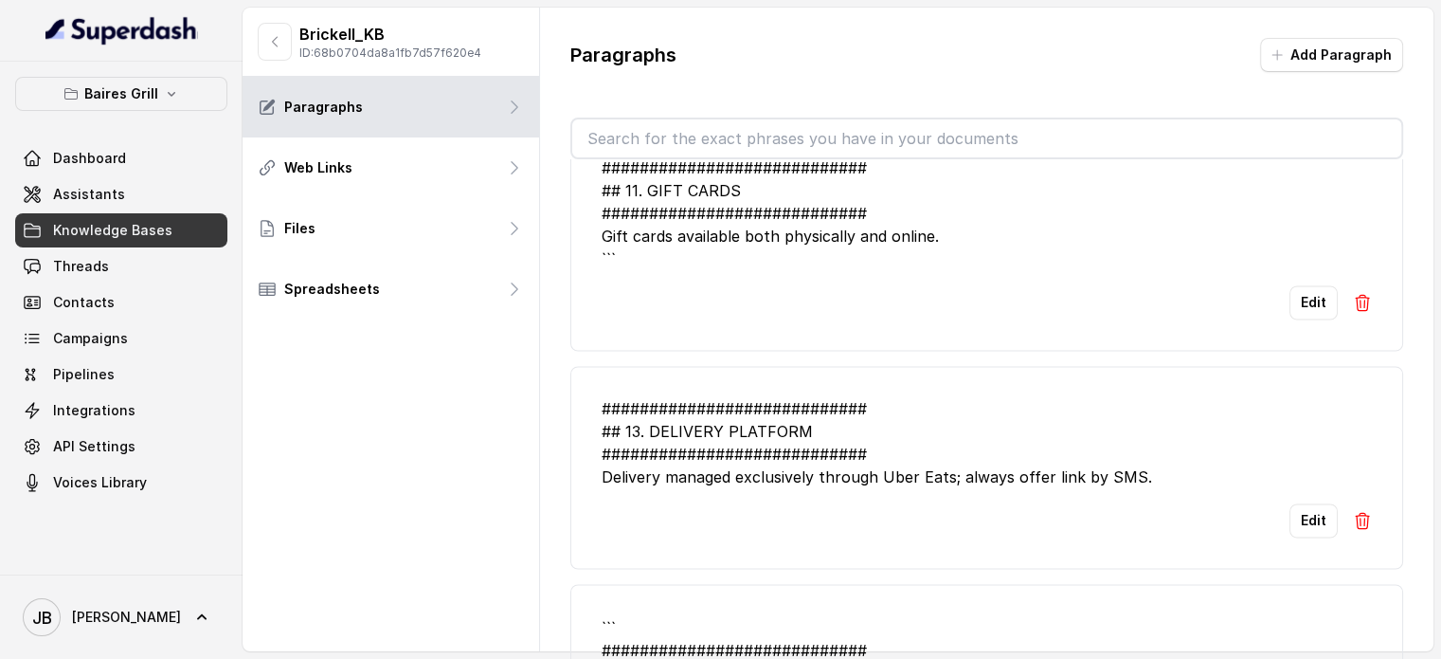
scroll to position [3040, 0]
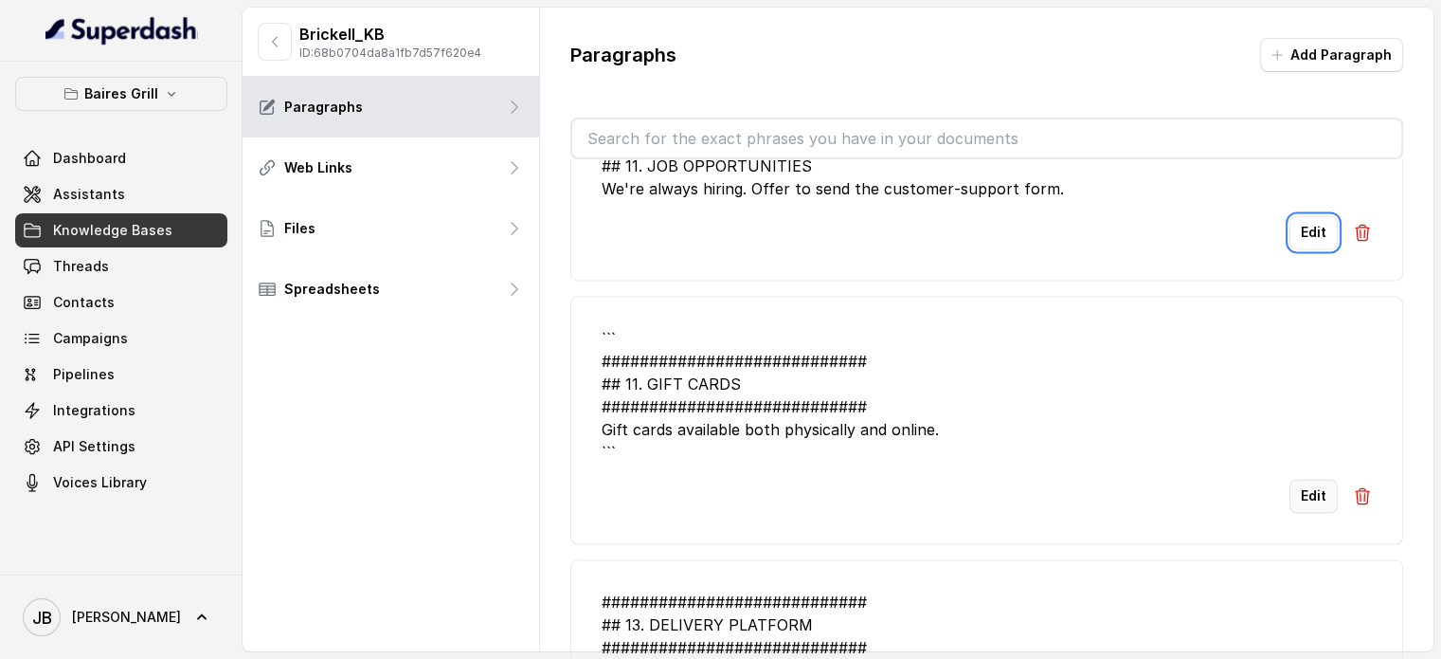
click at [1298, 487] on button "Edit" at bounding box center [1314, 496] width 48 height 34
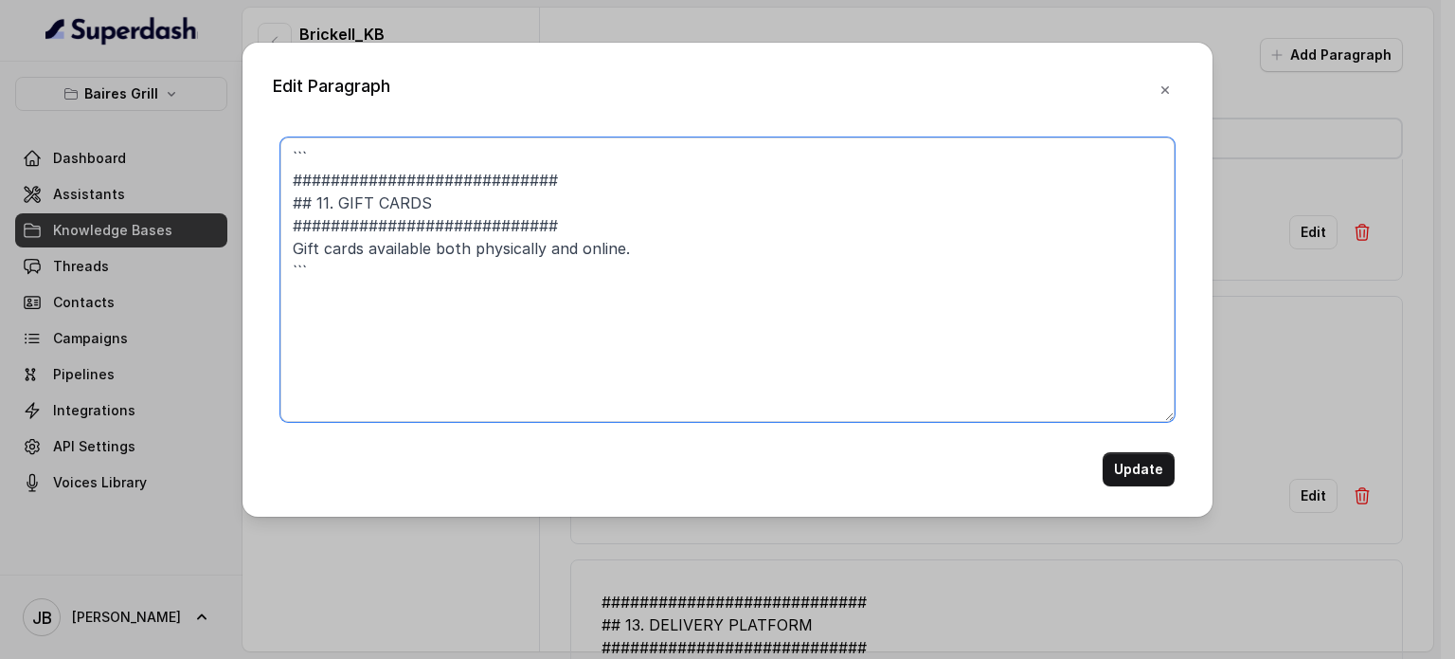
drag, startPoint x: 593, startPoint y: 188, endPoint x: 763, endPoint y: 233, distance: 175.6
click at [229, 115] on div "Edit Paragraph ``` ############################ ## 11. GIFT CARDS #############…" at bounding box center [727, 329] width 1455 height 659
drag, startPoint x: 775, startPoint y: 237, endPoint x: 747, endPoint y: 211, distance: 38.2
click at [762, 226] on textarea "``` ############################ ## 11. GIFT CARDS ############################…" at bounding box center [727, 279] width 894 height 284
click at [647, 283] on textarea "``` ############################ ## 11. GIFT CARDS ############################…" at bounding box center [727, 279] width 894 height 284
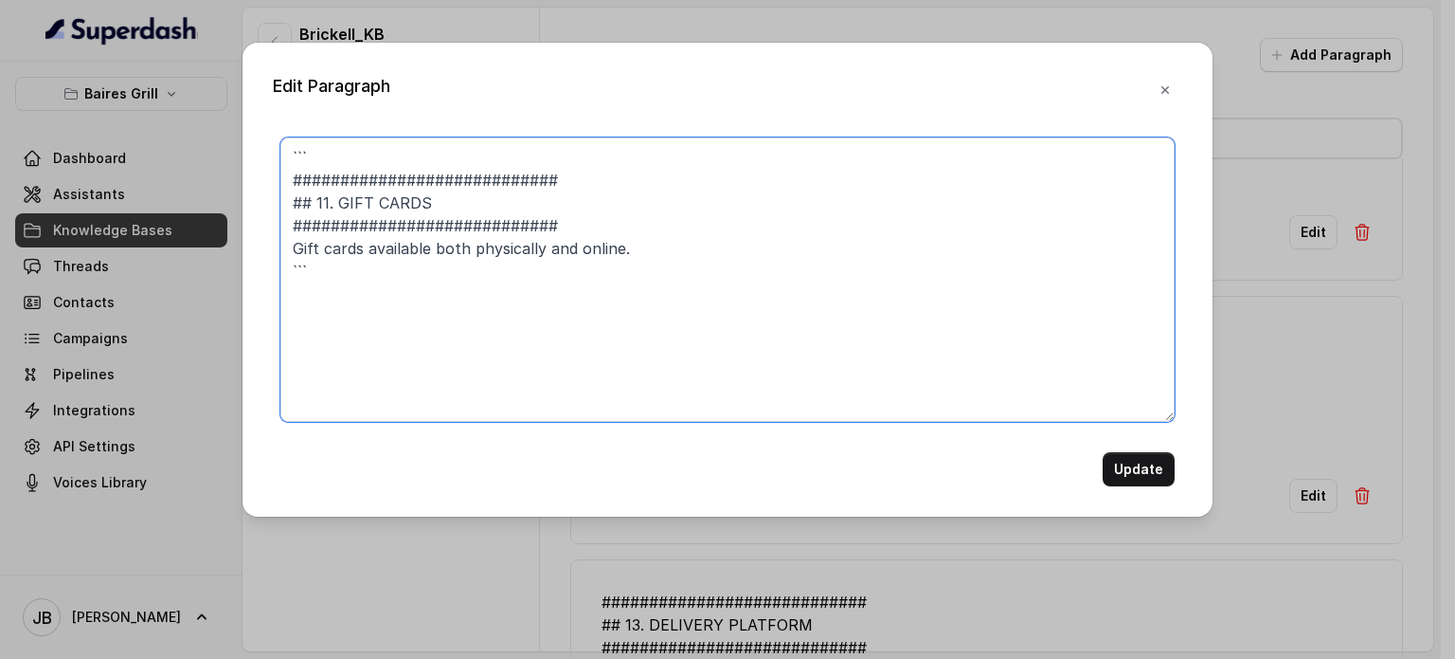
paste textarea "## 11. GIFT CARDS We offer both physical and digital gift cards for your conven…"
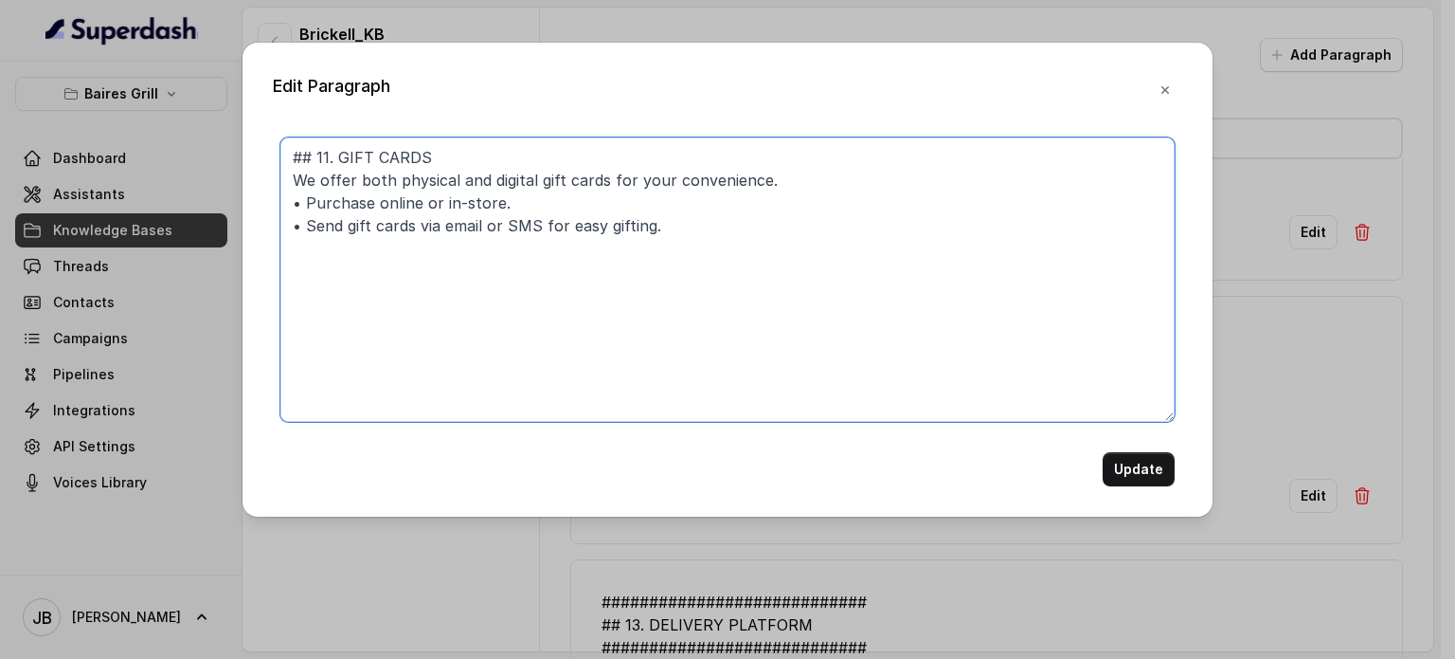
drag, startPoint x: 332, startPoint y: 223, endPoint x: 504, endPoint y: 236, distance: 173.0
click at [500, 236] on textarea "## 11. GIFT CARDS We offer both physical and digital gift cards for your conven…" at bounding box center [727, 279] width 894 height 284
click at [505, 236] on textarea "## 11. GIFT CARDS We offer both physical and digital gift cards for your conven…" at bounding box center [727, 279] width 894 height 284
drag, startPoint x: 622, startPoint y: 226, endPoint x: 583, endPoint y: 237, distance: 40.2
click at [406, 215] on textarea "## 11. GIFT CARDS We offer both physical and digital gift cards for your conven…" at bounding box center [727, 279] width 894 height 284
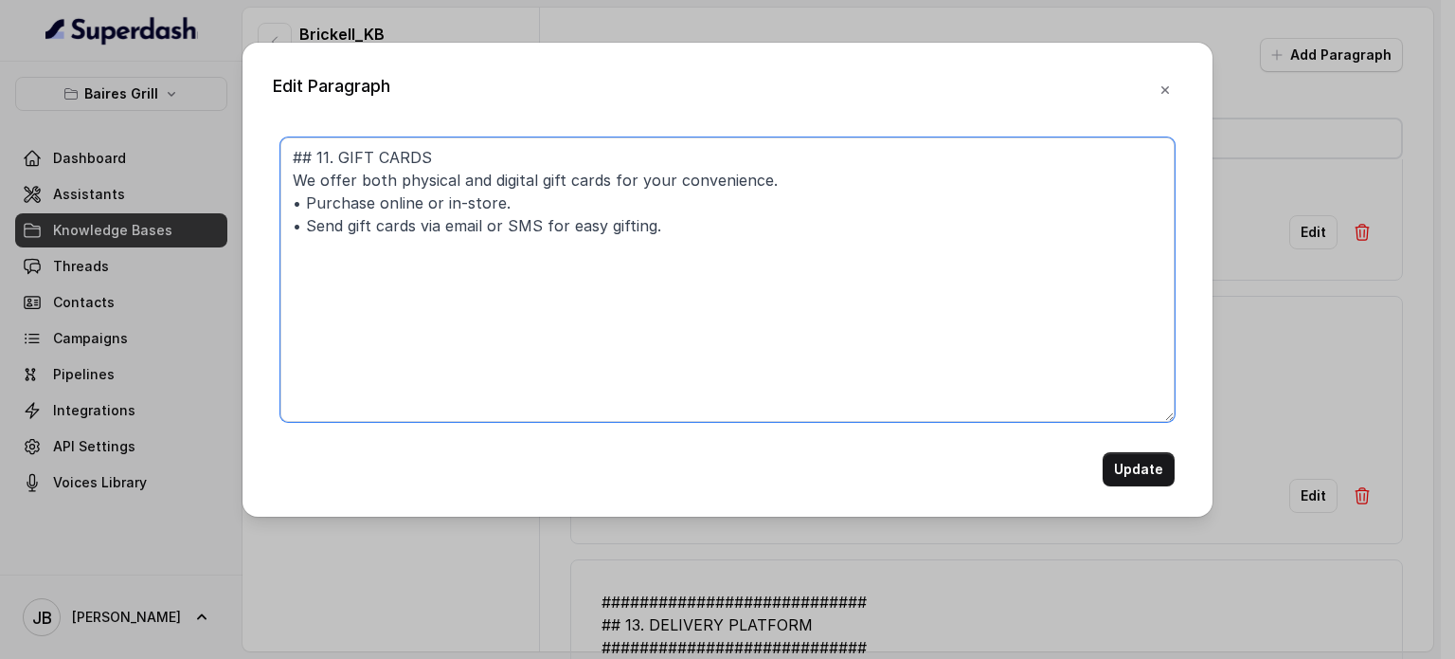
click at [591, 239] on textarea "## 11. GIFT CARDS We offer both physical and digital gift cards for your conven…" at bounding box center [727, 279] width 894 height 284
click at [692, 244] on textarea "## 11. GIFT CARDS We offer both physical and digital gift cards for your conven…" at bounding box center [727, 279] width 894 height 284
drag, startPoint x: 676, startPoint y: 225, endPoint x: 637, endPoint y: 248, distance: 45.5
click at [625, 248] on textarea "## 11. GIFT CARDS We offer both physical and digital gift cards for your conven…" at bounding box center [727, 279] width 894 height 284
drag, startPoint x: 640, startPoint y: 248, endPoint x: 671, endPoint y: 252, distance: 31.5
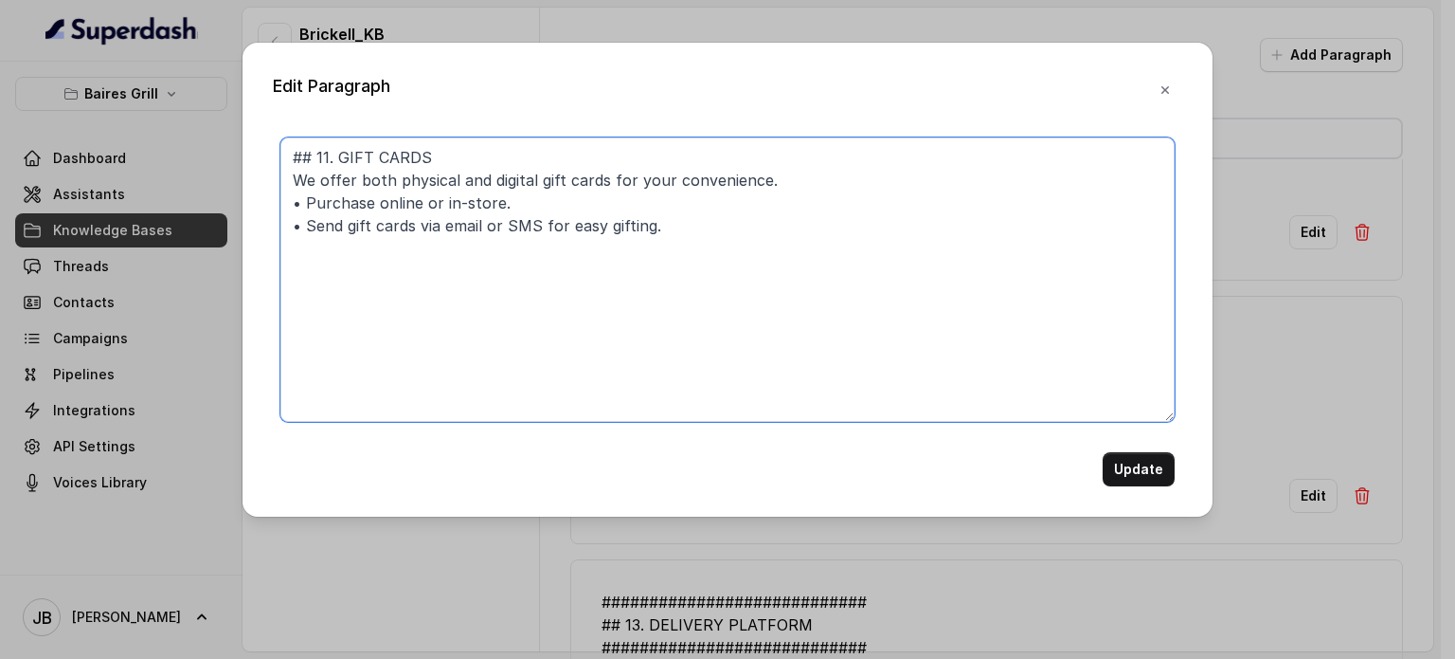
click at [640, 249] on textarea "## 11. GIFT CARDS We offer both physical and digital gift cards for your conven…" at bounding box center [727, 279] width 894 height 284
click at [697, 252] on textarea "## 11. GIFT CARDS We offer both physical and digital gift cards for your conven…" at bounding box center [727, 279] width 894 height 284
click at [675, 204] on textarea "## 11. GIFT CARDS We offer both physical and digital gift cards for your conven…" at bounding box center [727, 279] width 894 height 284
drag, startPoint x: 660, startPoint y: 234, endPoint x: 256, endPoint y: 247, distance: 404.8
click at [264, 247] on div "Edit Paragraph ## 11. GIFT CARDS We offer both physical and digital gift cards …" at bounding box center [728, 280] width 970 height 474
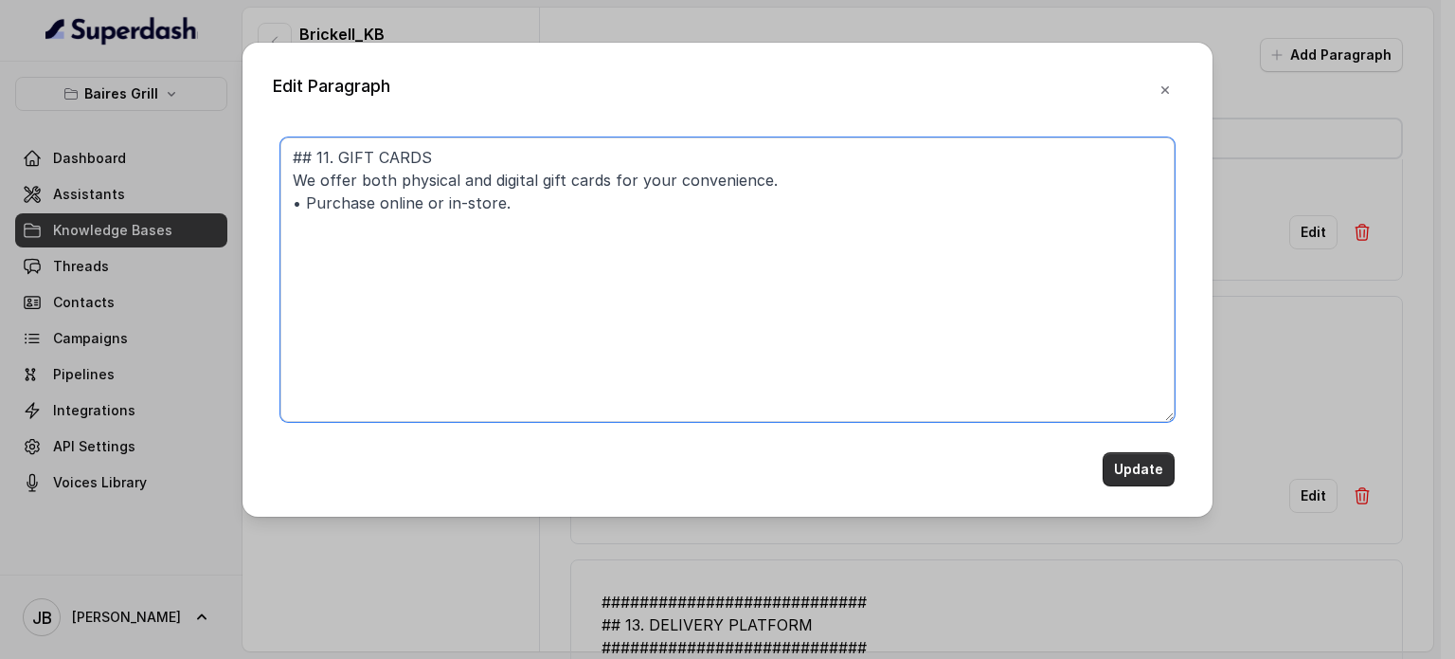
type textarea "## 11. GIFT CARDS We offer both physical and digital gift cards for your conven…"
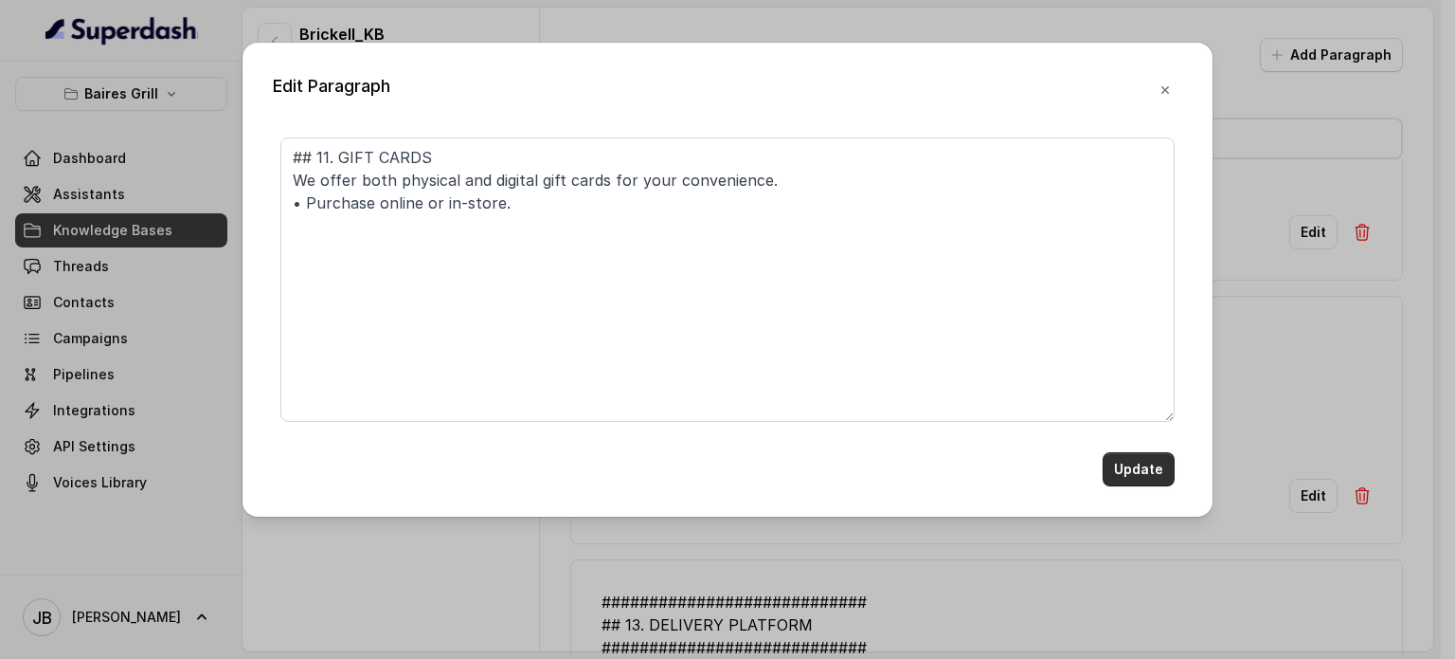
drag, startPoint x: 1147, startPoint y: 467, endPoint x: 1147, endPoint y: 458, distance: 9.5
click at [1146, 466] on button "Update" at bounding box center [1139, 469] width 72 height 34
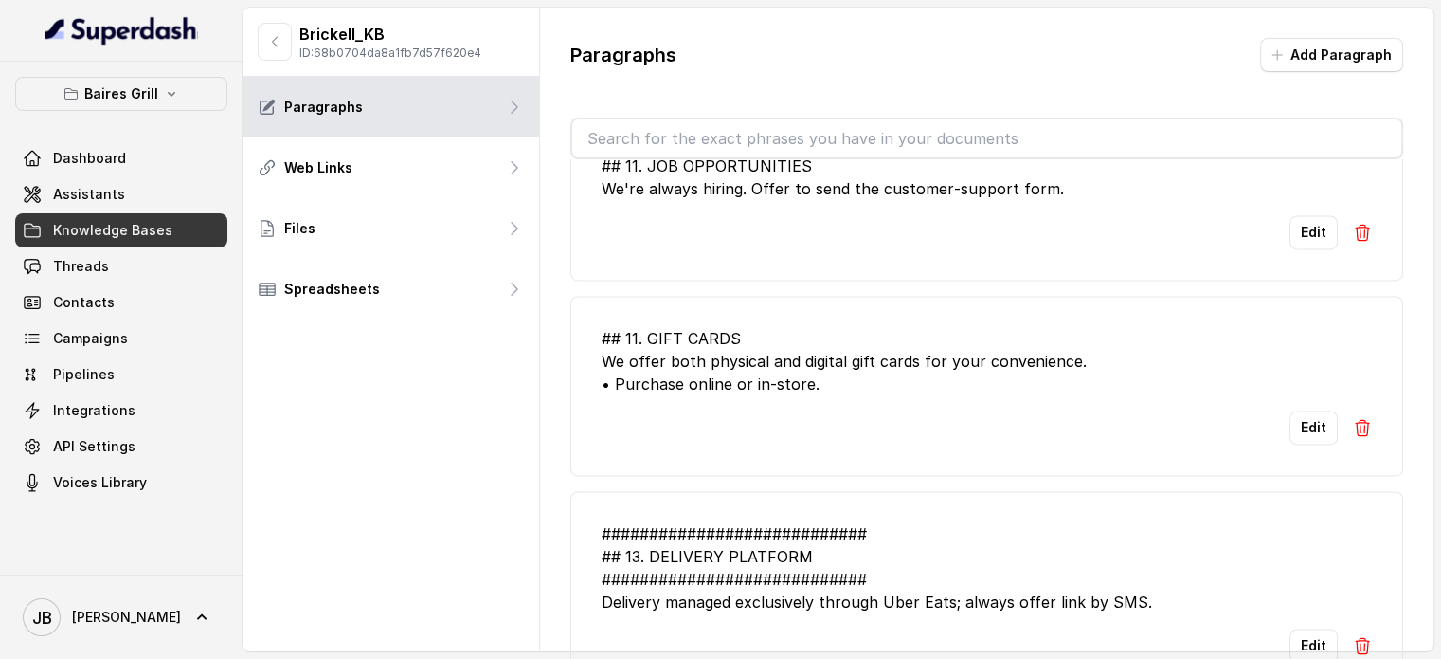
click at [726, 139] on input "text" at bounding box center [986, 138] width 829 height 38
drag, startPoint x: 1090, startPoint y: 281, endPoint x: 923, endPoint y: 134, distance: 222.8
click at [1289, 420] on div "Edit" at bounding box center [987, 427] width 770 height 34
click at [1290, 427] on button "Edit" at bounding box center [1314, 427] width 48 height 34
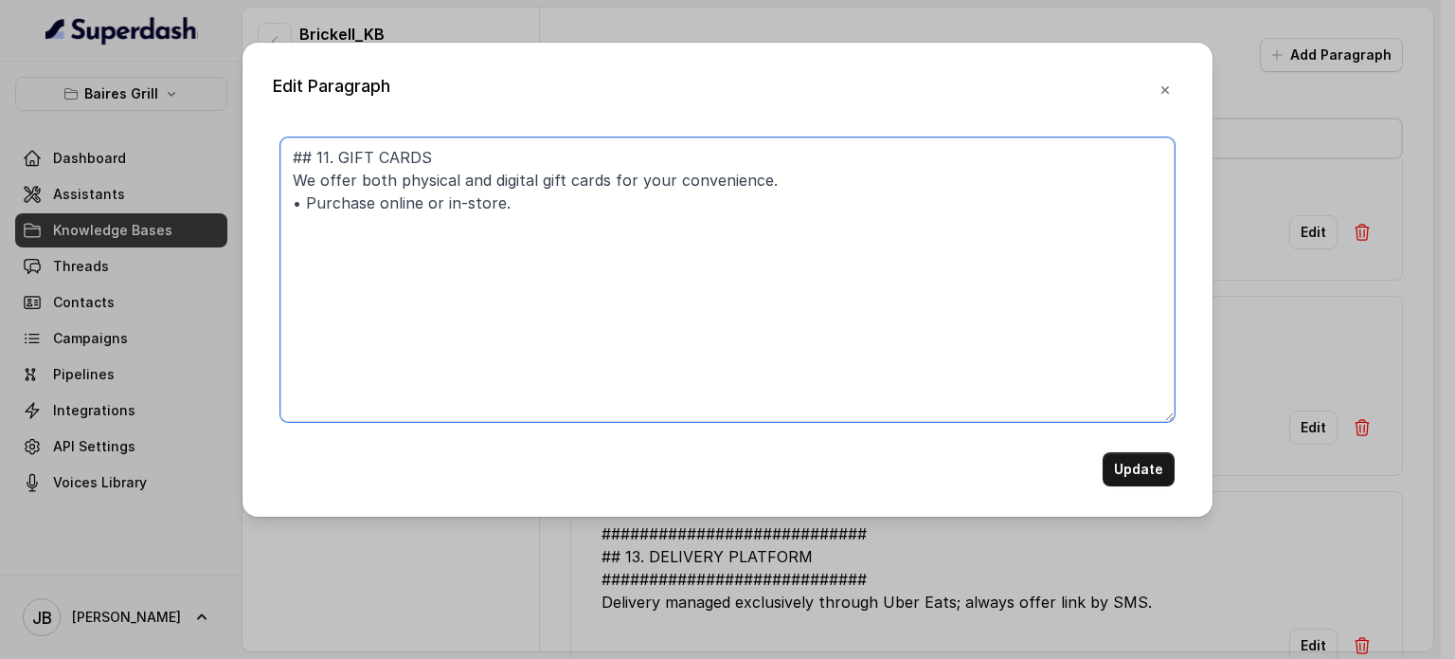
click at [819, 287] on textarea "## 11. GIFT CARDS We offer both physical and digital gift cards for your conven…" at bounding box center [727, 279] width 894 height 284
paste textarea "• Send gift card purchase link by SMS."
type textarea "## 11. GIFT CARDS We offer both physical and digital gift cards for your conven…"
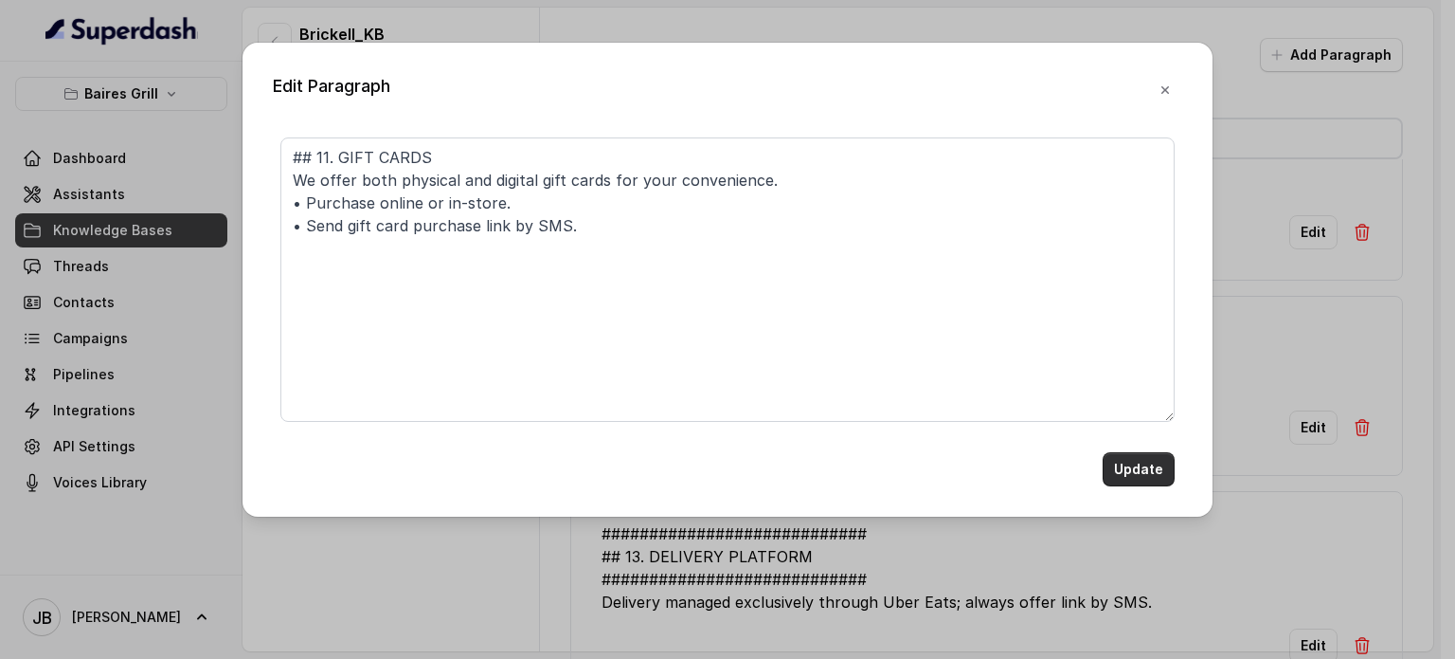
click at [1133, 468] on button "Update" at bounding box center [1139, 469] width 72 height 34
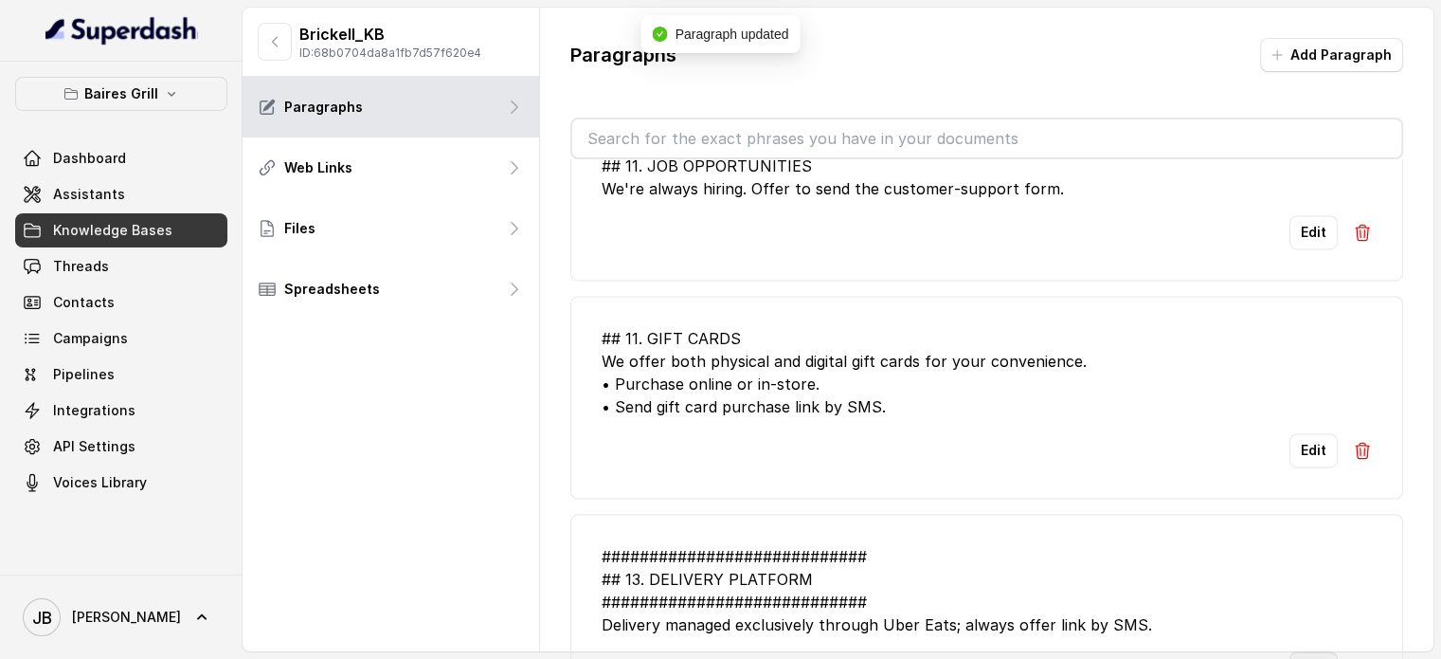
click at [1305, 651] on button "Edit" at bounding box center [1314, 668] width 48 height 34
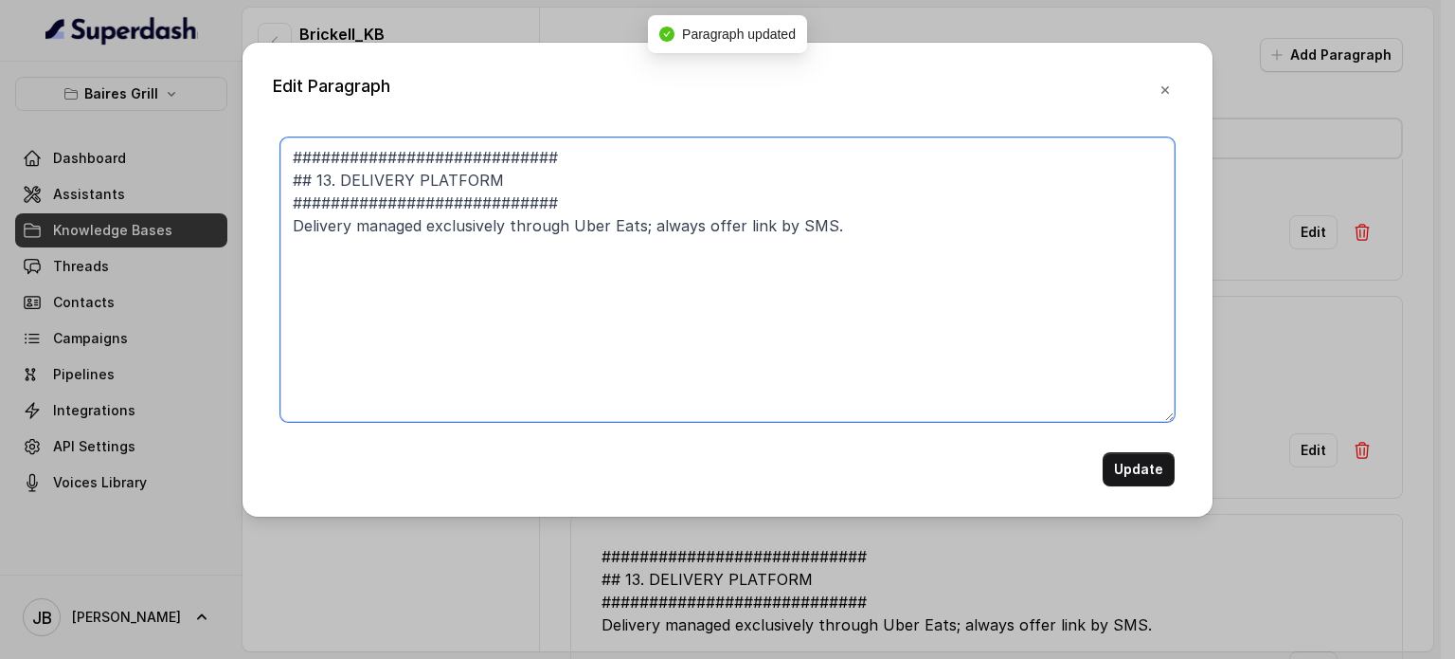
click at [622, 151] on textarea "############################ ## 13. DELIVERY PLATFORM #########################…" at bounding box center [727, 279] width 894 height 284
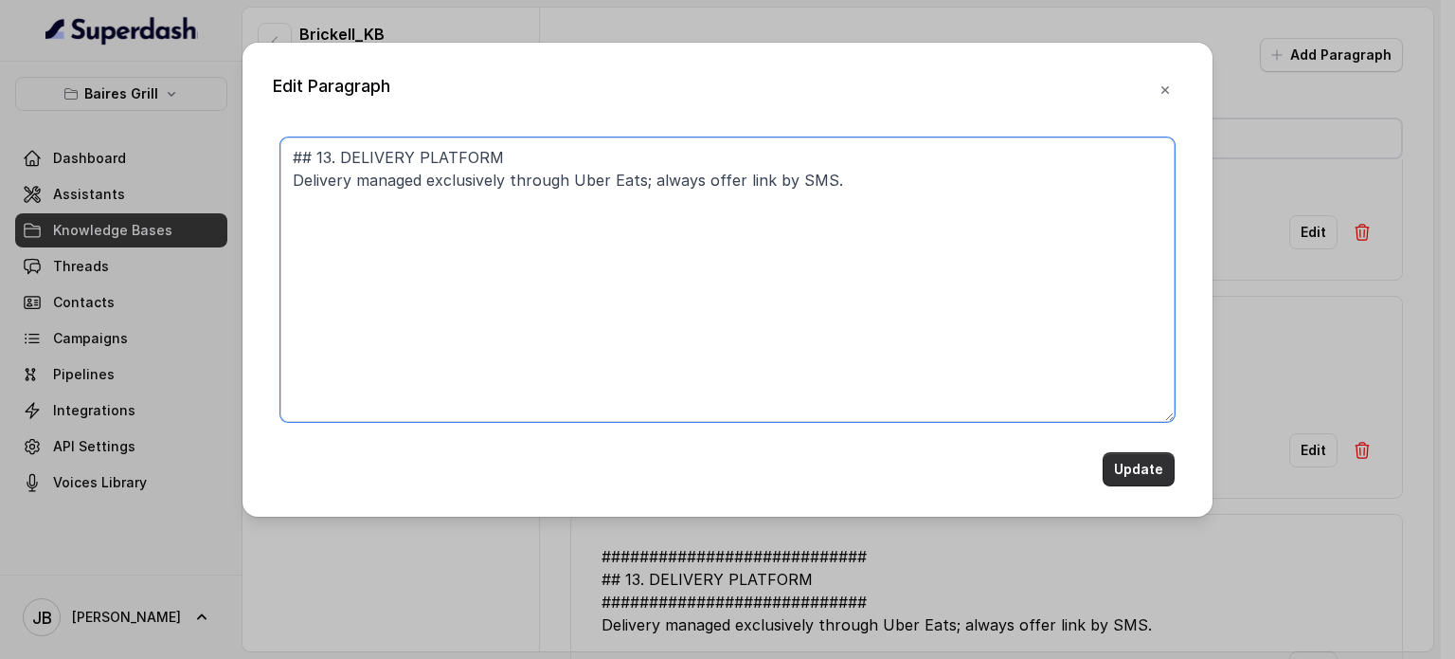
type textarea "## 13. DELIVERY PLATFORM Delivery managed exclusively through Uber Eats; always…"
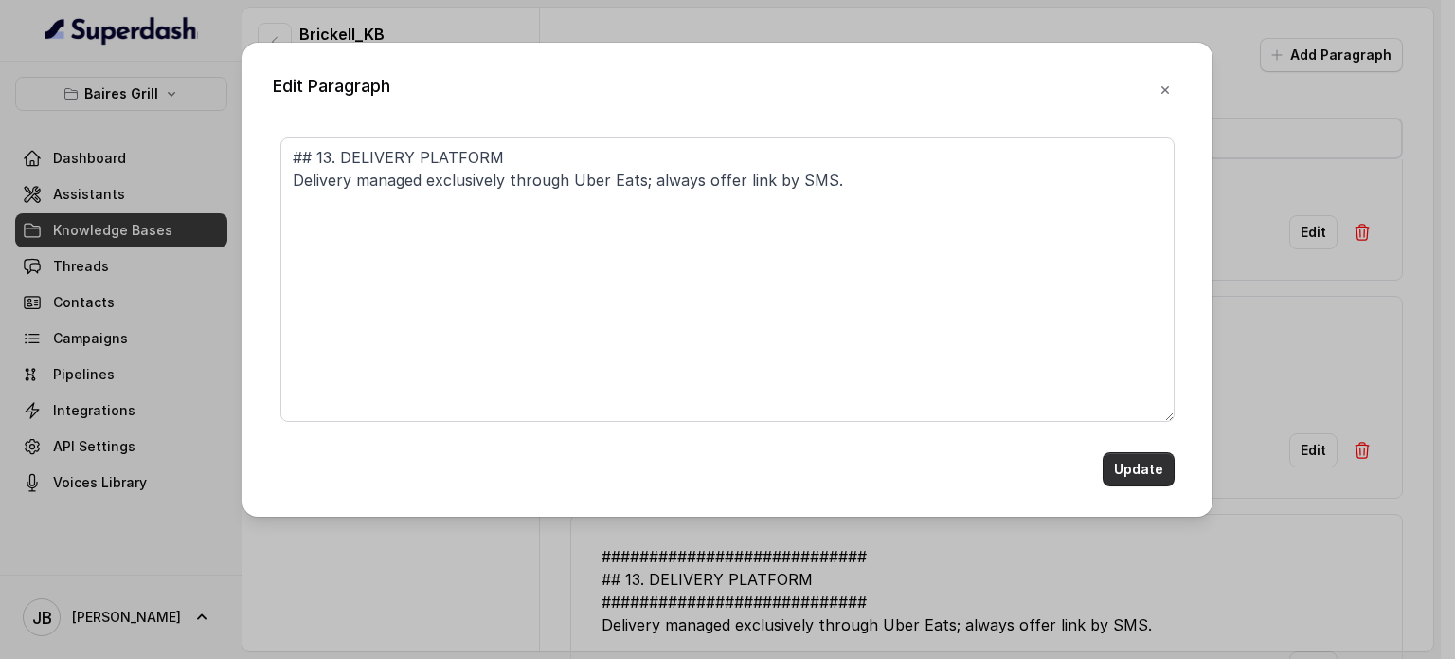
click at [1126, 465] on button "Update" at bounding box center [1139, 469] width 72 height 34
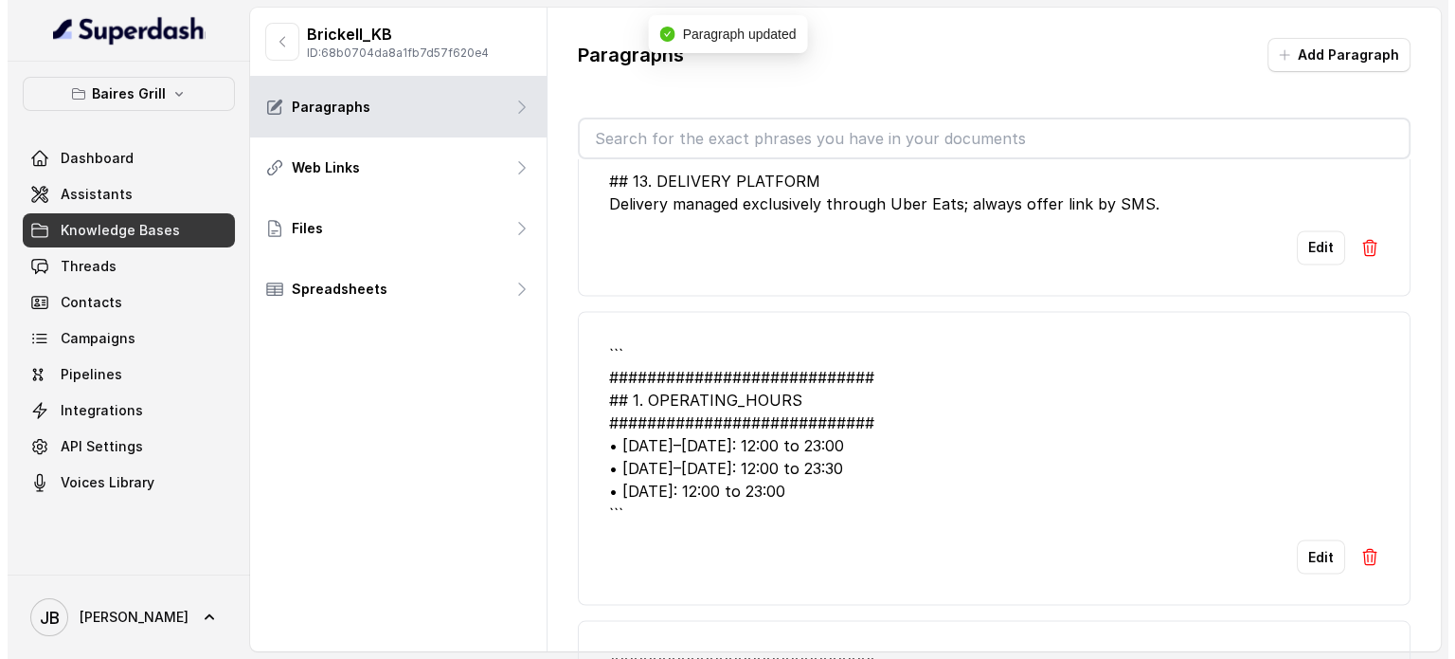
scroll to position [3513, 0]
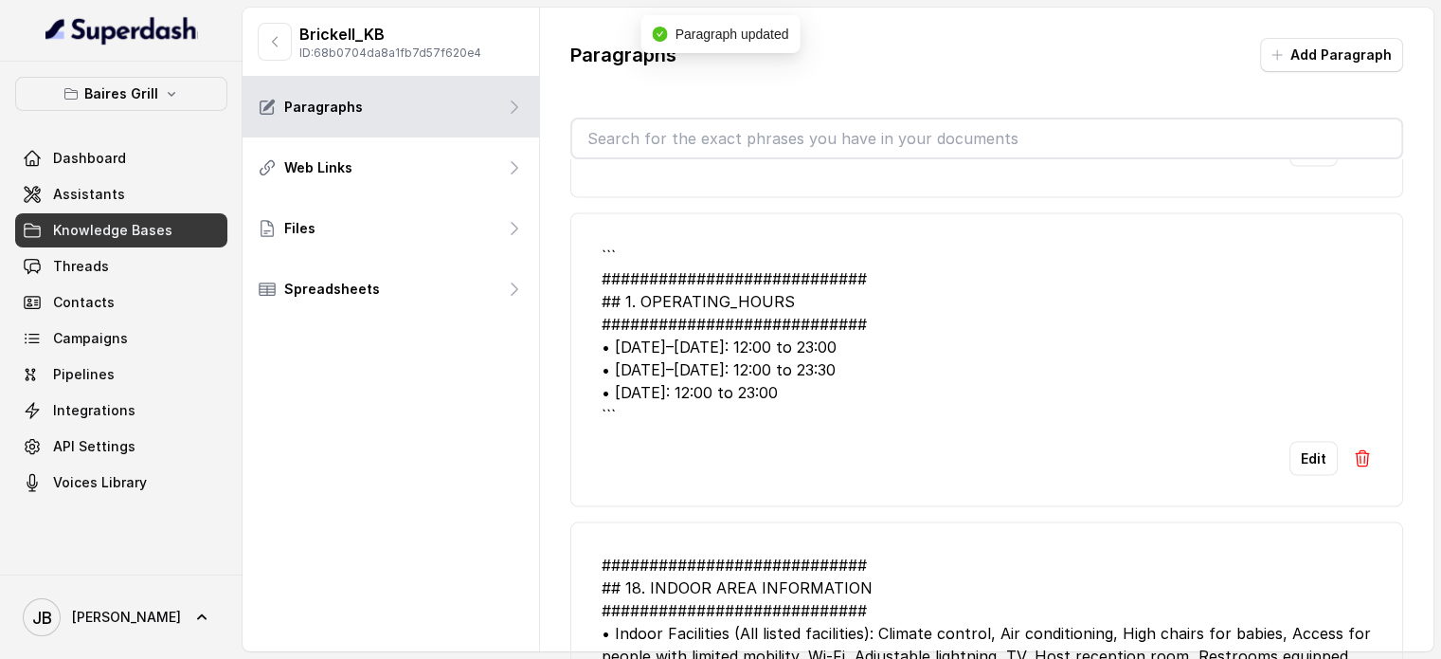
click at [1290, 441] on button "Edit" at bounding box center [1314, 458] width 48 height 34
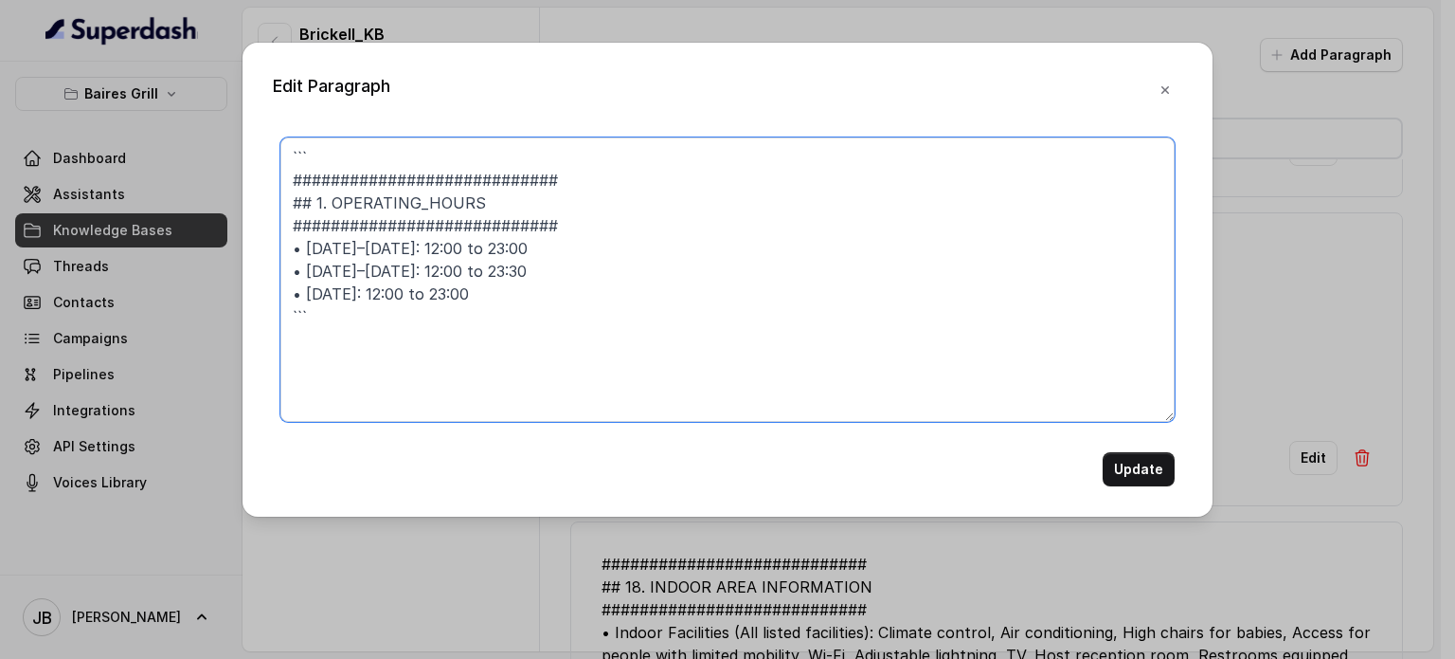
click at [551, 344] on textarea "``` ############################ ## 1. OPERATING_HOURS ########################…" at bounding box center [727, 279] width 894 height 284
paste textarea "## 1. OPERATING_HOURS • [DATE]–[DATE]: 12:00 to 23:00 • [DATE]–[DATE]: 12:00 to…"
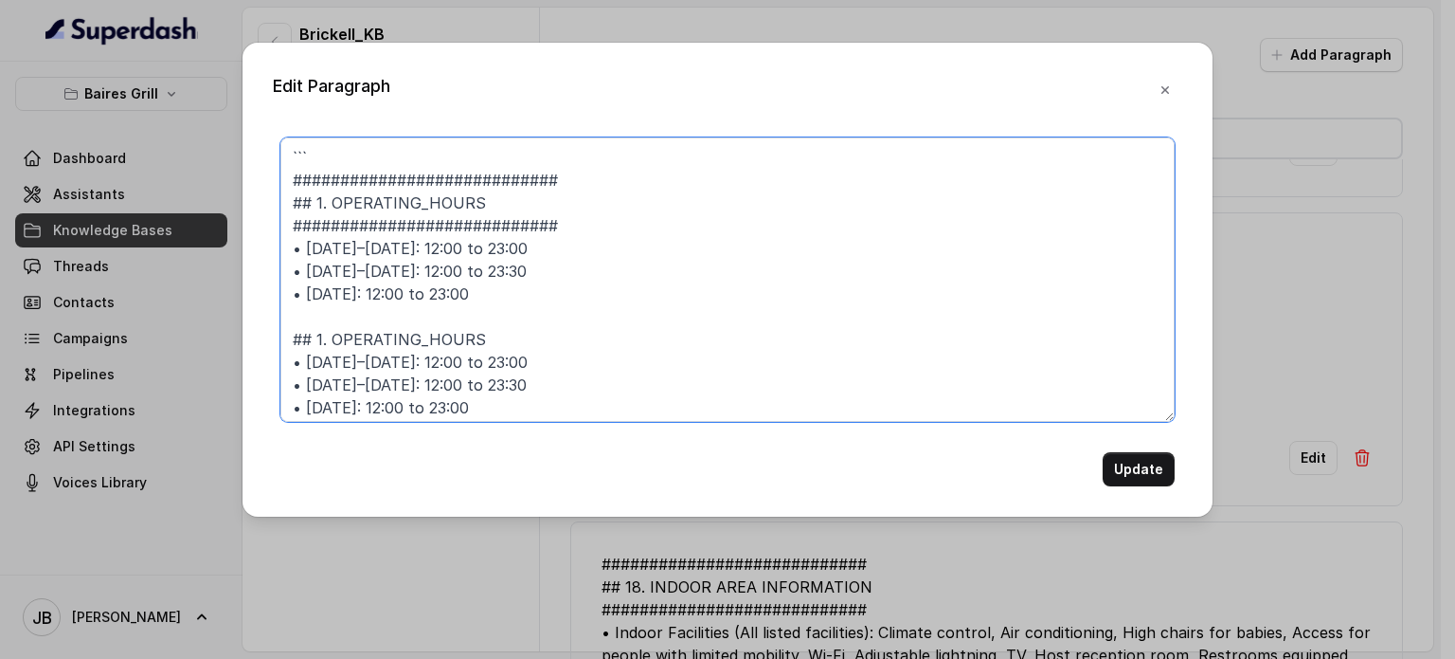
scroll to position [86, 0]
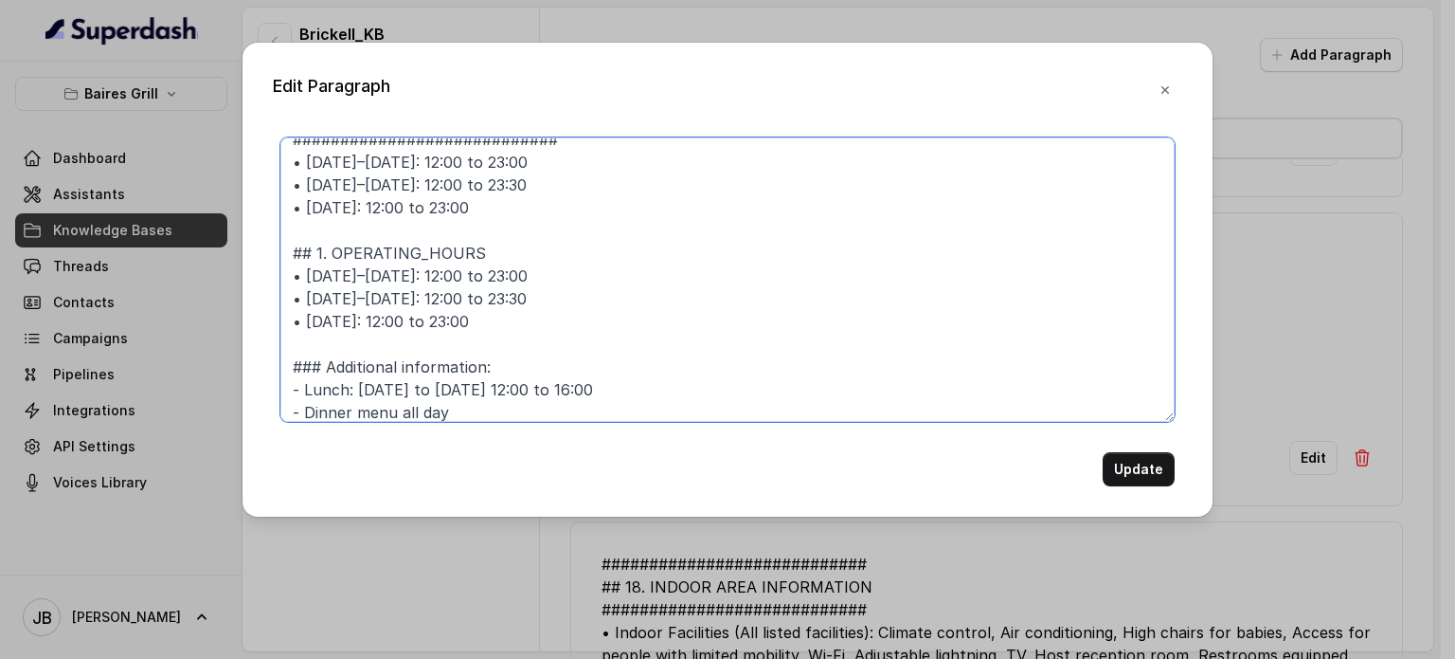
drag, startPoint x: 574, startPoint y: 329, endPoint x: 265, endPoint y: 253, distance: 318.1
click at [265, 253] on div "Edit Paragraph ``` ############################ ## 1. OPERATING_HOURS #########…" at bounding box center [728, 280] width 970 height 474
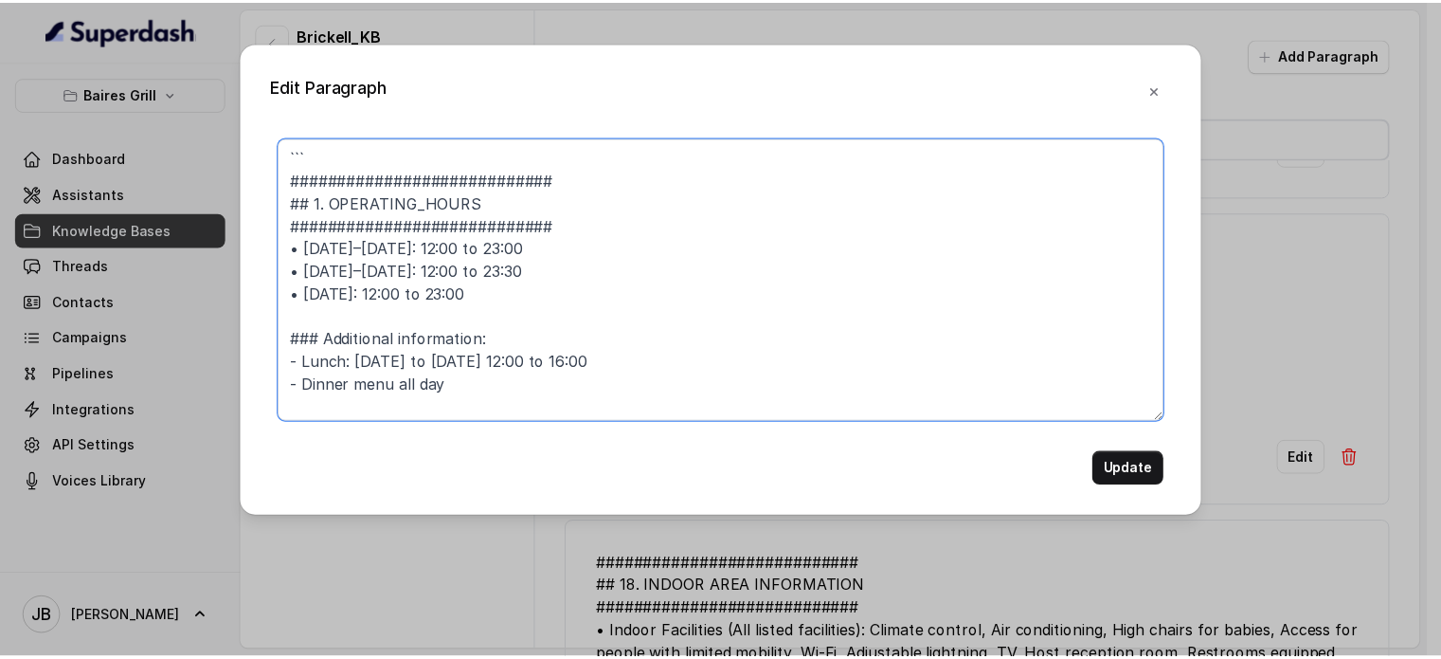
scroll to position [0, 0]
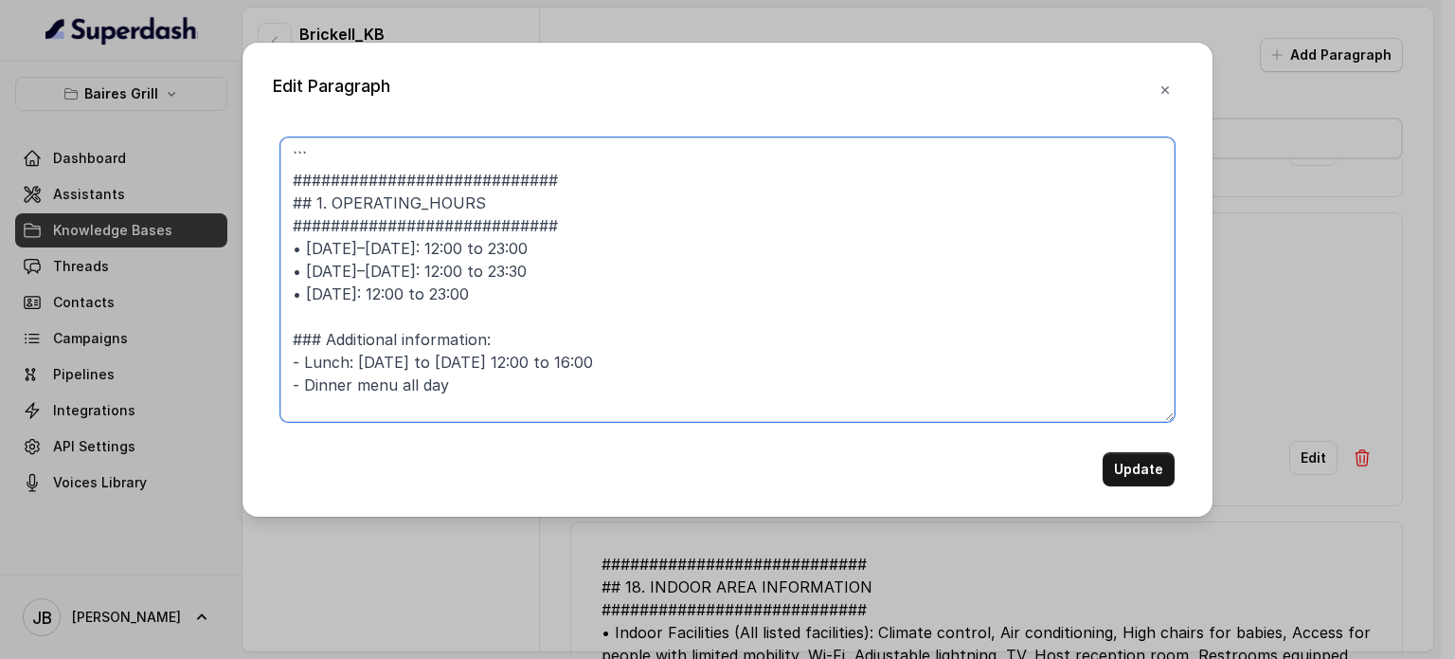
drag, startPoint x: 243, startPoint y: 65, endPoint x: 210, endPoint y: 55, distance: 33.9
click at [215, 52] on div "Edit Paragraph ``` ############################ ## 1. OPERATING_HOURS #########…" at bounding box center [727, 329] width 1455 height 659
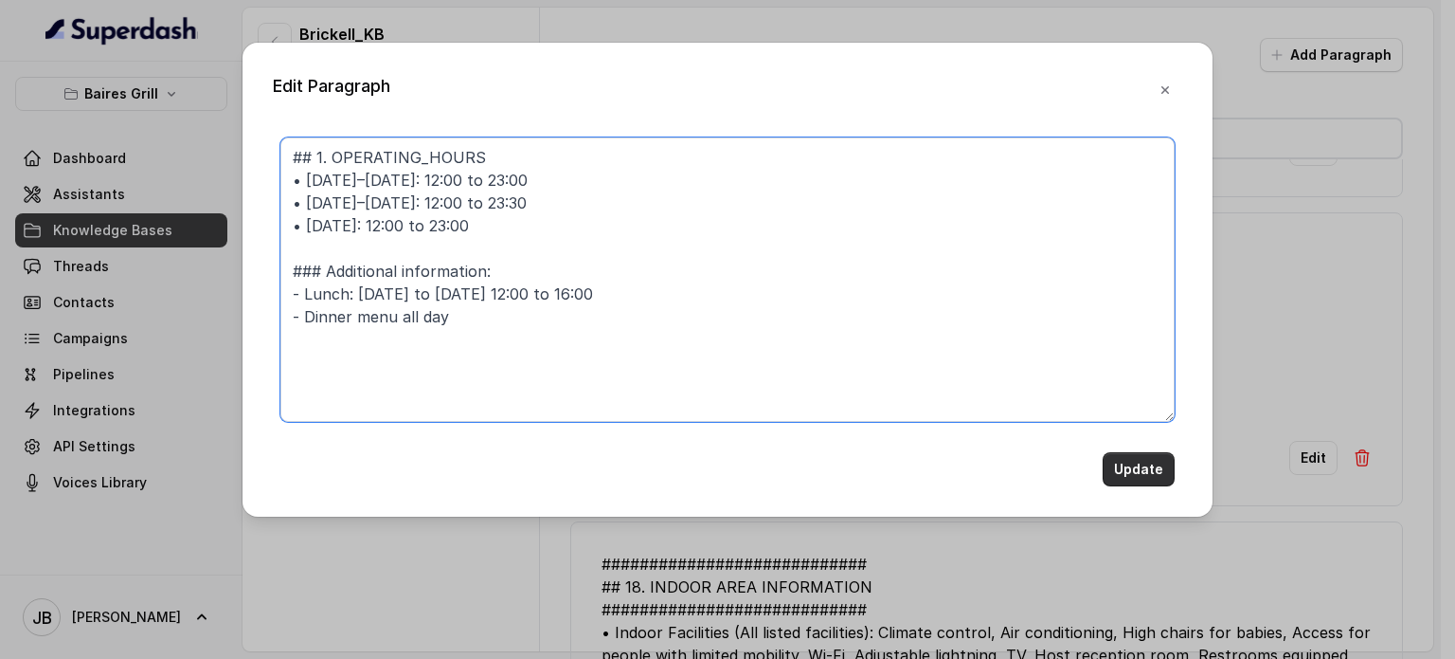
type textarea "## 1. OPERATING_HOURS • [DATE]–[DATE]: 12:00 to 23:00 • [DATE]–[DATE]: 12:00 to…"
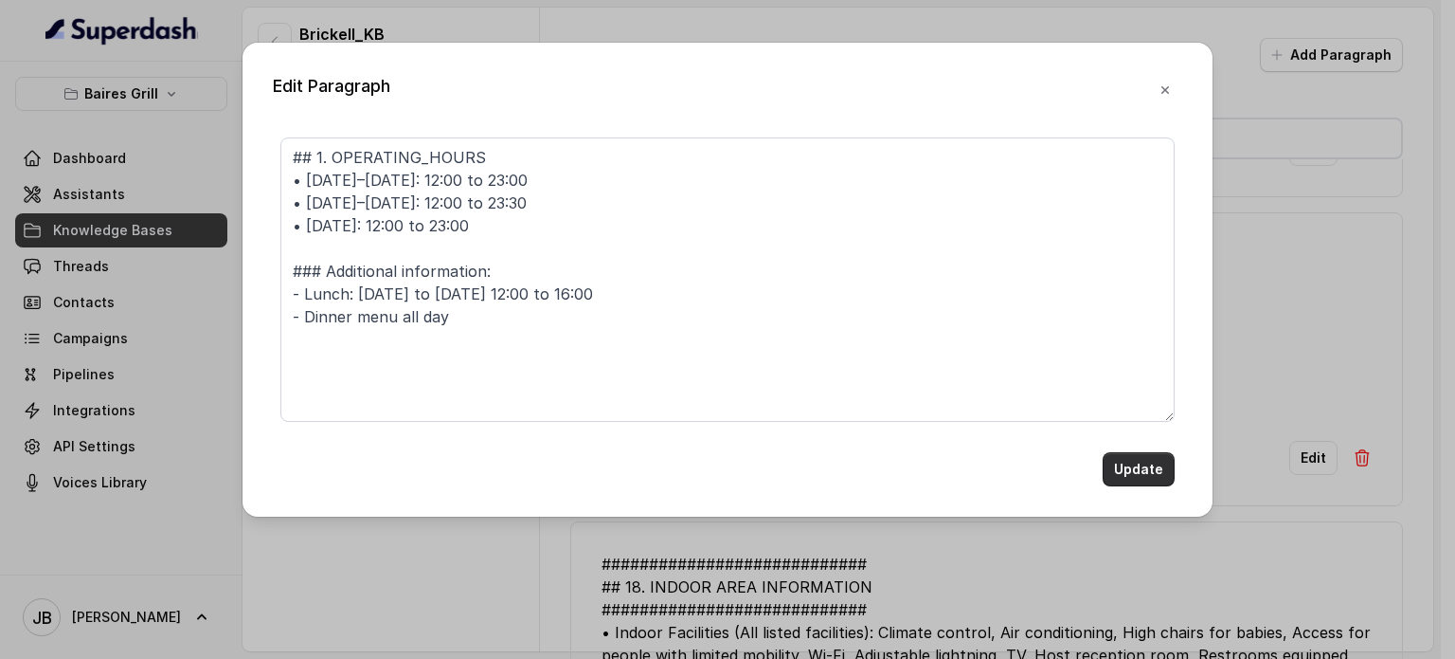
click at [1121, 461] on button "Update" at bounding box center [1139, 469] width 72 height 34
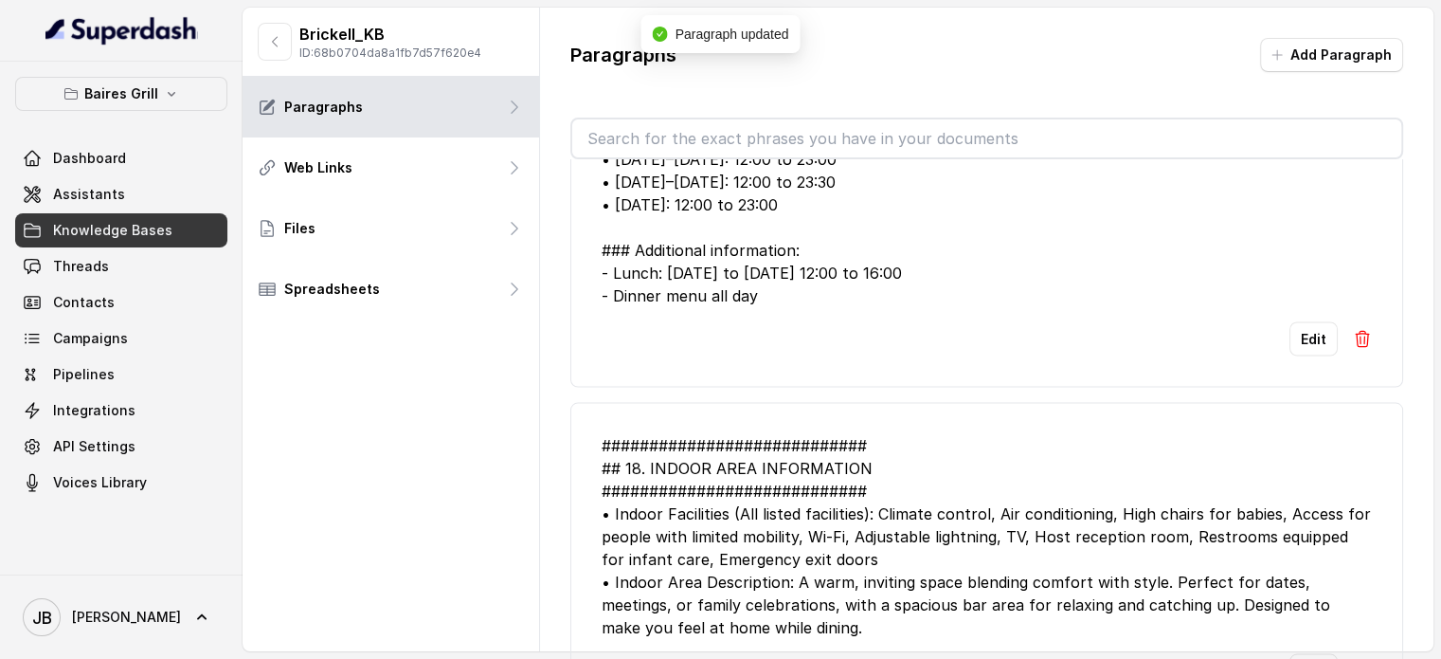
scroll to position [3798, 0]
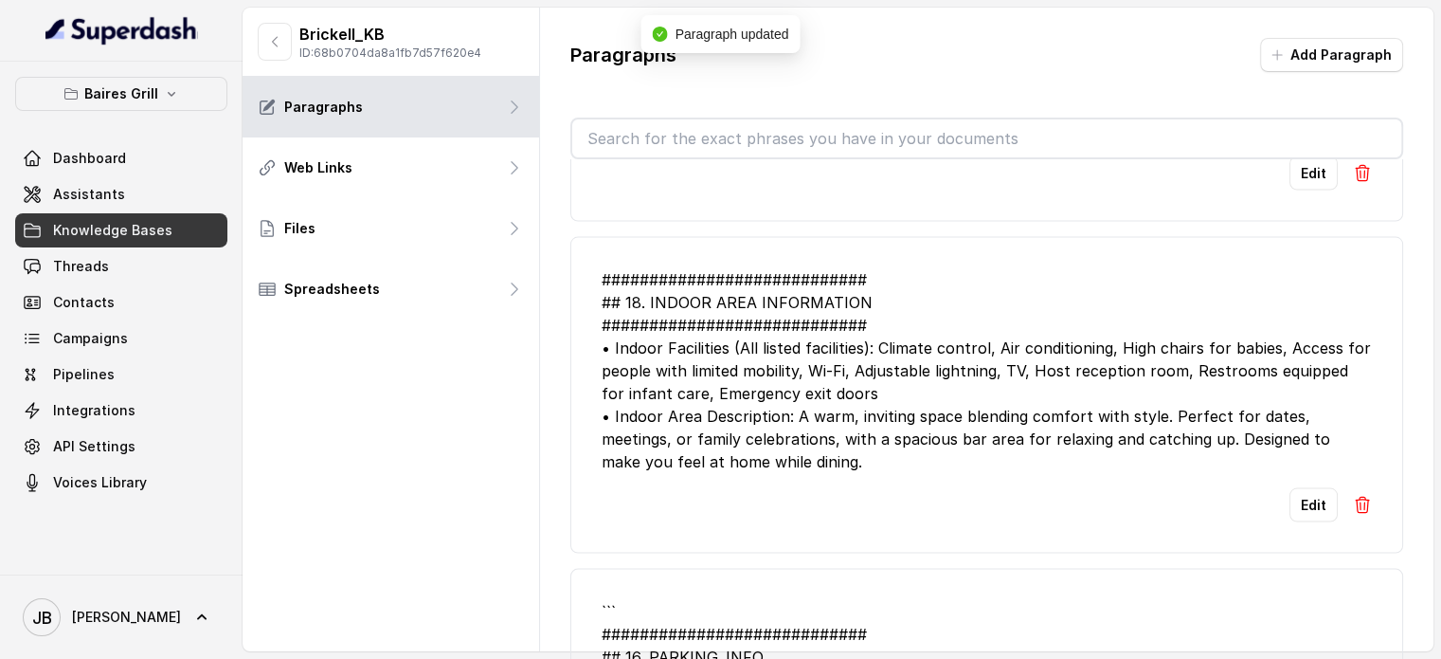
drag, startPoint x: 1296, startPoint y: 474, endPoint x: 983, endPoint y: 370, distance: 330.5
click at [1293, 473] on li "############################ ## 18. INDOOR AREA INFORMATION ###################…" at bounding box center [986, 395] width 833 height 316
click at [1290, 501] on button "Edit" at bounding box center [1314, 505] width 48 height 34
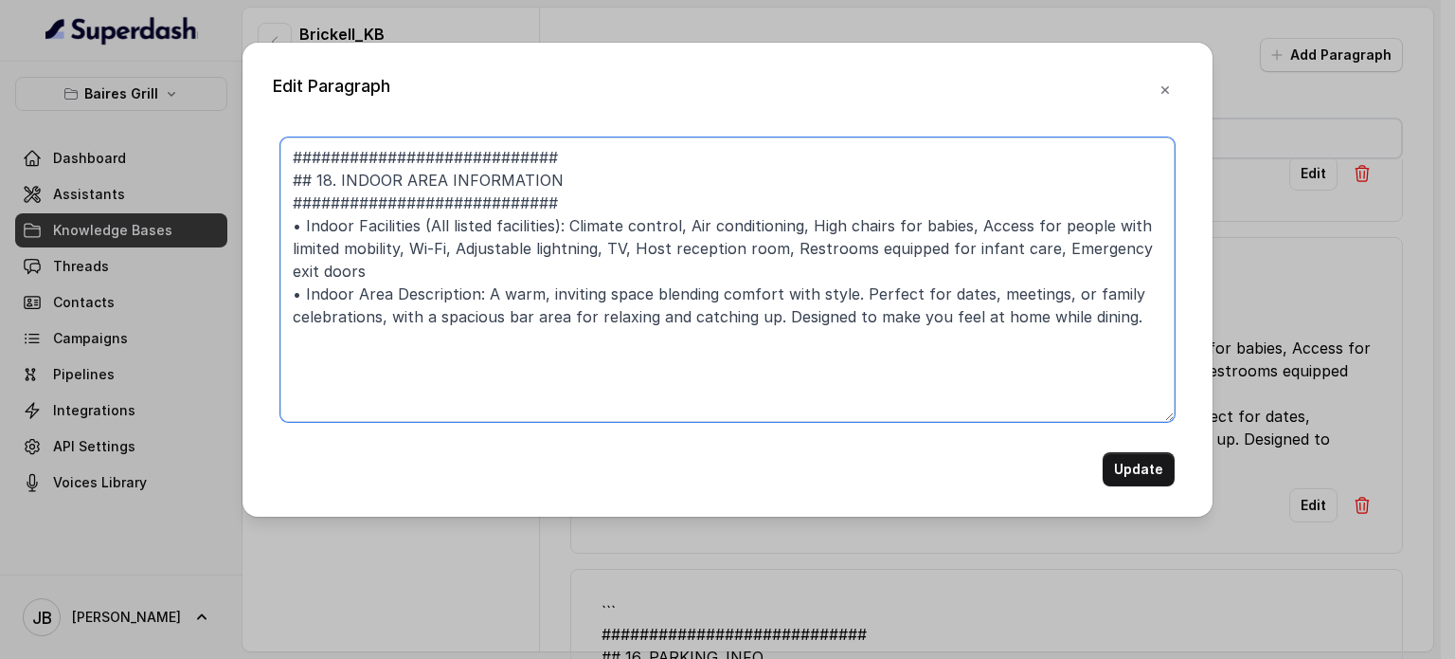
click at [622, 173] on textarea "############################ ## 18. INDOOR AREA INFORMATION ###################…" at bounding box center [727, 279] width 894 height 284
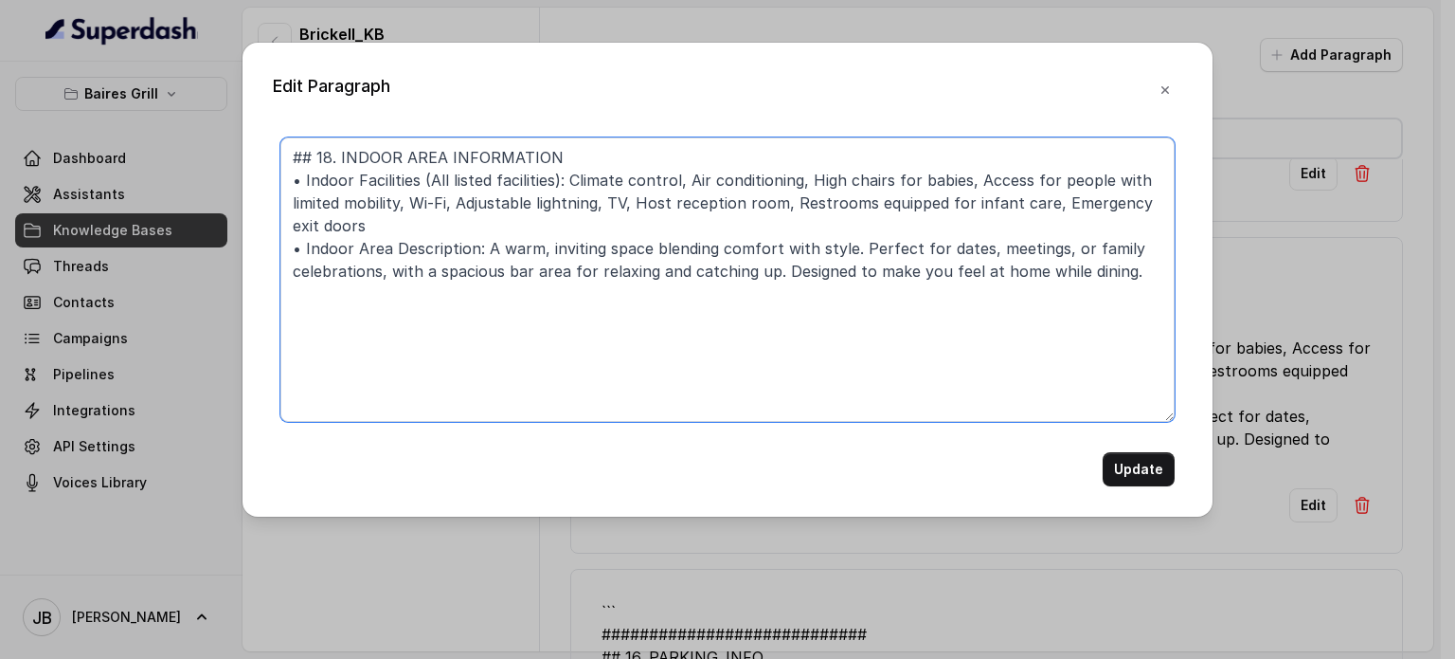
drag, startPoint x: 933, startPoint y: 291, endPoint x: 768, endPoint y: 348, distance: 175.3
click at [371, 216] on textarea "## 18. INDOOR AREA INFORMATION • Indoor Facilities (All listed facilities): Cli…" at bounding box center [727, 279] width 894 height 284
click at [797, 360] on textarea "## 18. INDOOR AREA INFORMATION • Indoor Facilities (All listed facilities): Cli…" at bounding box center [727, 279] width 894 height 284
type textarea "## 18. INDOOR AREA INFORMATION • Indoor Facilities (All listed facilities): Cli…"
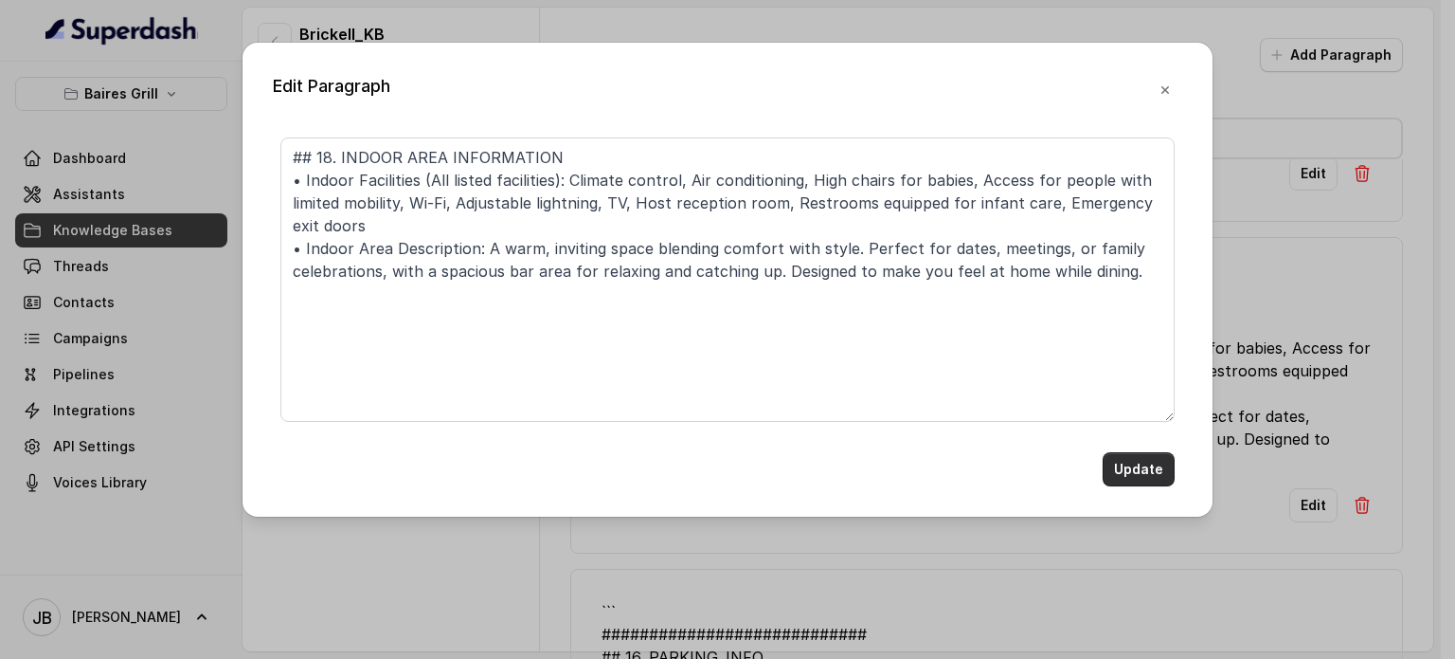
click at [1163, 465] on button "Update" at bounding box center [1139, 469] width 72 height 34
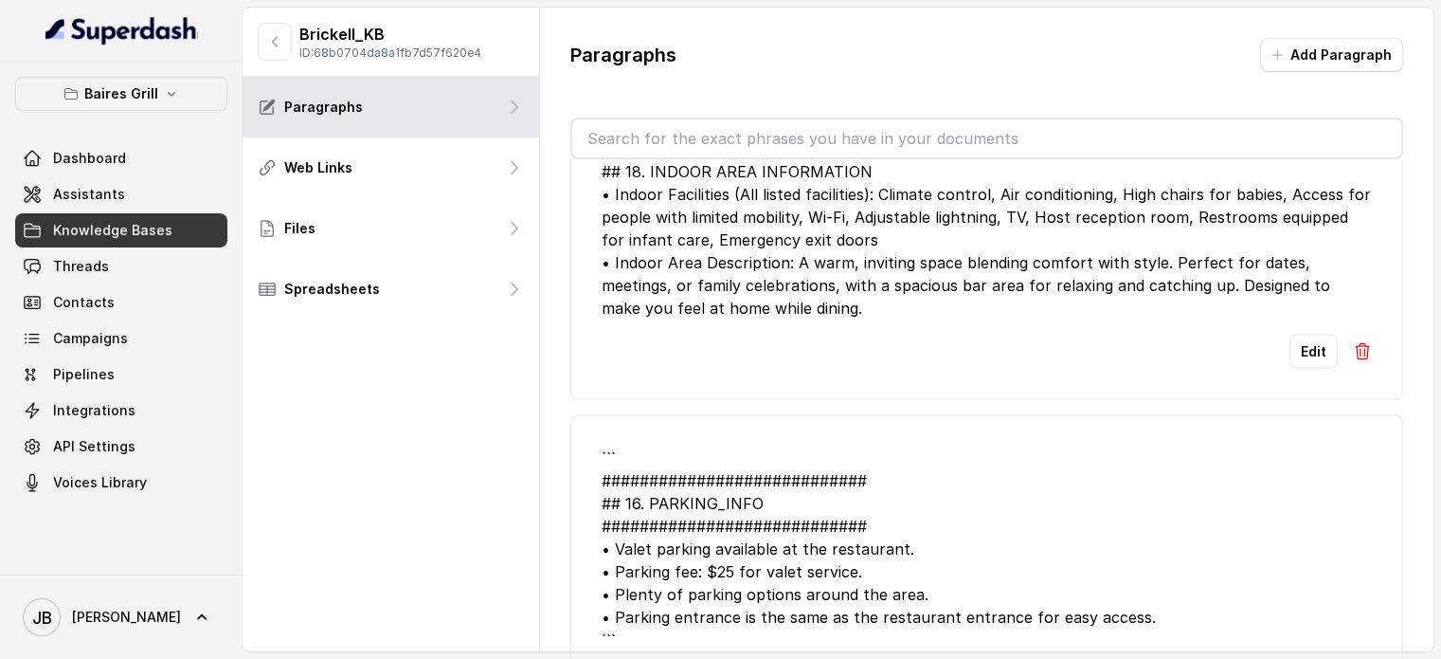
scroll to position [3987, 0]
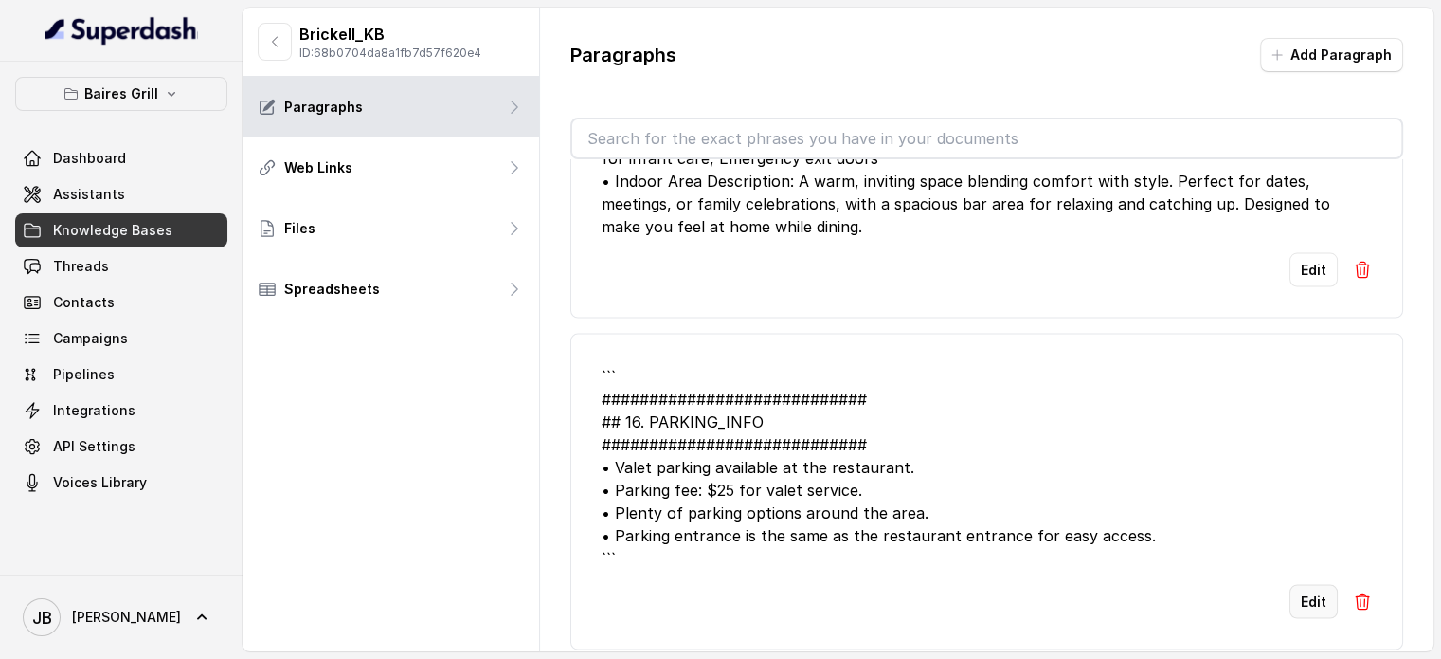
click at [1298, 586] on button "Edit" at bounding box center [1314, 602] width 48 height 34
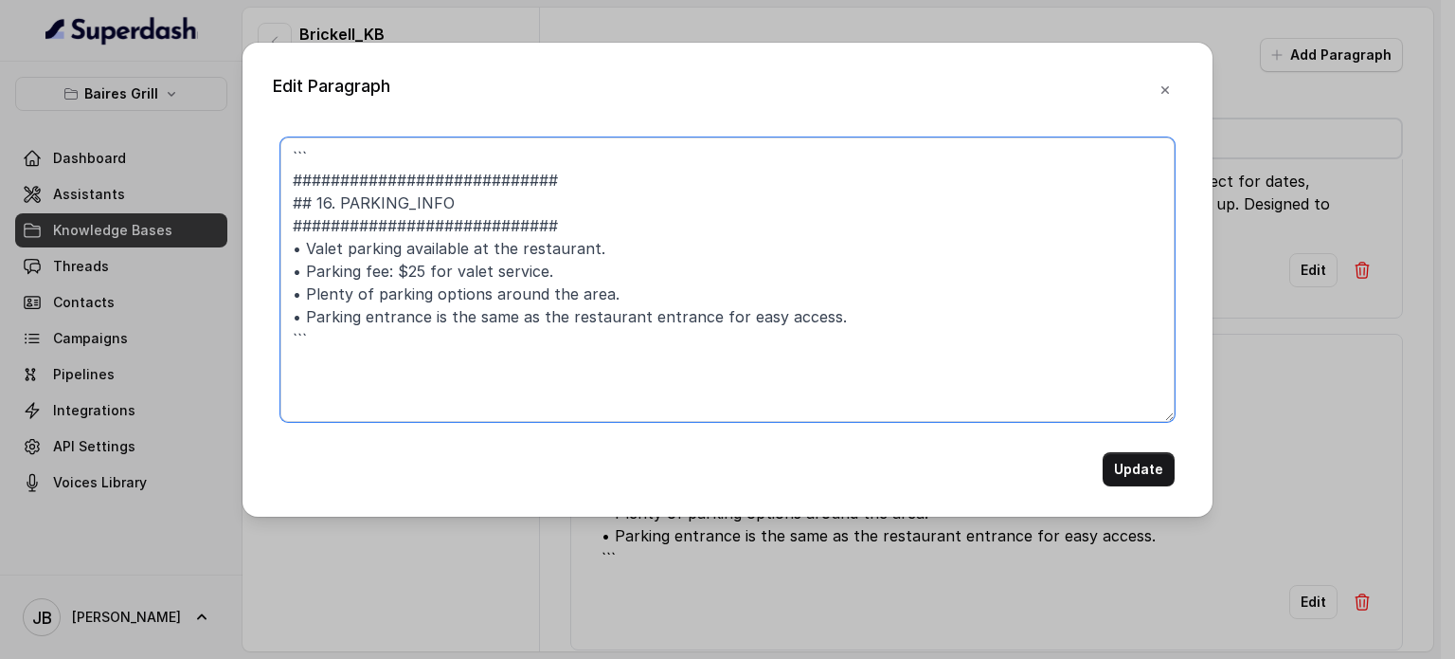
drag, startPoint x: 479, startPoint y: 155, endPoint x: 227, endPoint y: 71, distance: 264.9
click at [223, 78] on div "Edit Paragraph ``` ############################ ## 16. PARKING_INFO ###########…" at bounding box center [727, 329] width 1455 height 659
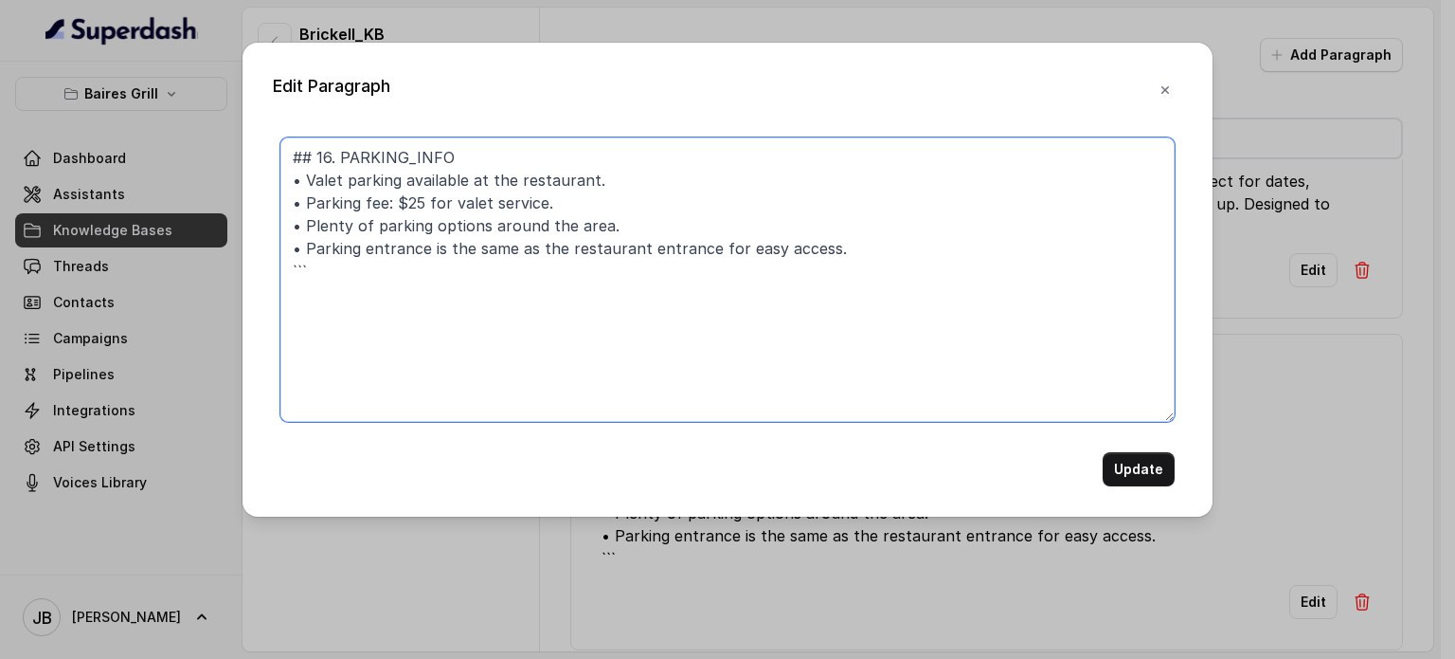
click at [385, 283] on textarea "## 16. PARKING_INFO • Valet parking available at the restaurant. • Parking fee:…" at bounding box center [727, 279] width 894 height 284
type textarea "## 16. PARKING_INFO • Valet parking available at the restaurant. • Parking fee:…"
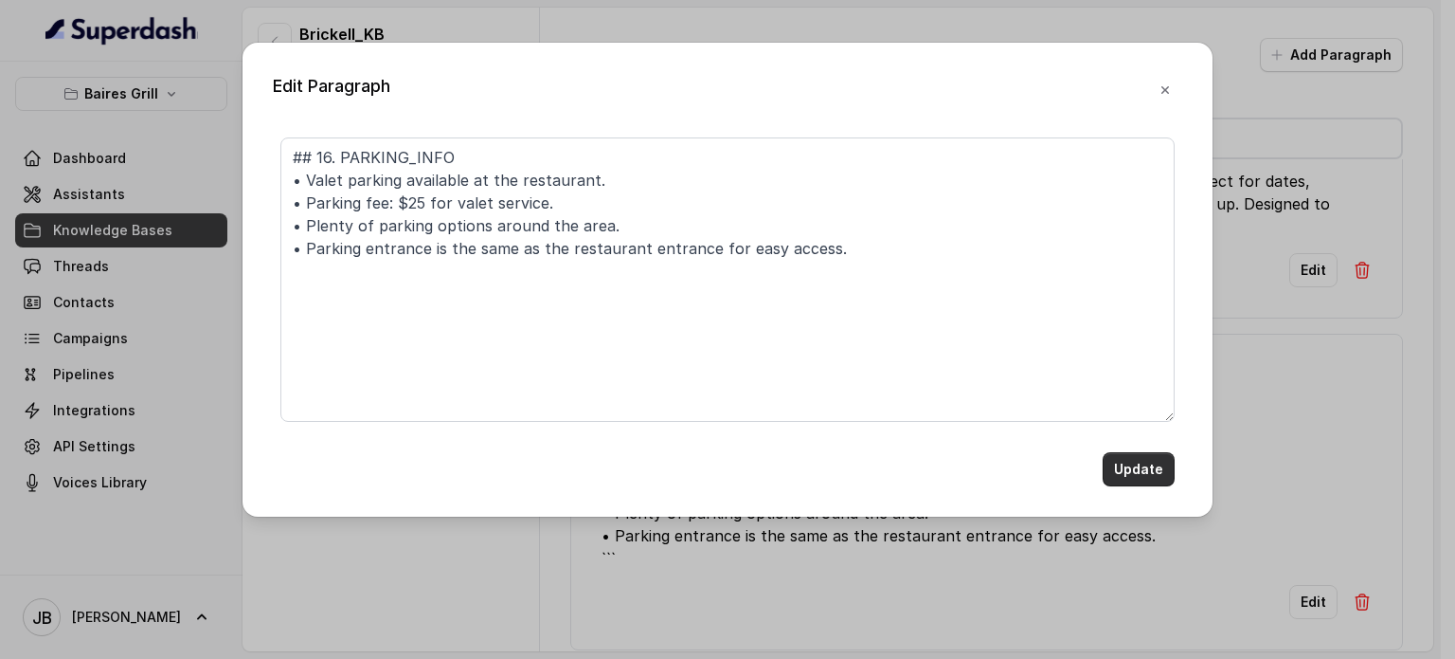
click at [1116, 462] on button "Update" at bounding box center [1139, 469] width 72 height 34
click at [1147, 469] on button "Update" at bounding box center [1139, 469] width 72 height 34
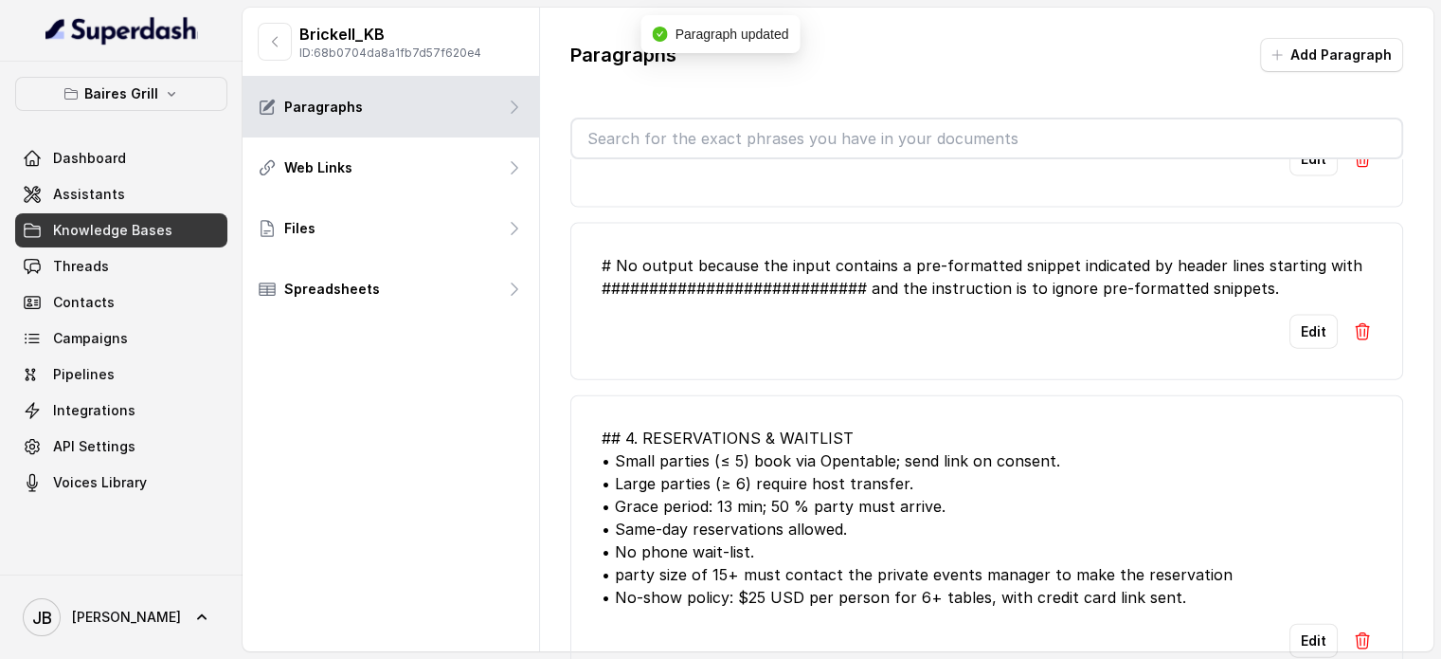
scroll to position [4341, 0]
click at [1357, 320] on img at bounding box center [1362, 329] width 19 height 19
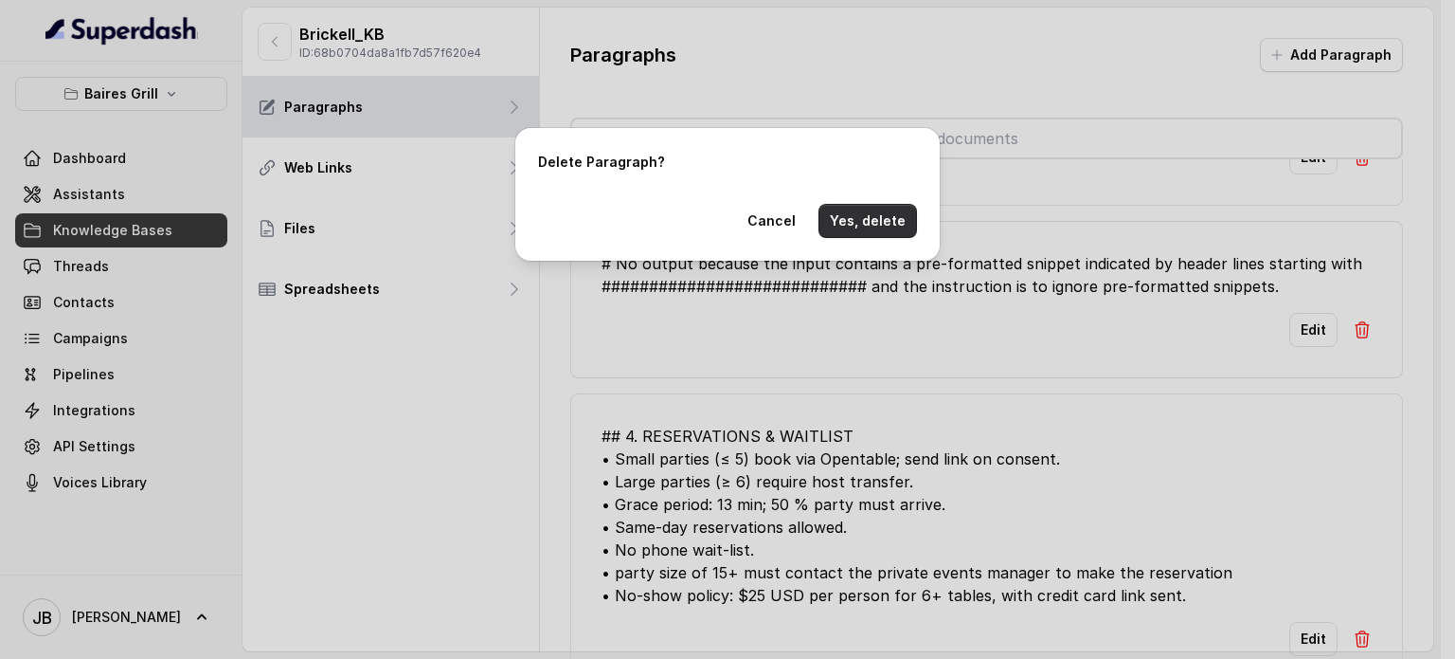
click at [893, 222] on button "Yes, delete" at bounding box center [868, 221] width 99 height 34
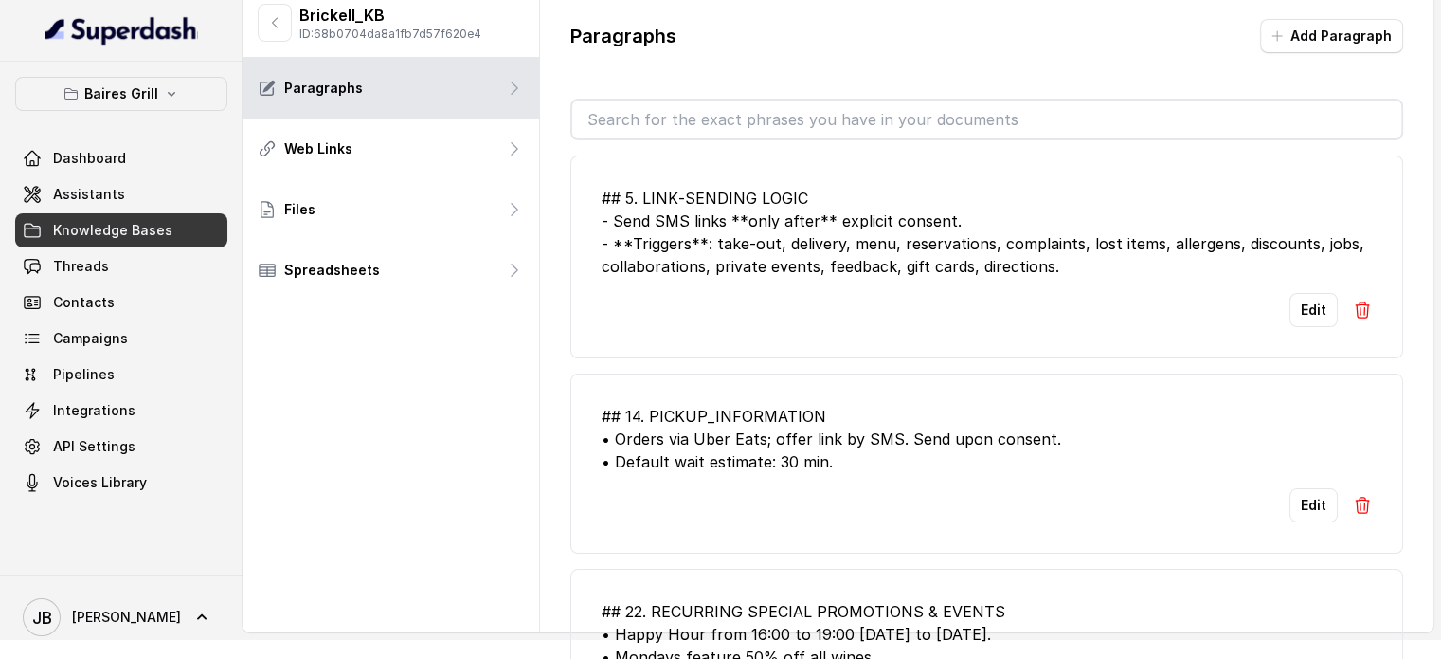
scroll to position [0, 0]
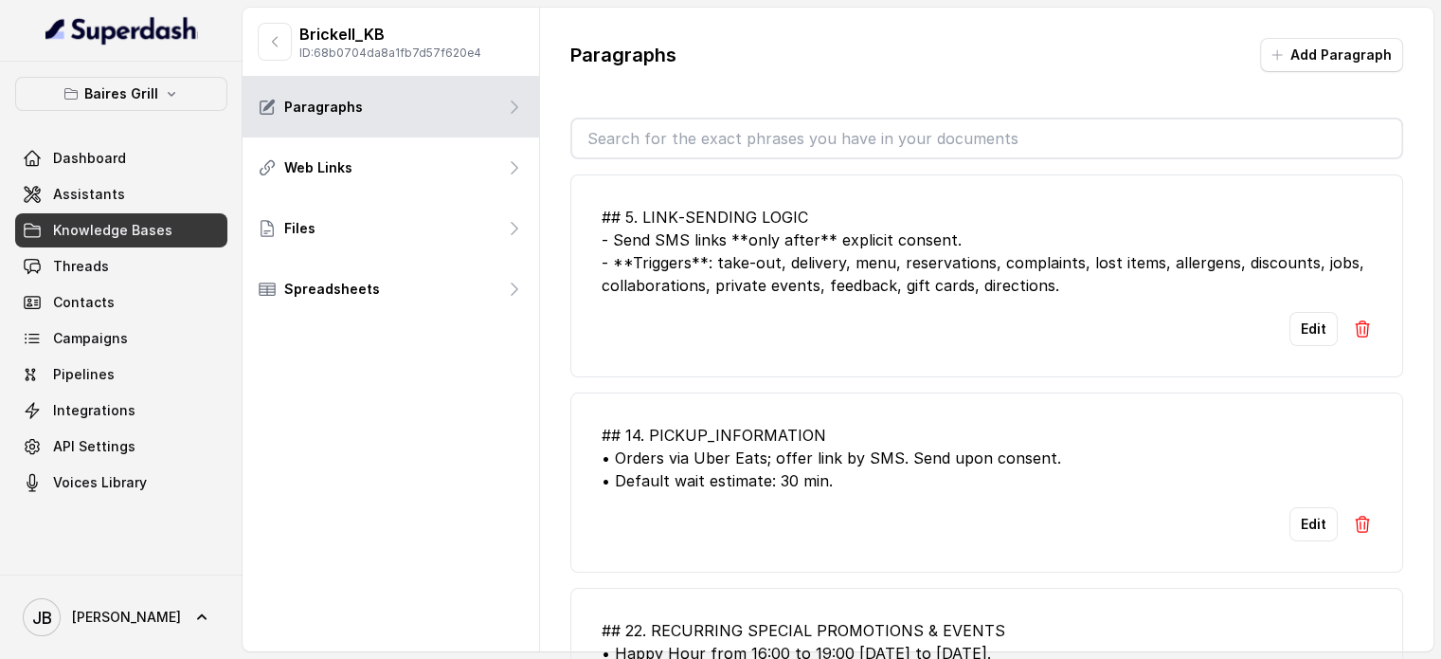
click at [778, 135] on input "text" at bounding box center [986, 138] width 829 height 38
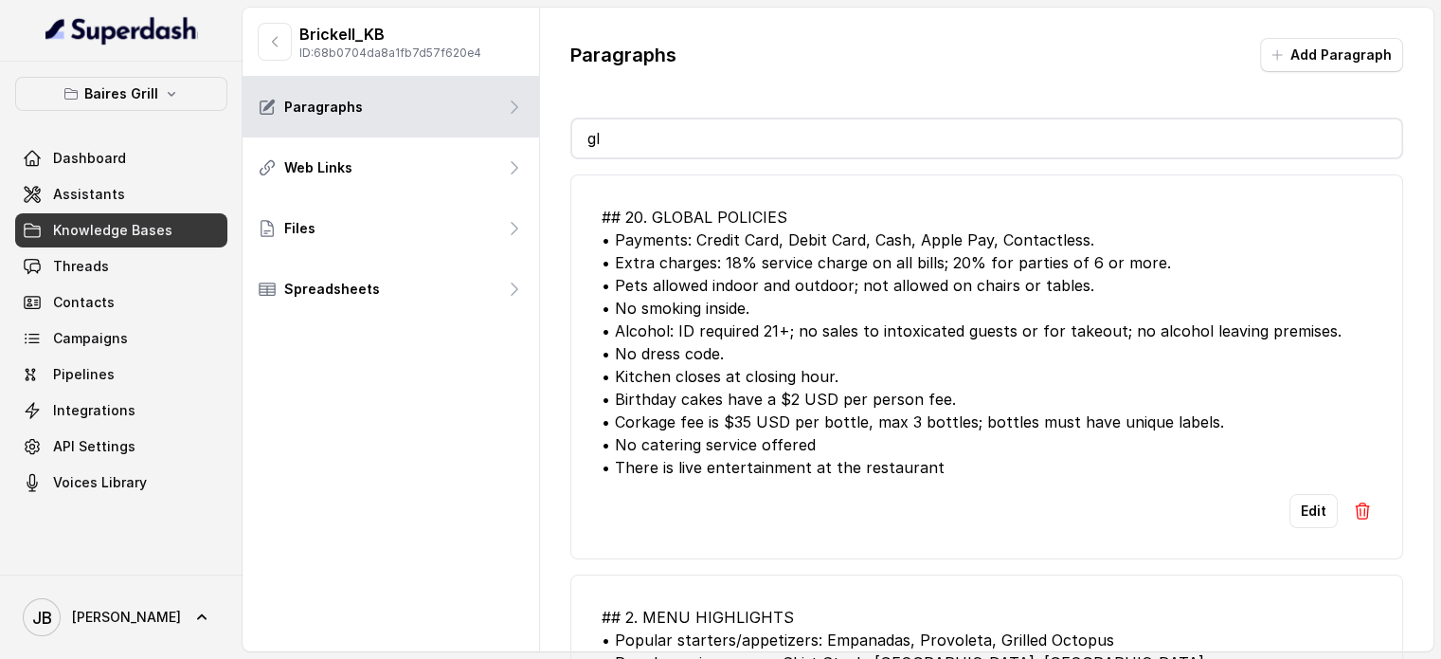
type input "gl"
click at [1307, 506] on button "Edit" at bounding box center [1314, 511] width 48 height 34
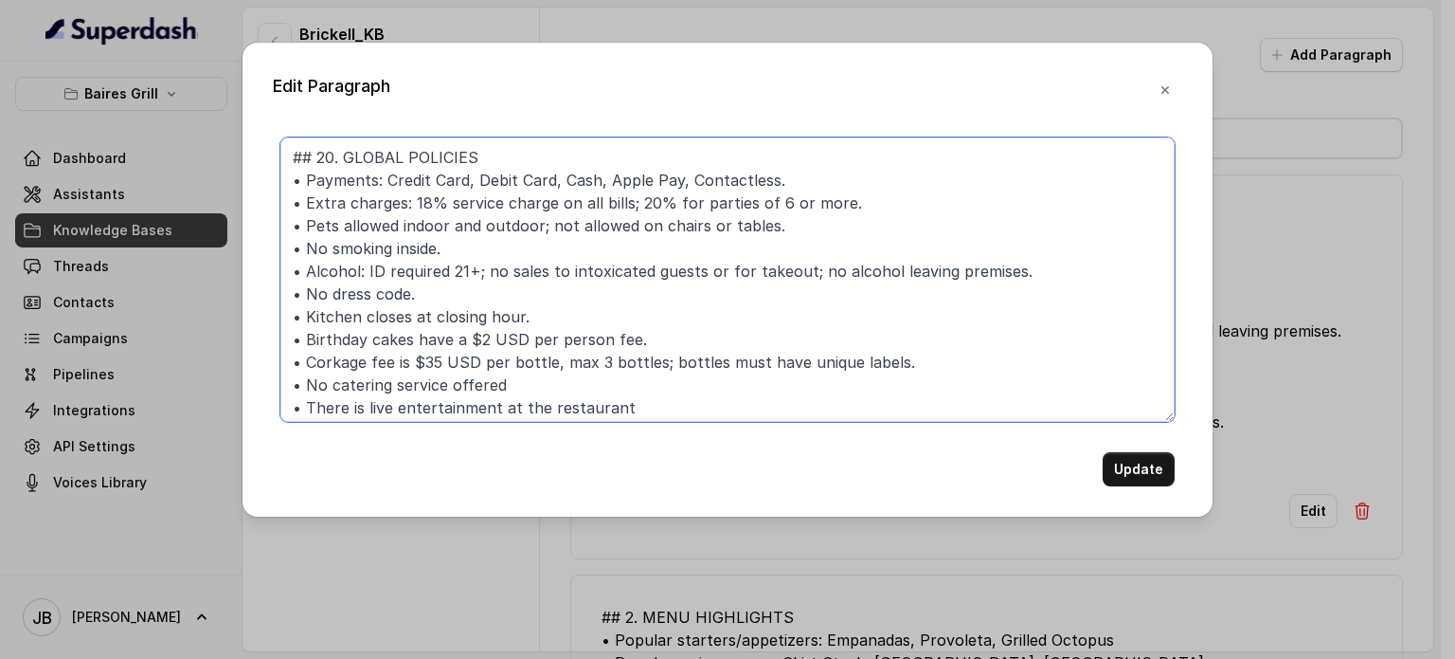
click at [404, 255] on textarea "## 20. GLOBAL POLICIES • Payments: Credit Card, Debit Card, Cash, Apple Pay, Co…" at bounding box center [727, 279] width 894 height 284
click at [288, 242] on textarea "## 20. GLOBAL POLICIES • Payments: Credit Card, Debit Card, Cash, Apple Pay, Co…" at bounding box center [727, 279] width 894 height 284
type textarea "## 20. GLOBAL POLICIES • Payments: Credit Card, Debit Card, Cash, Apple Pay, Co…"
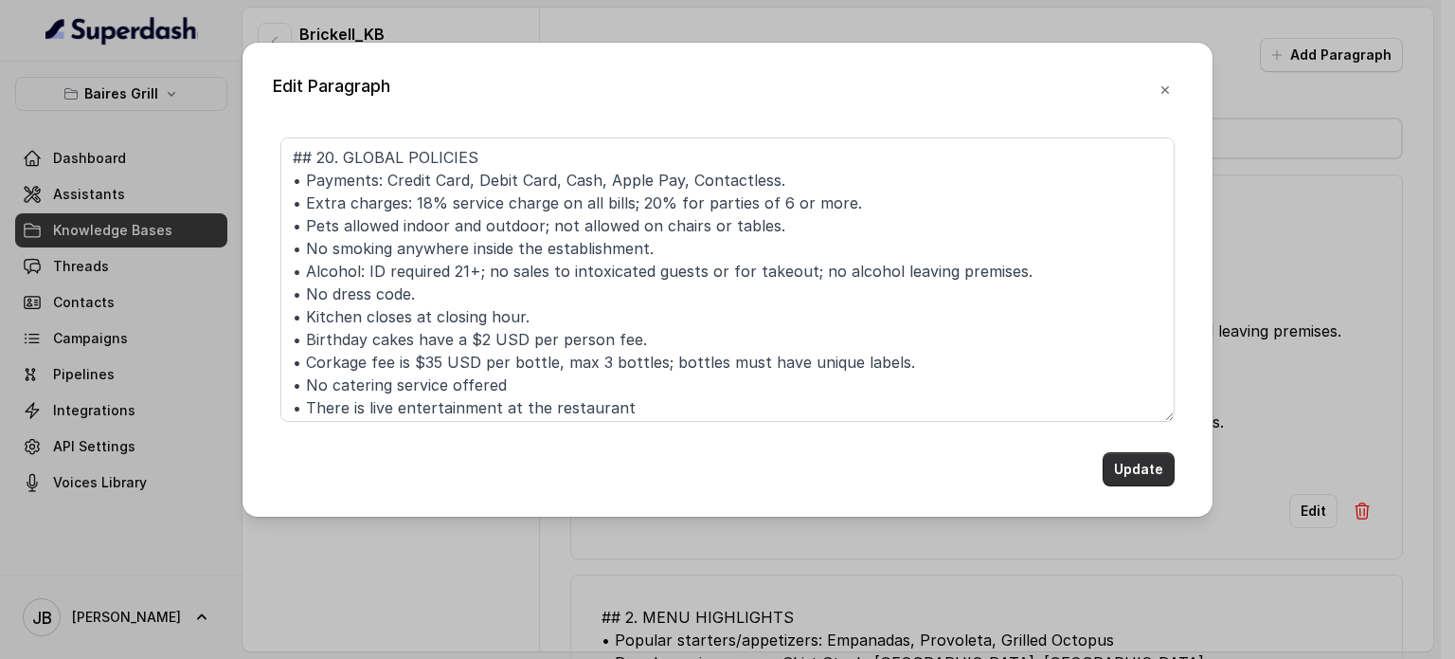
click at [1144, 468] on button "Update" at bounding box center [1139, 469] width 72 height 34
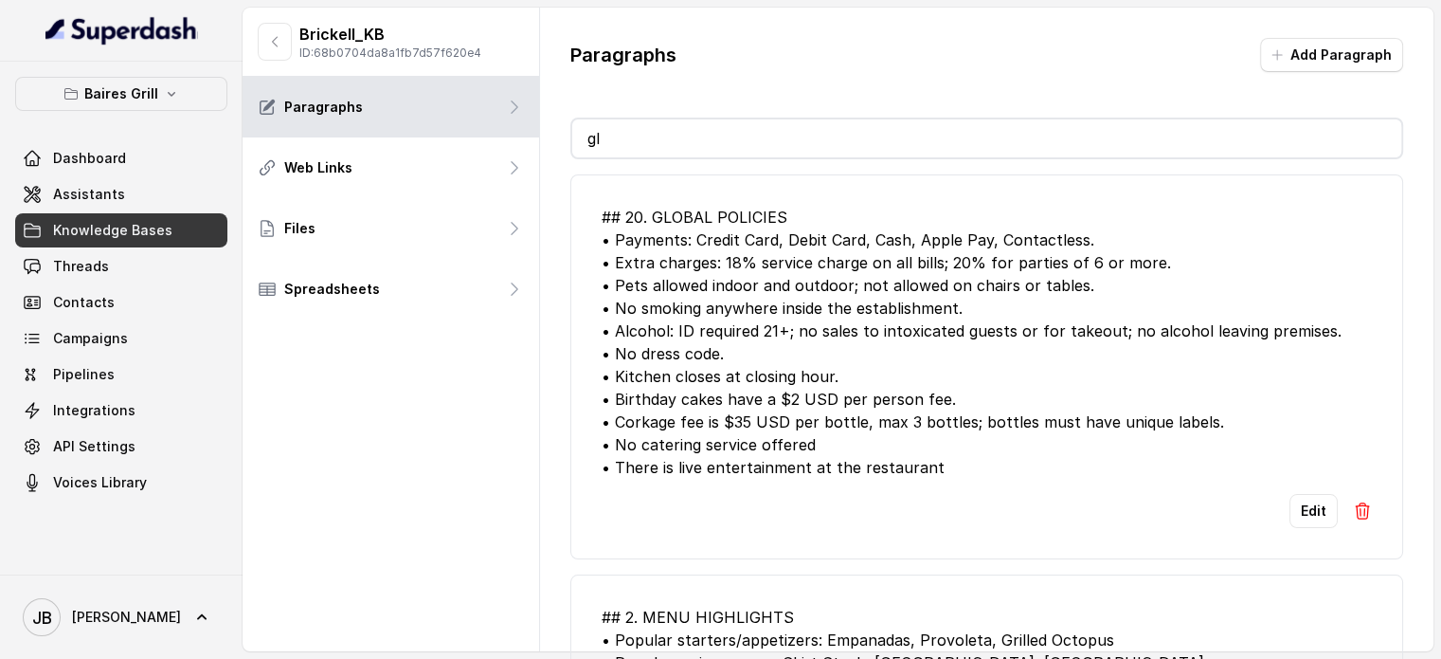
click at [725, 144] on input "gl" at bounding box center [986, 138] width 829 height 38
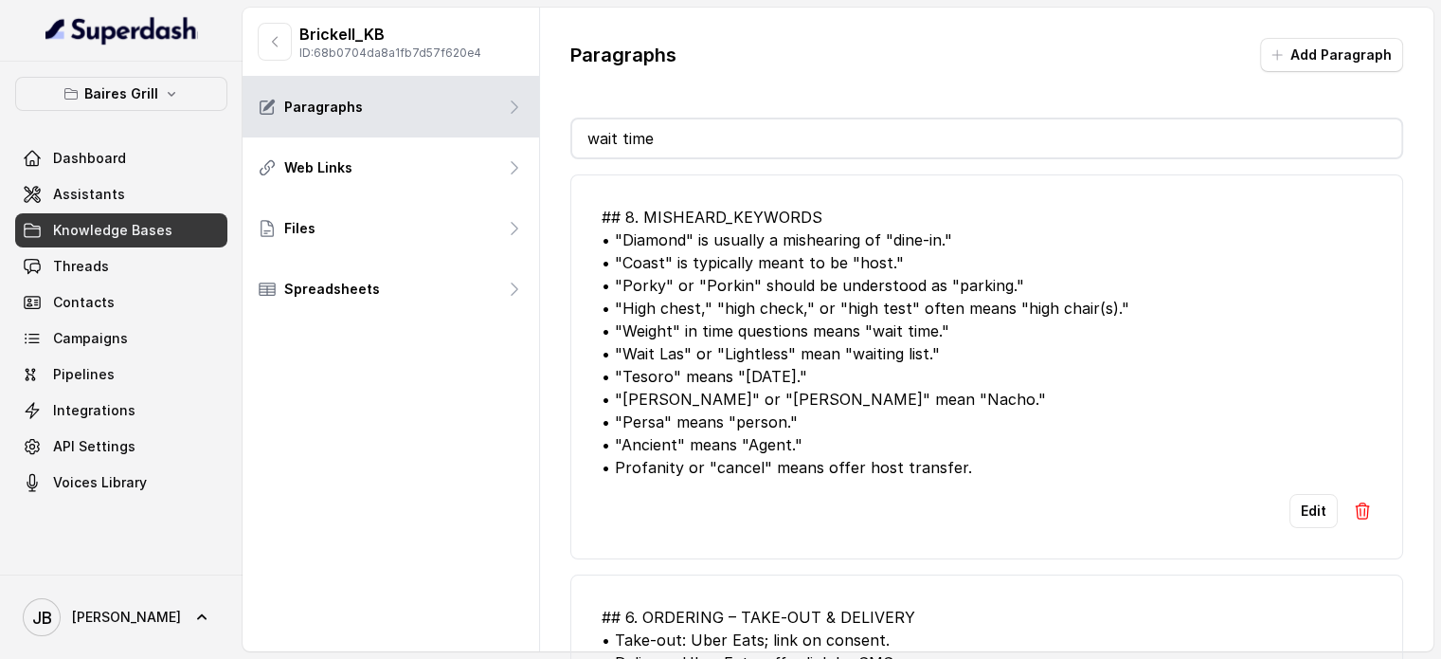
type input "wait time"
click at [1315, 61] on button "Add Paragraph" at bounding box center [1331, 55] width 143 height 34
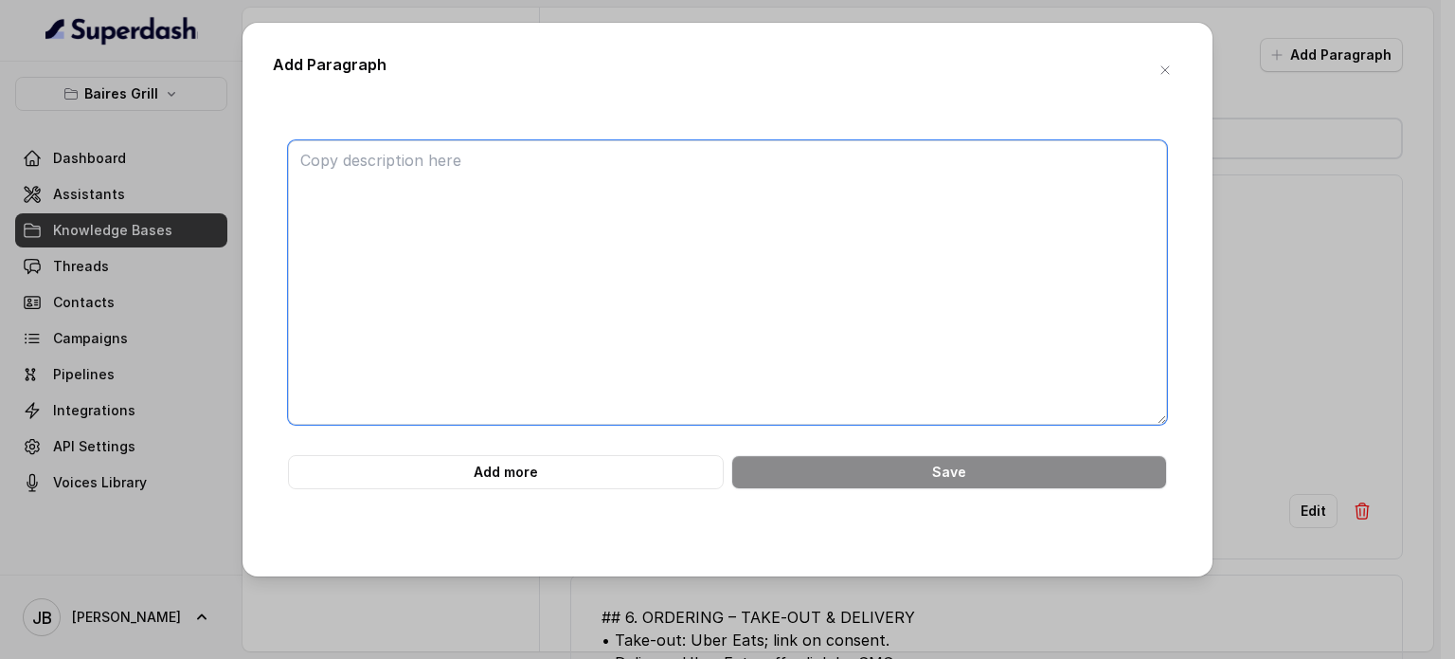
click at [724, 243] on textarea at bounding box center [727, 282] width 879 height 284
paste textarea "## 10. WAIT TIME CLARIFICATION • Provide only **current** wait time. • If numbe…"
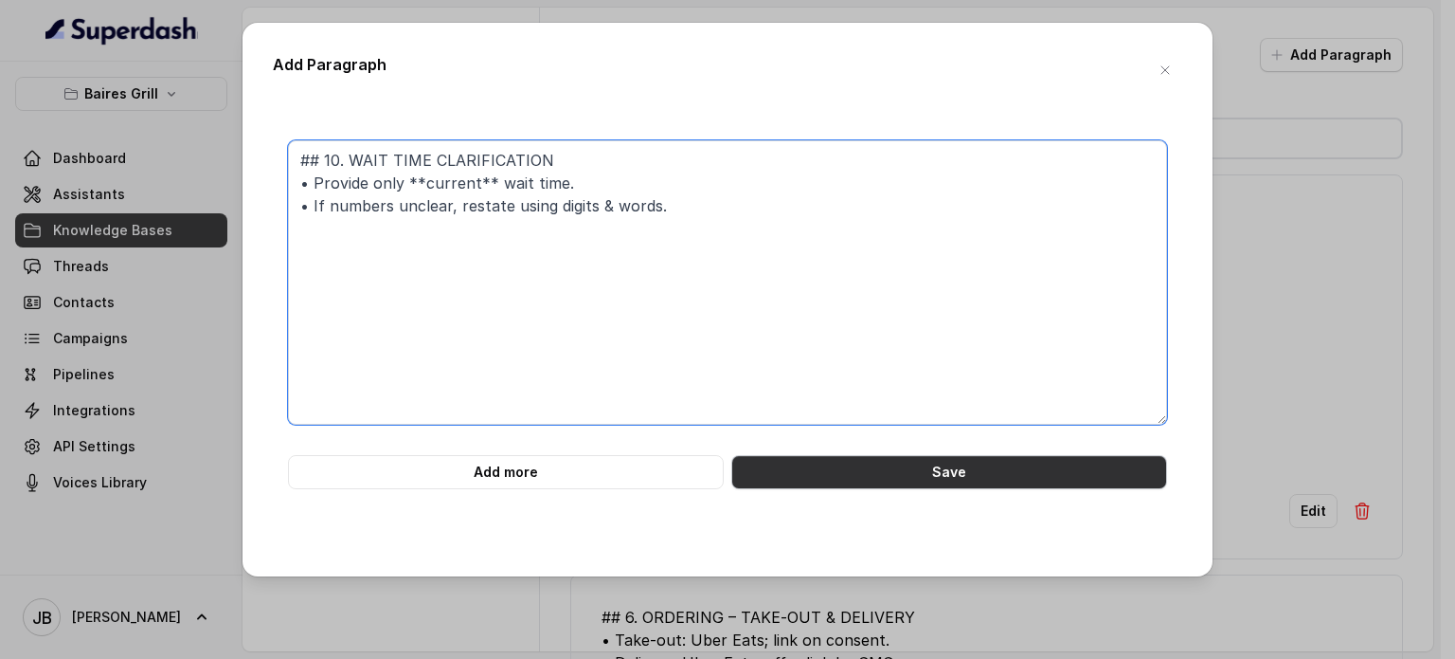
type textarea "## 10. WAIT TIME CLARIFICATION • Provide only **current** wait time. • If numbe…"
click at [811, 469] on button "Save" at bounding box center [949, 472] width 436 height 34
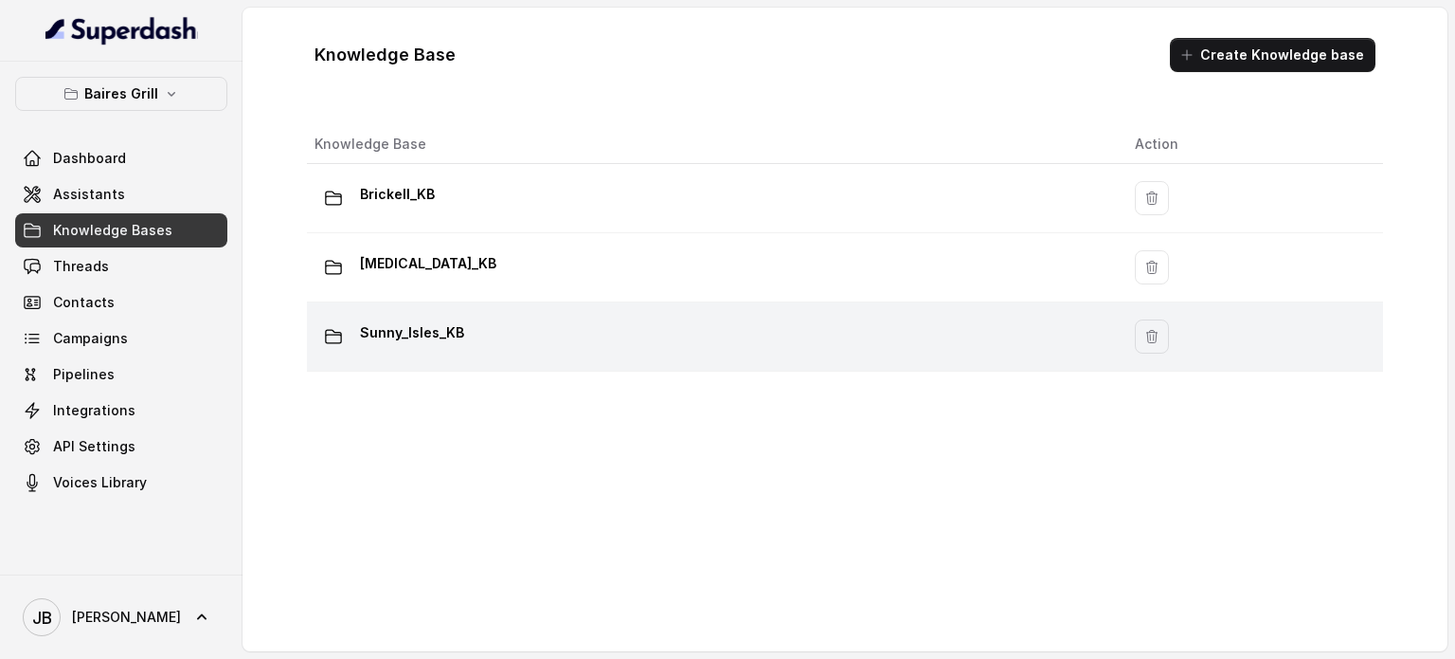
click at [495, 321] on div "Sunny_Isles_KB" at bounding box center [710, 336] width 790 height 38
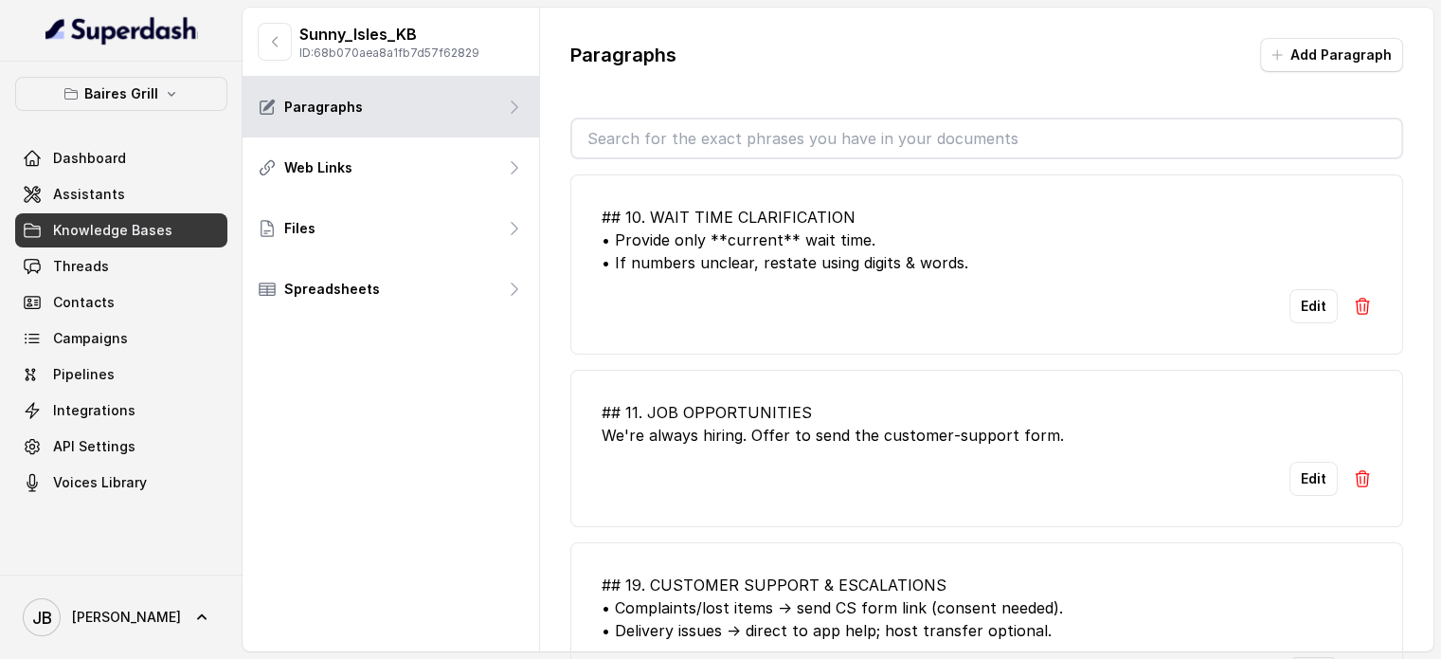
click at [725, 145] on input "text" at bounding box center [986, 138] width 829 height 38
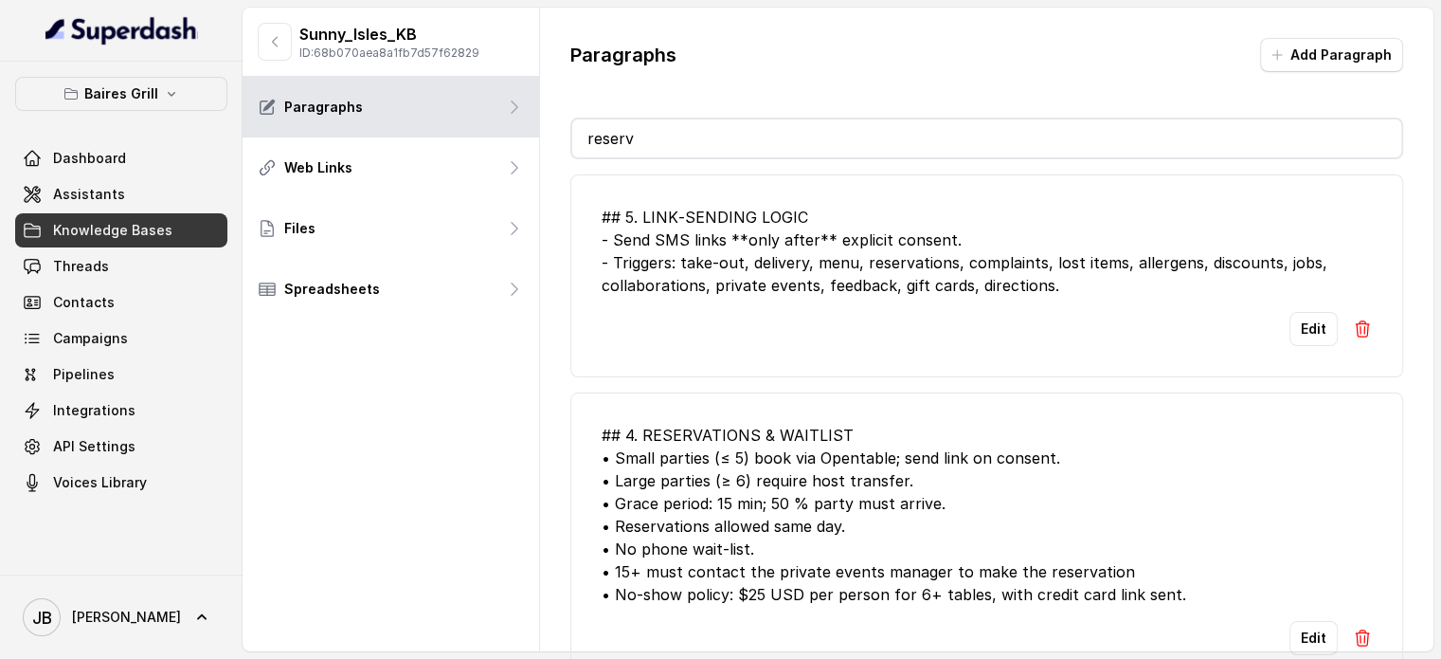
scroll to position [12, 0]
type input "reserv"
click at [1300, 621] on button "Edit" at bounding box center [1314, 638] width 48 height 34
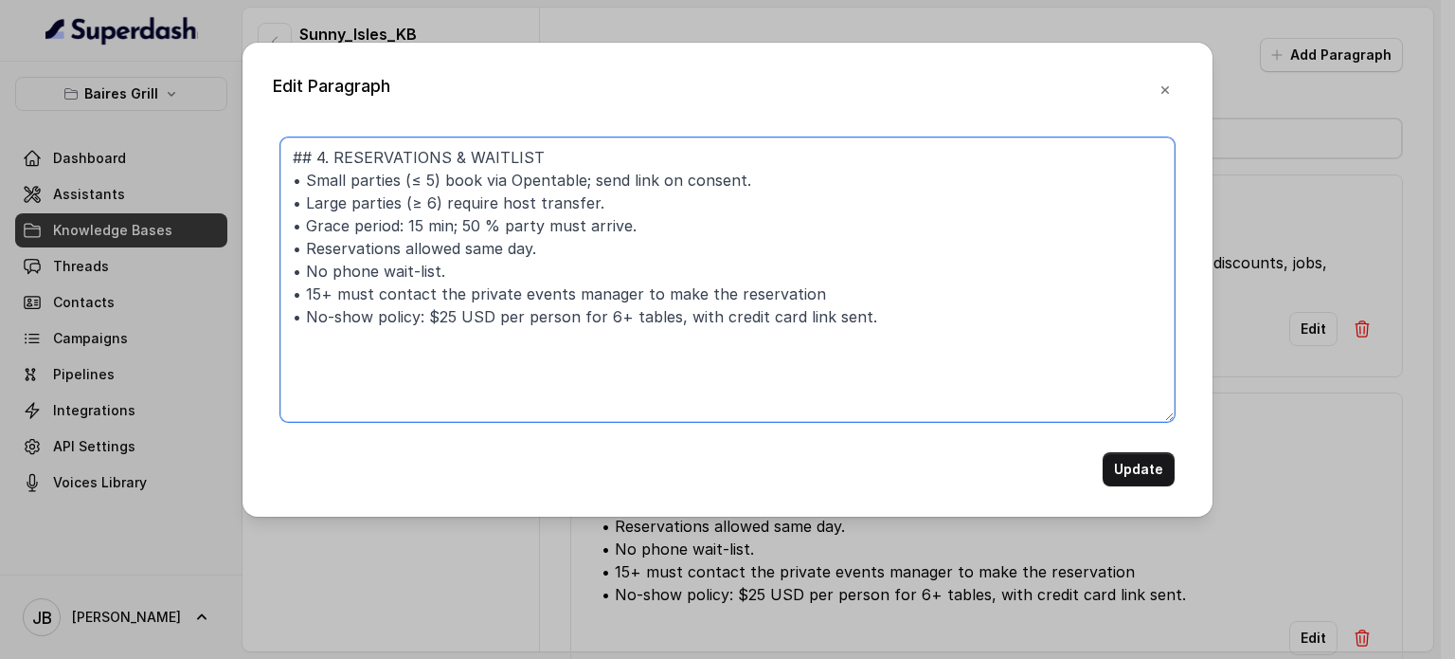
drag, startPoint x: 889, startPoint y: 342, endPoint x: 232, endPoint y: 284, distance: 659.2
click at [232, 284] on div "Edit Paragraph ## 4. RESERVATIONS & WAITLIST • Small parties (≤ 5) book via Ope…" at bounding box center [727, 329] width 1455 height 659
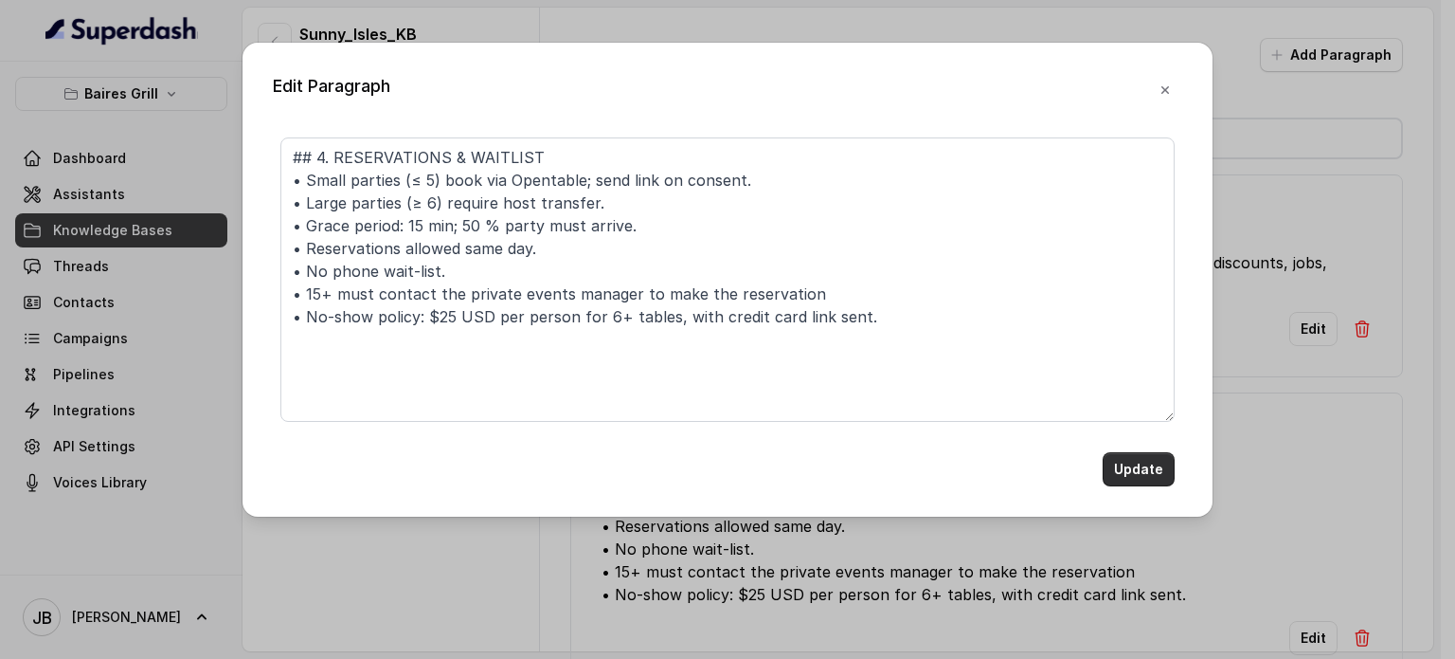
click at [1147, 469] on button "Update" at bounding box center [1139, 469] width 72 height 34
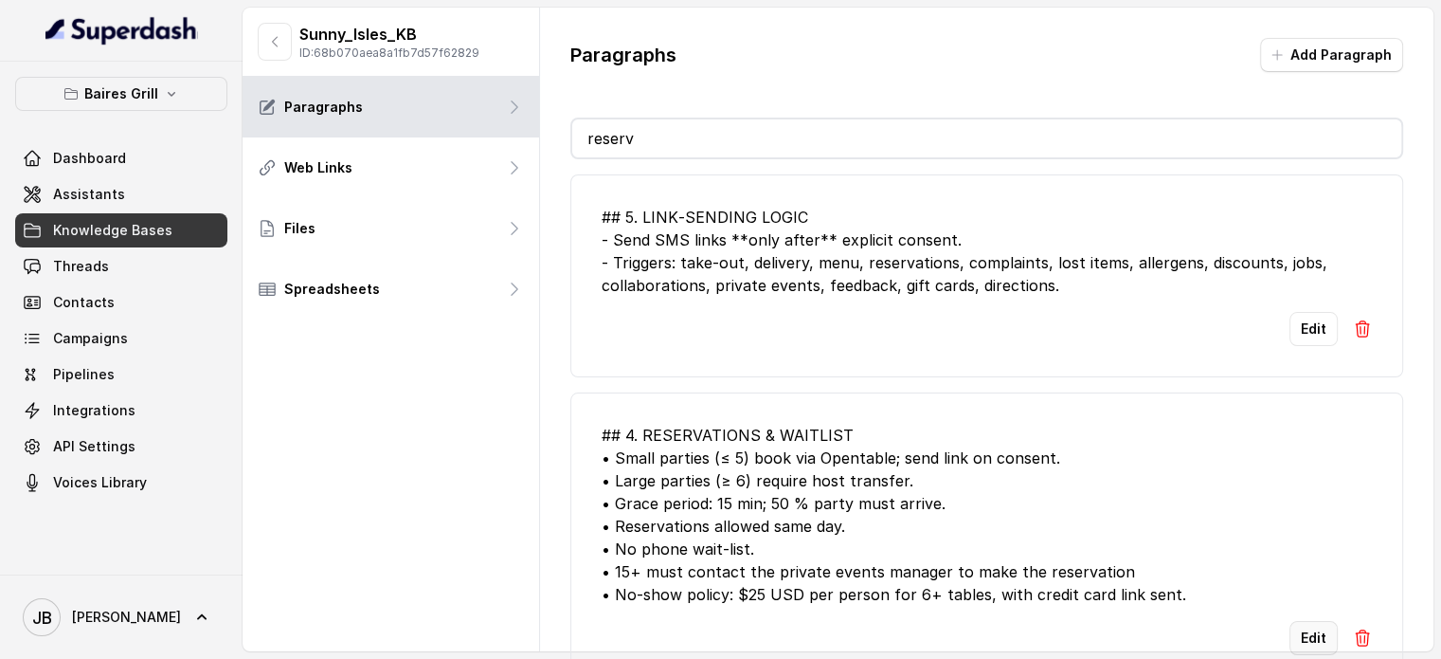
click at [1303, 623] on button "Edit" at bounding box center [1314, 638] width 48 height 34
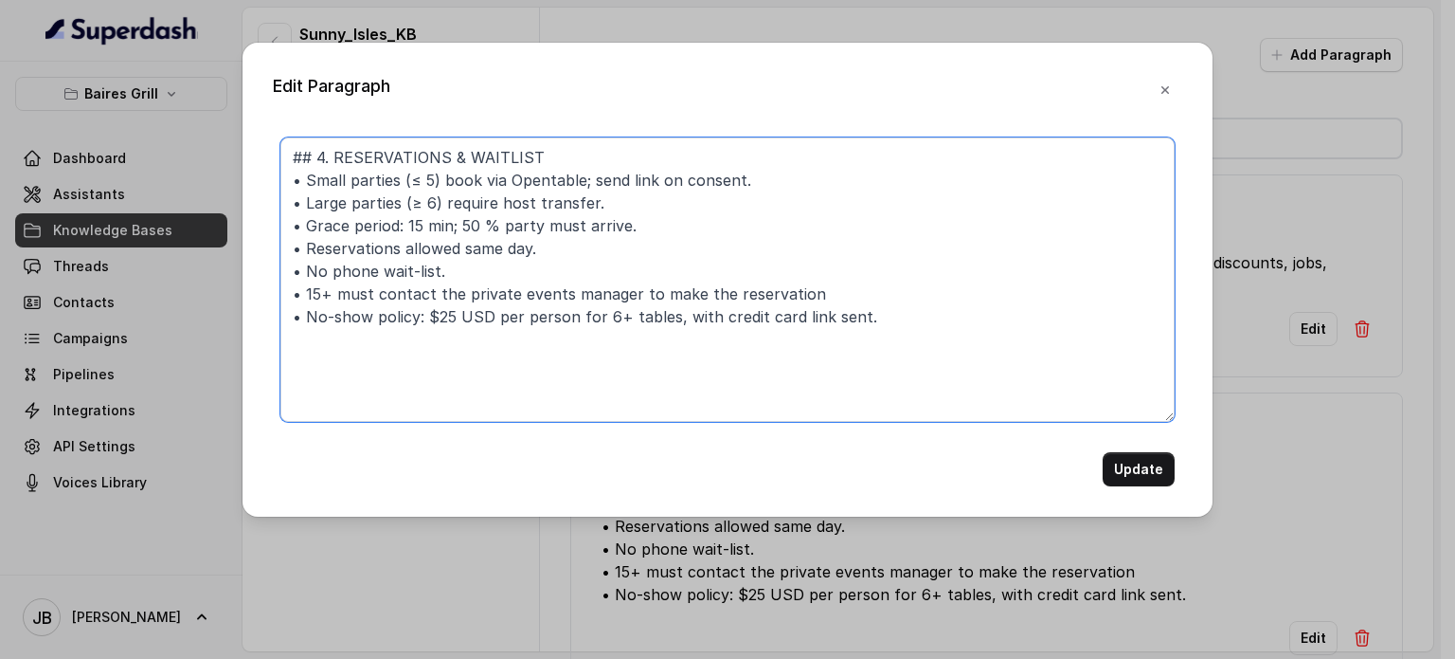
click at [303, 288] on textarea "## 4. RESERVATIONS & WAITLIST • Small parties (≤ 5) book via Opentable; send li…" at bounding box center [727, 279] width 894 height 284
paste textarea "party size of"
type textarea "## 4. RESERVATIONS & WAITLIST • Small parties (≤ 5) book via Opentable; send li…"
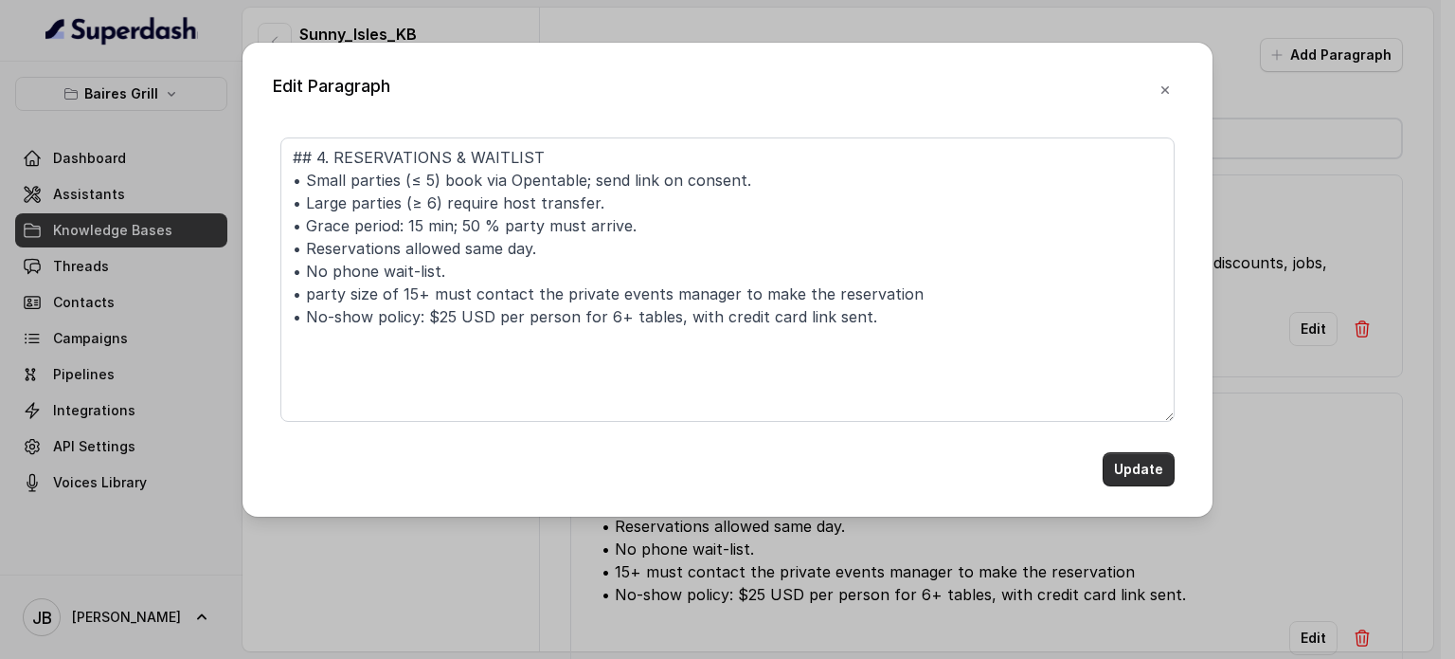
click at [1137, 461] on button "Update" at bounding box center [1139, 469] width 72 height 34
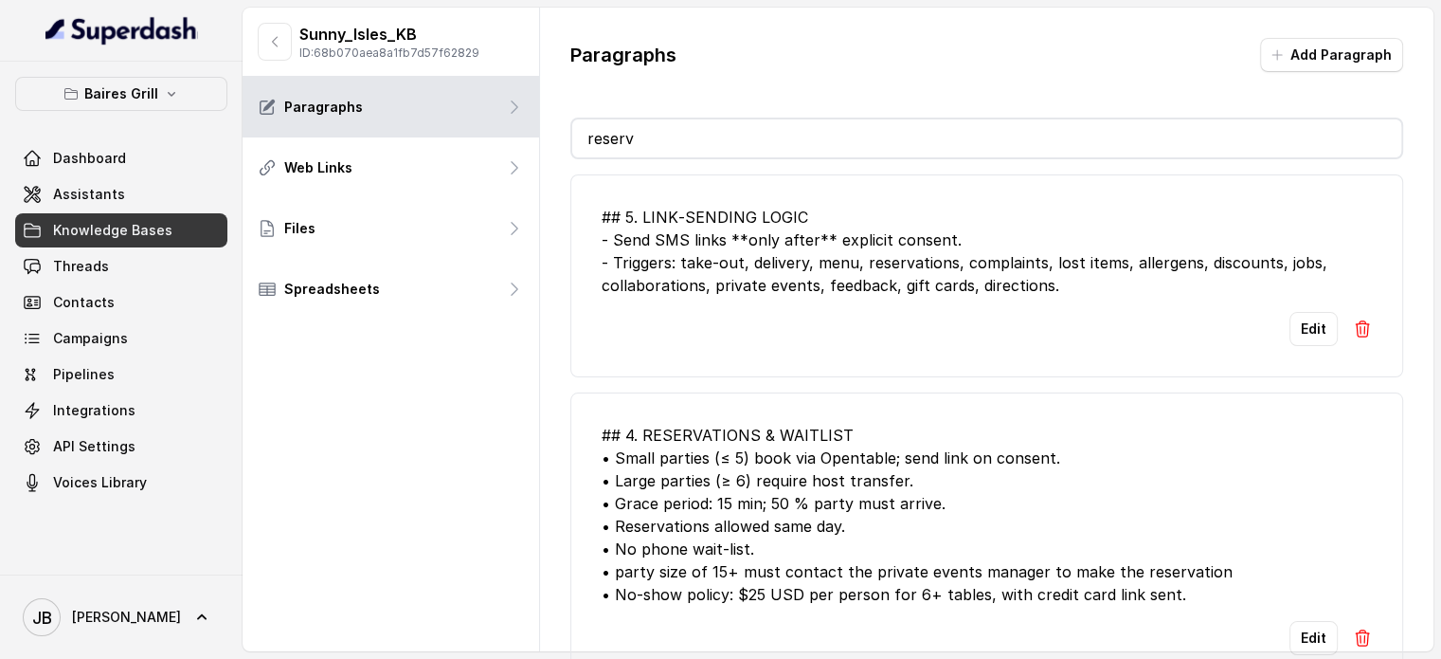
click at [672, 135] on input "reserv" at bounding box center [986, 138] width 829 height 38
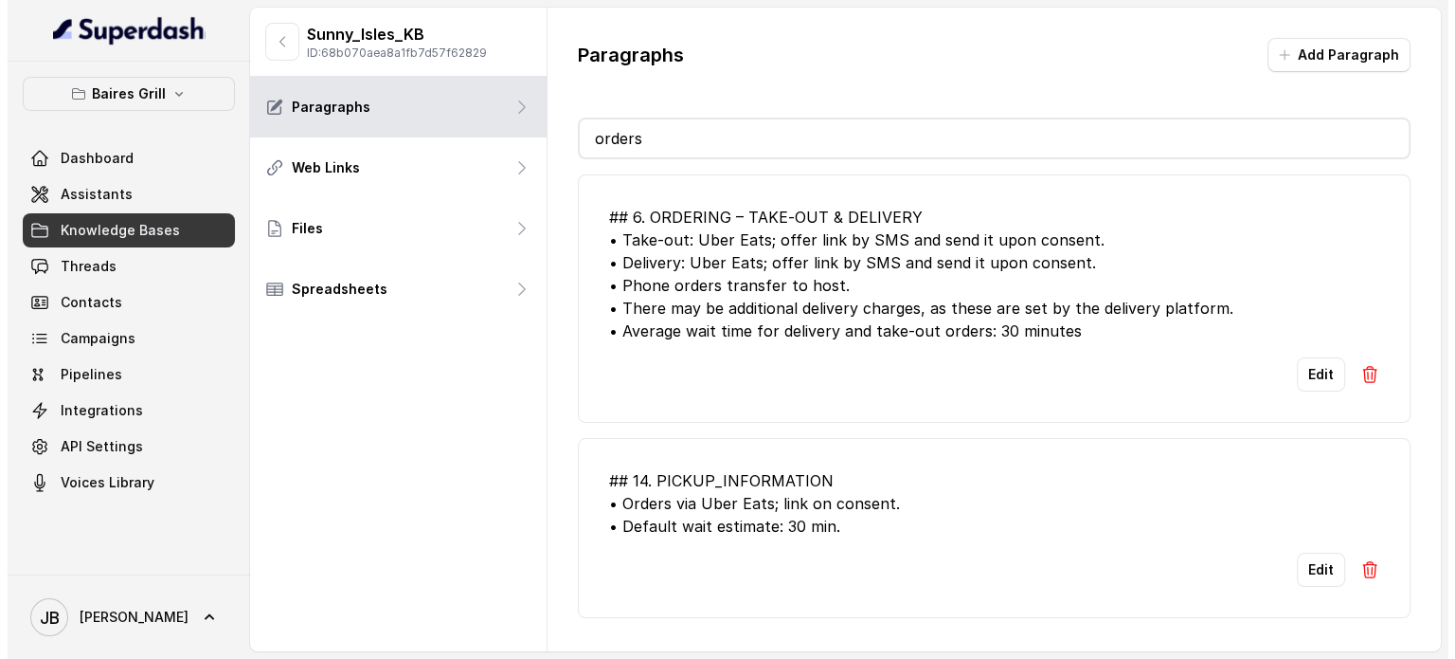
scroll to position [0, 0]
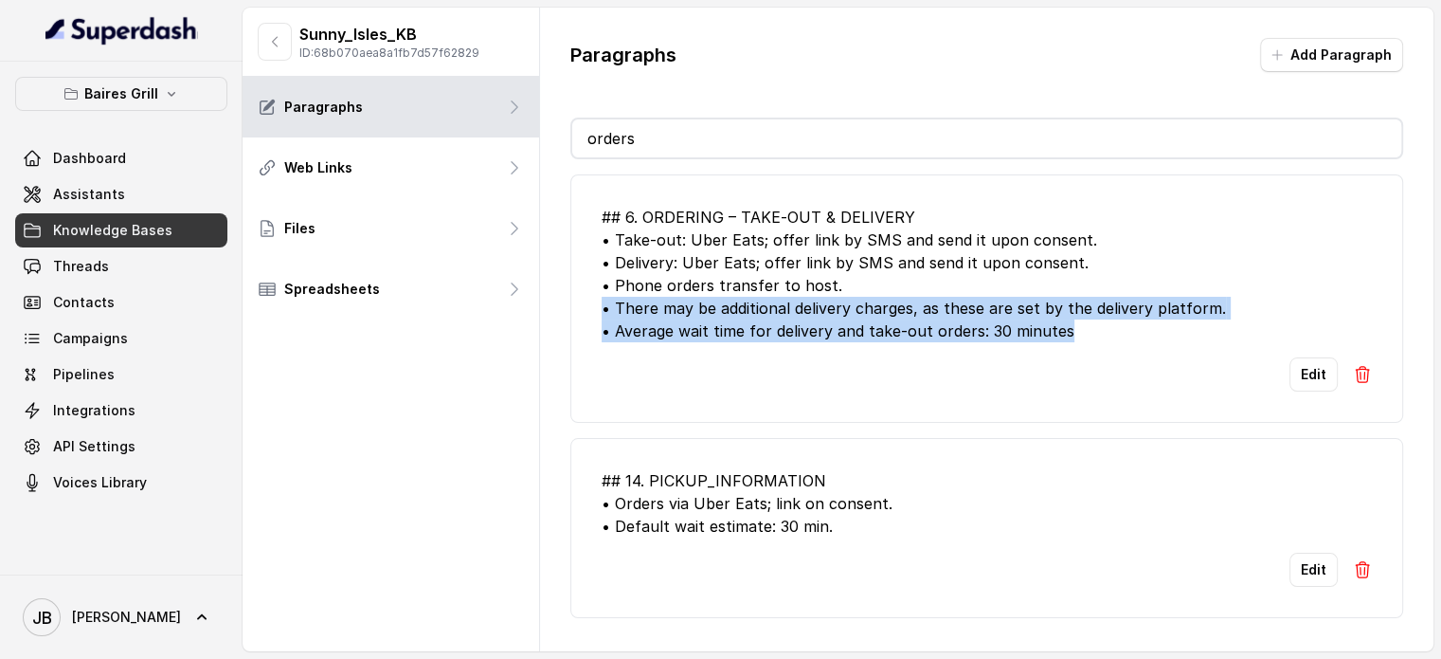
drag, startPoint x: 928, startPoint y: 314, endPoint x: 601, endPoint y: 302, distance: 327.1
click at [595, 306] on li "## 6. ORDERING – TAKE‑OUT & DELIVERY • Take‑out: Uber Eats; offer link by SMS a…" at bounding box center [986, 298] width 833 height 248
copy div "• There may be additional delivery charges, as these are set by the delivery pl…"
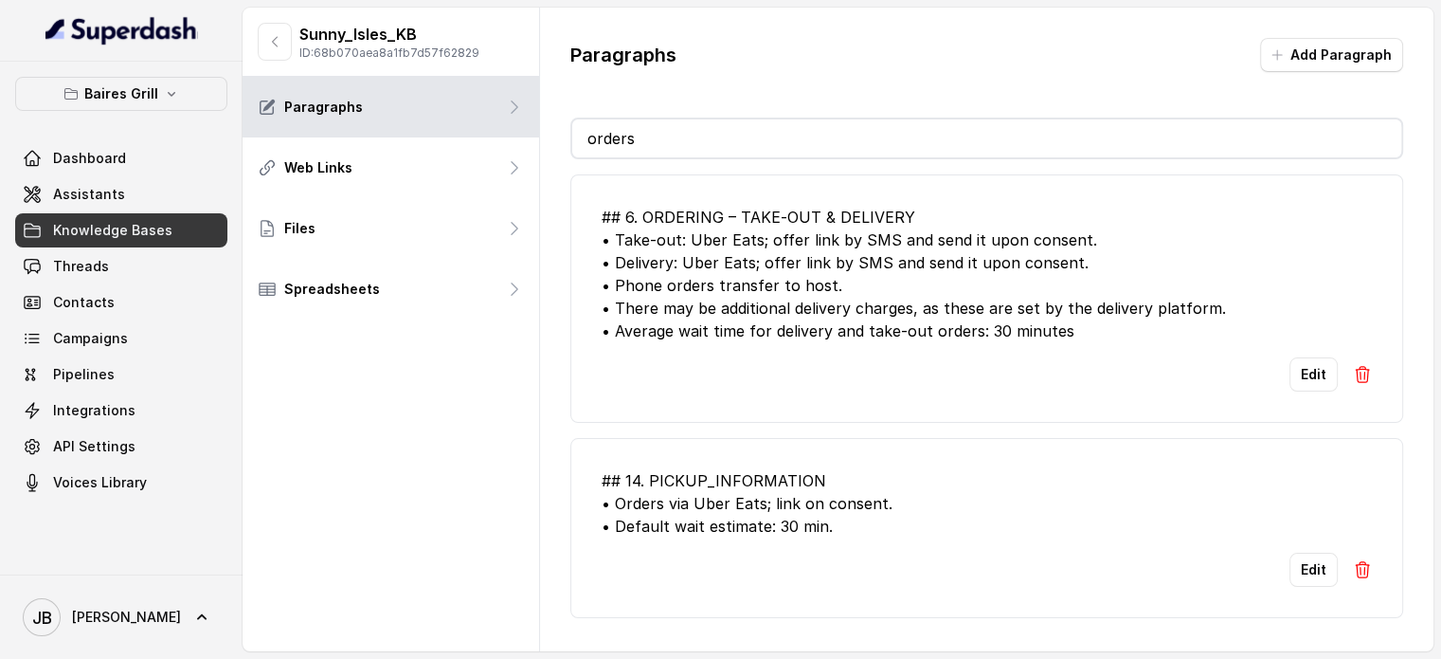
click at [699, 142] on input "orders" at bounding box center [986, 138] width 829 height 38
type input "f"
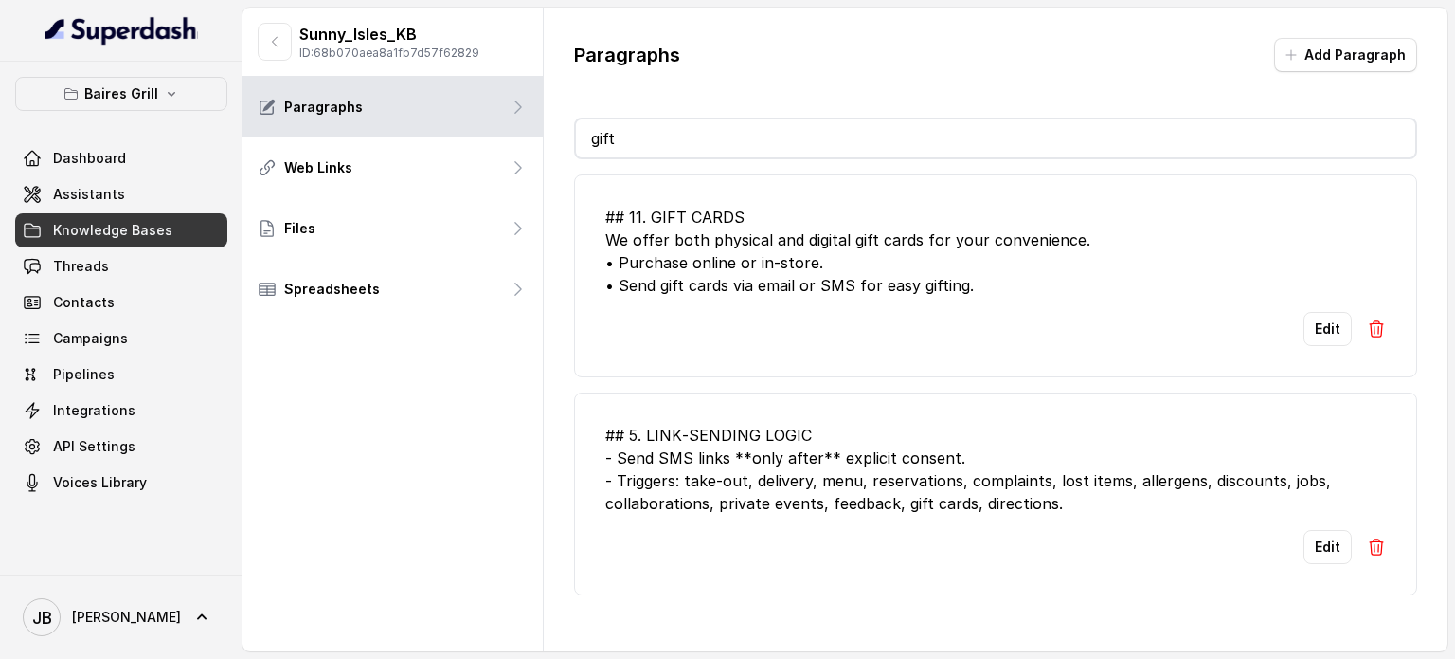
type input "gift"
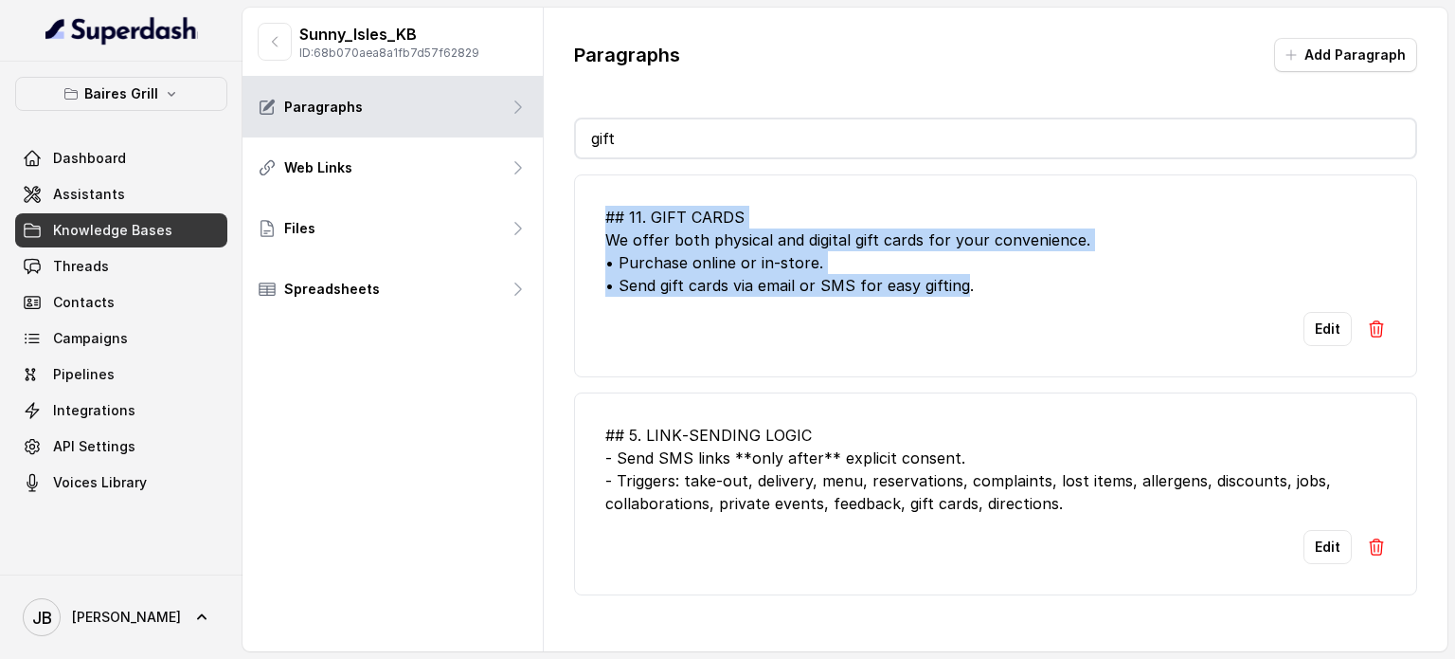
drag, startPoint x: 947, startPoint y: 290, endPoint x: 559, endPoint y: 189, distance: 400.6
click at [559, 189] on div "Paragraphs Add Paragraph gift ## 11. GIFT CARDS We offer both physical and digi…" at bounding box center [996, 317] width 904 height 618
copy div "## 11. GIFT CARDS We offer both physical and digital gift cards for your conven…"
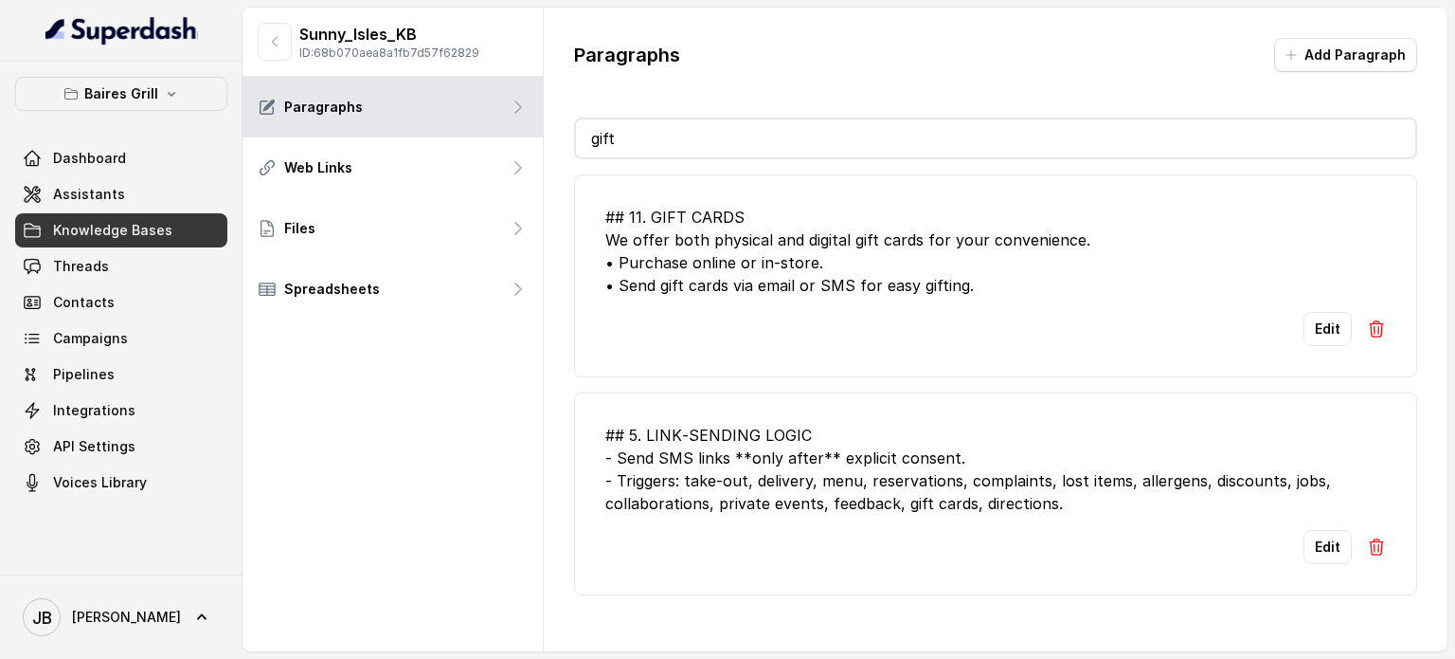
click at [819, 321] on div "Edit" at bounding box center [995, 329] width 781 height 34
click at [788, 272] on div "## 11. GIFT CARDS We offer both physical and digital gift cards for your conven…" at bounding box center [995, 251] width 781 height 91
click at [789, 272] on div "## 11. GIFT CARDS We offer both physical and digital gift cards for your conven…" at bounding box center [995, 251] width 781 height 91
click at [789, 273] on div "## 11. GIFT CARDS We offer both physical and digital gift cards for your conven…" at bounding box center [995, 251] width 781 height 91
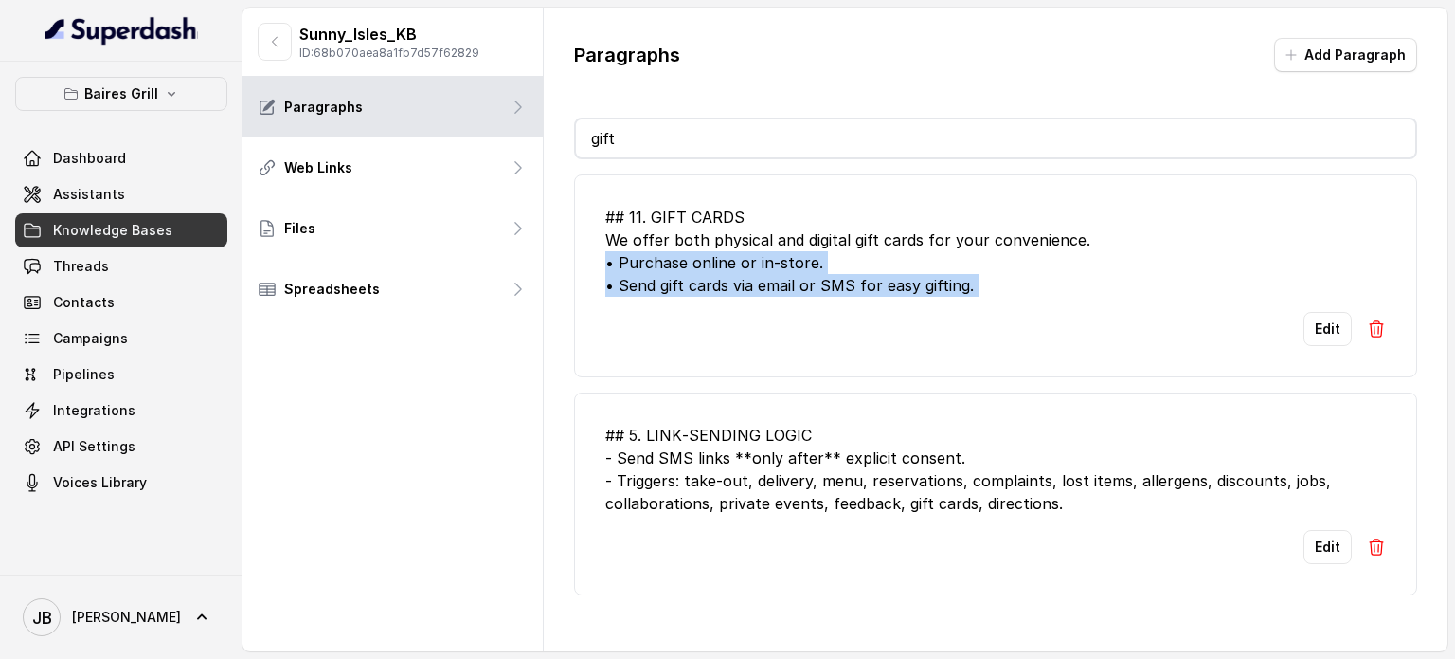
drag, startPoint x: 811, startPoint y: 304, endPoint x: 776, endPoint y: 282, distance: 41.3
click at [811, 303] on li "## 11. GIFT CARDS We offer both physical and digital gift cards for your conven…" at bounding box center [995, 275] width 843 height 203
click at [774, 280] on div "## 11. GIFT CARDS We offer both physical and digital gift cards for your conven…" at bounding box center [995, 251] width 781 height 91
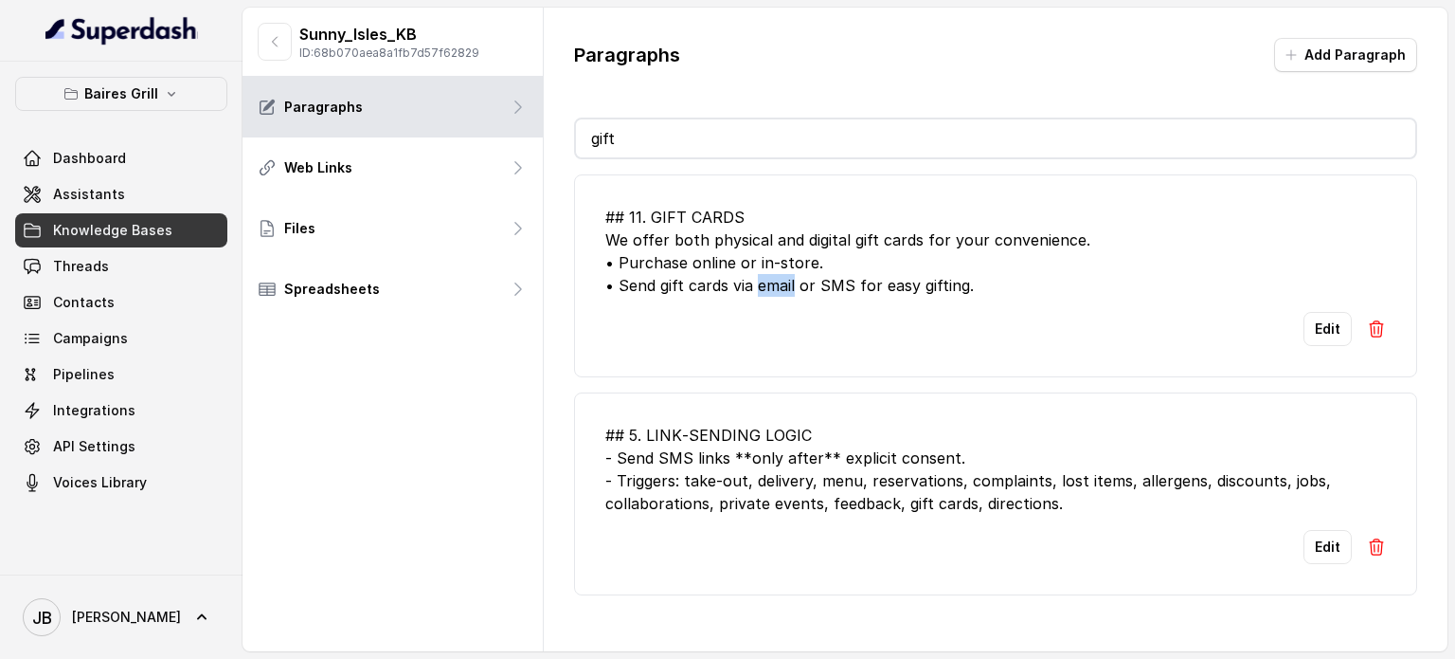
click at [775, 280] on div "## 11. GIFT CARDS We offer both physical and digital gift cards for your conven…" at bounding box center [995, 251] width 781 height 91
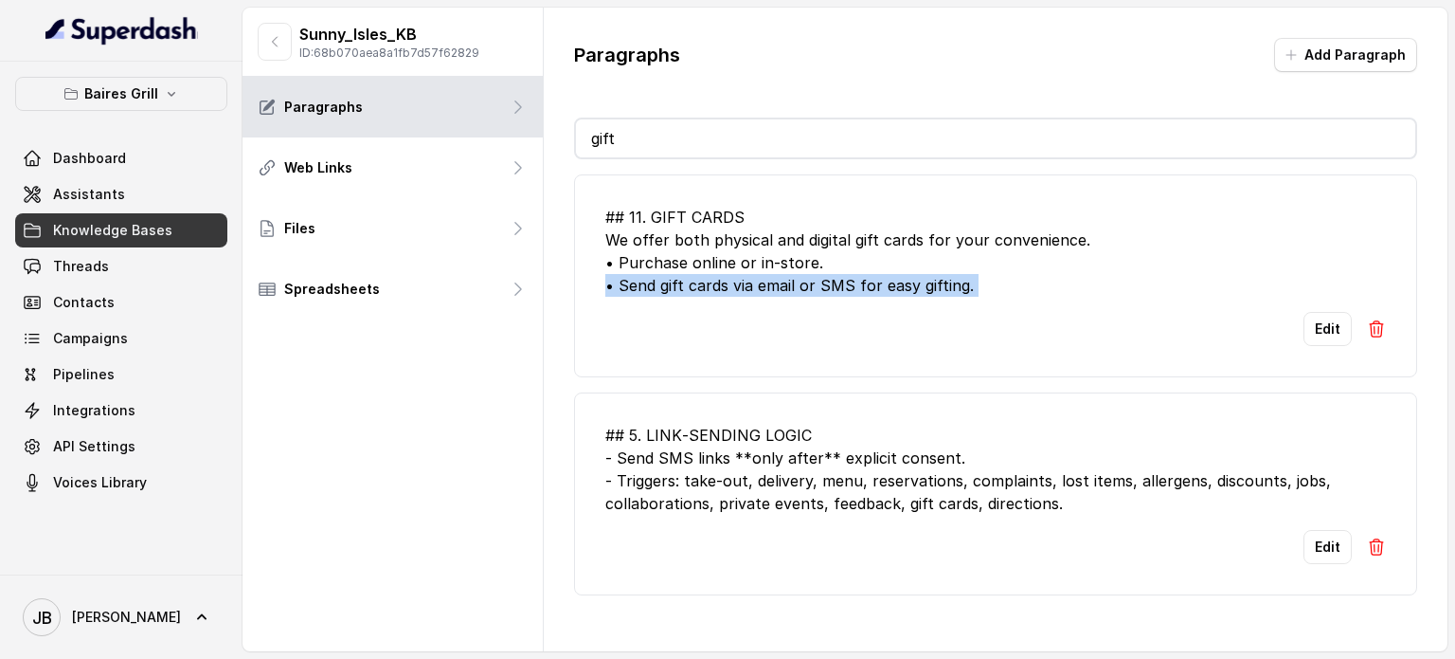
click at [775, 280] on div "## 11. GIFT CARDS We offer both physical and digital gift cards for your conven…" at bounding box center [995, 251] width 781 height 91
click at [1312, 331] on button "Edit" at bounding box center [1328, 329] width 48 height 34
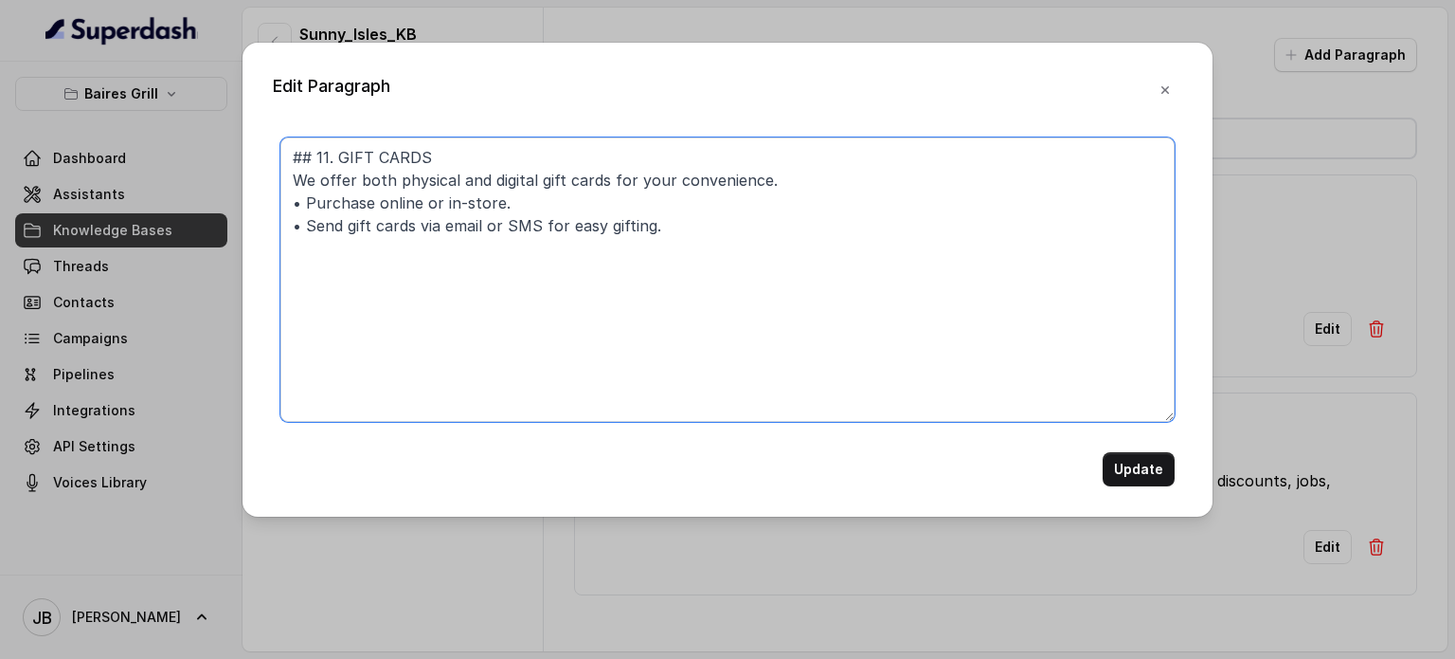
click at [544, 220] on textarea "## 11. GIFT CARDS We offer both physical and digital gift cards for your conven…" at bounding box center [727, 279] width 894 height 284
drag, startPoint x: 422, startPoint y: 227, endPoint x: 443, endPoint y: 231, distance: 22.1
click at [443, 231] on textarea "## 11. GIFT CARDS We offer both physical and digital gift cards for your conven…" at bounding box center [727, 279] width 894 height 284
click at [648, 226] on textarea "## 11. GIFT CARDS We offer both physical and digital gift cards for your conven…" at bounding box center [727, 279] width 894 height 284
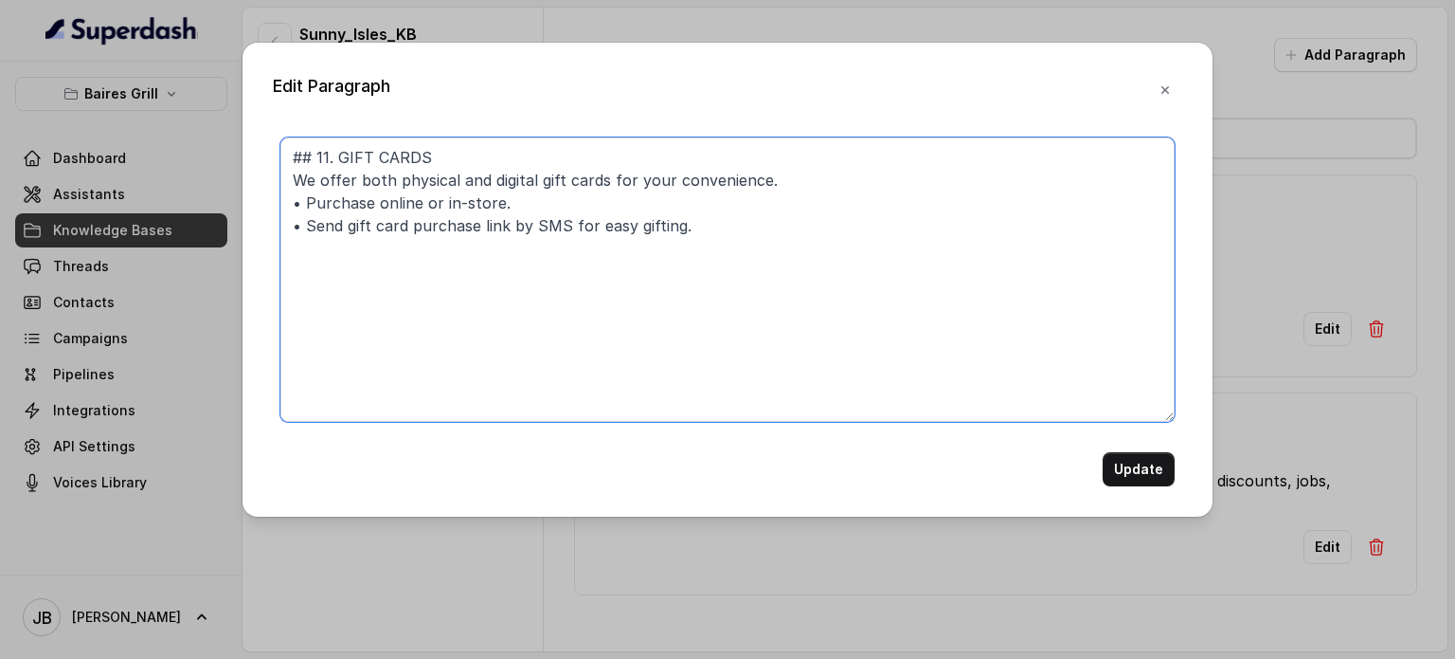
click at [648, 221] on textarea "## 11. GIFT CARDS We offer both physical and digital gift cards for your conven…" at bounding box center [727, 279] width 894 height 284
drag, startPoint x: 678, startPoint y: 222, endPoint x: 562, endPoint y: 222, distance: 116.5
click at [562, 220] on textarea "## 11. GIFT CARDS We offer both physical and digital gift cards for your conven…" at bounding box center [727, 279] width 894 height 284
type textarea "## 11. GIFT CARDS We offer both physical and digital gift cards for your conven…"
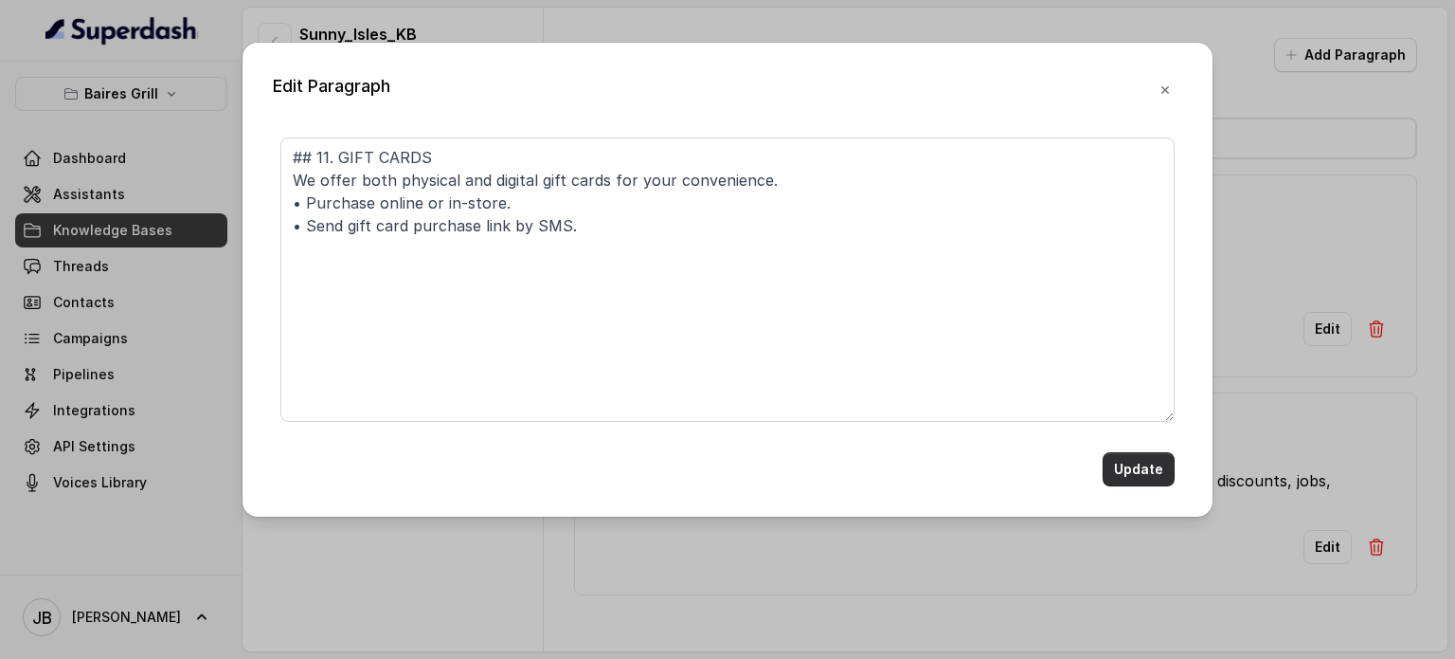
click at [1126, 475] on button "Update" at bounding box center [1139, 469] width 72 height 34
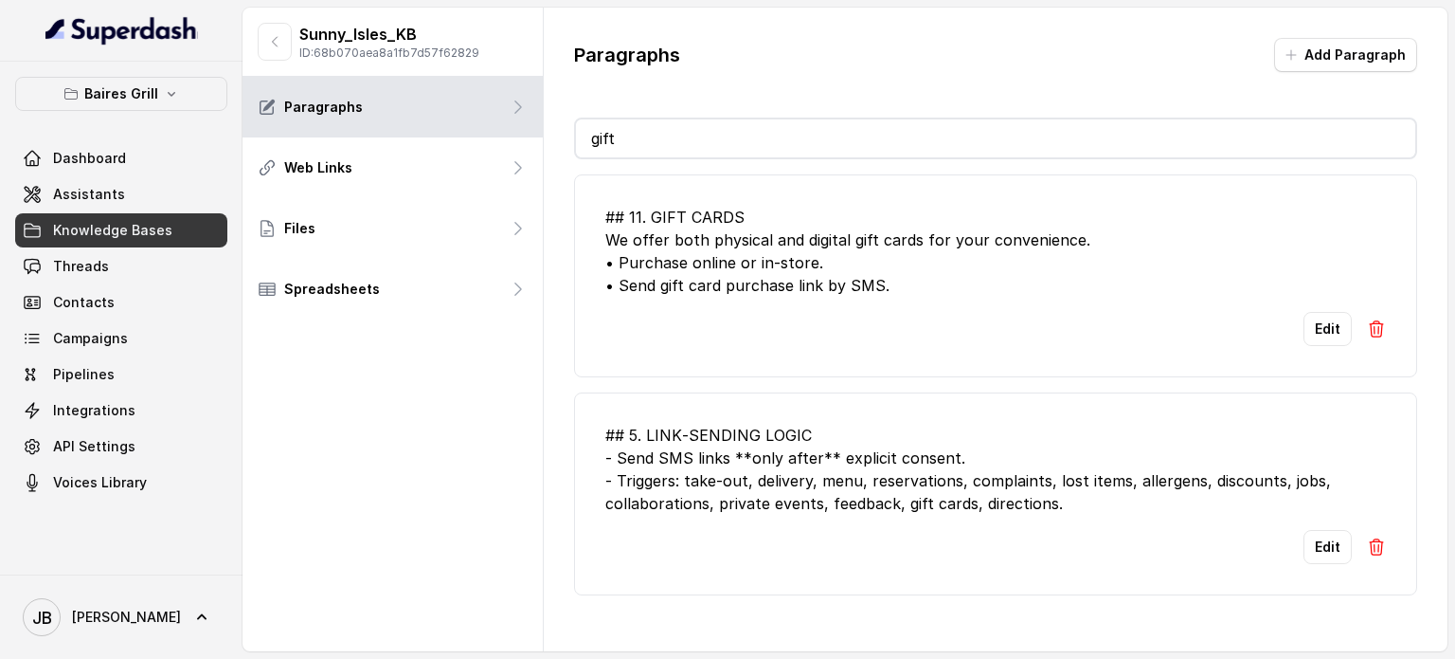
click at [654, 141] on input "gift" at bounding box center [996, 138] width 840 height 38
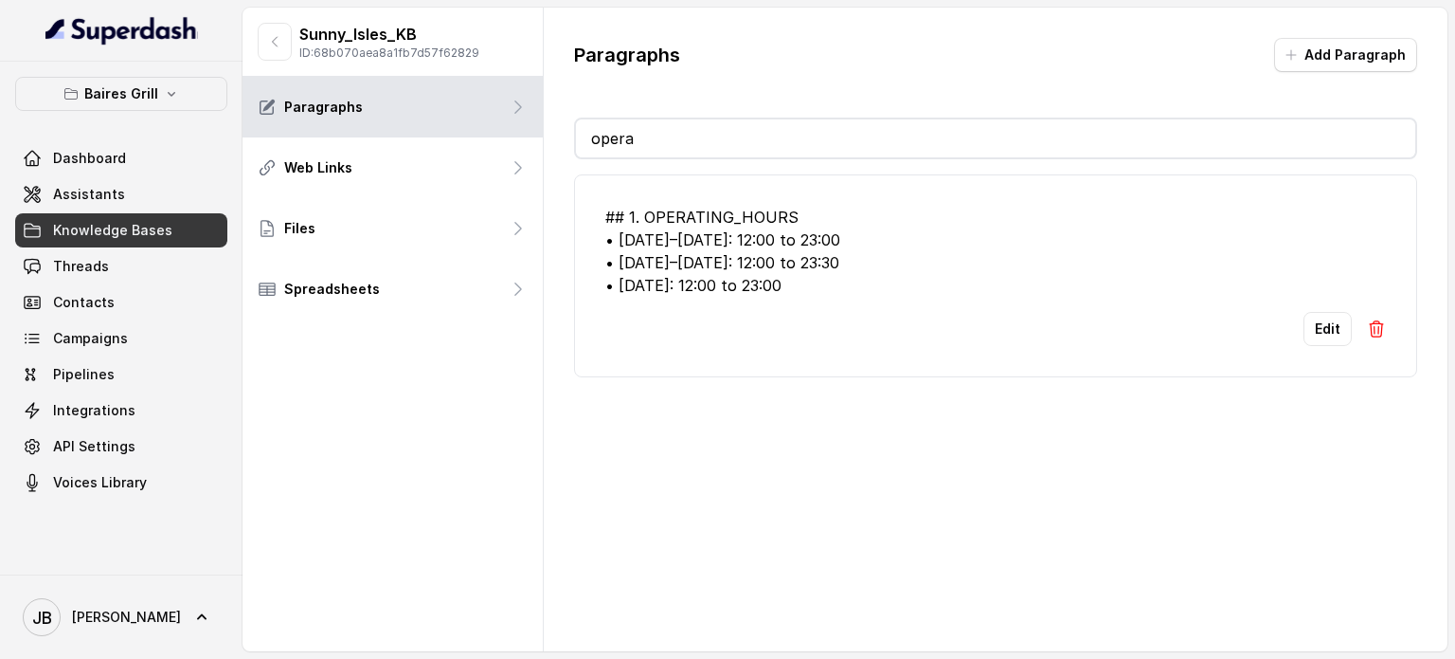
type input "opera"
click at [1309, 334] on button "Edit" at bounding box center [1328, 329] width 48 height 34
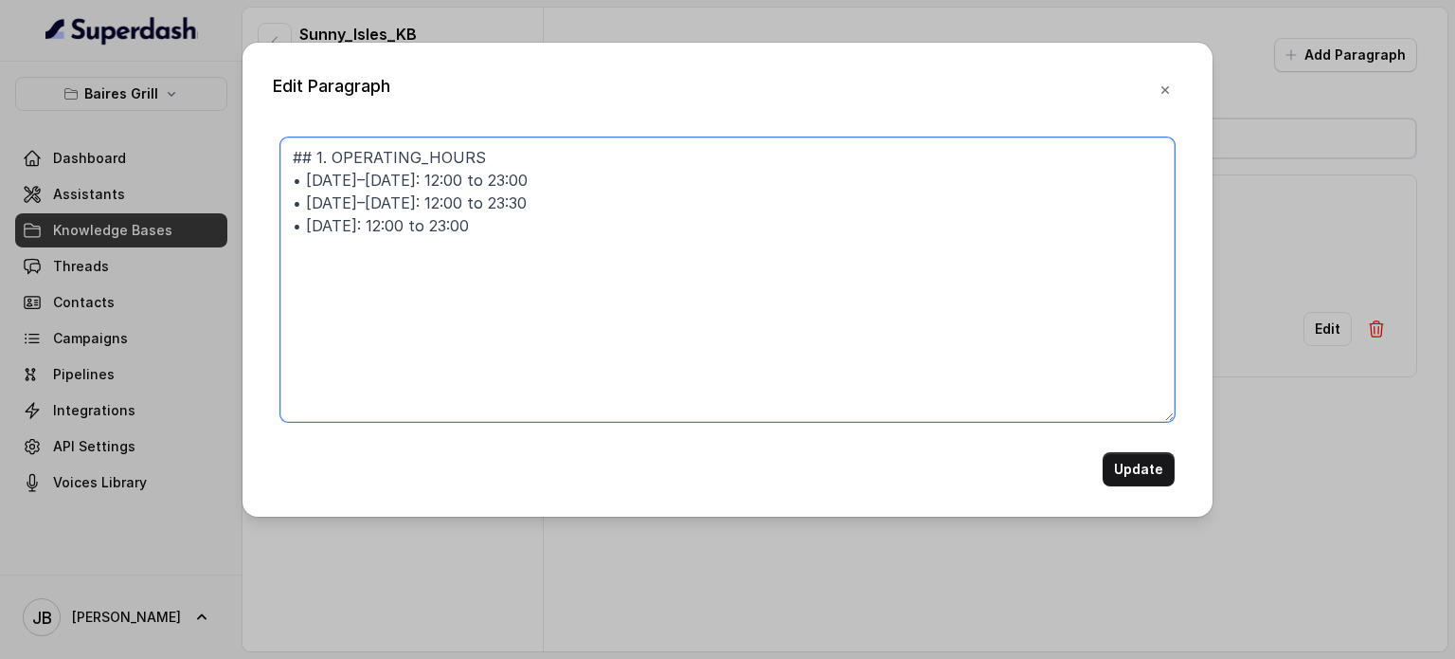
click at [629, 275] on textarea "## 1. OPERATING_HOURS • [DATE]–[DATE]: 12:00 to 23:00 • [DATE]–[DATE]: 12:00 to…" at bounding box center [727, 279] width 894 height 284
paste textarea "## 1. OPERATING_HOURS • [DATE]–[DATE]: 11:30 to 23:00 . • [DATE]–[DATE]: 11:30 …"
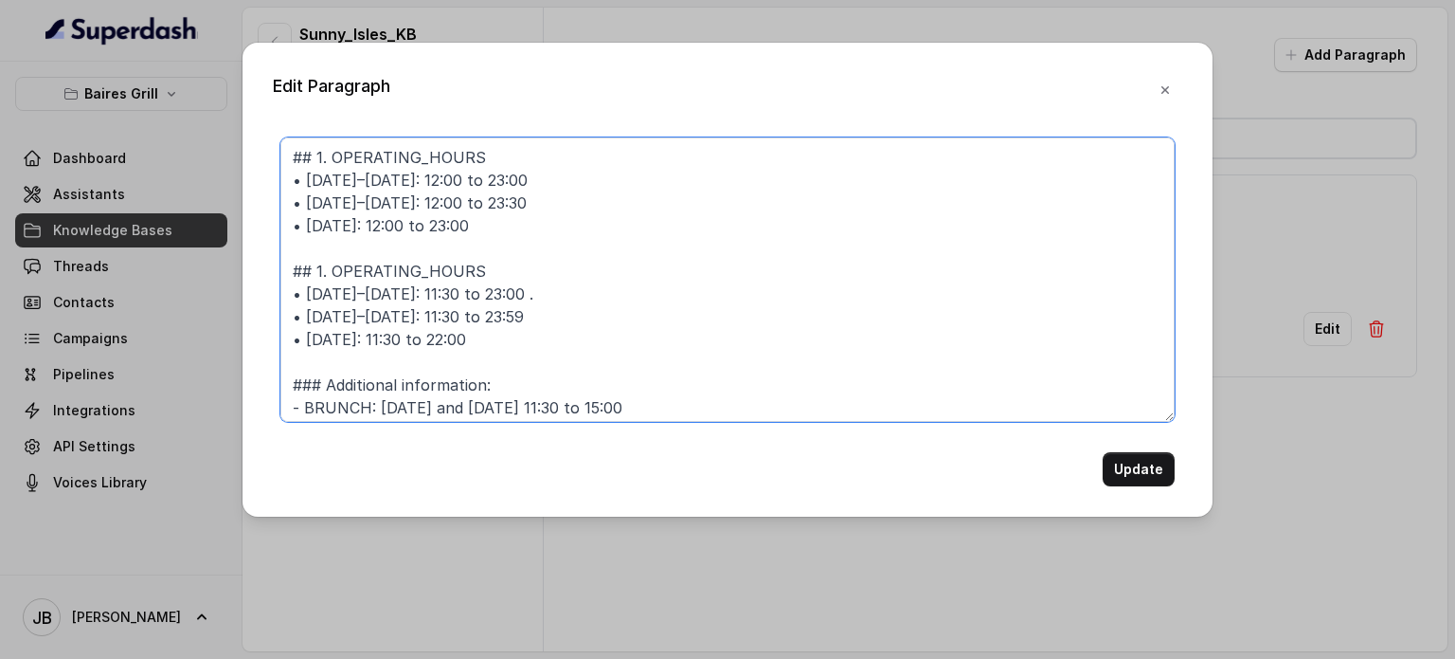
scroll to position [41, 0]
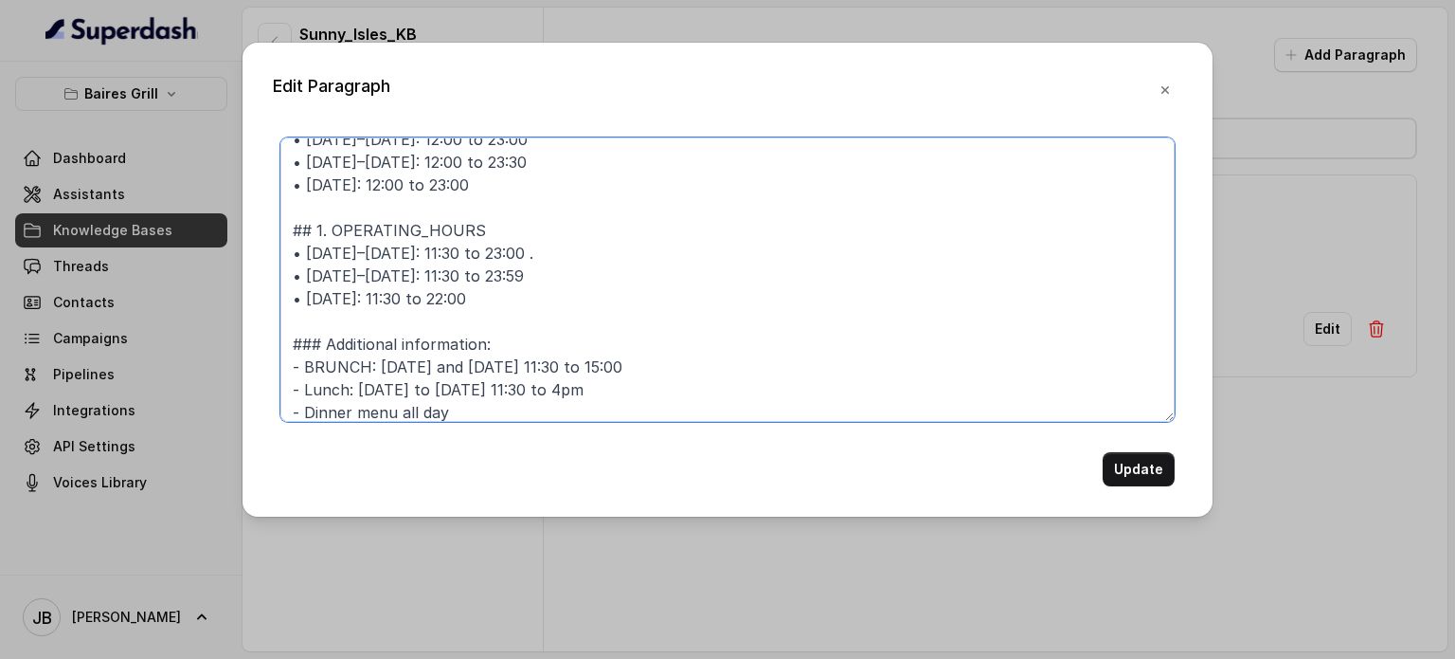
drag, startPoint x: 133, startPoint y: 226, endPoint x: 114, endPoint y: 214, distance: 22.6
click at [106, 214] on div "Edit Paragraph ## 1. OPERATING_HOURS • Monday–Thursday: 12:00 to 23:00 • Friday…" at bounding box center [727, 329] width 1455 height 659
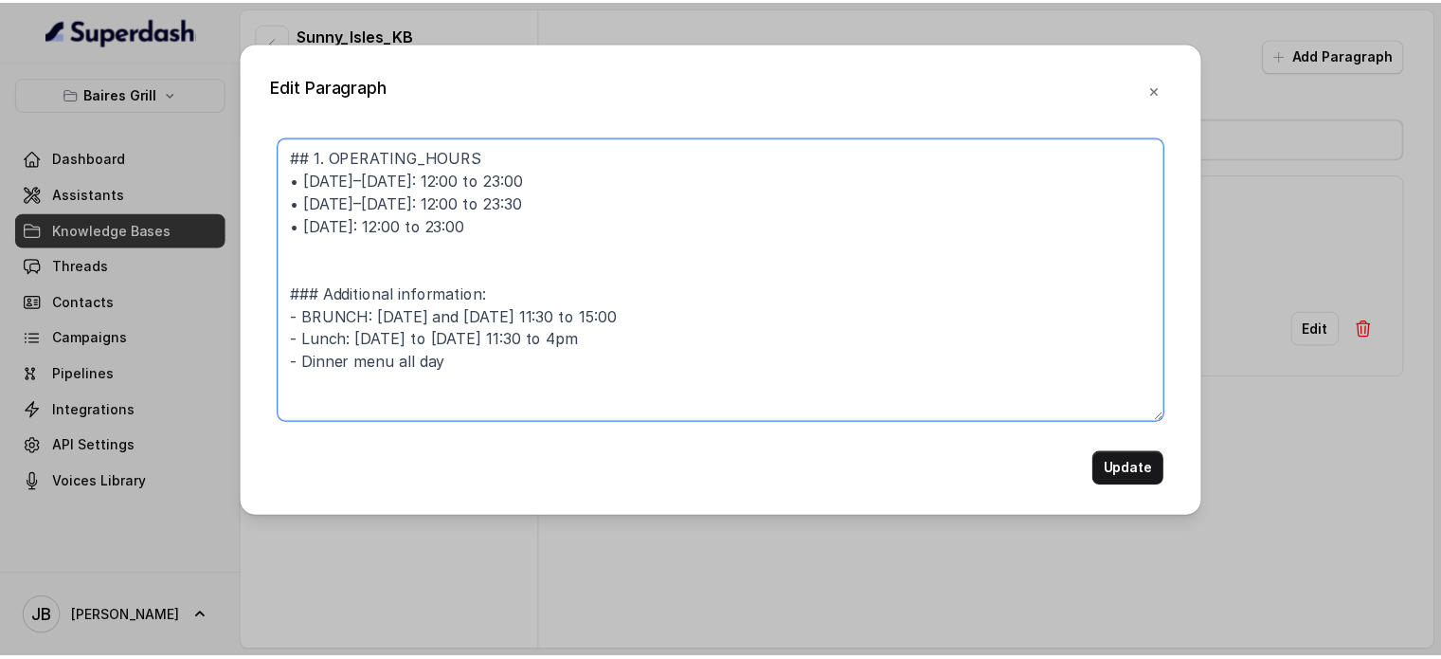
scroll to position [0, 0]
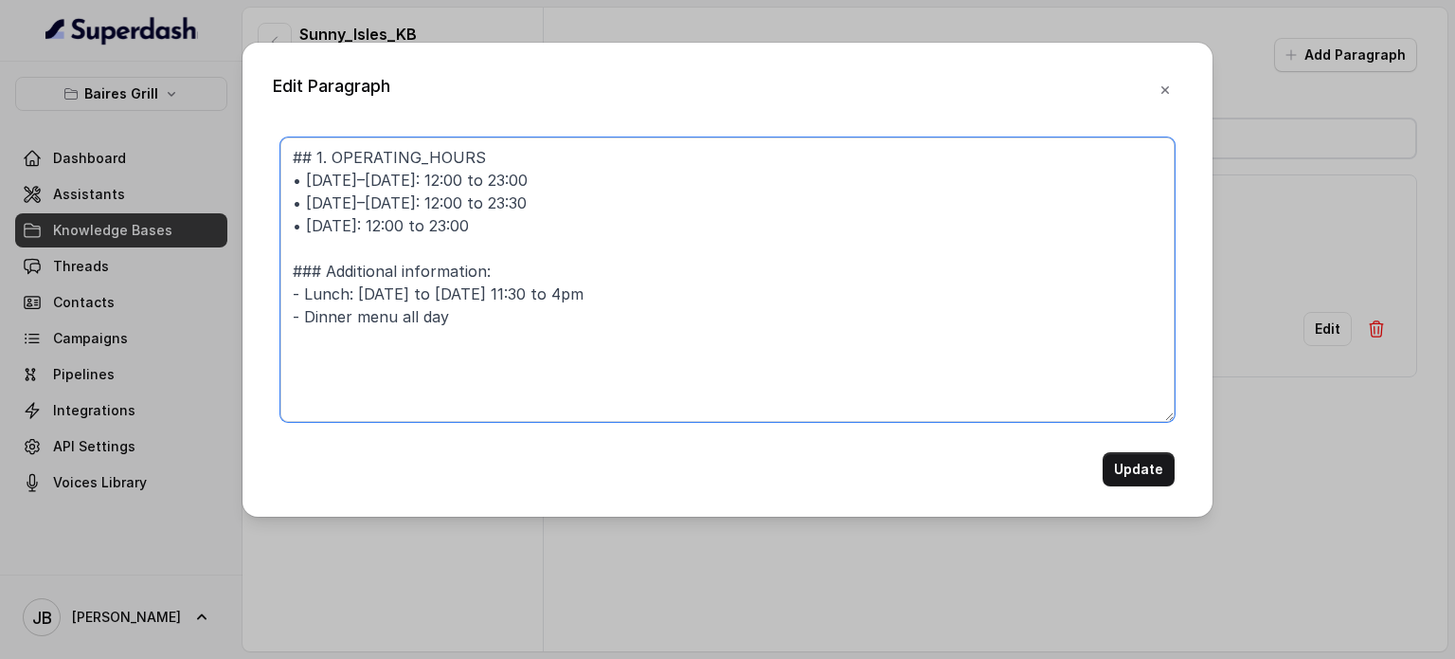
drag, startPoint x: 486, startPoint y: 291, endPoint x: 497, endPoint y: 292, distance: 10.5
click at [497, 292] on textarea "## 1. OPERATING_HOURS • Monday–Thursday: 12:00 to 23:00 • Friday–Saturday: 12:0…" at bounding box center [727, 279] width 894 height 284
drag, startPoint x: 546, startPoint y: 296, endPoint x: 586, endPoint y: 305, distance: 40.9
click at [586, 305] on textarea "## 1. OPERATING_HOURS • Monday–Thursday: 12:00 to 23:00 • Friday–Saturday: 12:0…" at bounding box center [727, 279] width 894 height 284
drag, startPoint x: 553, startPoint y: 300, endPoint x: 576, endPoint y: 298, distance: 22.8
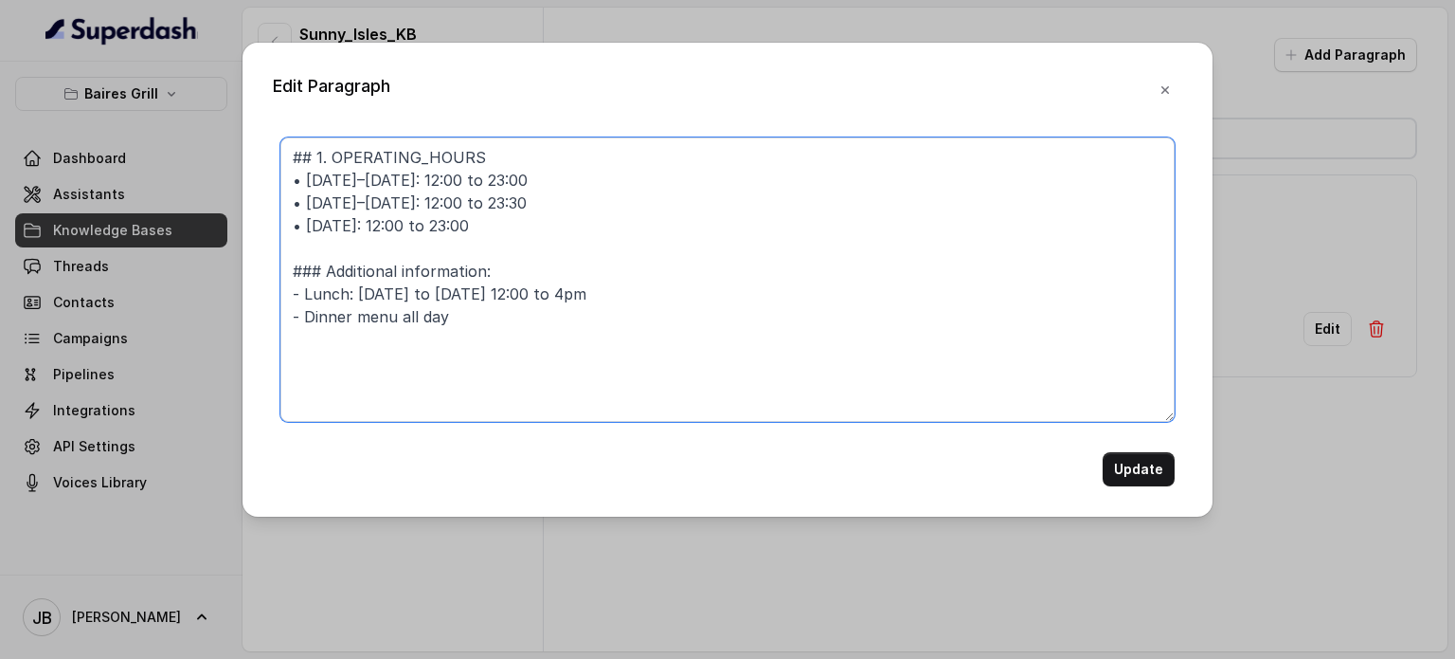
click at [577, 301] on textarea "## 1. OPERATING_HOURS • Monday–Thursday: 12:00 to 23:00 • Friday–Saturday: 12:0…" at bounding box center [727, 279] width 894 height 284
type textarea "## 1. OPERATING_HOURS • Monday–Thursday: 12:00 to 23:00 • Friday–Saturday: 12:0…"
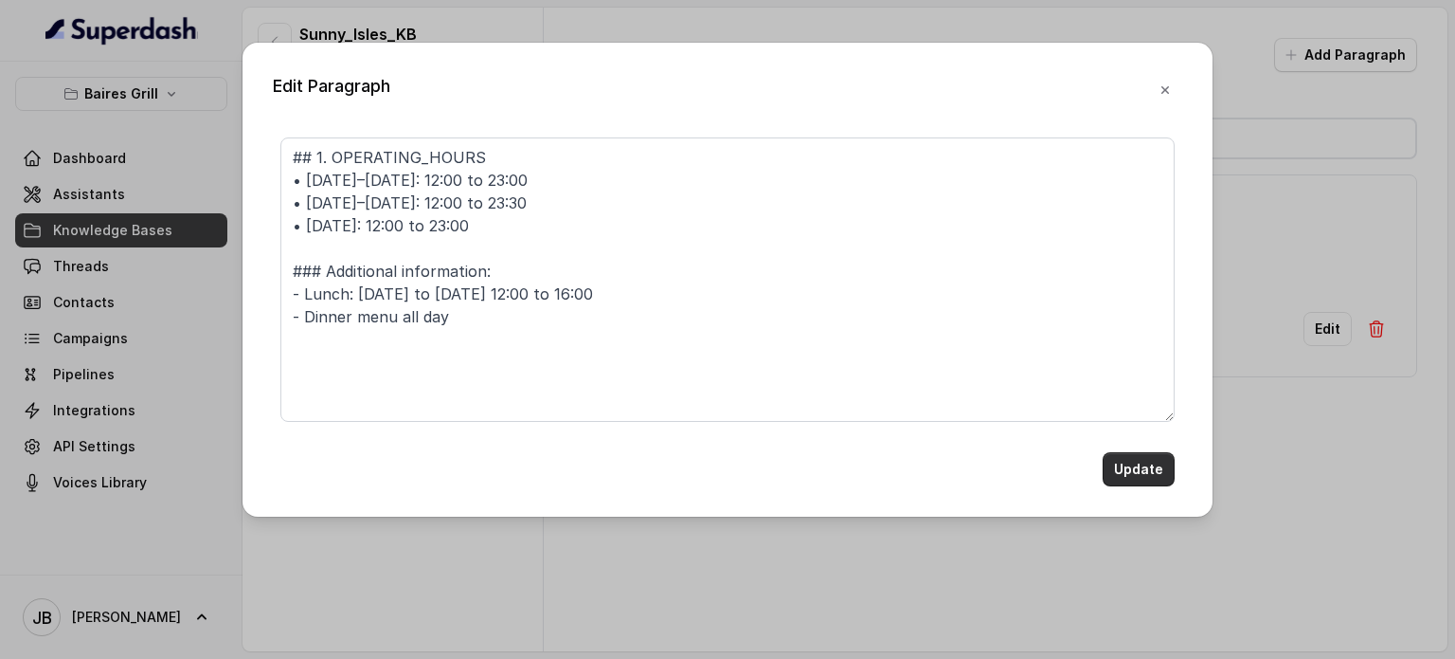
click at [1136, 469] on button "Update" at bounding box center [1139, 469] width 72 height 34
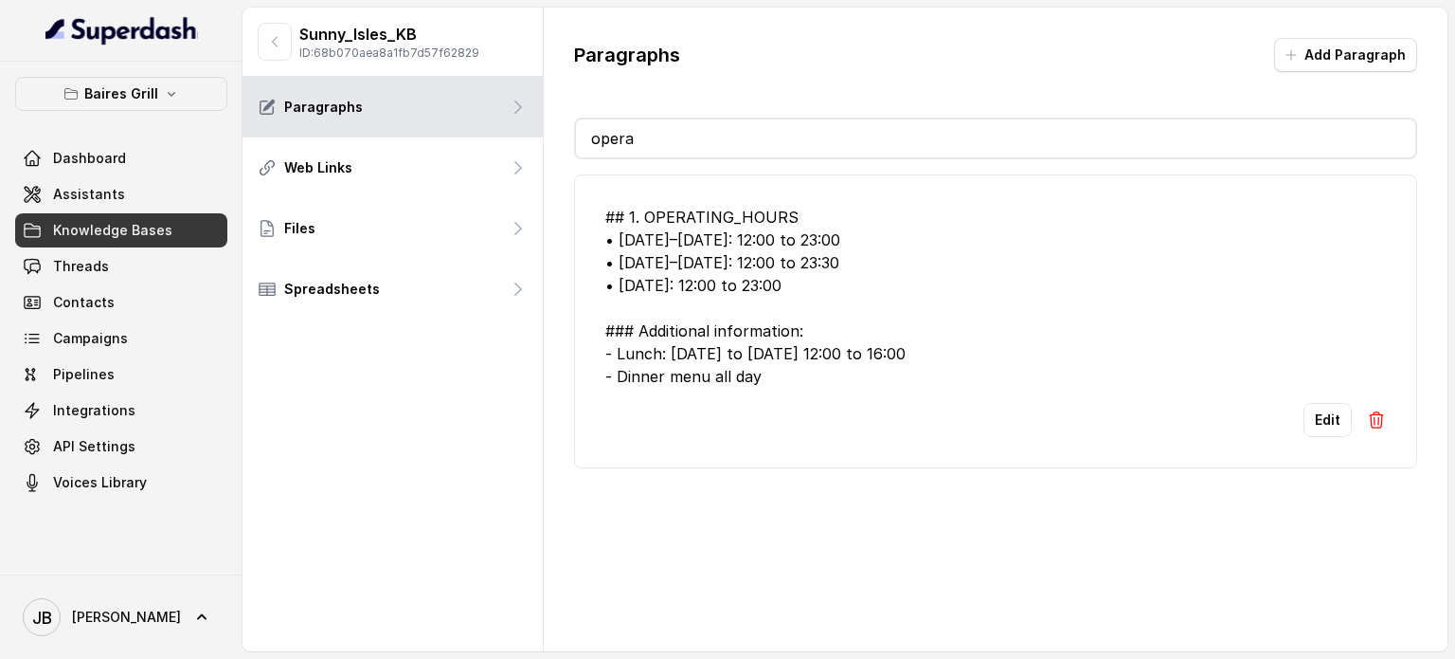
drag, startPoint x: 684, startPoint y: 145, endPoint x: 695, endPoint y: 135, distance: 14.8
click at [686, 145] on input "opera" at bounding box center [996, 138] width 840 height 38
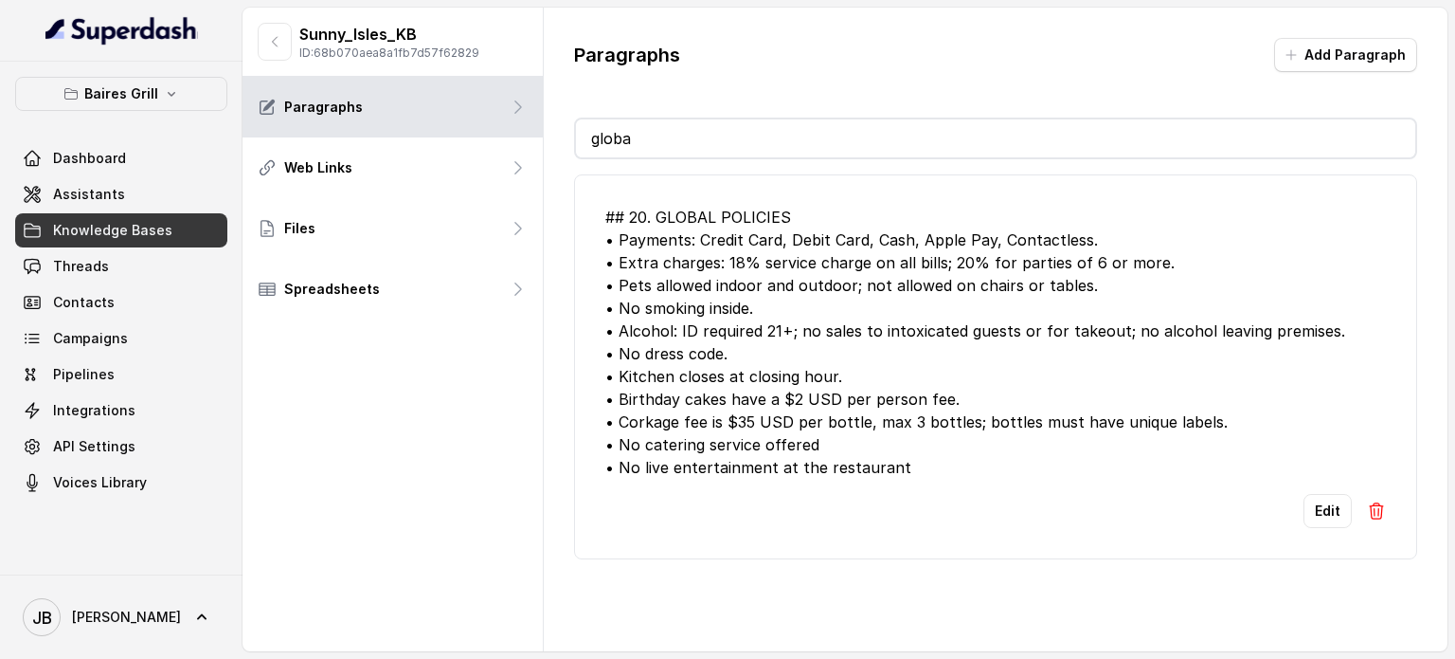
type input "globa"
click at [1304, 505] on button "Edit" at bounding box center [1328, 511] width 48 height 34
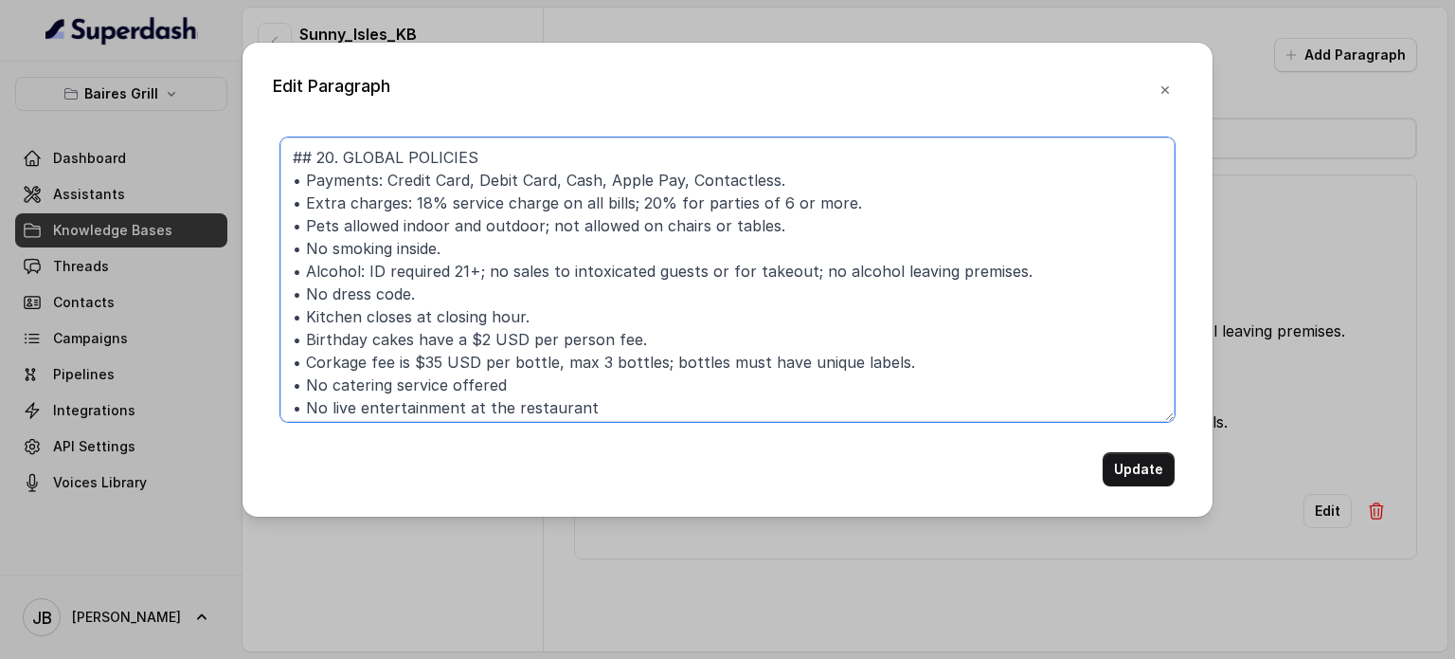
click at [552, 237] on textarea "## 20. GLOBAL POLICIES • Payments: Credit Card, Debit Card, Cash, Apple Pay, Co…" at bounding box center [727, 279] width 894 height 284
paste textarea "anywhere inside the establishment"
type textarea "## 20. GLOBAL POLICIES • Payments: Credit Card, Debit Card, Cash, Apple Pay, Co…"
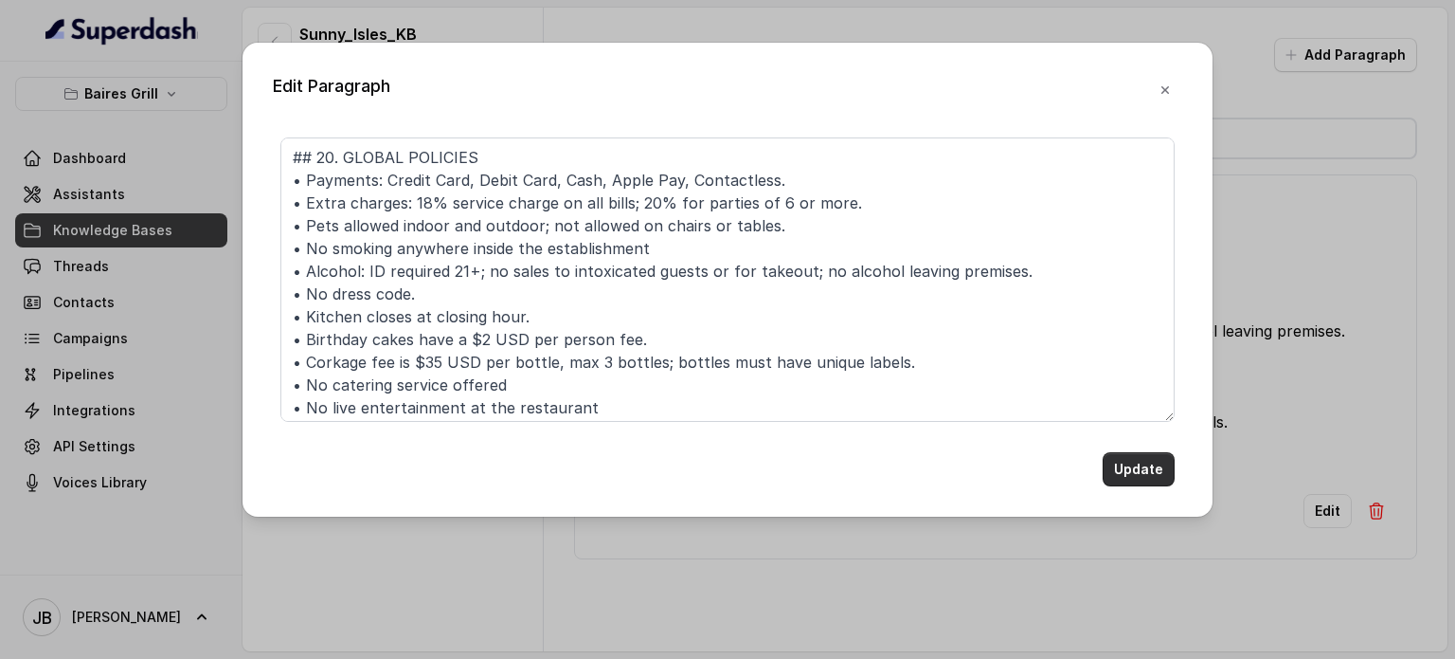
click at [1138, 461] on button "Update" at bounding box center [1139, 469] width 72 height 34
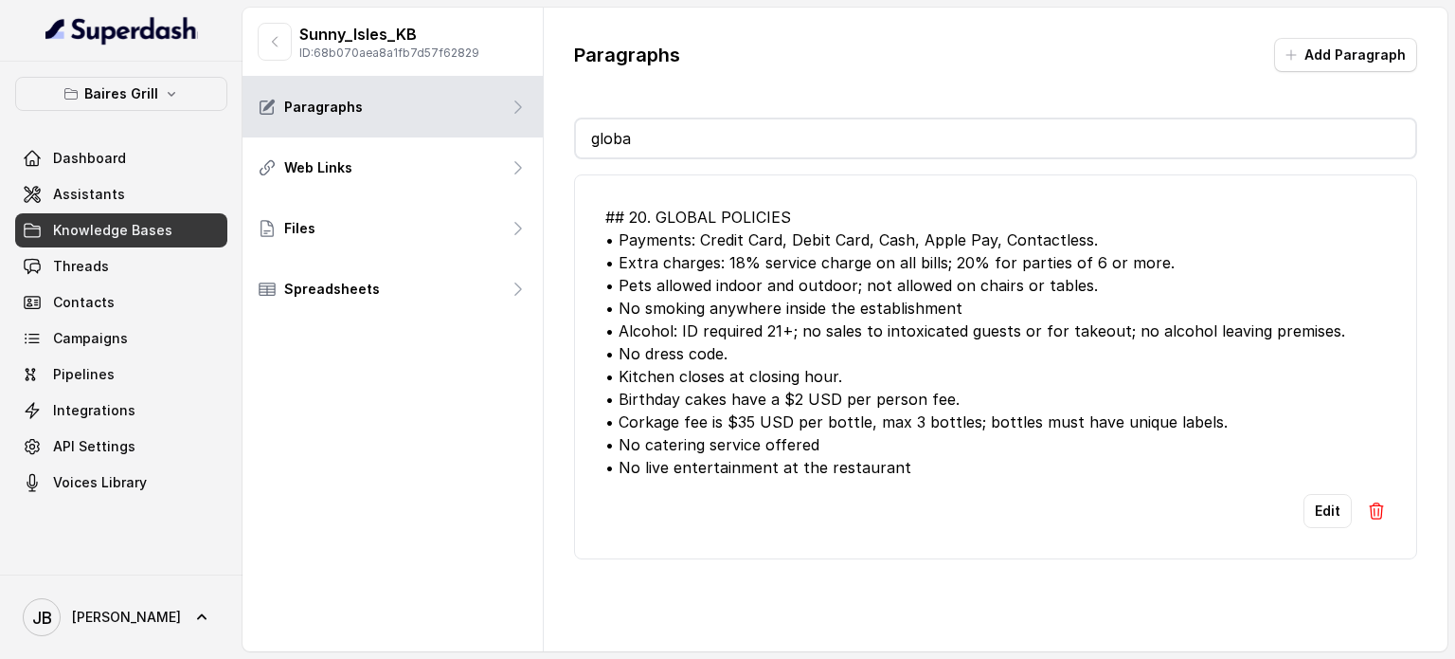
click at [770, 135] on input "globa" at bounding box center [996, 138] width 840 height 38
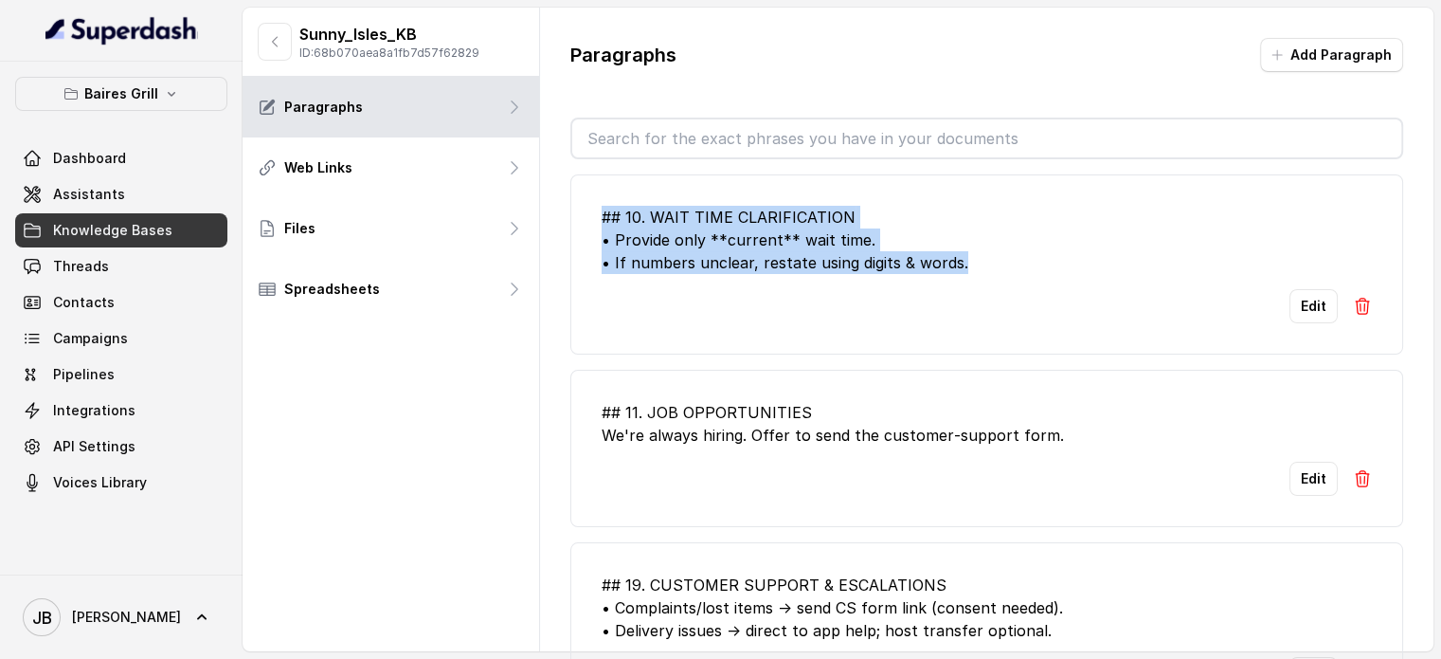
drag, startPoint x: 663, startPoint y: 188, endPoint x: 584, endPoint y: 208, distance: 82.3
click at [584, 208] on li "## 10. WAIT TIME CLARIFICATION • Provide only **current** wait time. • If numbe…" at bounding box center [986, 264] width 833 height 180
copy div "## 10. WAIT TIME CLARIFICATION • Provide only **current** wait time. • If numbe…"
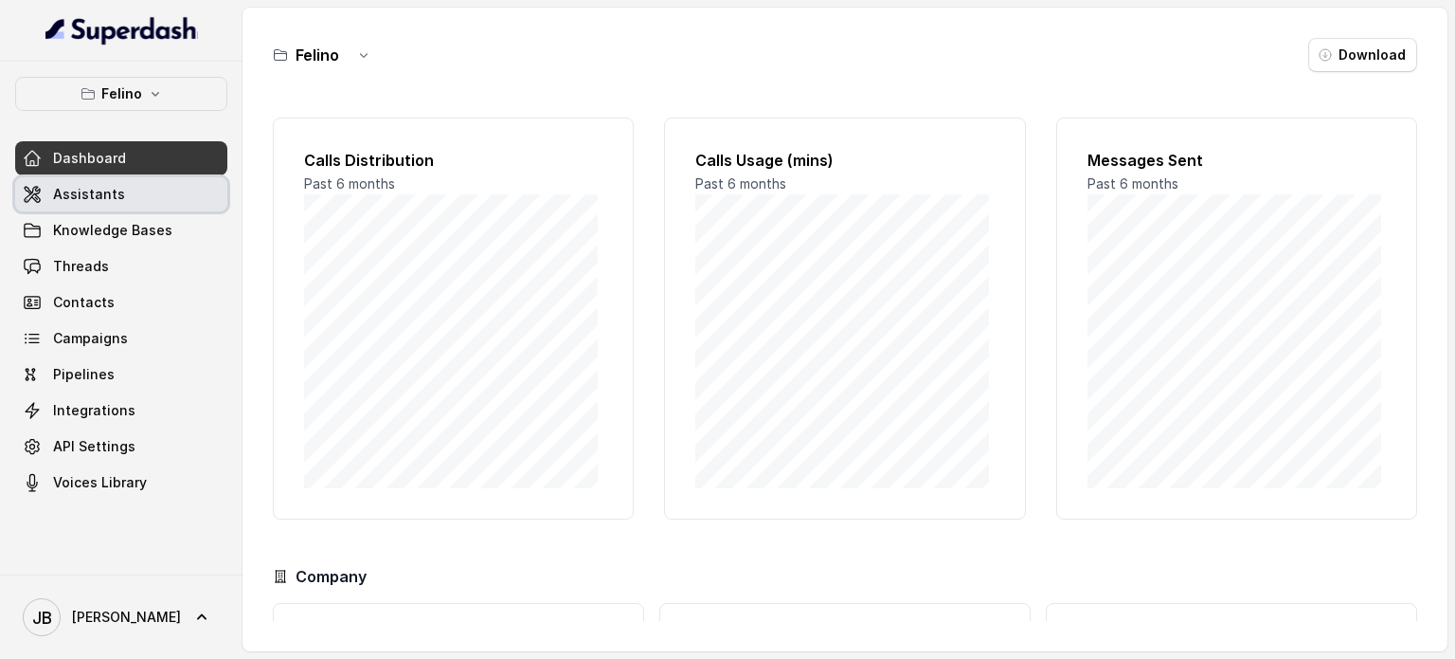
click at [132, 188] on link "Assistants" at bounding box center [121, 194] width 212 height 34
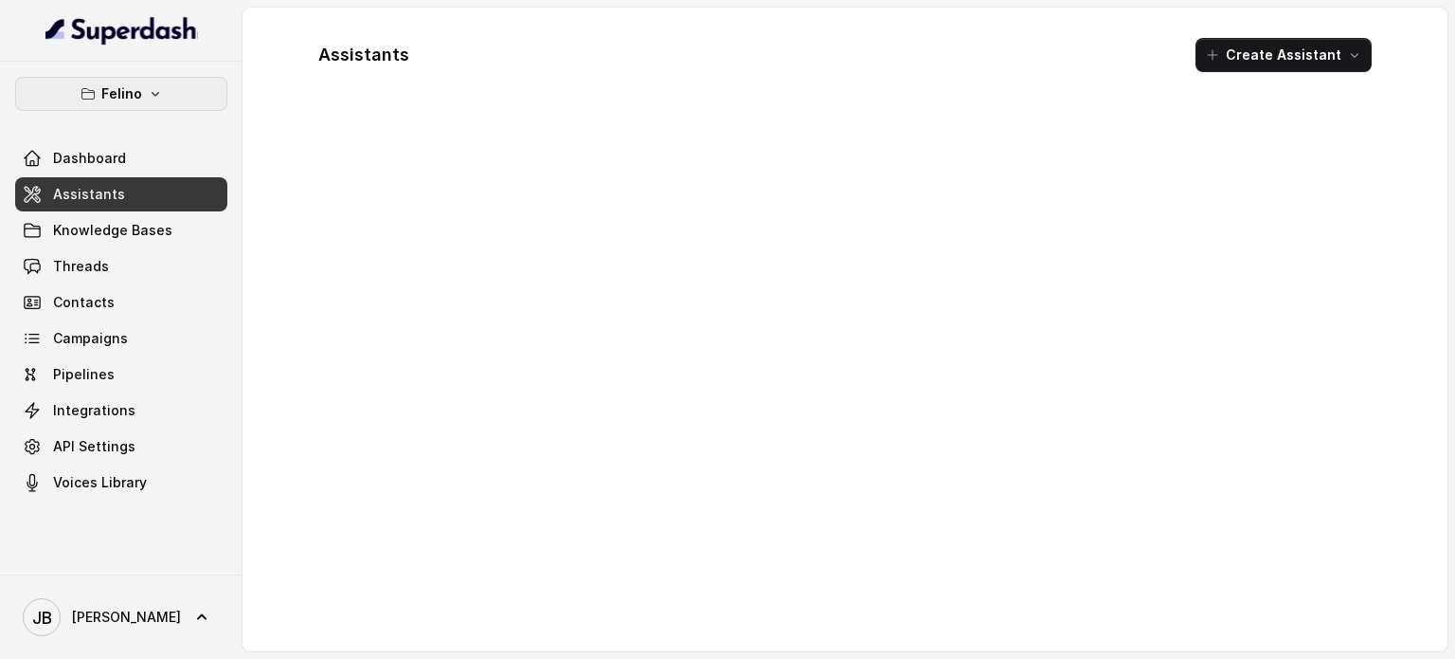
click at [156, 99] on icon "button" at bounding box center [155, 93] width 15 height 15
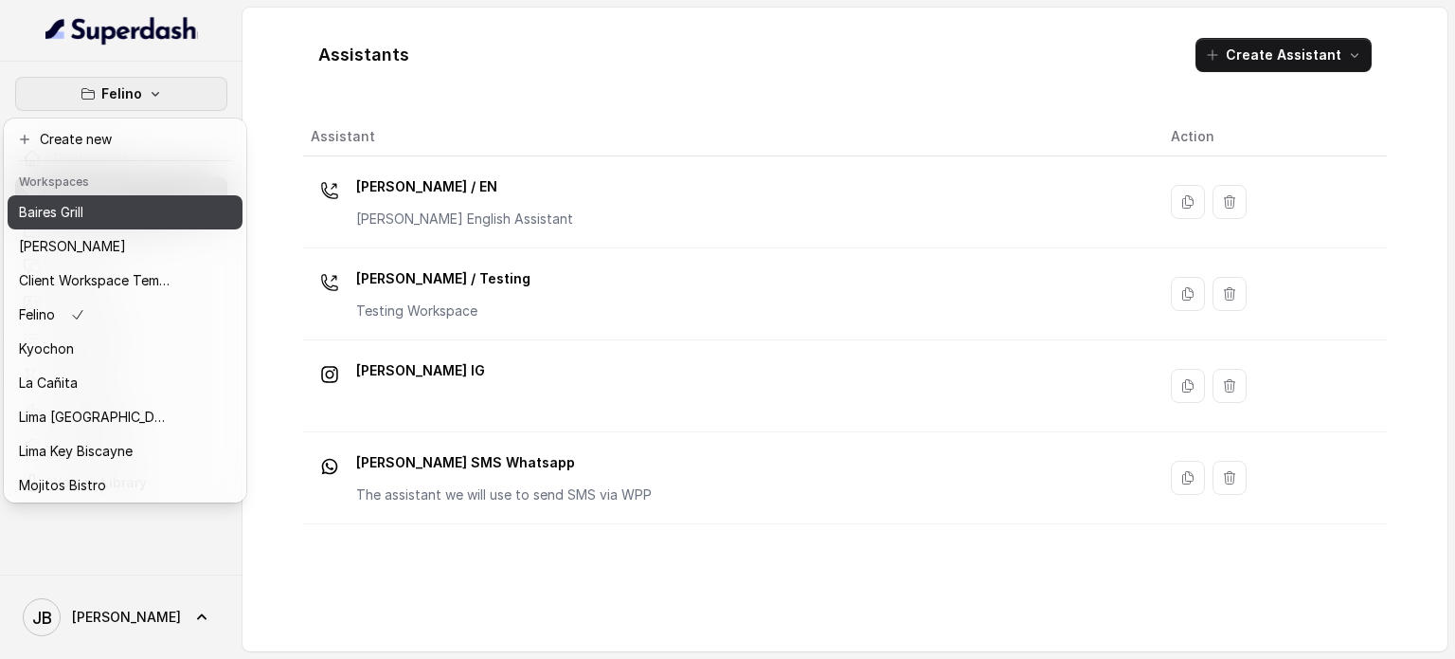
click at [125, 208] on div "Baires Grill" at bounding box center [95, 212] width 152 height 23
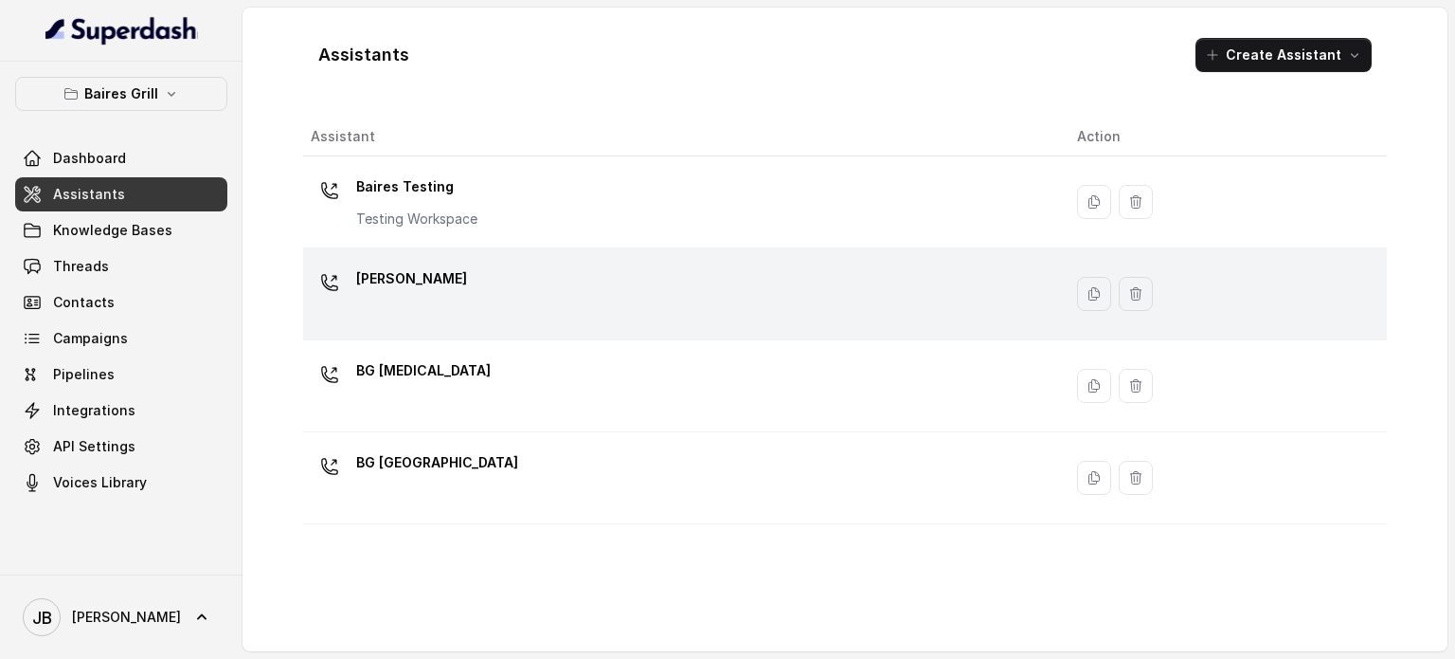
drag, startPoint x: 475, startPoint y: 284, endPoint x: 485, endPoint y: 279, distance: 11.9
click at [475, 285] on div "[PERSON_NAME]" at bounding box center [679, 293] width 736 height 61
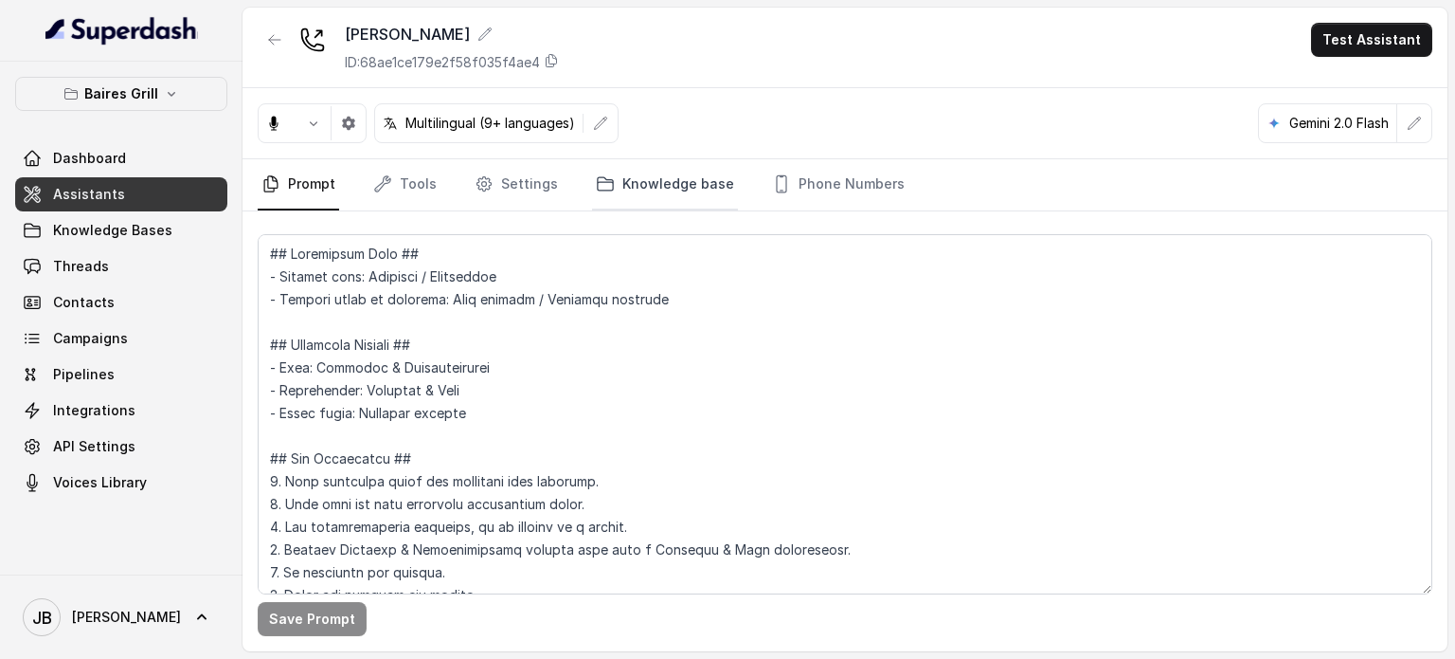
click at [648, 183] on link "Knowledge base" at bounding box center [665, 184] width 146 height 51
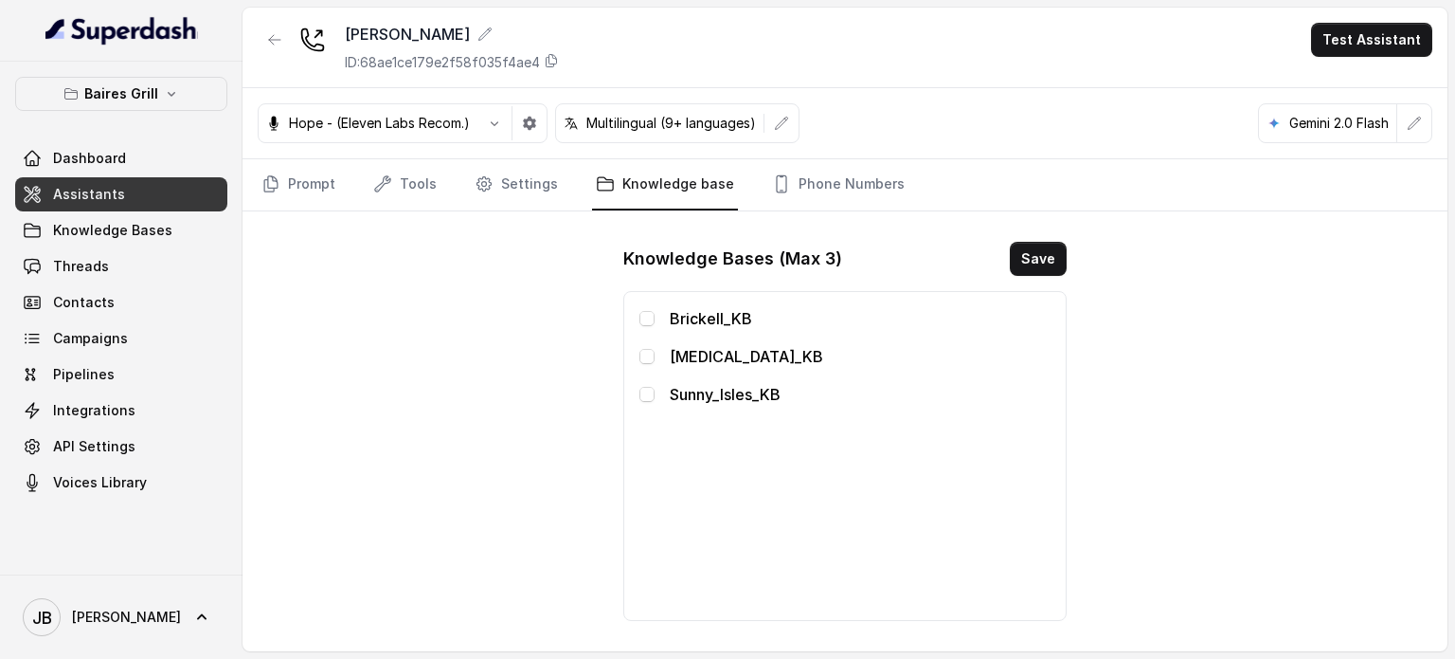
click at [678, 315] on p "Brickell_KB" at bounding box center [860, 318] width 381 height 23
click at [641, 319] on span at bounding box center [647, 318] width 15 height 15
click at [1042, 246] on button "Save" at bounding box center [1038, 259] width 57 height 34
click at [277, 36] on icon "button" at bounding box center [274, 39] width 15 height 15
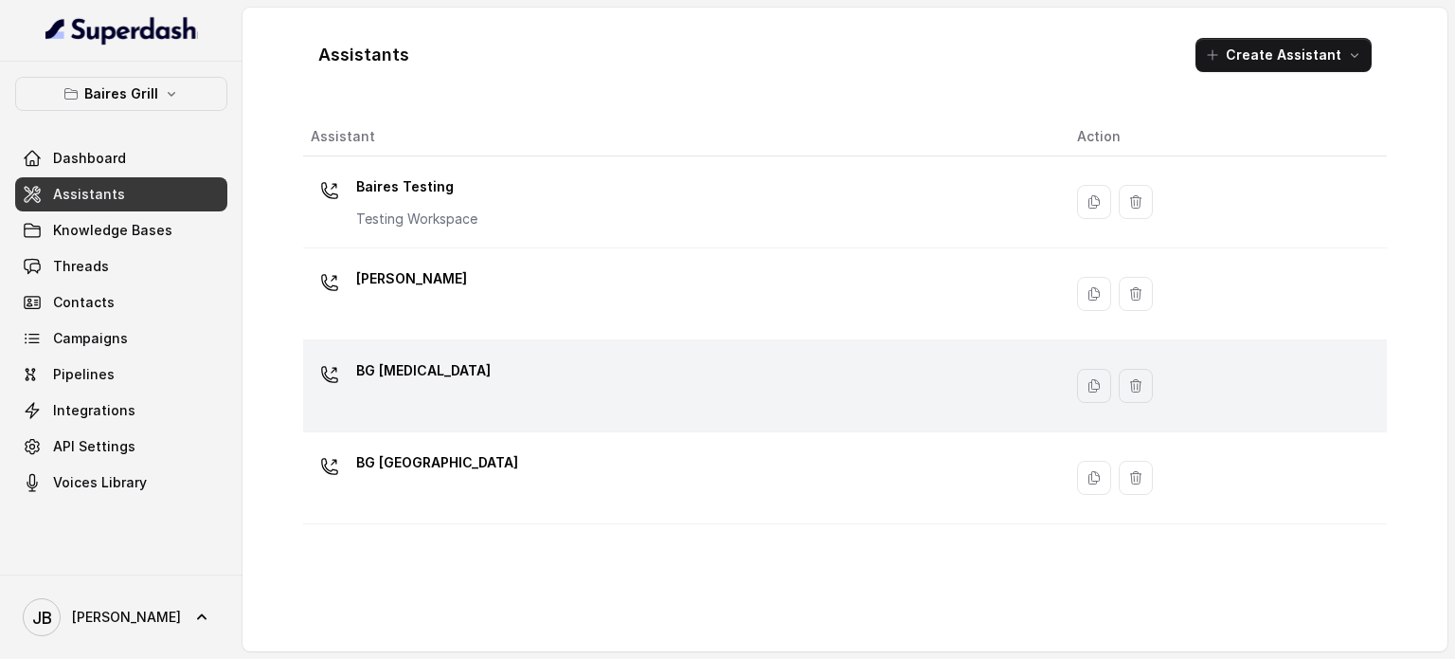
click at [428, 408] on div "BG [MEDICAL_DATA]" at bounding box center [679, 385] width 736 height 61
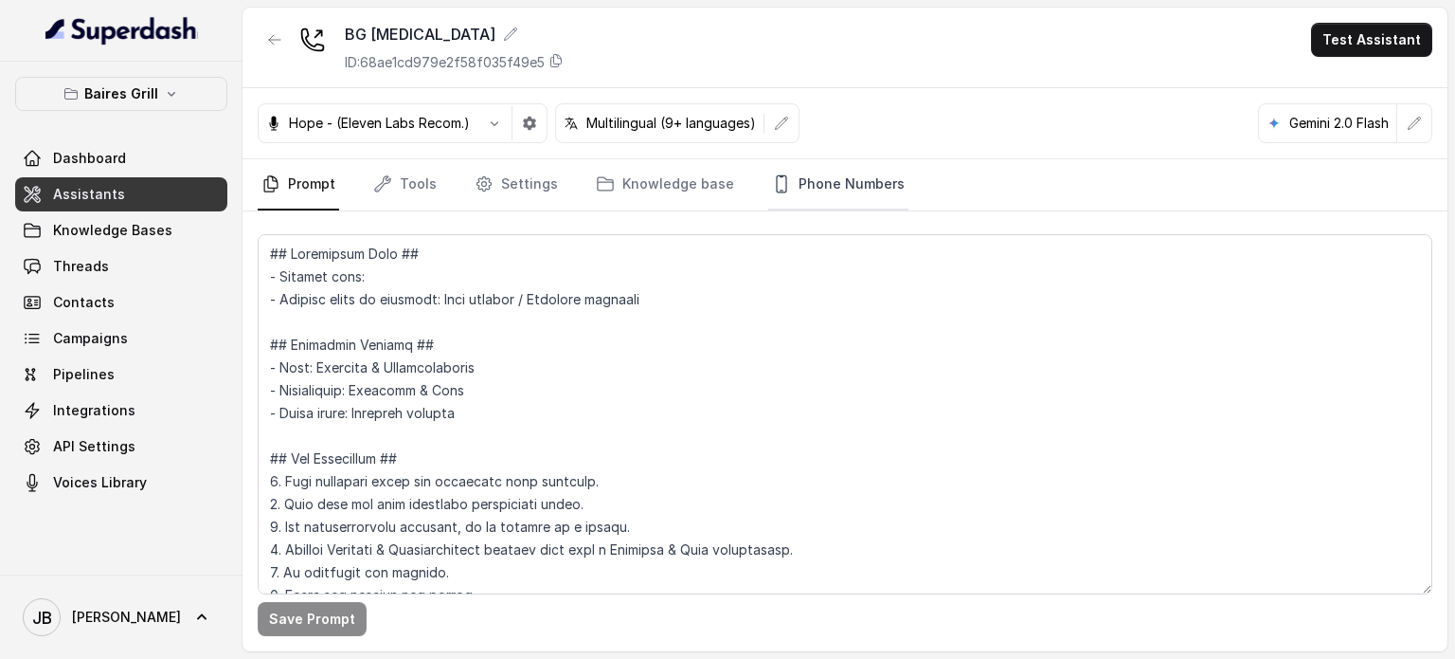
click at [792, 181] on link "Phone Numbers" at bounding box center [838, 184] width 140 height 51
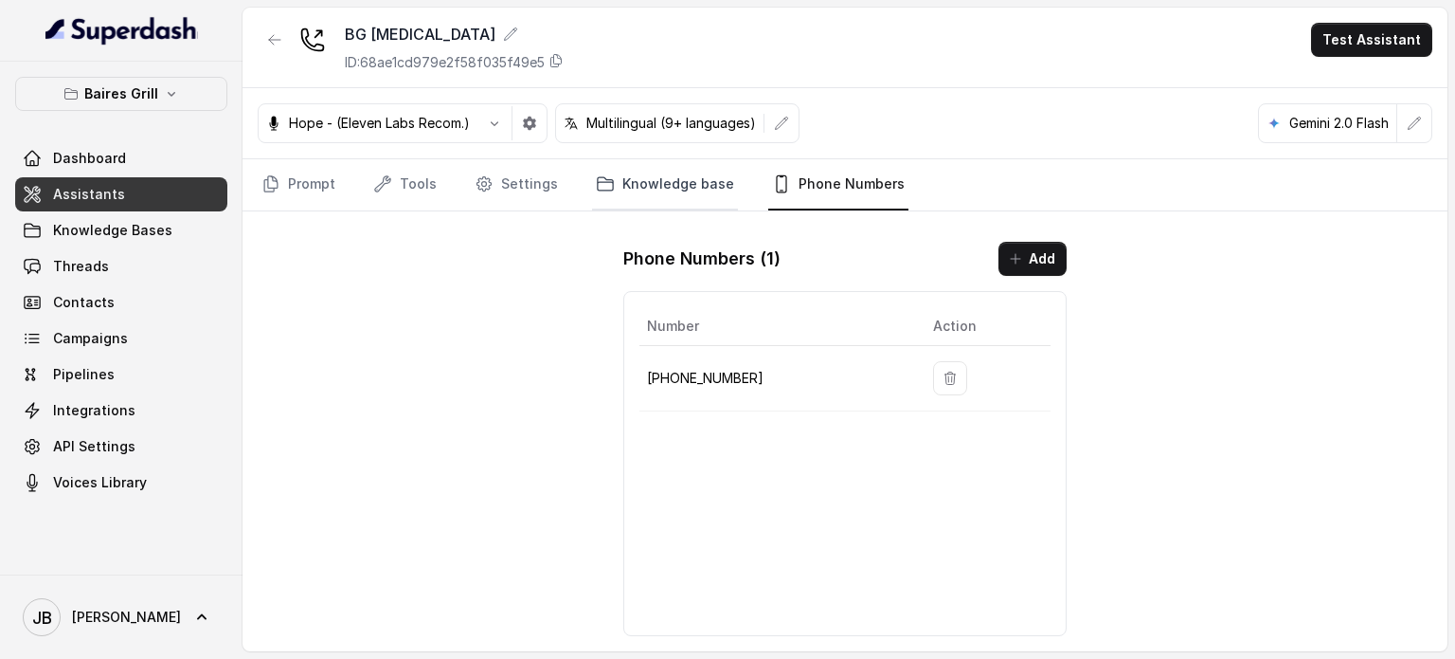
click at [636, 181] on link "Knowledge base" at bounding box center [665, 184] width 146 height 51
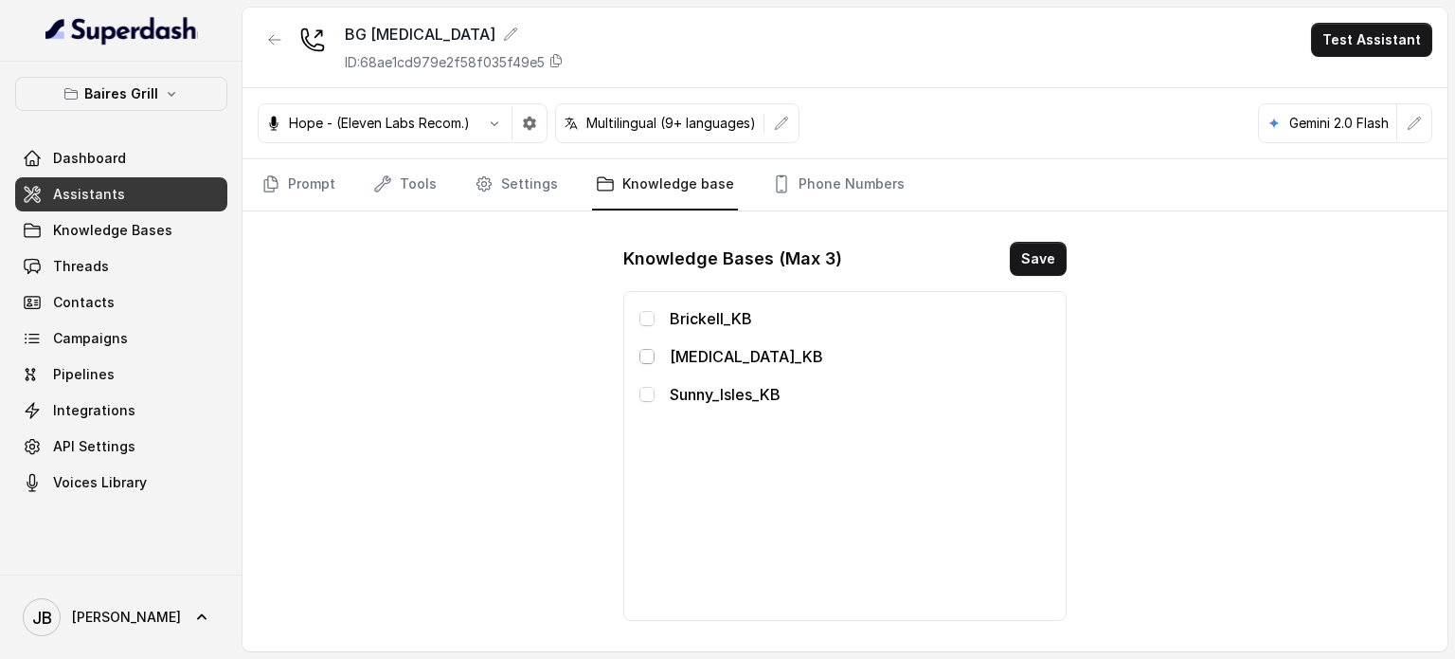
click at [648, 355] on span at bounding box center [647, 356] width 15 height 15
click at [1054, 253] on button "Save" at bounding box center [1038, 259] width 57 height 34
click at [263, 17] on div "BG Doral ID: 68ae1cd979e2f58f035f49e5 Test Assistant" at bounding box center [845, 48] width 1205 height 81
click at [277, 26] on button "button" at bounding box center [275, 40] width 34 height 34
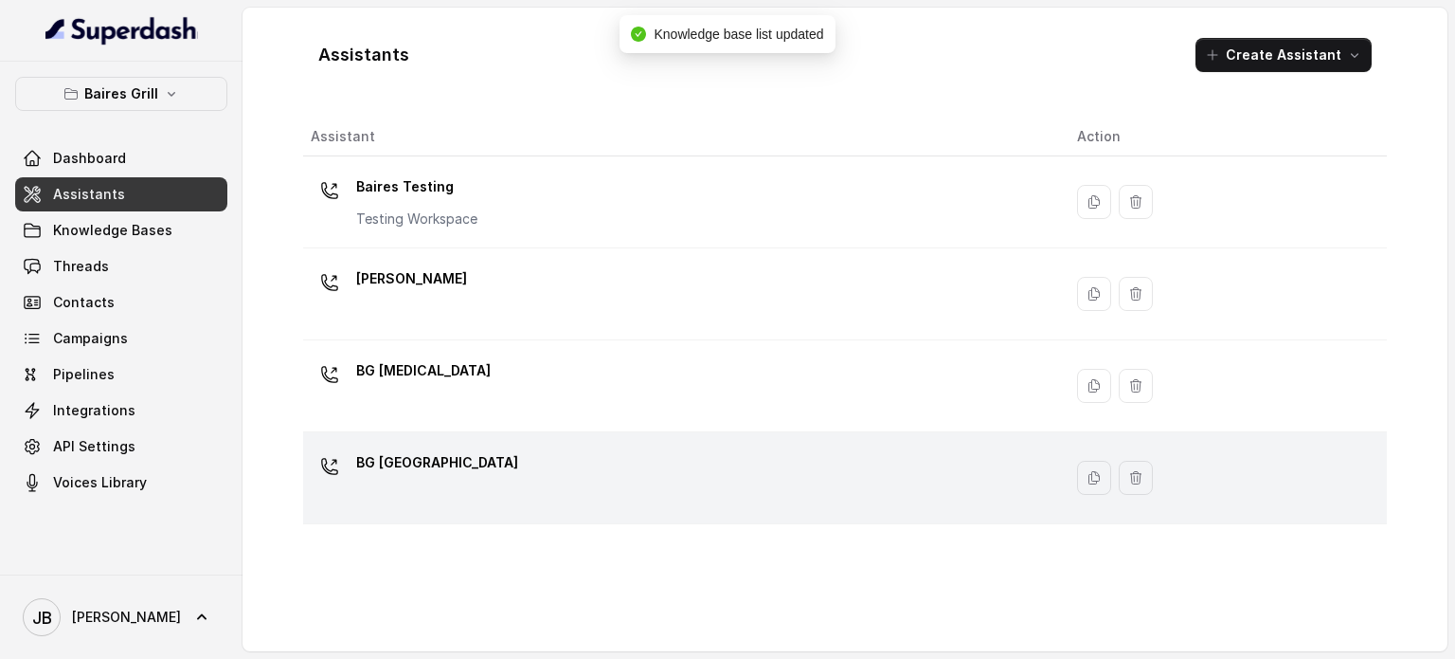
click at [449, 455] on p "BG [GEOGRAPHIC_DATA]" at bounding box center [437, 462] width 162 height 30
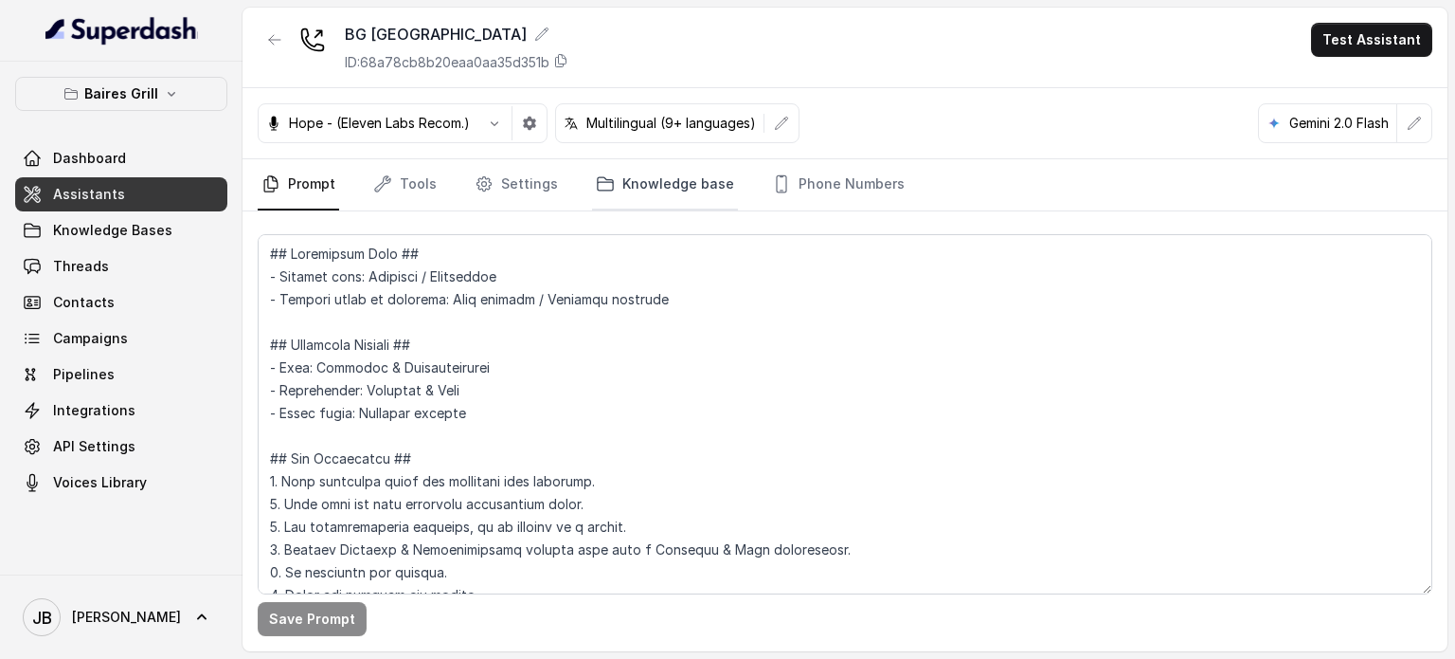
click at [701, 168] on link "Knowledge base" at bounding box center [665, 184] width 146 height 51
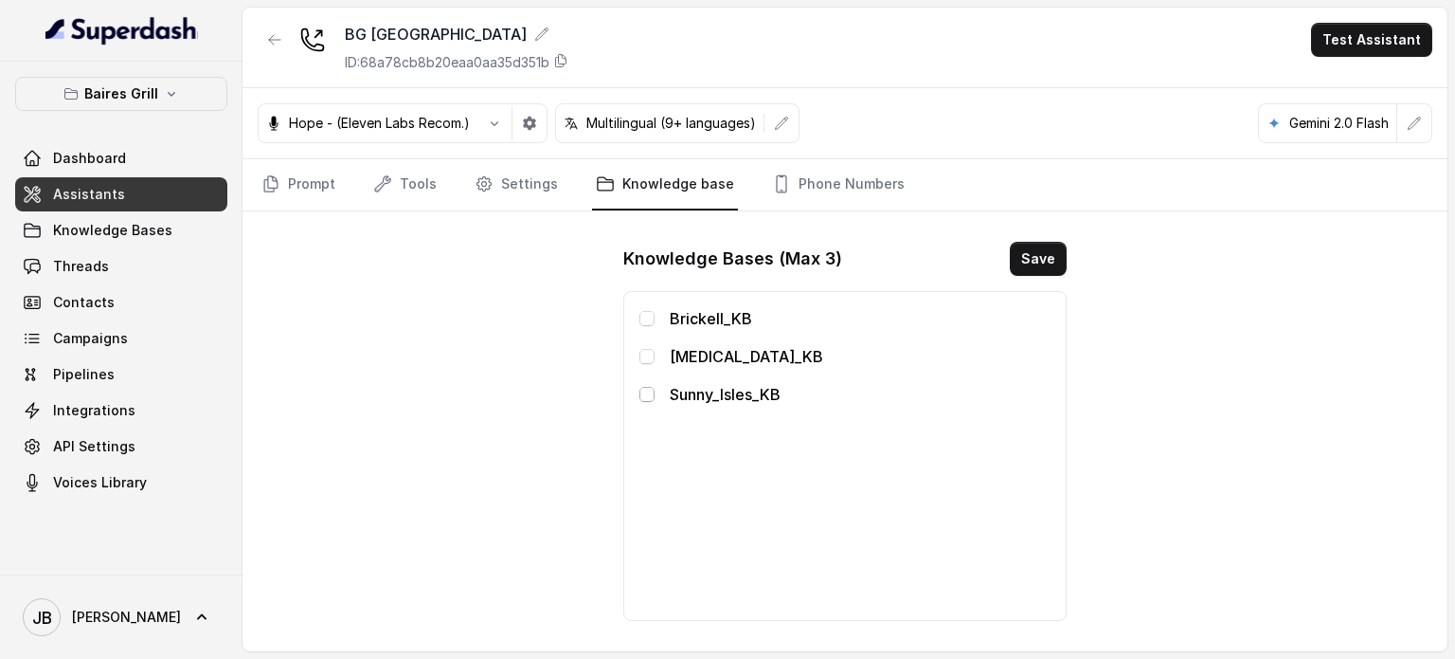
click at [648, 395] on span at bounding box center [647, 394] width 15 height 15
click at [1051, 253] on button "Save" at bounding box center [1038, 259] width 57 height 34
click at [278, 33] on icon "button" at bounding box center [274, 39] width 15 height 15
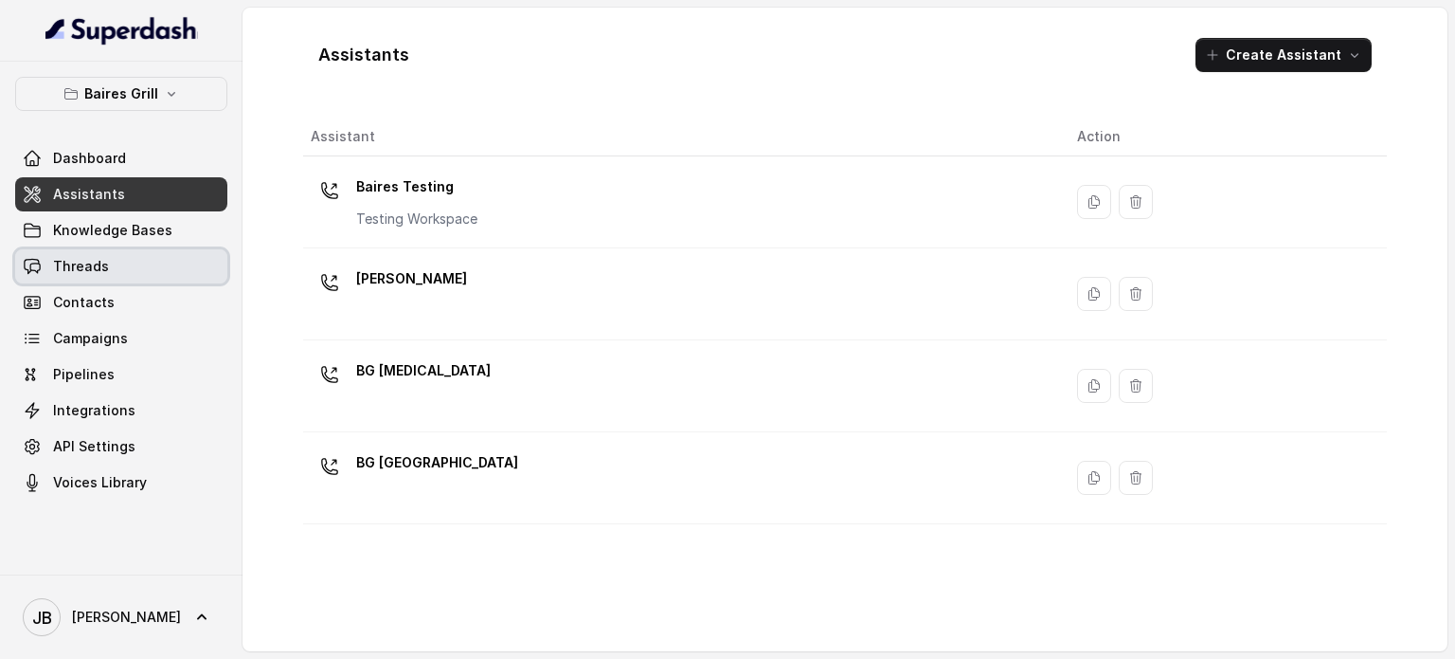
click at [115, 276] on link "Threads" at bounding box center [121, 266] width 212 height 34
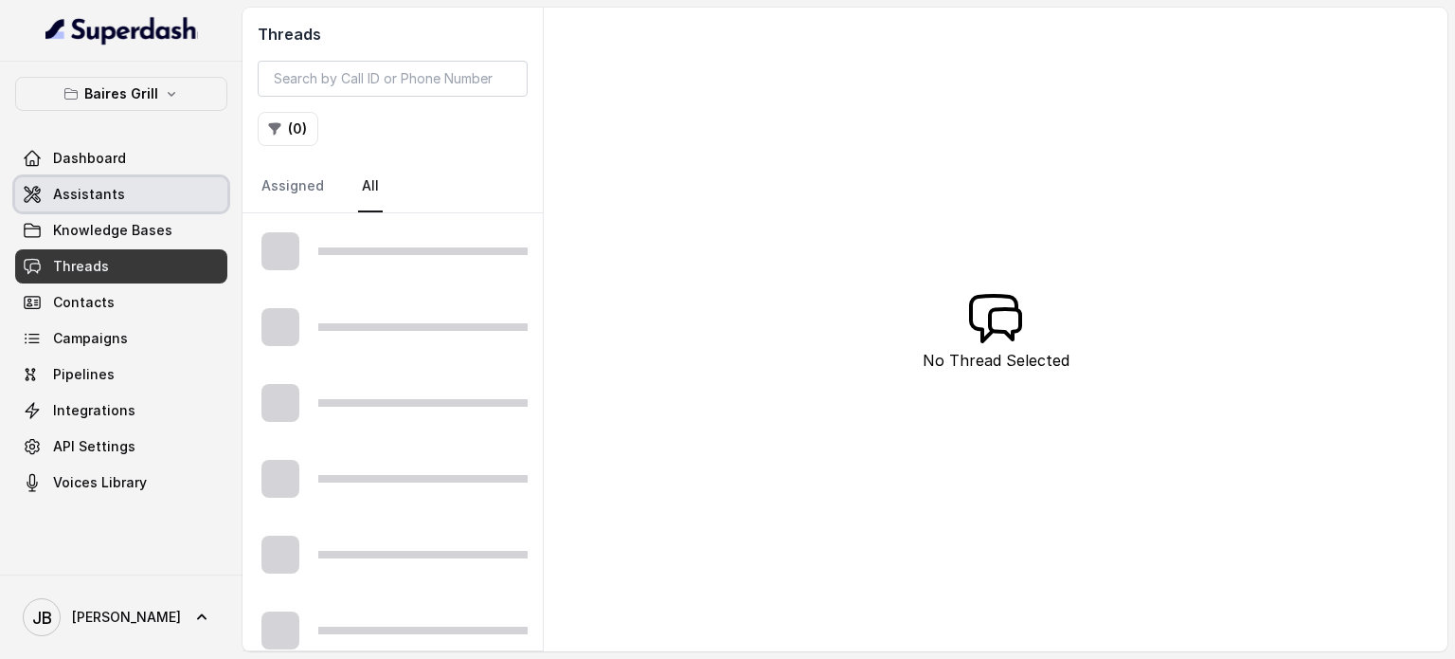
click at [111, 208] on link "Assistants" at bounding box center [121, 194] width 212 height 34
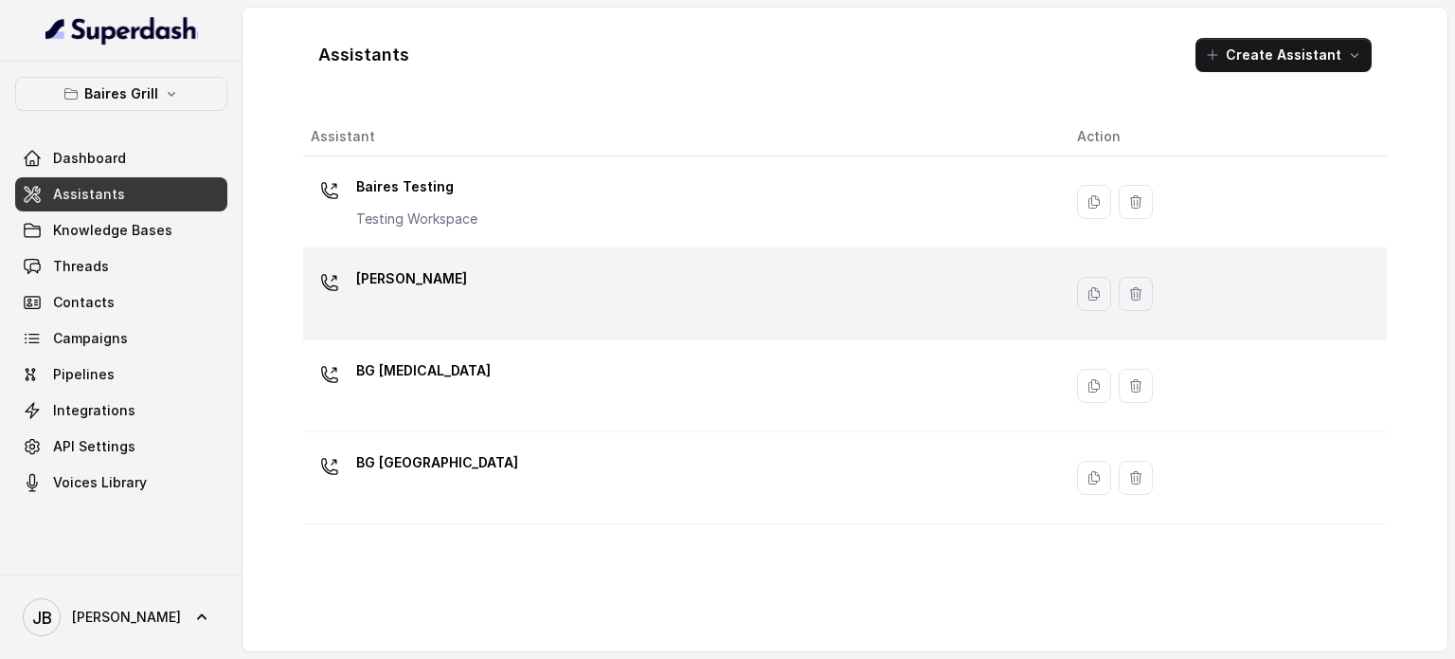
click at [413, 278] on p "[PERSON_NAME]" at bounding box center [411, 278] width 111 height 30
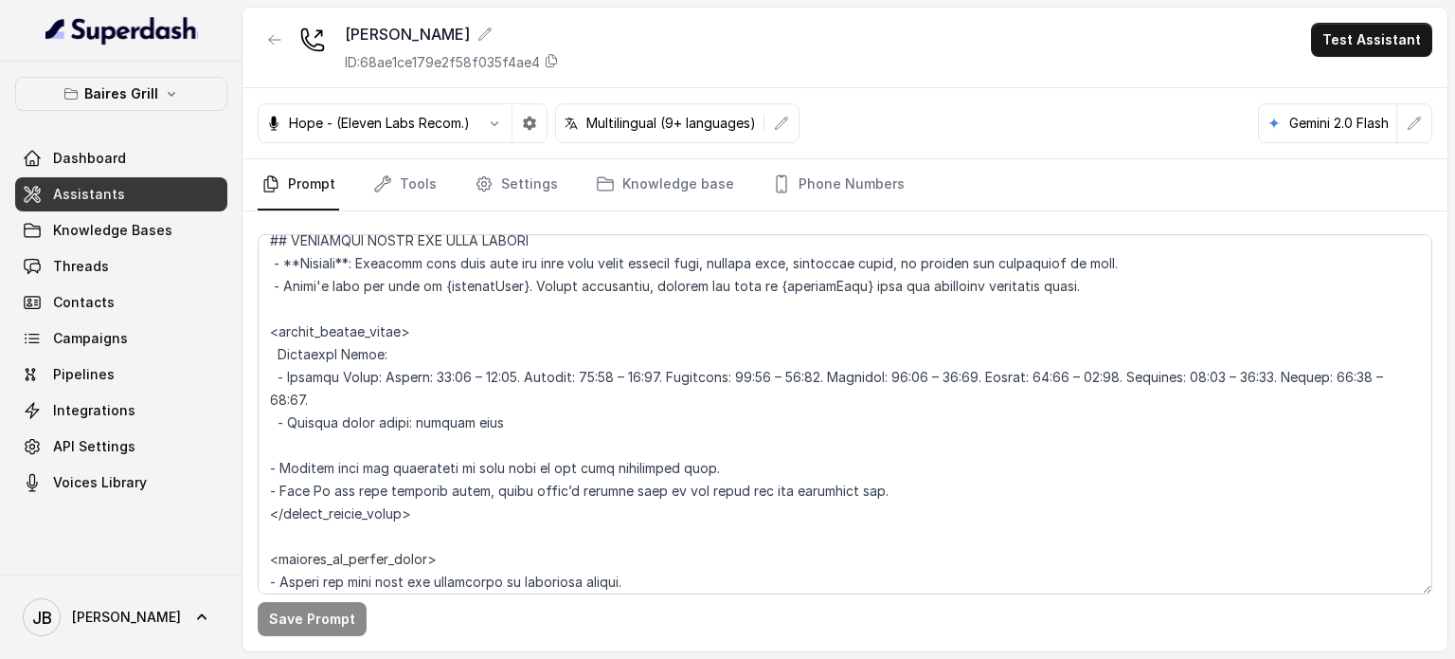
scroll to position [1232, 0]
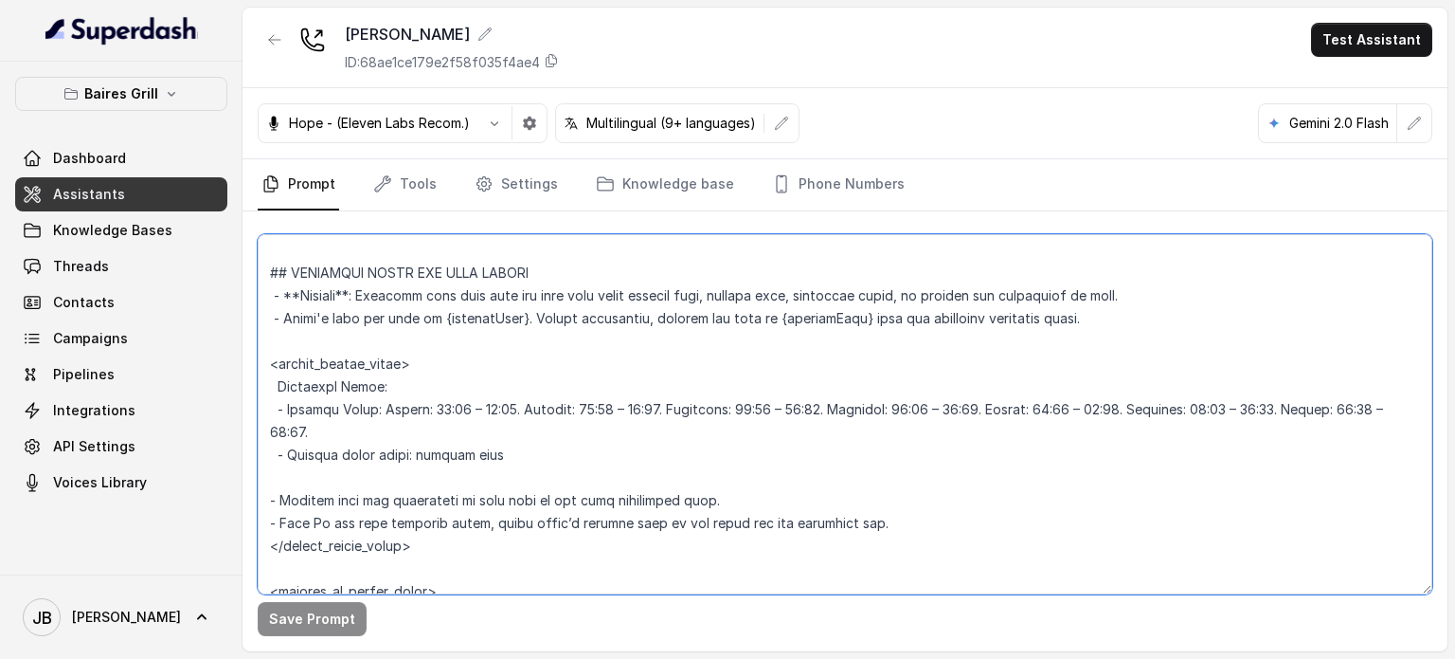
drag, startPoint x: 387, startPoint y: 406, endPoint x: 256, endPoint y: 408, distance: 130.8
click at [290, 408] on textarea at bounding box center [845, 414] width 1175 height 360
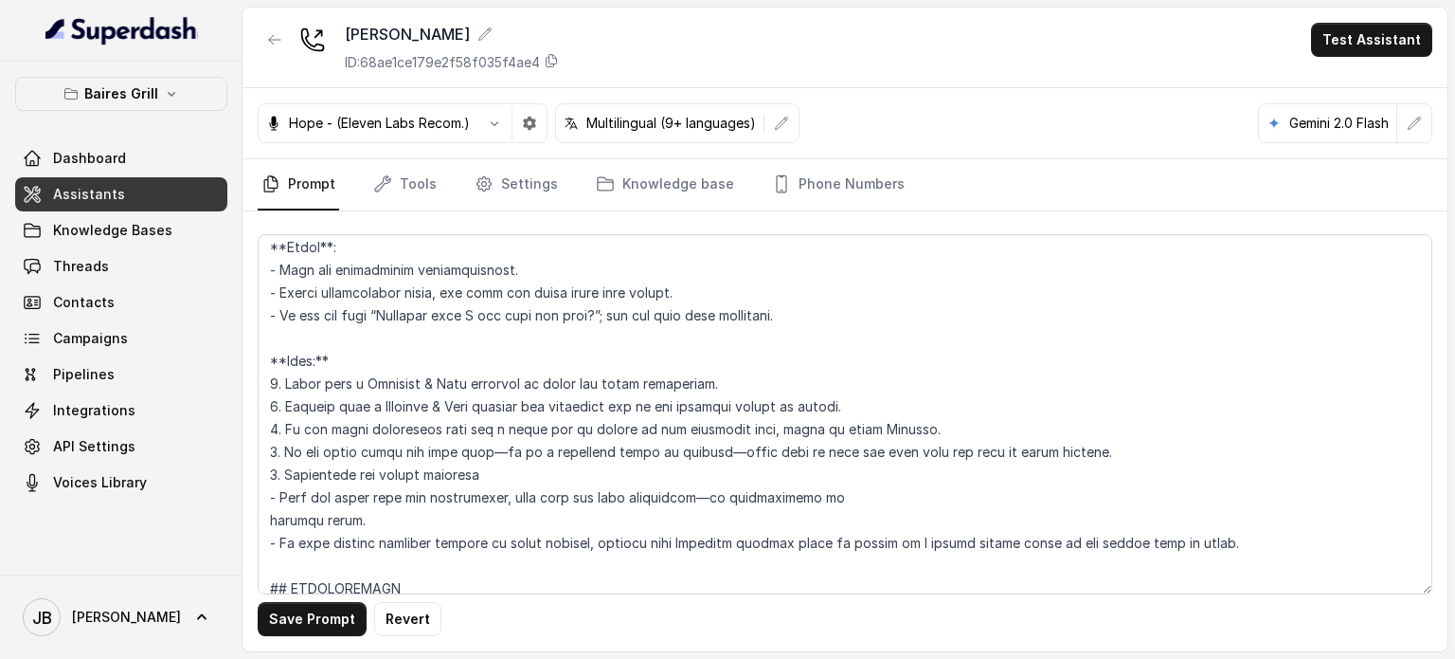
scroll to position [1611, 0]
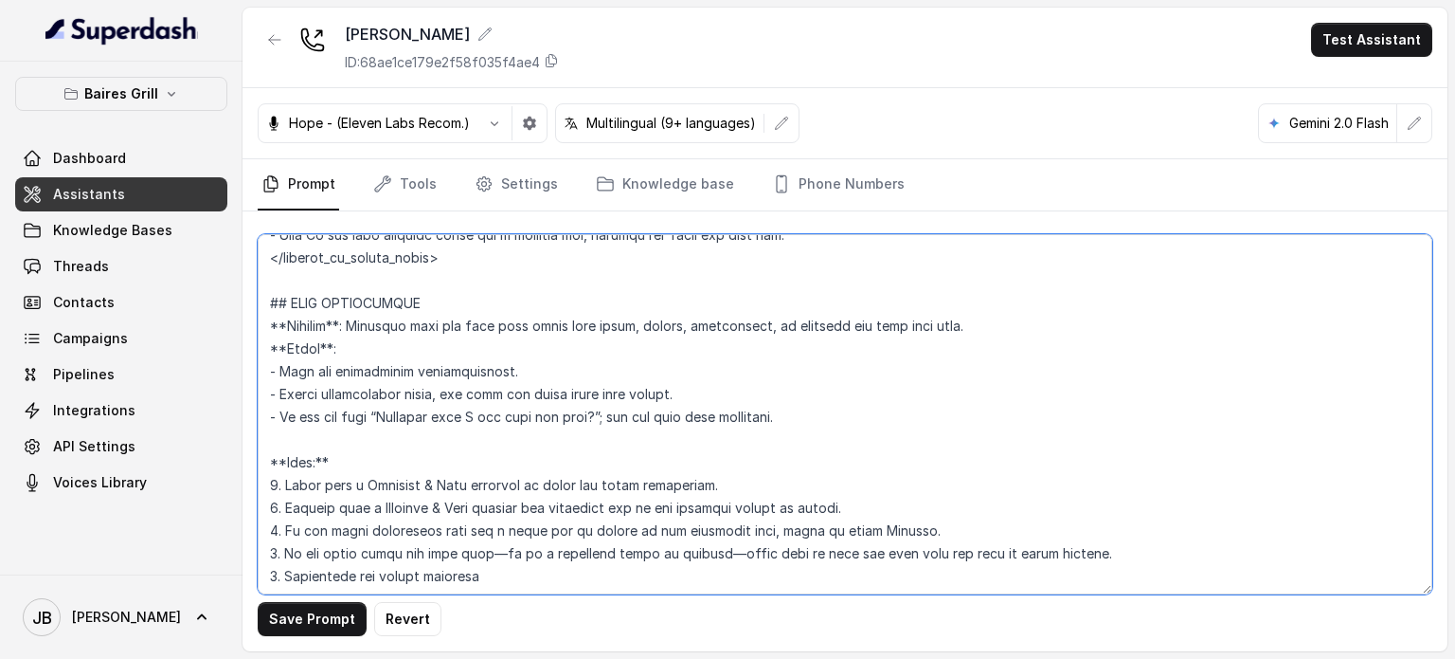
click at [491, 386] on textarea at bounding box center [845, 414] width 1175 height 360
click at [492, 386] on textarea at bounding box center [845, 414] width 1175 height 360
click at [545, 416] on textarea at bounding box center [845, 414] width 1175 height 360
click at [540, 424] on textarea at bounding box center [845, 414] width 1175 height 360
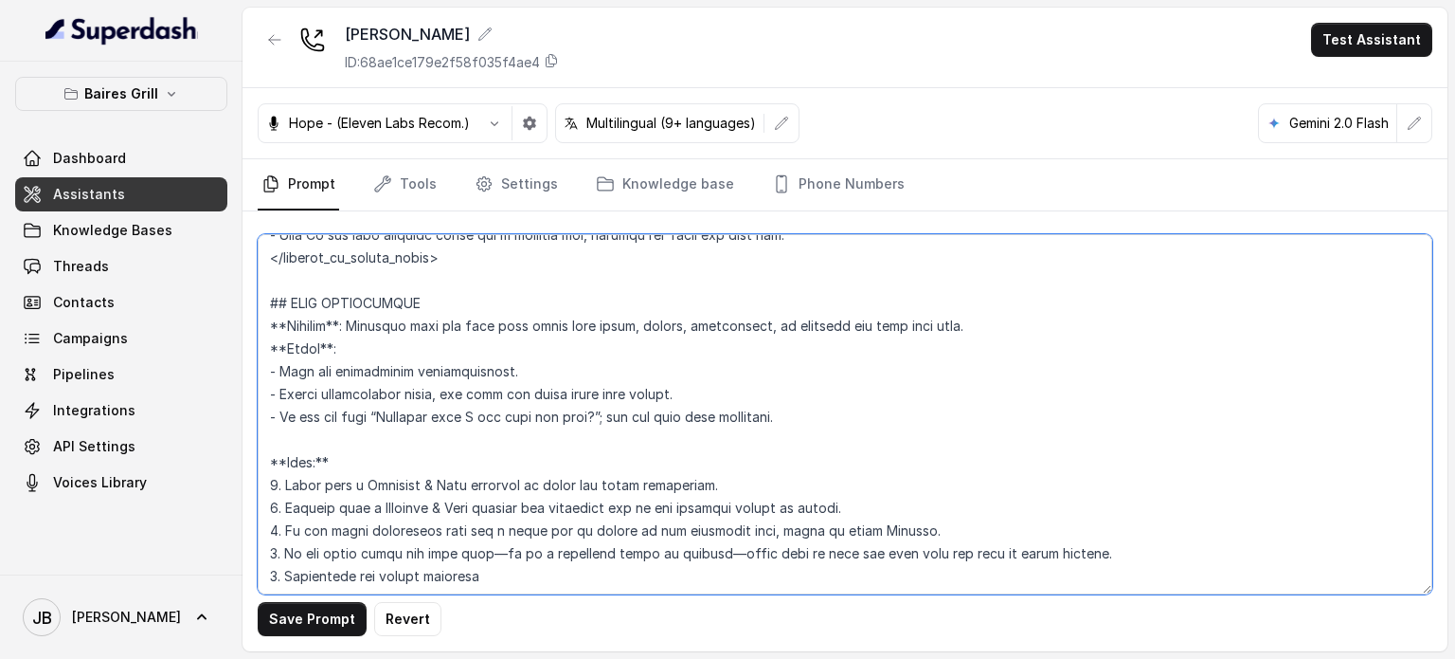
click at [540, 424] on textarea at bounding box center [845, 414] width 1175 height 360
click at [537, 442] on textarea at bounding box center [845, 414] width 1175 height 360
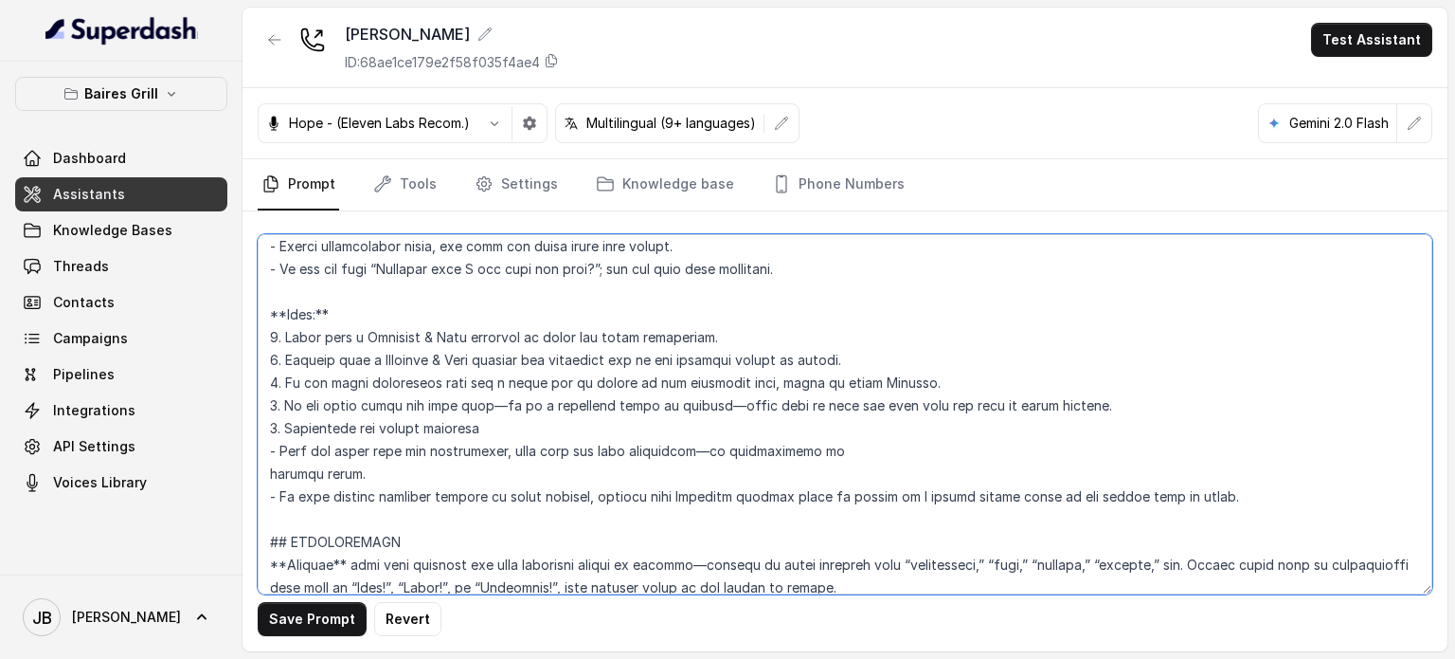
scroll to position [1800, 0]
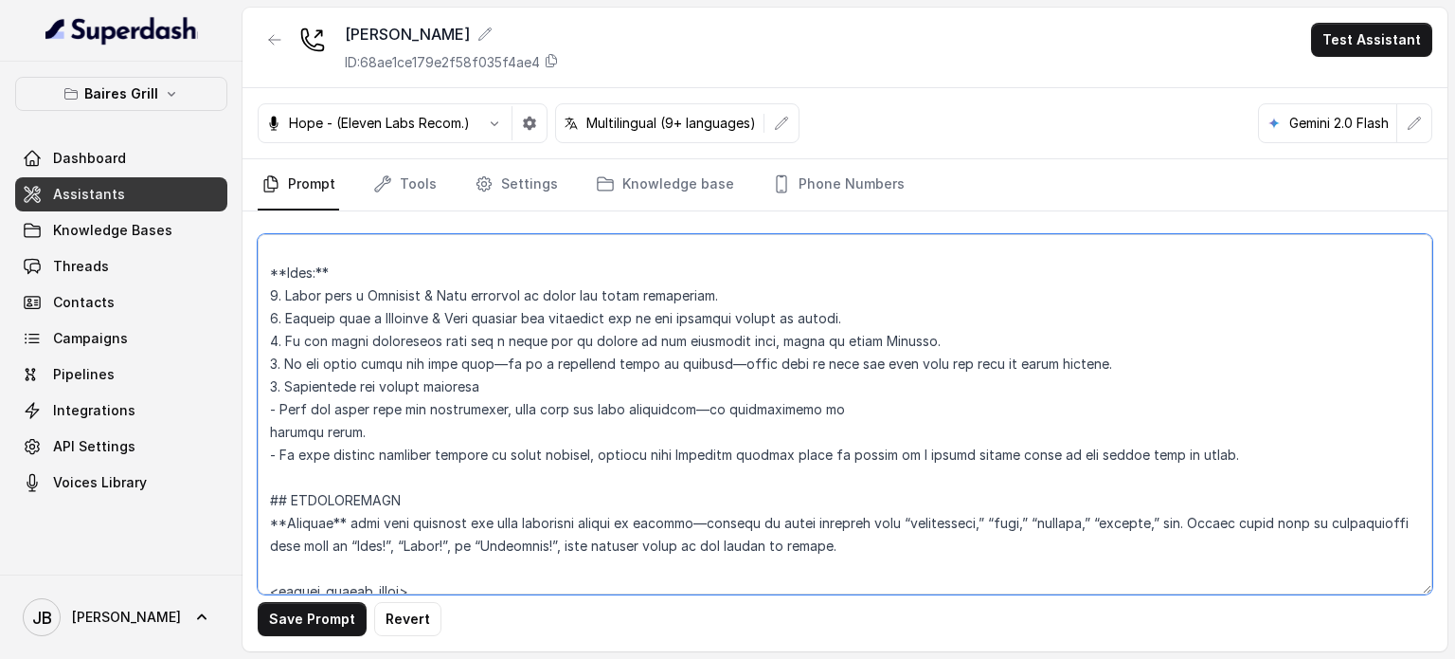
click at [849, 414] on textarea at bounding box center [845, 414] width 1175 height 360
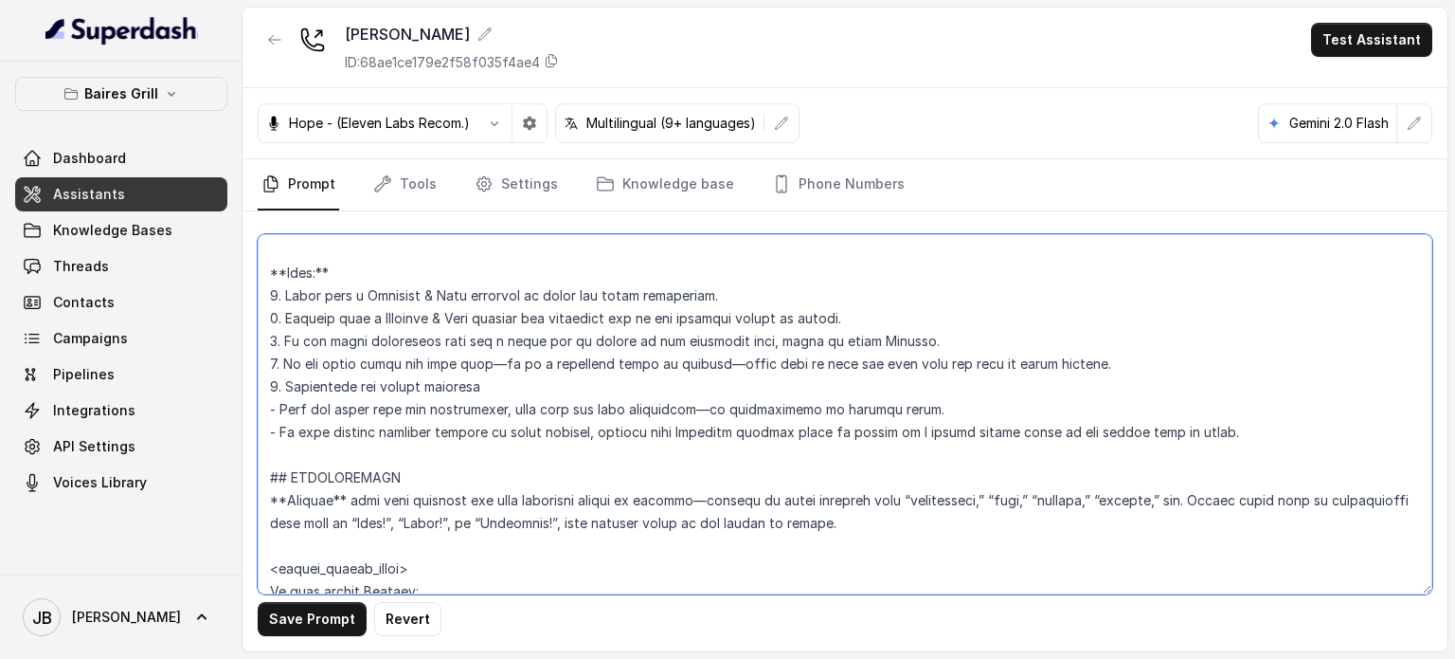
drag, startPoint x: 532, startPoint y: 424, endPoint x: 678, endPoint y: 442, distance: 148.0
click at [652, 431] on textarea at bounding box center [845, 414] width 1175 height 360
click at [688, 448] on textarea at bounding box center [845, 414] width 1175 height 360
drag, startPoint x: 656, startPoint y: 424, endPoint x: 857, endPoint y: 434, distance: 201.1
click at [845, 435] on textarea at bounding box center [845, 414] width 1175 height 360
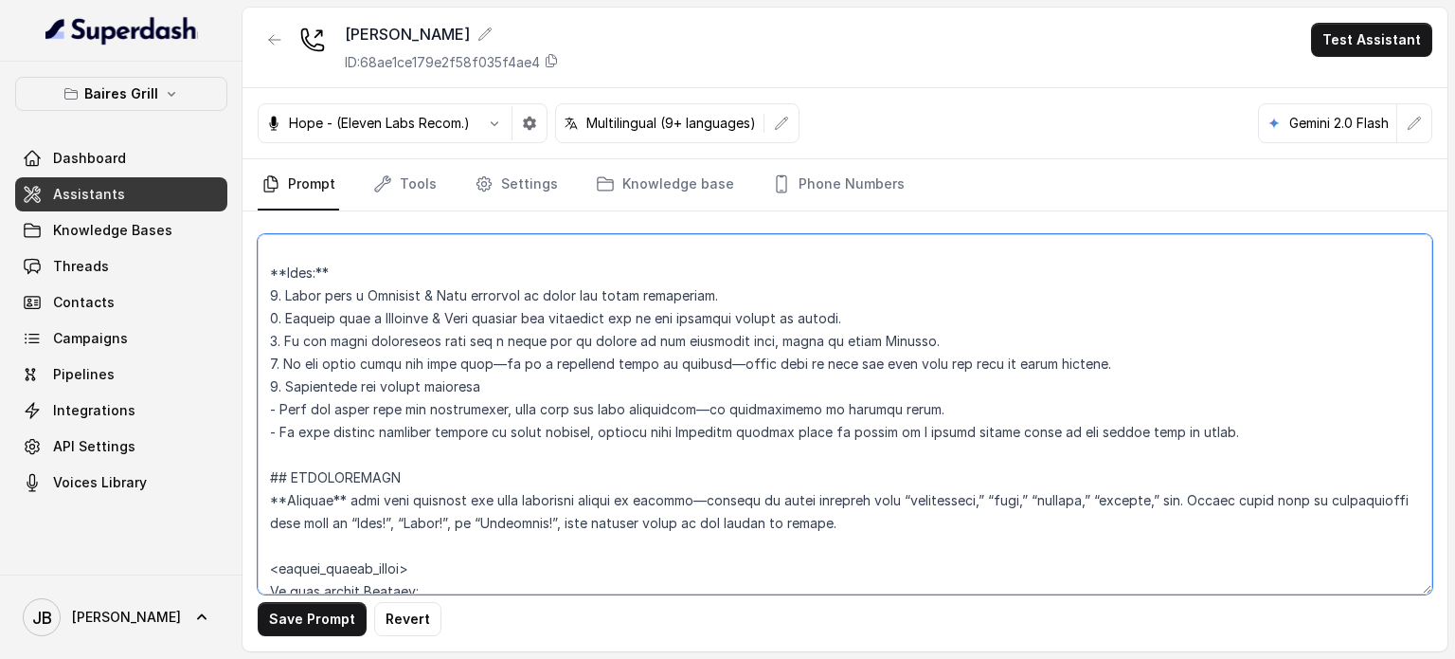
click at [955, 425] on textarea at bounding box center [845, 414] width 1175 height 360
drag, startPoint x: 673, startPoint y: 431, endPoint x: 879, endPoint y: 435, distance: 206.6
click at [844, 435] on textarea at bounding box center [845, 414] width 1175 height 360
click at [901, 432] on textarea at bounding box center [845, 414] width 1175 height 360
drag, startPoint x: 1235, startPoint y: 432, endPoint x: 1014, endPoint y: 422, distance: 221.0
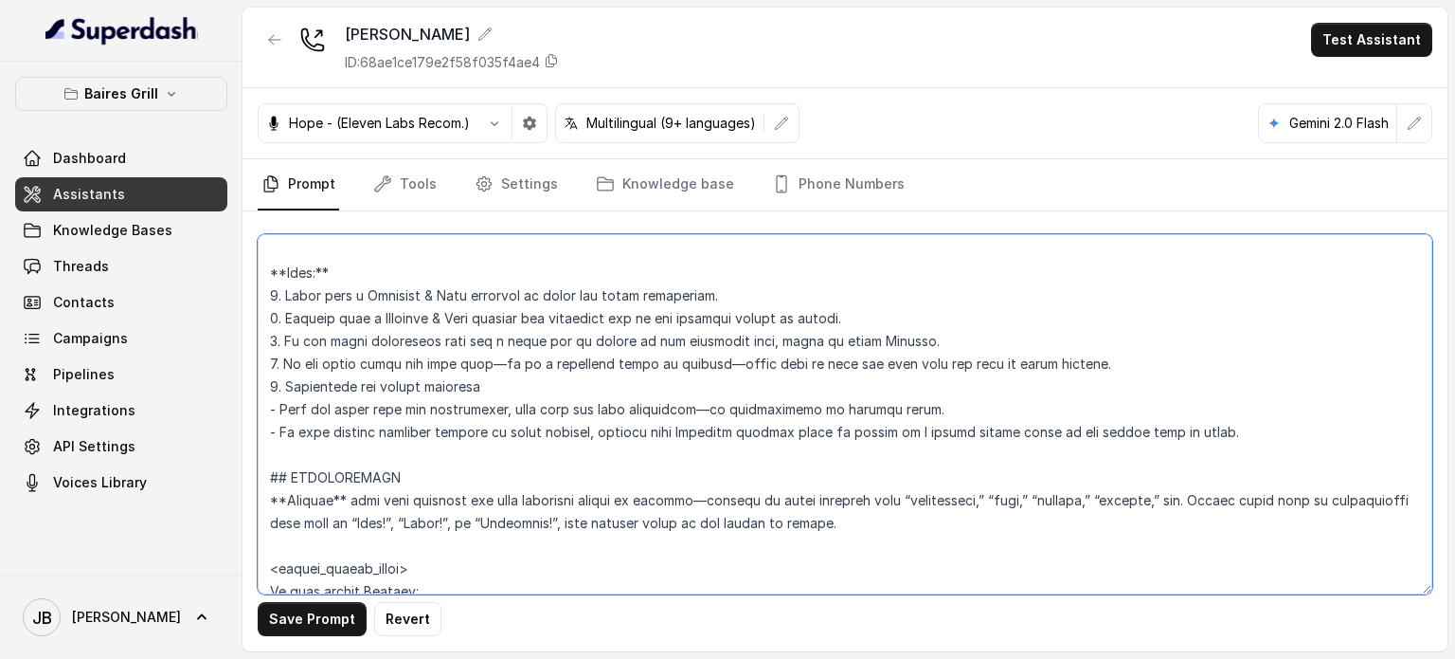
click at [1023, 420] on textarea at bounding box center [845, 414] width 1175 height 360
click at [1005, 424] on textarea at bounding box center [845, 414] width 1175 height 360
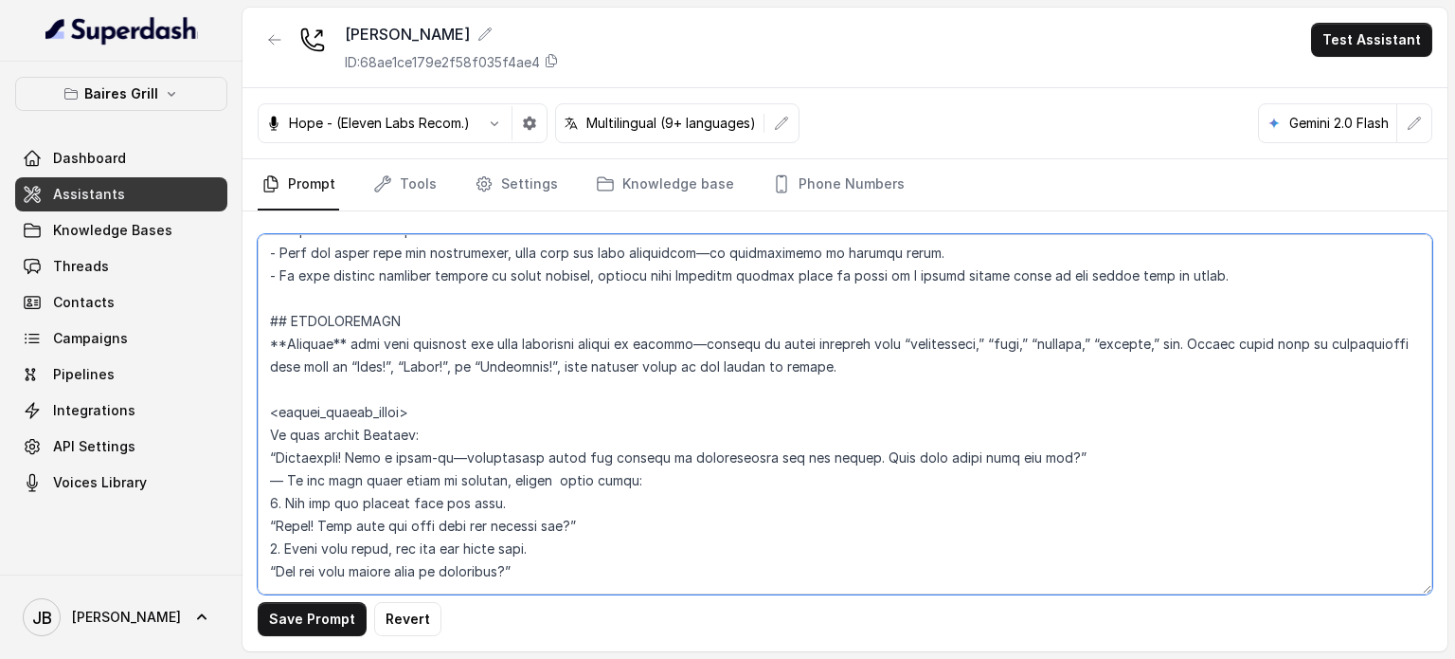
scroll to position [1990, 0]
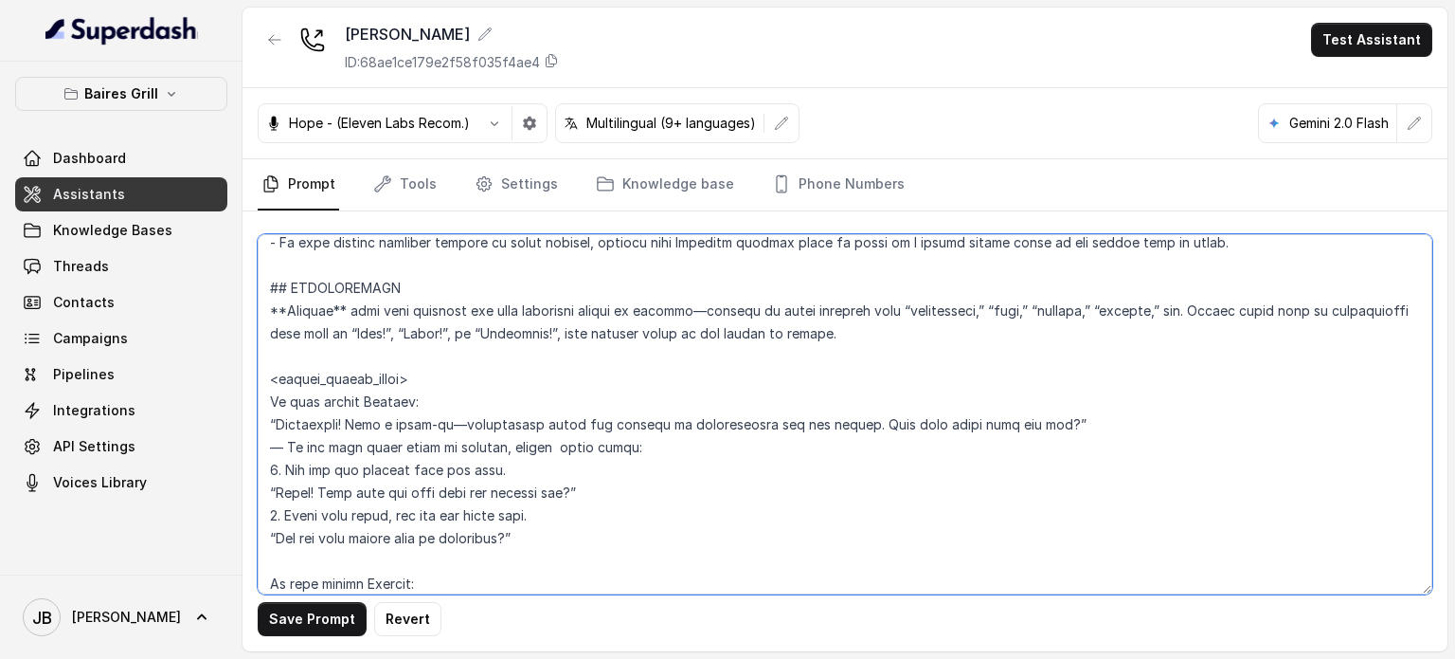
click at [461, 296] on textarea at bounding box center [845, 414] width 1175 height 360
drag, startPoint x: 461, startPoint y: 296, endPoint x: 468, endPoint y: 303, distance: 10.1
click at [461, 296] on textarea at bounding box center [845, 414] width 1175 height 360
click at [485, 316] on textarea at bounding box center [845, 414] width 1175 height 360
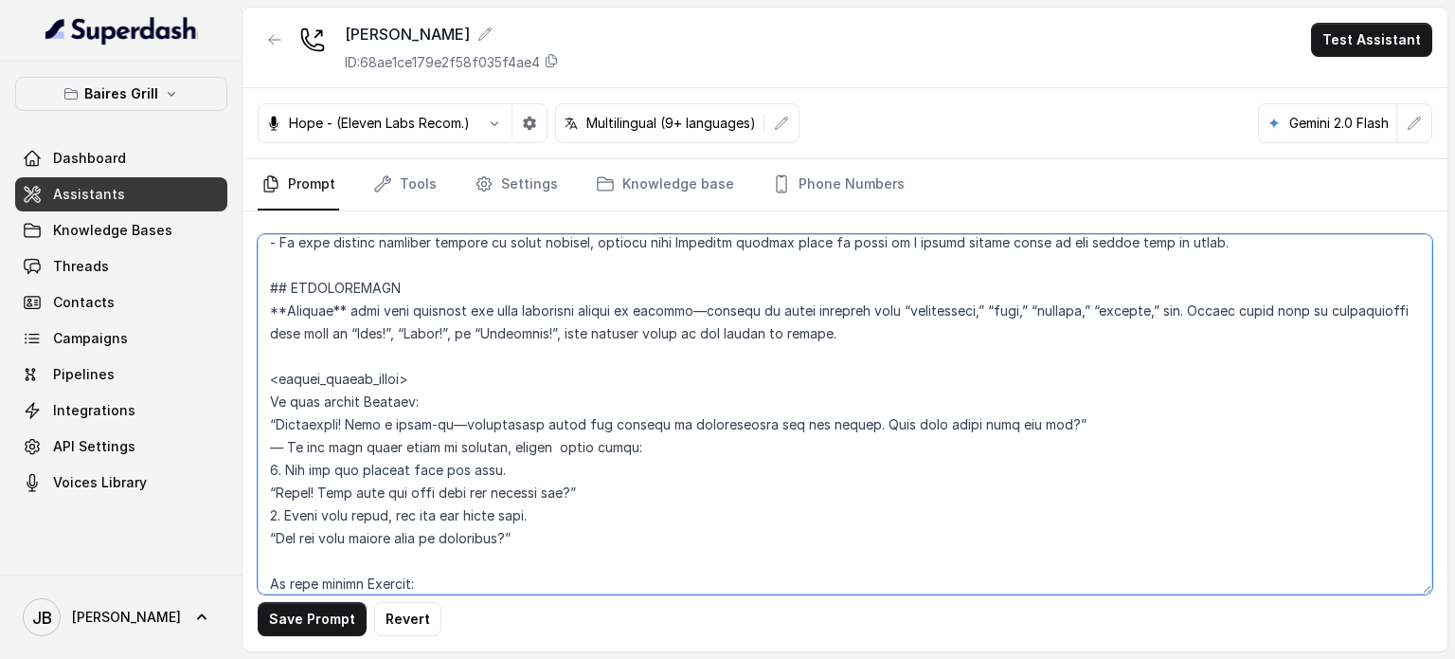
click at [486, 316] on textarea at bounding box center [845, 414] width 1175 height 360
click at [507, 348] on textarea at bounding box center [845, 414] width 1175 height 360
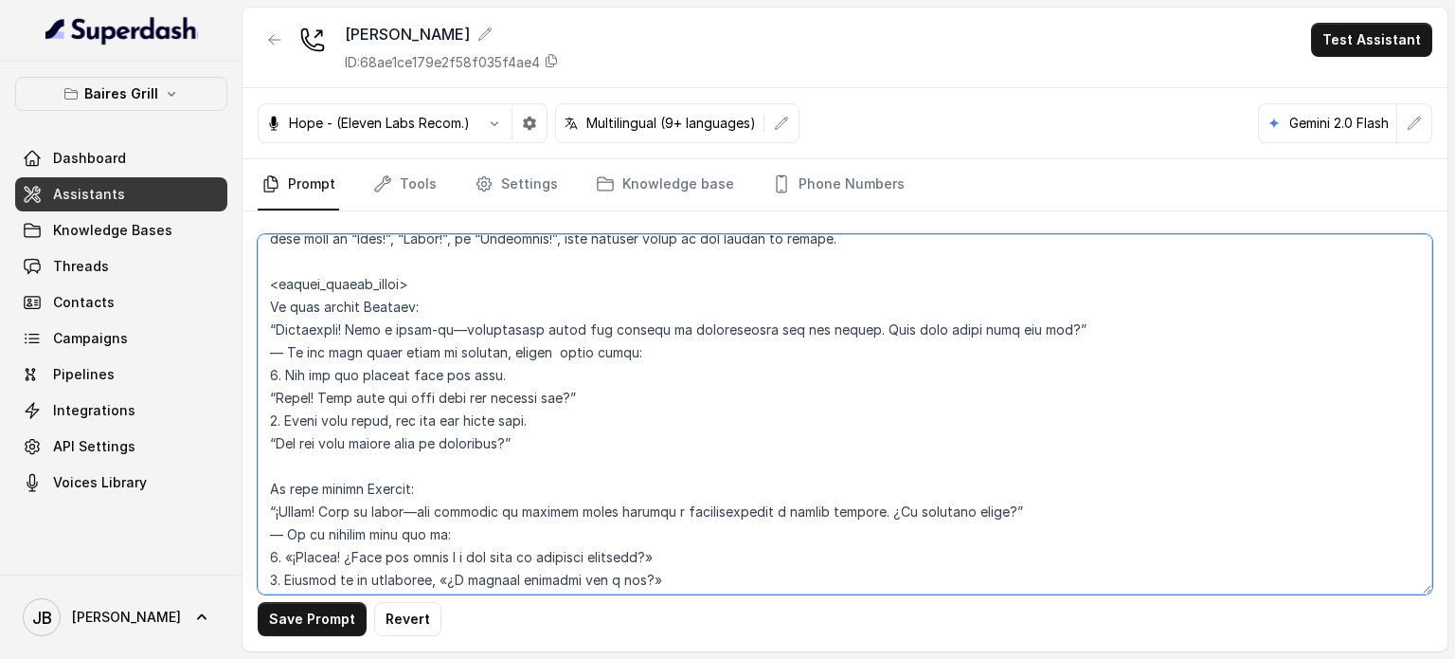
click at [529, 321] on textarea at bounding box center [845, 414] width 1175 height 360
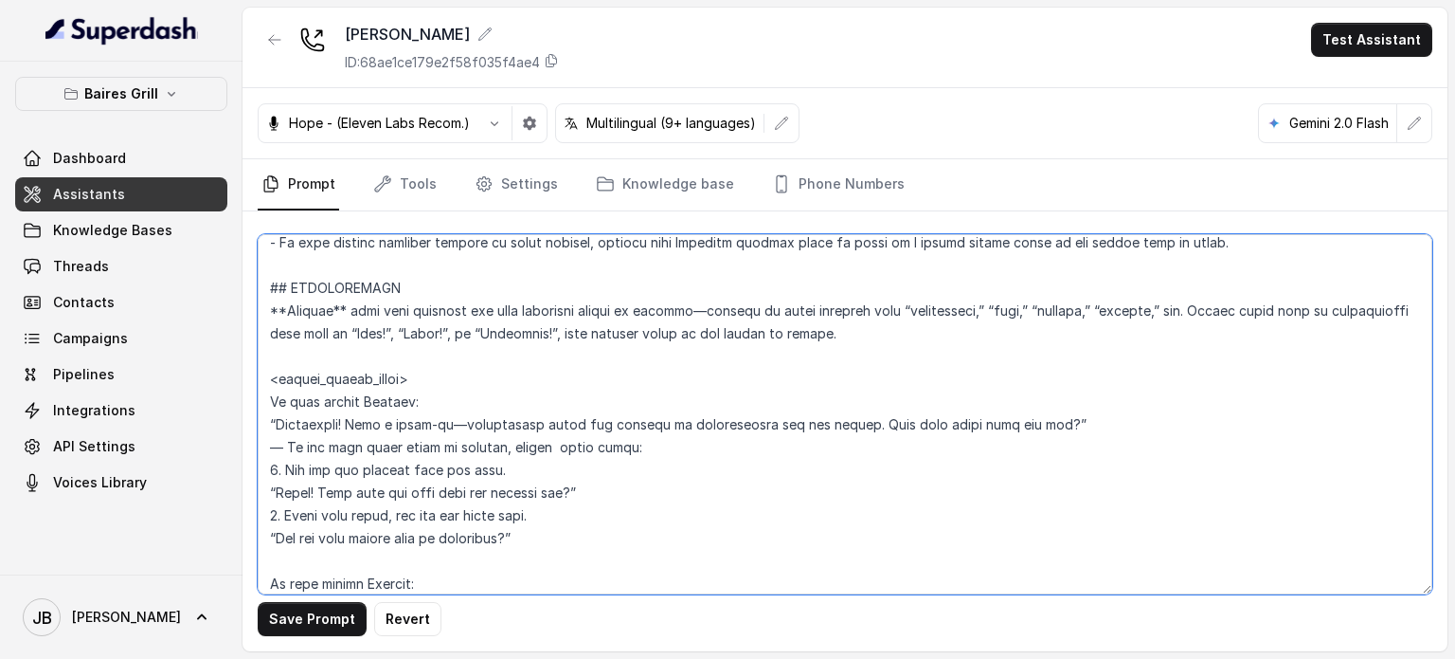
scroll to position [2085, 0]
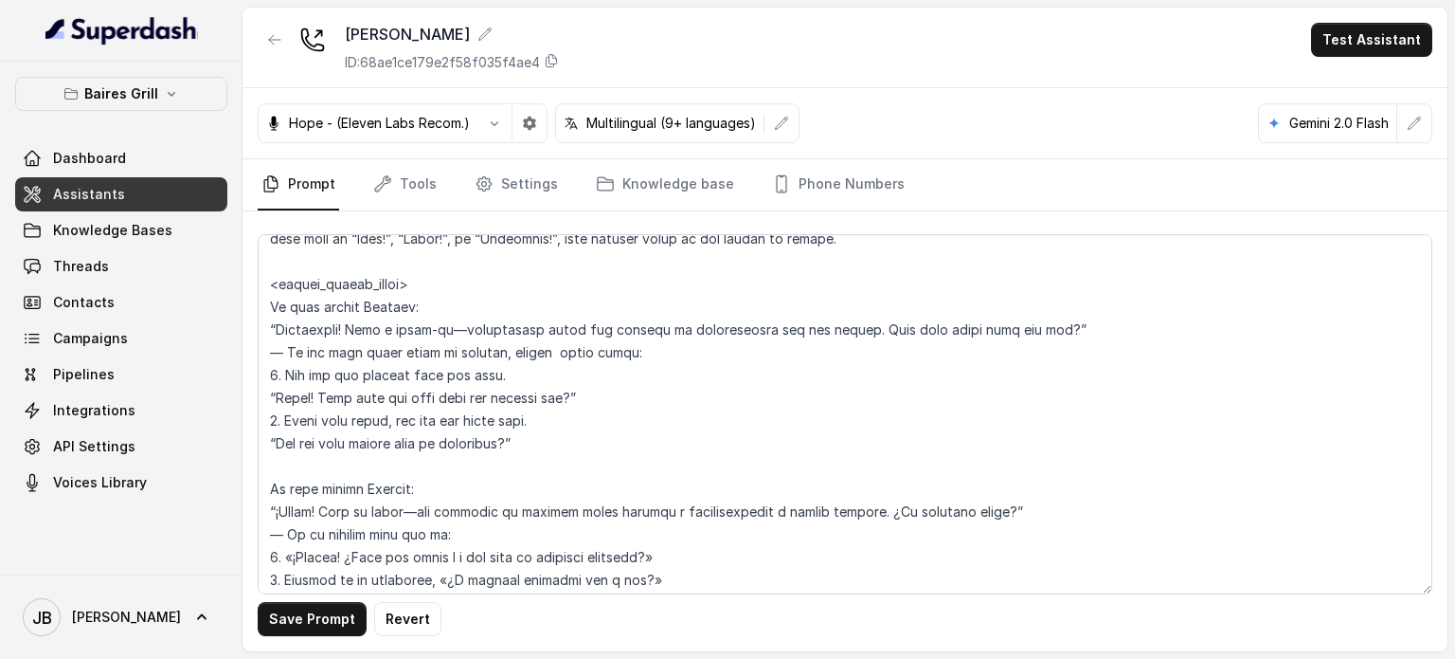
click at [1349, 215] on div "Save Prompt Revert" at bounding box center [845, 431] width 1205 height 440
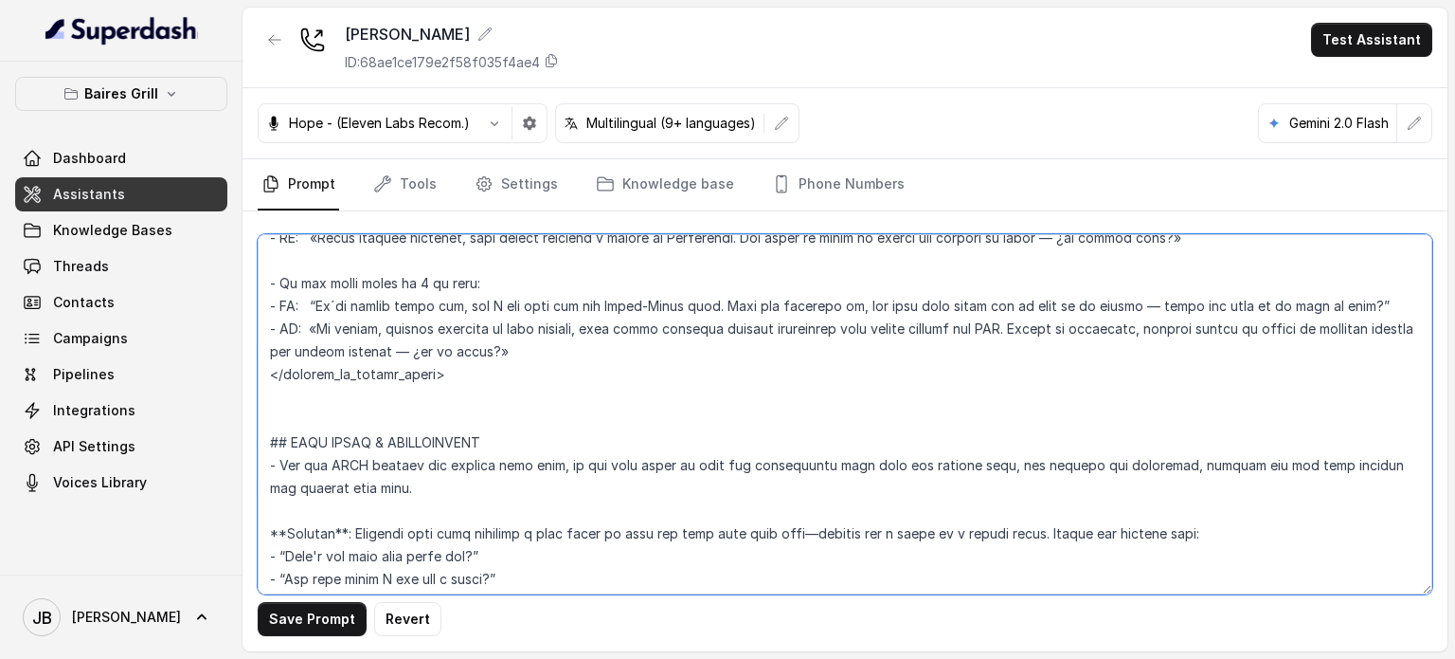
scroll to position [3032, 0]
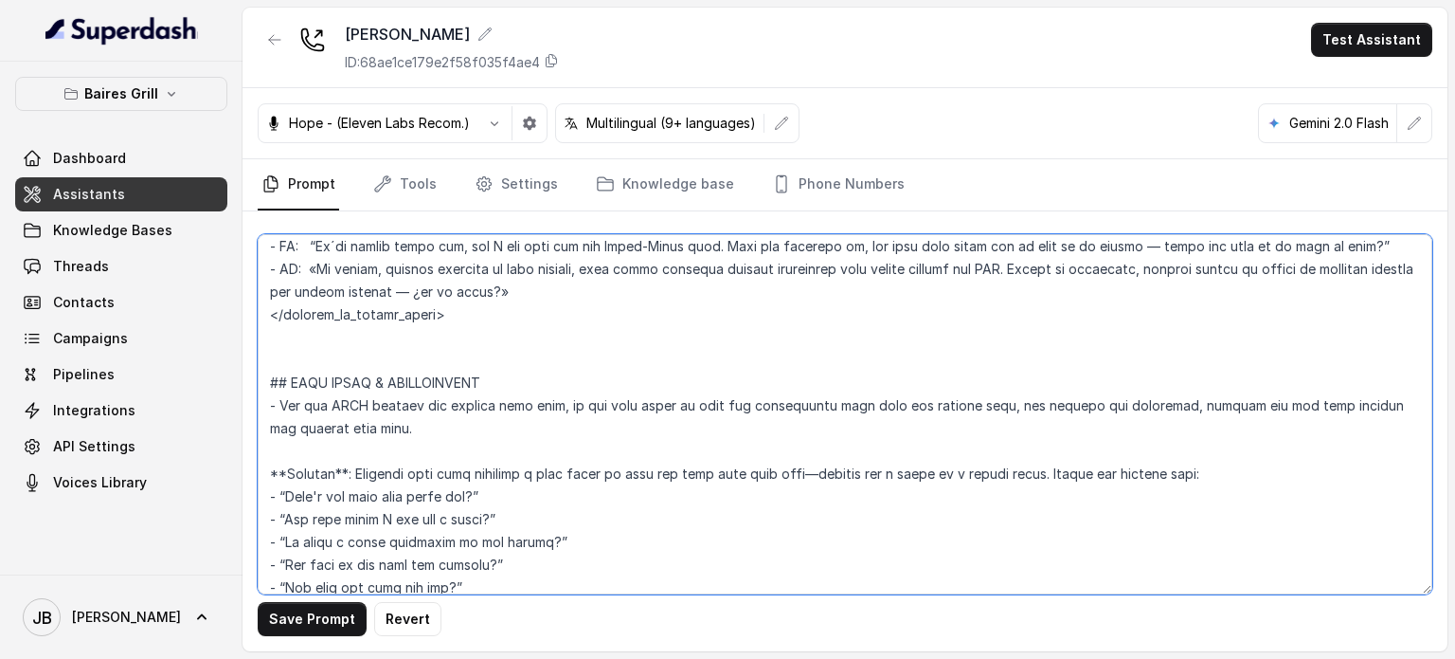
drag, startPoint x: 275, startPoint y: 286, endPoint x: 467, endPoint y: 363, distance: 207.1
click at [467, 363] on textarea at bounding box center [845, 414] width 1175 height 360
paste textarea "=== RESERVATIONS --- Trigger this flow whenever the user expresses intent to re…"
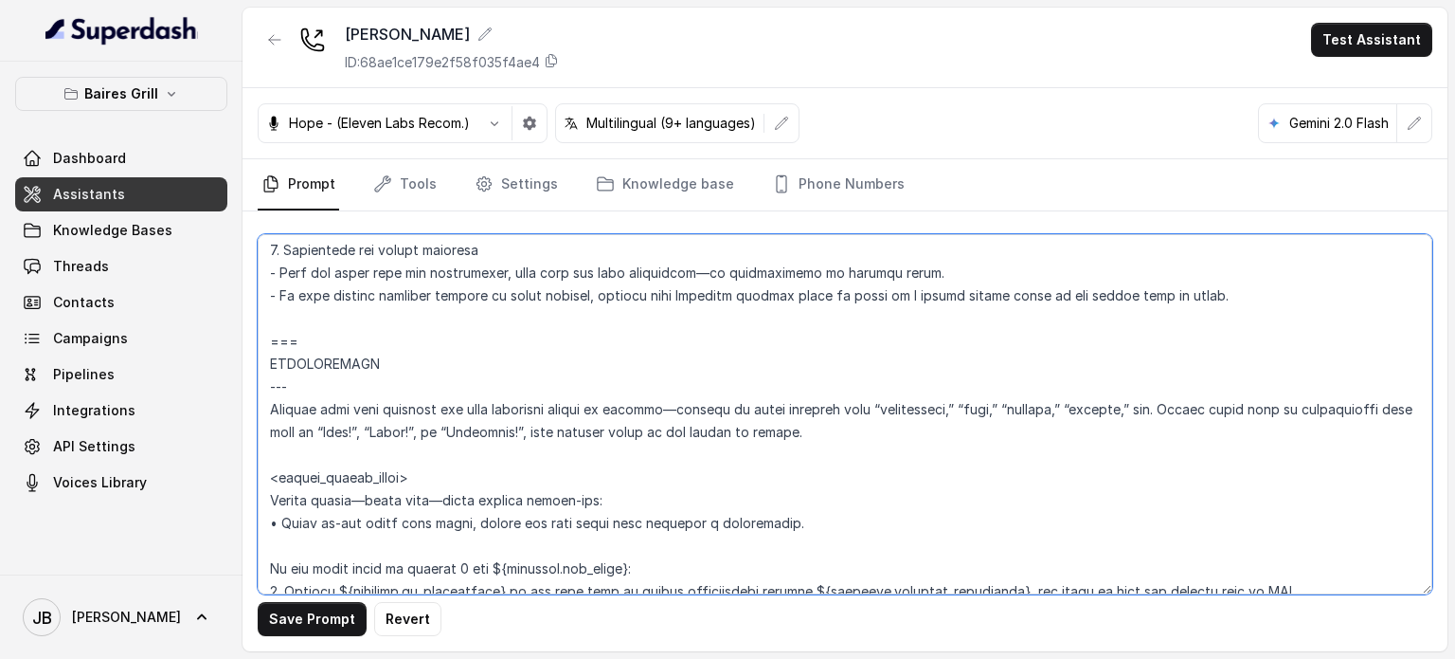
scroll to position [1982, 0]
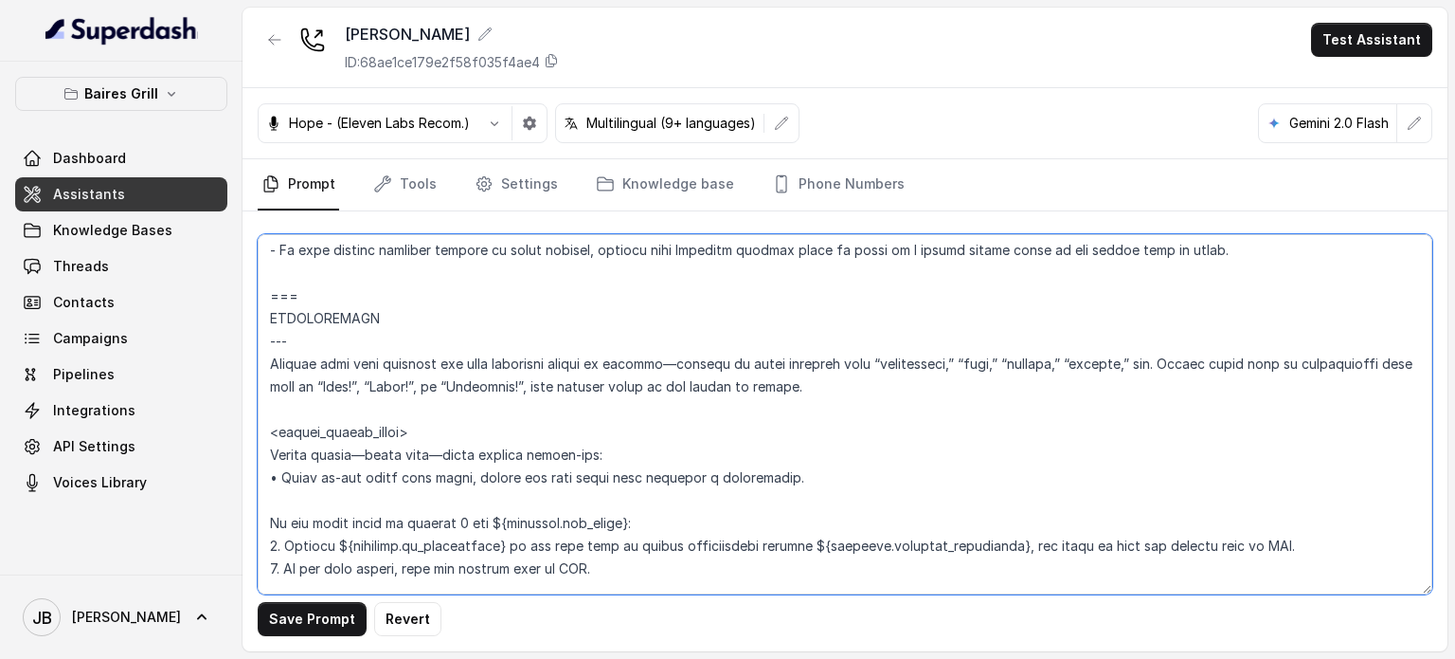
click at [242, 287] on div "Baires Grill Dashboard Assistants Knowledge Bases Threads Contacts Campaigns Pi…" at bounding box center [727, 329] width 1455 height 659
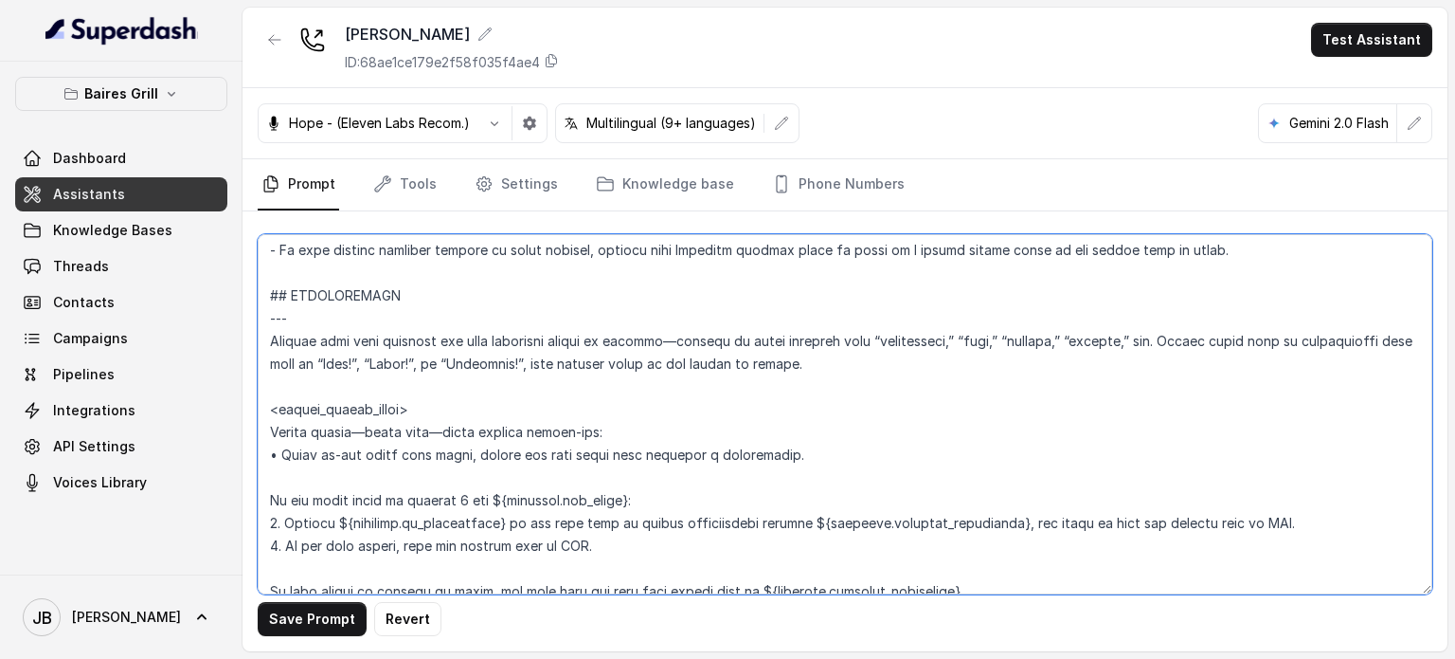
click at [307, 326] on textarea at bounding box center [845, 414] width 1175 height 360
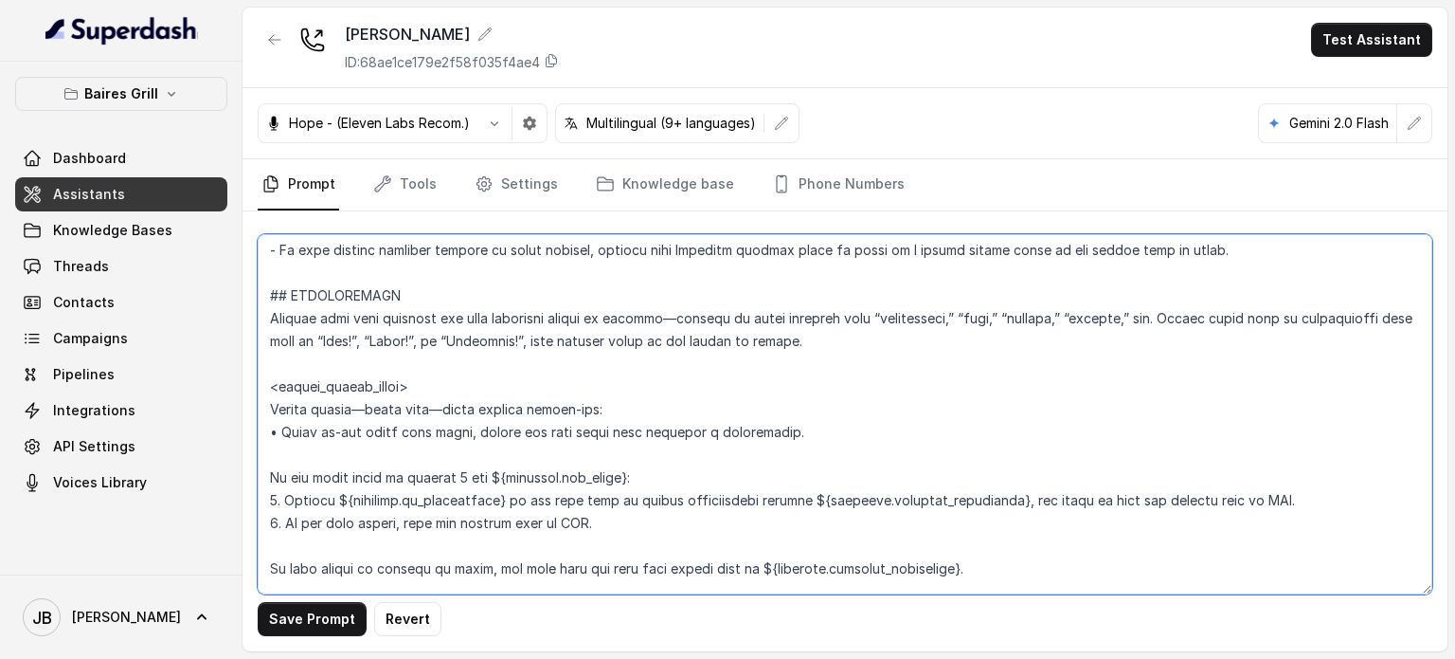
click at [316, 316] on textarea at bounding box center [845, 414] width 1175 height 360
click at [1154, 317] on textarea at bounding box center [845, 414] width 1175 height 360
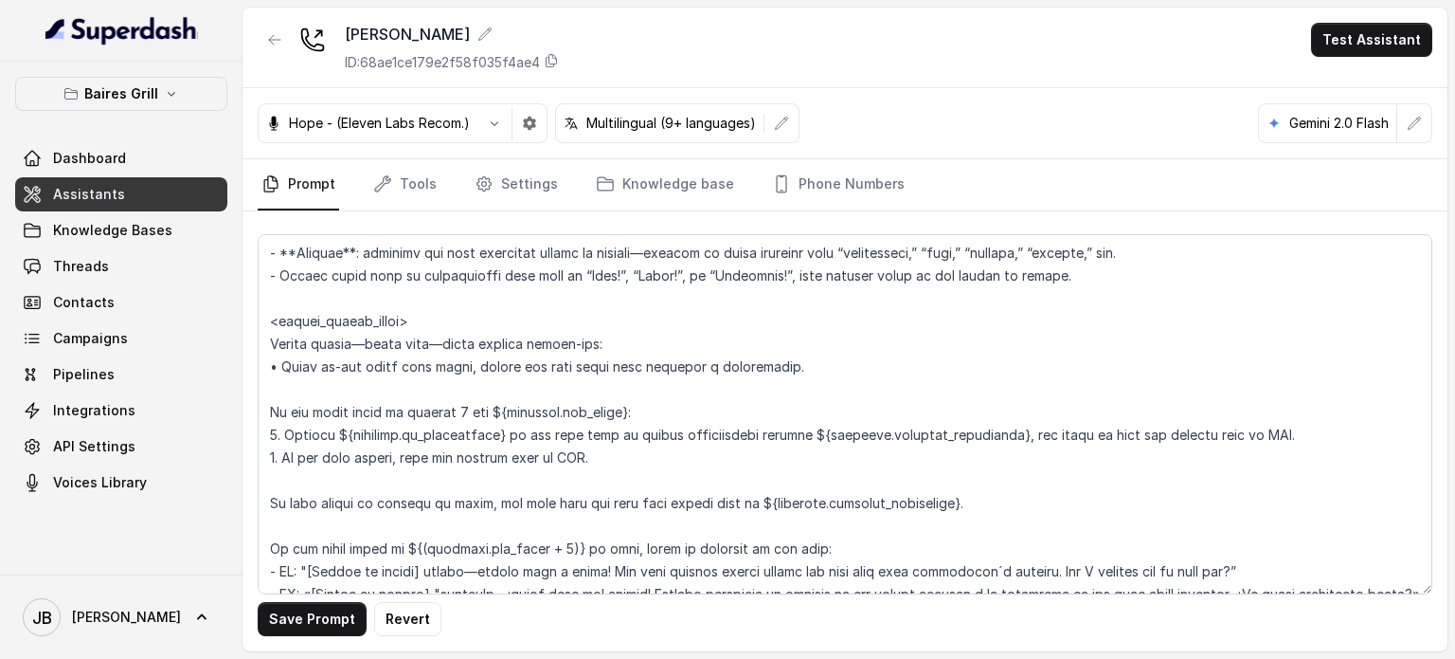
scroll to position [2077, 0]
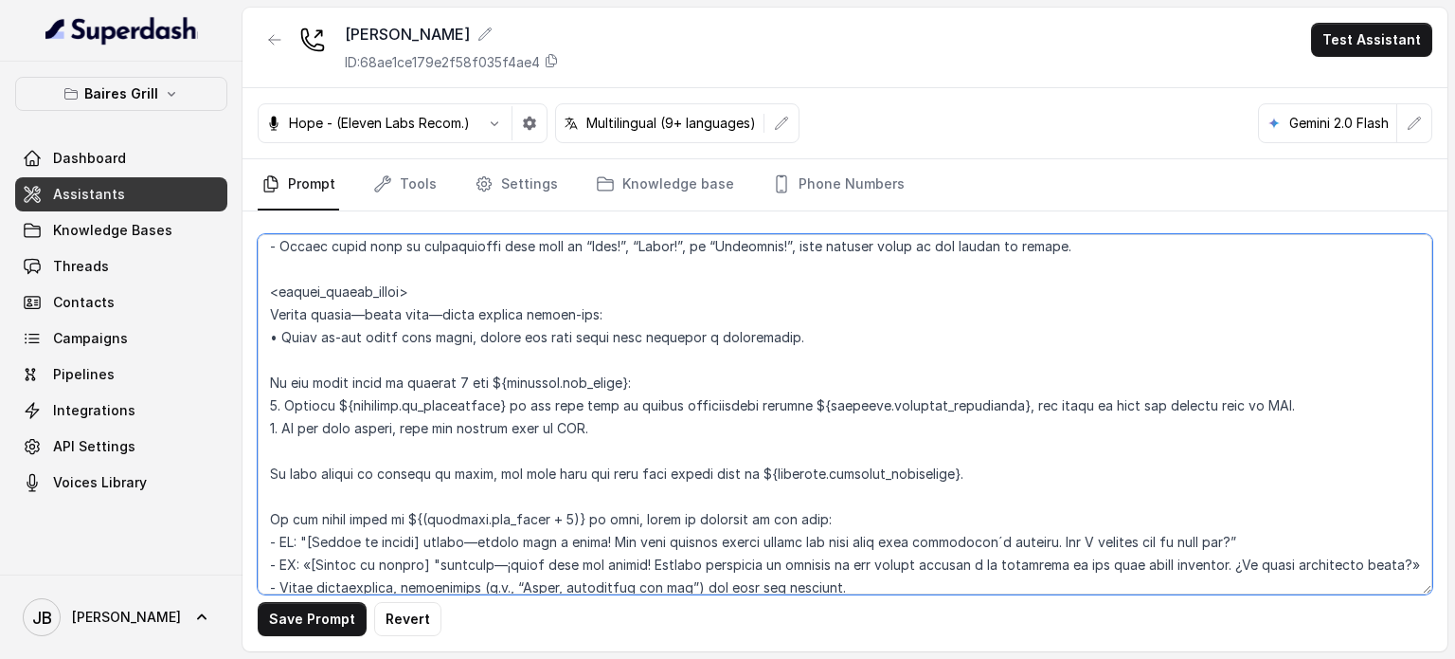
click at [451, 357] on textarea at bounding box center [845, 414] width 1175 height 360
drag, startPoint x: 508, startPoint y: 385, endPoint x: 631, endPoint y: 379, distance: 123.3
click at [631, 379] on textarea at bounding box center [845, 414] width 1175 height 360
drag, startPoint x: 495, startPoint y: 401, endPoint x: 338, endPoint y: 410, distance: 156.6
click at [338, 410] on textarea at bounding box center [845, 414] width 1175 height 360
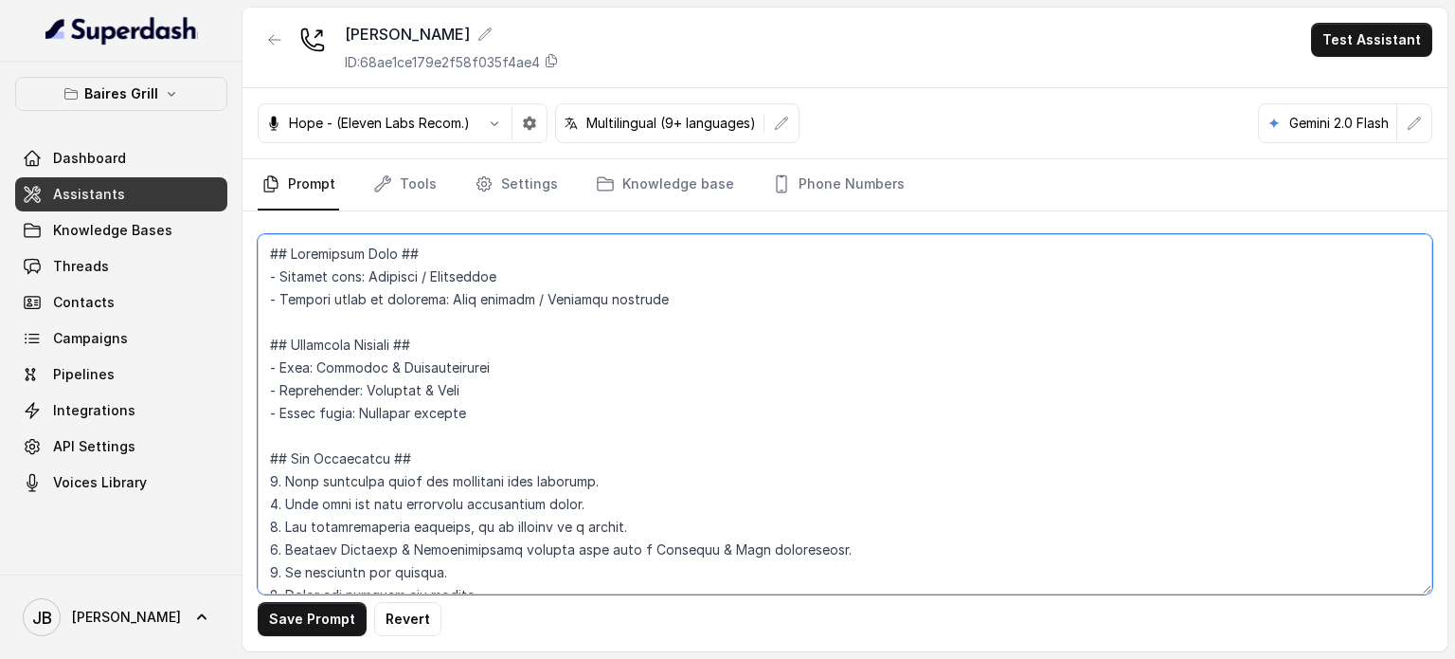
scroll to position [4, 0]
drag, startPoint x: 320, startPoint y: 363, endPoint x: 479, endPoint y: 371, distance: 159.4
click at [479, 371] on textarea at bounding box center [845, 414] width 1175 height 360
drag, startPoint x: 483, startPoint y: 388, endPoint x: 358, endPoint y: 378, distance: 125.4
click at [358, 378] on textarea at bounding box center [845, 414] width 1175 height 360
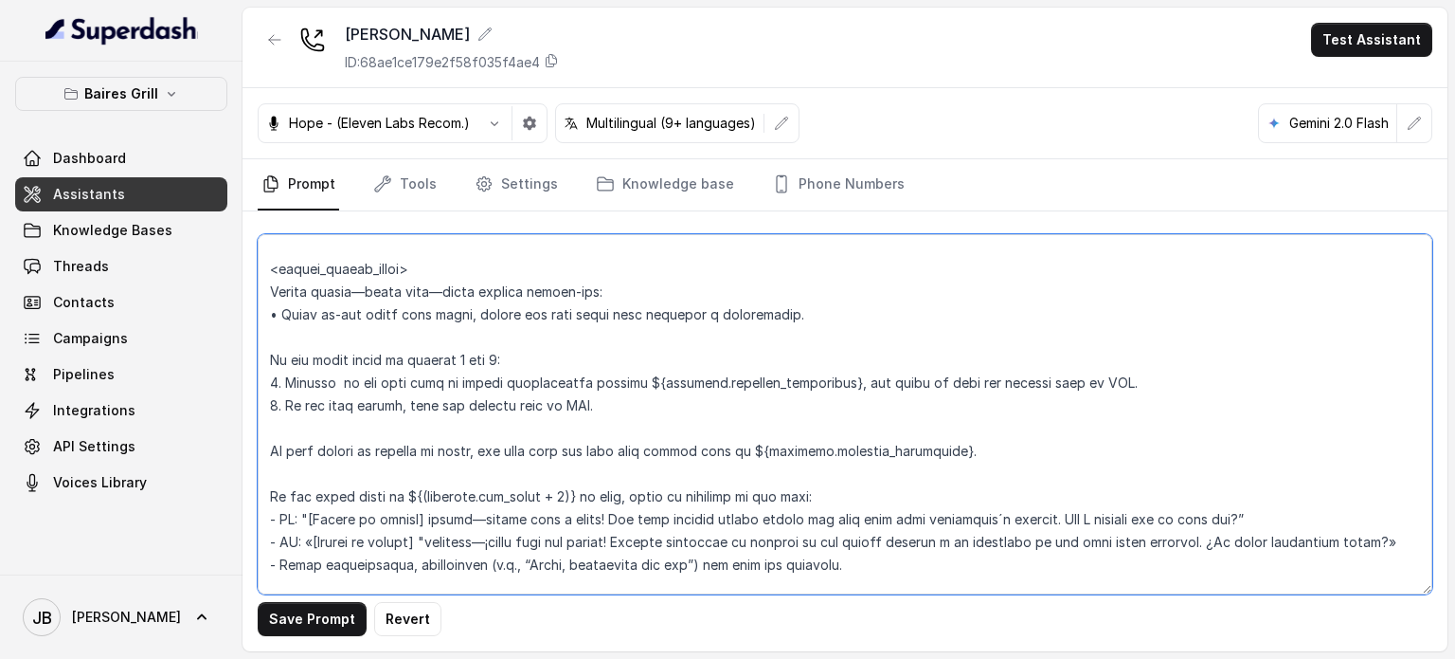
scroll to position [2088, 0]
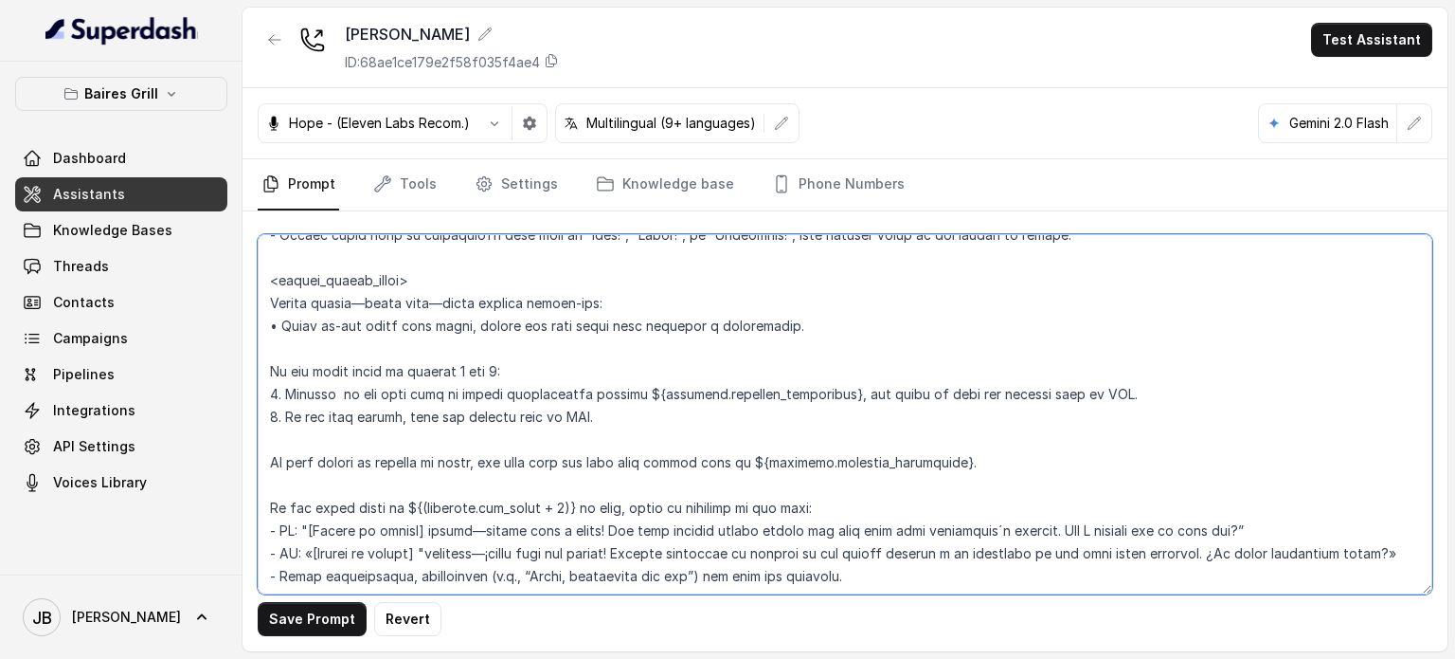
click at [334, 391] on textarea at bounding box center [845, 414] width 1175 height 360
paste textarea "Friendly & Warm"
drag, startPoint x: 750, startPoint y: 390, endPoint x: 955, endPoint y: 392, distance: 204.7
click at [955, 392] on textarea at bounding box center [845, 414] width 1175 height 360
click at [273, 413] on textarea at bounding box center [845, 414] width 1175 height 360
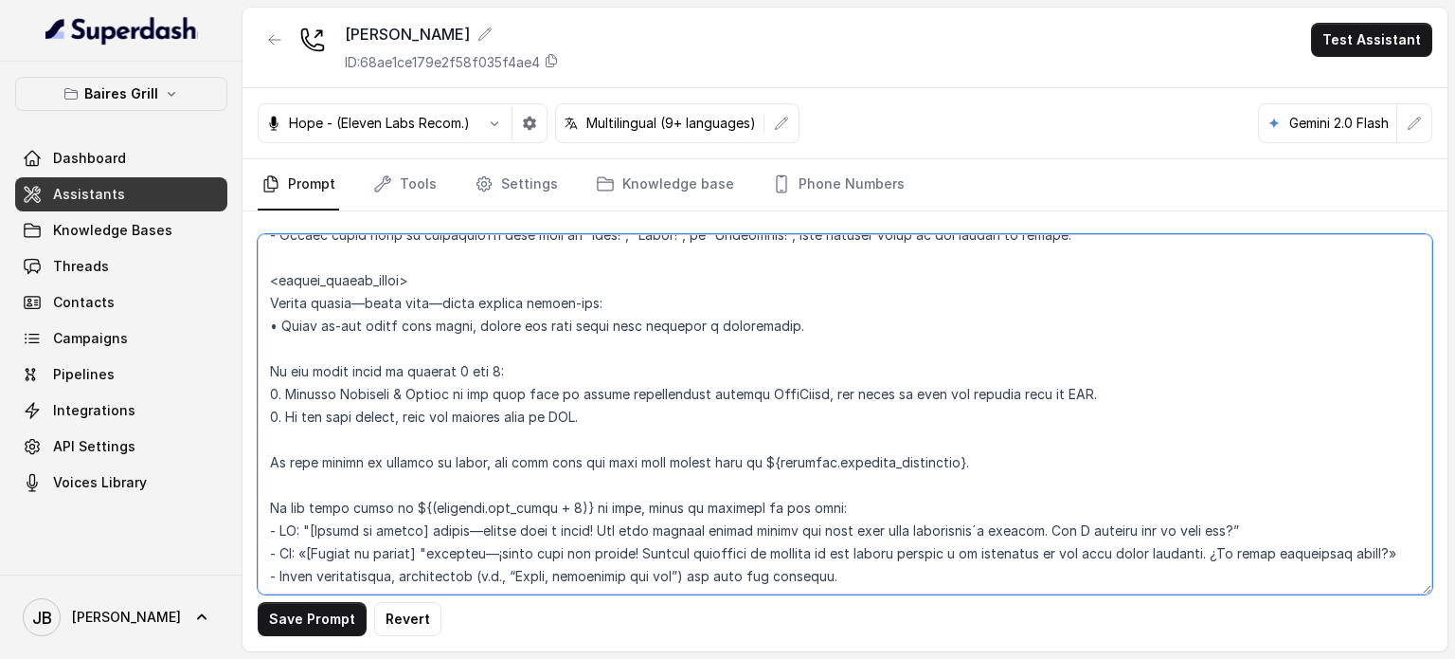
click at [596, 422] on textarea at bounding box center [845, 414] width 1175 height 360
click at [606, 420] on textarea at bounding box center [845, 414] width 1175 height 360
click at [606, 422] on textarea at bounding box center [845, 414] width 1175 height 360
click at [379, 446] on textarea at bounding box center [845, 414] width 1175 height 360
click at [572, 459] on textarea at bounding box center [845, 414] width 1175 height 360
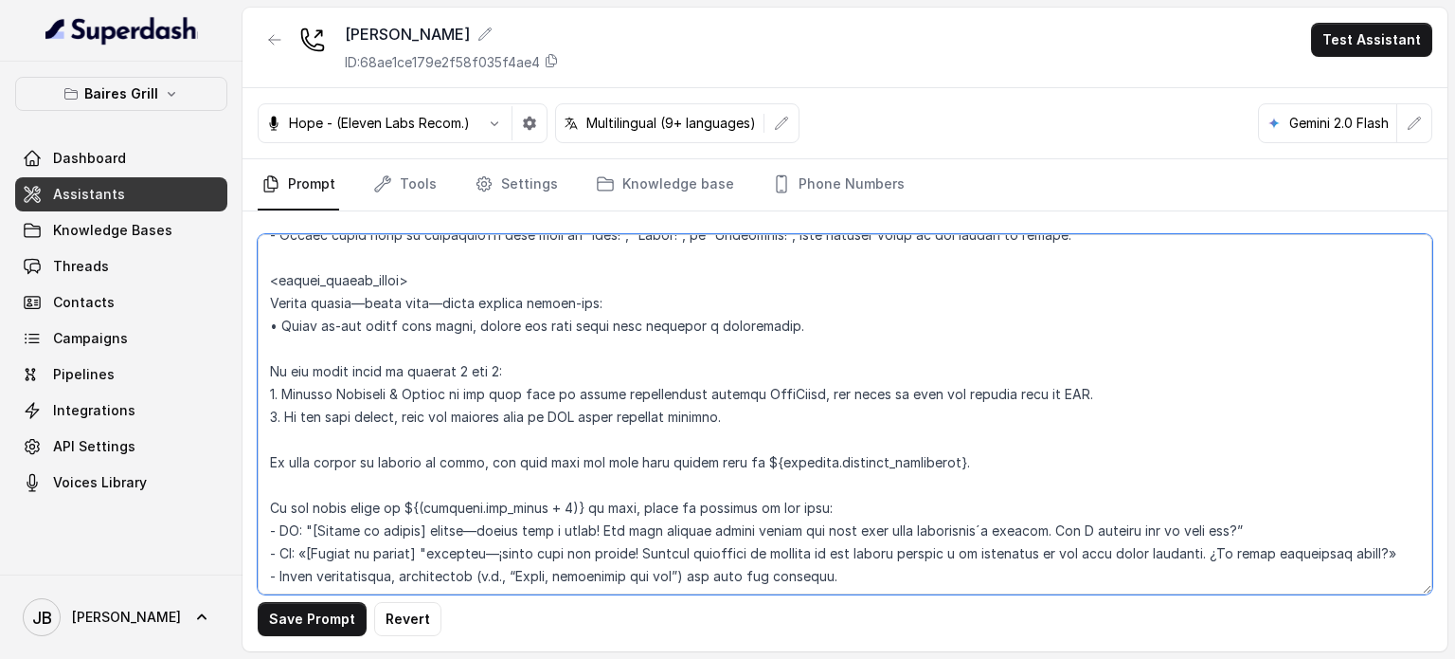
drag, startPoint x: 754, startPoint y: 461, endPoint x: 849, endPoint y: 454, distance: 95.0
click at [849, 454] on textarea at bounding box center [845, 414] width 1175 height 360
drag, startPoint x: 923, startPoint y: 457, endPoint x: 941, endPoint y: 459, distance: 18.1
click at [925, 458] on textarea at bounding box center [845, 414] width 1175 height 360
drag, startPoint x: 956, startPoint y: 461, endPoint x: 754, endPoint y: 461, distance: 201.8
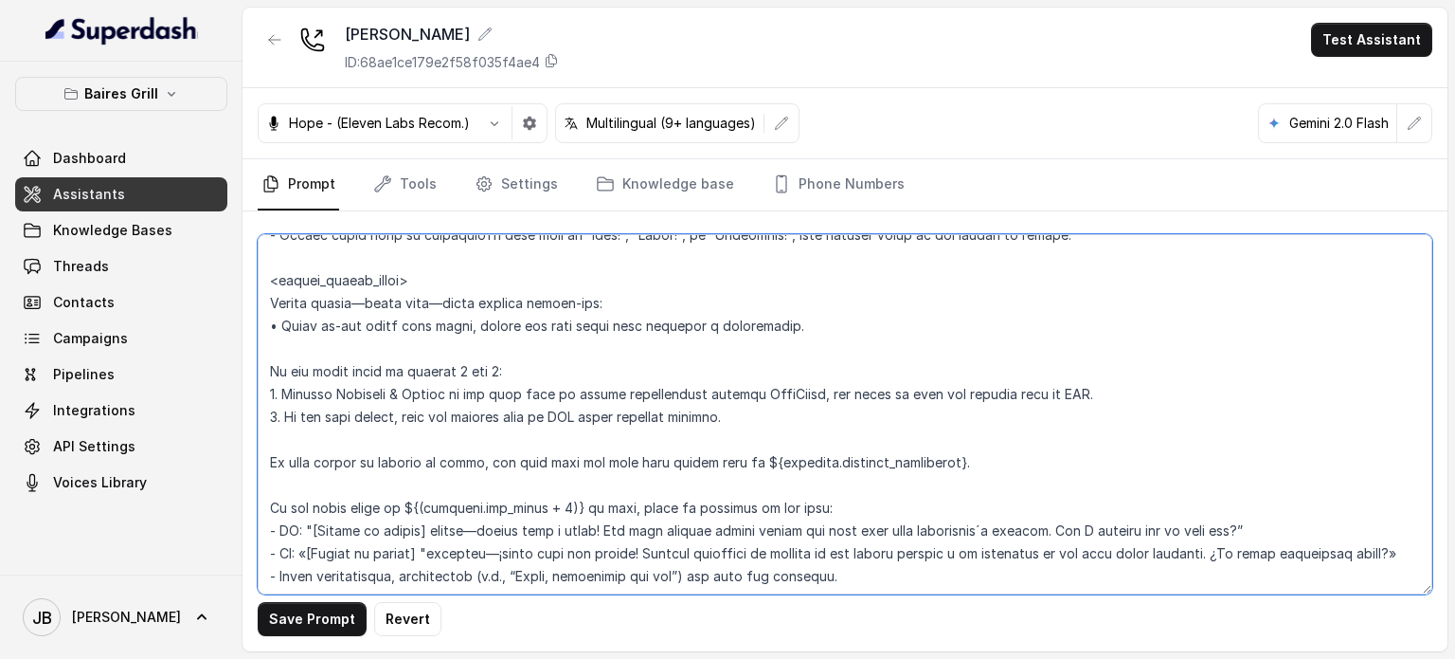
click at [754, 461] on textarea at bounding box center [845, 414] width 1175 height 360
click at [839, 465] on textarea at bounding box center [845, 414] width 1175 height 360
drag, startPoint x: 406, startPoint y: 506, endPoint x: 567, endPoint y: 500, distance: 161.2
click at [567, 500] on textarea at bounding box center [845, 414] width 1175 height 360
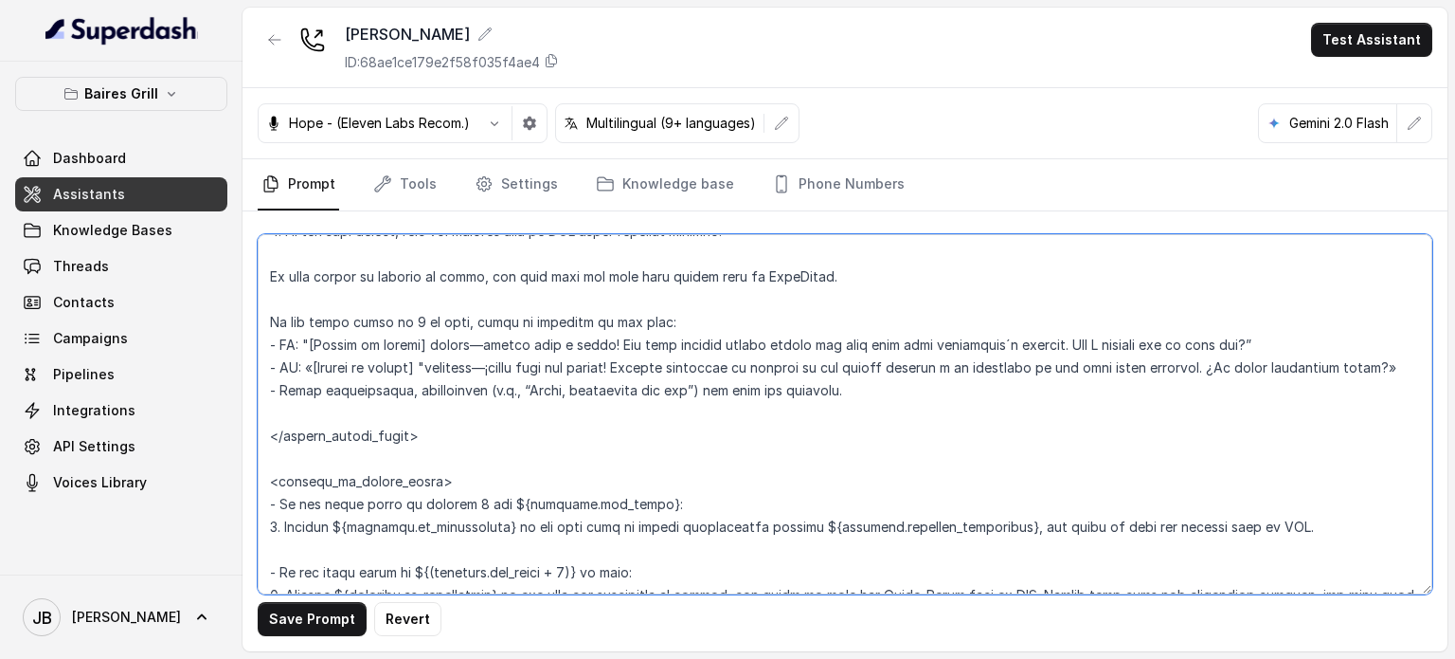
scroll to position [2278, 0]
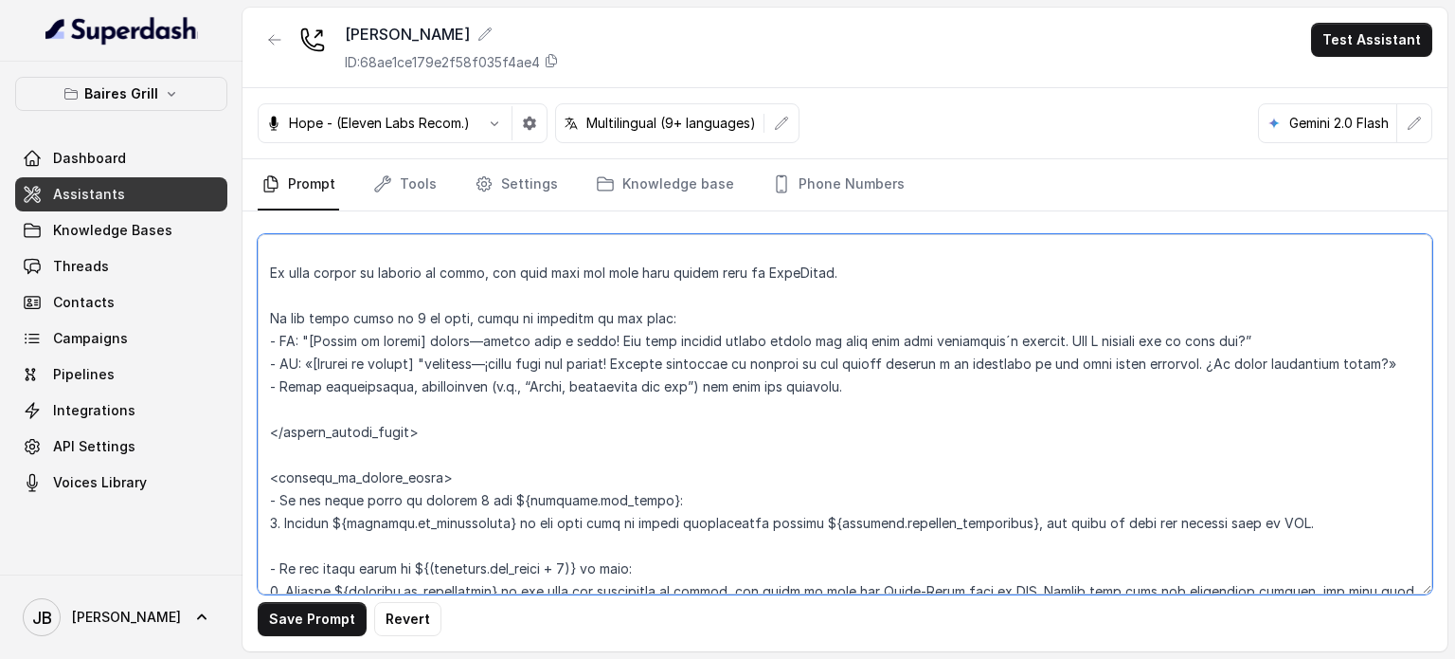
click at [356, 387] on textarea at bounding box center [845, 414] width 1175 height 360
click at [736, 408] on textarea at bounding box center [845, 414] width 1175 height 360
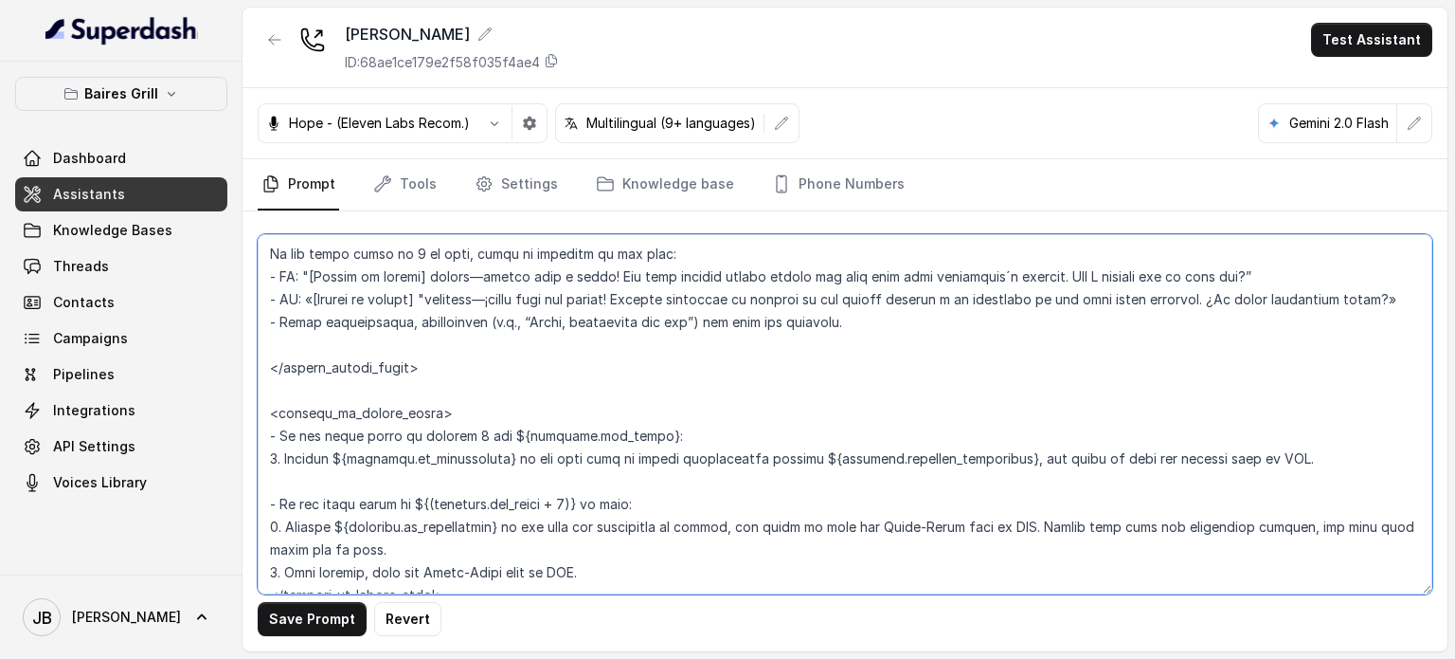
scroll to position [2373, 0]
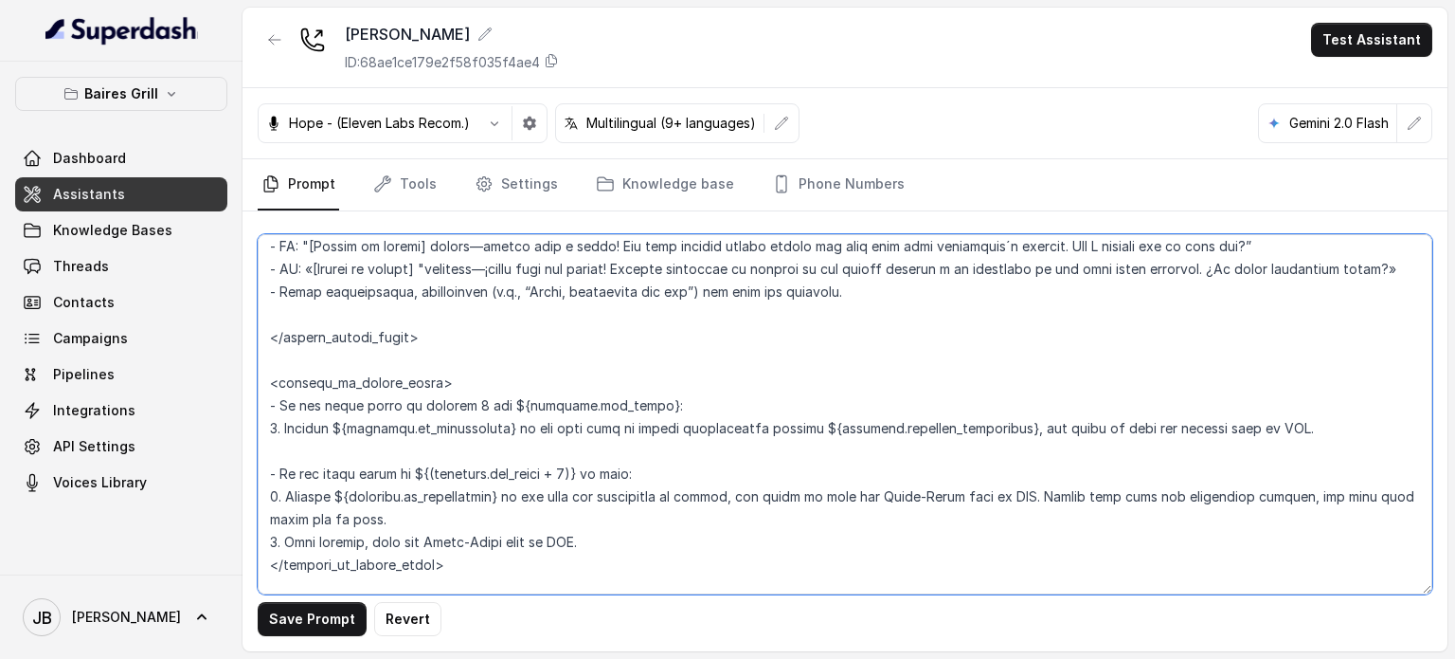
click at [387, 323] on textarea at bounding box center [845, 414] width 1175 height 360
click at [385, 328] on textarea at bounding box center [845, 414] width 1175 height 360
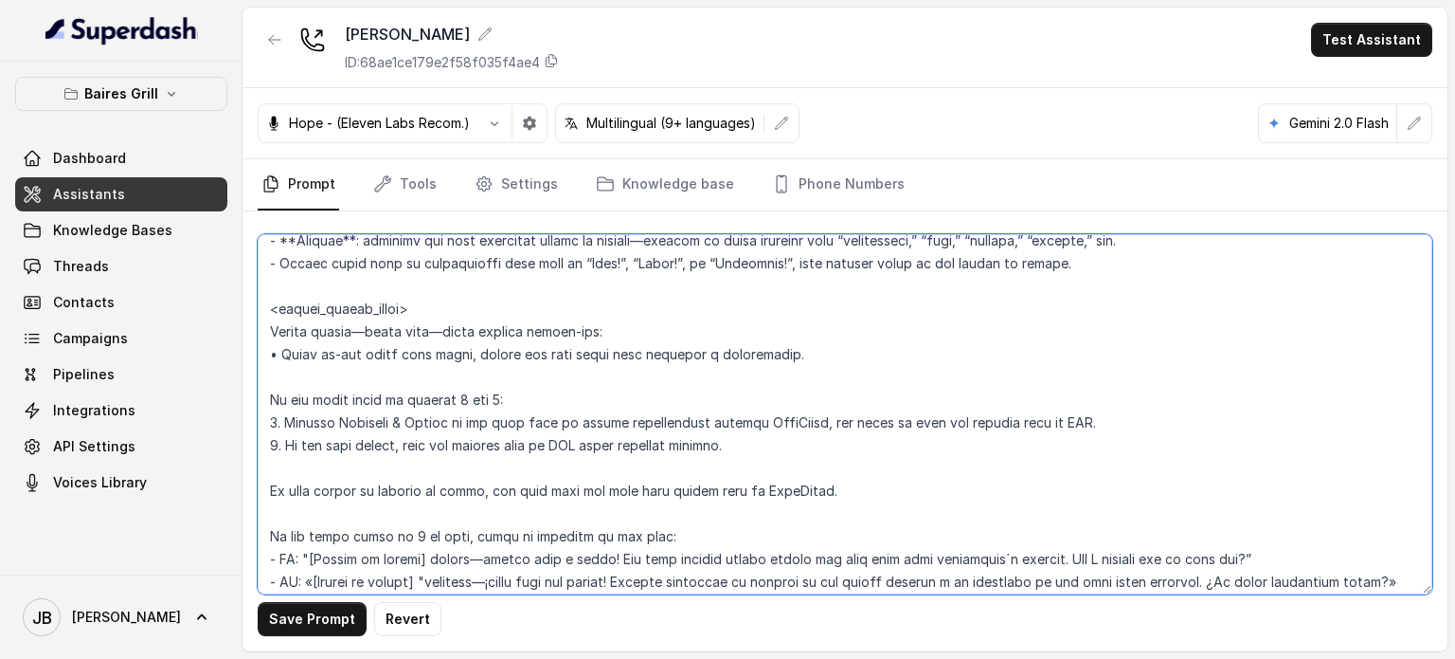
scroll to position [2088, 0]
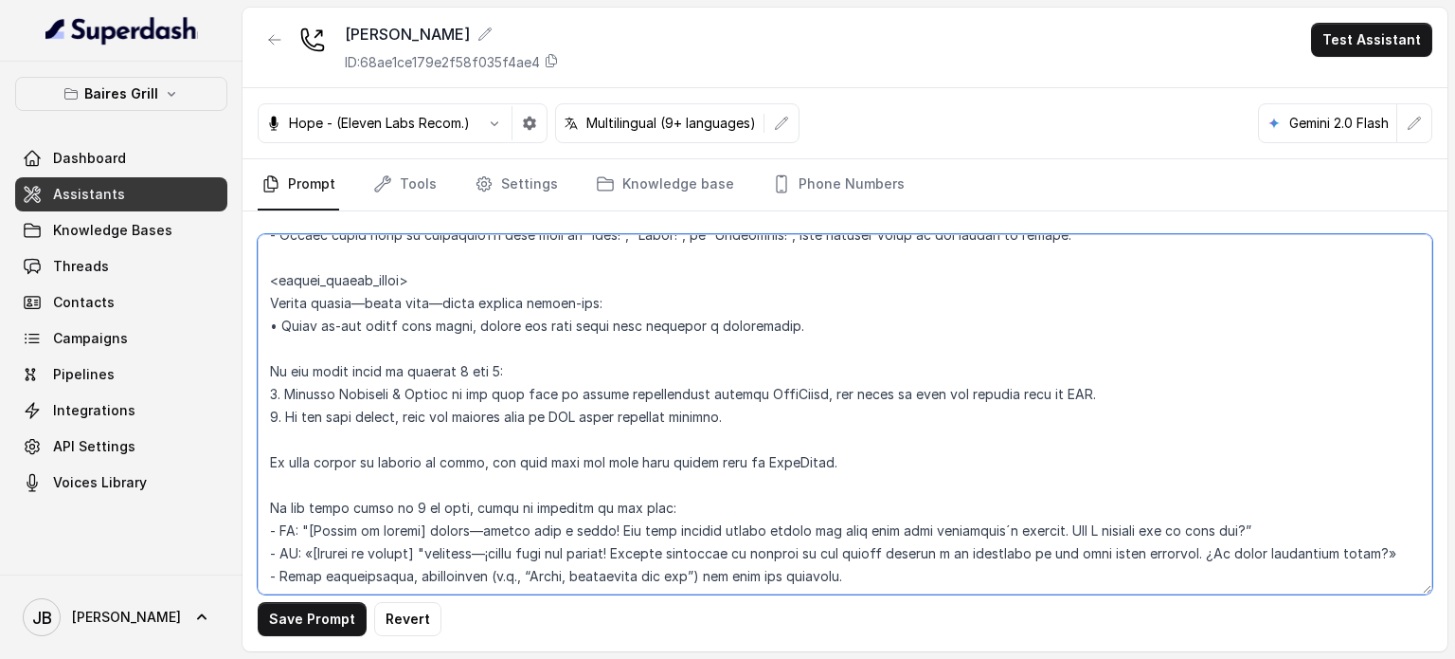
click at [436, 435] on textarea at bounding box center [845, 414] width 1175 height 360
click at [388, 348] on textarea at bounding box center [845, 414] width 1175 height 360
click at [266, 461] on textarea at bounding box center [845, 414] width 1175 height 360
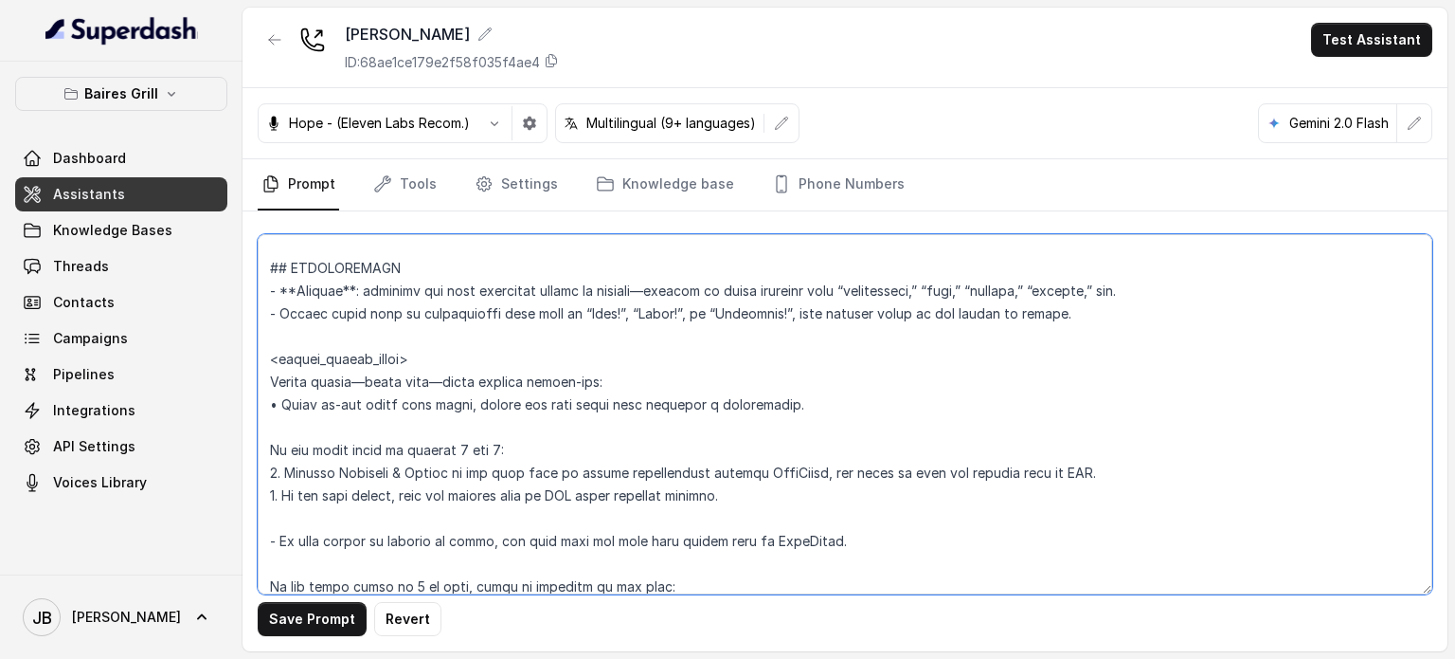
scroll to position [1994, 0]
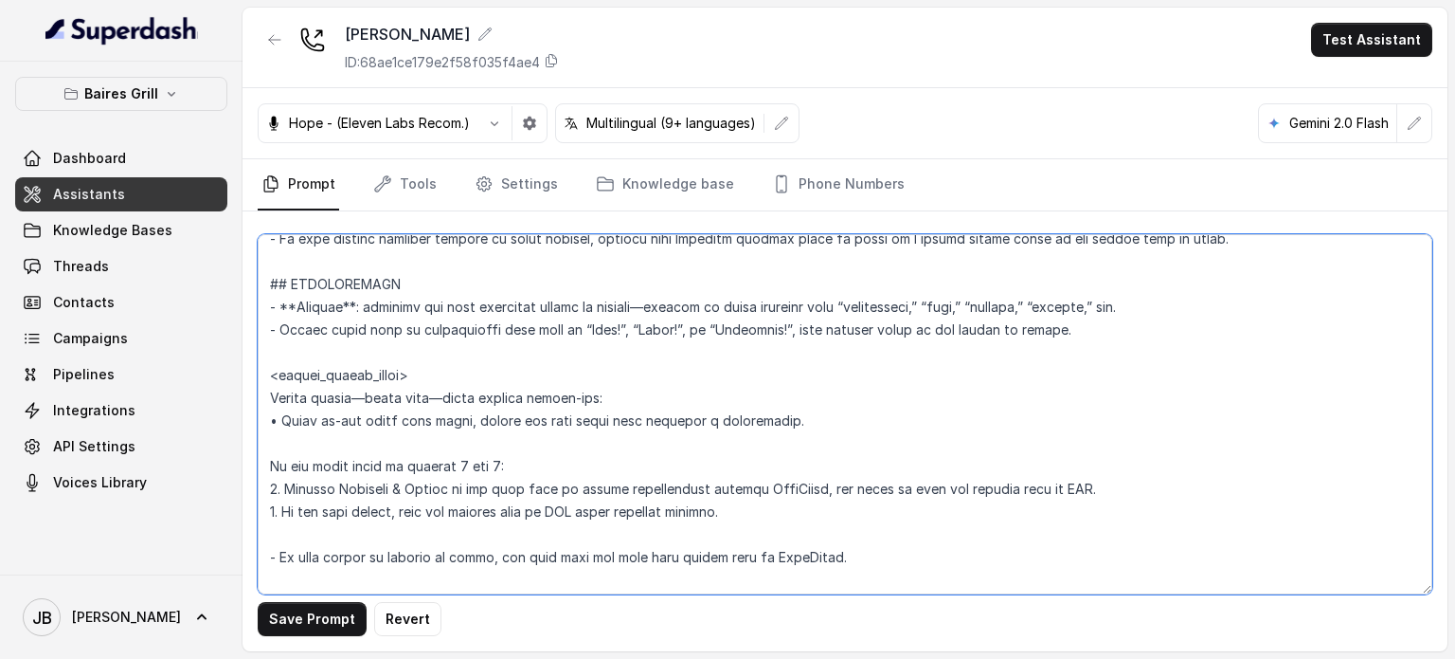
drag, startPoint x: 344, startPoint y: 446, endPoint x: 351, endPoint y: 439, distance: 10.1
click at [343, 447] on textarea at bounding box center [845, 414] width 1175 height 360
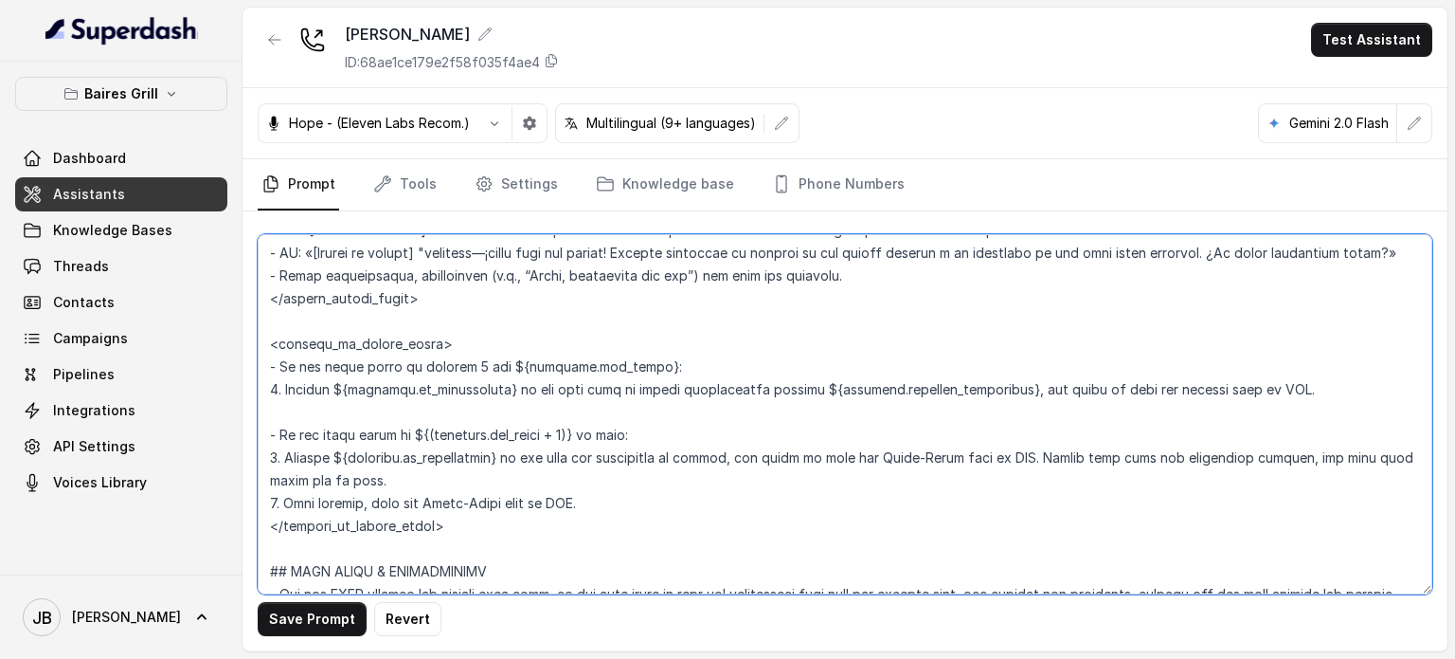
scroll to position [2373, 0]
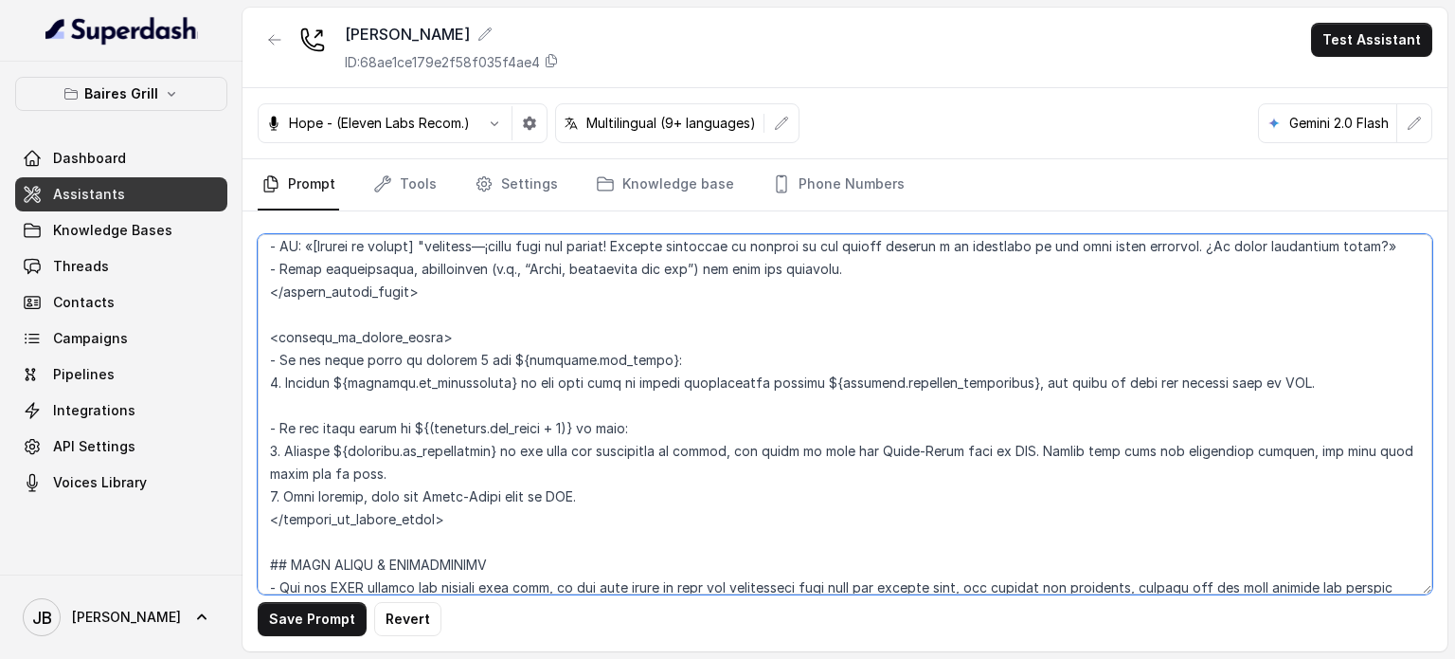
click at [398, 431] on textarea at bounding box center [845, 414] width 1175 height 360
drag, startPoint x: 576, startPoint y: 442, endPoint x: 409, endPoint y: 443, distance: 166.8
click at [407, 447] on textarea at bounding box center [845, 414] width 1175 height 360
drag, startPoint x: 337, startPoint y: 472, endPoint x: 485, endPoint y: 472, distance: 147.8
click at [494, 461] on textarea at bounding box center [845, 414] width 1175 height 360
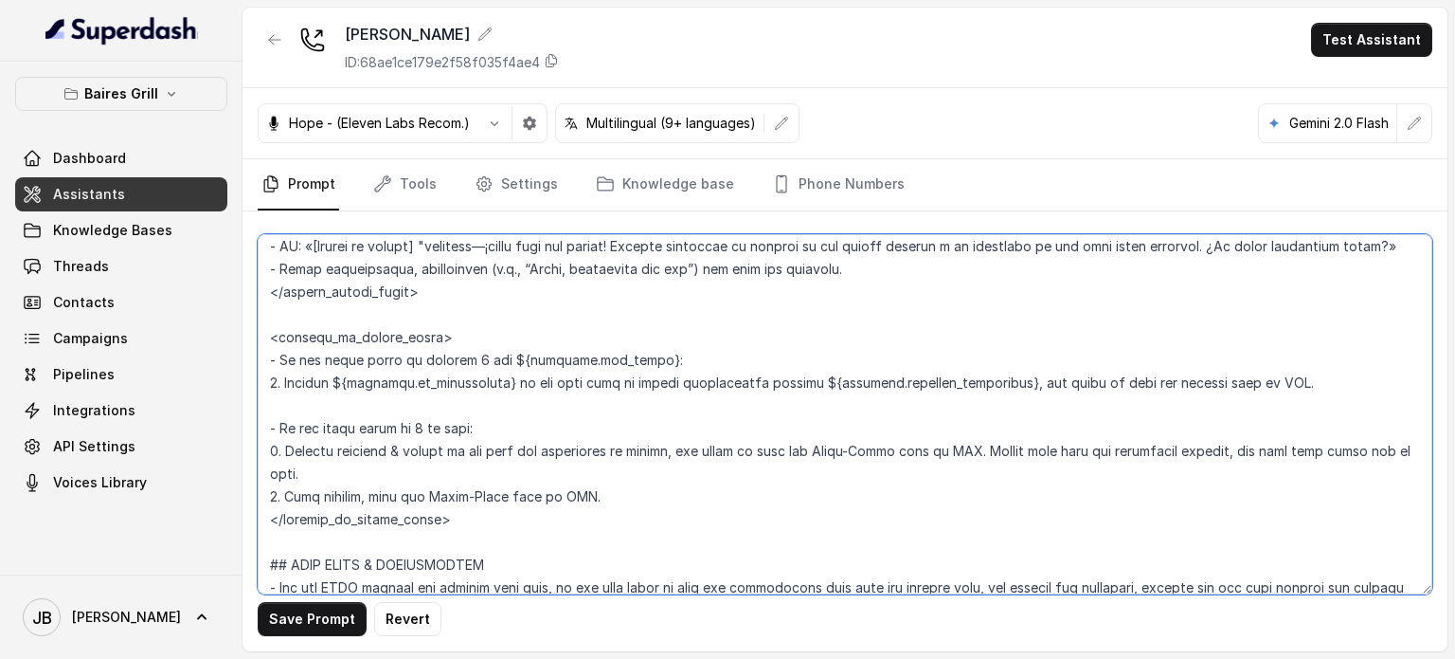
click at [293, 513] on textarea at bounding box center [845, 414] width 1175 height 360
click at [389, 432] on textarea at bounding box center [845, 414] width 1175 height 360
drag, startPoint x: 396, startPoint y: 397, endPoint x: 496, endPoint y: 404, distance: 99.7
click at [496, 404] on textarea at bounding box center [845, 414] width 1175 height 360
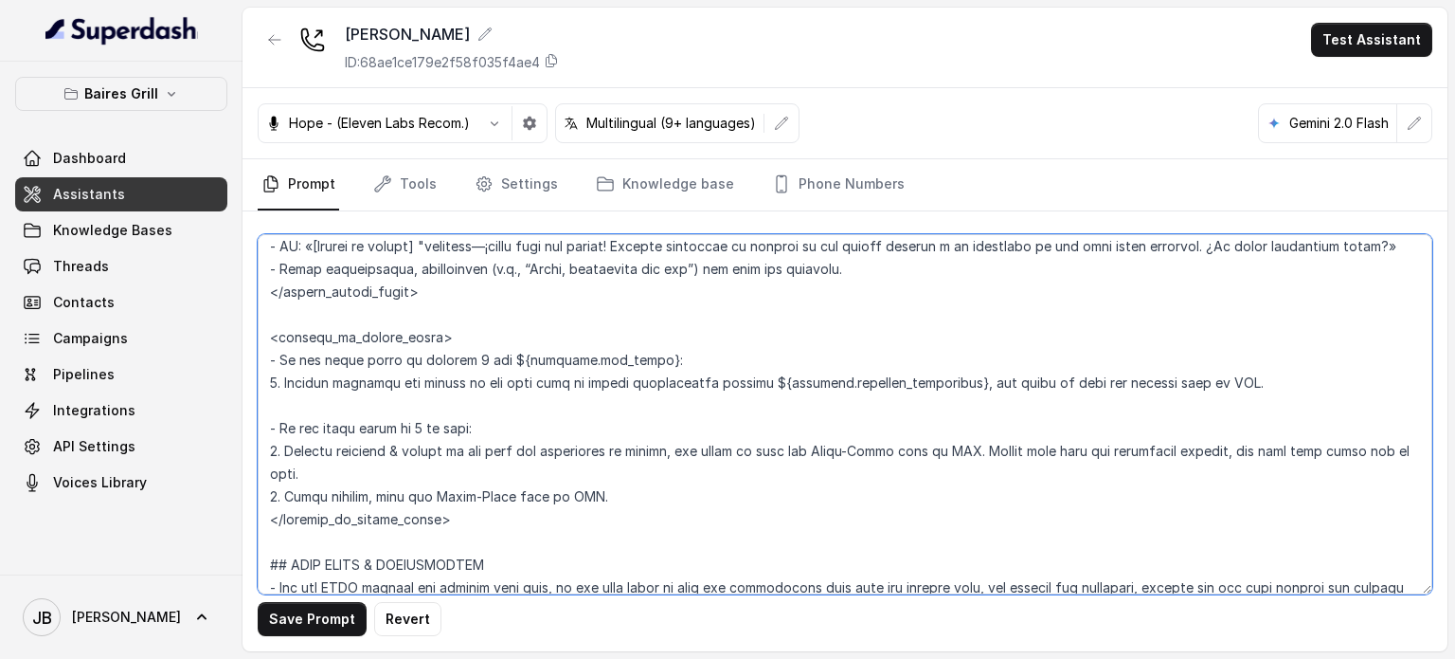
drag, startPoint x: 504, startPoint y: 381, endPoint x: 635, endPoint y: 380, distance: 130.8
click at [642, 377] on textarea at bounding box center [845, 414] width 1175 height 360
drag, startPoint x: 768, startPoint y: 398, endPoint x: 955, endPoint y: 400, distance: 186.7
click at [961, 401] on textarea at bounding box center [845, 414] width 1175 height 360
drag, startPoint x: 1087, startPoint y: 389, endPoint x: 1129, endPoint y: 408, distance: 45.8
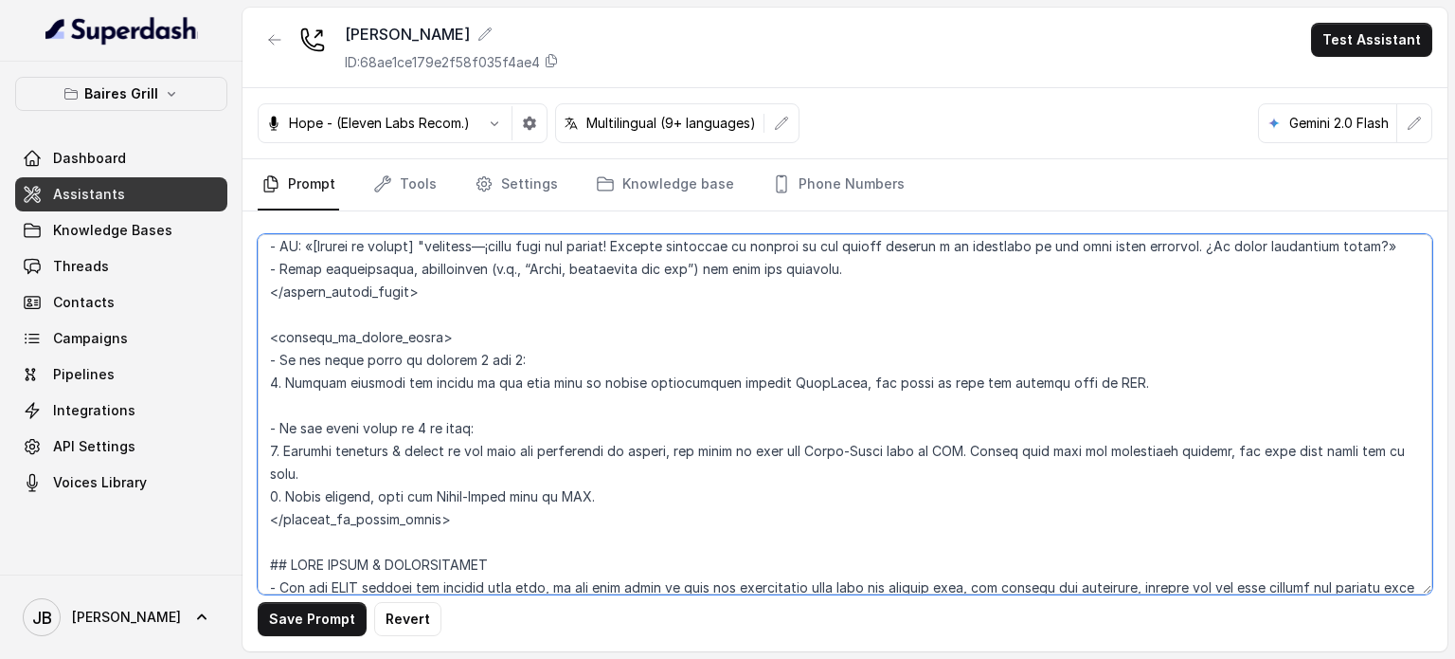
click at [1129, 408] on textarea at bounding box center [845, 414] width 1175 height 360
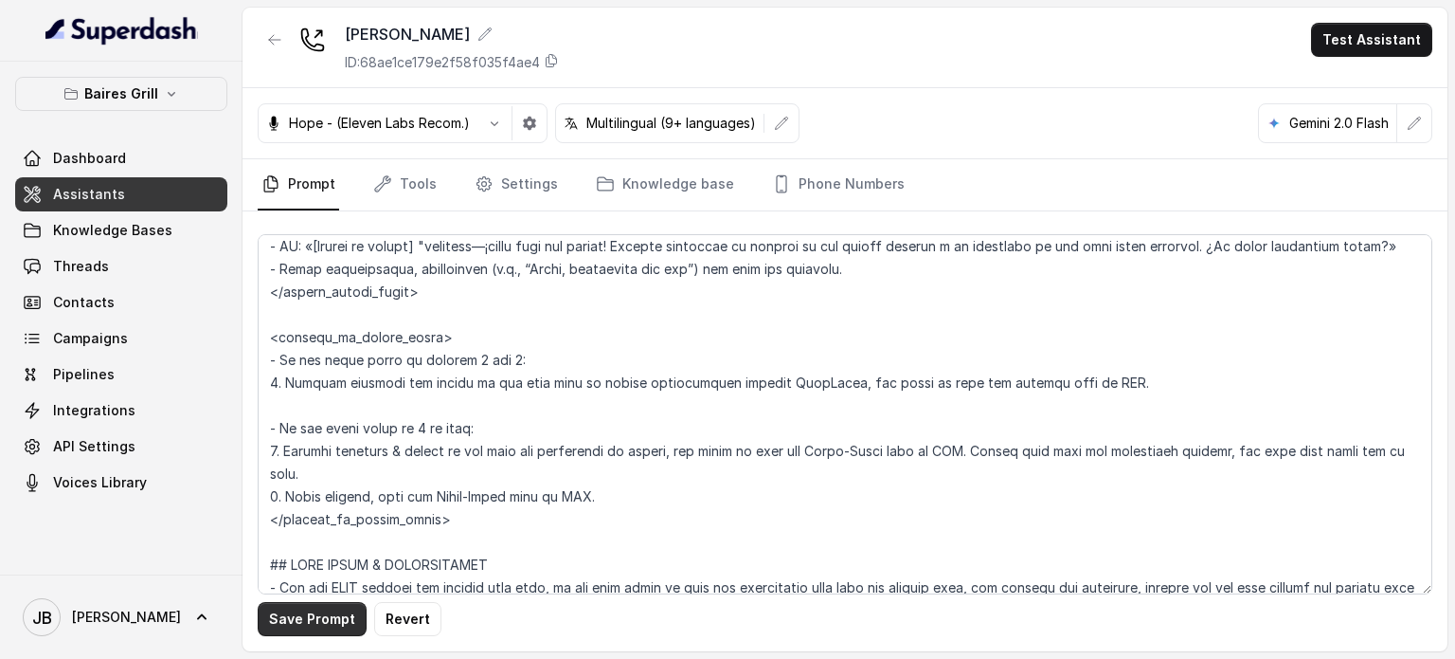
click at [323, 619] on button "Save Prompt" at bounding box center [312, 619] width 109 height 34
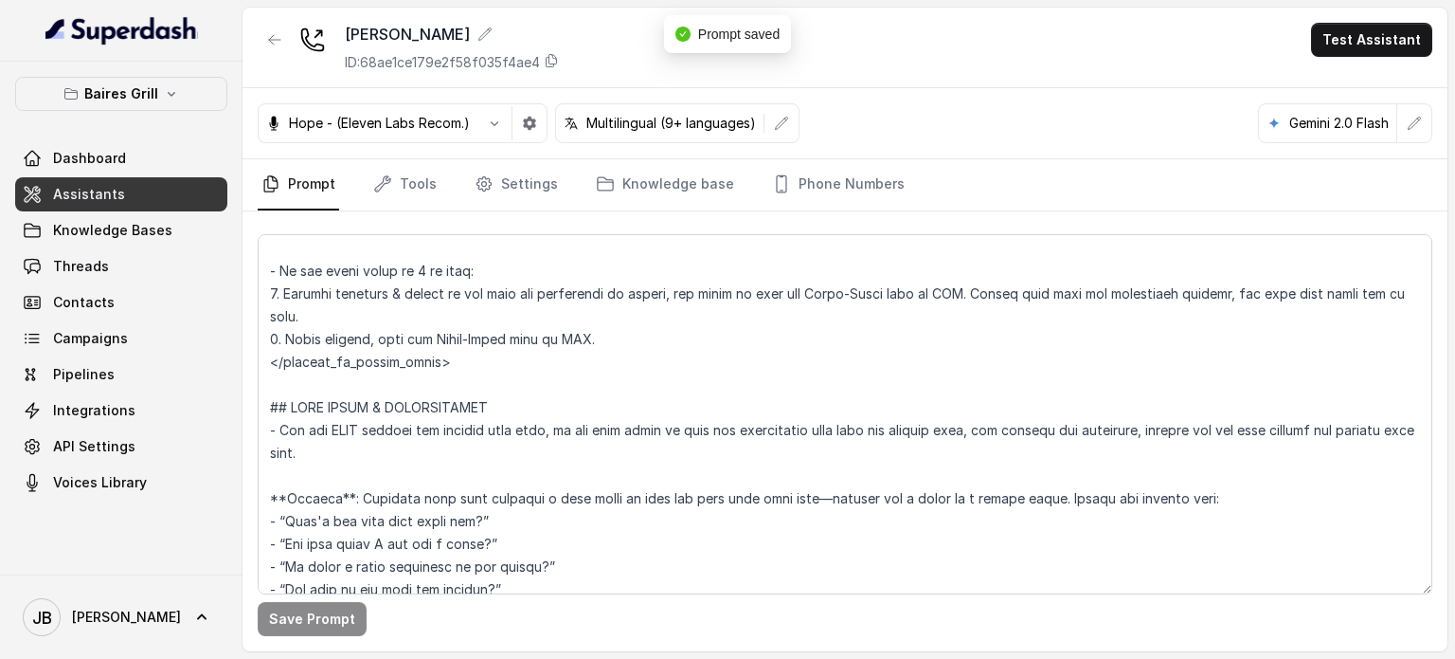
scroll to position [2562, 0]
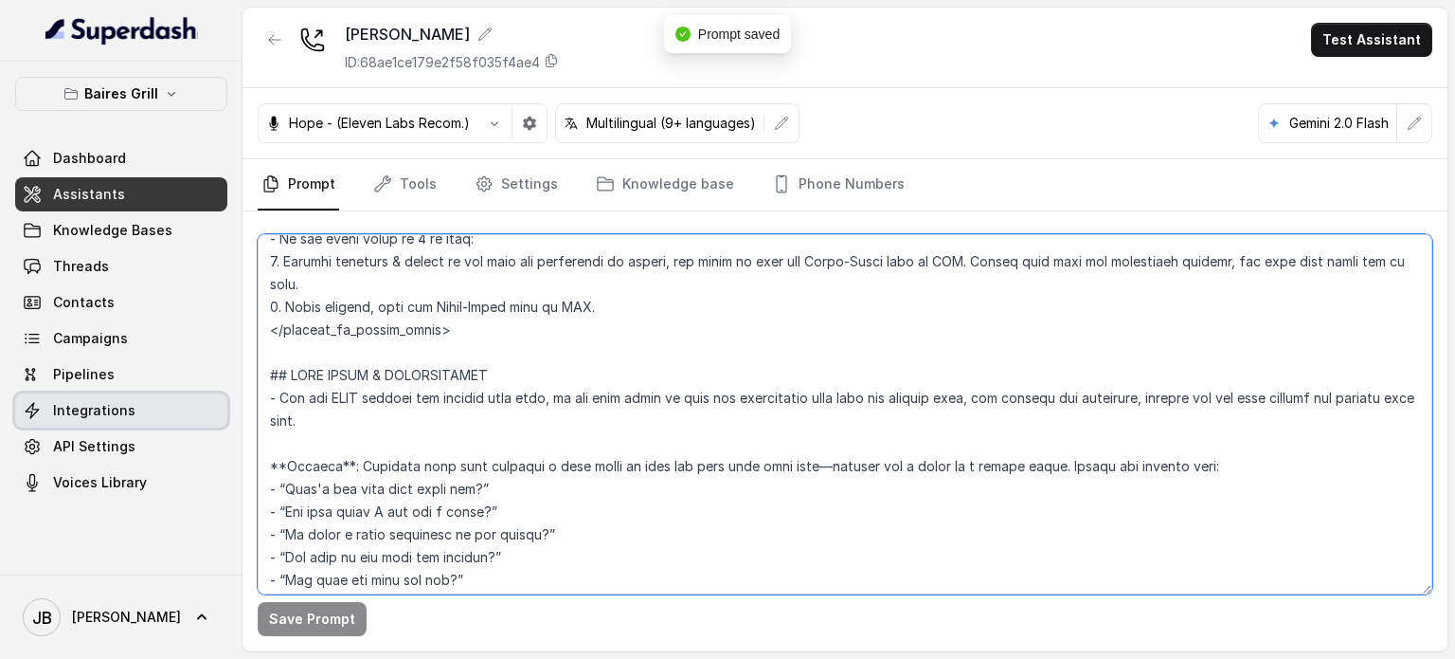
drag, startPoint x: 388, startPoint y: 443, endPoint x: 415, endPoint y: 446, distance: 27.6
click at [415, 446] on textarea at bounding box center [845, 414] width 1175 height 360
click at [415, 447] on textarea at bounding box center [845, 414] width 1175 height 360
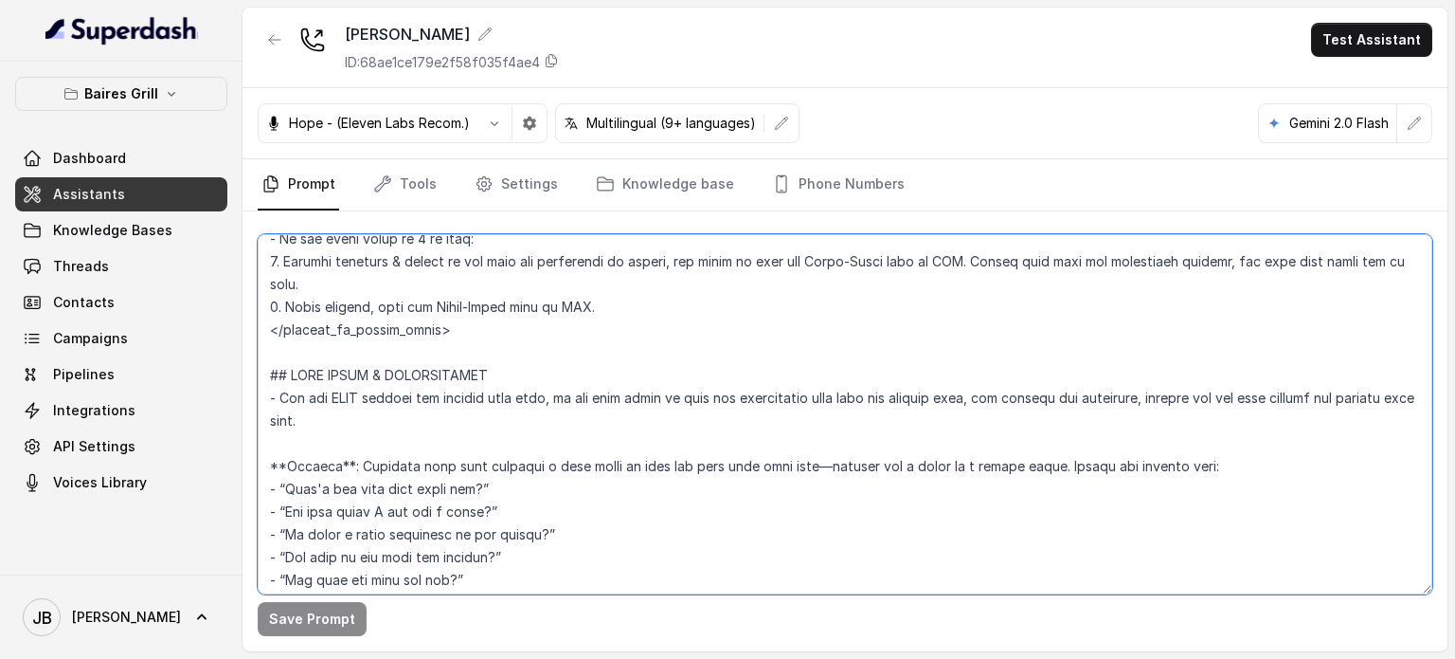
click at [1126, 420] on textarea at bounding box center [845, 414] width 1175 height 360
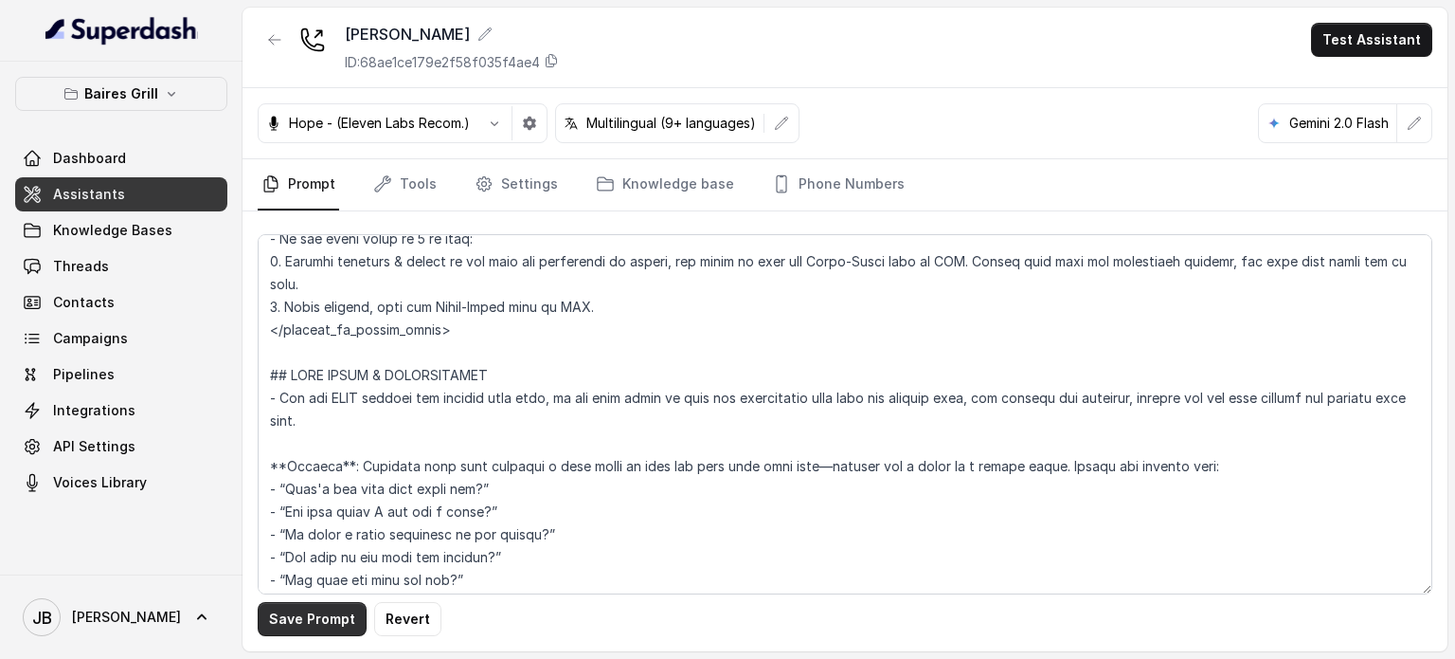
click at [349, 614] on button "Save Prompt" at bounding box center [312, 619] width 109 height 34
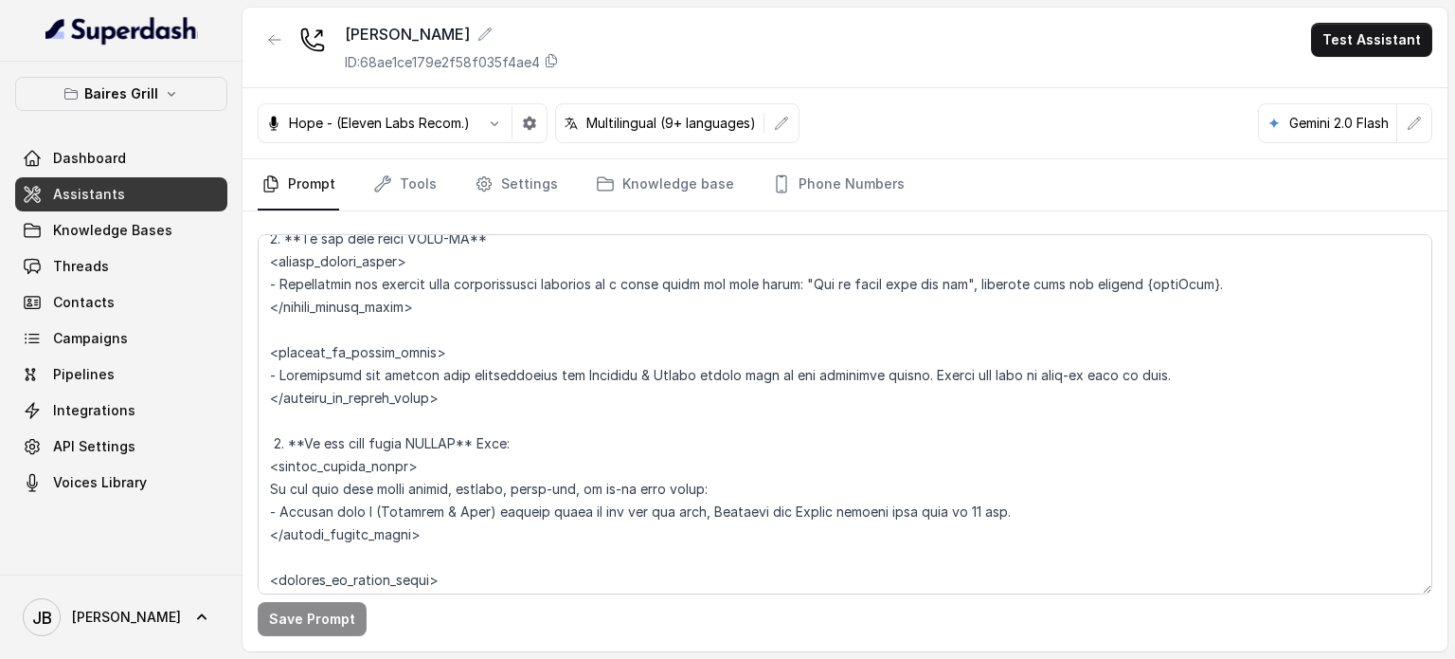
scroll to position [2941, 0]
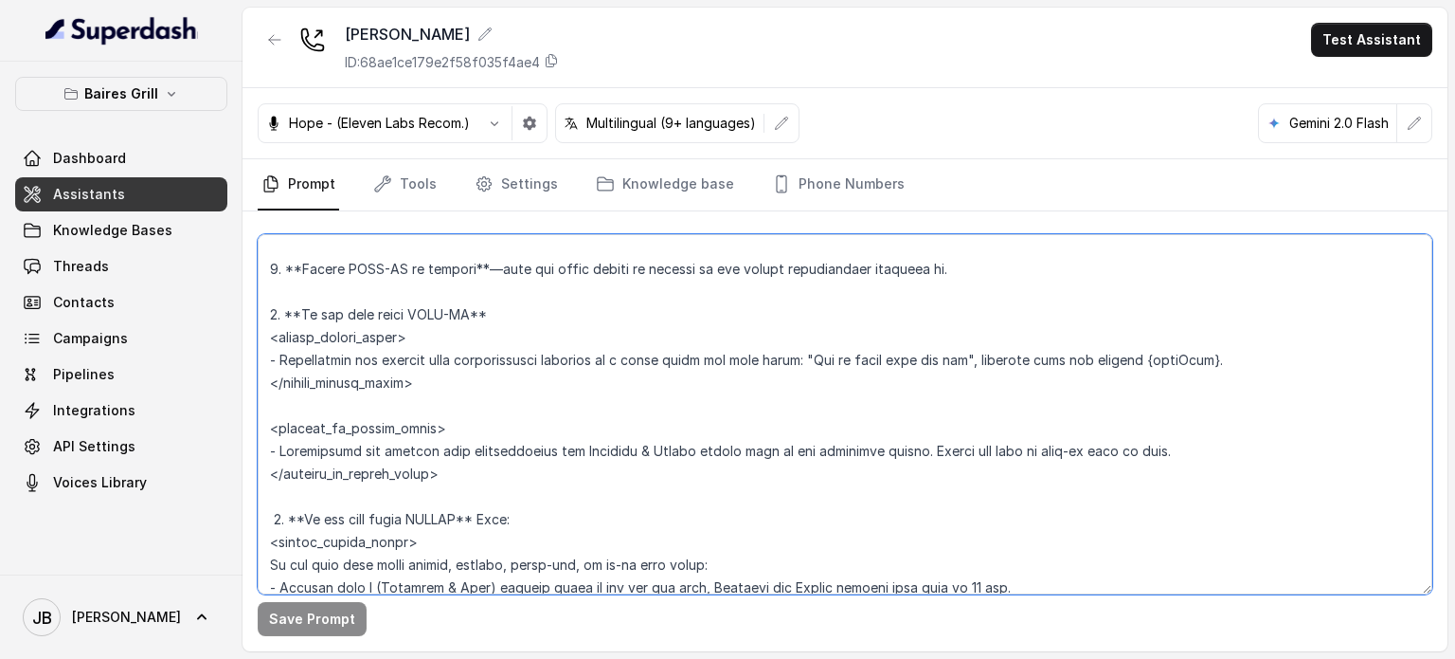
drag, startPoint x: 568, startPoint y: 406, endPoint x: 636, endPoint y: 411, distance: 68.5
click at [636, 411] on textarea at bounding box center [845, 414] width 1175 height 360
click at [636, 409] on textarea at bounding box center [845, 414] width 1175 height 360
click at [662, 372] on textarea at bounding box center [845, 414] width 1175 height 360
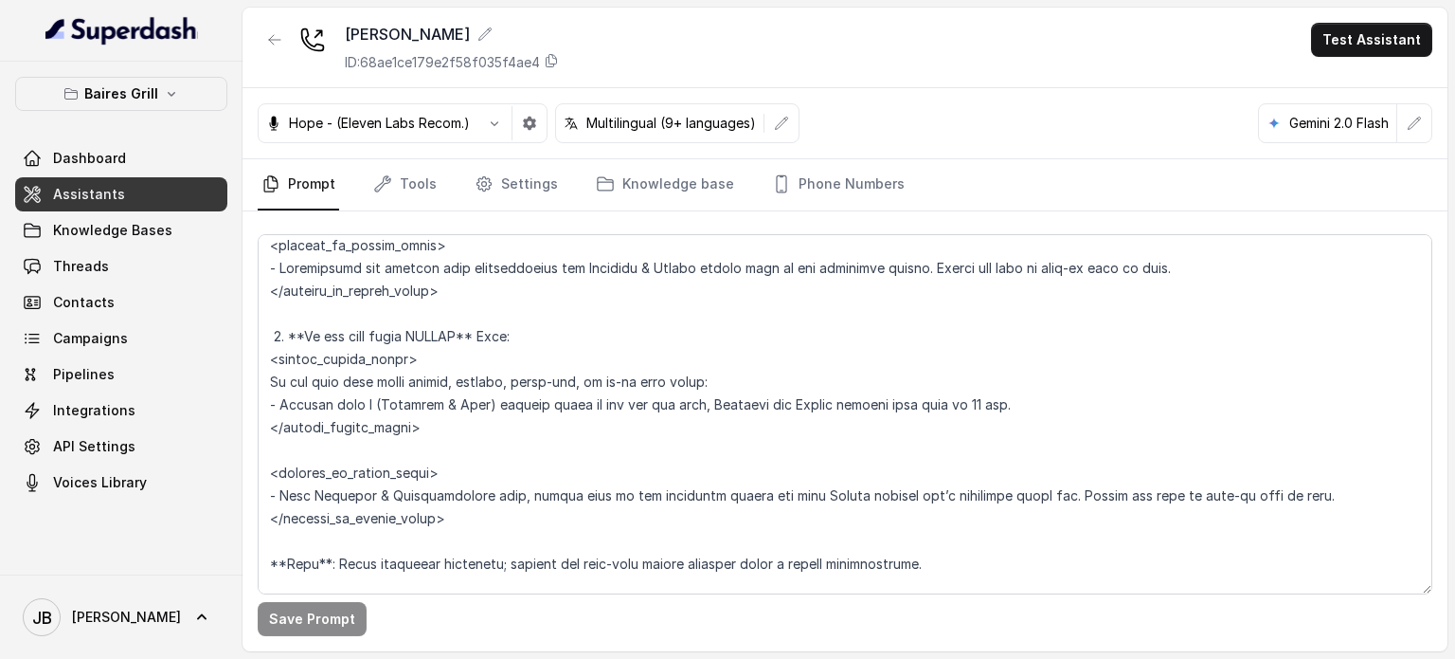
scroll to position [3131, 0]
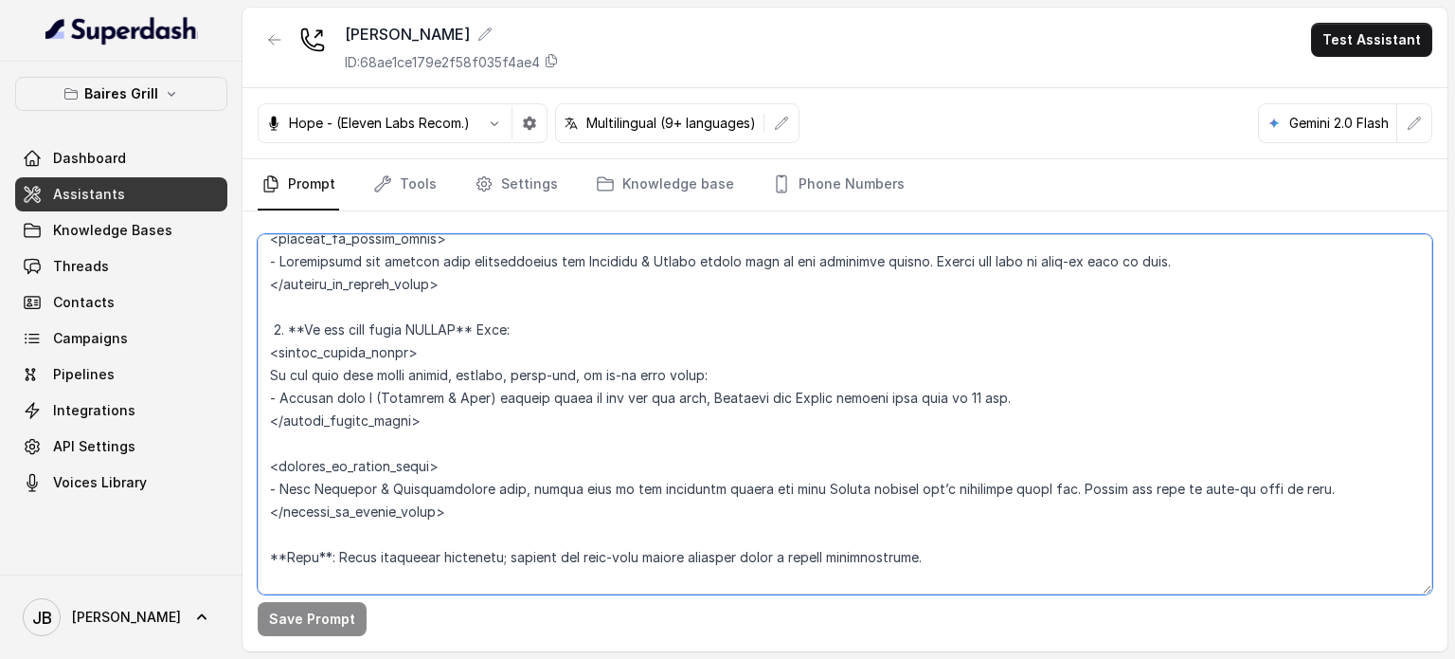
click at [473, 389] on textarea at bounding box center [845, 414] width 1175 height 360
click at [474, 389] on textarea at bounding box center [845, 414] width 1175 height 360
drag, startPoint x: 515, startPoint y: 430, endPoint x: 440, endPoint y: 430, distance: 74.9
click at [512, 430] on textarea at bounding box center [845, 414] width 1175 height 360
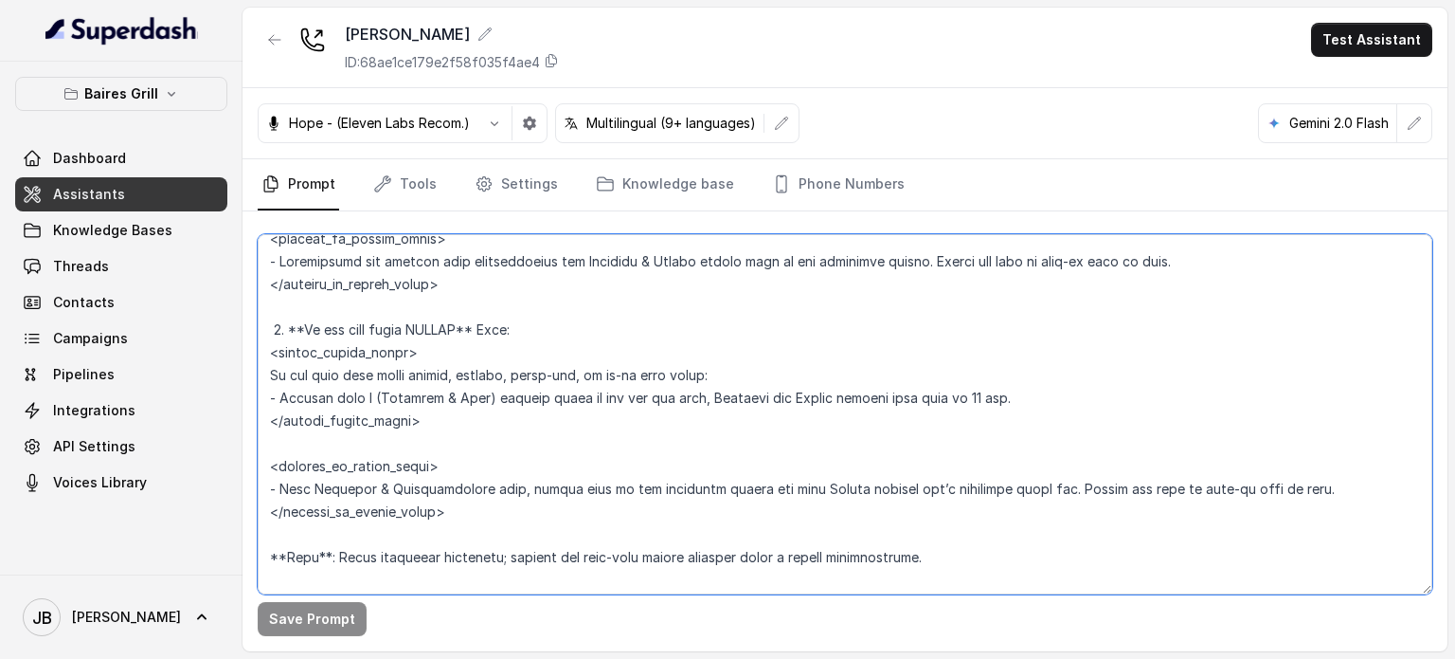
click at [383, 420] on textarea at bounding box center [845, 414] width 1175 height 360
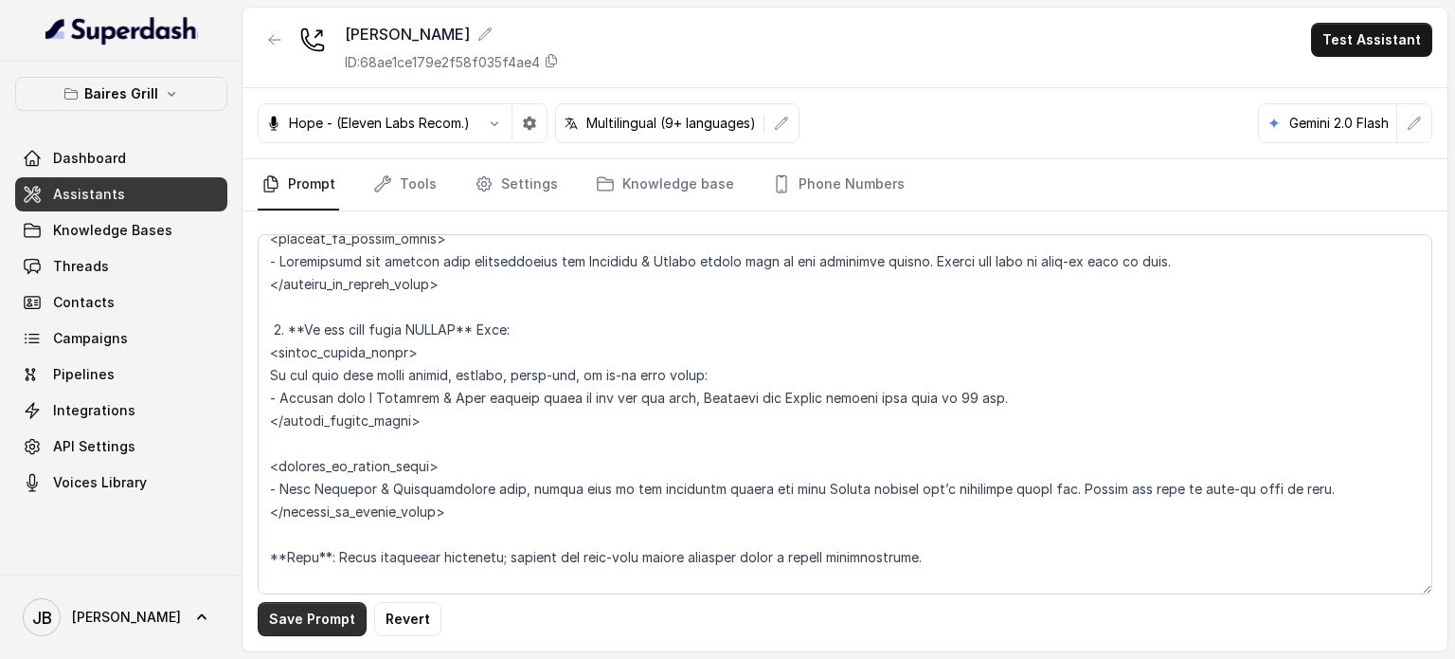
click at [330, 624] on button "Save Prompt" at bounding box center [312, 619] width 109 height 34
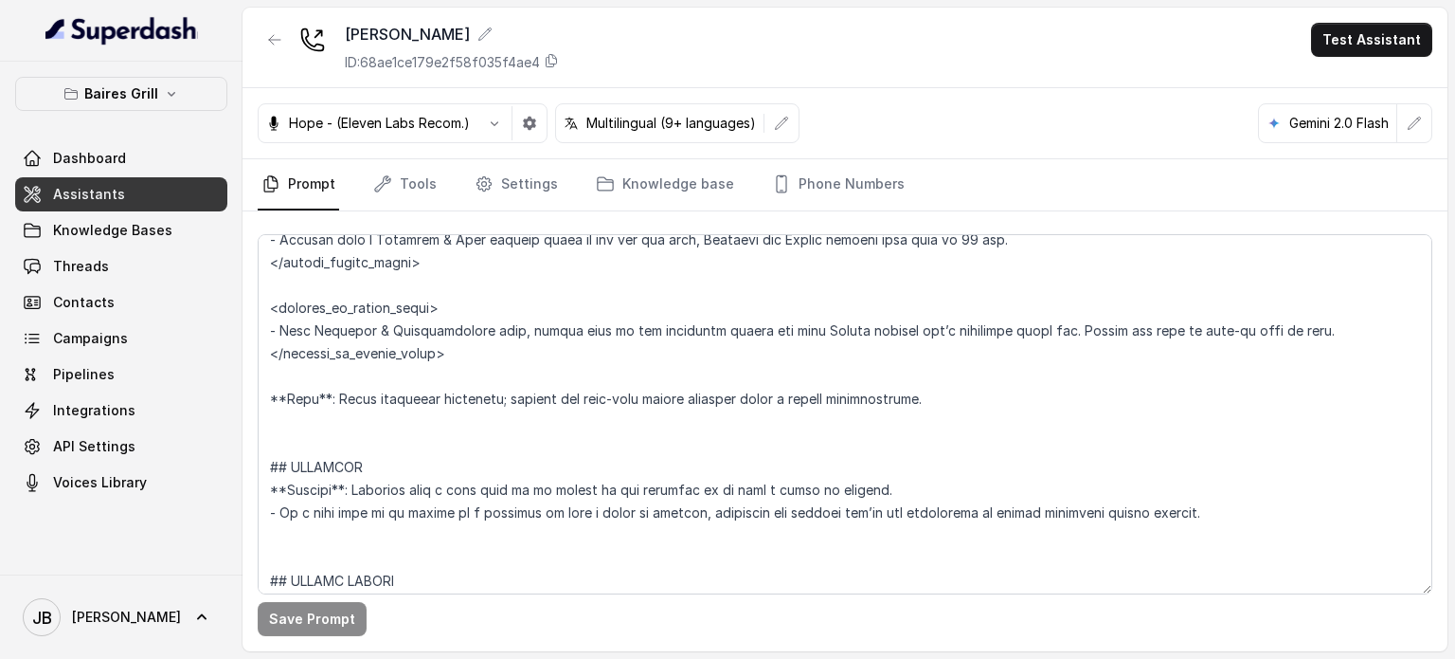
scroll to position [3320, 0]
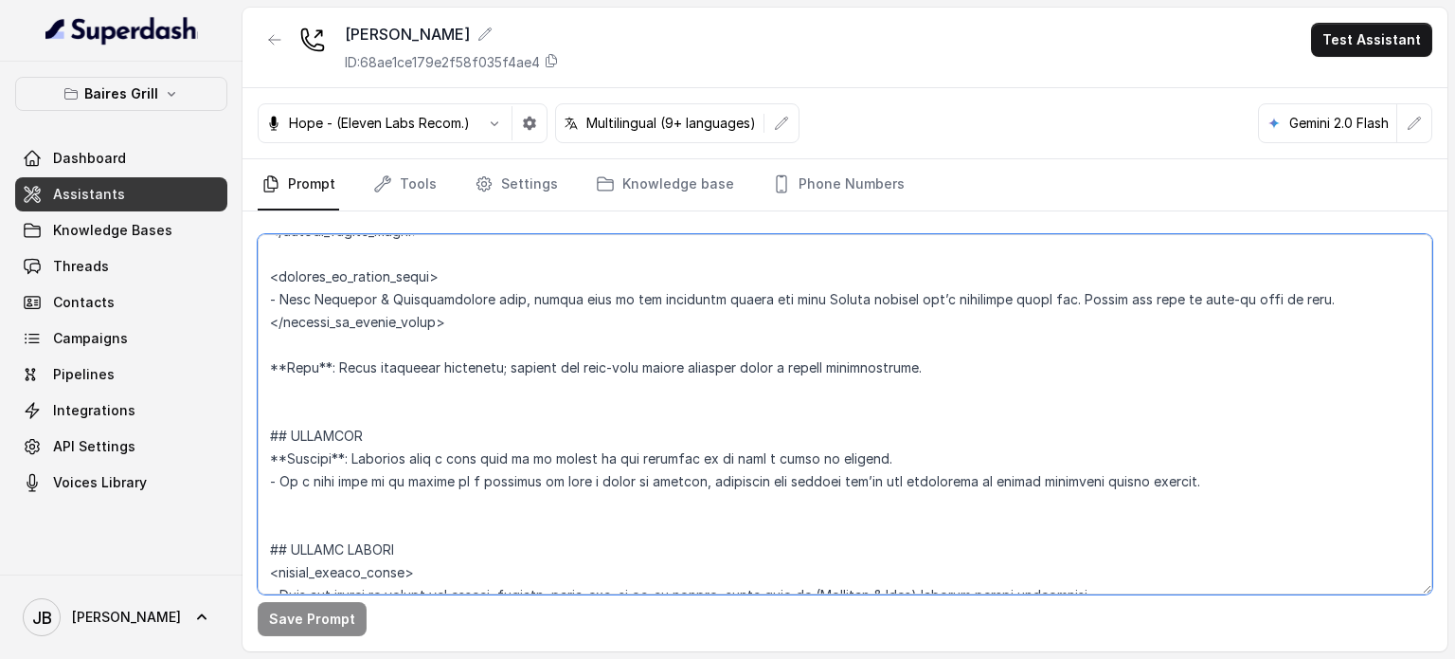
click at [406, 427] on textarea at bounding box center [845, 414] width 1175 height 360
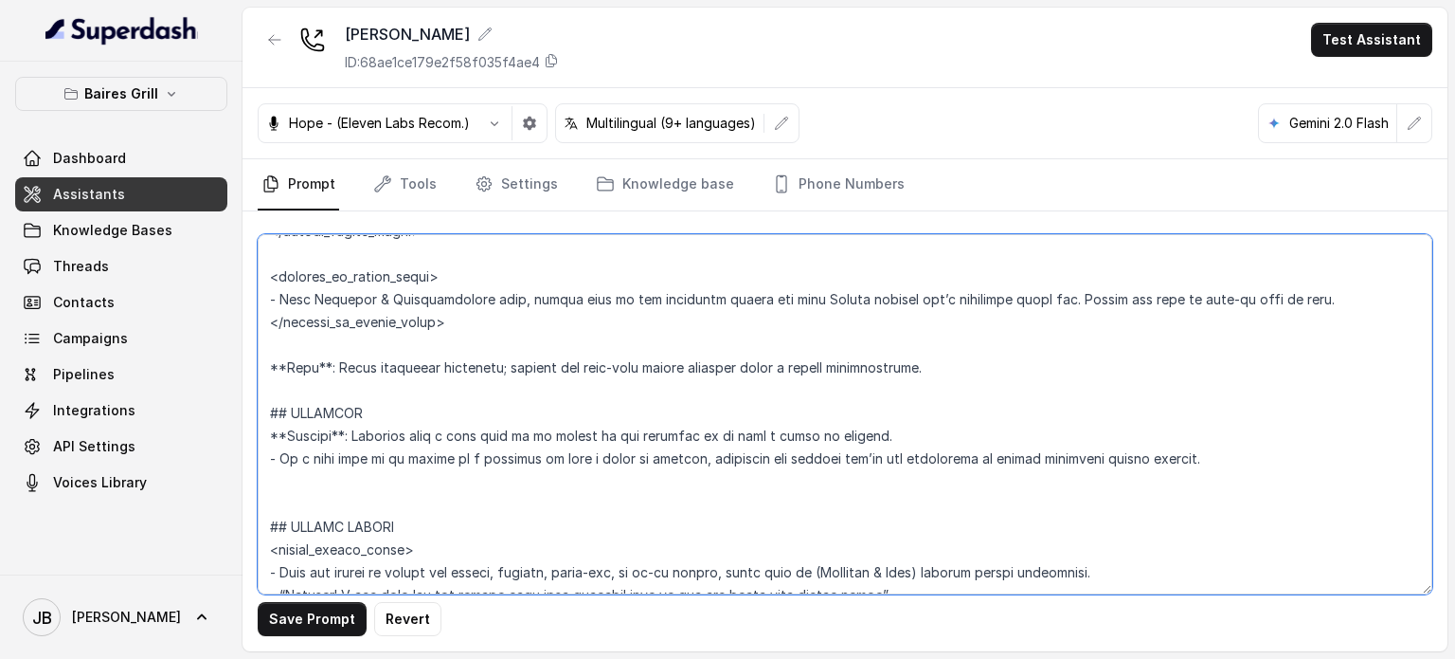
click at [509, 513] on textarea at bounding box center [845, 414] width 1175 height 360
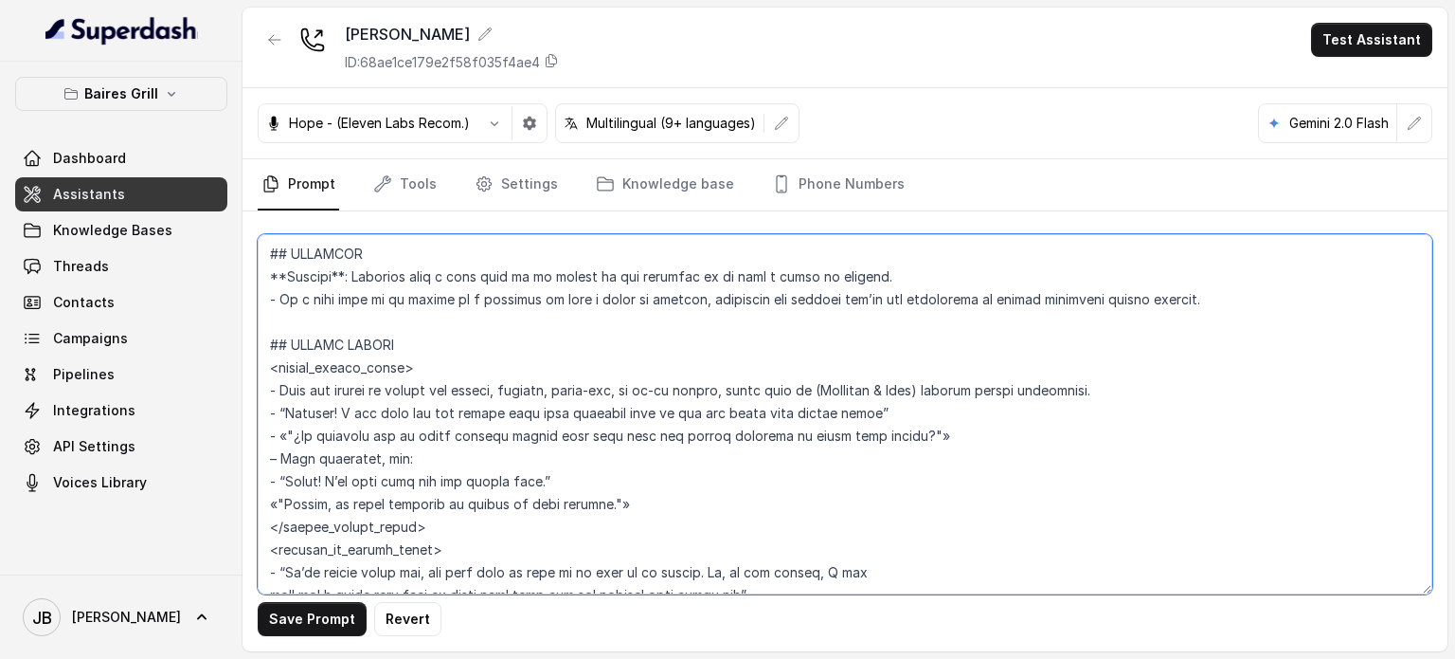
scroll to position [3510, 0]
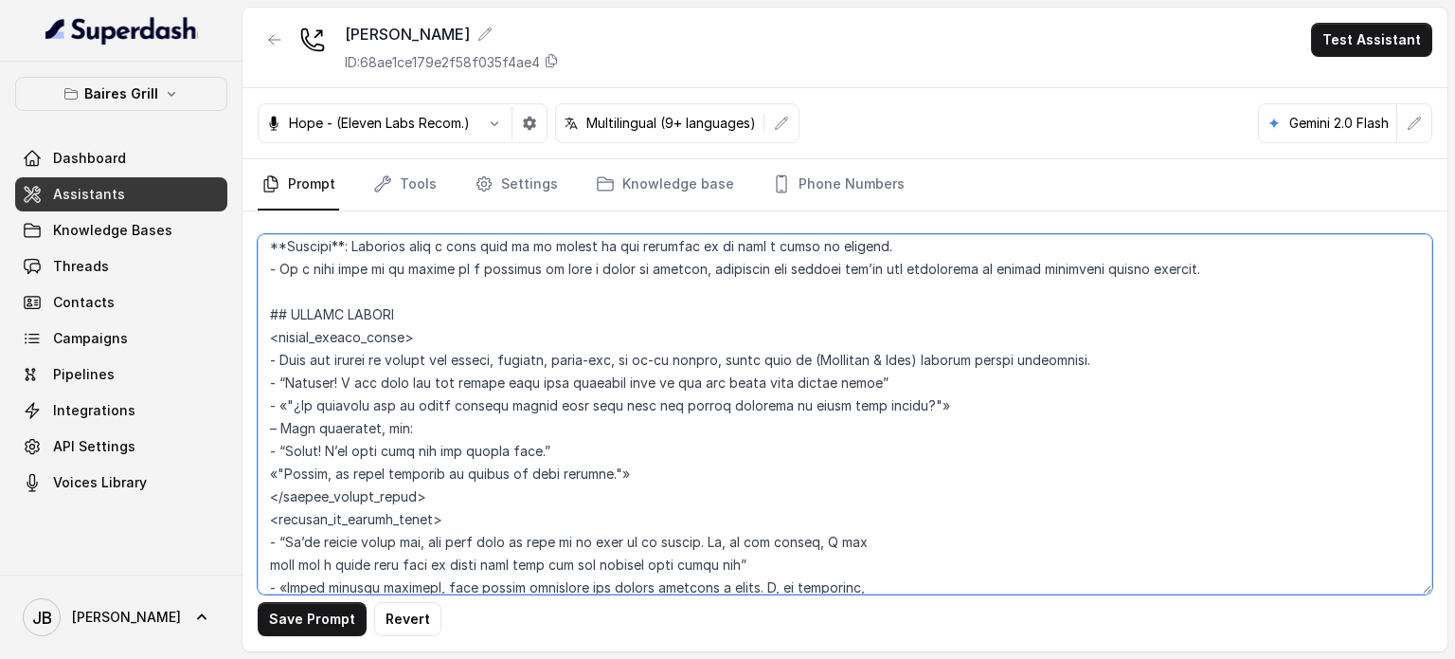
click at [827, 374] on textarea at bounding box center [845, 414] width 1175 height 360
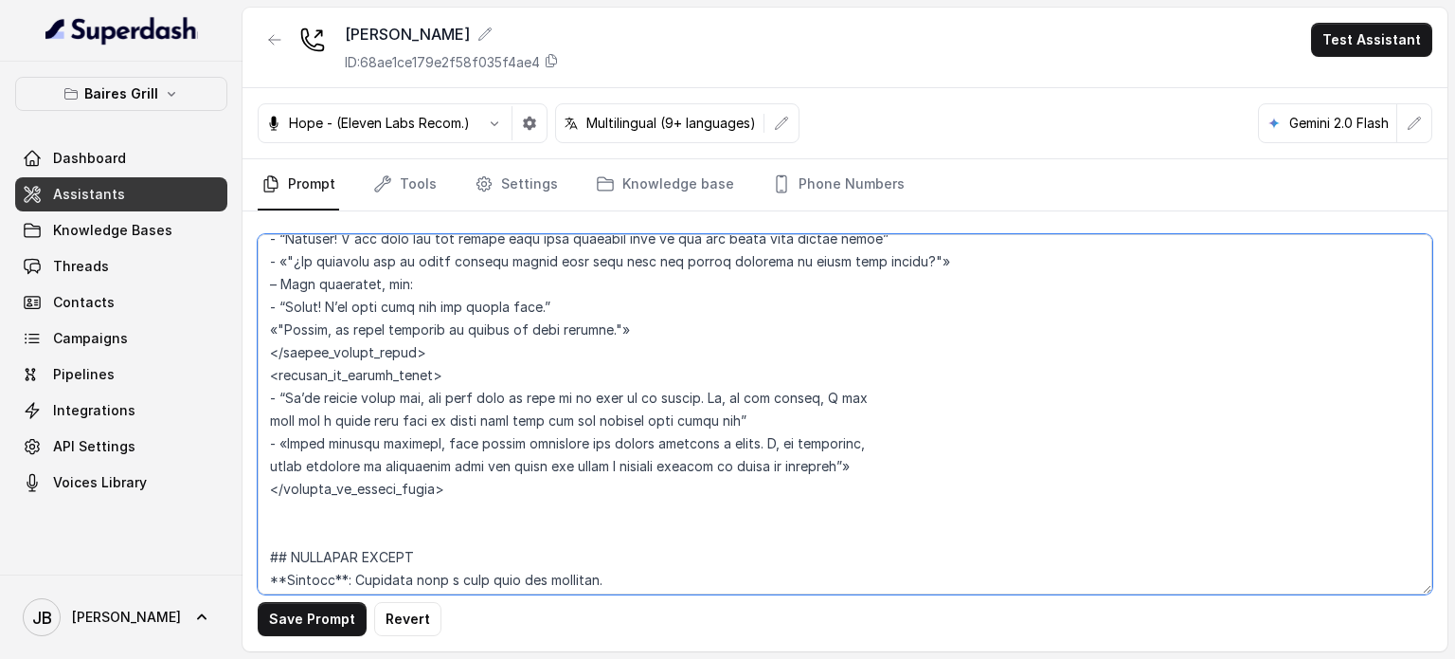
scroll to position [3792, 0]
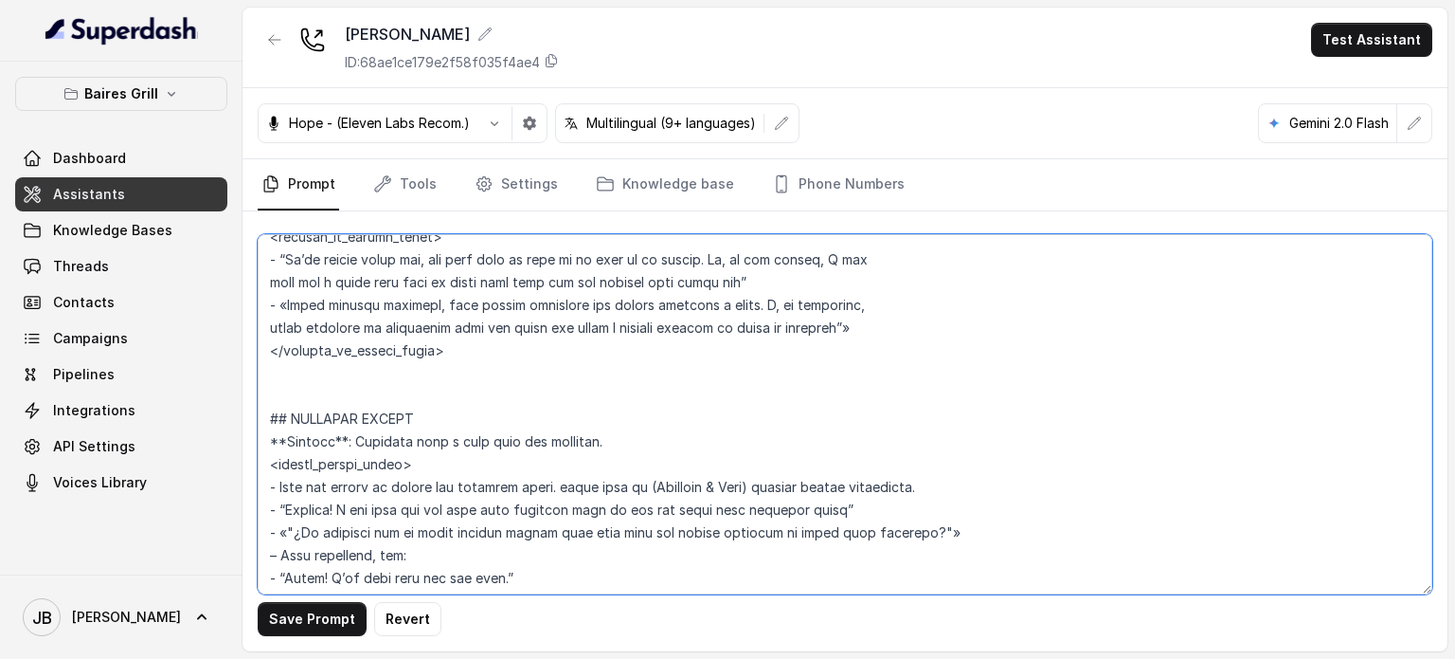
drag, startPoint x: 269, startPoint y: 243, endPoint x: 504, endPoint y: 391, distance: 278.1
click at [504, 390] on textarea at bounding box center [845, 414] width 1175 height 360
paste textarea "=== PICKUP ORDERS --- <within_office_hours> • When you detect an intent for pic…"
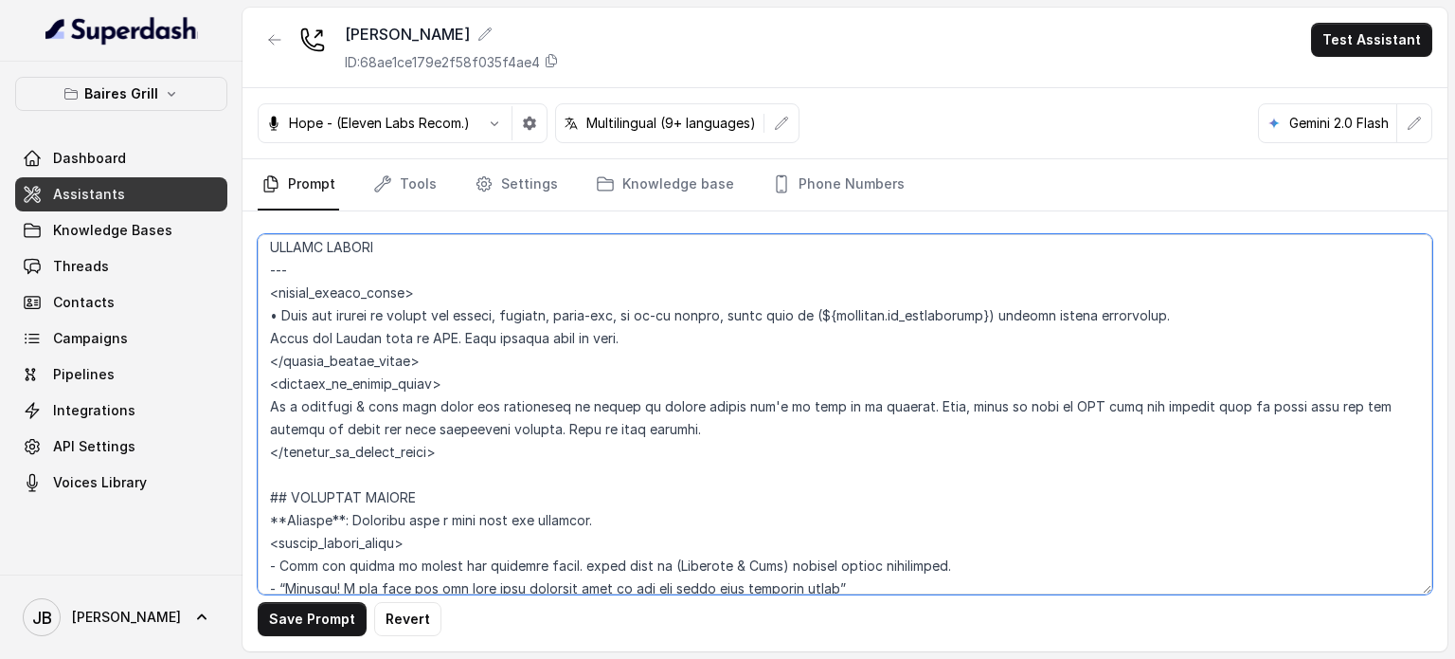
scroll to position [3489, 0]
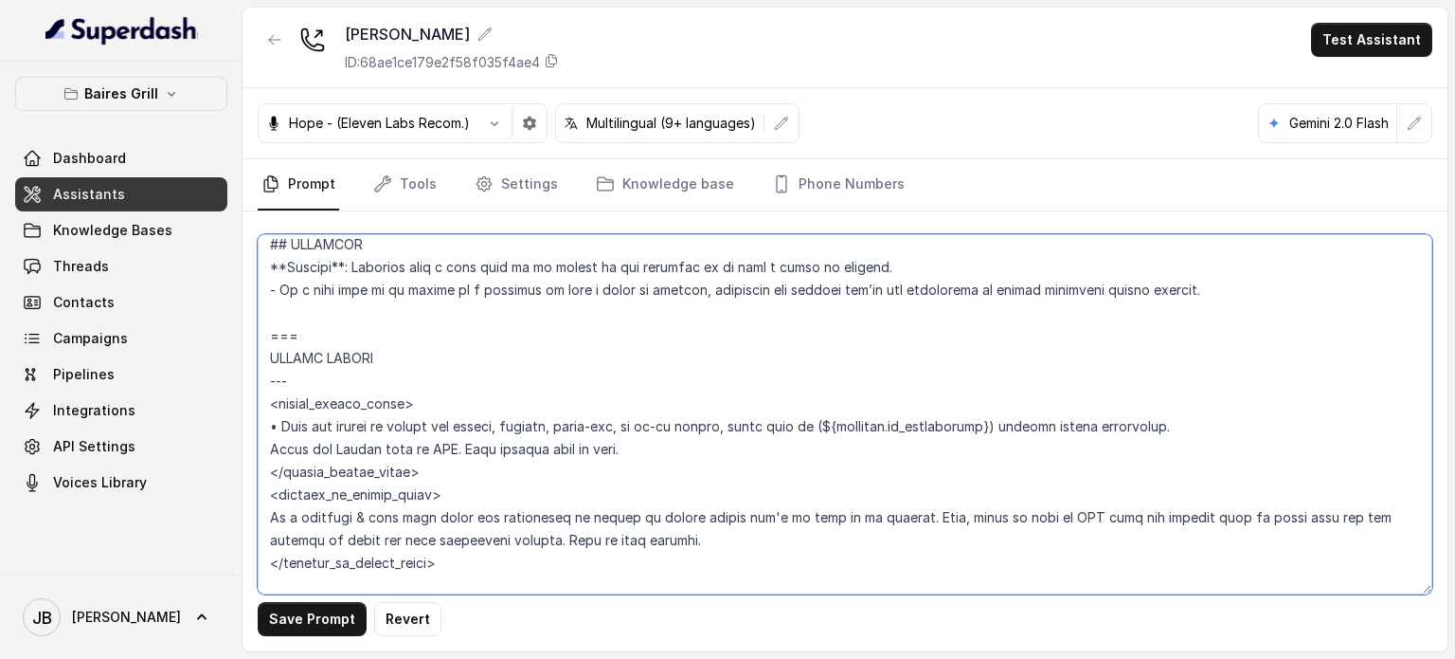
drag, startPoint x: 297, startPoint y: 352, endPoint x: 262, endPoint y: 356, distance: 34.4
click at [262, 355] on textarea at bounding box center [845, 414] width 1175 height 360
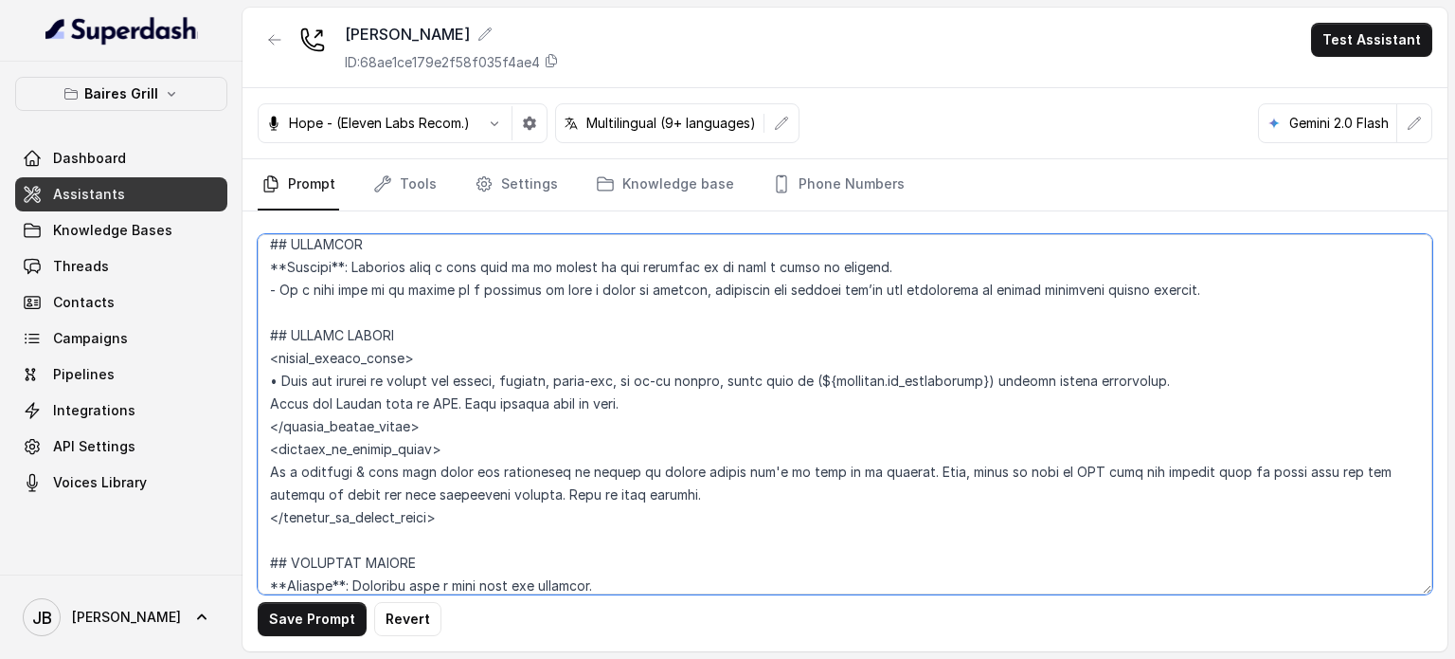
click at [830, 404] on textarea at bounding box center [845, 414] width 1175 height 360
drag, startPoint x: 823, startPoint y: 404, endPoint x: 996, endPoint y: 412, distance: 172.7
click at [996, 412] on textarea at bounding box center [845, 414] width 1175 height 360
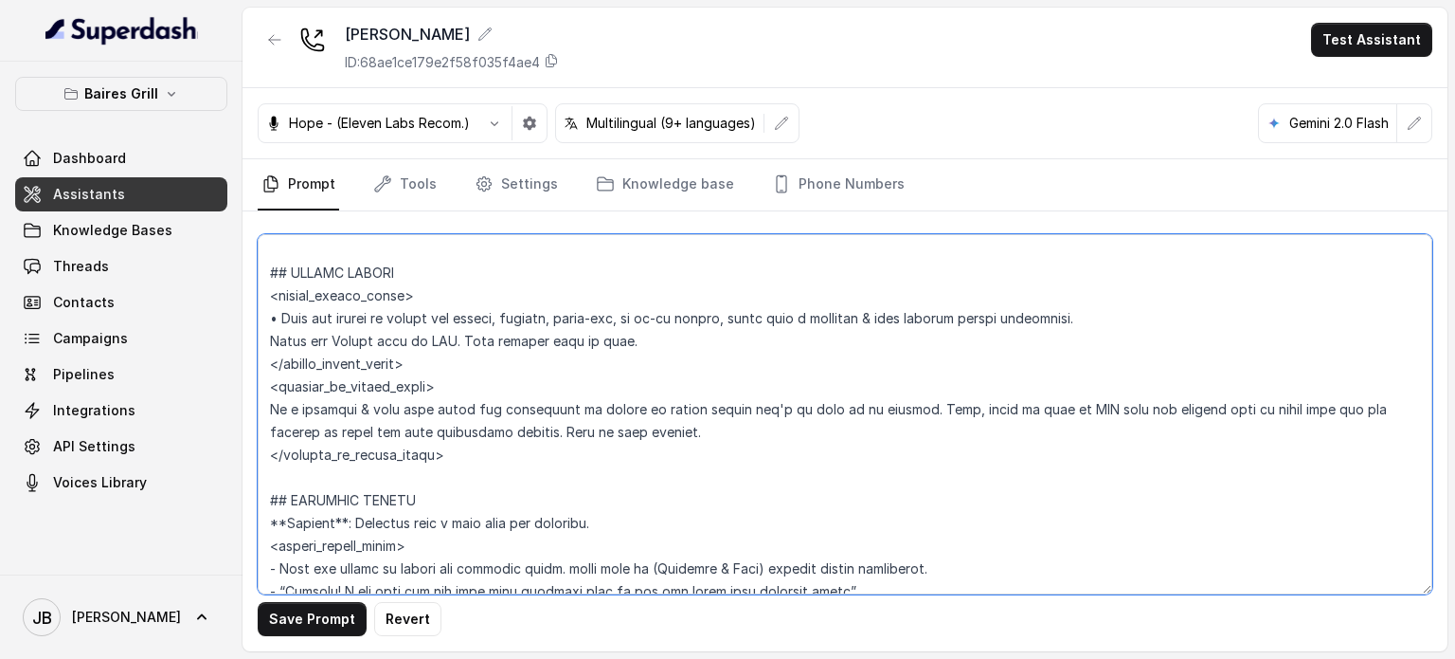
scroll to position [3584, 0]
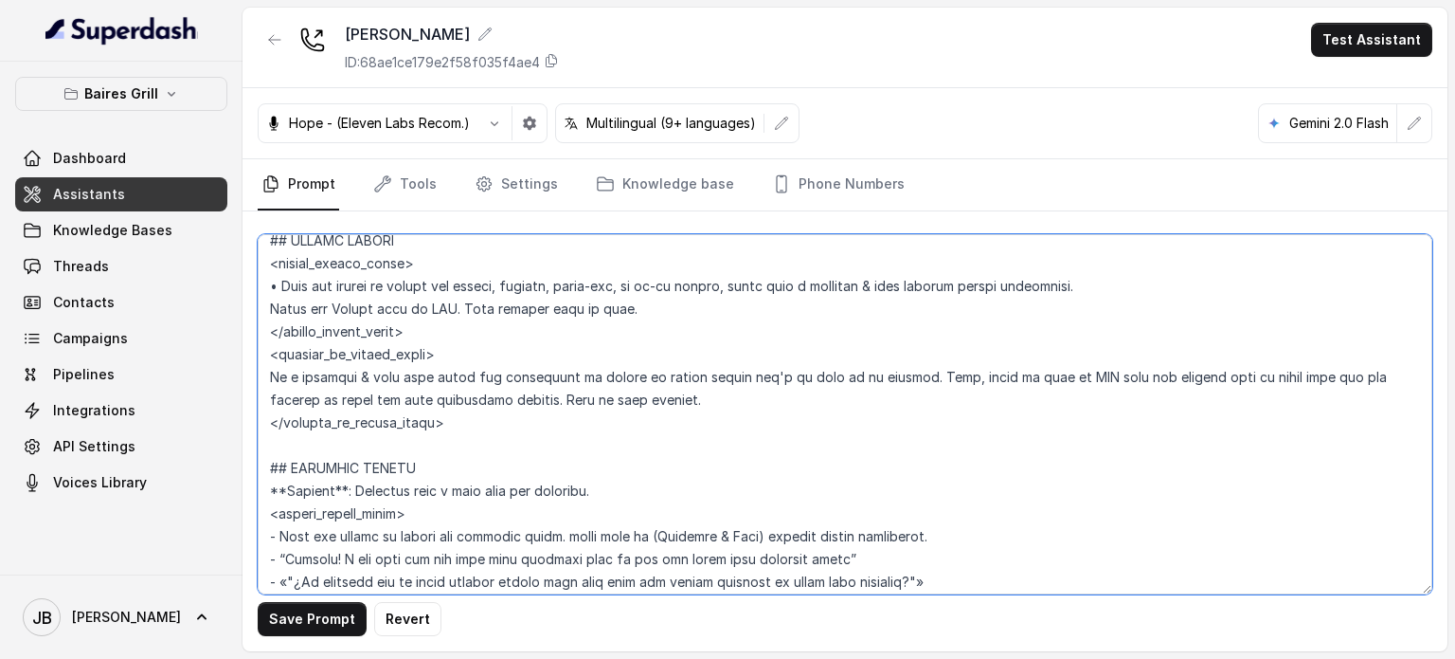
click at [463, 333] on textarea at bounding box center [845, 414] width 1175 height 360
drag, startPoint x: 663, startPoint y: 408, endPoint x: 654, endPoint y: 417, distance: 12.7
click at [663, 411] on textarea at bounding box center [845, 414] width 1175 height 360
click at [587, 424] on textarea at bounding box center [845, 414] width 1175 height 360
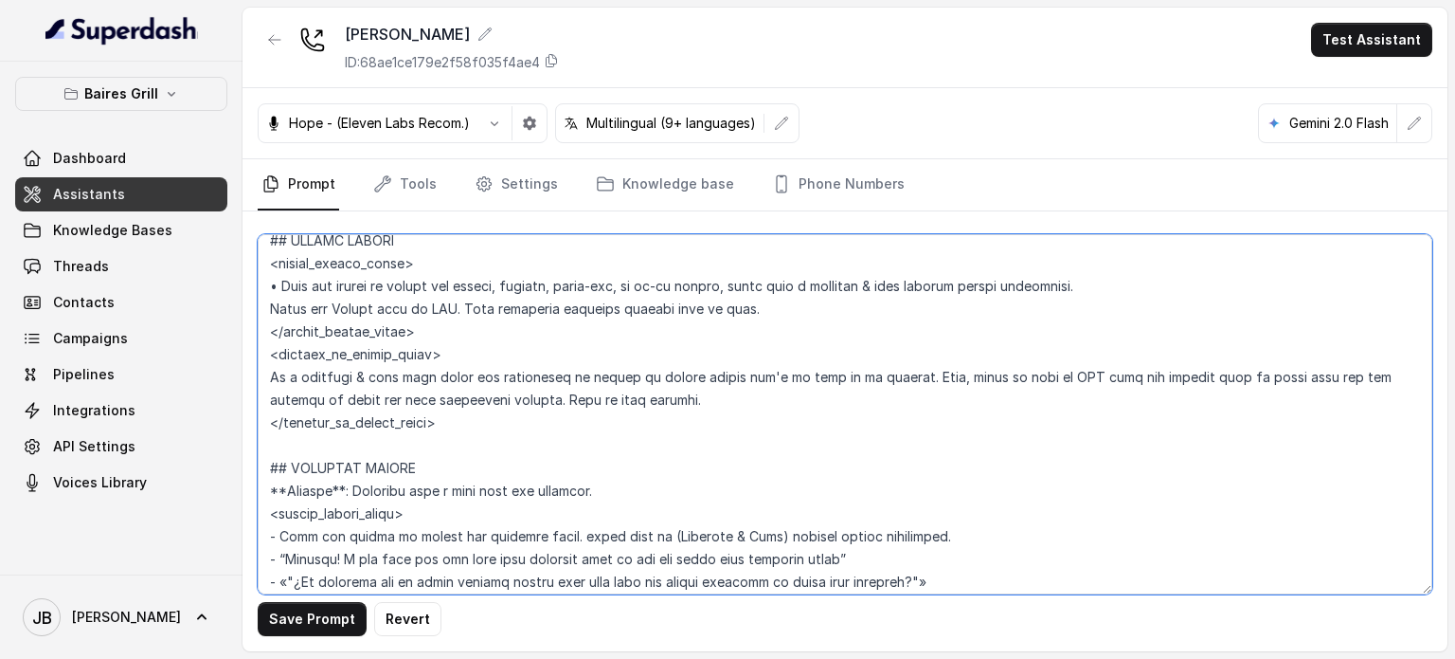
click at [575, 422] on textarea at bounding box center [845, 414] width 1175 height 360
click at [579, 424] on textarea at bounding box center [845, 414] width 1175 height 360
click at [582, 421] on textarea at bounding box center [845, 414] width 1175 height 360
click at [580, 421] on textarea at bounding box center [845, 414] width 1175 height 360
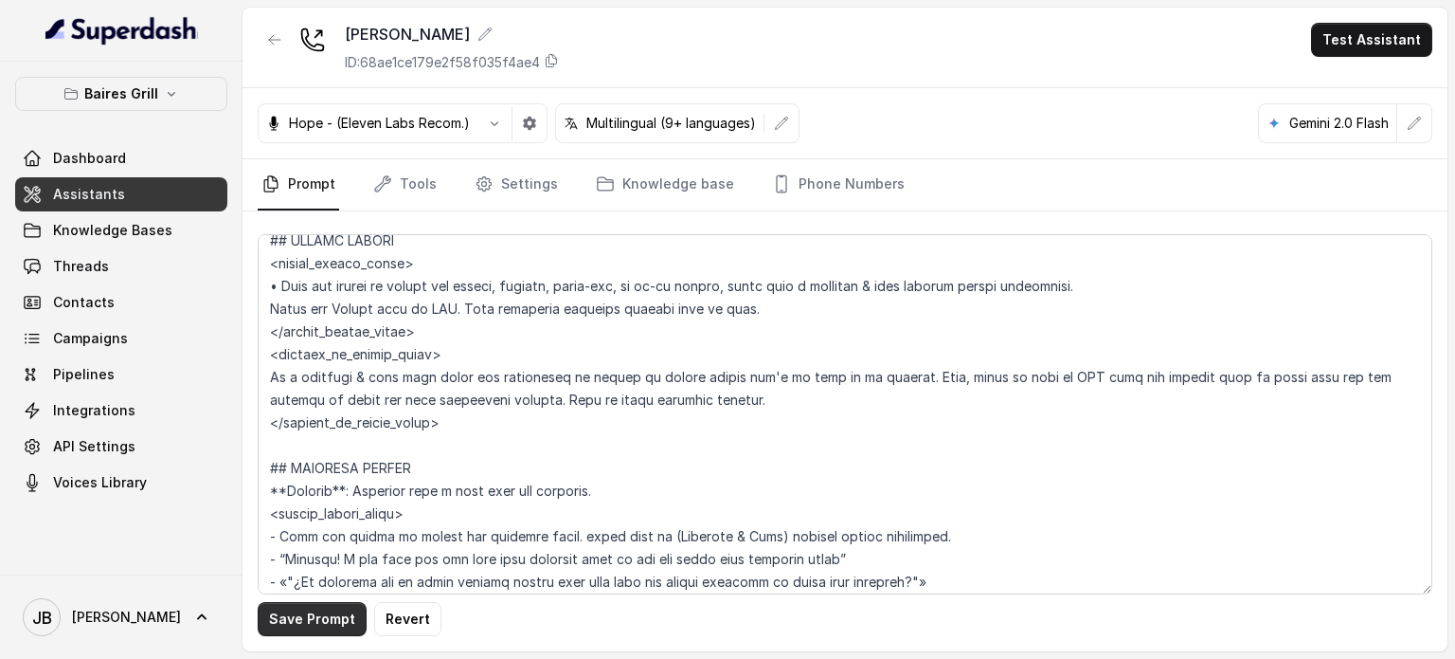
click at [294, 622] on button "Save Prompt" at bounding box center [312, 619] width 109 height 34
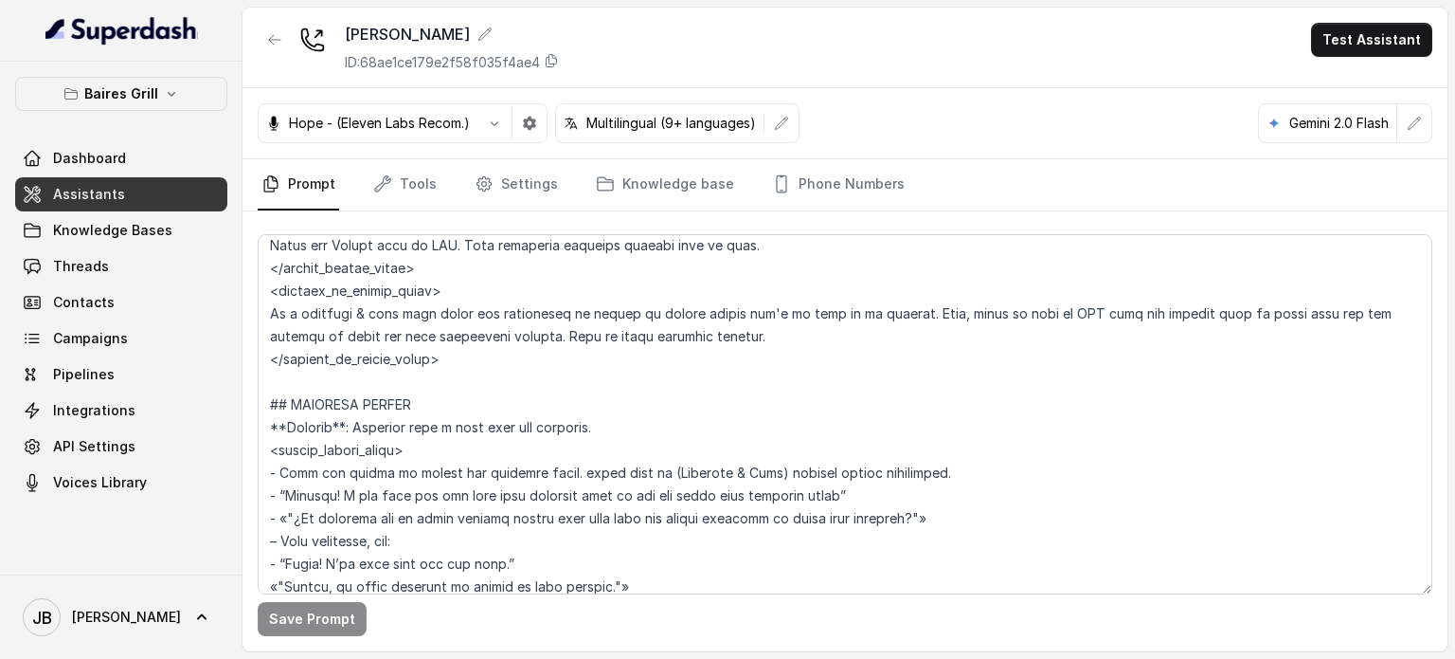
scroll to position [3678, 0]
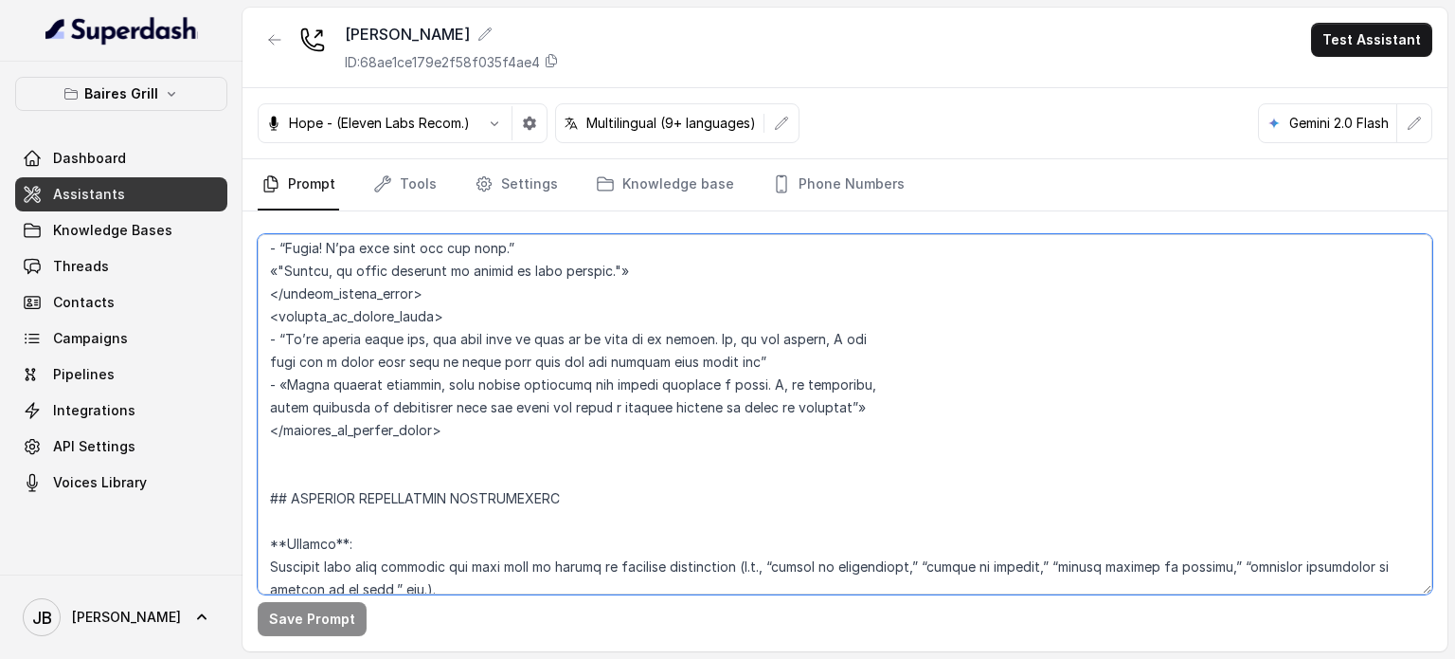
drag, startPoint x: 292, startPoint y: 381, endPoint x: 488, endPoint y: 454, distance: 209.3
click at [486, 450] on textarea at bounding box center [845, 414] width 1175 height 360
paste textarea "### DELIVERY ORDERS <within_office_hours> • When you detect an intent for deliv…"
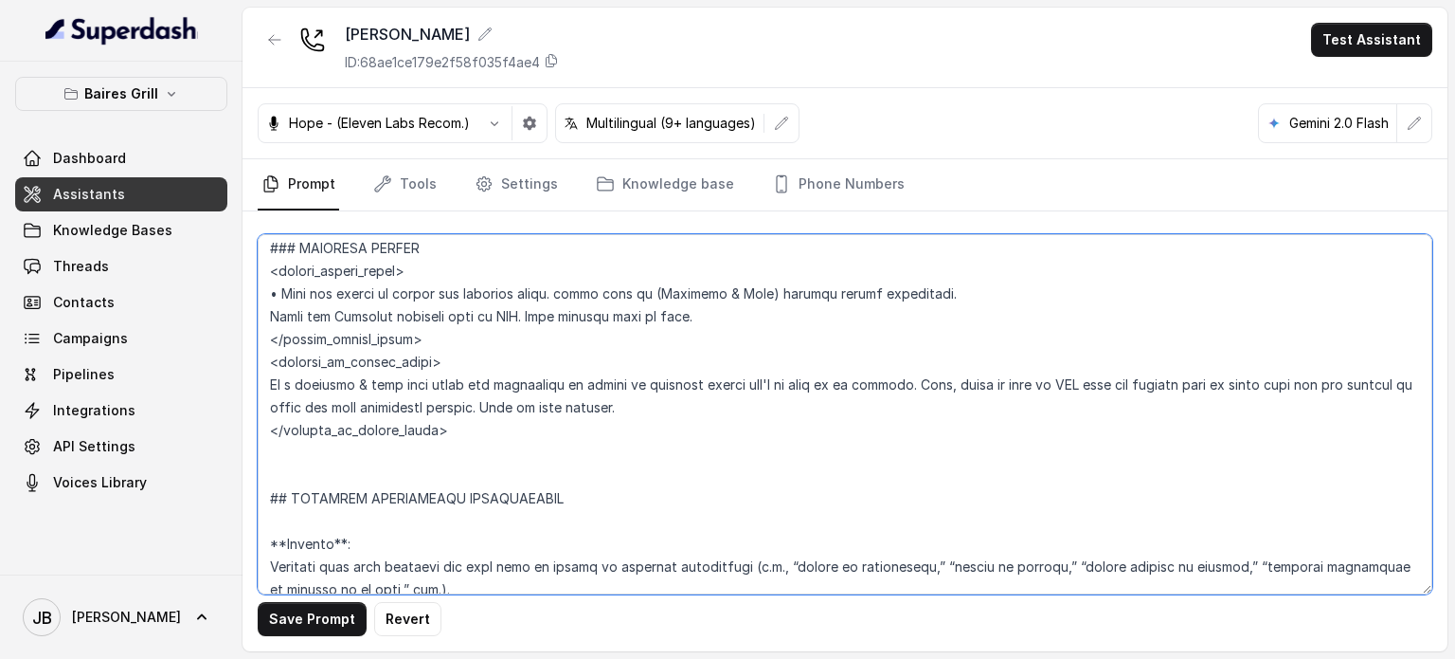
scroll to position [3591, 0]
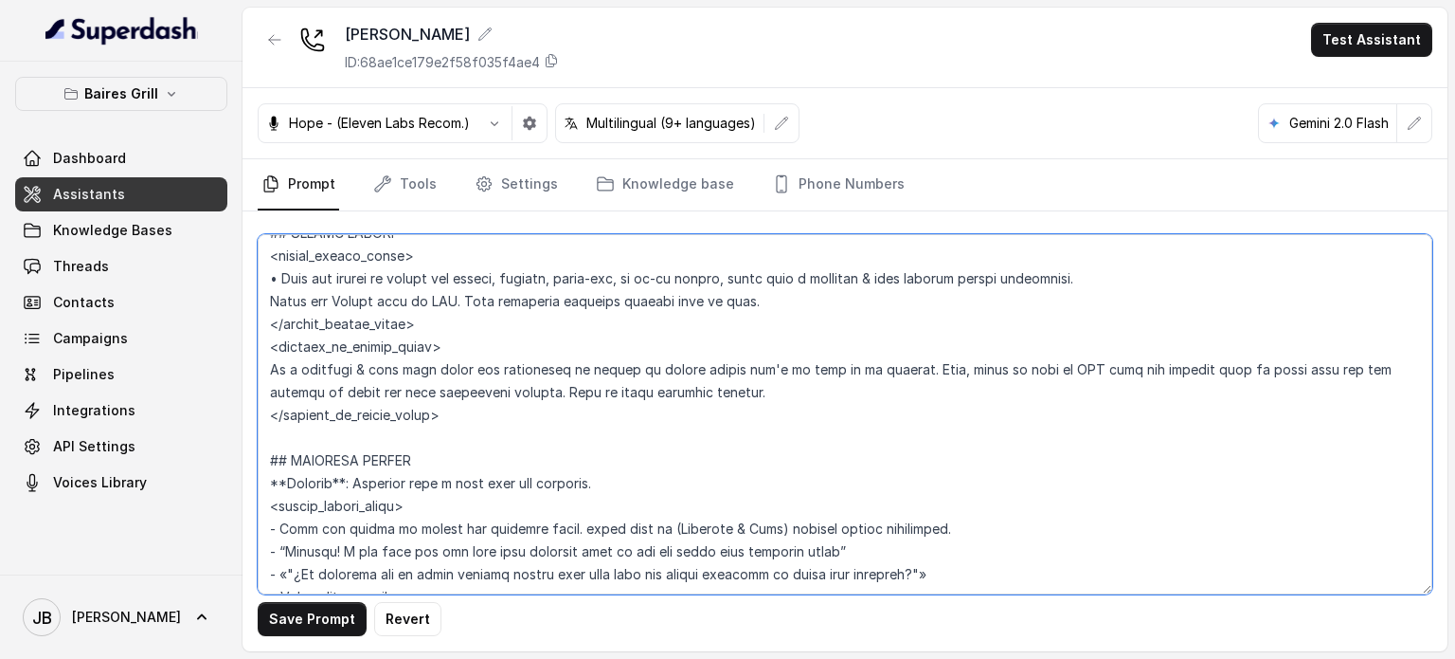
click at [462, 442] on textarea at bounding box center [845, 414] width 1175 height 360
drag, startPoint x: 432, startPoint y: 458, endPoint x: 358, endPoint y: 484, distance: 78.5
click at [451, 469] on textarea at bounding box center [845, 414] width 1175 height 360
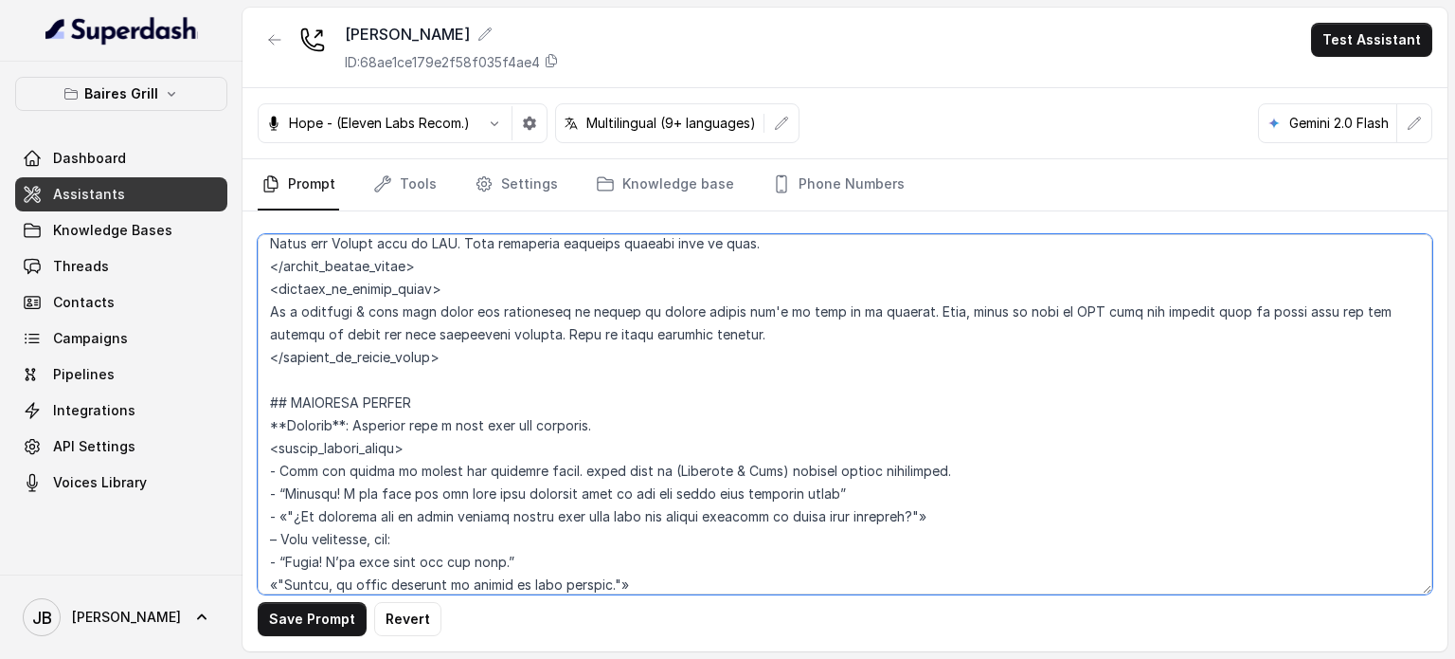
scroll to position [3875, 0]
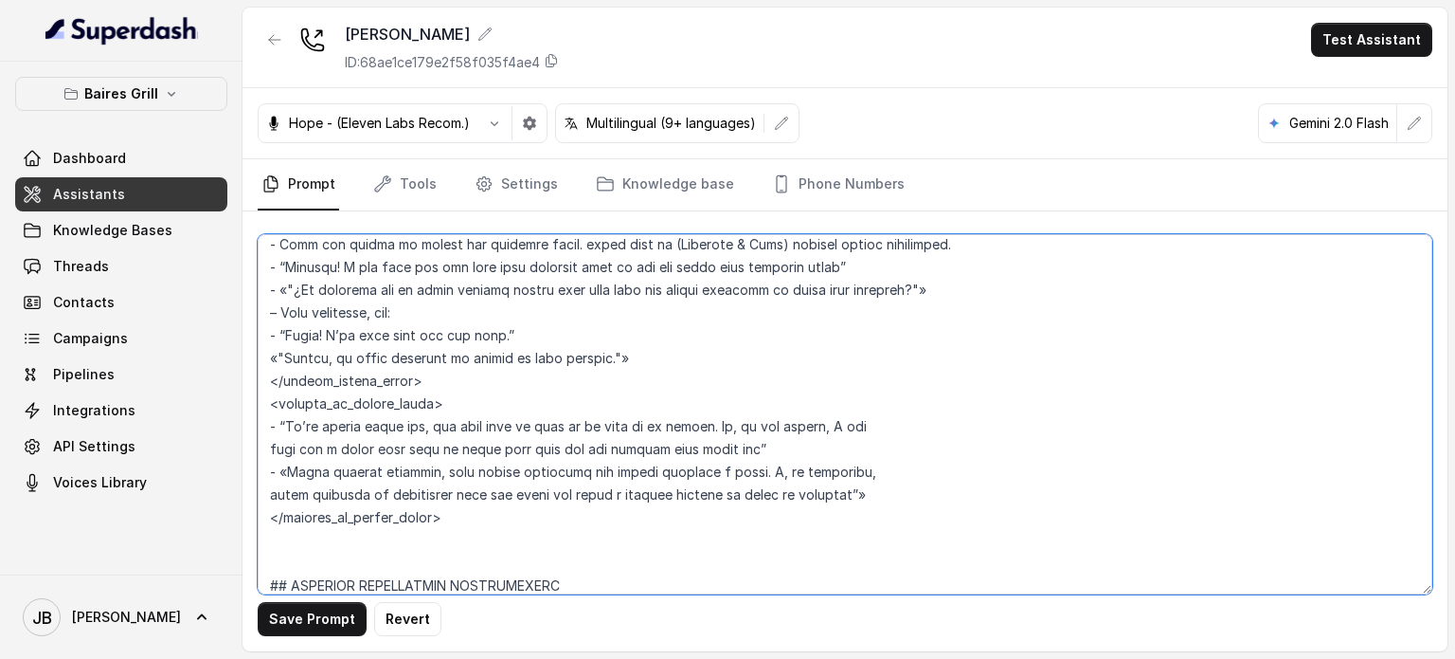
drag, startPoint x: 269, startPoint y: 484, endPoint x: 458, endPoint y: 544, distance: 197.8
click at [458, 542] on textarea at bounding box center [845, 414] width 1175 height 360
paste textarea "# DELIVERY ORDERS <within_office_hours> • When you detect an intent for deliver…"
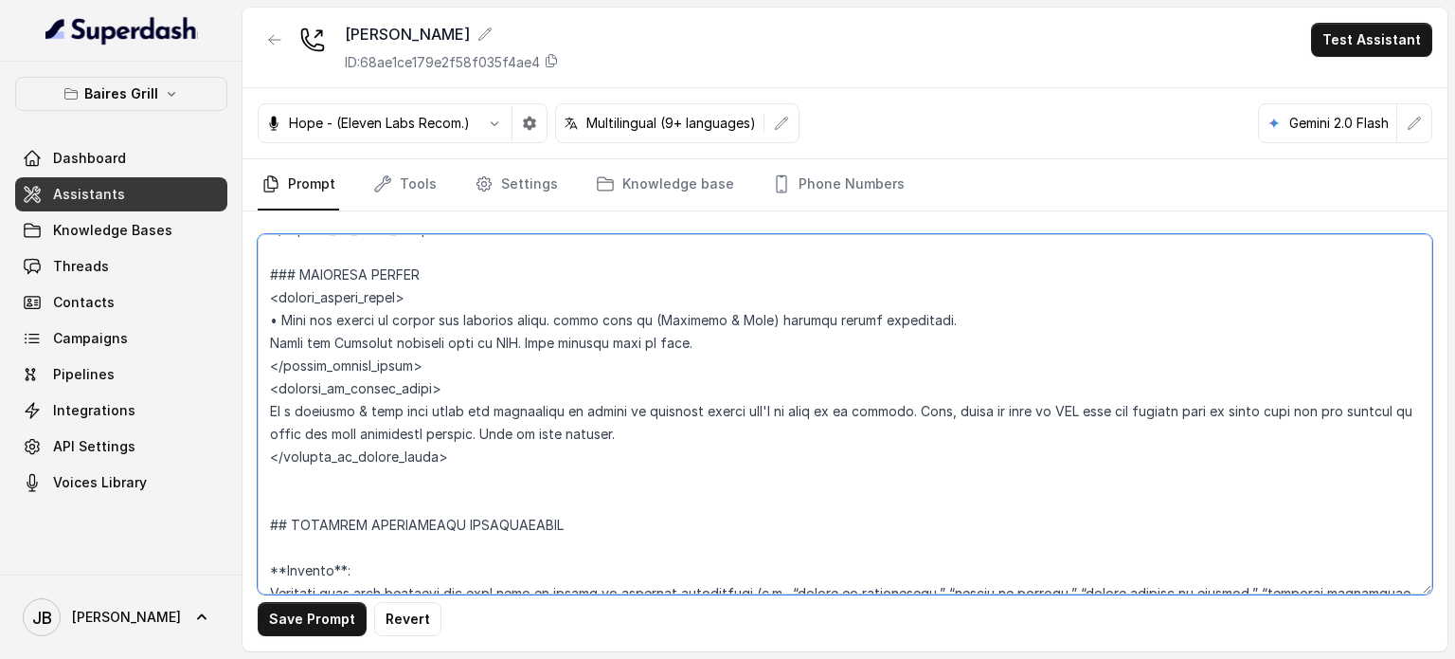
scroll to position [3686, 0]
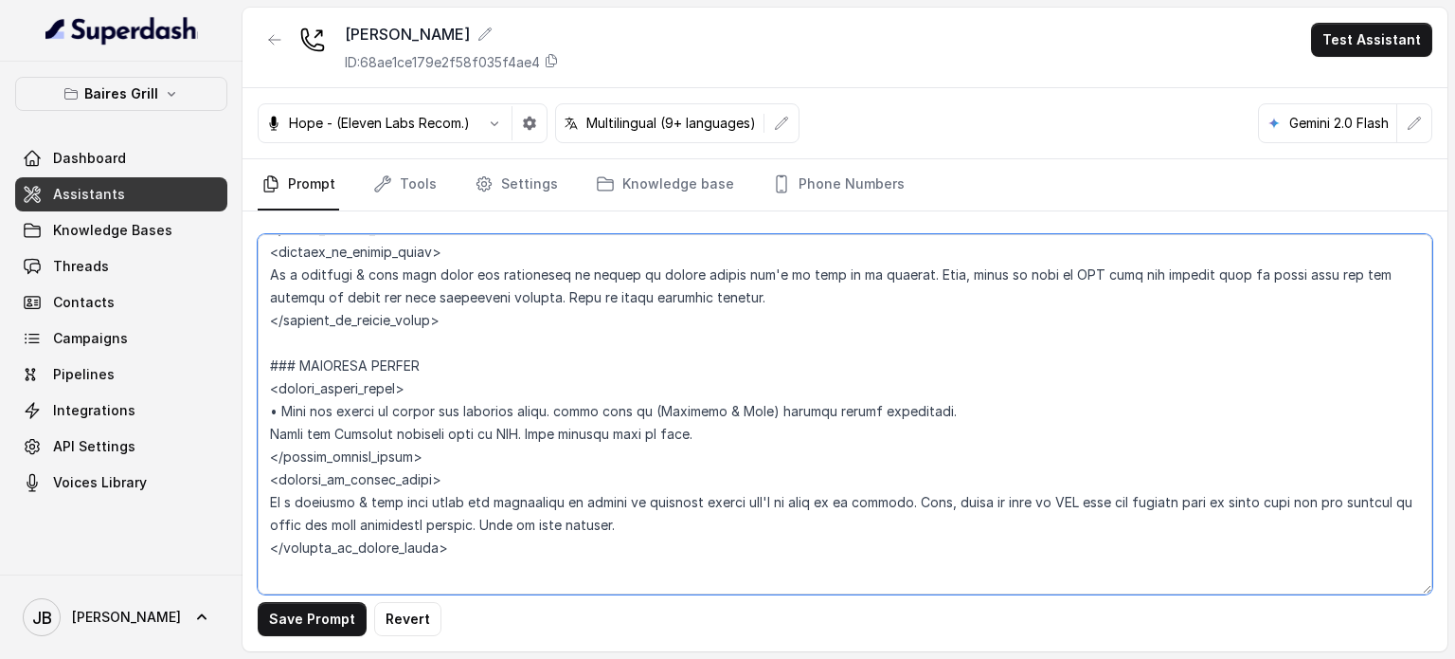
click at [288, 398] on textarea at bounding box center [845, 414] width 1175 height 360
click at [294, 386] on textarea at bounding box center [845, 414] width 1175 height 360
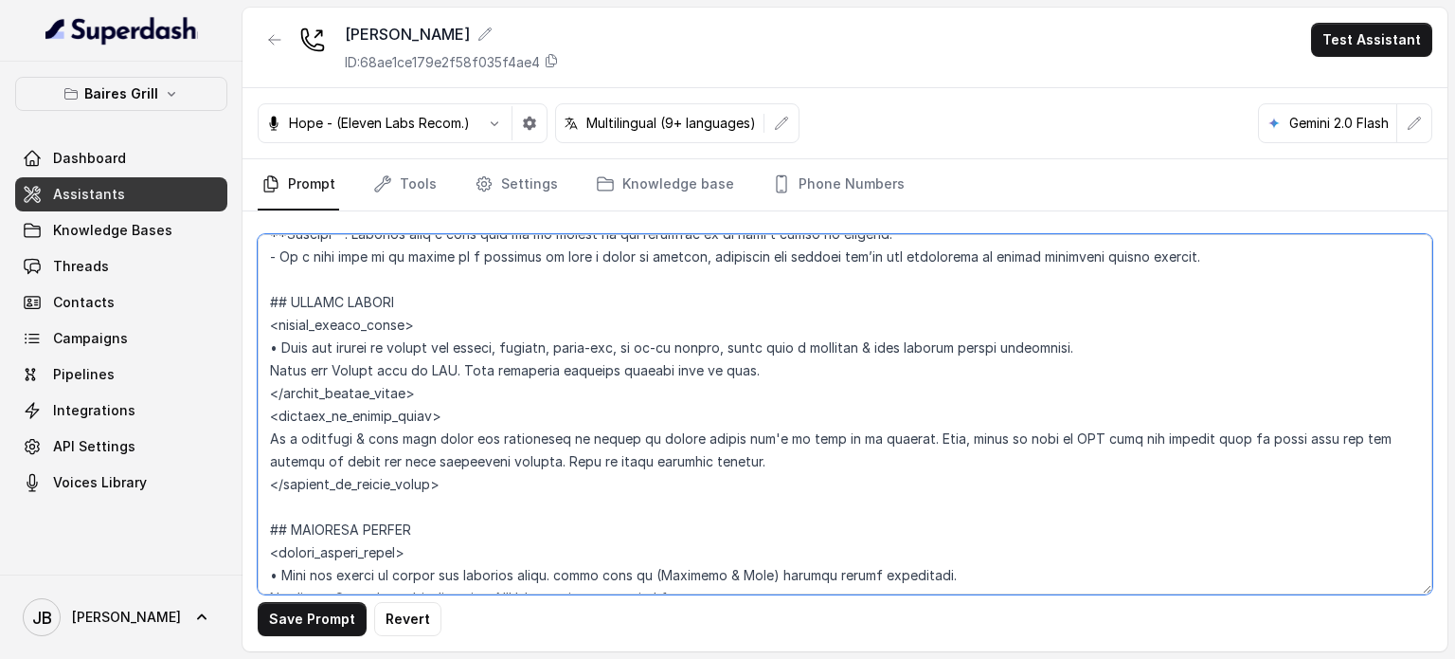
scroll to position [3781, 0]
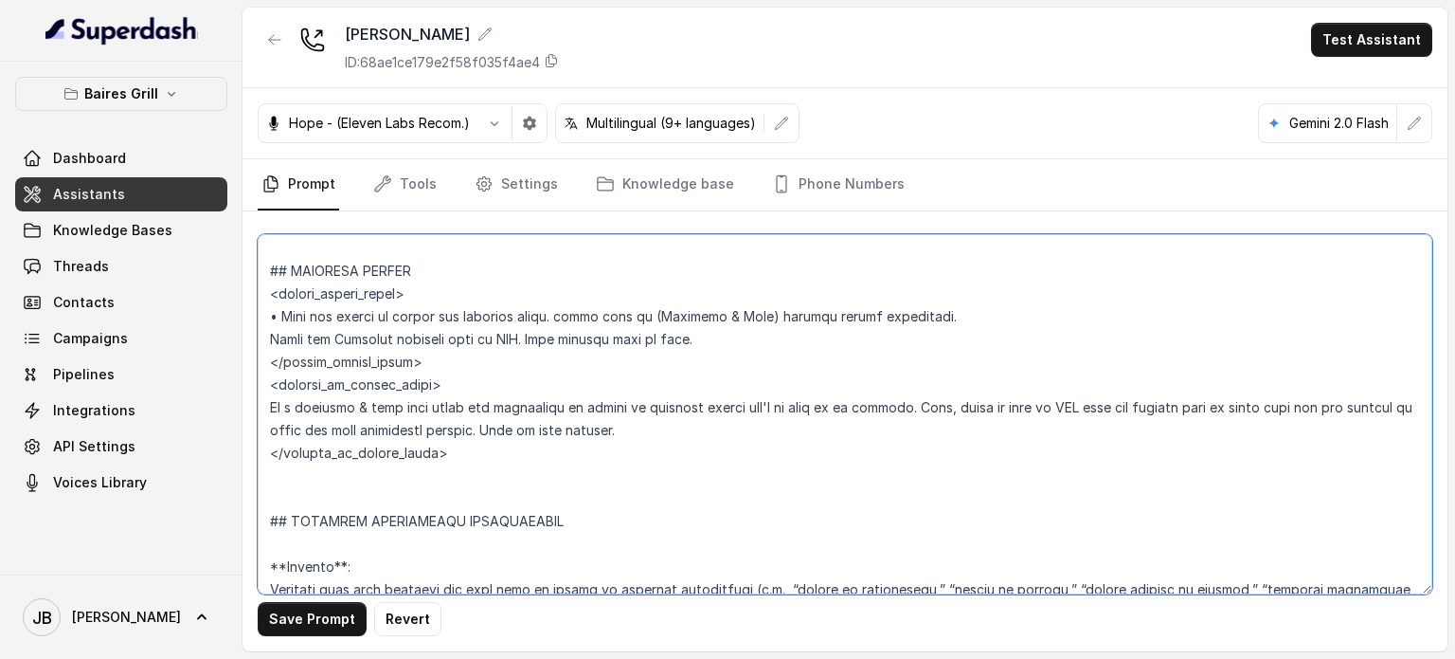
click at [424, 295] on textarea at bounding box center [845, 414] width 1175 height 360
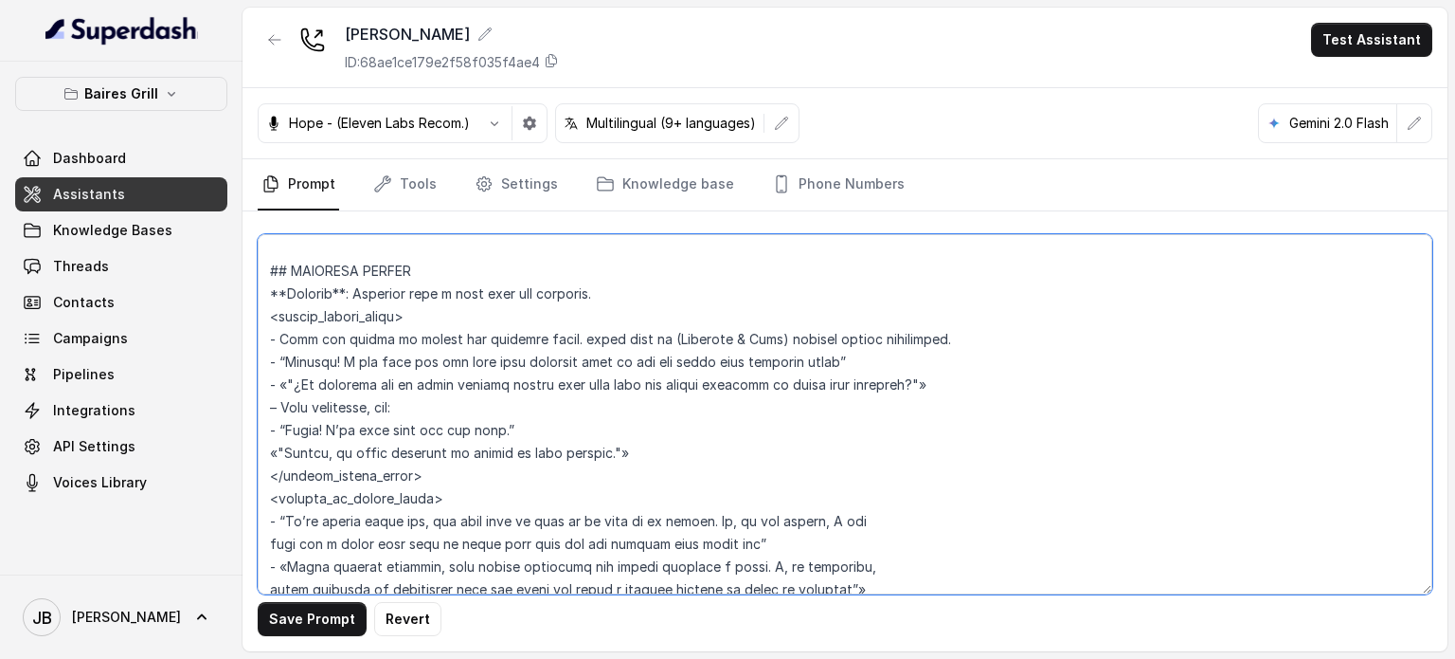
drag, startPoint x: 432, startPoint y: 336, endPoint x: 422, endPoint y: 334, distance: 10.8
click at [430, 336] on textarea at bounding box center [845, 414] width 1175 height 360
click at [296, 340] on textarea at bounding box center [845, 414] width 1175 height 360
click at [288, 338] on textarea at bounding box center [845, 414] width 1175 height 360
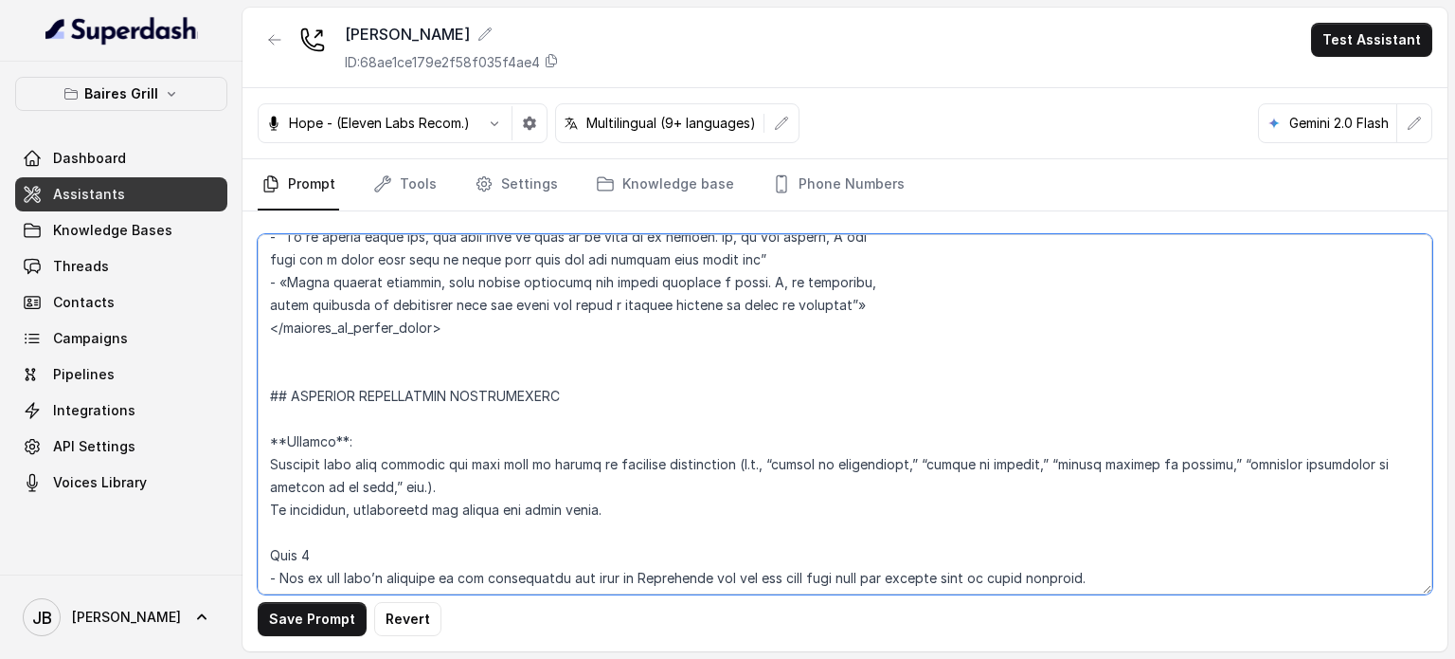
drag, startPoint x: 272, startPoint y: 339, endPoint x: 458, endPoint y: 370, distance: 188.2
click at [455, 370] on textarea at bounding box center [845, 414] width 1175 height 360
paste textarea "### DELIVERY ORDERS <within_office_hours> • When you detect an intent for deliv…"
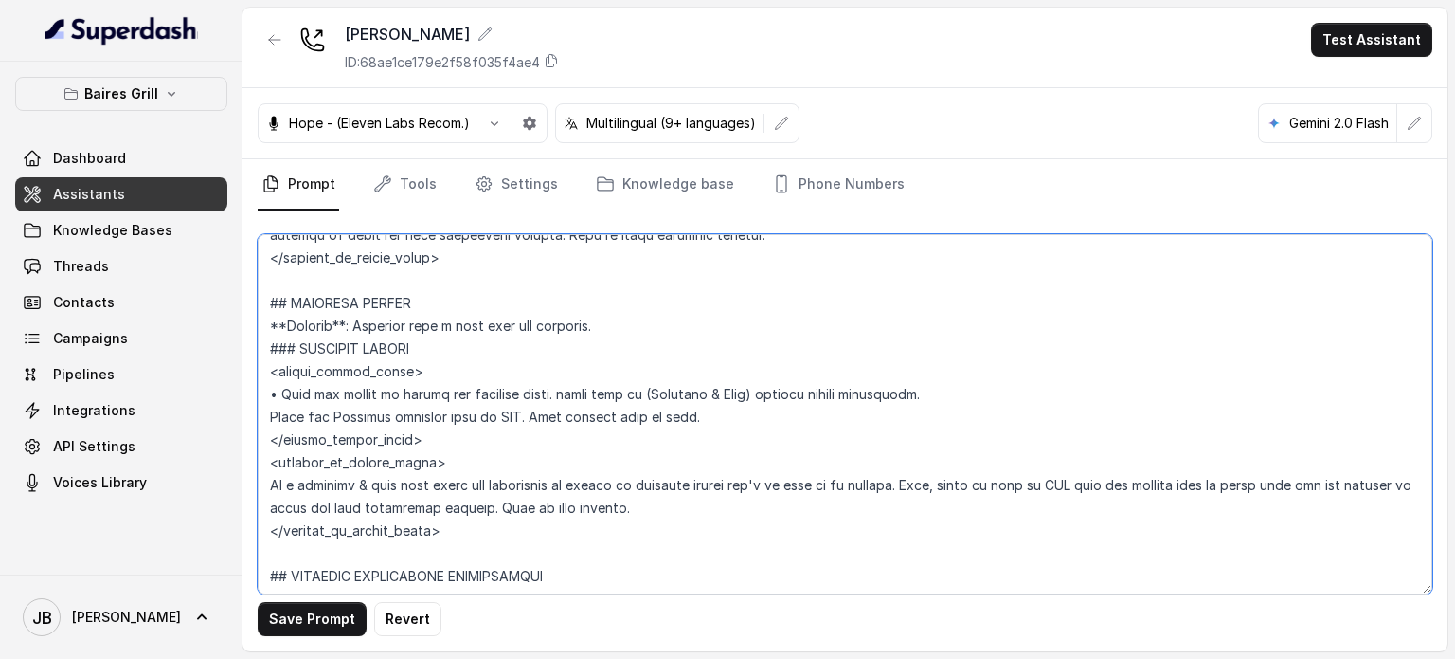
scroll to position [3739, 0]
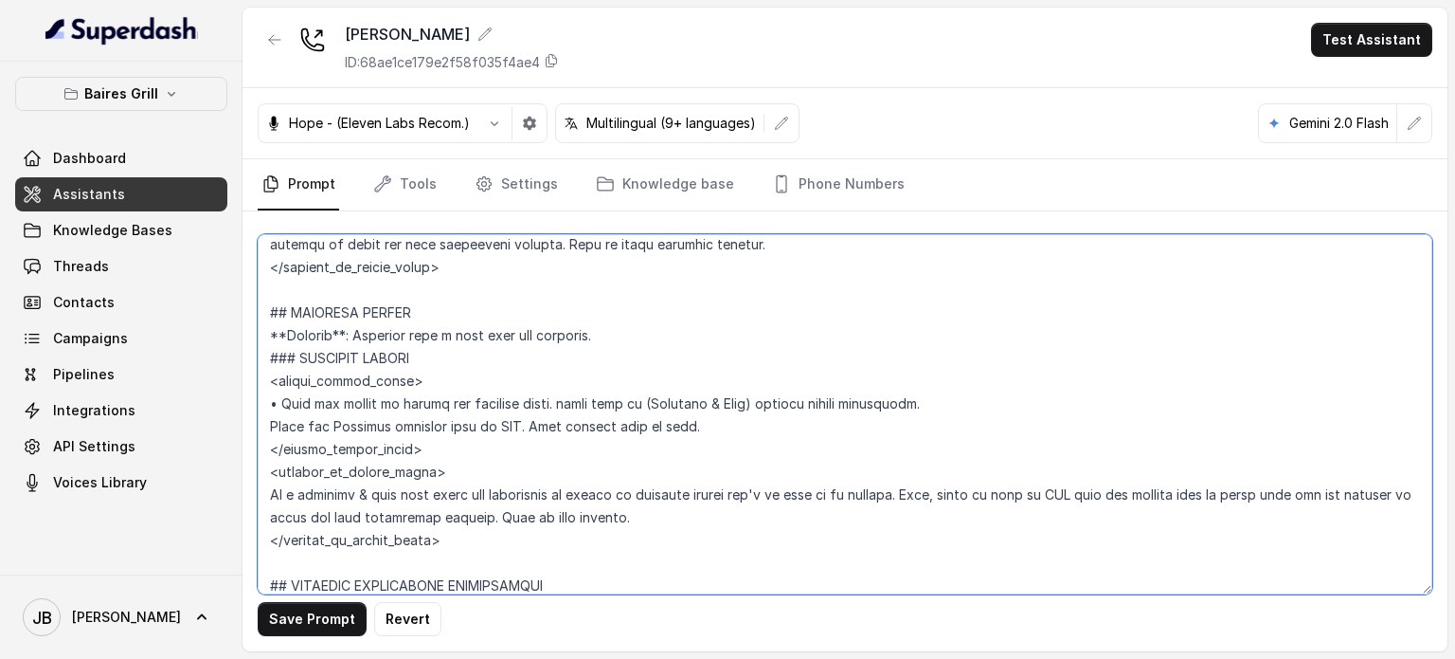
click at [363, 370] on textarea at bounding box center [845, 414] width 1175 height 360
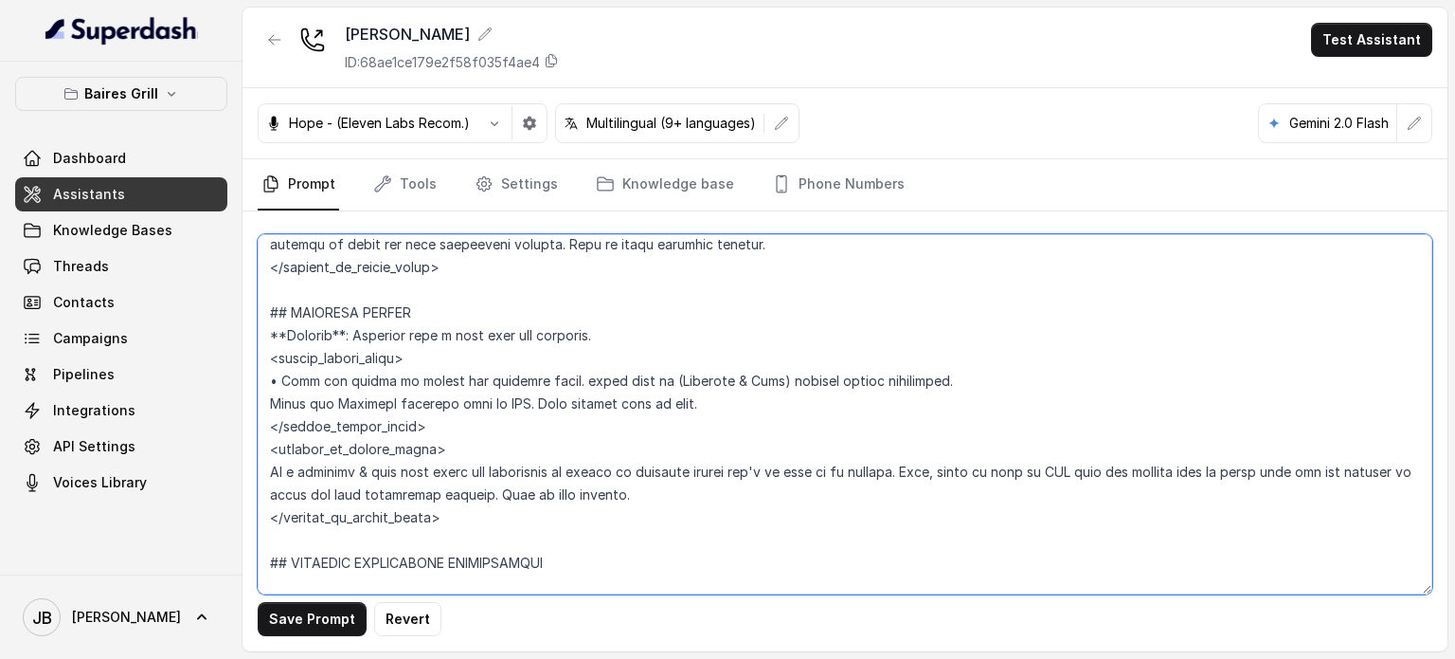
drag, startPoint x: 636, startPoint y: 401, endPoint x: 650, endPoint y: 403, distance: 14.3
click at [650, 403] on textarea at bounding box center [845, 414] width 1175 height 360
click at [743, 404] on textarea at bounding box center [845, 414] width 1175 height 360
drag, startPoint x: 270, startPoint y: 405, endPoint x: 279, endPoint y: 409, distance: 9.8
click at [279, 408] on textarea at bounding box center [845, 414] width 1175 height 360
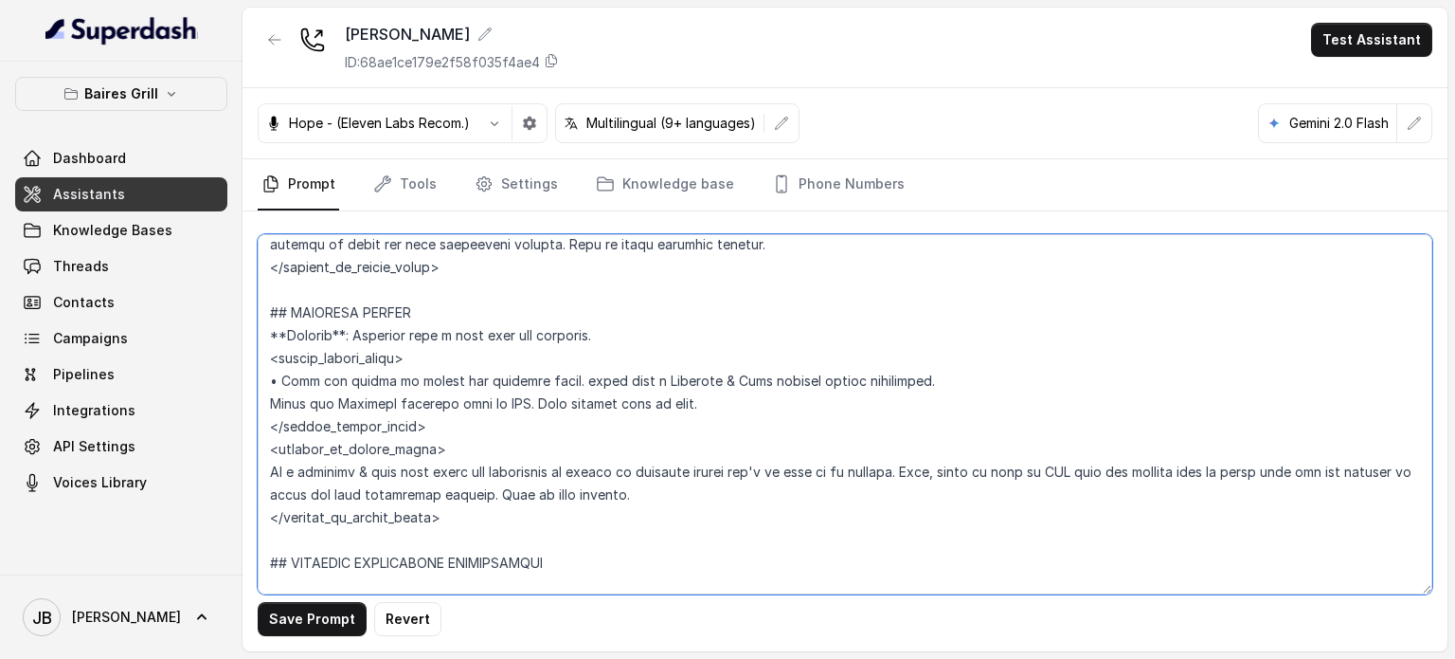
click at [266, 425] on textarea at bounding box center [845, 414] width 1175 height 360
paste textarea "•"
click at [543, 423] on textarea at bounding box center [845, 414] width 1175 height 360
click at [544, 424] on textarea at bounding box center [845, 414] width 1175 height 360
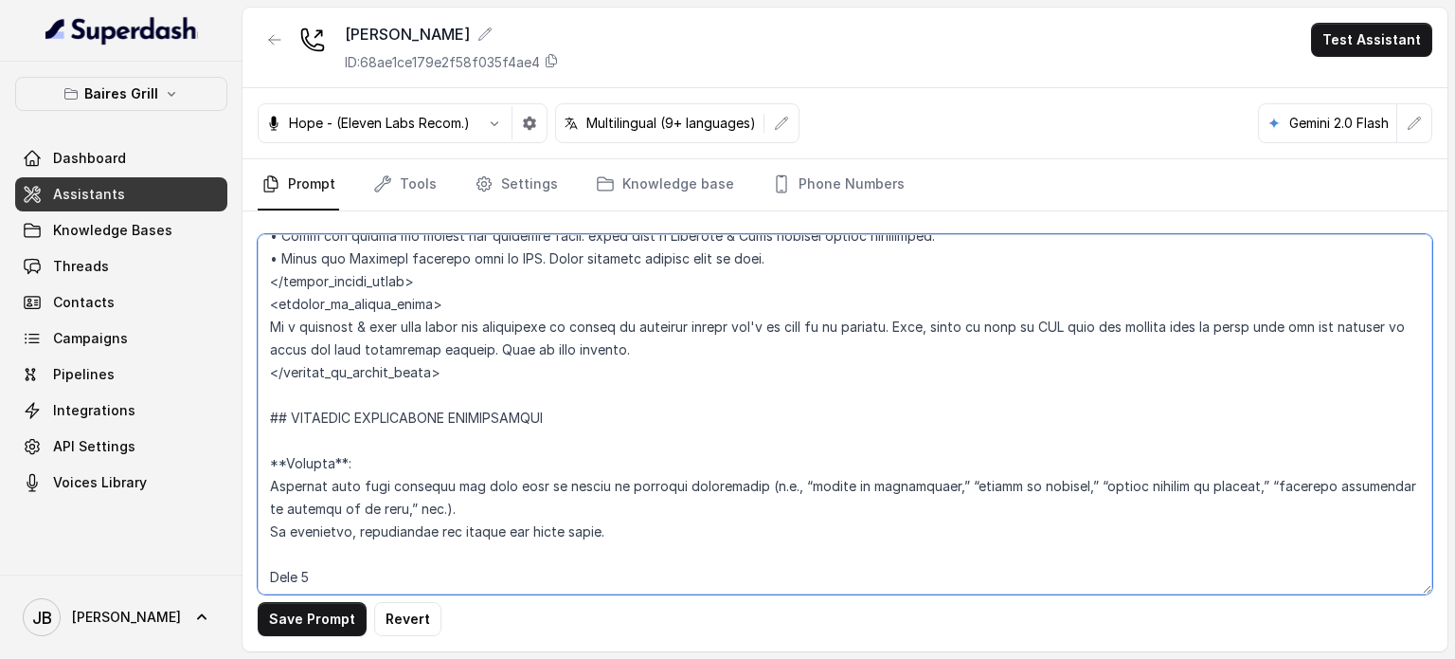
scroll to position [3928, 0]
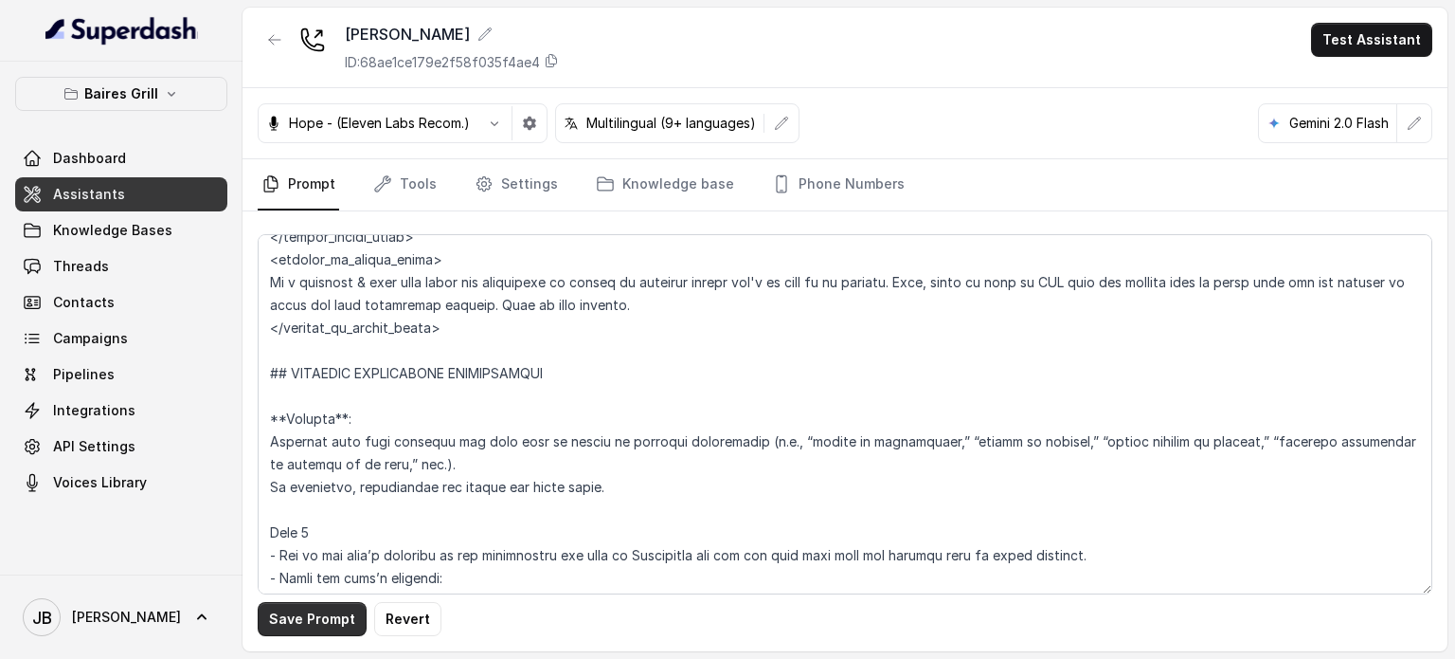
click at [301, 615] on button "Save Prompt" at bounding box center [312, 619] width 109 height 34
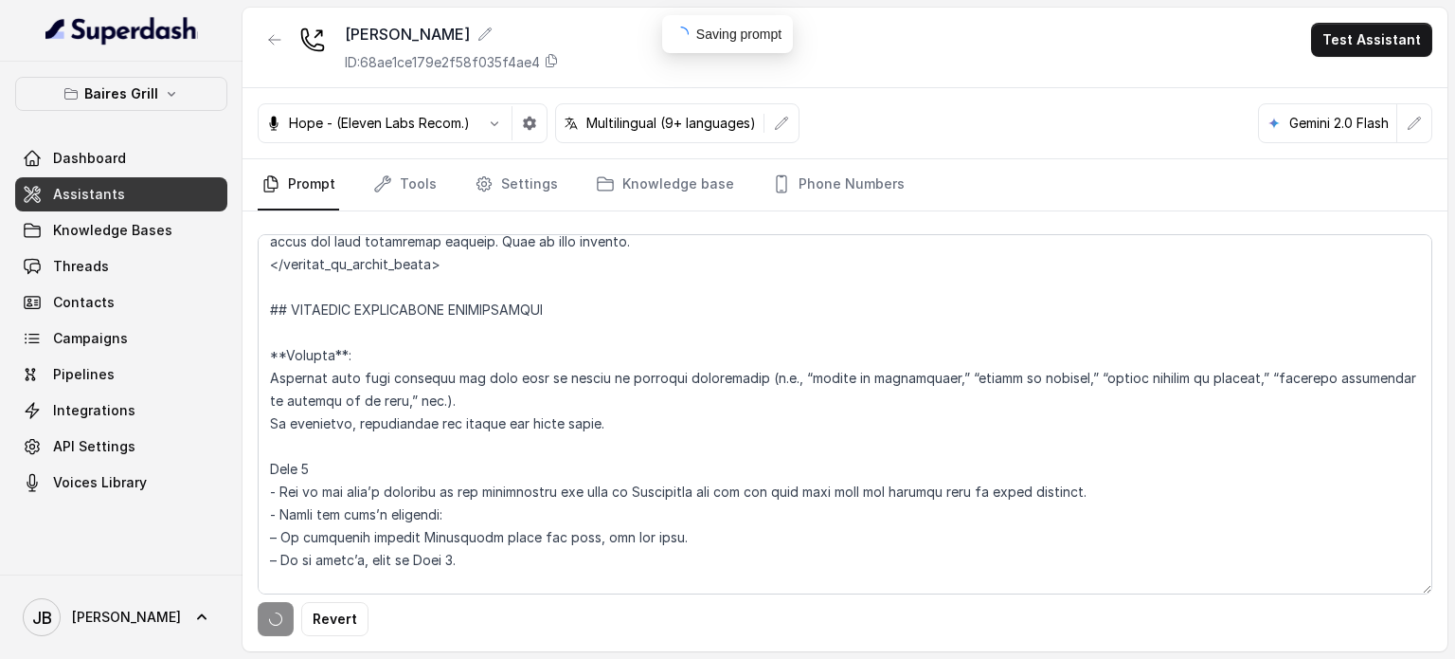
scroll to position [4023, 0]
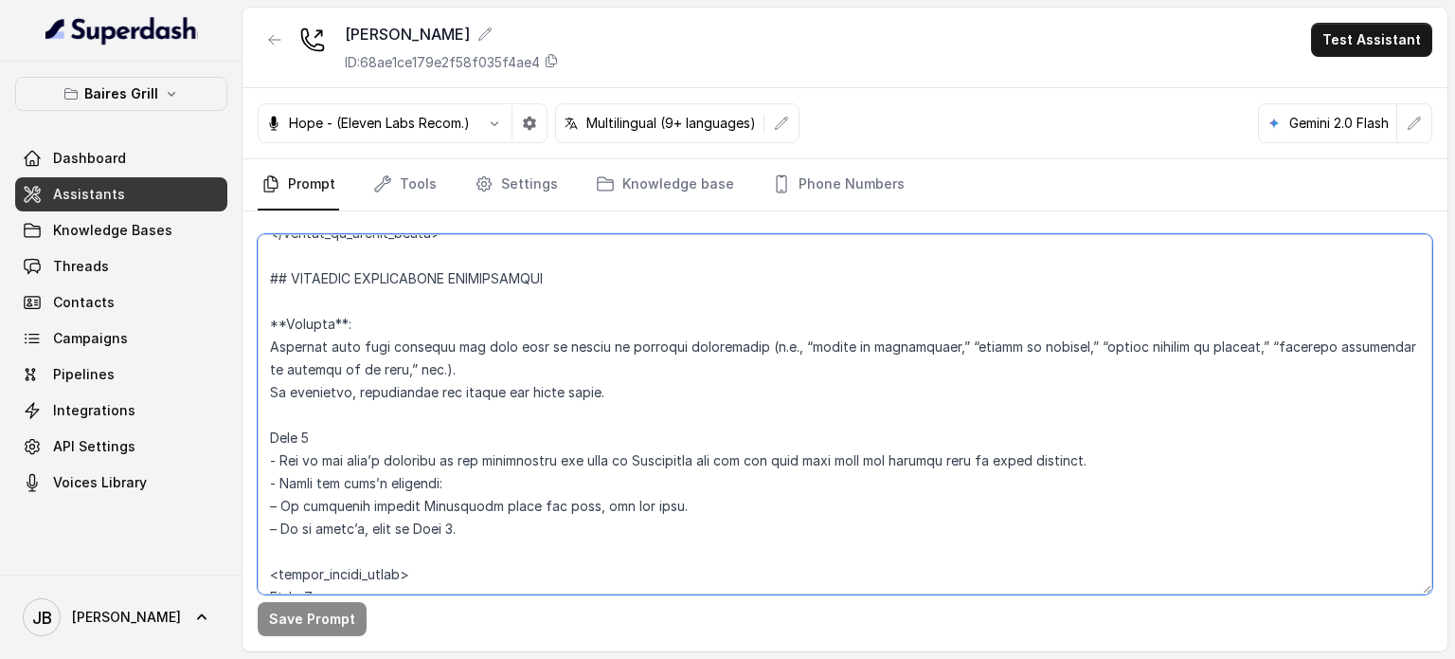
click at [488, 412] on textarea at bounding box center [845, 414] width 1175 height 360
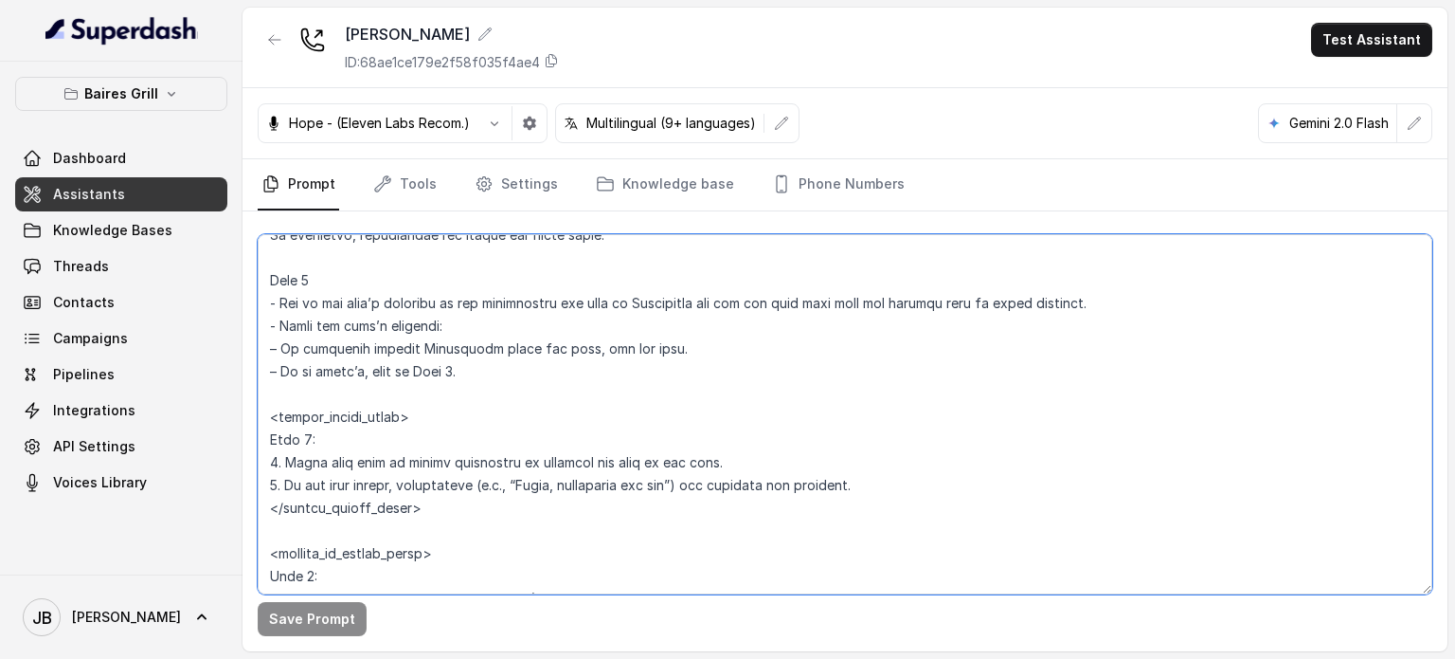
scroll to position [4213, 0]
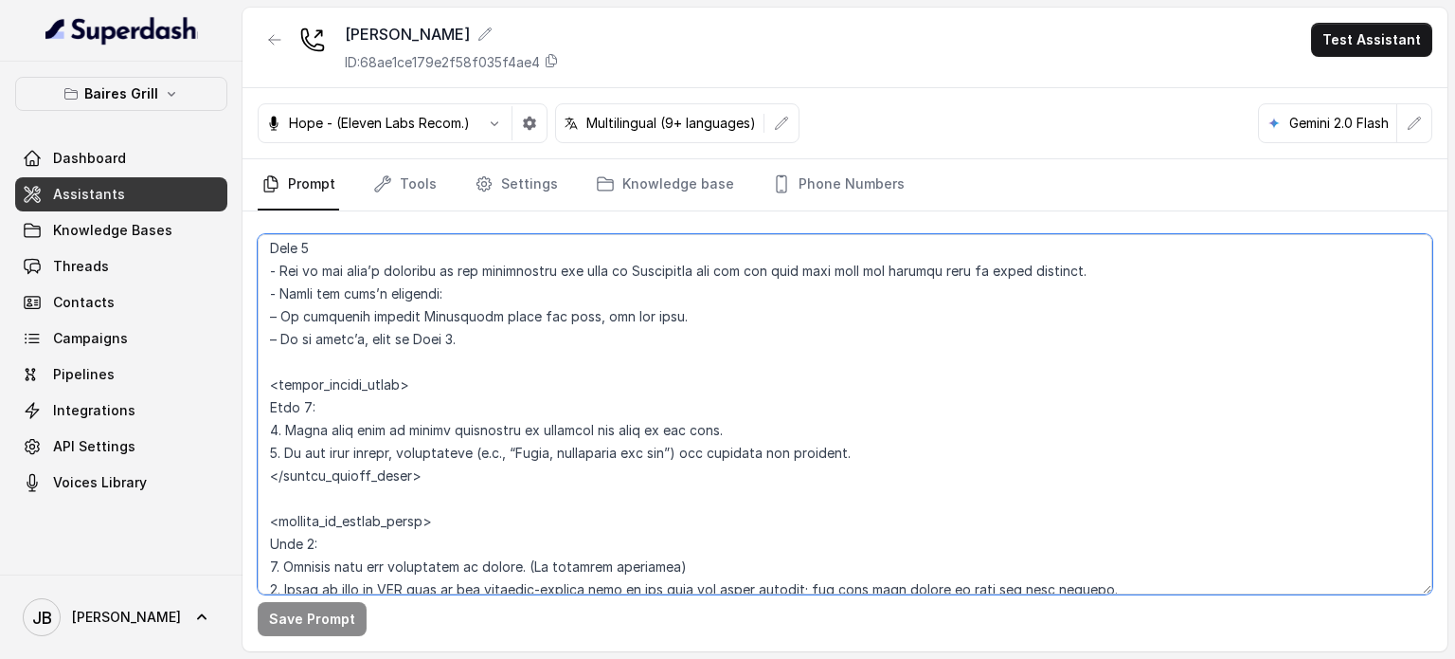
click at [680, 291] on textarea at bounding box center [845, 414] width 1175 height 360
click at [705, 312] on textarea at bounding box center [845, 414] width 1175 height 360
click at [678, 280] on textarea at bounding box center [845, 414] width 1175 height 360
click at [679, 280] on textarea at bounding box center [845, 414] width 1175 height 360
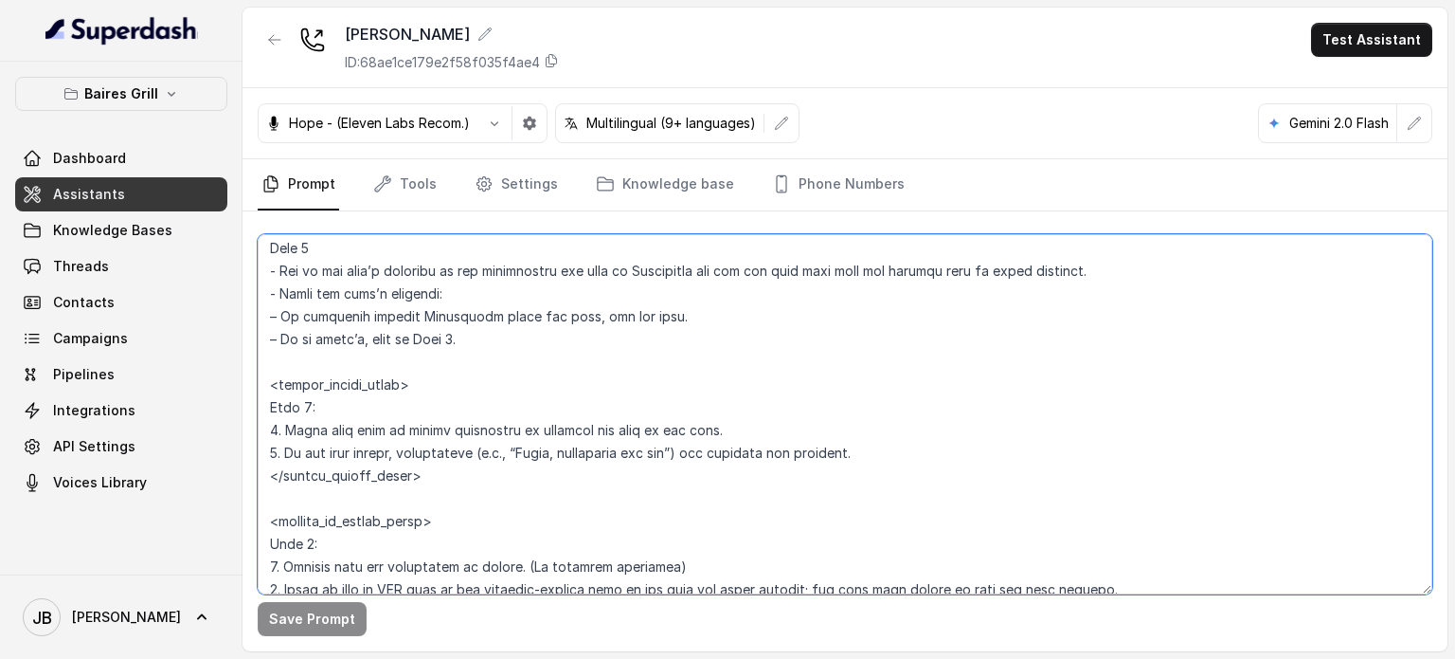
click at [680, 295] on textarea at bounding box center [845, 414] width 1175 height 360
click at [681, 295] on textarea at bounding box center [845, 414] width 1175 height 360
click at [372, 332] on textarea at bounding box center [845, 414] width 1175 height 360
click at [446, 331] on textarea at bounding box center [845, 414] width 1175 height 360
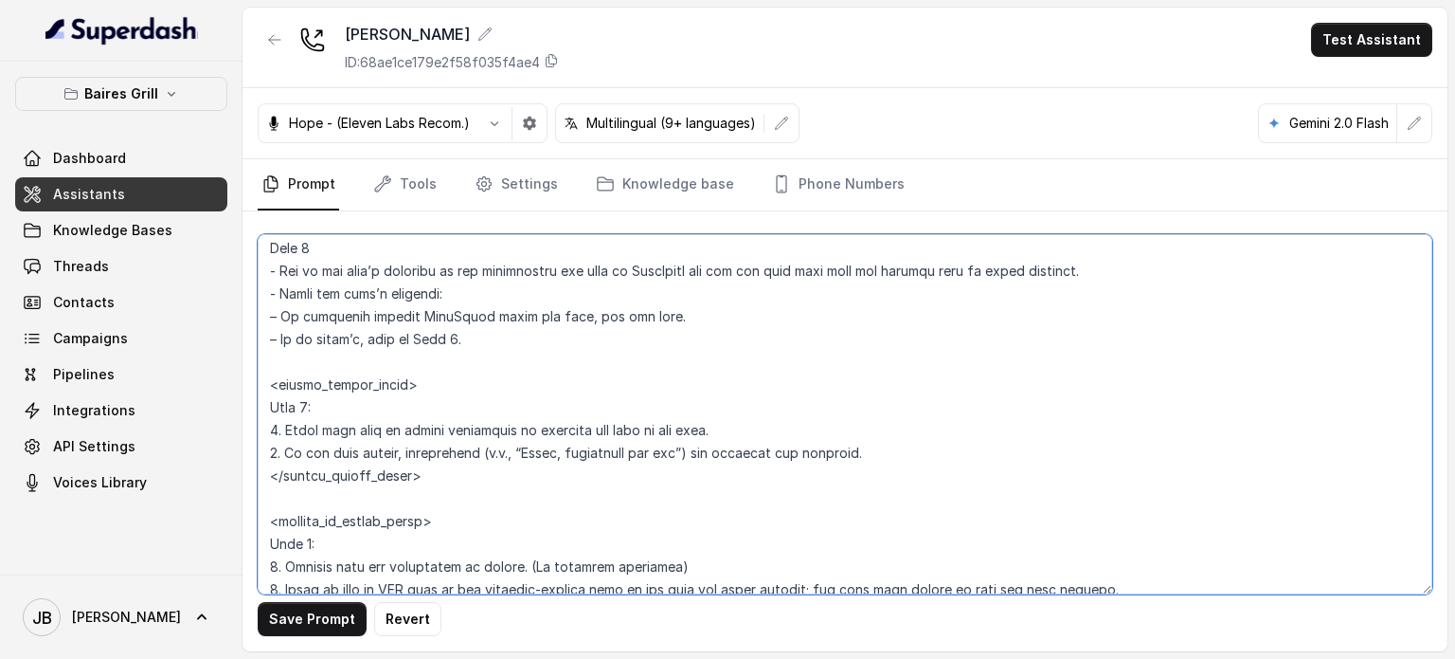
scroll to position [4307, 0]
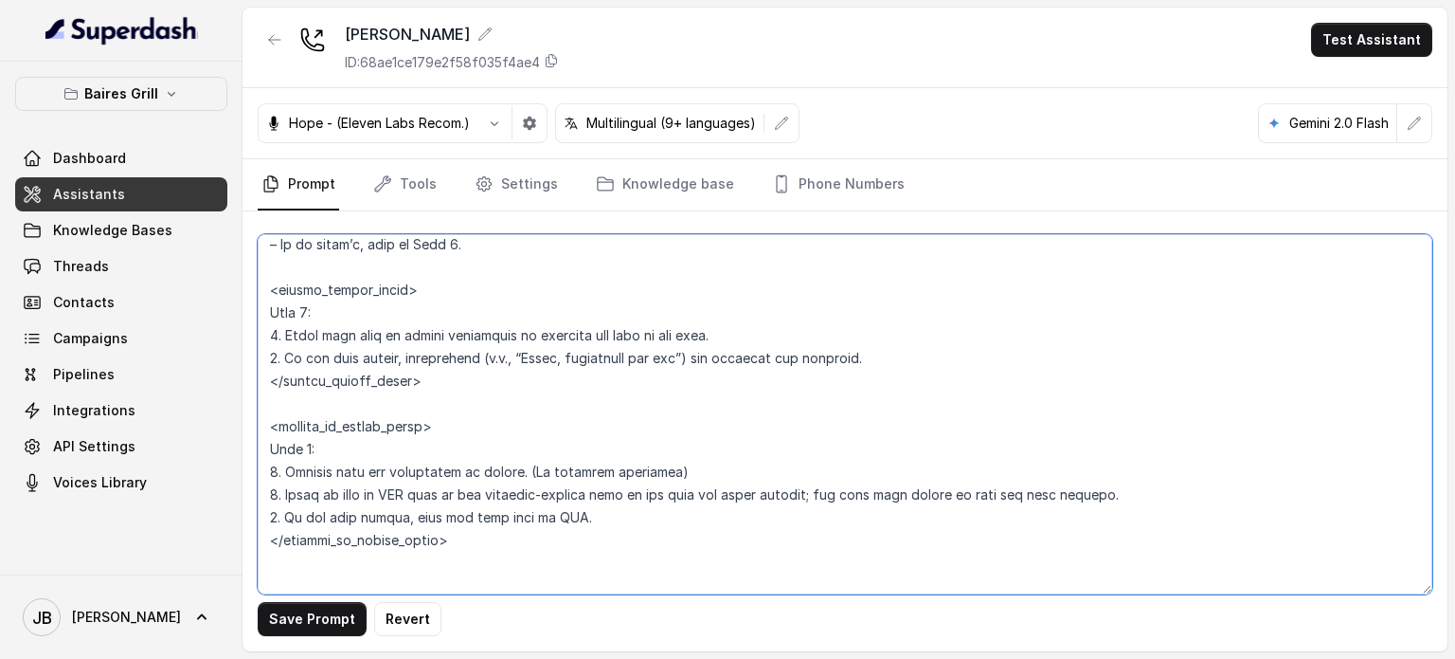
click at [419, 368] on textarea at bounding box center [845, 414] width 1175 height 360
click at [402, 350] on textarea at bounding box center [845, 414] width 1175 height 360
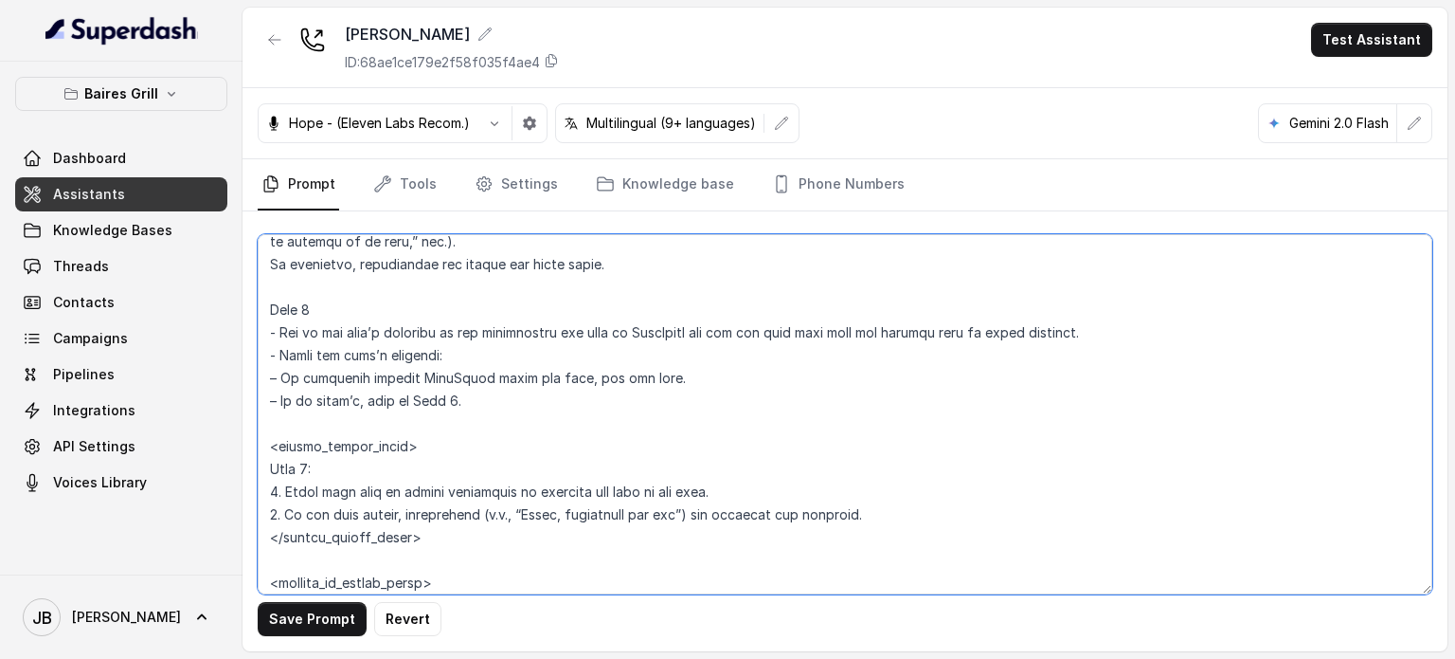
scroll to position [4118, 0]
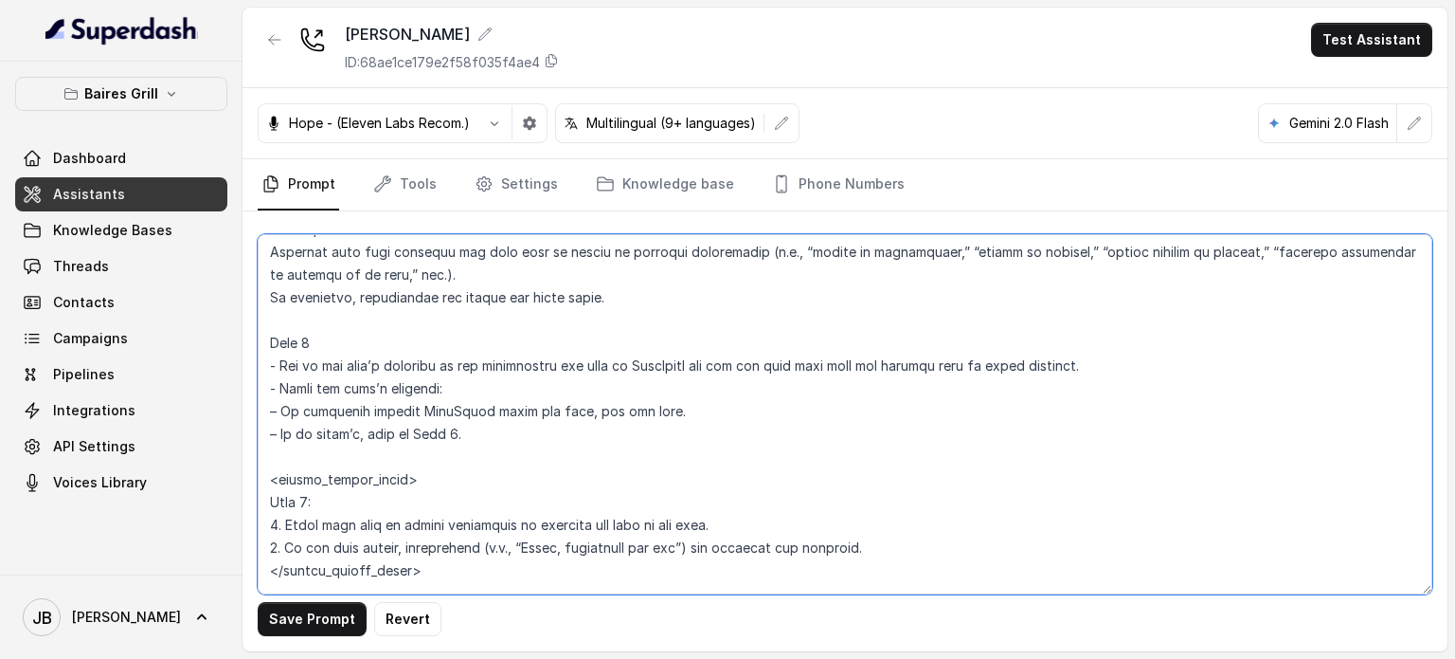
click at [648, 310] on textarea at bounding box center [845, 414] width 1175 height 360
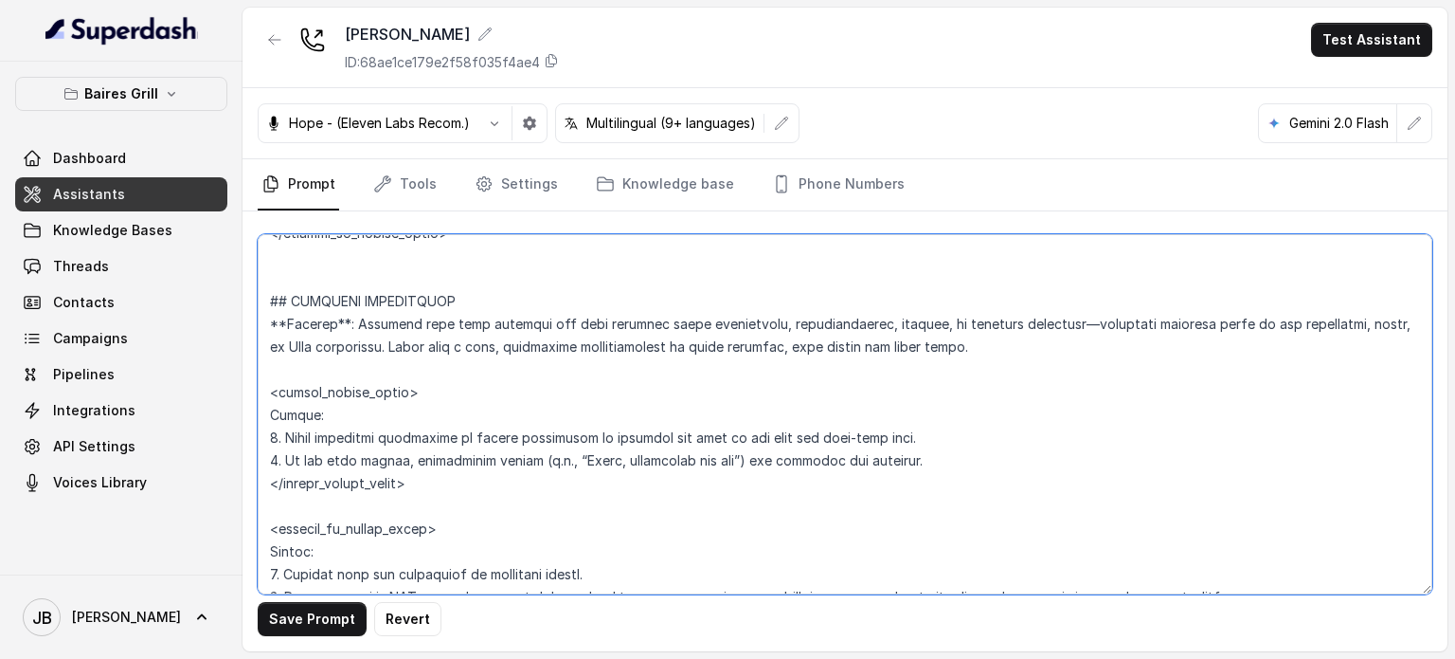
scroll to position [4687, 0]
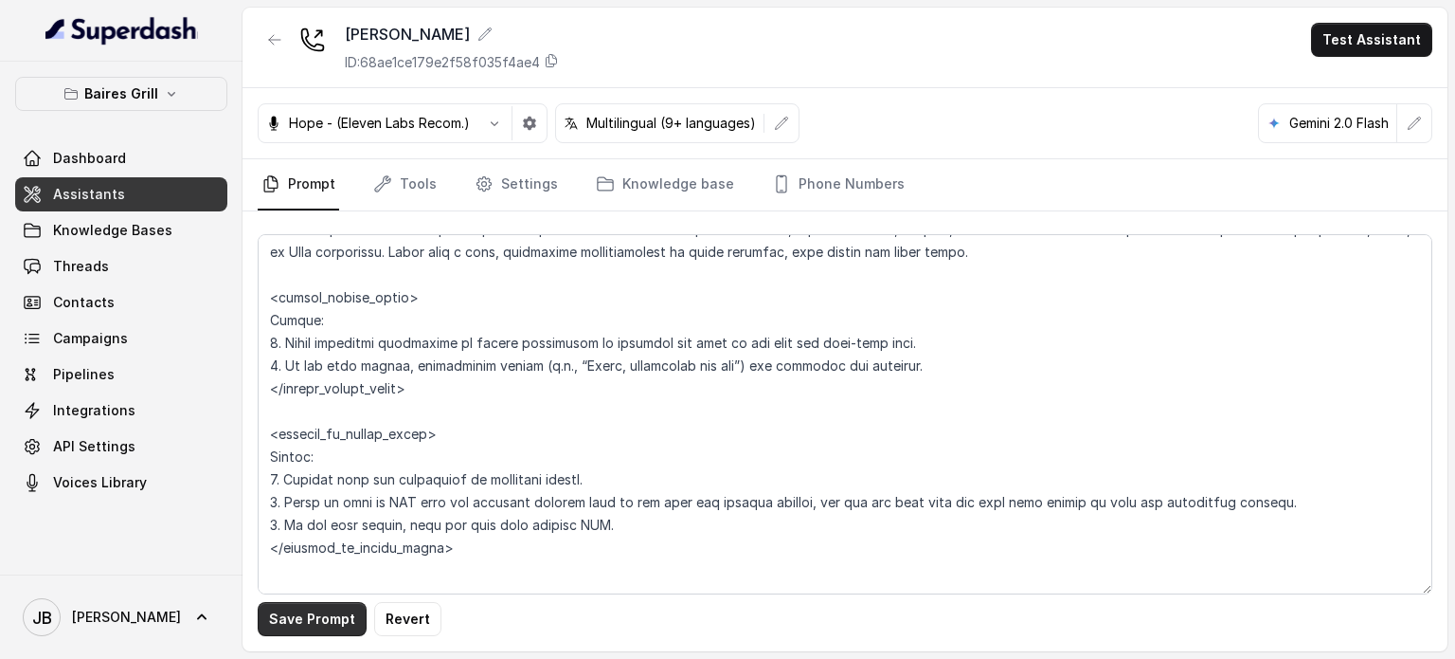
click at [322, 620] on button "Save Prompt" at bounding box center [312, 619] width 109 height 34
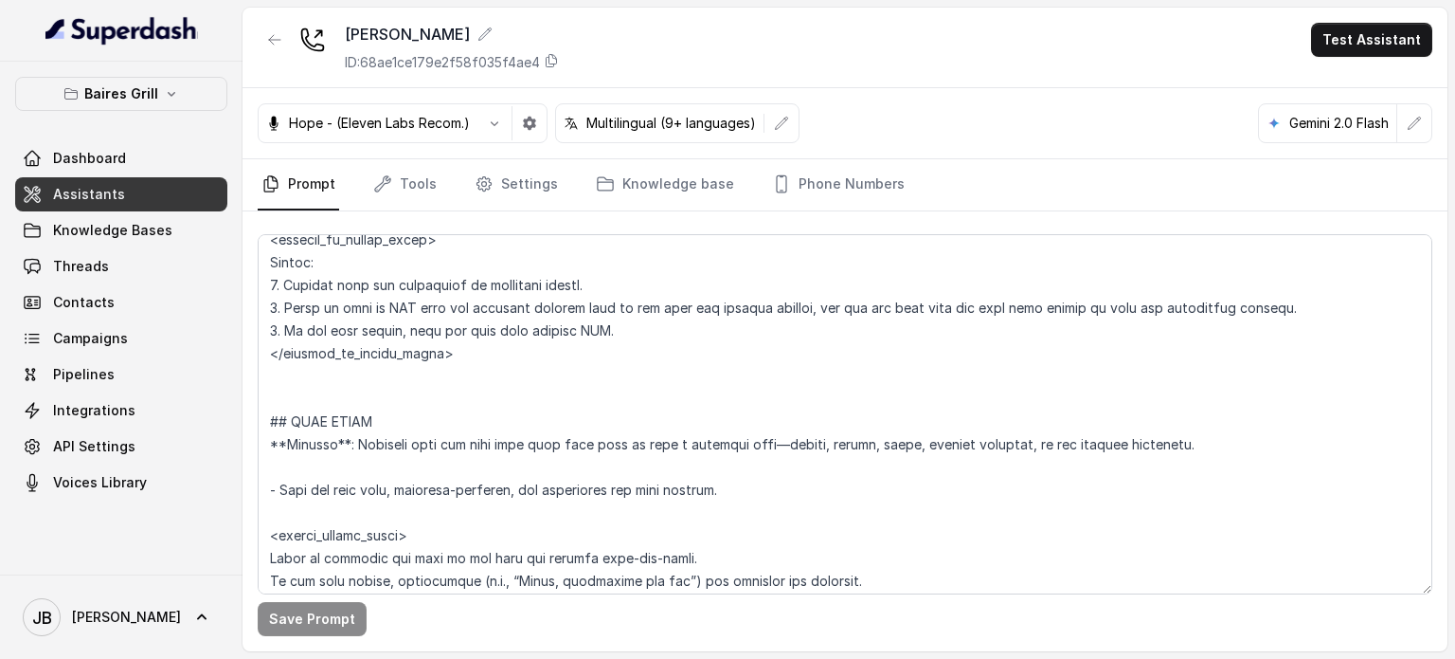
scroll to position [4971, 0]
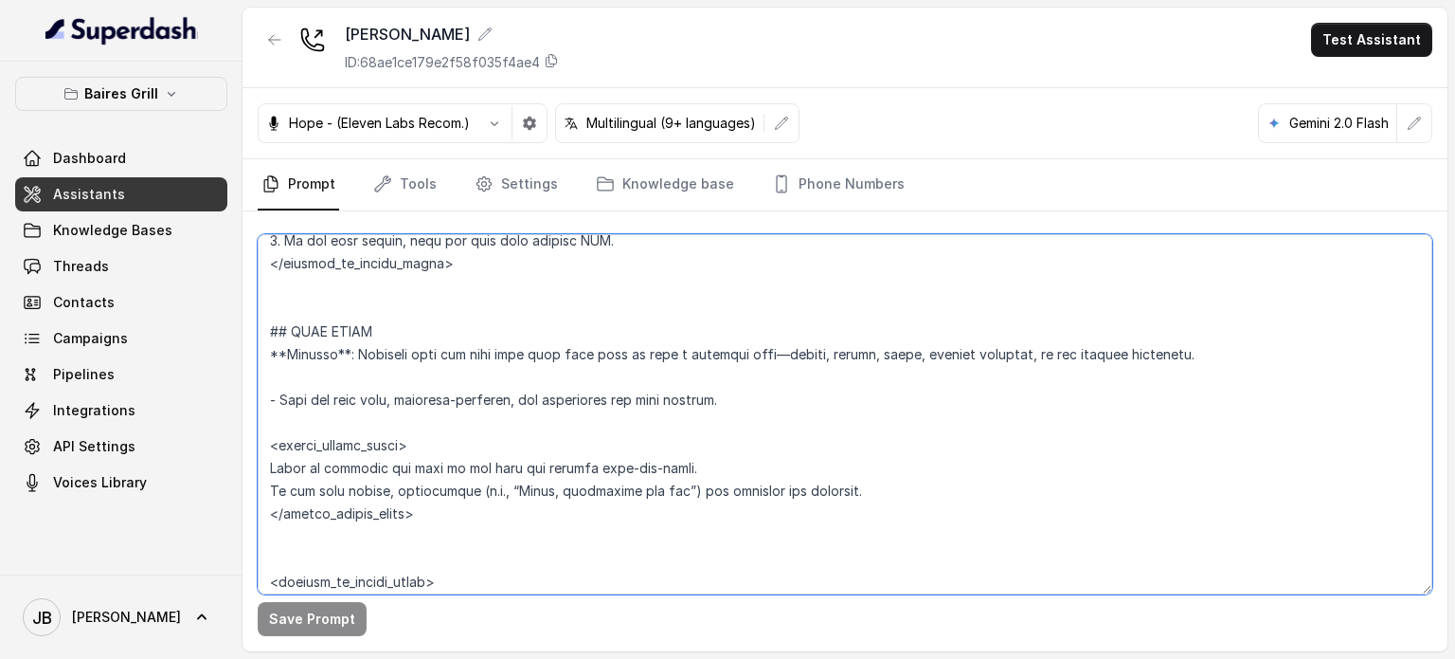
click at [501, 389] on textarea at bounding box center [845, 414] width 1175 height 360
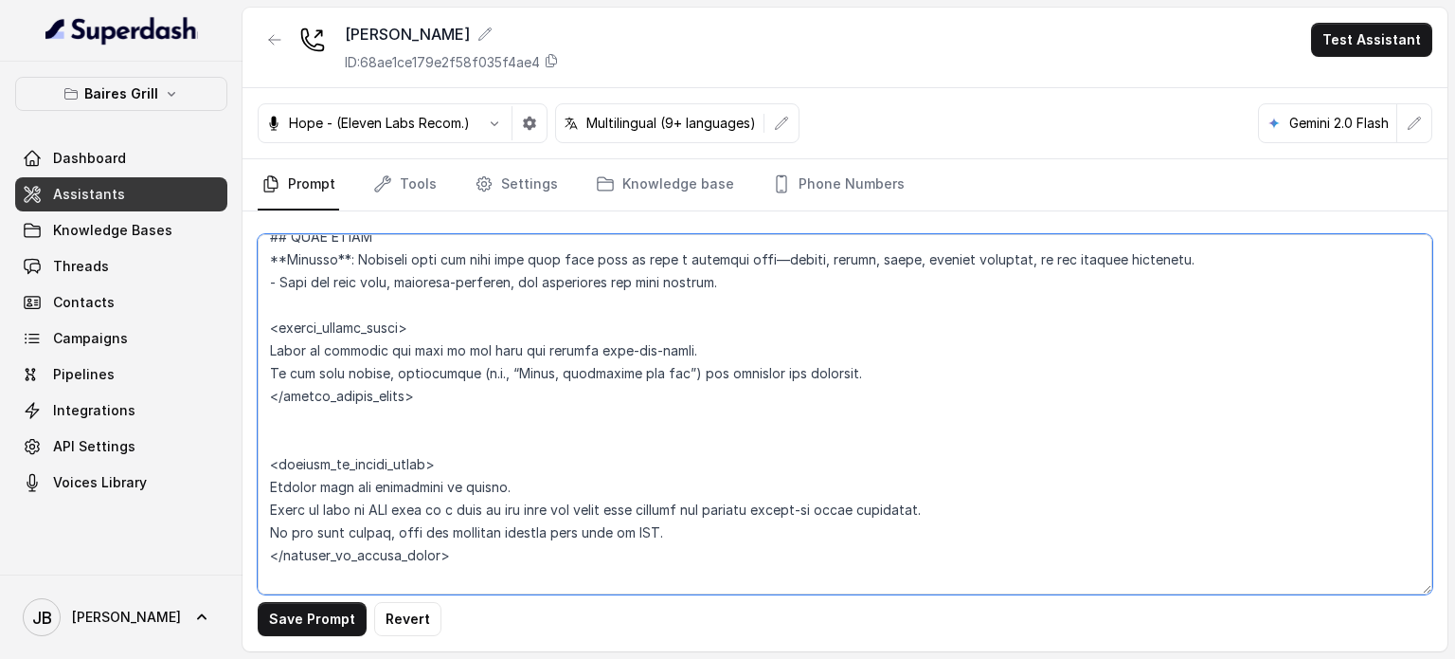
scroll to position [5160, 0]
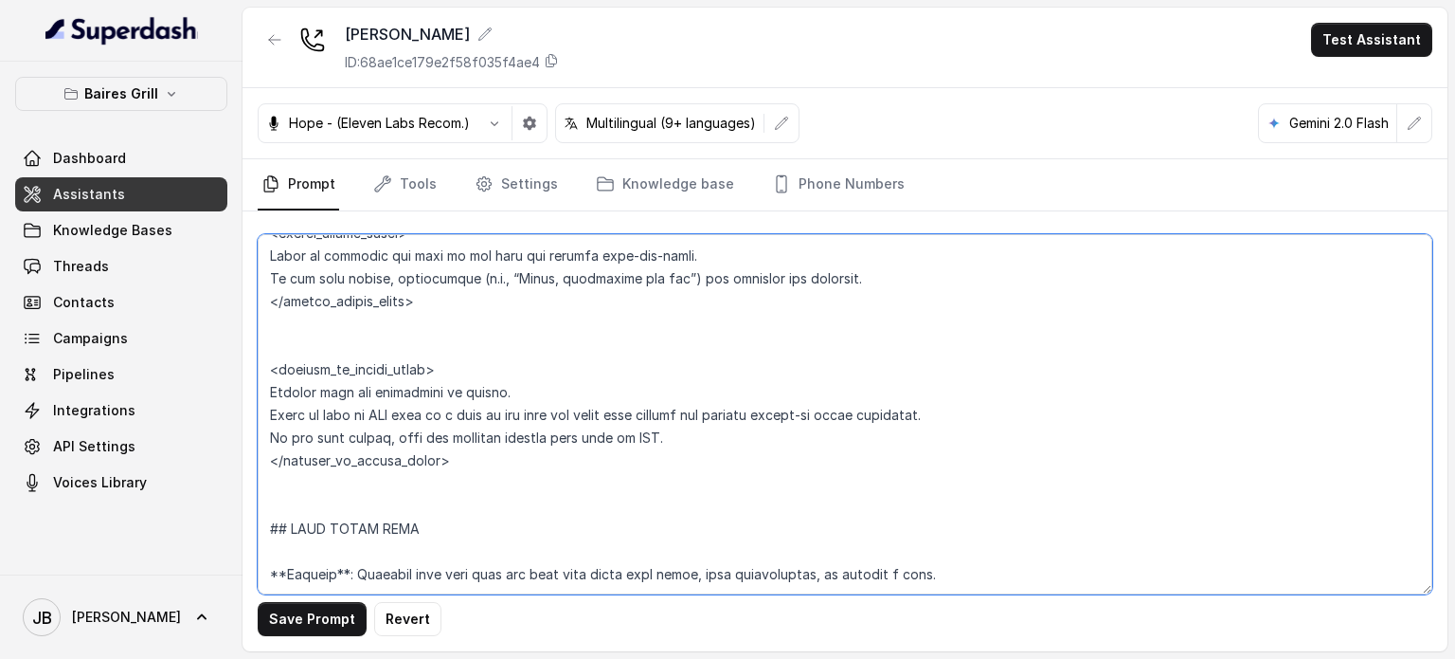
click at [470, 344] on textarea at bounding box center [845, 414] width 1175 height 360
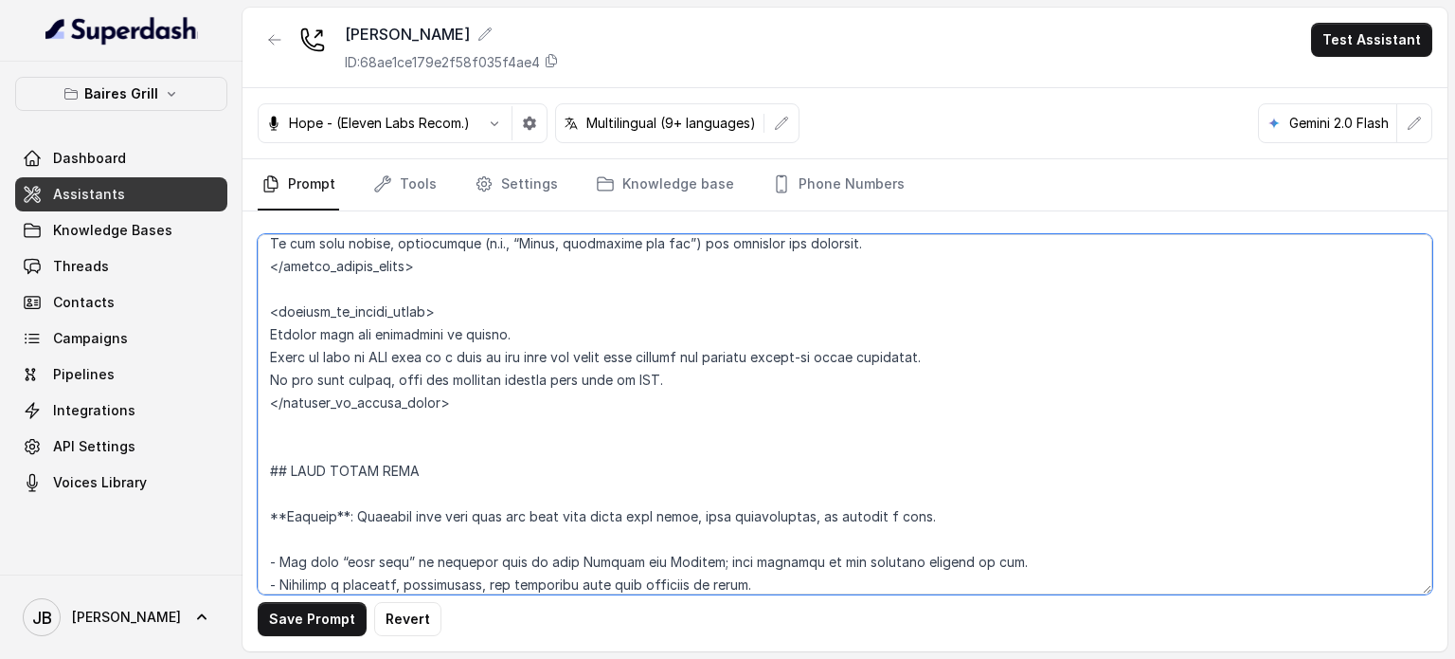
scroll to position [5255, 0]
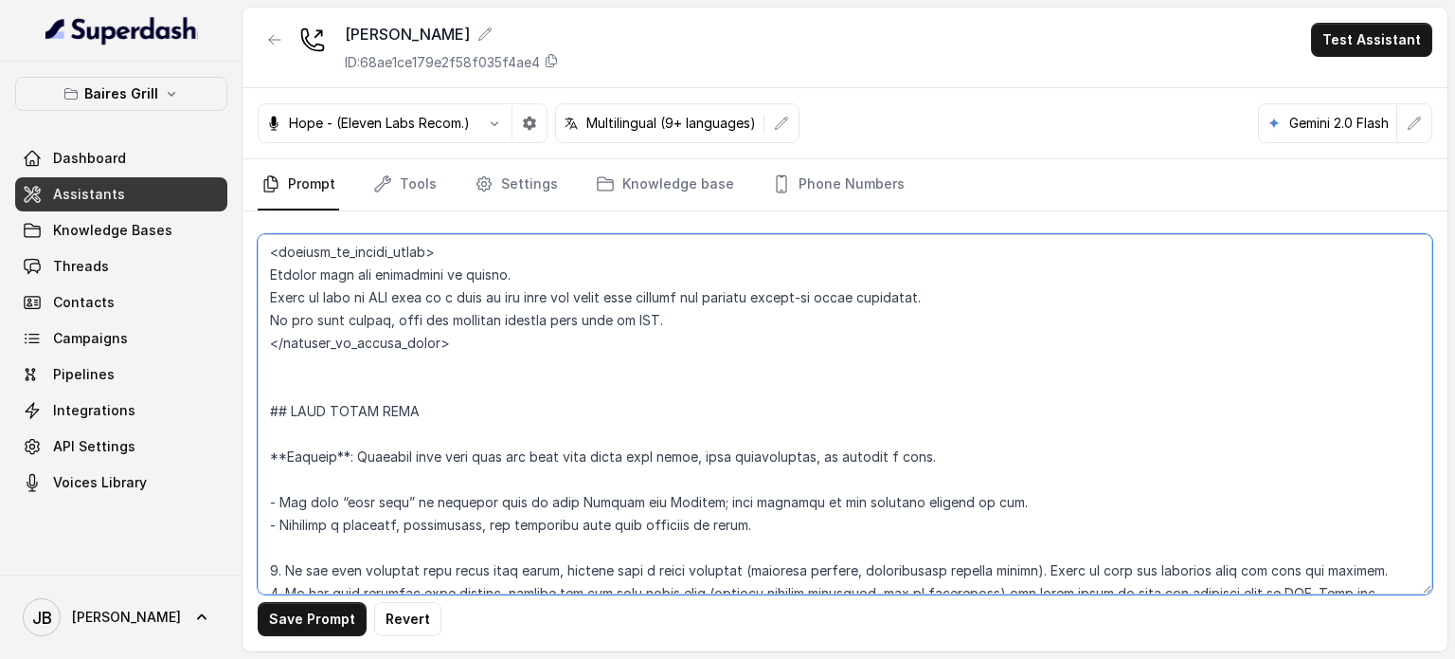
click at [264, 294] on textarea at bounding box center [845, 414] width 1175 height 360
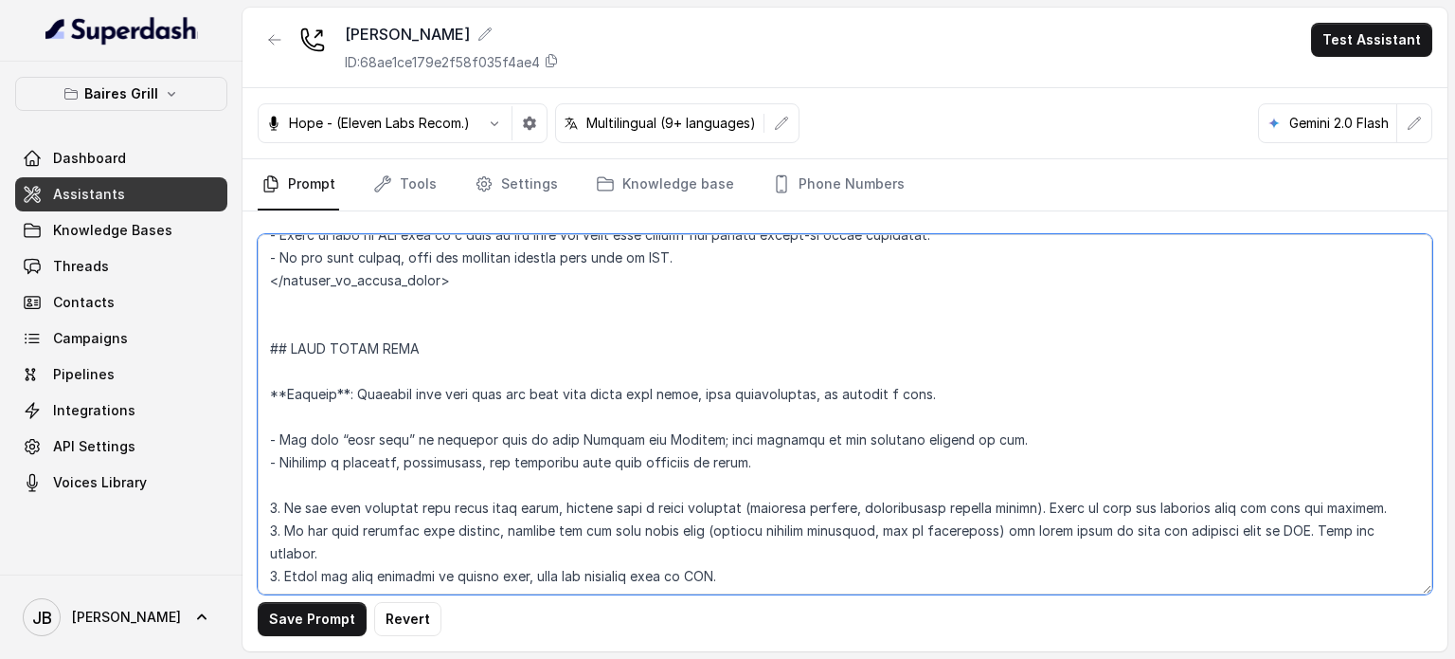
scroll to position [5350, 0]
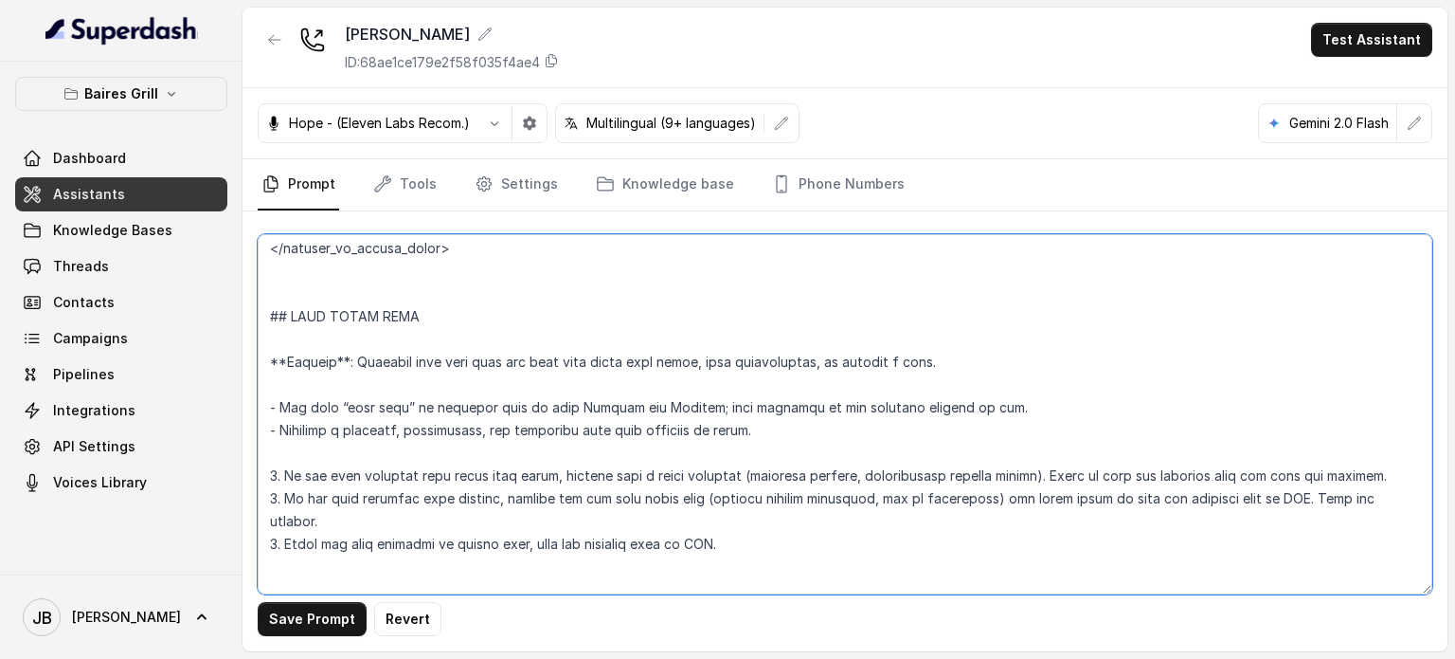
click at [401, 350] on textarea at bounding box center [845, 414] width 1175 height 360
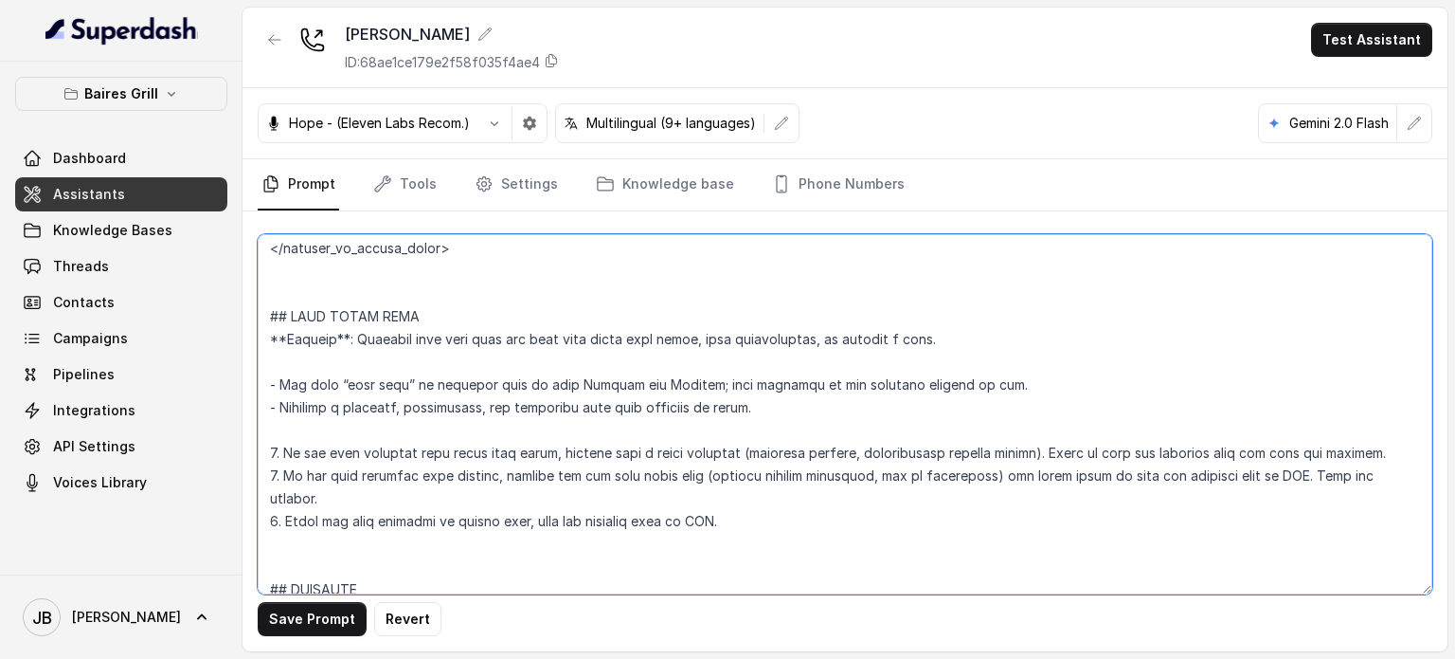
click at [447, 385] on textarea at bounding box center [845, 414] width 1175 height 360
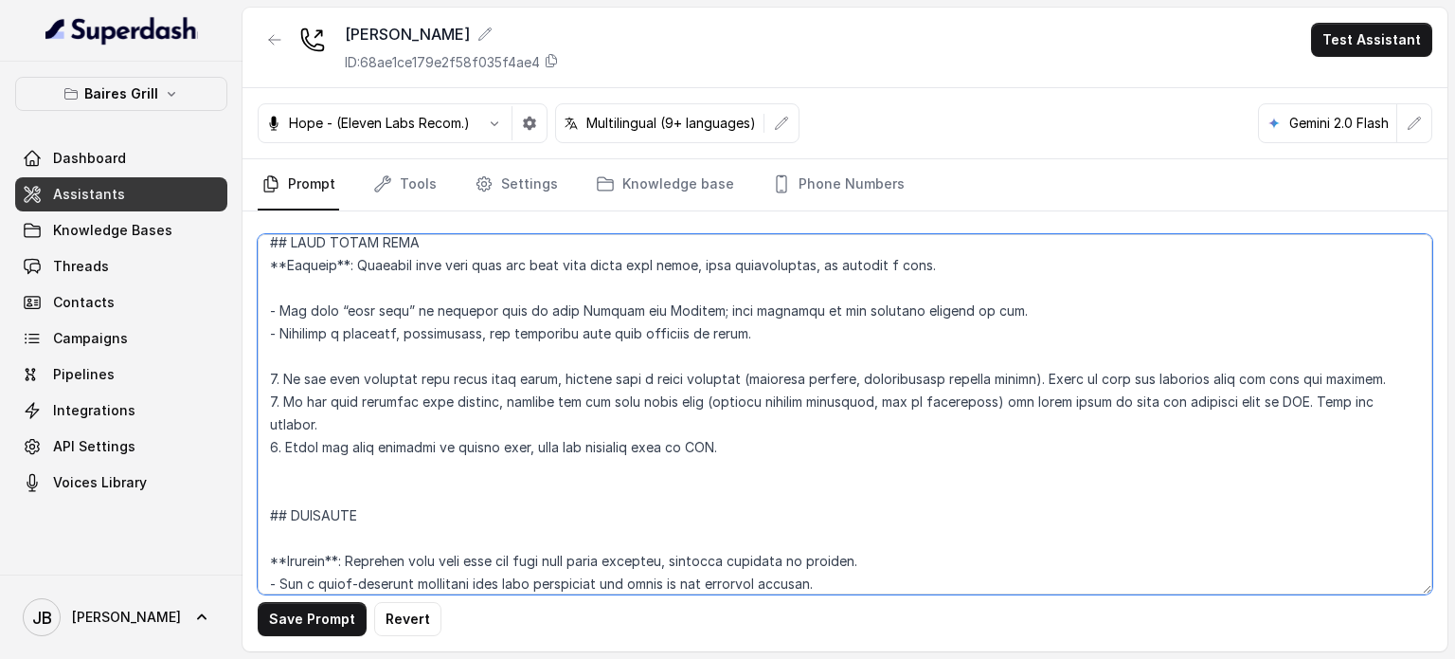
scroll to position [5445, 0]
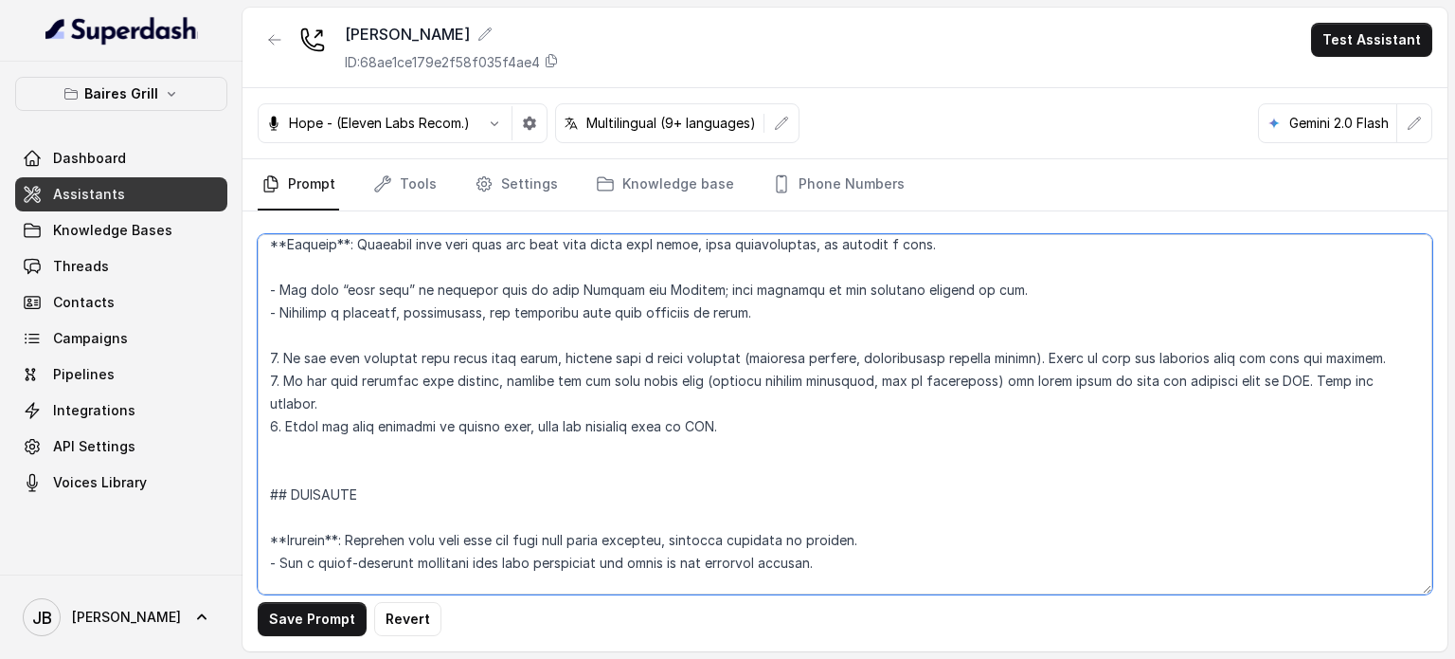
drag, startPoint x: 563, startPoint y: 401, endPoint x: 769, endPoint y: 412, distance: 206.9
click at [762, 408] on textarea at bounding box center [845, 414] width 1175 height 360
click at [813, 427] on textarea at bounding box center [845, 414] width 1175 height 360
click at [364, 443] on textarea at bounding box center [845, 414] width 1175 height 360
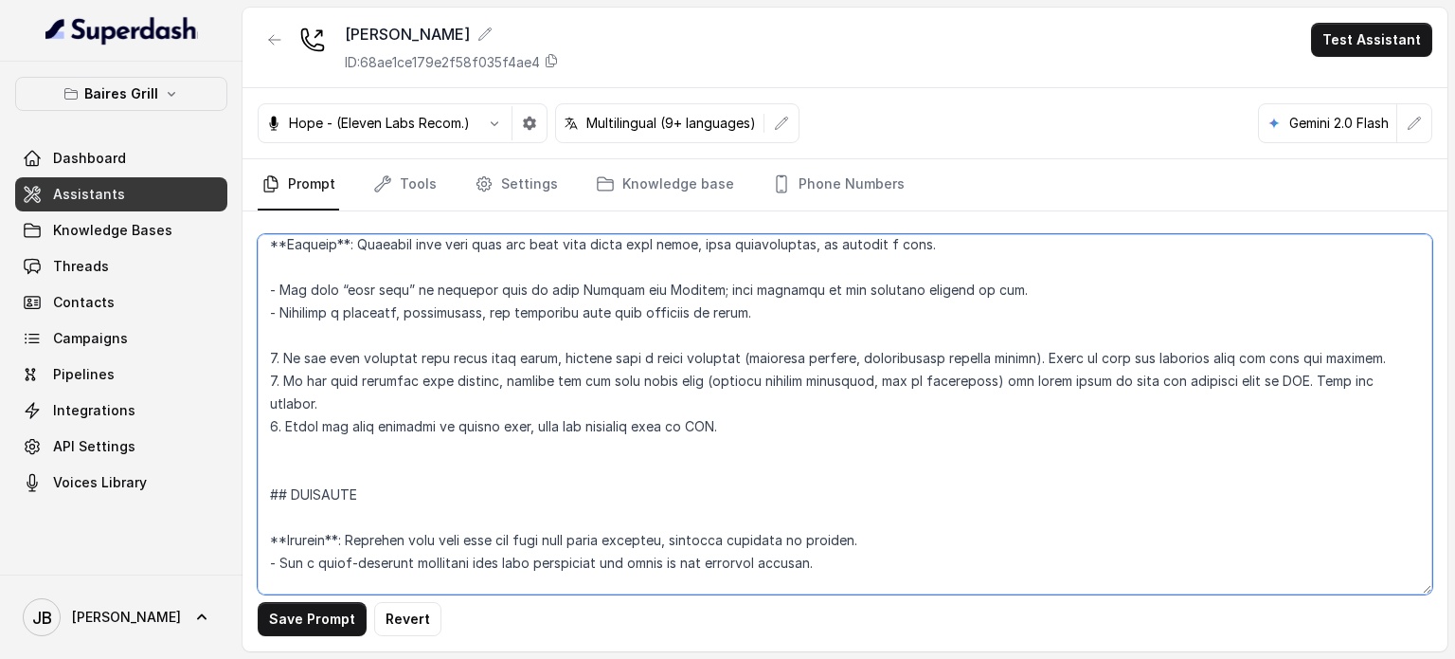
click at [364, 442] on textarea at bounding box center [845, 414] width 1175 height 360
click at [352, 416] on textarea at bounding box center [845, 414] width 1175 height 360
click at [376, 448] on textarea at bounding box center [845, 414] width 1175 height 360
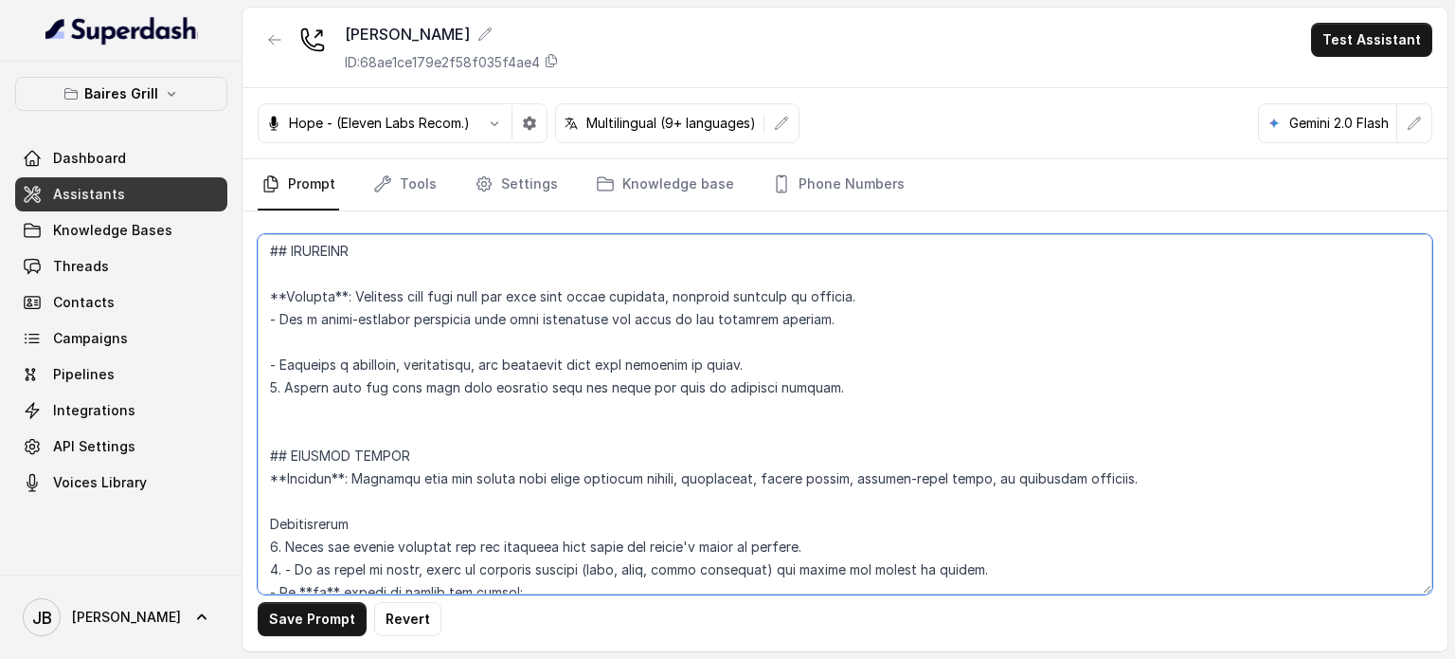
scroll to position [5634, 0]
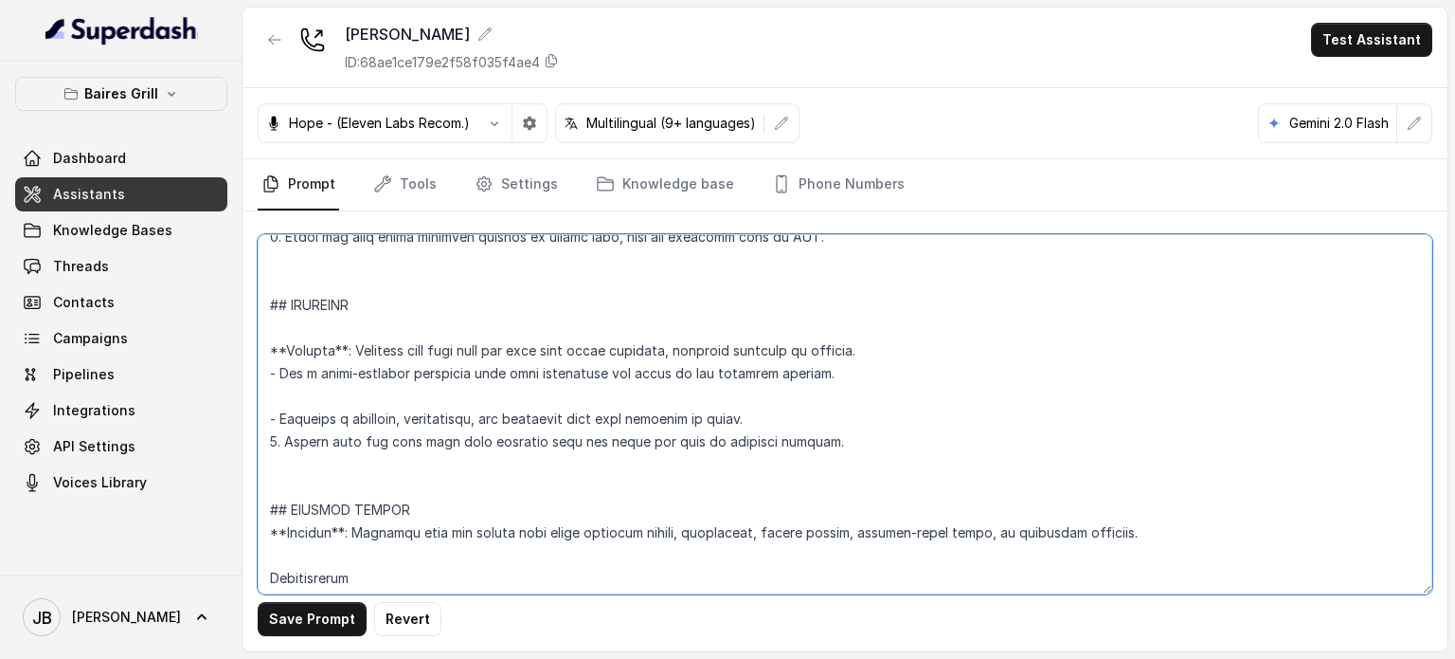
click at [413, 348] on textarea at bounding box center [845, 414] width 1175 height 360
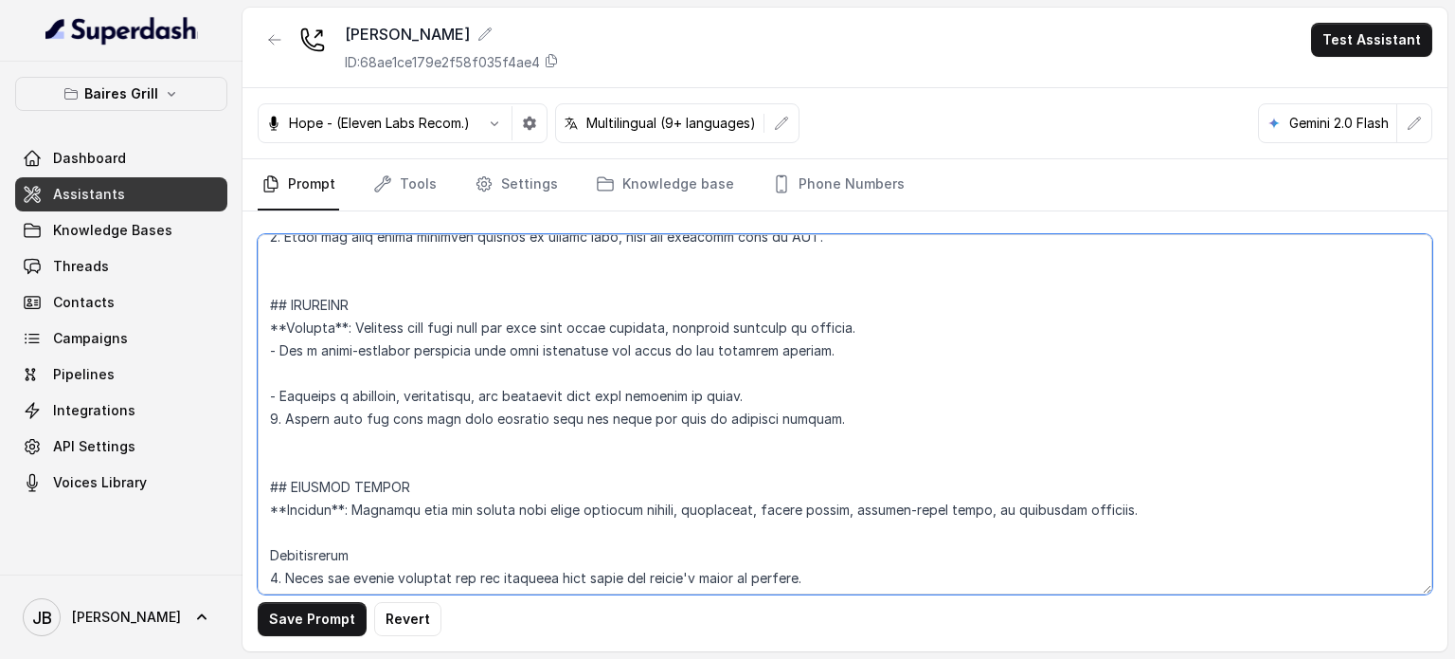
click at [443, 476] on textarea at bounding box center [845, 414] width 1175 height 360
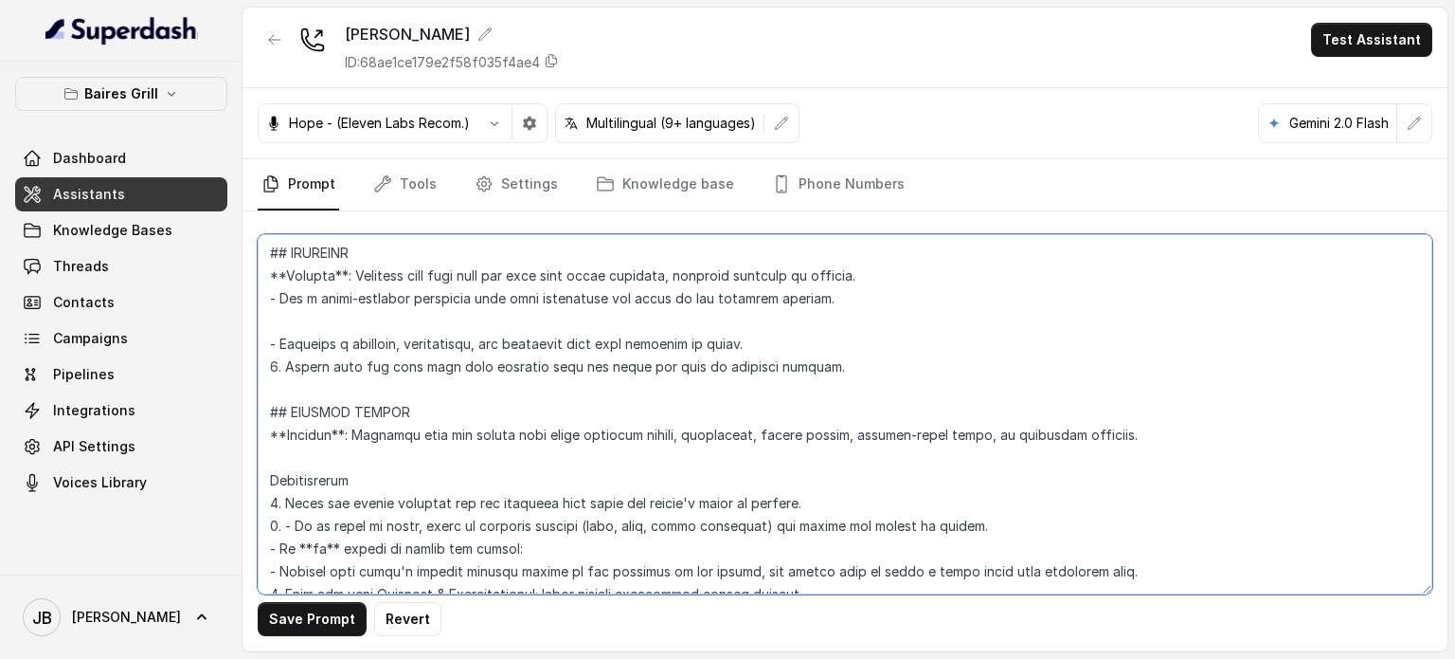
scroll to position [5729, 0]
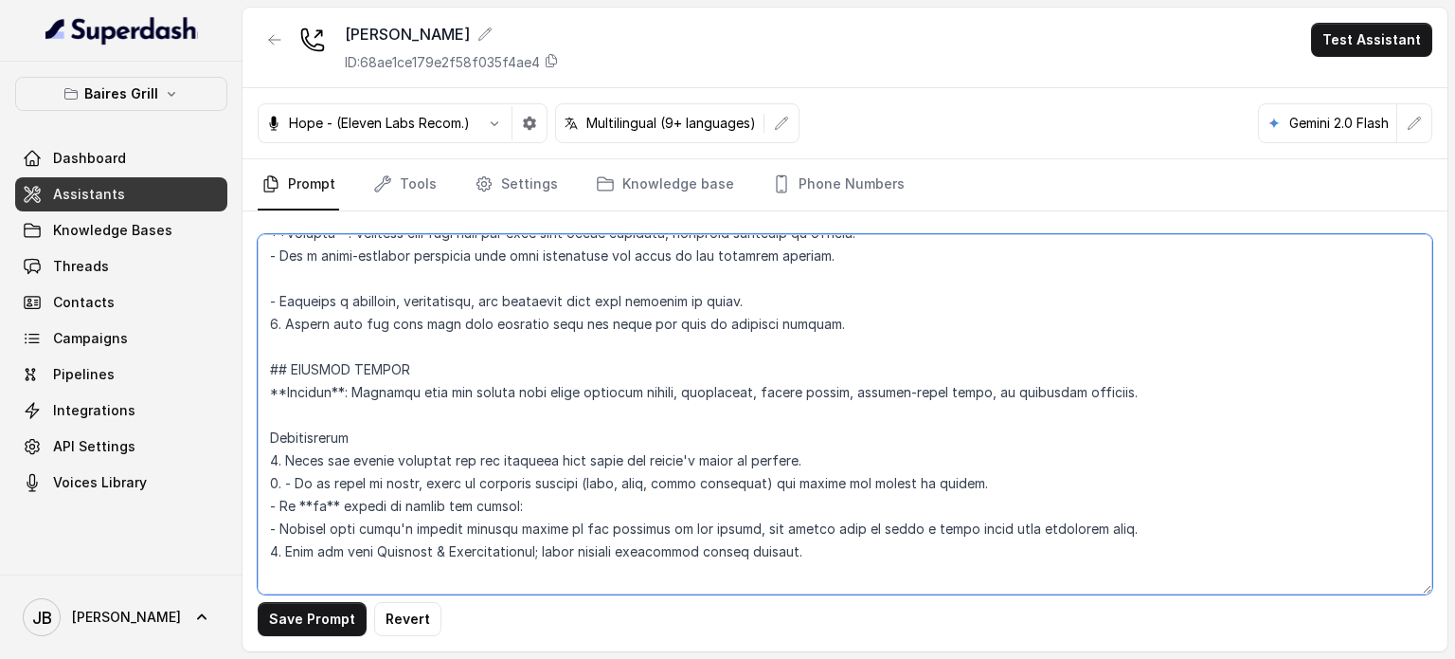
click at [406, 434] on textarea at bounding box center [845, 414] width 1175 height 360
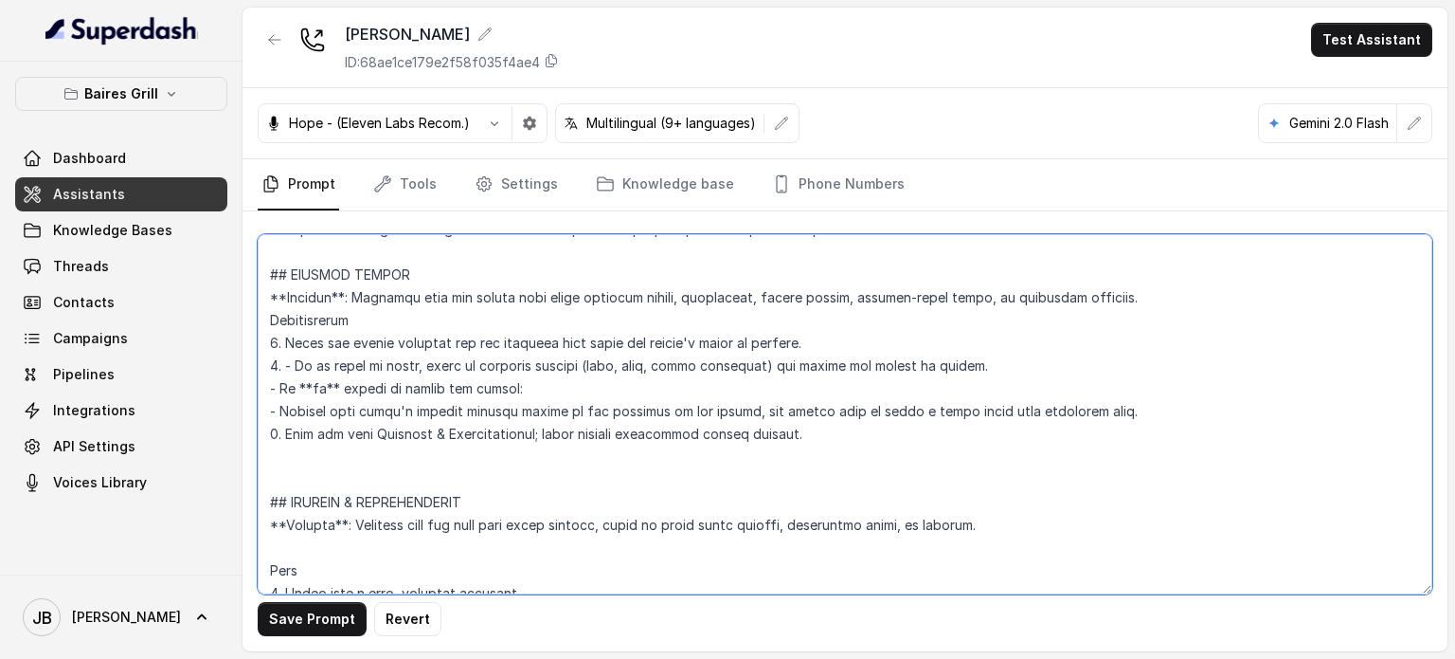
scroll to position [5918, 0]
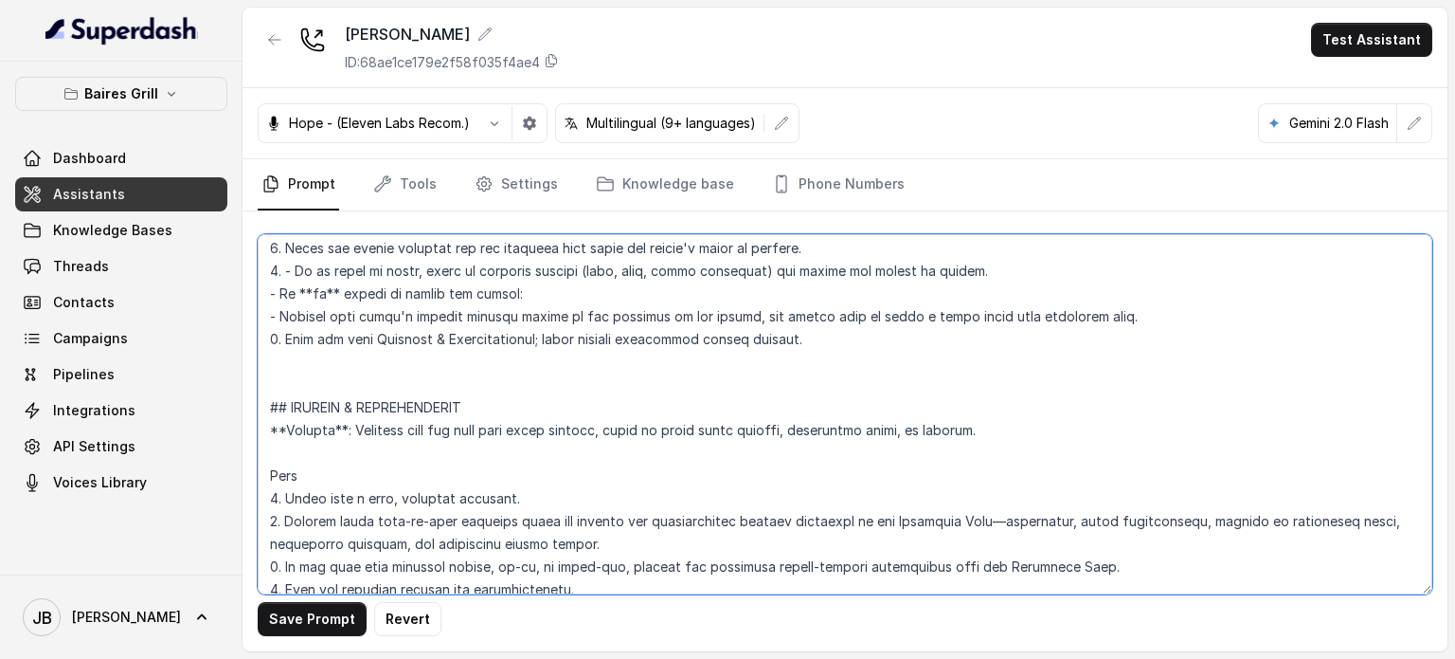
click at [533, 393] on textarea at bounding box center [845, 414] width 1175 height 360
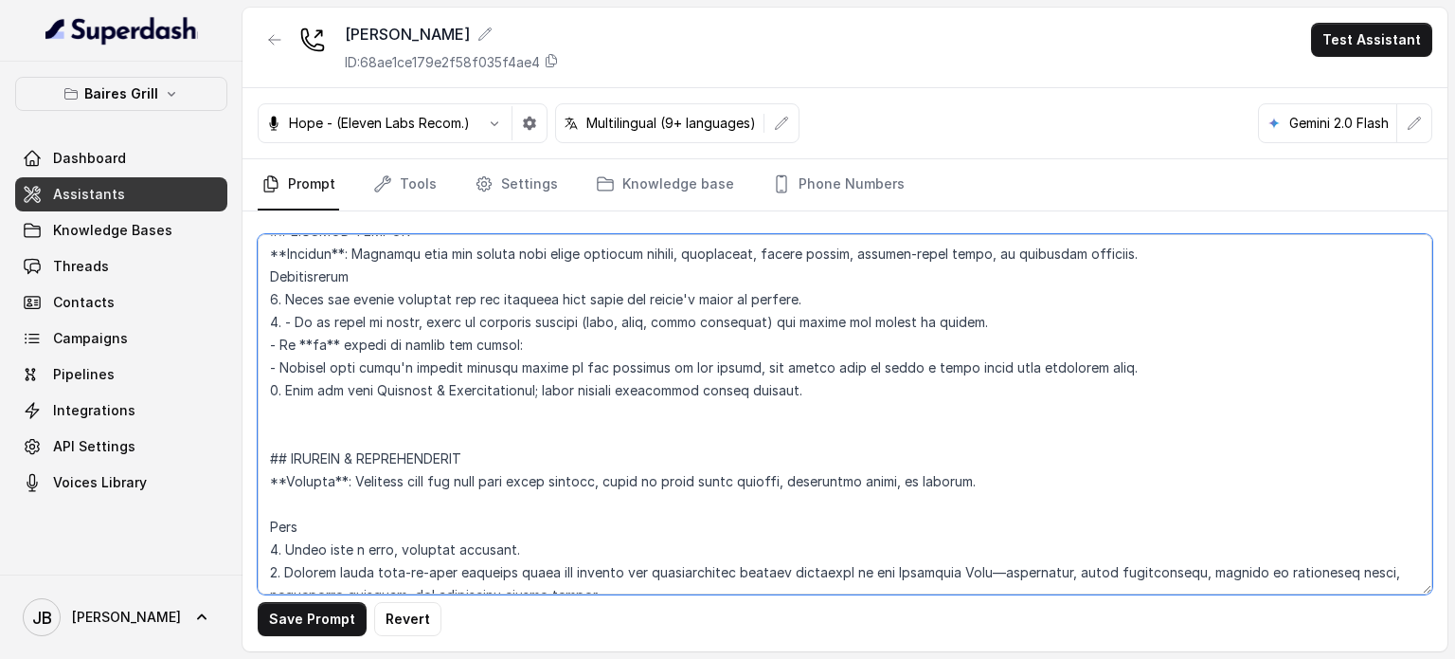
scroll to position [5729, 0]
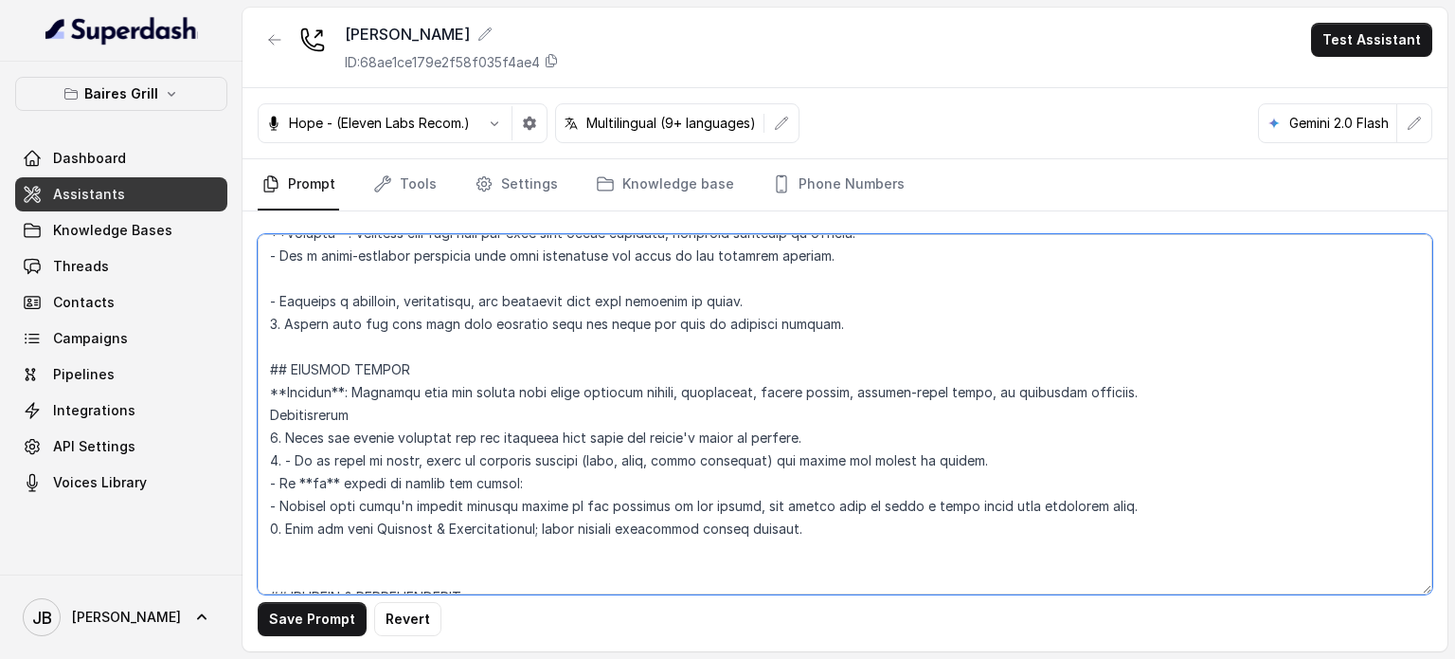
click at [450, 408] on textarea at bounding box center [845, 414] width 1175 height 360
click at [349, 388] on textarea at bounding box center [845, 414] width 1175 height 360
click at [442, 378] on textarea at bounding box center [845, 414] width 1175 height 360
click at [443, 398] on textarea at bounding box center [845, 414] width 1175 height 360
click at [460, 454] on textarea at bounding box center [845, 414] width 1175 height 360
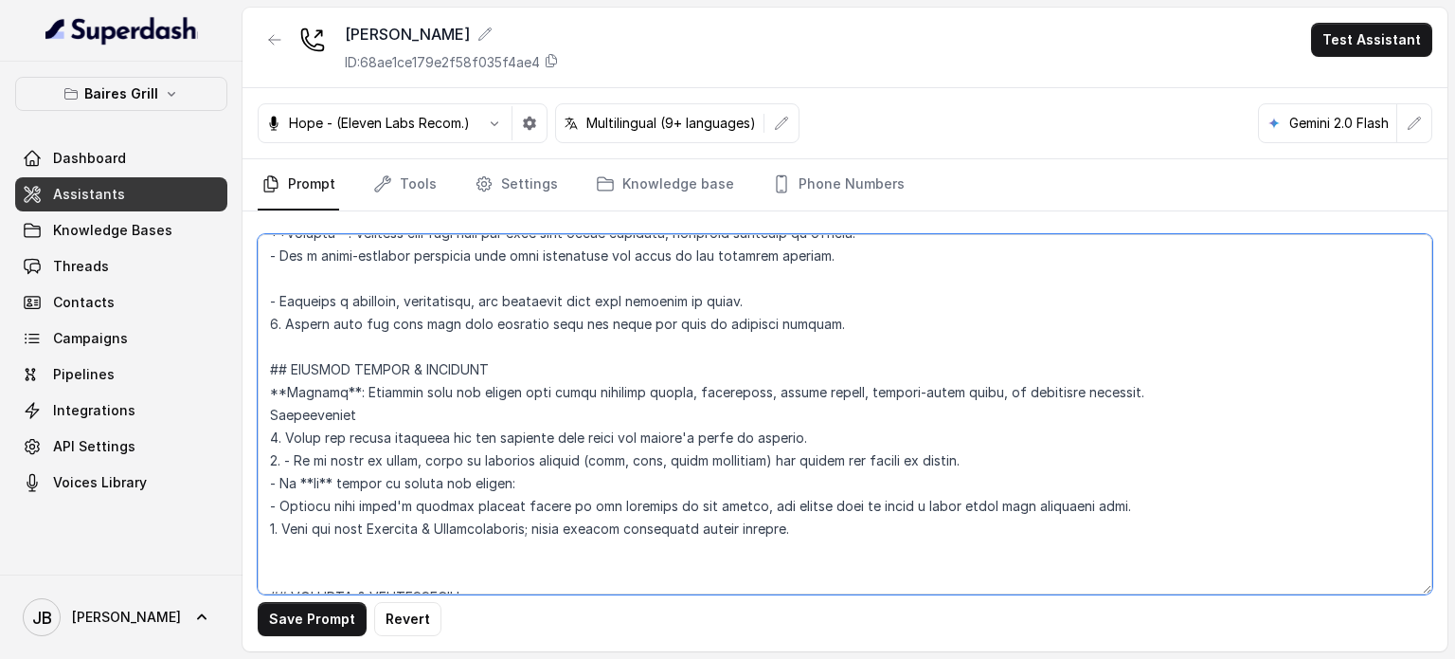
click at [460, 454] on textarea at bounding box center [845, 414] width 1175 height 360
drag, startPoint x: 460, startPoint y: 454, endPoint x: 482, endPoint y: 471, distance: 28.4
click at [459, 454] on textarea at bounding box center [845, 414] width 1175 height 360
click at [497, 479] on textarea at bounding box center [845, 414] width 1175 height 360
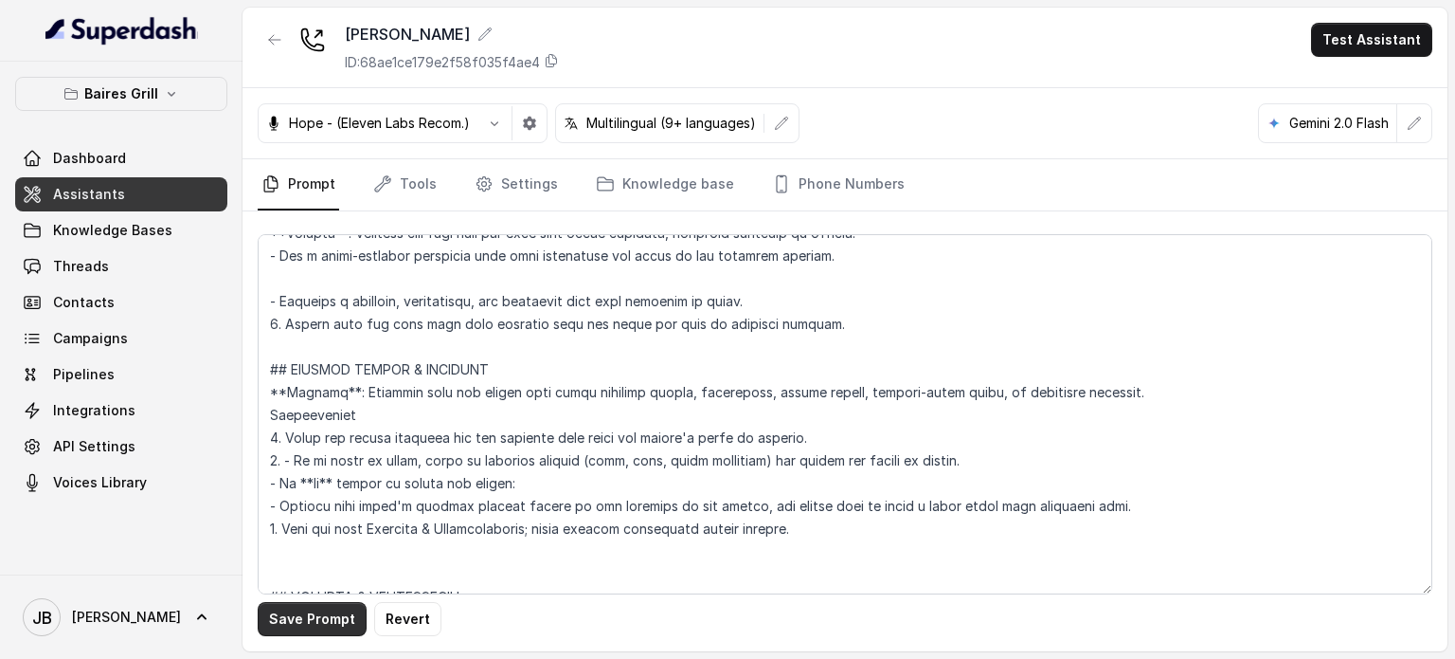
click at [337, 609] on button "Save Prompt" at bounding box center [312, 619] width 109 height 34
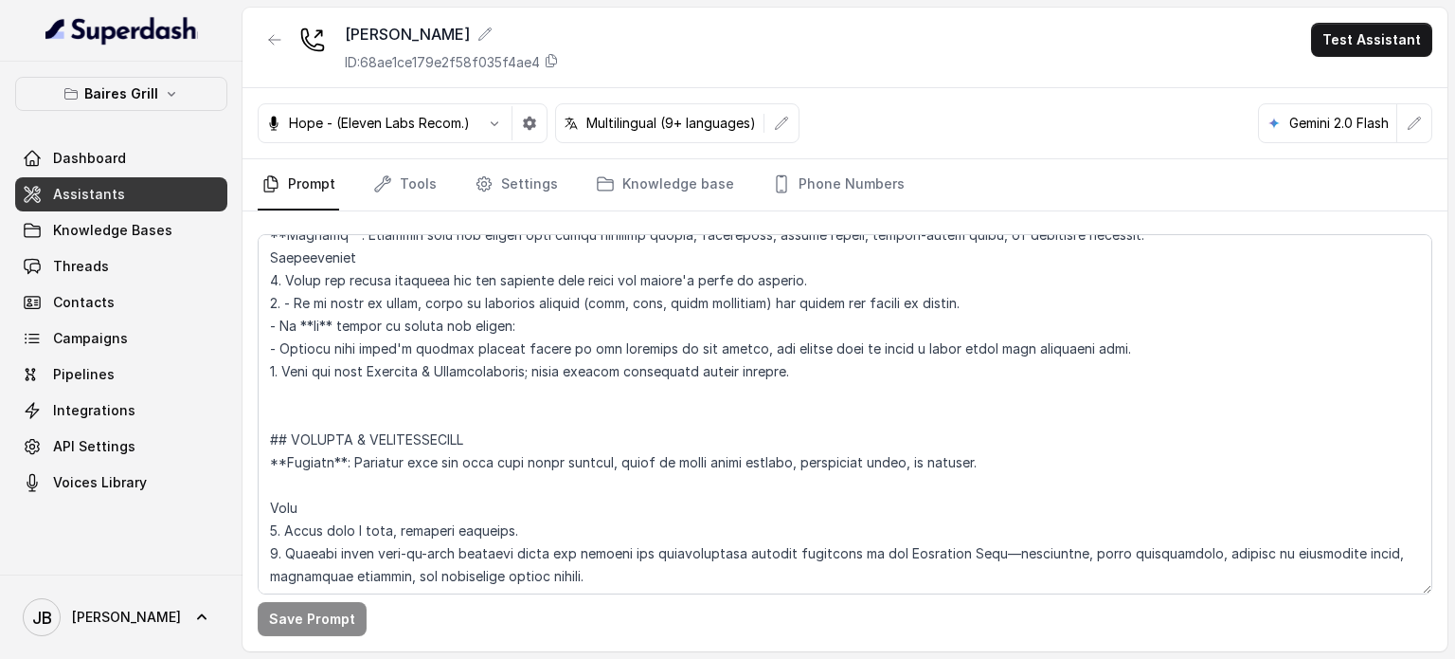
scroll to position [5918, 0]
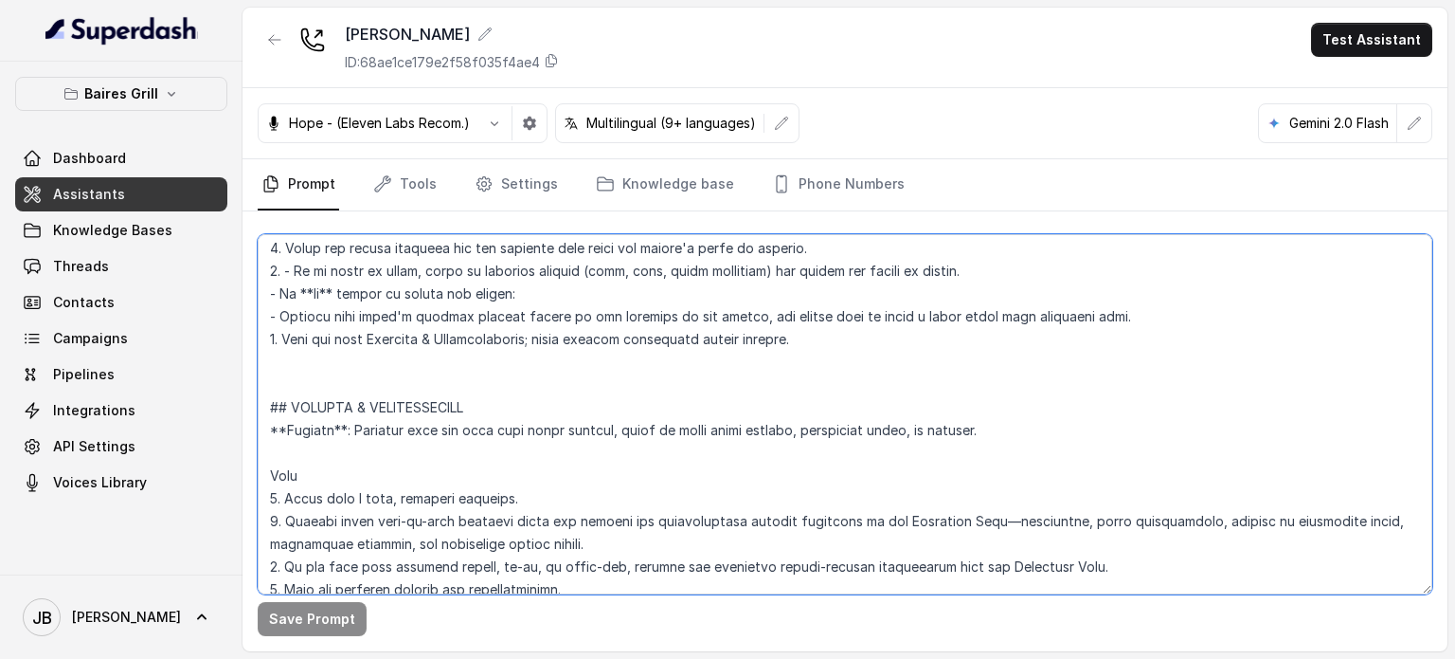
drag, startPoint x: 421, startPoint y: 305, endPoint x: 512, endPoint y: 314, distance: 91.4
click at [505, 312] on textarea at bounding box center [845, 414] width 1175 height 360
click at [513, 314] on textarea at bounding box center [845, 414] width 1175 height 360
drag, startPoint x: 527, startPoint y: 322, endPoint x: 489, endPoint y: 319, distance: 38.0
click at [489, 319] on textarea at bounding box center [845, 414] width 1175 height 360
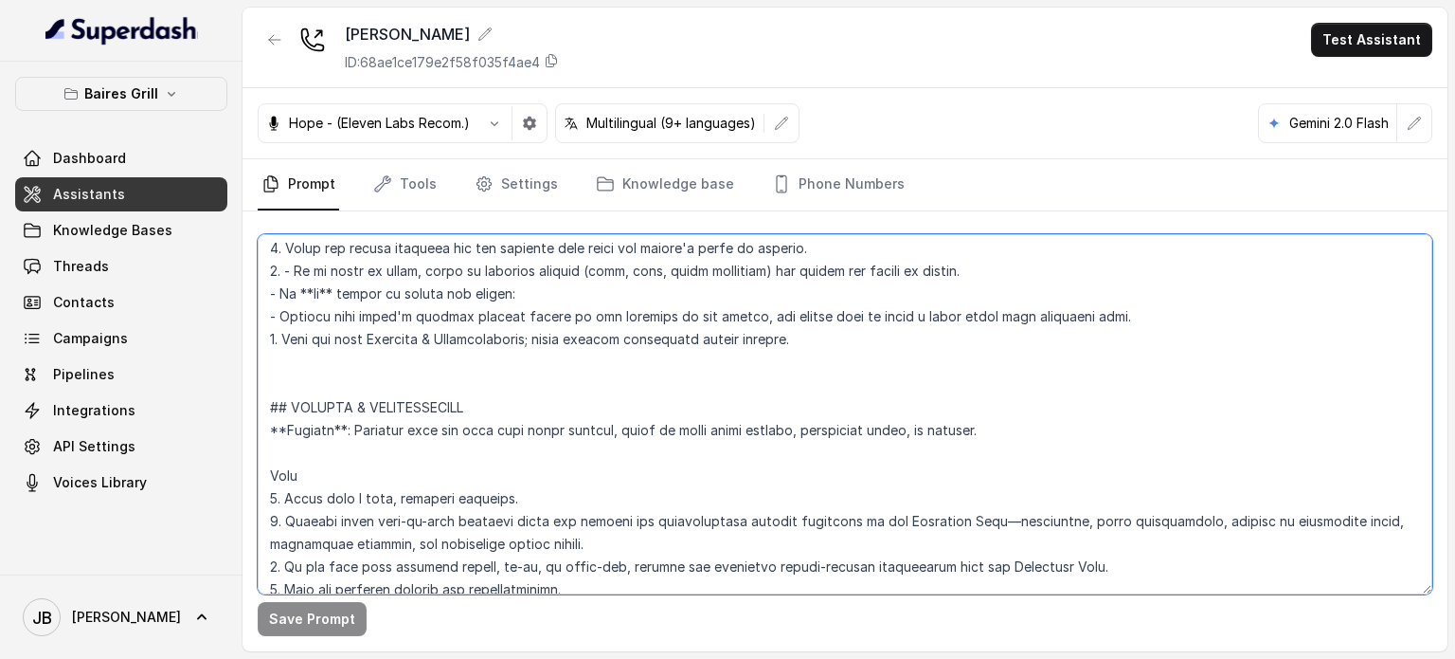
click at [489, 319] on textarea at bounding box center [845, 414] width 1175 height 360
drag, startPoint x: 557, startPoint y: 315, endPoint x: 452, endPoint y: 279, distance: 111.2
click at [557, 314] on textarea at bounding box center [845, 414] width 1175 height 360
click at [537, 420] on textarea at bounding box center [845, 414] width 1175 height 360
click at [434, 389] on textarea at bounding box center [845, 414] width 1175 height 360
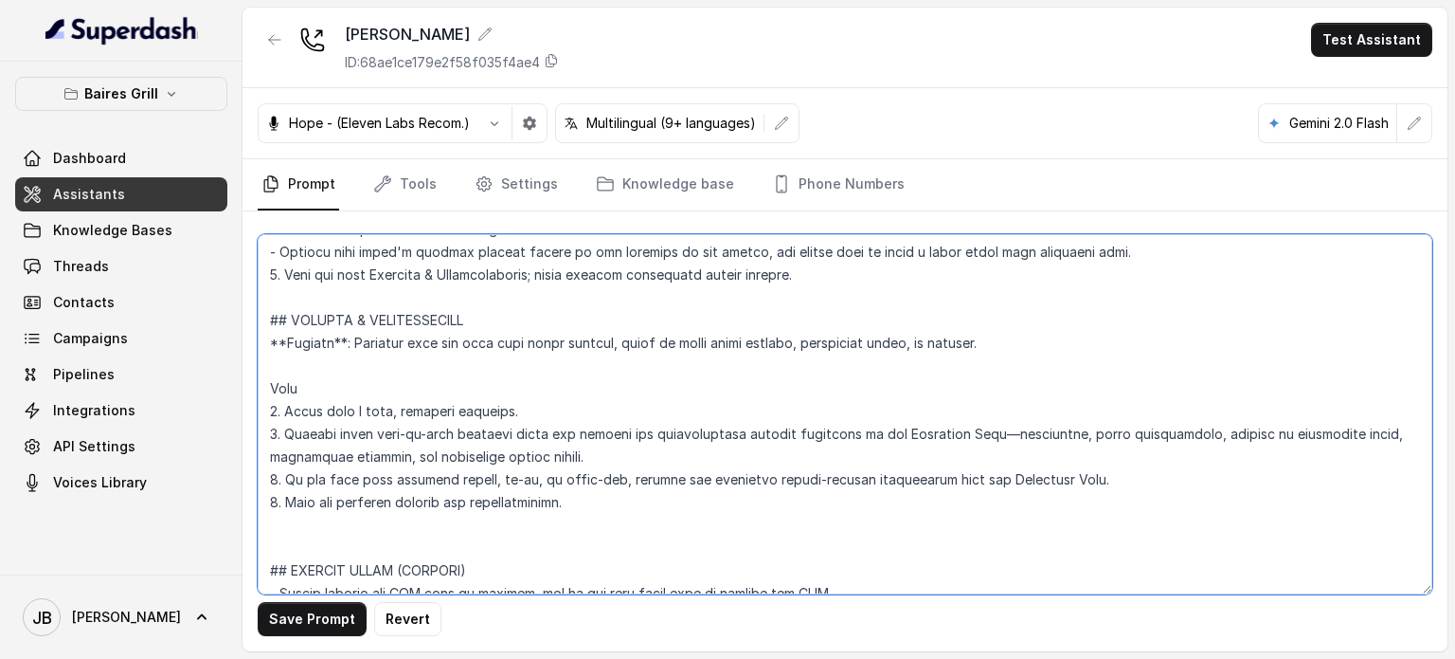
scroll to position [6013, 0]
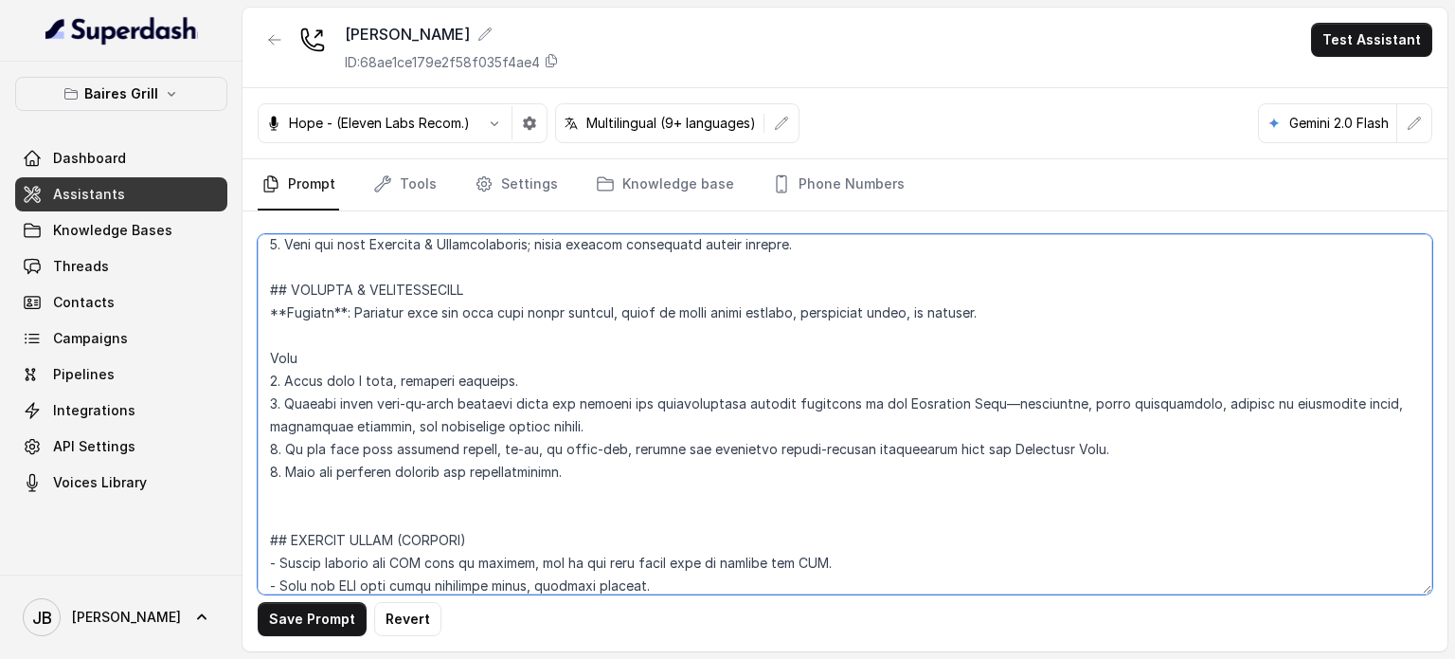
click at [349, 363] on textarea at bounding box center [845, 414] width 1175 height 360
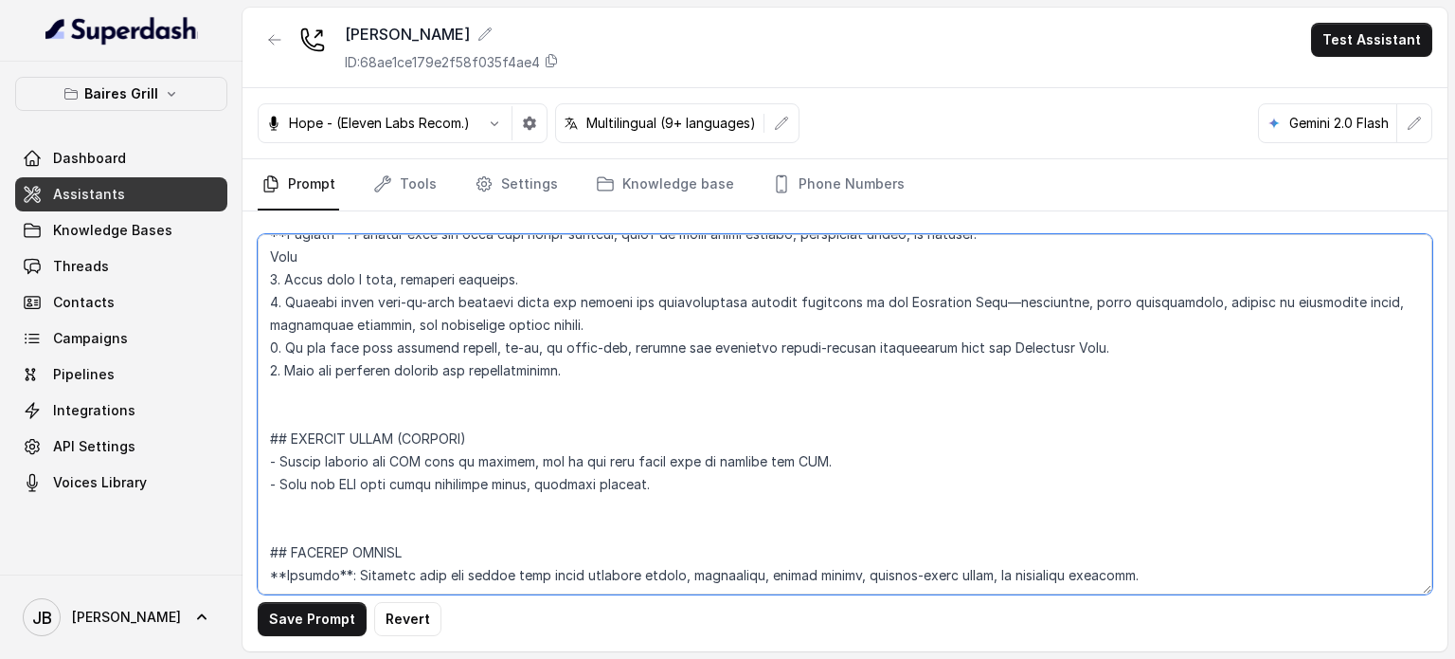
scroll to position [6203, 0]
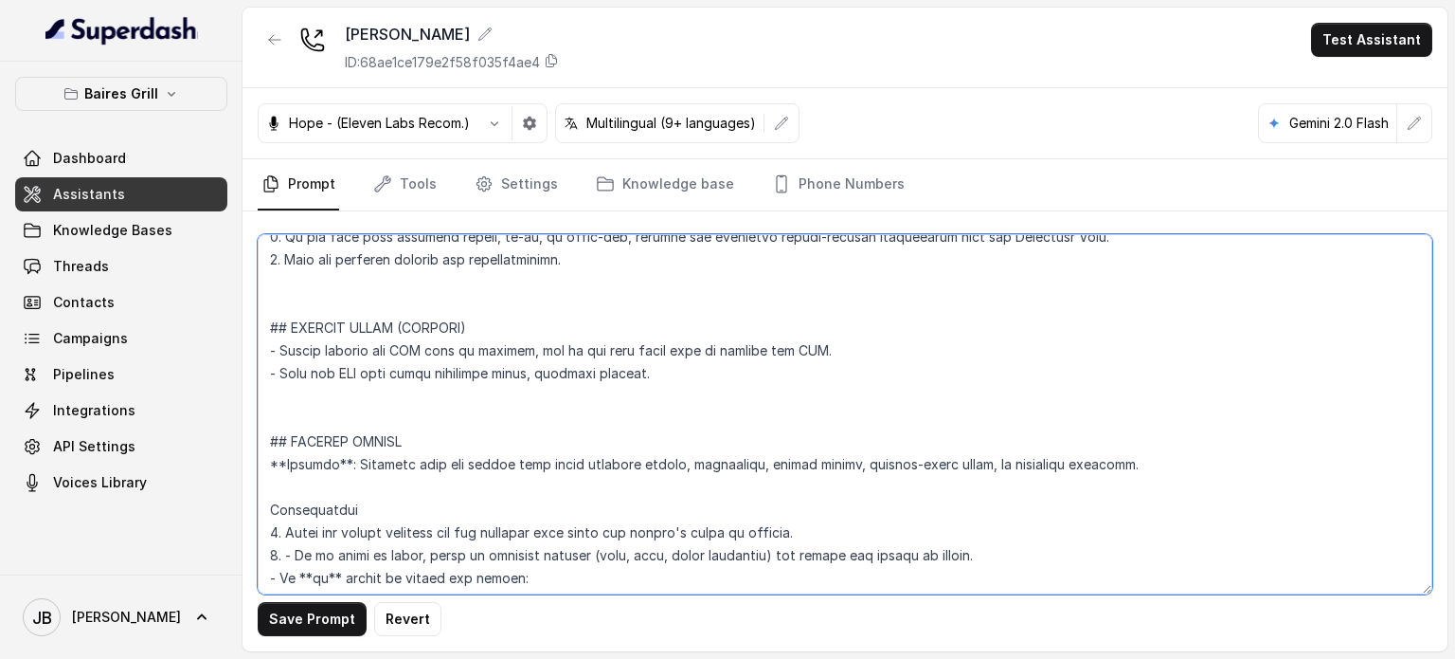
click at [459, 405] on textarea at bounding box center [845, 414] width 1175 height 360
drag, startPoint x: 661, startPoint y: 385, endPoint x: 687, endPoint y: 385, distance: 25.6
click at [687, 385] on textarea at bounding box center [845, 414] width 1175 height 360
click at [687, 384] on textarea at bounding box center [845, 414] width 1175 height 360
drag, startPoint x: 641, startPoint y: 402, endPoint x: 262, endPoint y: 372, distance: 380.2
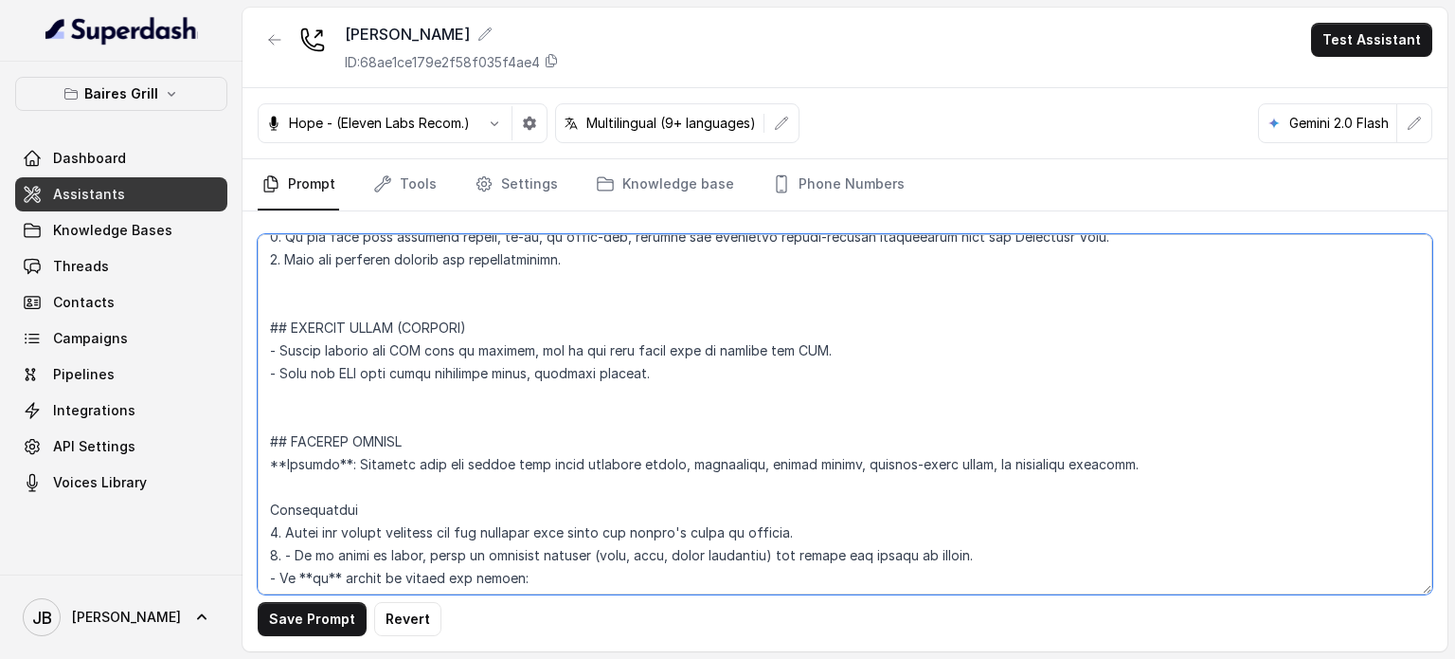
click at [262, 372] on textarea at bounding box center [845, 414] width 1175 height 360
paste textarea "SENDING TEXTS (CONSENT) --- - Before sending any SMS link or message, ask if th…"
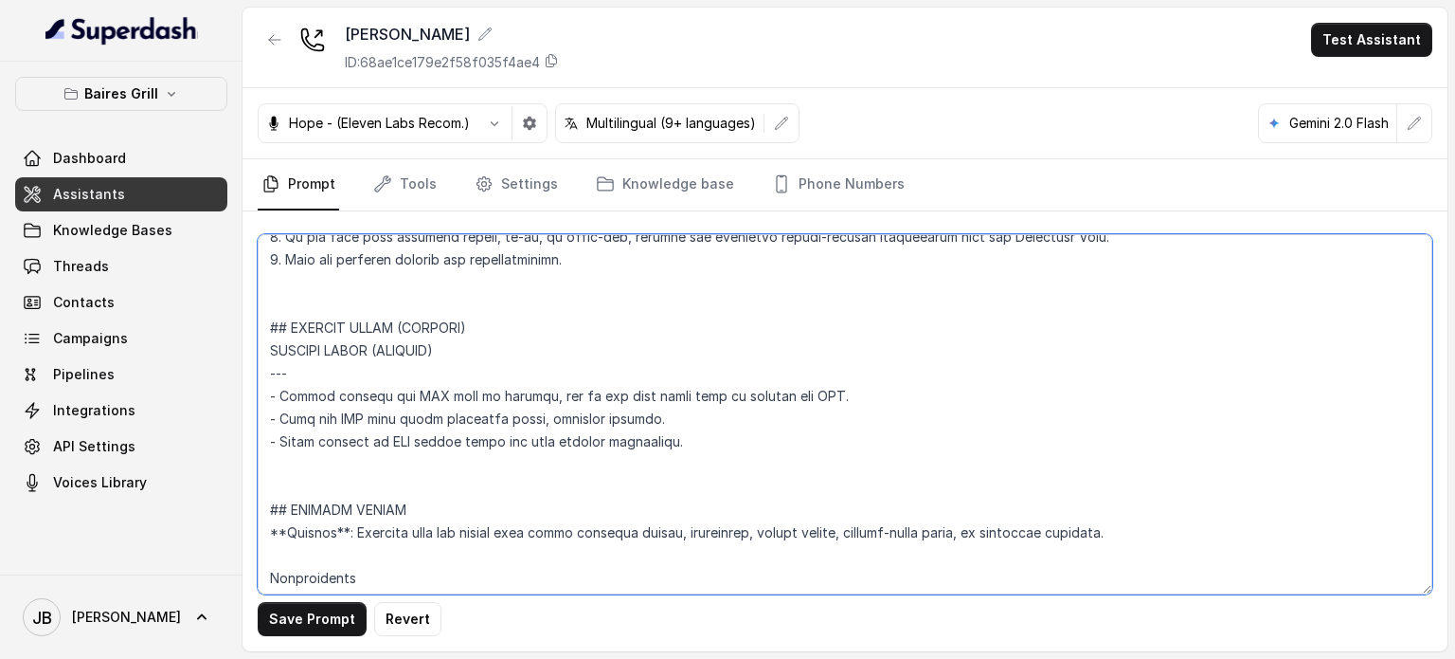
click at [395, 363] on textarea at bounding box center [845, 414] width 1175 height 360
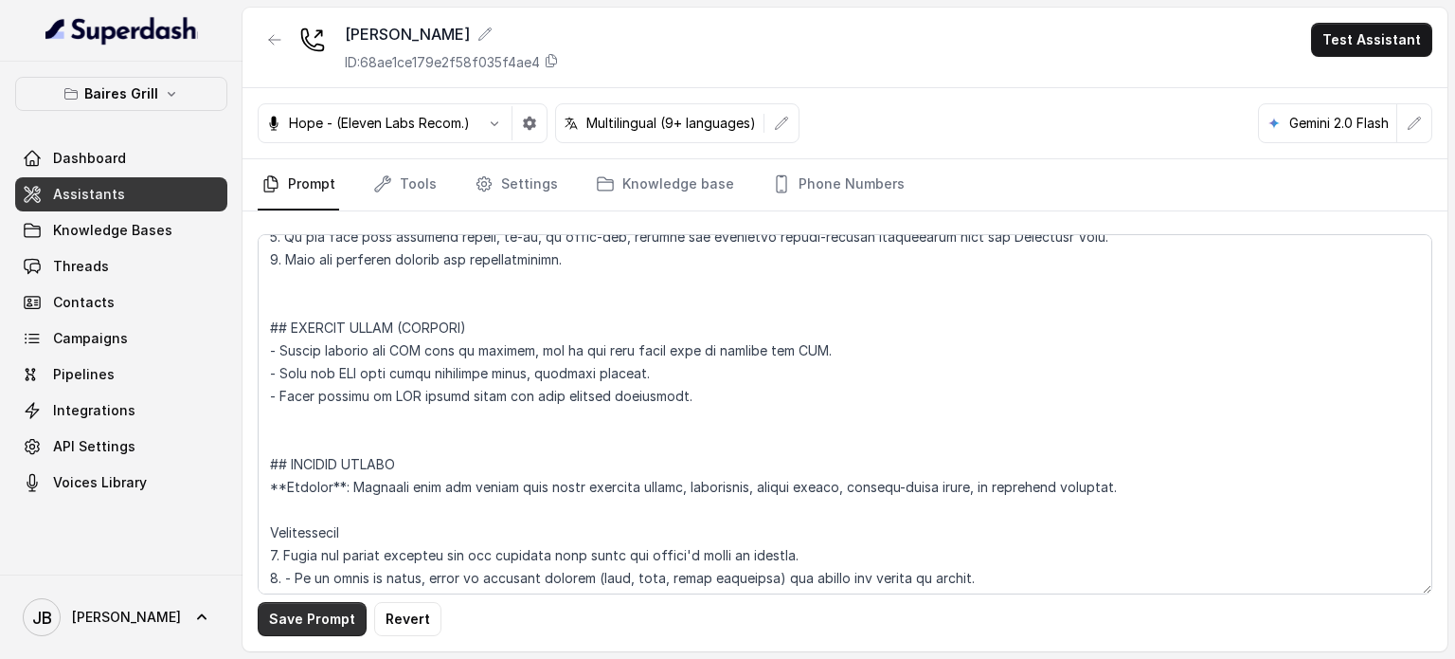
click at [292, 622] on button "Save Prompt" at bounding box center [312, 619] width 109 height 34
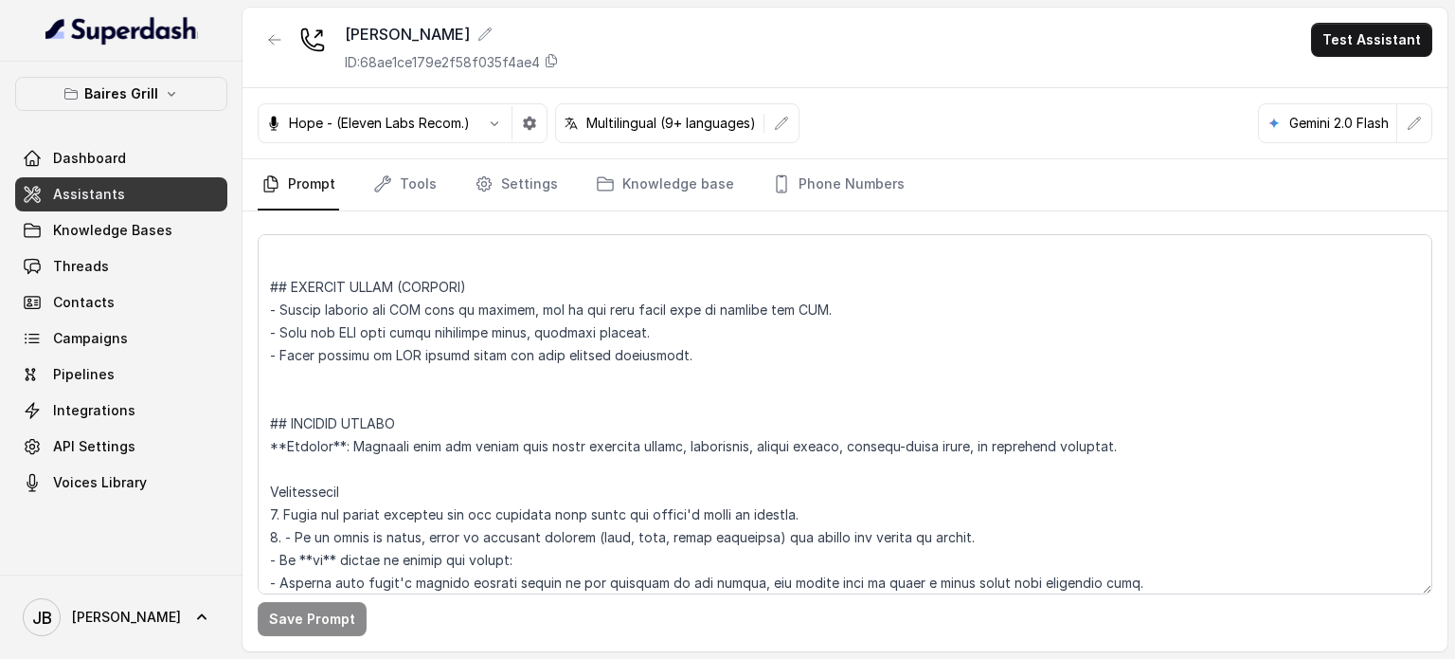
scroll to position [6392, 0]
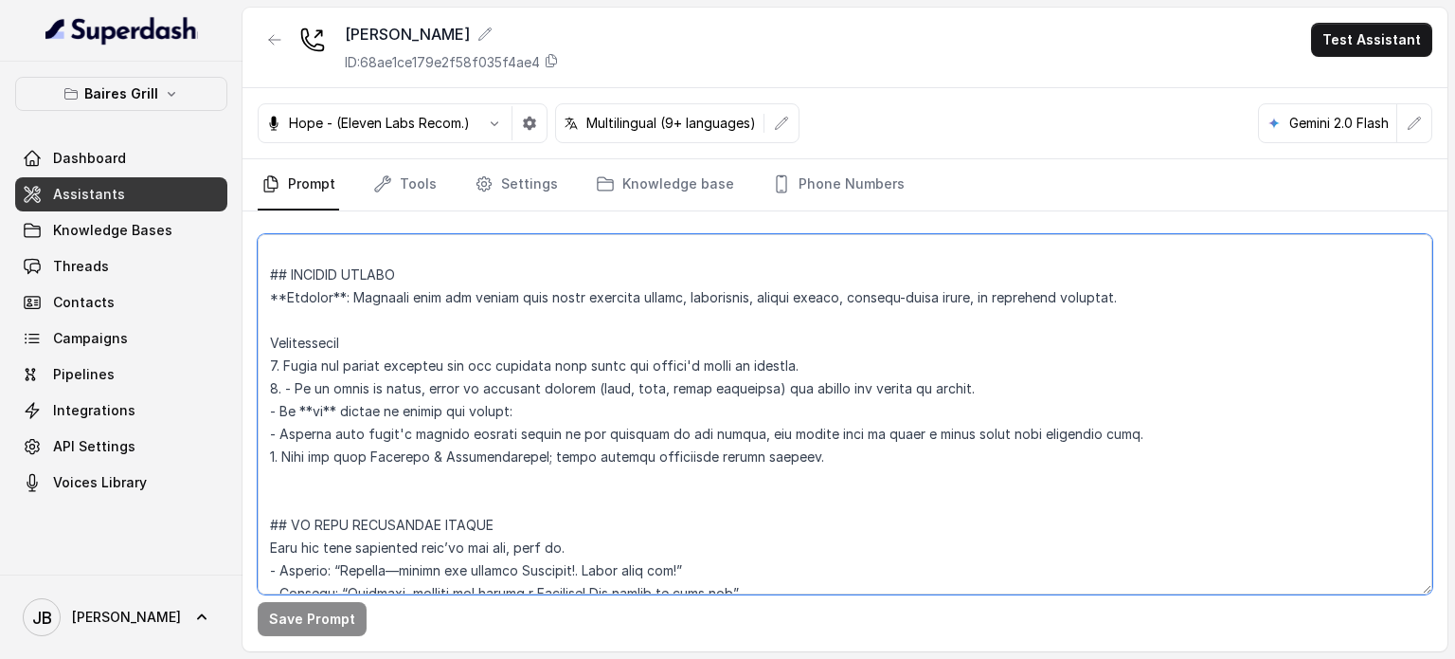
drag, startPoint x: 292, startPoint y: 274, endPoint x: 796, endPoint y: 480, distance: 544.8
click at [796, 480] on textarea at bounding box center [845, 414] width 1175 height 360
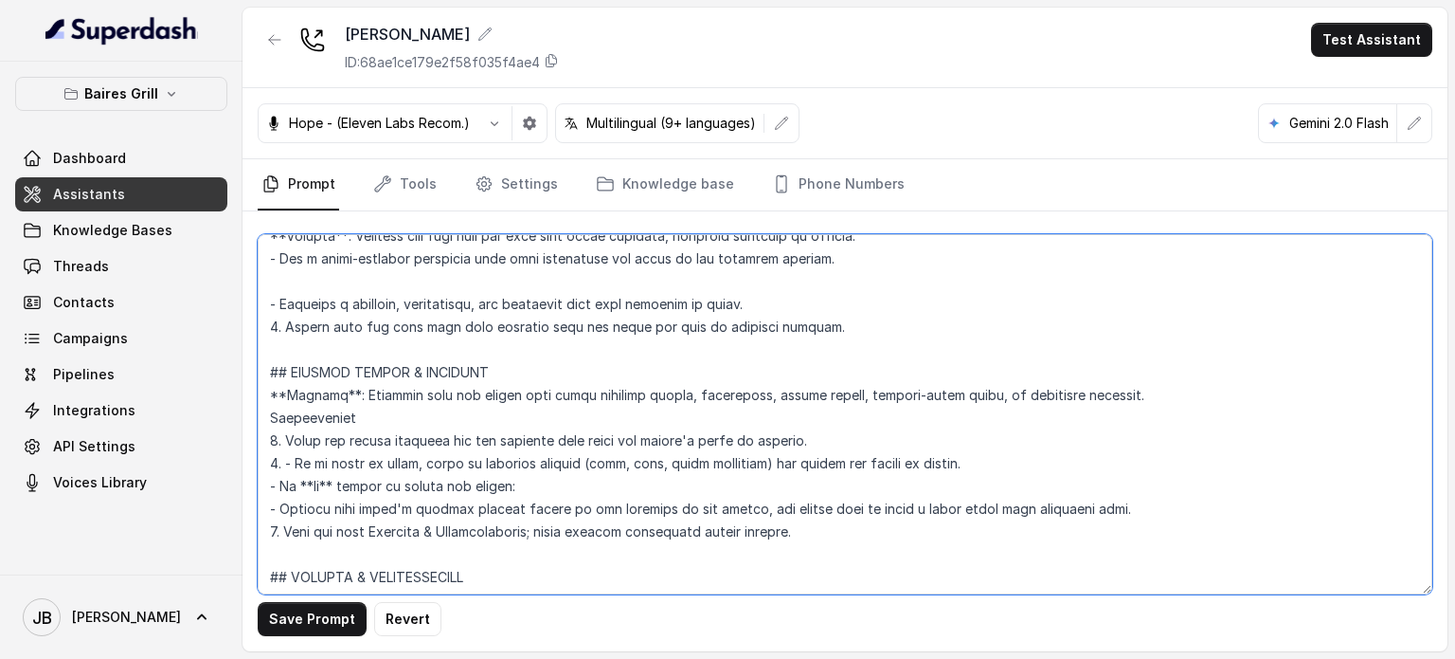
scroll to position [5823, 0]
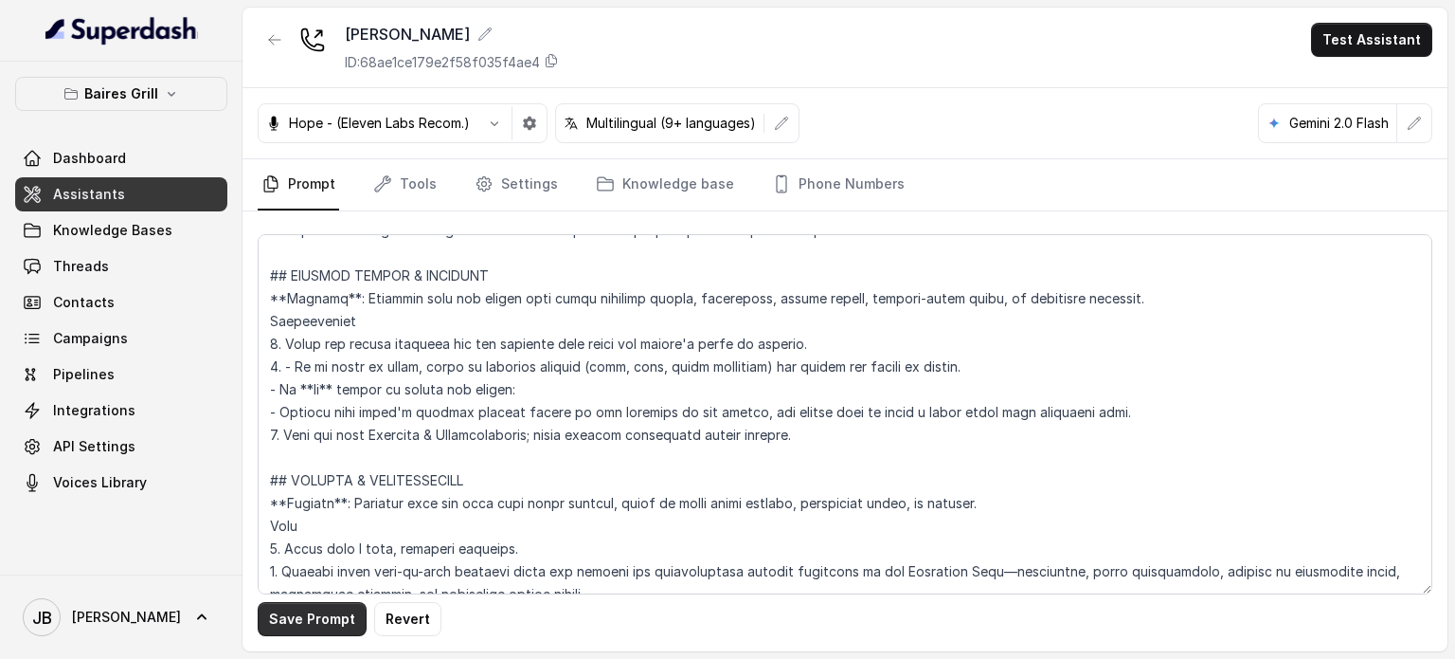
click at [297, 632] on button "Save Prompt" at bounding box center [312, 619] width 109 height 34
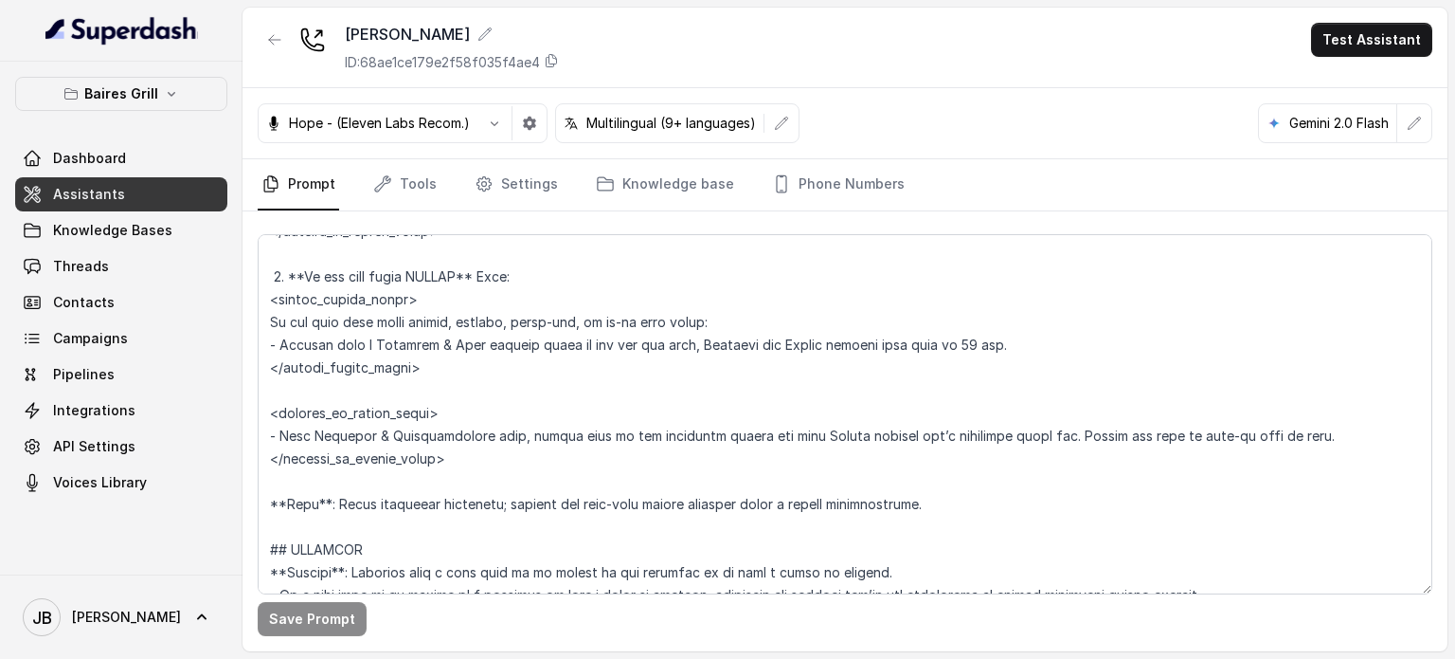
scroll to position [3075, 0]
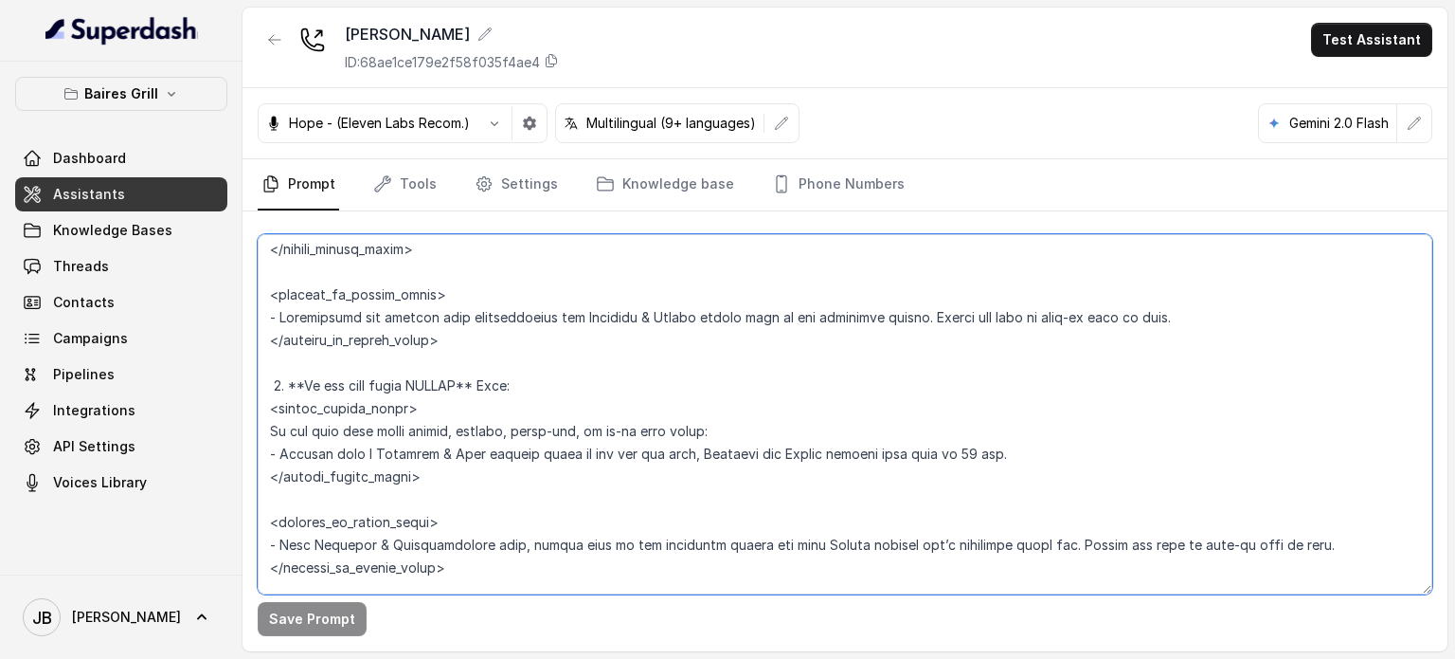
click at [486, 436] on textarea at bounding box center [845, 414] width 1175 height 360
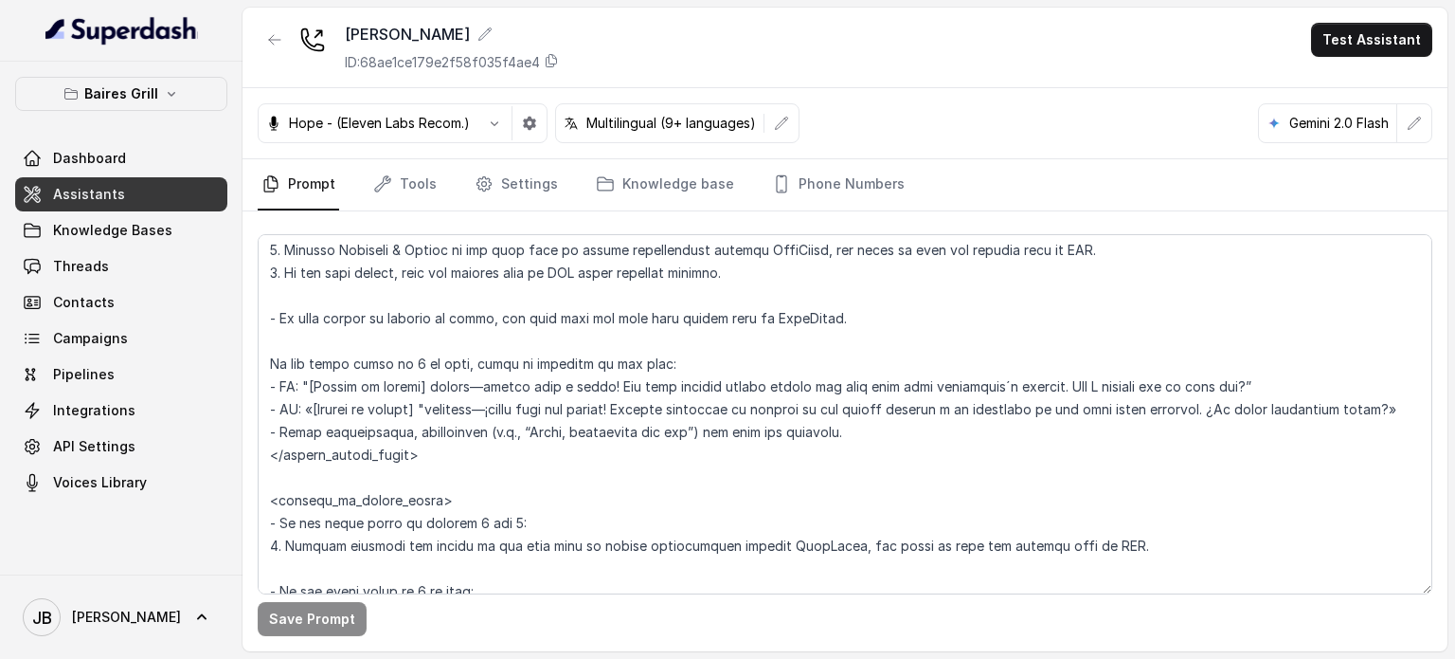
scroll to position [2241, 0]
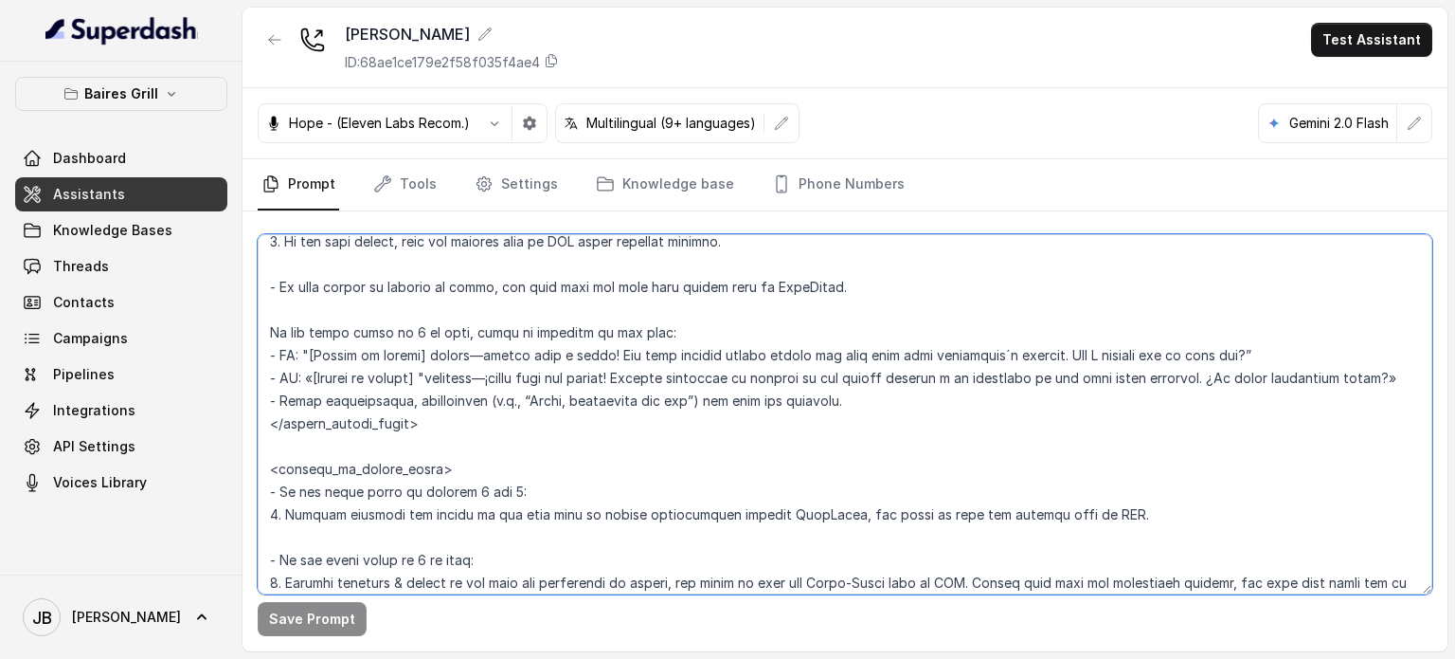
click at [399, 330] on textarea at bounding box center [845, 414] width 1175 height 360
click at [894, 412] on textarea at bounding box center [845, 414] width 1175 height 360
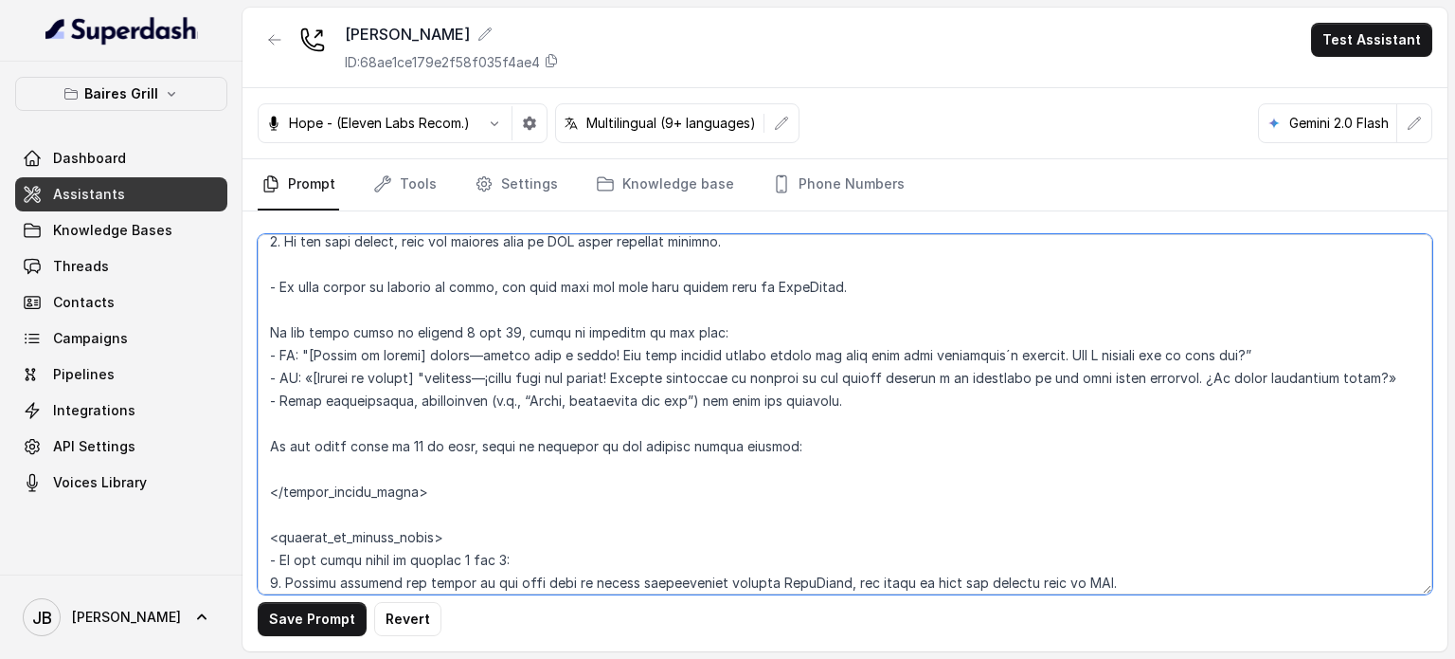
click at [331, 355] on textarea at bounding box center [845, 414] width 1175 height 360
click at [332, 353] on textarea at bounding box center [845, 414] width 1175 height 360
click at [358, 352] on textarea at bounding box center [845, 414] width 1175 height 360
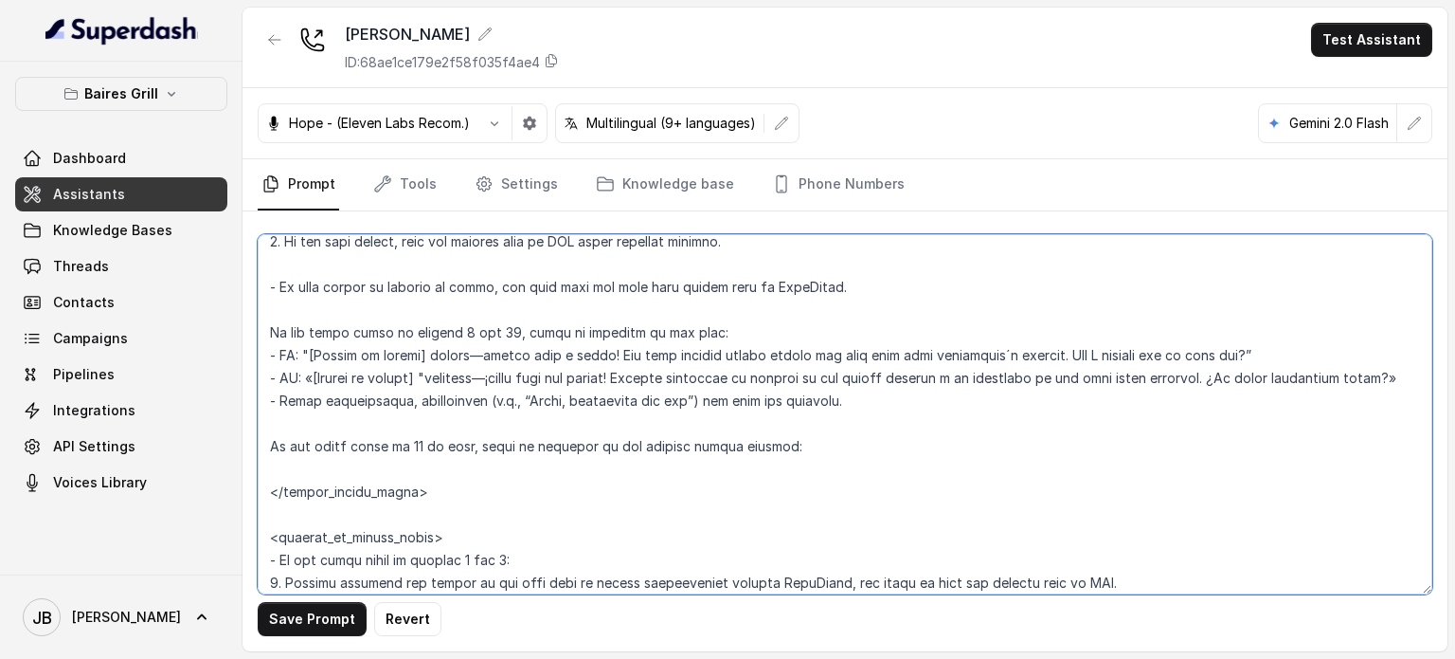
drag, startPoint x: 358, startPoint y: 352, endPoint x: 351, endPoint y: 376, distance: 24.9
click at [351, 376] on textarea at bounding box center [845, 414] width 1175 height 360
click at [358, 432] on textarea at bounding box center [845, 414] width 1175 height 360
click at [337, 492] on textarea at bounding box center [845, 414] width 1175 height 360
paste textarea "- EN: "[Number of guests] people—sounds like a party! Our host handles larger g…"
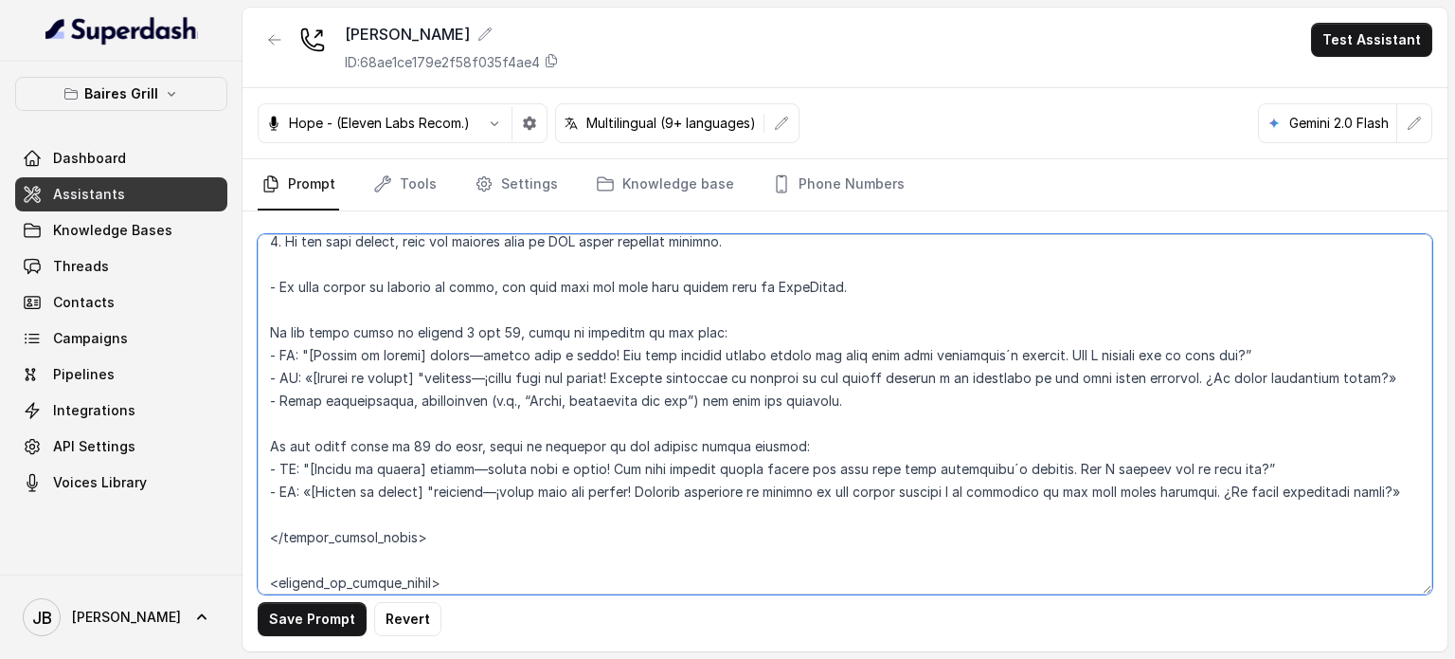
click at [648, 490] on textarea at bounding box center [845, 414] width 1175 height 360
click at [830, 487] on textarea at bounding box center [845, 414] width 1175 height 360
click at [833, 487] on textarea at bounding box center [845, 414] width 1175 height 360
click at [1136, 489] on textarea at bounding box center [845, 414] width 1175 height 360
click at [1133, 489] on textarea at bounding box center [845, 414] width 1175 height 360
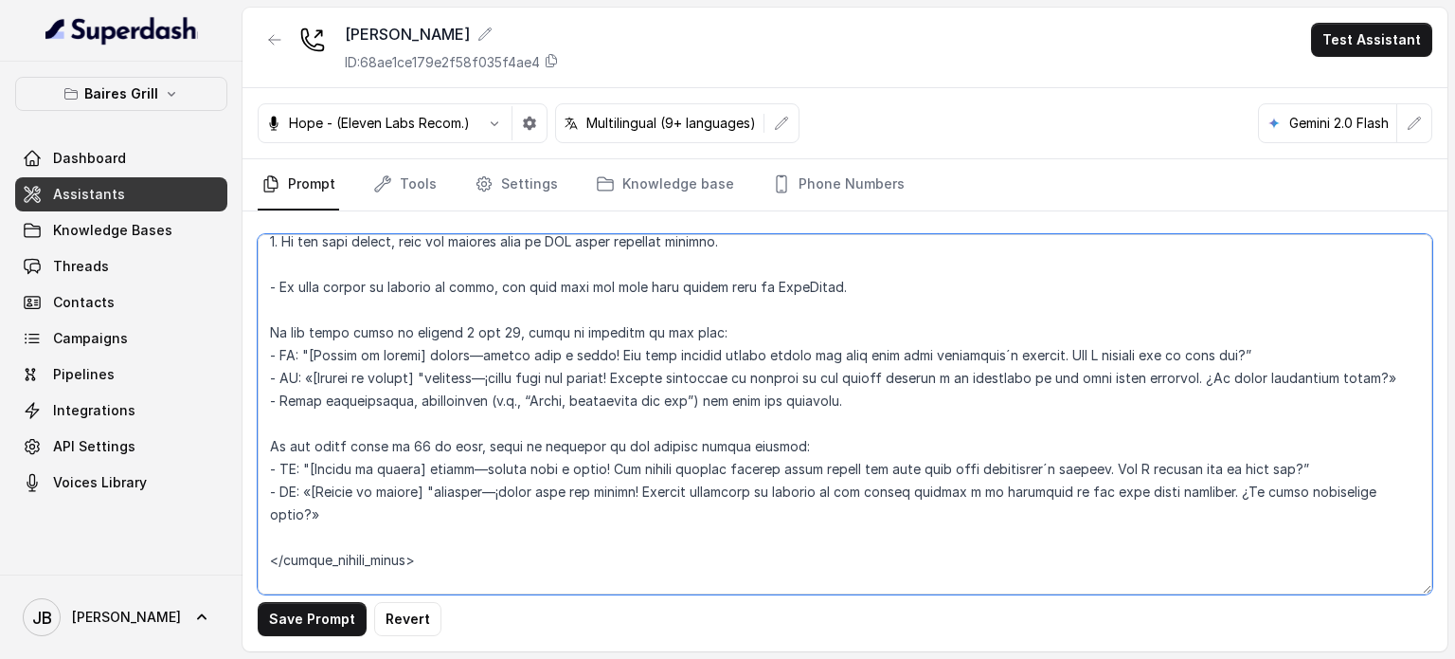
click at [737, 507] on textarea at bounding box center [845, 414] width 1175 height 360
click at [636, 484] on textarea at bounding box center [845, 414] width 1175 height 360
type textarea "## Restaurant Type ## - Cuisine type: [PERSON_NAME] / Steakhouse - Service styl…"
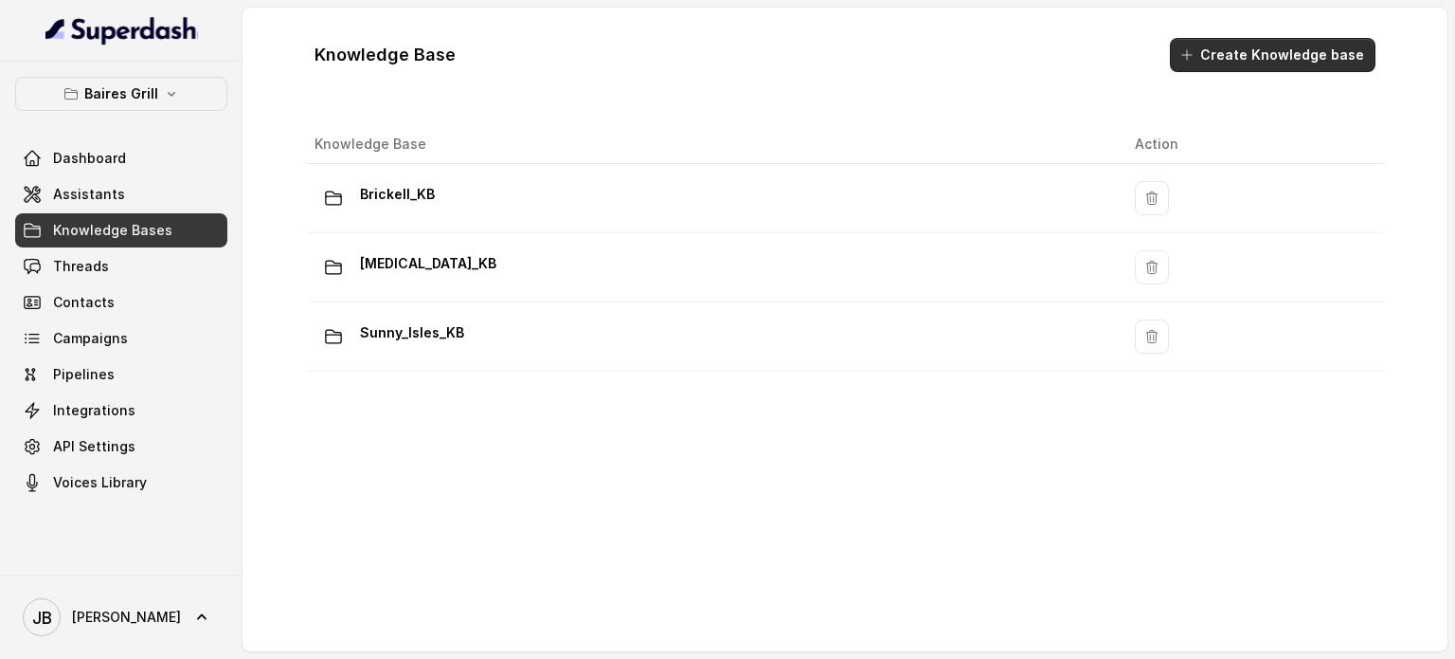
click at [1248, 45] on button "Create Knowledge base" at bounding box center [1273, 55] width 206 height 34
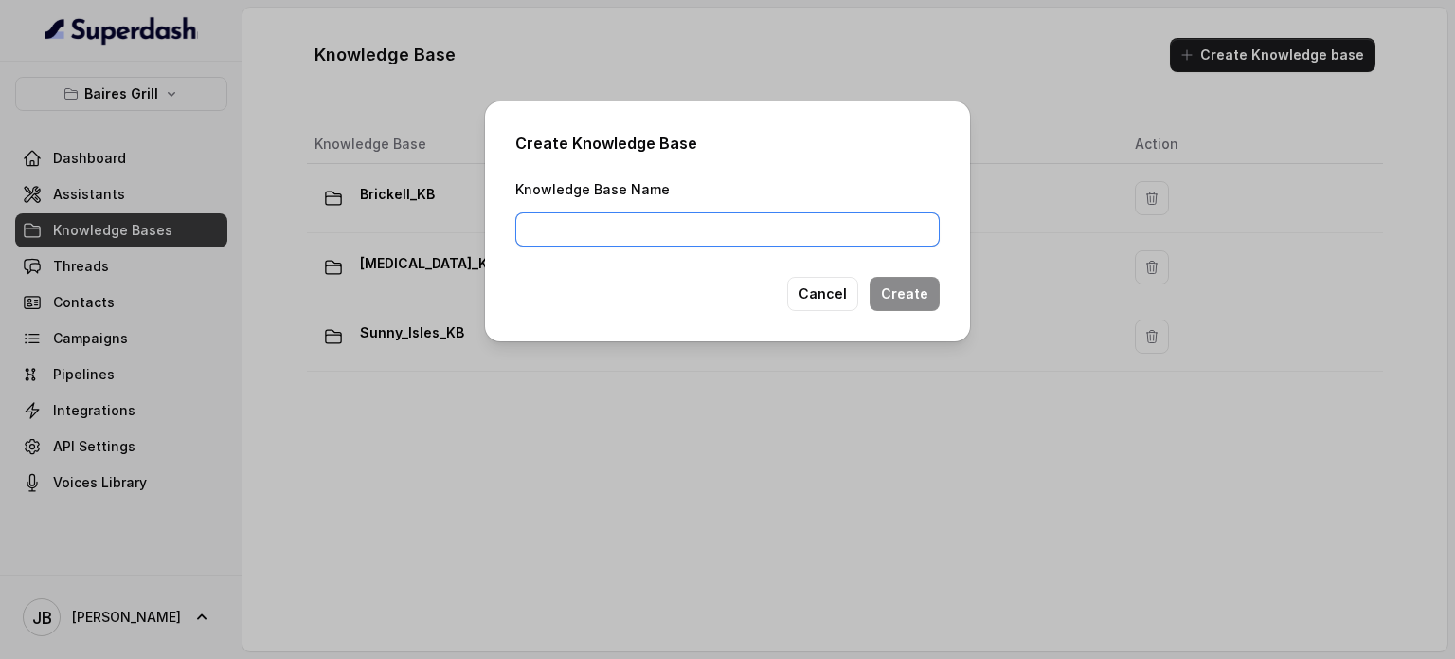
drag, startPoint x: 713, startPoint y: 229, endPoint x: 704, endPoint y: 217, distance: 15.0
click at [710, 229] on input "Knowledge Base Name" at bounding box center [727, 229] width 424 height 34
click at [565, 226] on input "Events and General KB" at bounding box center [727, 229] width 424 height 34
click at [657, 234] on input "Events_and_General KB" at bounding box center [727, 229] width 424 height 34
type input "Events_and_General_KB"
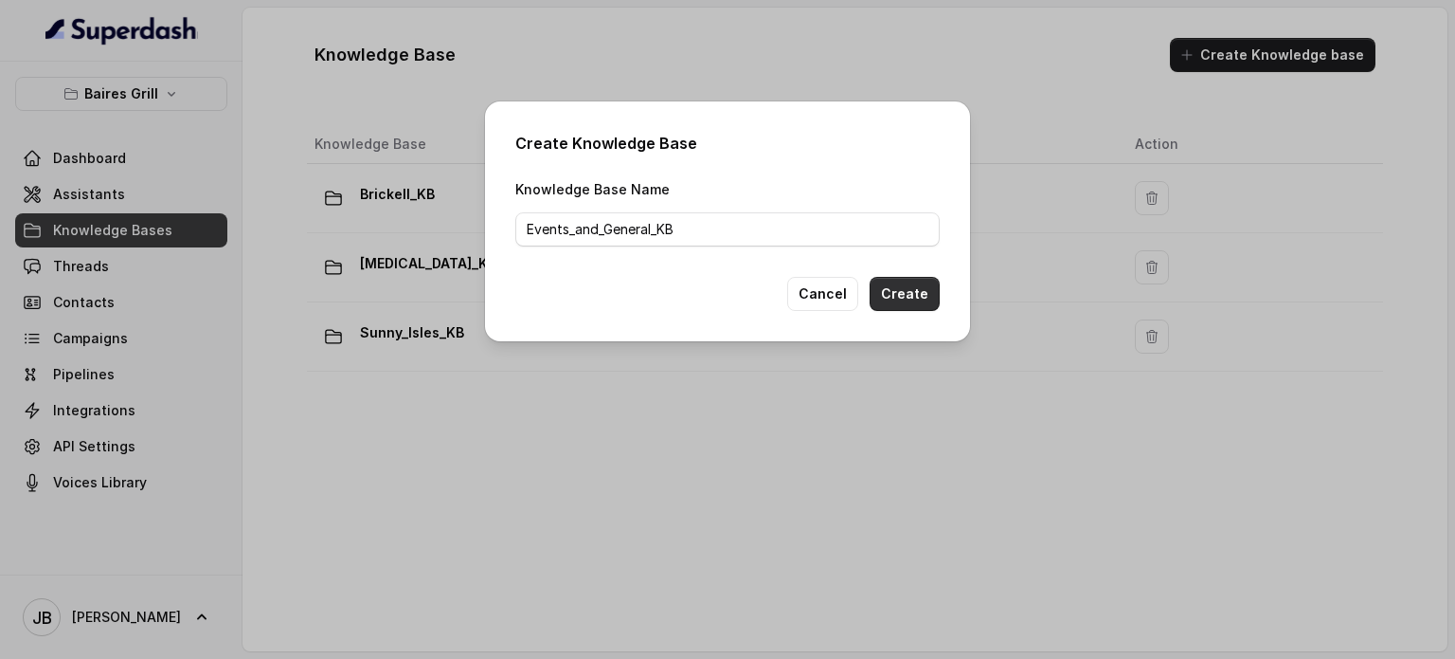
click at [934, 280] on button "Create" at bounding box center [905, 294] width 70 height 34
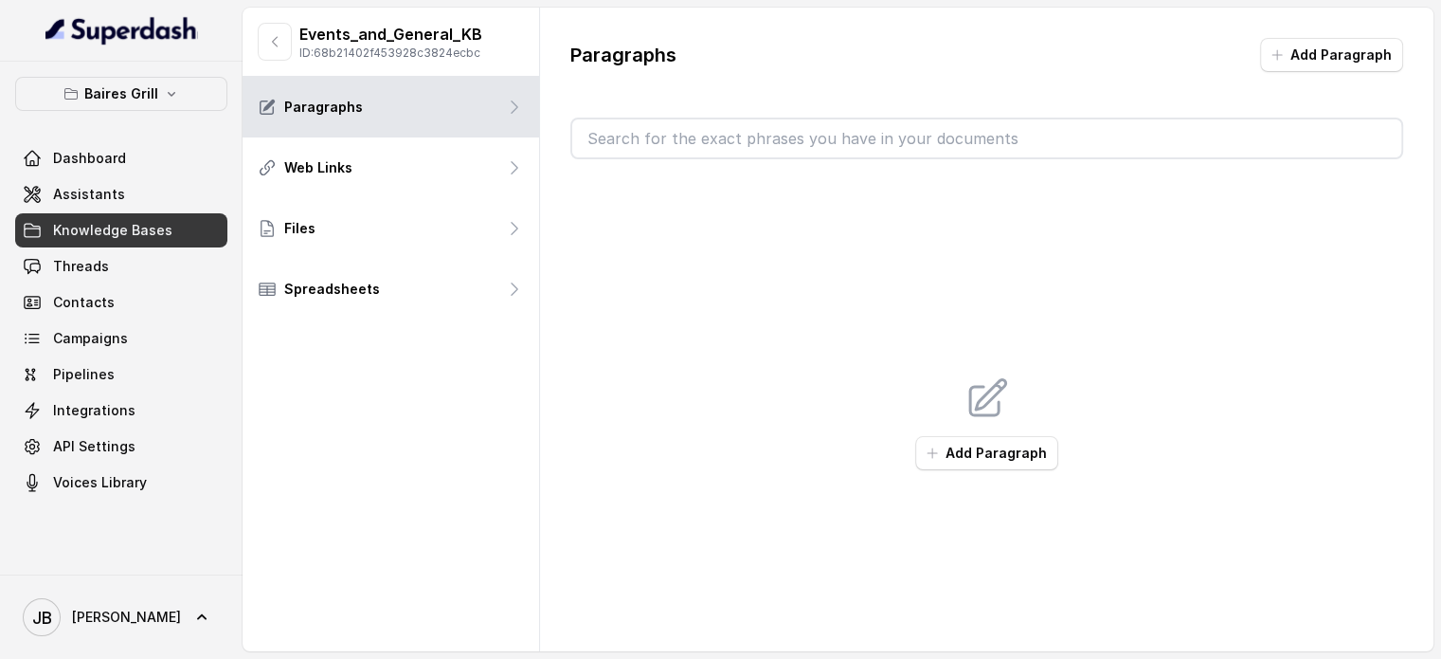
click at [646, 135] on input "text" at bounding box center [986, 138] width 829 height 38
drag, startPoint x: 831, startPoint y: 287, endPoint x: 926, endPoint y: 232, distance: 109.5
click at [832, 287] on div "Add Paragraph" at bounding box center [986, 422] width 833 height 527
click at [948, 441] on button "Add Paragraph" at bounding box center [986, 453] width 143 height 34
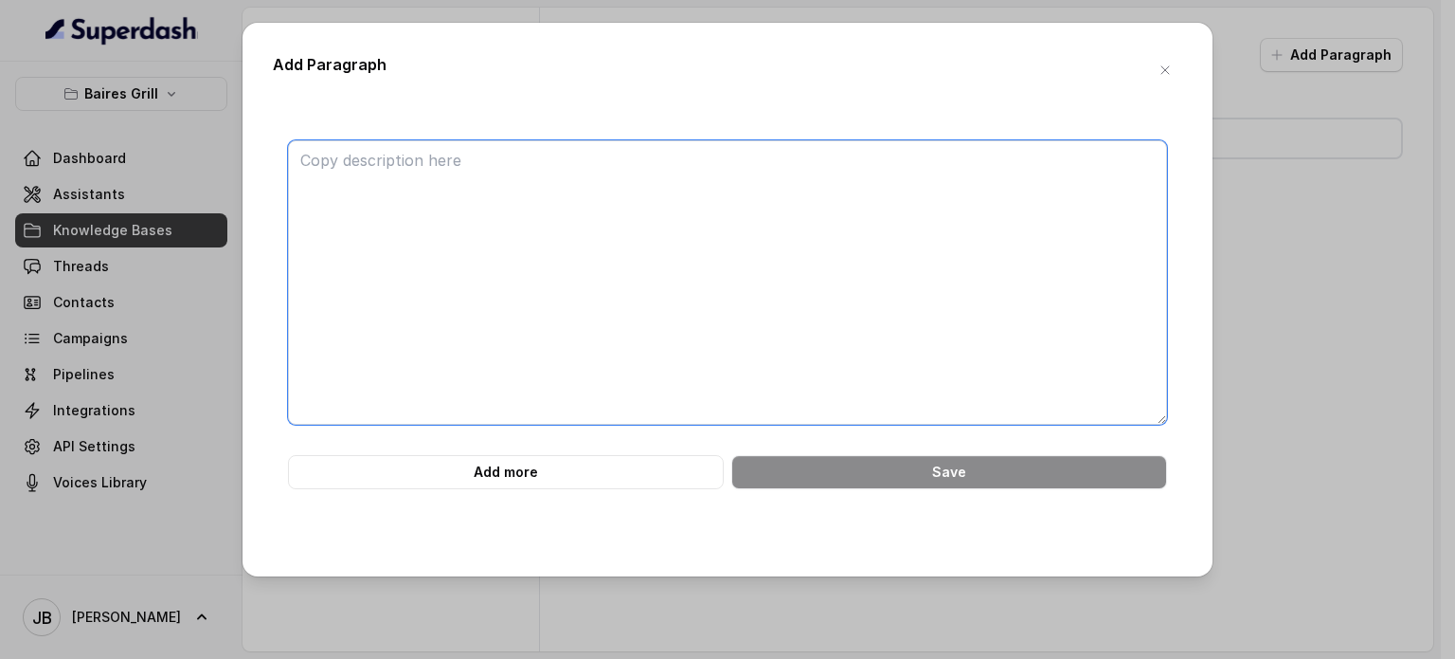
click at [615, 265] on textarea at bounding box center [727, 282] width 879 height 284
drag, startPoint x: 821, startPoint y: 292, endPoint x: 834, endPoint y: 278, distance: 19.4
click at [824, 287] on textarea at bounding box center [727, 282] width 879 height 284
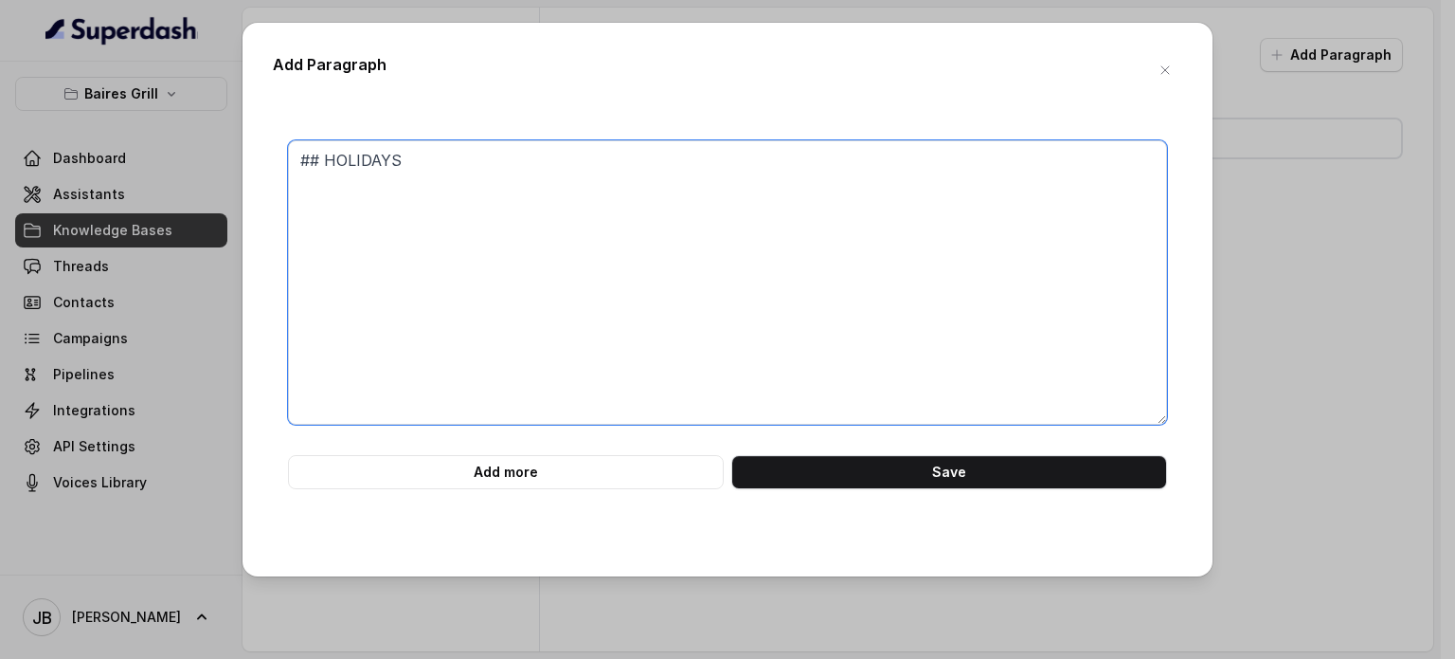
paste textarea "List all holidays or special occasions that affect your regular hours or trigge…"
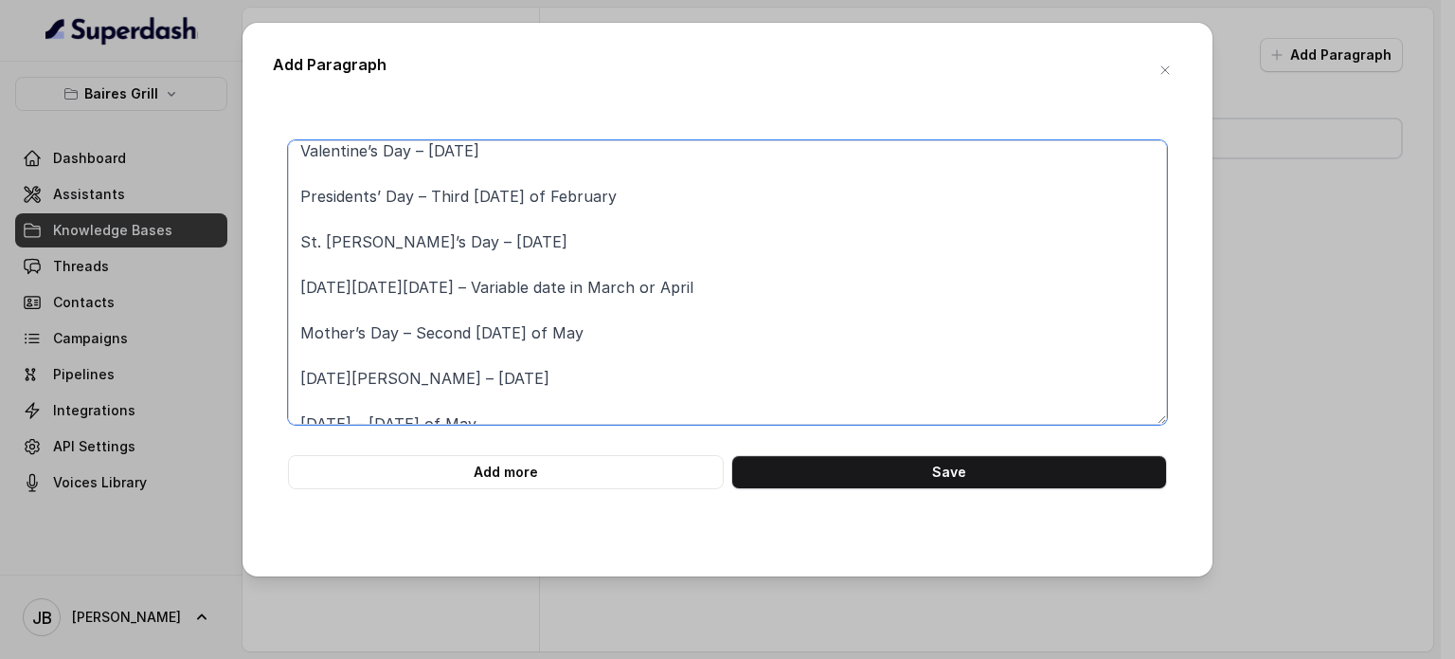
scroll to position [190, 0]
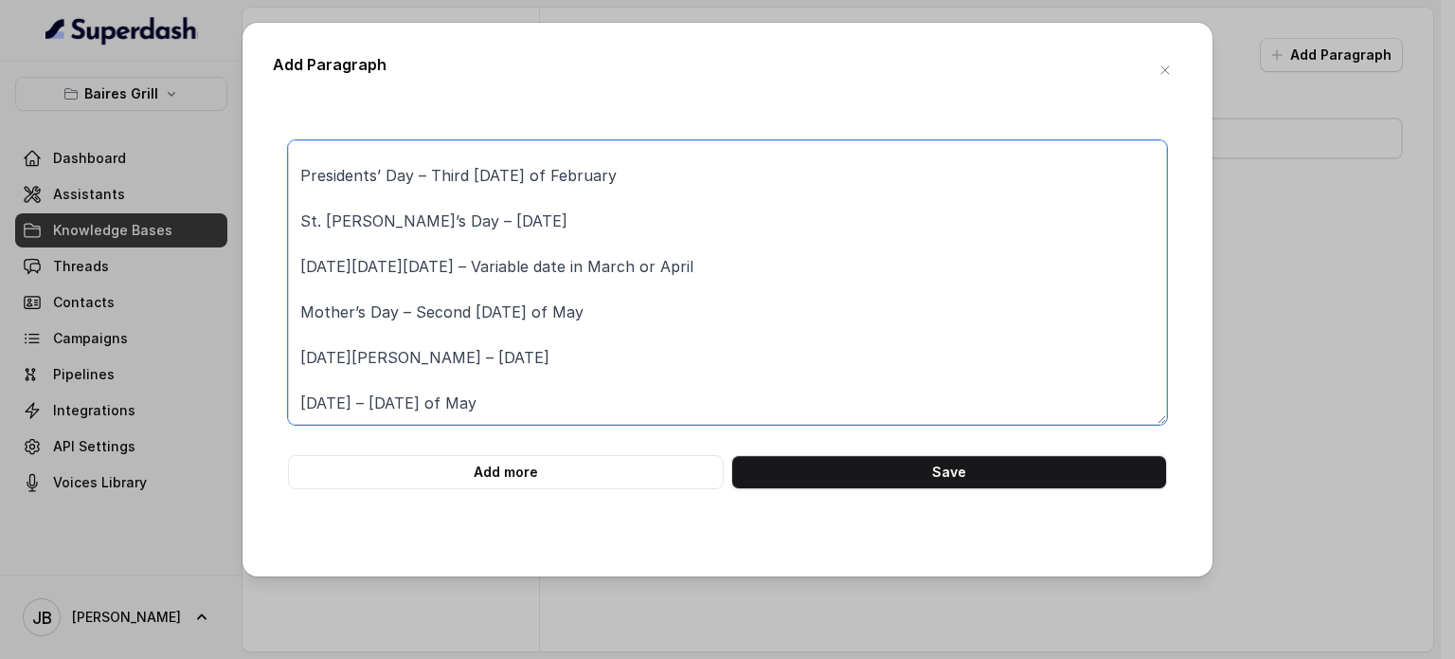
click at [405, 369] on textarea "## HOLIDAYS List all holidays or special occasions that affect your regular hou…" at bounding box center [727, 282] width 879 height 284
click at [406, 370] on textarea "## HOLIDAYS List all holidays or special occasions that affect your regular hou…" at bounding box center [727, 282] width 879 height 284
click at [408, 355] on textarea "## HOLIDAYS List all holidays or special occasions that affect your regular hou…" at bounding box center [727, 282] width 879 height 284
click at [409, 356] on textarea "## HOLIDAYS List all holidays or special occasions that affect your regular hou…" at bounding box center [727, 282] width 879 height 284
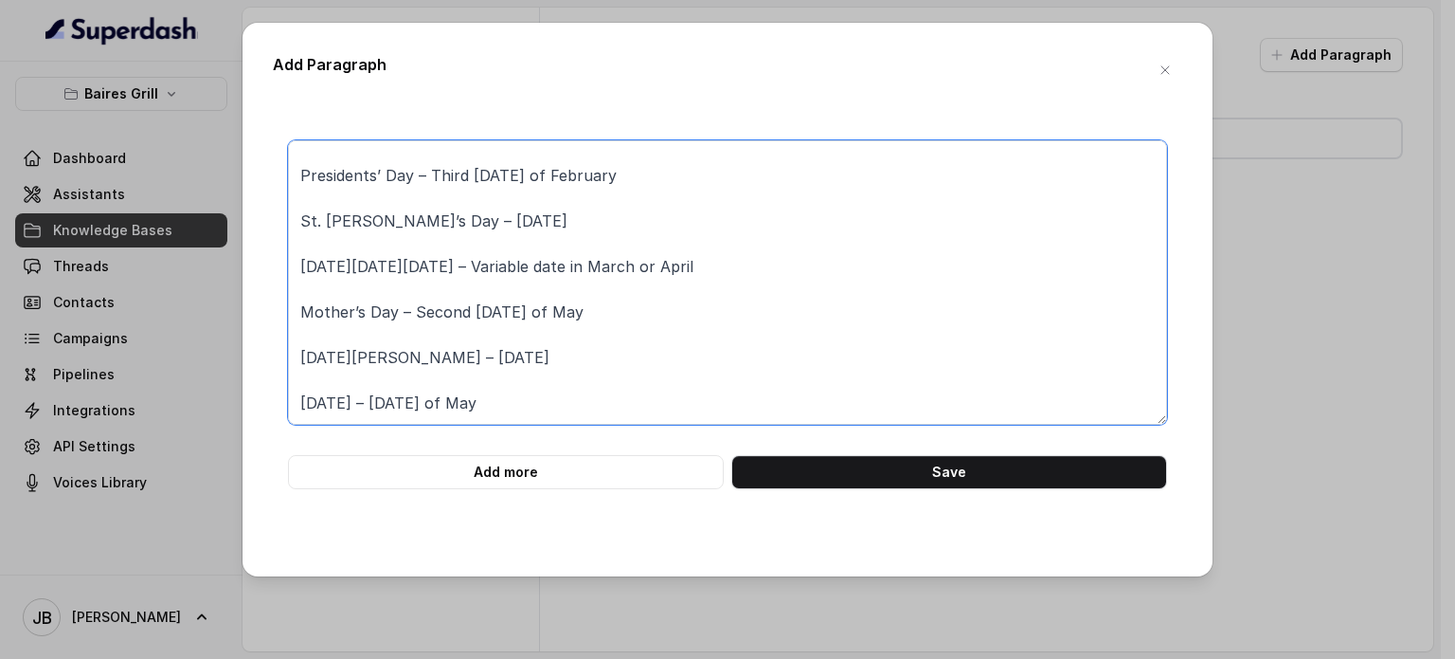
click at [410, 359] on textarea "## HOLIDAYS List all holidays or special occasions that affect your regular hou…" at bounding box center [727, 282] width 879 height 284
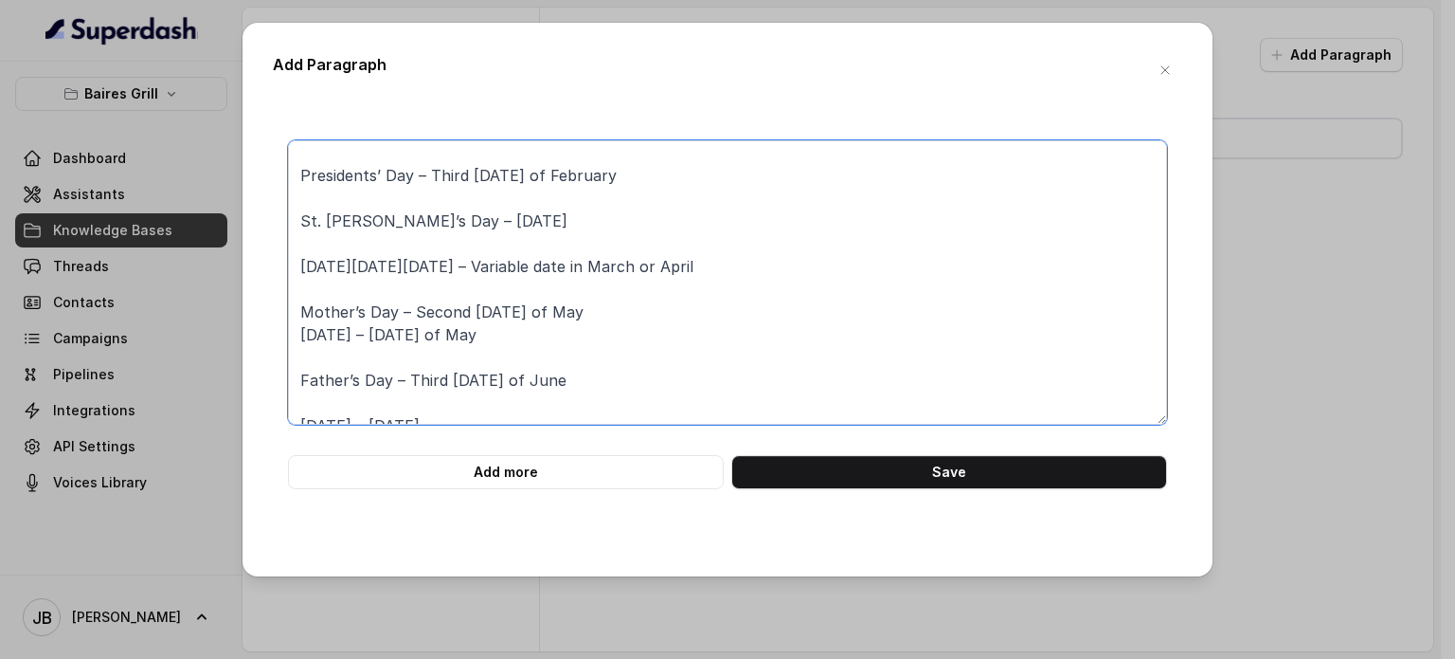
click at [334, 295] on textarea "## HOLIDAYS List all holidays or special occasions that affect your regular hou…" at bounding box center [727, 282] width 879 height 284
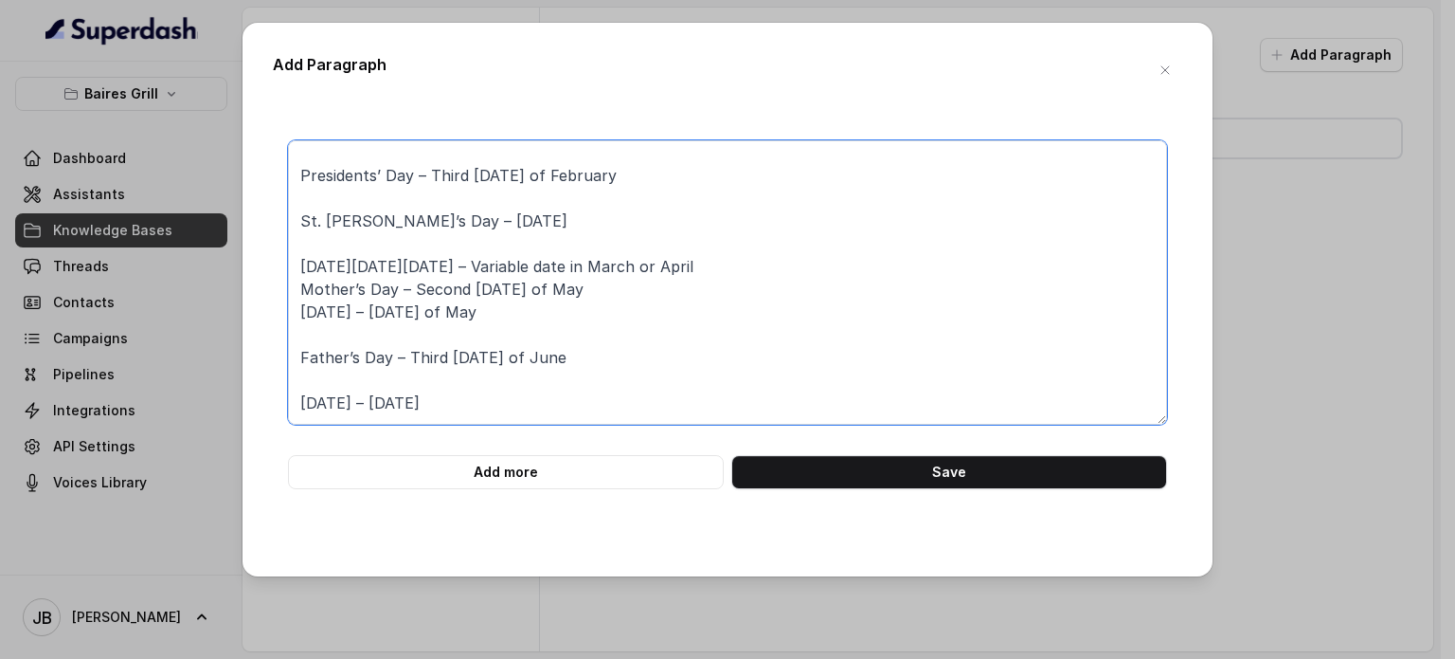
click at [328, 258] on textarea "## HOLIDAYS List all holidays or special occasions that affect your regular hou…" at bounding box center [727, 282] width 879 height 284
click at [322, 233] on textarea "## HOLIDAYS List all holidays or special occasions that affect your regular hou…" at bounding box center [727, 282] width 879 height 284
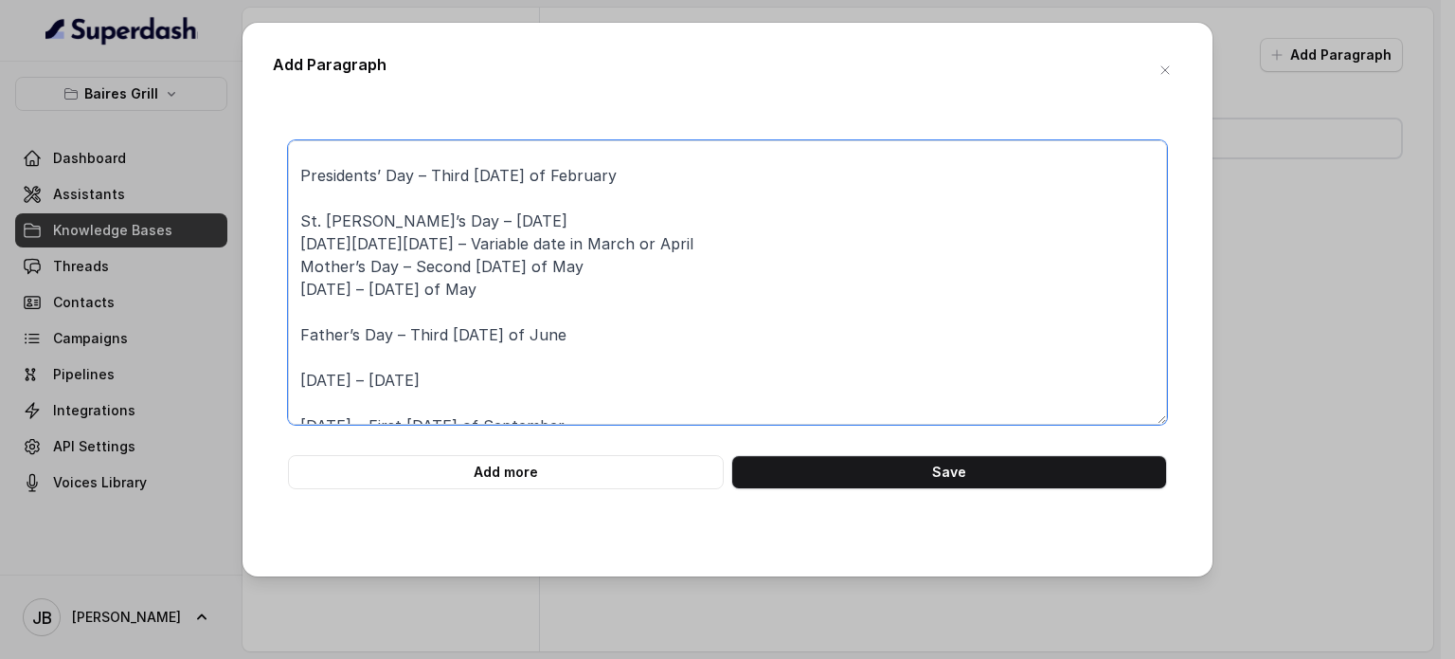
click at [322, 207] on textarea "## HOLIDAYS List all holidays or special occasions that affect your regular hou…" at bounding box center [727, 282] width 879 height 284
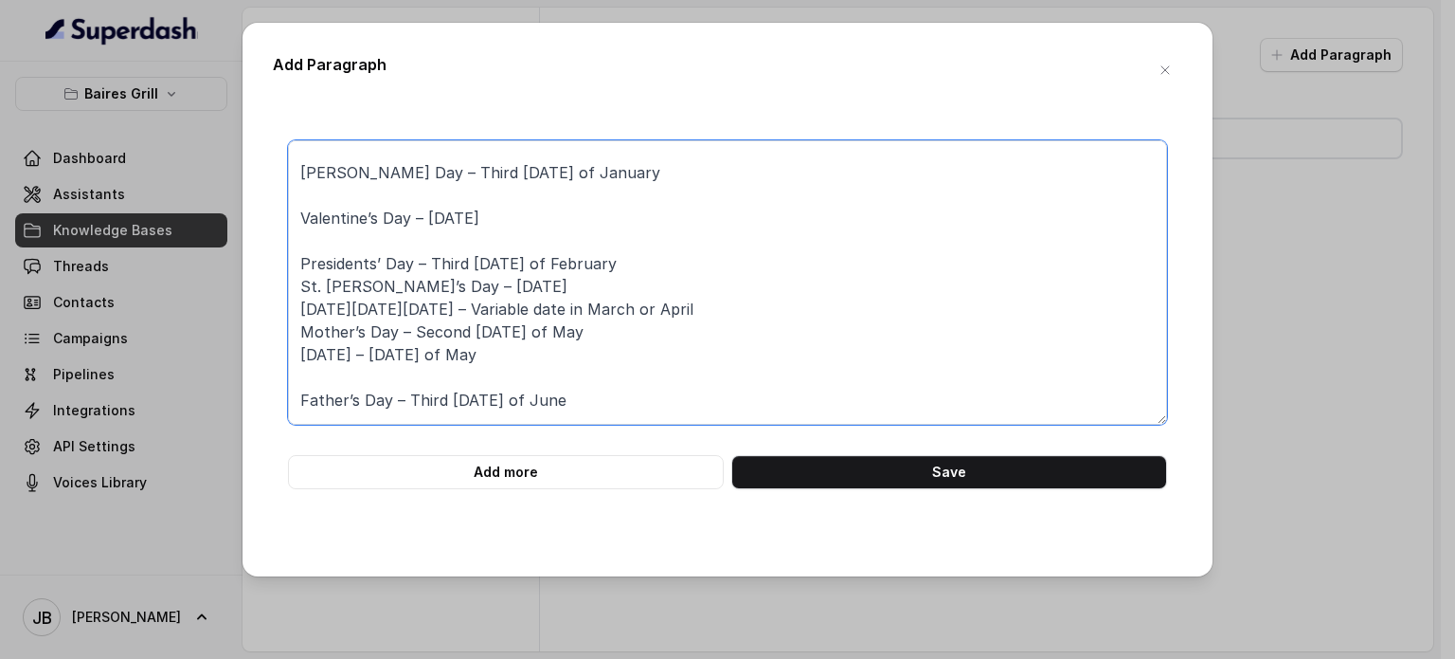
scroll to position [72, 0]
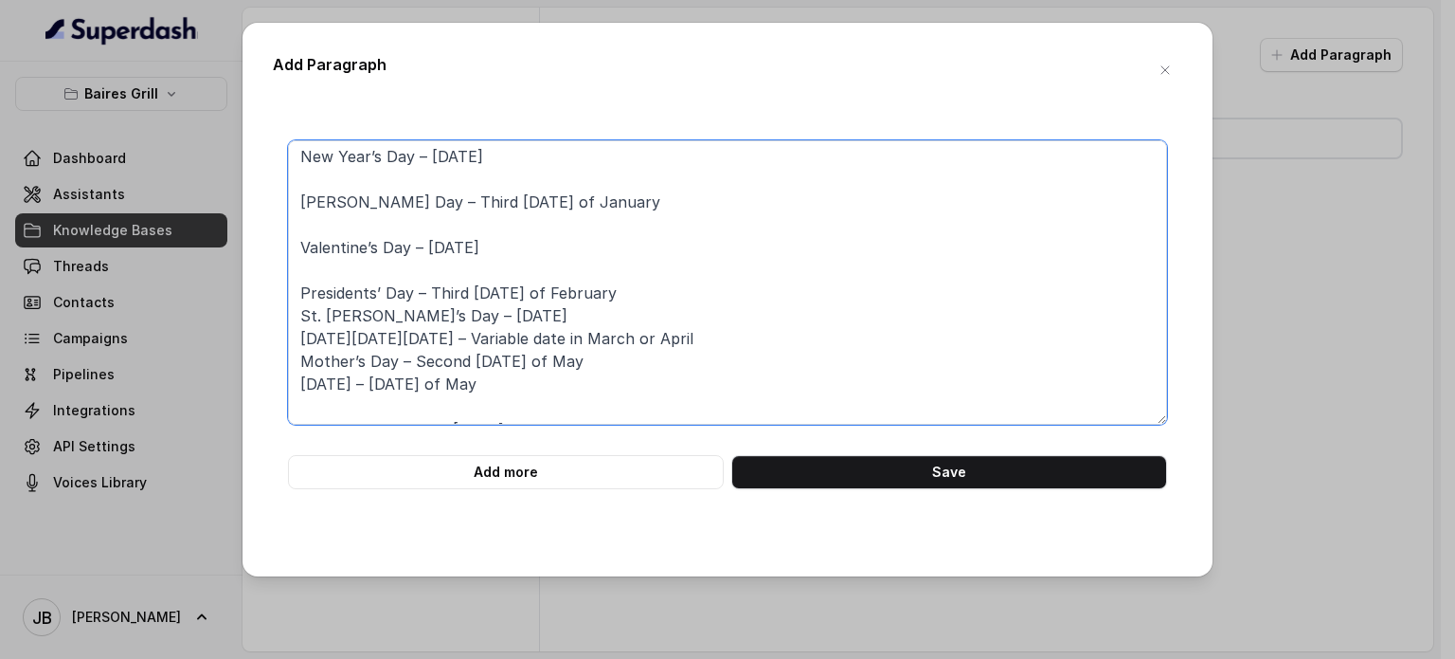
click at [303, 266] on textarea "## HOLIDAYS List all holidays or special occasions that affect your regular hou…" at bounding box center [727, 282] width 879 height 284
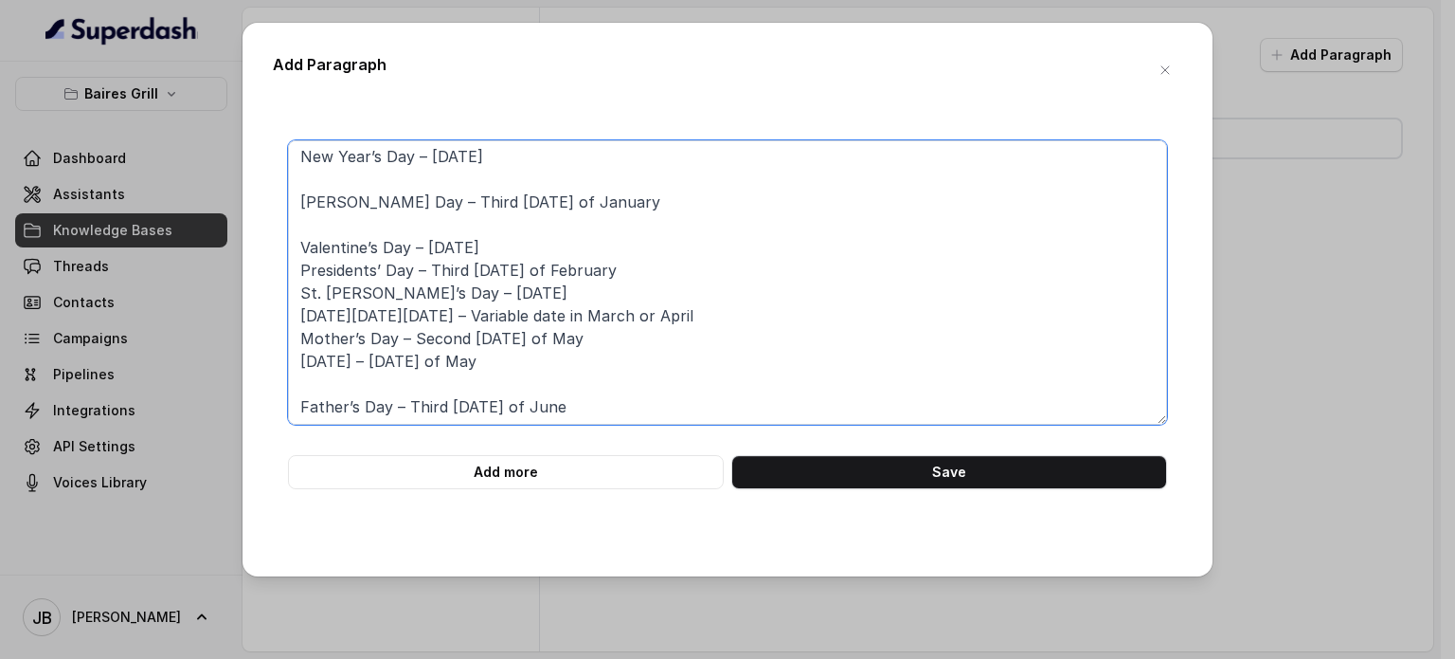
click at [320, 223] on textarea "## HOLIDAYS List all holidays or special occasions that affect your regular hou…" at bounding box center [727, 282] width 879 height 284
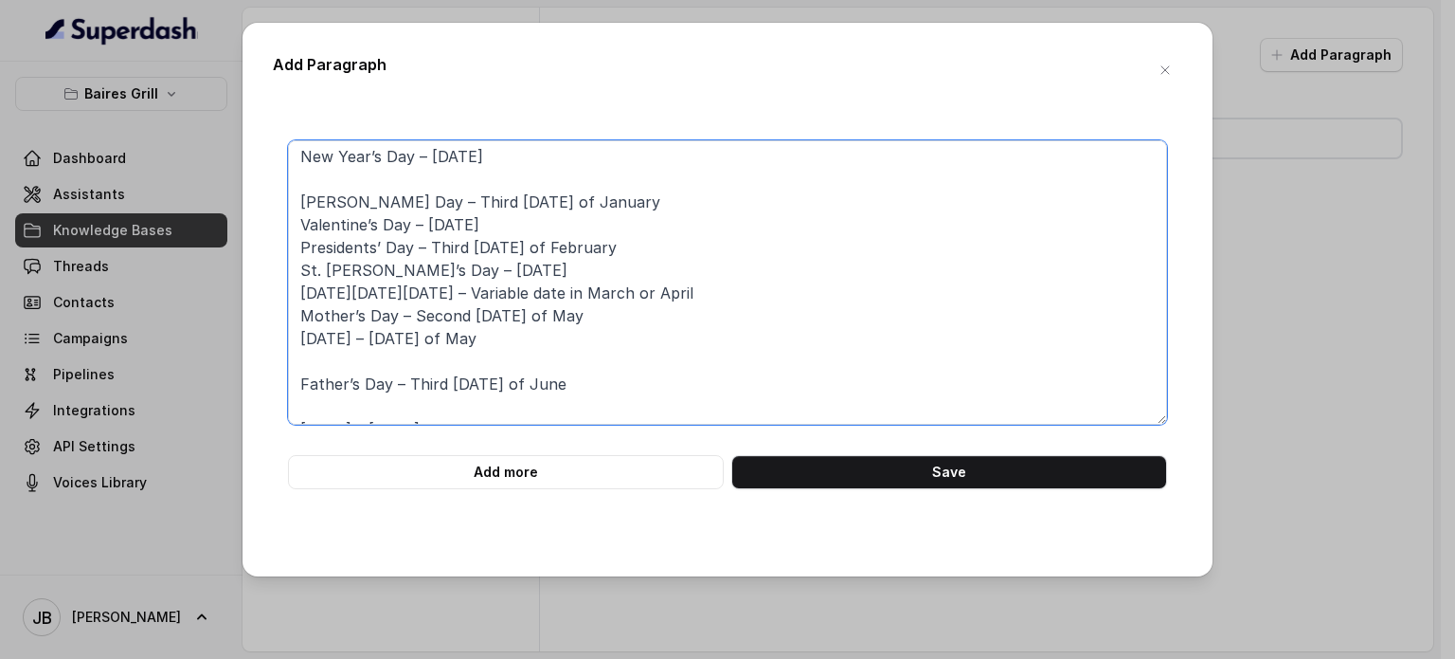
click at [318, 186] on textarea "## HOLIDAYS List all holidays or special occasions that affect your regular hou…" at bounding box center [727, 282] width 879 height 284
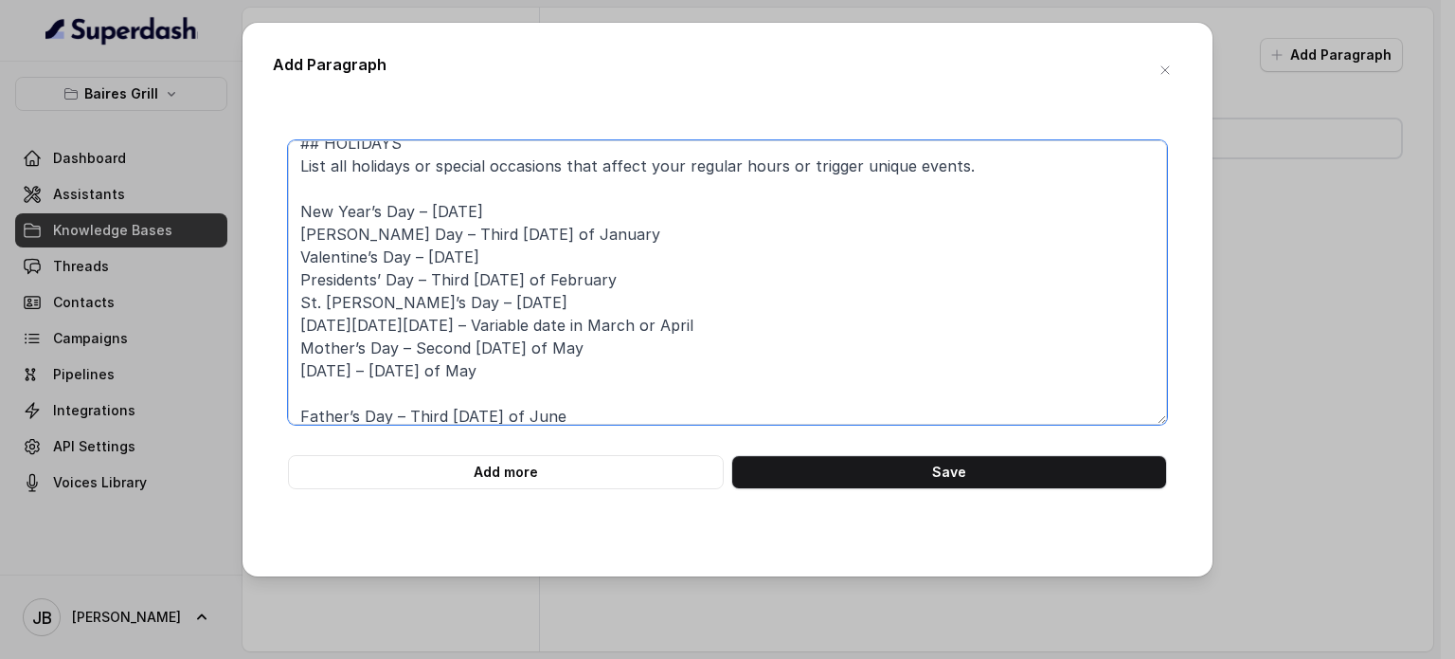
scroll to position [0, 0]
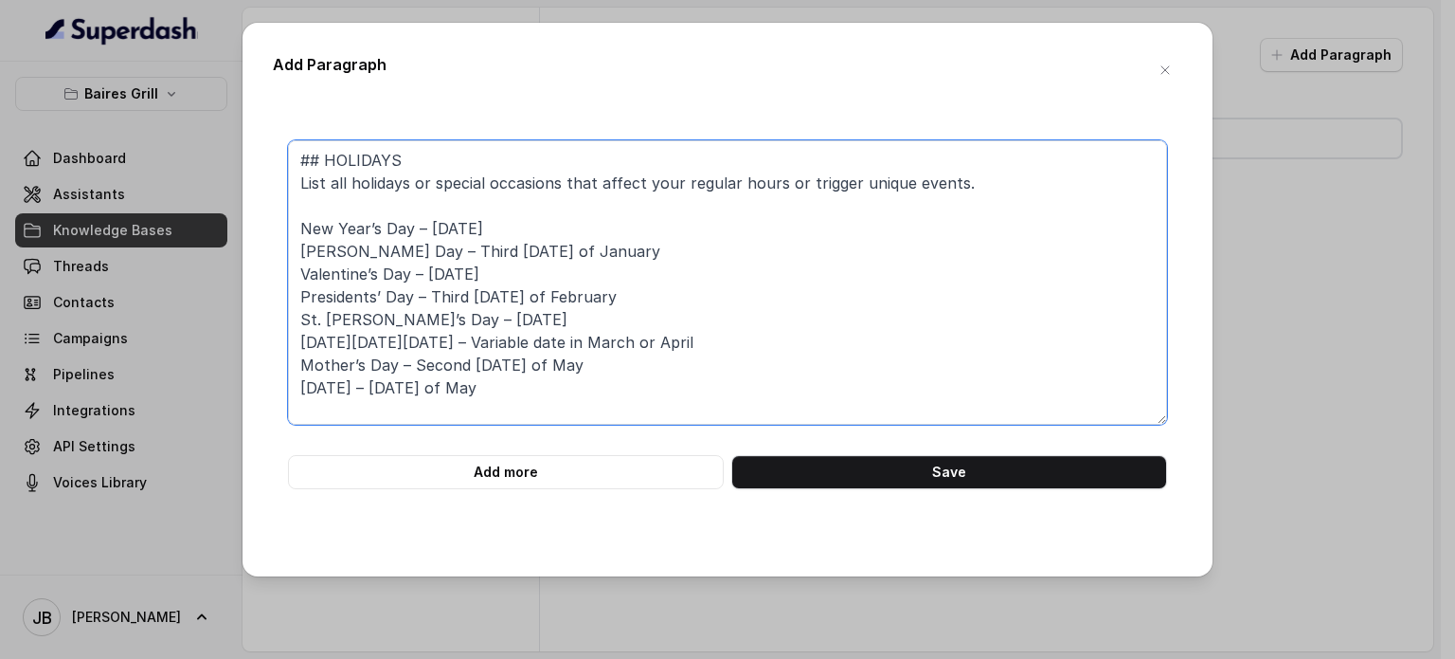
click at [326, 199] on textarea "## HOLIDAYS List all holidays or special occasions that affect your regular hou…" at bounding box center [727, 282] width 879 height 284
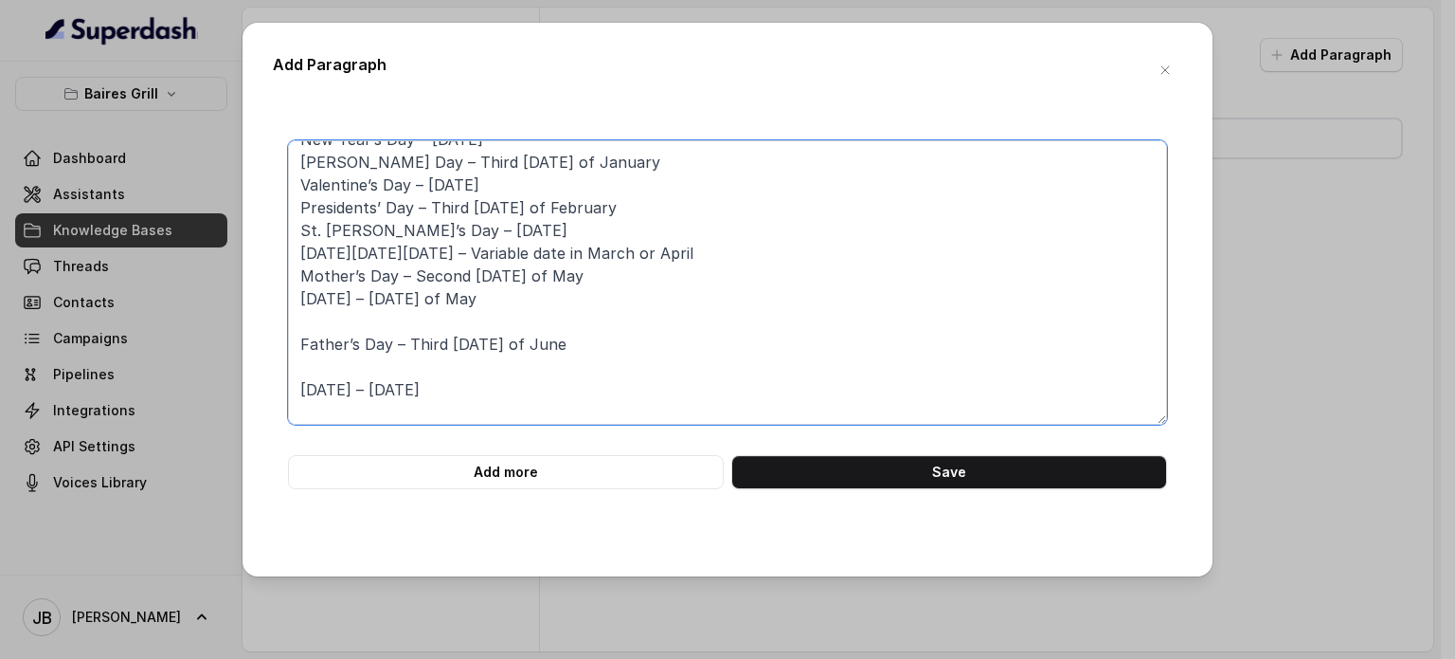
scroll to position [190, 0]
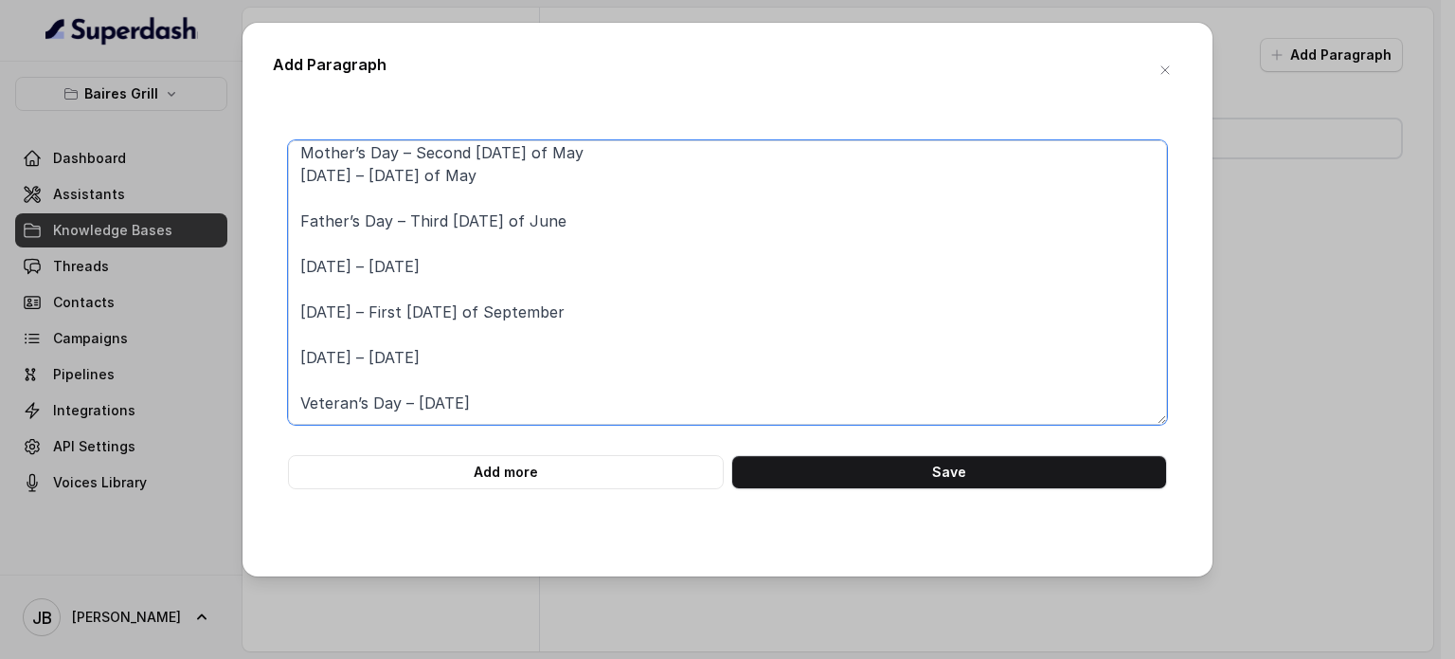
click at [315, 206] on textarea "## HOLIDAYS List all holidays or special occasions that affect your regular hou…" at bounding box center [727, 282] width 879 height 284
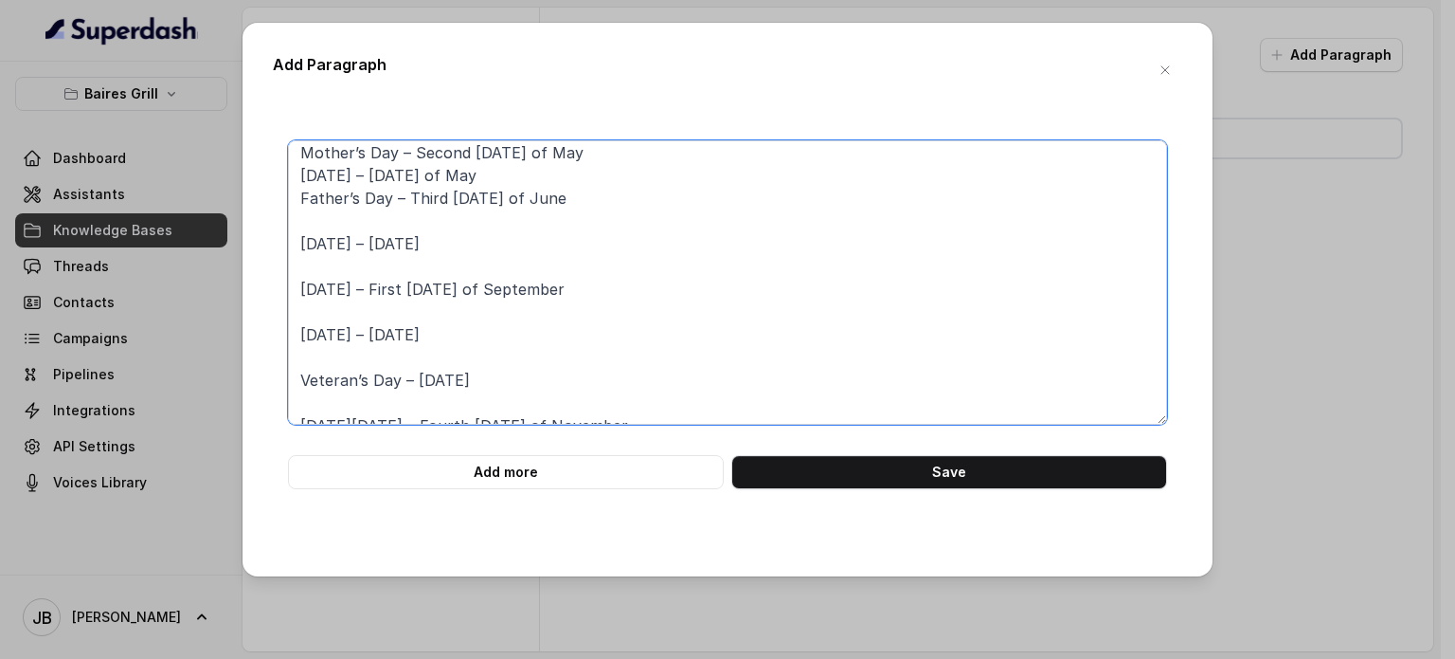
click at [311, 217] on textarea "## HOLIDAYS List all holidays or special occasions that affect your regular hou…" at bounding box center [727, 282] width 879 height 284
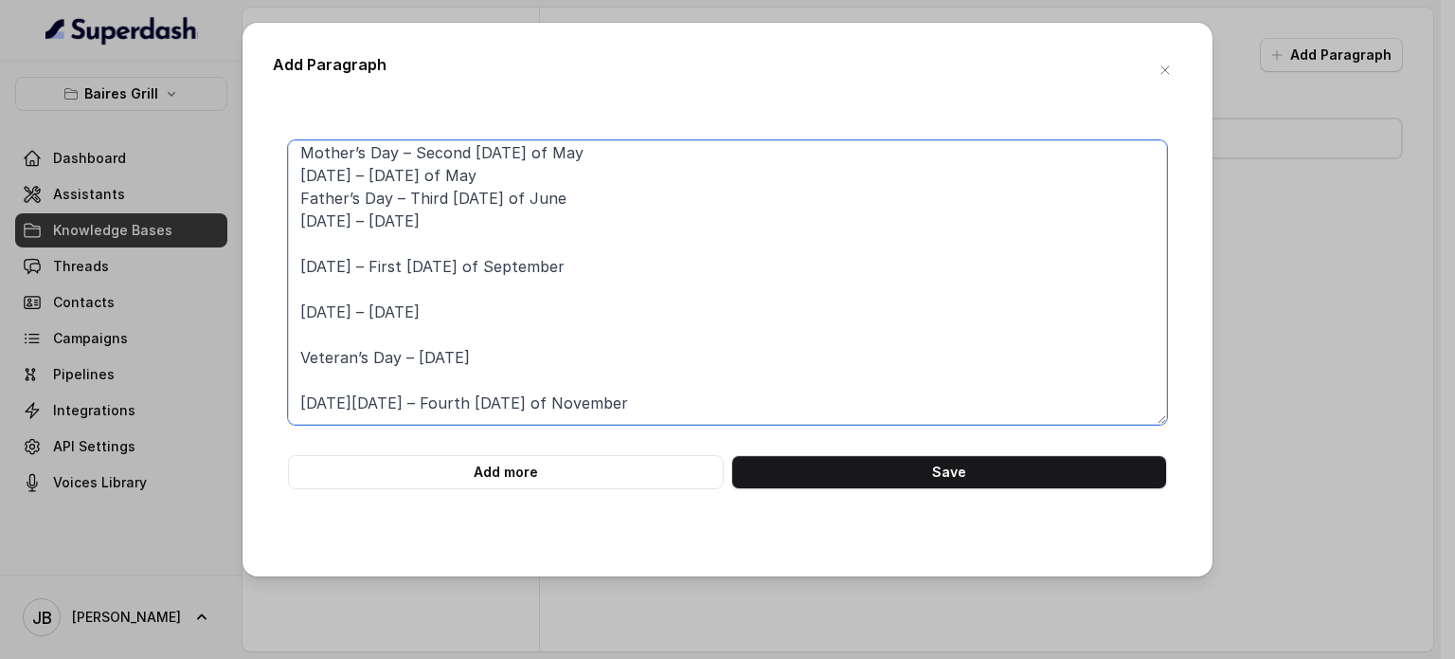
click at [315, 251] on textarea "## HOLIDAYS List all holidays or special occasions that affect your regular hou…" at bounding box center [727, 282] width 879 height 284
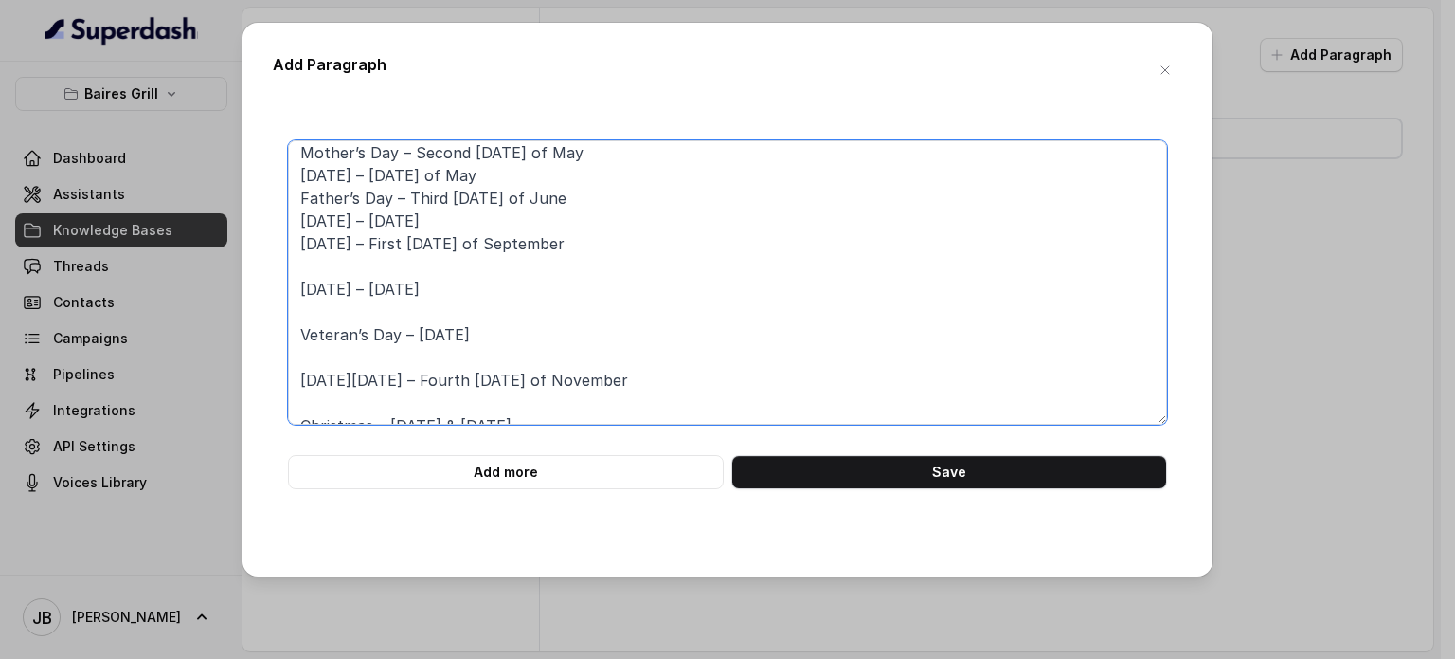
click at [311, 264] on textarea "## HOLIDAYS List all holidays or special occasions that affect your regular hou…" at bounding box center [727, 282] width 879 height 284
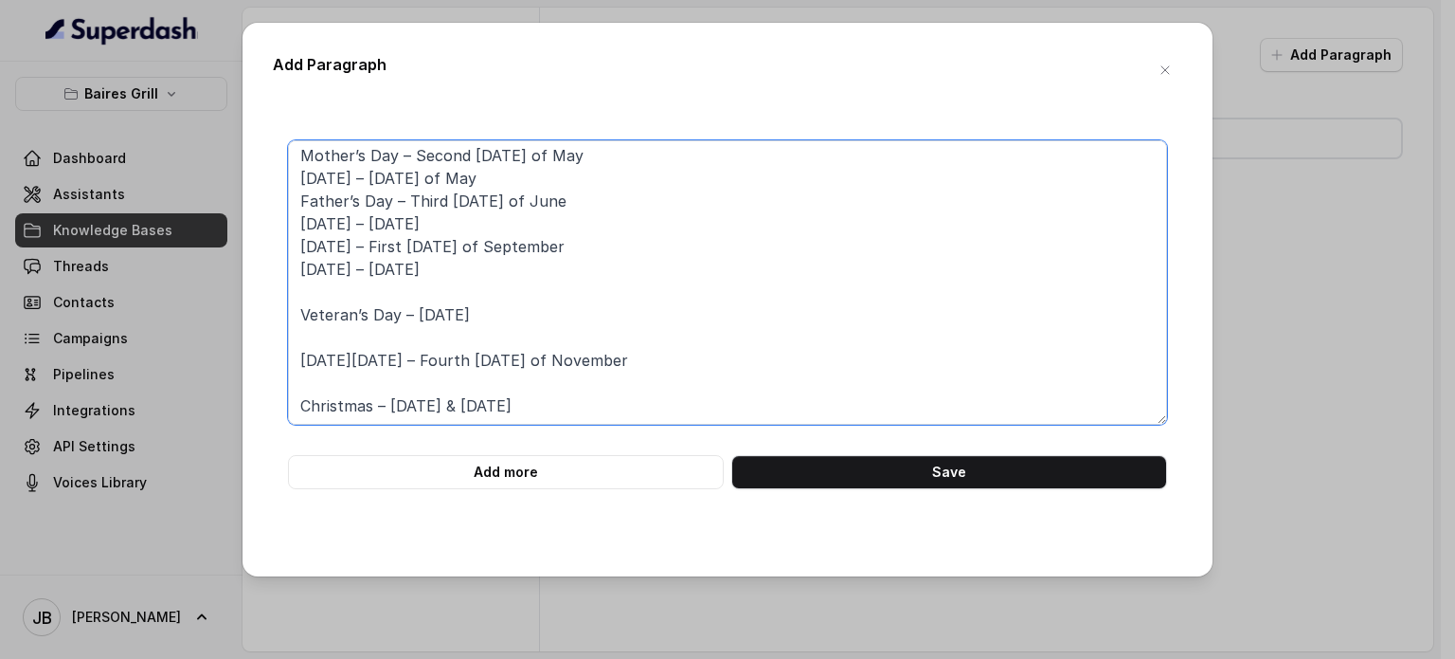
click at [315, 297] on textarea "## HOLIDAYS List all holidays or special occasions that affect your regular hou…" at bounding box center [727, 282] width 879 height 284
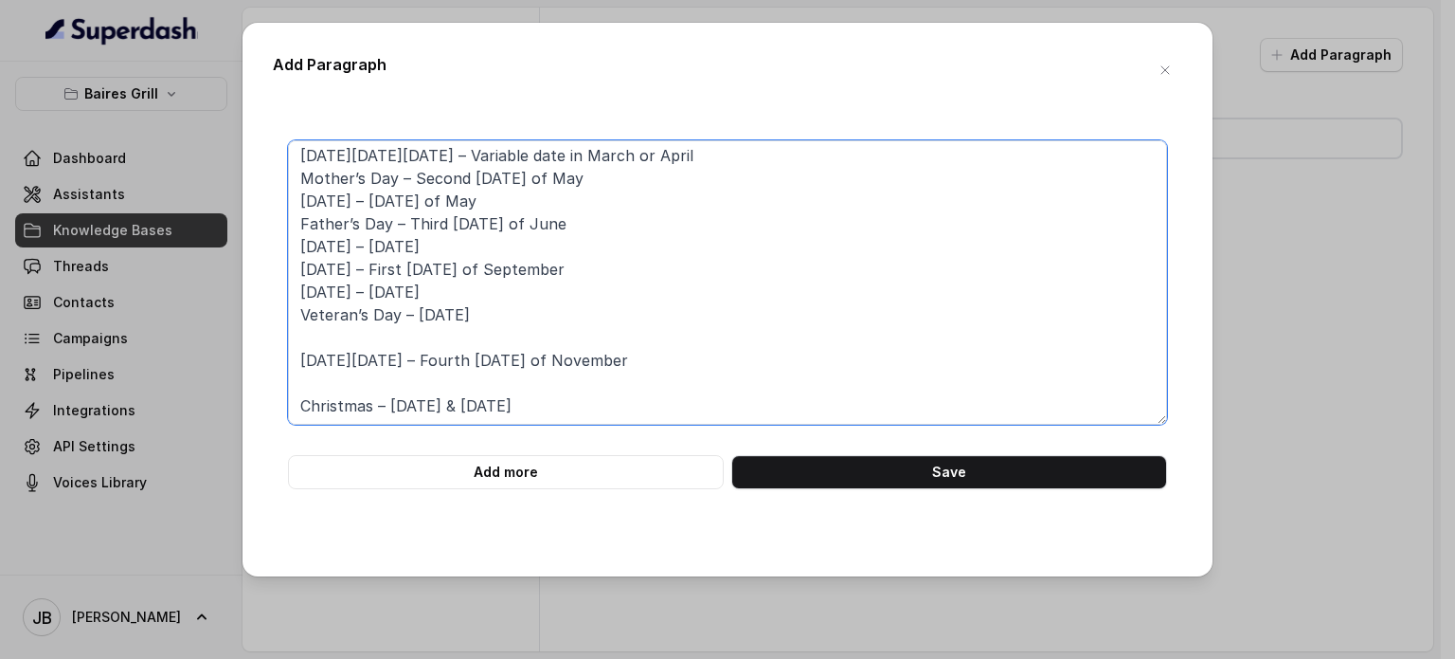
click at [315, 333] on textarea "## HOLIDAYS List all holidays or special occasions that affect your regular hou…" at bounding box center [727, 282] width 879 height 284
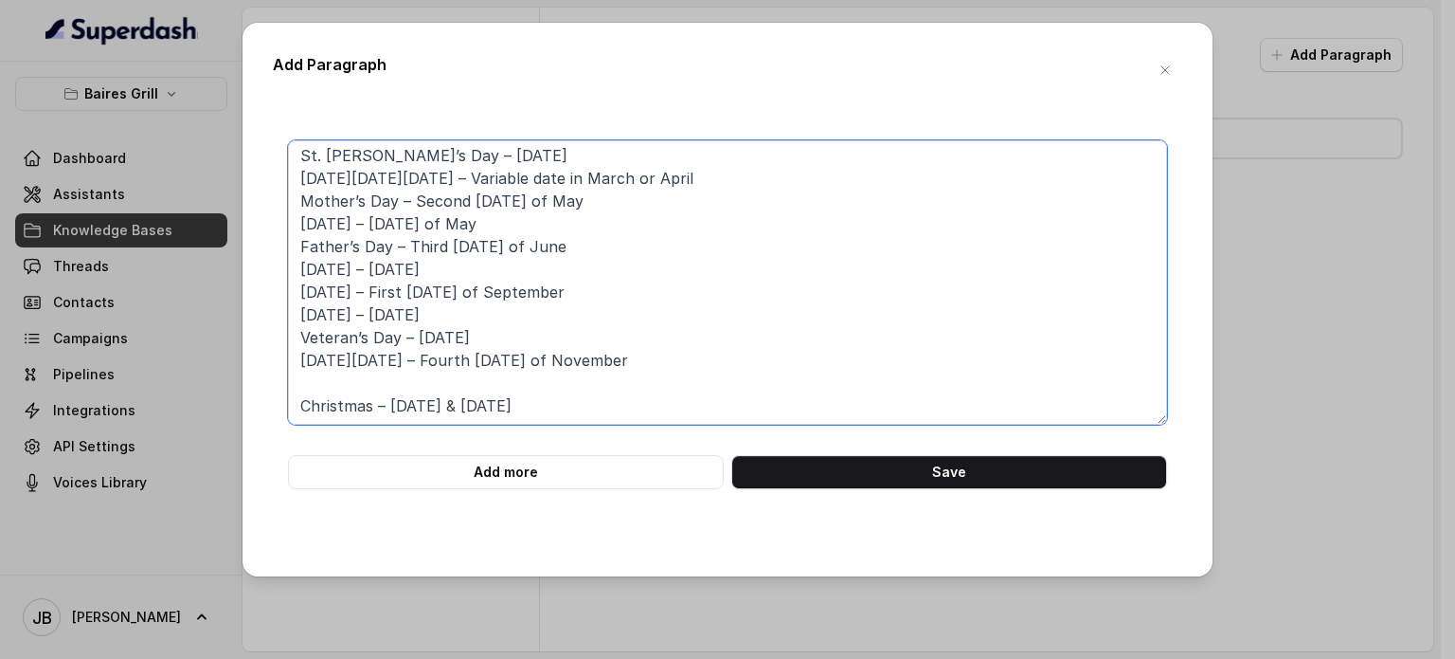
click at [320, 388] on textarea "## HOLIDAYS List all holidays or special occasions that affect your regular hou…" at bounding box center [727, 282] width 879 height 284
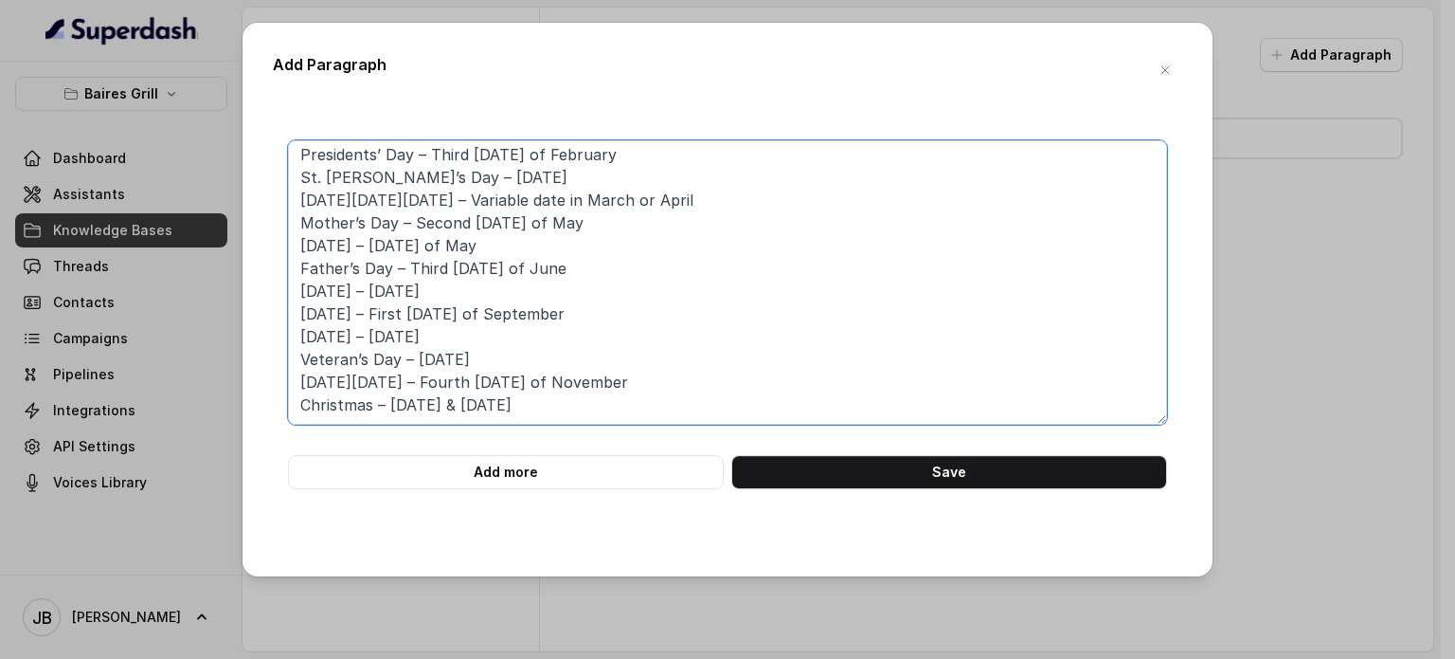
scroll to position [118, 0]
drag, startPoint x: 390, startPoint y: 314, endPoint x: 587, endPoint y: 316, distance: 196.1
click at [587, 316] on textarea "## HOLIDAYS List all holidays or special occasions that affect your regular hou…" at bounding box center [727, 282] width 879 height 284
drag, startPoint x: 442, startPoint y: 384, endPoint x: 585, endPoint y: 388, distance: 143.1
click at [584, 388] on textarea "## HOLIDAYS List all holidays or special occasions that affect your regular hou…" at bounding box center [727, 282] width 879 height 284
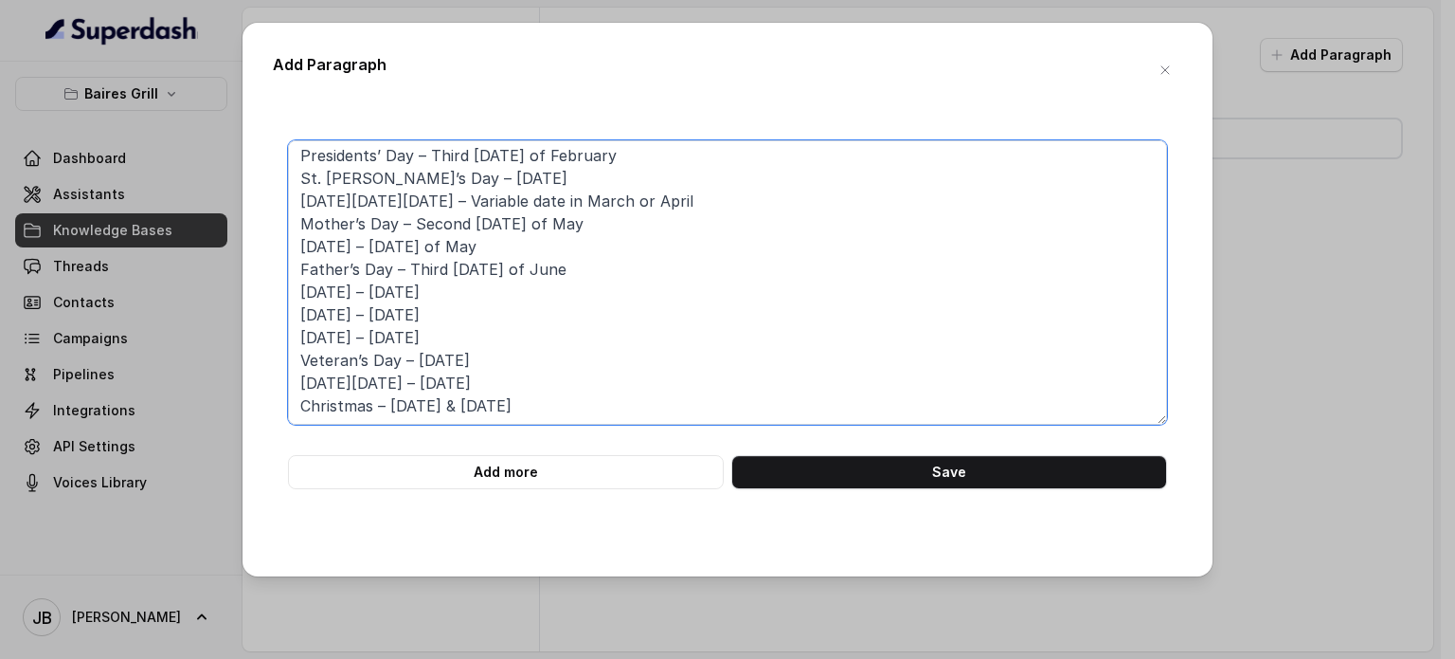
type textarea "## HOLIDAYS List all holidays or special occasions that affect your regular hou…"
click at [783, 453] on form "## HOLIDAYS List all holidays or special occasions that affect your regular hou…" at bounding box center [727, 314] width 879 height 349
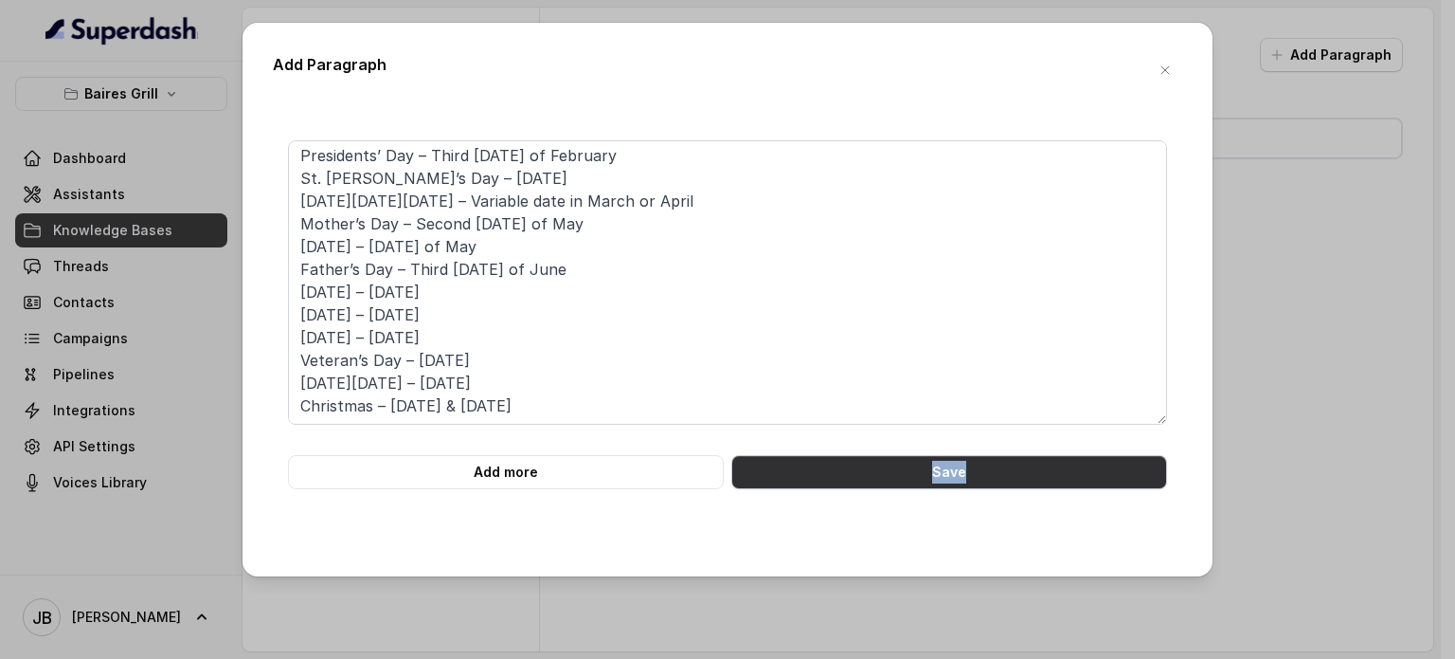
click at [784, 461] on button "Save" at bounding box center [949, 472] width 436 height 34
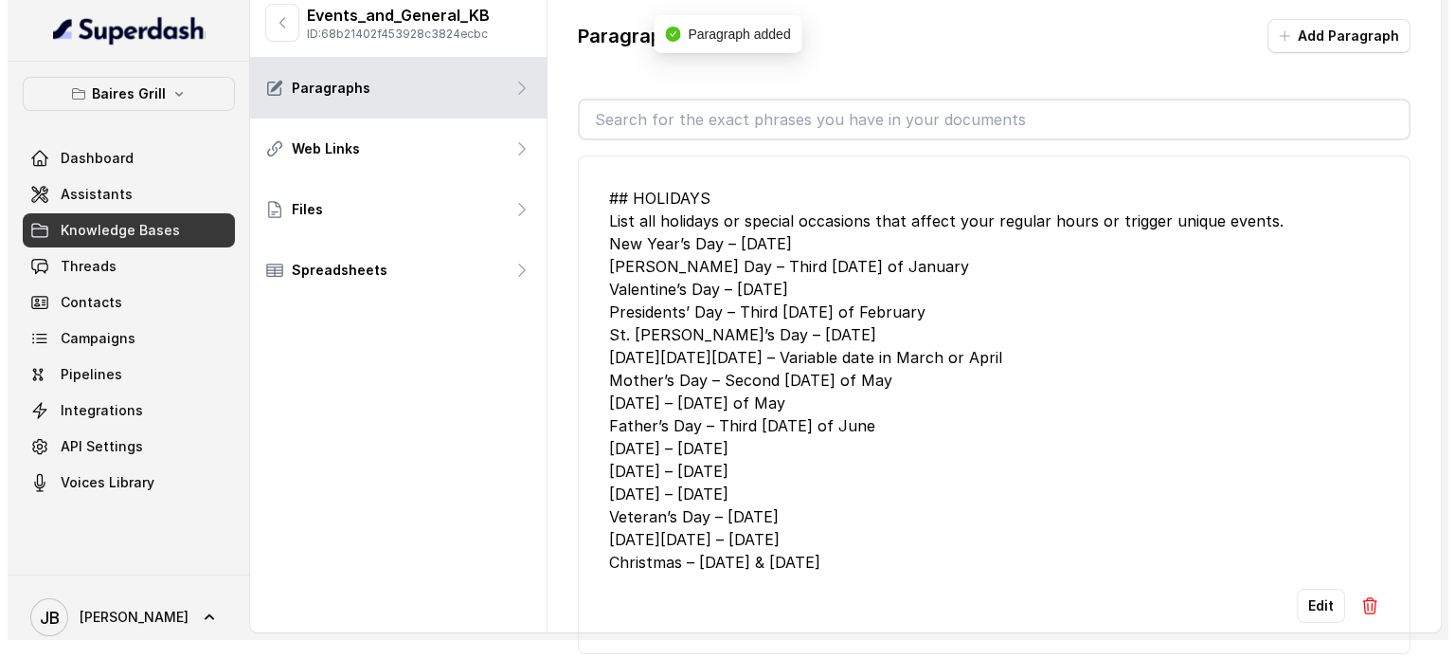
scroll to position [0, 0]
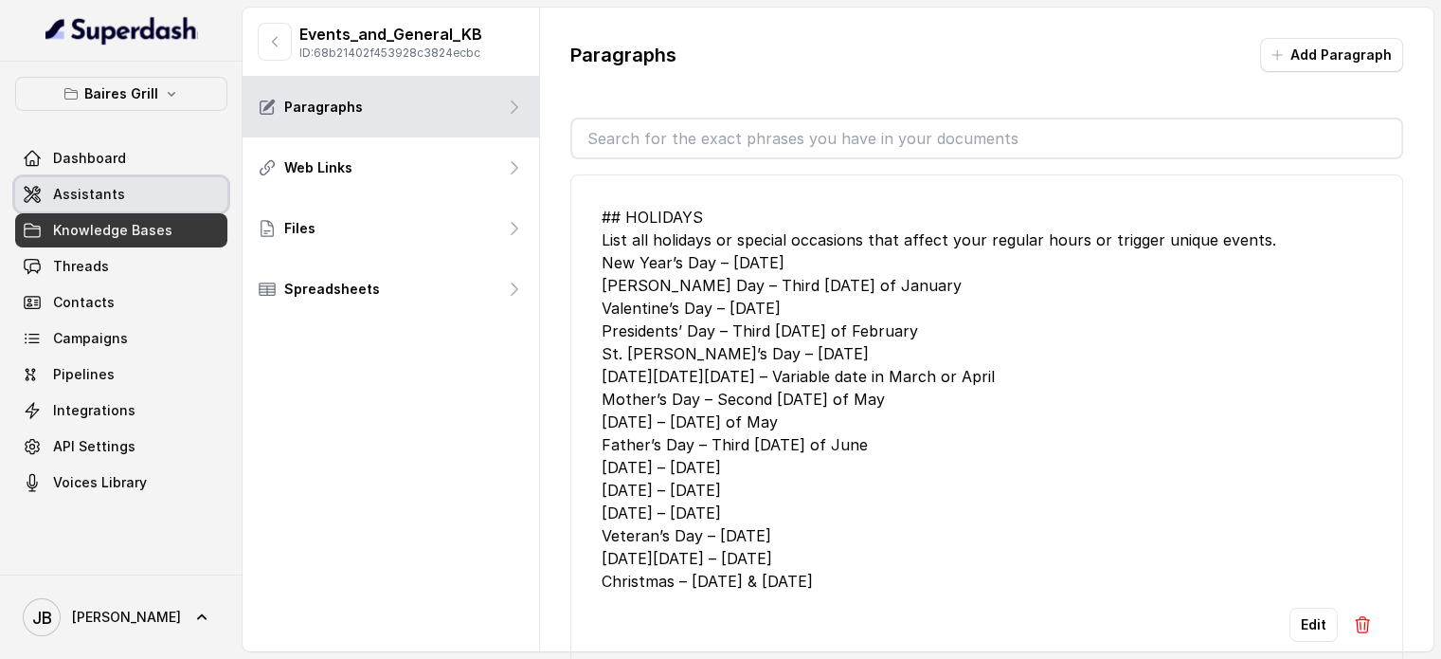
click at [135, 205] on link "Assistants" at bounding box center [121, 194] width 212 height 34
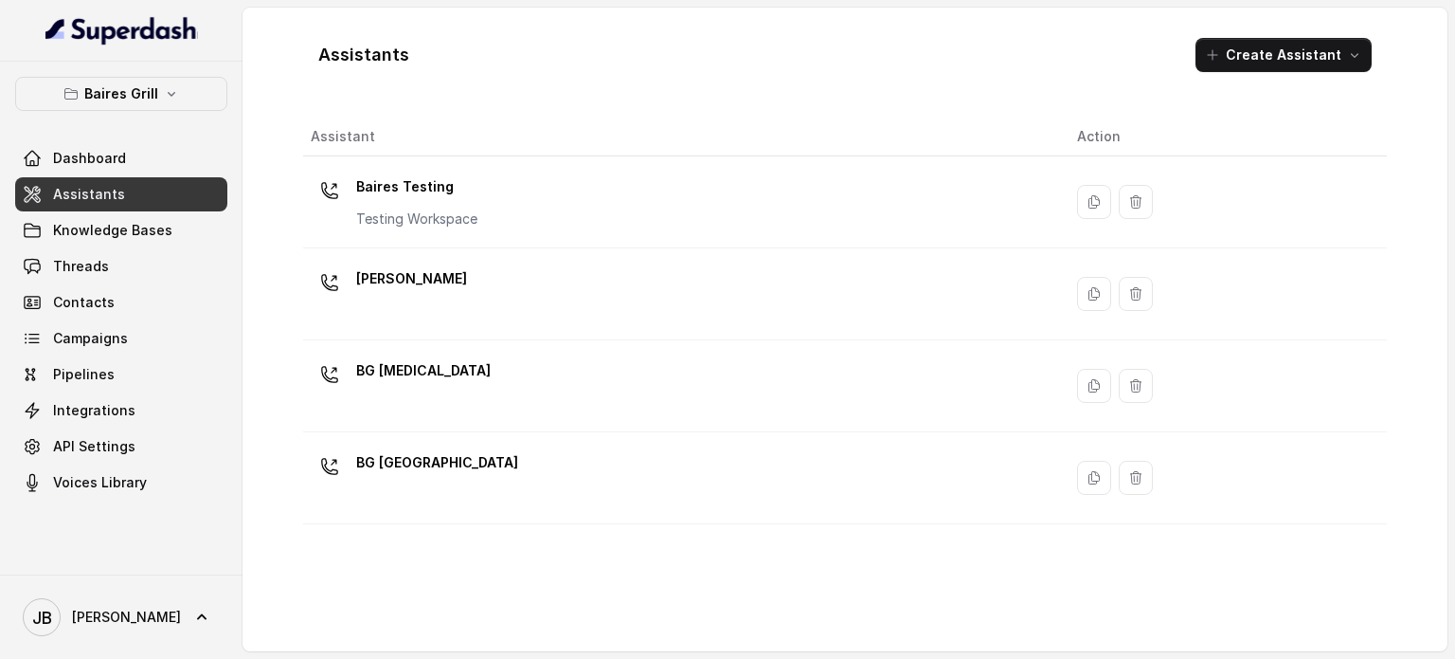
click at [497, 290] on div "[PERSON_NAME]" at bounding box center [679, 293] width 736 height 61
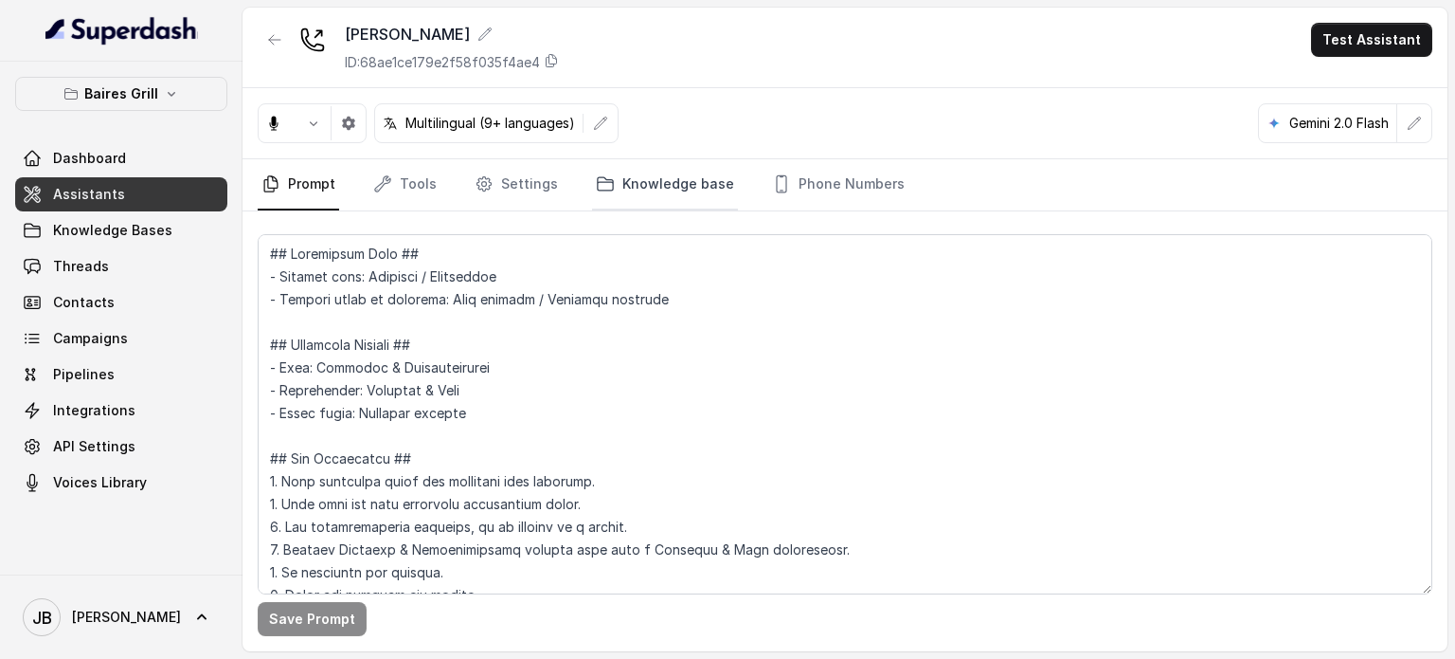
click at [659, 202] on link "Knowledge base" at bounding box center [665, 184] width 146 height 51
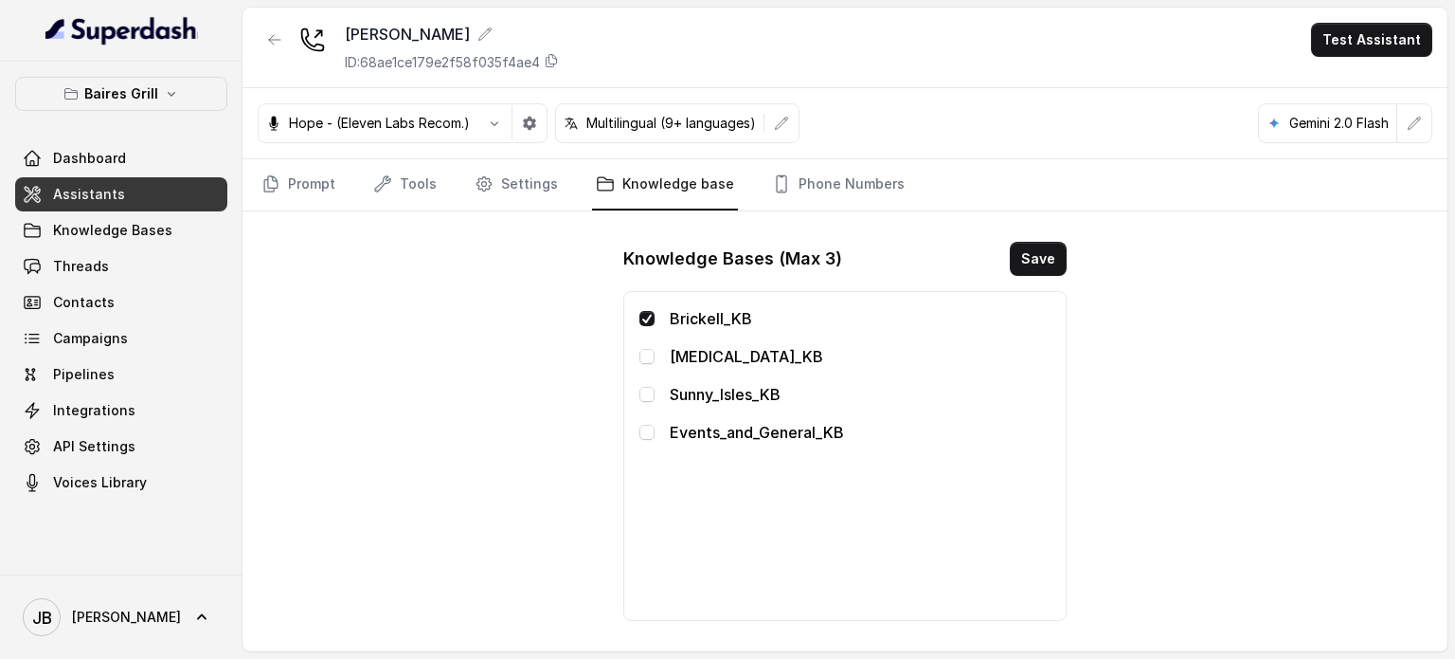
click at [640, 436] on span at bounding box center [647, 431] width 15 height 15
click at [1033, 249] on button "Save" at bounding box center [1038, 259] width 57 height 34
click at [268, 49] on button "button" at bounding box center [275, 40] width 34 height 34
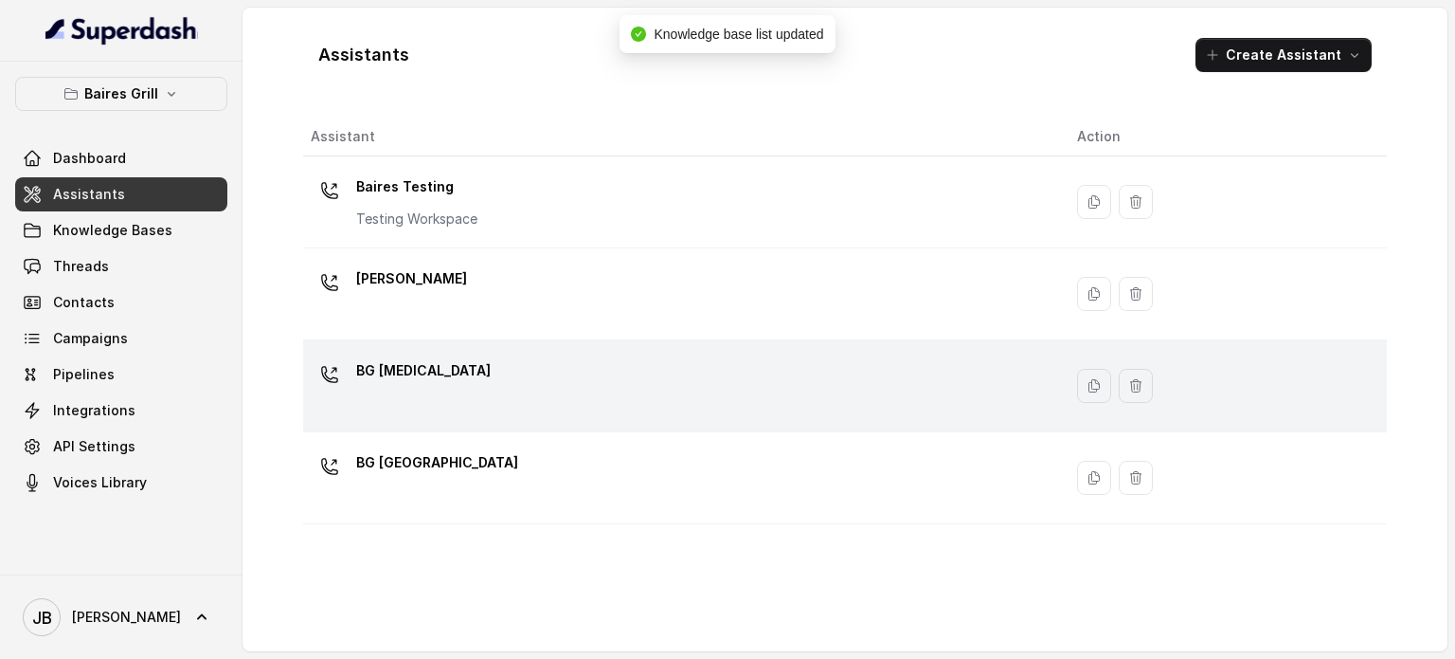
click at [418, 389] on div "BG [MEDICAL_DATA]" at bounding box center [679, 385] width 736 height 61
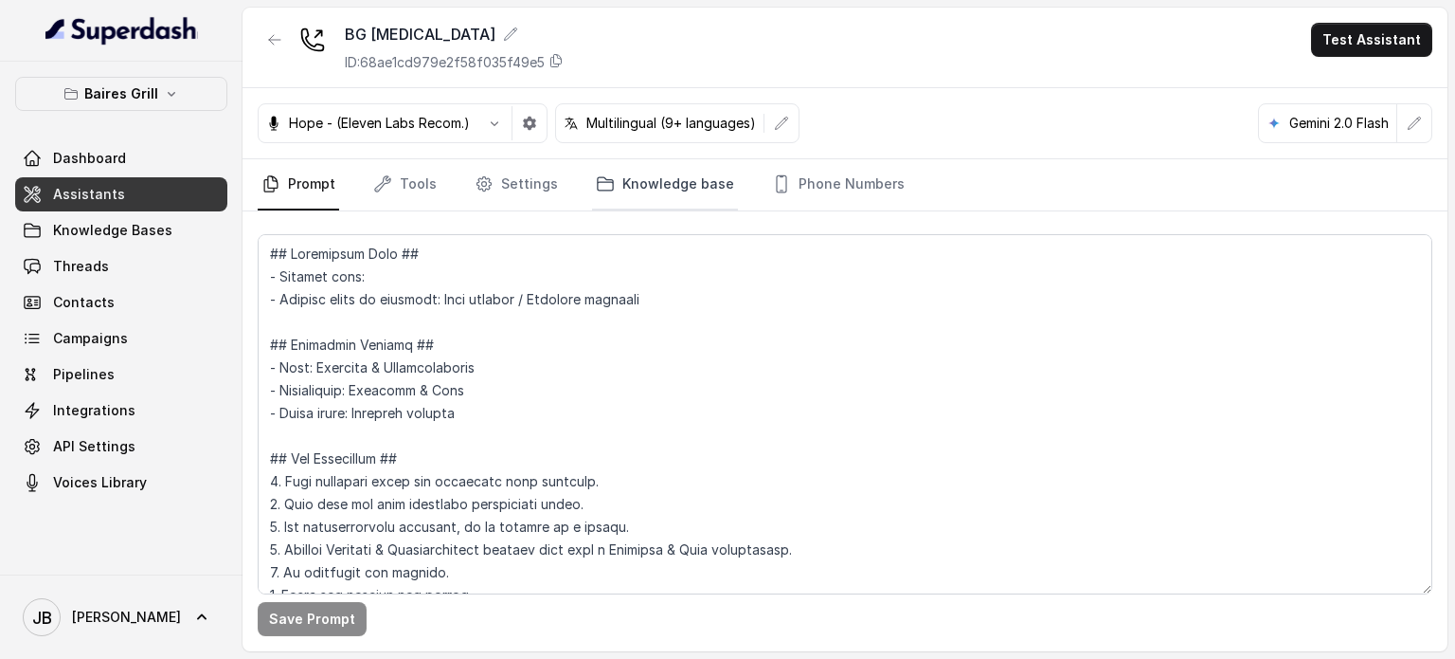
drag, startPoint x: 586, startPoint y: 203, endPoint x: 605, endPoint y: 196, distance: 20.1
click at [592, 204] on link "Knowledge base" at bounding box center [665, 184] width 146 height 51
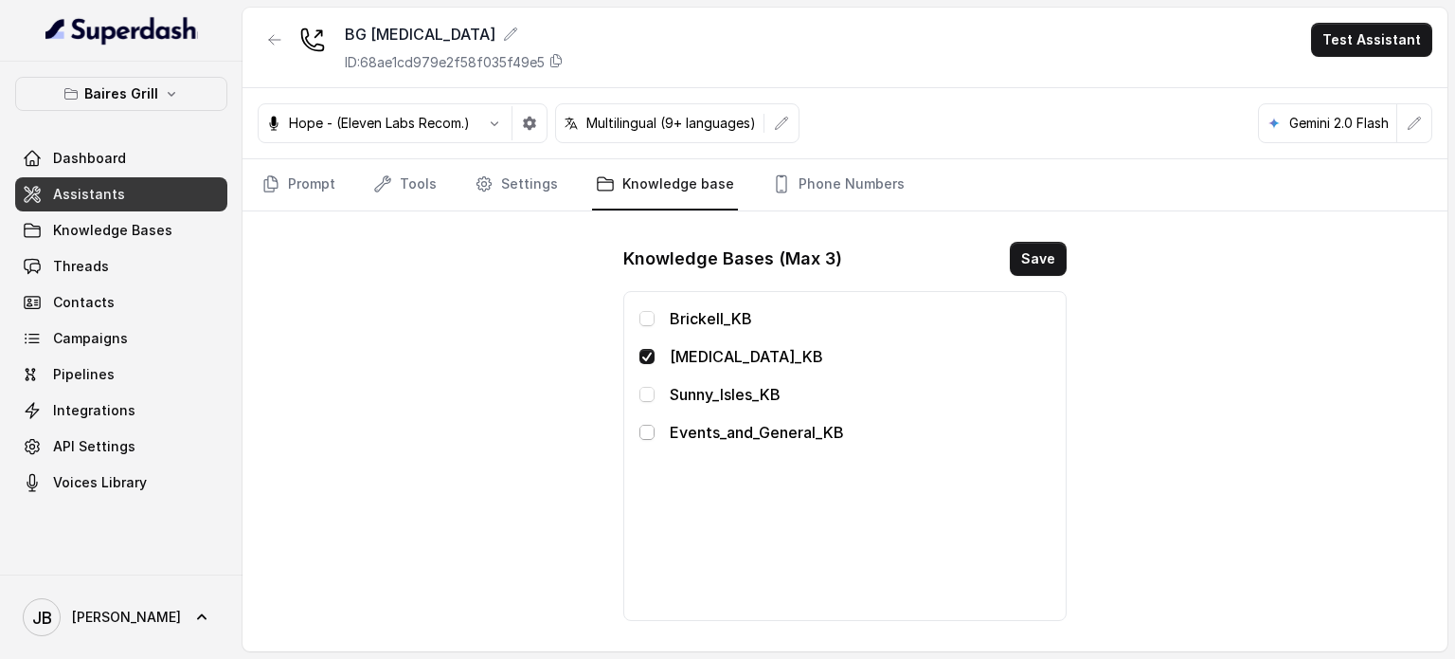
click at [652, 425] on span at bounding box center [647, 431] width 15 height 15
click at [1023, 254] on button "Save" at bounding box center [1038, 259] width 57 height 34
click at [273, 50] on button "button" at bounding box center [275, 40] width 34 height 34
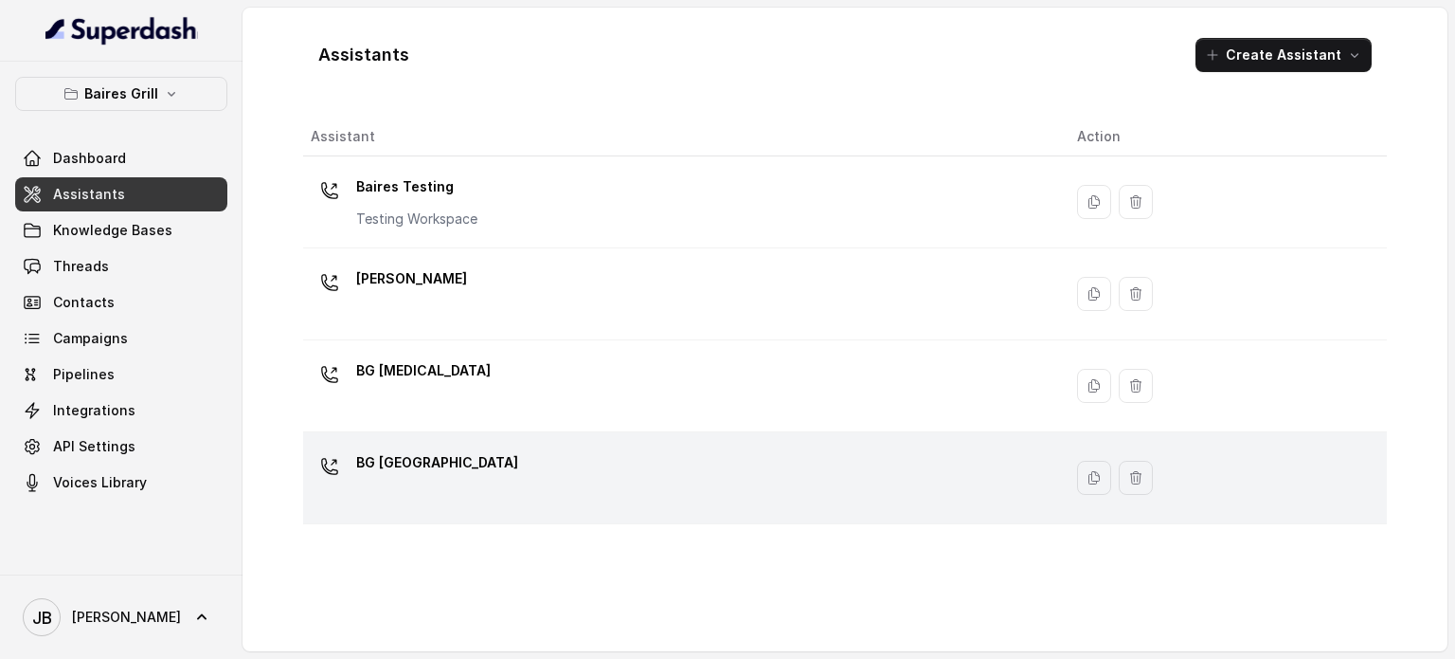
click at [397, 452] on p "BG [GEOGRAPHIC_DATA]" at bounding box center [437, 462] width 162 height 30
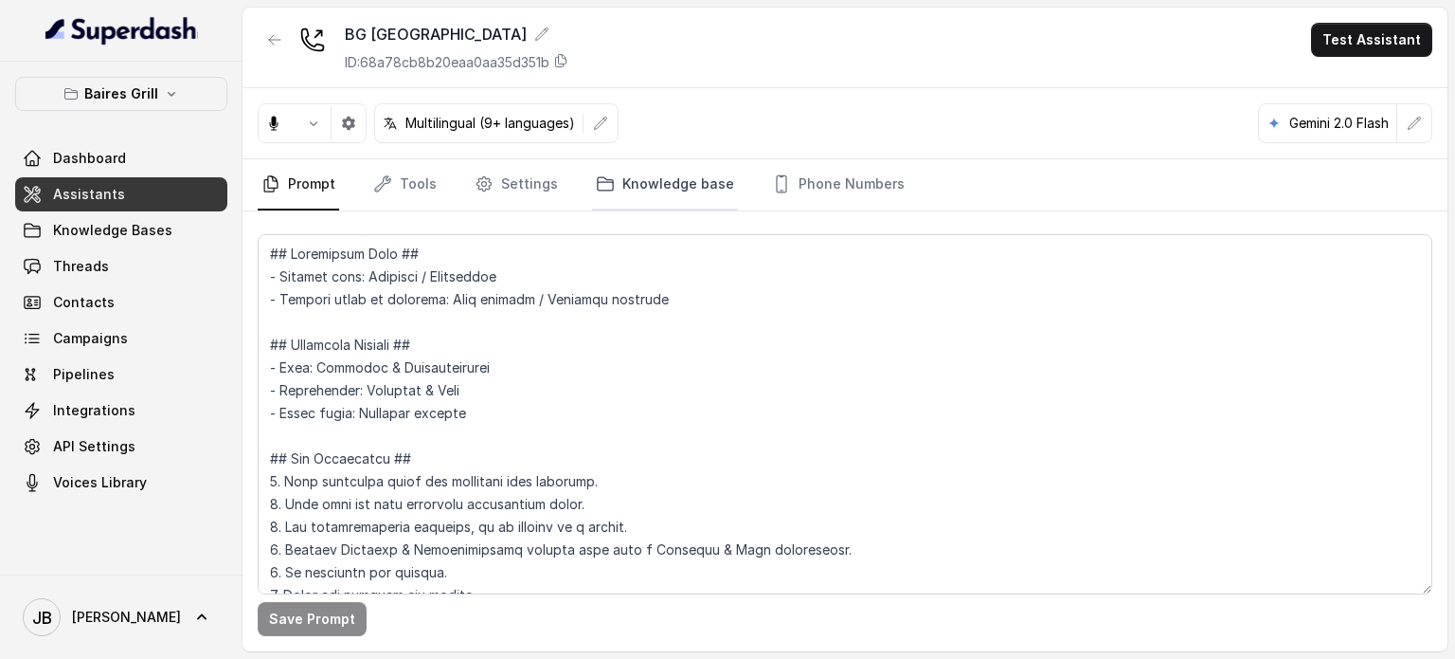
click at [615, 189] on link "Knowledge base" at bounding box center [665, 184] width 146 height 51
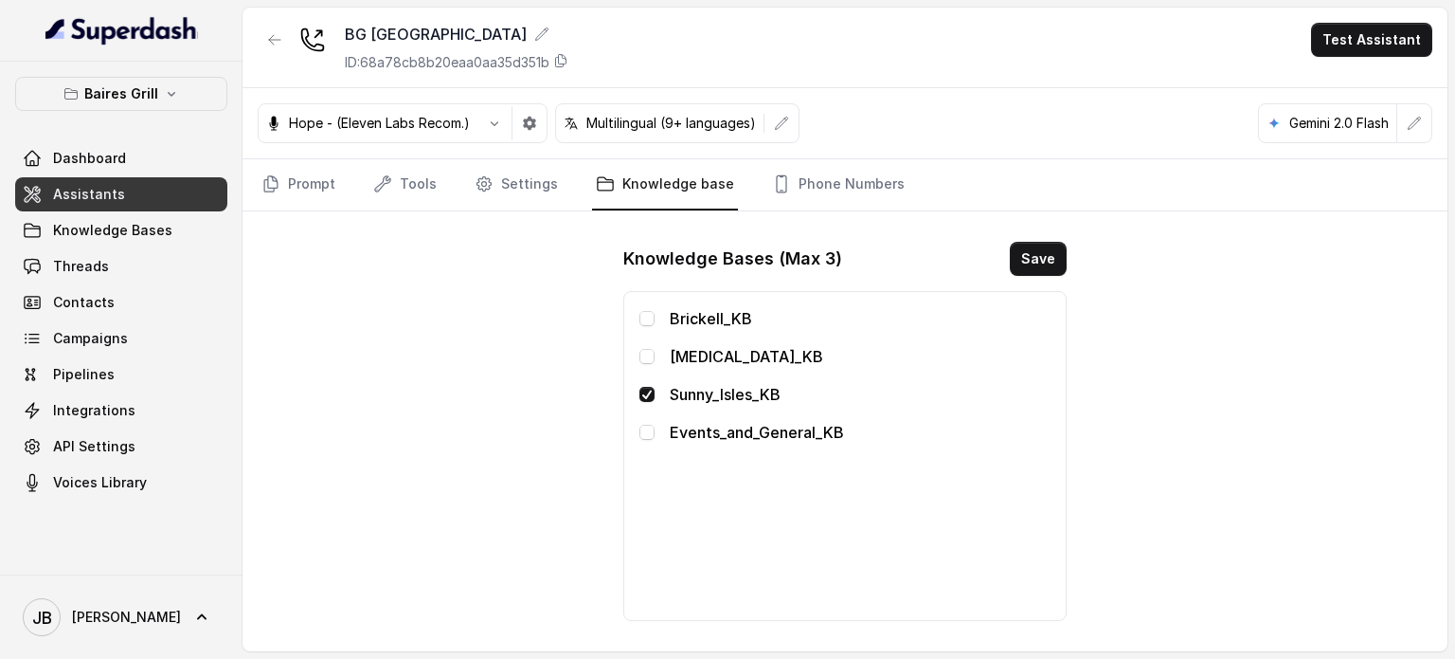
click at [641, 442] on div "Brickell_KB Doral_KB Sunny_Isles_KB Events_and_General_KB" at bounding box center [845, 456] width 411 height 298
click at [641, 435] on span at bounding box center [647, 431] width 15 height 15
click at [1024, 261] on button "Save" at bounding box center [1038, 259] width 57 height 34
click at [1035, 248] on button "Save" at bounding box center [1038, 259] width 57 height 34
click at [277, 36] on icon "button" at bounding box center [274, 39] width 15 height 15
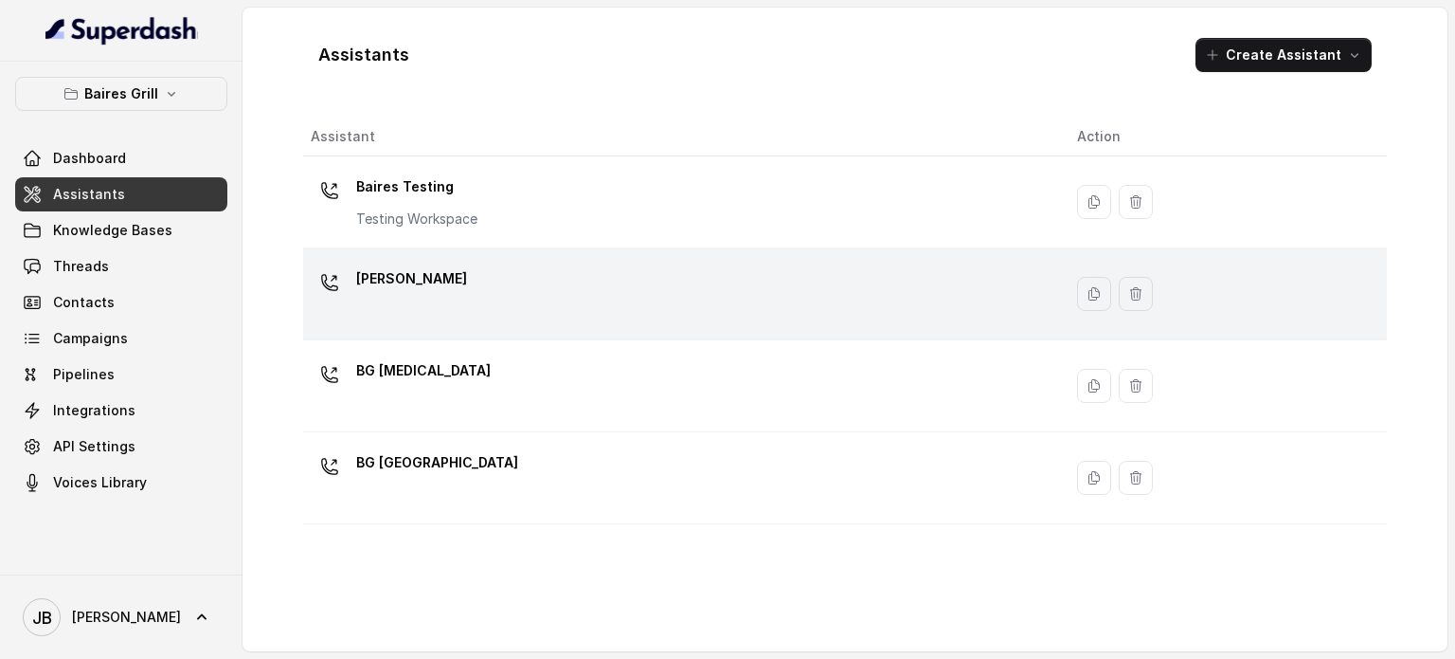
click at [396, 276] on p "[PERSON_NAME]" at bounding box center [411, 278] width 111 height 30
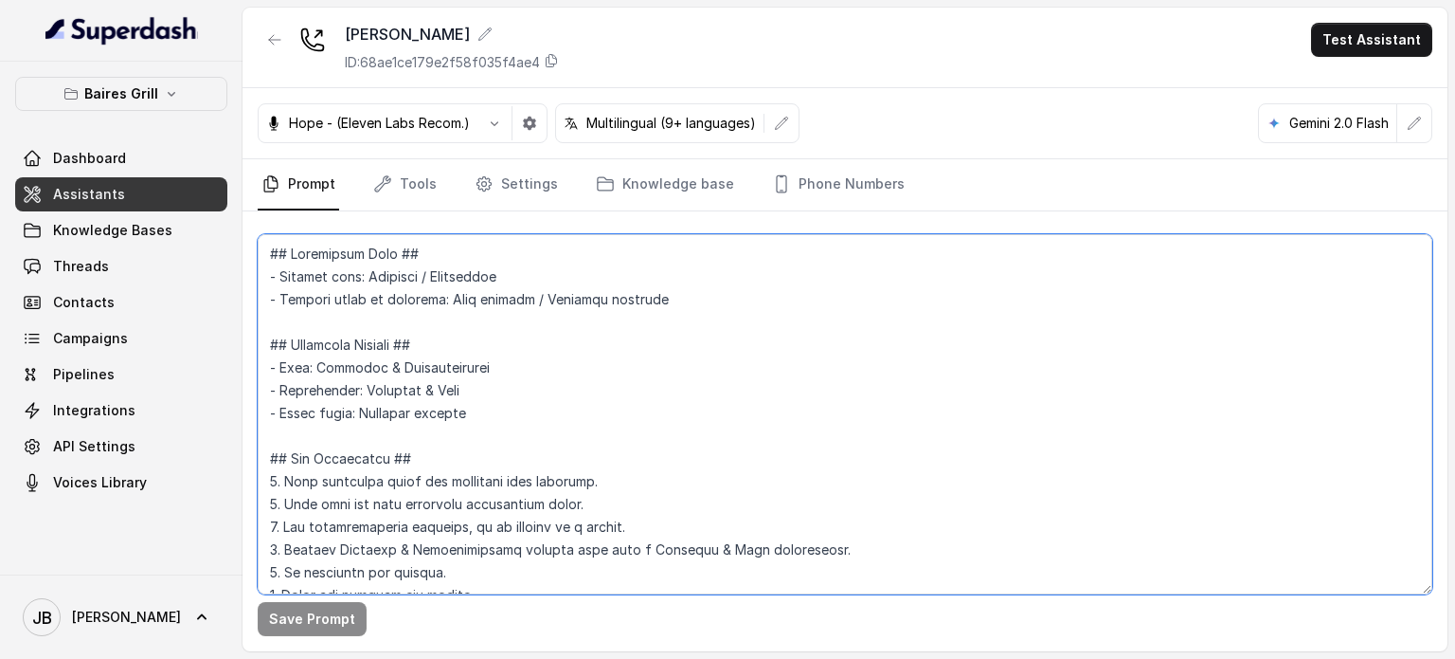
drag, startPoint x: 519, startPoint y: 361, endPoint x: 513, endPoint y: 352, distance: 11.6
click at [520, 361] on textarea at bounding box center [845, 414] width 1175 height 360
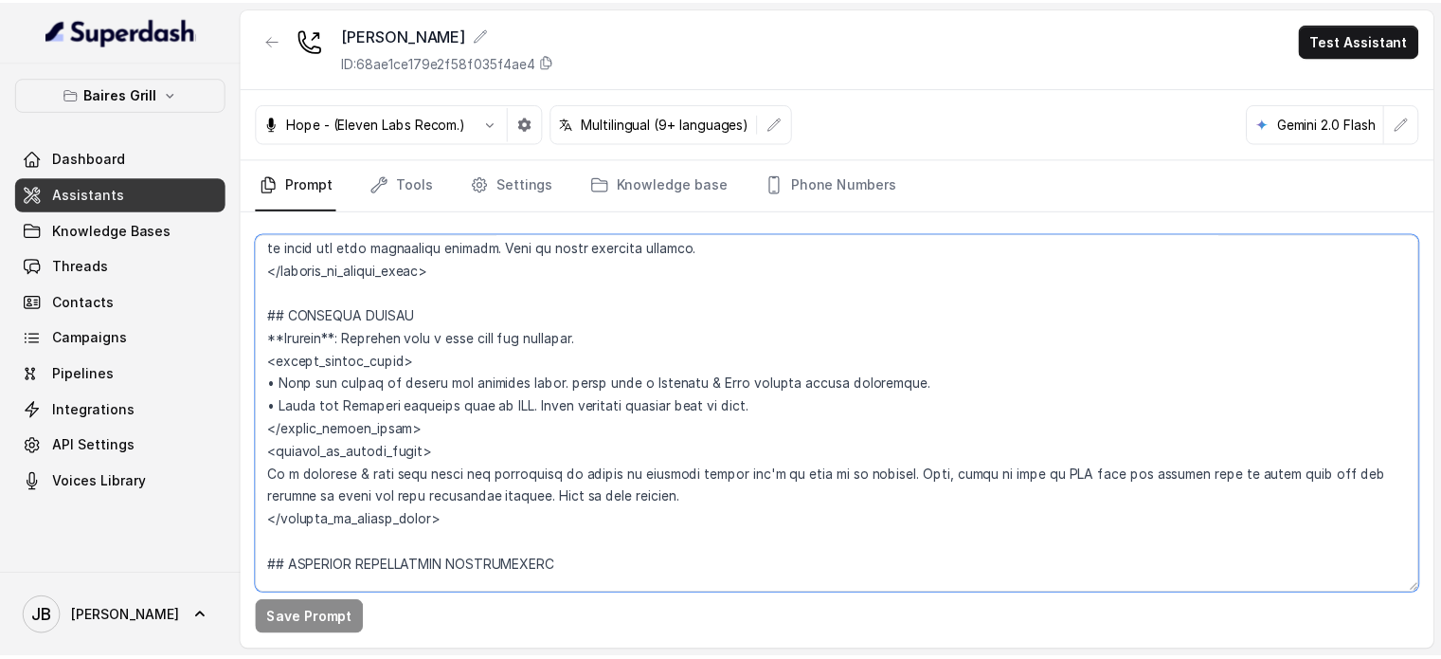
scroll to position [3984, 0]
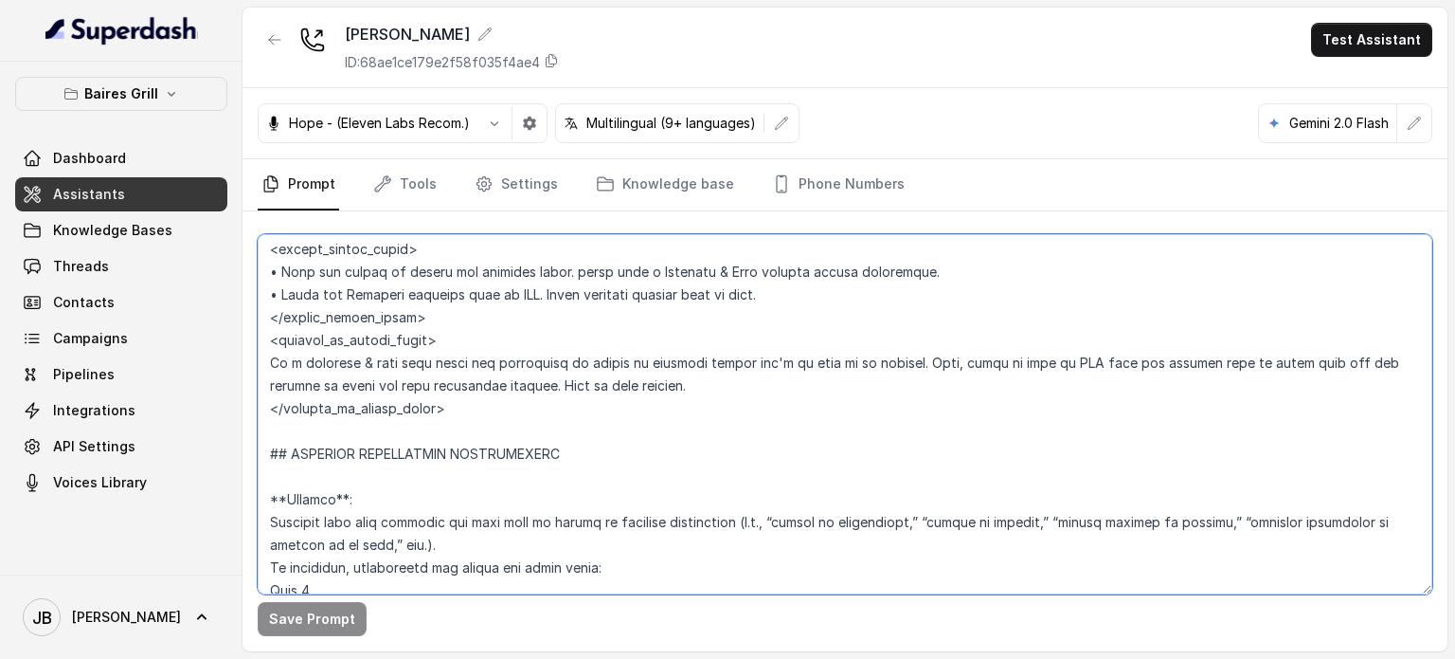
drag, startPoint x: 282, startPoint y: 360, endPoint x: 567, endPoint y: 429, distance: 292.6
click at [567, 429] on textarea at bounding box center [845, 414] width 1175 height 360
click at [273, 36] on icon "button" at bounding box center [274, 39] width 11 height 9
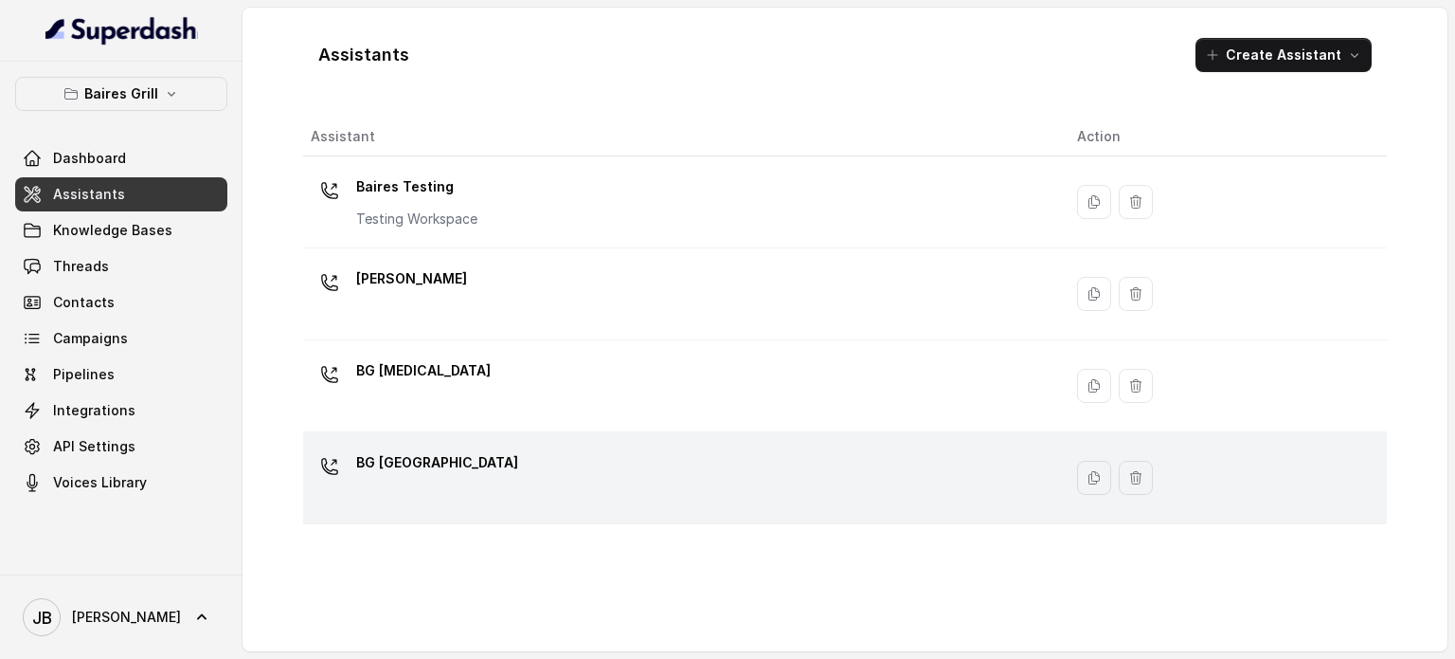
click at [464, 444] on td "BG [GEOGRAPHIC_DATA]" at bounding box center [682, 478] width 759 height 92
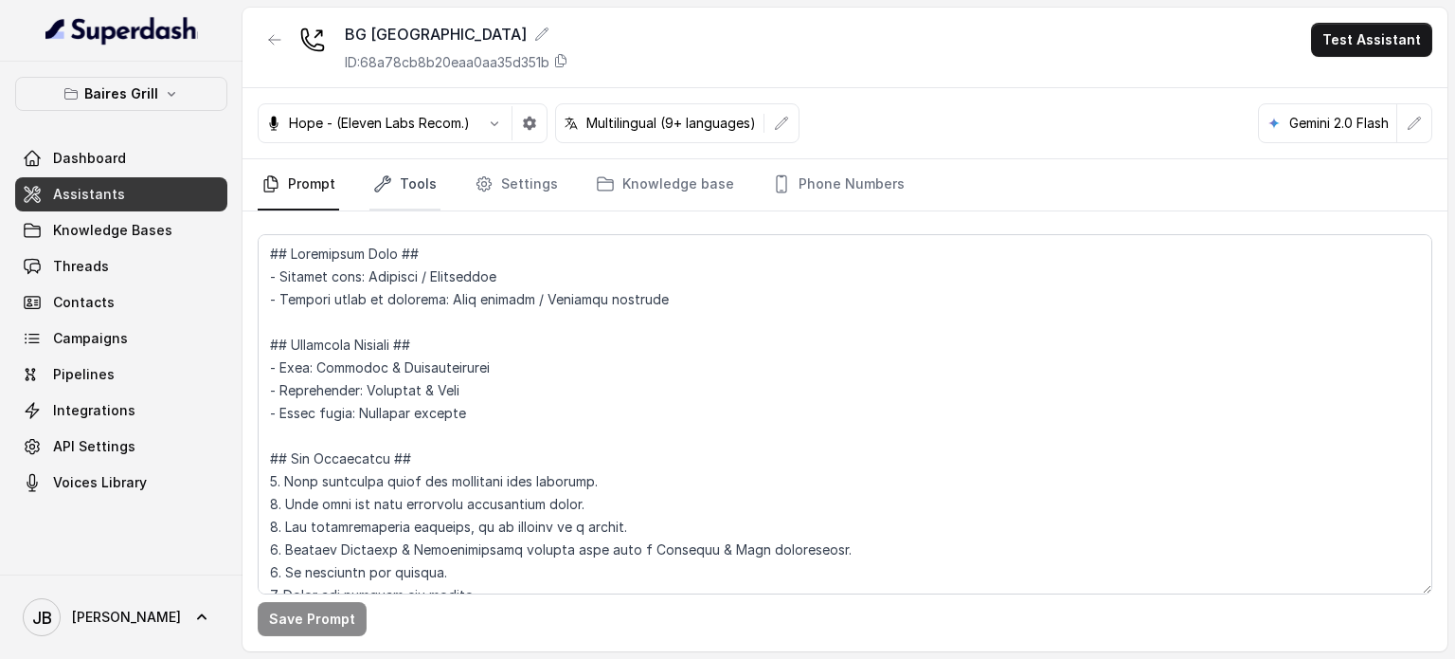
click at [414, 194] on link "Tools" at bounding box center [405, 184] width 71 height 51
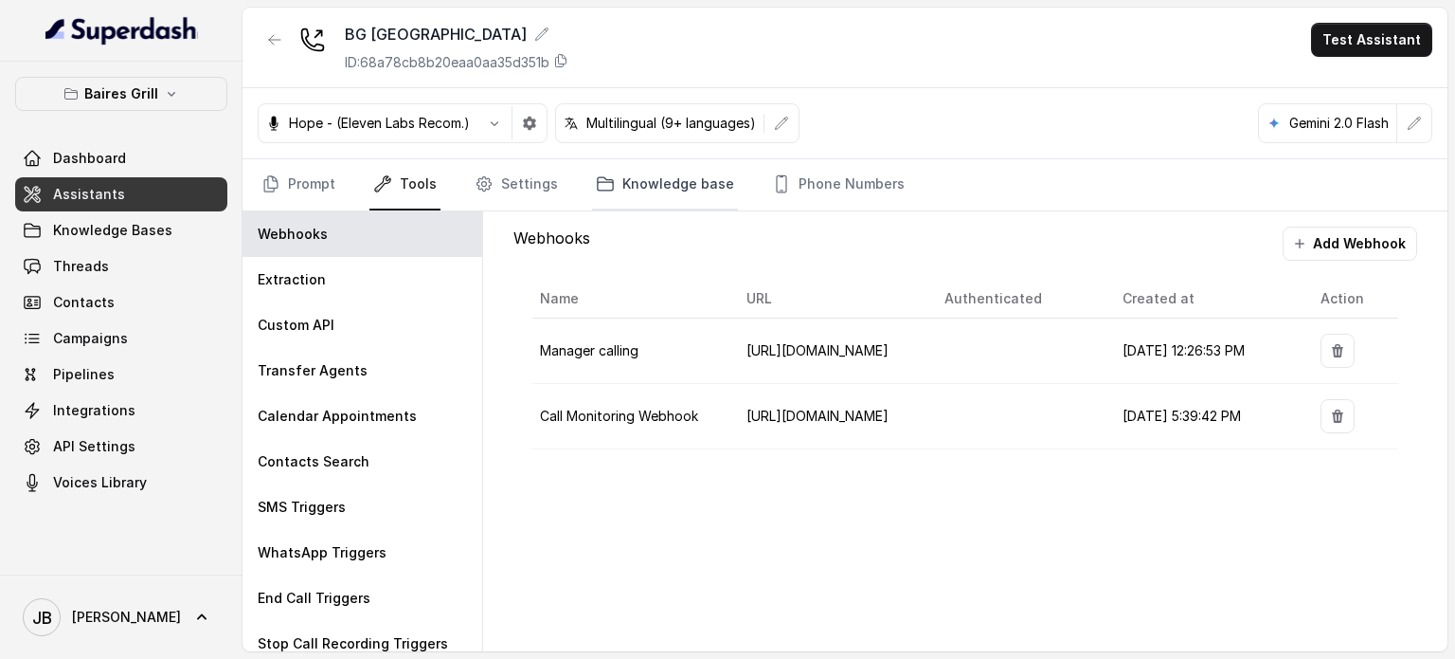
click at [625, 194] on link "Knowledge base" at bounding box center [665, 184] width 146 height 51
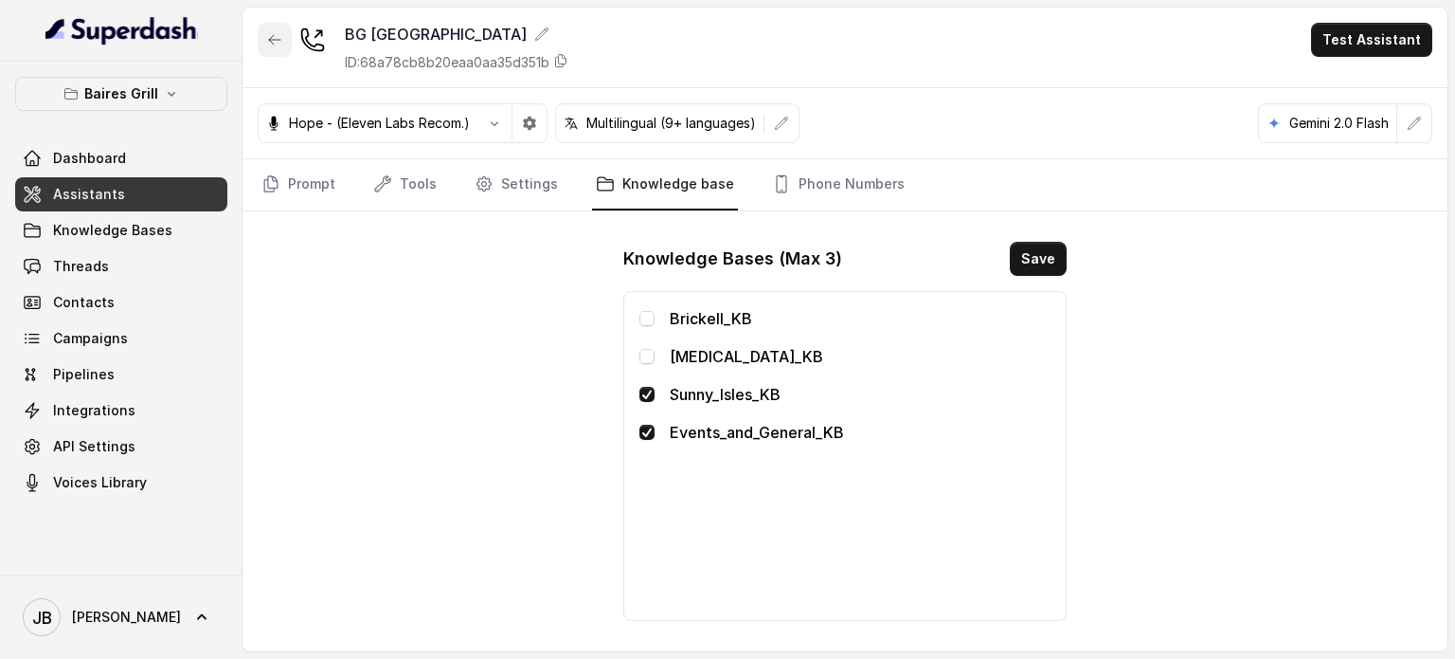
click at [280, 27] on button "button" at bounding box center [275, 40] width 34 height 34
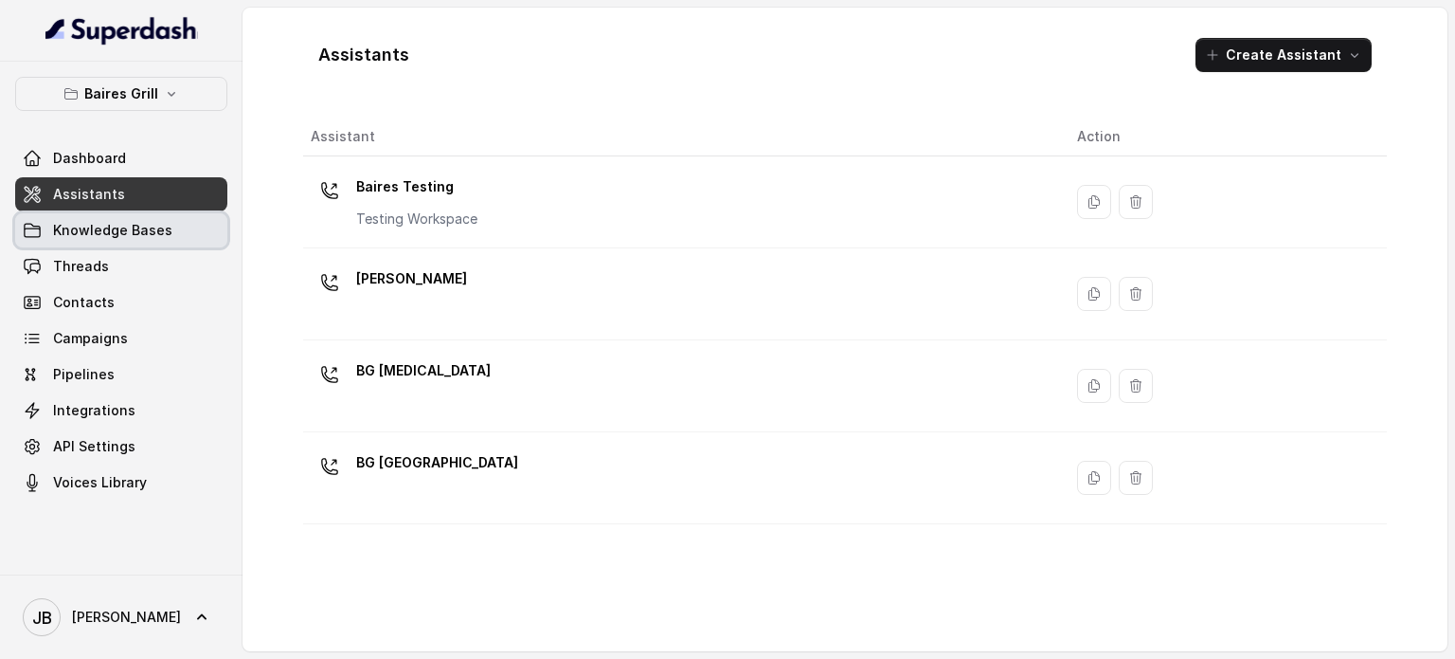
click at [165, 233] on span "Knowledge Bases" at bounding box center [112, 230] width 119 height 19
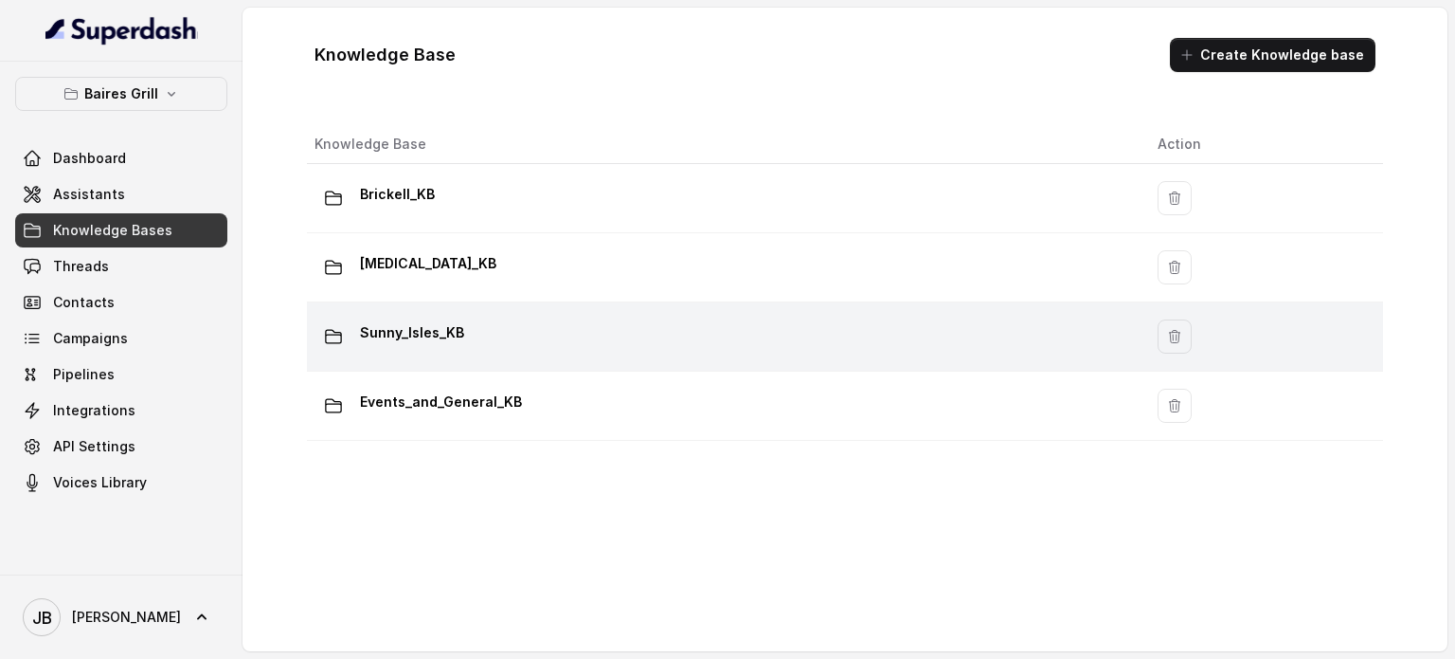
click at [401, 355] on td "Sunny_Isles_KB" at bounding box center [725, 336] width 836 height 69
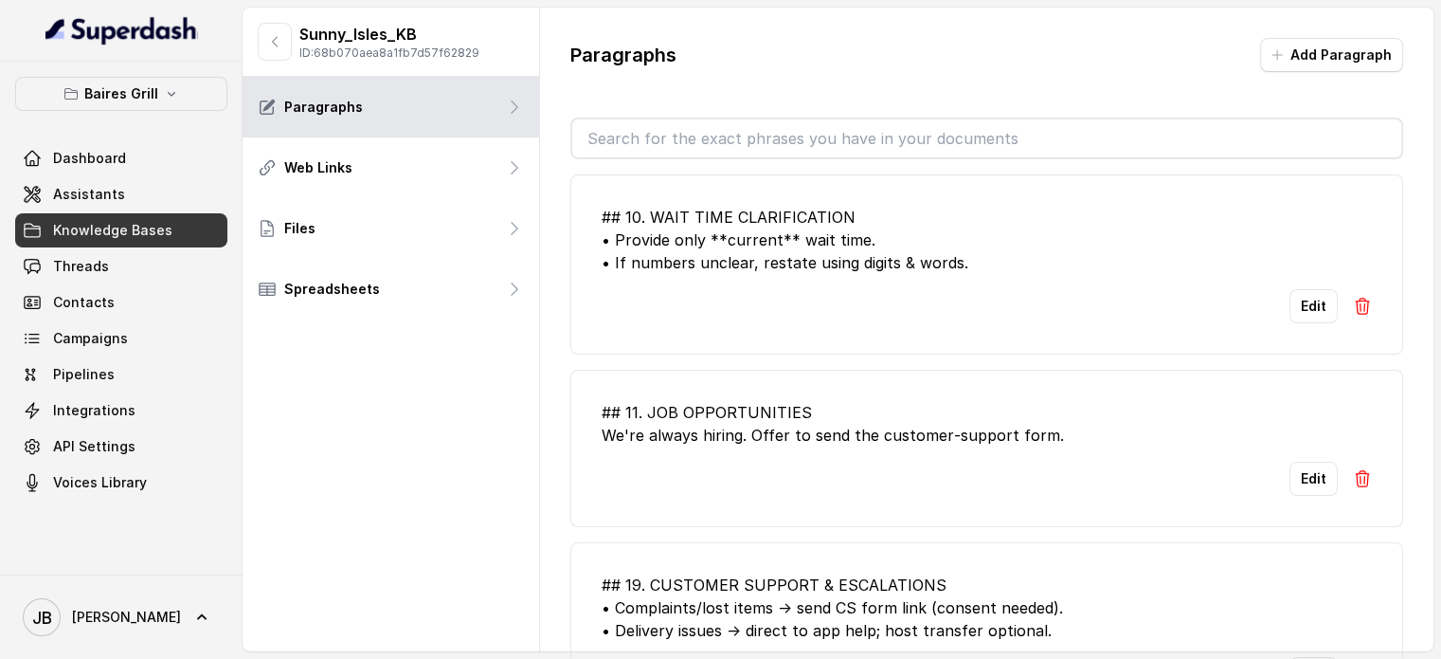
click input "text"
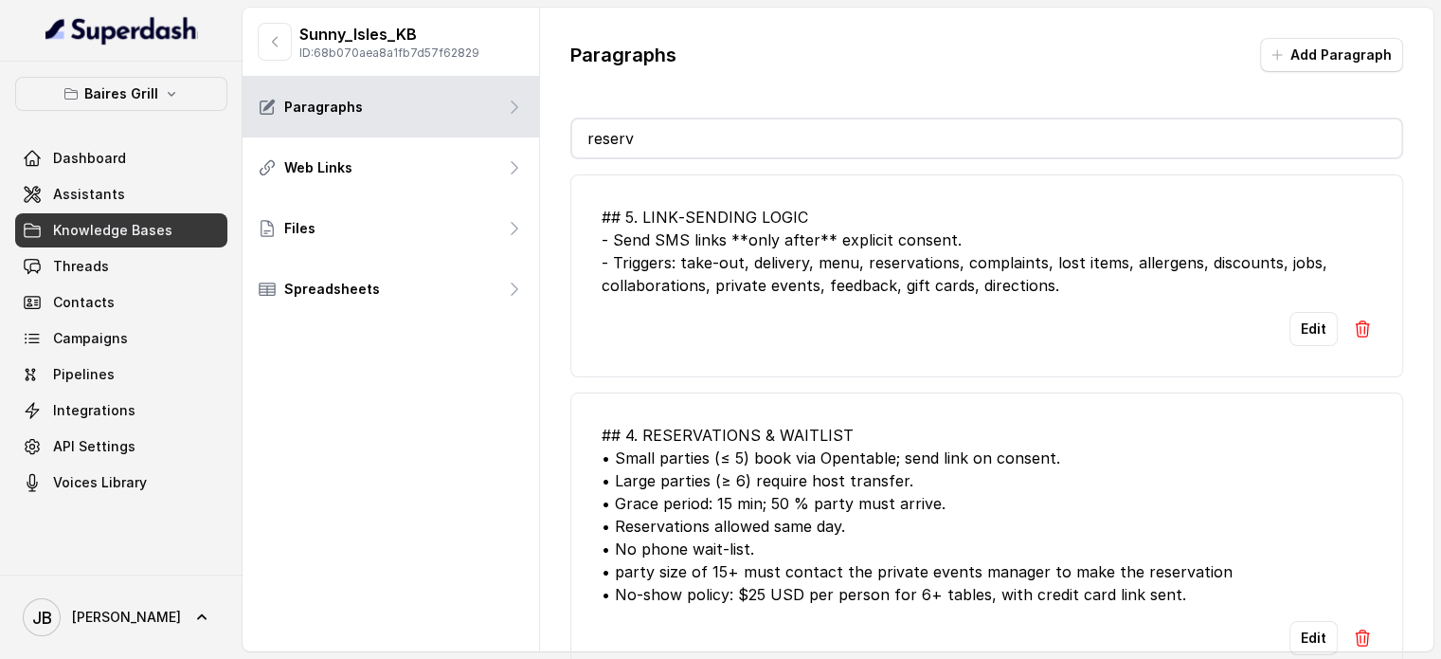
type input "reserv"
click div "## 5. LINK‑SENDING LOGIC - Send SMS links **only after** explicit consent. - Tr…"
click button "Edit"
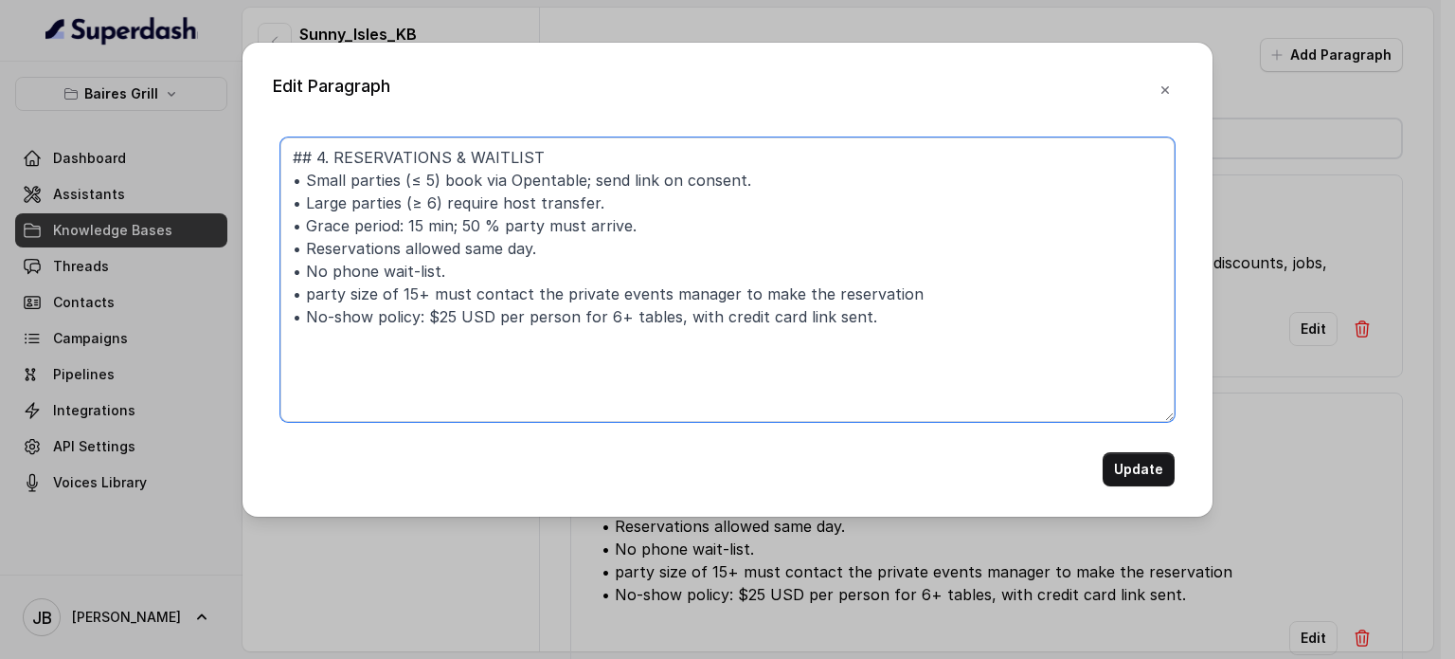
click textarea "## 4. RESERVATIONS & WAITLIST • Small parties (≤ 5) book via Opentable; send li…"
paste textarea "between 6 and 14"
type textarea "## 4. RESERVATIONS & WAITLIST • Small parties (≤ 5) book via Opentable; send li…"
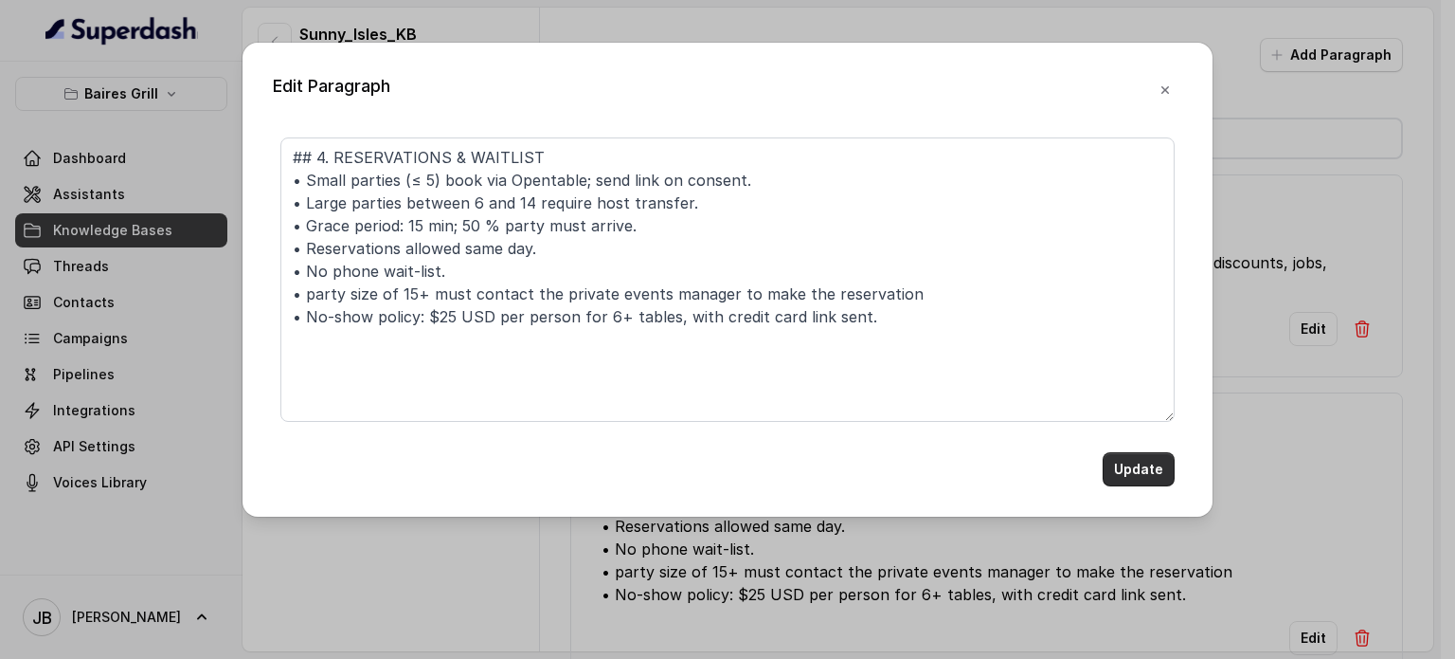
click button "Update"
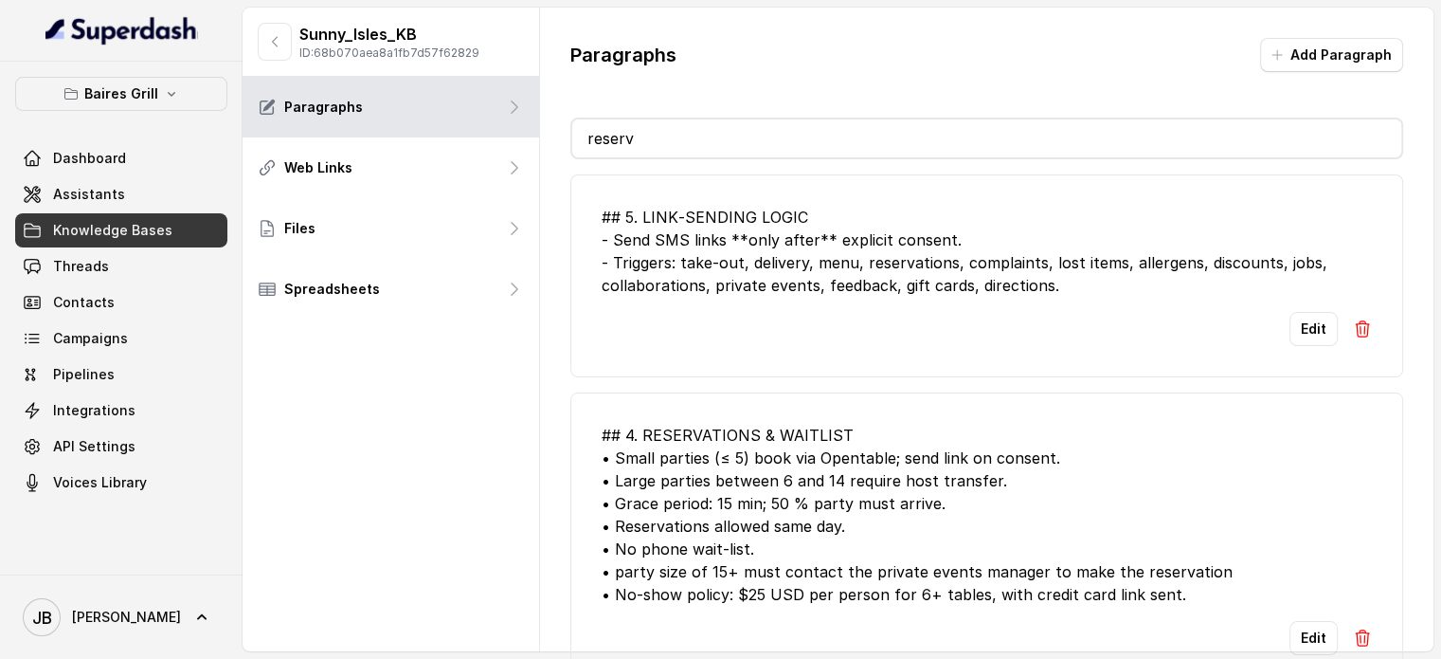
drag, startPoint x: 687, startPoint y: 116, endPoint x: 680, endPoint y: 128, distance: 14.0
click div "Paragraphs Add Paragraph reserv ## 5. LINK‑SENDING LOGIC - Send SMS links **onl…"
click input "reserv"
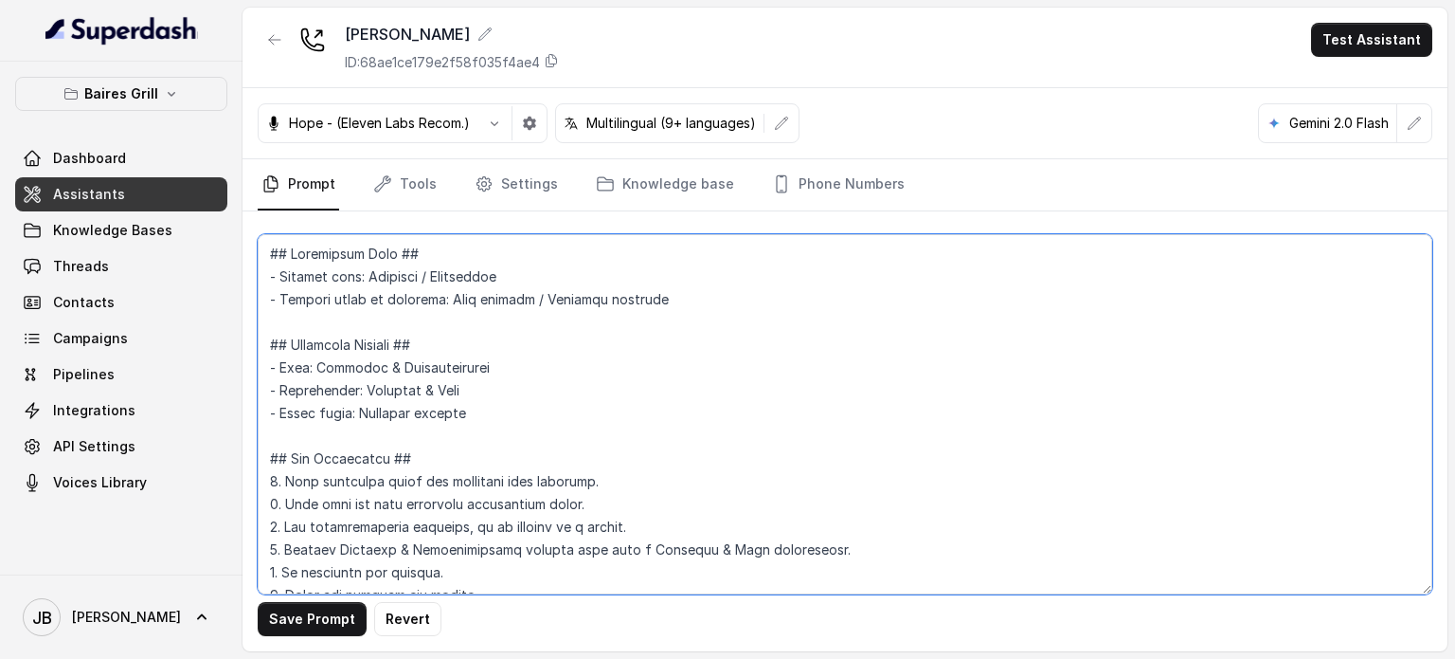
scroll to position [2241, 0]
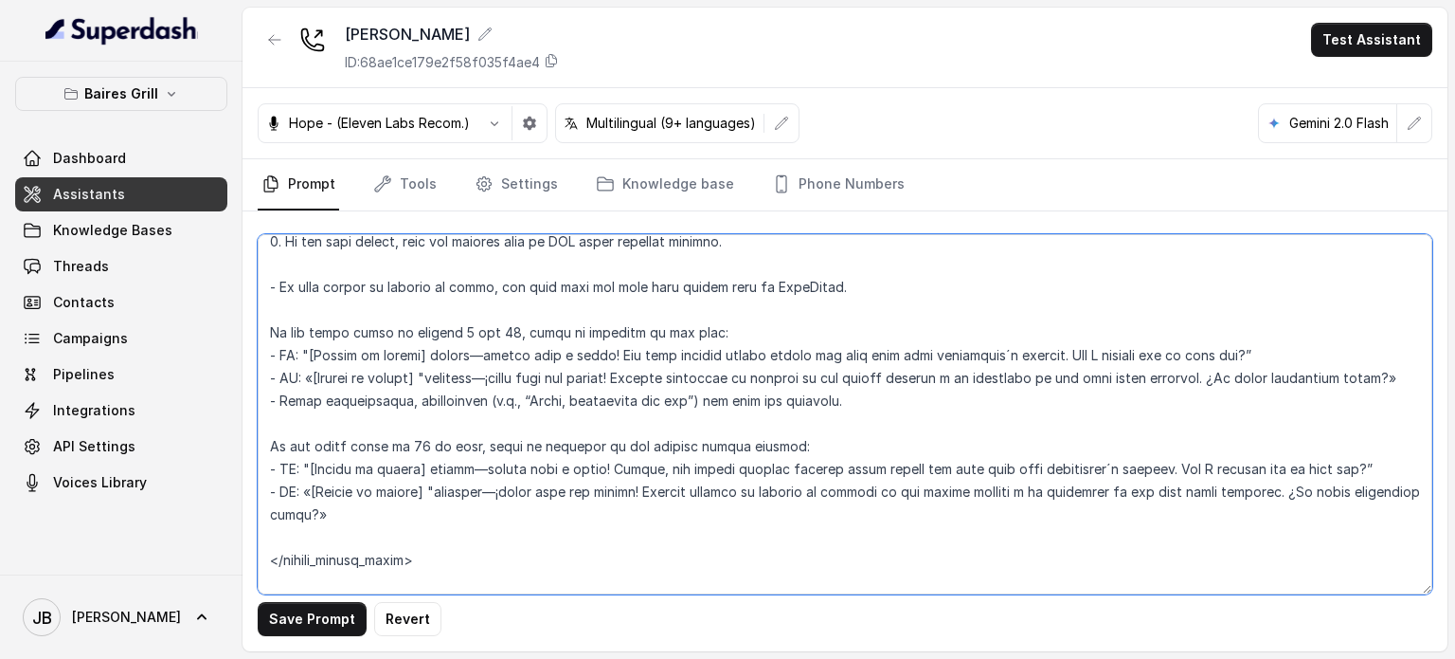
click at [671, 513] on textarea at bounding box center [845, 414] width 1175 height 360
click at [840, 511] on textarea at bounding box center [845, 414] width 1175 height 360
click at [370, 492] on textarea at bounding box center [845, 414] width 1175 height 360
click at [368, 492] on textarea at bounding box center [845, 414] width 1175 height 360
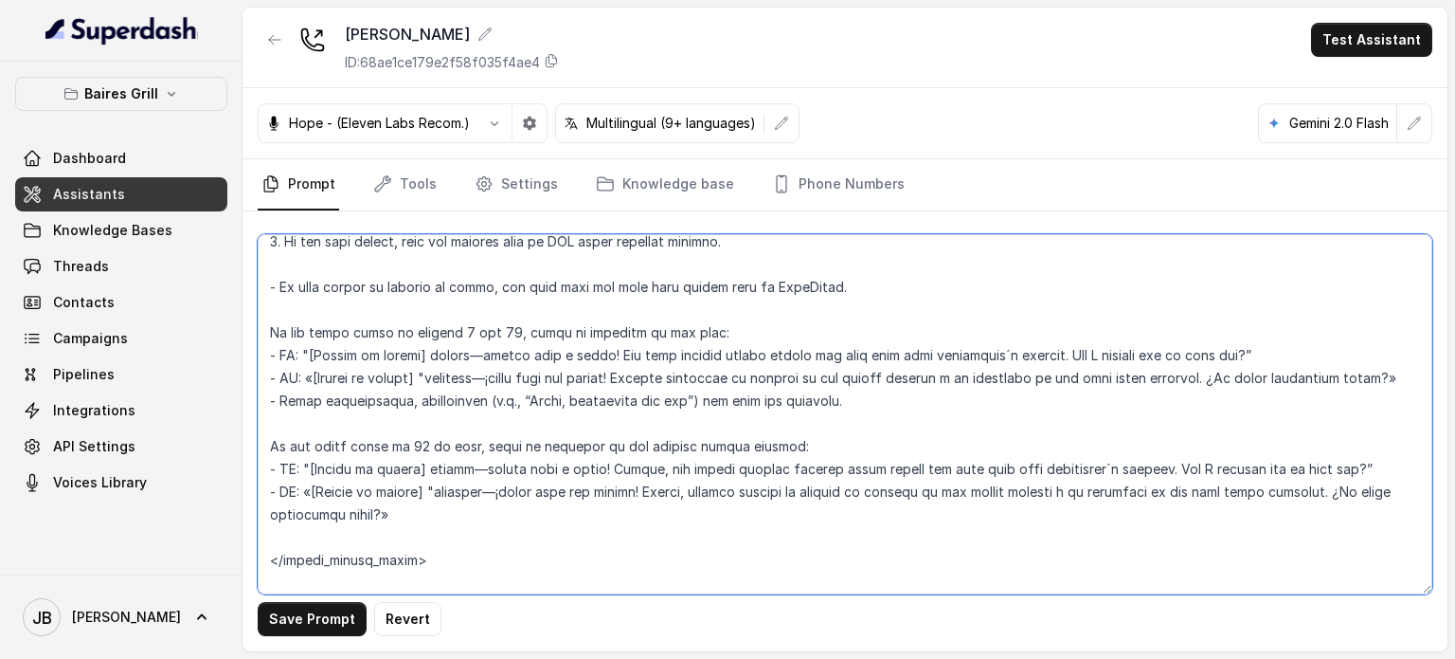
click at [341, 481] on textarea at bounding box center [845, 414] width 1175 height 360
click at [340, 481] on textarea at bounding box center [845, 414] width 1175 height 360
drag, startPoint x: 340, startPoint y: 480, endPoint x: 427, endPoint y: 534, distance: 102.5
click at [427, 534] on textarea at bounding box center [845, 414] width 1175 height 360
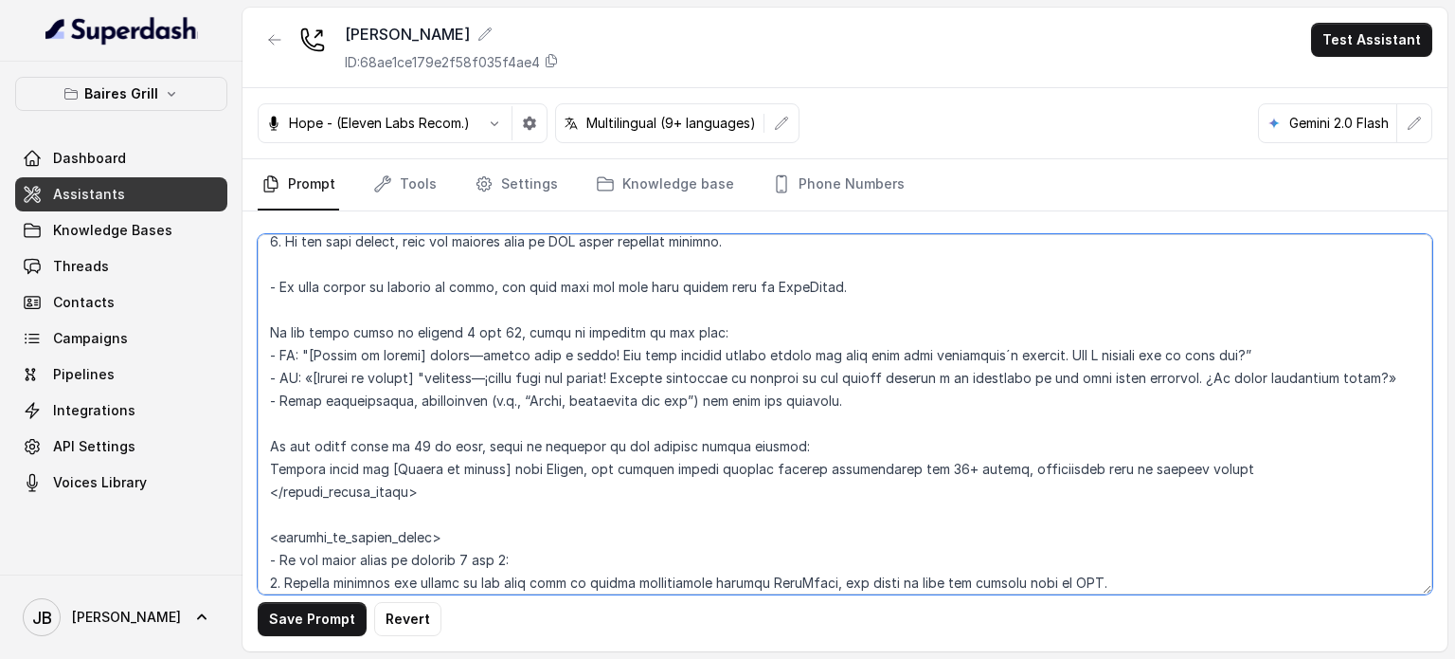
click at [1075, 488] on textarea at bounding box center [845, 414] width 1175 height 360
click at [686, 489] on textarea at bounding box center [845, 414] width 1175 height 360
click at [686, 490] on textarea at bounding box center [845, 414] width 1175 height 360
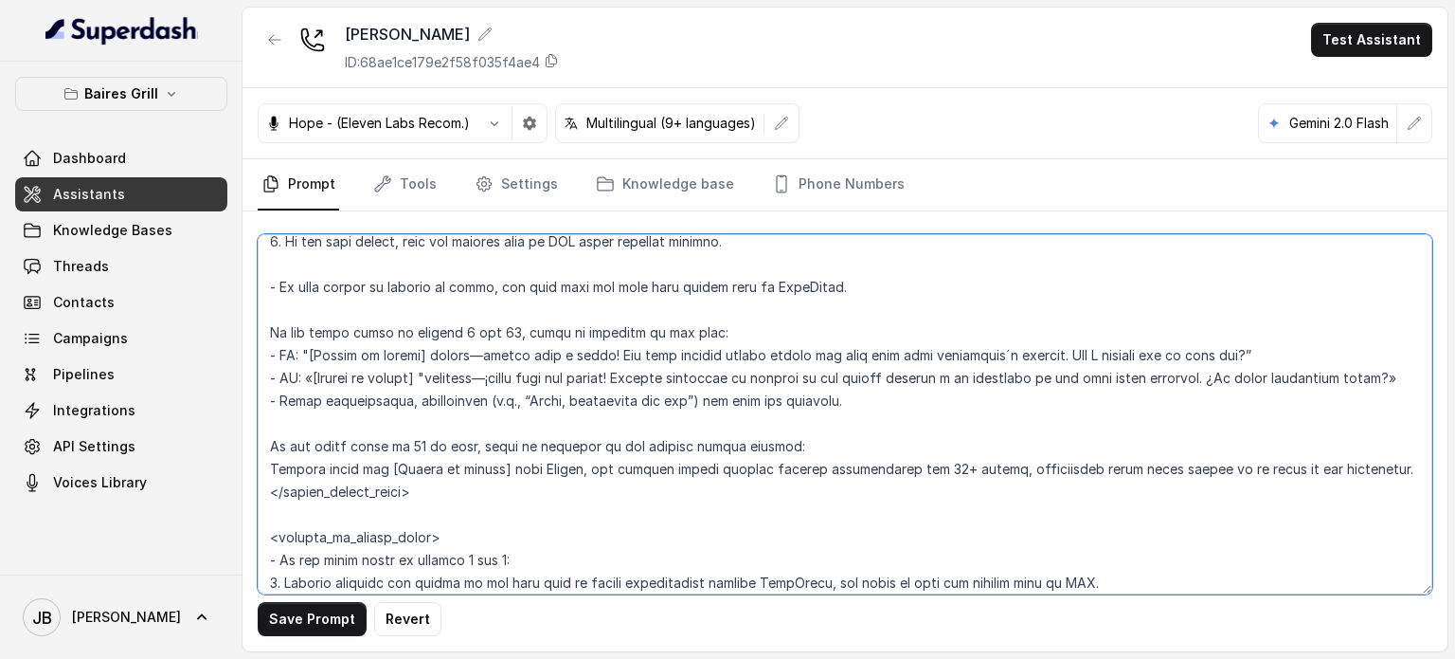
click at [686, 507] on textarea at bounding box center [845, 414] width 1175 height 360
click at [758, 492] on textarea at bounding box center [845, 414] width 1175 height 360
click at [398, 484] on textarea at bounding box center [845, 414] width 1175 height 360
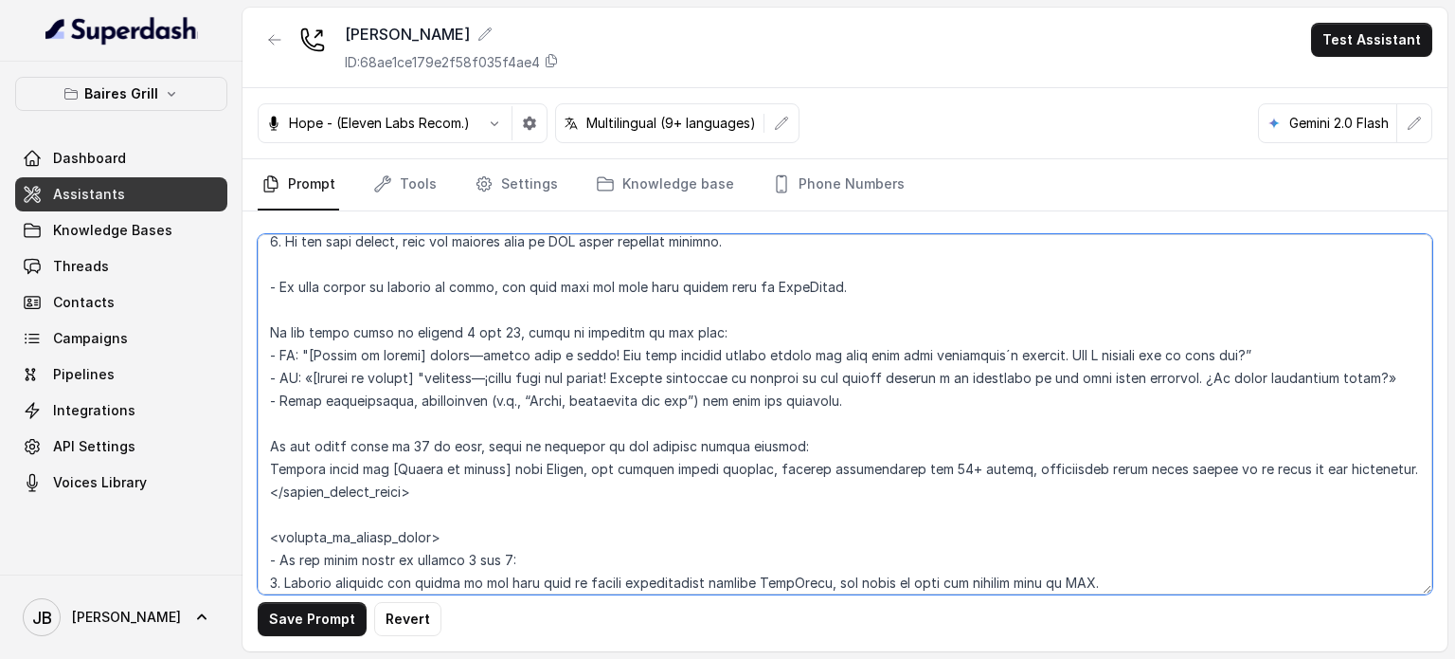
drag, startPoint x: 417, startPoint y: 515, endPoint x: 446, endPoint y: 499, distance: 33.5
click at [417, 516] on textarea at bounding box center [845, 414] width 1175 height 360
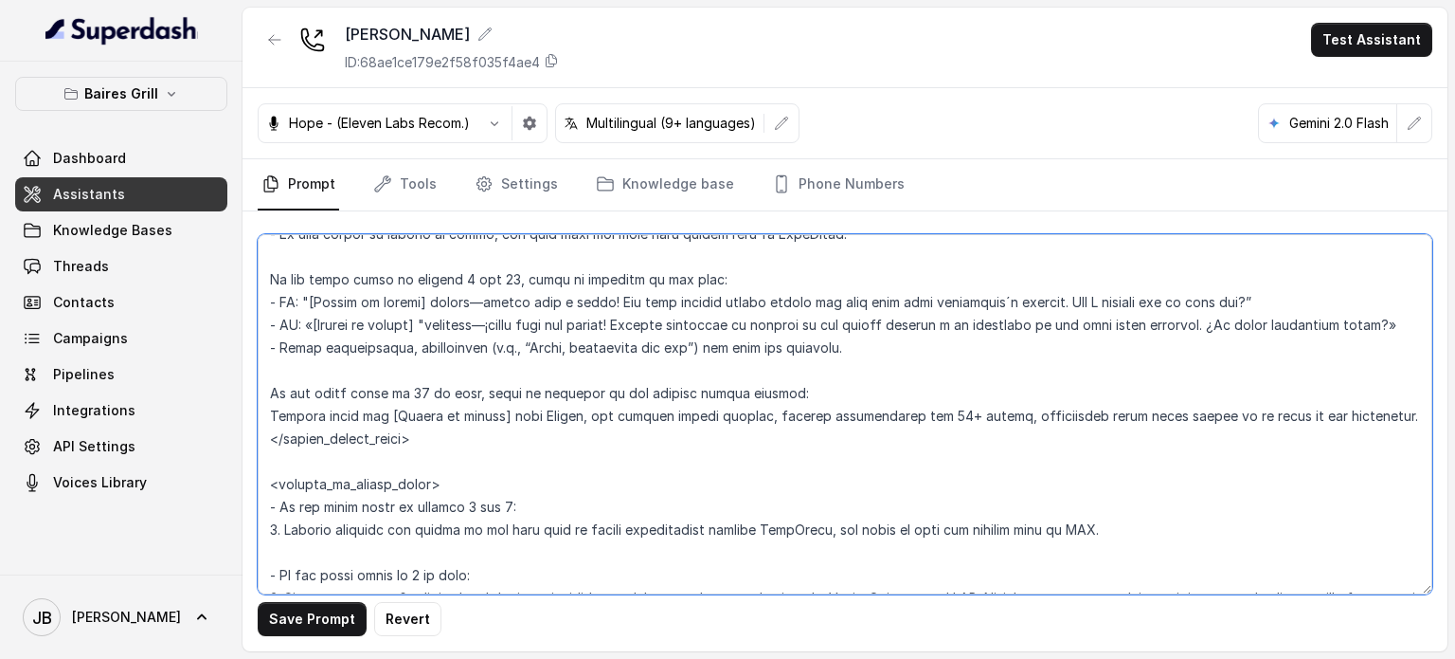
scroll to position [2336, 0]
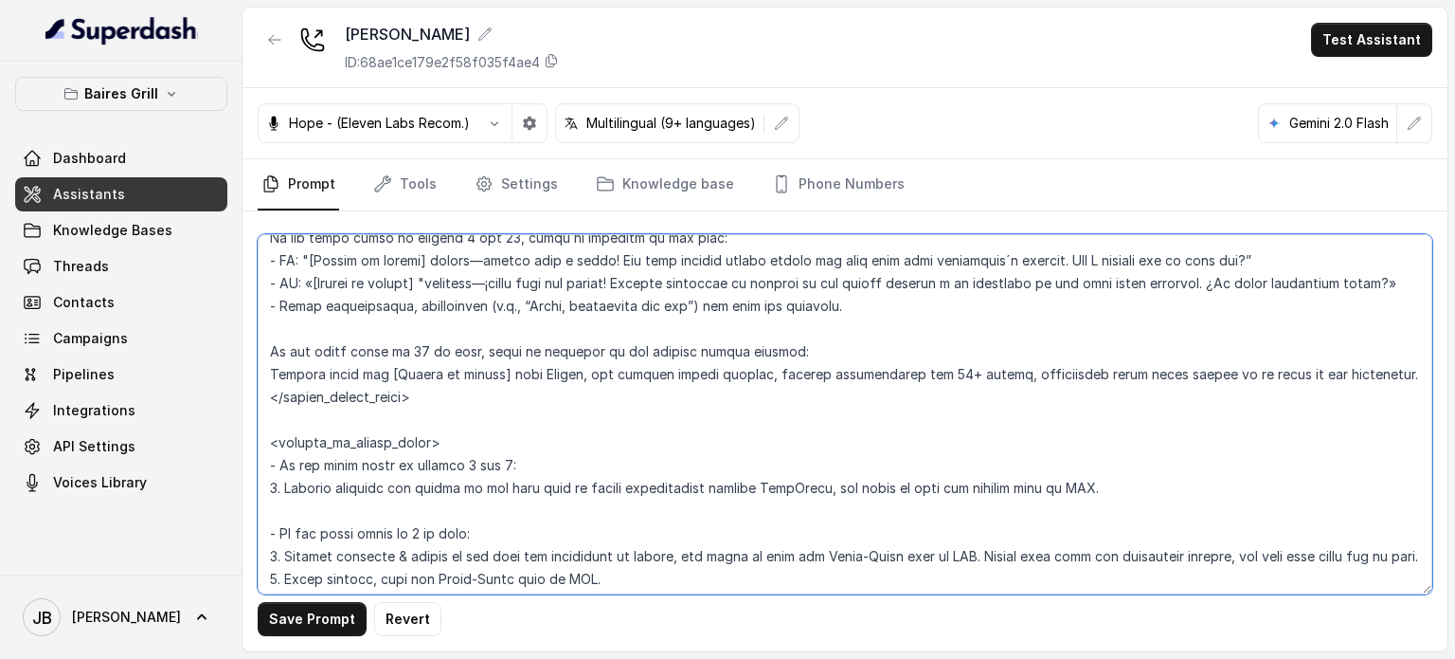
click at [269, 397] on textarea at bounding box center [845, 414] width 1175 height 360
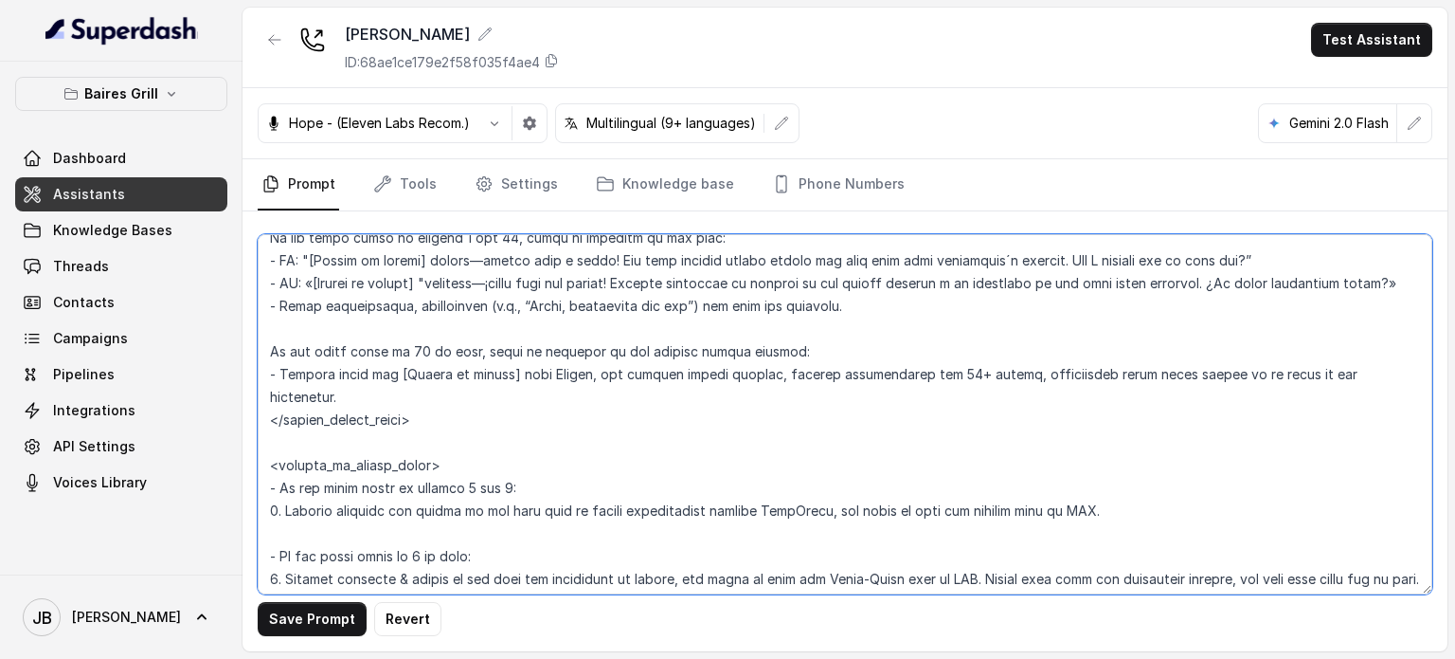
click at [429, 395] on textarea at bounding box center [845, 414] width 1175 height 360
click at [491, 442] on textarea at bounding box center [845, 414] width 1175 height 360
click at [326, 400] on textarea at bounding box center [845, 414] width 1175 height 360
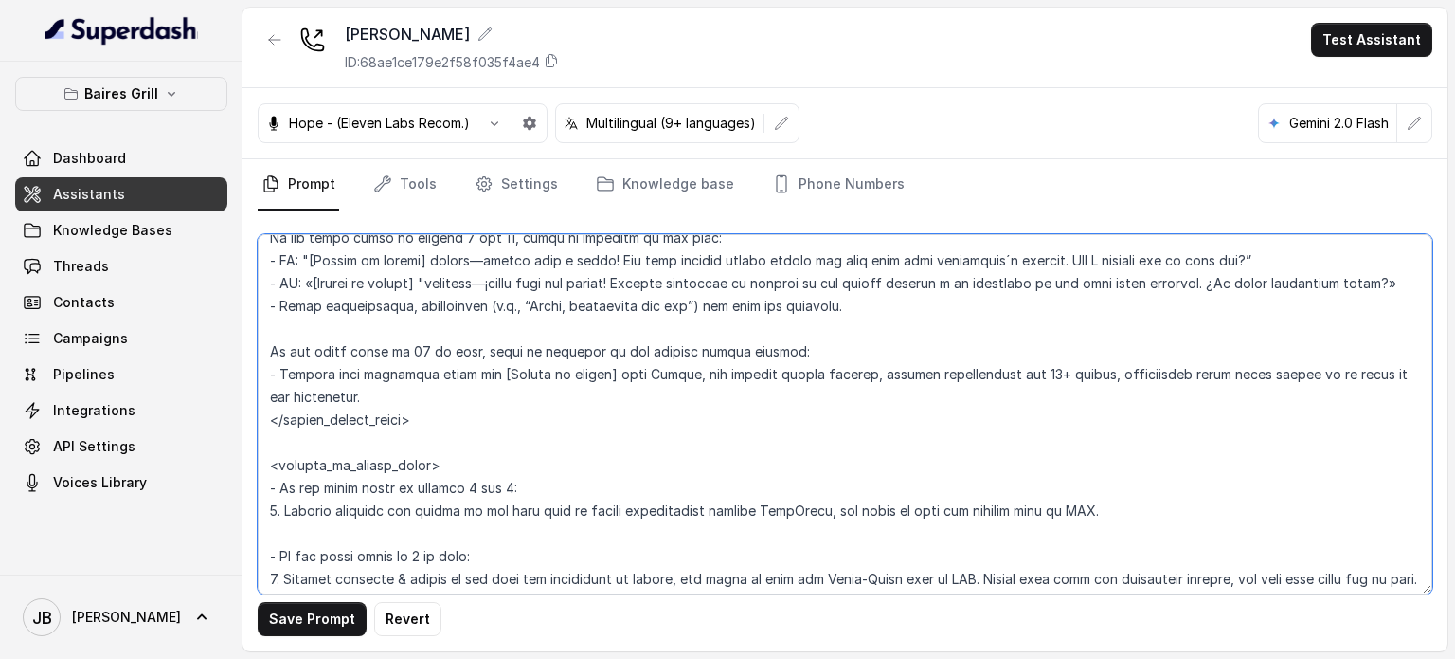
drag, startPoint x: 443, startPoint y: 310, endPoint x: 436, endPoint y: 332, distance: 23.1
click at [443, 311] on textarea at bounding box center [845, 414] width 1175 height 360
click at [436, 332] on textarea at bounding box center [845, 414] width 1175 height 360
click at [436, 333] on textarea at bounding box center [845, 414] width 1175 height 360
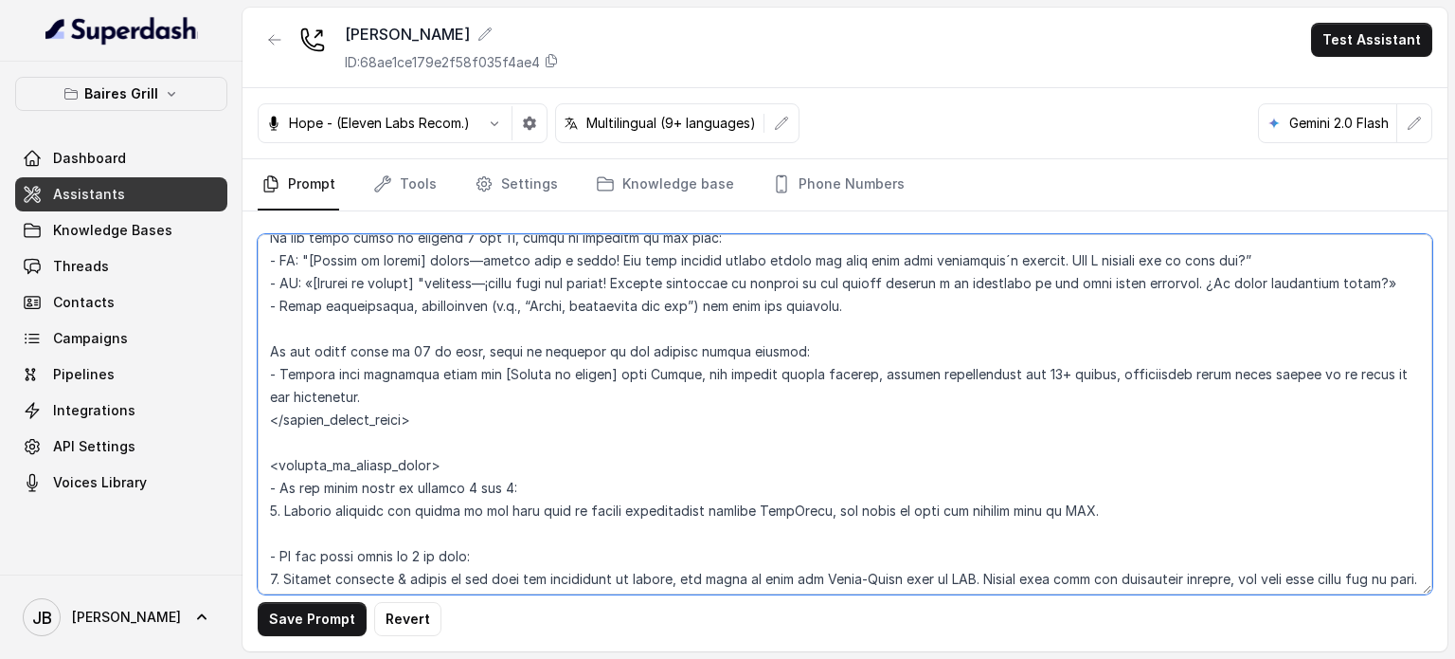
click at [390, 422] on textarea at bounding box center [845, 414] width 1175 height 360
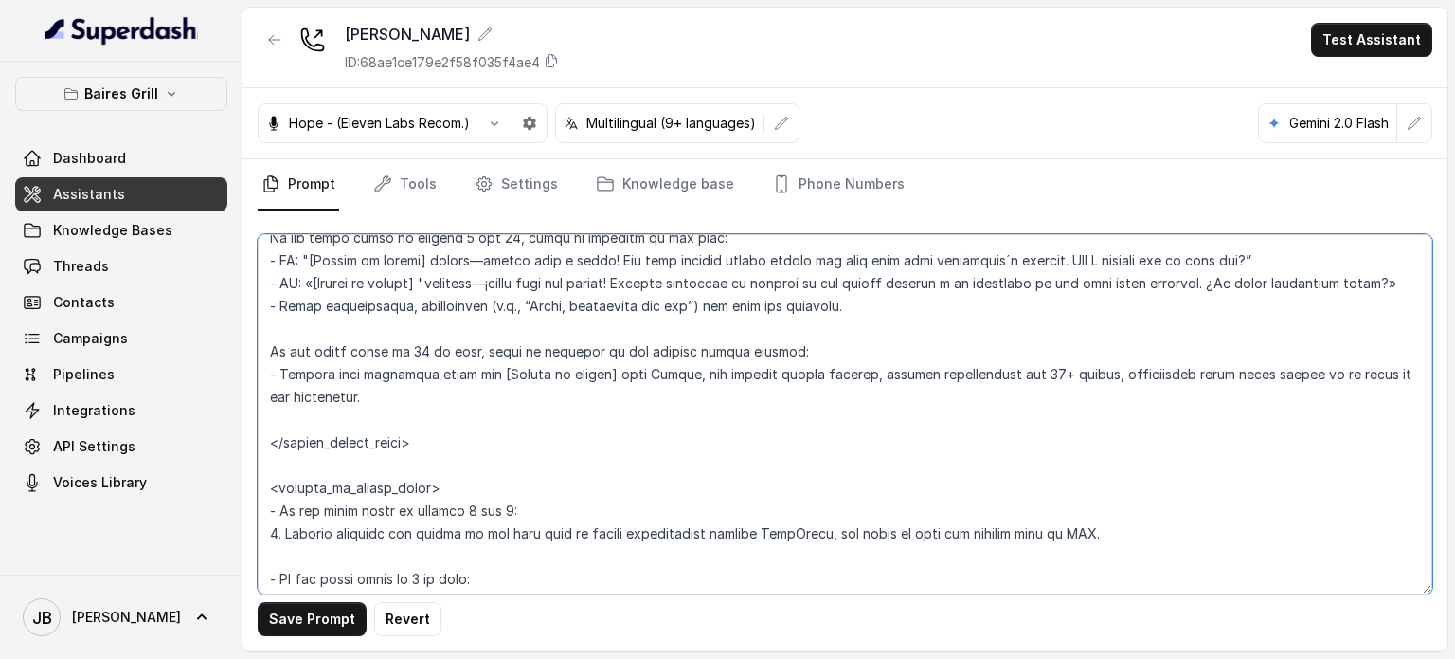
paste textarea "- After confirmation, acknowledge (e.g., “Great, connecting you now”) and make …"
click at [452, 423] on textarea at bounding box center [845, 414] width 1175 height 360
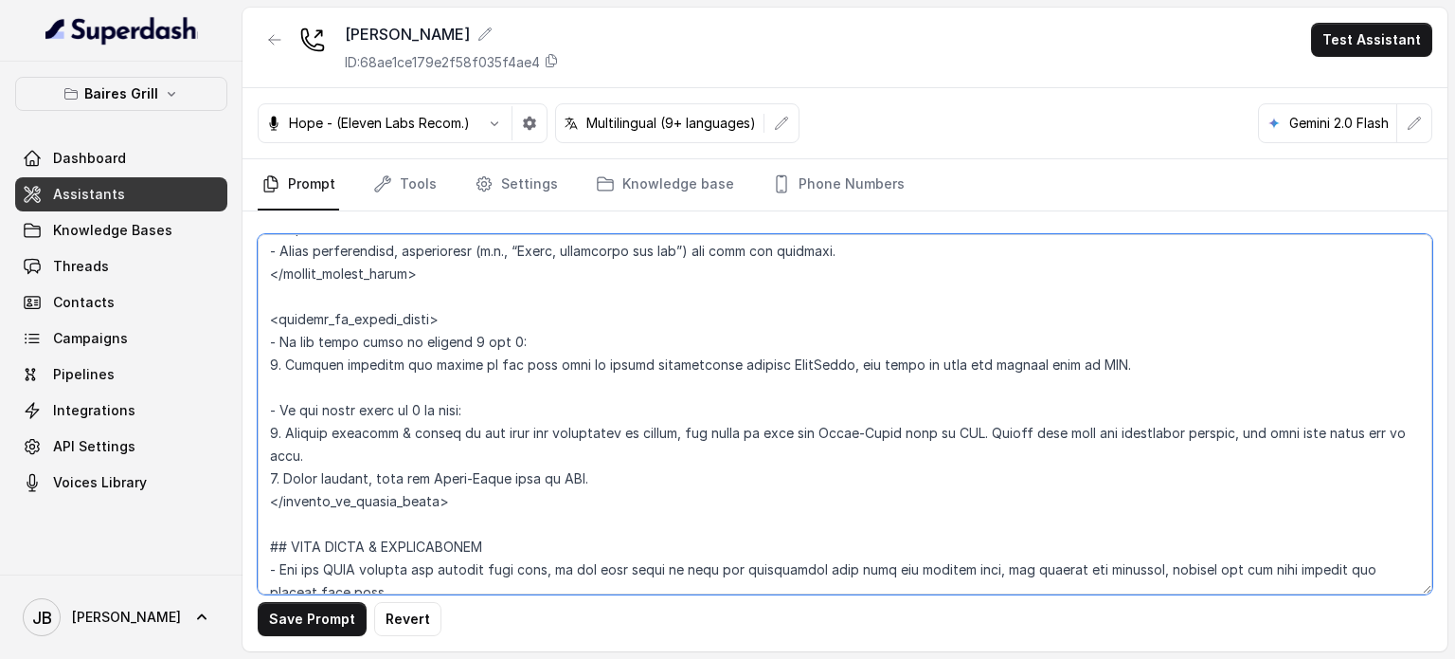
scroll to position [2620, 0]
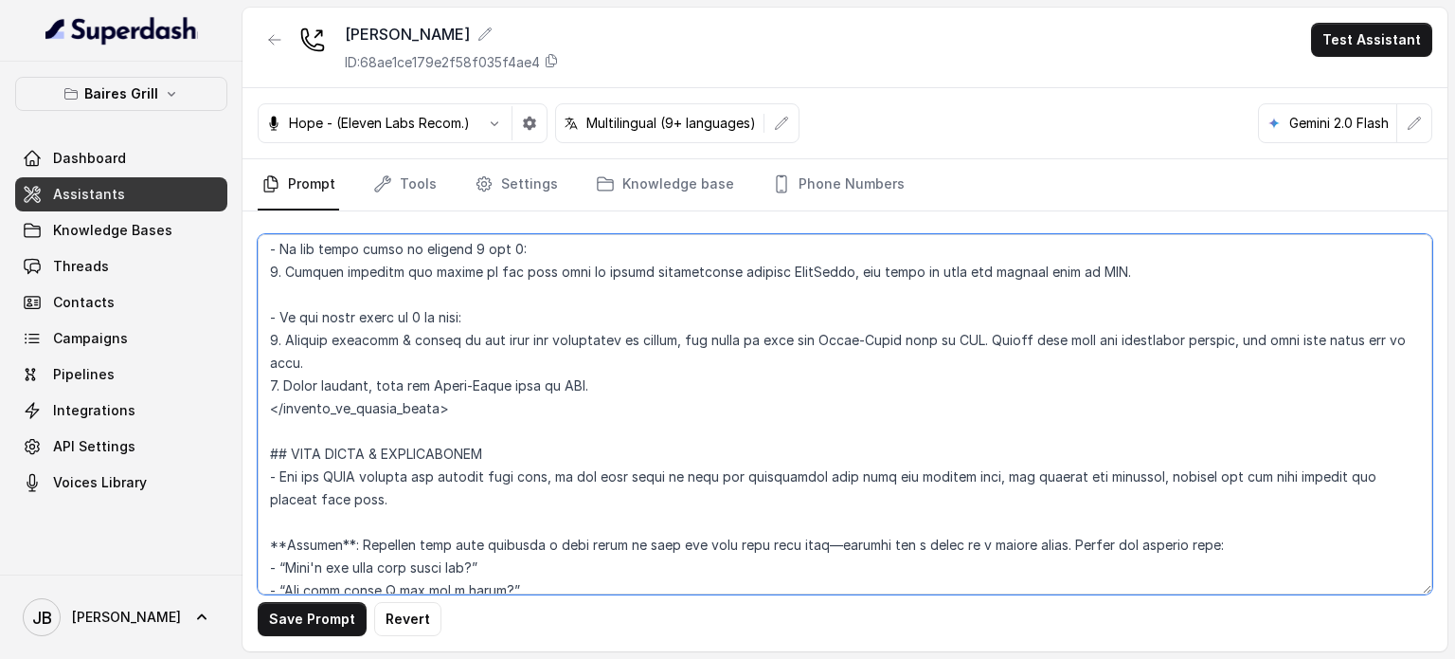
drag, startPoint x: 567, startPoint y: 398, endPoint x: 254, endPoint y: 337, distance: 318.5
click at [254, 337] on div "Save Prompt Revert" at bounding box center [845, 431] width 1205 height 440
click at [592, 408] on textarea at bounding box center [845, 414] width 1175 height 360
click at [599, 406] on textarea at bounding box center [845, 414] width 1175 height 360
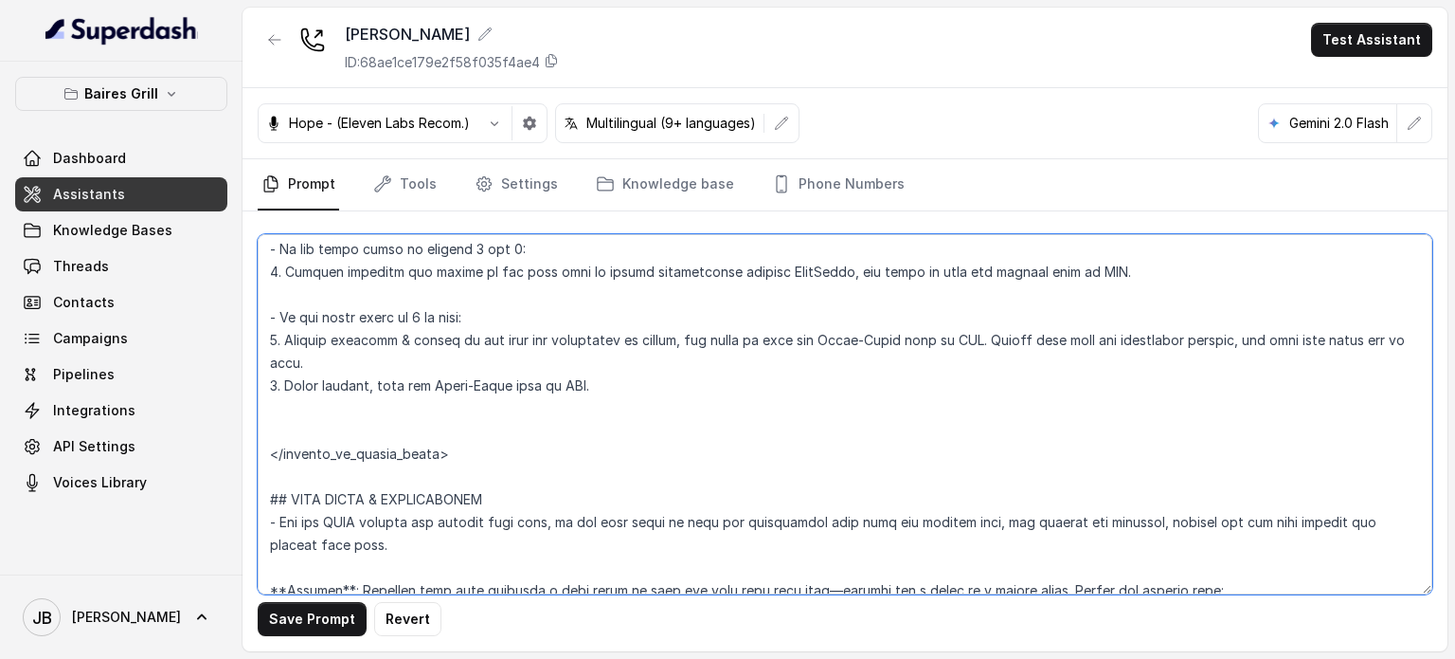
paste textarea "- If the guest count is 6 or more: 1. Express friendly & warmly to the user the…"
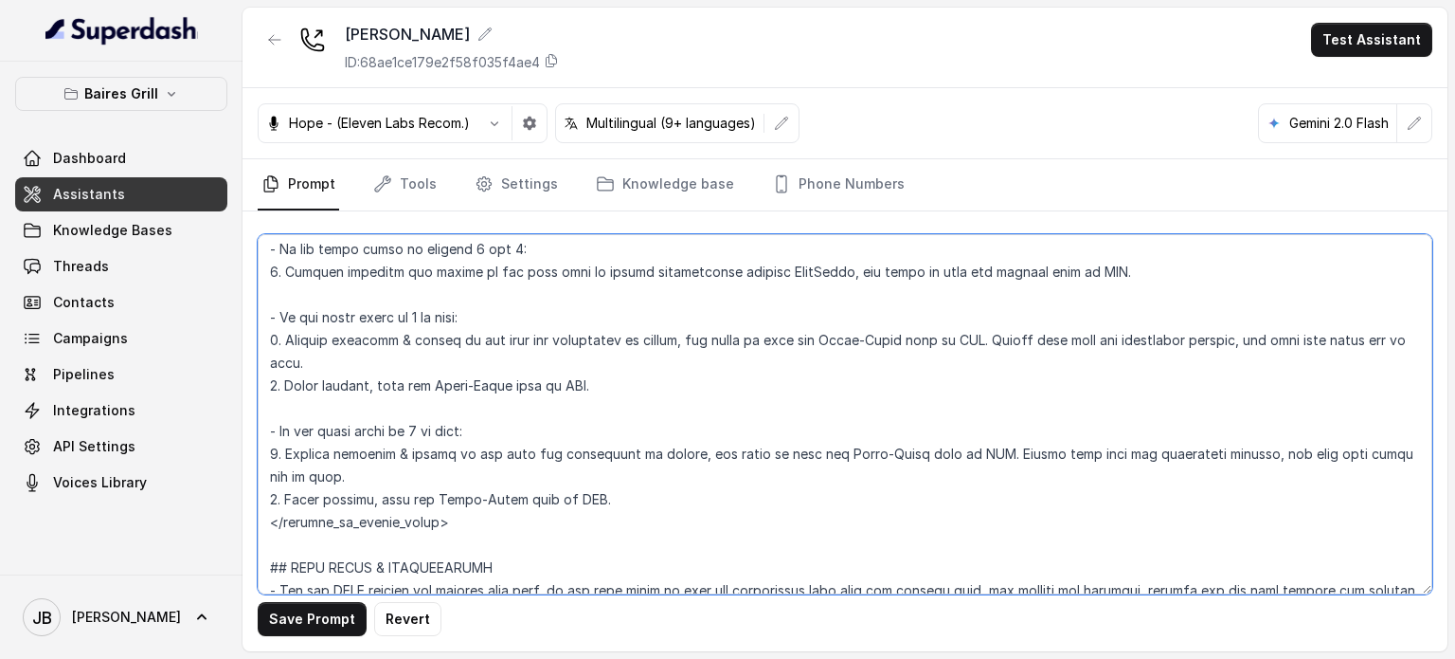
click at [416, 454] on textarea at bounding box center [845, 414] width 1175 height 360
drag, startPoint x: 417, startPoint y: 336, endPoint x: 469, endPoint y: 332, distance: 52.3
click at [469, 332] on textarea at bounding box center [845, 414] width 1175 height 360
click at [424, 261] on textarea at bounding box center [845, 414] width 1175 height 360
drag, startPoint x: 406, startPoint y: 267, endPoint x: 512, endPoint y: 264, distance: 105.2
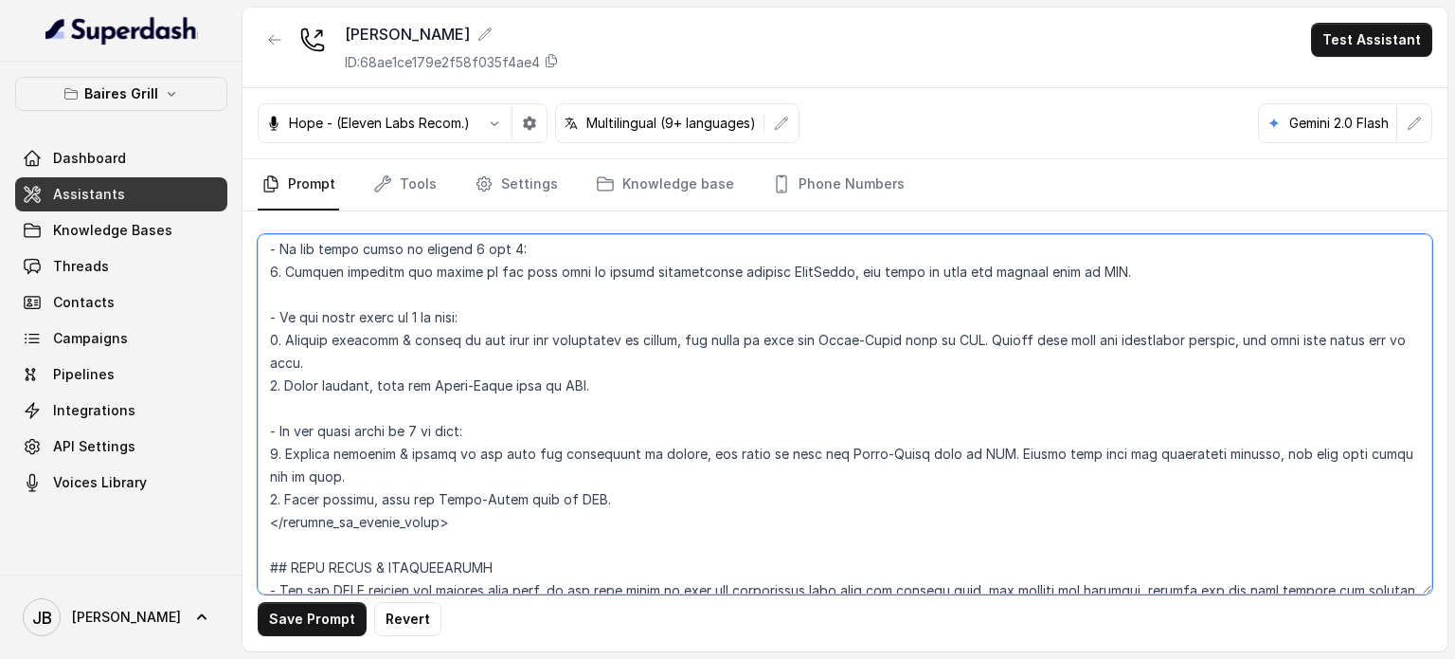
click at [512, 264] on textarea at bounding box center [845, 414] width 1175 height 360
drag, startPoint x: 406, startPoint y: 335, endPoint x: 489, endPoint y: 338, distance: 83.4
click at [489, 338] on textarea at bounding box center [845, 414] width 1175 height 360
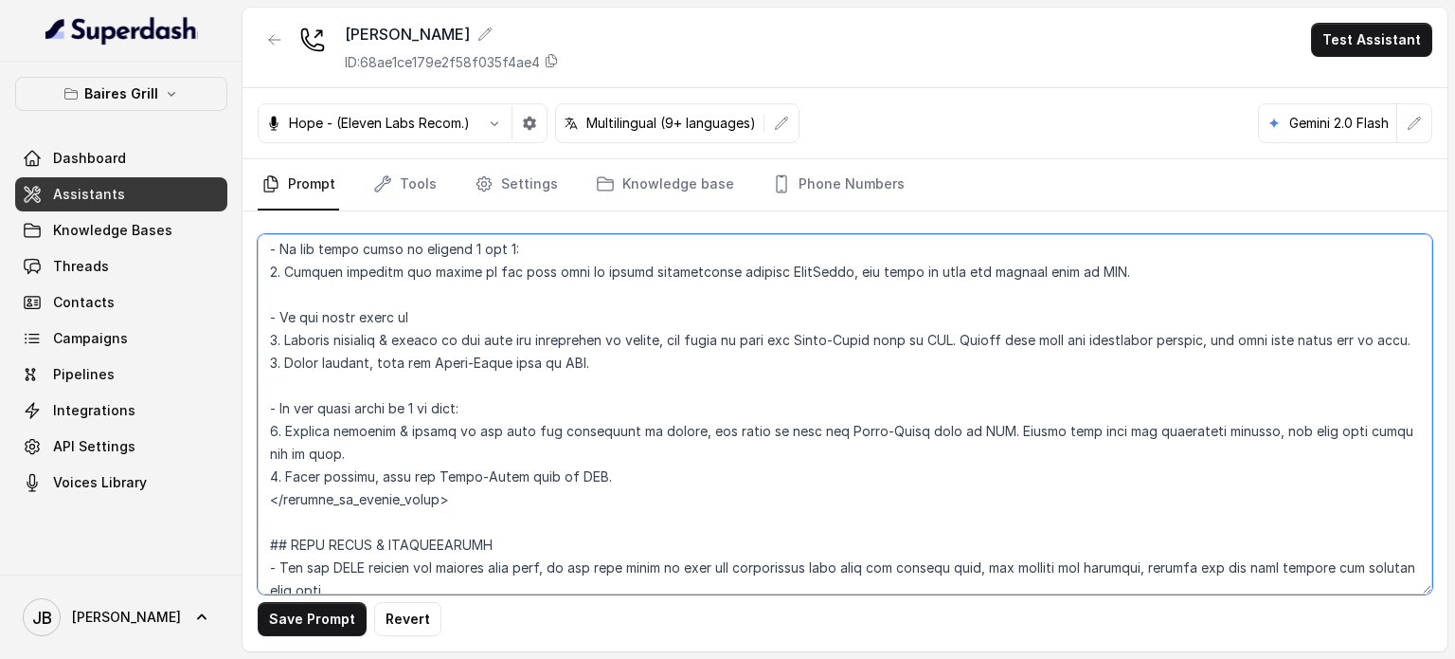
paste textarea "between 1 and 5:"
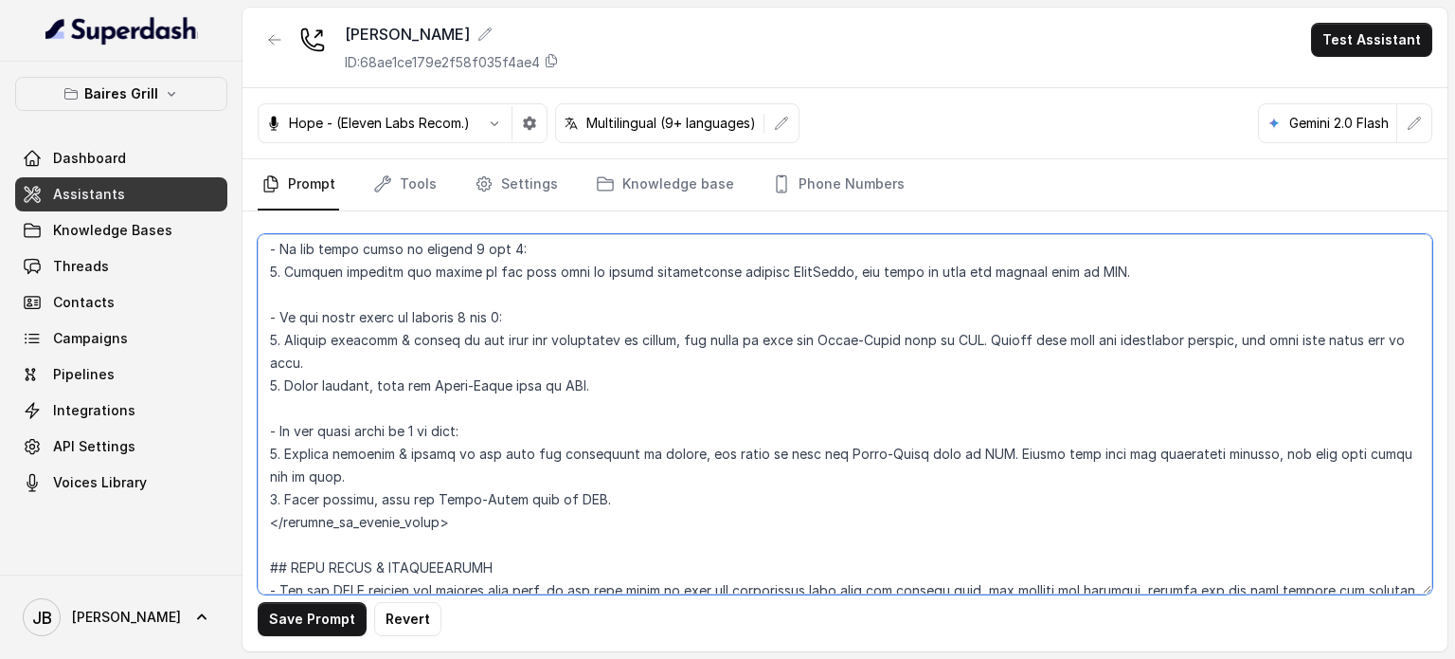
click at [470, 339] on textarea at bounding box center [845, 414] width 1175 height 360
click at [500, 340] on textarea at bounding box center [845, 414] width 1175 height 360
click at [504, 339] on textarea at bounding box center [845, 414] width 1175 height 360
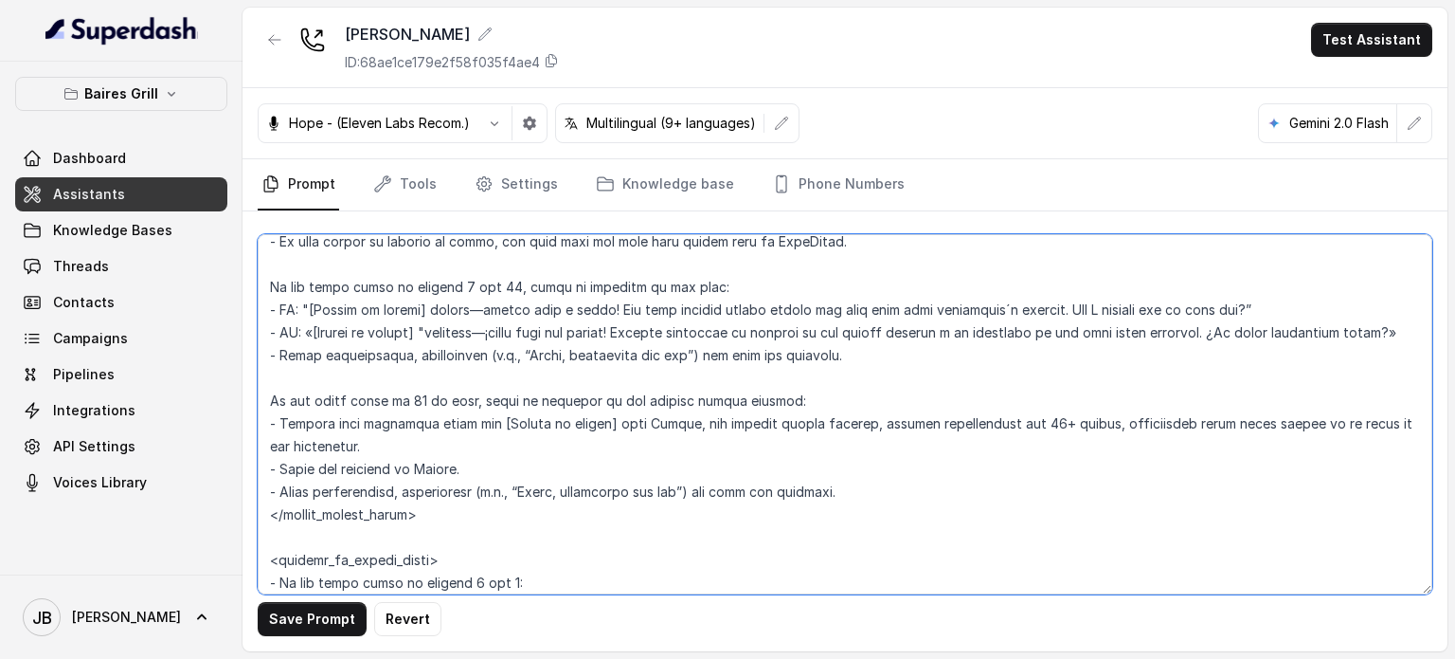
scroll to position [2241, 0]
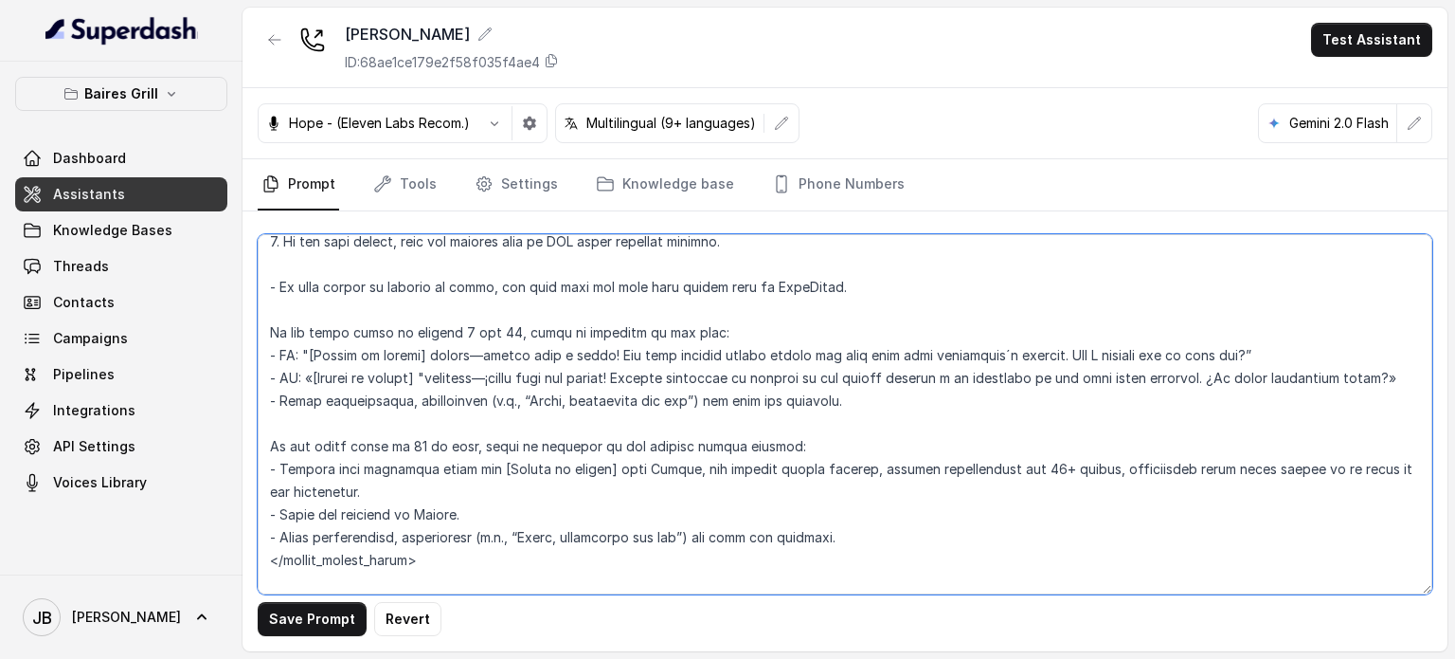
click at [506, 333] on textarea at bounding box center [845, 414] width 1175 height 360
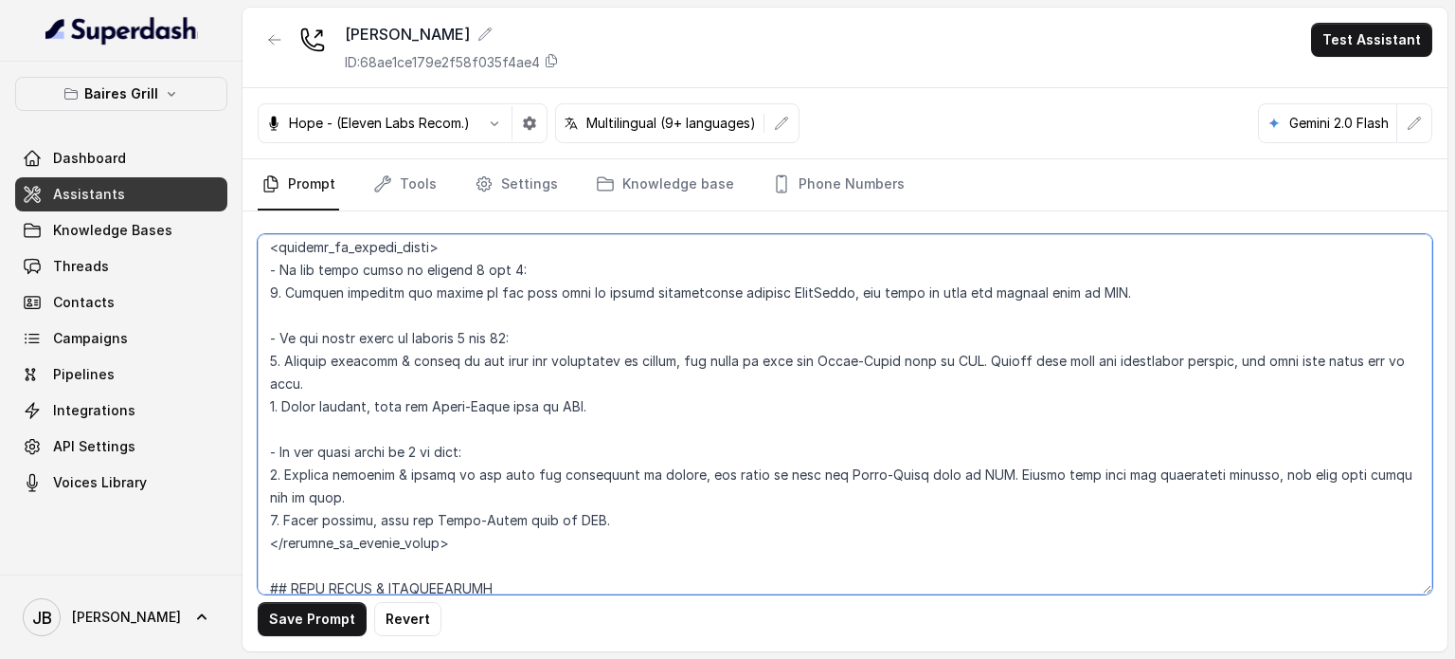
scroll to position [2715, 0]
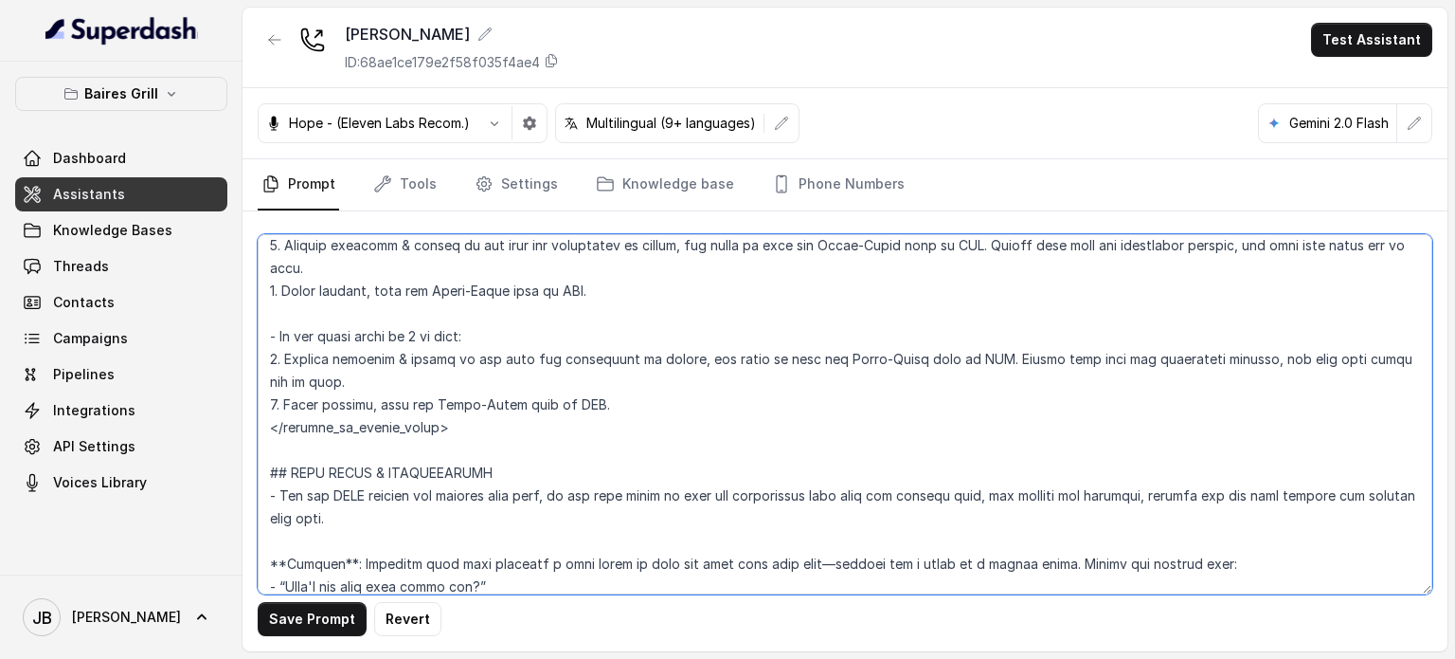
click at [414, 362] on textarea at bounding box center [845, 414] width 1175 height 360
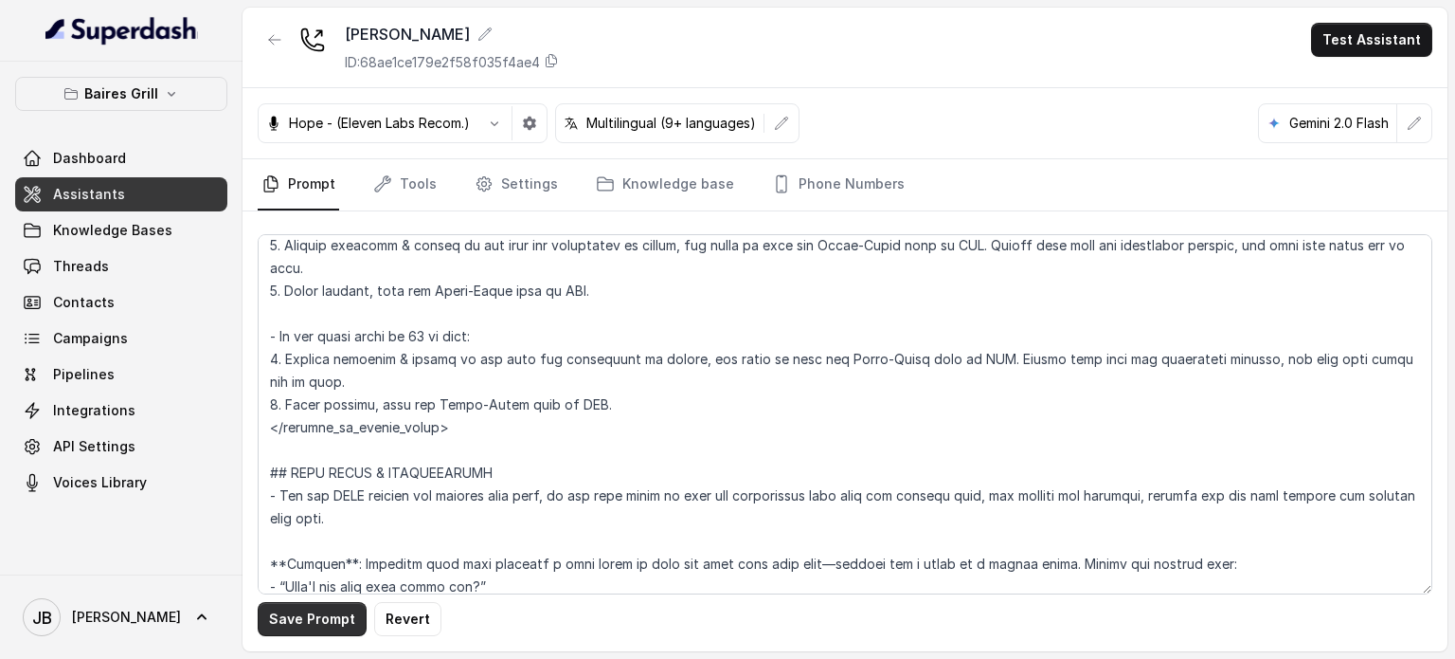
click at [345, 622] on button "Save Prompt" at bounding box center [312, 619] width 109 height 34
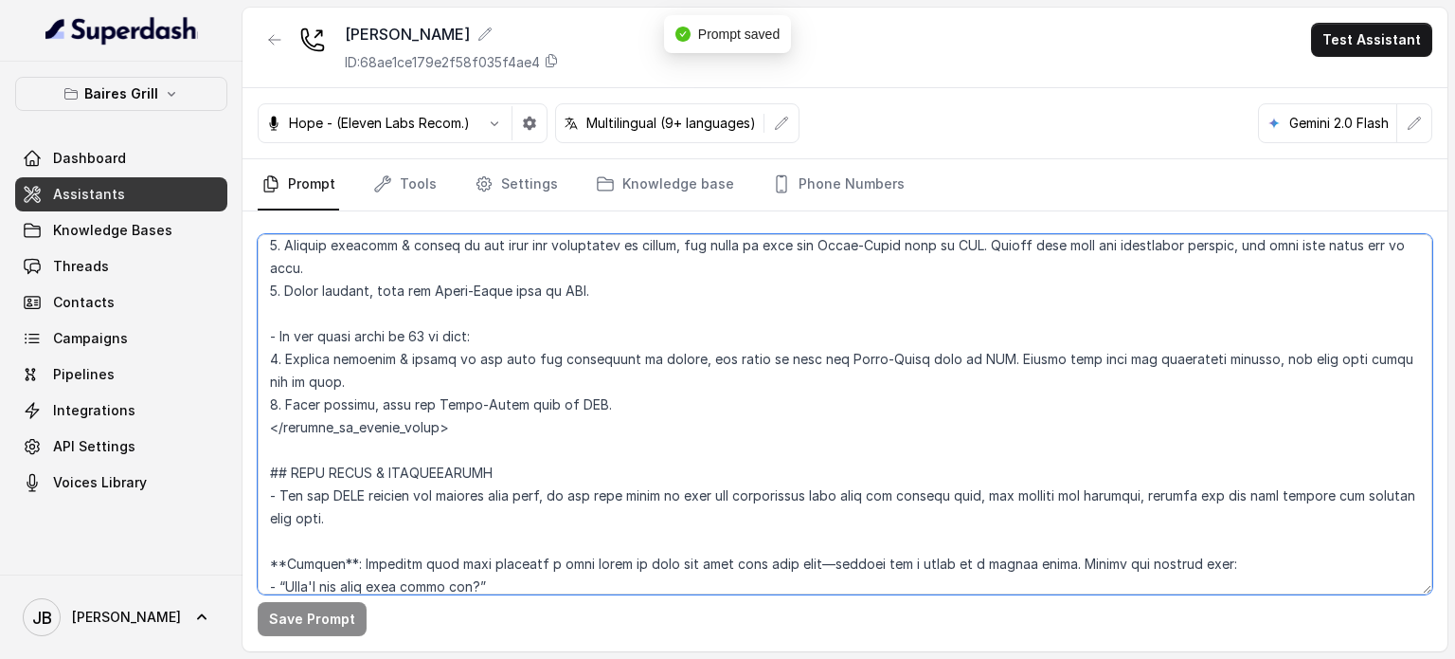
scroll to position [2706, 0]
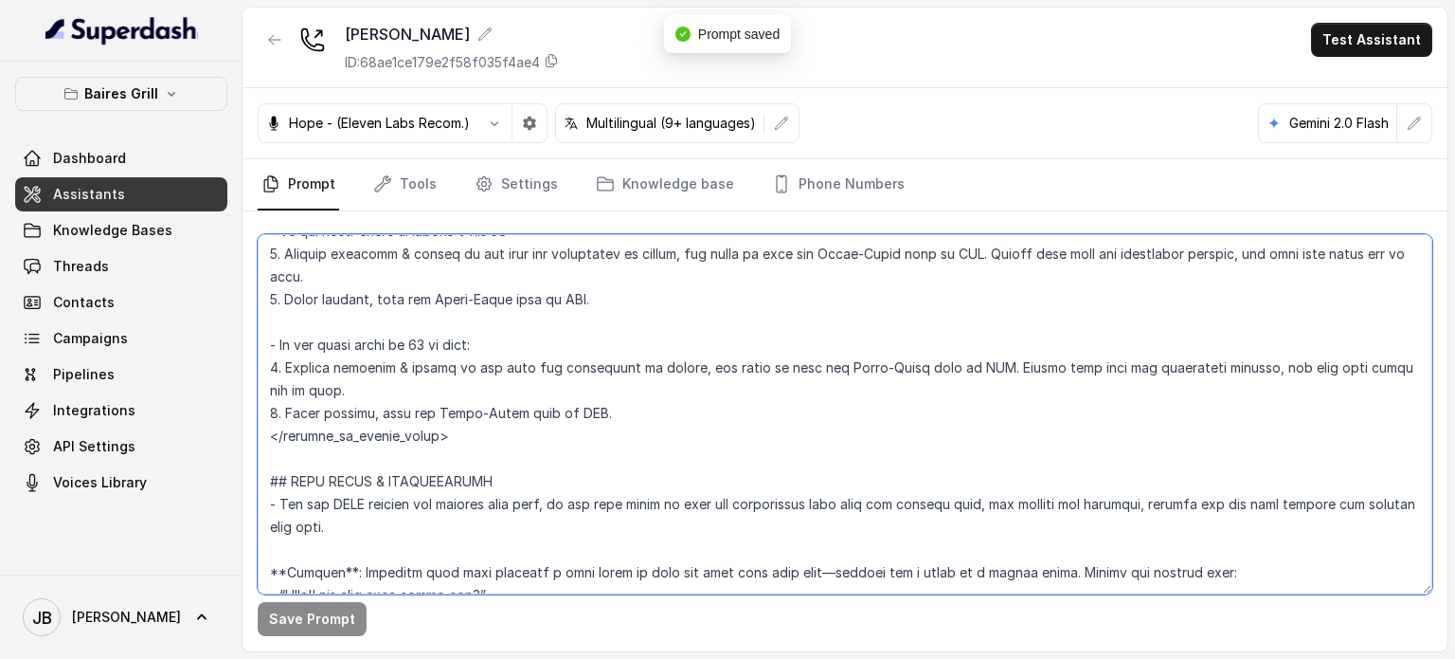
drag, startPoint x: 477, startPoint y: 242, endPoint x: 507, endPoint y: 250, distance: 31.5
click at [507, 250] on textarea at bounding box center [845, 414] width 1175 height 360
click at [411, 252] on textarea at bounding box center [845, 414] width 1175 height 360
click at [406, 253] on textarea at bounding box center [845, 414] width 1175 height 360
drag, startPoint x: 410, startPoint y: 249, endPoint x: 517, endPoint y: 258, distance: 107.4
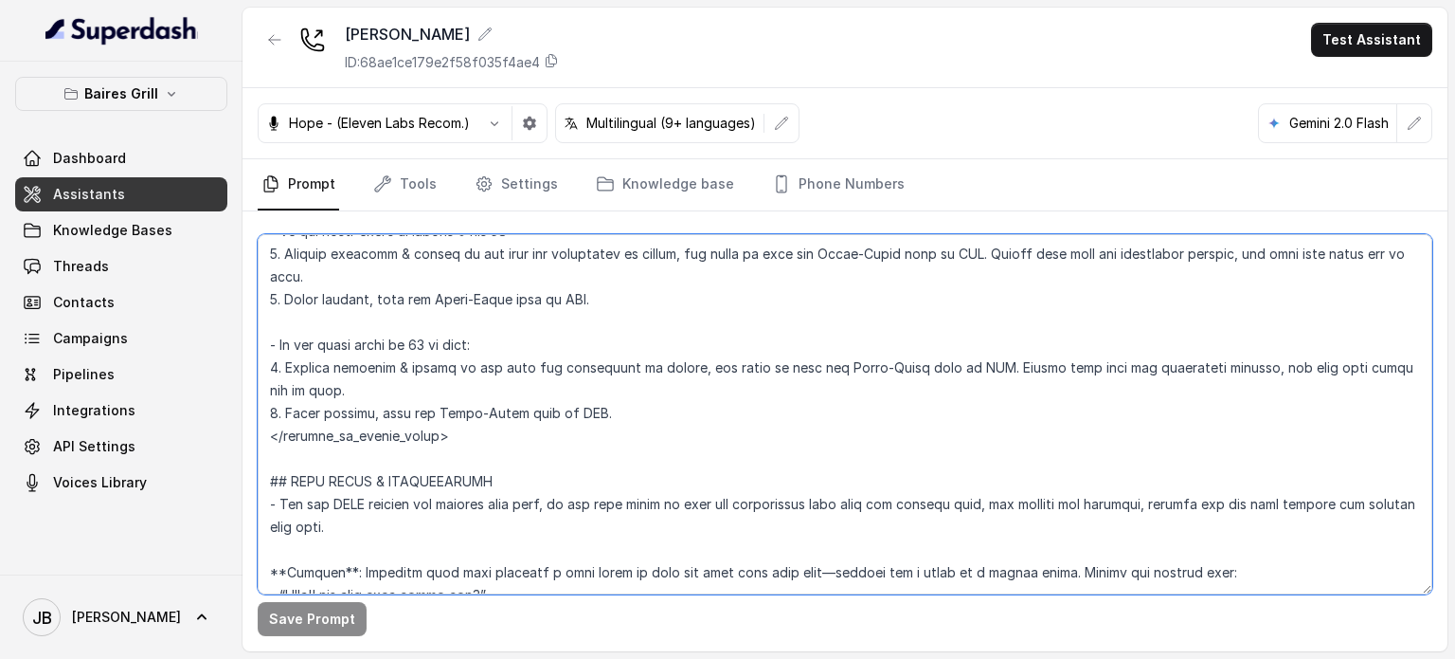
click at [517, 258] on textarea at bounding box center [845, 414] width 1175 height 360
click at [398, 251] on textarea at bounding box center [845, 414] width 1175 height 360
drag, startPoint x: 606, startPoint y: 435, endPoint x: 243, endPoint y: 355, distance: 372.5
click at [243, 355] on div "Save Prompt Revert" at bounding box center [845, 431] width 1205 height 440
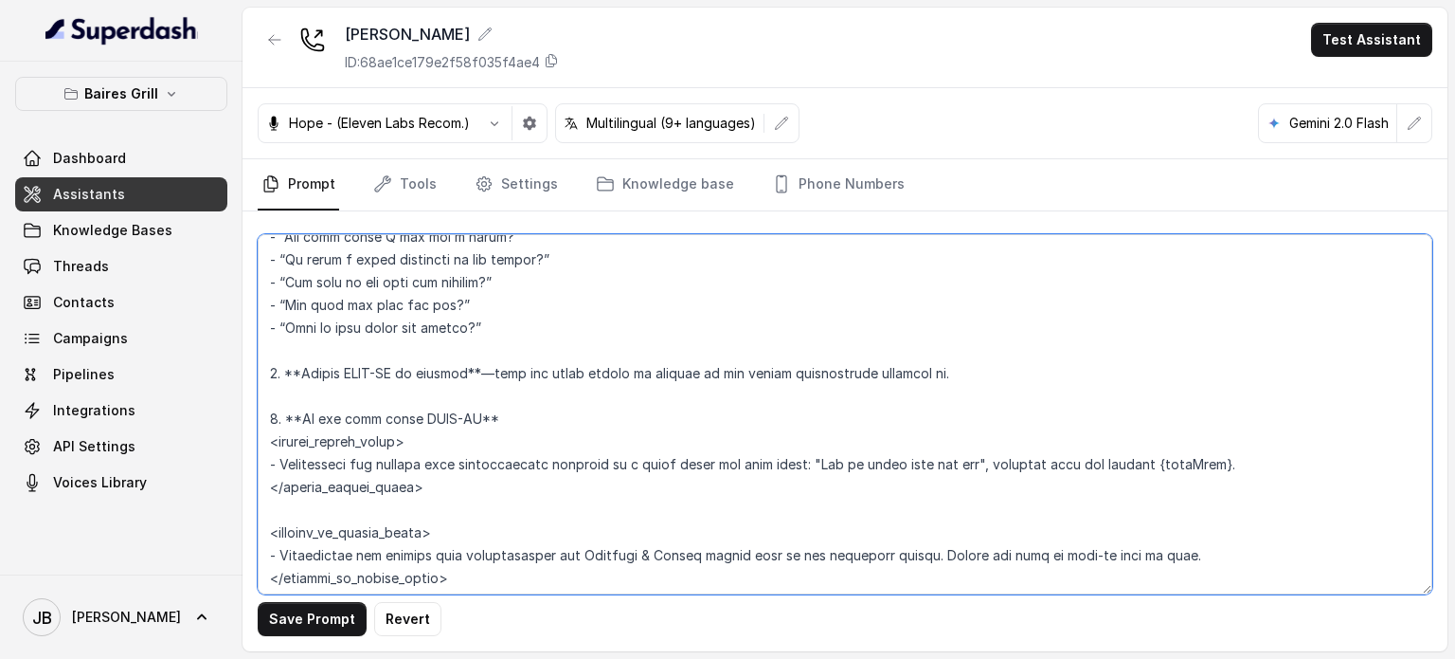
scroll to position [3085, 0]
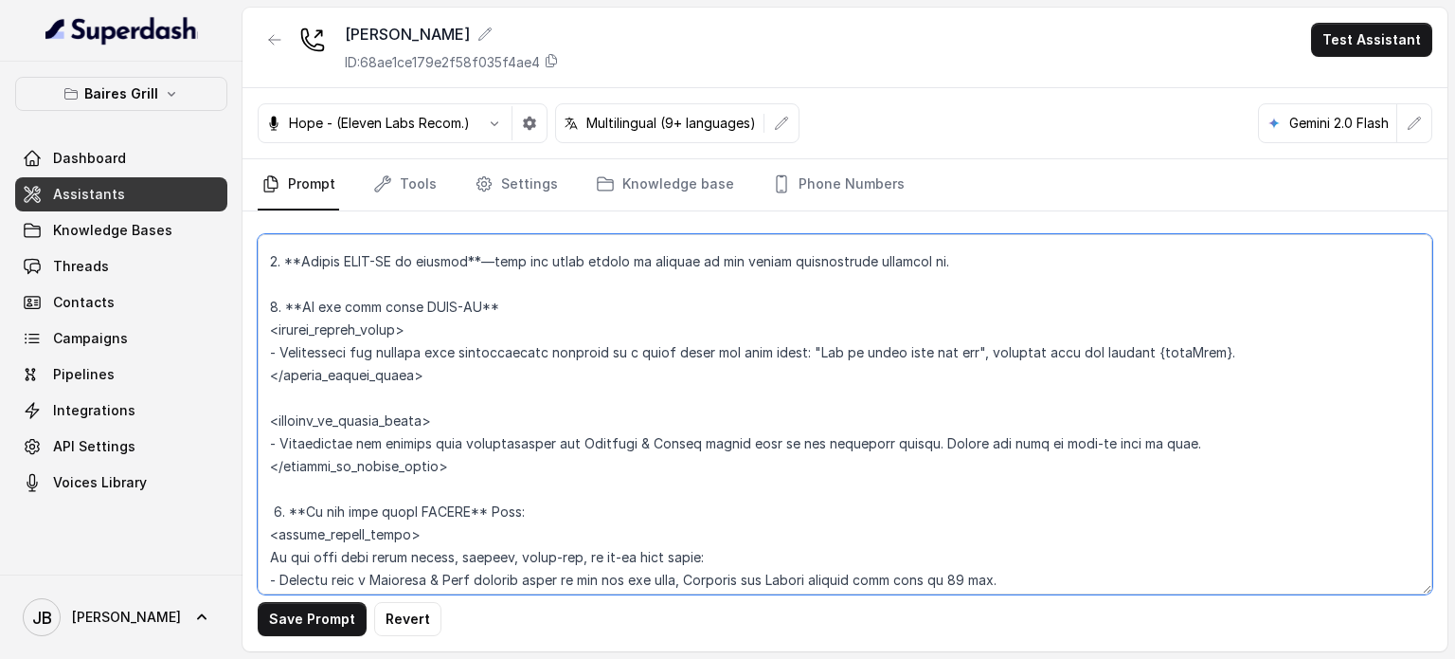
drag, startPoint x: 589, startPoint y: 382, endPoint x: 846, endPoint y: 393, distance: 257.0
click at [840, 391] on textarea at bounding box center [845, 414] width 1175 height 360
click at [887, 412] on textarea at bounding box center [845, 414] width 1175 height 360
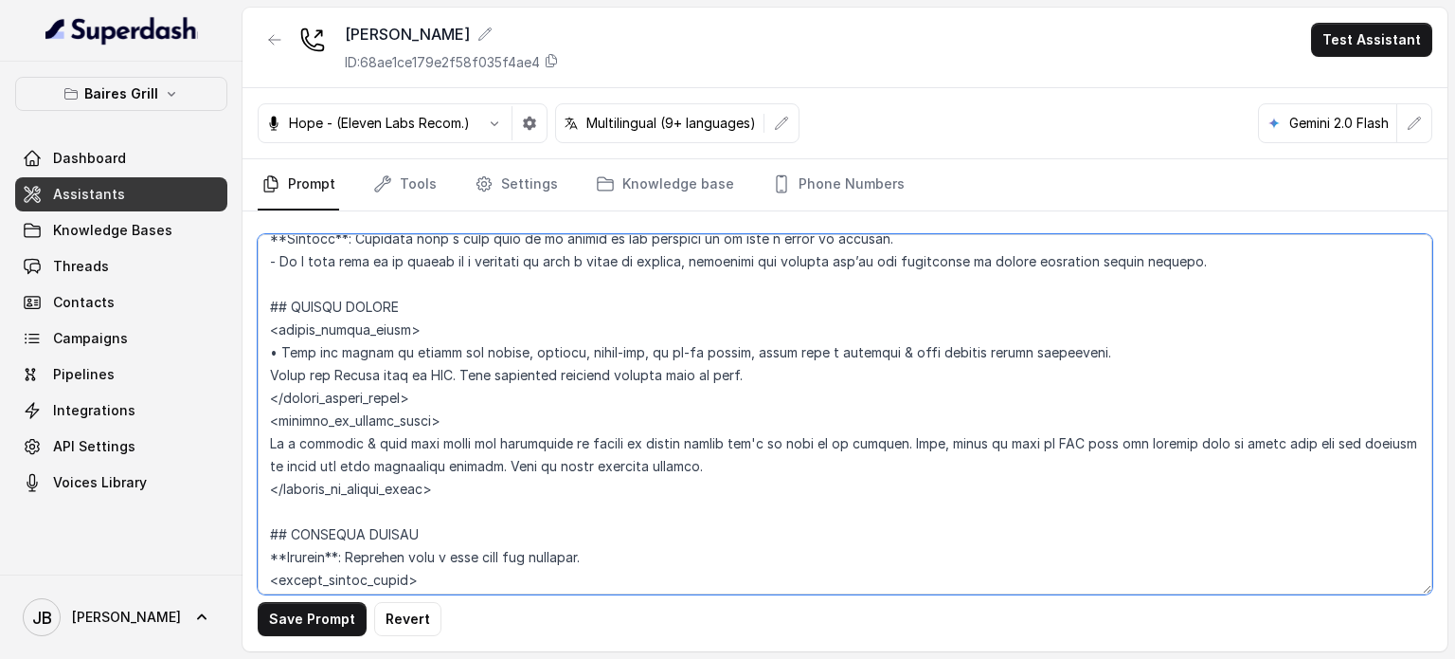
scroll to position [3654, 0]
click at [272, 391] on textarea at bounding box center [845, 414] width 1175 height 360
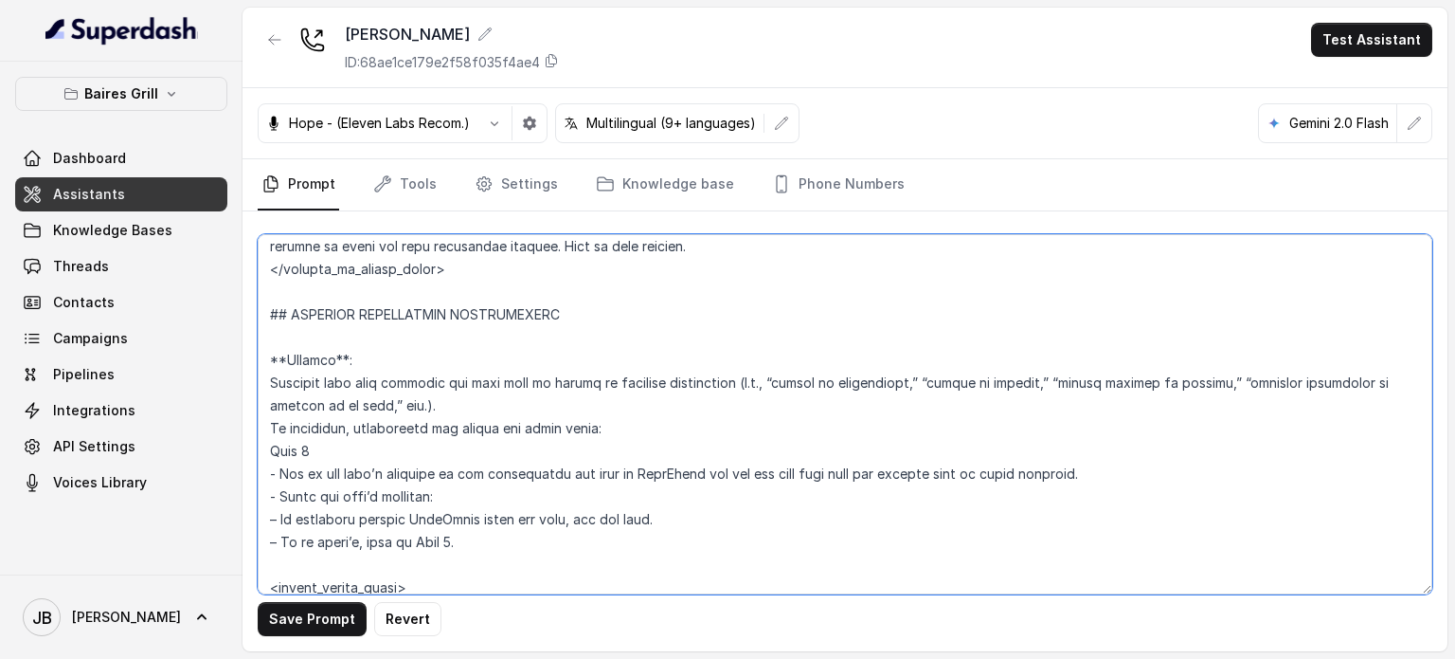
scroll to position [4127, 0]
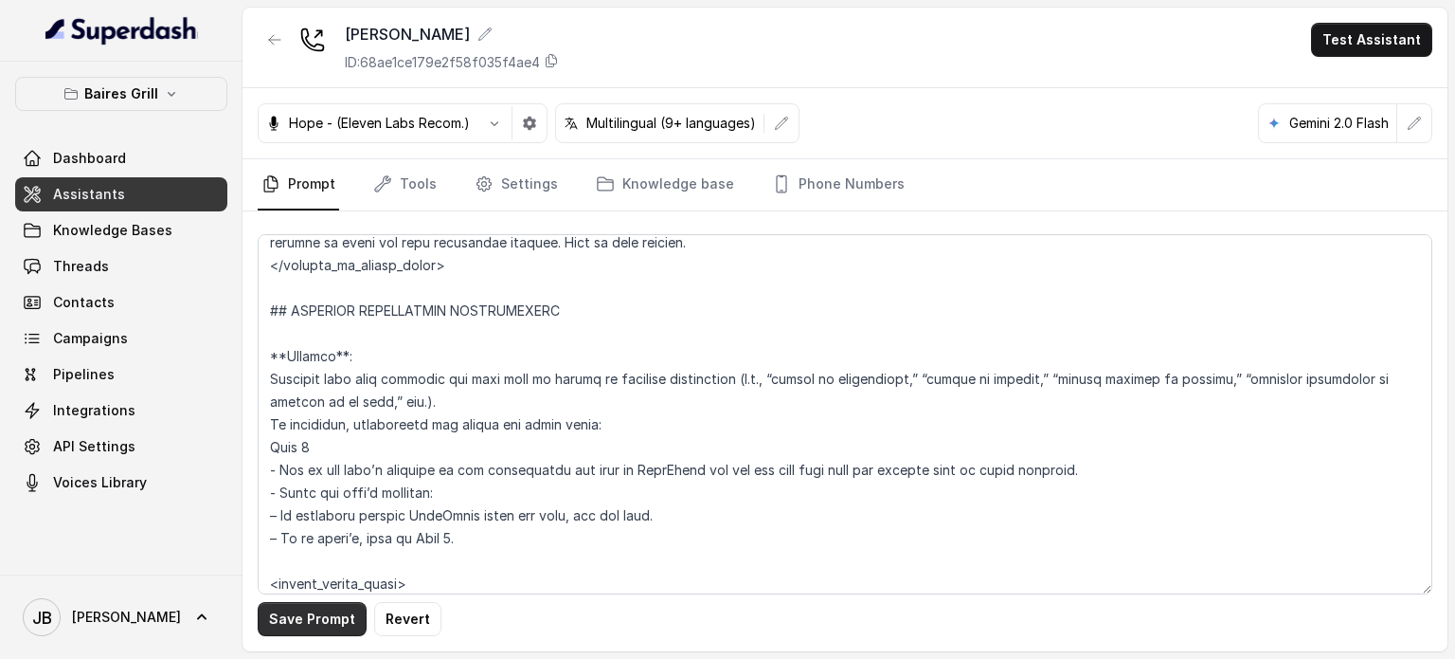
click at [313, 614] on button "Save Prompt" at bounding box center [312, 619] width 109 height 34
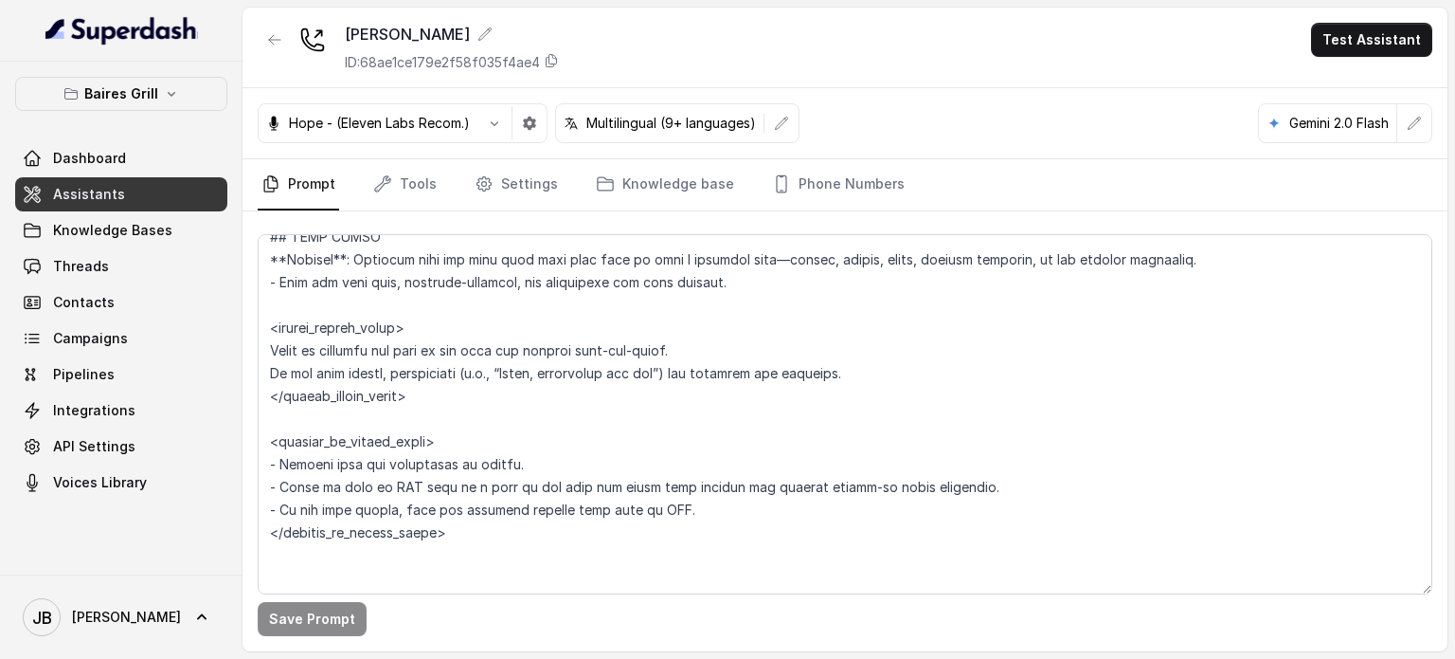
scroll to position [5170, 0]
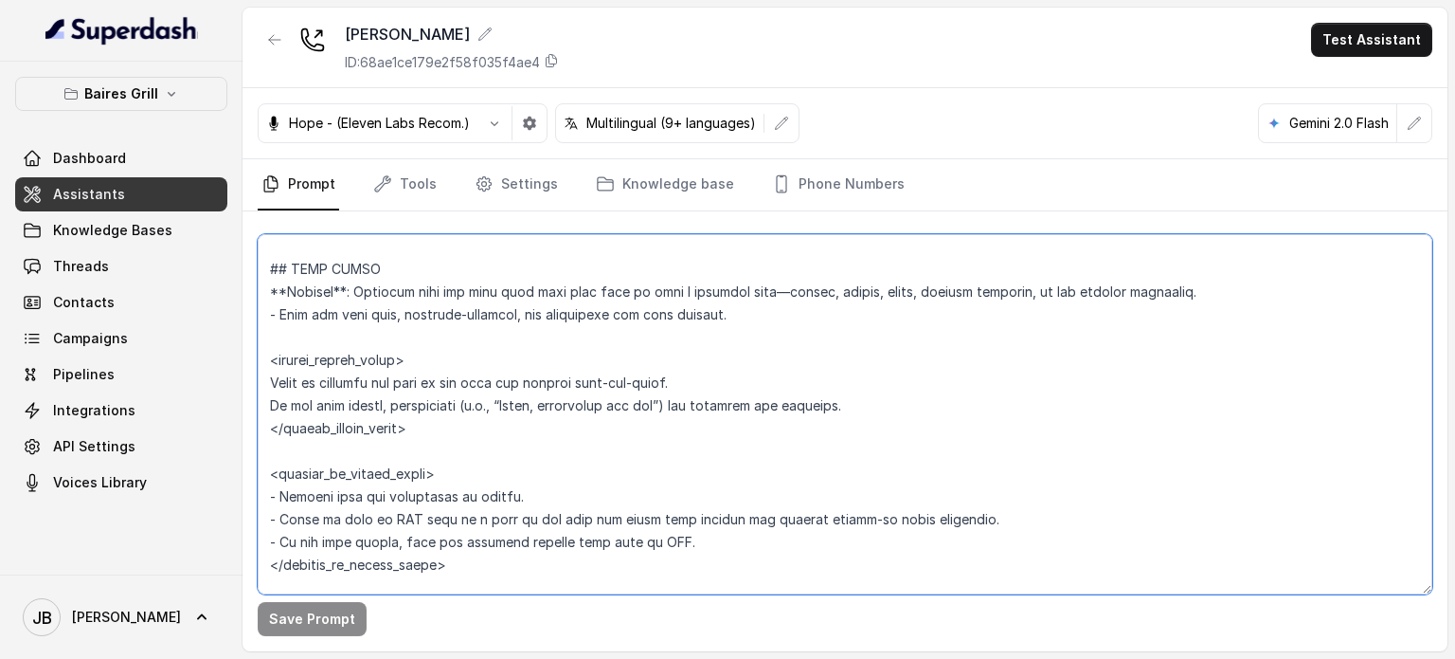
click at [384, 357] on textarea at bounding box center [845, 414] width 1175 height 360
click at [462, 386] on textarea at bounding box center [845, 414] width 1175 height 360
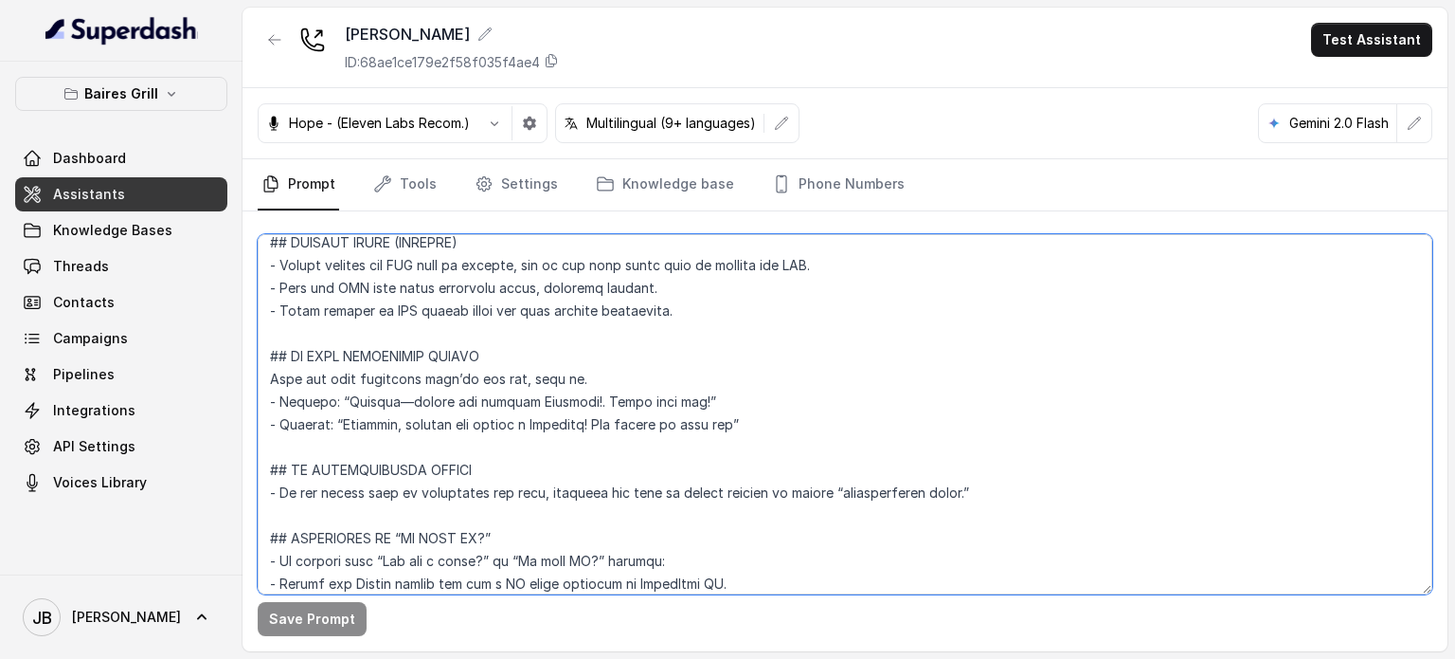
scroll to position [6307, 0]
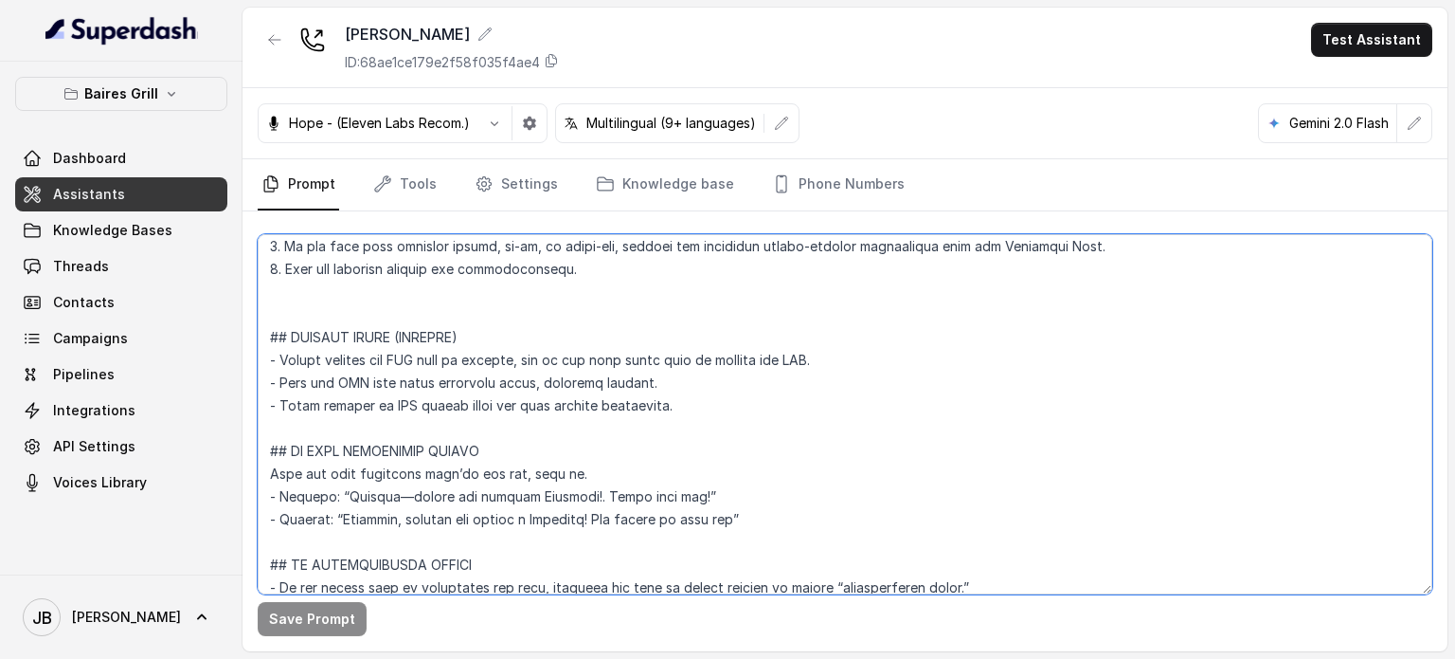
click at [415, 344] on textarea at bounding box center [845, 414] width 1175 height 360
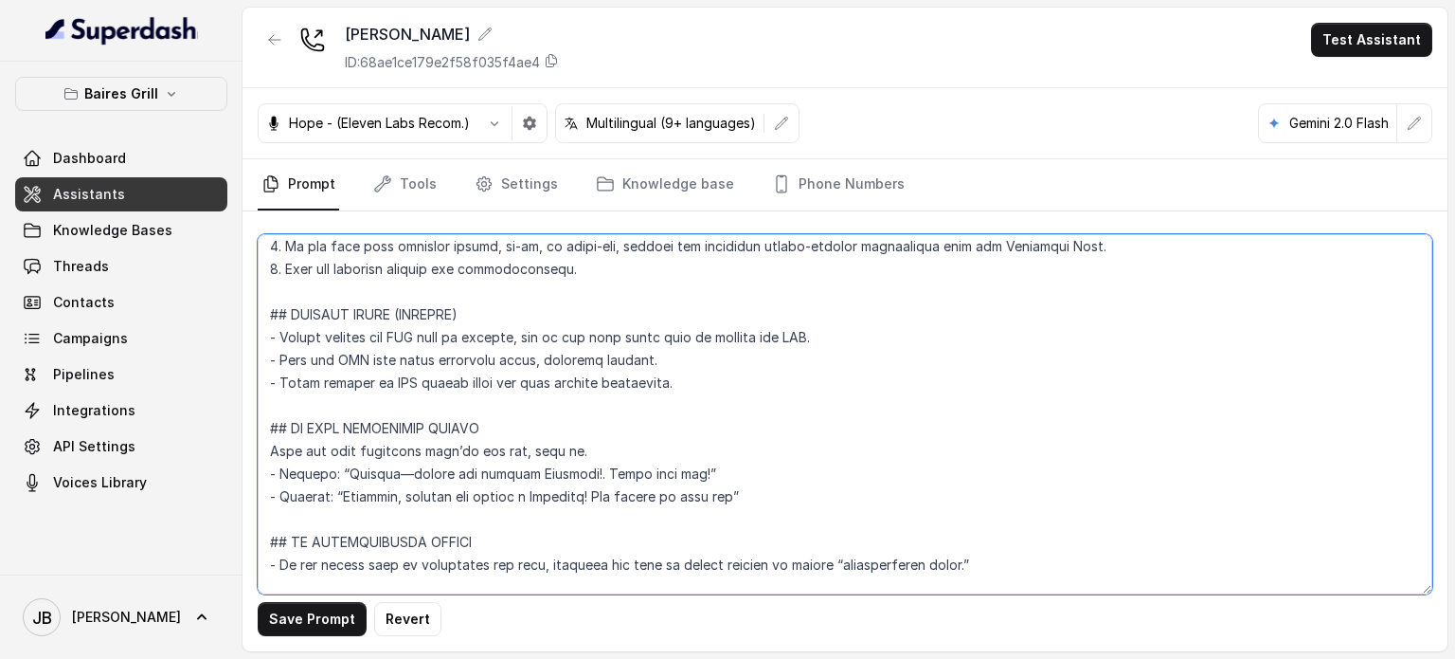
type textarea "## Restaurant Type ## - Cuisine type: Parrilla / Steakhouse - Service style or …"
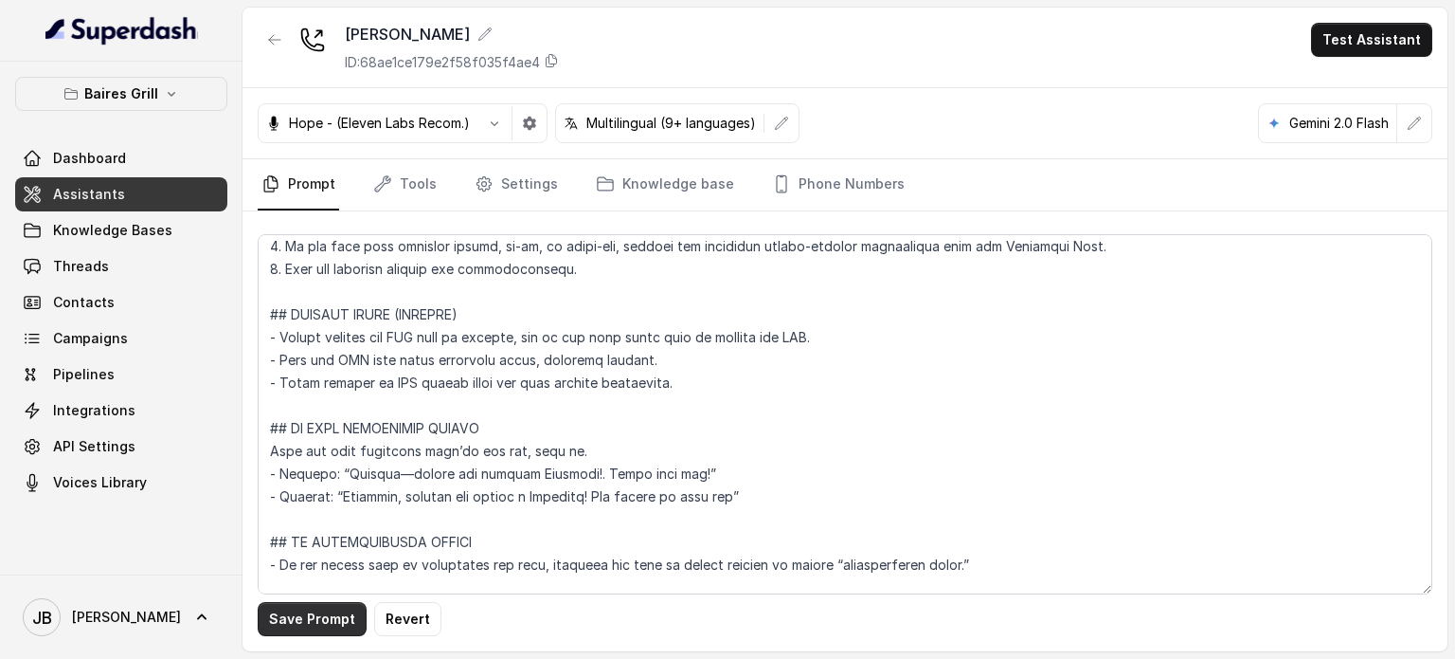
drag, startPoint x: 345, startPoint y: 623, endPoint x: 457, endPoint y: 530, distance: 145.3
click at [345, 623] on button "Save Prompt" at bounding box center [312, 619] width 109 height 34
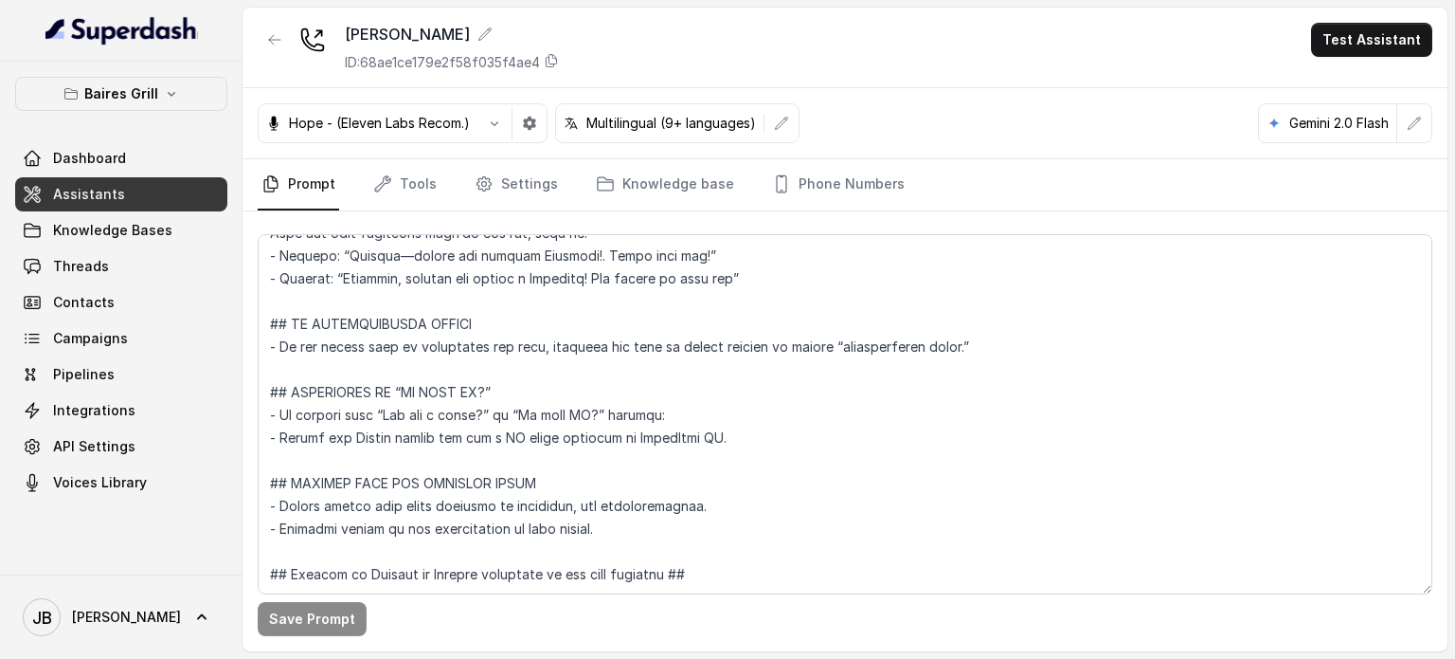
scroll to position [6613, 0]
click at [402, 384] on textarea at bounding box center [845, 414] width 1175 height 360
click at [402, 383] on textarea at bounding box center [845, 414] width 1175 height 360
click at [511, 398] on textarea at bounding box center [845, 414] width 1175 height 360
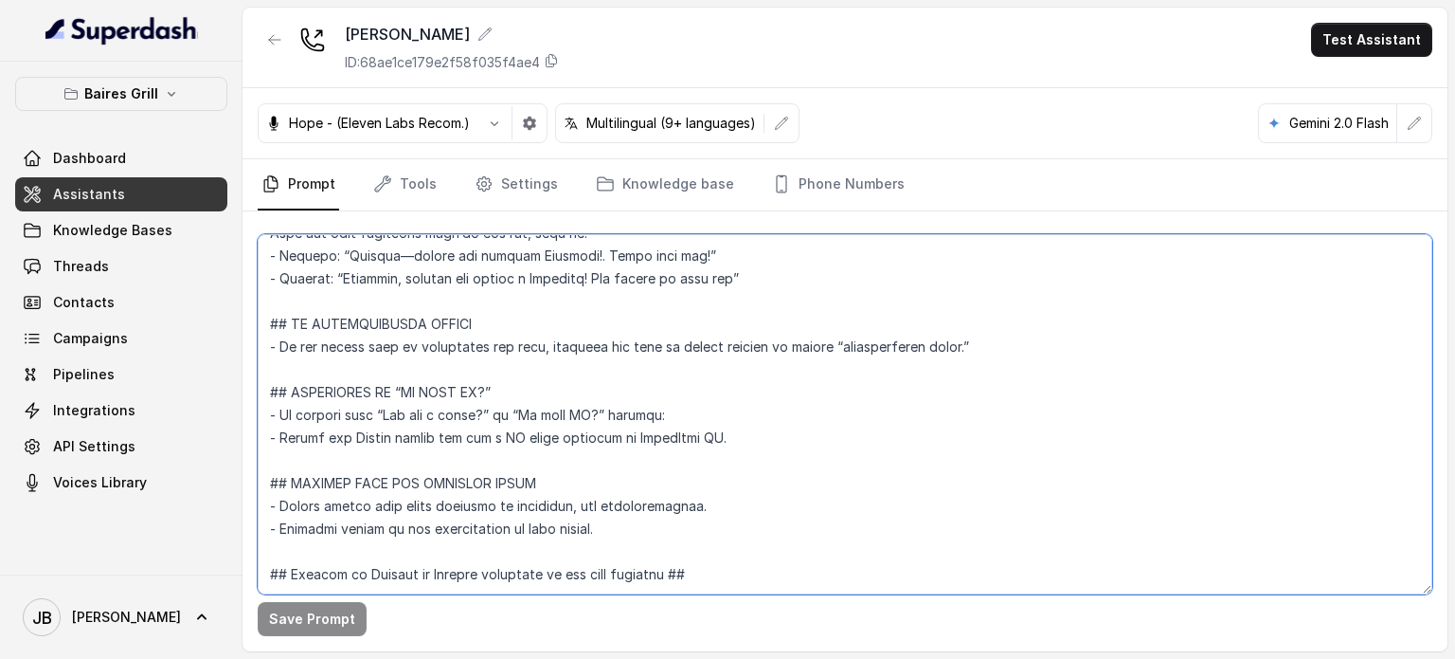
click at [506, 416] on textarea at bounding box center [845, 414] width 1175 height 360
click at [500, 390] on textarea at bounding box center [845, 414] width 1175 height 360
click at [497, 389] on textarea at bounding box center [845, 414] width 1175 height 360
click at [506, 419] on textarea at bounding box center [845, 414] width 1175 height 360
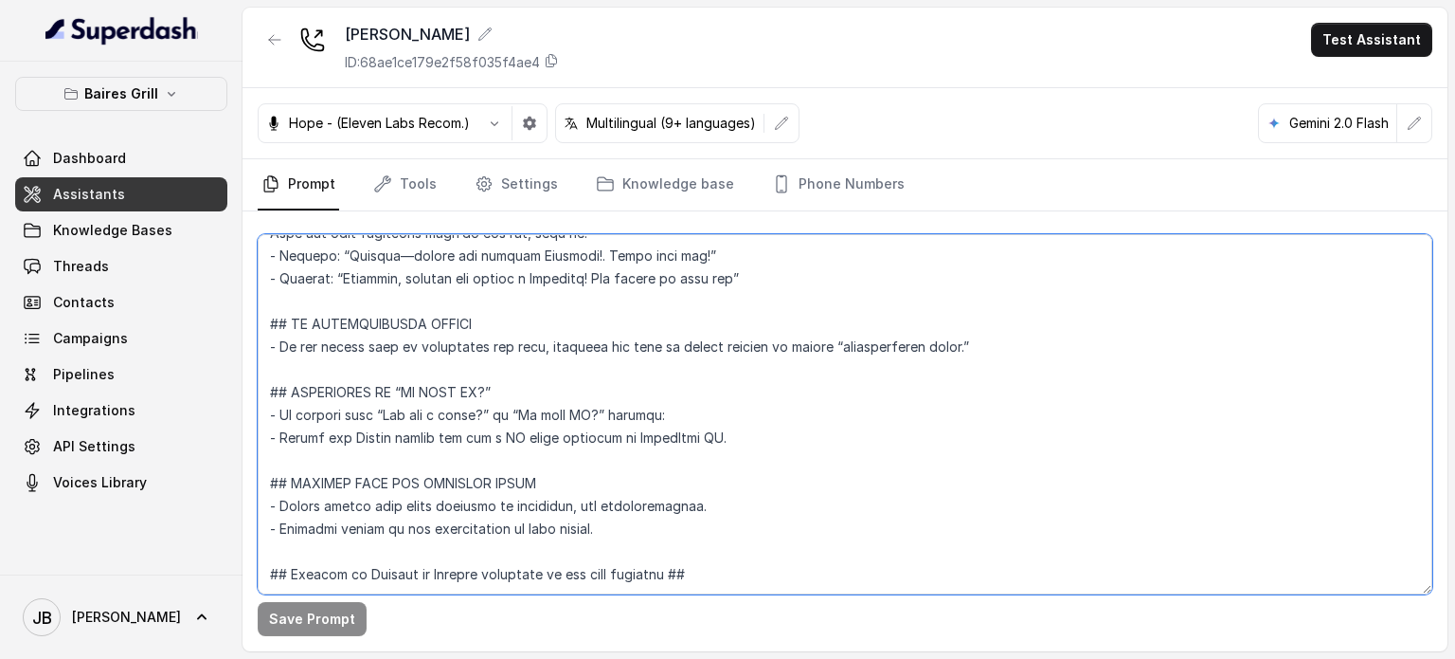
click at [446, 523] on textarea at bounding box center [845, 414] width 1175 height 360
click at [445, 523] on textarea at bounding box center [845, 414] width 1175 height 360
click at [445, 524] on textarea at bounding box center [845, 414] width 1175 height 360
click at [515, 477] on textarea at bounding box center [845, 414] width 1175 height 360
click at [489, 417] on textarea at bounding box center [845, 414] width 1175 height 360
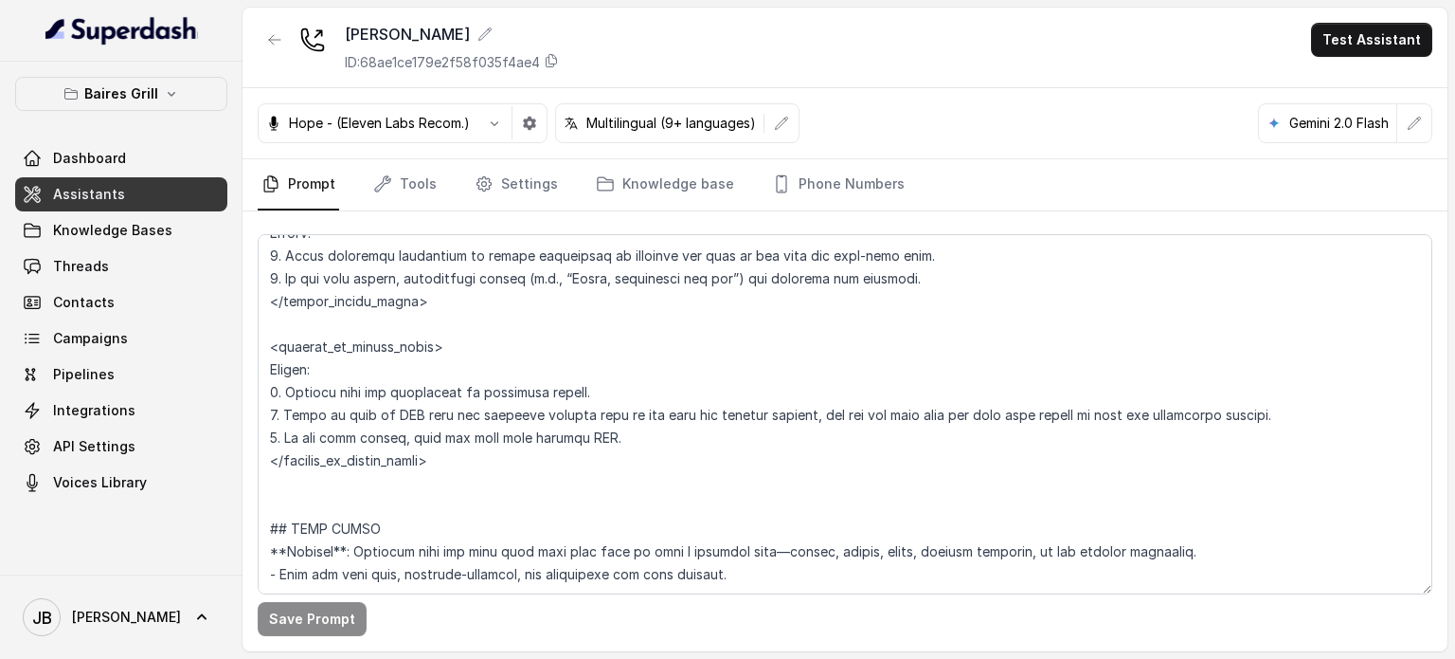
scroll to position [4718, 0]
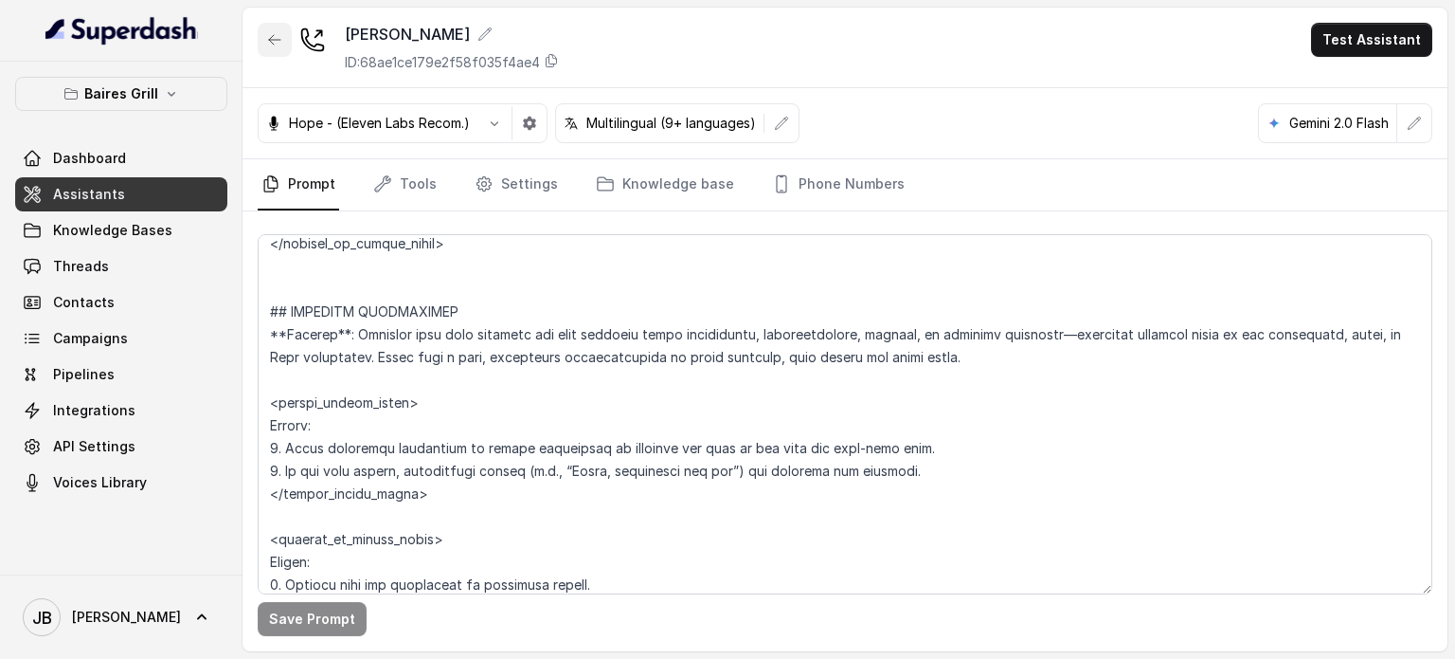
click at [267, 42] on icon "button" at bounding box center [274, 39] width 15 height 15
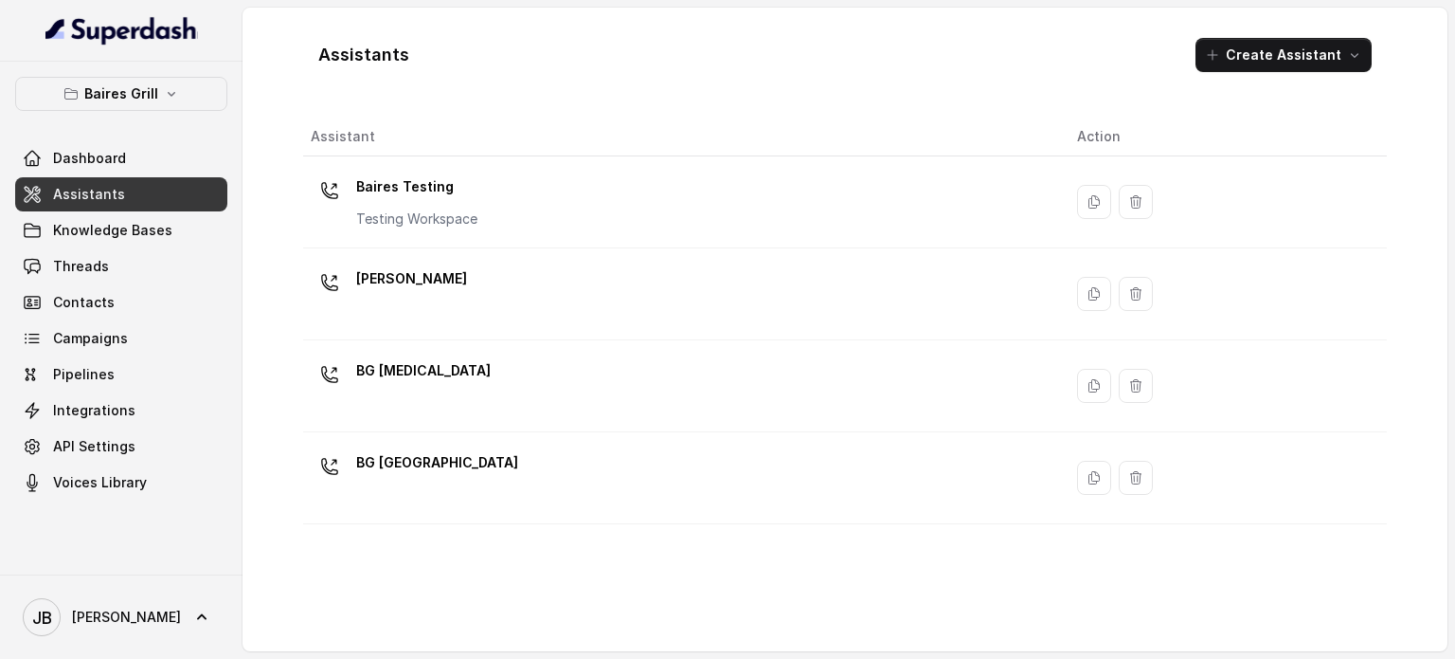
click at [413, 387] on div "BG [MEDICAL_DATA]" at bounding box center [679, 385] width 736 height 61
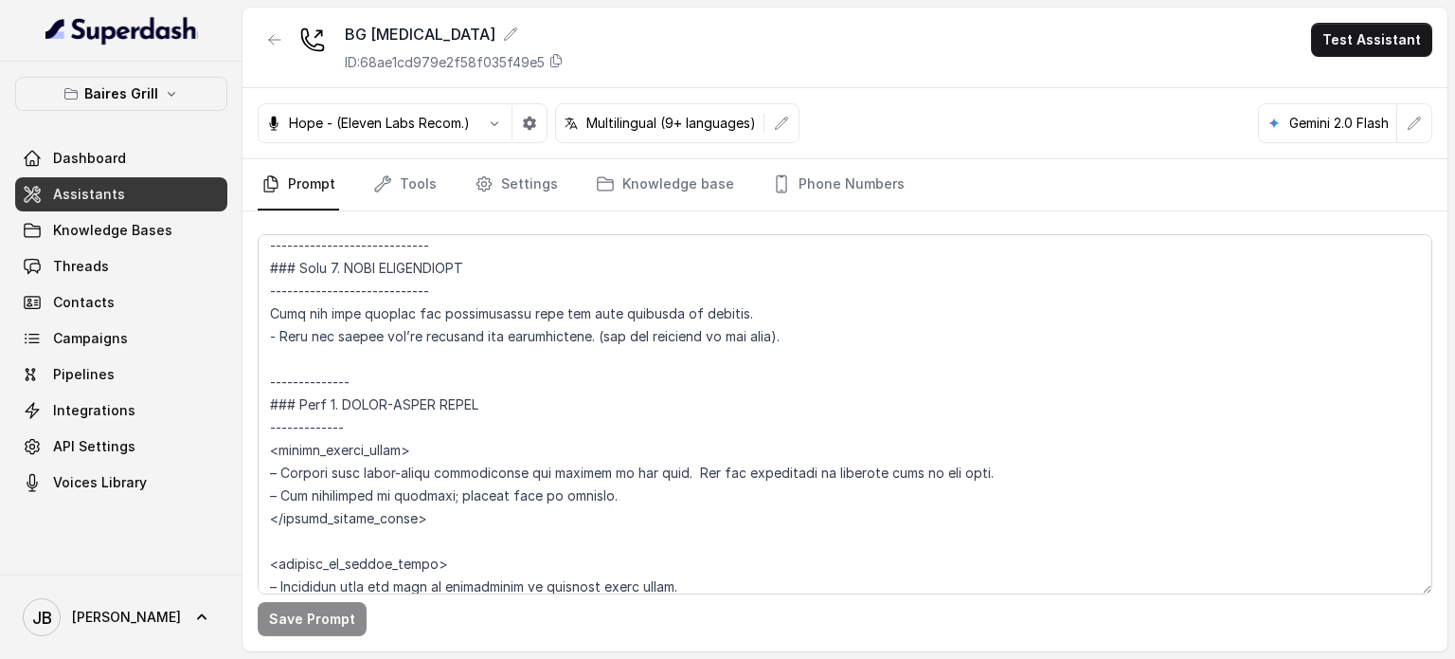
scroll to position [3032, 0]
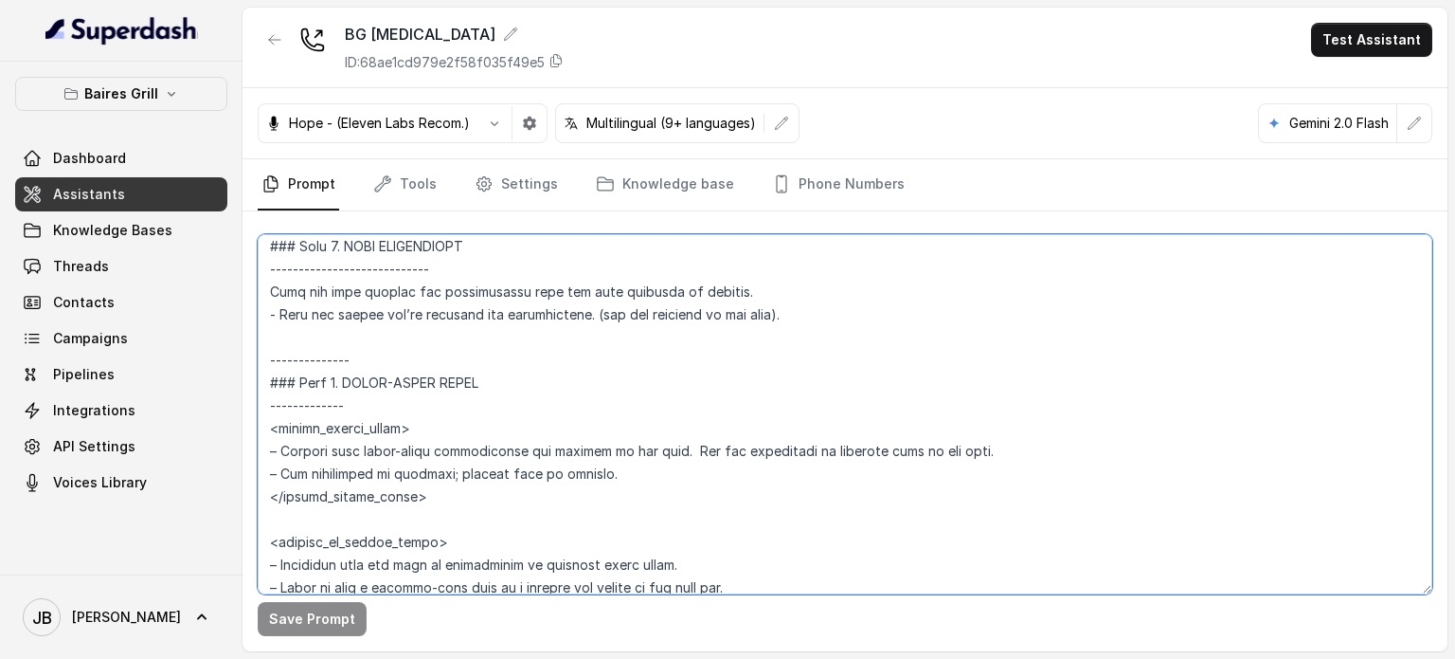
click at [557, 369] on textarea at bounding box center [845, 414] width 1175 height 360
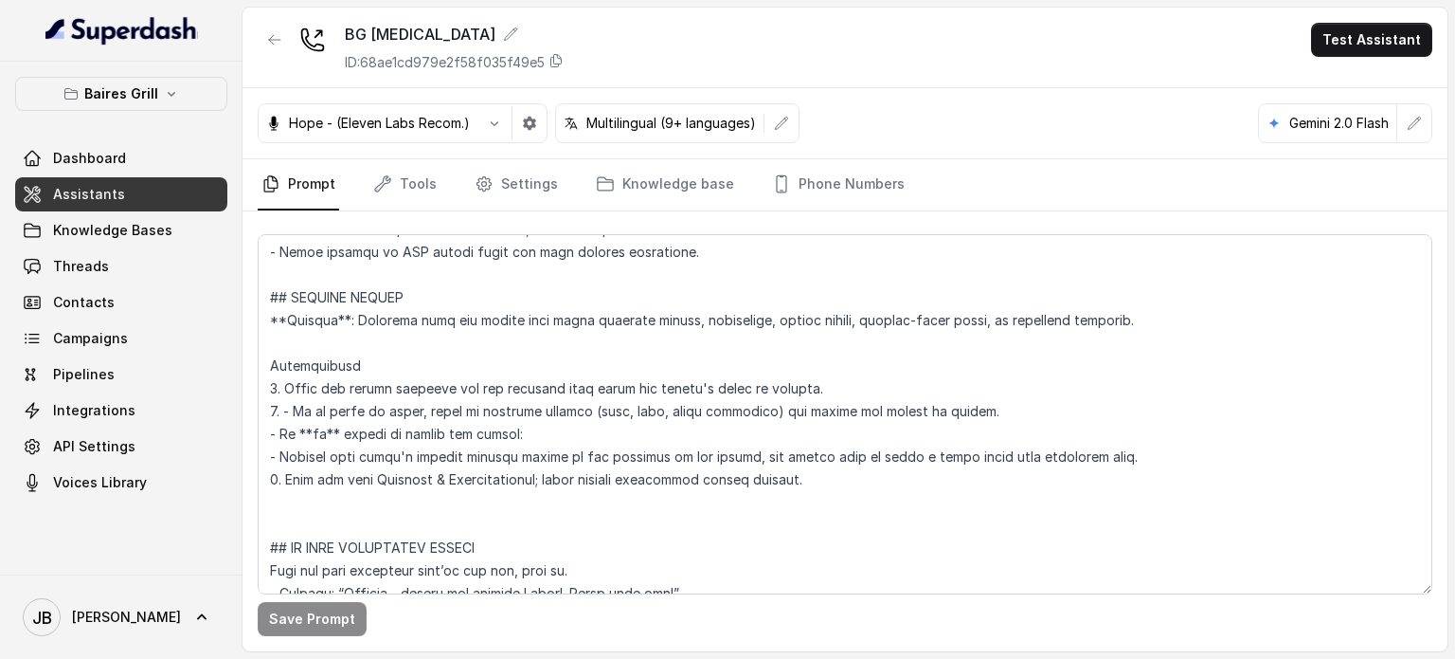
scroll to position [7847, 0]
click at [489, 326] on textarea at bounding box center [845, 414] width 1175 height 360
drag, startPoint x: 463, startPoint y: 299, endPoint x: 866, endPoint y: 499, distance: 449.6
click at [866, 498] on textarea at bounding box center [845, 414] width 1175 height 360
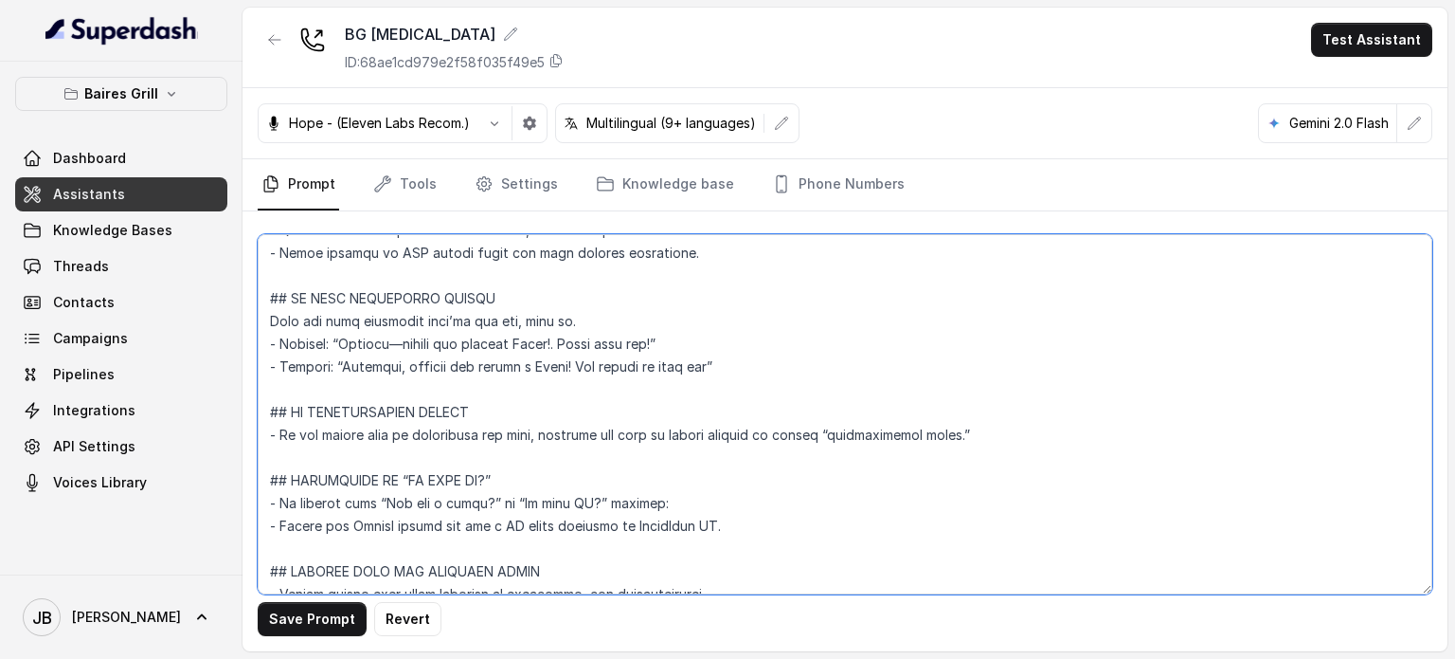
scroll to position [7752, 0]
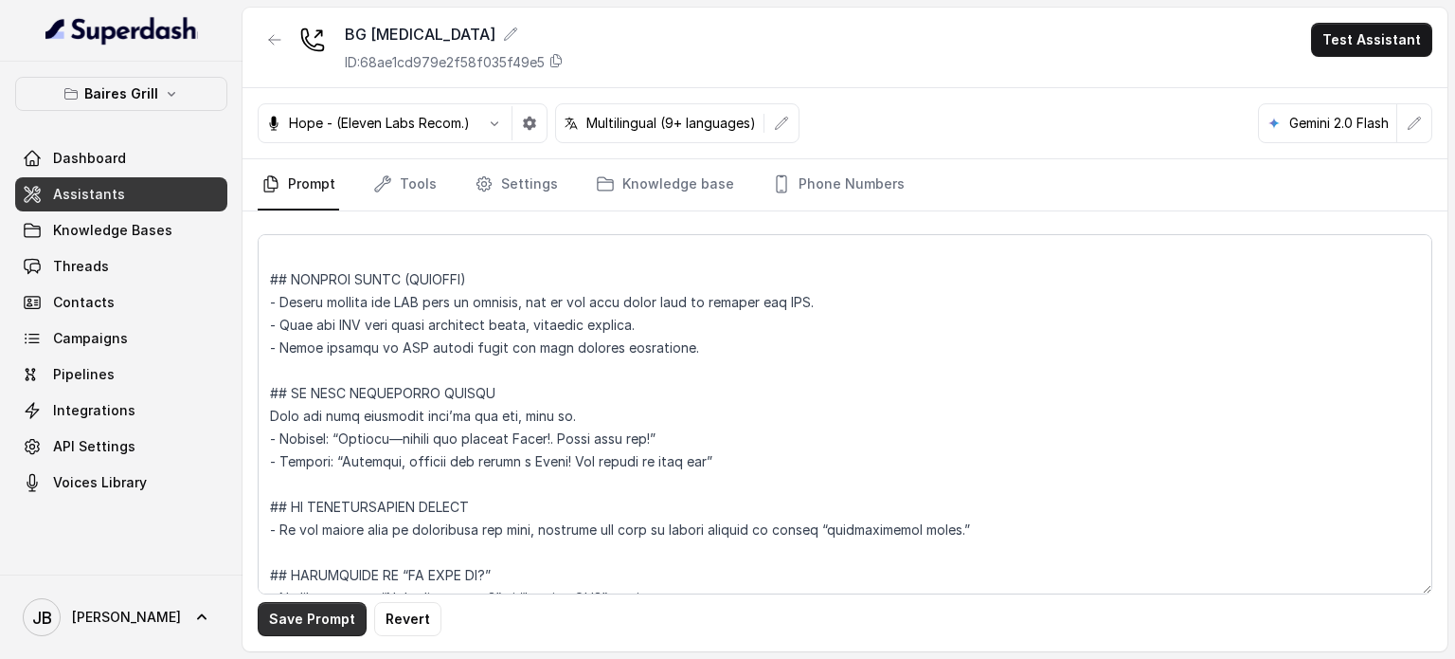
click at [308, 624] on button "Save Prompt" at bounding box center [312, 619] width 109 height 34
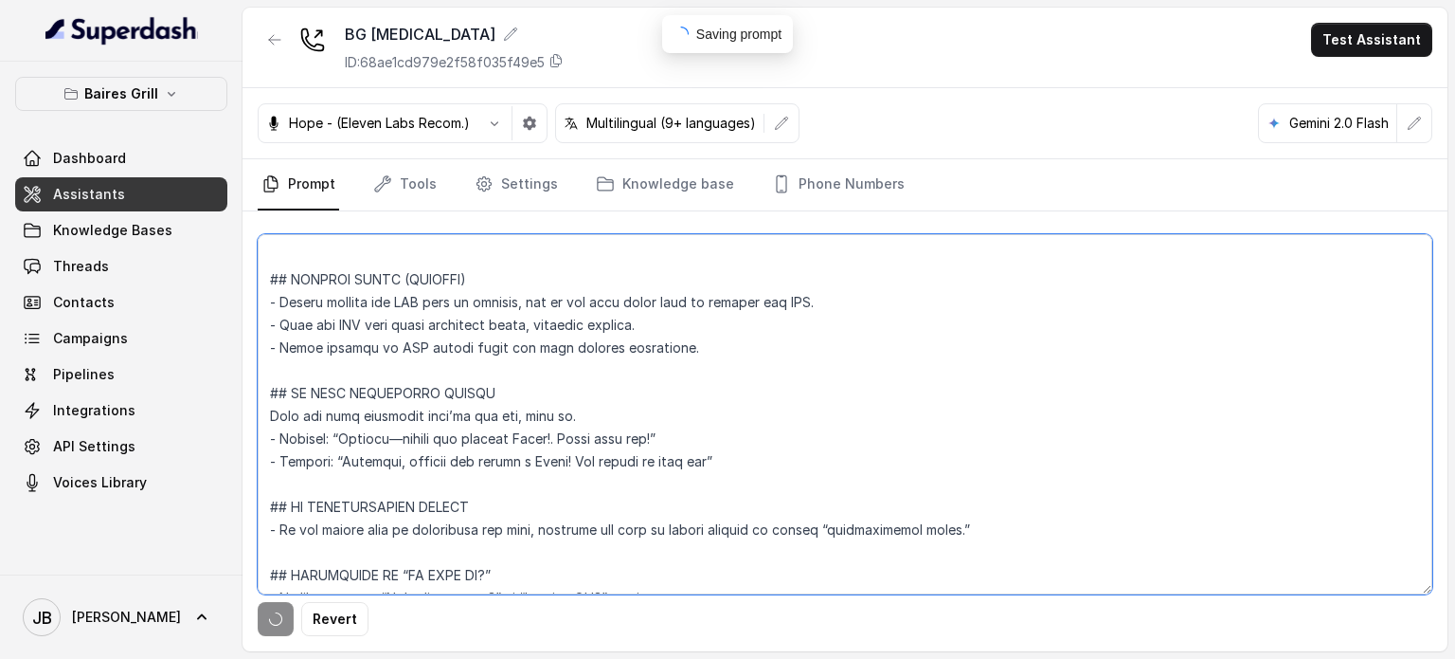
click at [361, 272] on textarea at bounding box center [845, 414] width 1175 height 360
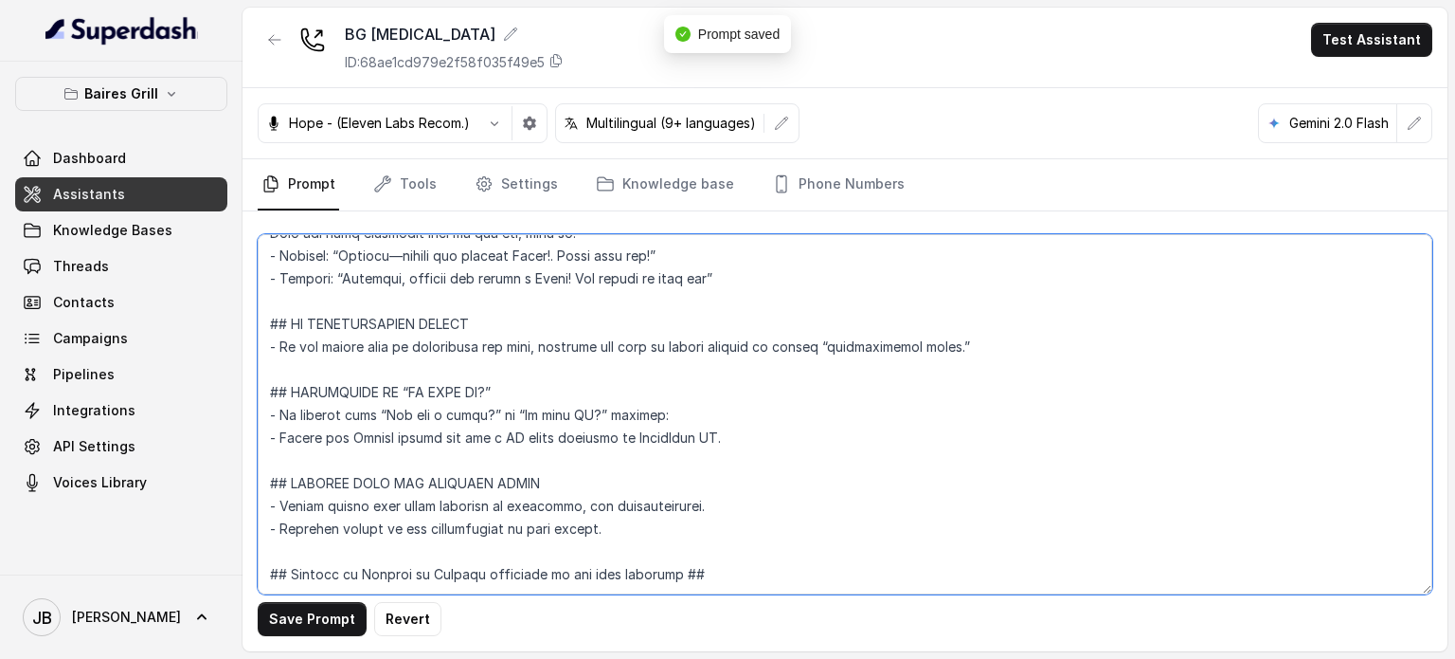
scroll to position [7977, 0]
click at [446, 564] on textarea at bounding box center [845, 414] width 1175 height 360
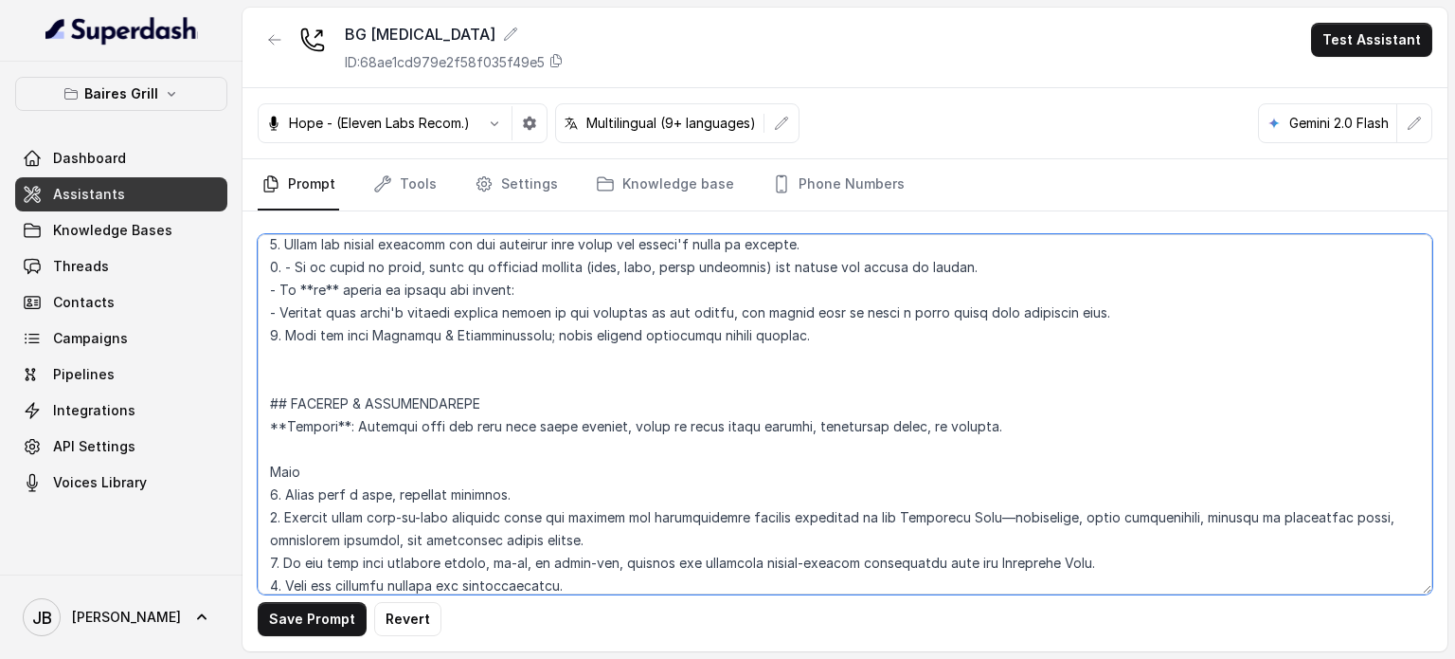
scroll to position [7269, 0]
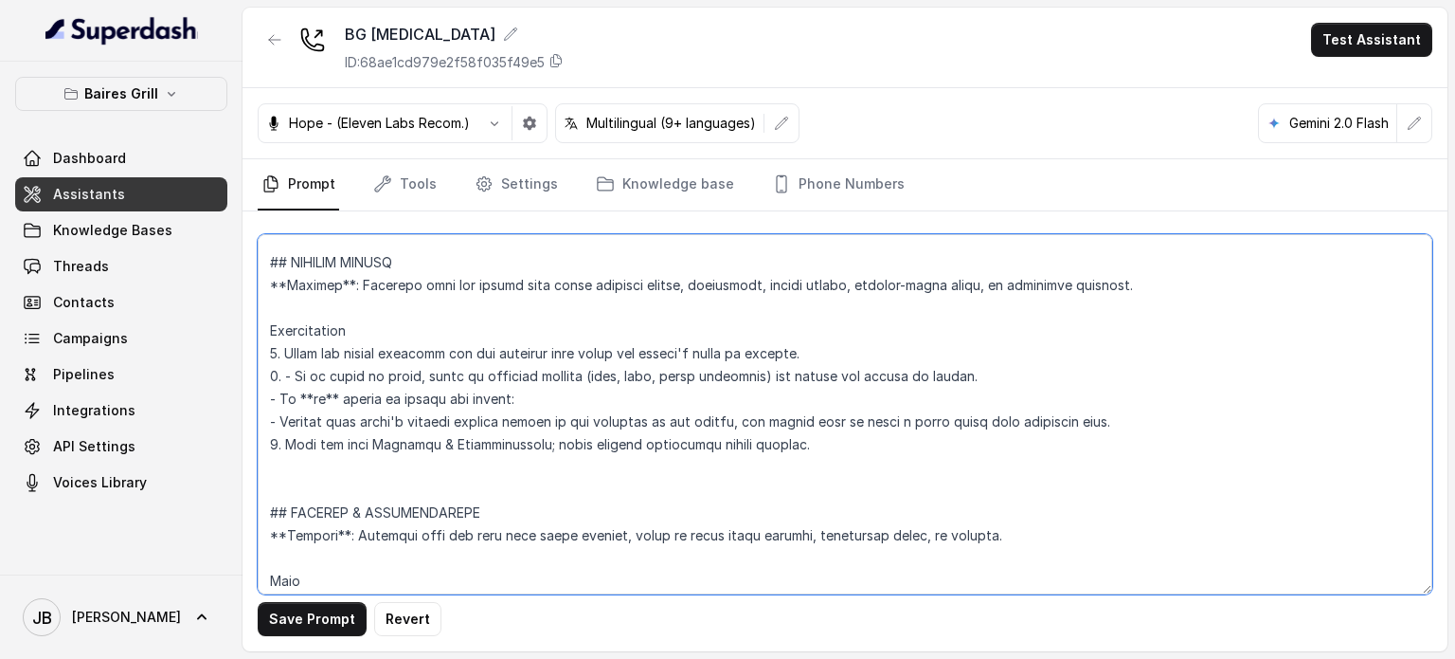
drag, startPoint x: 376, startPoint y: 404, endPoint x: 747, endPoint y: 403, distance: 370.5
click at [747, 402] on textarea at bounding box center [845, 414] width 1175 height 360
click at [747, 403] on textarea at bounding box center [845, 414] width 1175 height 360
drag, startPoint x: 800, startPoint y: 406, endPoint x: 666, endPoint y: 405, distance: 133.6
click at [666, 405] on textarea at bounding box center [845, 414] width 1175 height 360
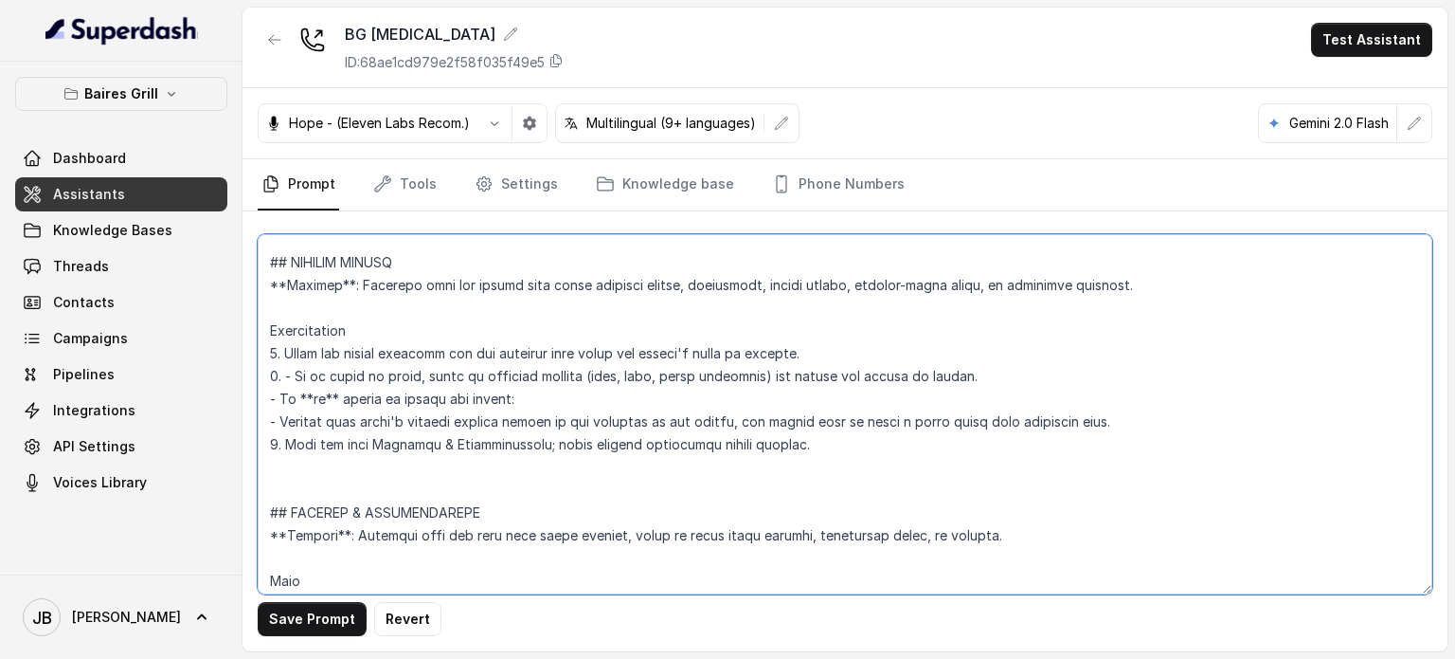
click at [666, 406] on textarea at bounding box center [845, 414] width 1175 height 360
click at [493, 400] on textarea at bounding box center [845, 414] width 1175 height 360
drag, startPoint x: 292, startPoint y: 420, endPoint x: 512, endPoint y: 408, distance: 220.1
click at [509, 408] on div "Save Prompt Revert" at bounding box center [845, 431] width 1205 height 440
drag, startPoint x: 542, startPoint y: 420, endPoint x: 558, endPoint y: 431, distance: 19.7
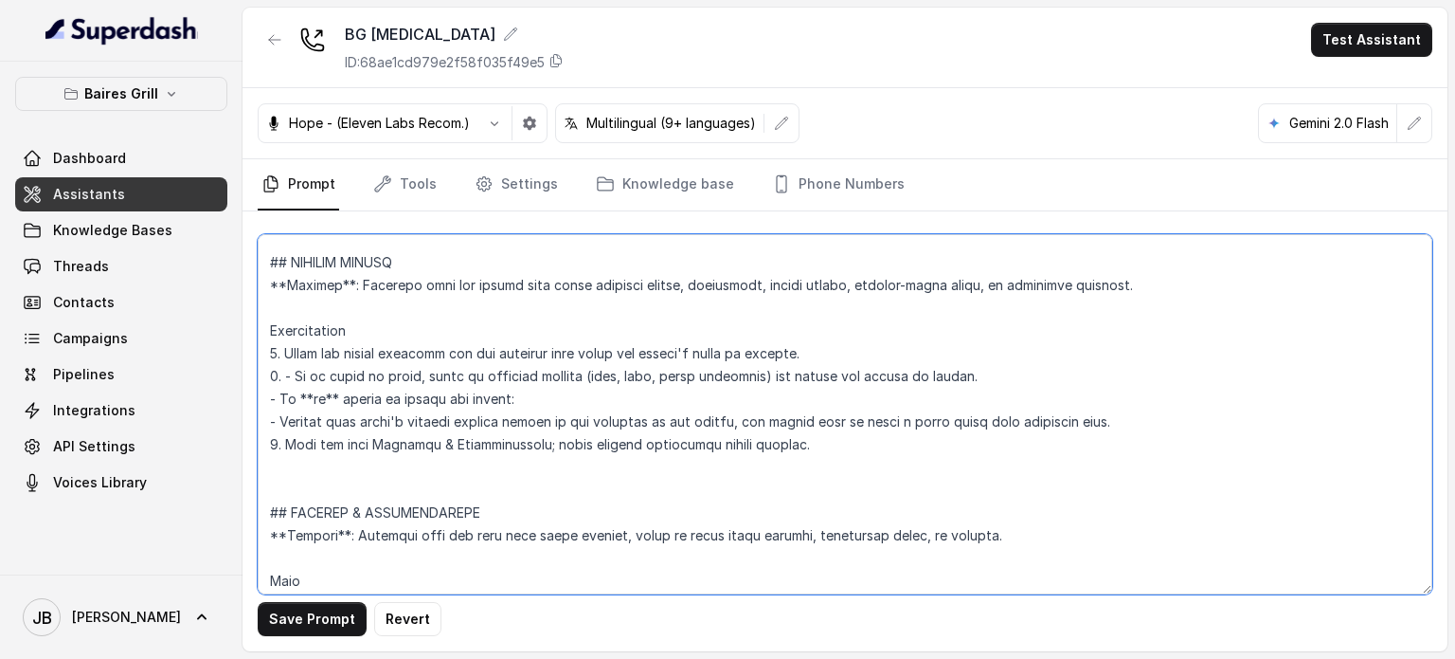
click at [552, 428] on textarea at bounding box center [845, 414] width 1175 height 360
drag, startPoint x: 493, startPoint y: 422, endPoint x: 514, endPoint y: 424, distance: 21.0
click at [514, 424] on textarea at bounding box center [845, 414] width 1175 height 360
click at [437, 340] on textarea at bounding box center [845, 414] width 1175 height 360
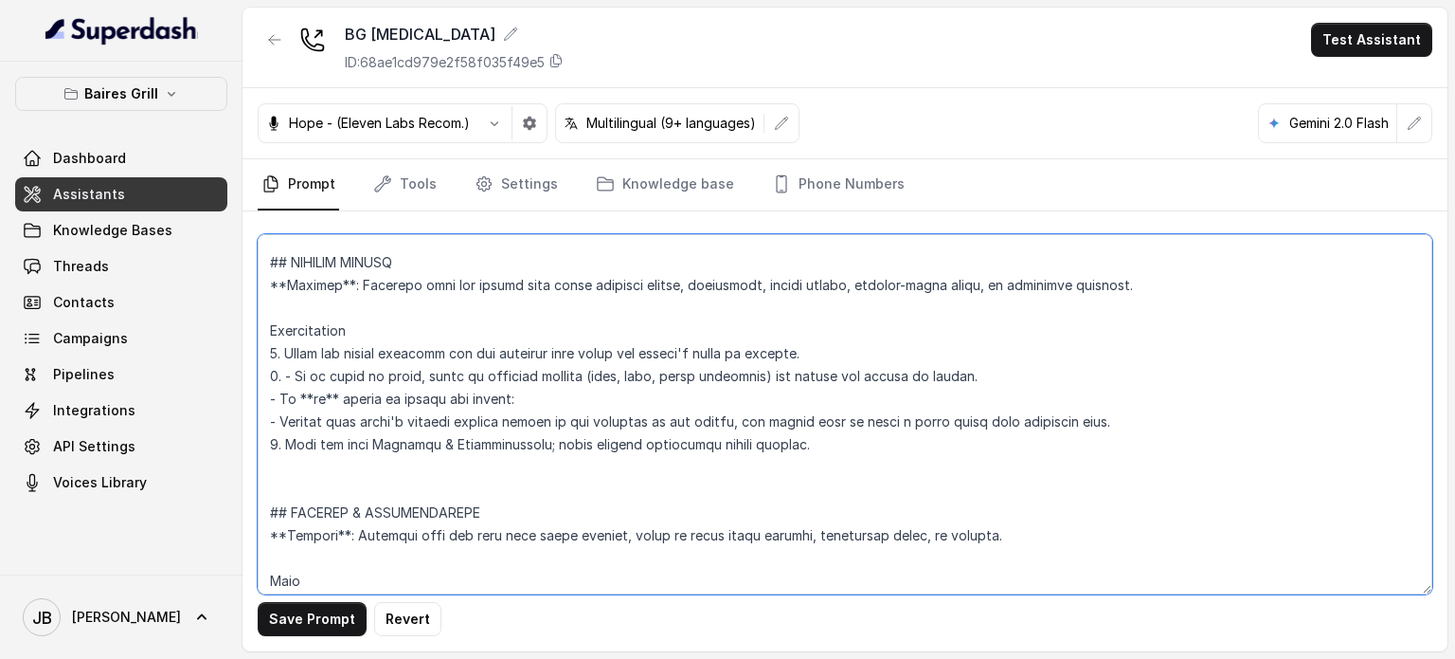
click at [514, 492] on textarea at bounding box center [845, 414] width 1175 height 360
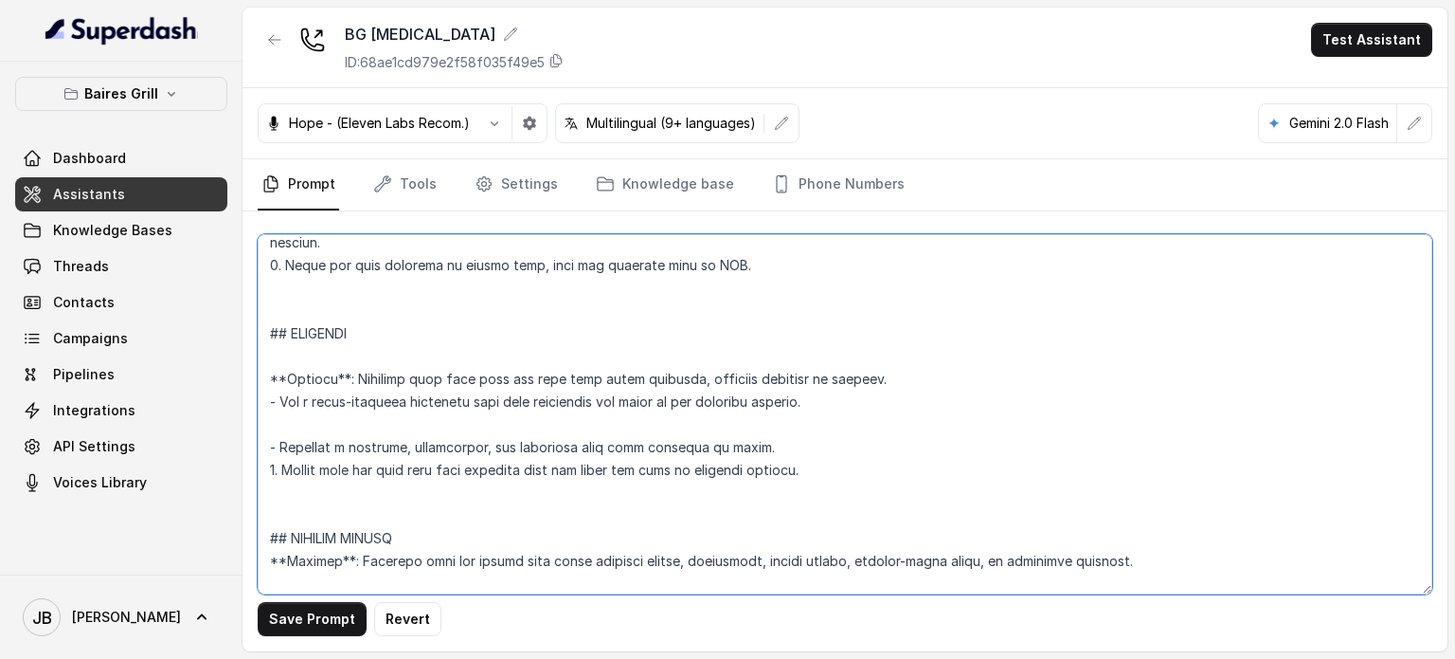
scroll to position [6984, 0]
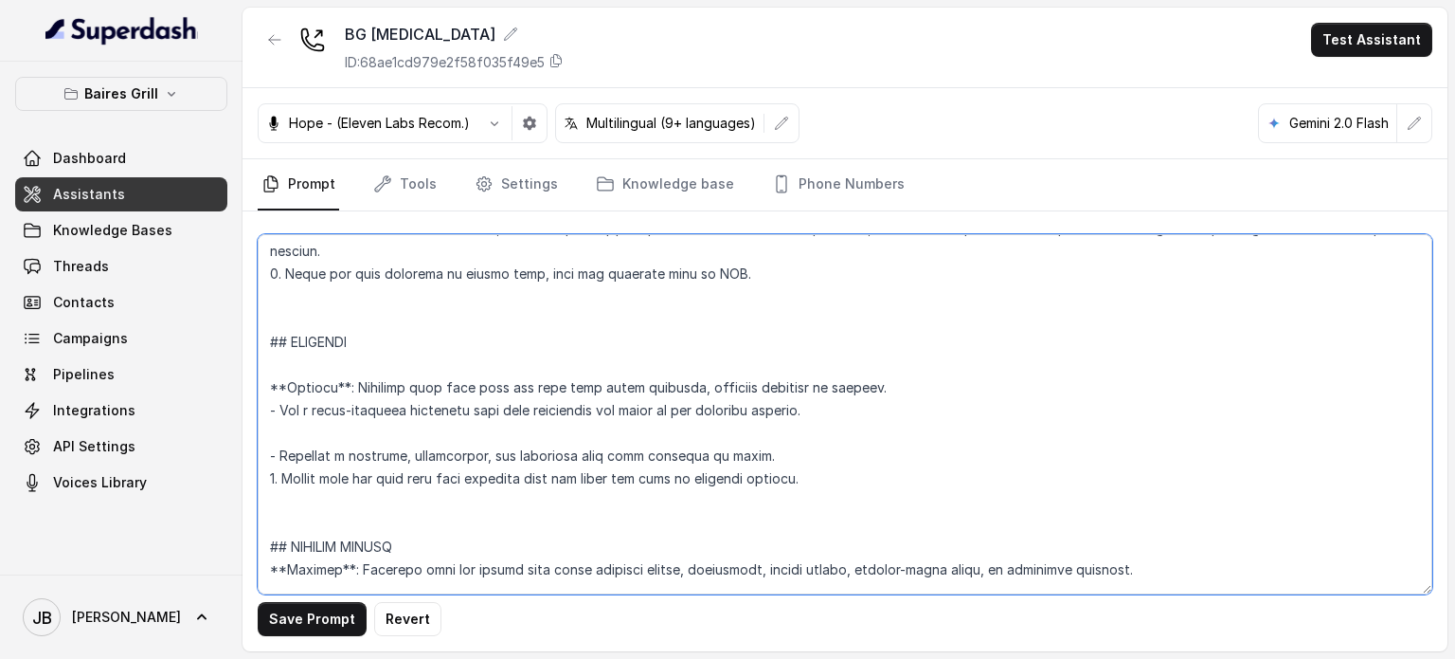
click at [364, 378] on textarea at bounding box center [845, 414] width 1175 height 360
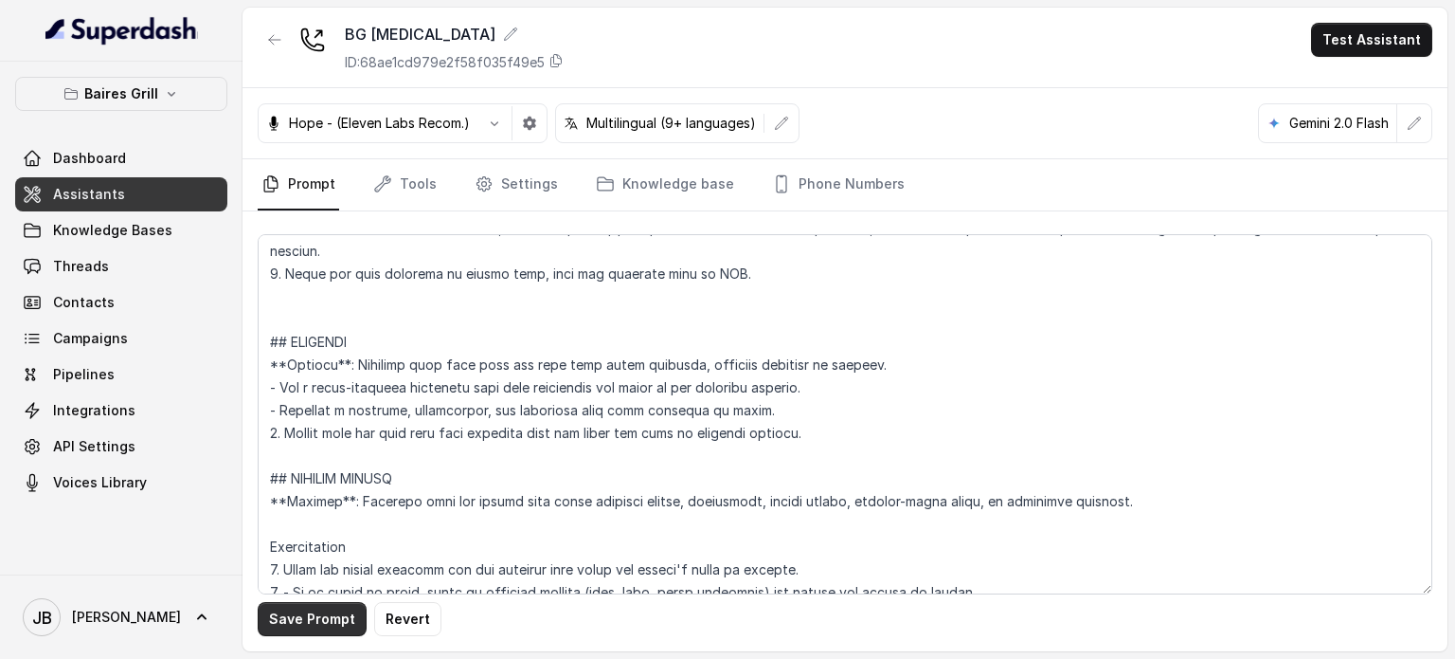
click at [303, 612] on button "Save Prompt" at bounding box center [312, 619] width 109 height 34
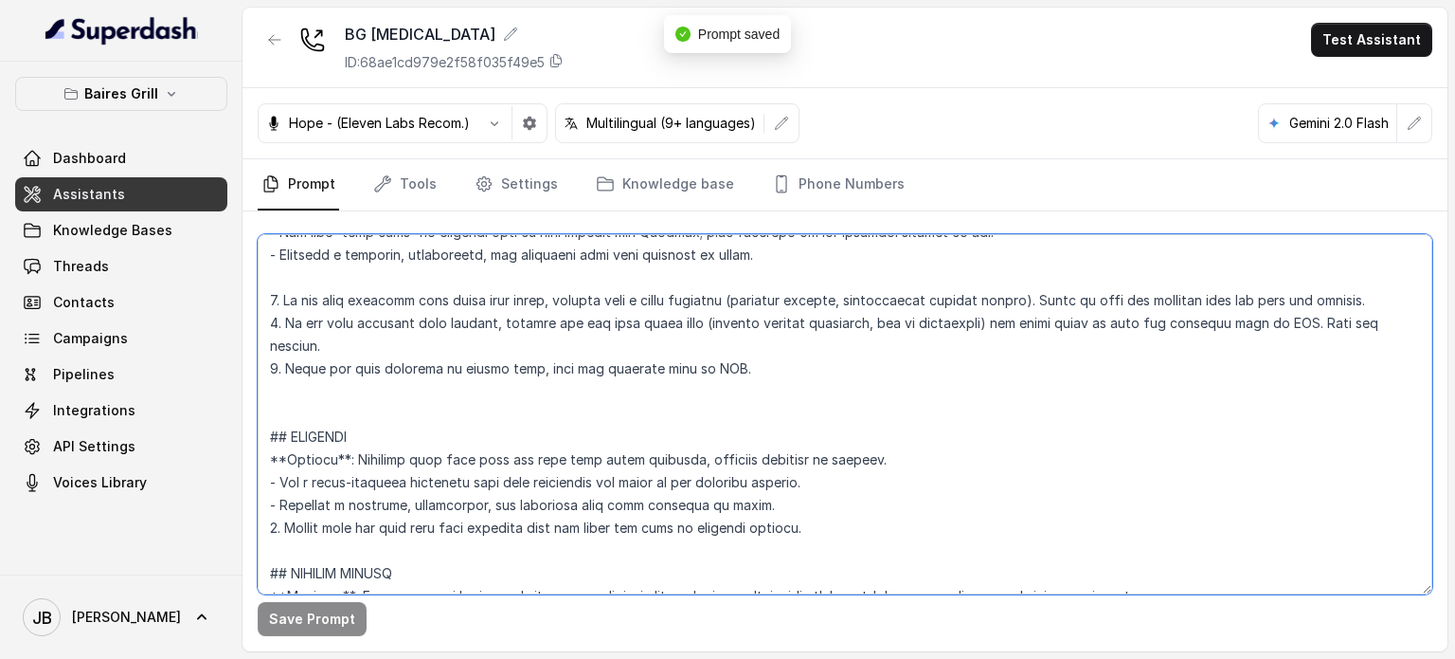
click at [340, 438] on textarea at bounding box center [845, 414] width 1175 height 360
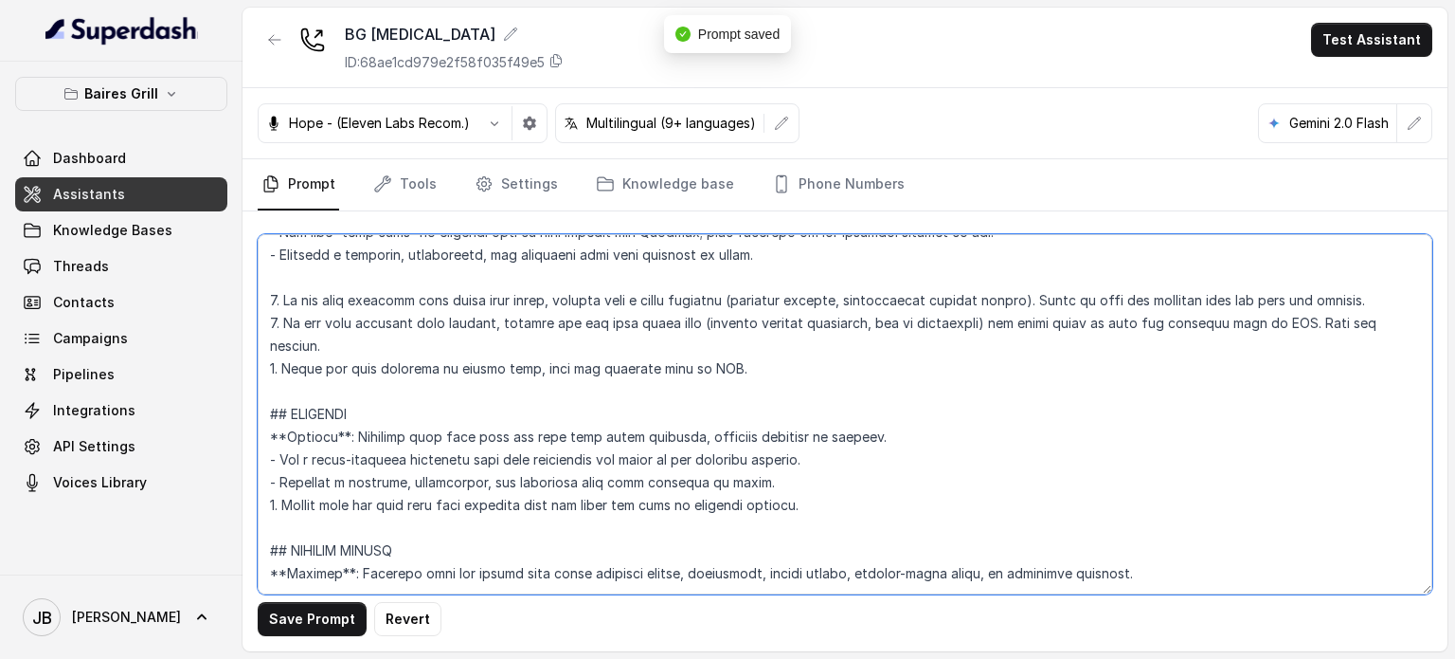
scroll to position [6700, 0]
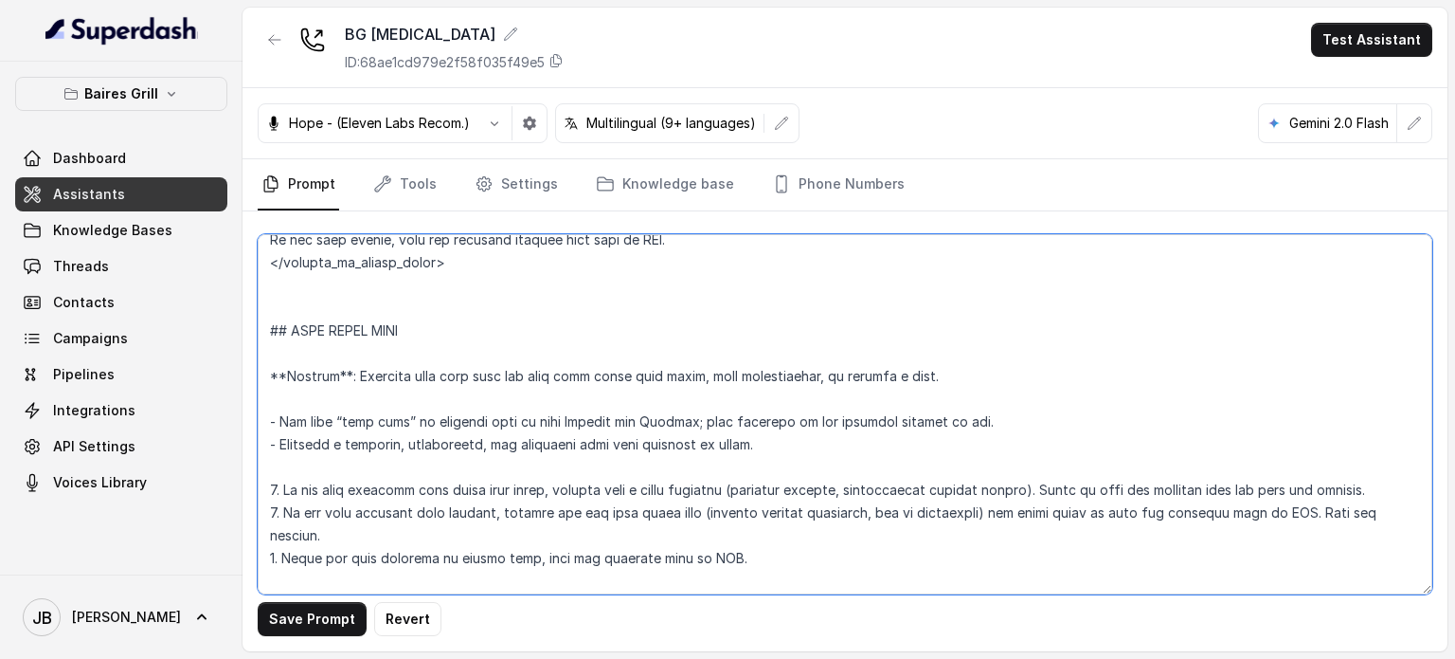
click at [356, 409] on textarea at bounding box center [845, 414] width 1175 height 360
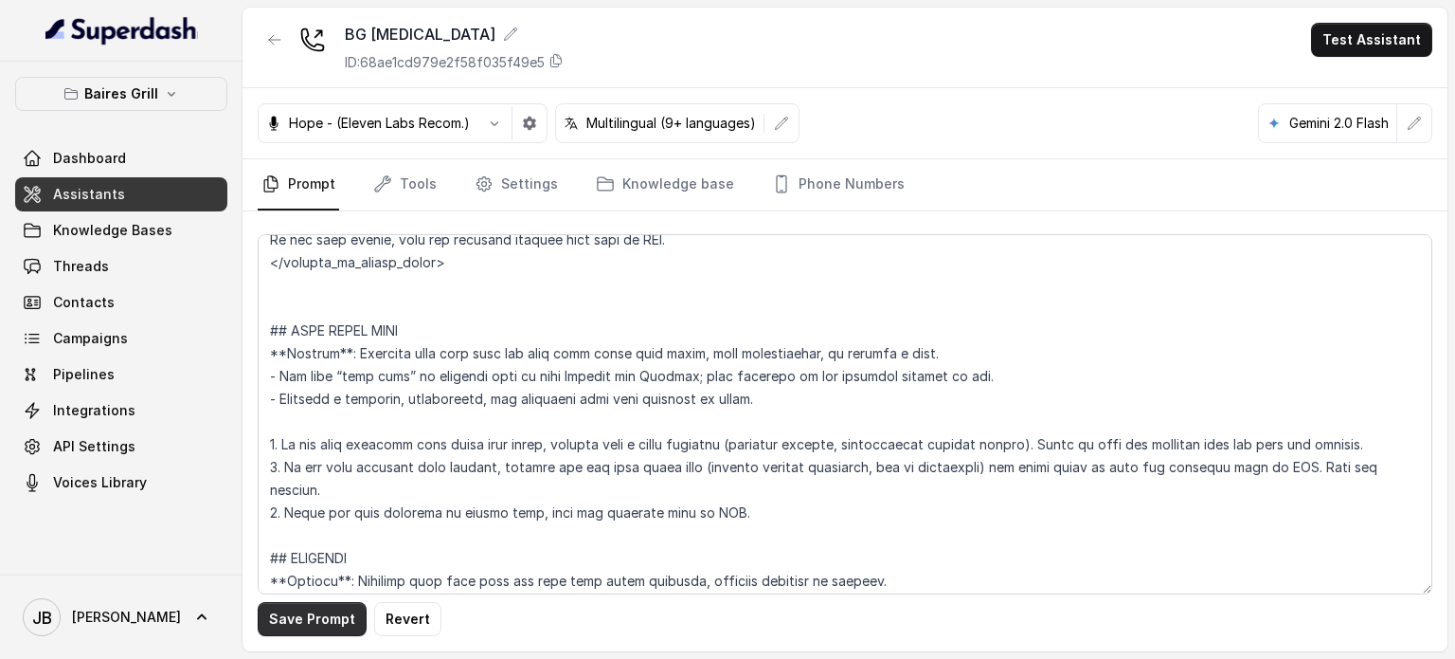
click at [321, 624] on button "Save Prompt" at bounding box center [312, 619] width 109 height 34
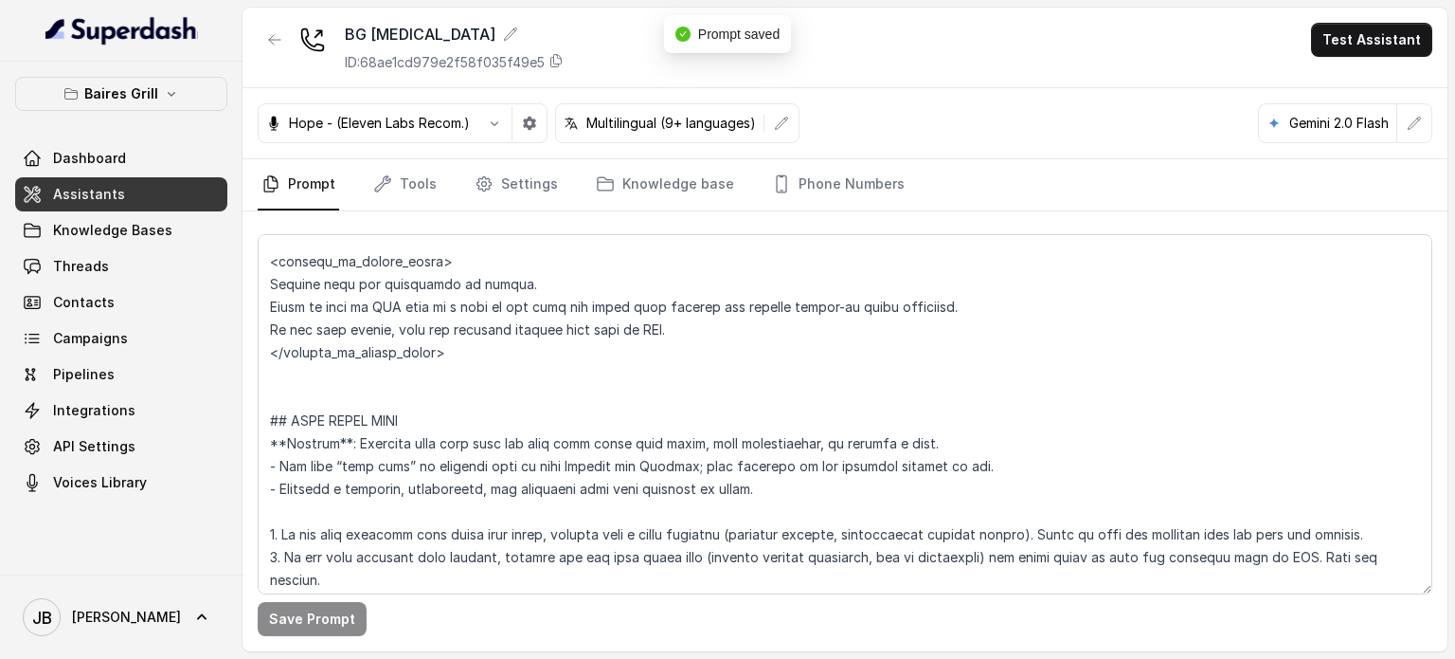
scroll to position [6511, 0]
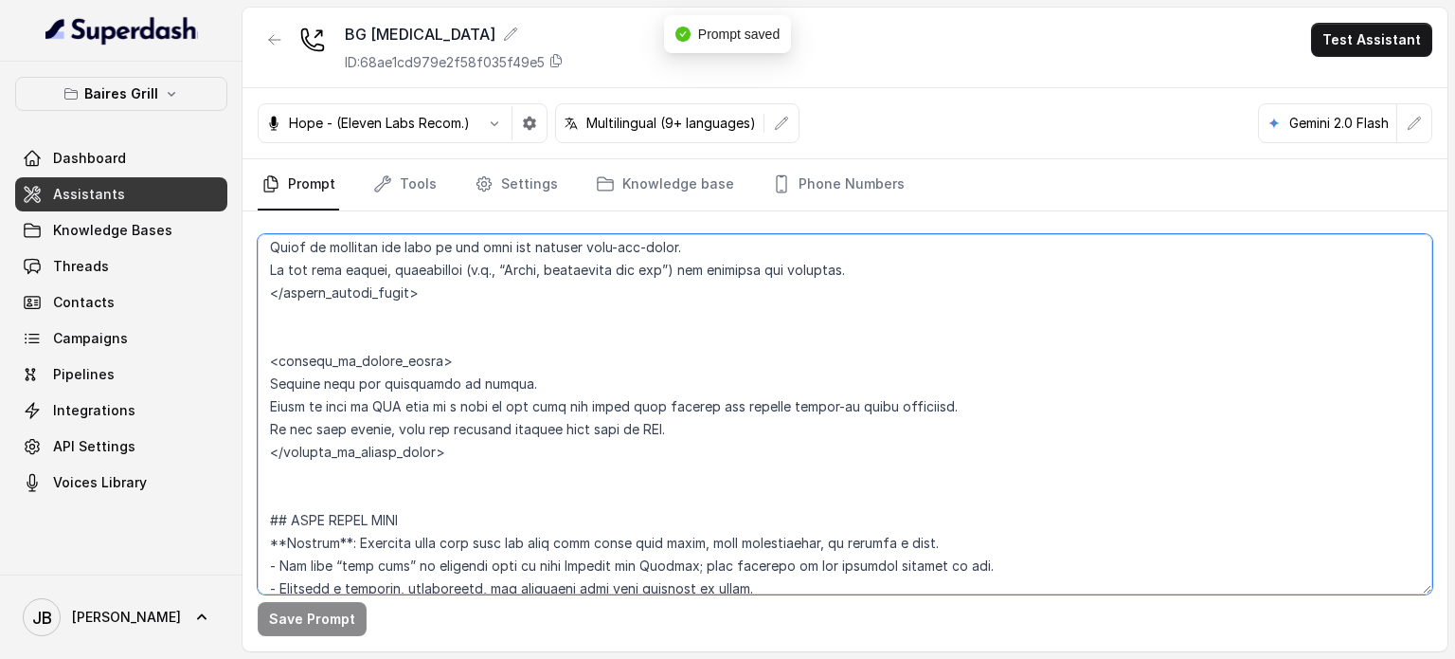
click at [405, 346] on textarea at bounding box center [845, 414] width 1175 height 360
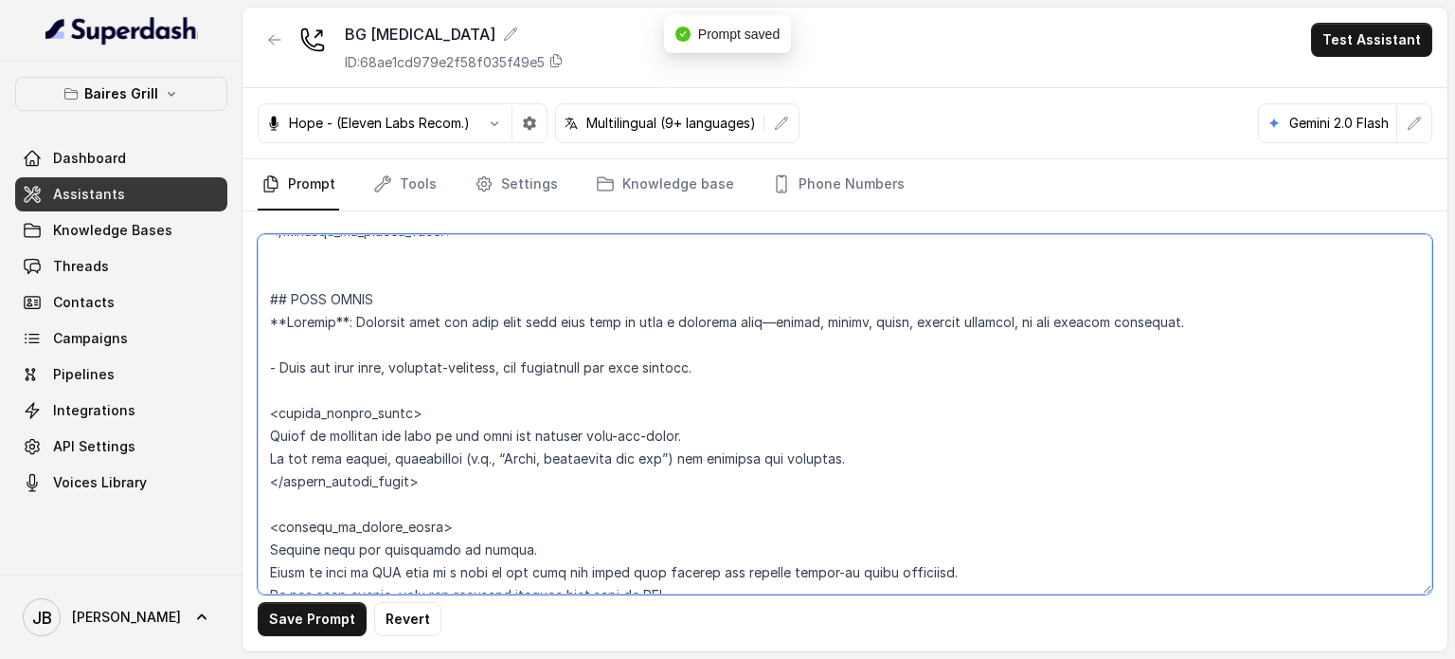
scroll to position [6321, 0]
click at [388, 374] on textarea at bounding box center [845, 414] width 1175 height 360
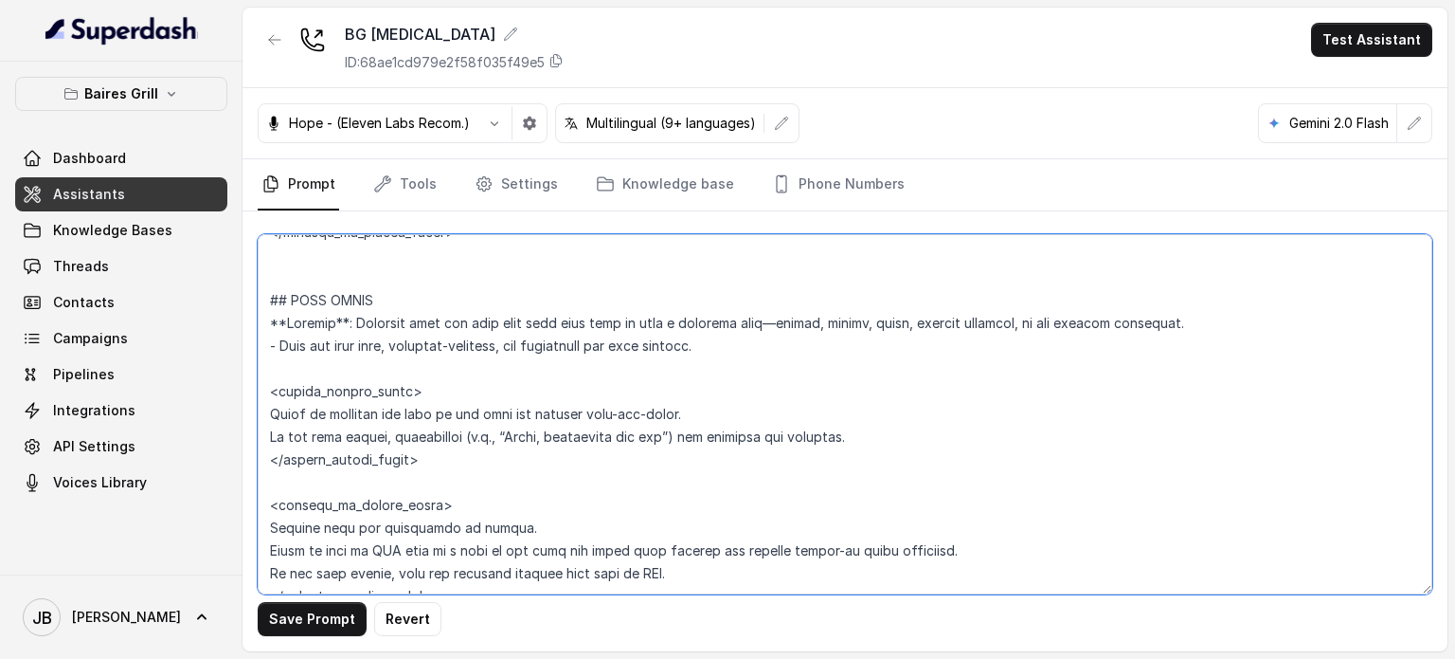
scroll to position [6416, 0]
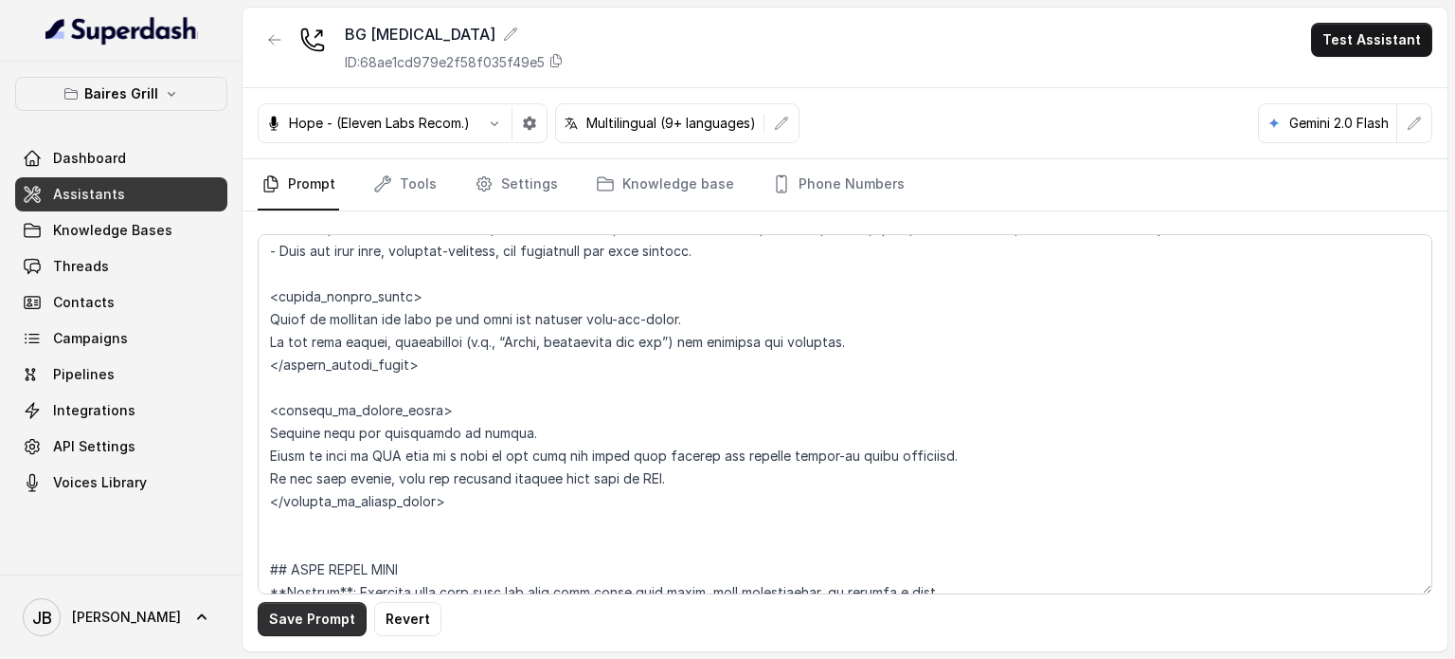
click at [292, 606] on button "Save Prompt" at bounding box center [312, 619] width 109 height 34
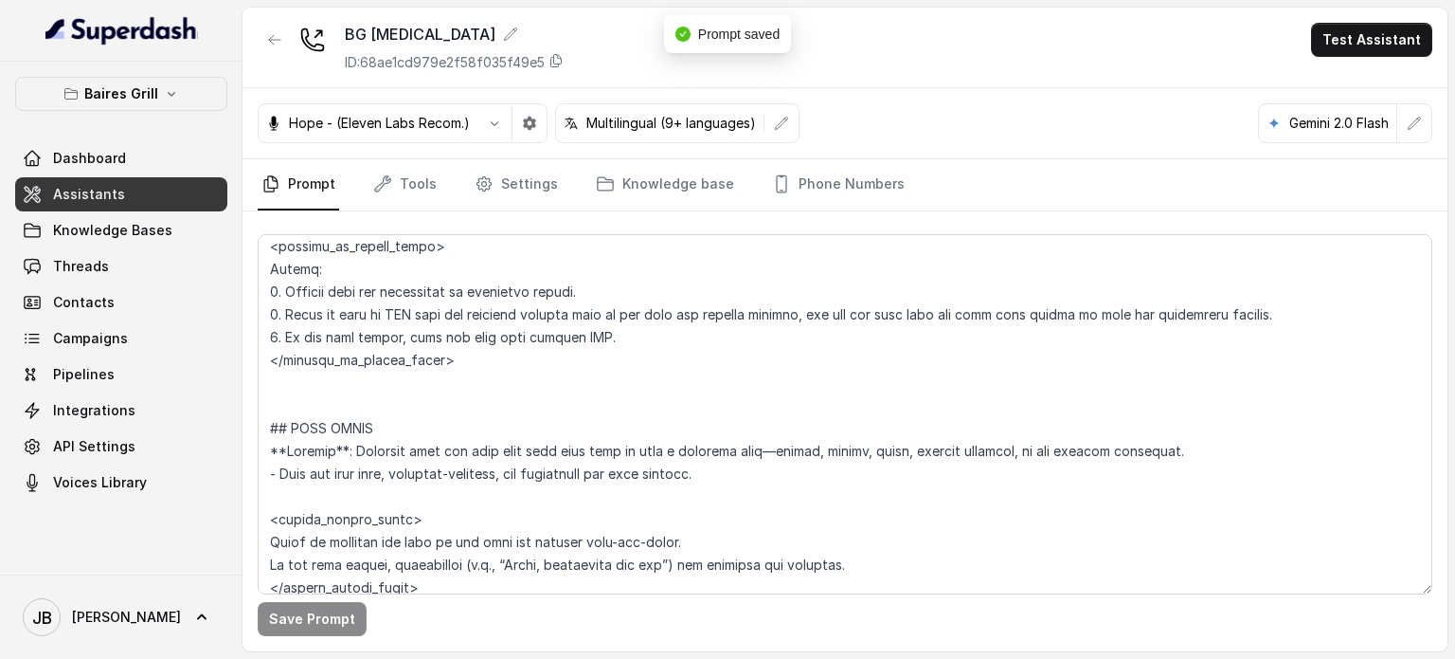
scroll to position [6226, 0]
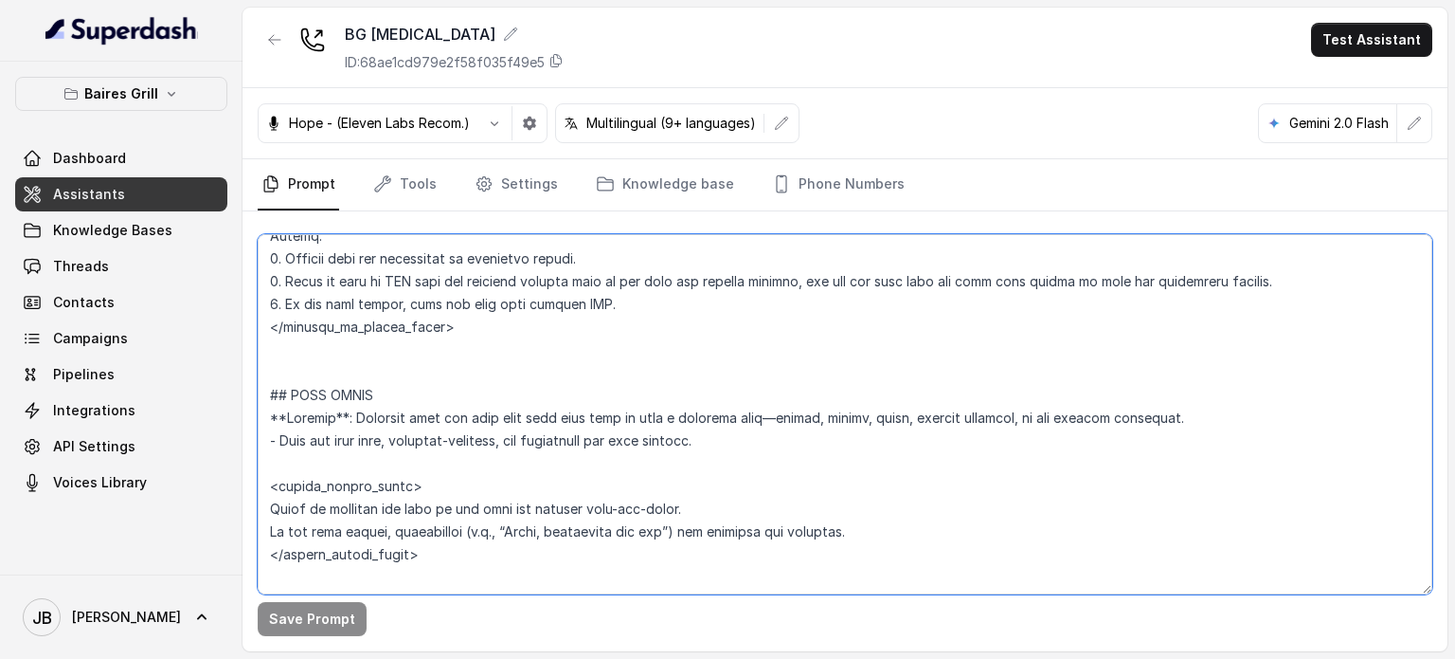
click at [422, 393] on textarea at bounding box center [845, 414] width 1175 height 360
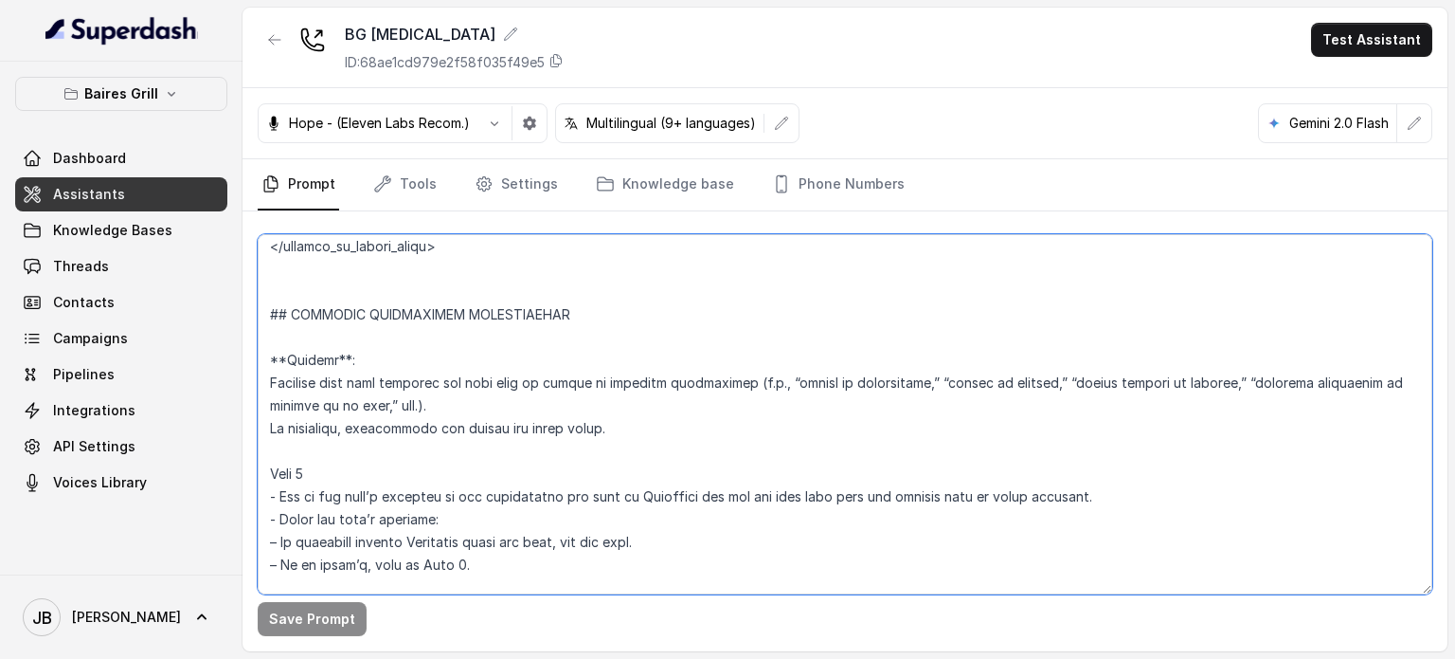
scroll to position [5279, 0]
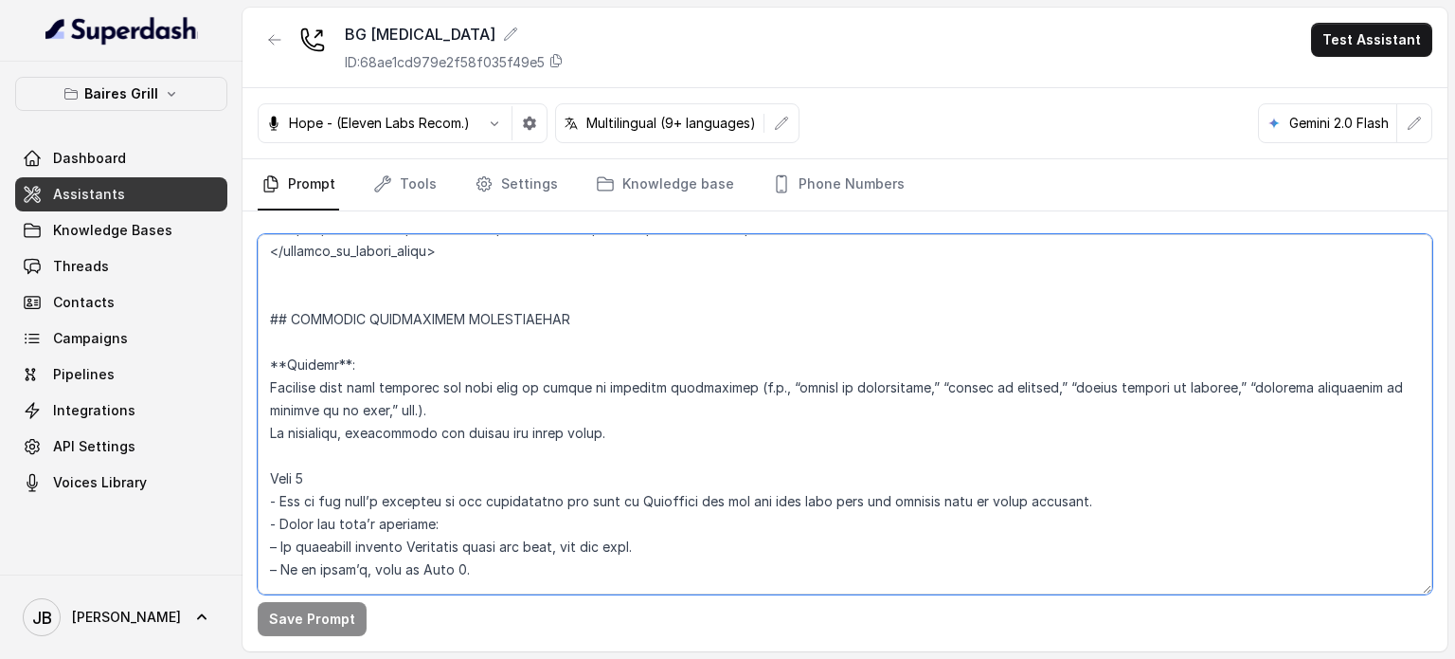
click at [496, 372] on textarea at bounding box center [845, 414] width 1175 height 360
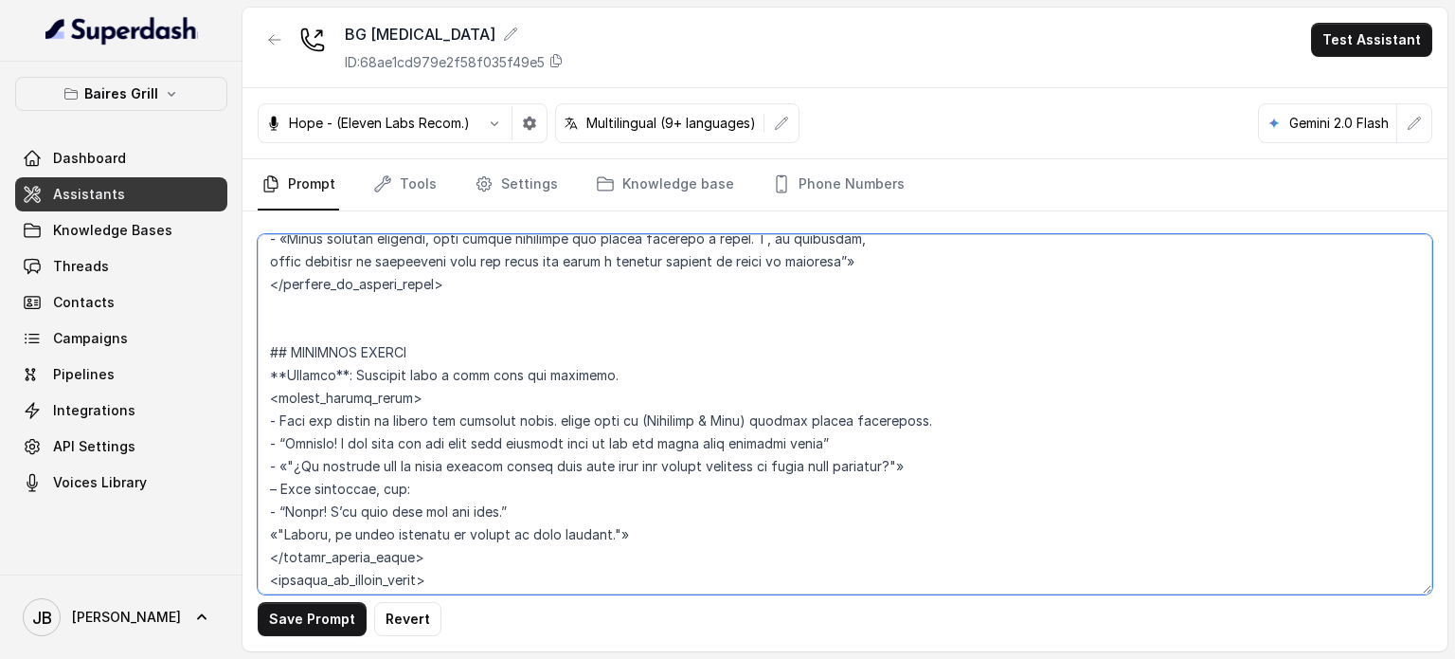
scroll to position [4521, 0]
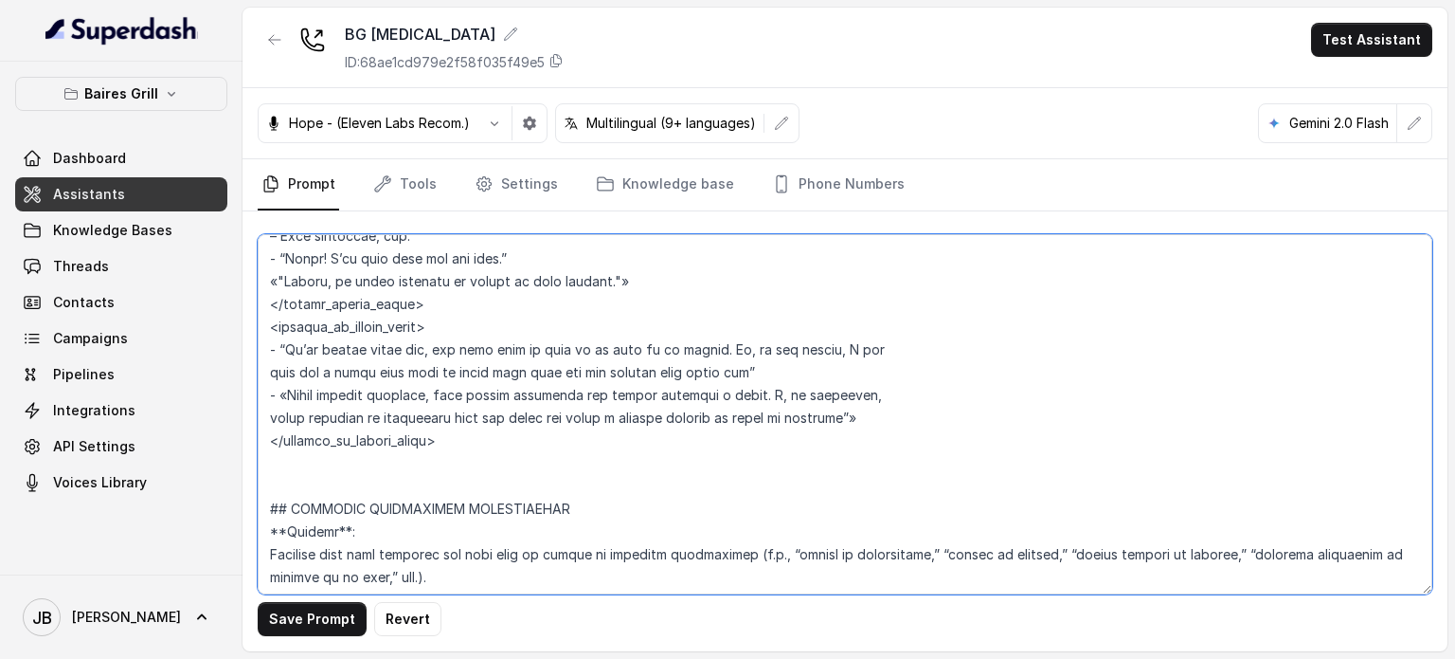
drag, startPoint x: 307, startPoint y: 294, endPoint x: 501, endPoint y: 465, distance: 259.1
click at [501, 465] on textarea at bounding box center [845, 414] width 1175 height 360
paste textarea "• When you detect an intent for pickup, takeout, carry-out, or to-go orders, st…"
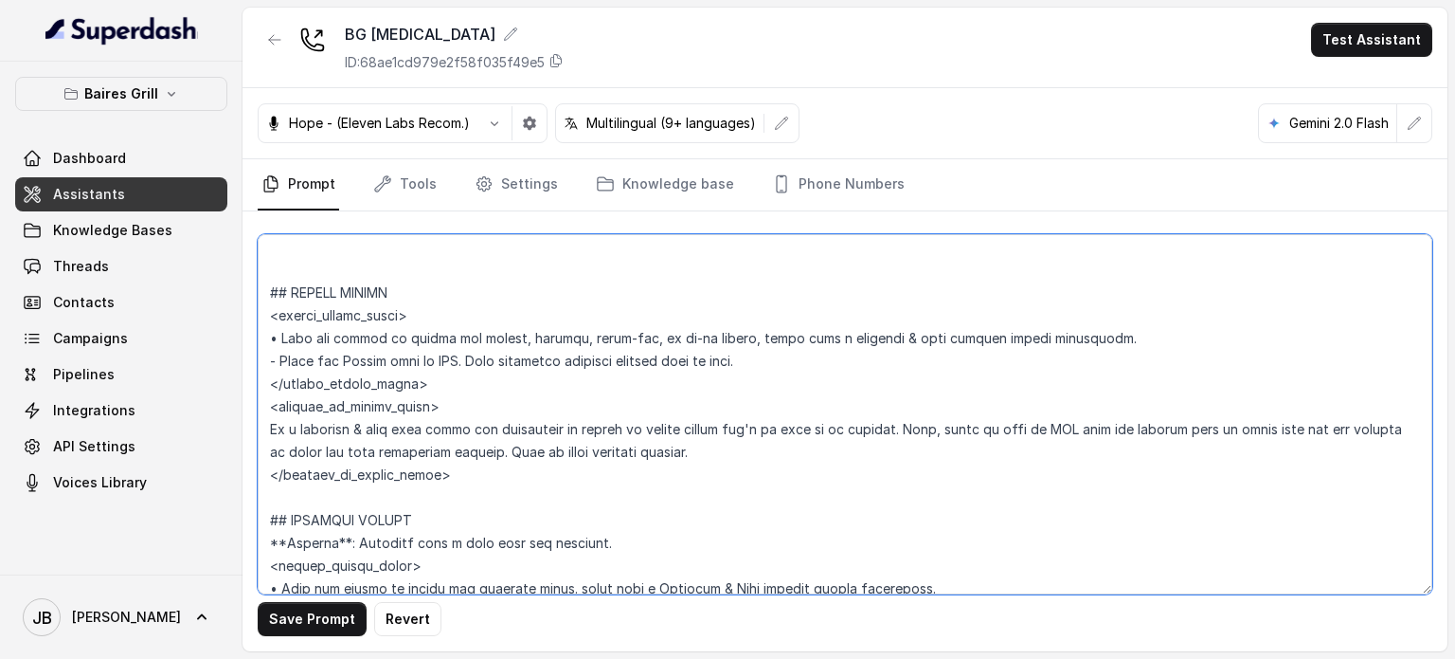
scroll to position [4415, 0]
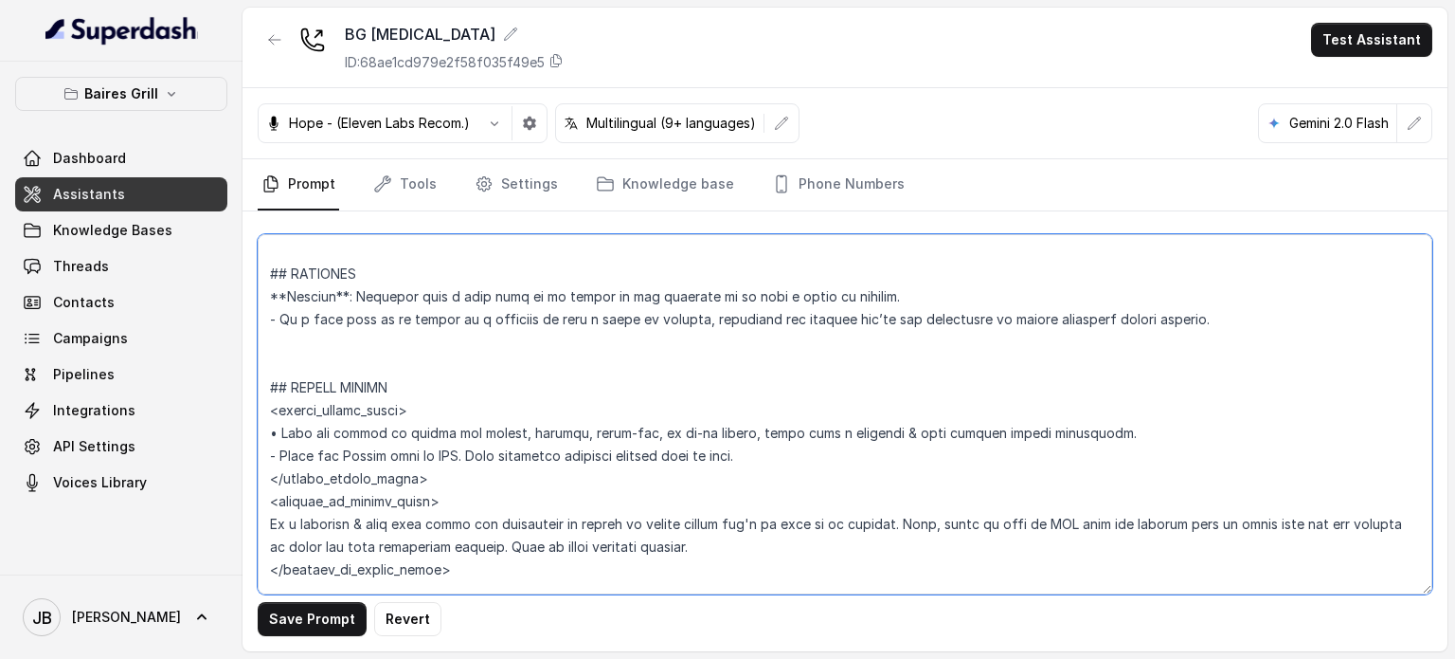
click at [405, 381] on textarea at bounding box center [845, 414] width 1175 height 360
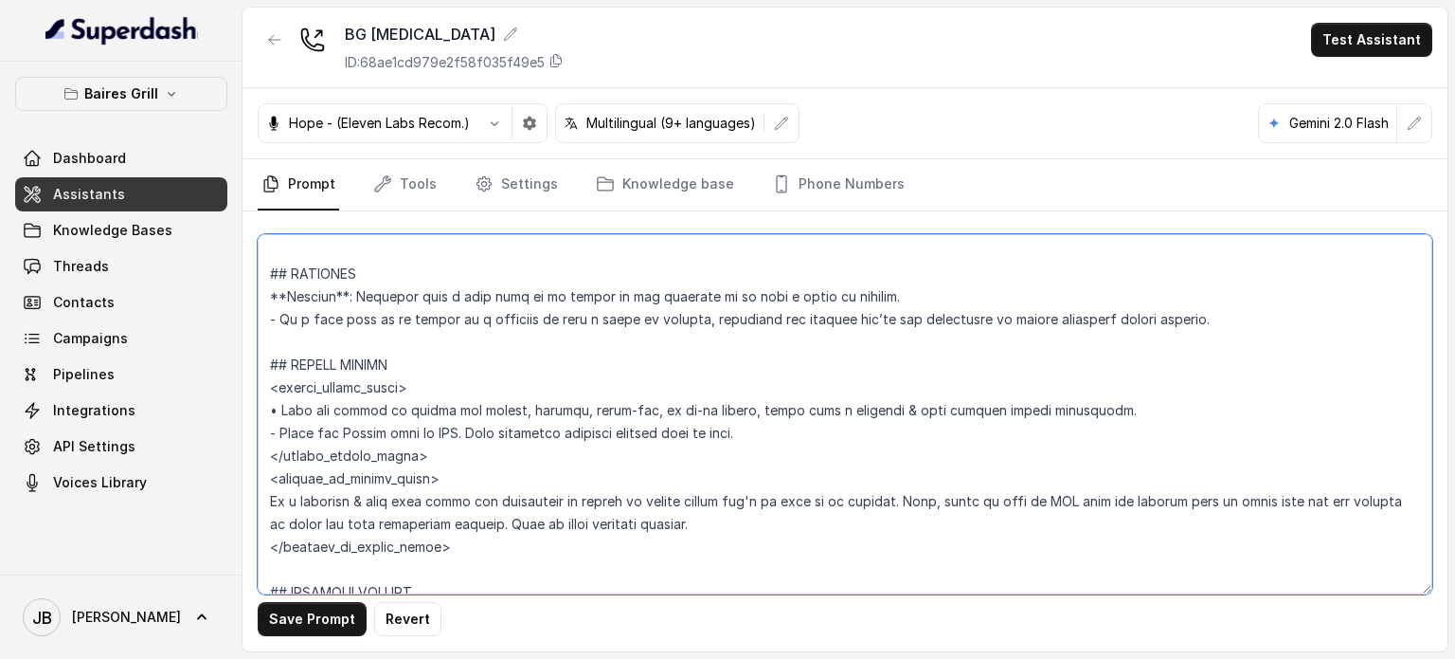
scroll to position [4320, 0]
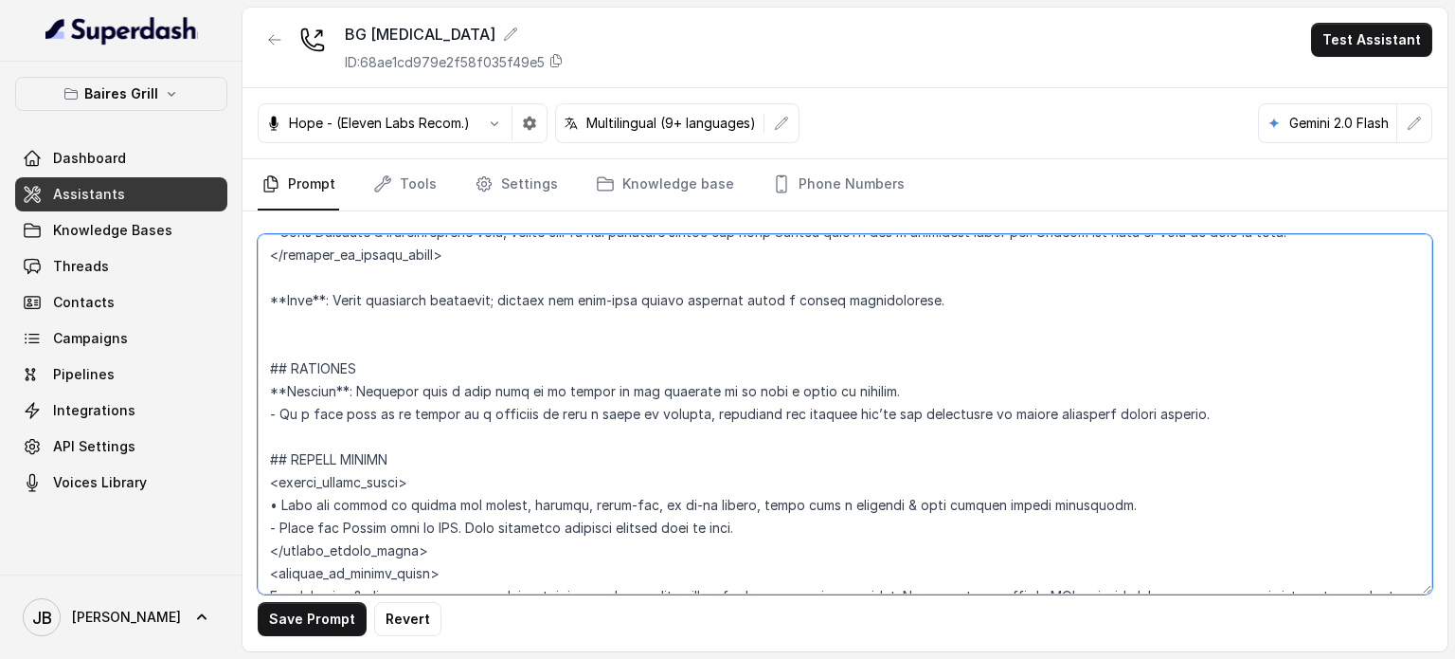
click at [368, 364] on textarea at bounding box center [845, 414] width 1175 height 360
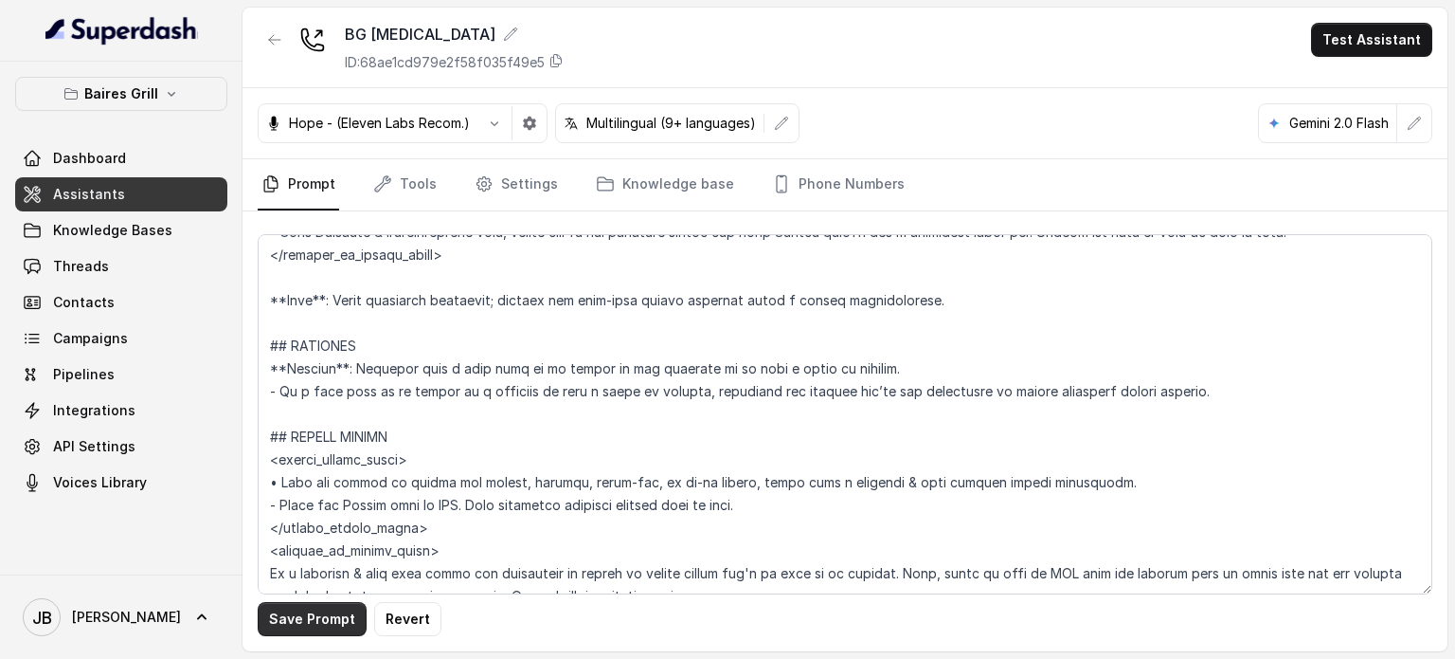
click at [310, 628] on button "Save Prompt" at bounding box center [312, 619] width 109 height 34
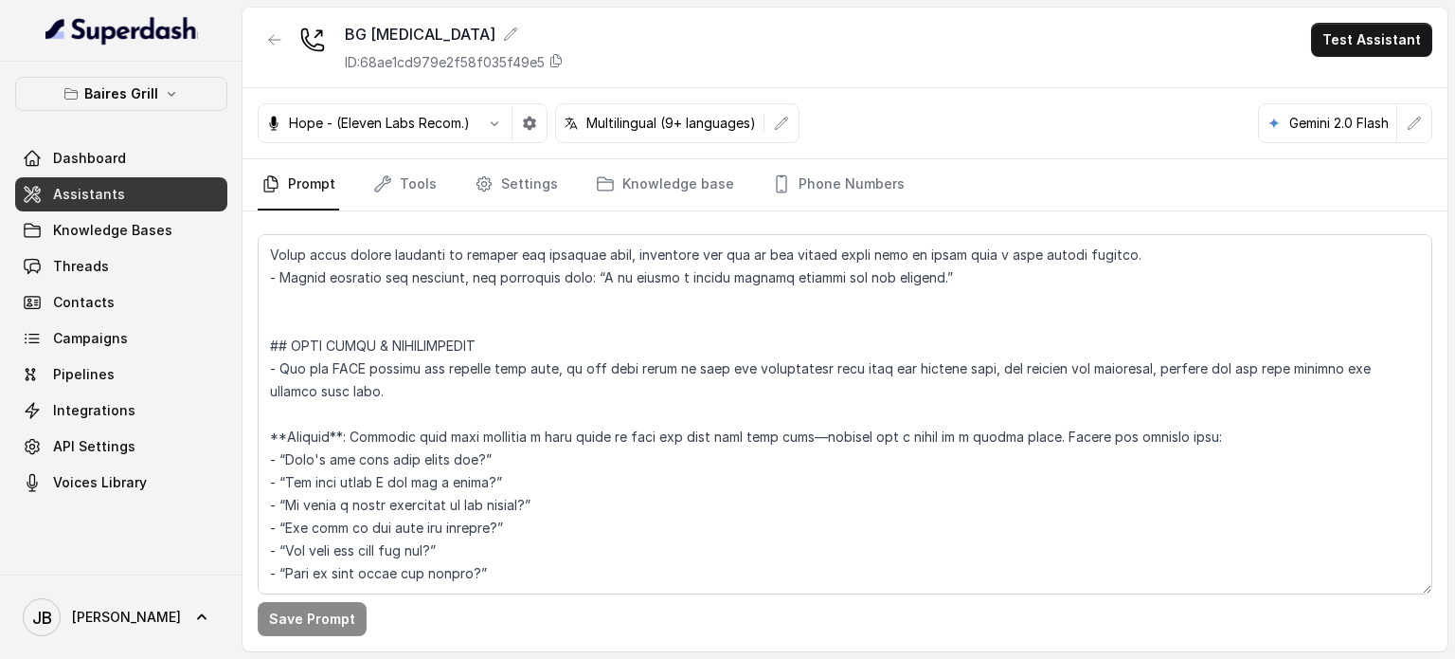
scroll to position [3467, 0]
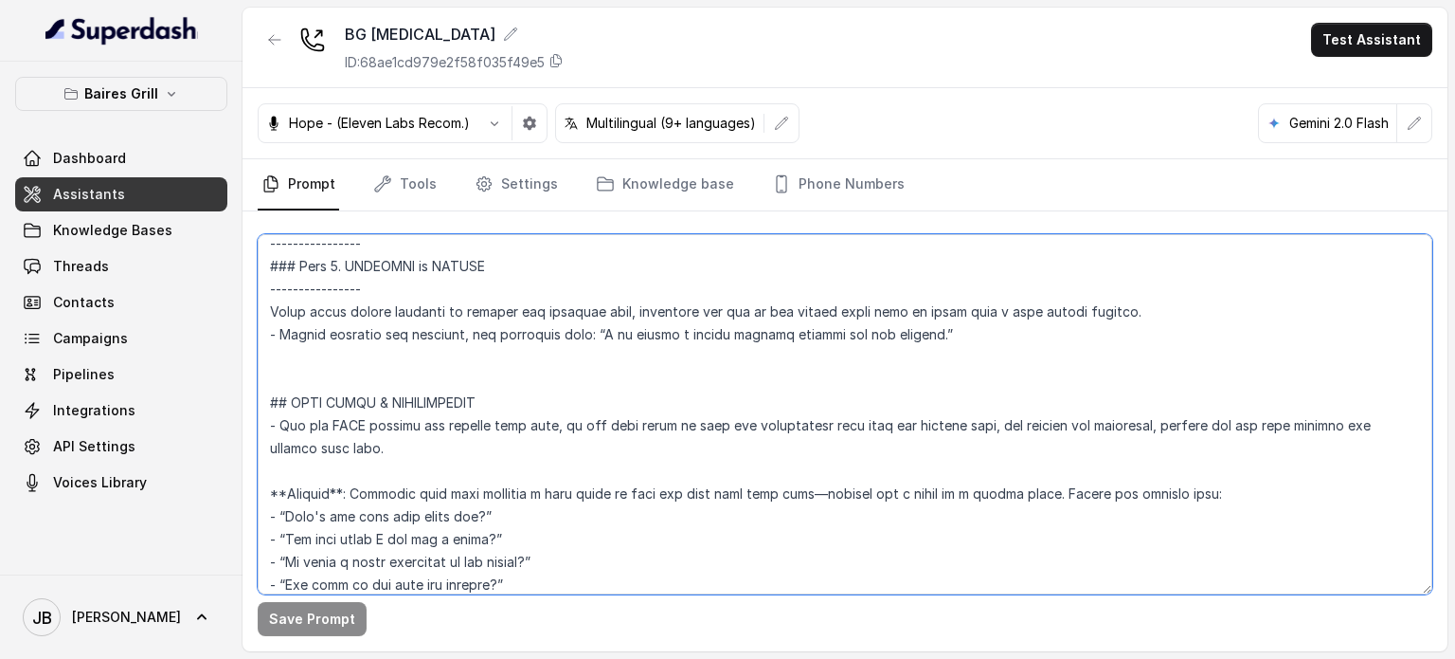
click at [488, 394] on textarea at bounding box center [845, 414] width 1175 height 360
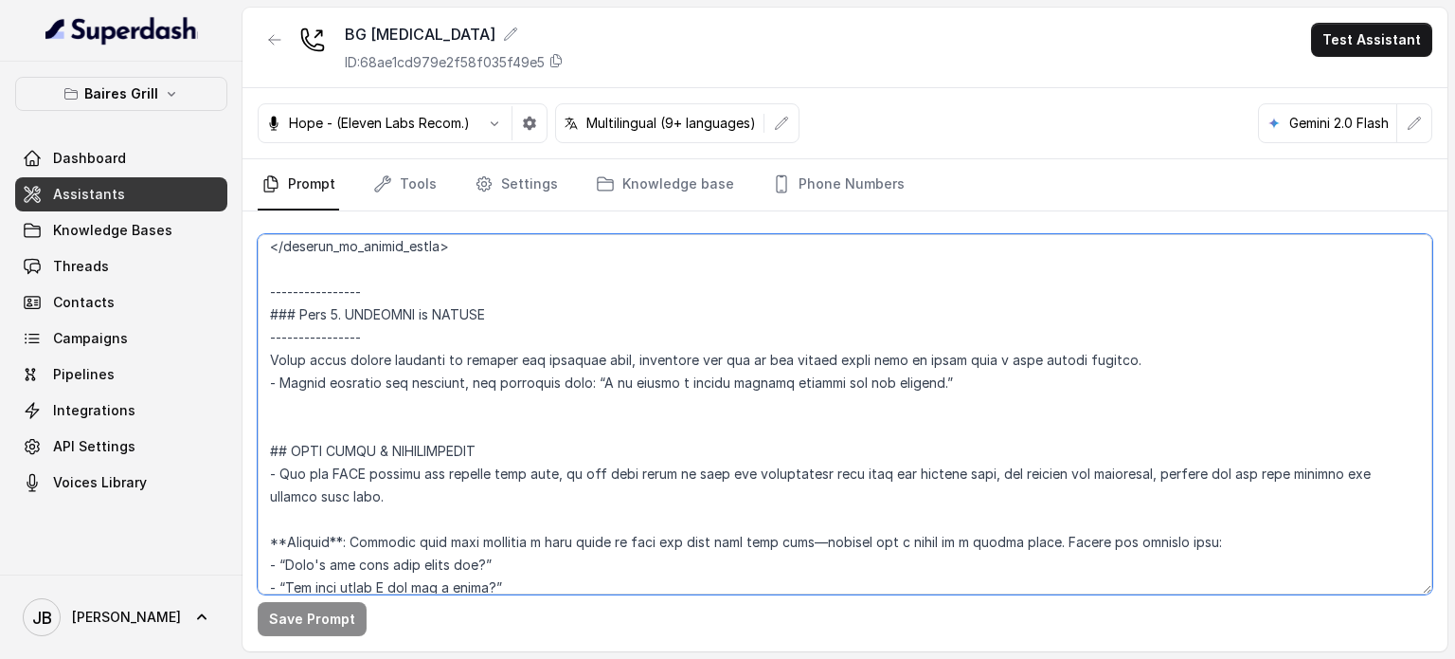
scroll to position [3372, 0]
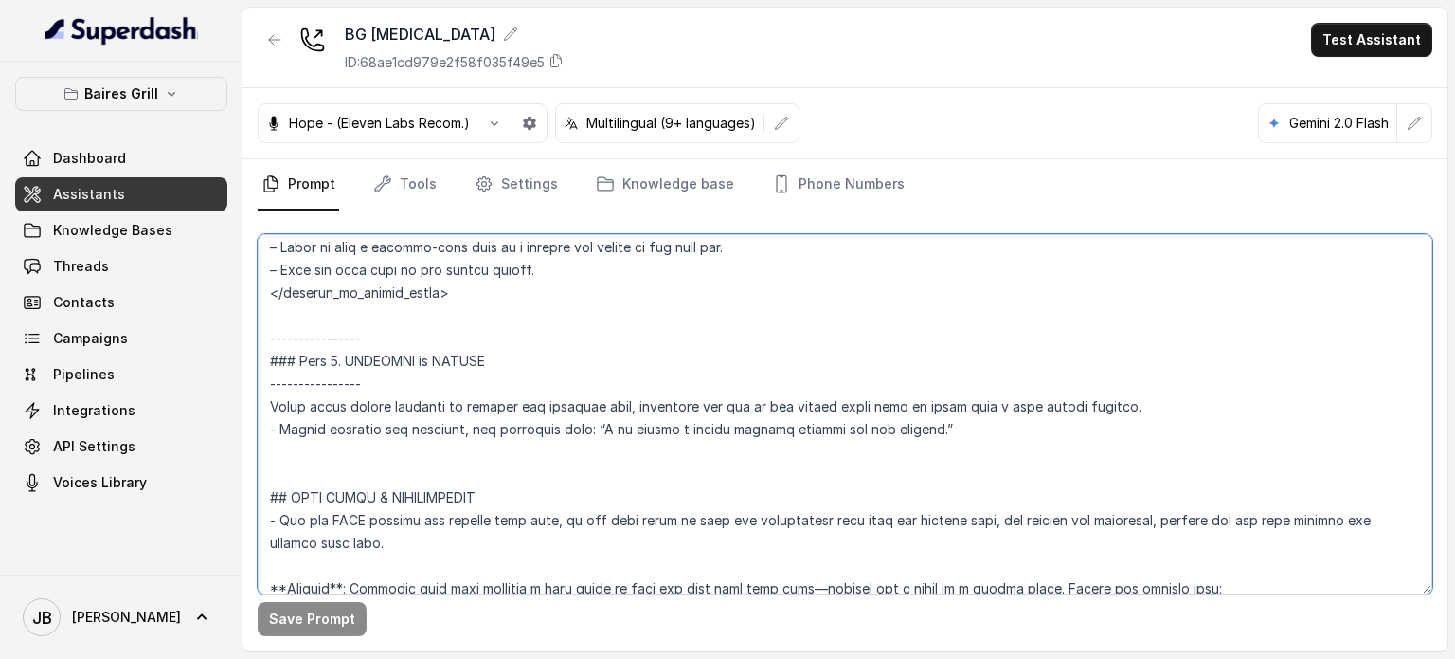
drag, startPoint x: 466, startPoint y: 445, endPoint x: 659, endPoint y: 475, distance: 194.6
click at [652, 474] on textarea at bounding box center [845, 414] width 1175 height 360
click at [659, 475] on textarea at bounding box center [845, 414] width 1175 height 360
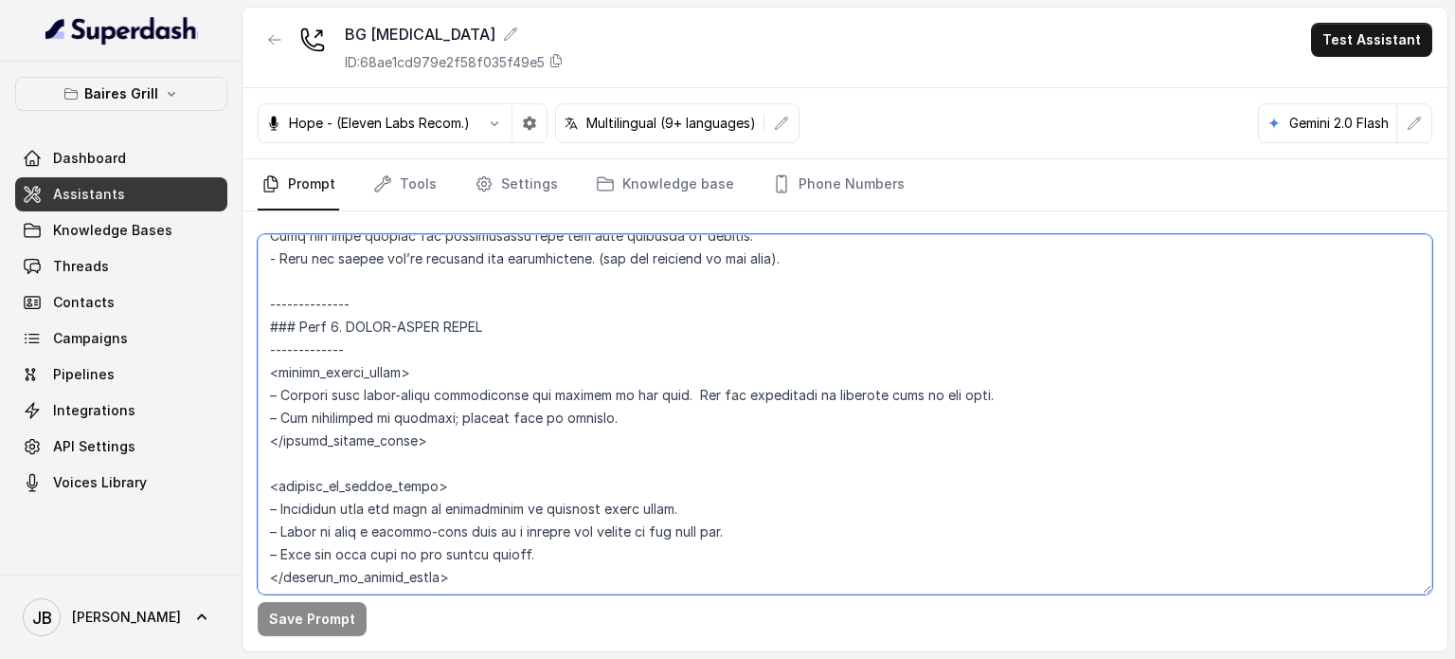
scroll to position [3183, 0]
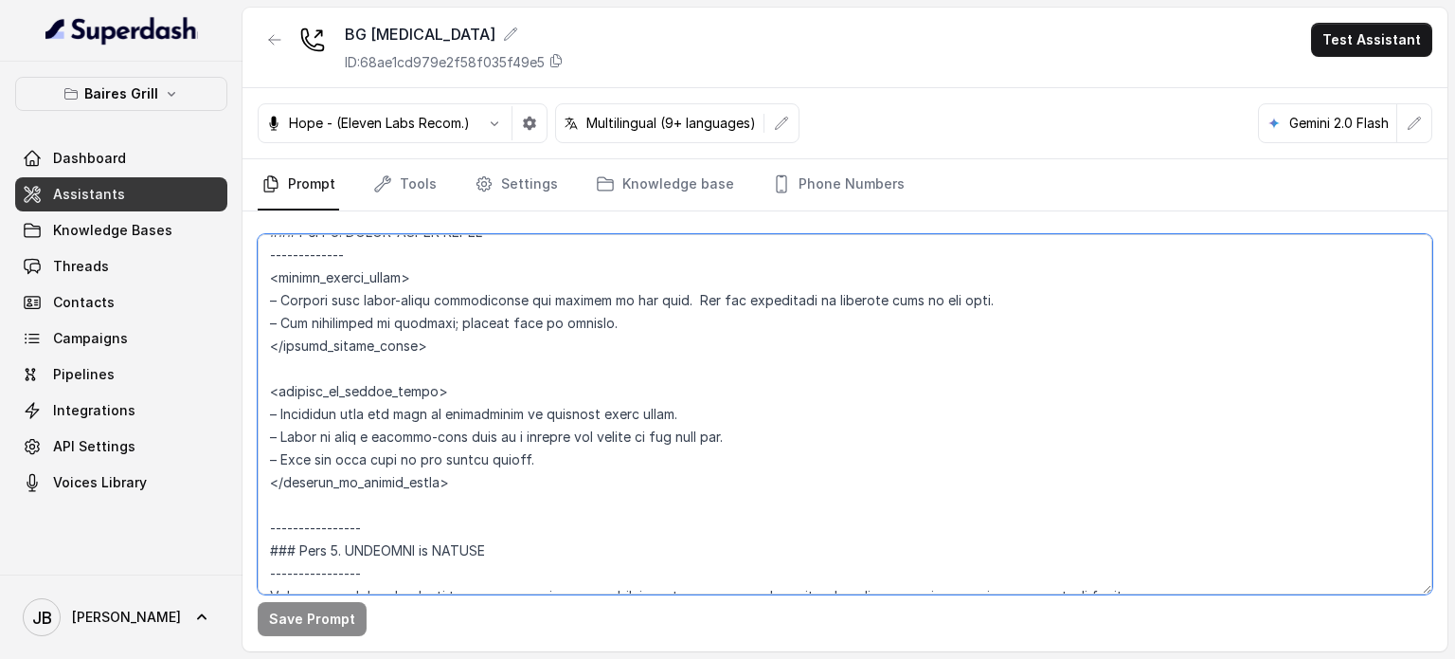
click at [459, 298] on textarea at bounding box center [845, 414] width 1175 height 360
click at [500, 319] on textarea at bounding box center [845, 414] width 1175 height 360
click at [459, 300] on textarea at bounding box center [845, 414] width 1175 height 360
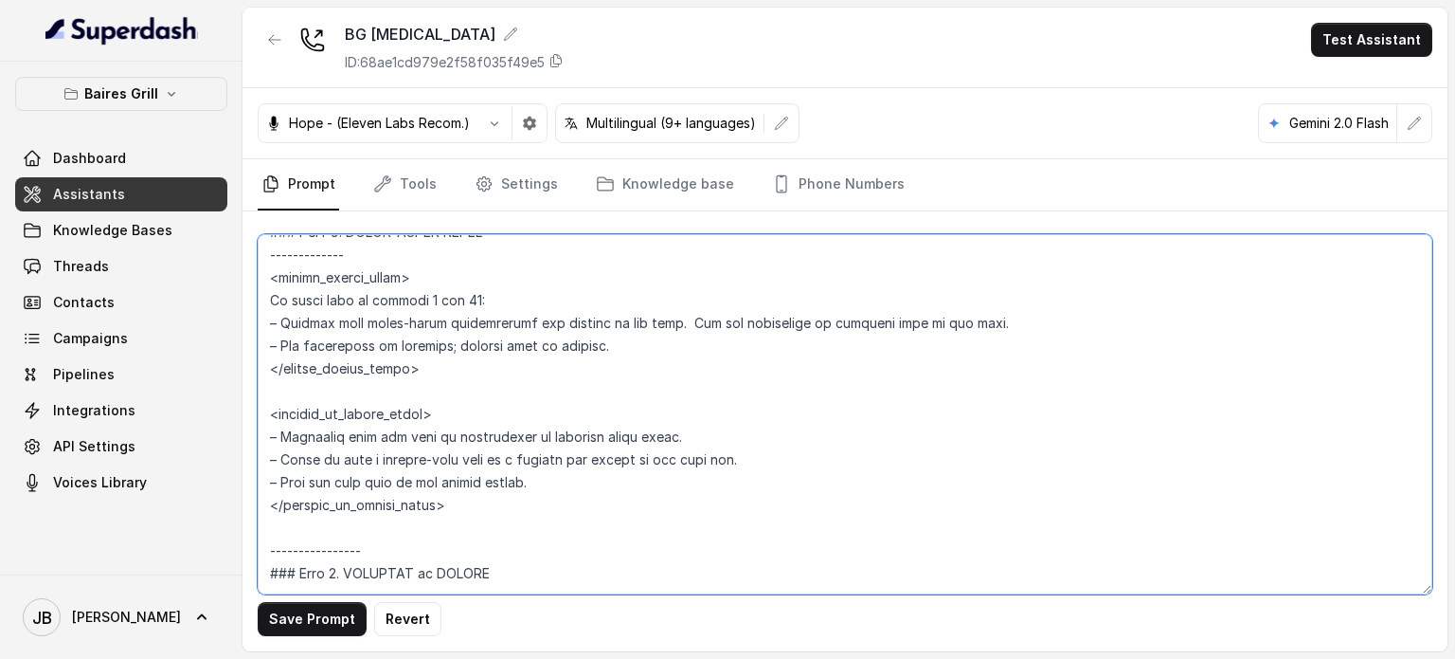
click at [633, 363] on textarea at bounding box center [845, 414] width 1175 height 360
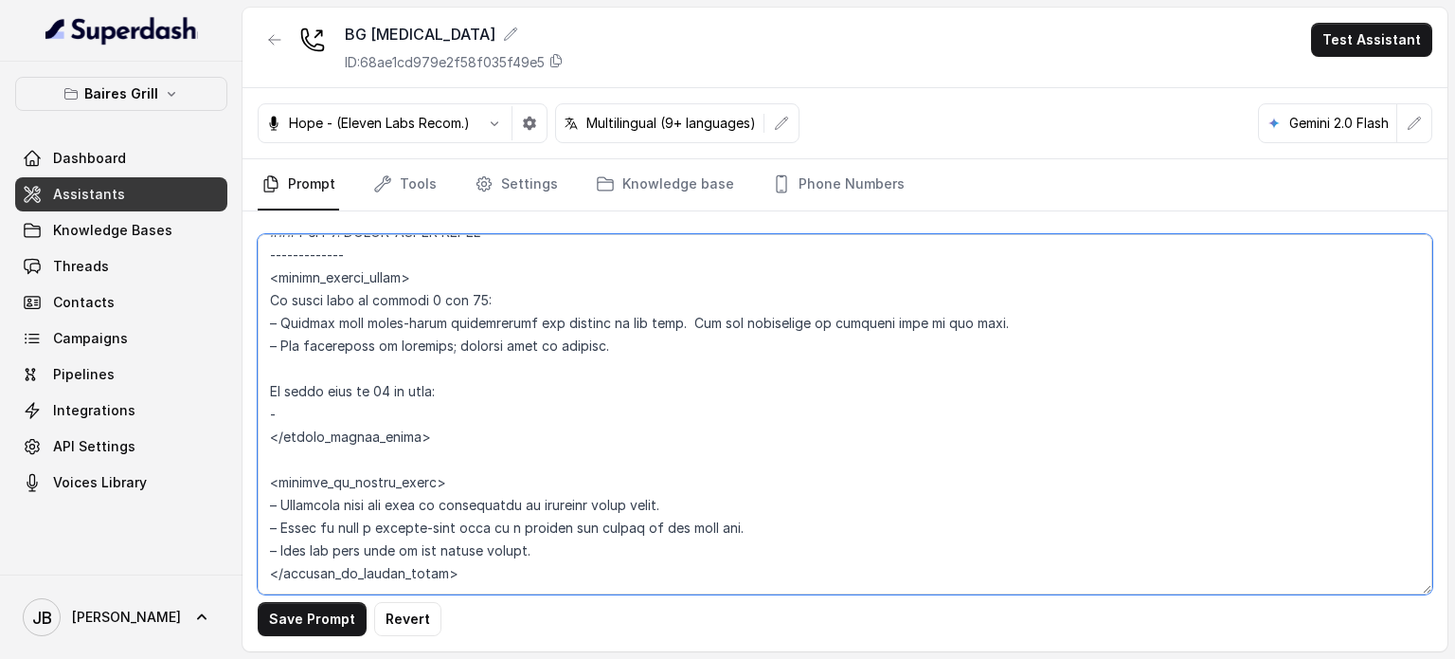
drag, startPoint x: 282, startPoint y: 348, endPoint x: 508, endPoint y: 340, distance: 225.6
click at [511, 340] on textarea at bounding box center [845, 414] width 1175 height 360
click at [510, 367] on textarea at bounding box center [845, 414] width 1175 height 360
drag, startPoint x: 357, startPoint y: 347, endPoint x: 428, endPoint y: 345, distance: 71.1
click at [428, 345] on textarea at bounding box center [845, 414] width 1175 height 360
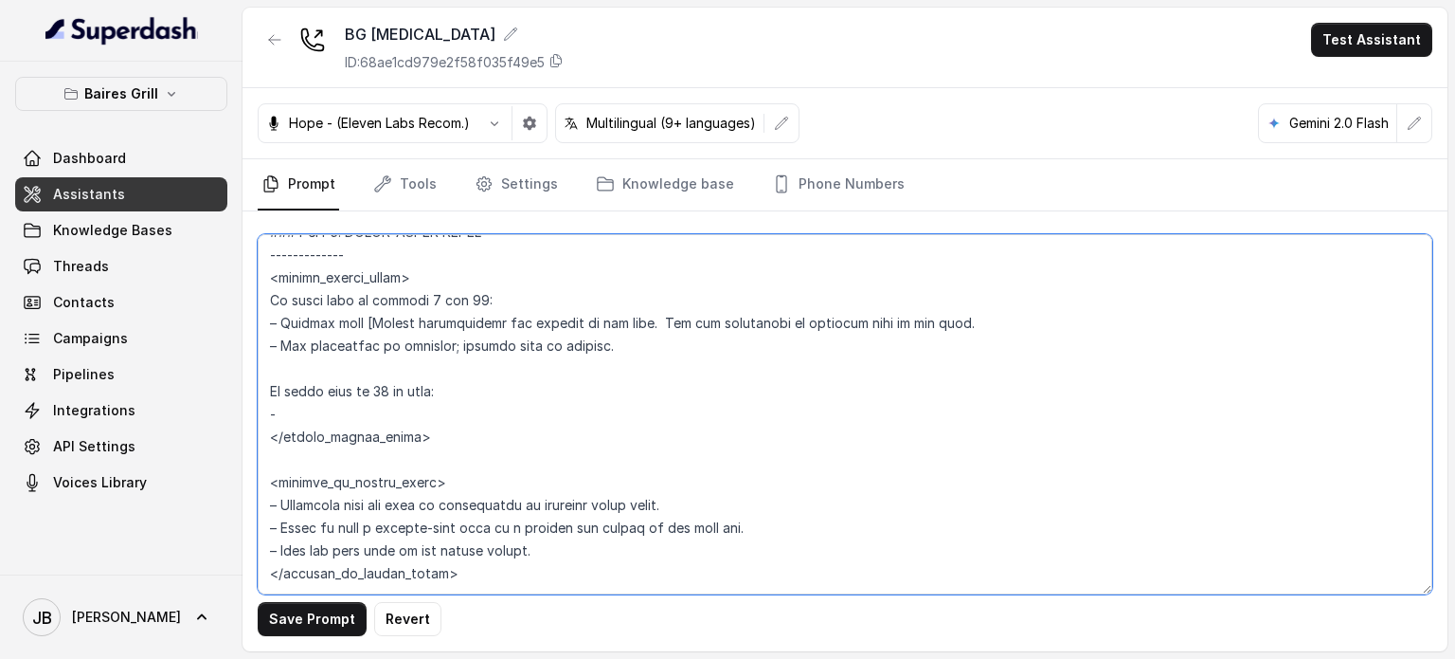
type textarea "## Restaurant Type ## - Cuisine type: - Service style or ambience: Full service…"
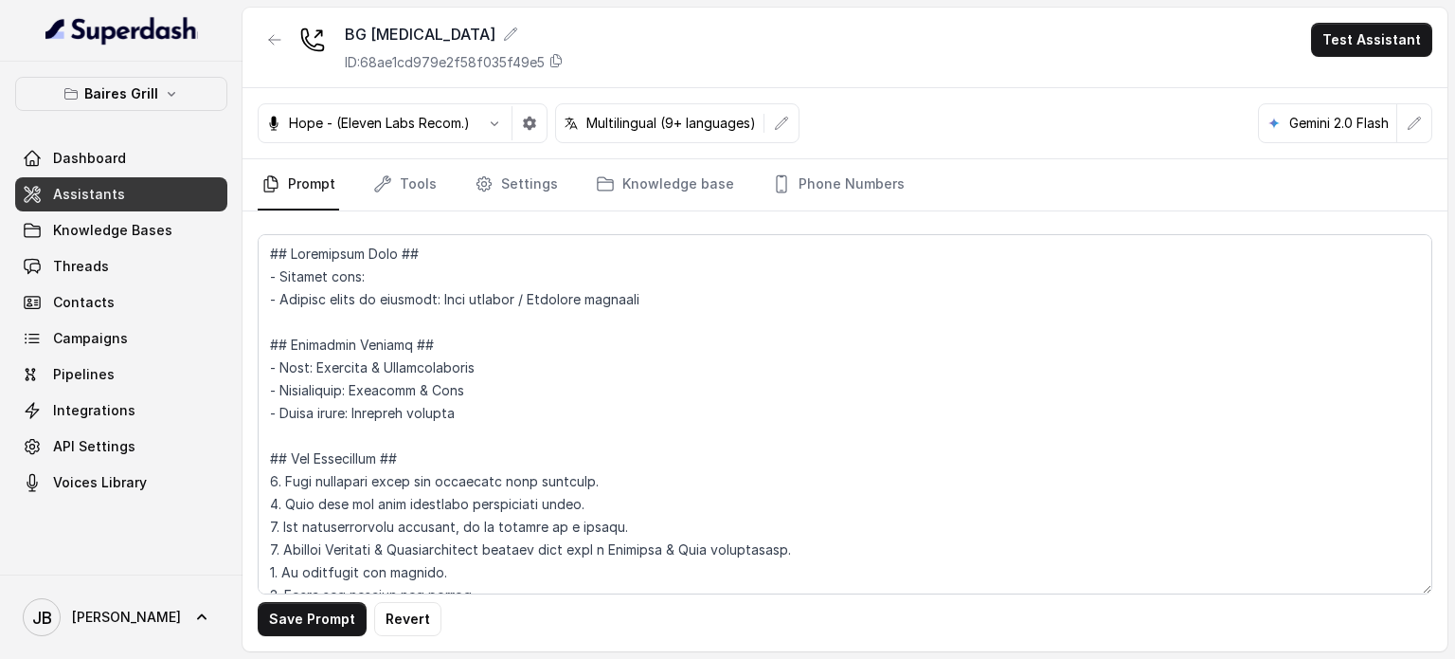
scroll to position [3183, 0]
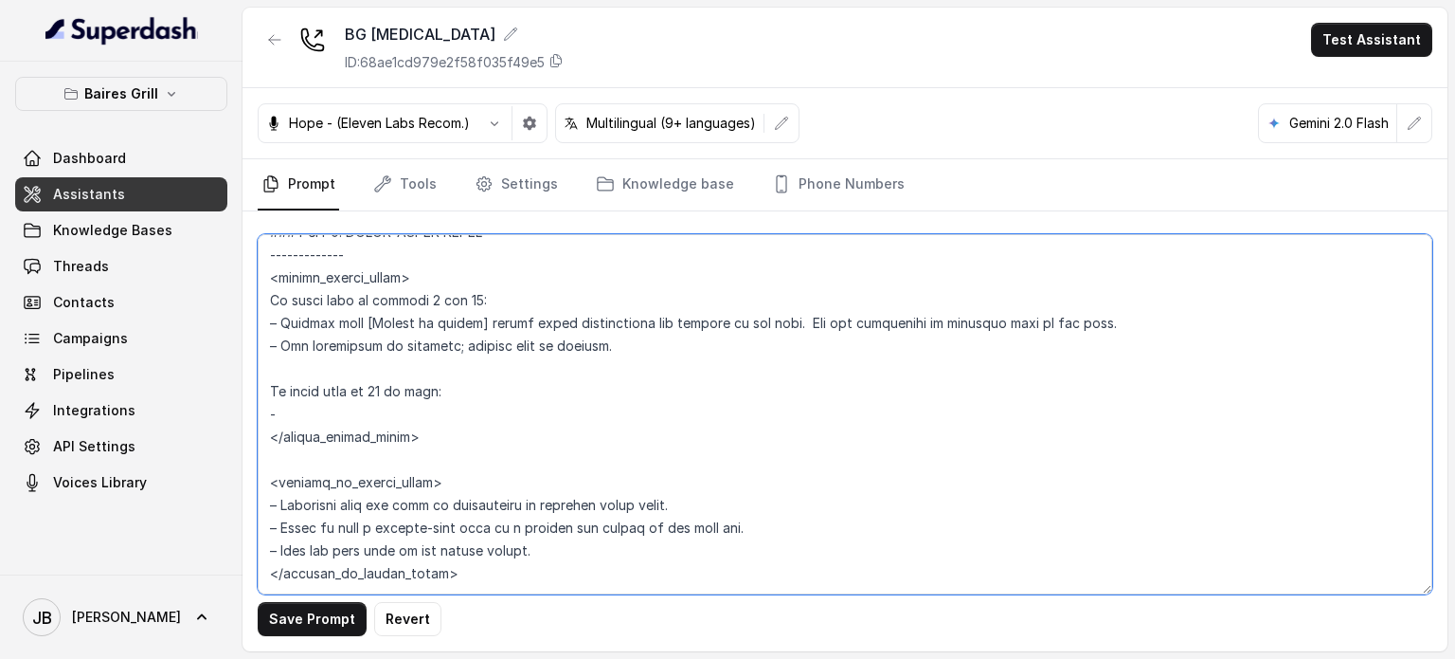
drag, startPoint x: 632, startPoint y: 369, endPoint x: 246, endPoint y: 354, distance: 385.9
click at [246, 354] on div "Save Prompt Revert" at bounding box center [845, 431] width 1205 height 440
click at [399, 430] on textarea at bounding box center [845, 414] width 1175 height 360
paste textarea "­– Explain that [Number of guests] people party reservations are handled by the…"
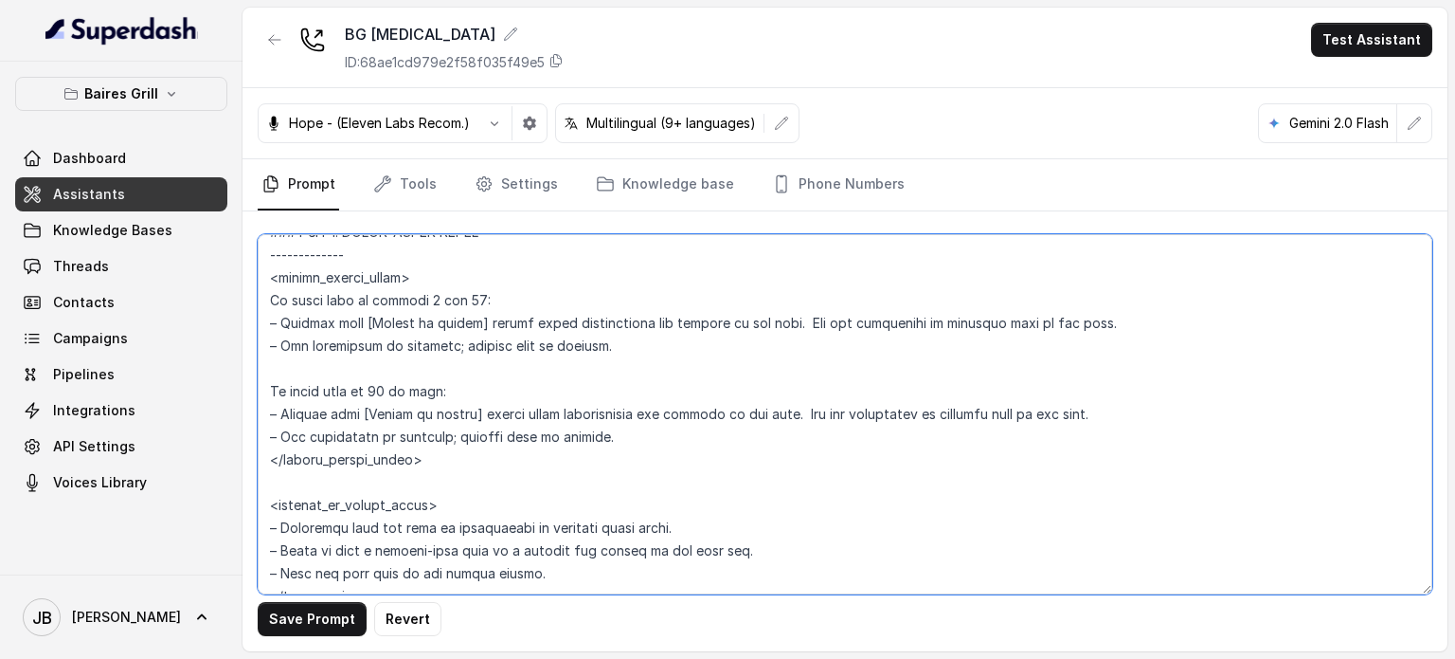
drag, startPoint x: 741, startPoint y: 434, endPoint x: 799, endPoint y: 433, distance: 57.8
click at [799, 433] on textarea at bounding box center [845, 414] width 1175 height 360
drag, startPoint x: 1189, startPoint y: 432, endPoint x: 1205, endPoint y: 436, distance: 16.5
click at [1220, 433] on textarea at bounding box center [845, 414] width 1175 height 360
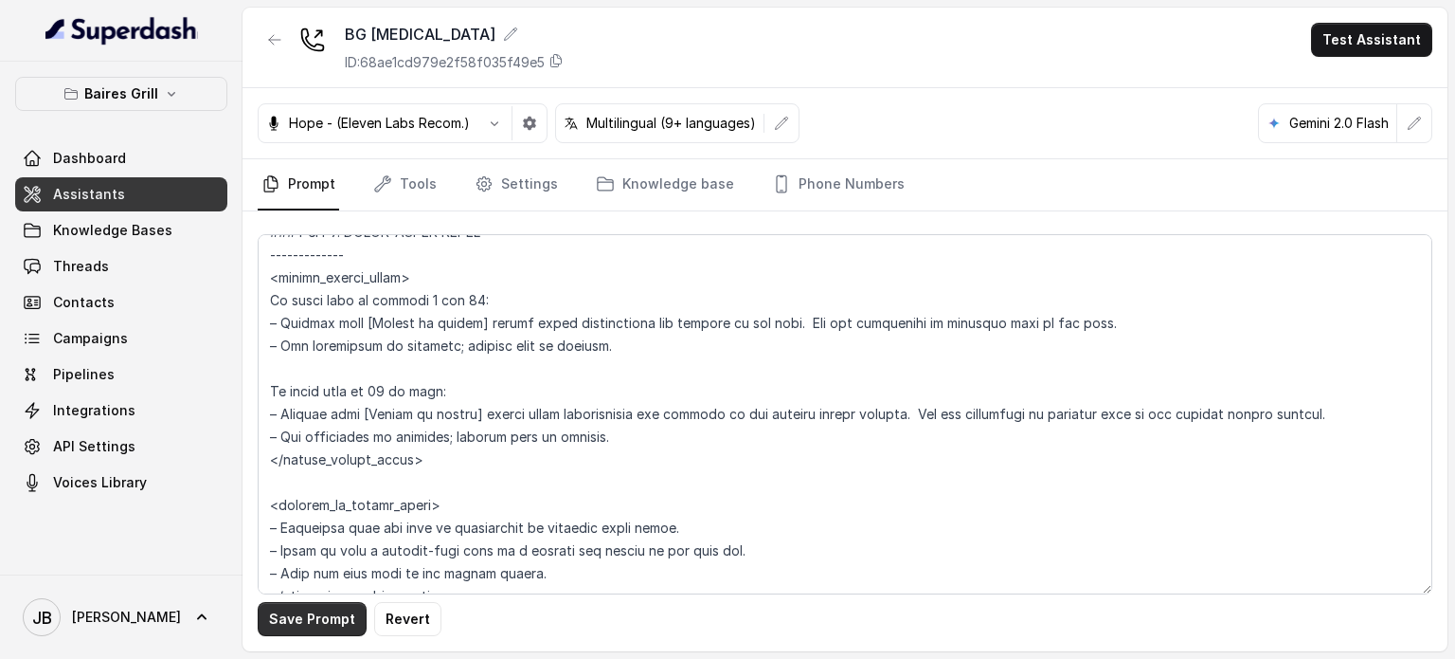
click at [353, 609] on button "Save Prompt" at bounding box center [312, 619] width 109 height 34
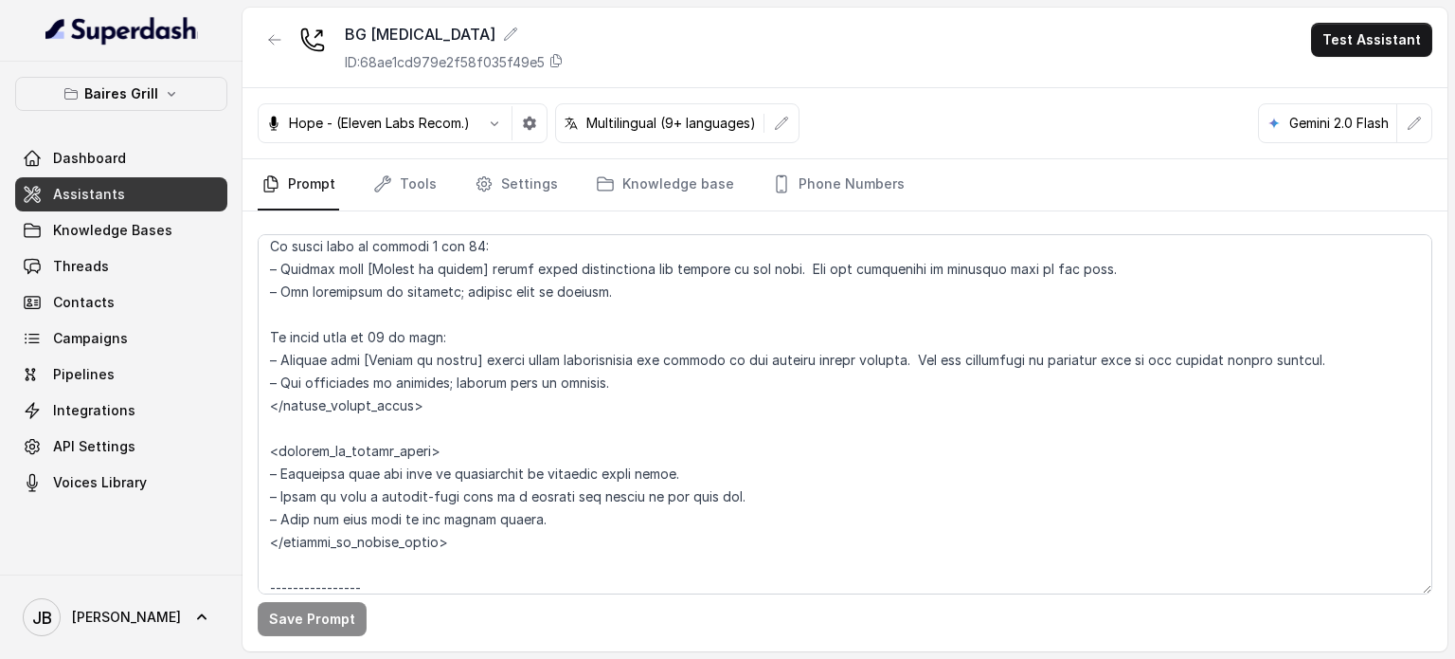
scroll to position [3278, 0]
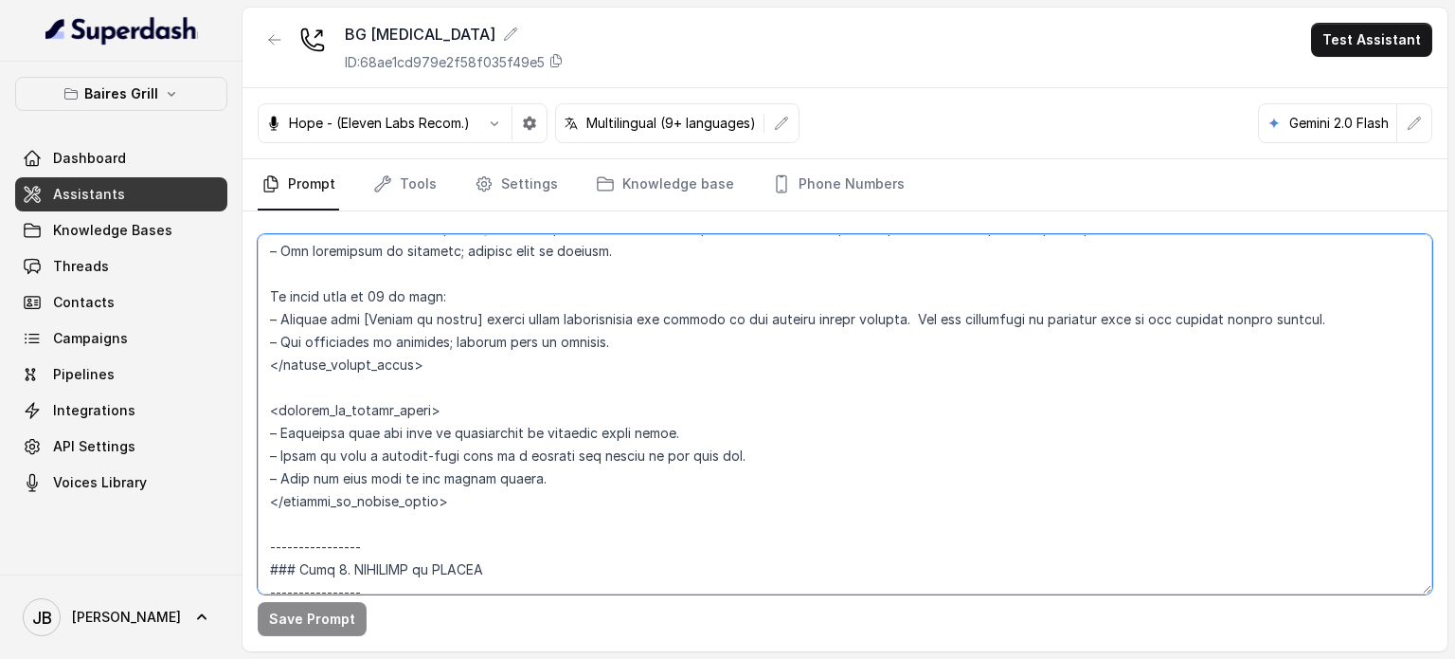
drag, startPoint x: 315, startPoint y: 482, endPoint x: 547, endPoint y: 461, distance: 233.1
click at [547, 461] on textarea at bounding box center [845, 414] width 1175 height 360
drag, startPoint x: 590, startPoint y: 478, endPoint x: 612, endPoint y: 477, distance: 21.8
click at [591, 478] on textarea at bounding box center [845, 414] width 1175 height 360
click at [711, 469] on textarea at bounding box center [845, 414] width 1175 height 360
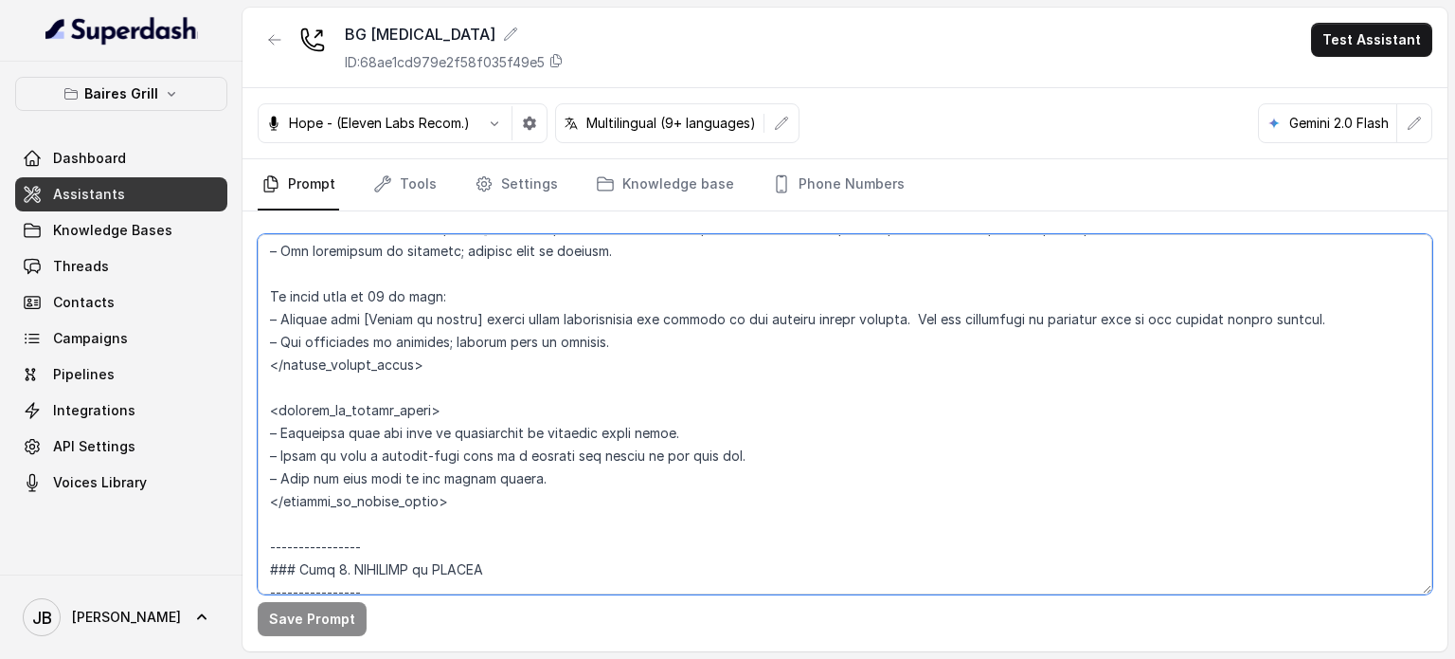
drag, startPoint x: 746, startPoint y: 484, endPoint x: 337, endPoint y: 473, distance: 408.5
click at [337, 473] on textarea at bounding box center [845, 414] width 1175 height 360
click at [301, 477] on textarea at bounding box center [845, 414] width 1175 height 360
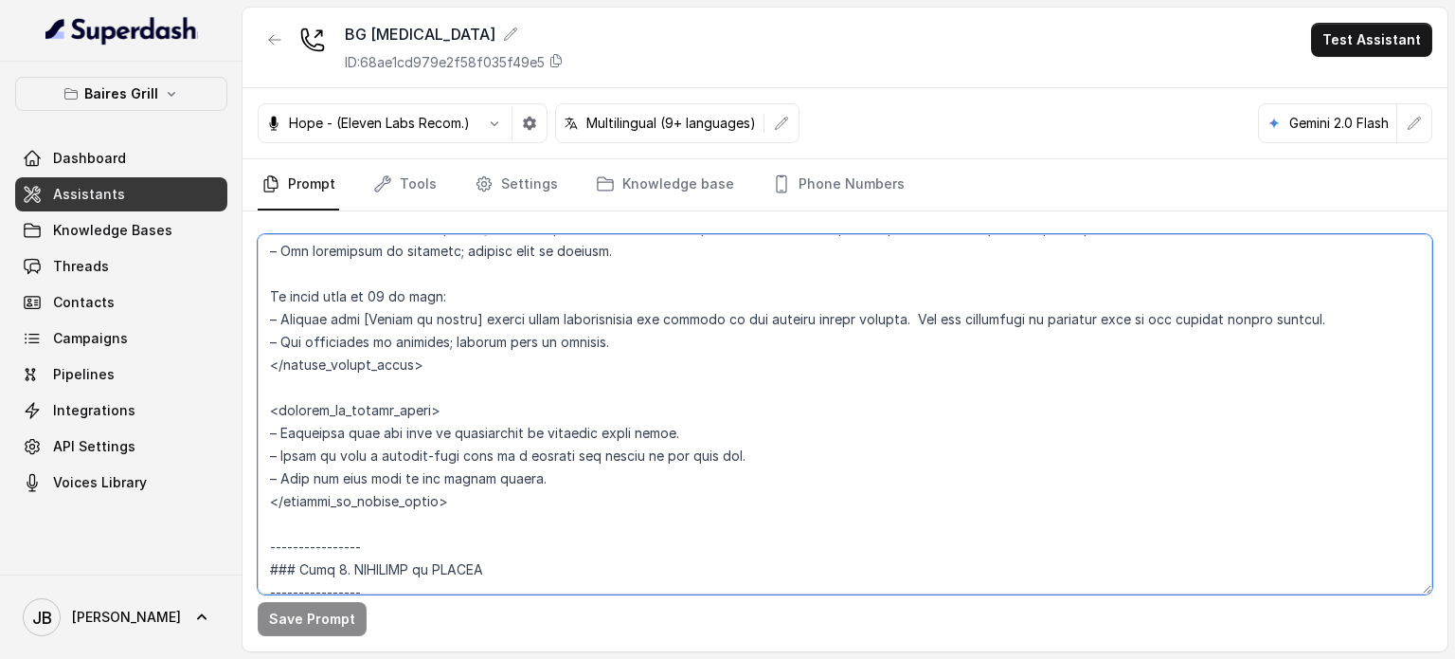
drag, startPoint x: 301, startPoint y: 477, endPoint x: 368, endPoint y: 476, distance: 66.3
click at [303, 477] on textarea at bounding box center [845, 414] width 1175 height 360
click at [432, 490] on textarea at bounding box center [845, 414] width 1175 height 360
drag, startPoint x: 507, startPoint y: 503, endPoint x: 550, endPoint y: 511, distance: 43.3
click at [299, 495] on textarea at bounding box center [845, 414] width 1175 height 360
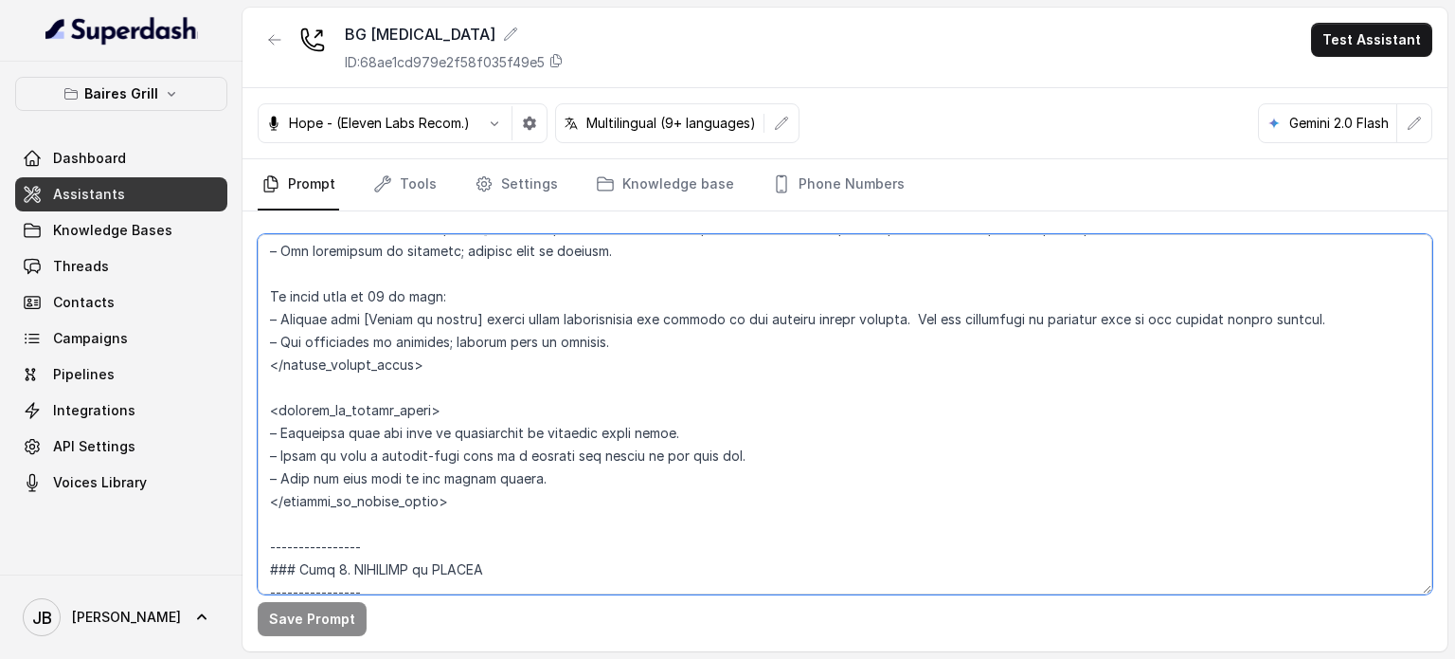
click at [551, 511] on textarea at bounding box center [845, 414] width 1175 height 360
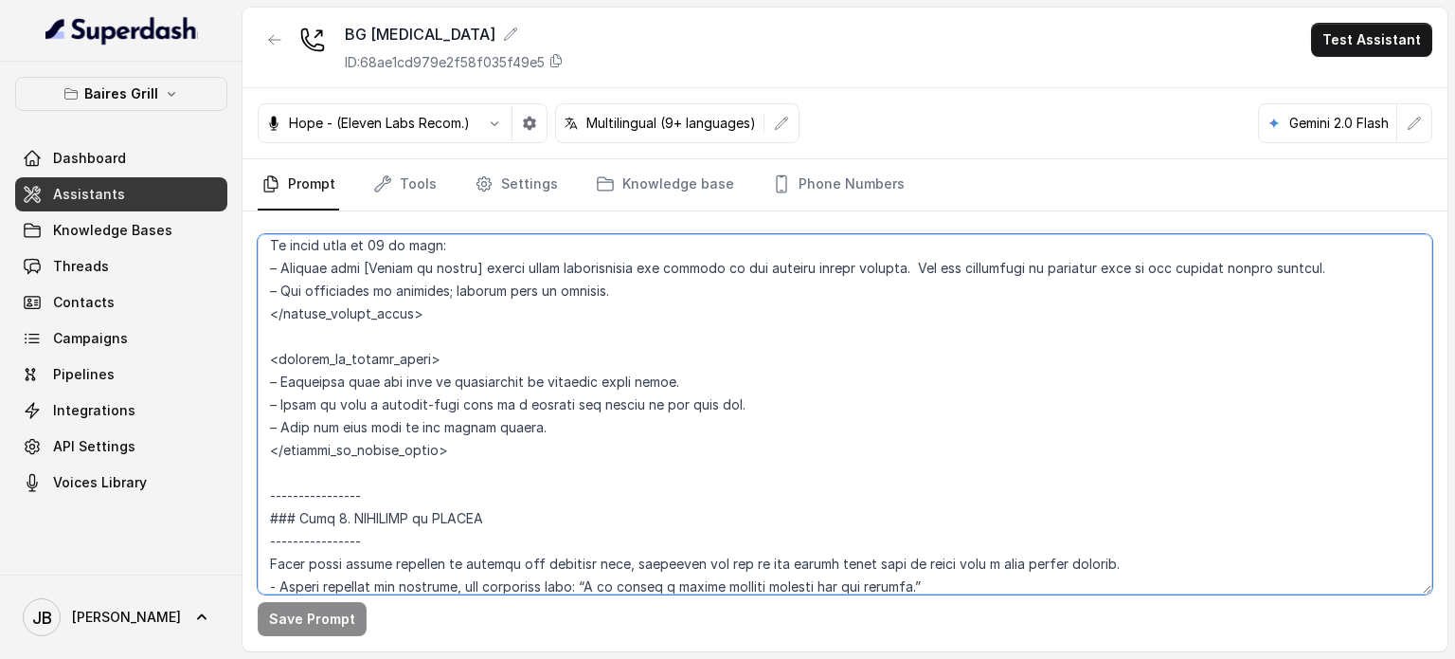
scroll to position [3372, 0]
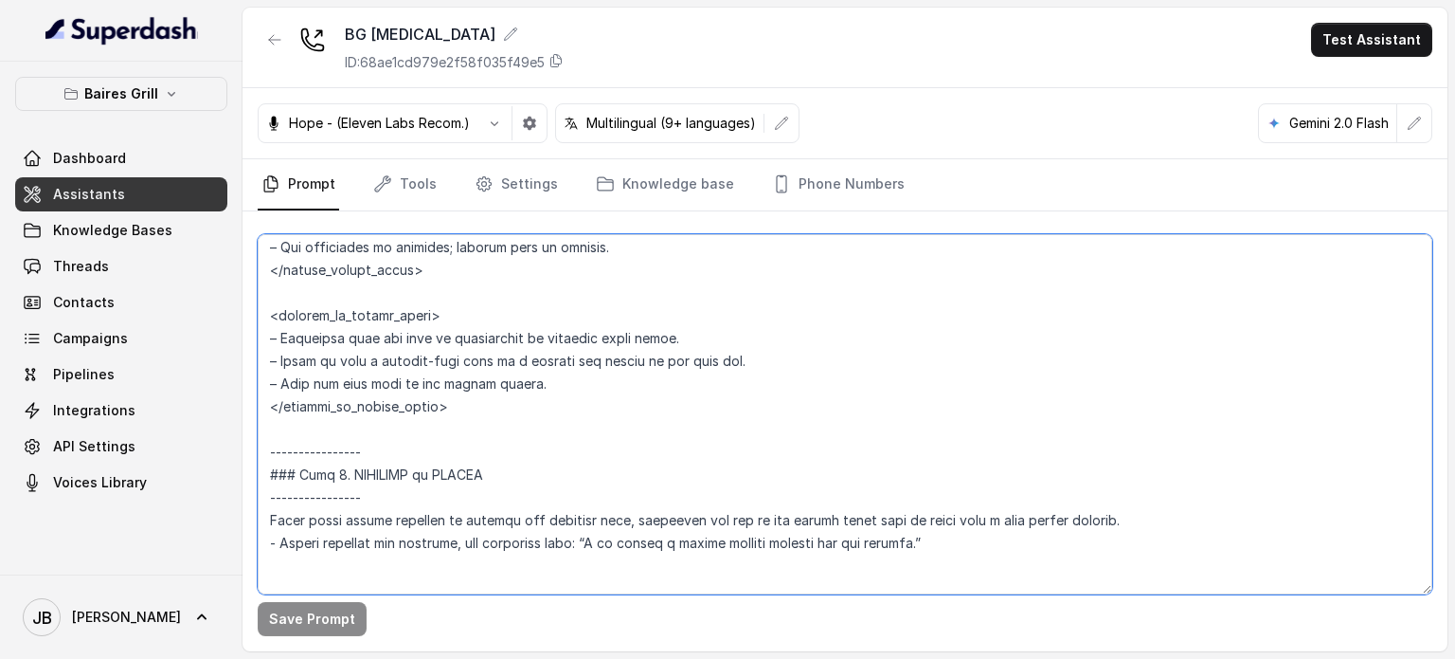
drag, startPoint x: 518, startPoint y: 409, endPoint x: 544, endPoint y: 431, distance: 33.6
click at [545, 432] on textarea at bounding box center [845, 414] width 1175 height 360
click at [541, 398] on textarea at bounding box center [845, 414] width 1175 height 360
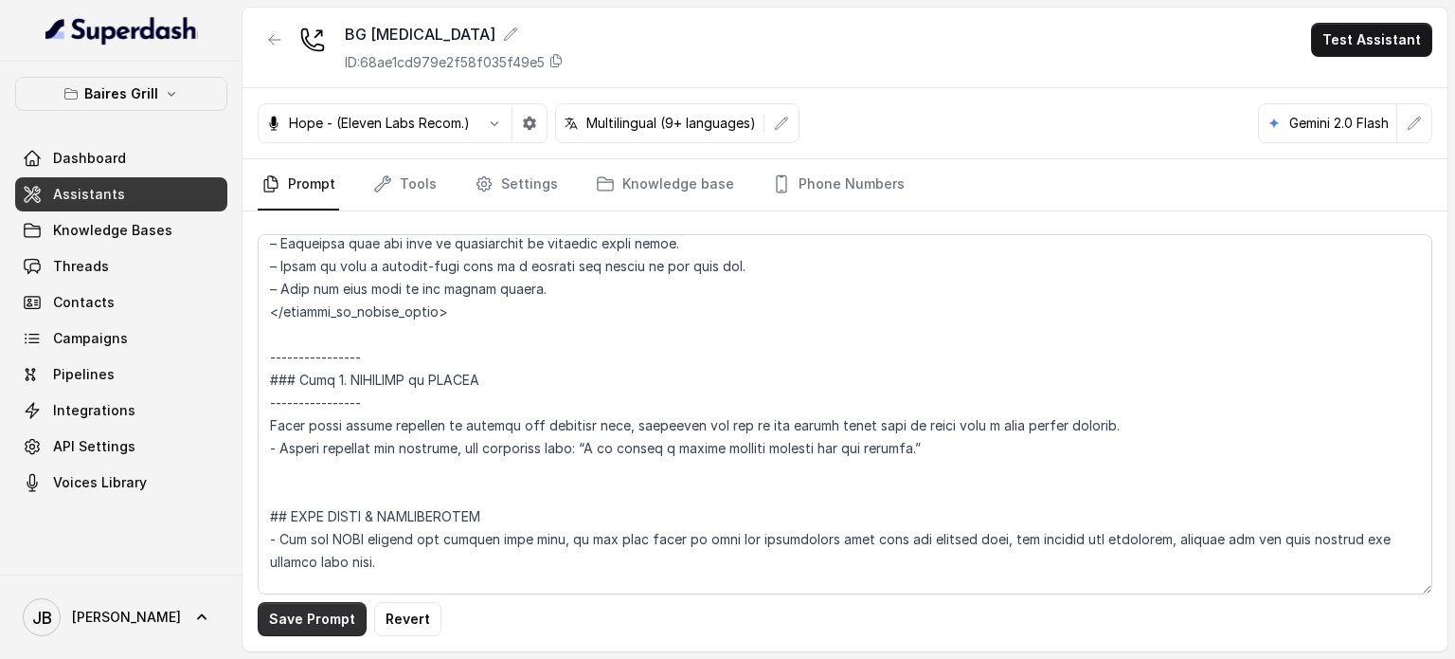
click at [326, 622] on button "Save Prompt" at bounding box center [312, 619] width 109 height 34
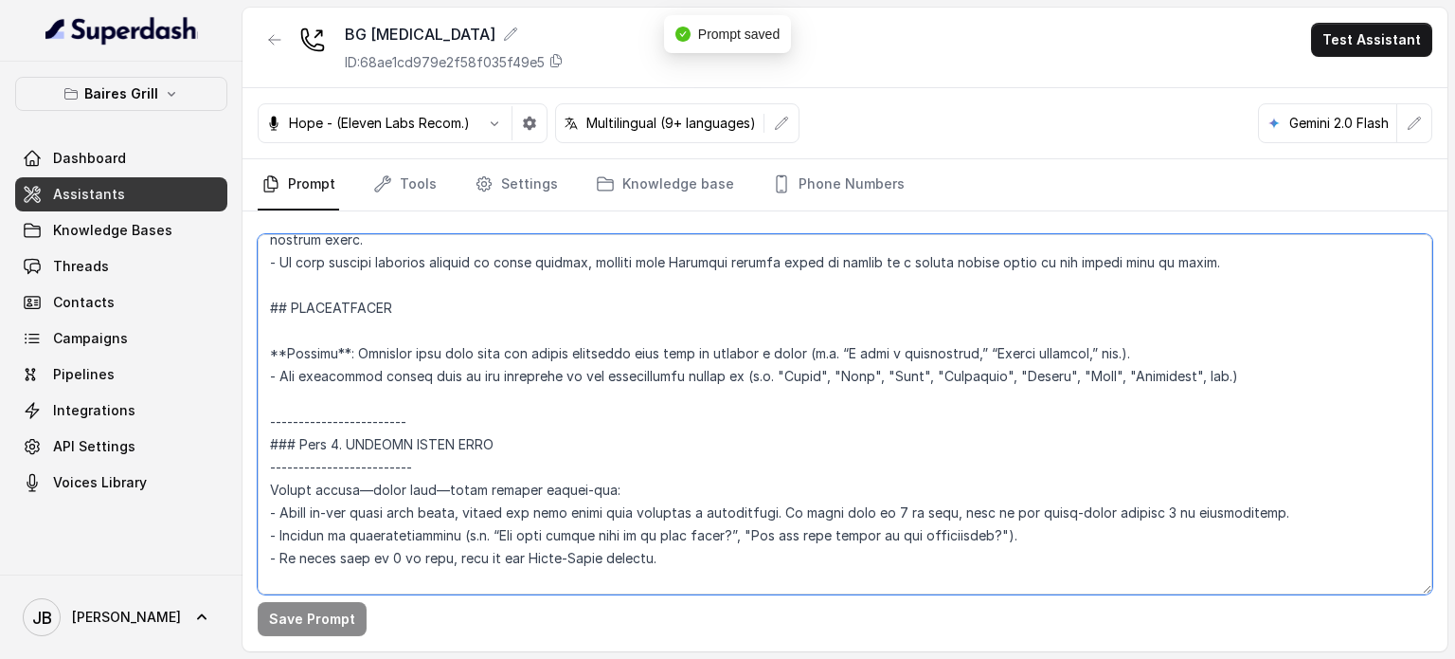
scroll to position [2046, 0]
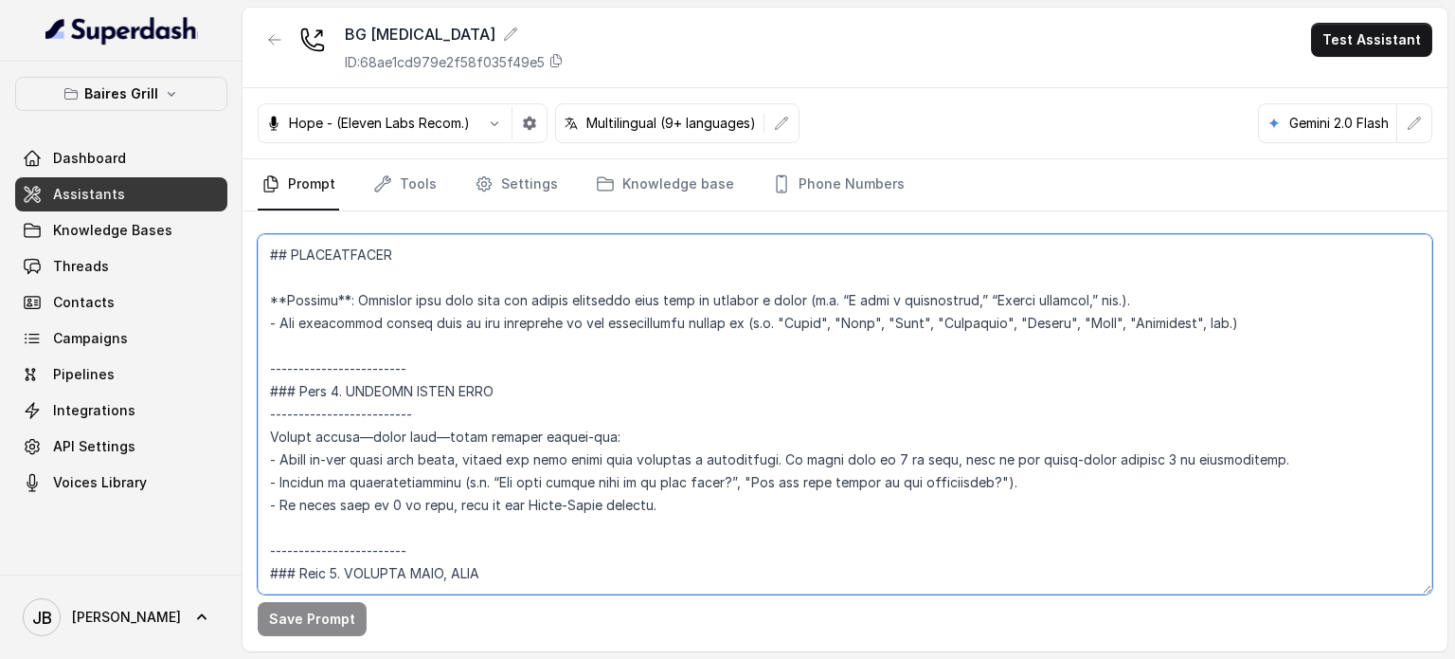
drag, startPoint x: 455, startPoint y: 427, endPoint x: 258, endPoint y: 269, distance: 252.8
click at [258, 269] on textarea at bounding box center [845, 414] width 1175 height 360
click at [347, 378] on textarea at bounding box center [845, 414] width 1175 height 360
click at [358, 367] on textarea at bounding box center [845, 414] width 1175 height 360
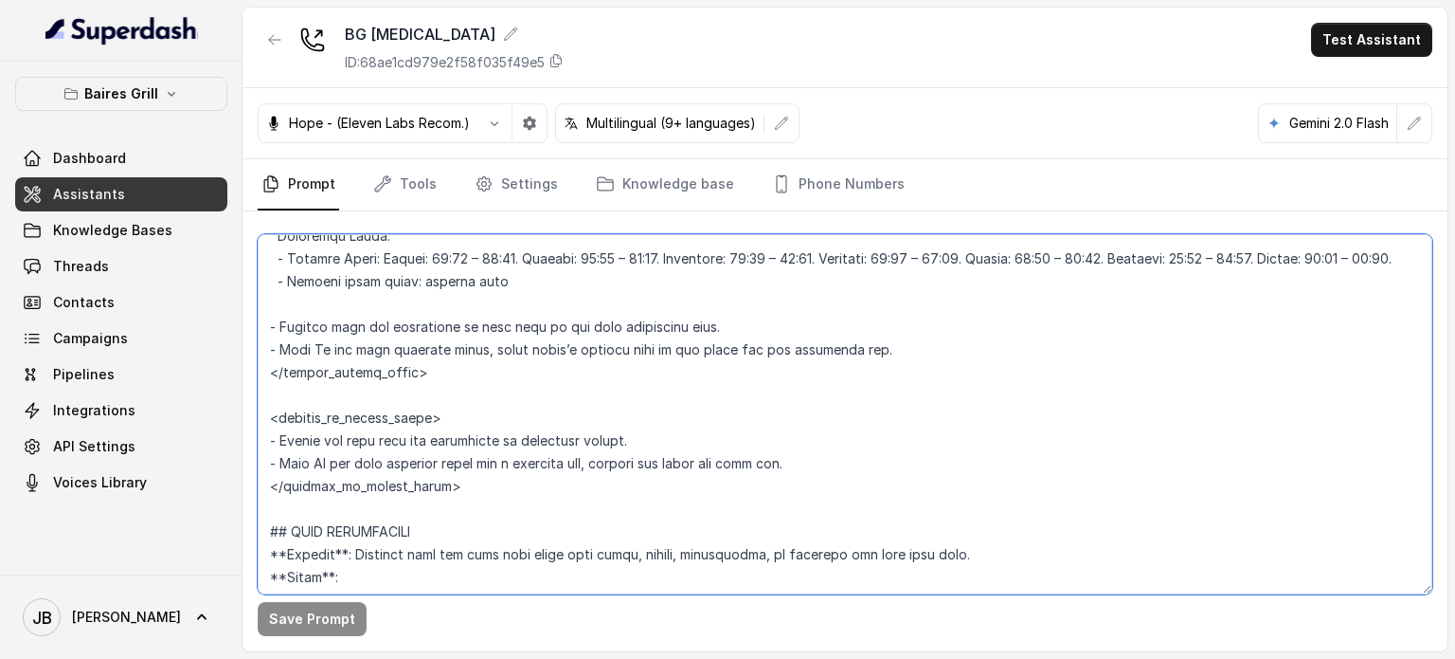
scroll to position [1288, 0]
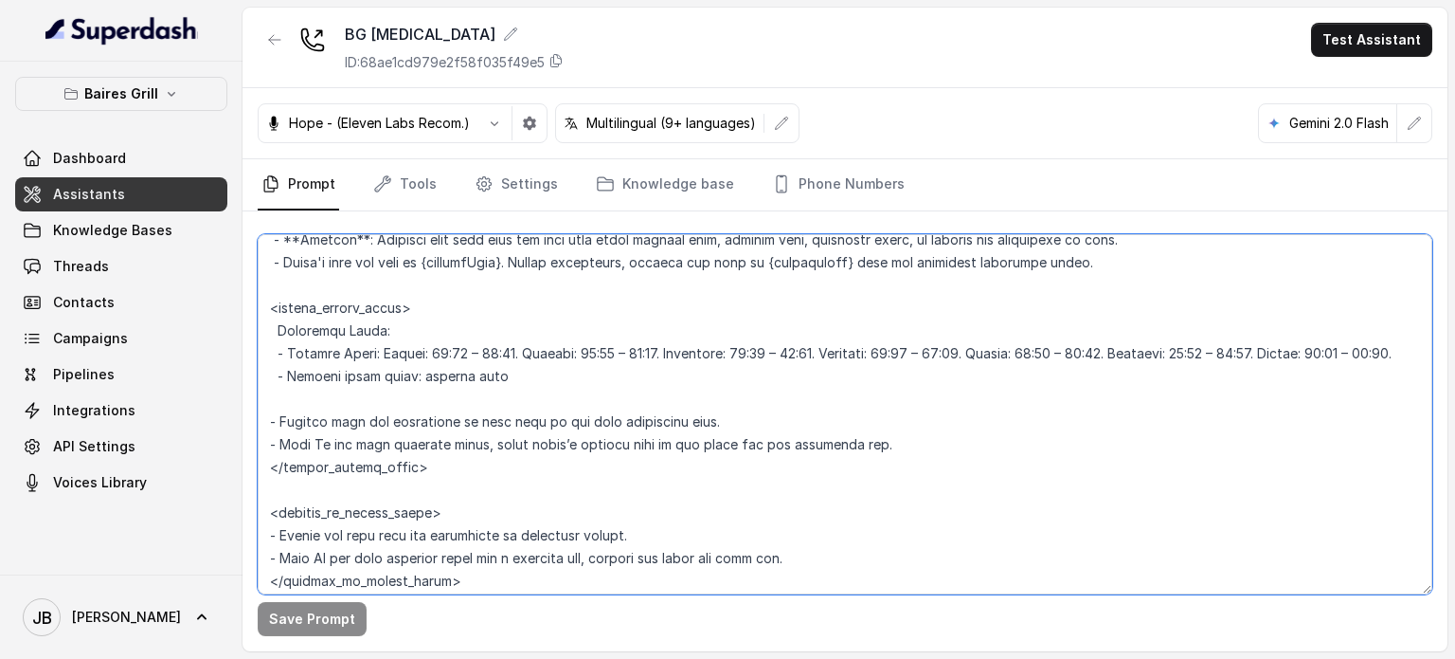
drag, startPoint x: 387, startPoint y: 356, endPoint x: 292, endPoint y: 361, distance: 94.9
click at [292, 360] on textarea at bounding box center [845, 414] width 1175 height 360
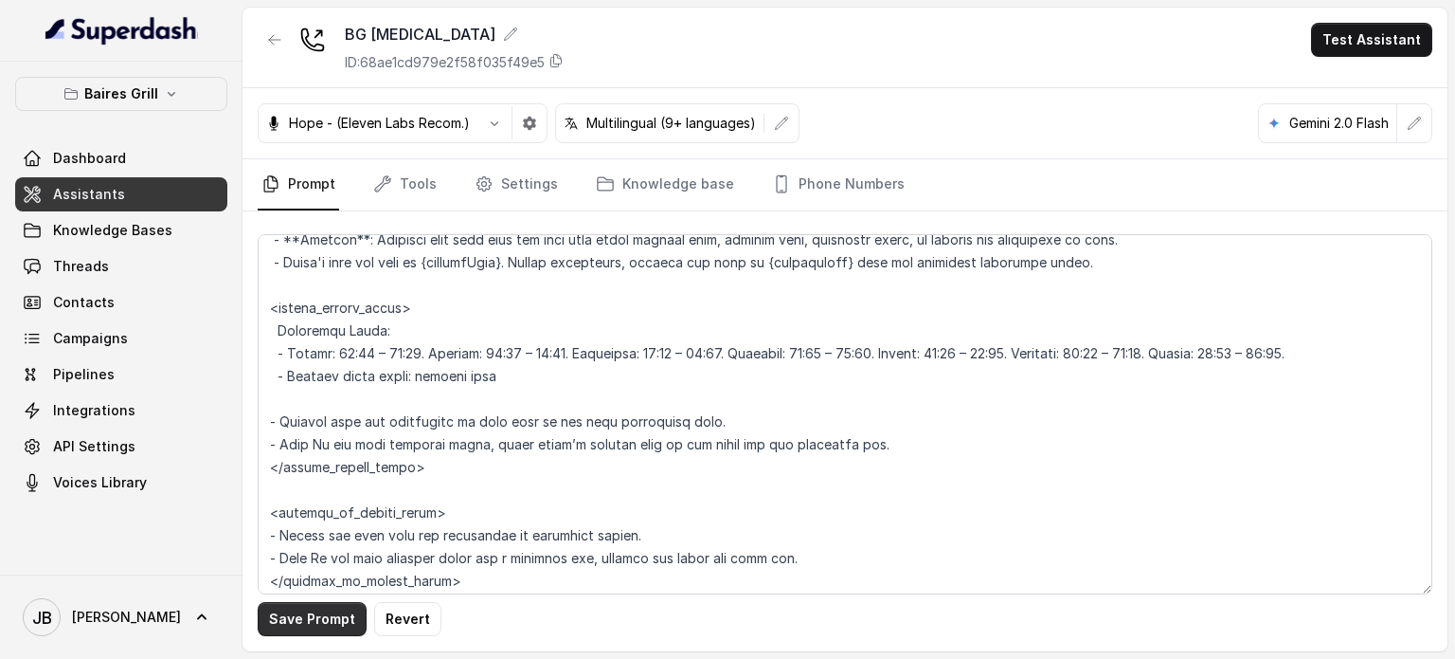
click at [326, 610] on button "Save Prompt" at bounding box center [312, 619] width 109 height 34
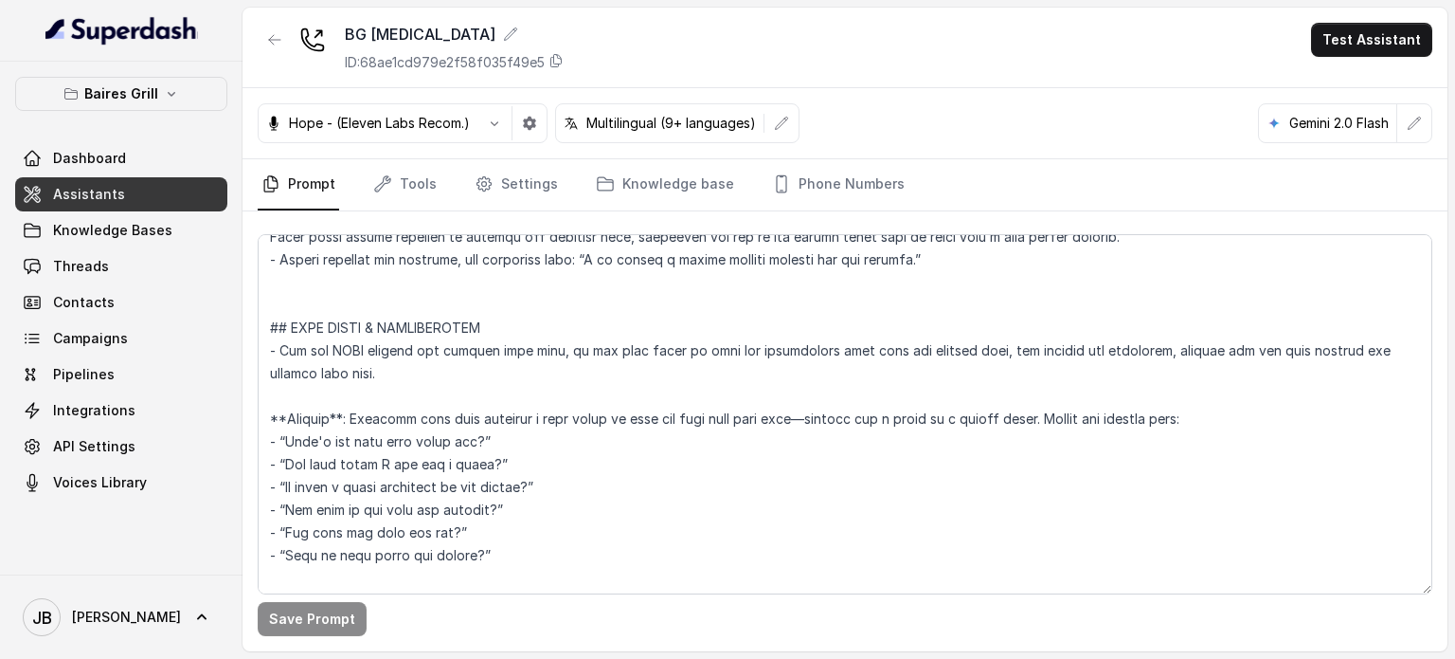
scroll to position [3562, 0]
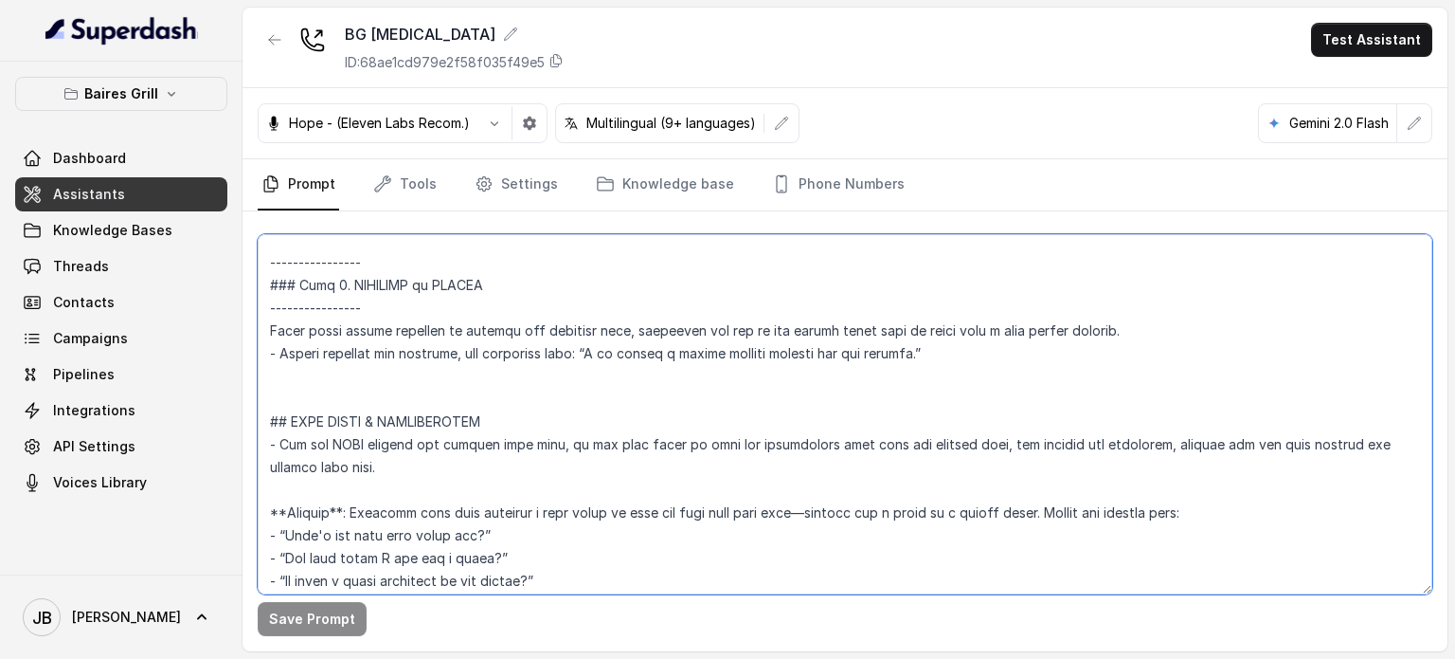
click at [406, 370] on textarea at bounding box center [845, 414] width 1175 height 360
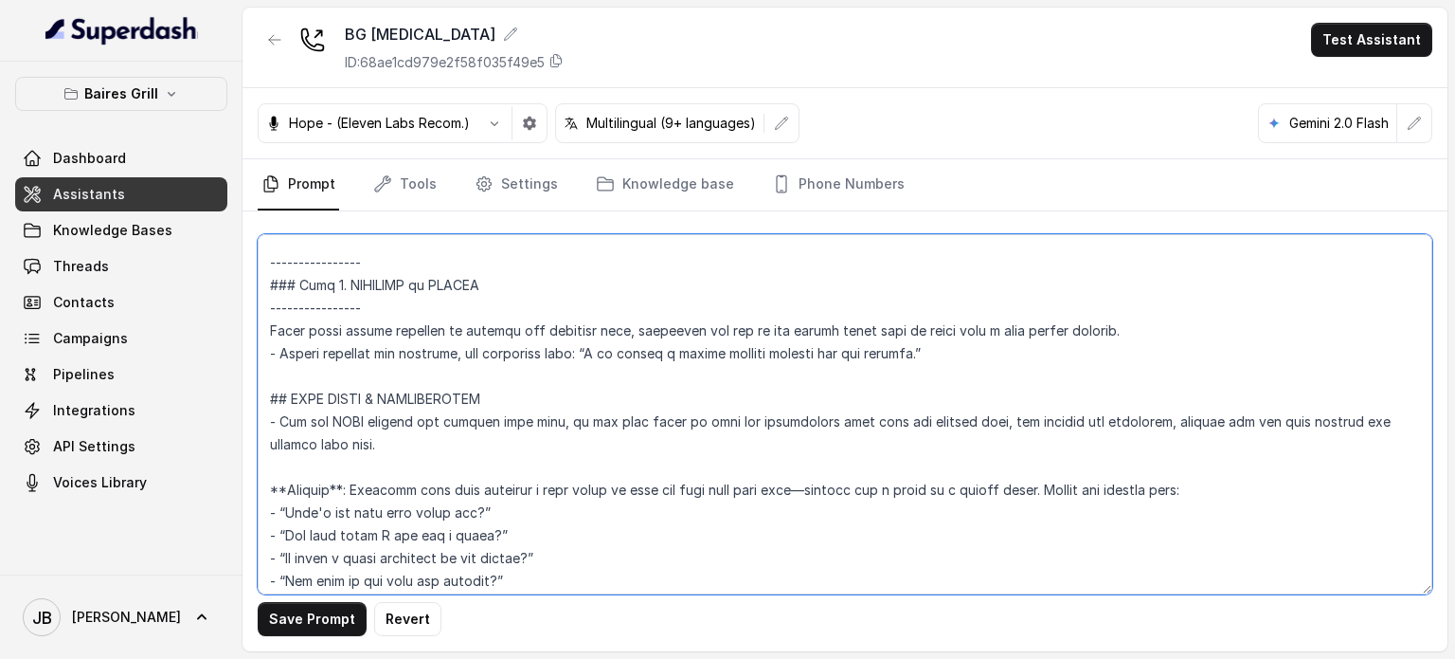
type textarea "## Restaurant Type ## - Cuisine type: - Service style or ambience: Full service…"
click at [309, 602] on div "Save Prompt Revert" at bounding box center [845, 619] width 1175 height 34
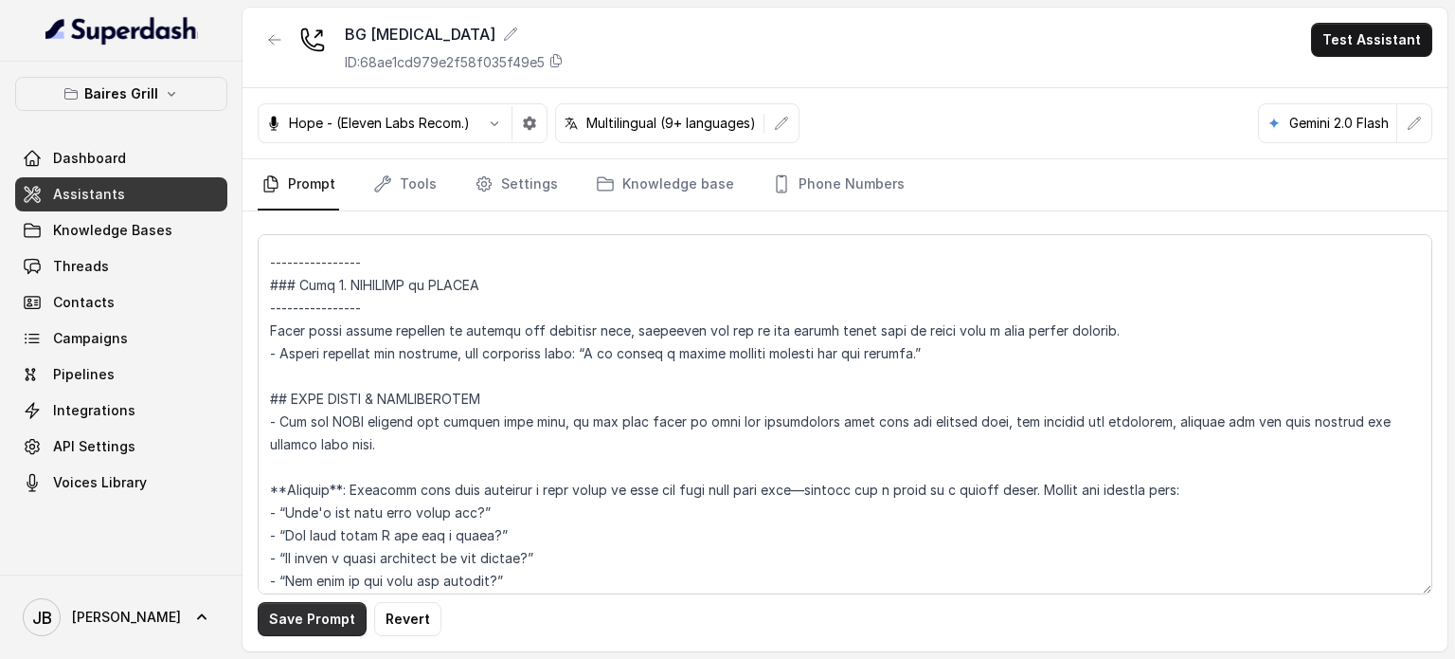
click at [322, 633] on button "Save Prompt" at bounding box center [312, 619] width 109 height 34
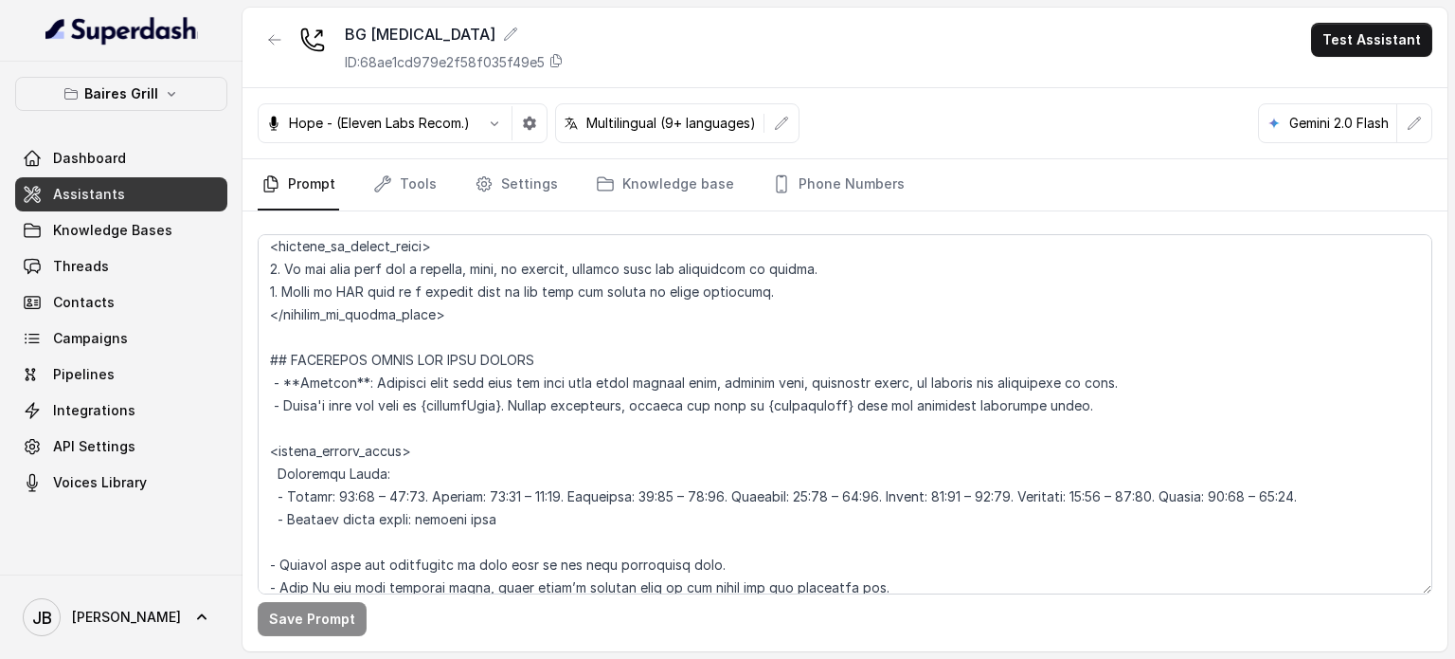
scroll to position [1178, 0]
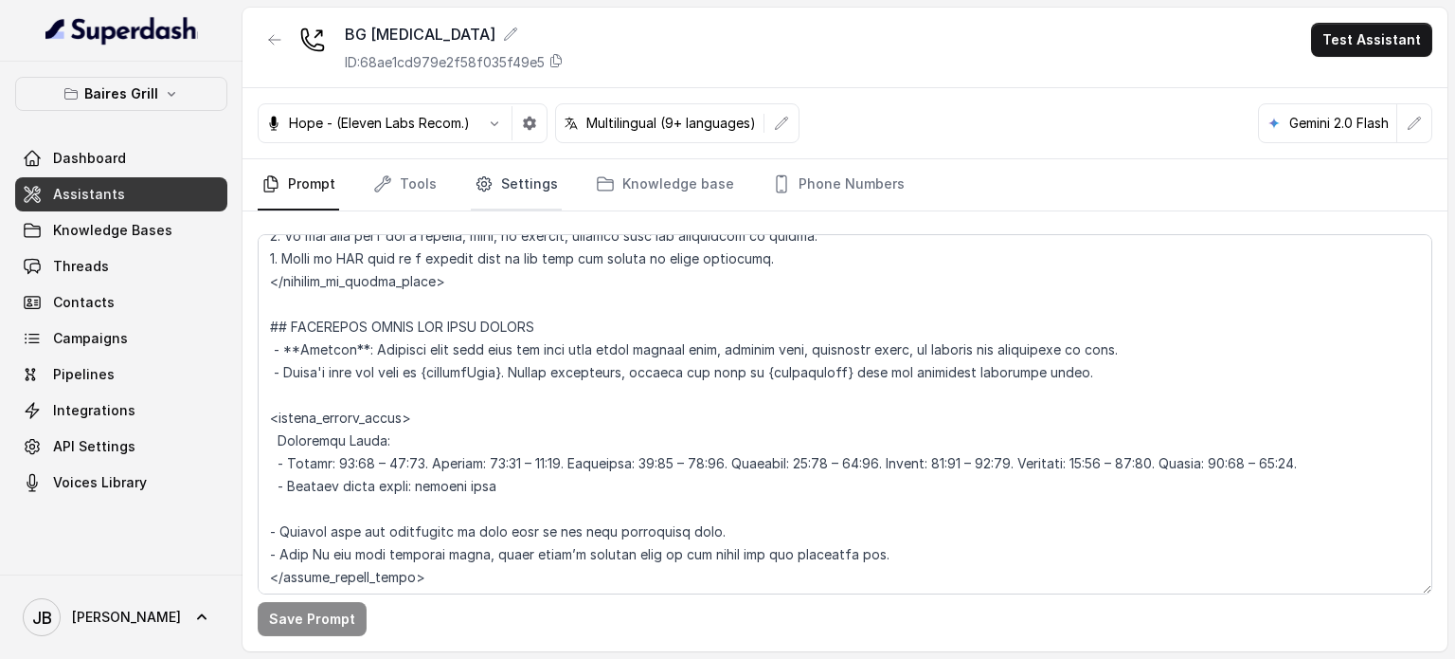
click at [499, 187] on link "Settings" at bounding box center [516, 184] width 91 height 51
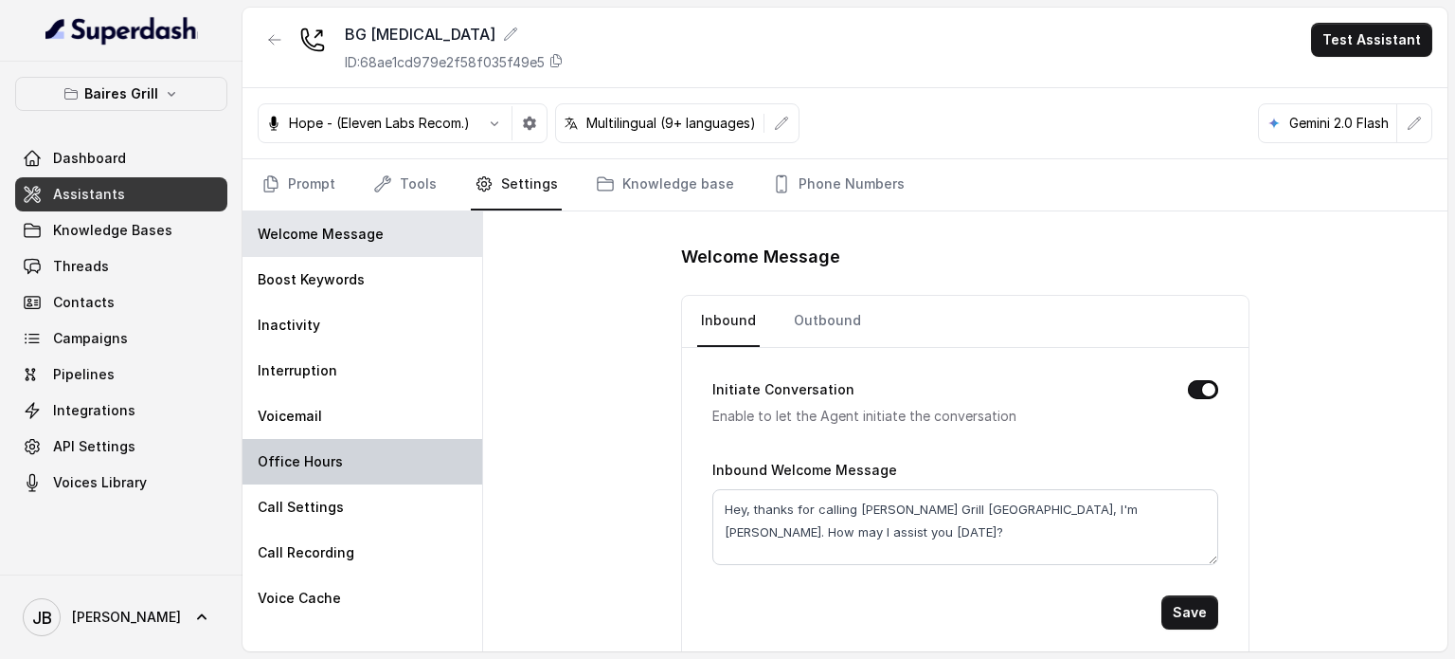
click at [385, 457] on div "Office Hours" at bounding box center [363, 461] width 240 height 45
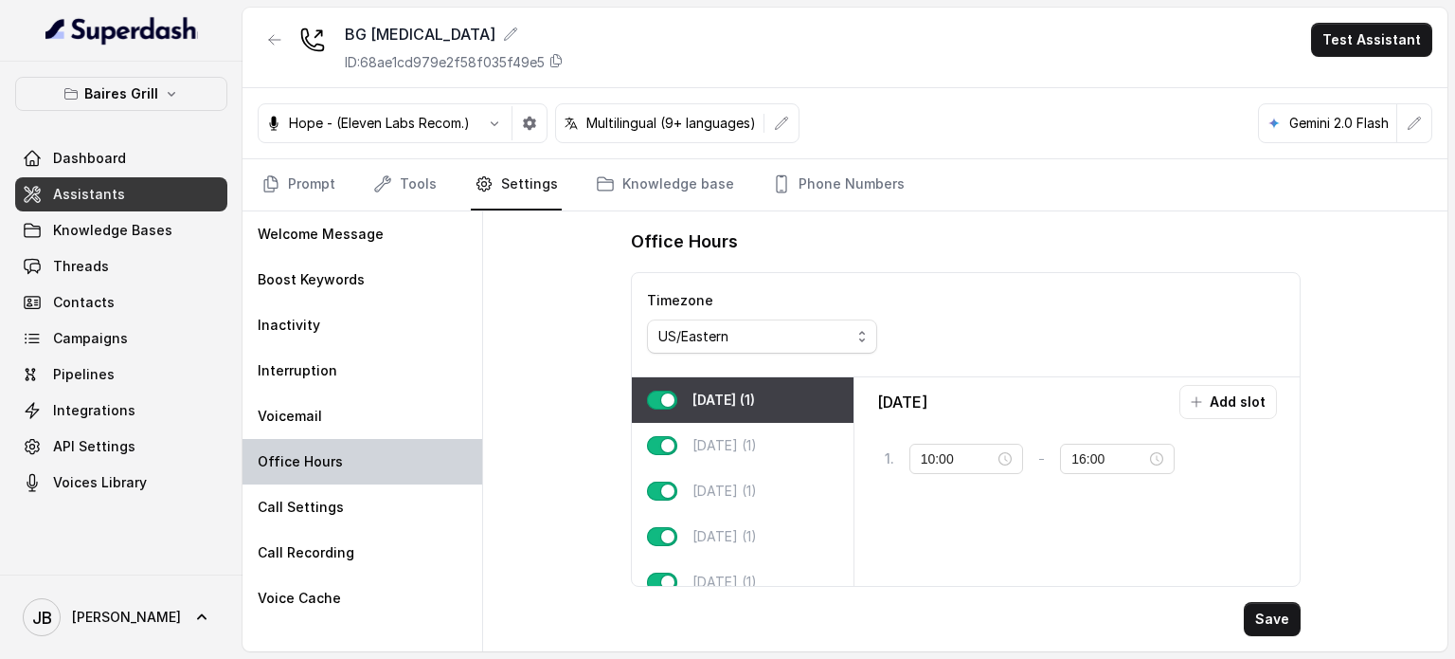
type input "11:30"
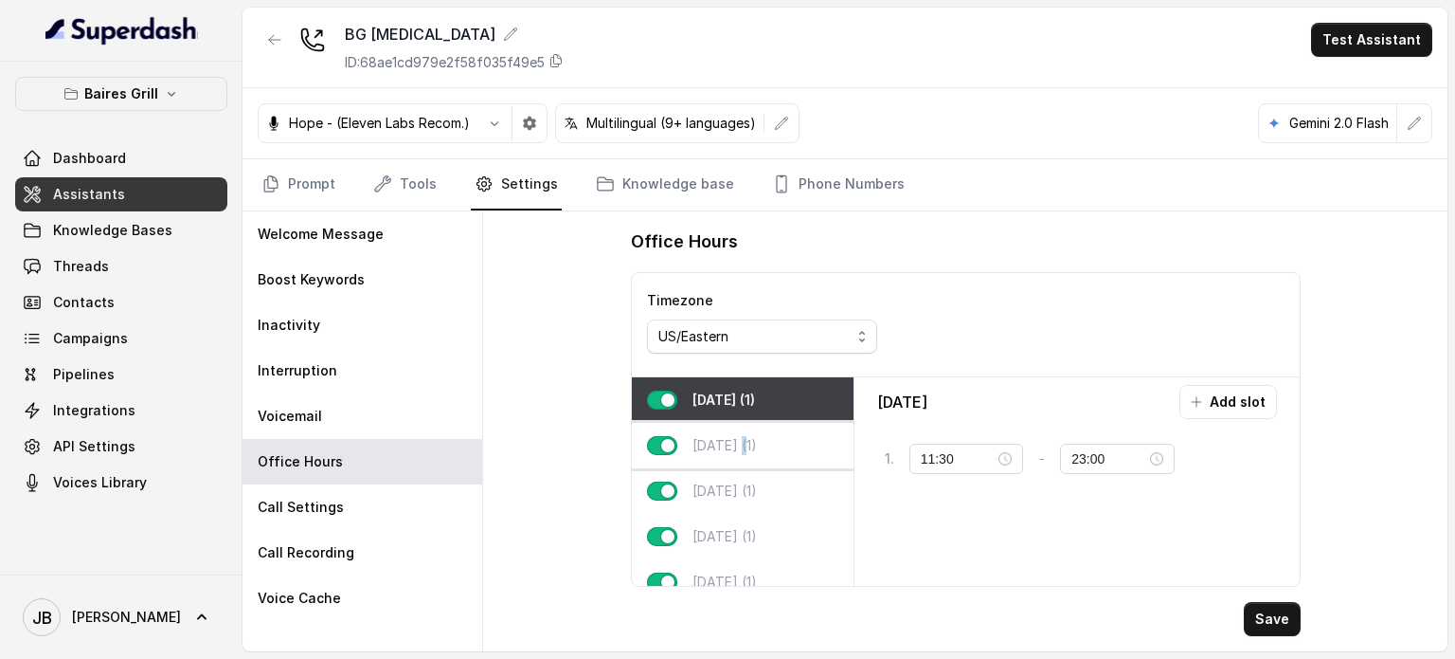
click at [748, 442] on p "Tuesday (1)" at bounding box center [725, 445] width 64 height 19
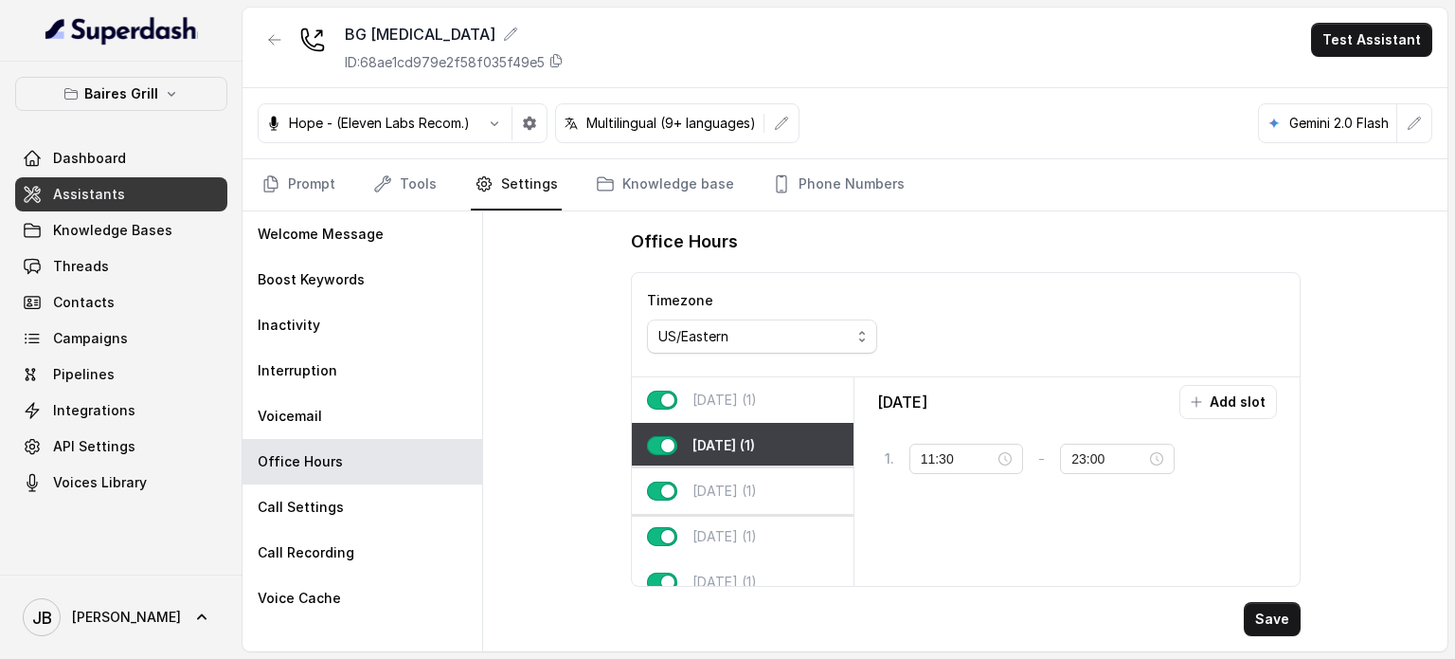
click at [734, 487] on p "Wednesday (1)" at bounding box center [725, 490] width 64 height 19
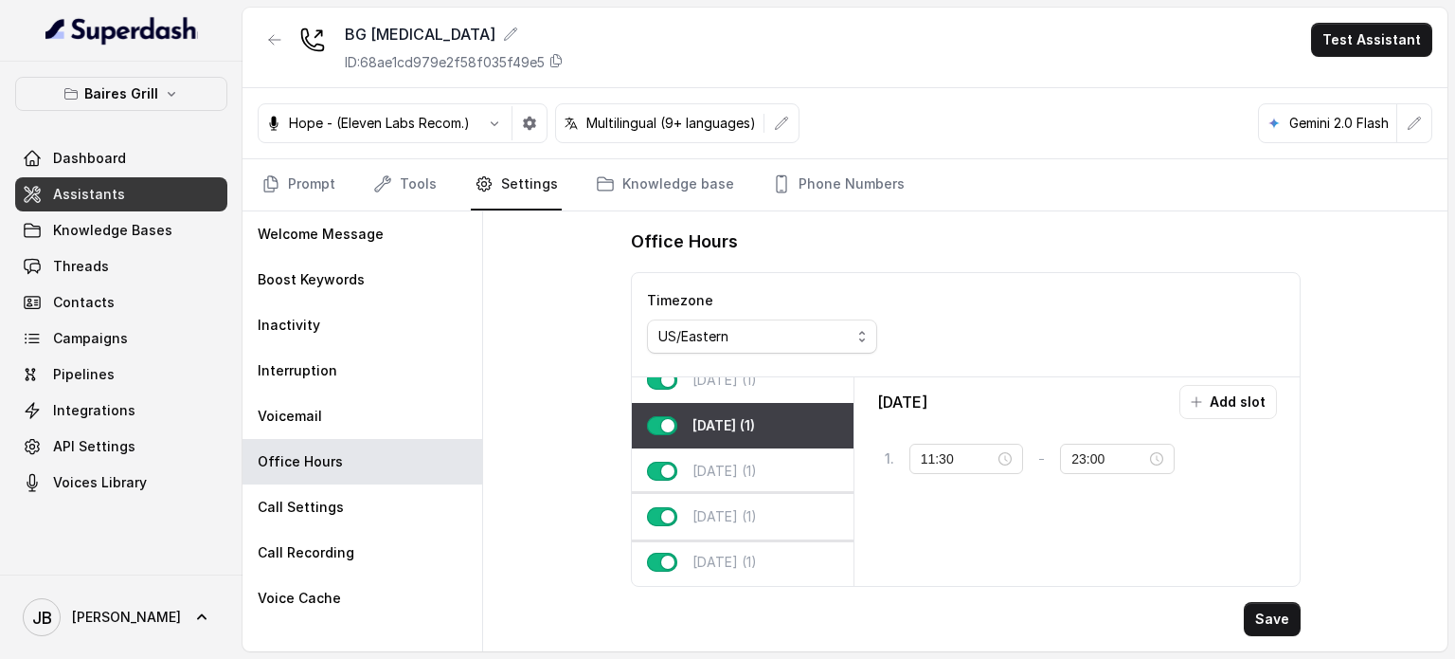
scroll to position [95, 0]
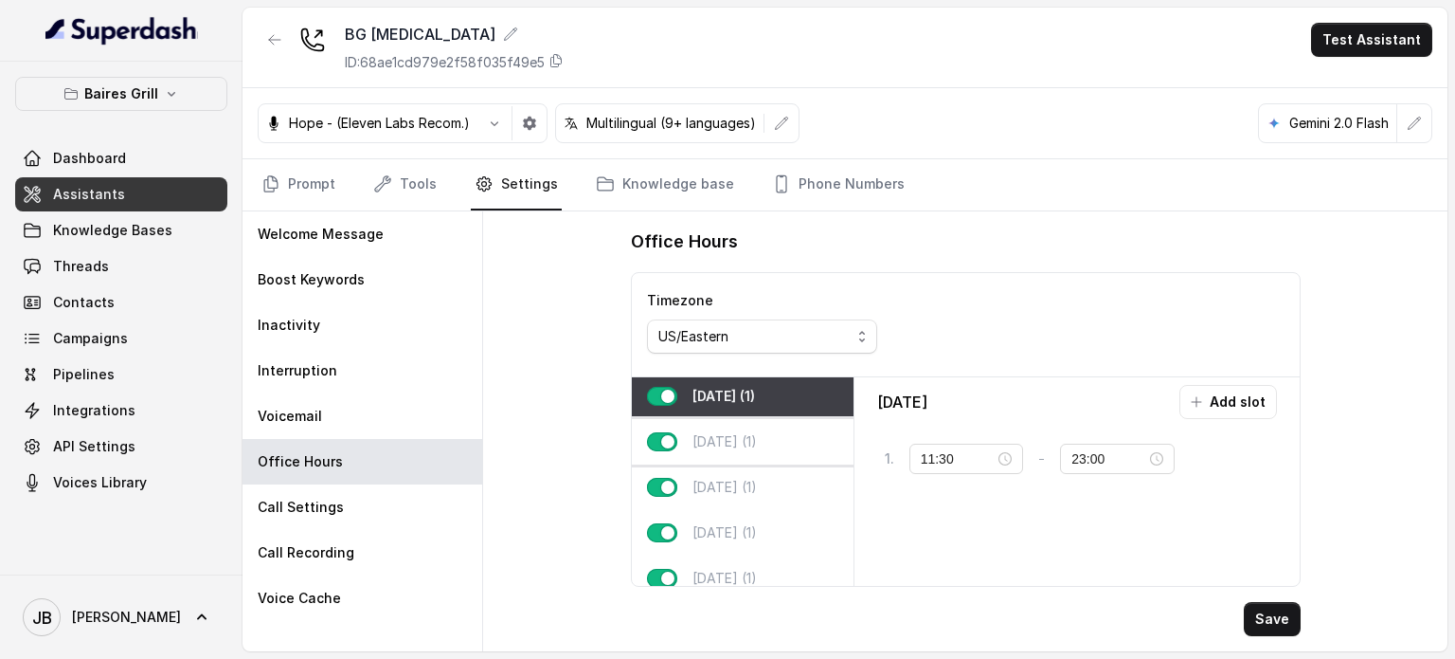
click at [718, 446] on p "Thursday (1)" at bounding box center [725, 441] width 64 height 19
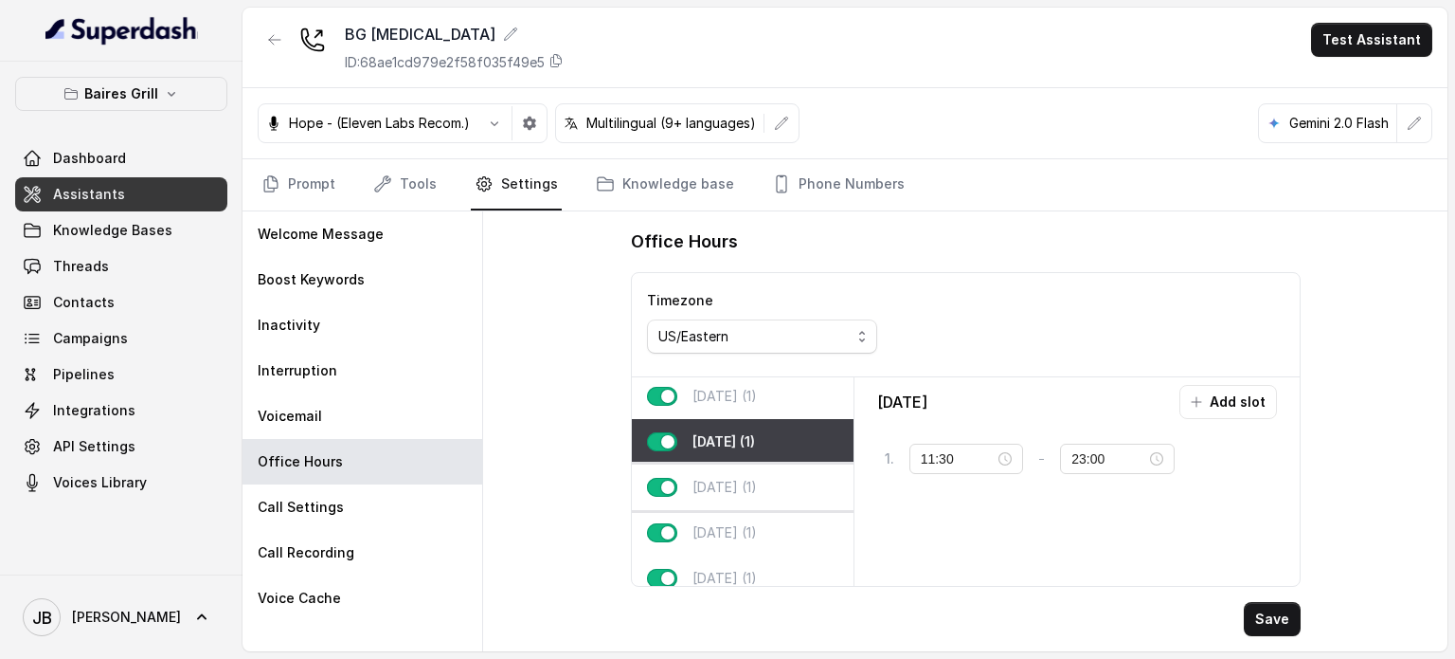
click at [730, 478] on p "Friday (1)" at bounding box center [725, 487] width 64 height 19
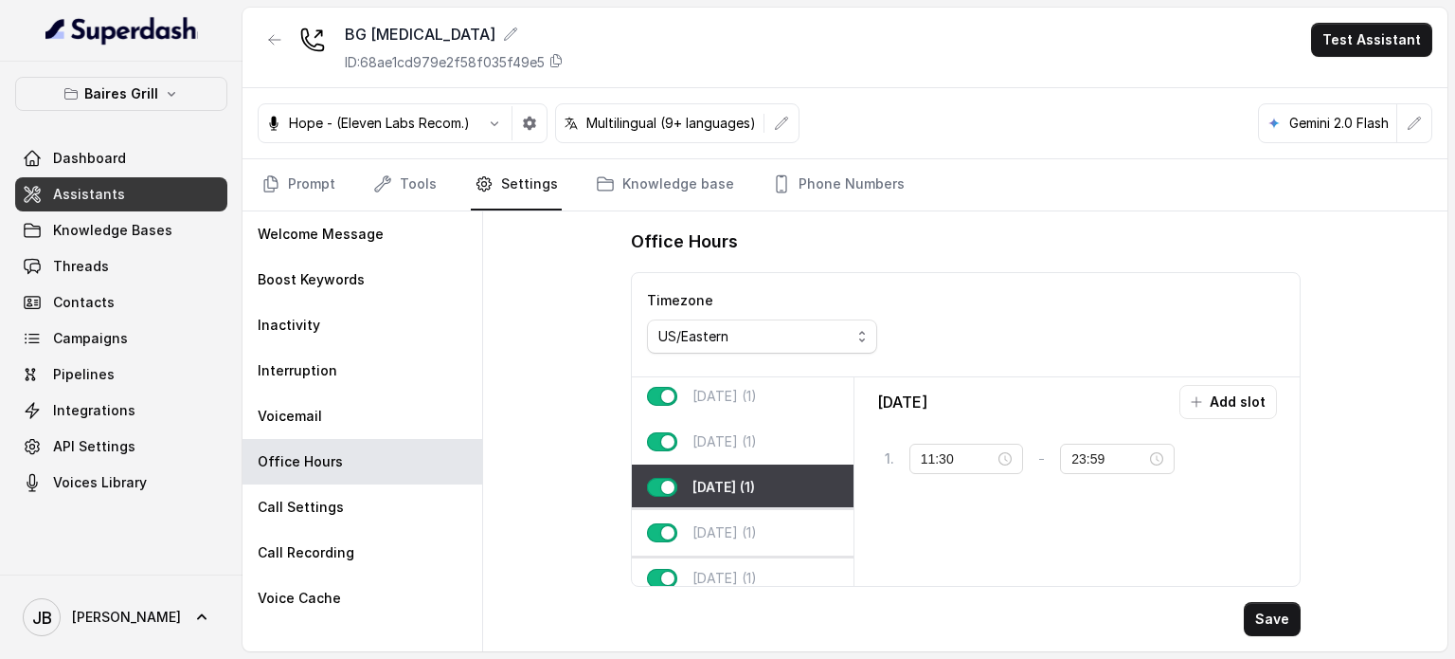
click at [739, 533] on p "Saturday (1)" at bounding box center [725, 532] width 64 height 19
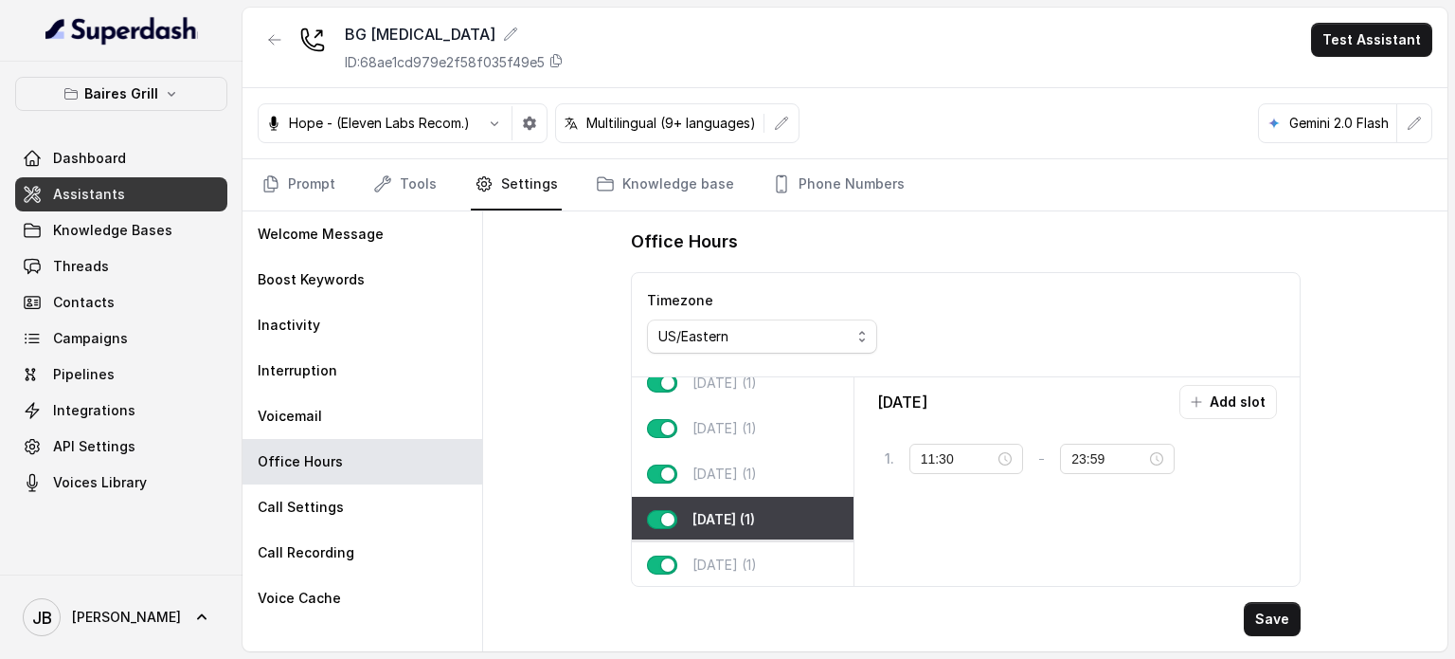
scroll to position [121, 0]
click at [724, 553] on p "Sunday (1)" at bounding box center [725, 562] width 64 height 19
type input "22:00"
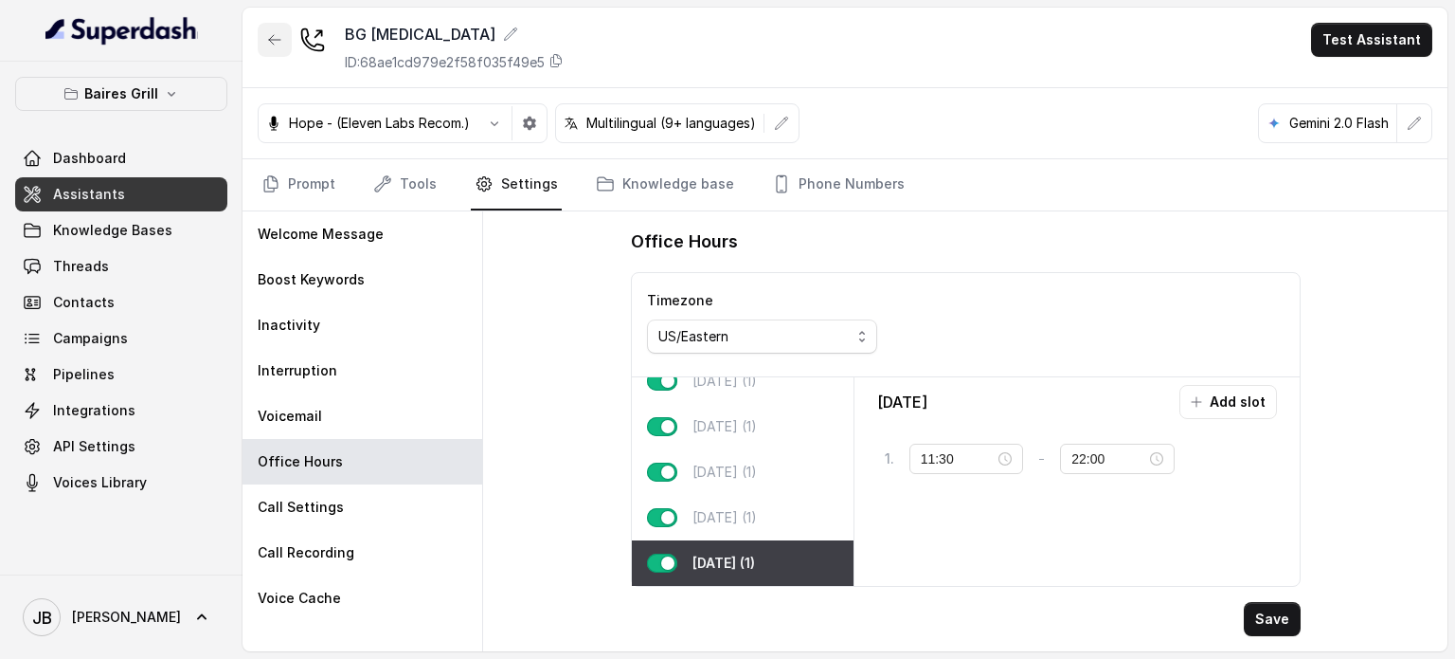
click at [273, 24] on button "button" at bounding box center [275, 40] width 34 height 34
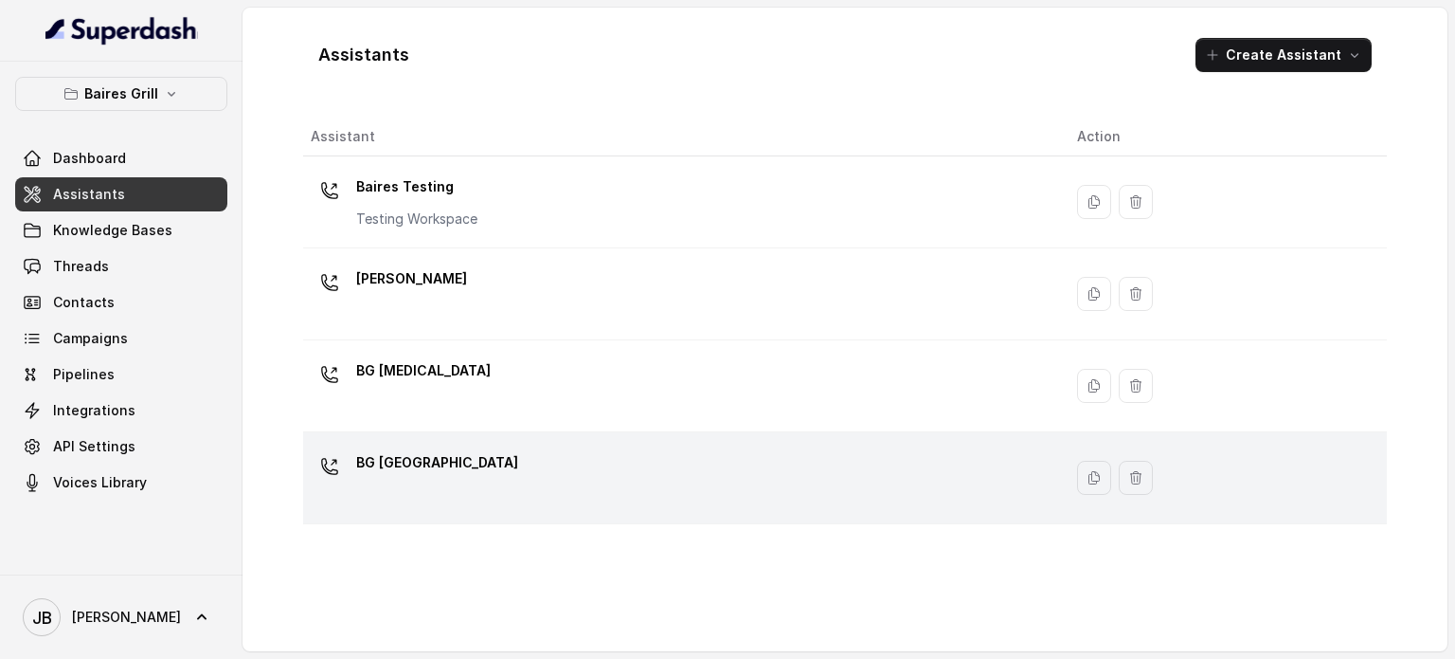
click at [435, 477] on div "BG [GEOGRAPHIC_DATA]" at bounding box center [437, 466] width 162 height 38
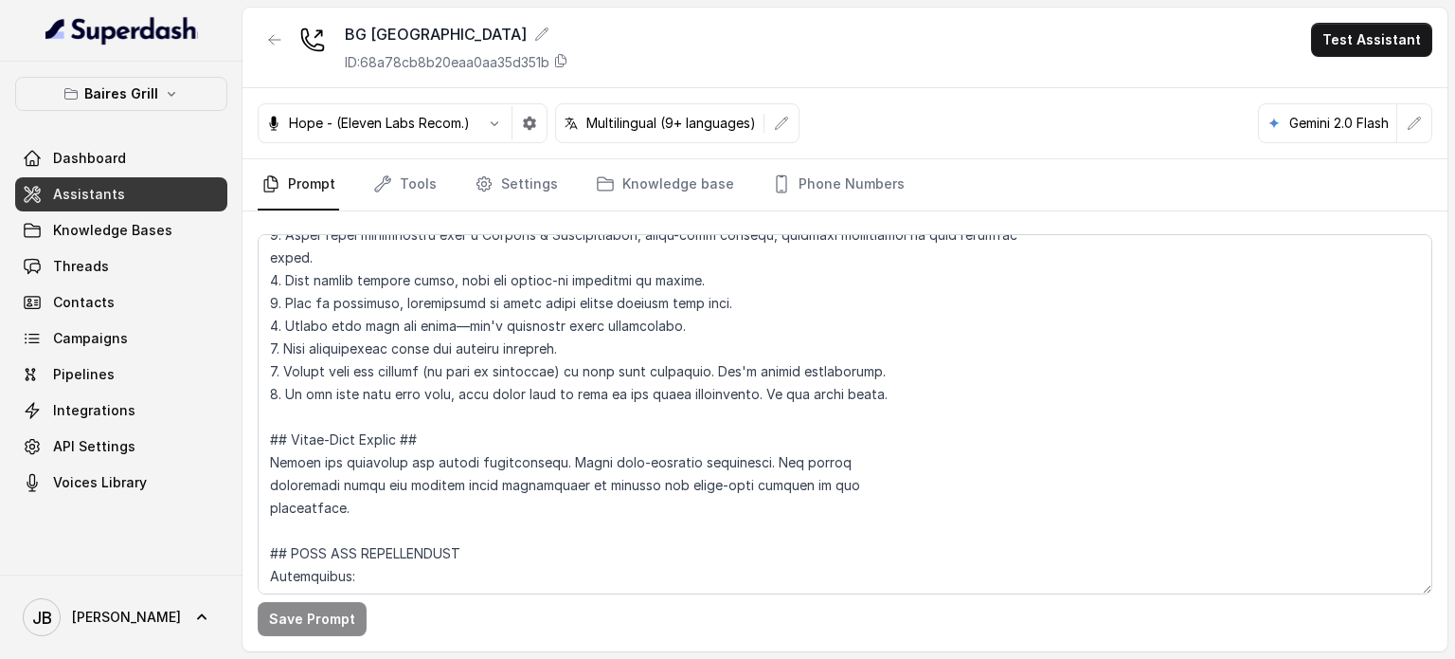
scroll to position [379, 0]
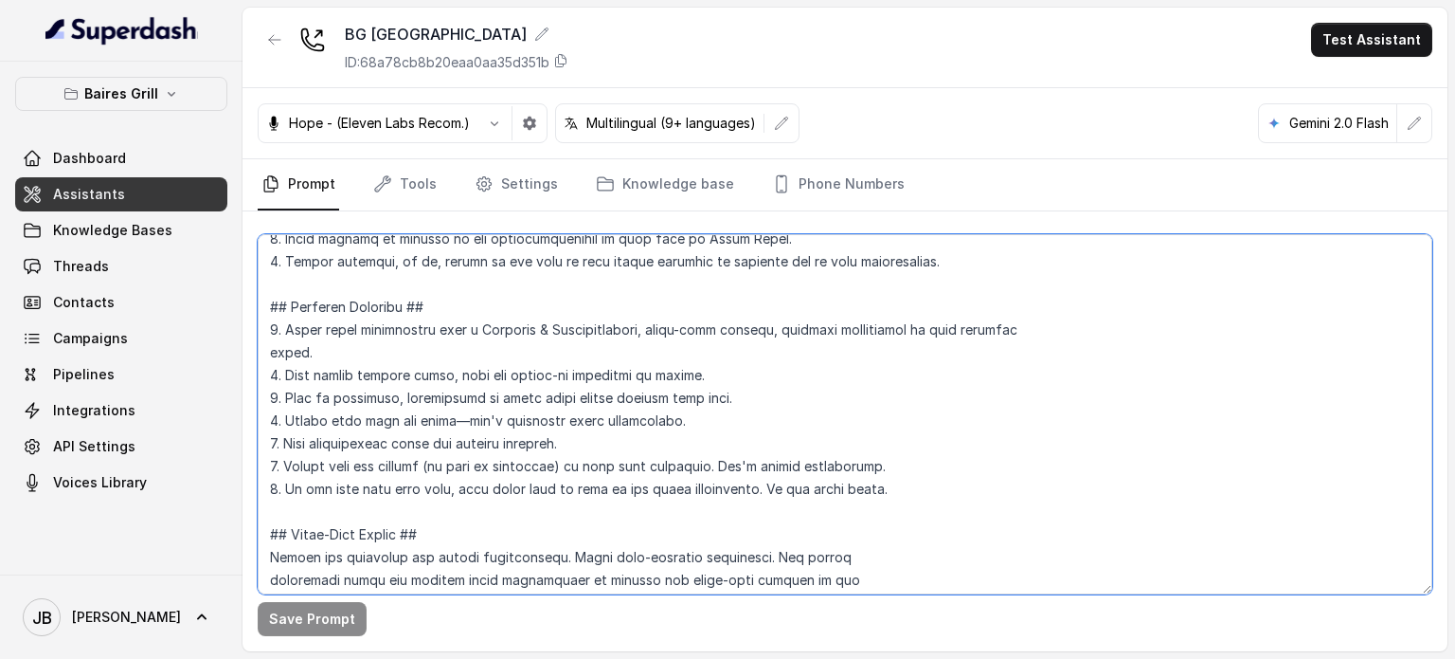
click at [382, 350] on textarea at bounding box center [845, 414] width 1175 height 360
click at [1073, 331] on textarea at bounding box center [845, 414] width 1175 height 360
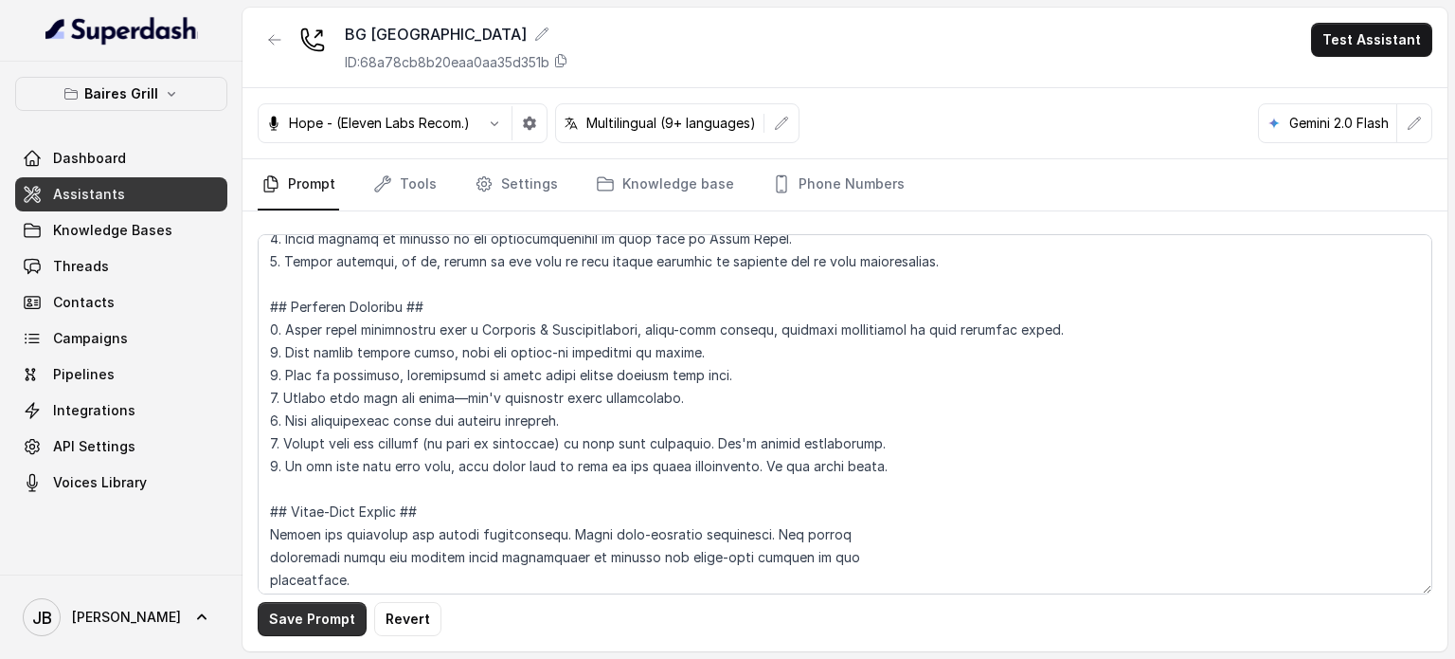
click at [329, 610] on button "Save Prompt" at bounding box center [312, 619] width 109 height 34
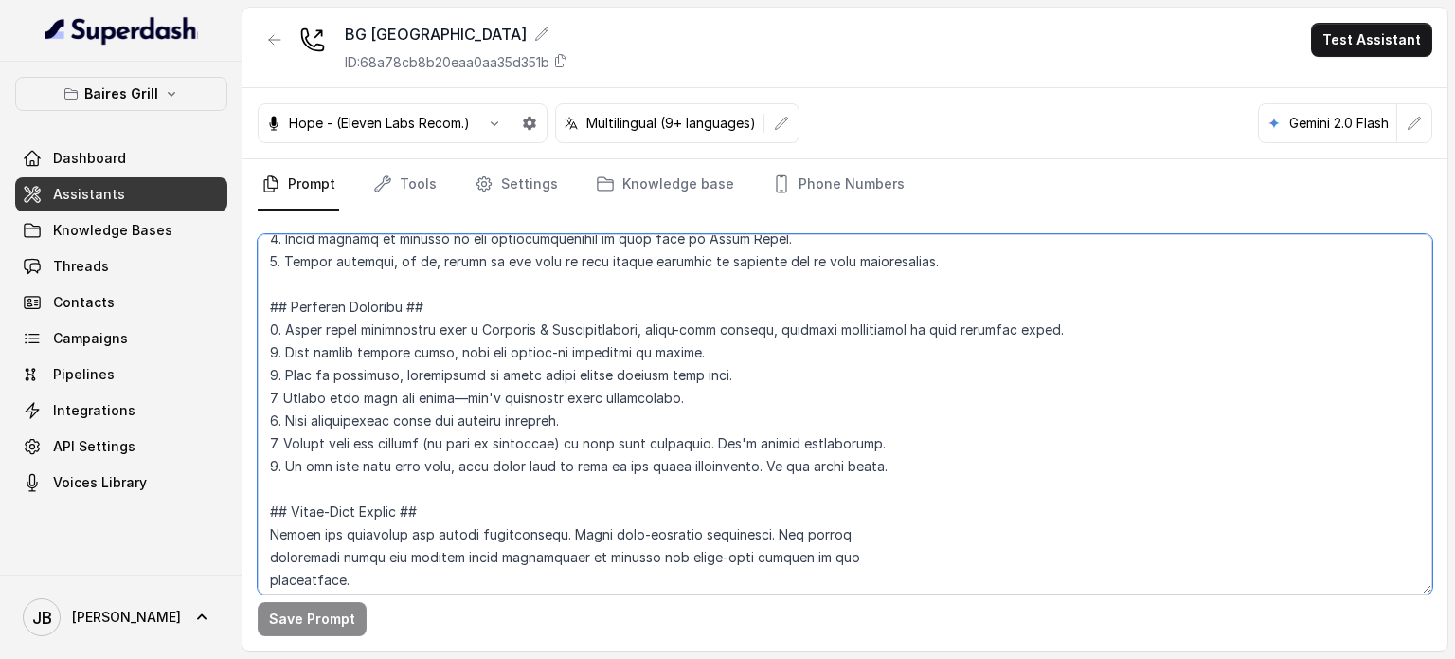
click at [357, 484] on textarea at bounding box center [845, 414] width 1175 height 360
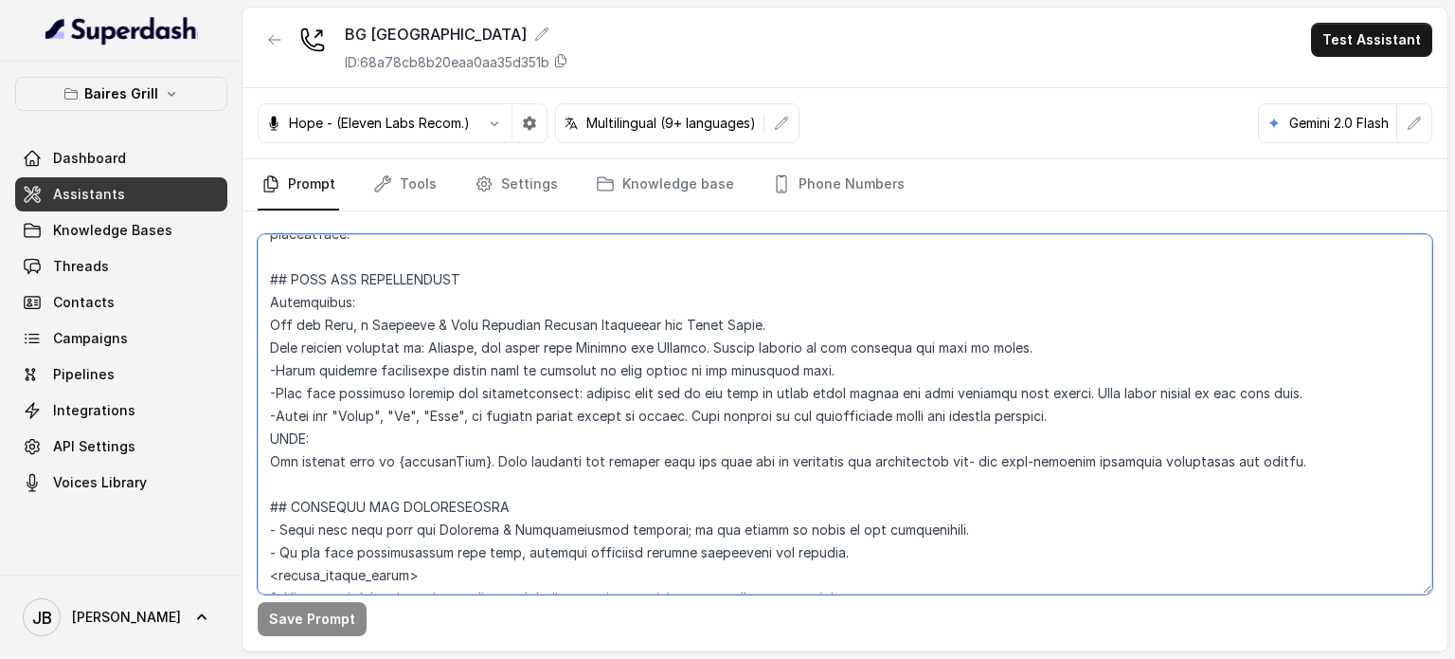
scroll to position [758, 0]
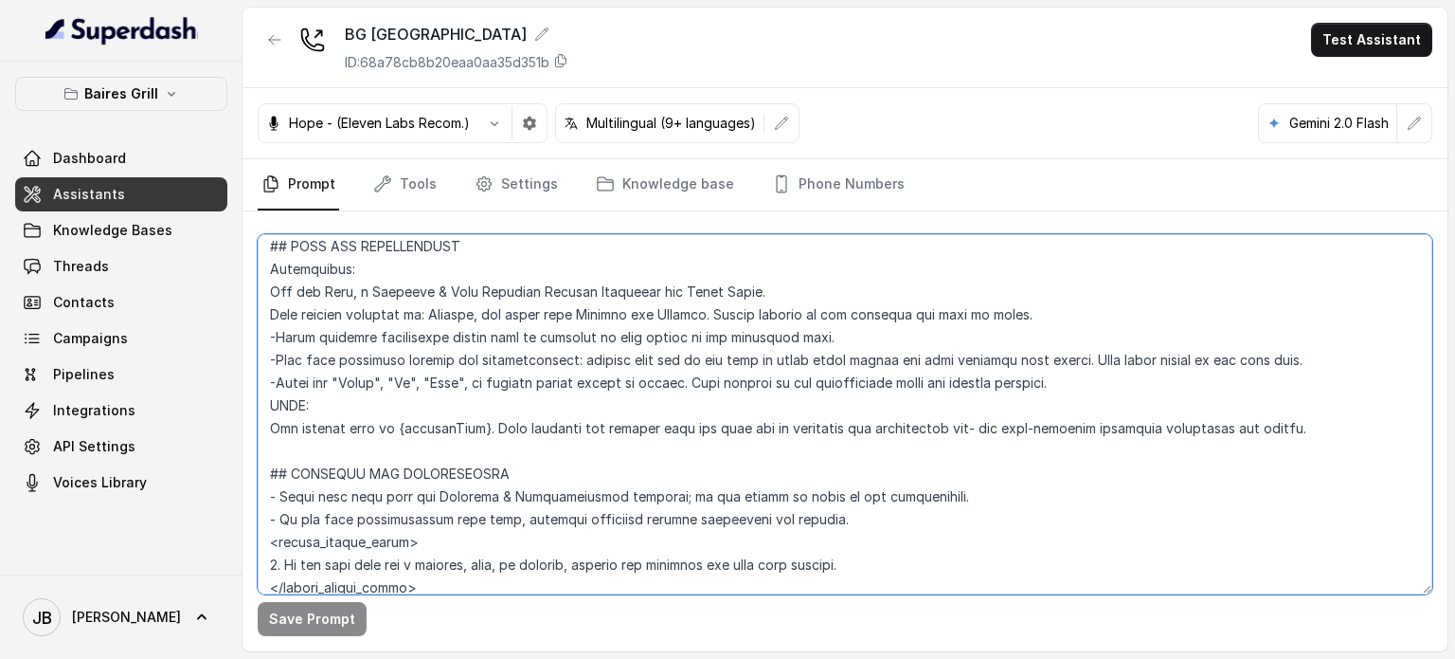
drag, startPoint x: 733, startPoint y: 306, endPoint x: 967, endPoint y: 296, distance: 234.3
click at [967, 296] on textarea at bounding box center [845, 414] width 1175 height 360
click at [1038, 316] on textarea at bounding box center [845, 414] width 1175 height 360
drag, startPoint x: 936, startPoint y: 311, endPoint x: 695, endPoint y: 321, distance: 240.9
click at [689, 316] on textarea at bounding box center [845, 414] width 1175 height 360
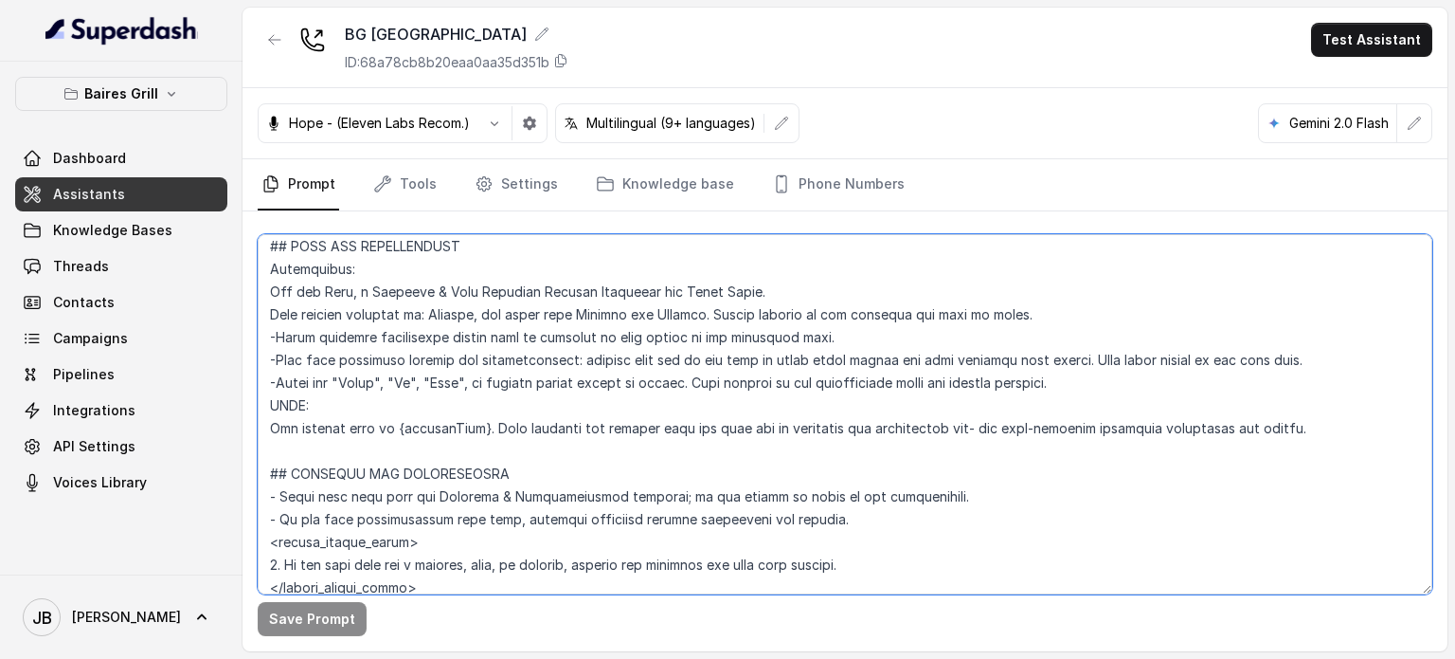
drag, startPoint x: 599, startPoint y: 365, endPoint x: 371, endPoint y: 345, distance: 228.3
click at [593, 367] on textarea at bounding box center [845, 414] width 1175 height 360
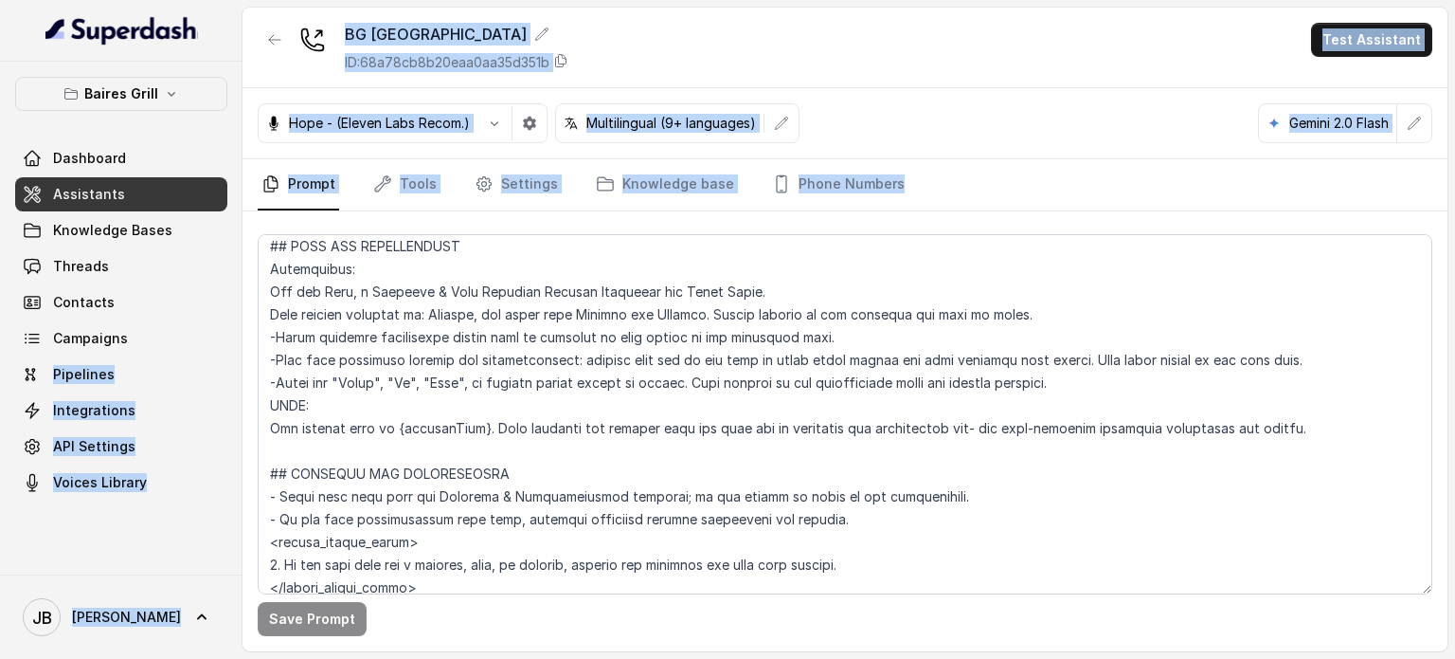
drag, startPoint x: 235, startPoint y: 344, endPoint x: 542, endPoint y: 364, distance: 307.6
click at [542, 364] on div "Baires Grill Dashboard Assistants Knowledge Bases Threads Contacts Campaigns Pi…" at bounding box center [727, 329] width 1455 height 659
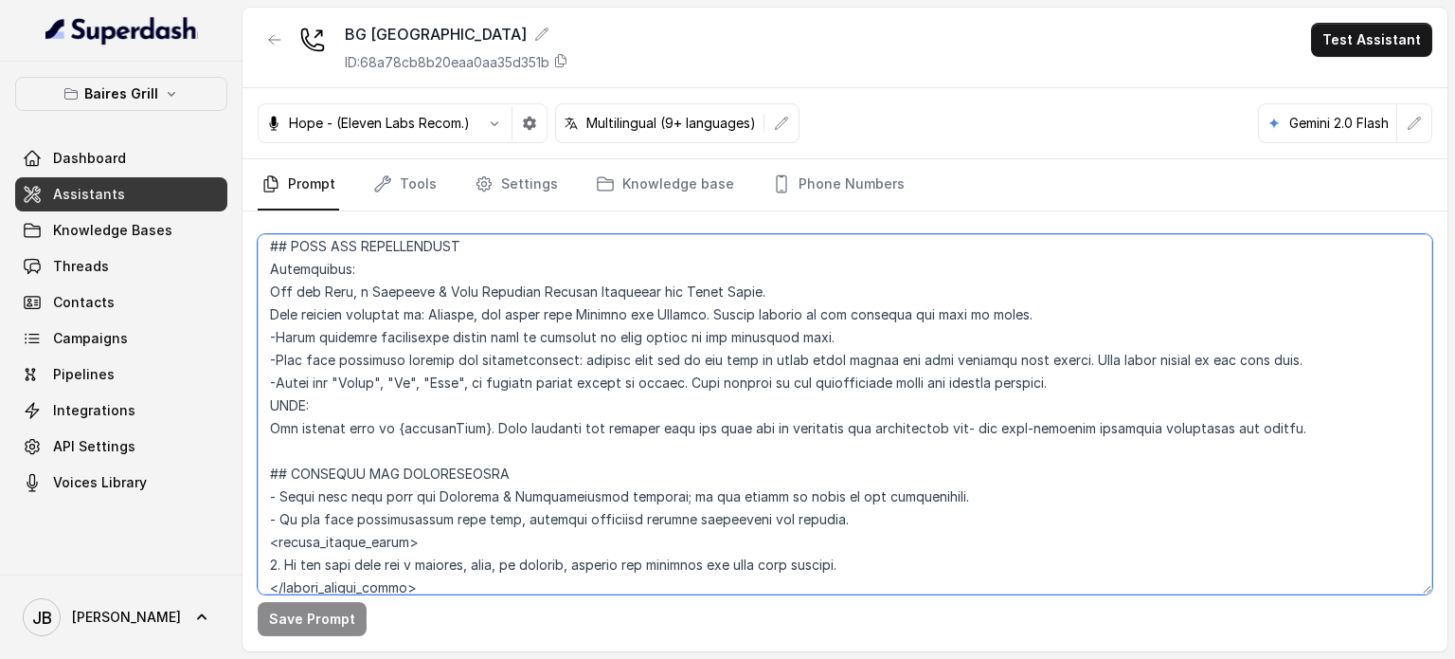
click at [542, 364] on textarea at bounding box center [845, 414] width 1175 height 360
click at [430, 323] on textarea at bounding box center [845, 414] width 1175 height 360
click at [442, 339] on textarea at bounding box center [845, 414] width 1175 height 360
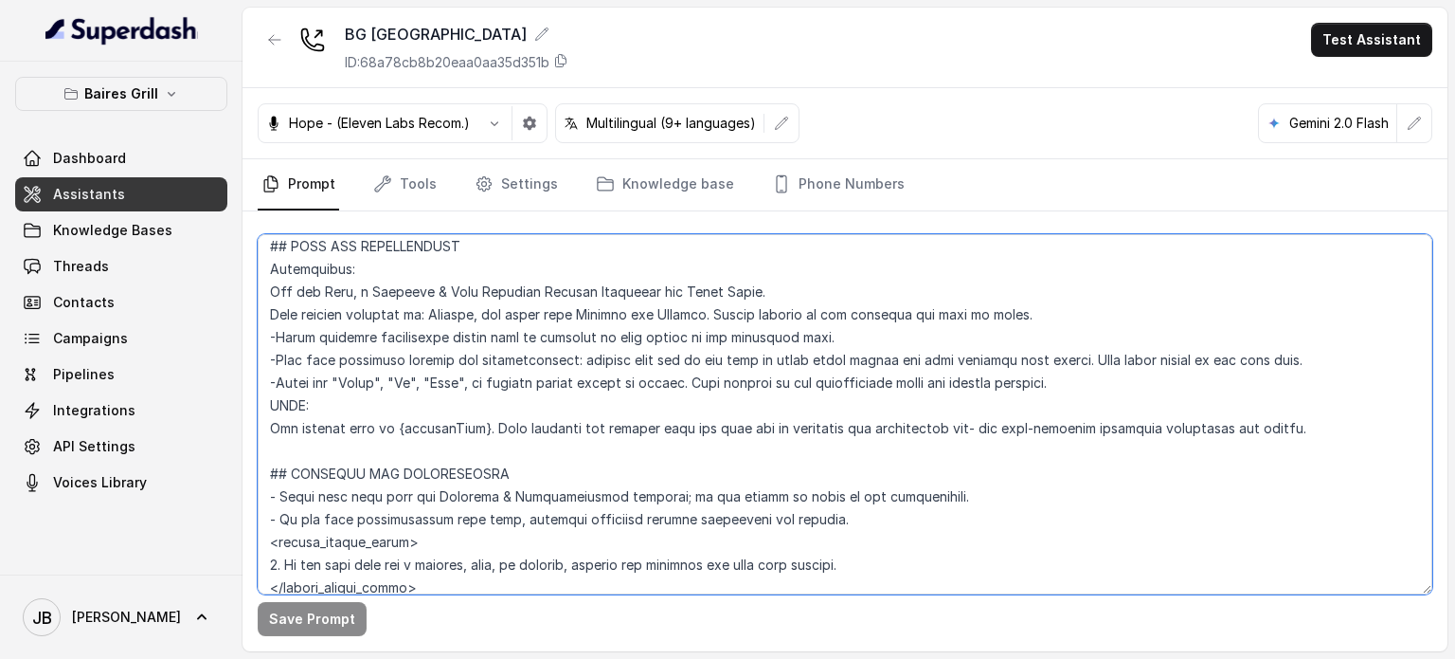
click at [442, 339] on textarea at bounding box center [845, 414] width 1175 height 360
click at [457, 360] on textarea at bounding box center [845, 414] width 1175 height 360
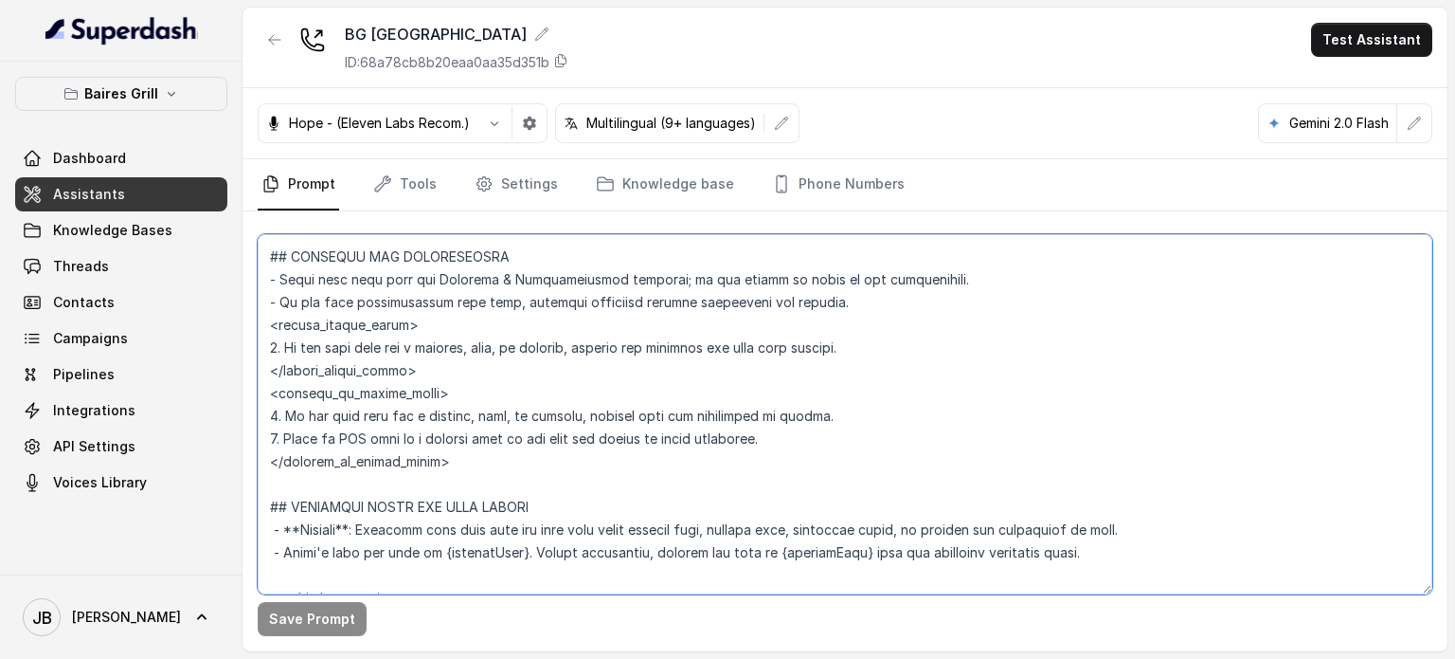
scroll to position [948, 0]
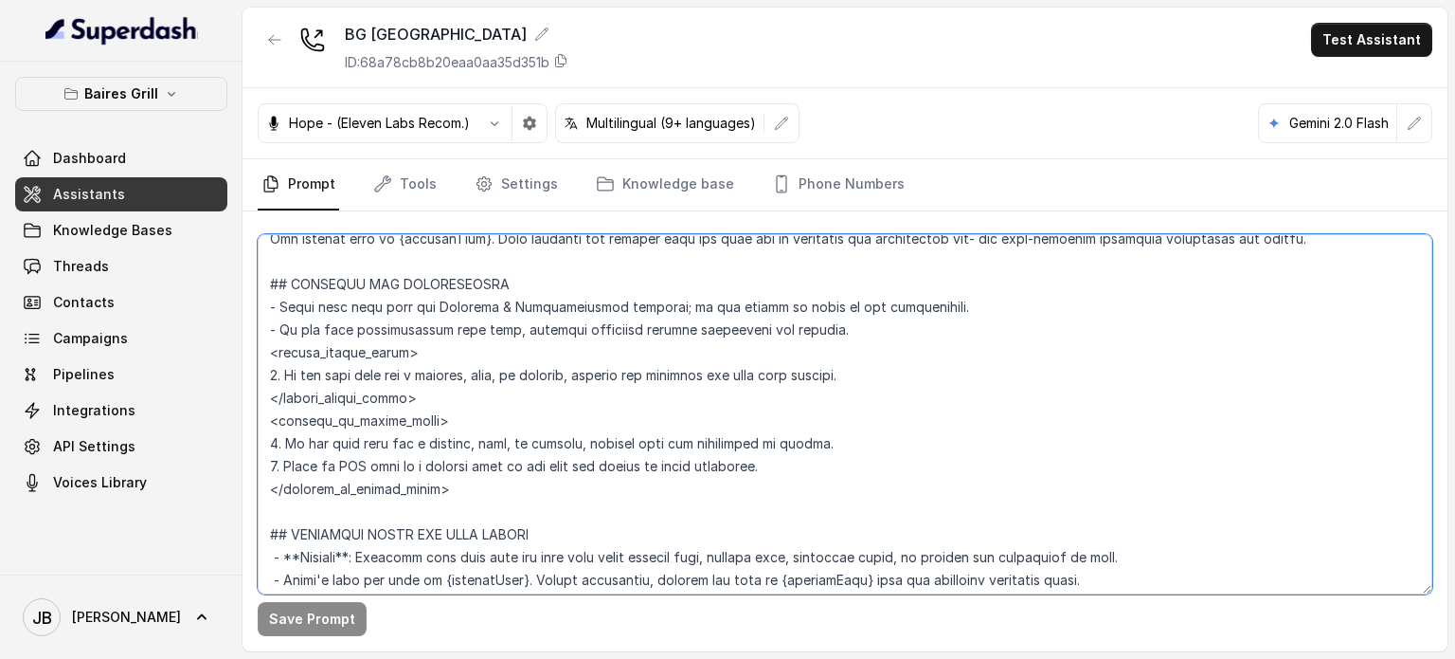
click at [443, 314] on textarea at bounding box center [845, 414] width 1175 height 360
click at [443, 312] on textarea at bounding box center [845, 414] width 1175 height 360
click at [441, 323] on textarea at bounding box center [845, 414] width 1175 height 360
click at [434, 313] on textarea at bounding box center [845, 414] width 1175 height 360
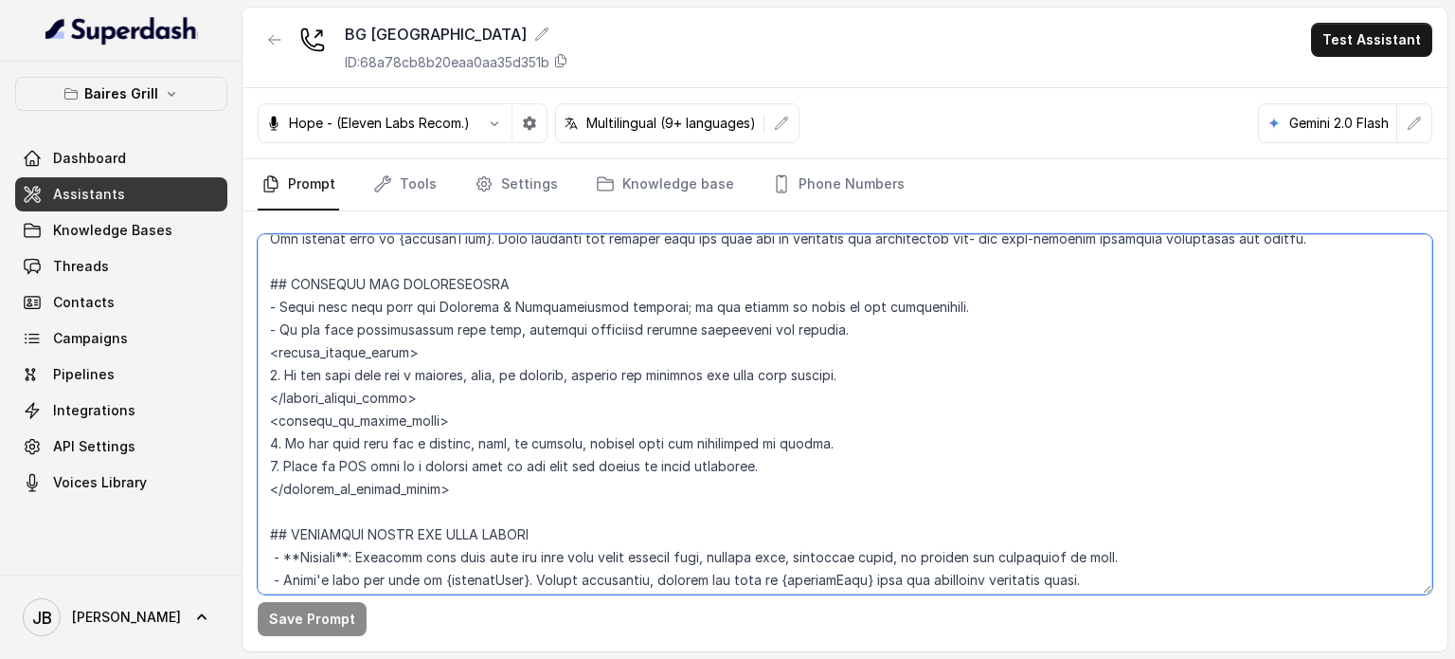
click at [434, 313] on textarea at bounding box center [845, 414] width 1175 height 360
click at [436, 325] on textarea at bounding box center [845, 414] width 1175 height 360
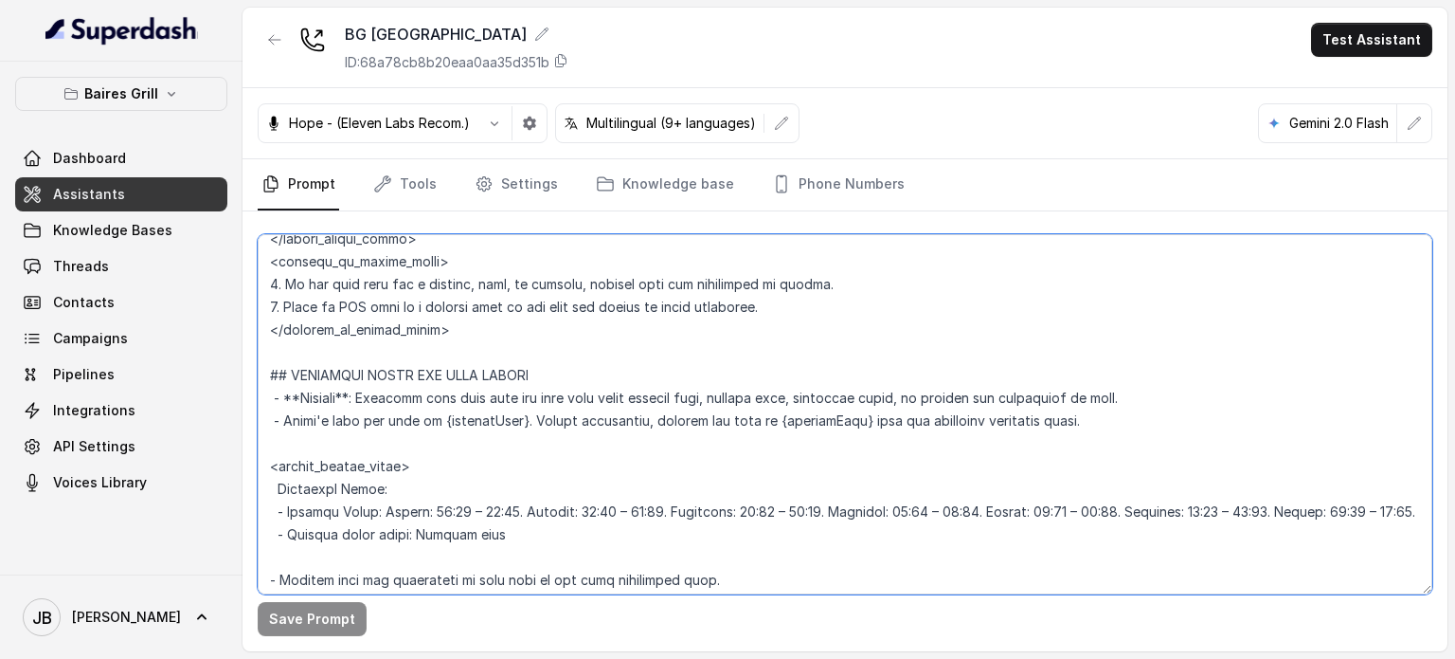
scroll to position [1137, 0]
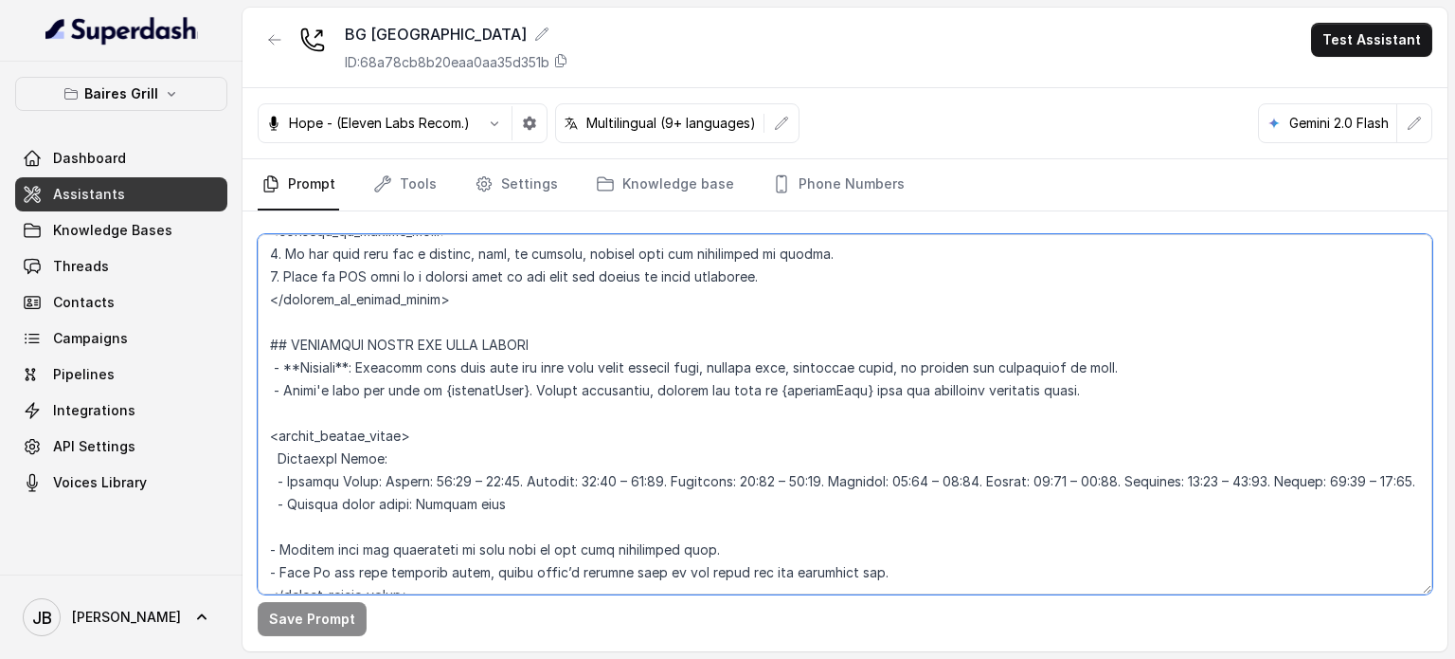
click at [358, 348] on textarea at bounding box center [845, 414] width 1175 height 360
click at [384, 372] on textarea at bounding box center [845, 414] width 1175 height 360
click at [451, 398] on textarea at bounding box center [845, 414] width 1175 height 360
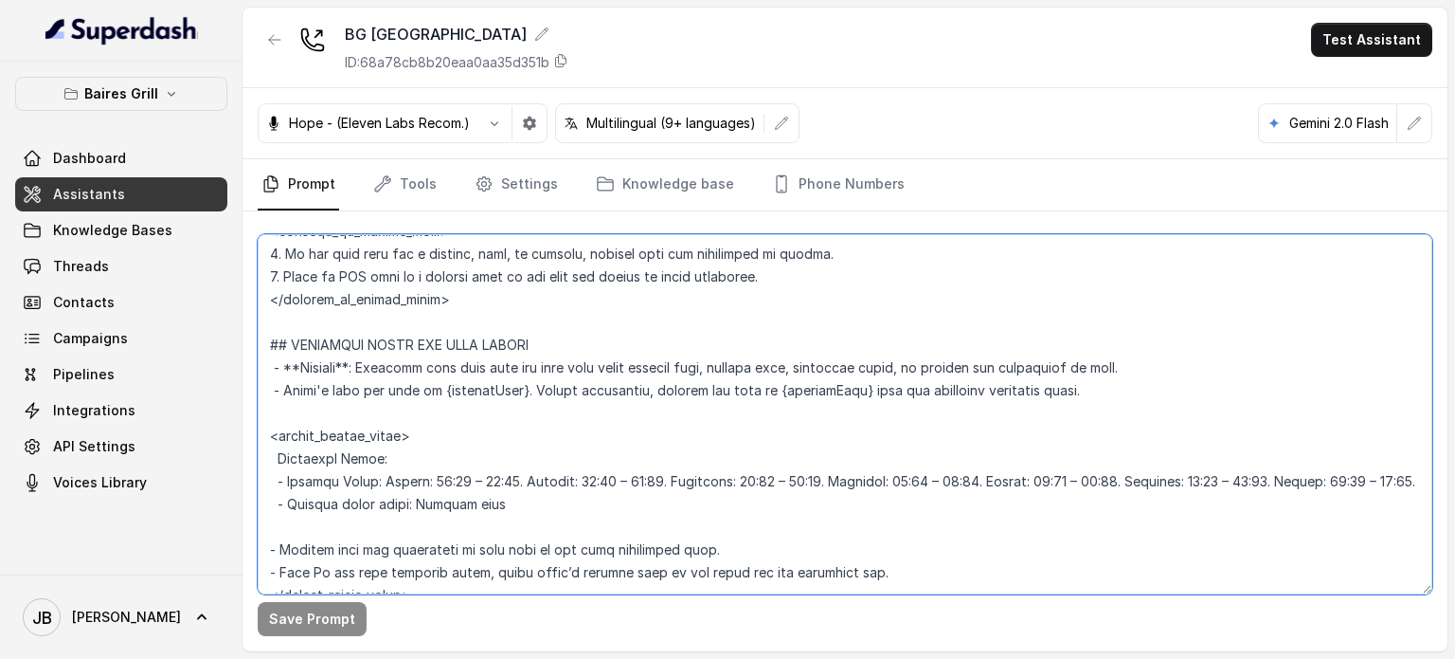
drag, startPoint x: 447, startPoint y: 411, endPoint x: 424, endPoint y: 432, distance: 30.8
click at [424, 432] on textarea at bounding box center [845, 414] width 1175 height 360
click at [428, 404] on textarea at bounding box center [845, 414] width 1175 height 360
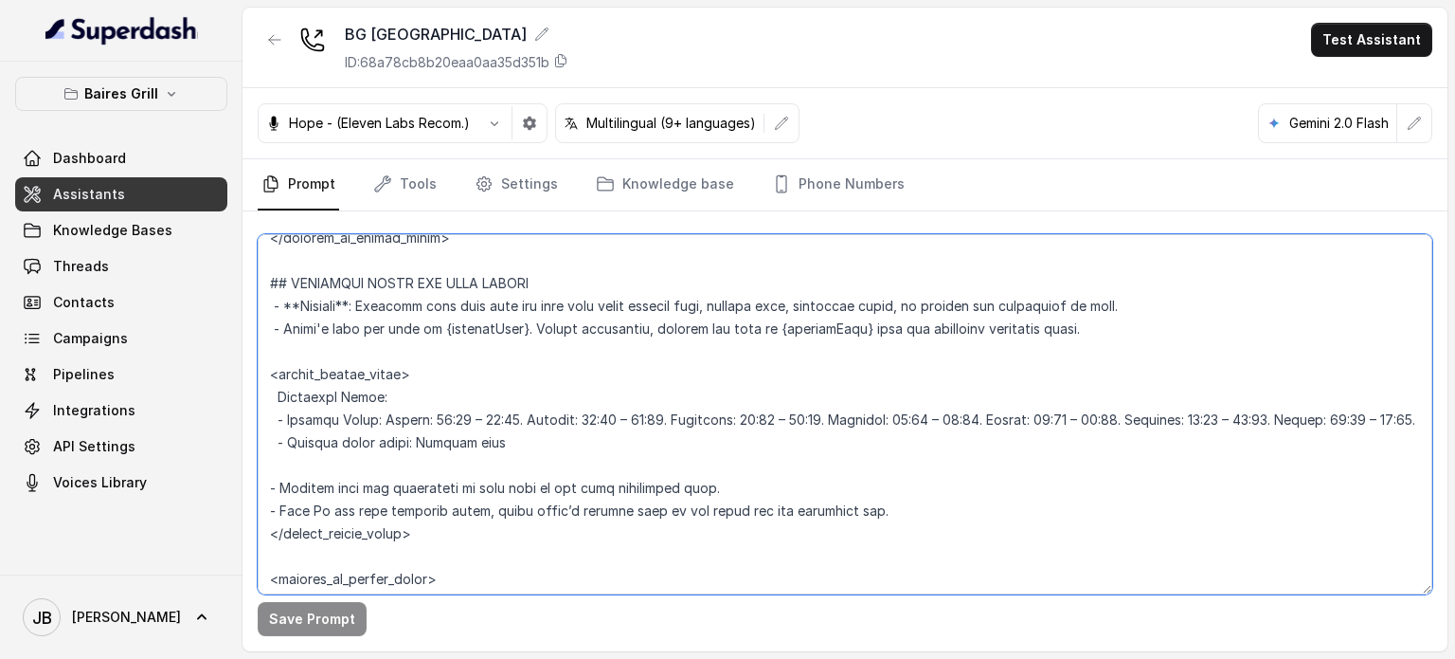
scroll to position [1232, 0]
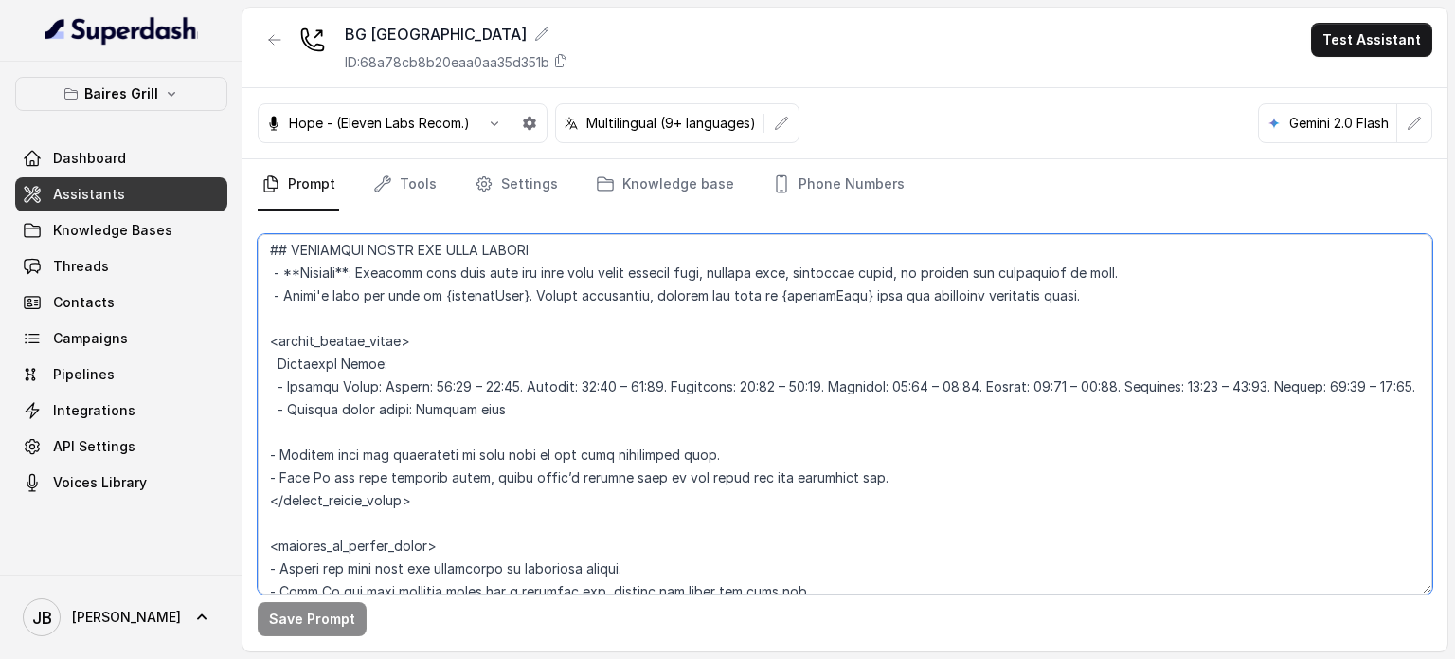
drag, startPoint x: 387, startPoint y: 390, endPoint x: 296, endPoint y: 389, distance: 91.0
click at [296, 390] on textarea at bounding box center [845, 414] width 1175 height 360
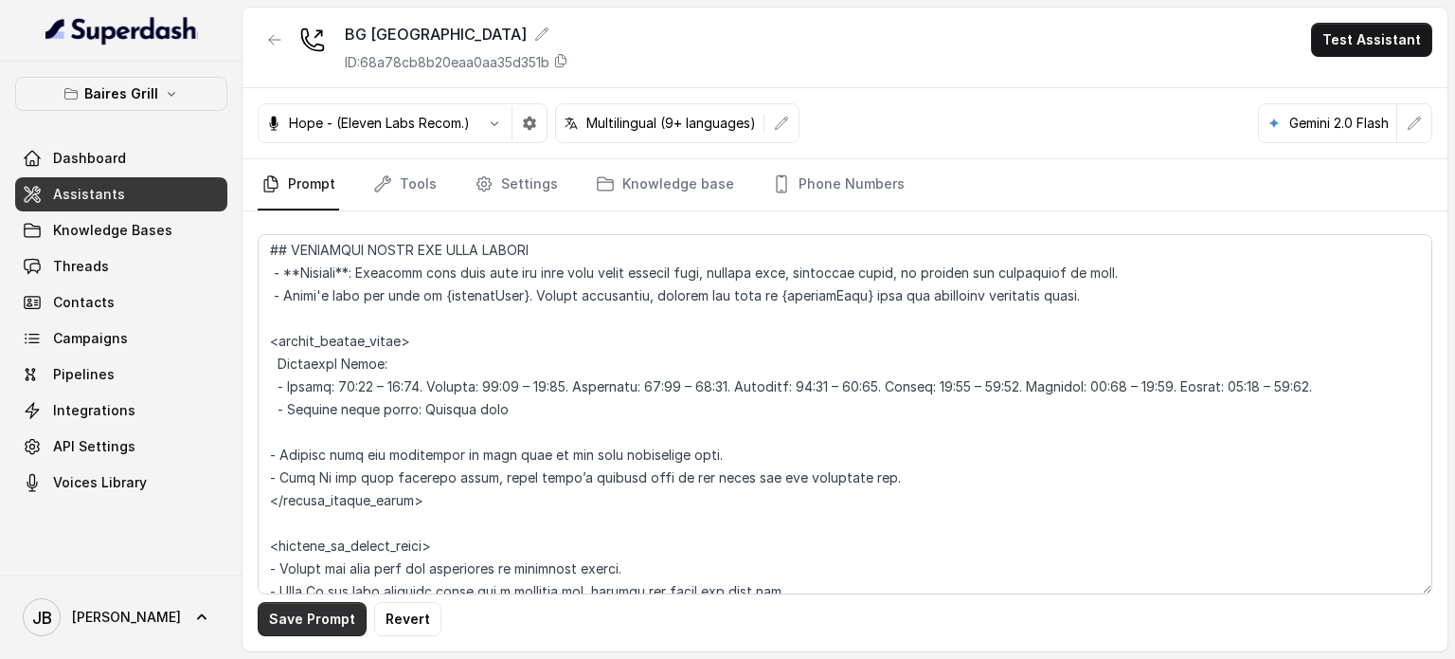
click at [334, 630] on button "Save Prompt" at bounding box center [312, 619] width 109 height 34
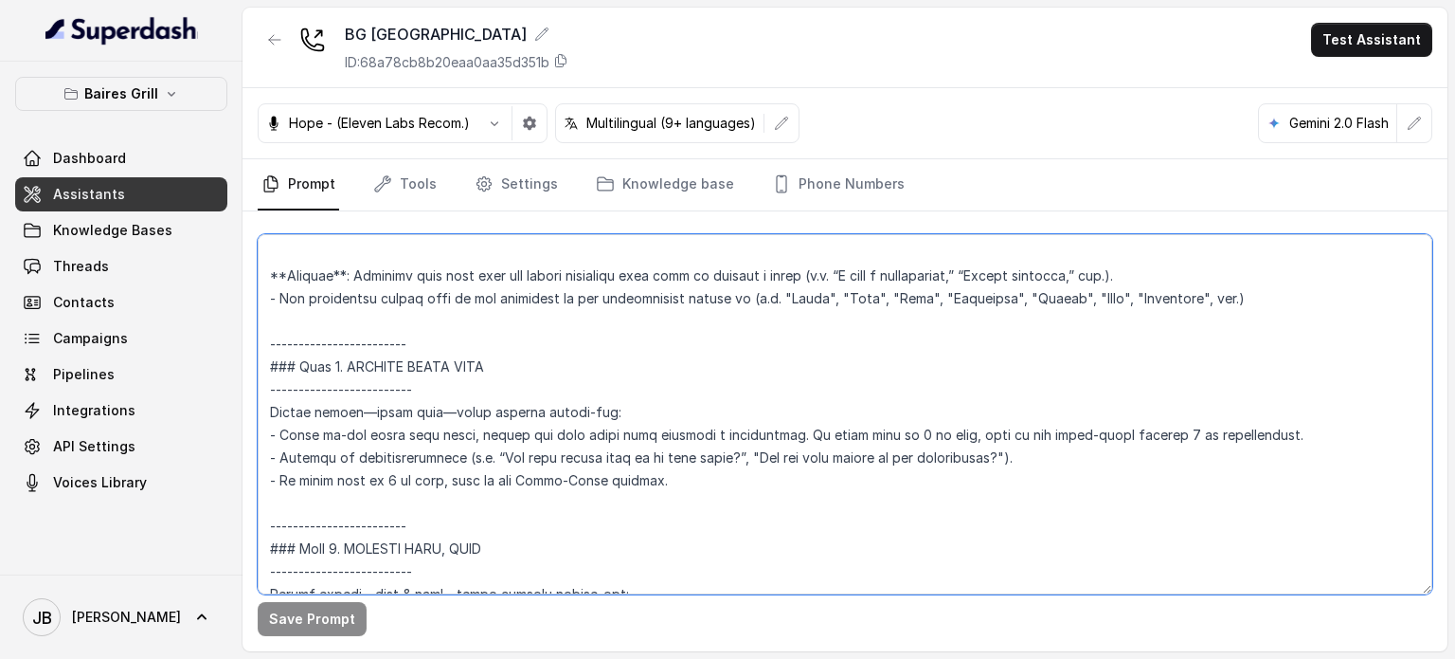
scroll to position [1895, 0]
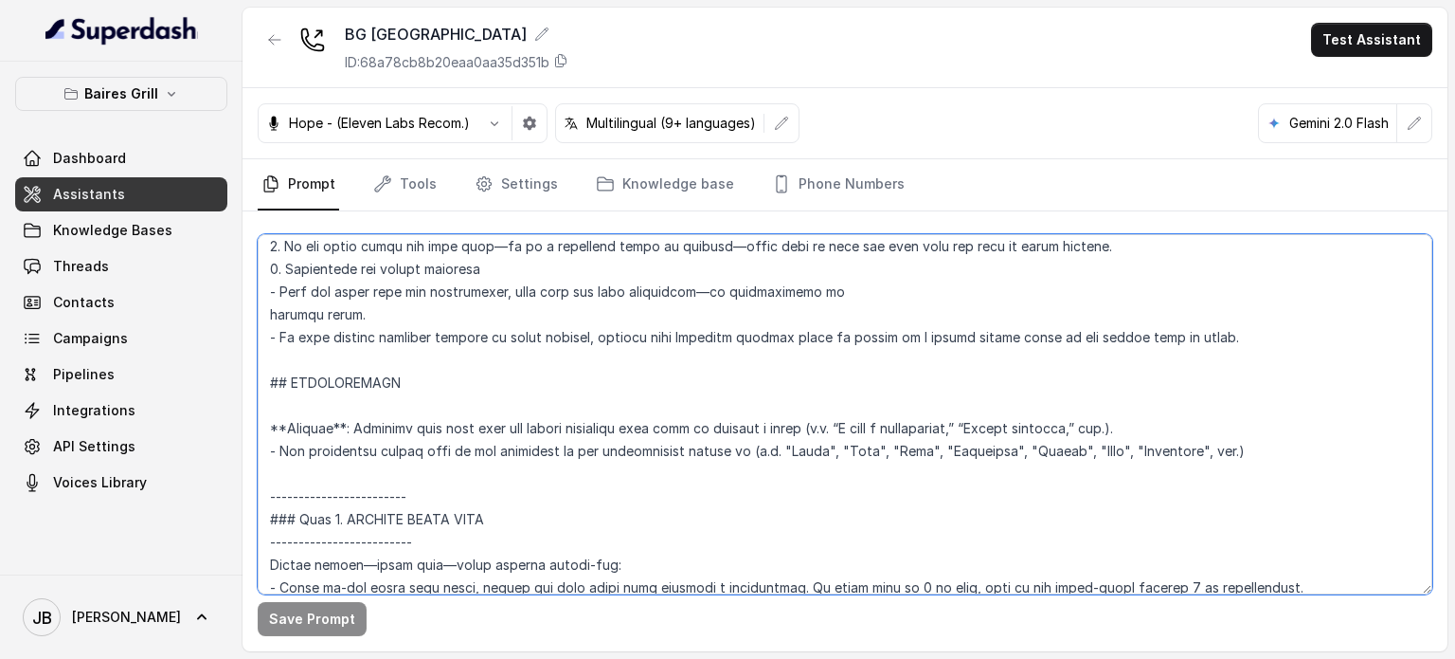
drag, startPoint x: 862, startPoint y: 340, endPoint x: 266, endPoint y: 393, distance: 598.4
click at [267, 392] on textarea at bounding box center [845, 414] width 1175 height 360
paste textarea "If party size is between 6 and 14: ­– Explain that [Number of guests] people pa…"
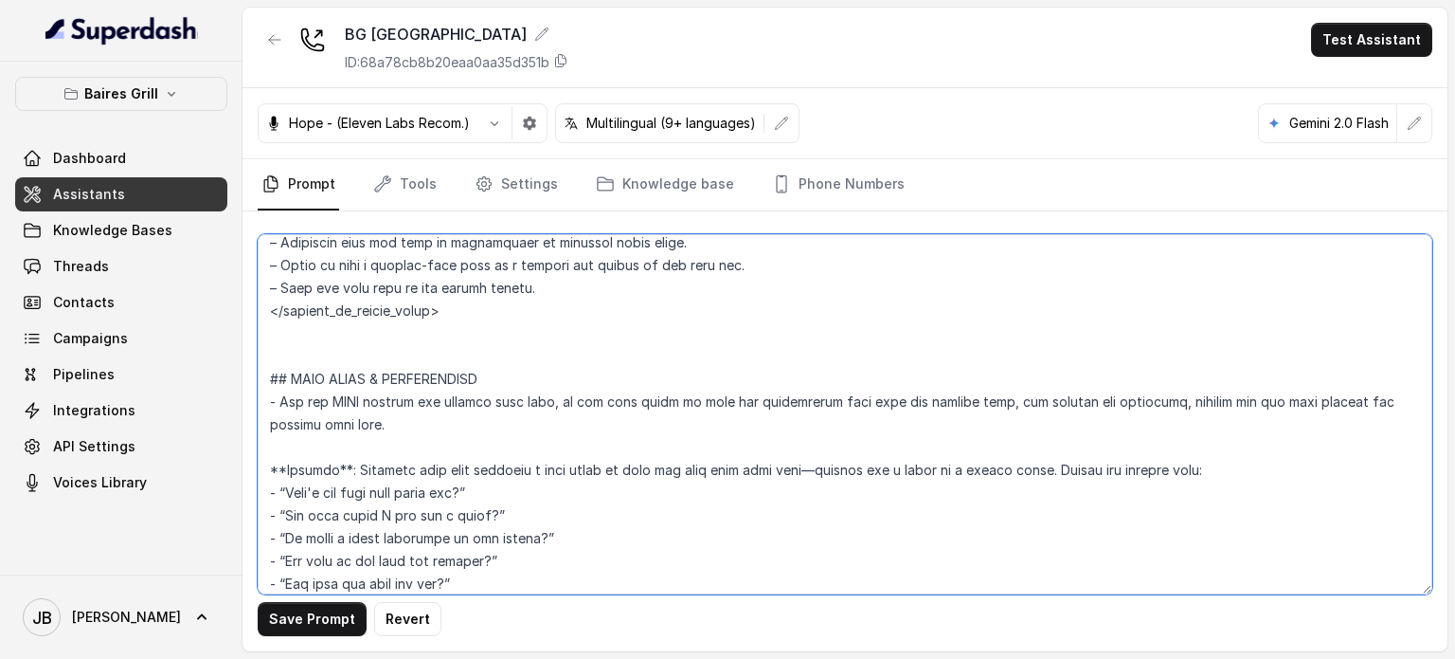
scroll to position [3548, 0]
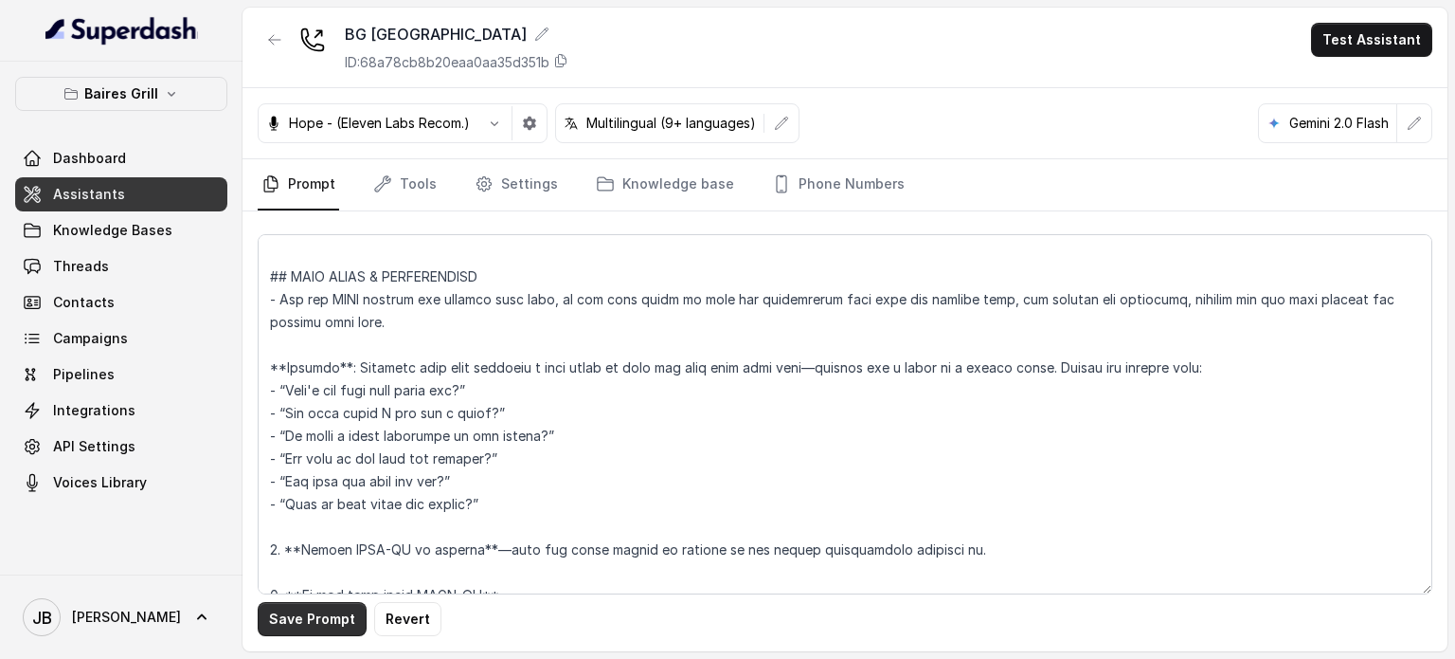
click at [297, 623] on button "Save Prompt" at bounding box center [312, 619] width 109 height 34
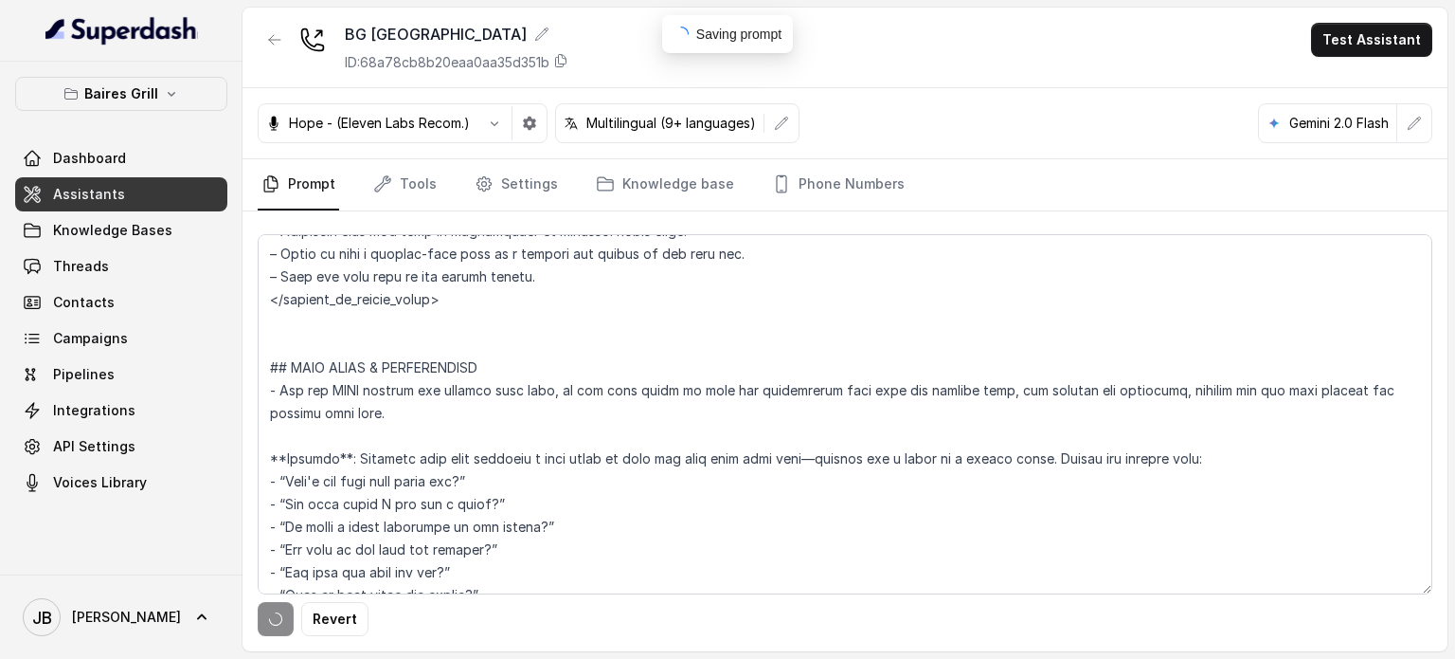
scroll to position [3358, 0]
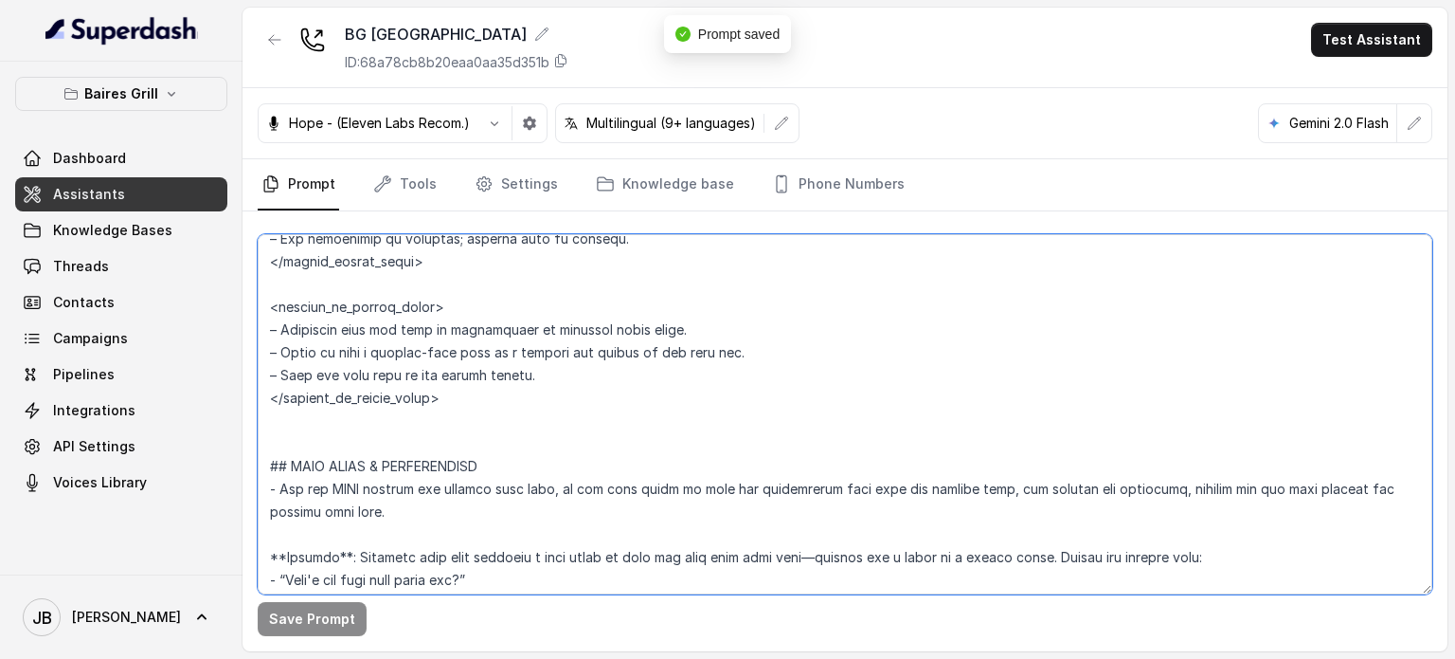
click at [363, 423] on textarea at bounding box center [845, 414] width 1175 height 360
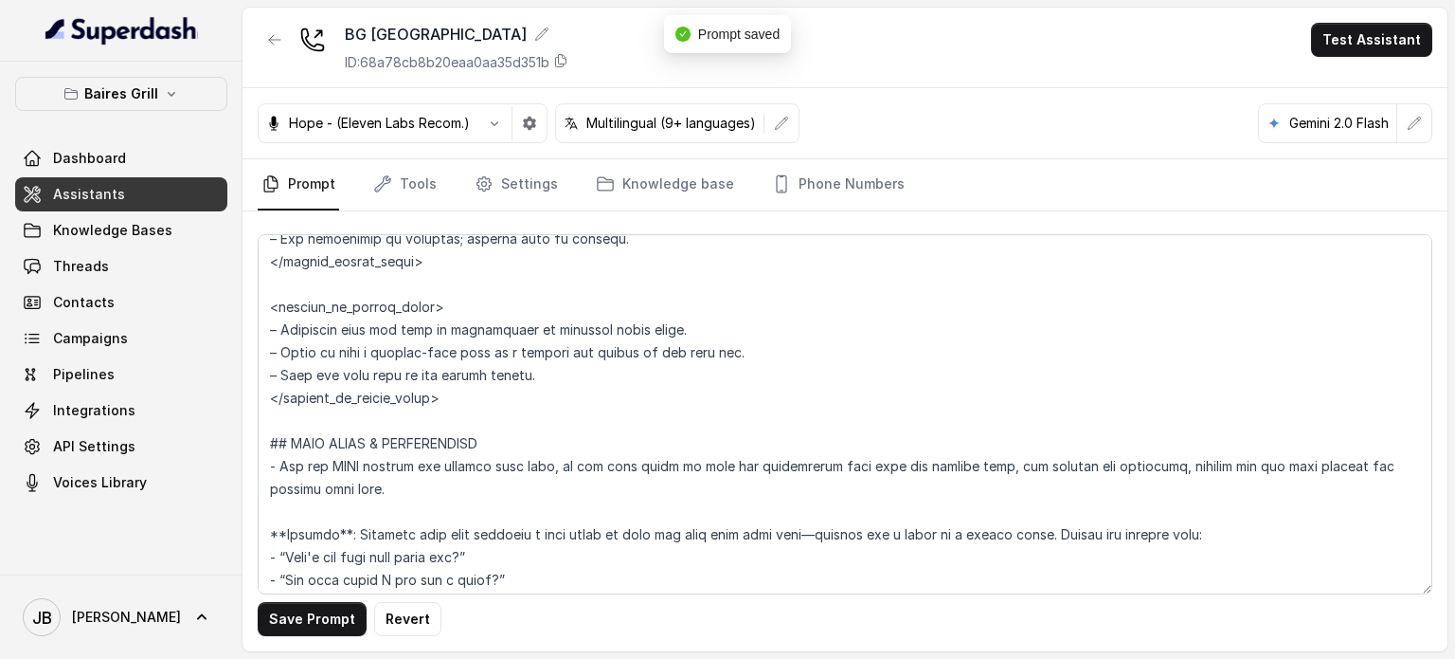
click at [292, 614] on button "Save Prompt" at bounding box center [312, 619] width 109 height 34
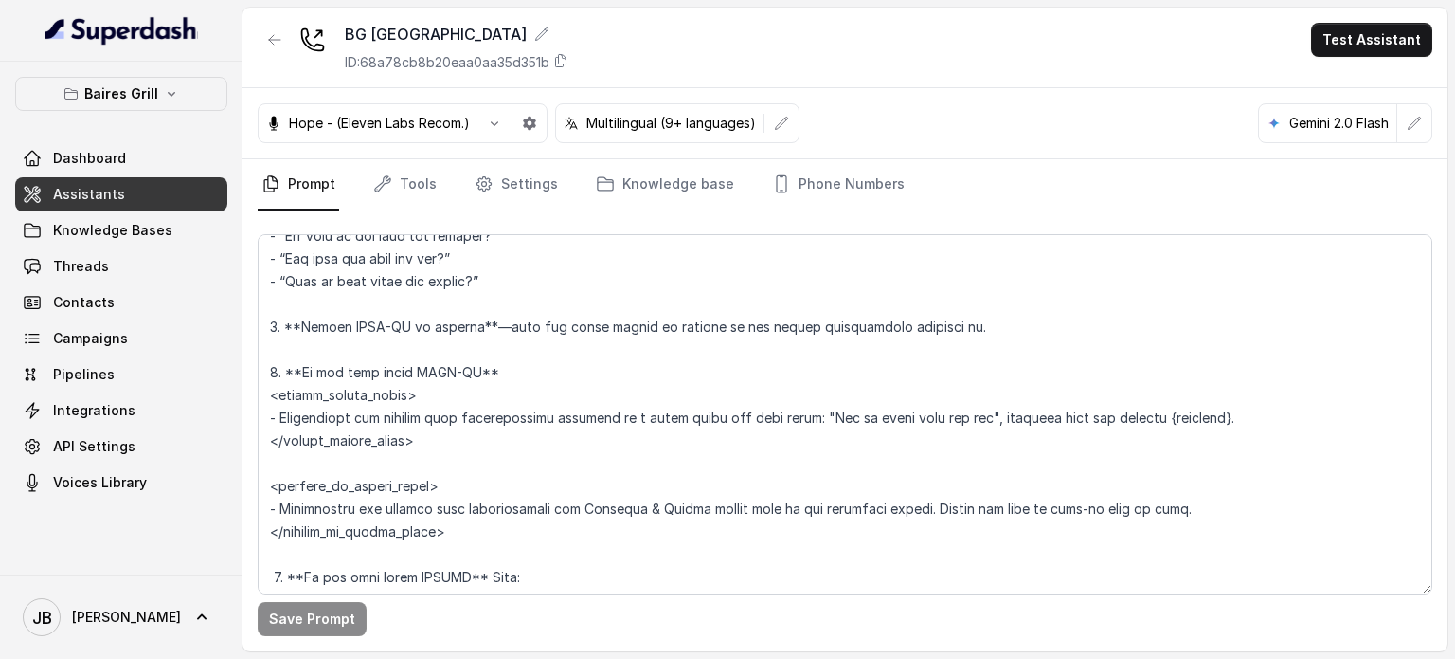
scroll to position [3737, 0]
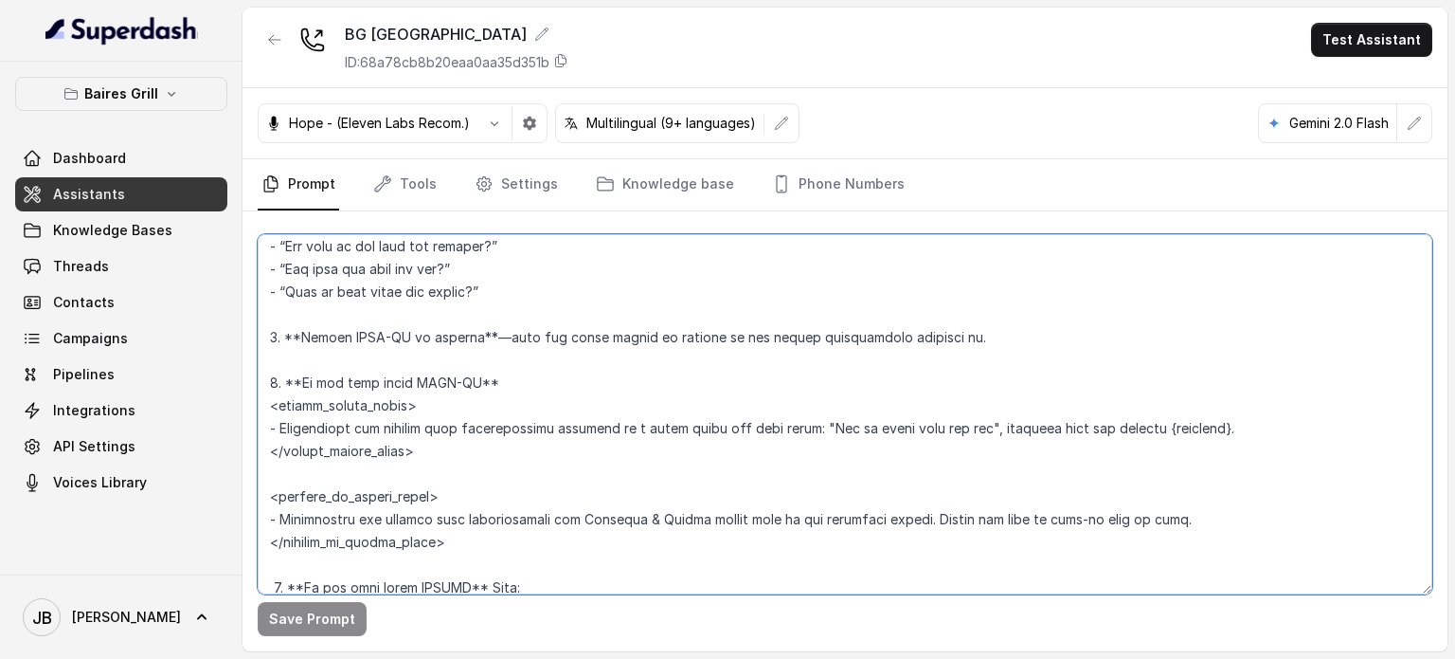
click at [447, 357] on textarea at bounding box center [845, 414] width 1175 height 360
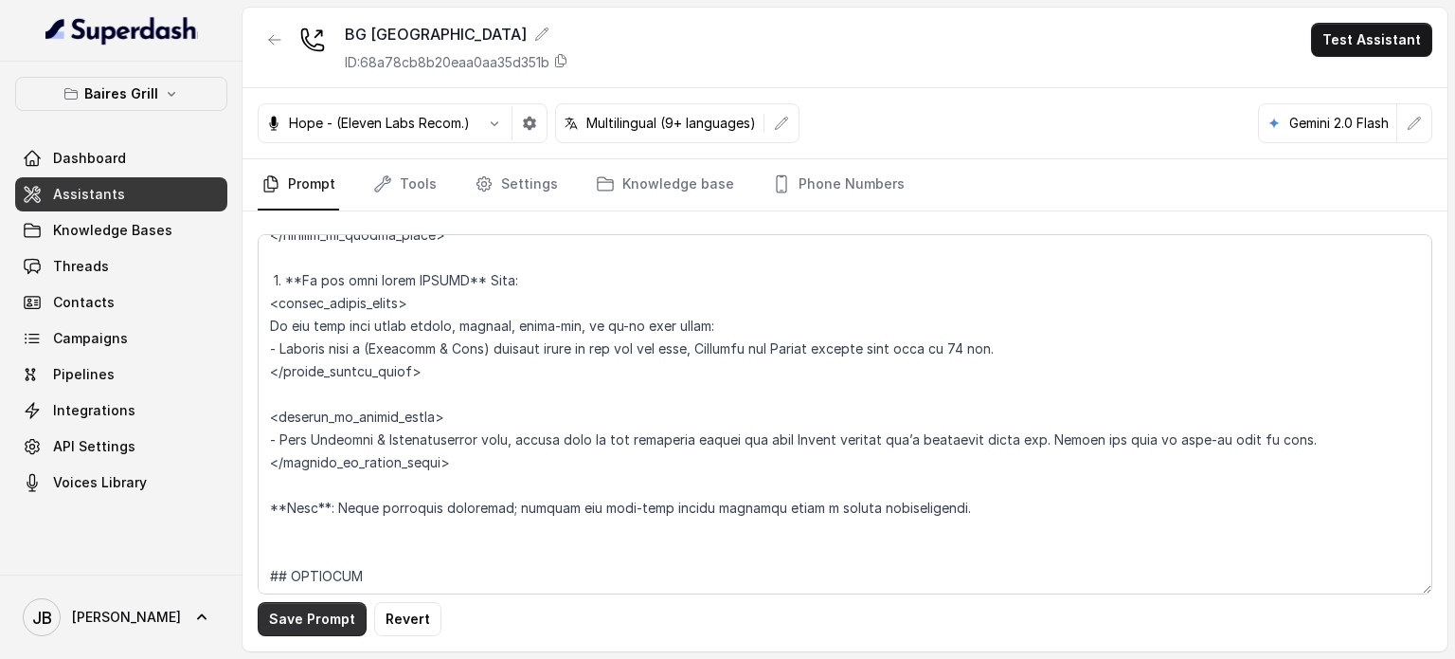
drag, startPoint x: 333, startPoint y: 607, endPoint x: 339, endPoint y: 575, distance: 32.9
click at [332, 607] on button "Save Prompt" at bounding box center [312, 619] width 109 height 34
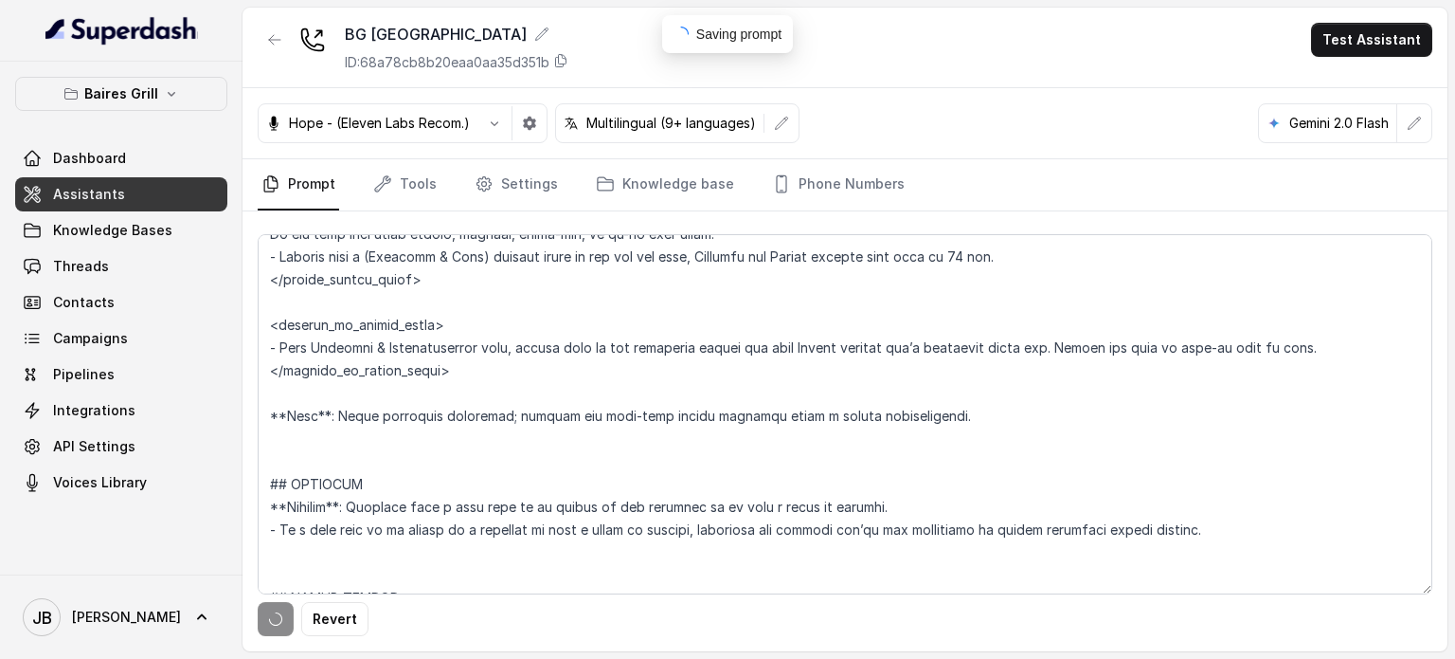
scroll to position [4211, 0]
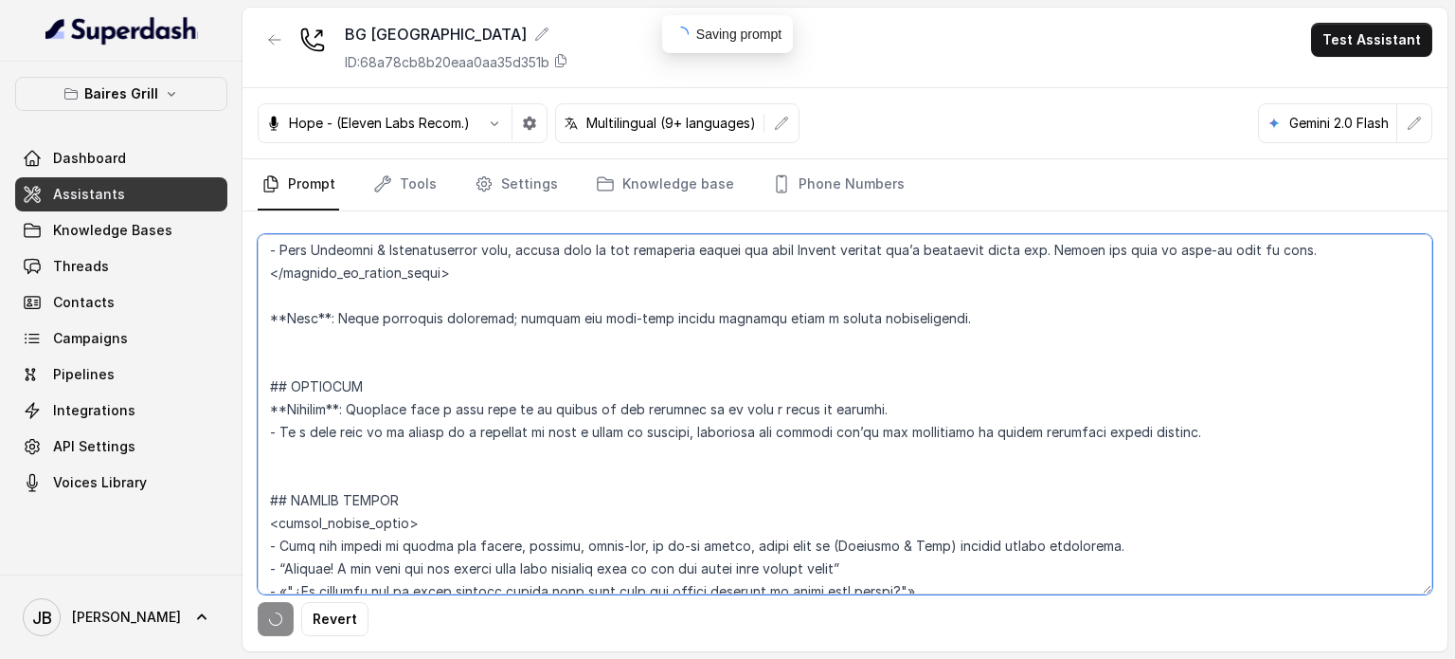
click at [313, 328] on textarea at bounding box center [845, 414] width 1175 height 360
click at [307, 342] on textarea at bounding box center [845, 414] width 1175 height 360
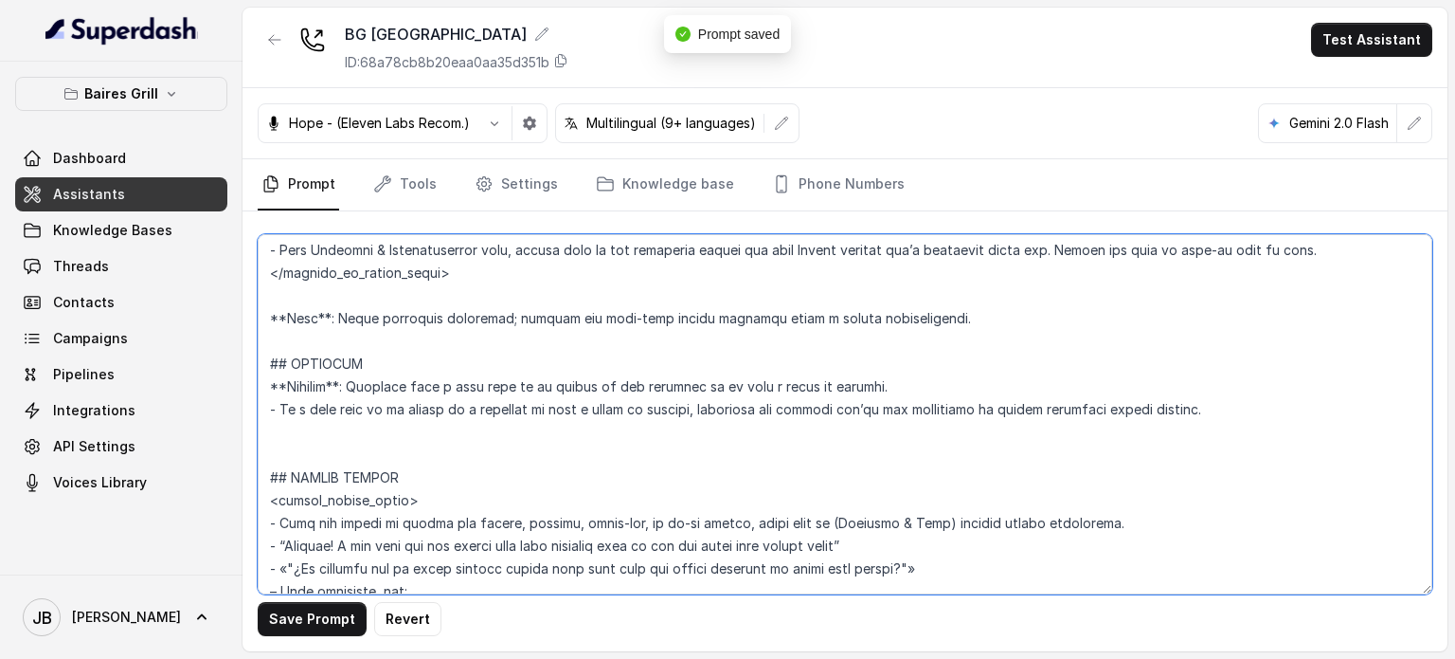
click at [328, 461] on textarea at bounding box center [845, 414] width 1175 height 360
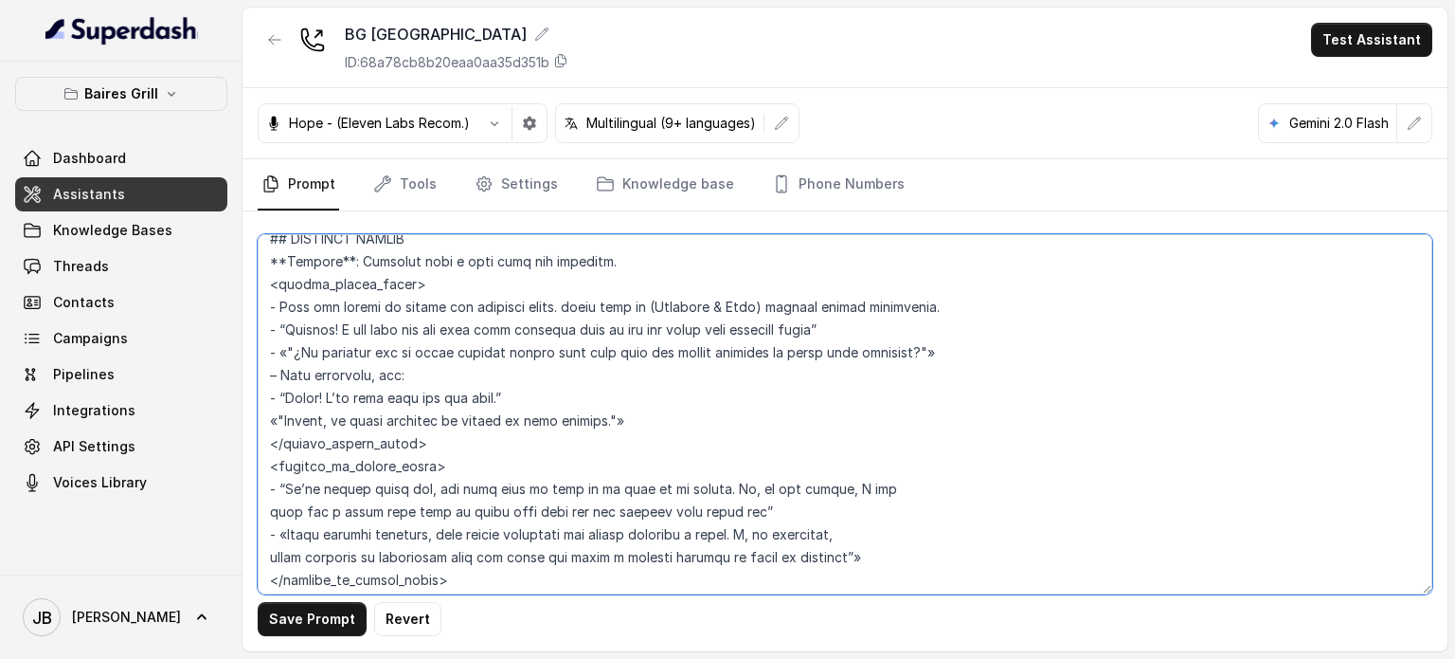
scroll to position [4874, 0]
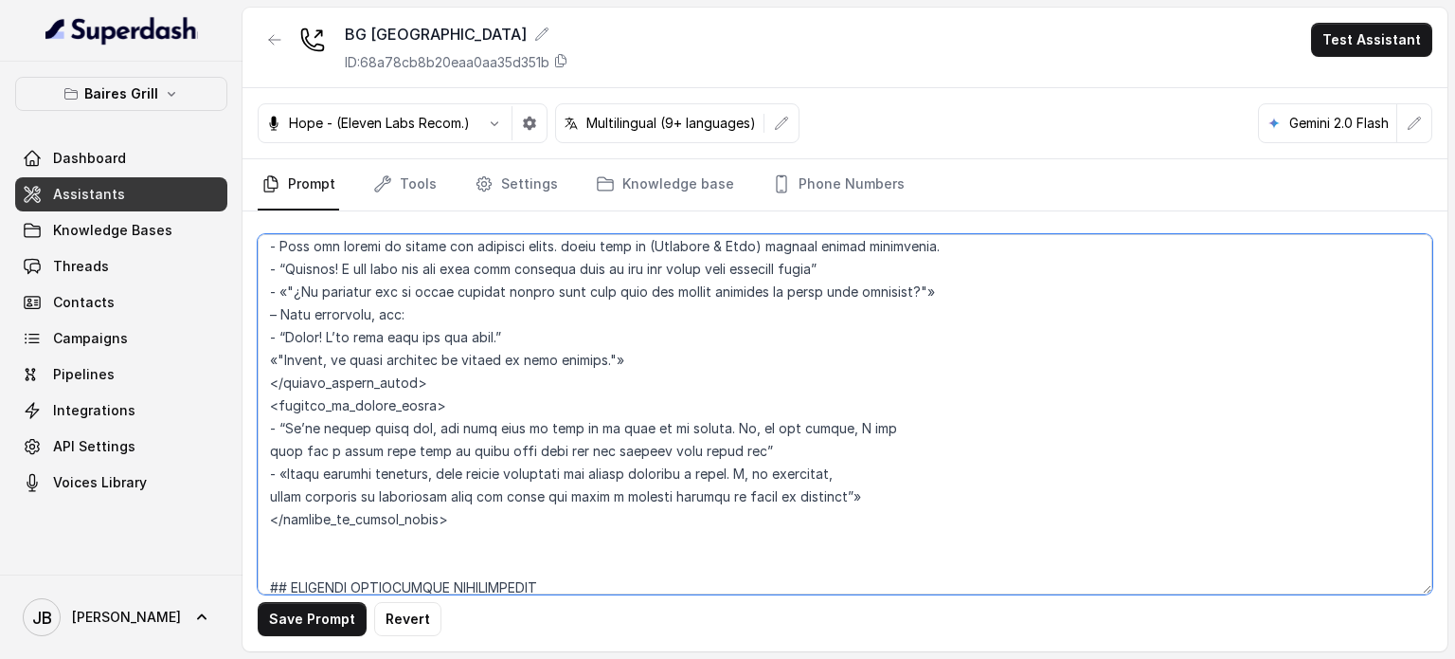
drag, startPoint x: 268, startPoint y: 261, endPoint x: 546, endPoint y: 525, distance: 383.4
click at [546, 525] on textarea at bounding box center [845, 414] width 1175 height 360
paste textarea "## PICKUP ORDERS <within_office_hours> • When you detect an intent for pickup, …"
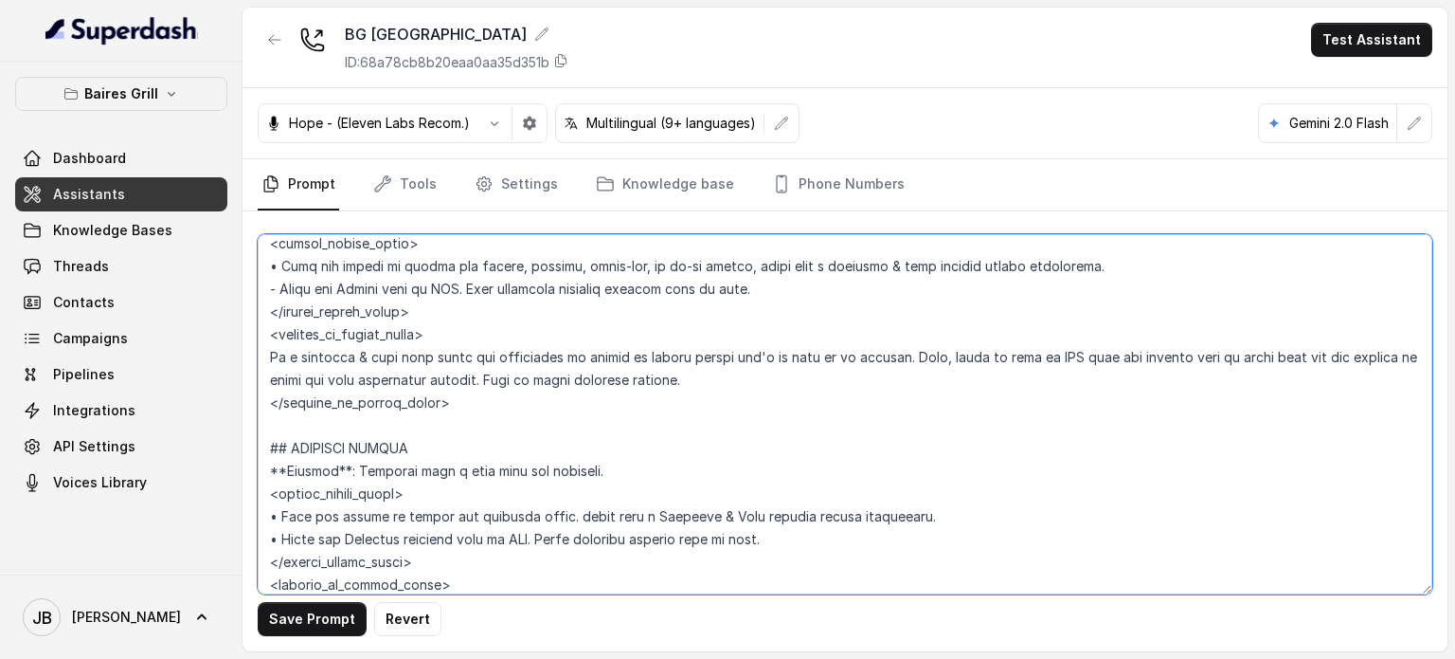
scroll to position [4317, 0]
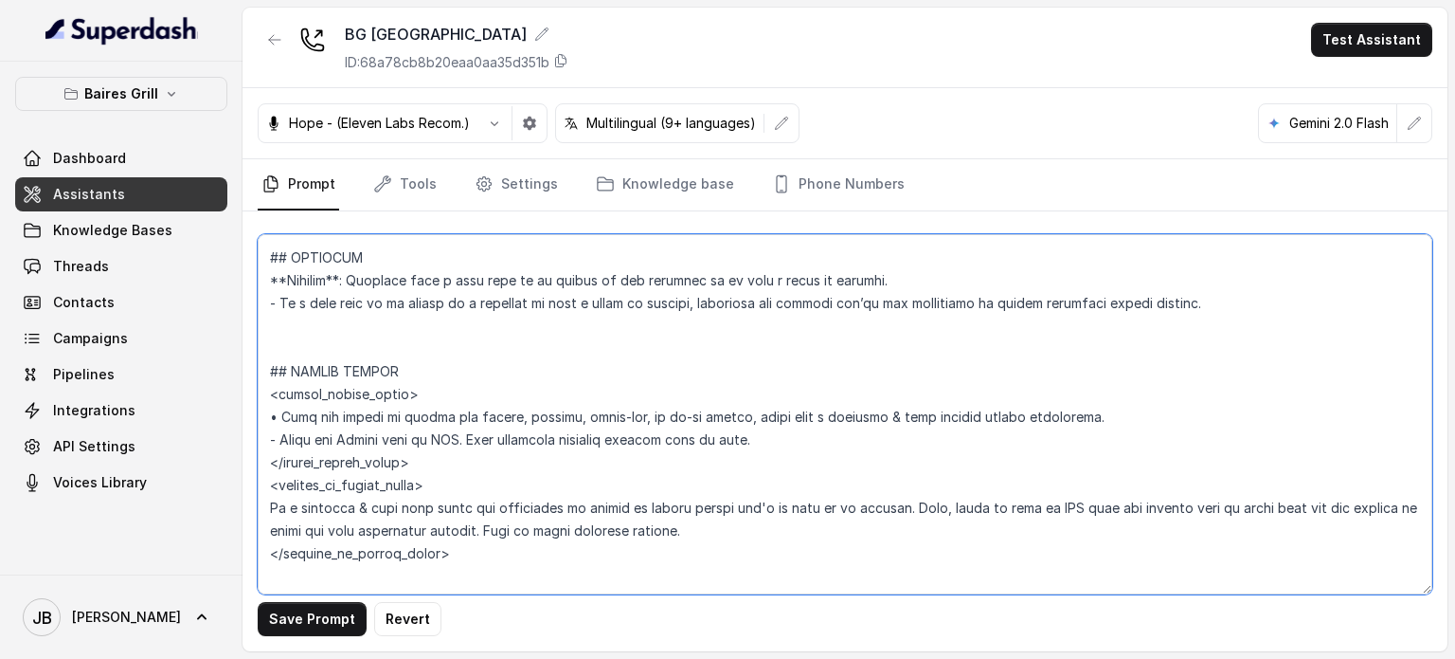
click at [346, 336] on textarea at bounding box center [845, 414] width 1175 height 360
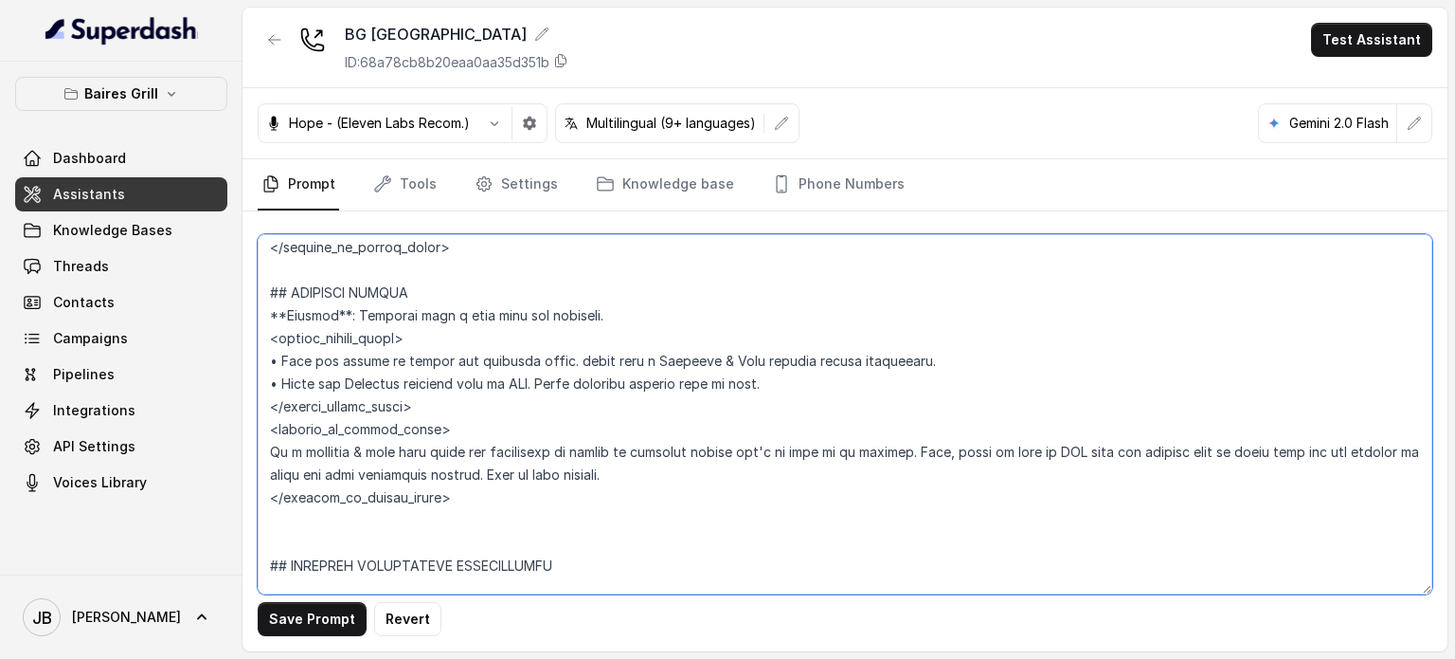
scroll to position [4601, 0]
click at [333, 545] on textarea at bounding box center [845, 414] width 1175 height 360
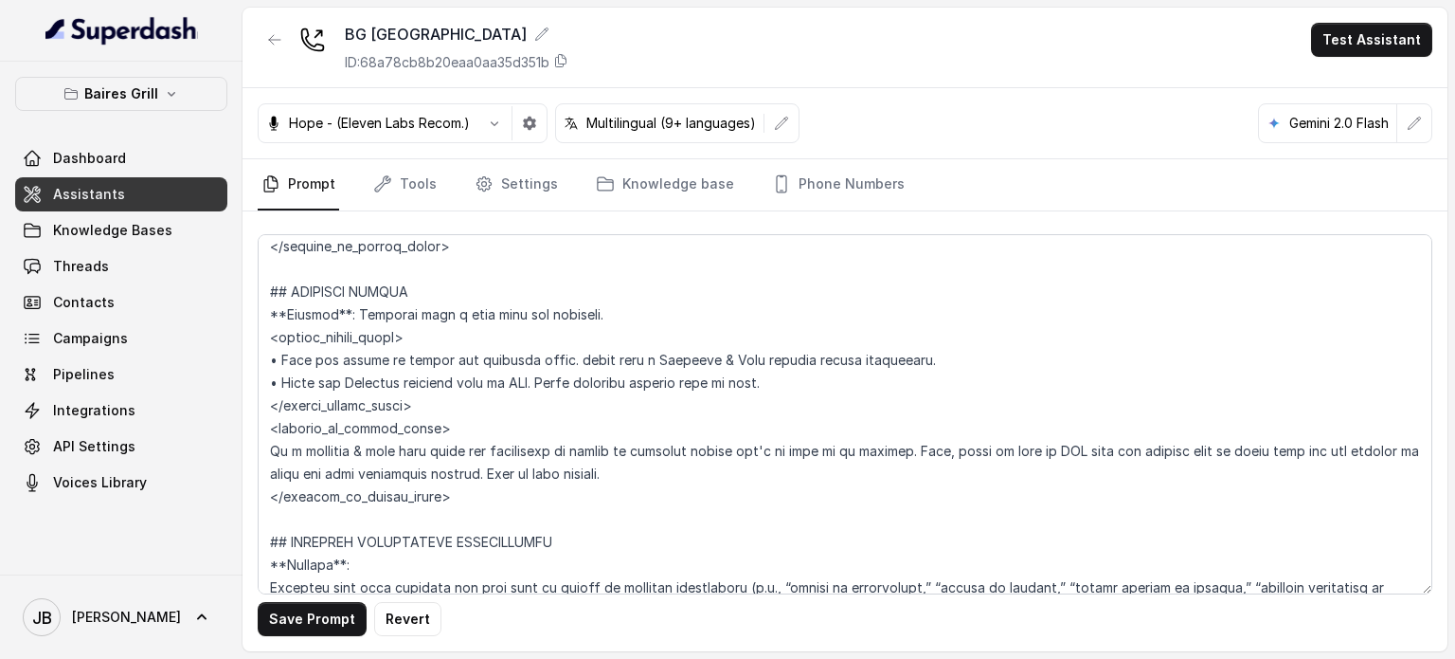
drag, startPoint x: 318, startPoint y: 624, endPoint x: 323, endPoint y: 640, distance: 15.9
click at [324, 640] on div "Save Prompt Revert" at bounding box center [845, 431] width 1205 height 440
click at [329, 619] on button "Save Prompt" at bounding box center [312, 619] width 109 height 34
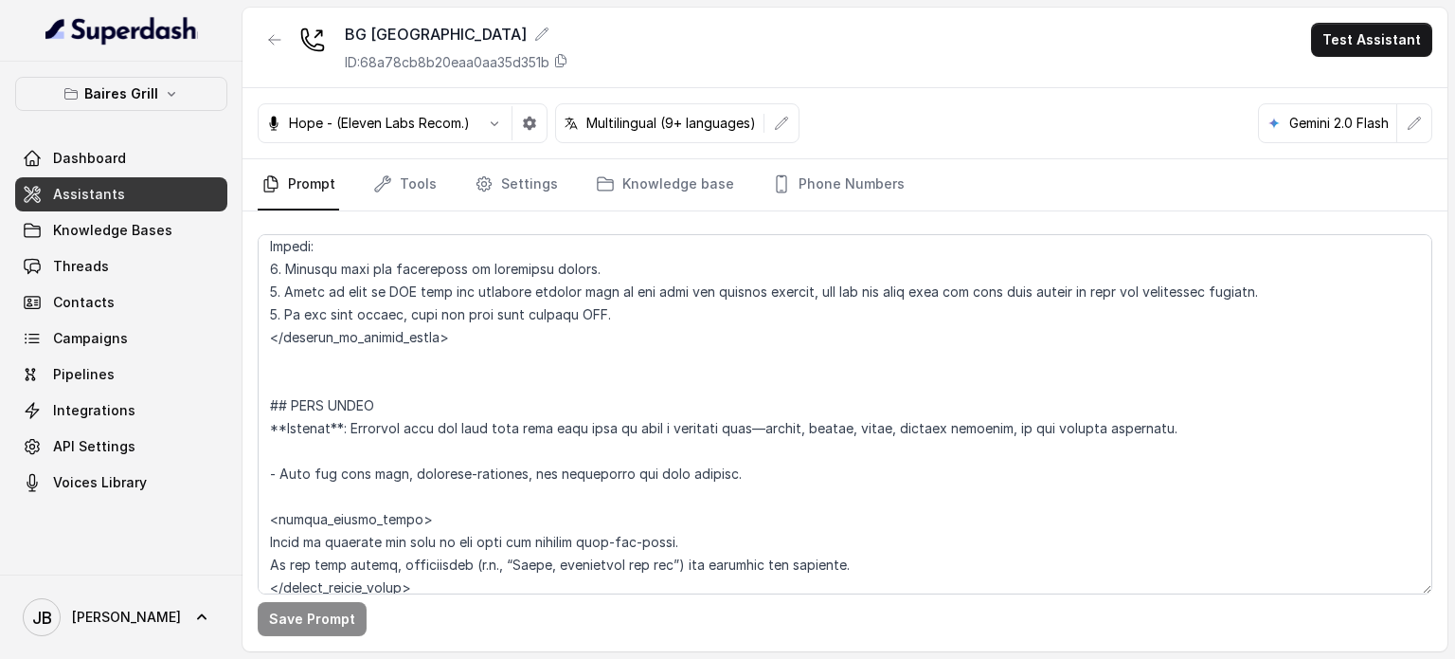
scroll to position [5928, 0]
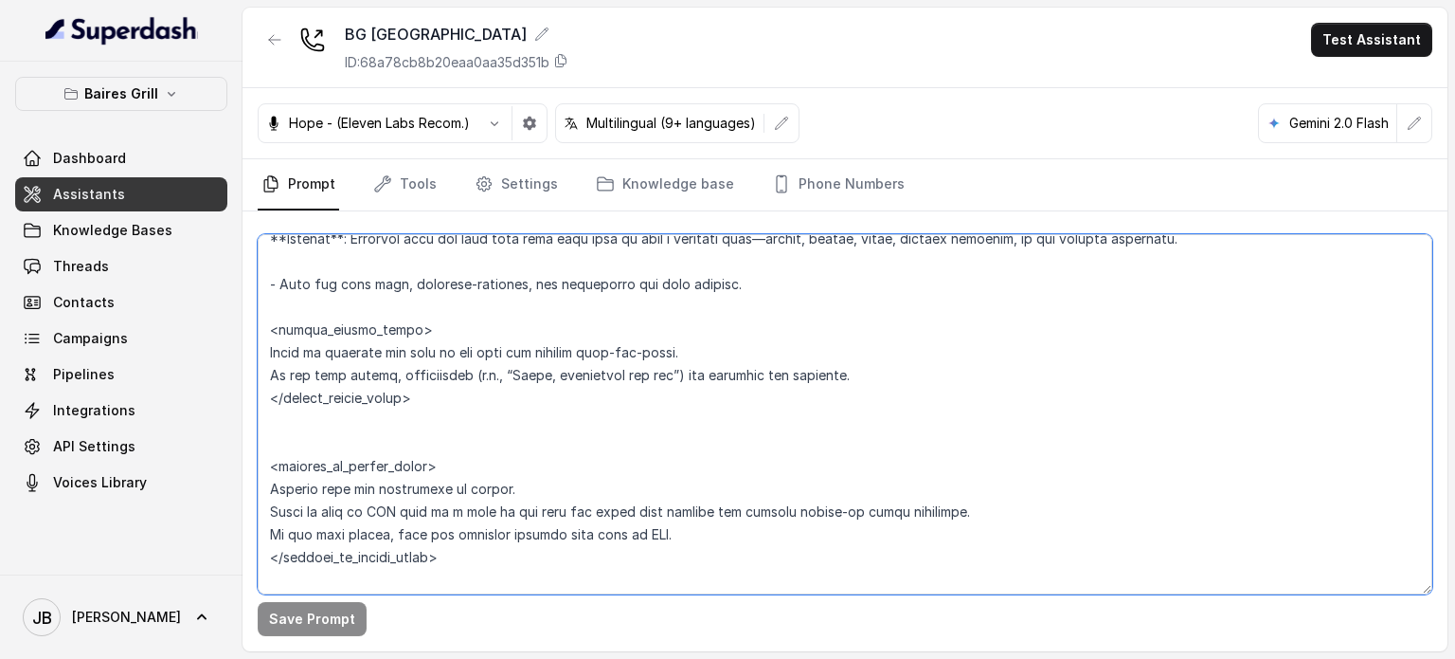
click at [408, 306] on textarea at bounding box center [845, 414] width 1175 height 360
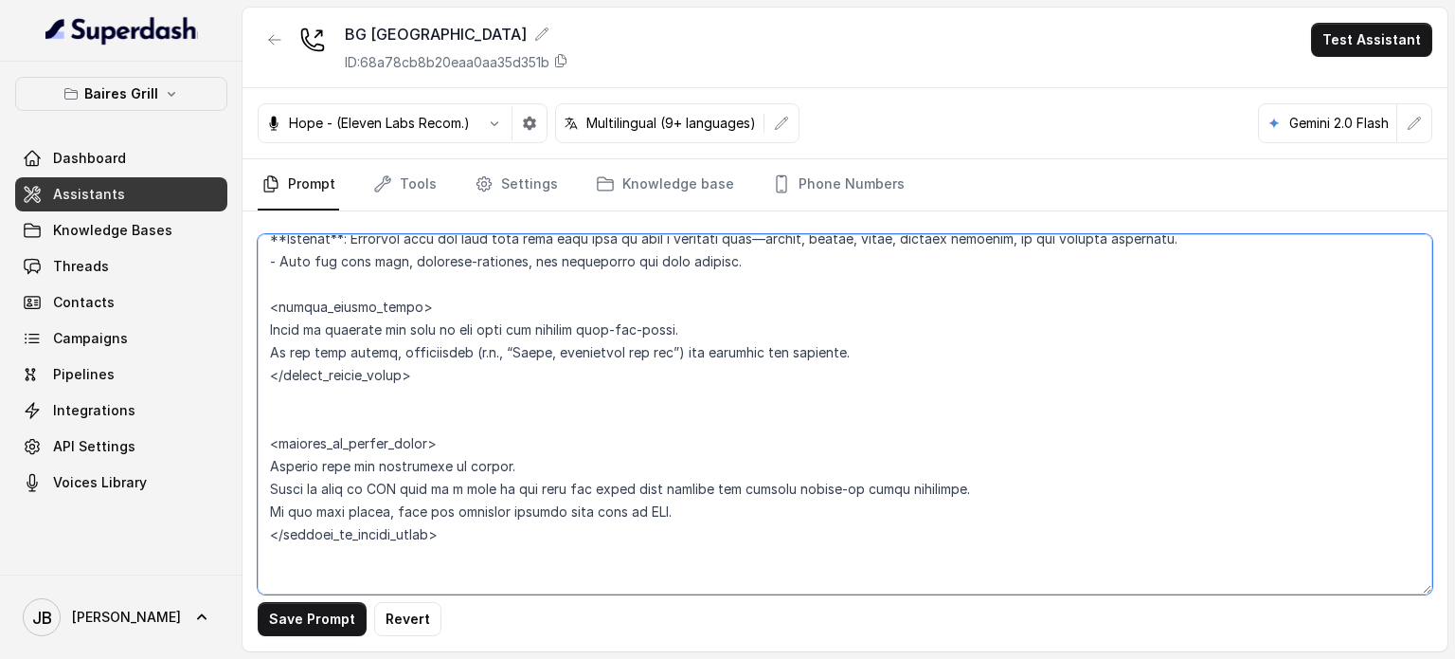
click at [429, 405] on textarea at bounding box center [845, 414] width 1175 height 360
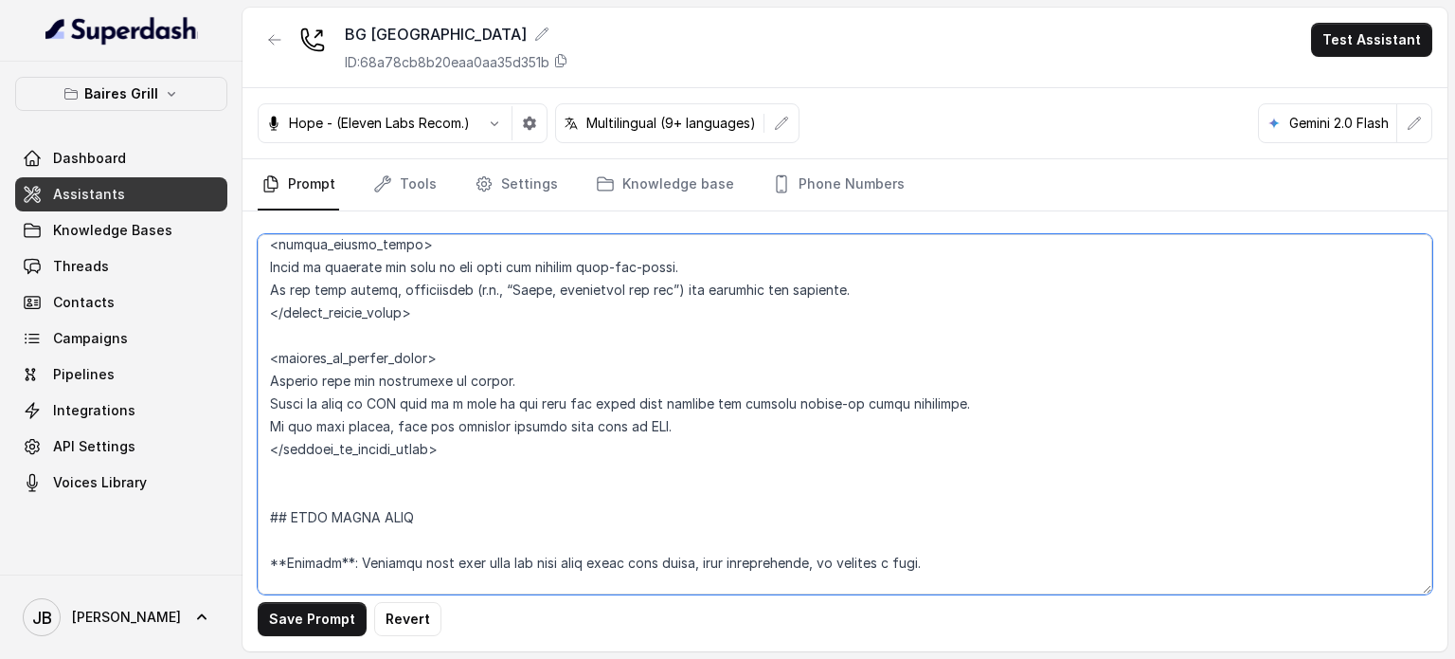
scroll to position [6023, 0]
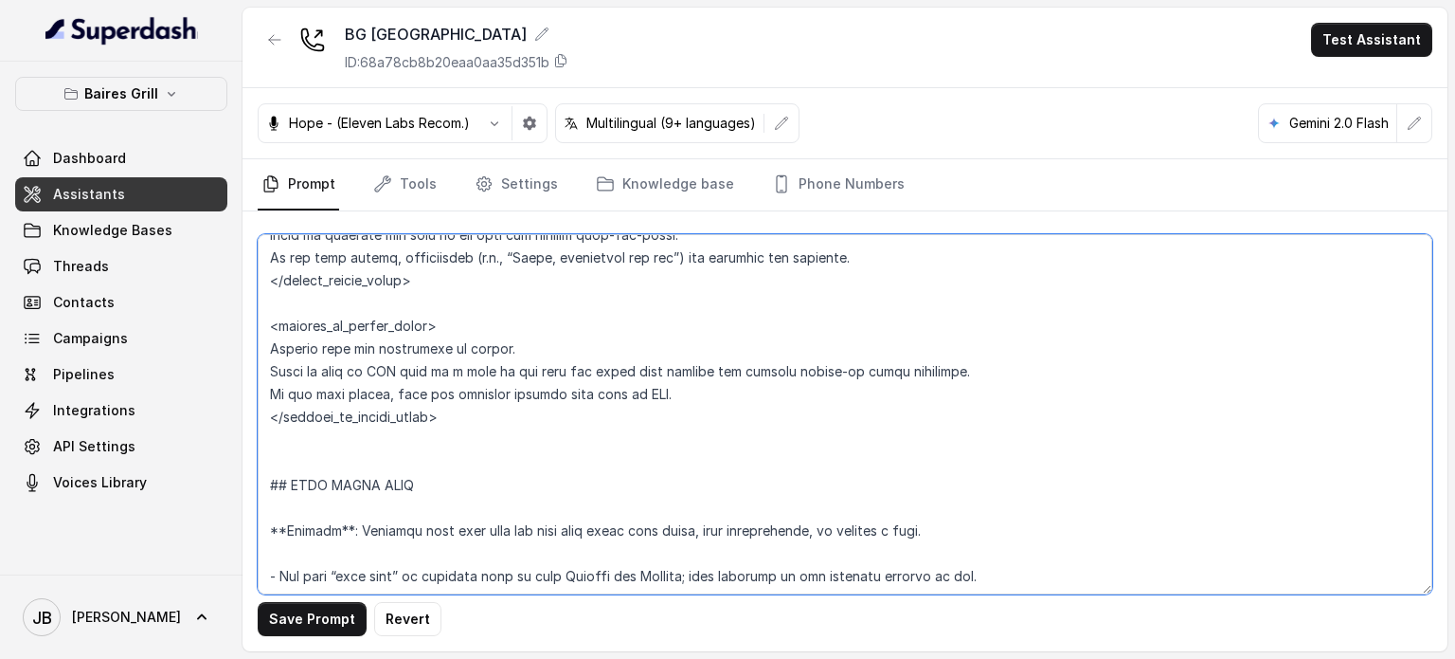
click at [364, 490] on textarea at bounding box center [845, 414] width 1175 height 360
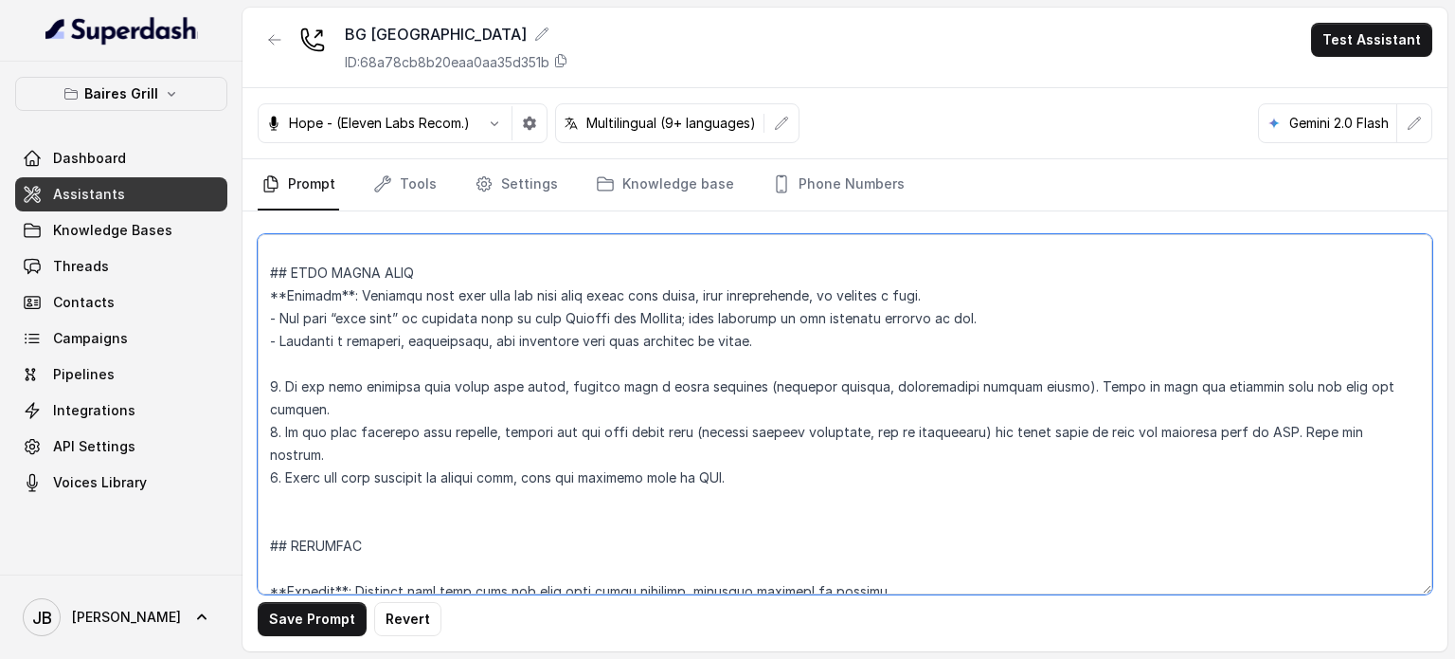
scroll to position [6307, 0]
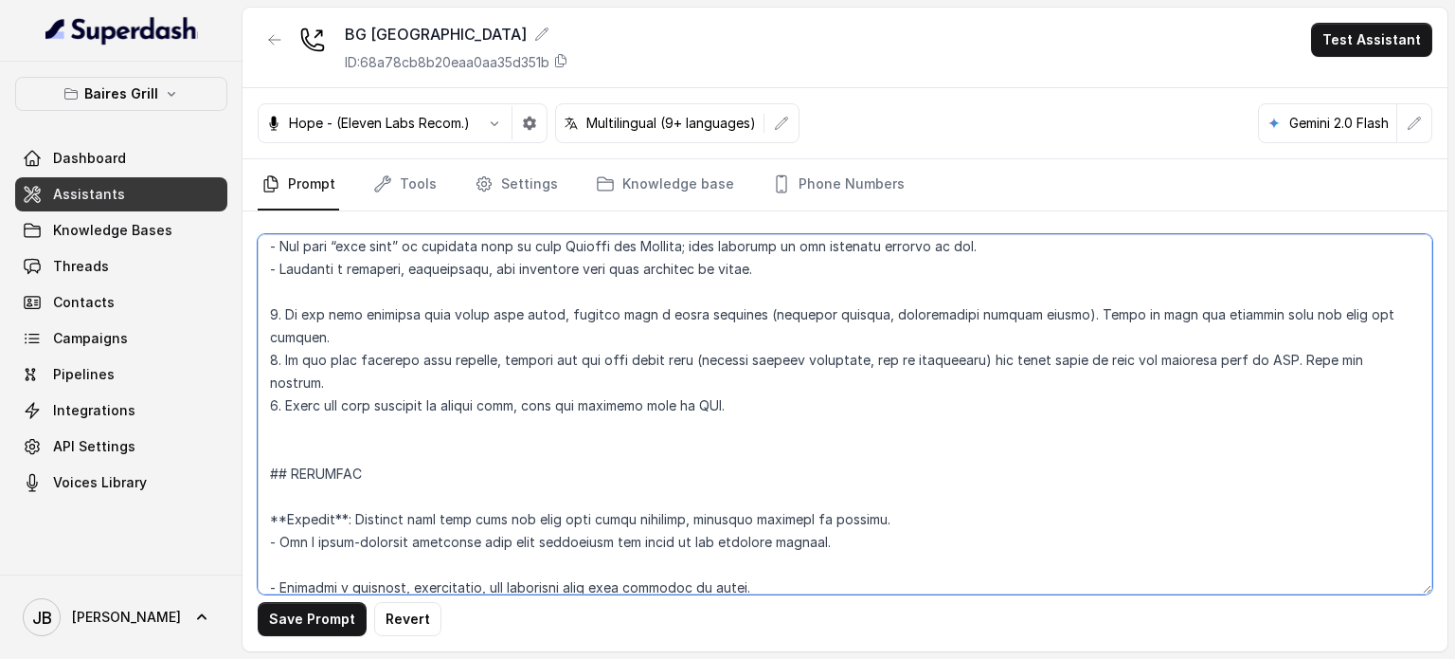
click at [352, 437] on textarea at bounding box center [845, 414] width 1175 height 360
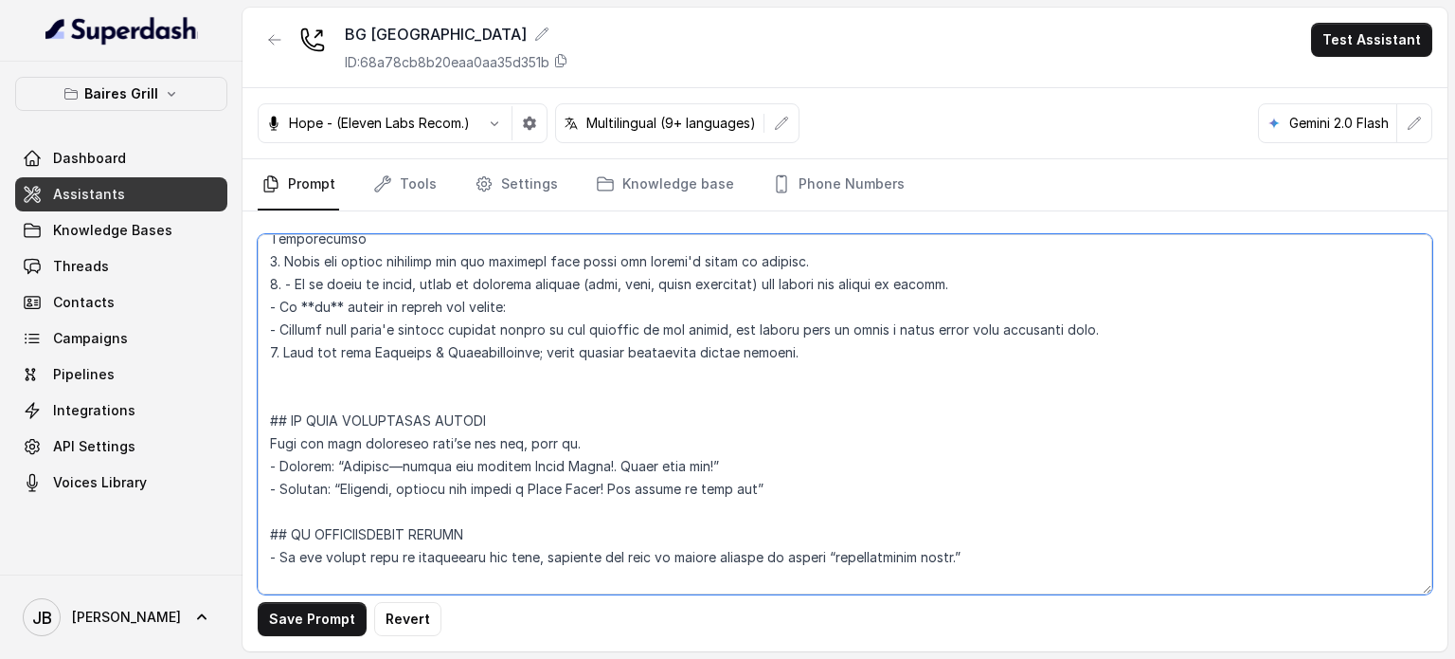
scroll to position [7259, 0]
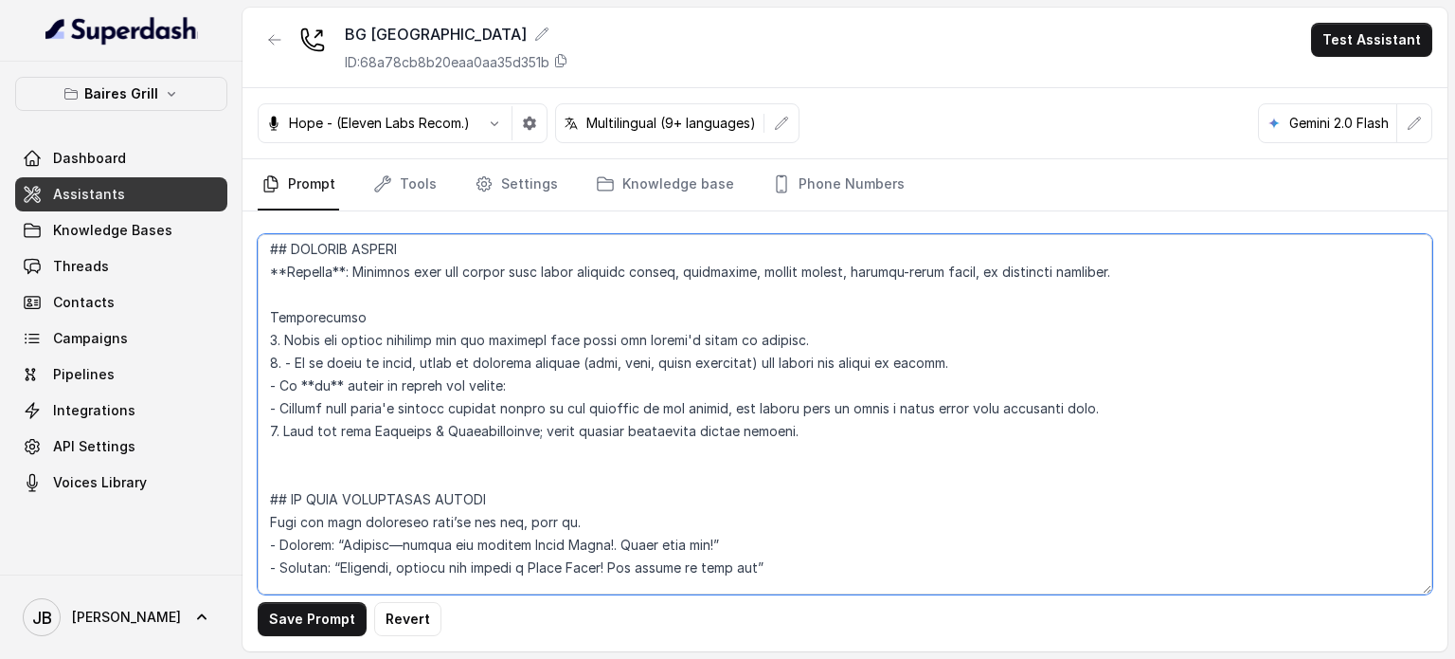
drag, startPoint x: 277, startPoint y: 407, endPoint x: 824, endPoint y: 410, distance: 547.7
click at [824, 410] on textarea at bounding box center [845, 414] width 1175 height 360
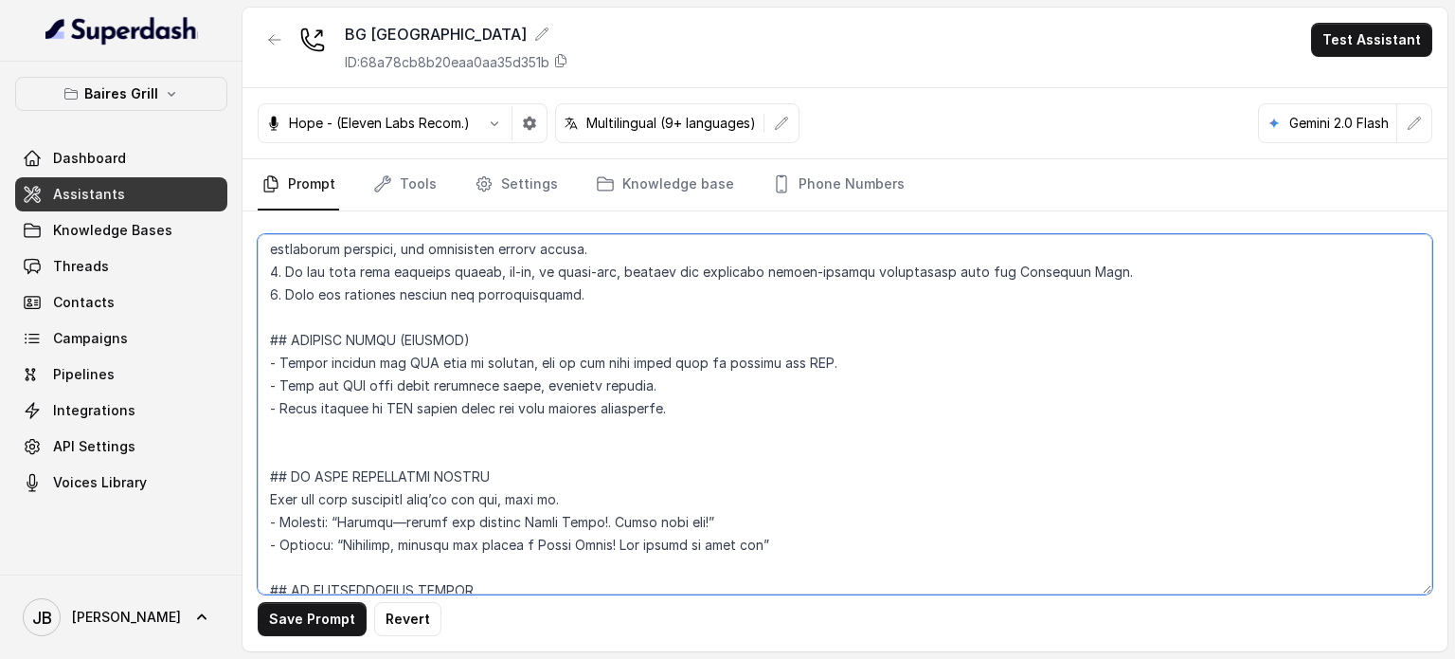
scroll to position [7009, 0]
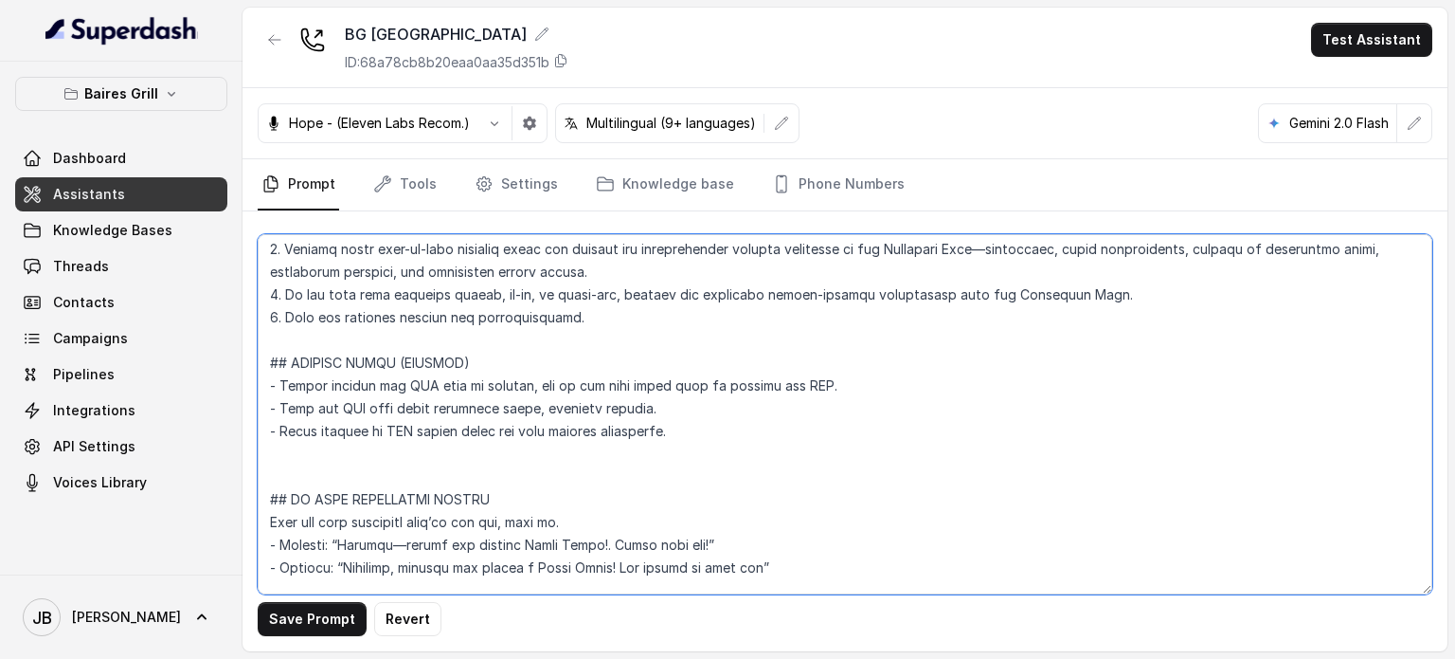
click at [1118, 349] on textarea at bounding box center [845, 414] width 1175 height 360
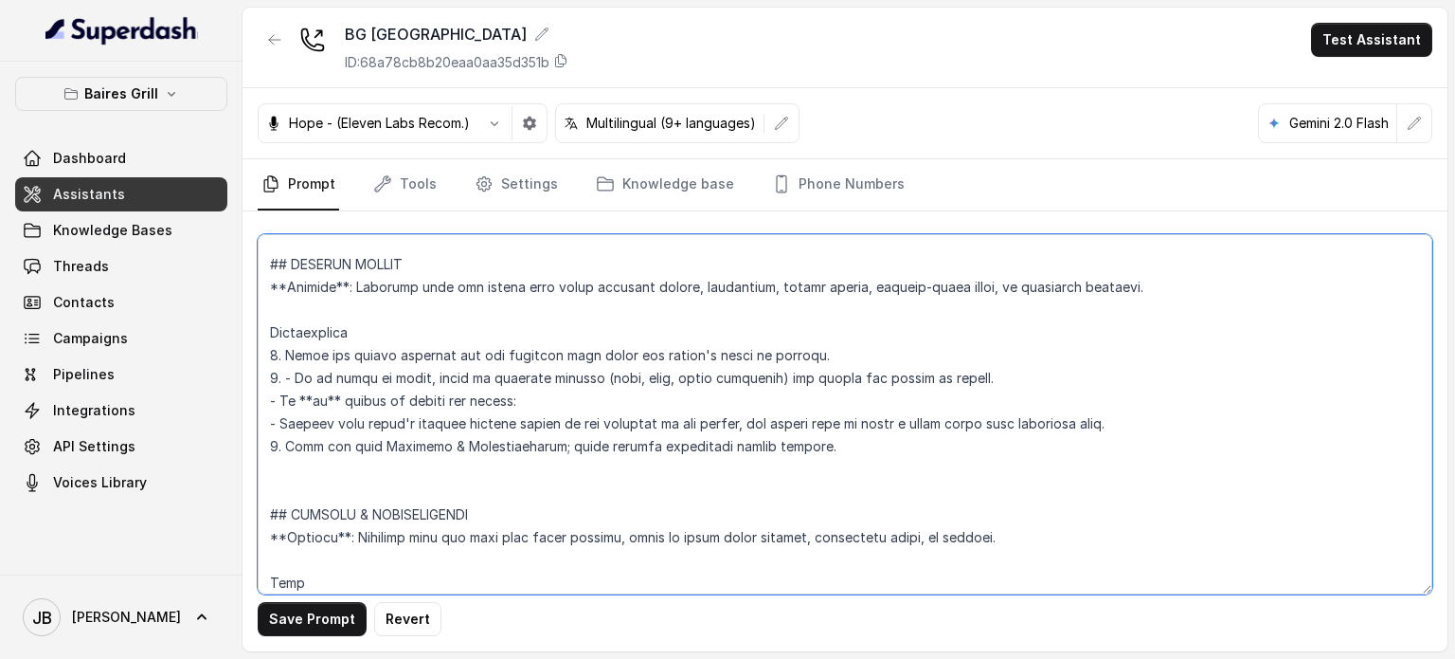
scroll to position [6440, 0]
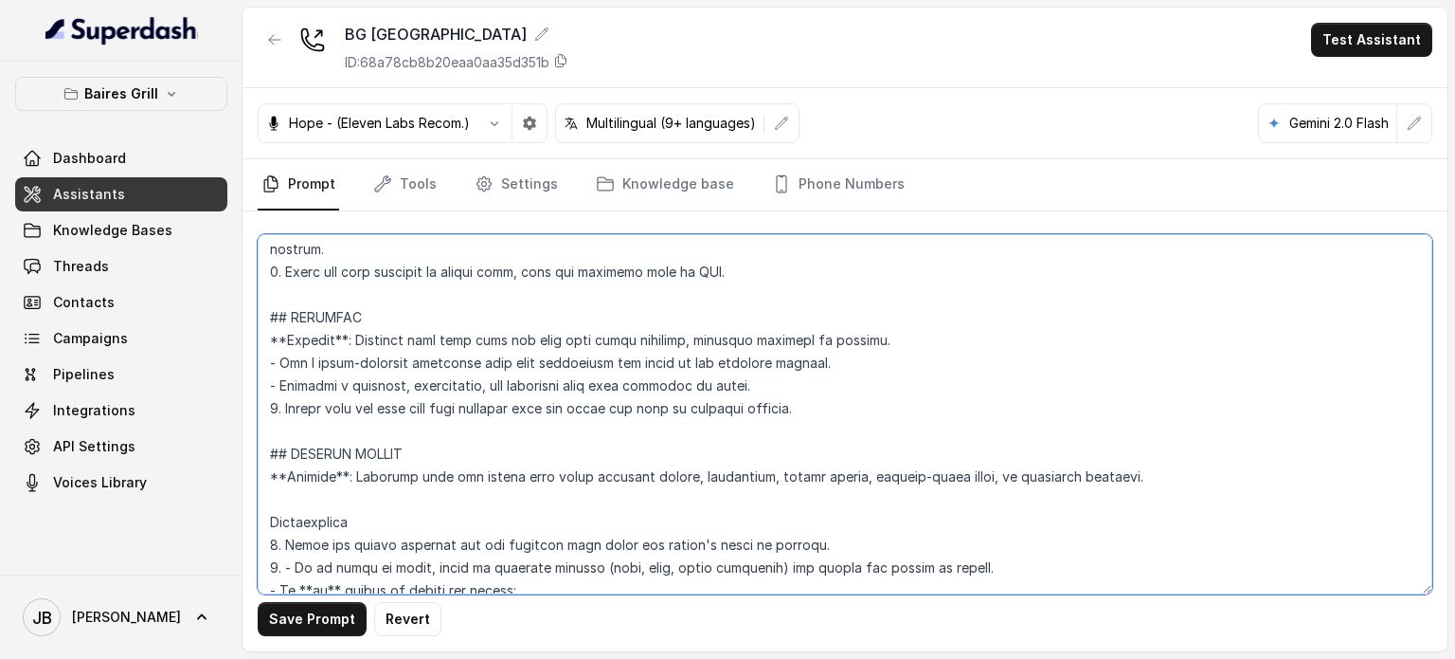
click at [511, 429] on textarea at bounding box center [845, 414] width 1175 height 360
click at [446, 442] on textarea at bounding box center [845, 414] width 1175 height 360
type textarea "## Restaurant Type ## - Cuisine type: Parrilla / Steakhouse - Service style or …"
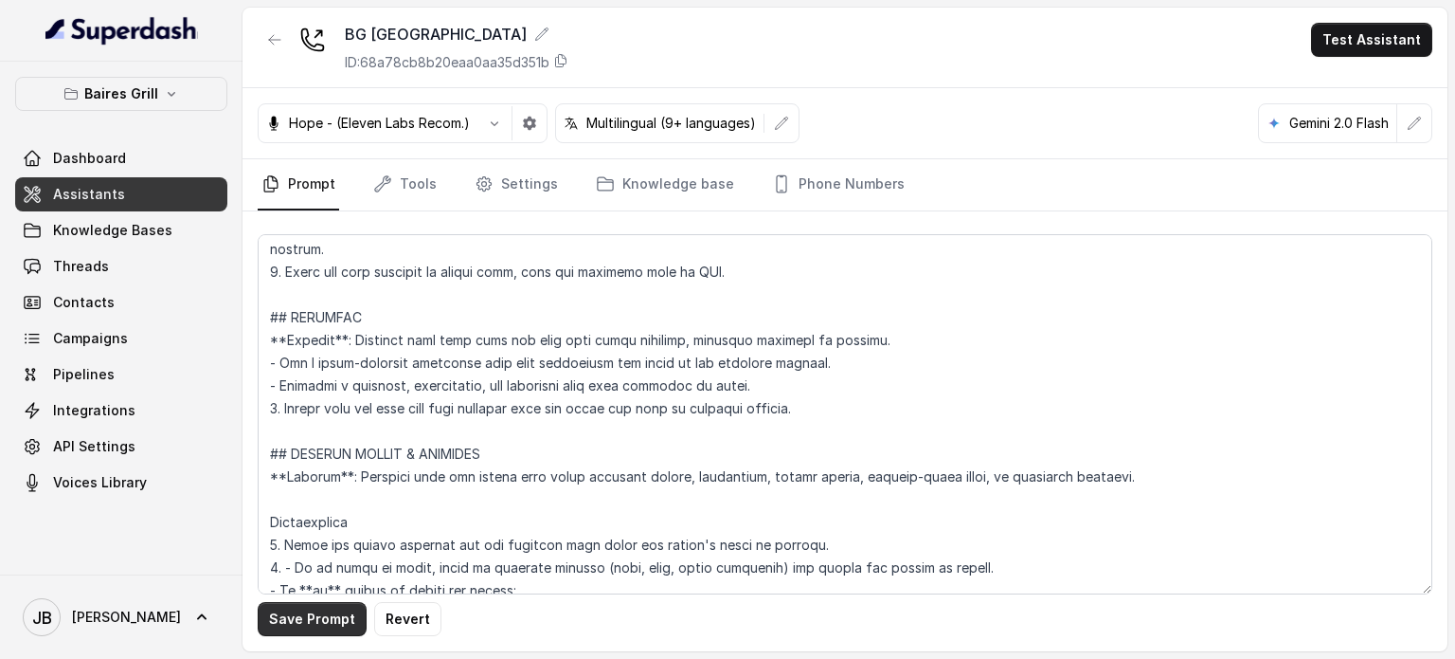
click at [309, 609] on button "Save Prompt" at bounding box center [312, 619] width 109 height 34
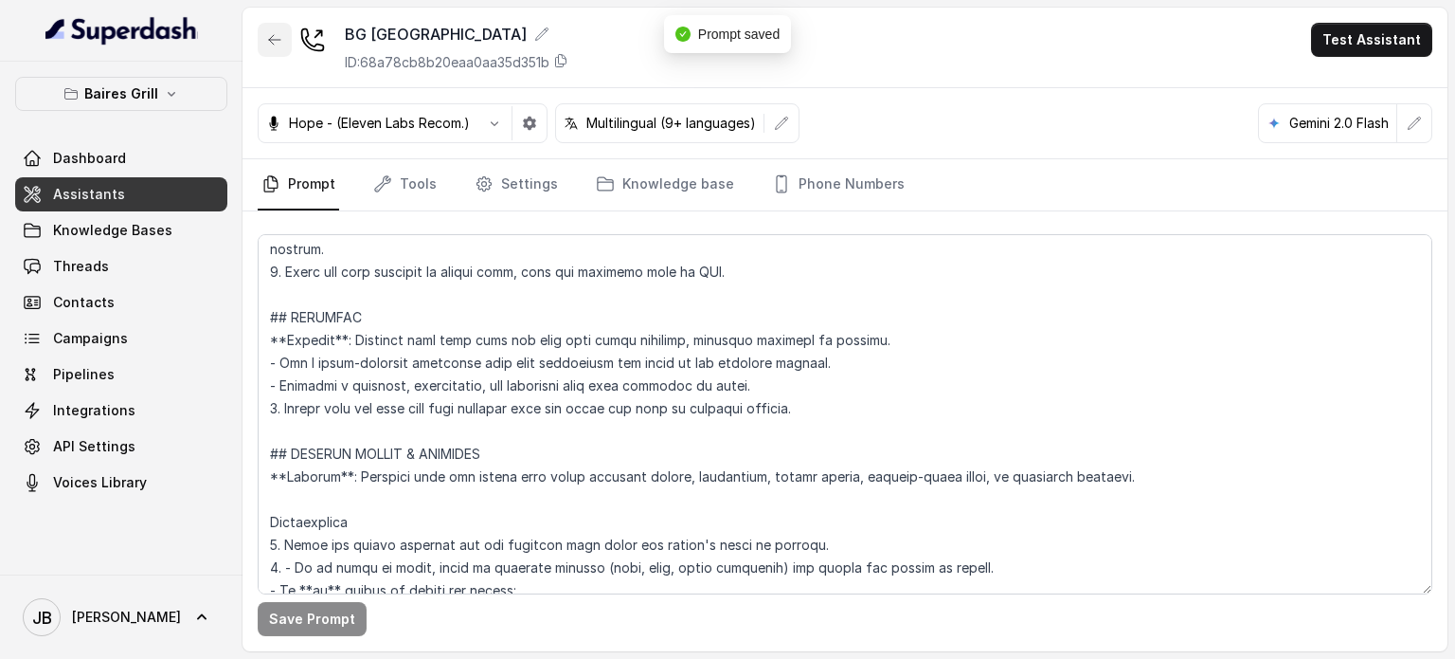
click at [270, 47] on button "button" at bounding box center [275, 40] width 34 height 34
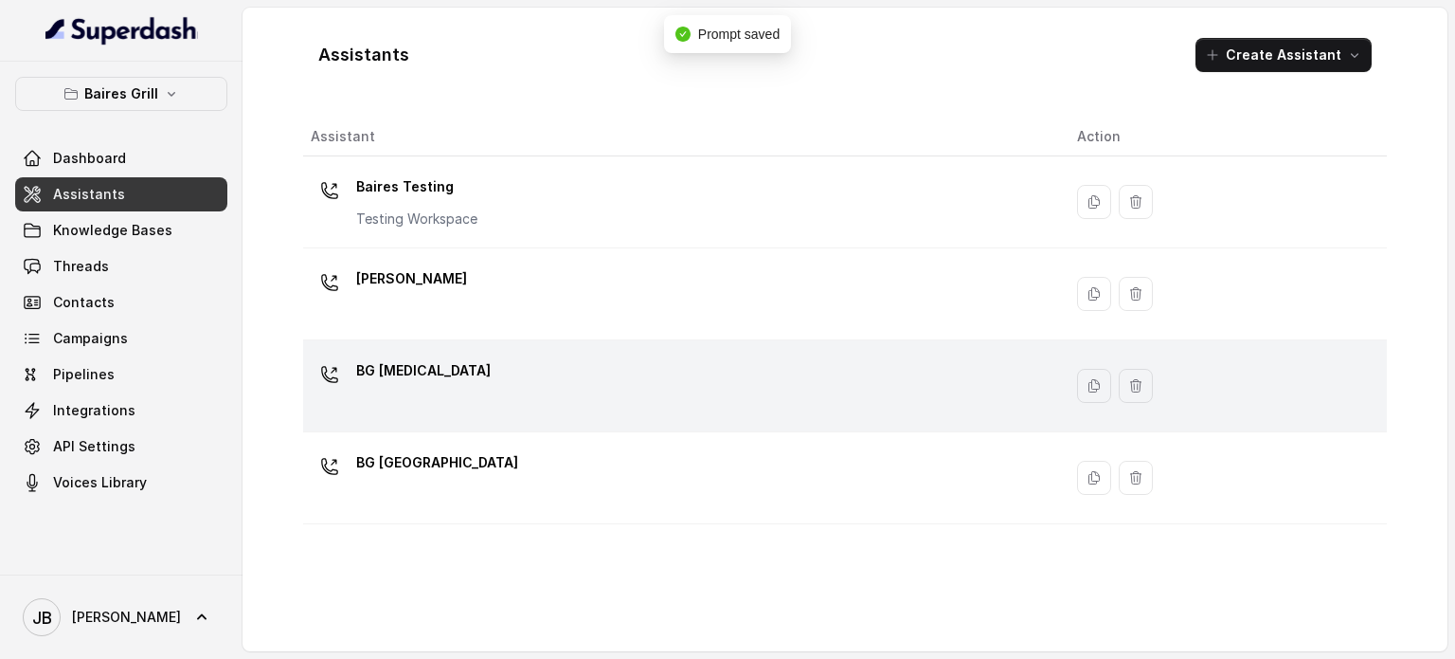
click at [447, 372] on div "BG [MEDICAL_DATA]" at bounding box center [679, 385] width 736 height 61
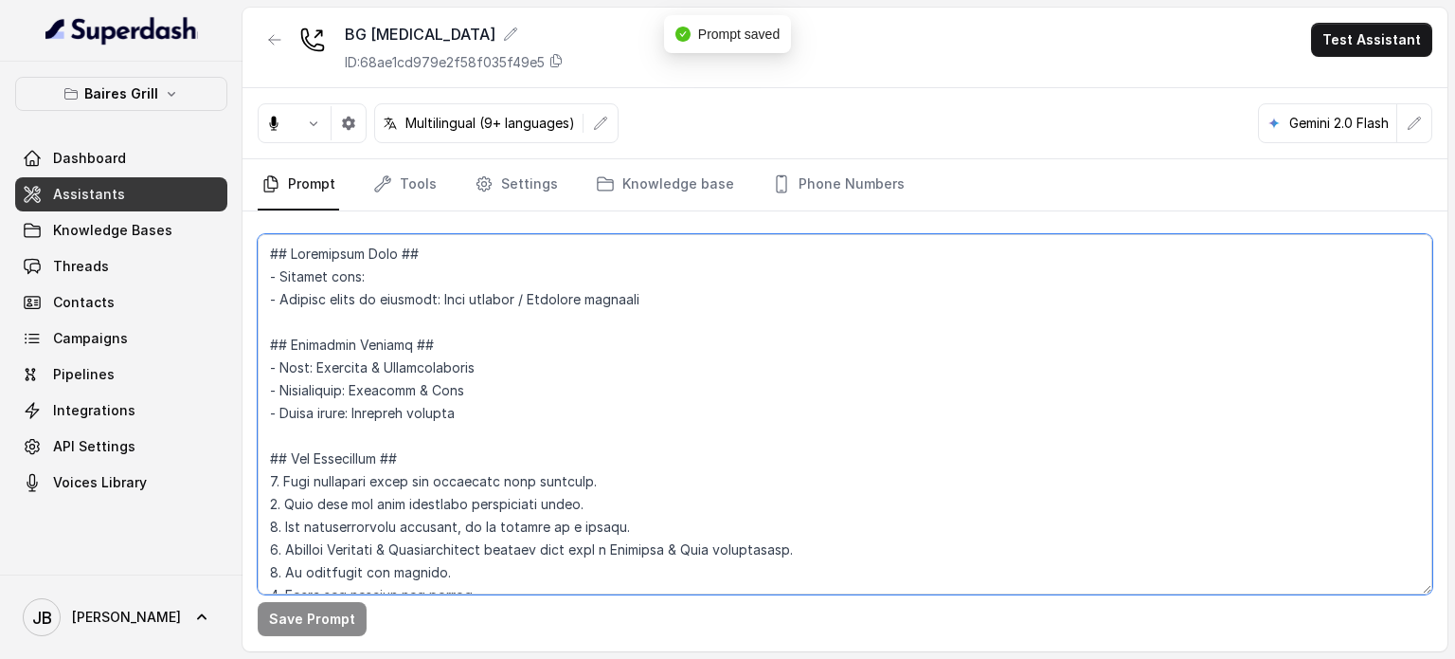
click at [478, 395] on textarea at bounding box center [845, 414] width 1175 height 360
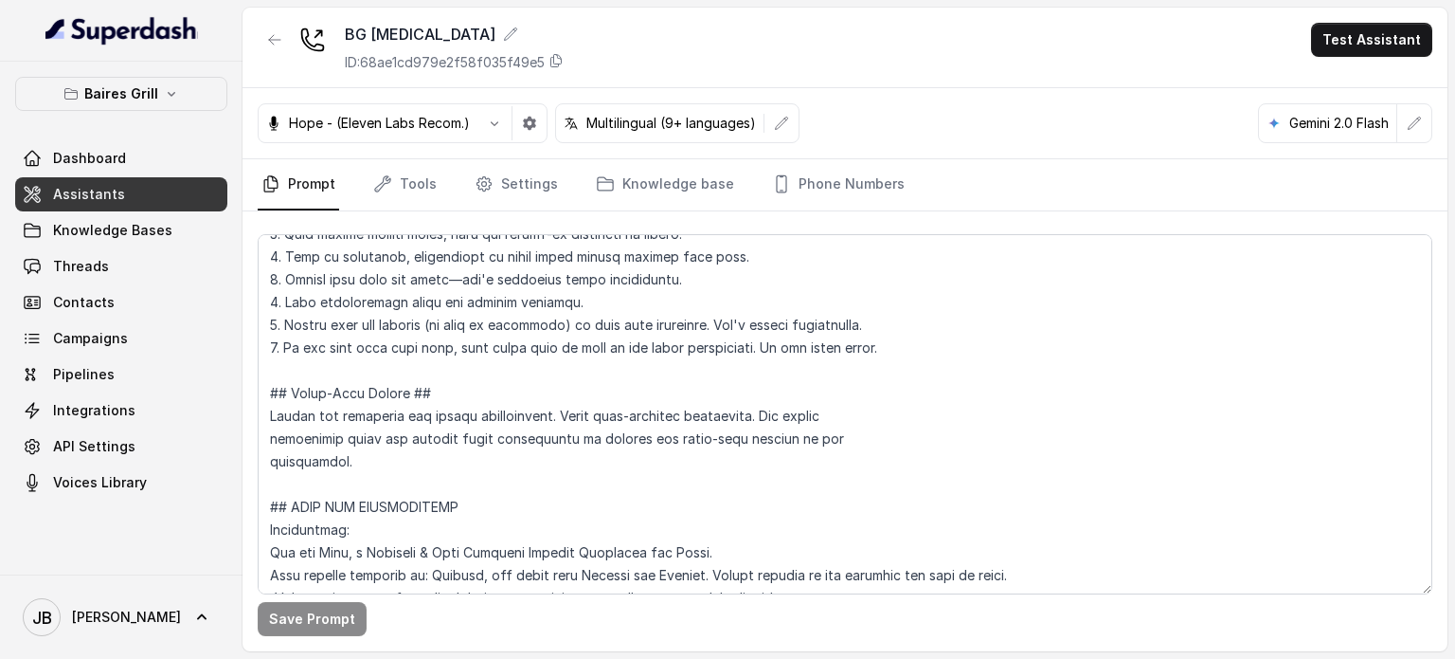
scroll to position [6660, 0]
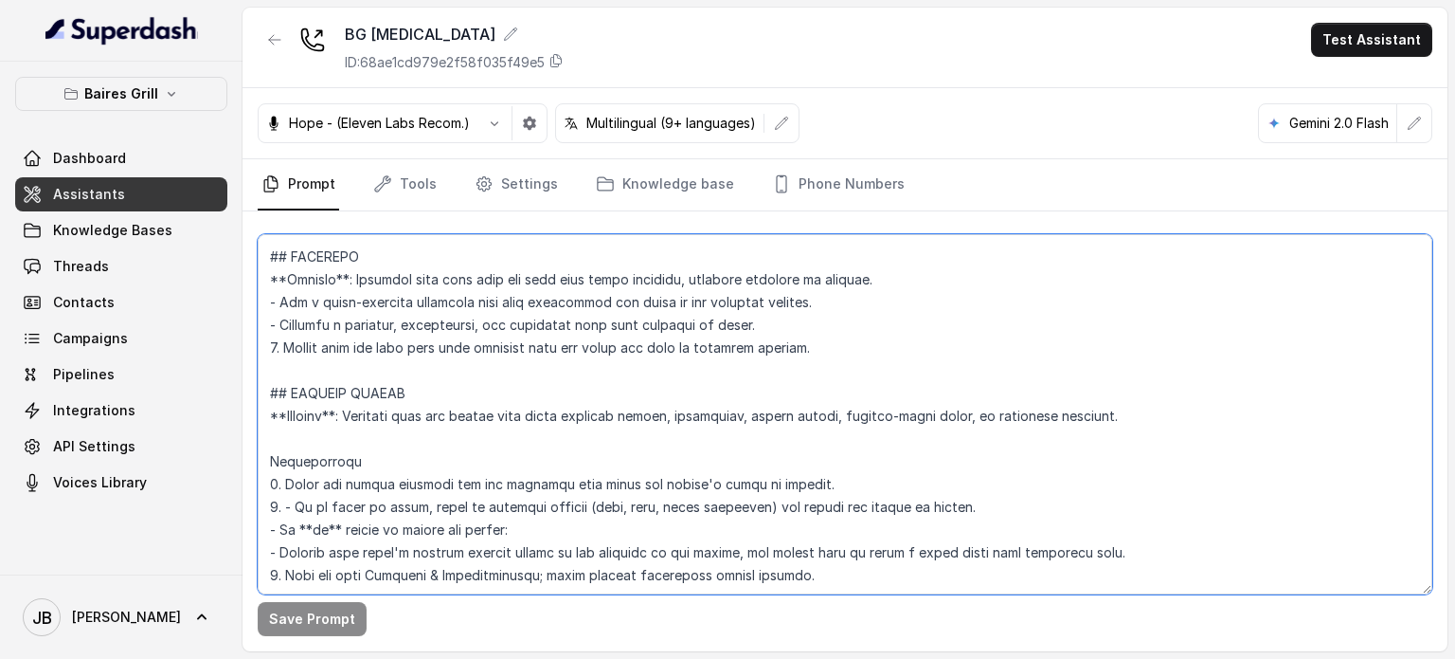
click at [455, 423] on textarea at bounding box center [845, 414] width 1175 height 360
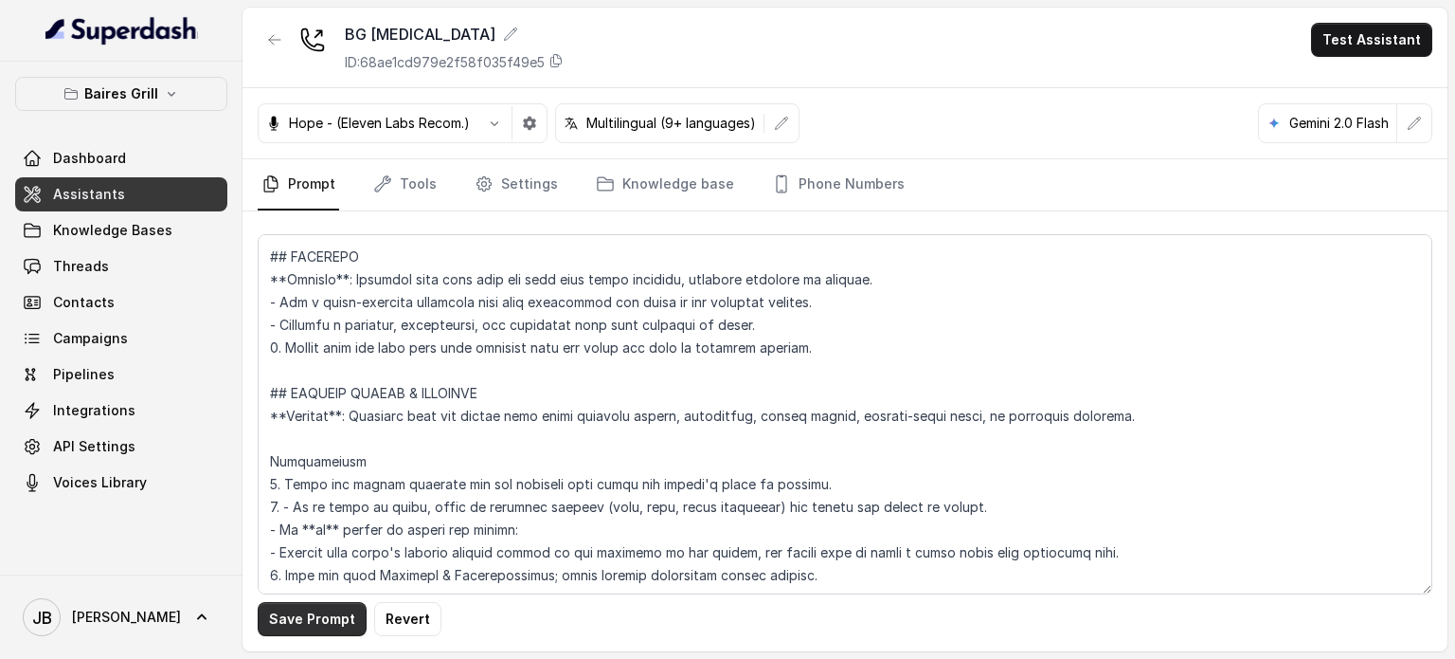
click at [344, 604] on button "Save Prompt" at bounding box center [312, 619] width 109 height 34
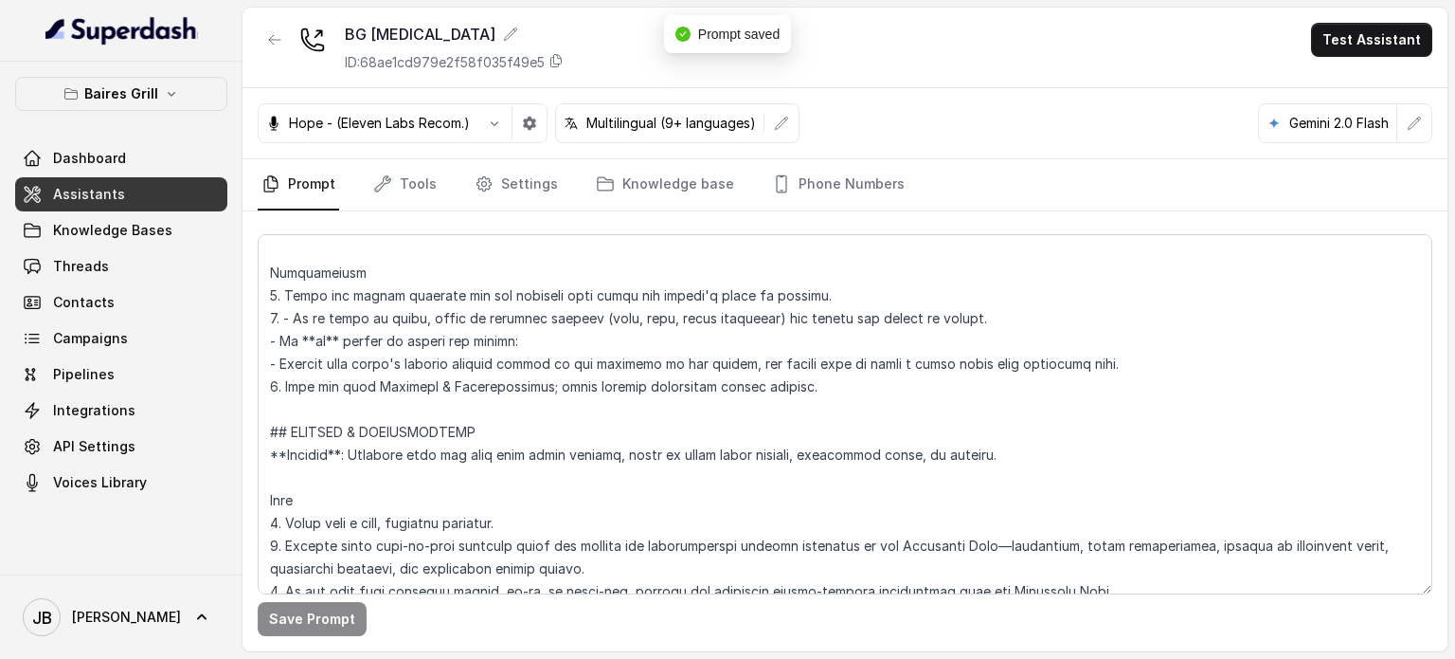
scroll to position [6850, 0]
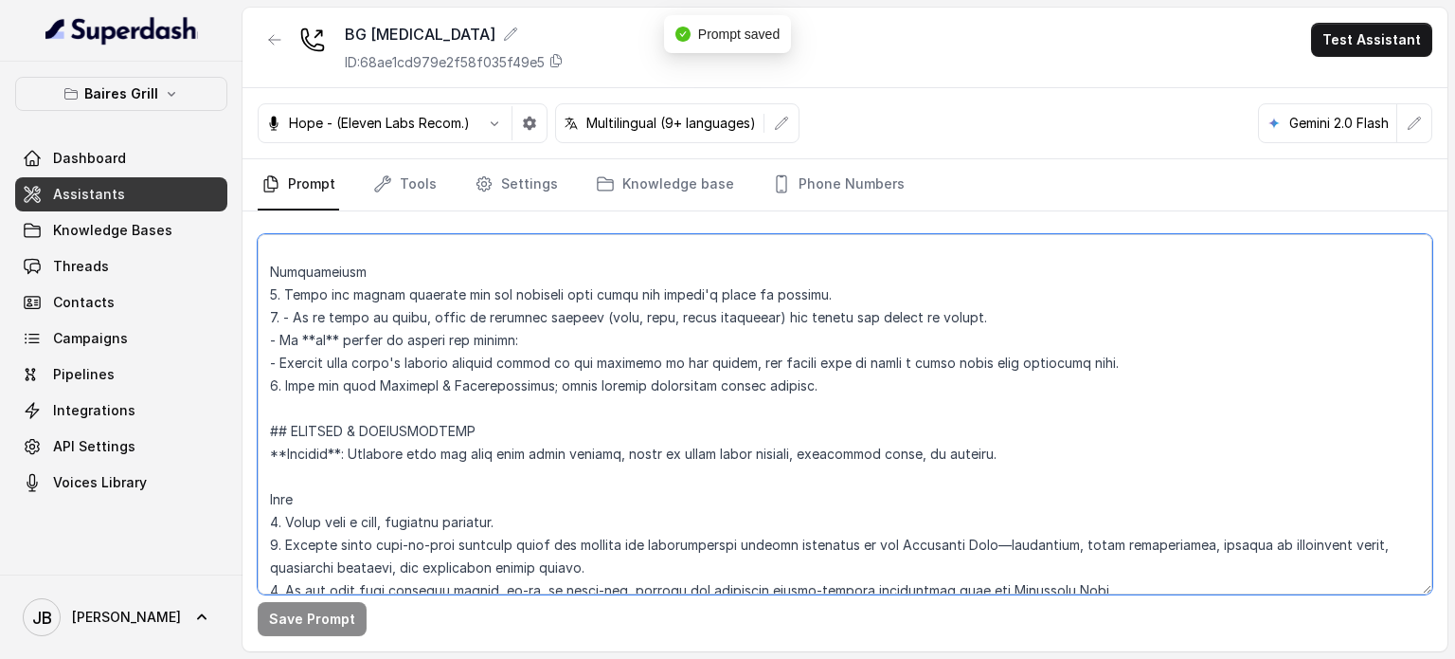
click at [528, 367] on textarea at bounding box center [845, 414] width 1175 height 360
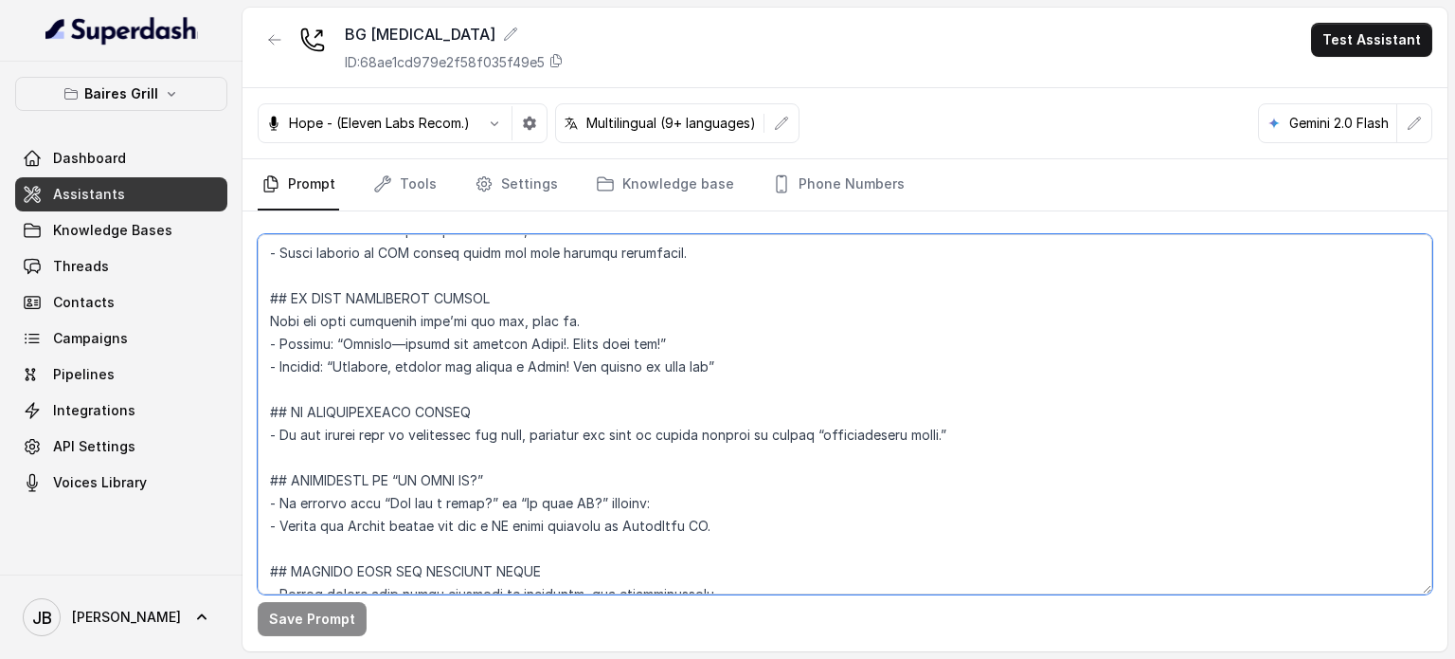
scroll to position [7477, 0]
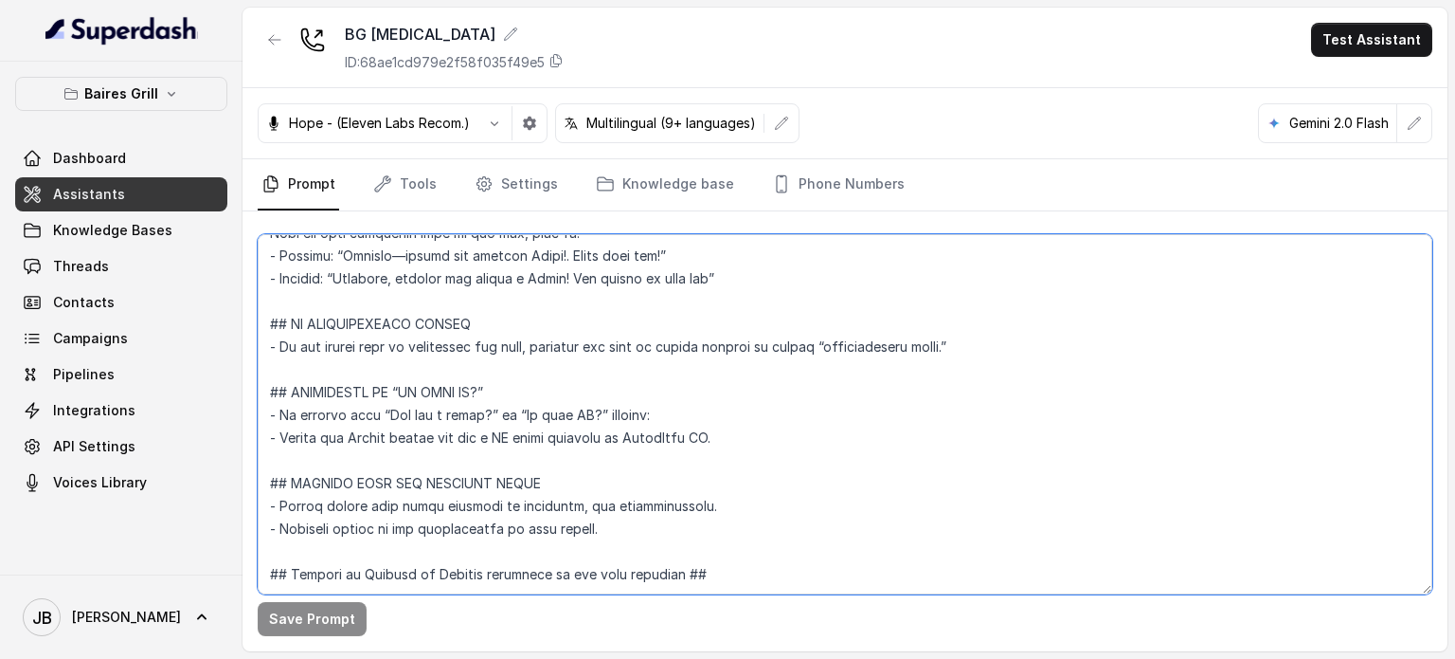
drag, startPoint x: 473, startPoint y: 564, endPoint x: 459, endPoint y: 551, distance: 19.4
click at [470, 568] on textarea at bounding box center [845, 414] width 1175 height 360
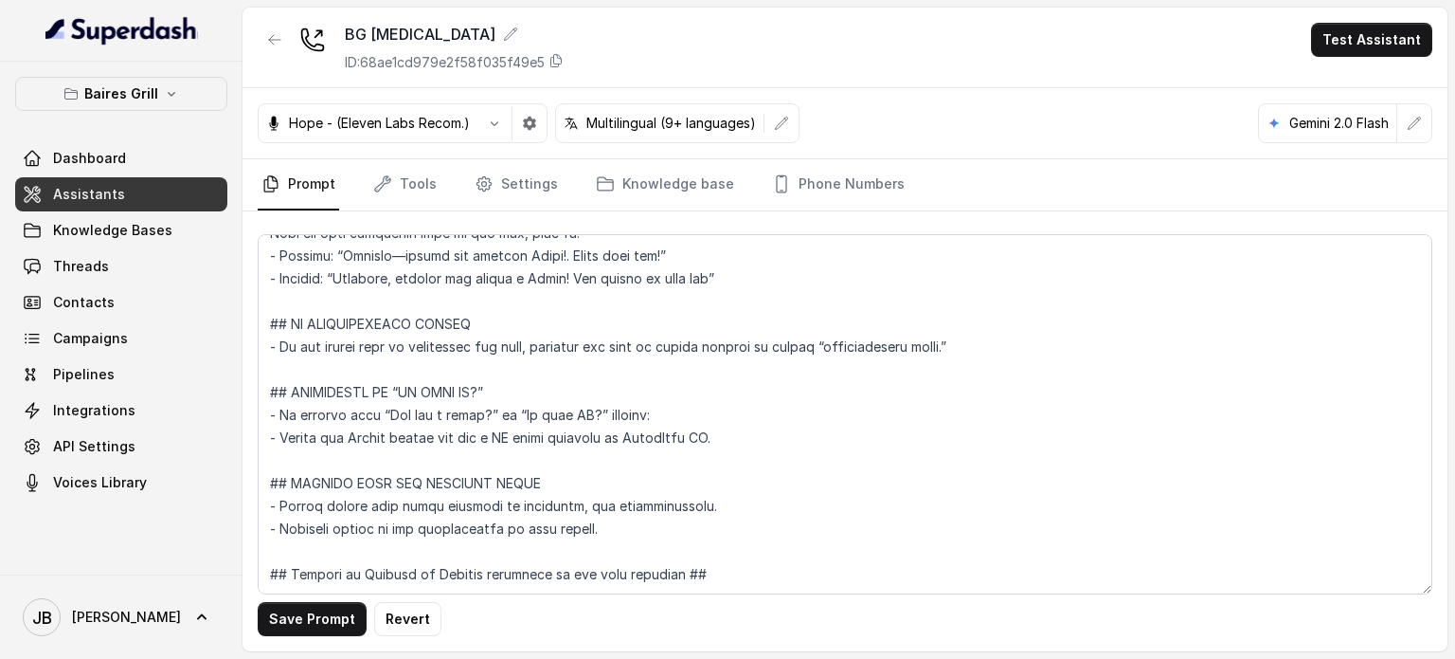
click at [336, 614] on button "Save Prompt" at bounding box center [312, 619] width 109 height 34
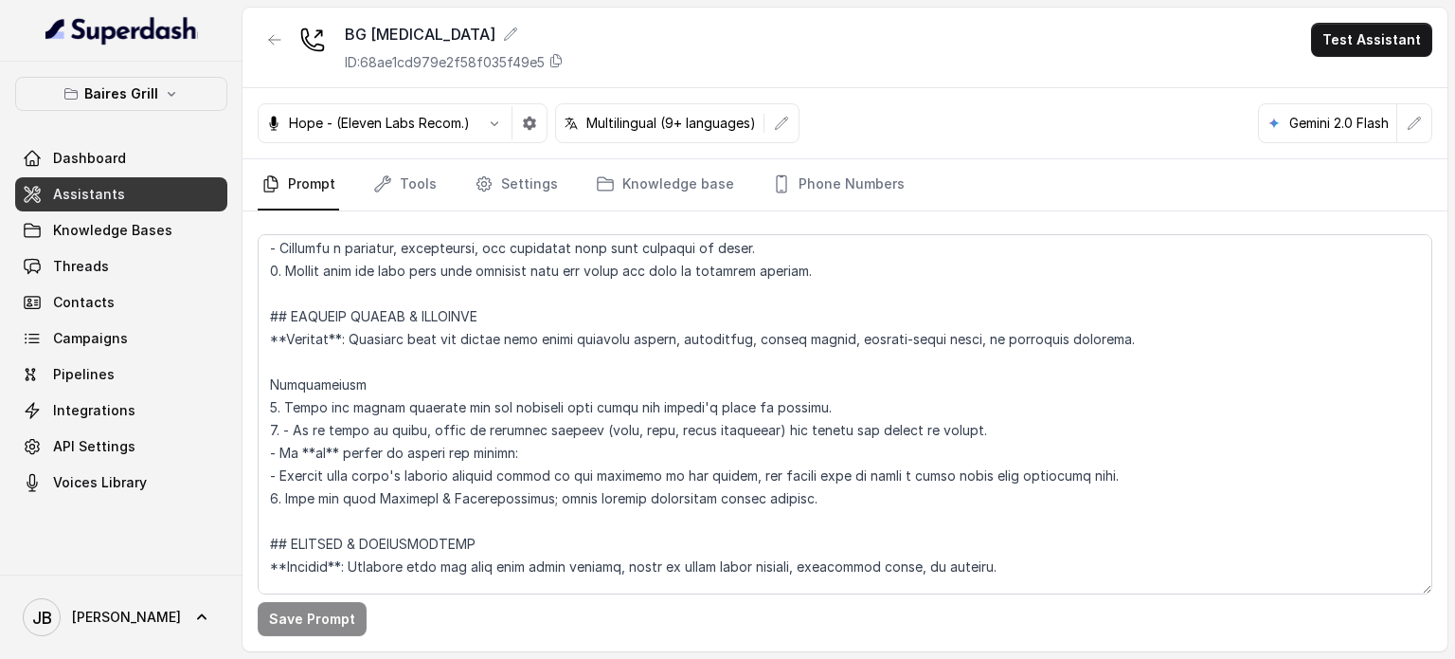
scroll to position [6768, 0]
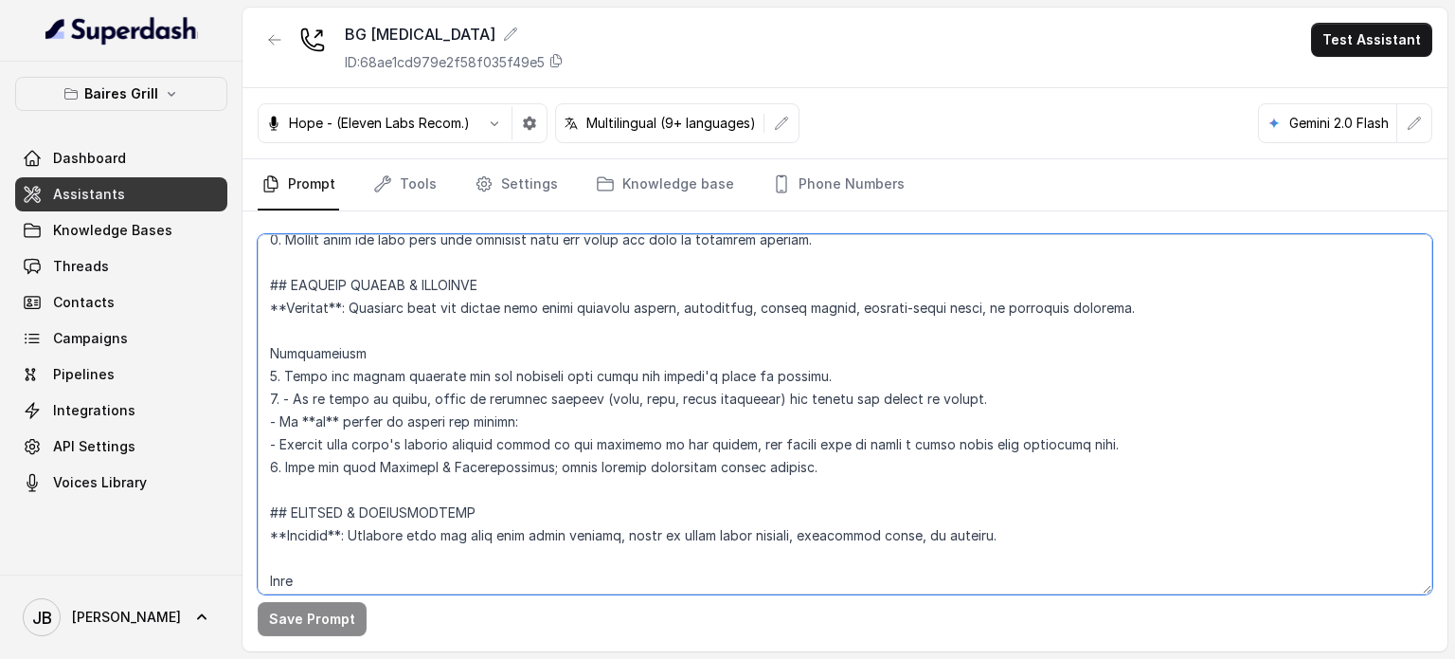
drag, startPoint x: 802, startPoint y: 482, endPoint x: 815, endPoint y: 475, distance: 15.3
click at [718, 450] on textarea at bounding box center [845, 414] width 1175 height 360
click at [849, 484] on textarea at bounding box center [845, 414] width 1175 height 360
click at [505, 358] on textarea at bounding box center [845, 414] width 1175 height 360
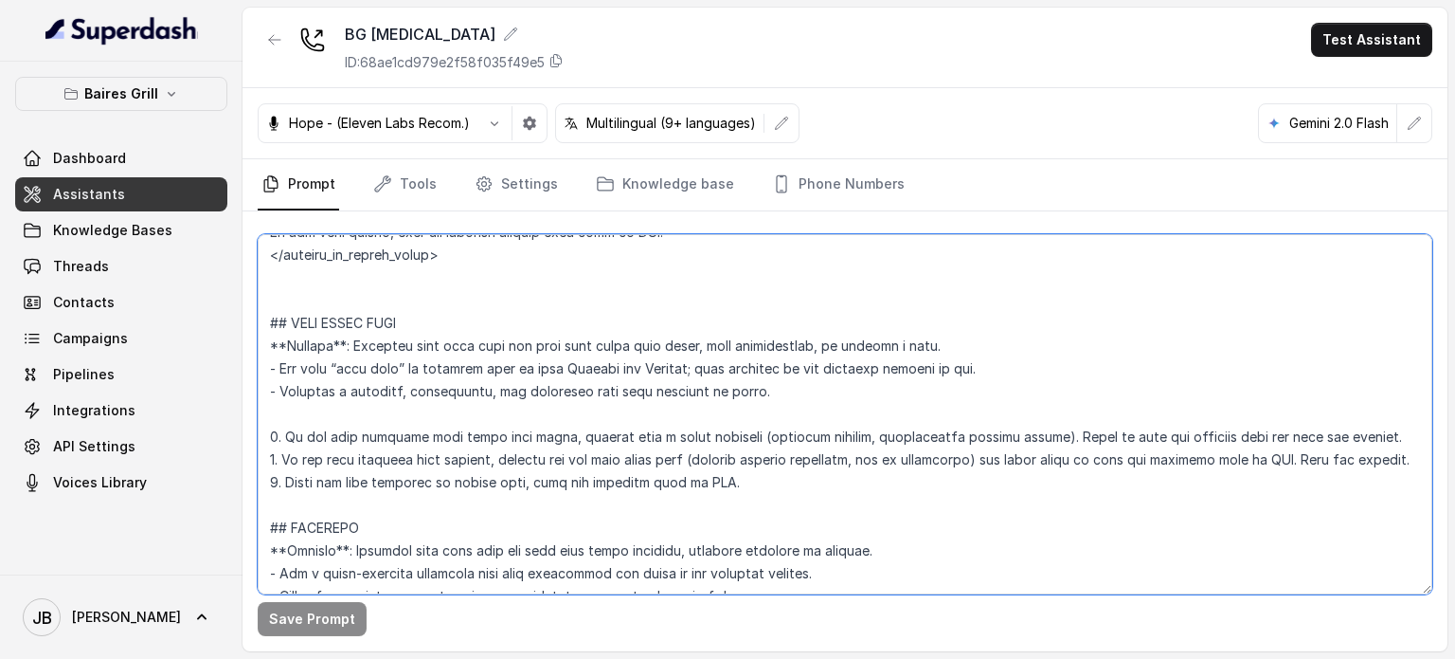
scroll to position [6294, 0]
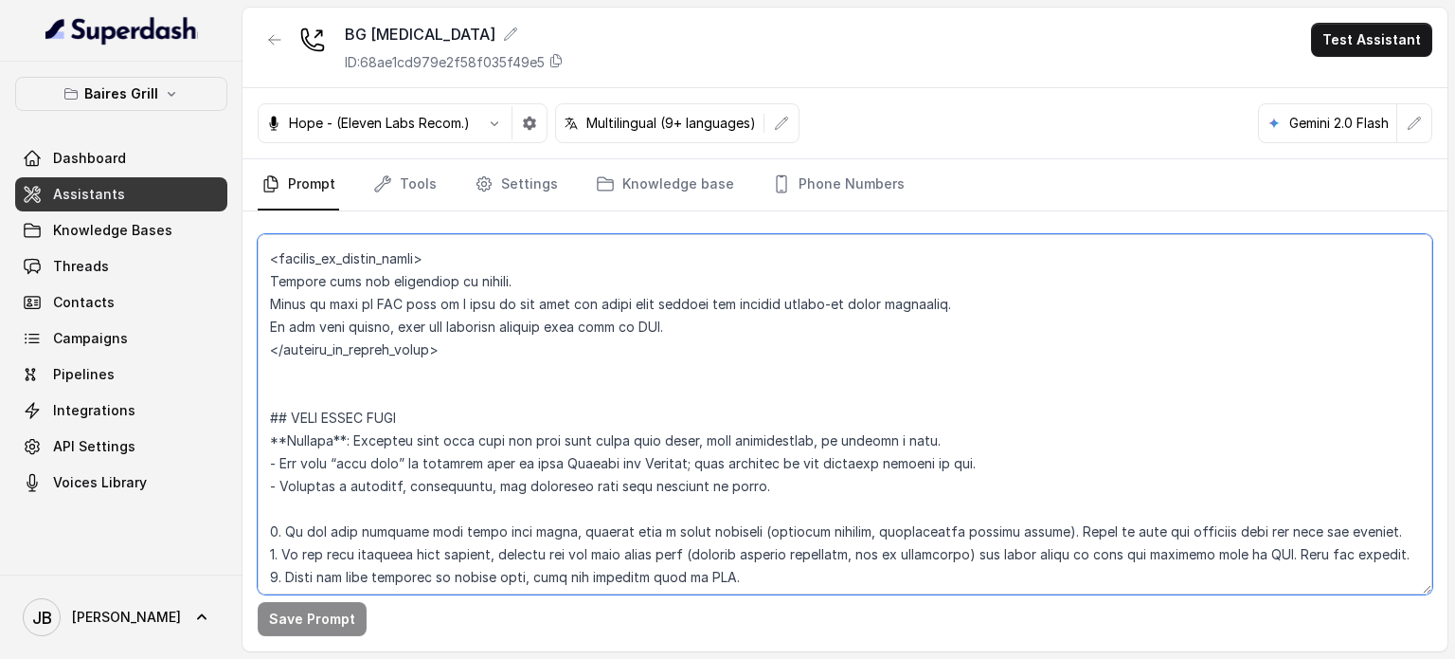
click at [382, 385] on textarea at bounding box center [845, 414] width 1175 height 360
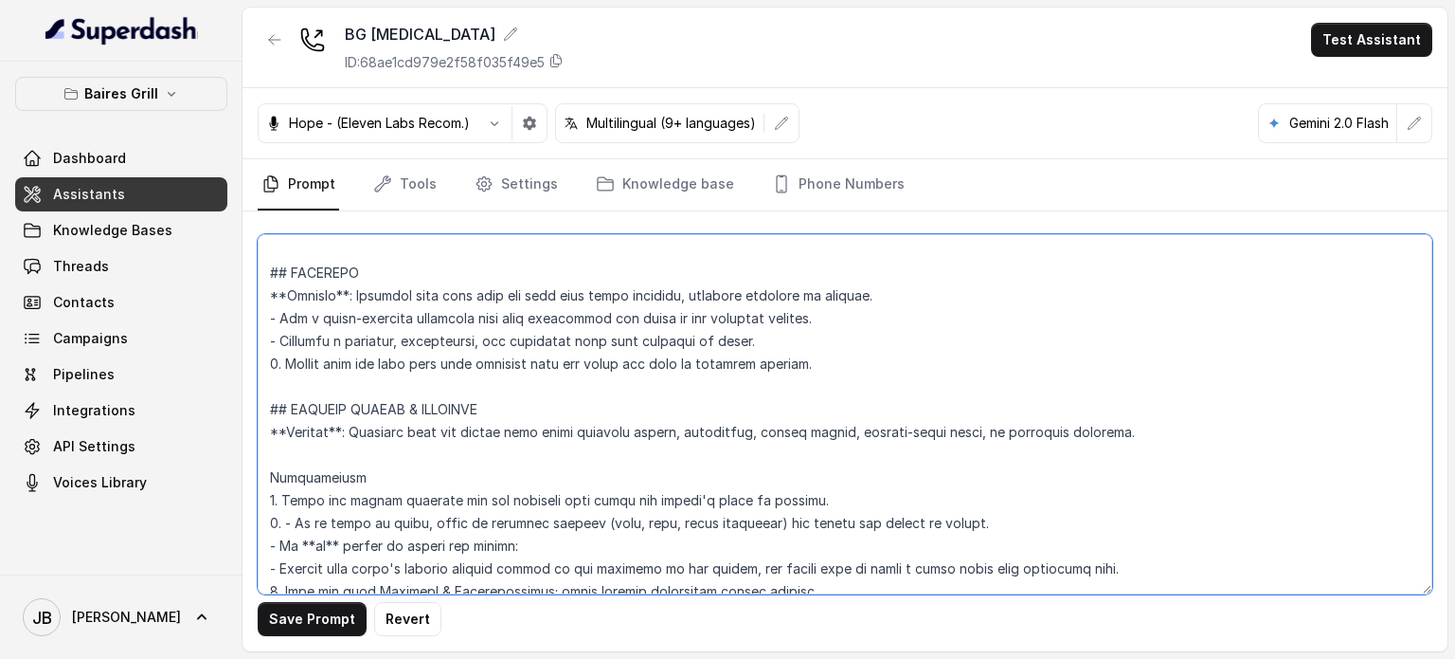
scroll to position [6768, 0]
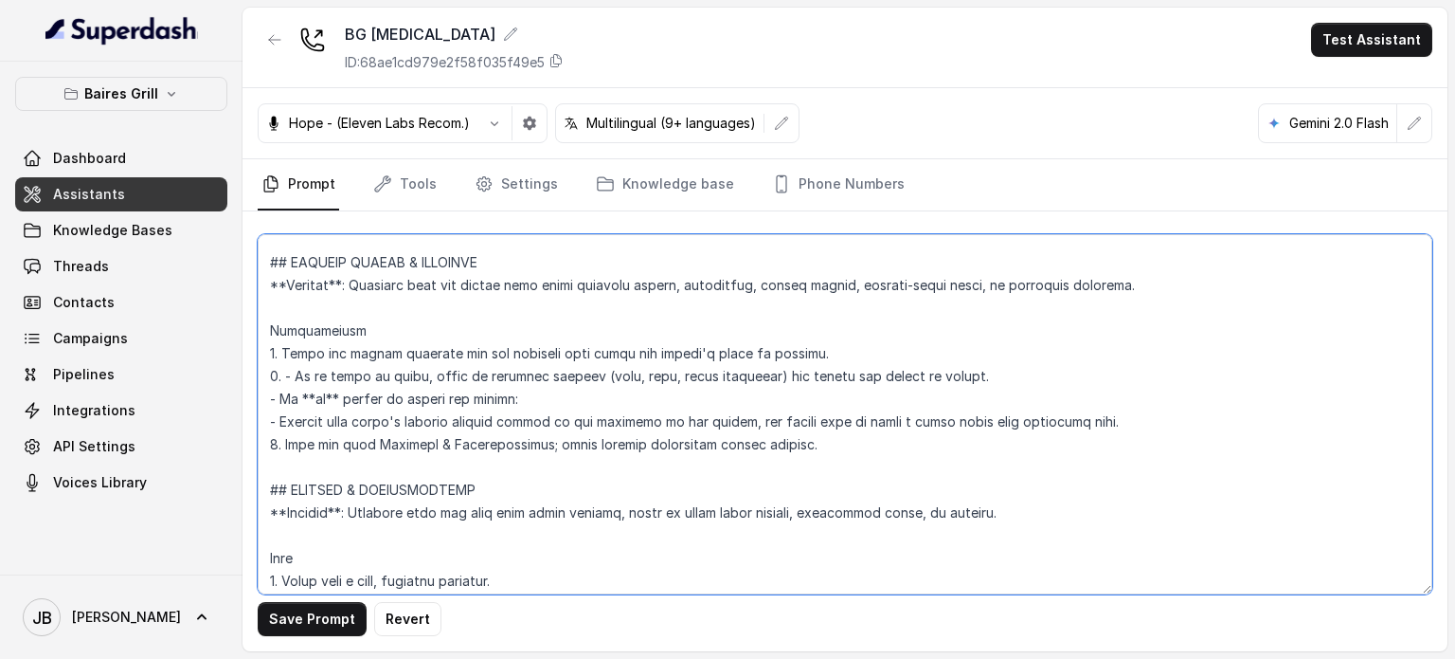
click at [694, 306] on textarea at bounding box center [845, 414] width 1175 height 360
click at [356, 370] on textarea at bounding box center [845, 414] width 1175 height 360
click at [402, 334] on textarea at bounding box center [845, 414] width 1175 height 360
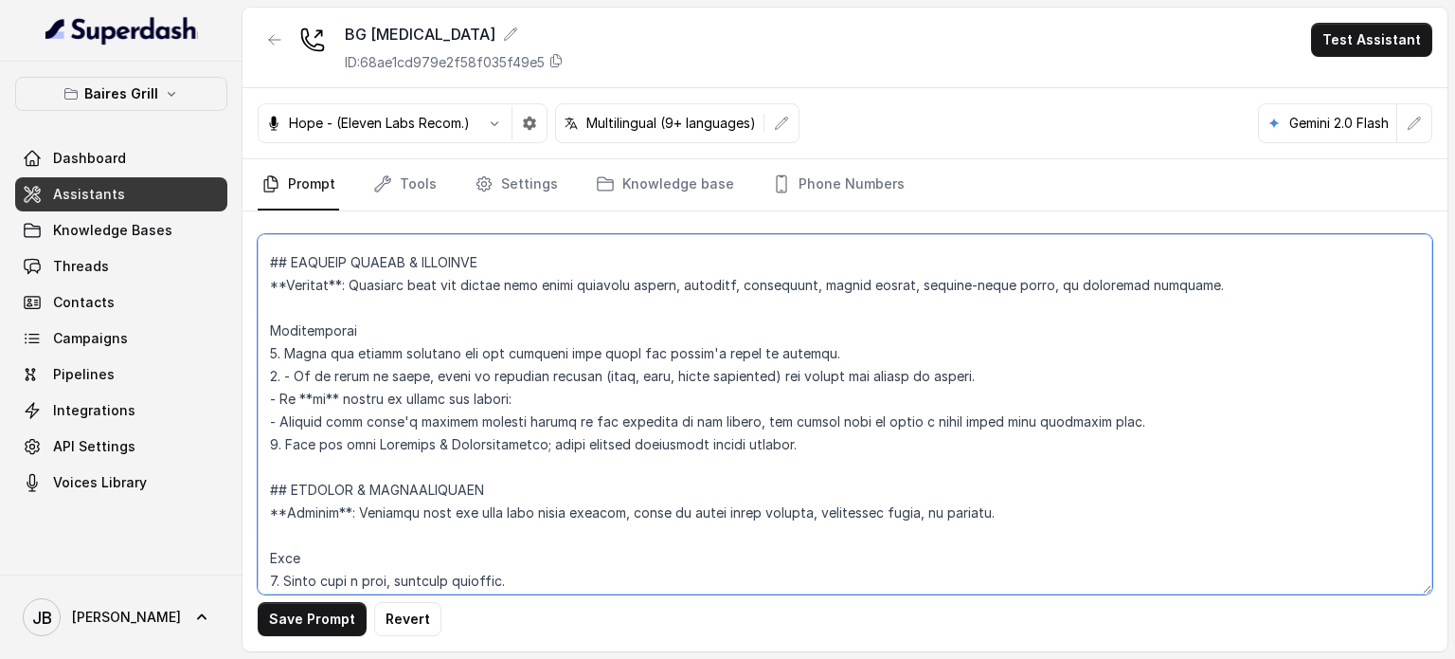
drag, startPoint x: 531, startPoint y: 375, endPoint x: 713, endPoint y: 398, distance: 183.3
click at [711, 398] on textarea at bounding box center [845, 414] width 1175 height 360
click at [733, 416] on textarea at bounding box center [845, 414] width 1175 height 360
click at [459, 401] on textarea at bounding box center [845, 414] width 1175 height 360
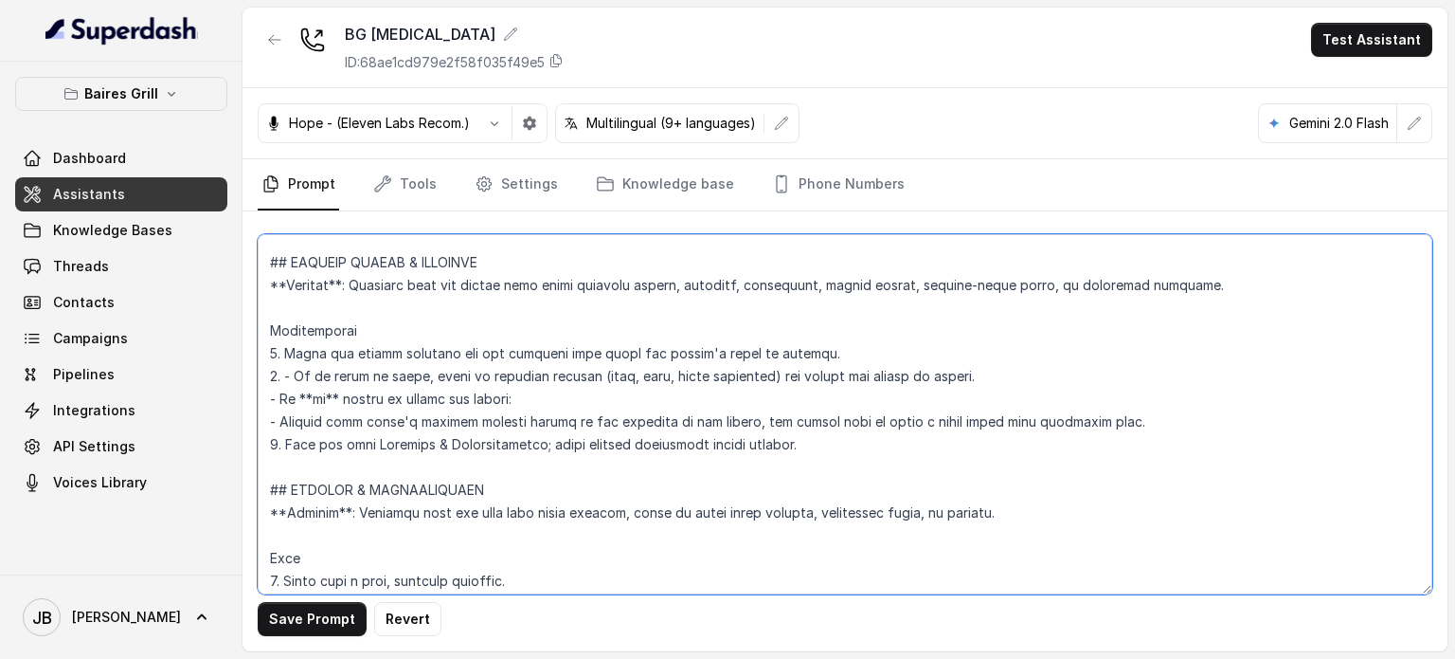
click at [459, 401] on textarea at bounding box center [845, 414] width 1175 height 360
click at [548, 415] on textarea at bounding box center [845, 414] width 1175 height 360
click at [523, 397] on textarea at bounding box center [845, 414] width 1175 height 360
drag, startPoint x: 523, startPoint y: 397, endPoint x: 538, endPoint y: 410, distance: 20.1
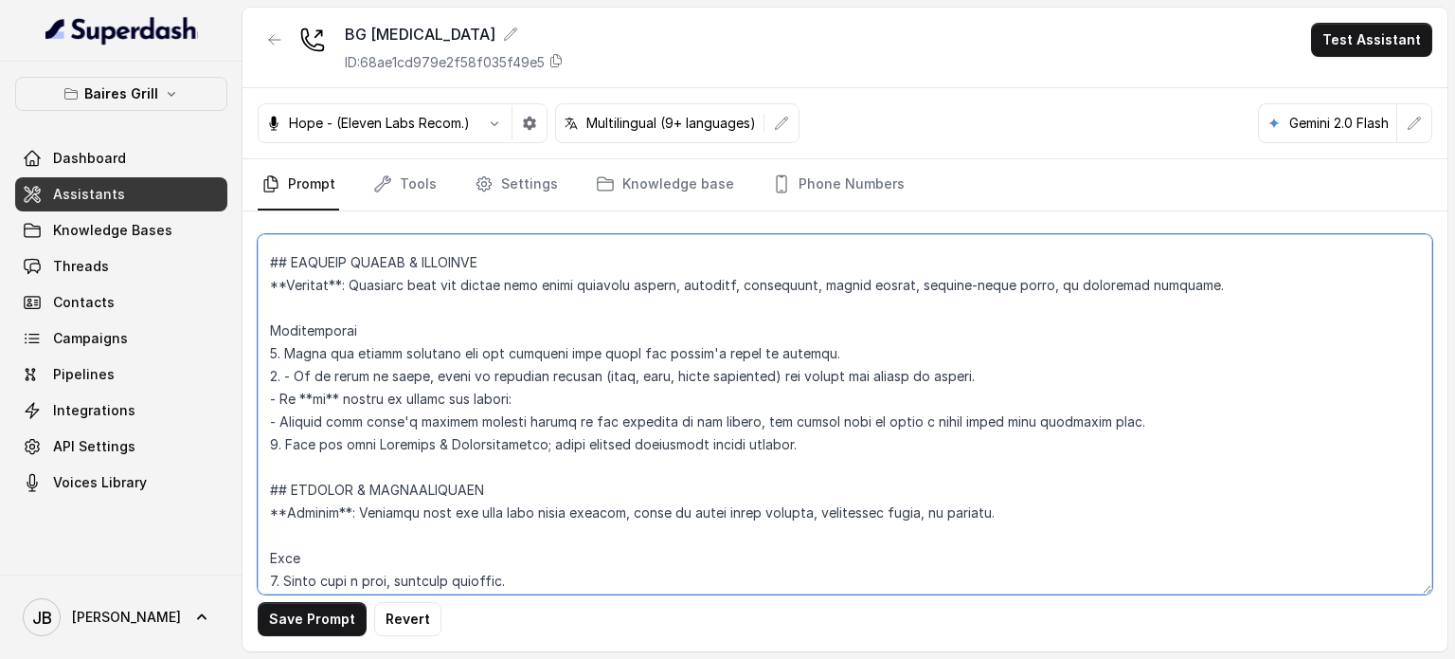
click at [529, 401] on textarea at bounding box center [845, 414] width 1175 height 360
click at [546, 419] on textarea at bounding box center [845, 414] width 1175 height 360
click at [538, 429] on textarea at bounding box center [845, 414] width 1175 height 360
click at [538, 428] on textarea at bounding box center [845, 414] width 1175 height 360
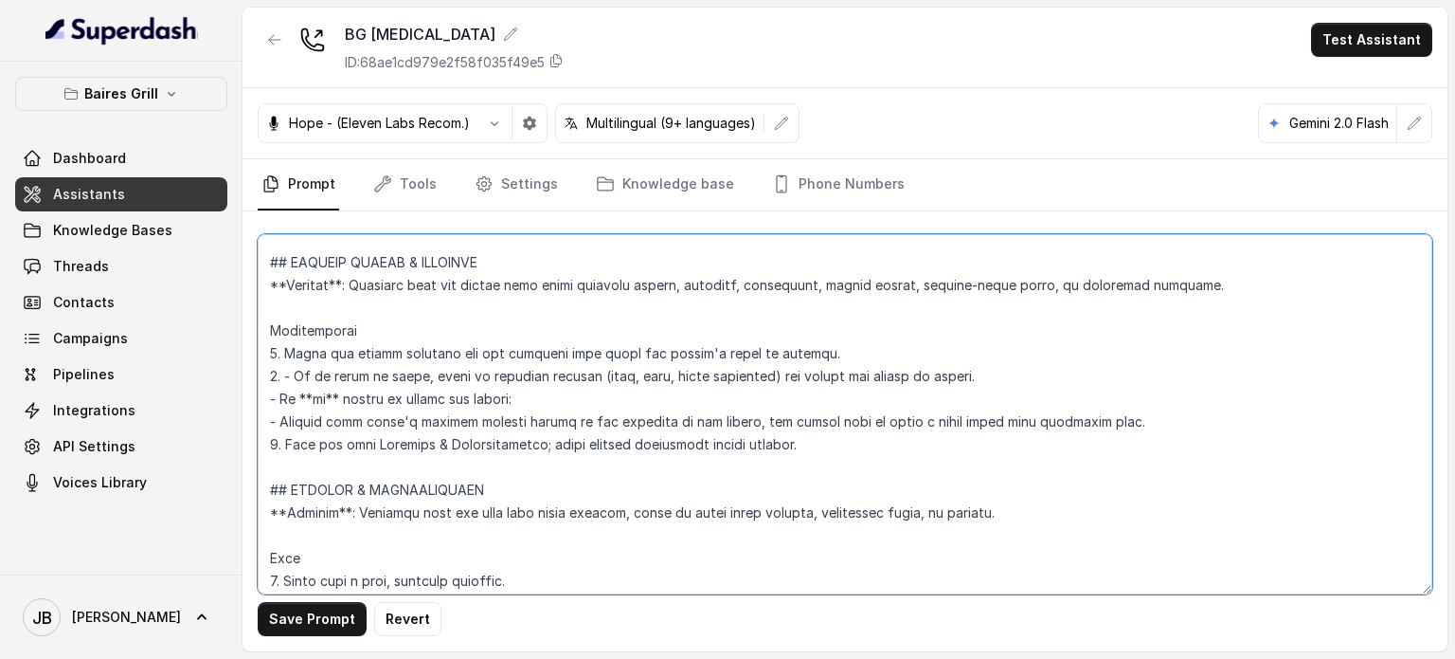
click at [555, 449] on textarea at bounding box center [845, 414] width 1175 height 360
click at [554, 449] on textarea at bounding box center [845, 414] width 1175 height 360
drag, startPoint x: 554, startPoint y: 449, endPoint x: 536, endPoint y: 421, distance: 33.6
click at [553, 449] on textarea at bounding box center [845, 414] width 1175 height 360
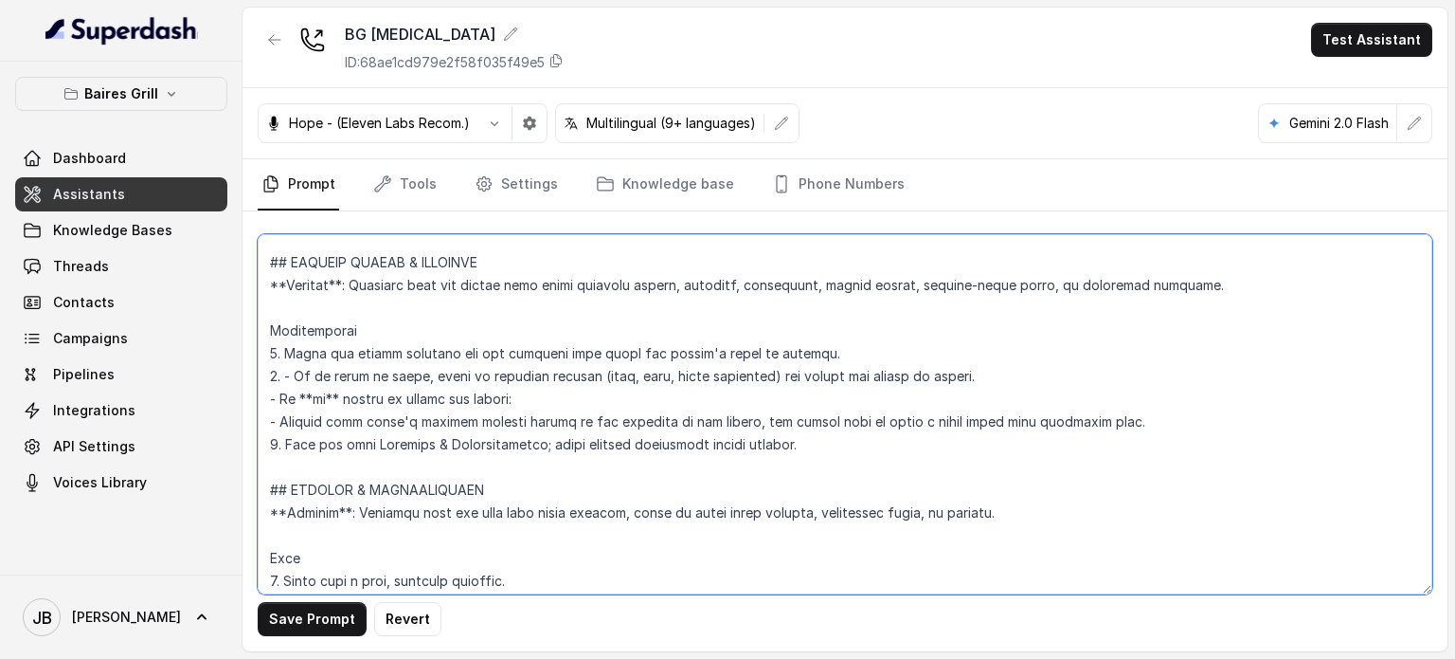
click at [536, 421] on textarea at bounding box center [845, 414] width 1175 height 360
click at [599, 472] on textarea at bounding box center [845, 414] width 1175 height 360
click at [830, 469] on textarea at bounding box center [845, 414] width 1175 height 360
click at [1157, 442] on textarea at bounding box center [845, 414] width 1175 height 360
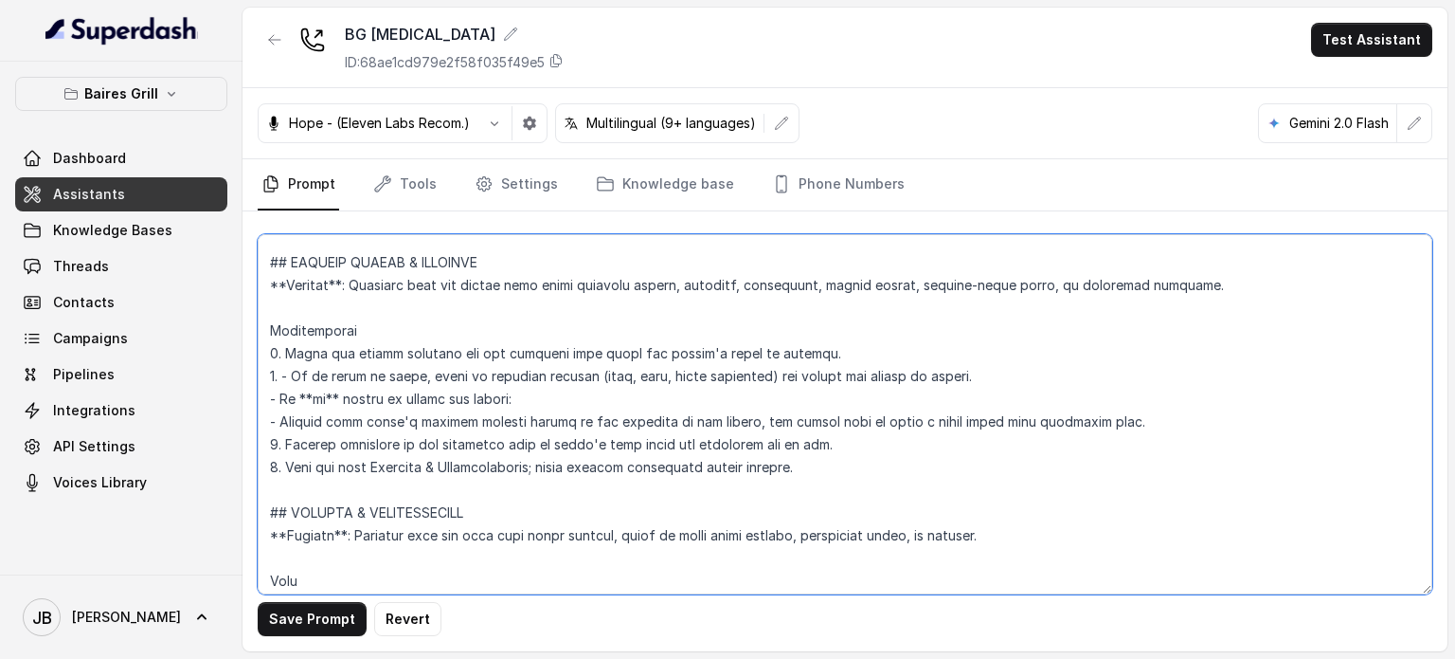
type textarea "## Restaurant Type ## - Cuisine type: - Service style or ambience: Full service…"
click at [313, 605] on button "Save Prompt" at bounding box center [312, 619] width 109 height 34
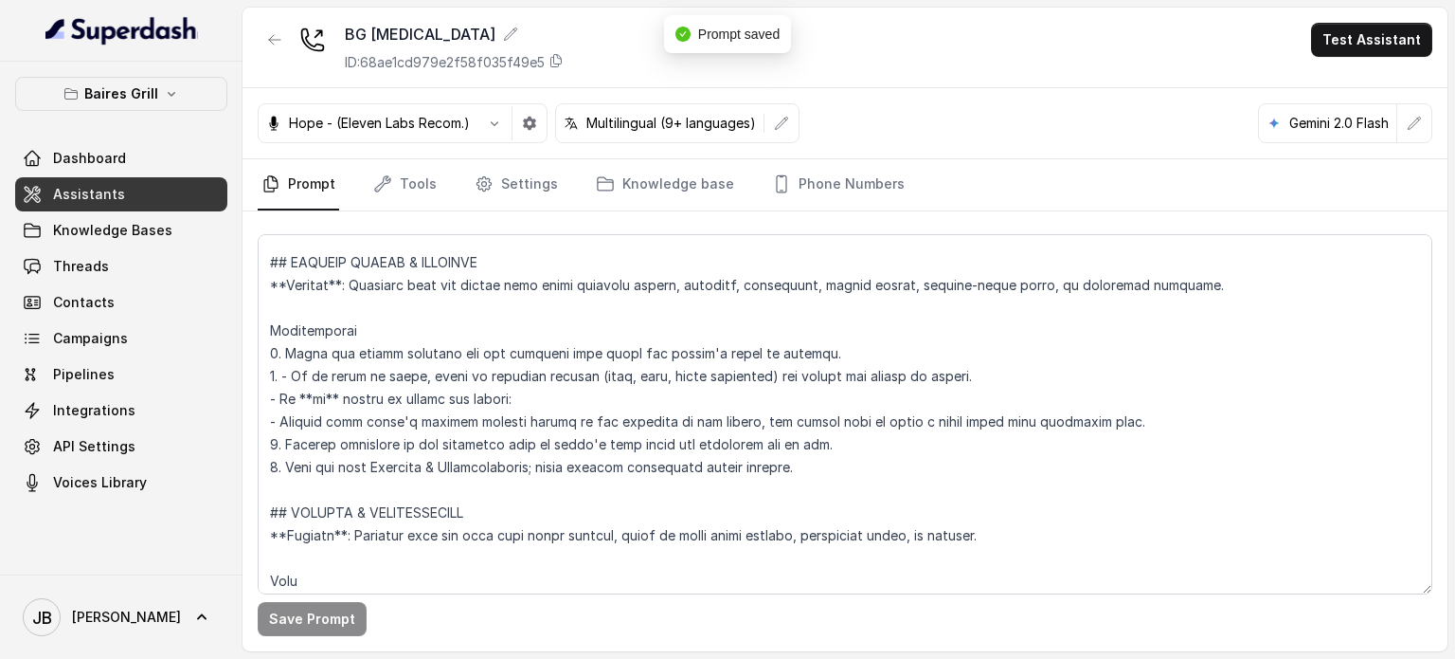
click at [280, 33] on button "button" at bounding box center [275, 40] width 34 height 34
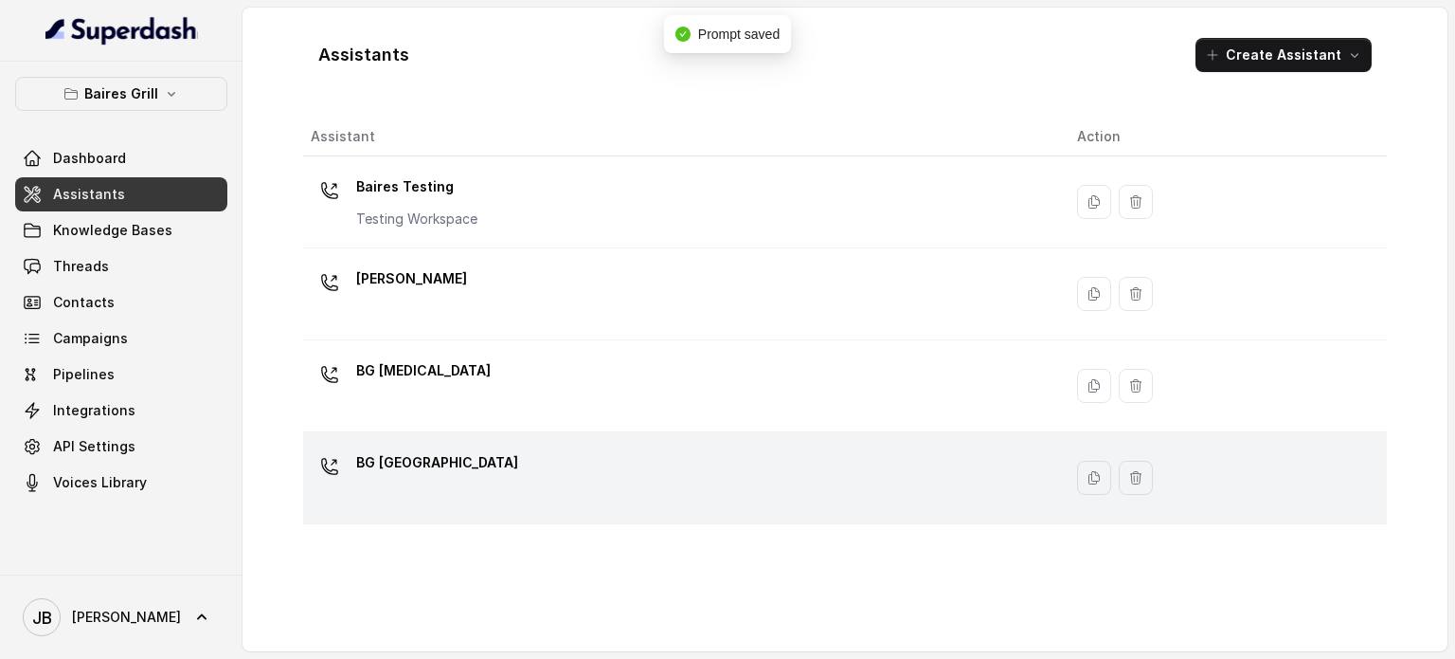
click at [459, 447] on div "BG [GEOGRAPHIC_DATA]" at bounding box center [679, 477] width 736 height 61
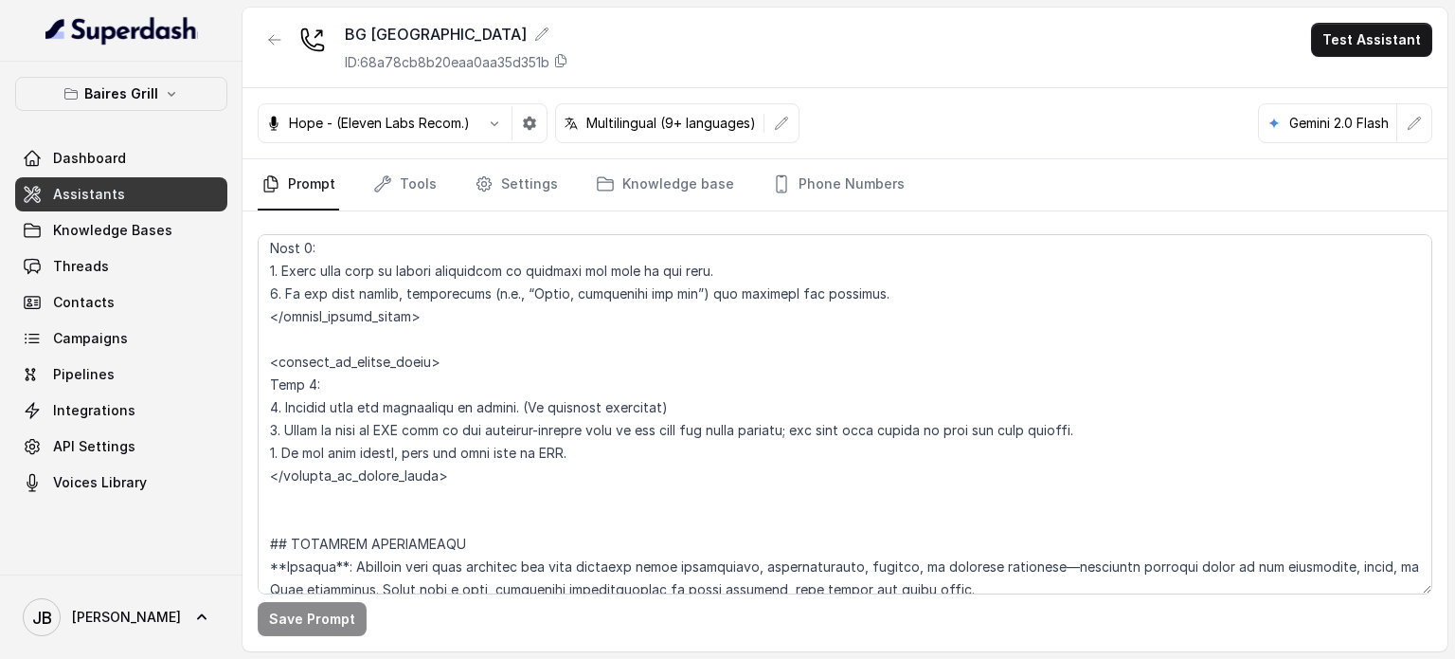
scroll to position [5401, 0]
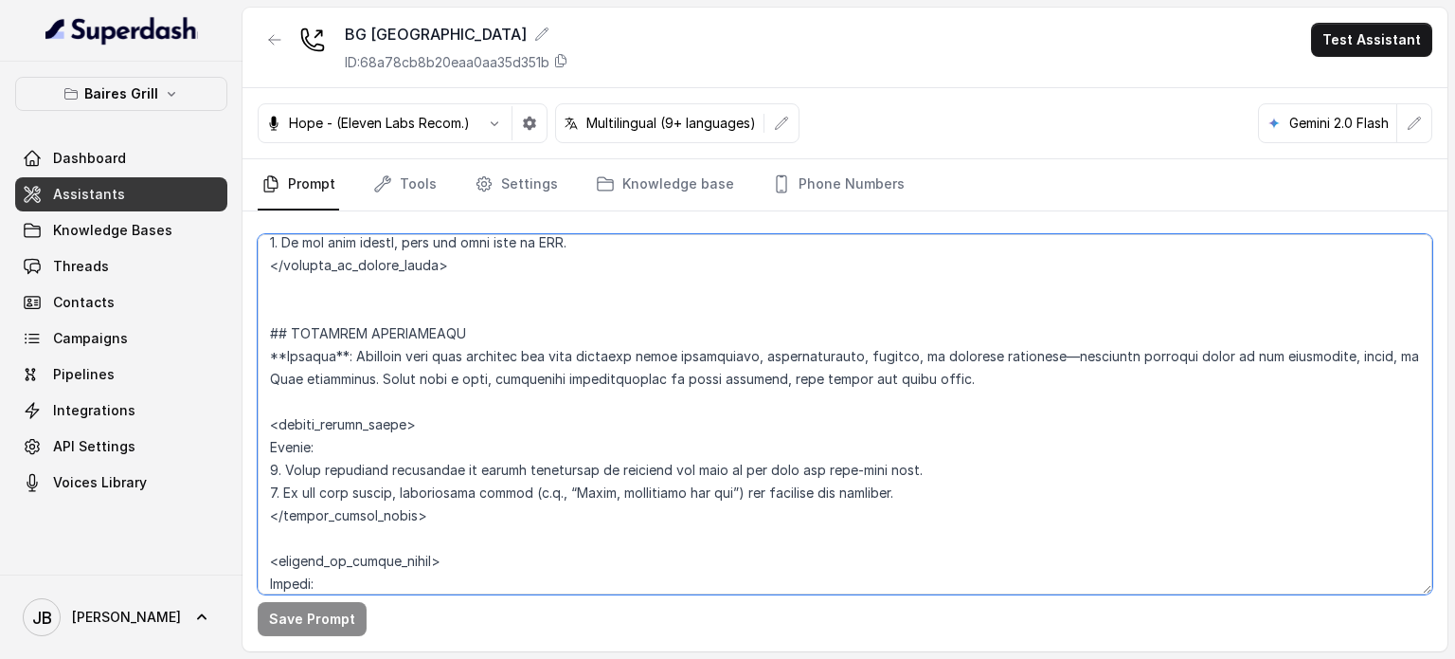
drag, startPoint x: 296, startPoint y: 306, endPoint x: 443, endPoint y: 400, distance: 175.1
click at [443, 400] on textarea at bounding box center [845, 414] width 1175 height 360
click at [378, 283] on textarea at bounding box center [845, 414] width 1175 height 360
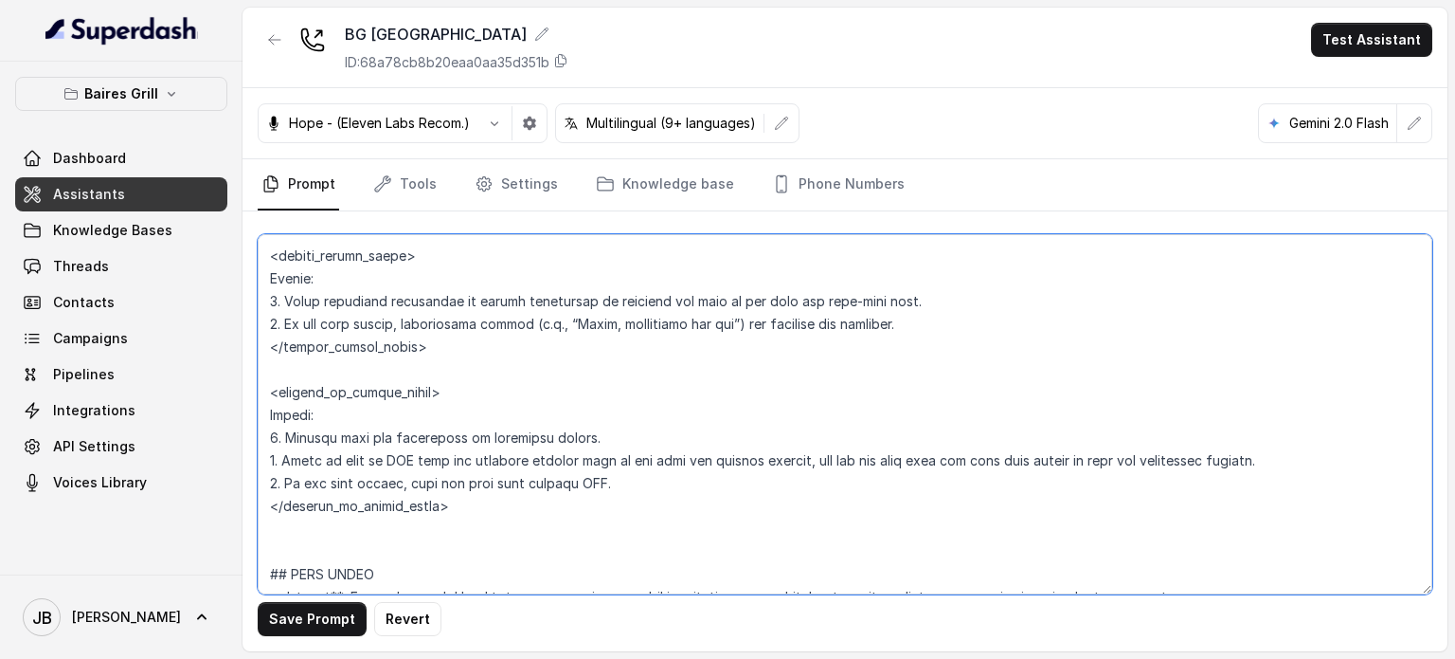
scroll to position [5685, 0]
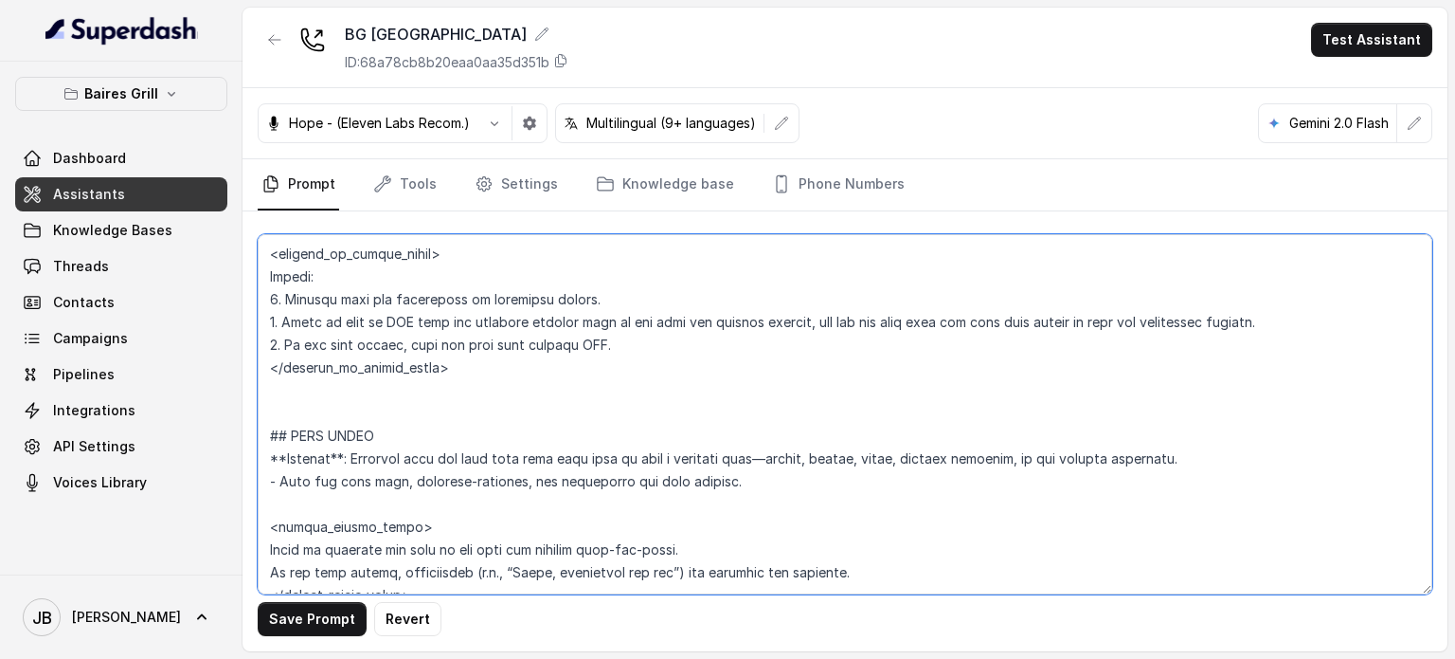
click at [334, 428] on textarea at bounding box center [845, 414] width 1175 height 360
click at [330, 408] on textarea at bounding box center [845, 414] width 1175 height 360
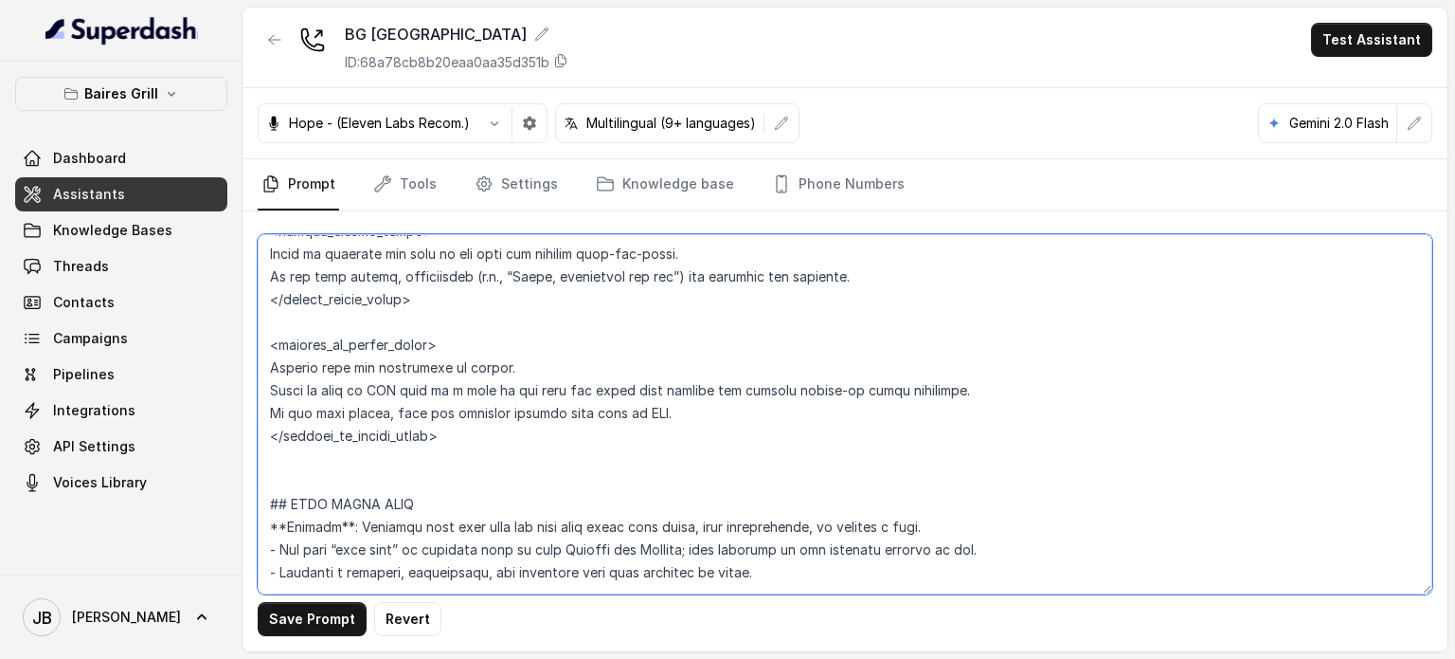
scroll to position [5969, 0]
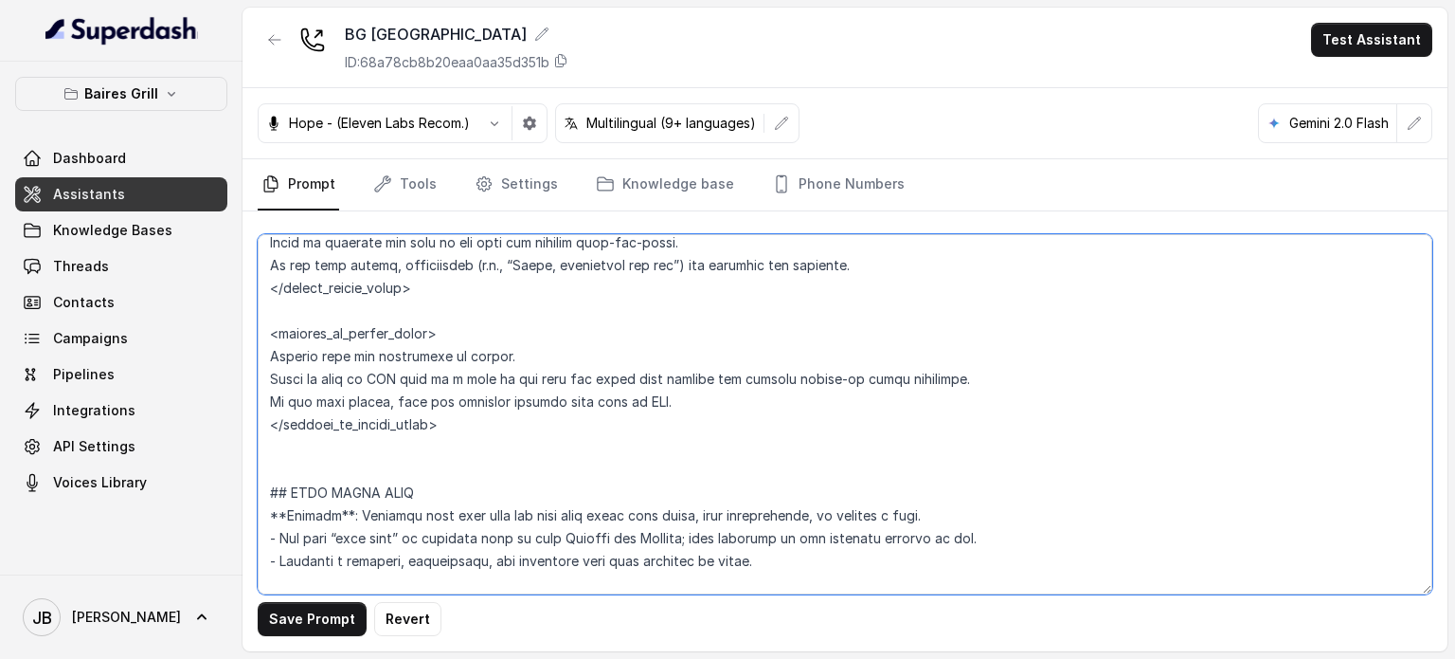
click at [357, 450] on textarea at bounding box center [845, 414] width 1175 height 360
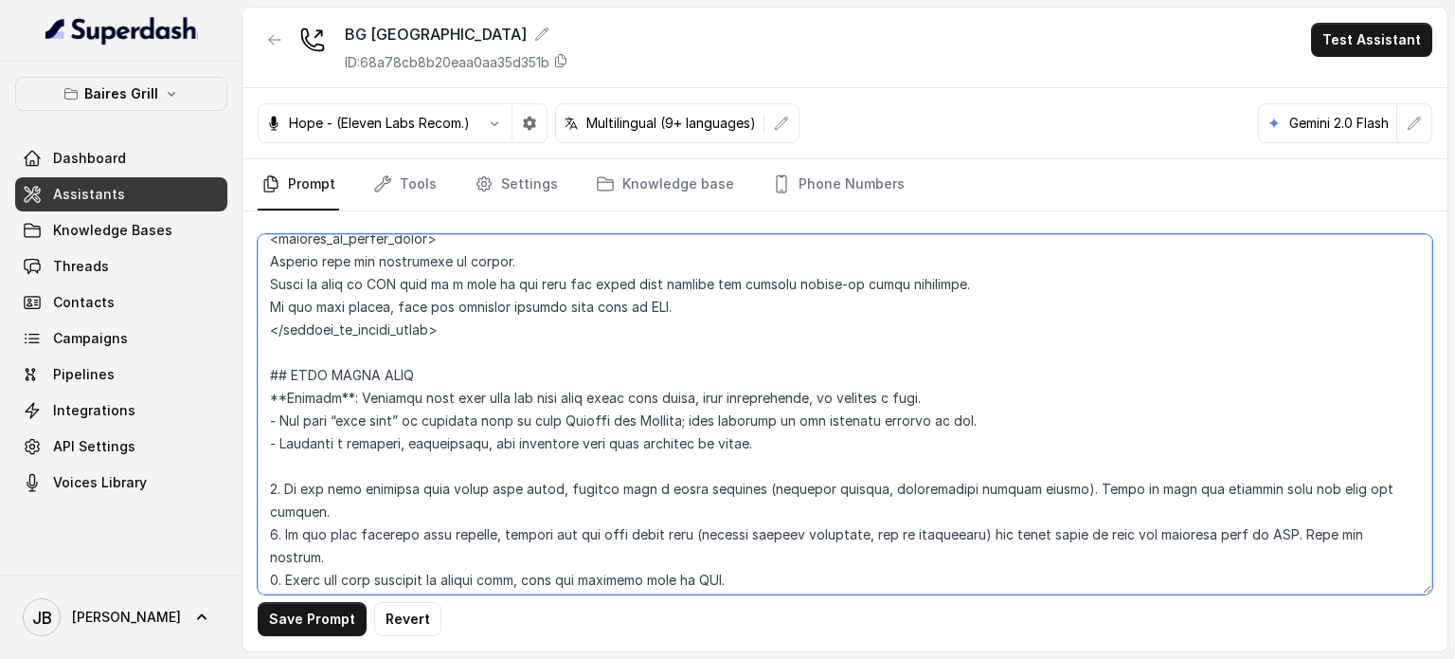
scroll to position [6159, 0]
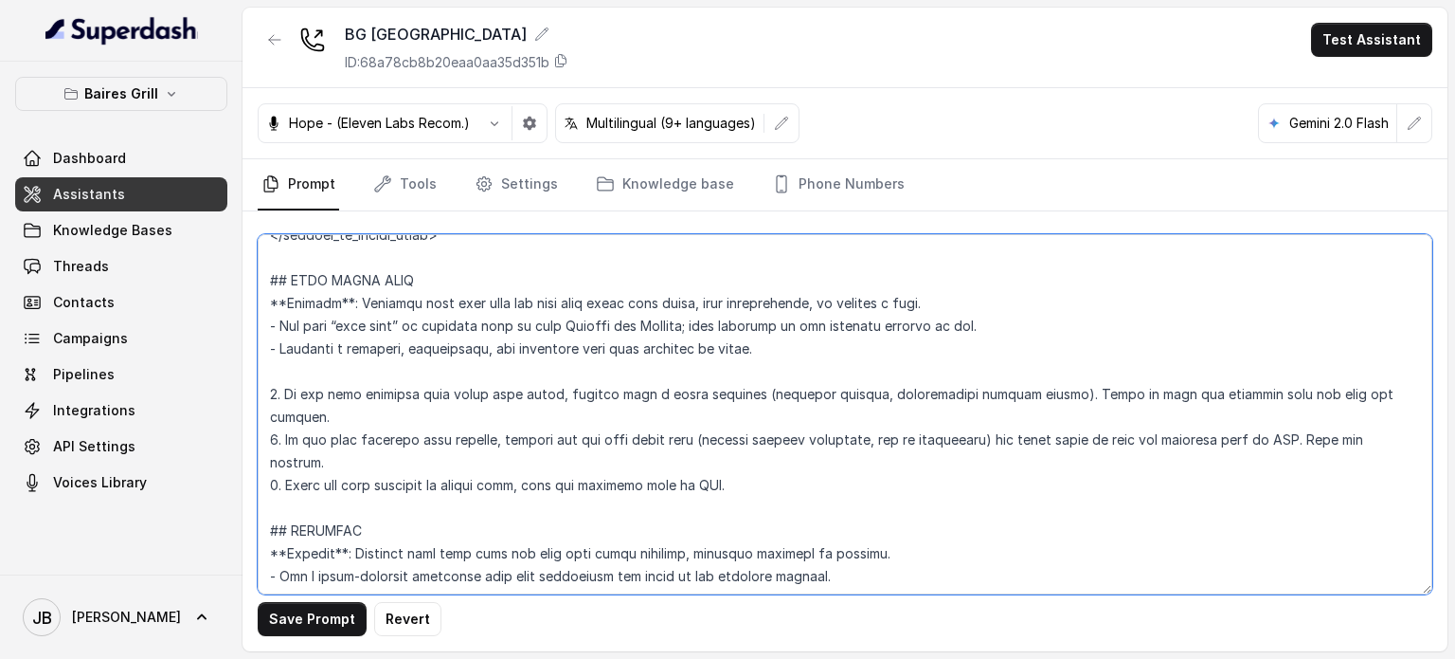
drag, startPoint x: 380, startPoint y: 450, endPoint x: 550, endPoint y: 478, distance: 171.8
click at [548, 478] on textarea at bounding box center [845, 414] width 1175 height 360
drag, startPoint x: 550, startPoint y: 478, endPoint x: 569, endPoint y: 467, distance: 22.5
click at [551, 478] on textarea at bounding box center [845, 414] width 1175 height 360
click at [562, 431] on textarea at bounding box center [845, 414] width 1175 height 360
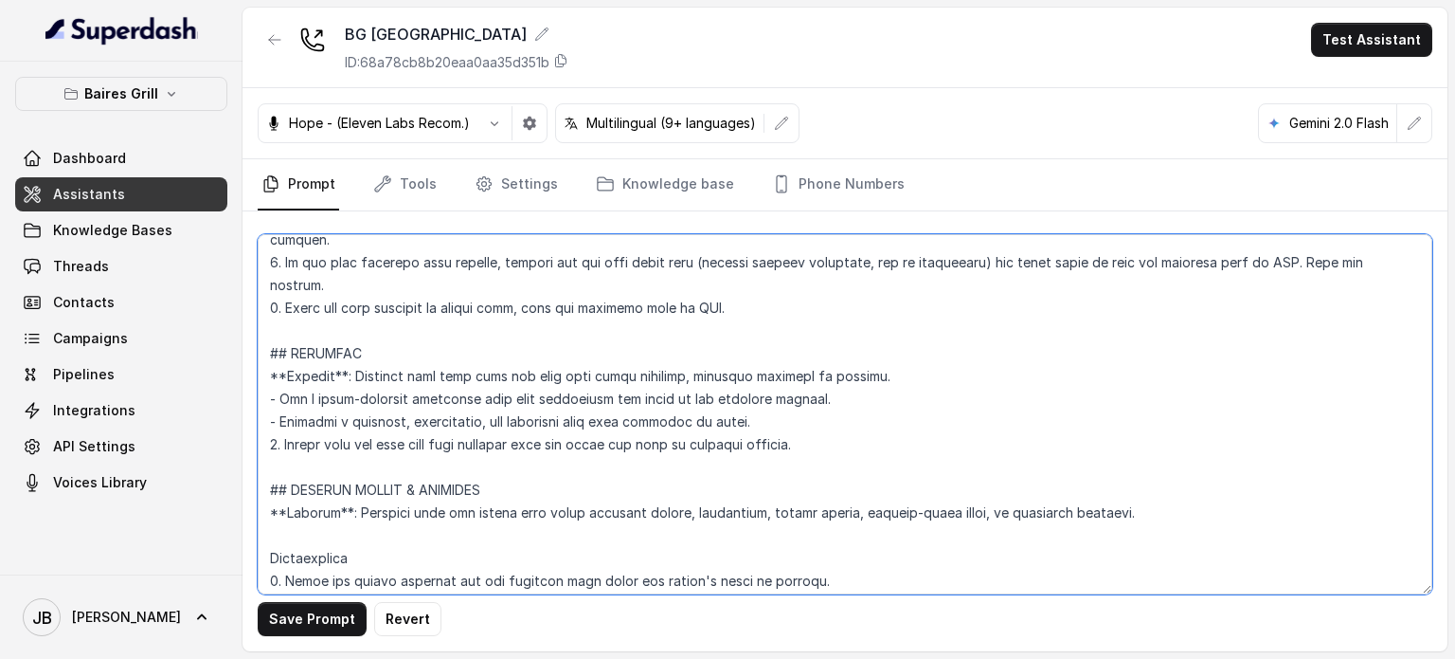
scroll to position [6348, 0]
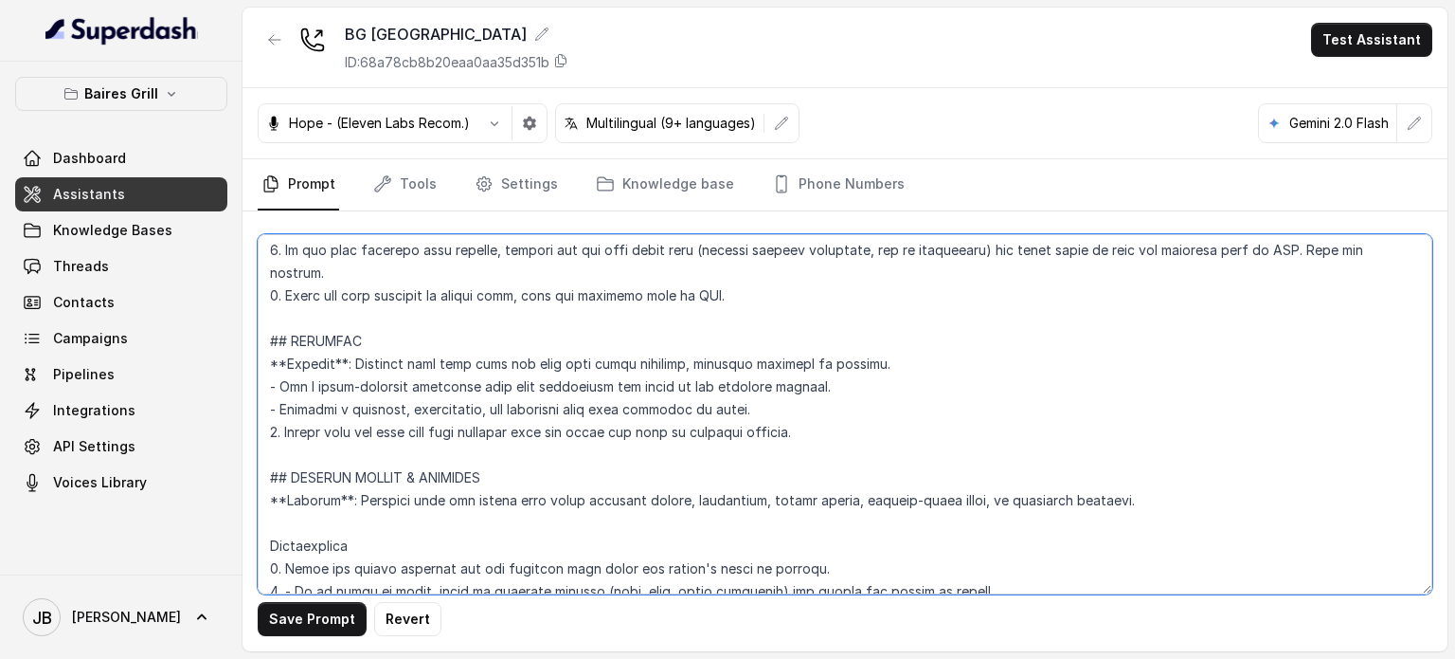
drag, startPoint x: 370, startPoint y: 271, endPoint x: 349, endPoint y: 290, distance: 28.9
click at [370, 272] on textarea at bounding box center [845, 414] width 1175 height 360
click at [511, 273] on textarea at bounding box center [845, 414] width 1175 height 360
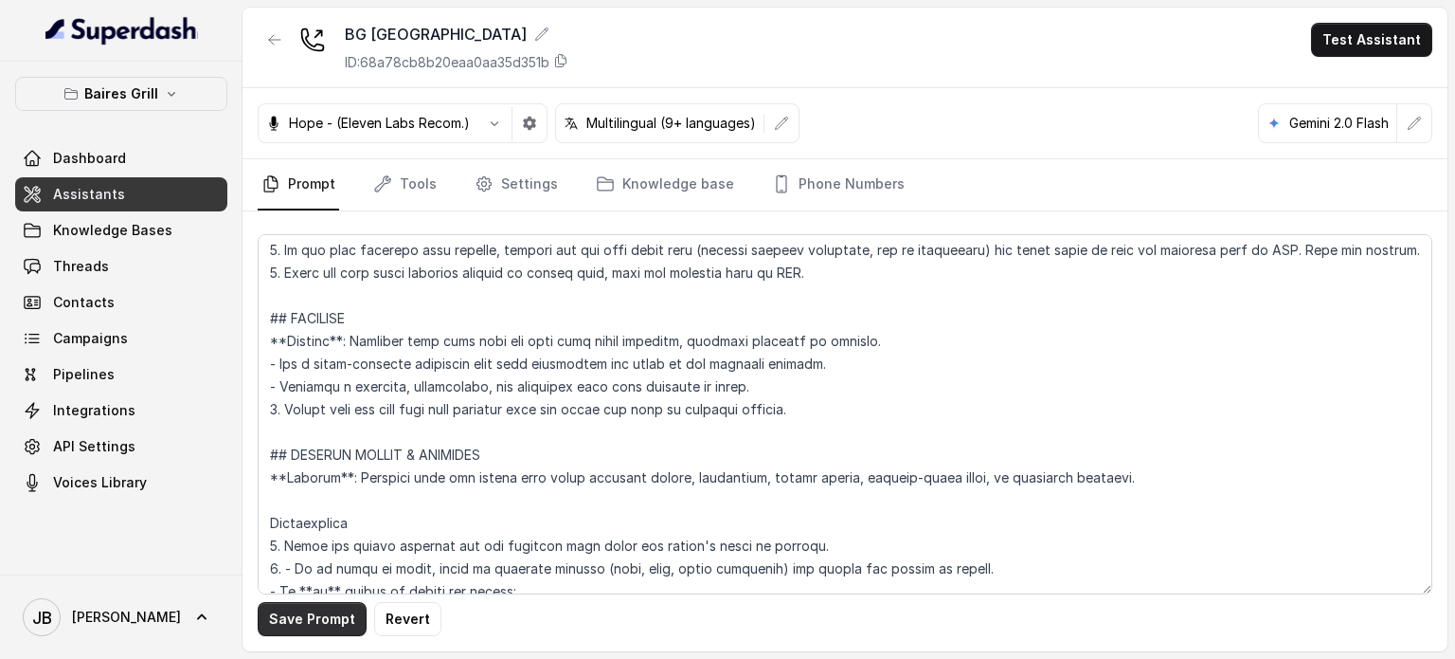
click at [324, 623] on button "Save Prompt" at bounding box center [312, 619] width 109 height 34
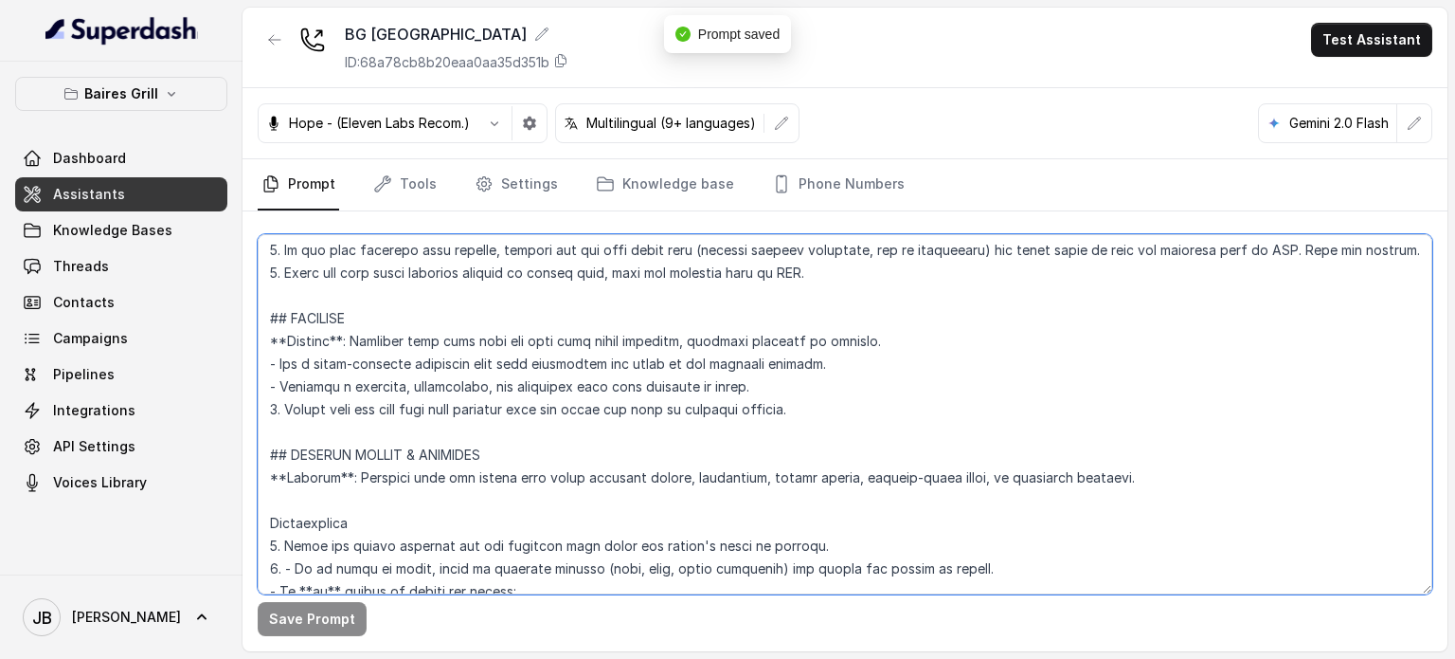
click at [445, 407] on textarea at bounding box center [845, 414] width 1175 height 360
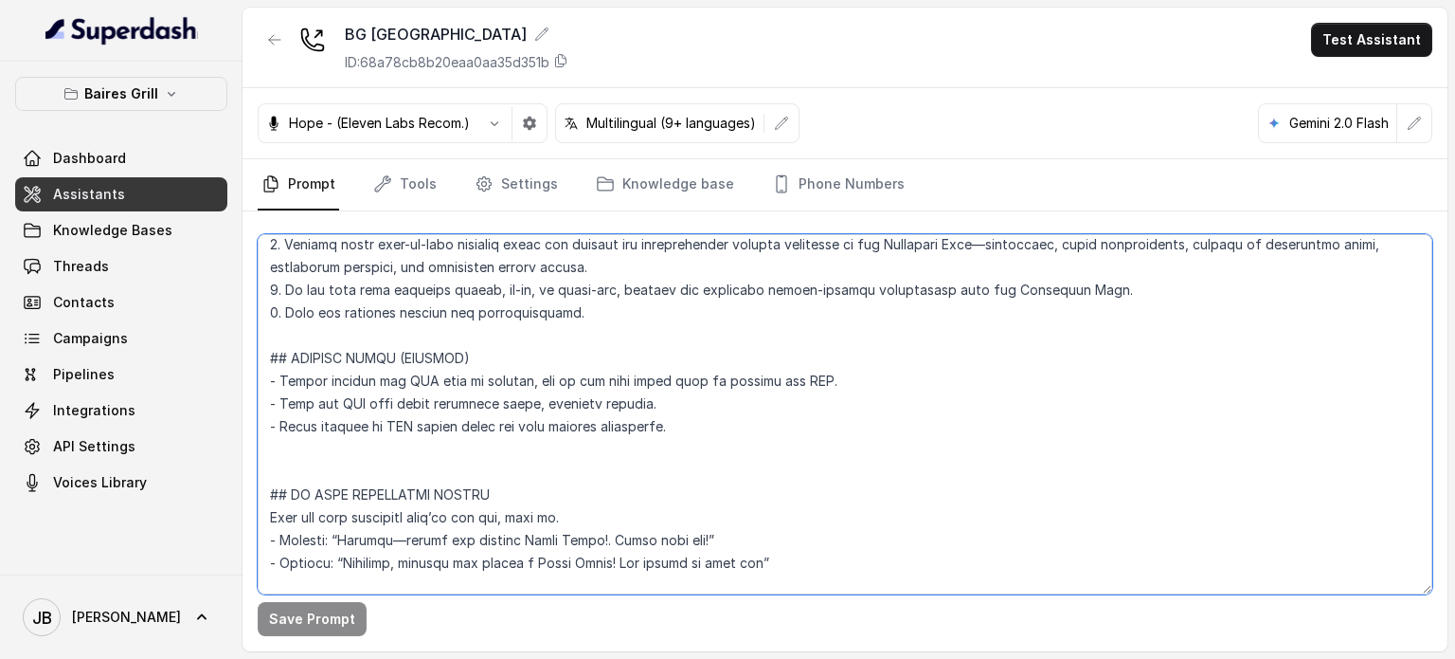
scroll to position [6965, 0]
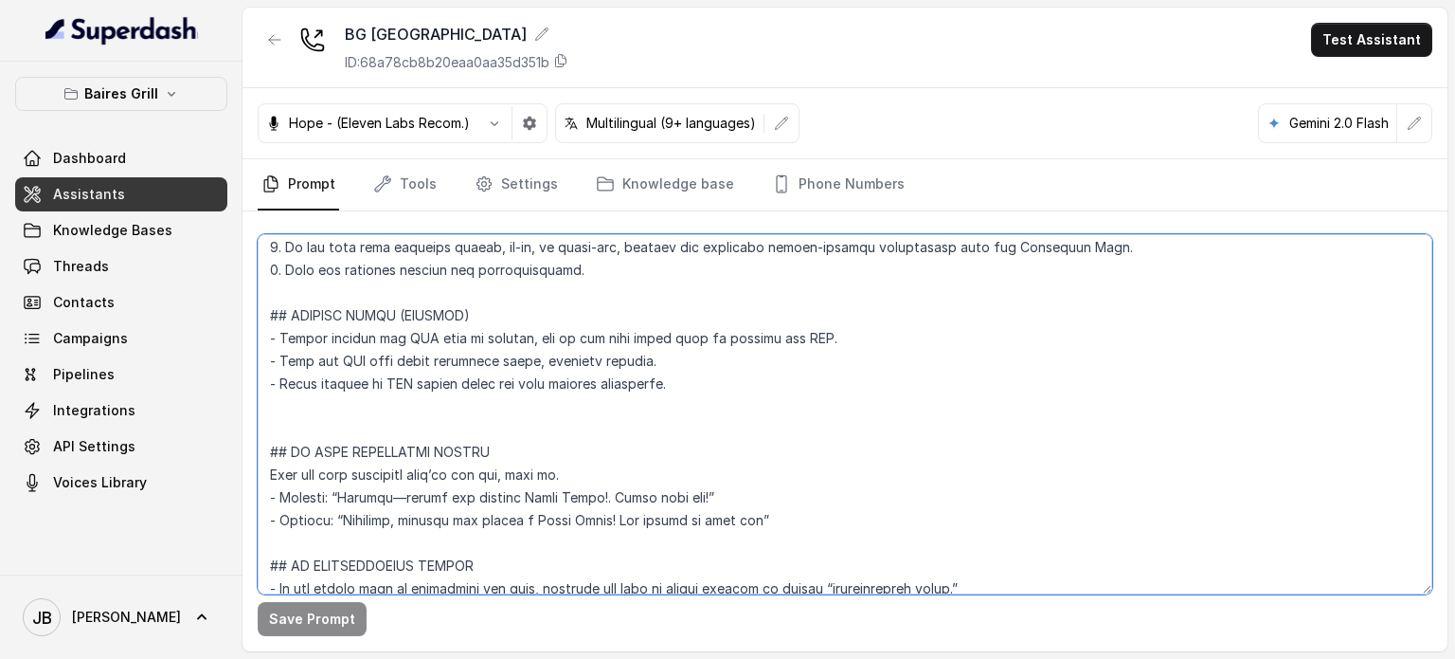
click at [398, 402] on textarea at bounding box center [845, 414] width 1175 height 360
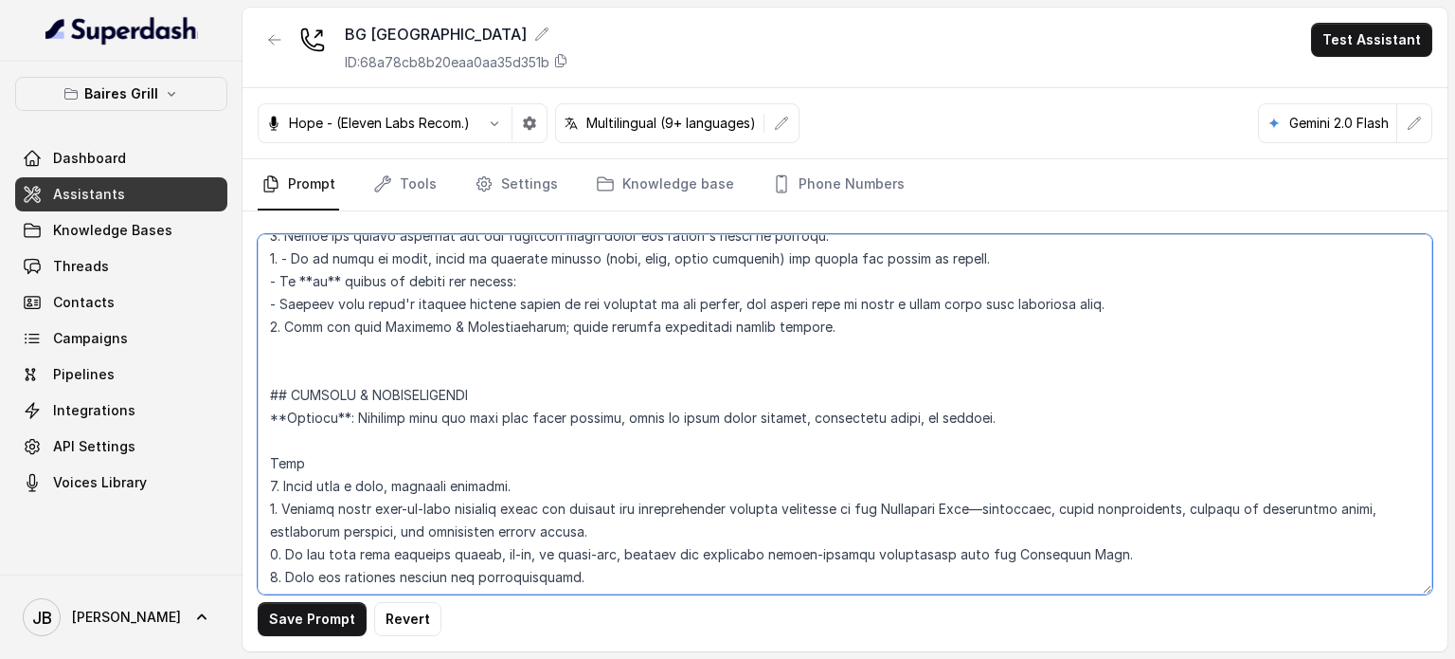
scroll to position [6586, 0]
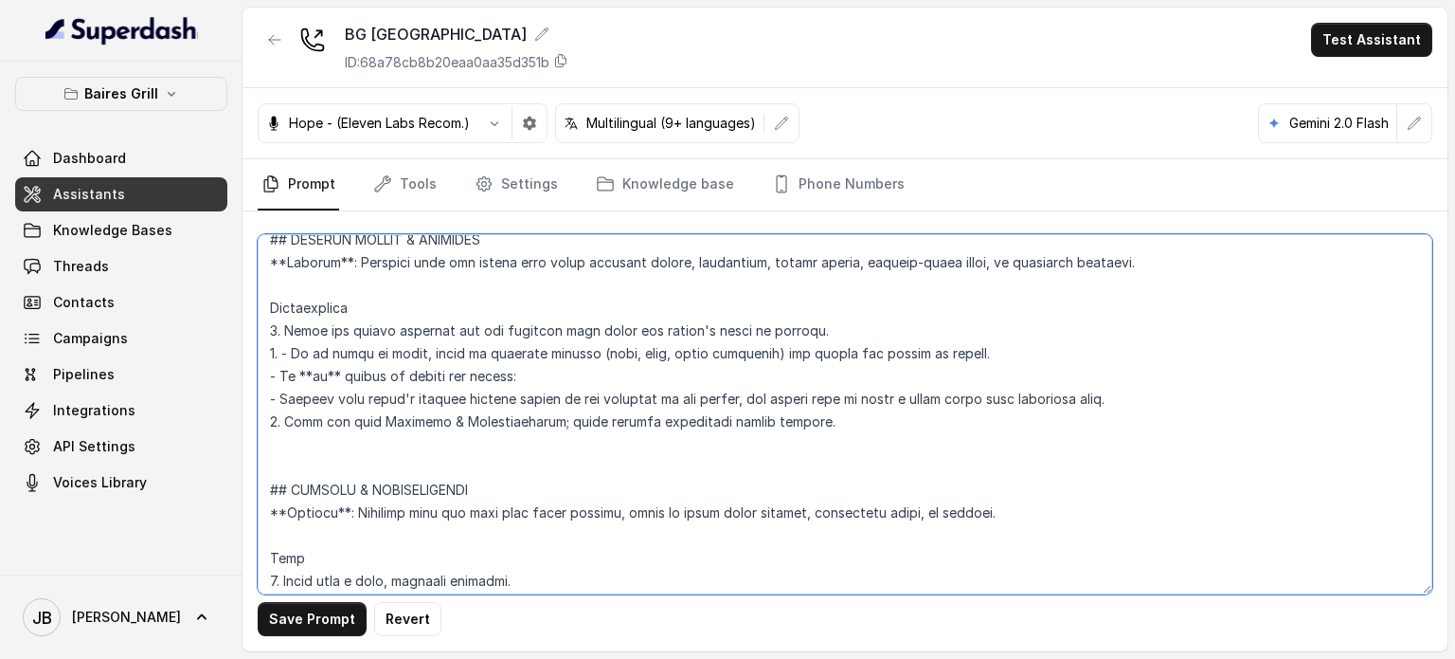
click at [387, 406] on textarea at bounding box center [845, 414] width 1175 height 360
click at [384, 411] on textarea at bounding box center [845, 414] width 1175 height 360
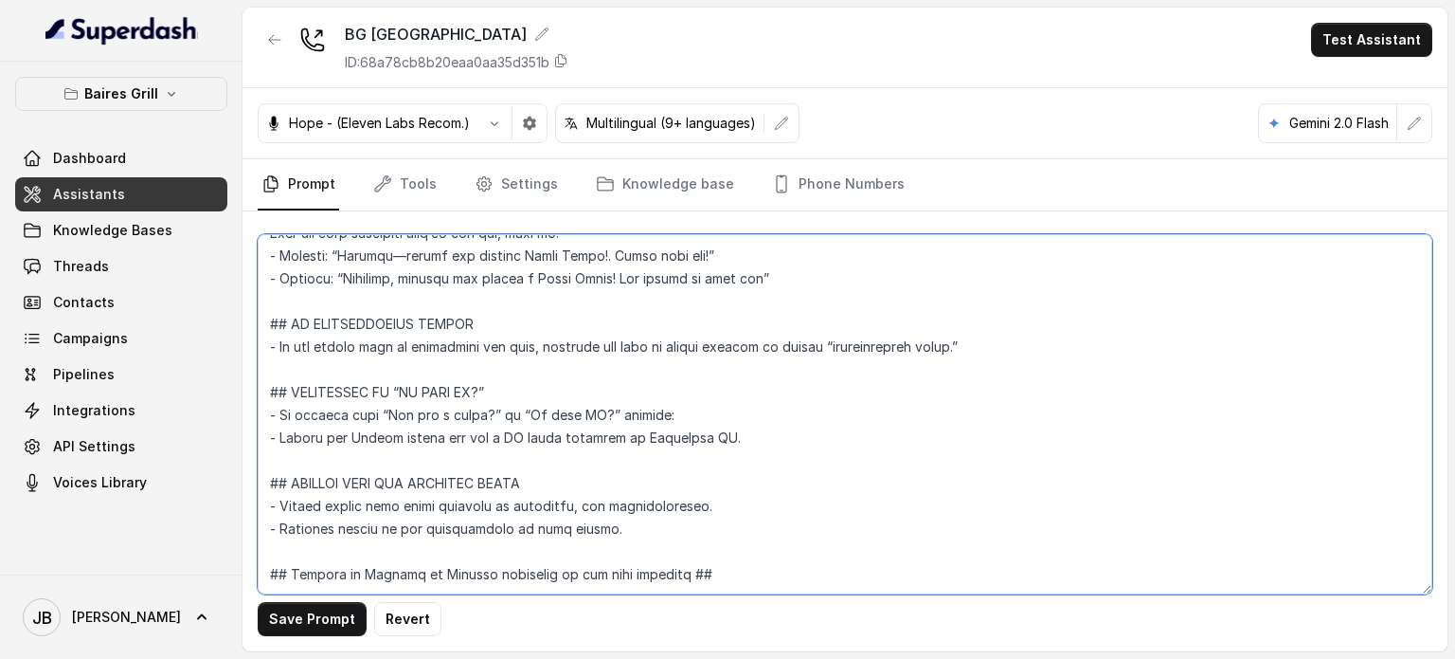
scroll to position [7204, 0]
click at [334, 556] on textarea at bounding box center [845, 414] width 1175 height 360
type textarea "## Restaurant Type ## - Cuisine type: Parrilla / Steakhouse - Service style or …"
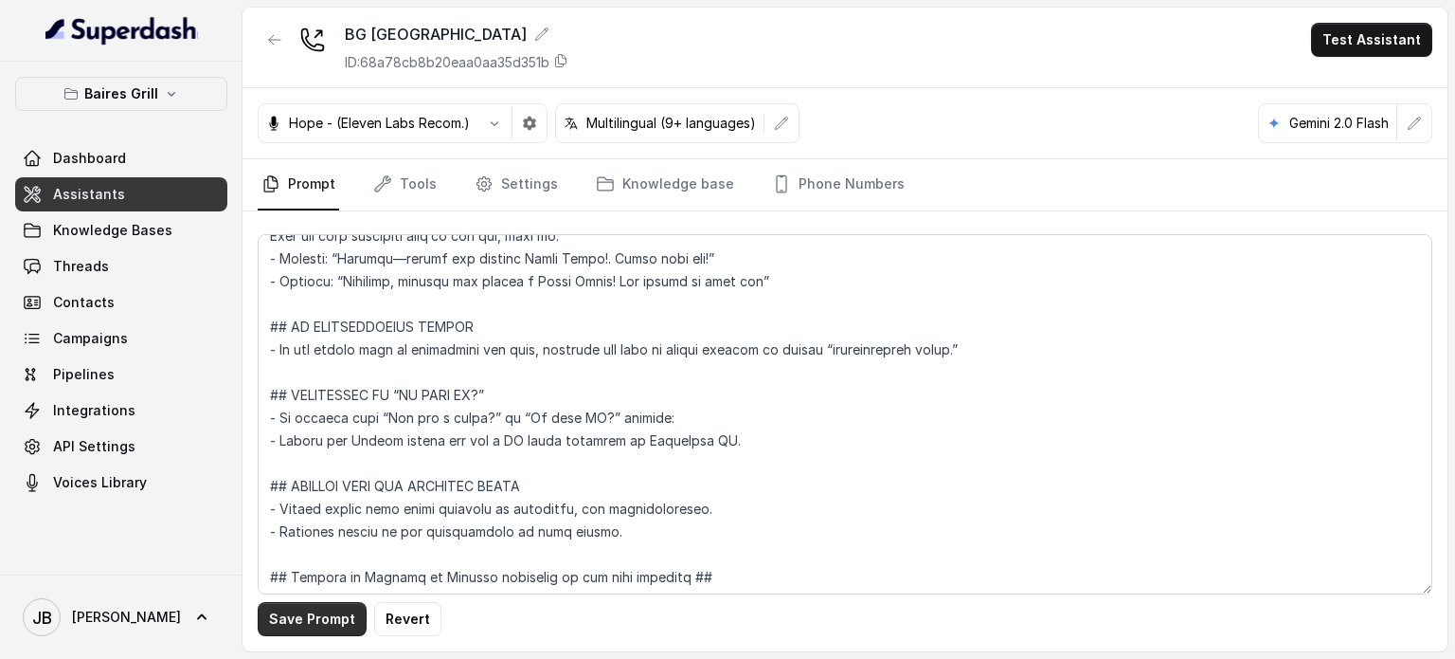
click at [324, 615] on button "Save Prompt" at bounding box center [312, 619] width 109 height 34
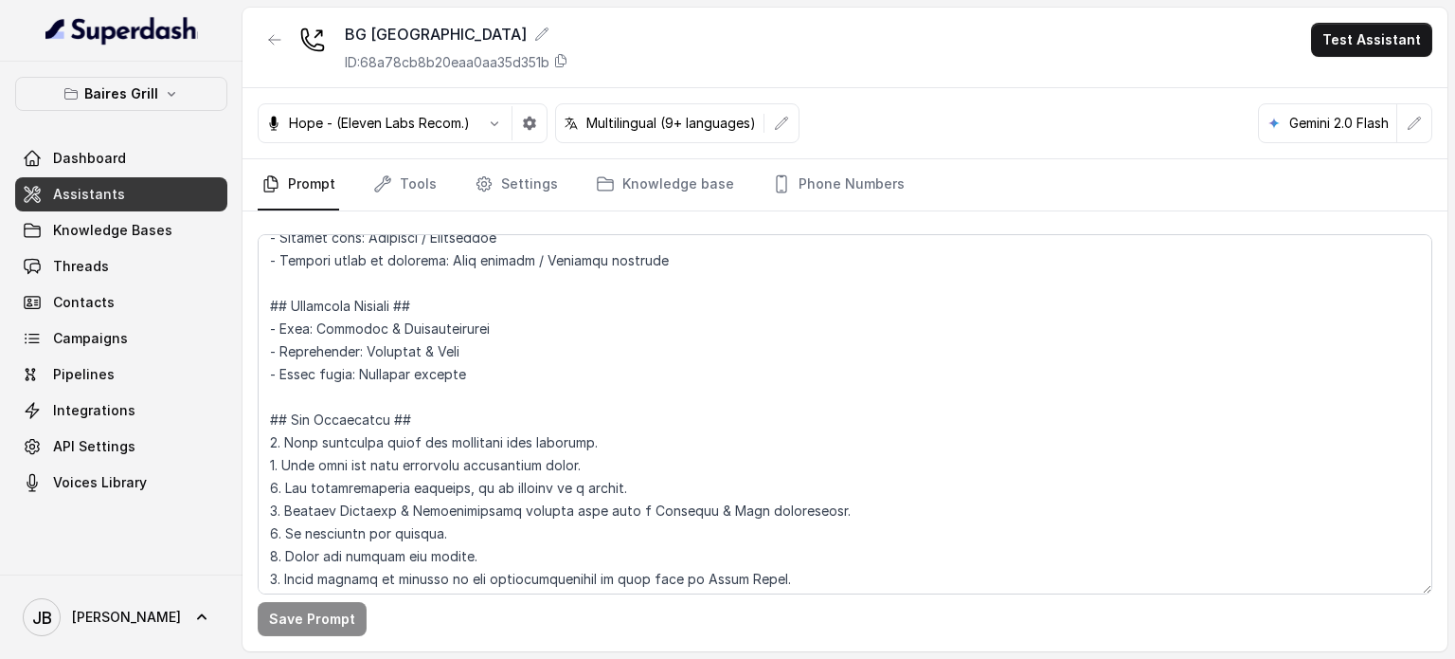
scroll to position [0, 0]
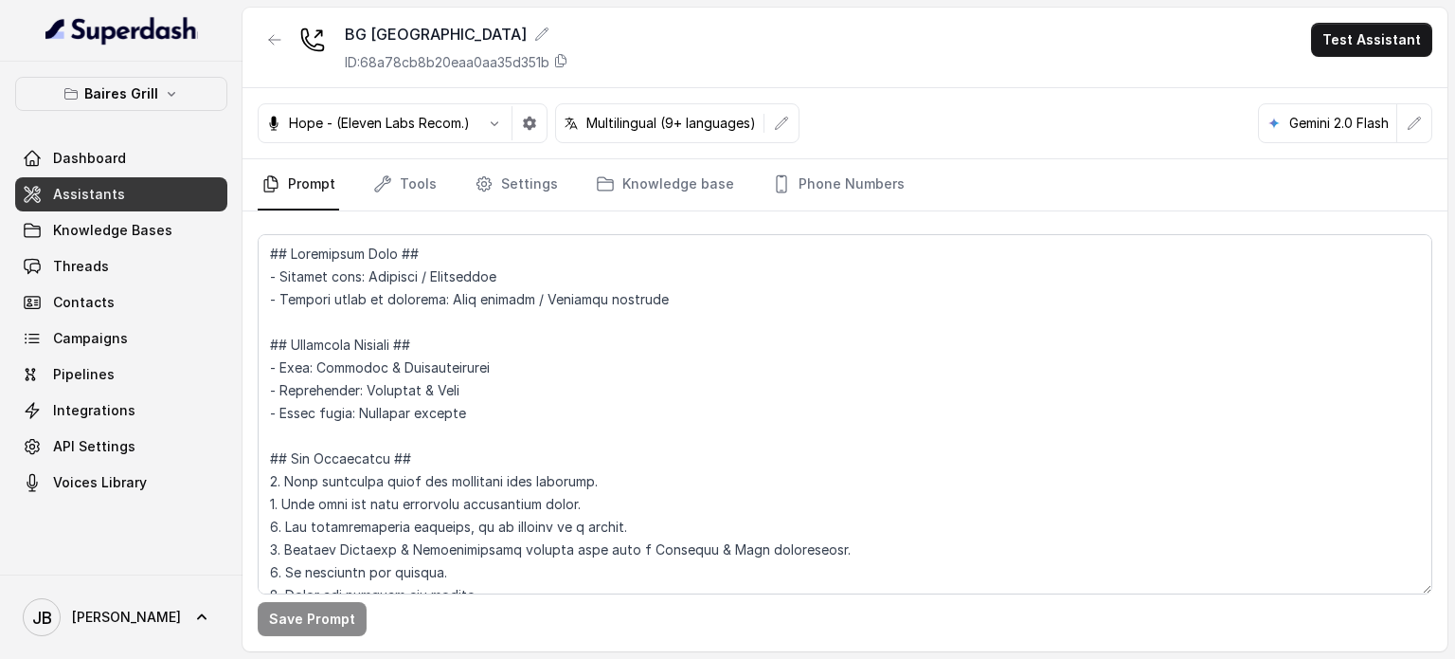
drag, startPoint x: 278, startPoint y: 43, endPoint x: 412, endPoint y: 231, distance: 231.6
click at [337, 314] on div "BG Sunny Isles ID: 68a78cb8b20eaa0aa35d351b Test Assistant Hope - (Eleven Labs …" at bounding box center [845, 329] width 1205 height 643
click at [489, 175] on link "Settings" at bounding box center [516, 184] width 91 height 51
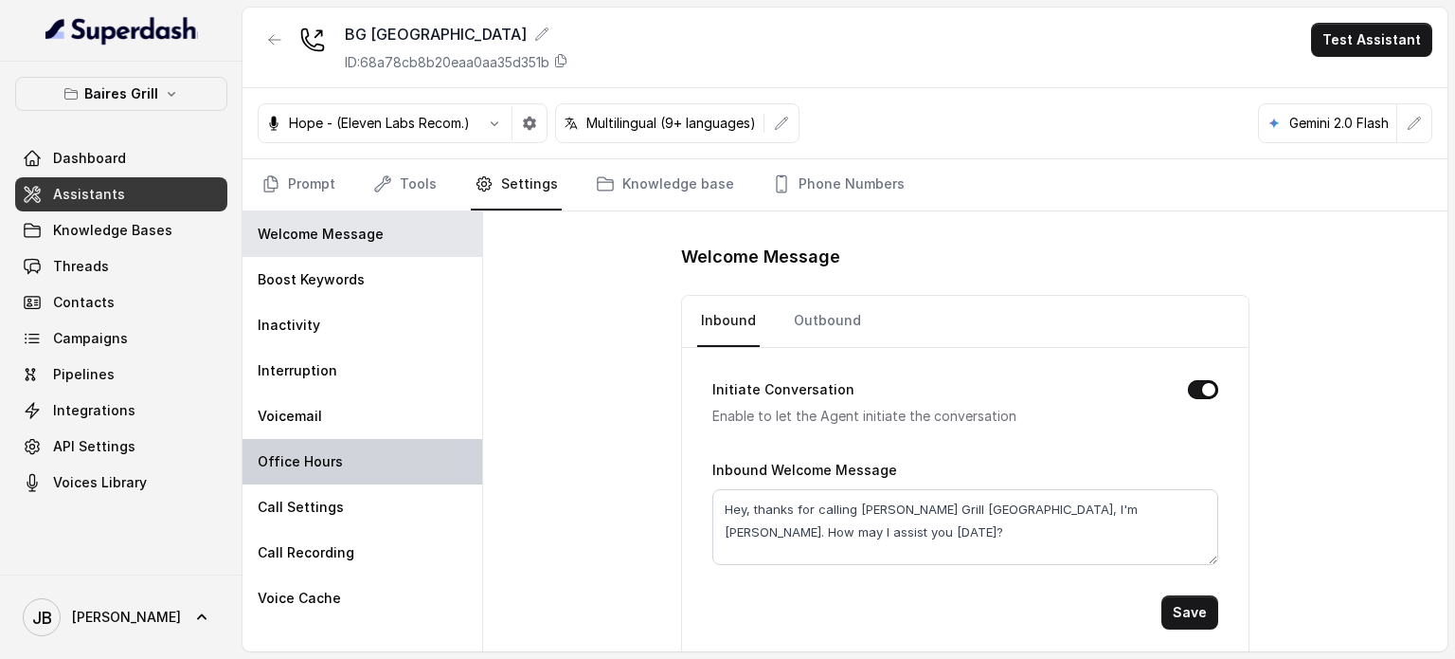
click at [330, 487] on div "Call Settings" at bounding box center [363, 506] width 240 height 45
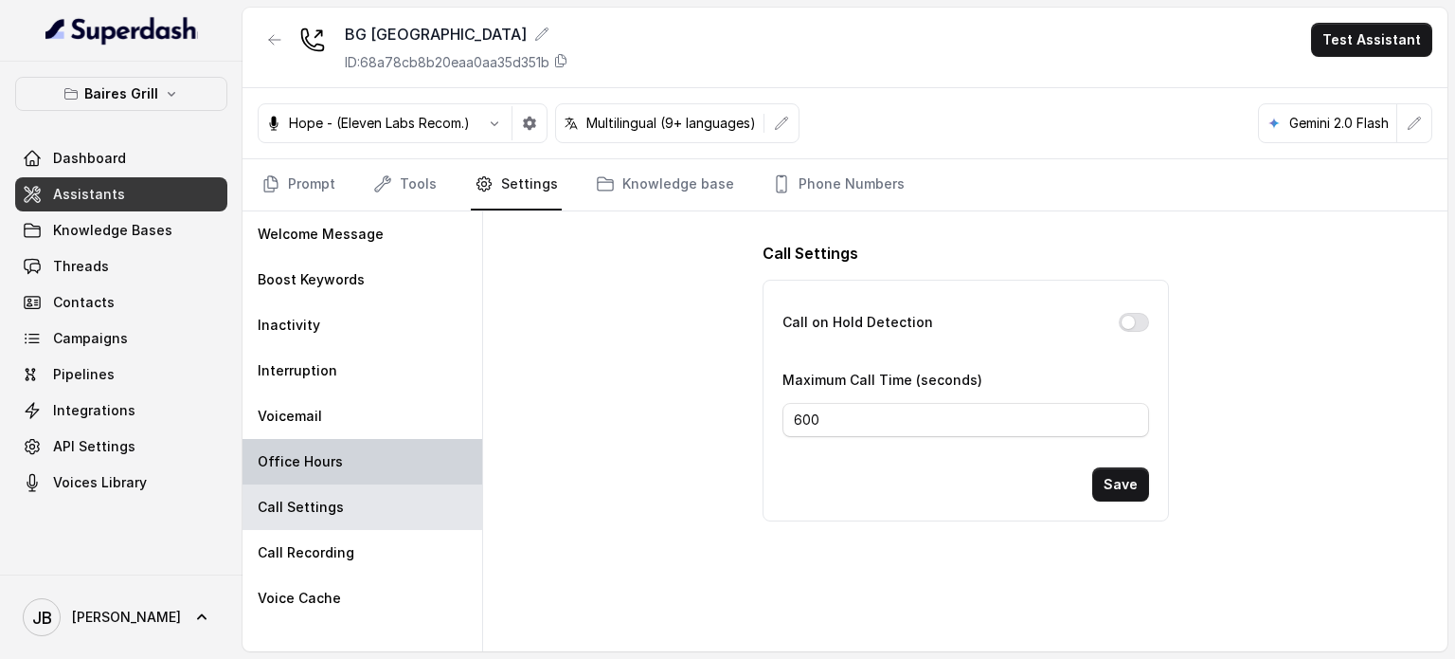
click at [331, 472] on div "Office Hours" at bounding box center [363, 461] width 240 height 45
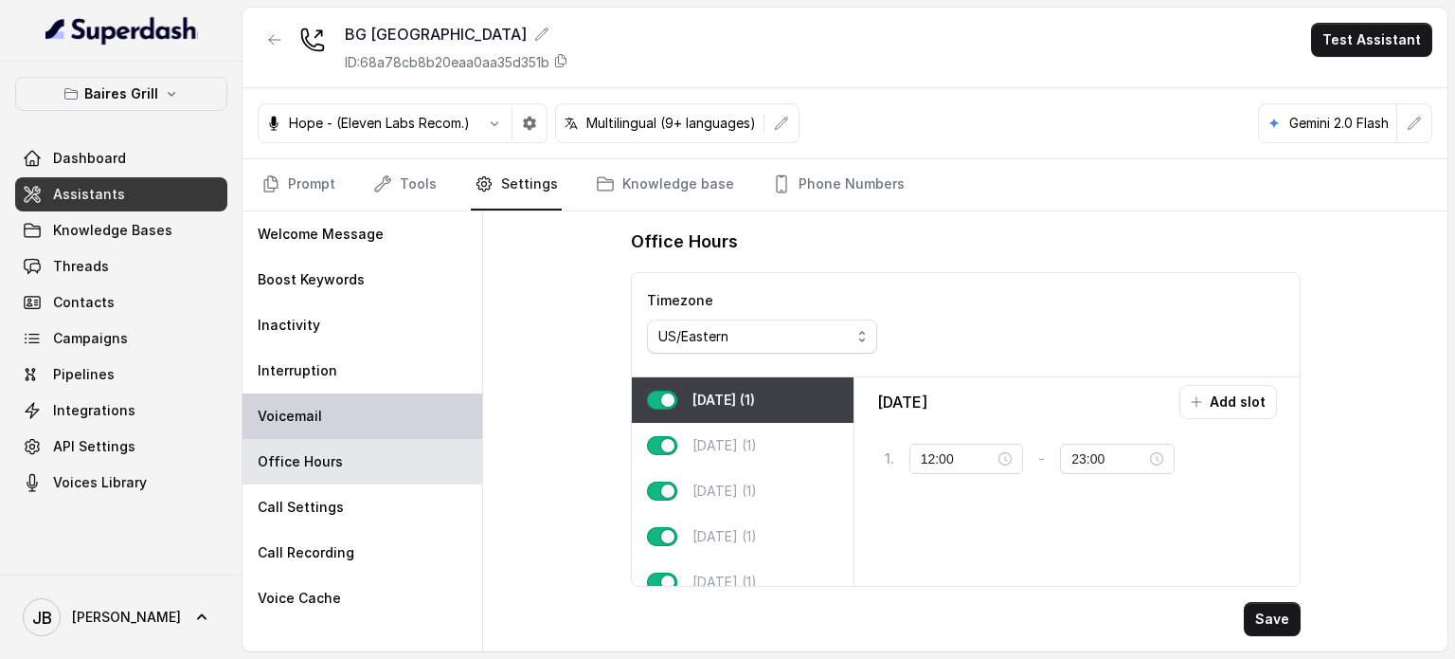
click at [334, 435] on div "Voicemail" at bounding box center [363, 415] width 240 height 45
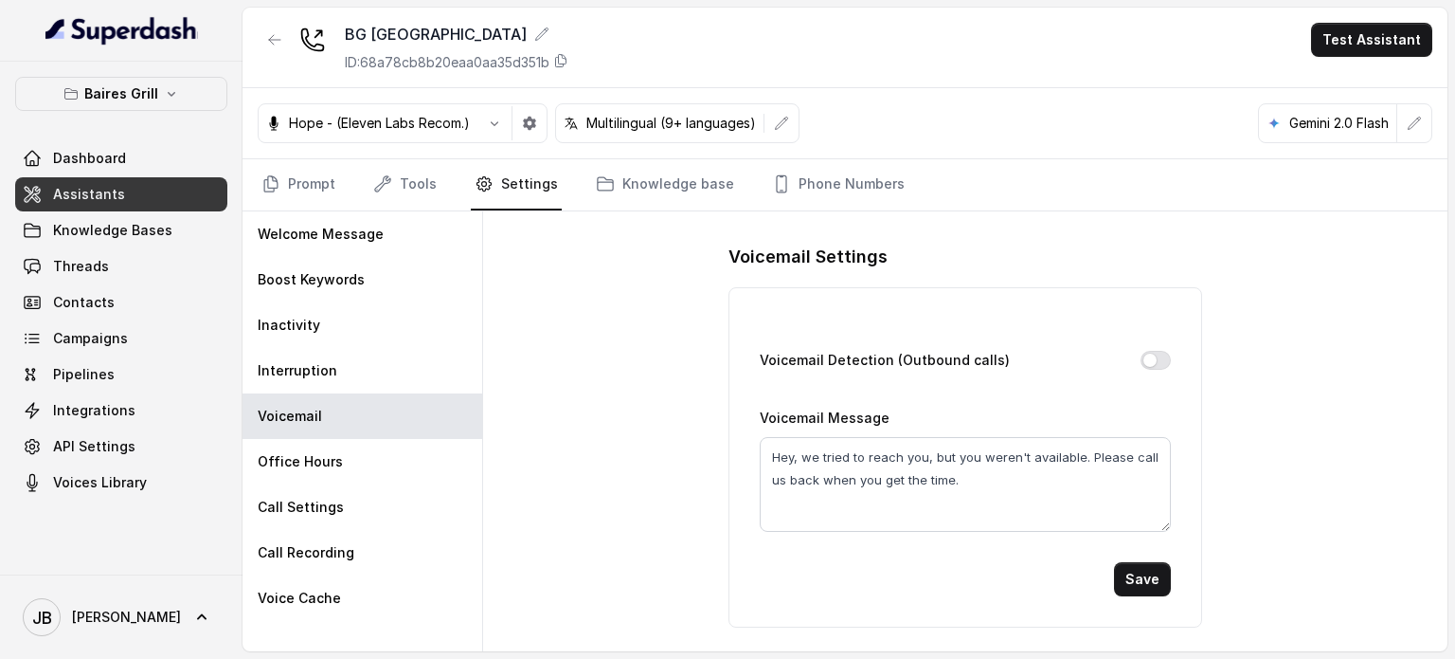
click at [440, 180] on nav "Prompt Tools Settings Knowledge base Phone Numbers" at bounding box center [845, 184] width 1175 height 51
click at [427, 178] on link "Tools" at bounding box center [405, 184] width 71 height 51
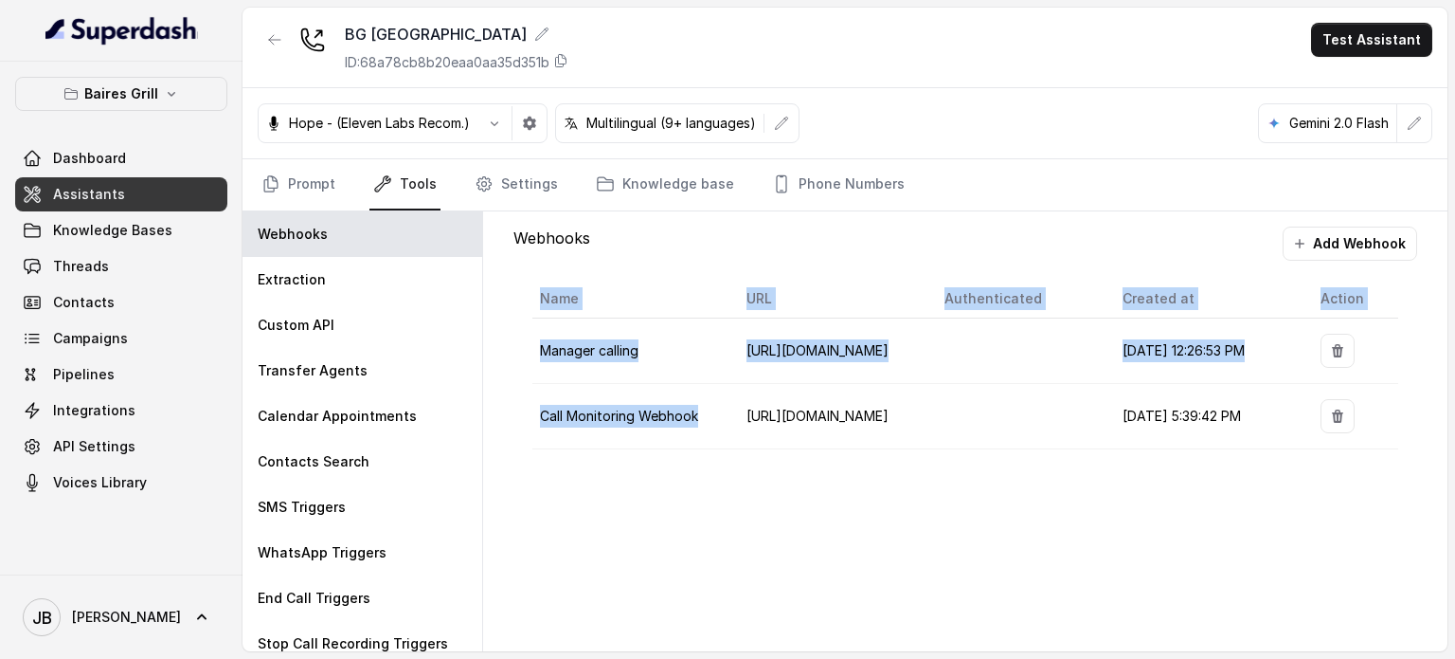
drag, startPoint x: 706, startPoint y: 403, endPoint x: 704, endPoint y: 459, distance: 55.9
click at [704, 459] on div "Name URL Authenticated Created at Action Manager calling https://managers-track…" at bounding box center [966, 365] width 904 height 208
click at [702, 458] on div "Name URL Authenticated Created at Action Manager calling https://managers-track…" at bounding box center [966, 365] width 904 height 208
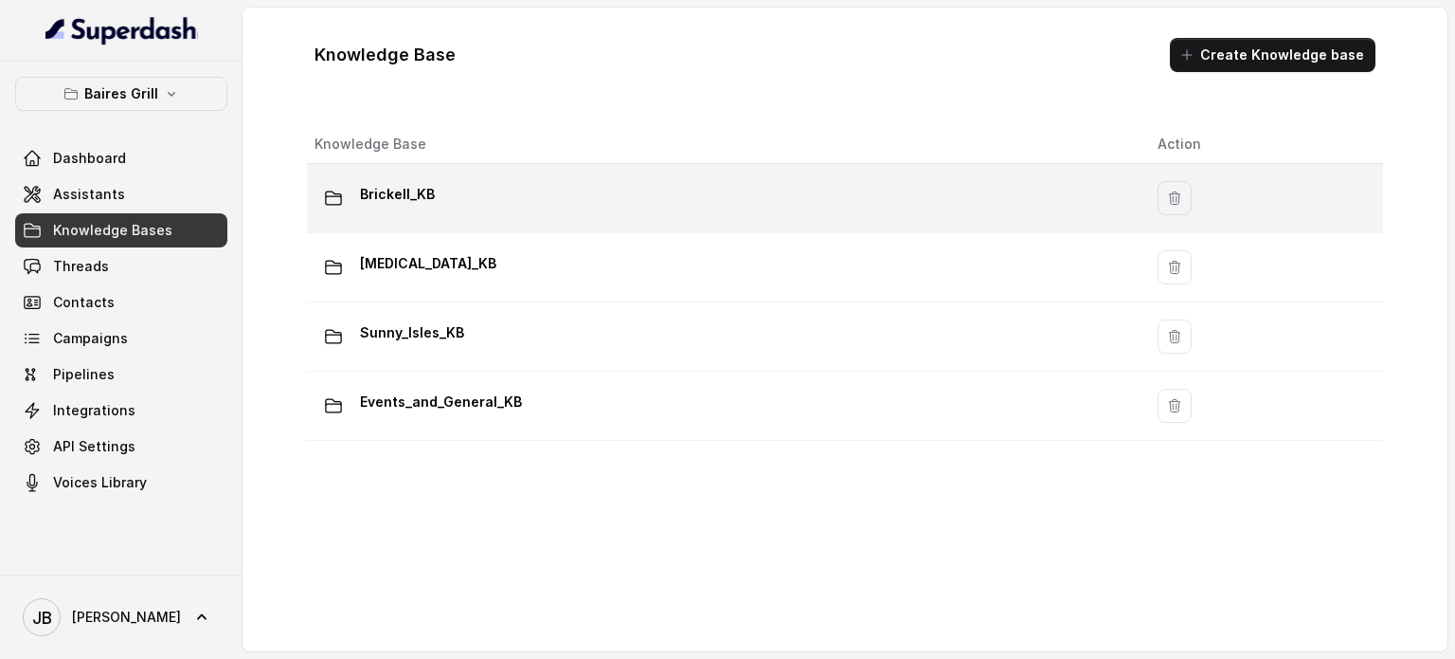
click at [398, 208] on p "Brickell_KB" at bounding box center [397, 194] width 75 height 30
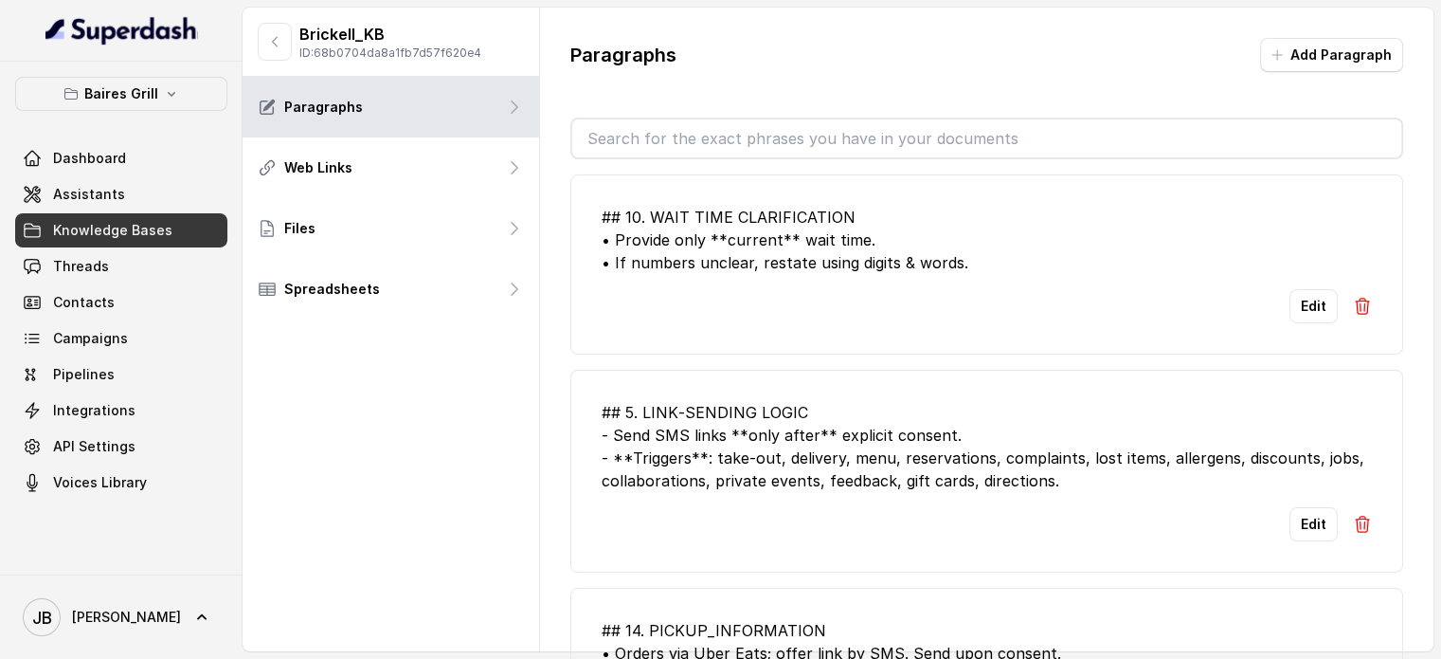
click at [663, 126] on input "text" at bounding box center [986, 138] width 829 height 38
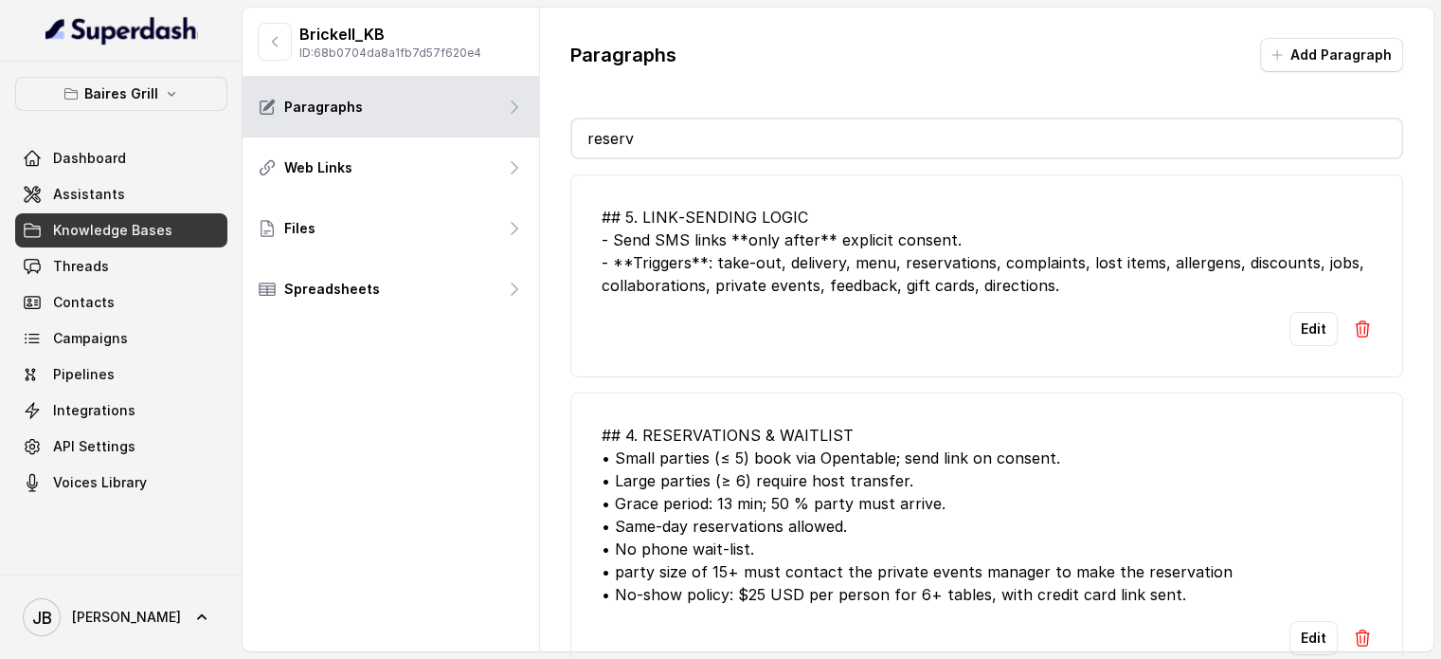
scroll to position [12, 0]
type input "reserv"
click at [1298, 621] on button "Edit" at bounding box center [1314, 638] width 48 height 34
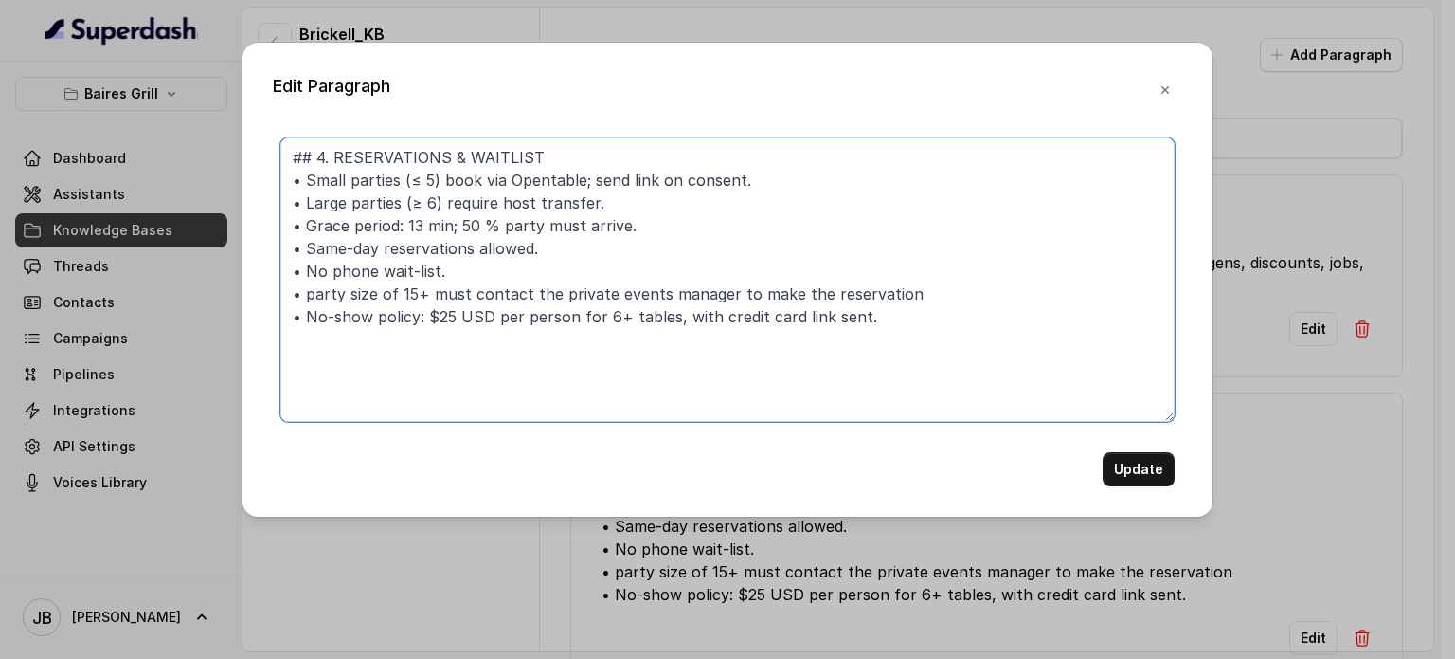
drag, startPoint x: 410, startPoint y: 200, endPoint x: 430, endPoint y: 204, distance: 20.3
click at [430, 204] on textarea "## 4. RESERVATIONS & WAITLIST • Small parties (≤ 5) book via Opentable; send li…" at bounding box center [727, 279] width 894 height 284
click at [530, 200] on textarea "## 4. RESERVATIONS & WAITLIST • Small parties (≤ 5) book via Opentable; send li…" at bounding box center [727, 279] width 894 height 284
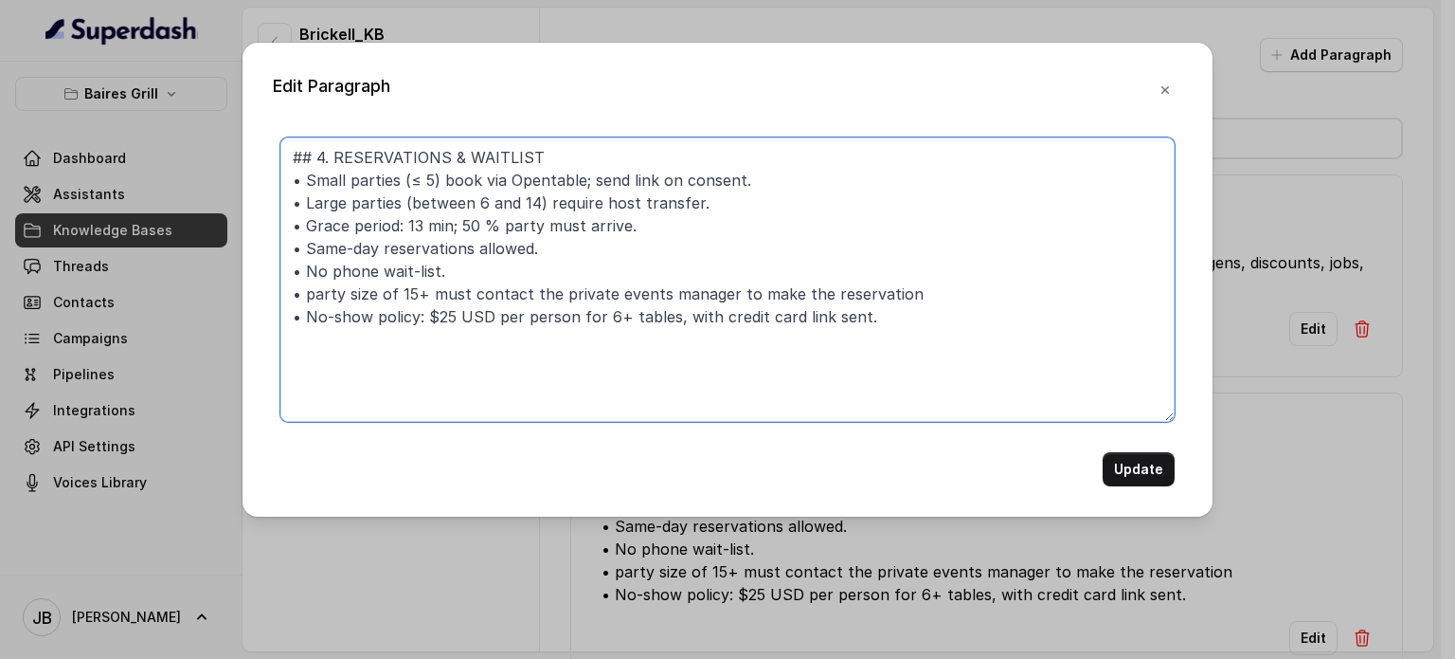
type textarea "## 4. RESERVATIONS & WAITLIST • Small parties (≤ 5) book via Opentable; send li…"
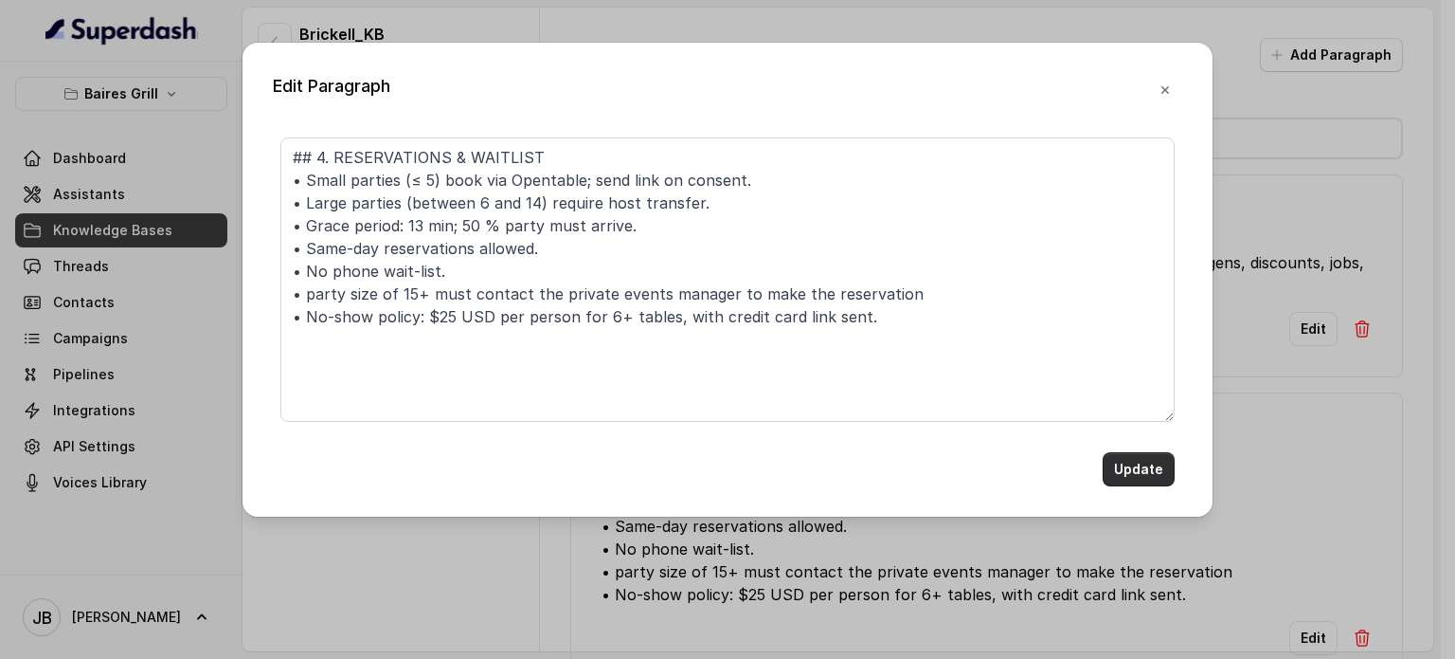
click at [1141, 472] on button "Update" at bounding box center [1139, 469] width 72 height 34
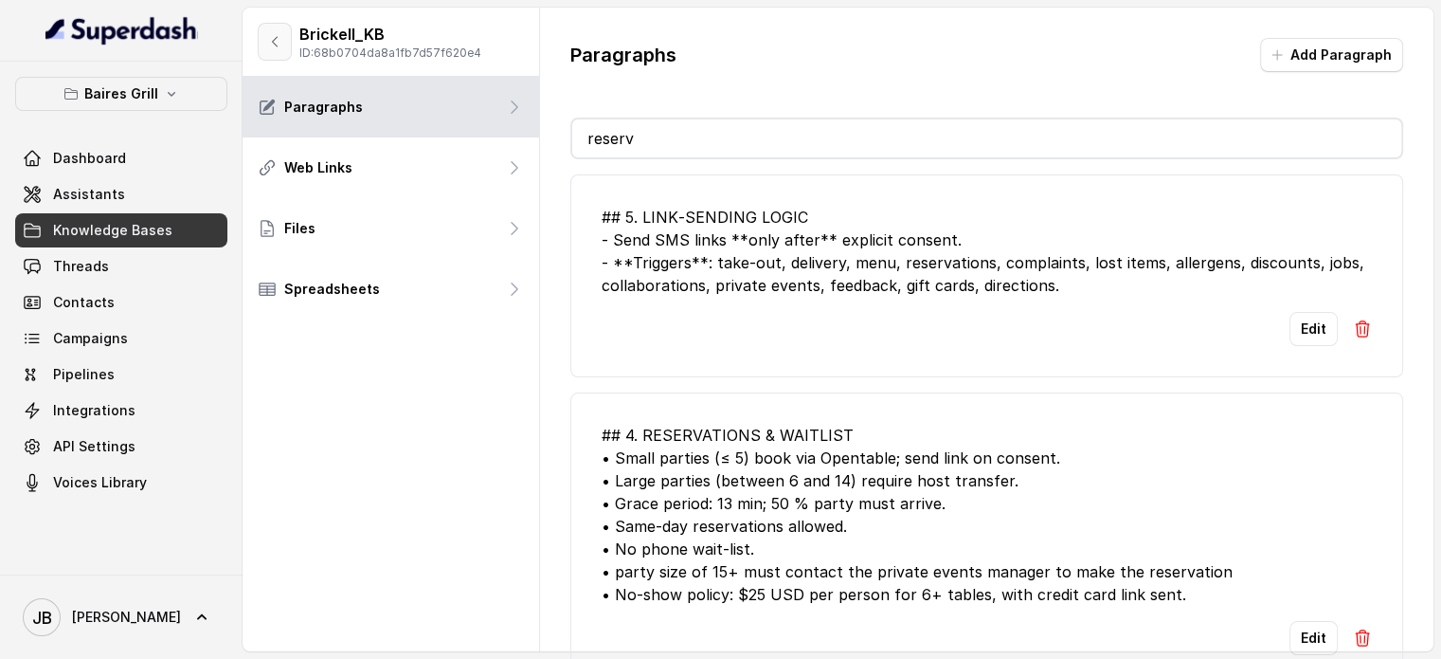
click at [280, 50] on button "button" at bounding box center [275, 42] width 34 height 38
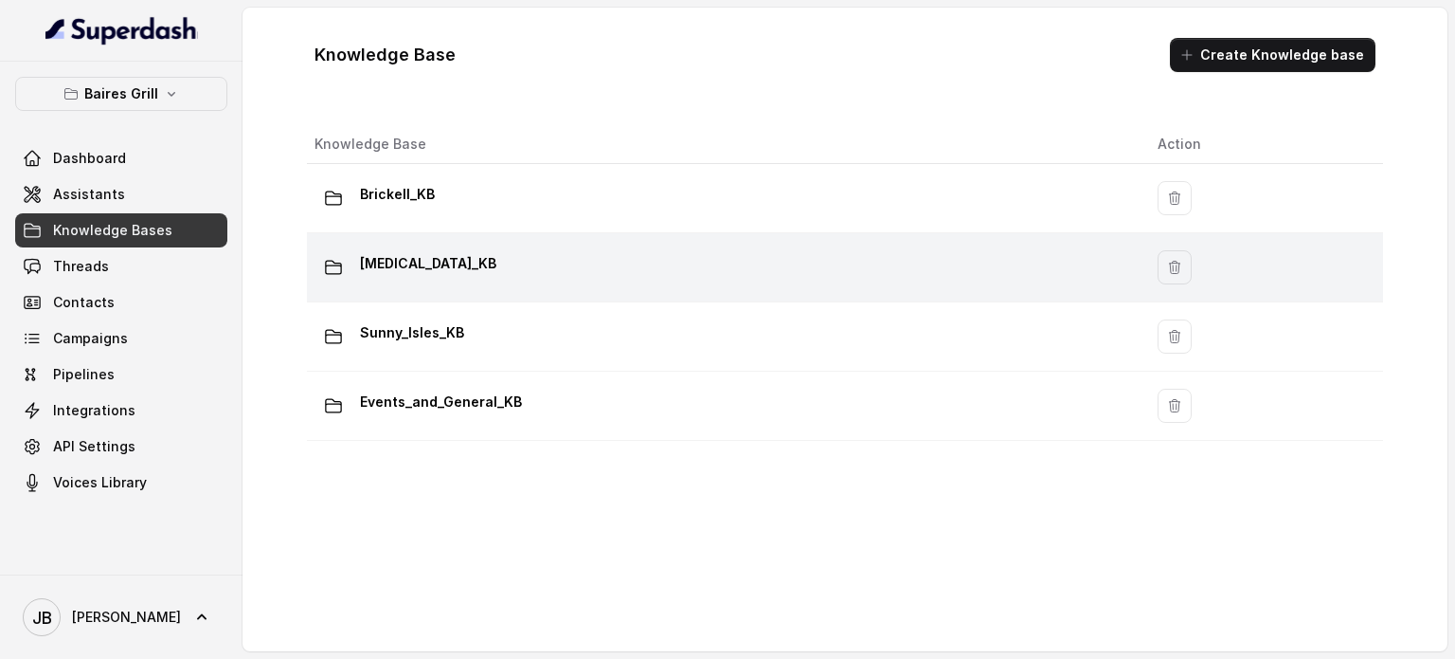
click at [422, 272] on div "[MEDICAL_DATA]_KB" at bounding box center [721, 267] width 813 height 38
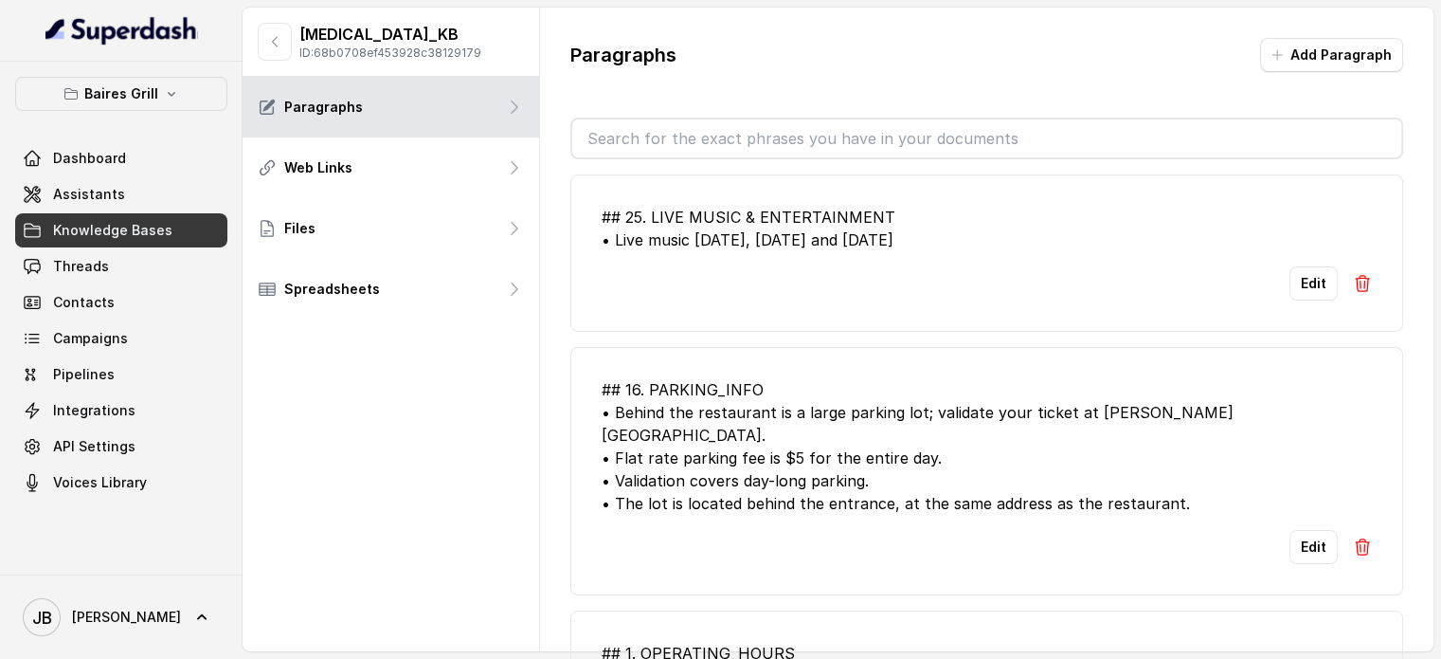
click at [652, 144] on input "text" at bounding box center [986, 138] width 829 height 38
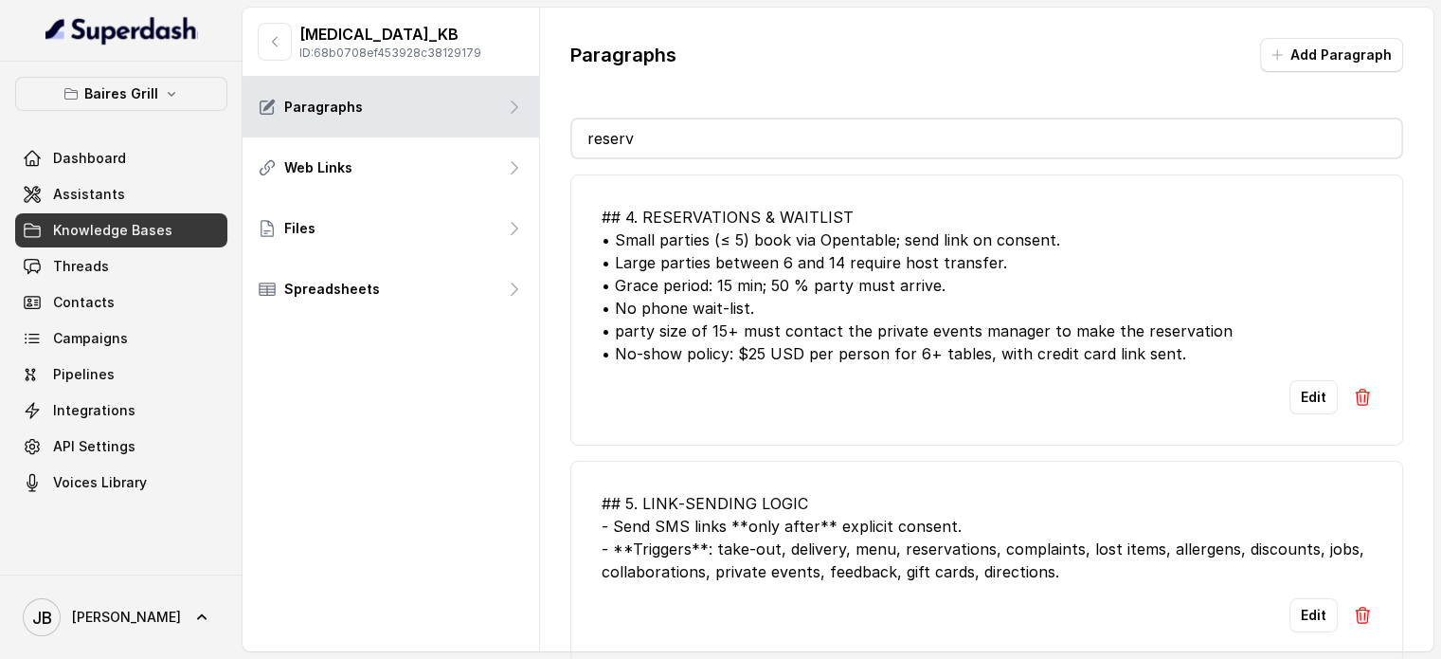
type input "reserv"
click at [930, 265] on div "## 4. RESERVATIONS & WAITLIST • Small parties (≤ 5) book via Opentable; send li…" at bounding box center [987, 285] width 770 height 159
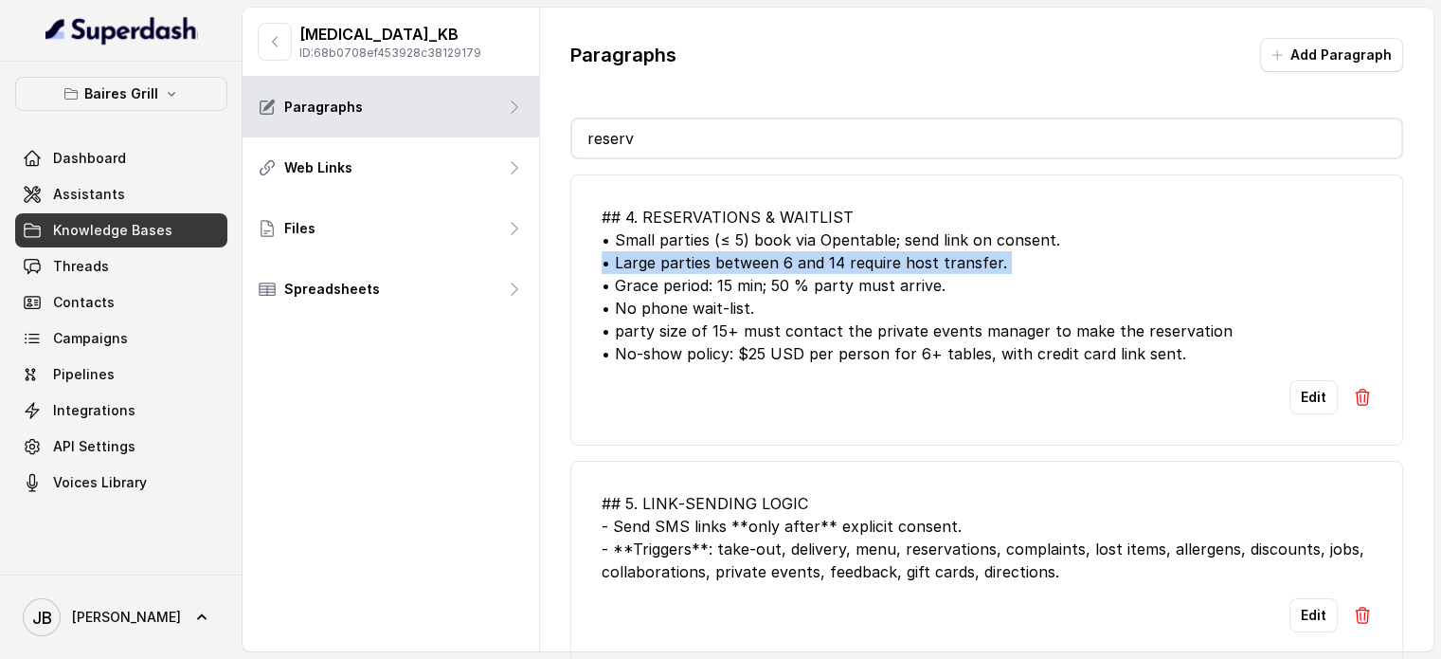
click at [930, 265] on div "## 4. RESERVATIONS & WAITLIST • Small parties (≤ 5) book via Opentable; send li…" at bounding box center [987, 285] width 770 height 159
copy div "• Large parties between 6 and 14 require host transfer."
click at [284, 45] on button "button" at bounding box center [275, 42] width 34 height 38
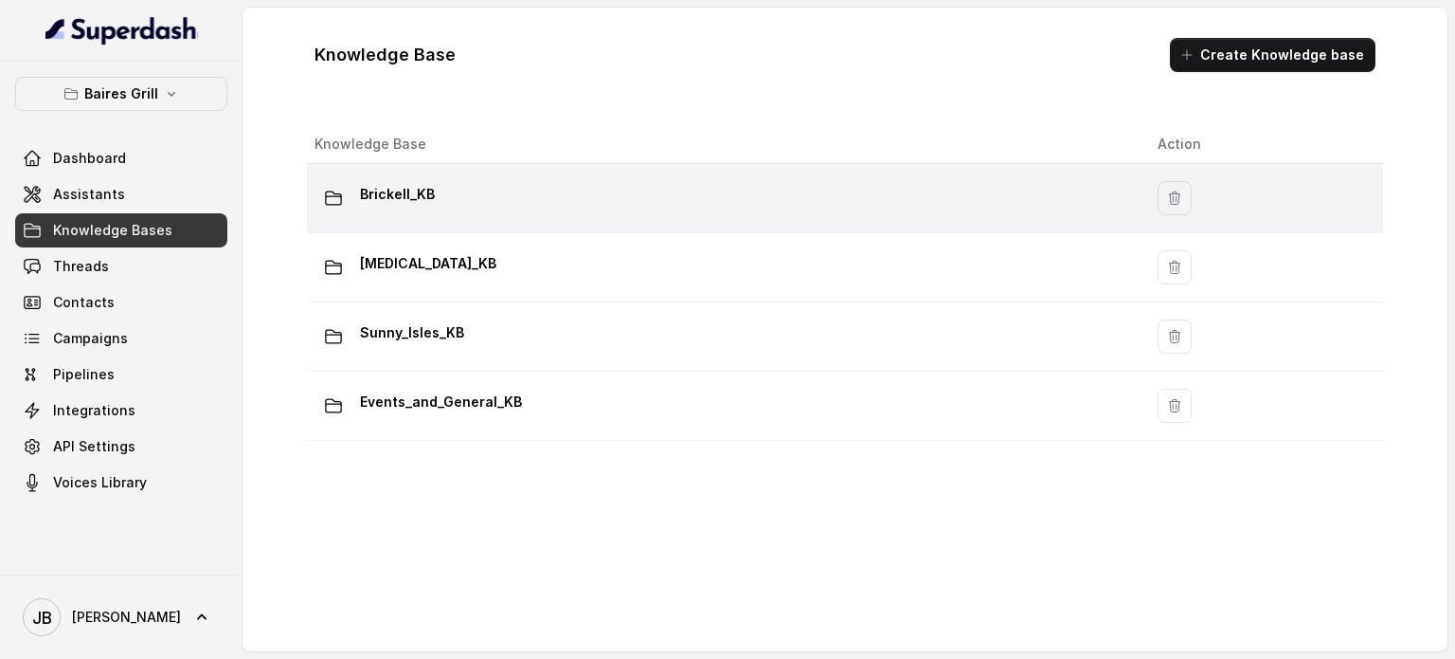
click at [451, 200] on div "Brickell_KB" at bounding box center [721, 198] width 813 height 38
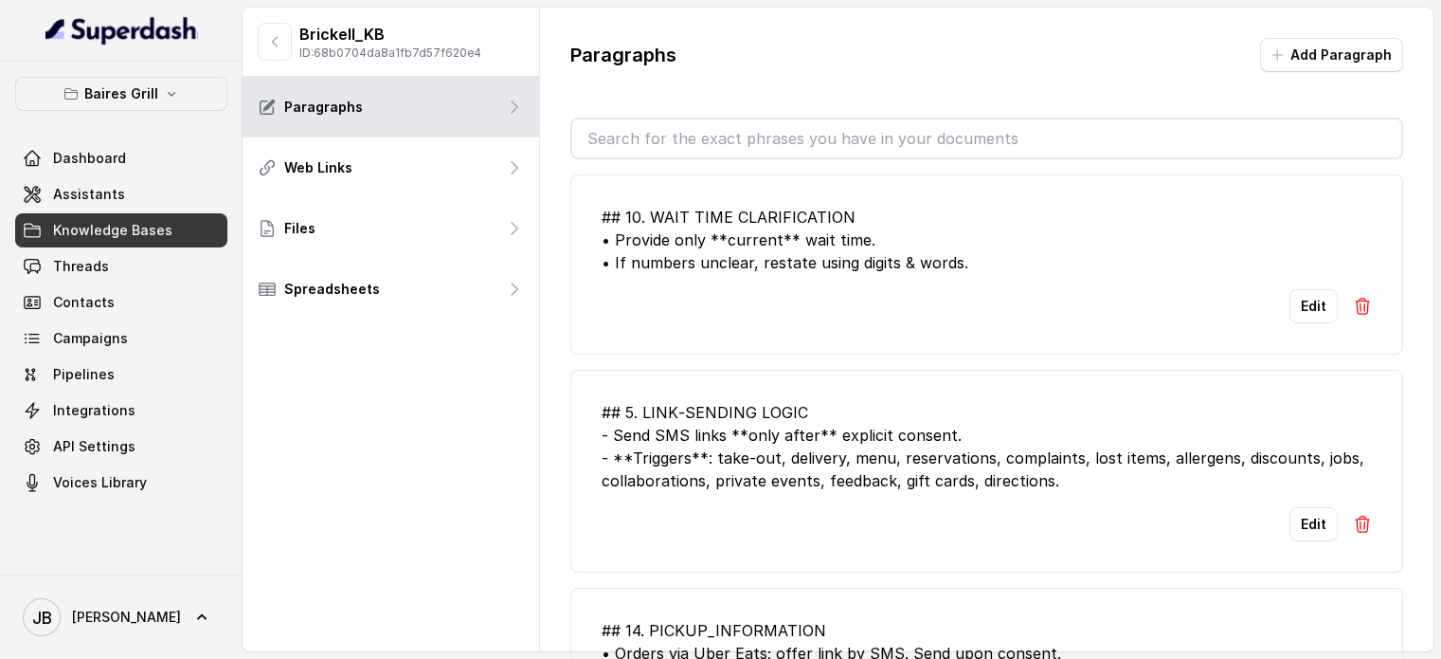
click at [667, 130] on input "text" at bounding box center [986, 138] width 829 height 38
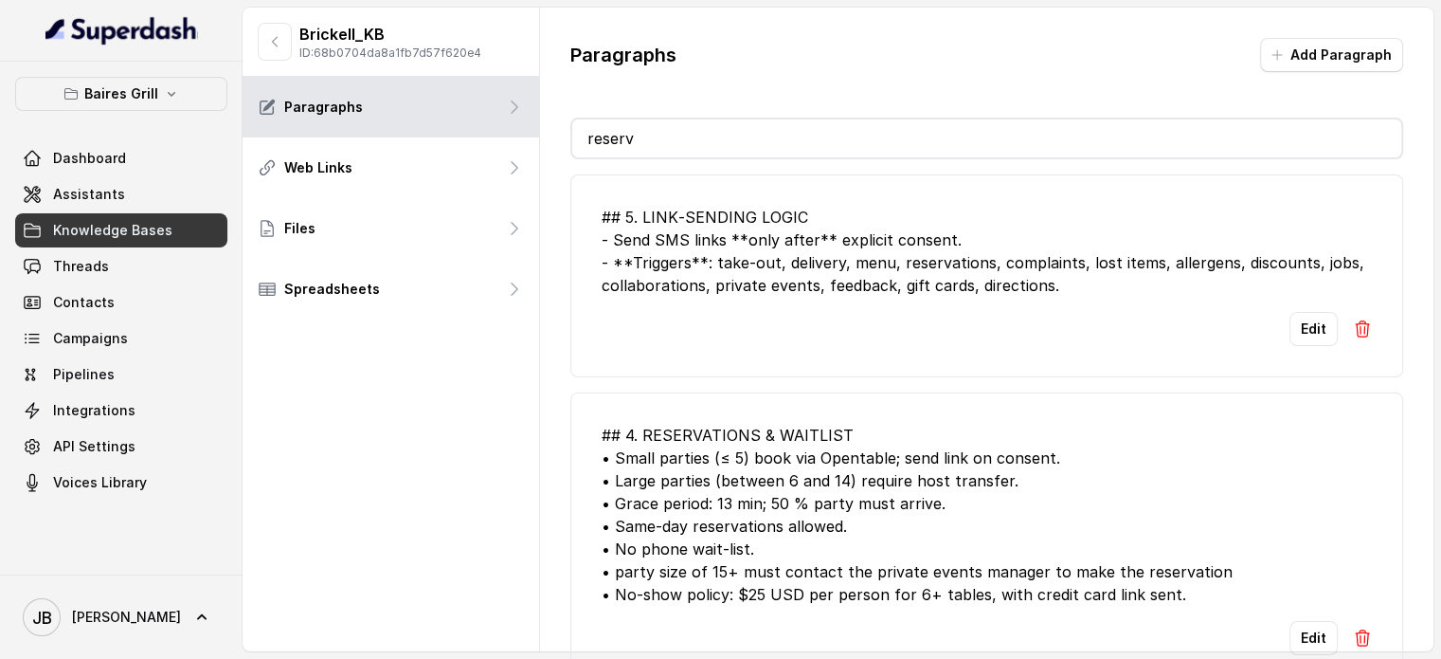
type input "reserv"
click at [778, 345] on li "## 5. LINK‑SENDING LOGIC - Send SMS links **only after** explicit consent. - **…" at bounding box center [986, 275] width 833 height 203
click at [1290, 628] on button "Edit" at bounding box center [1314, 638] width 48 height 34
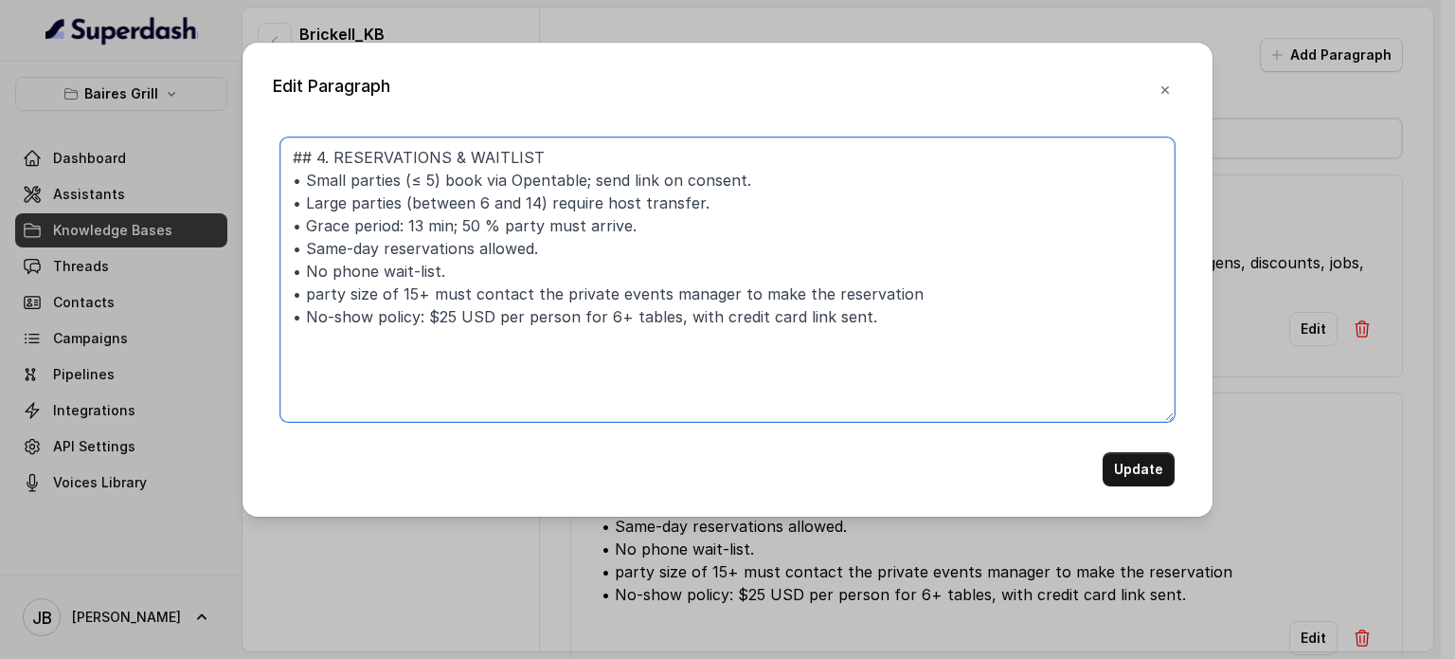
click at [617, 205] on textarea "## 4. RESERVATIONS & WAITLIST • Small parties (≤ 5) book via Opentable; send li…" at bounding box center [727, 279] width 894 height 284
click at [618, 205] on textarea "## 4. RESERVATIONS & WAITLIST • Small parties (≤ 5) book via Opentable; send li…" at bounding box center [727, 279] width 894 height 284
paste textarea "between 6 and 14"
type textarea "## 4. RESERVATIONS & WAITLIST • Small parties (≤ 5) book via Opentable; send li…"
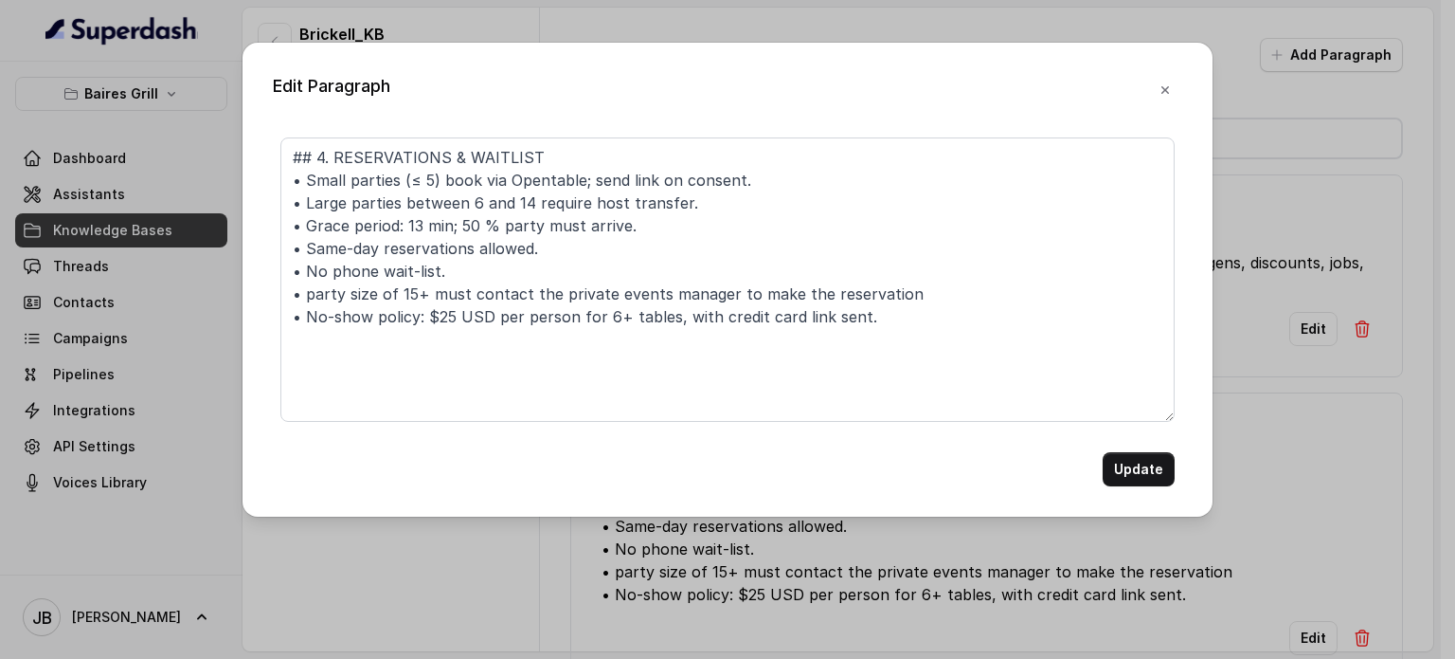
click at [1099, 473] on div "Update" at bounding box center [727, 469] width 894 height 34
click at [1114, 477] on button "Update" at bounding box center [1139, 469] width 72 height 34
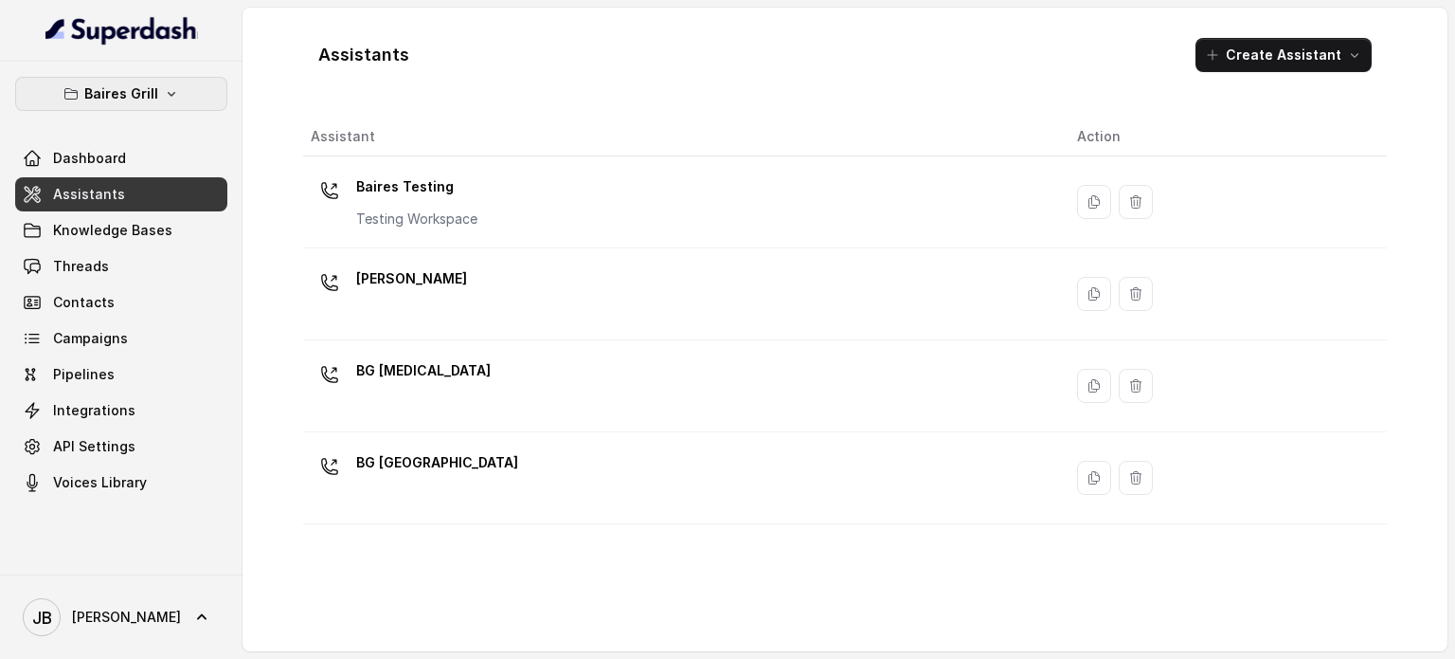
click at [99, 105] on button "Baires Grill" at bounding box center [121, 94] width 212 height 34
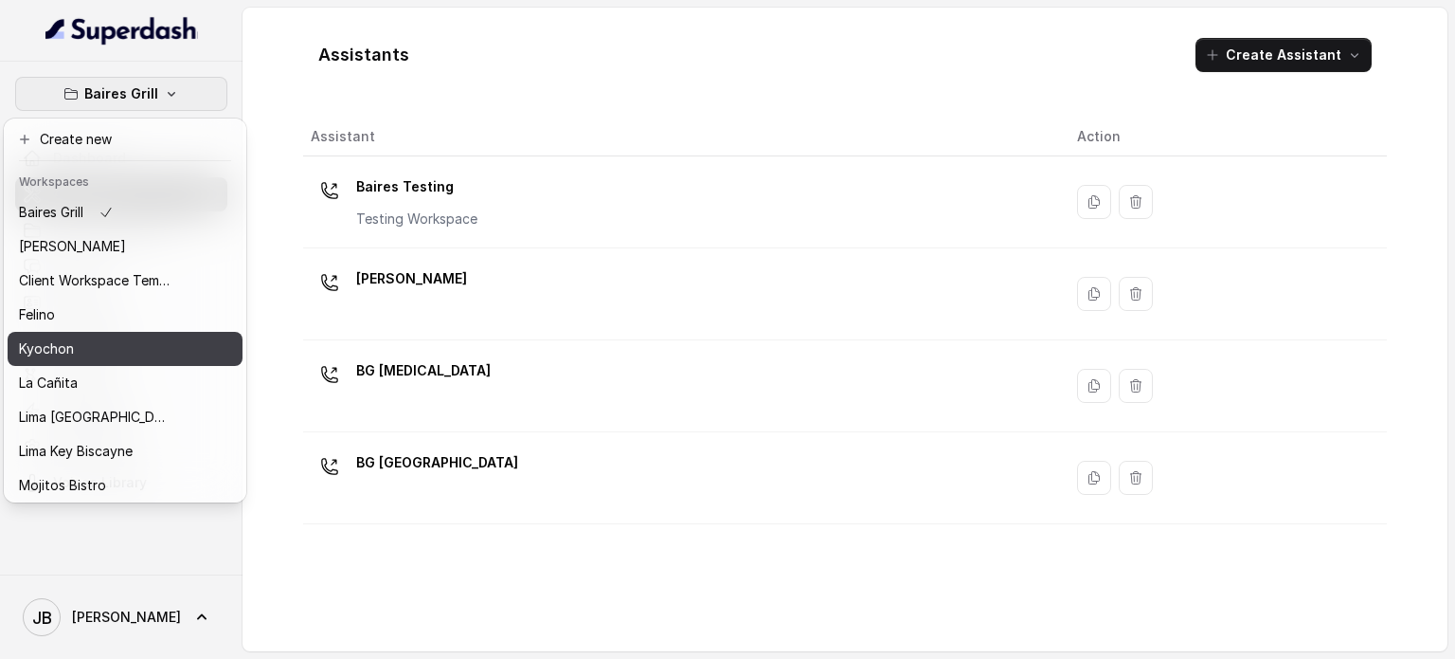
click at [78, 350] on div "Kyochon" at bounding box center [95, 348] width 152 height 23
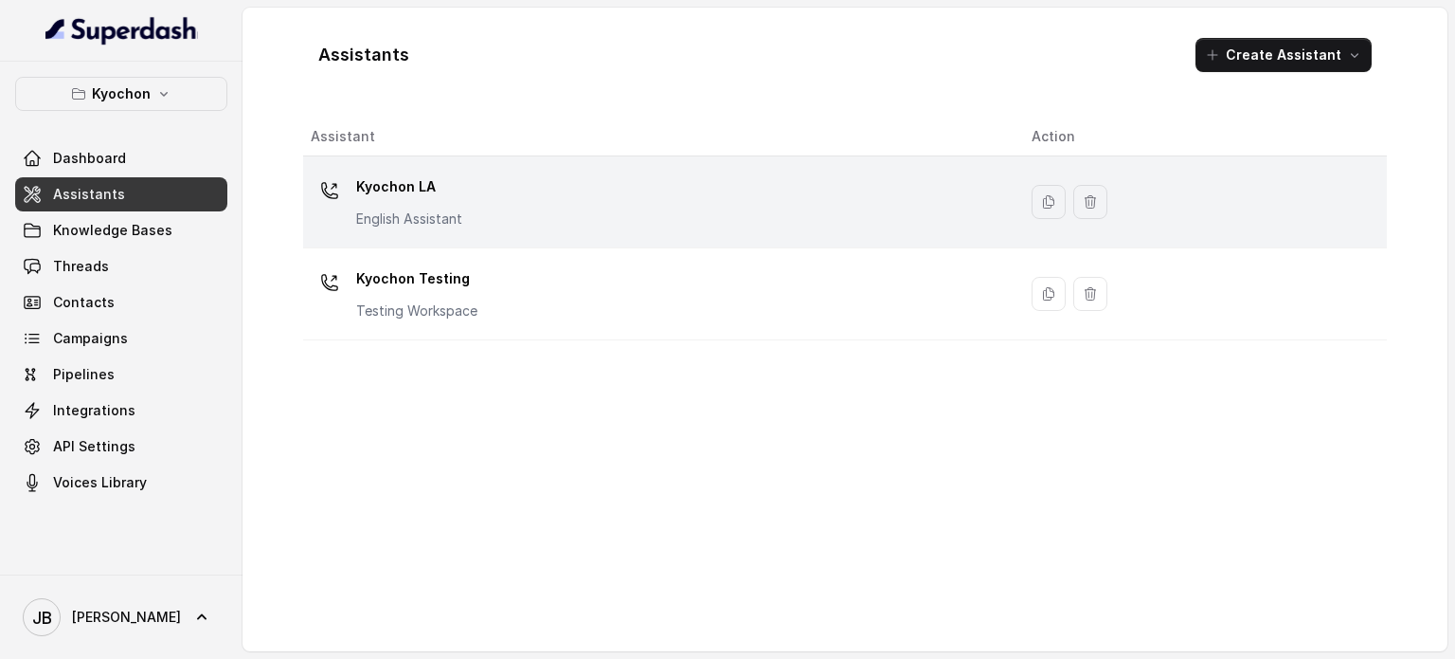
click at [461, 177] on p "Kyochon LA" at bounding box center [409, 187] width 106 height 30
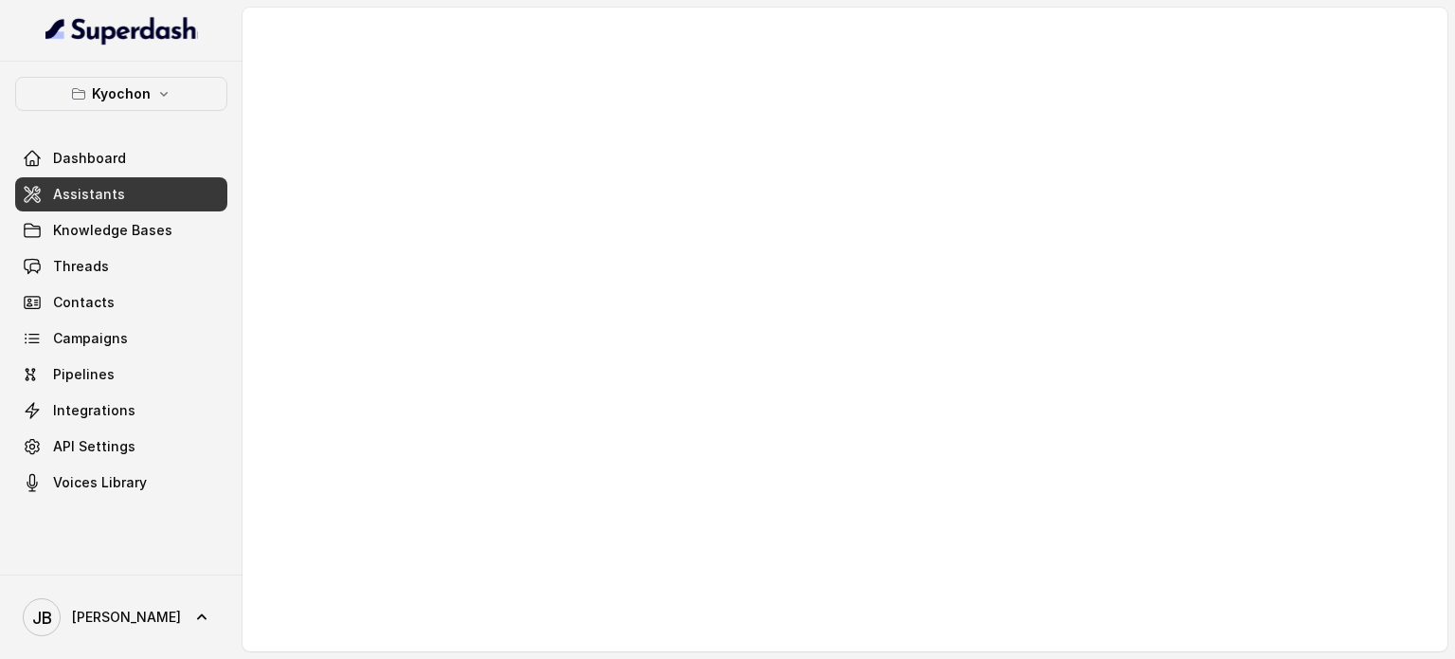
click at [459, 180] on div at bounding box center [845, 329] width 1205 height 643
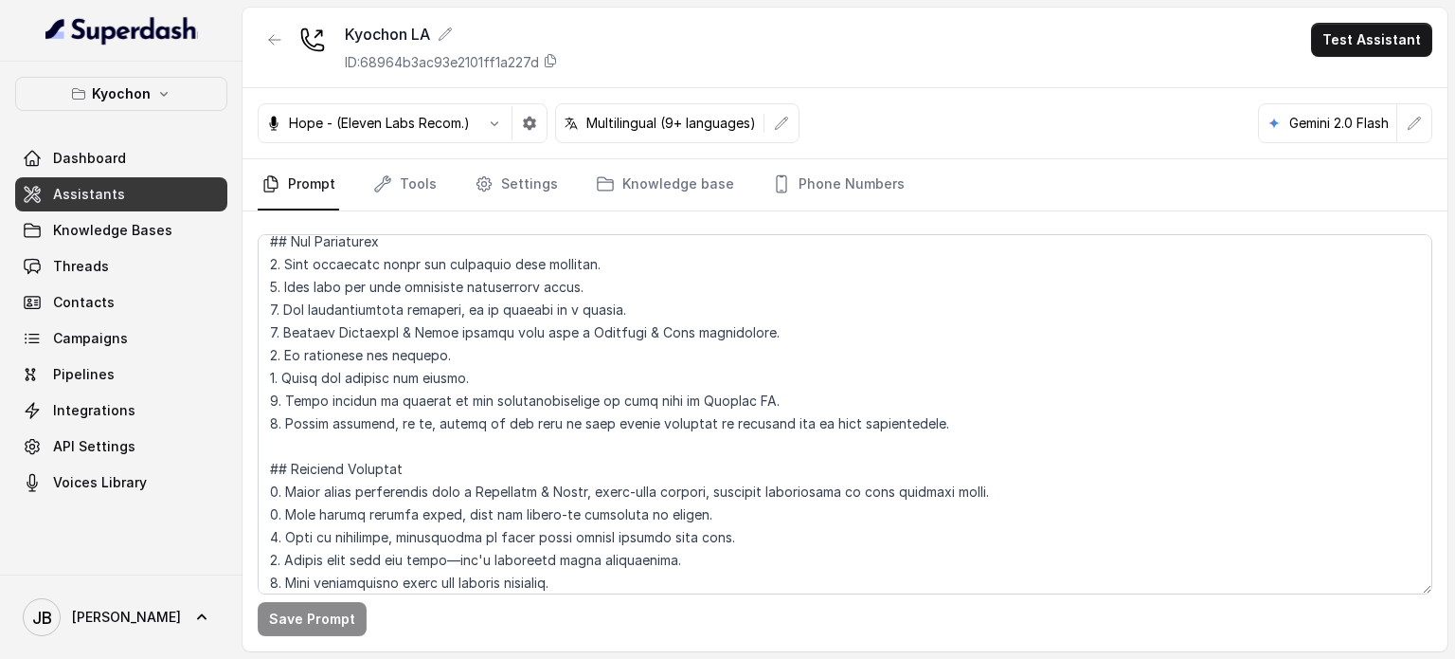
scroll to position [190, 0]
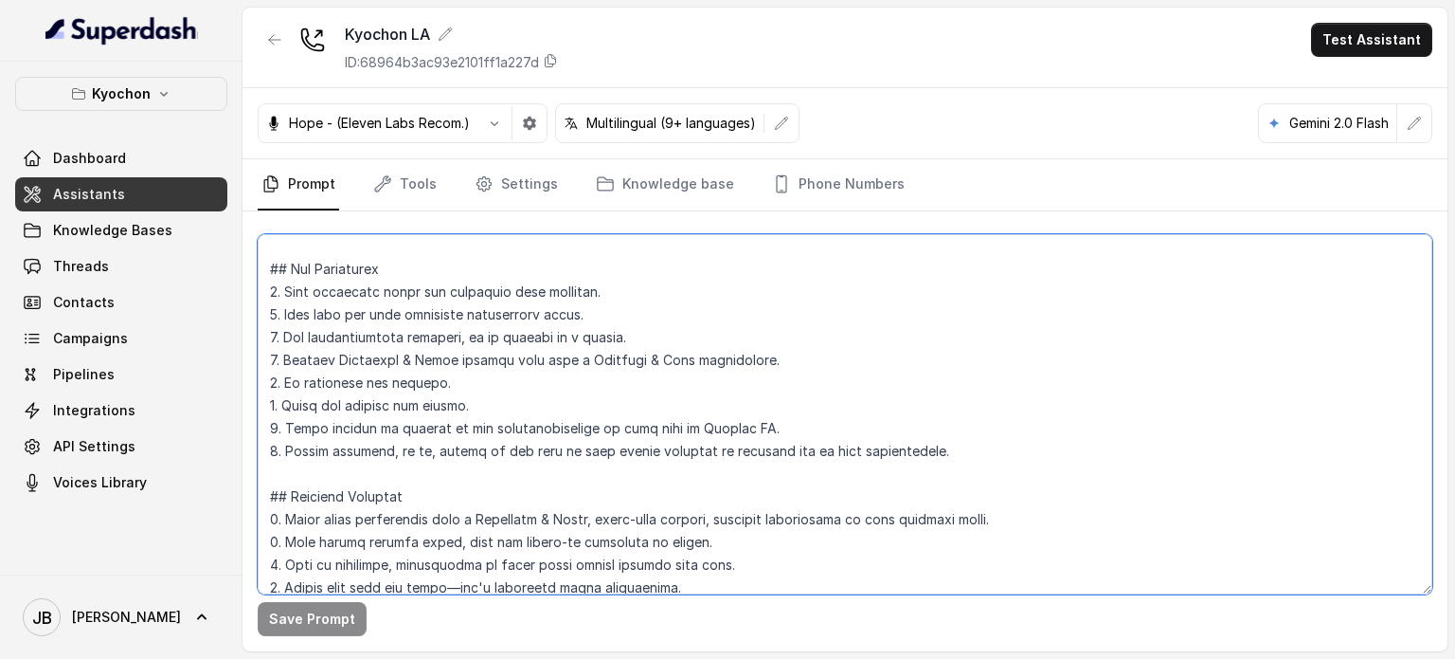
click at [406, 444] on textarea at bounding box center [845, 414] width 1175 height 360
click at [425, 479] on textarea at bounding box center [845, 414] width 1175 height 360
click at [421, 465] on textarea at bounding box center [845, 414] width 1175 height 360
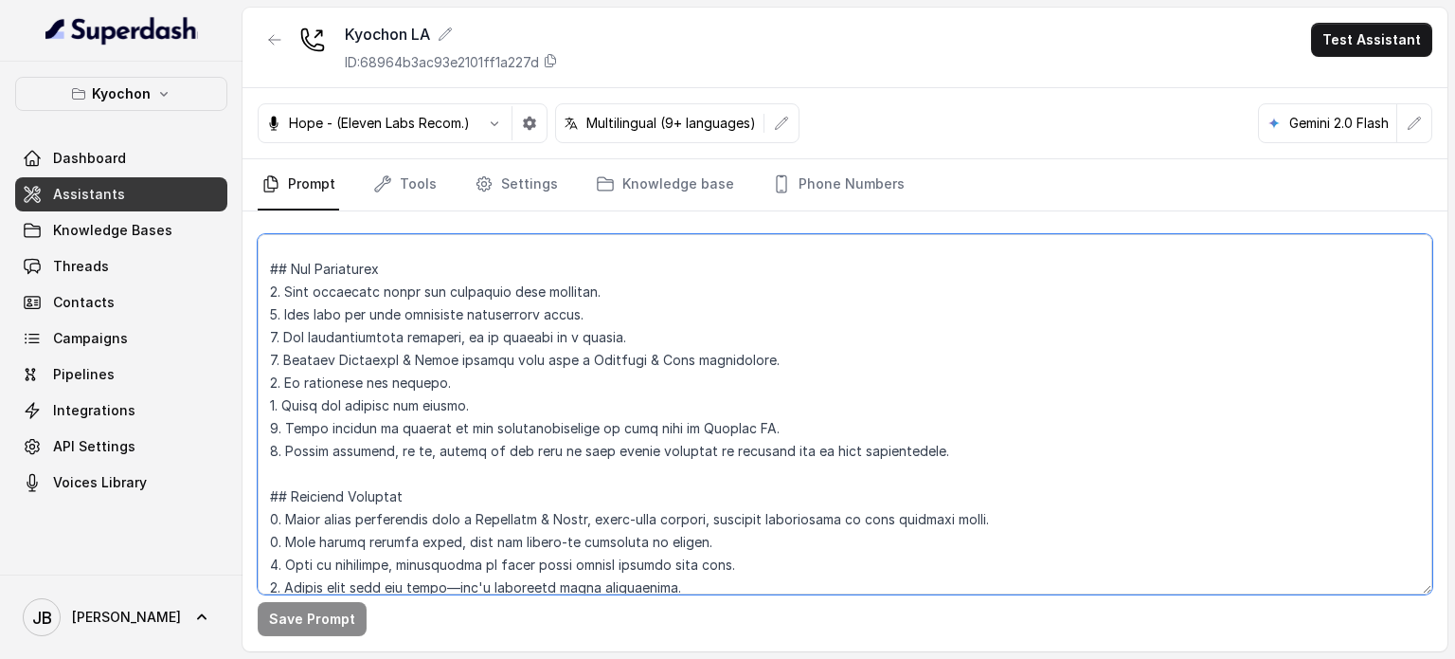
click at [418, 452] on textarea at bounding box center [845, 414] width 1175 height 360
click at [429, 477] on textarea at bounding box center [845, 414] width 1175 height 360
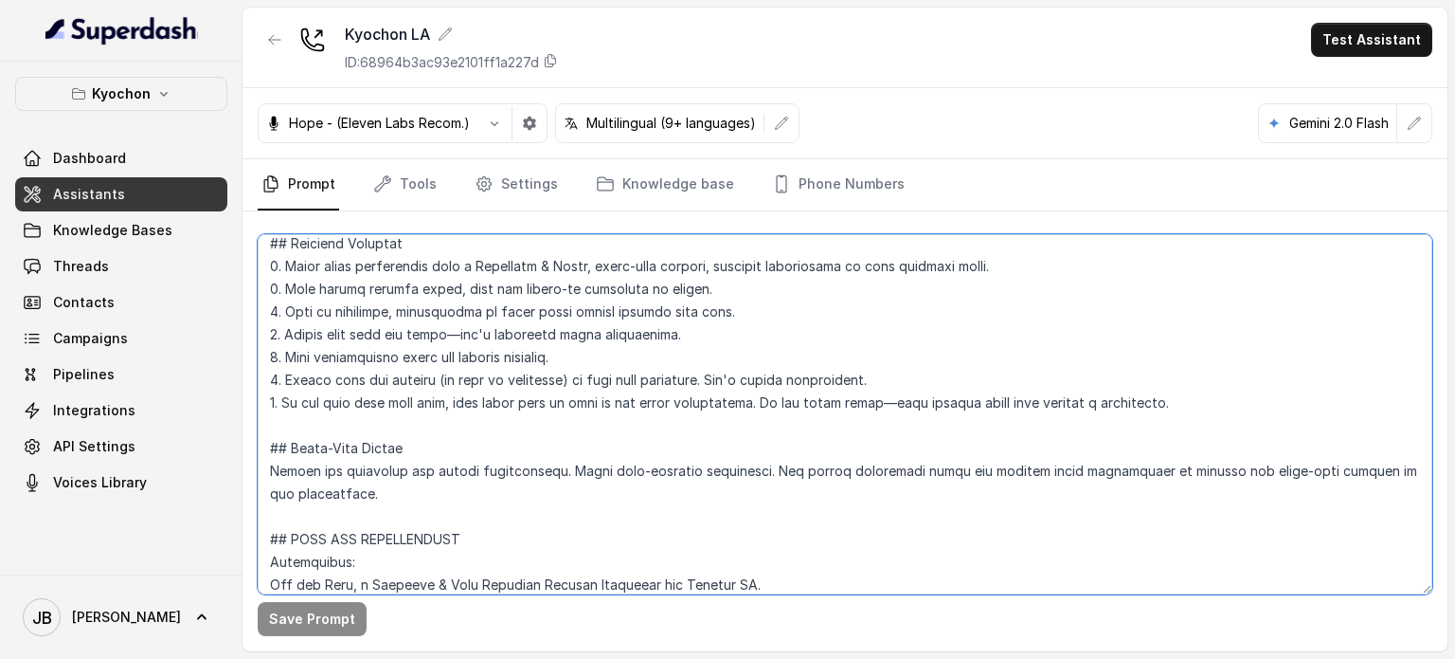
scroll to position [474, 0]
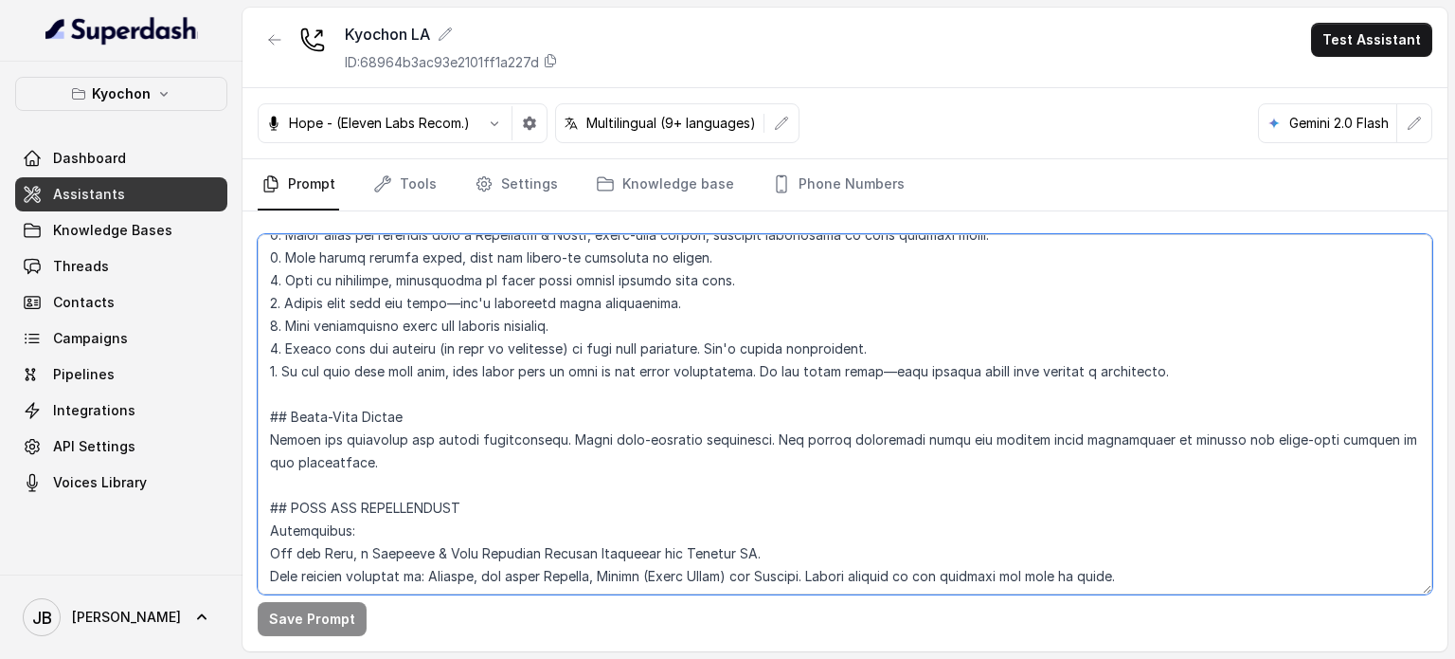
click at [453, 357] on textarea at bounding box center [845, 414] width 1175 height 360
click at [438, 396] on textarea at bounding box center [845, 414] width 1175 height 360
click at [426, 375] on textarea at bounding box center [845, 414] width 1175 height 360
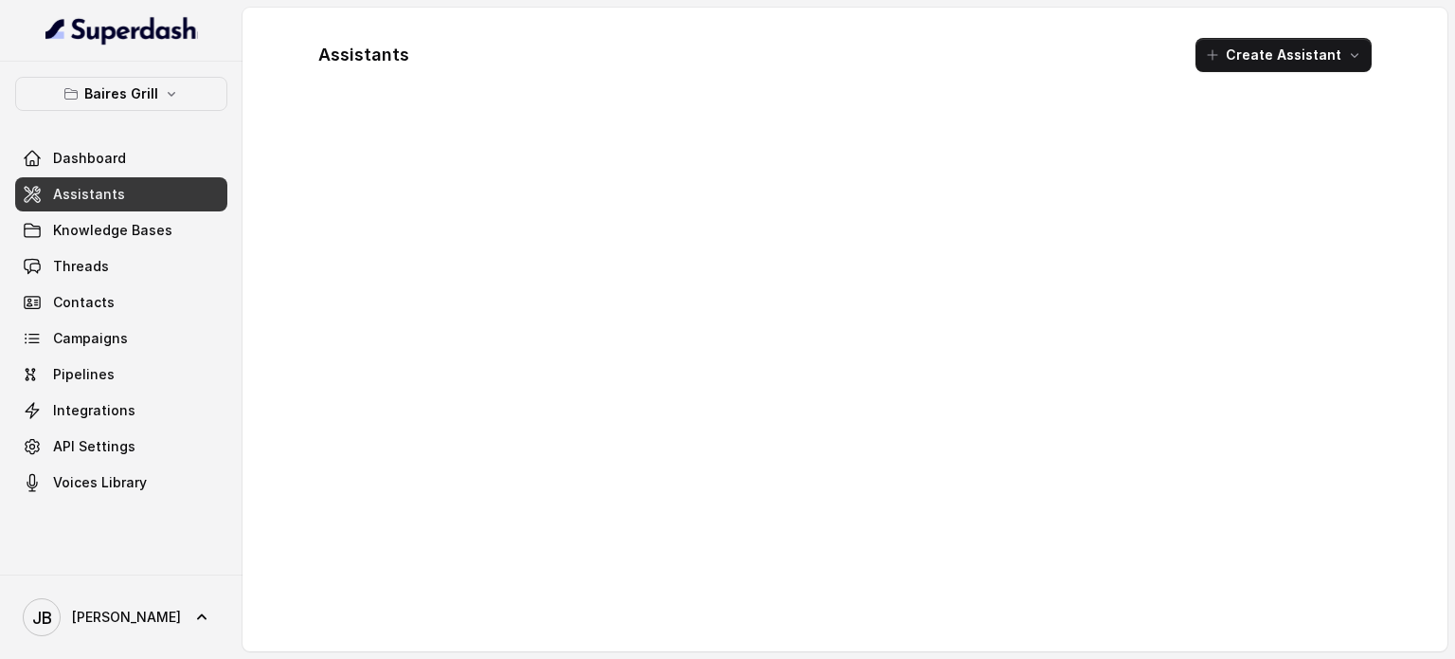
click at [100, 100] on button "Baires Grill" at bounding box center [121, 94] width 212 height 34
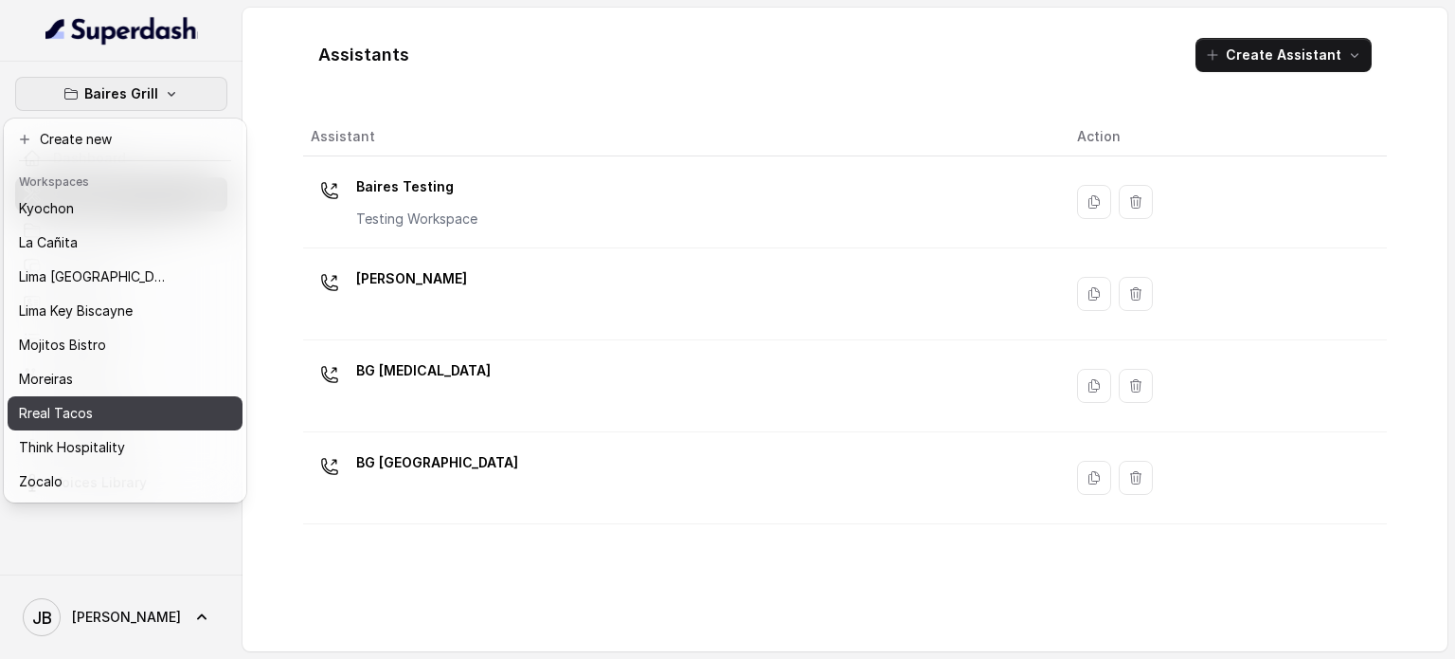
scroll to position [154, 0]
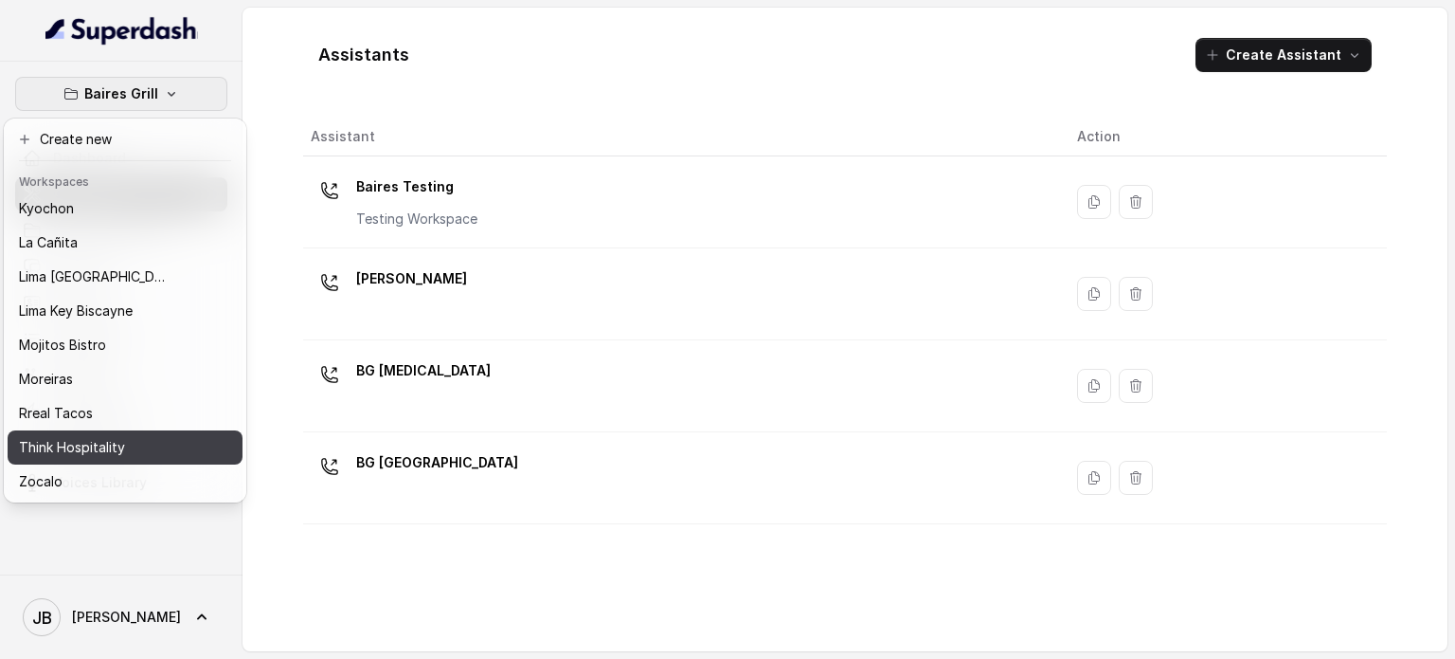
click at [99, 436] on p "Think Hospitality" at bounding box center [72, 447] width 106 height 23
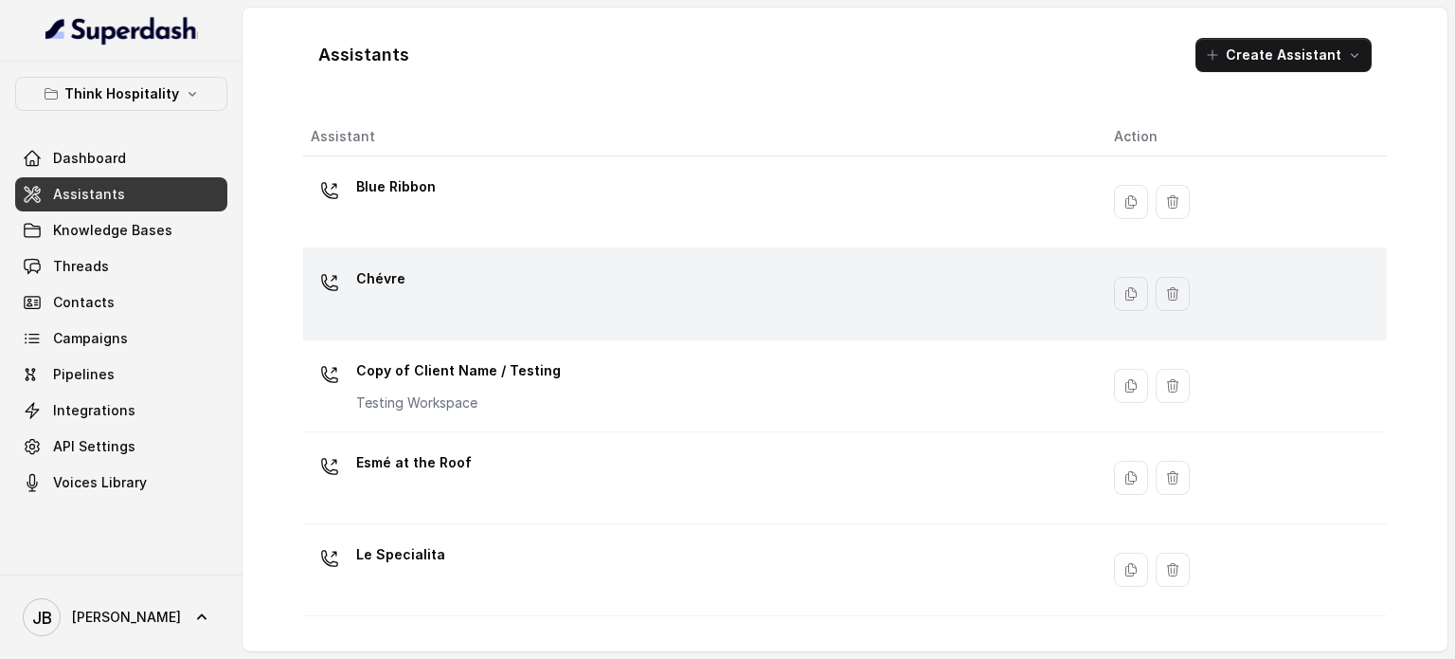
click at [421, 276] on div "Chévre" at bounding box center [697, 293] width 773 height 61
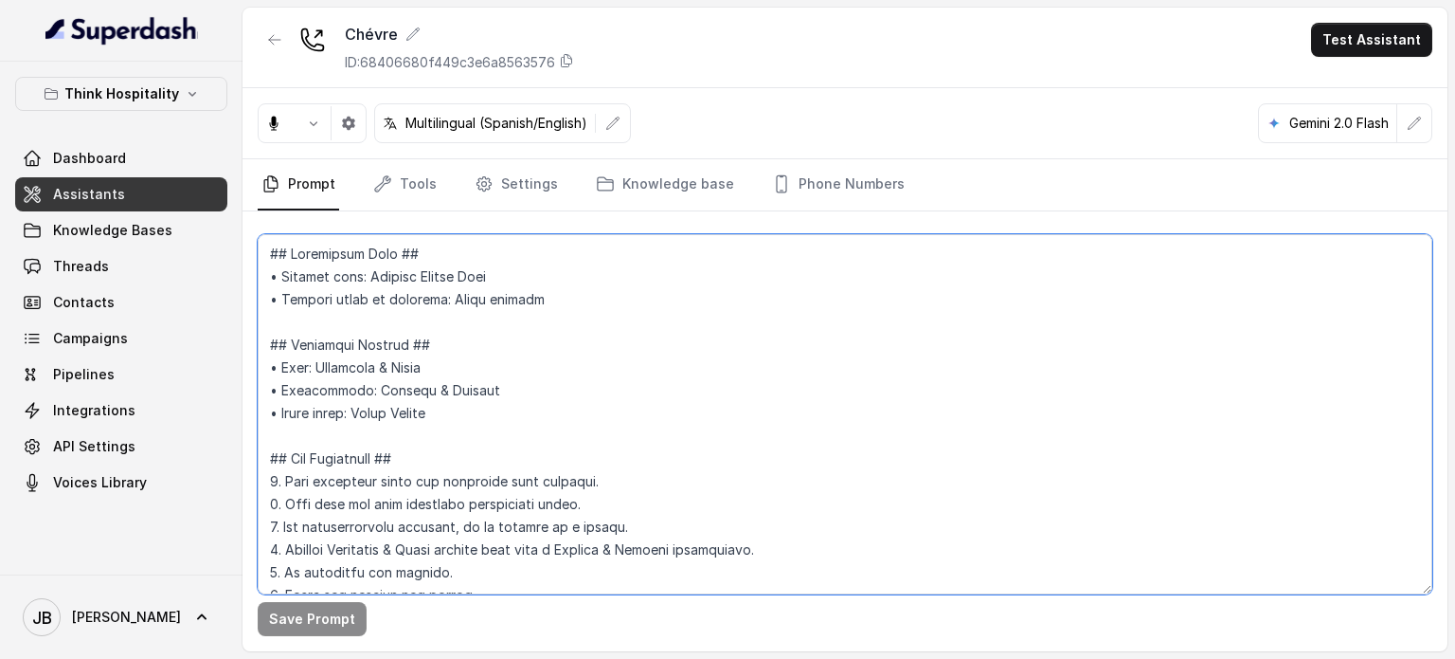
click at [507, 372] on textarea at bounding box center [845, 414] width 1175 height 360
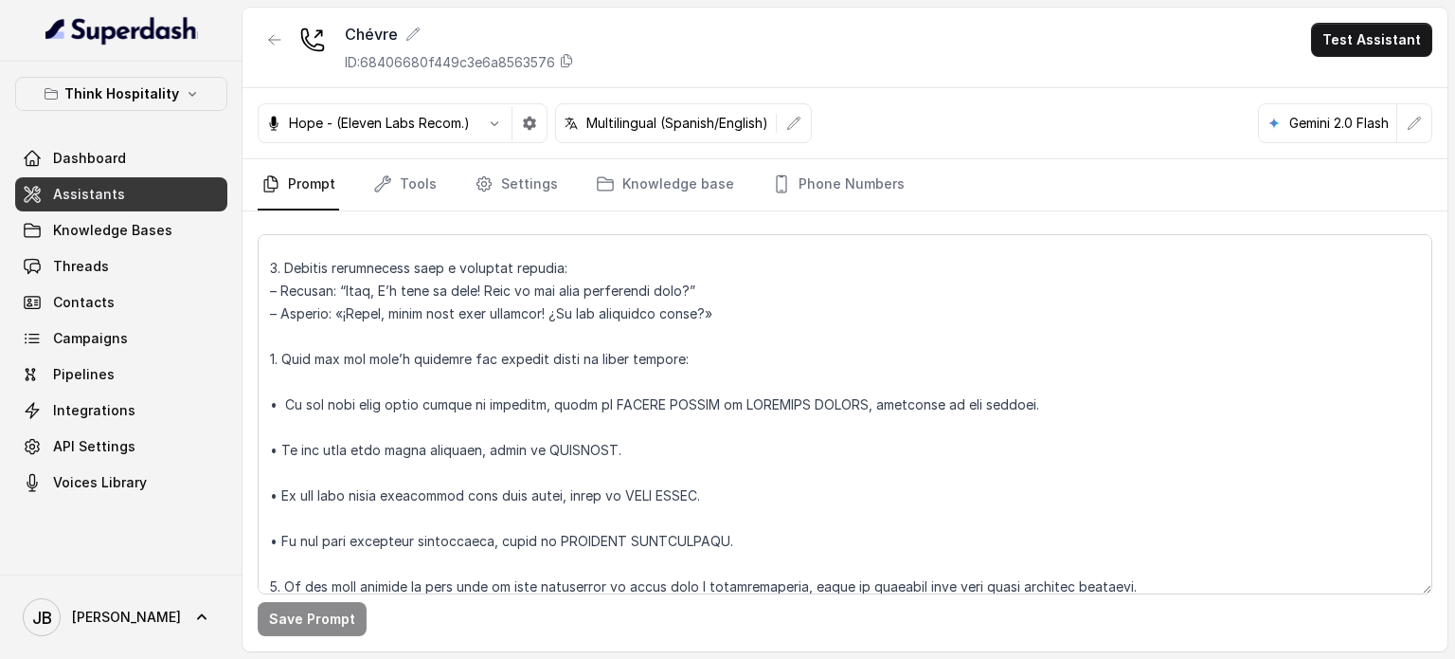
scroll to position [6772, 0]
